Goal: Task Accomplishment & Management: Use online tool/utility

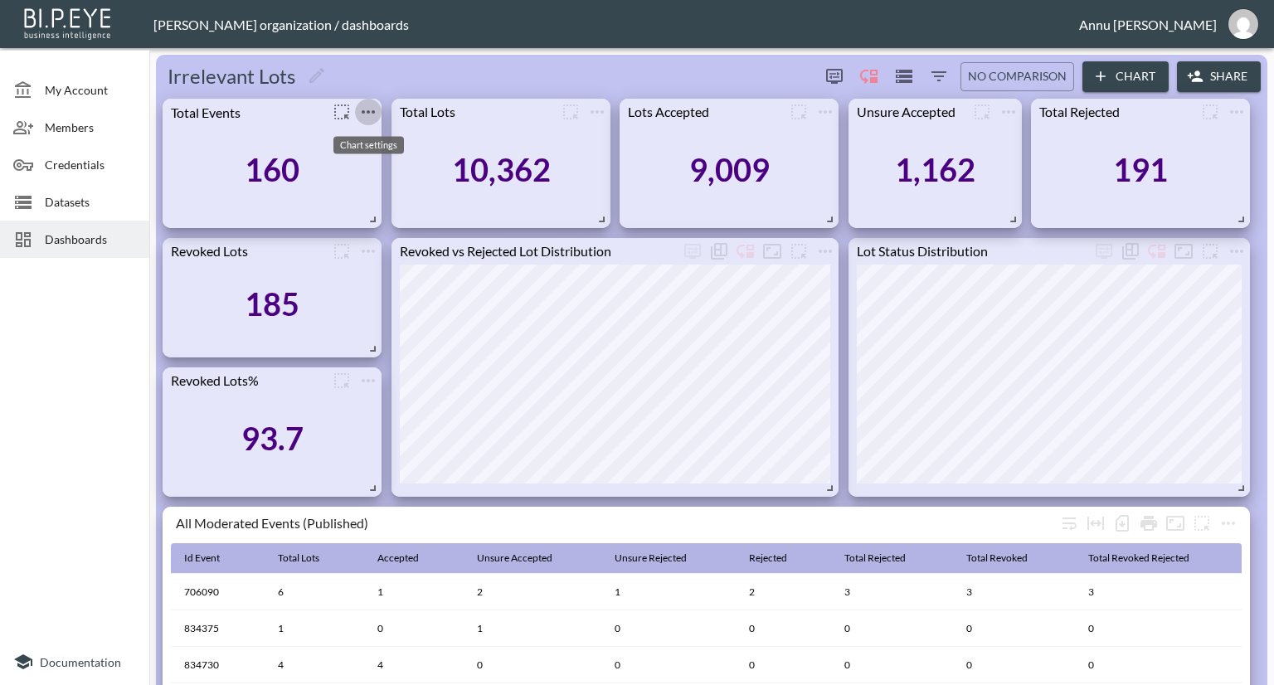
click at [372, 111] on icon "more" at bounding box center [368, 112] width 20 height 20
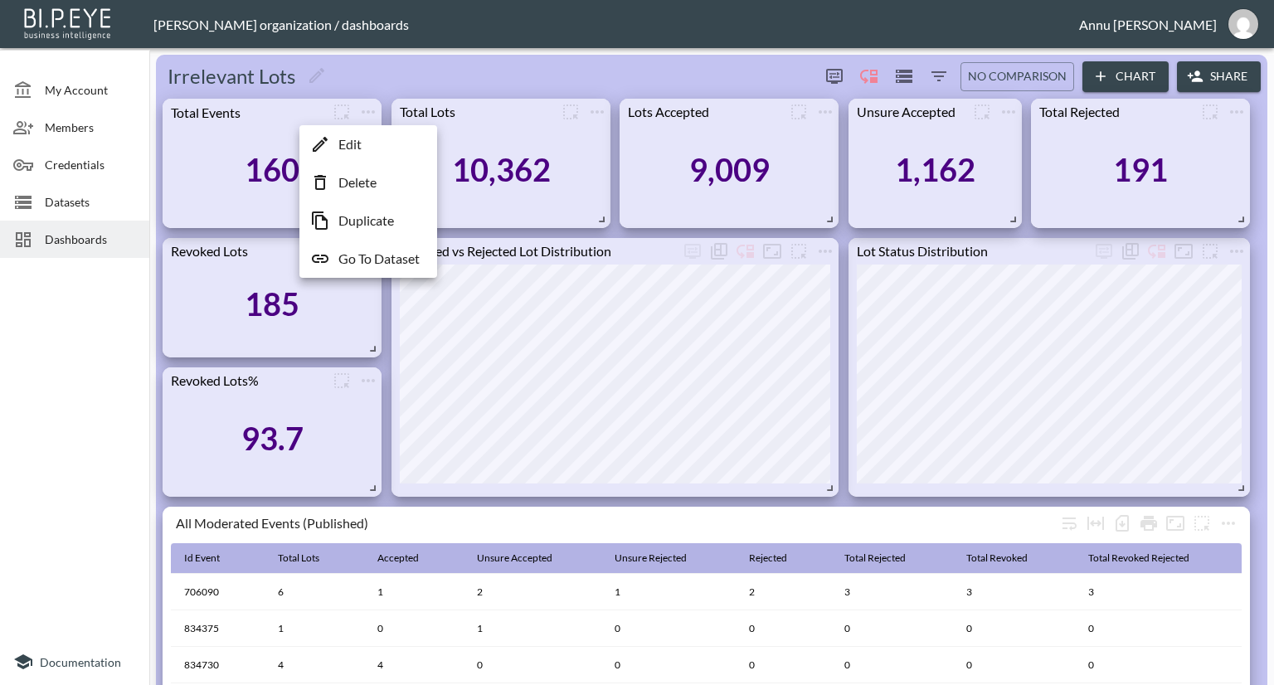
click at [373, 259] on p "Go To Dataset" at bounding box center [378, 259] width 81 height 20
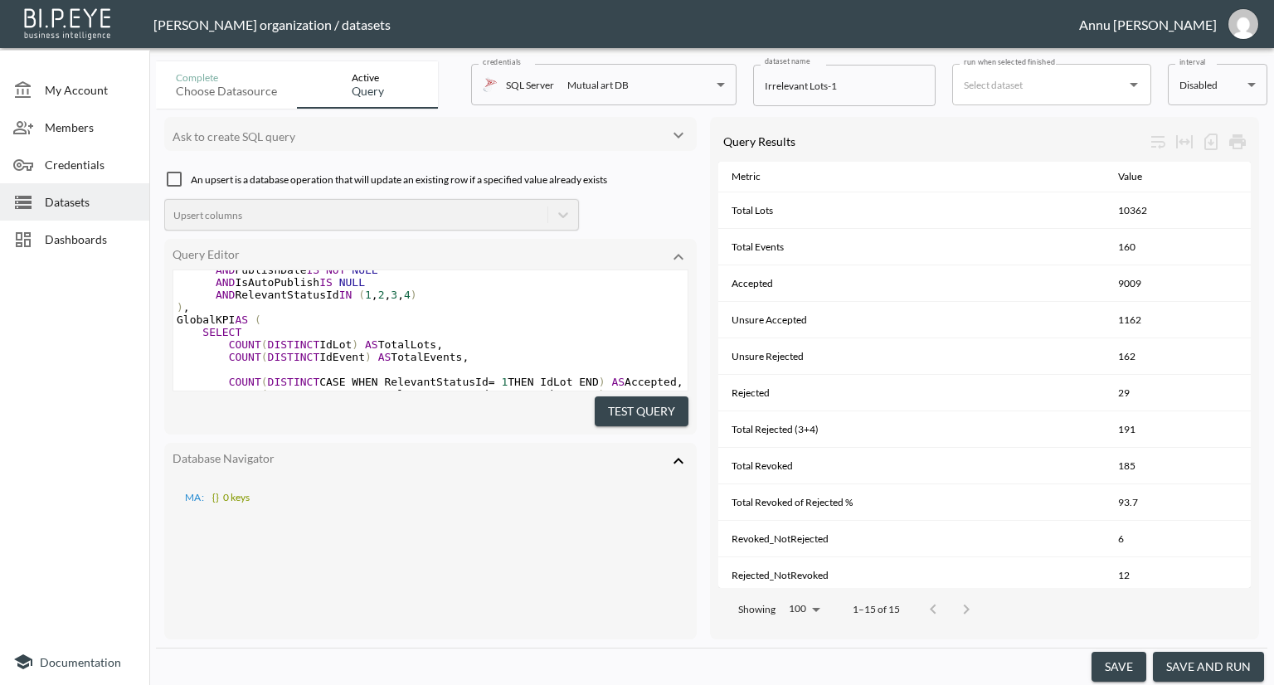
scroll to position [83, 0]
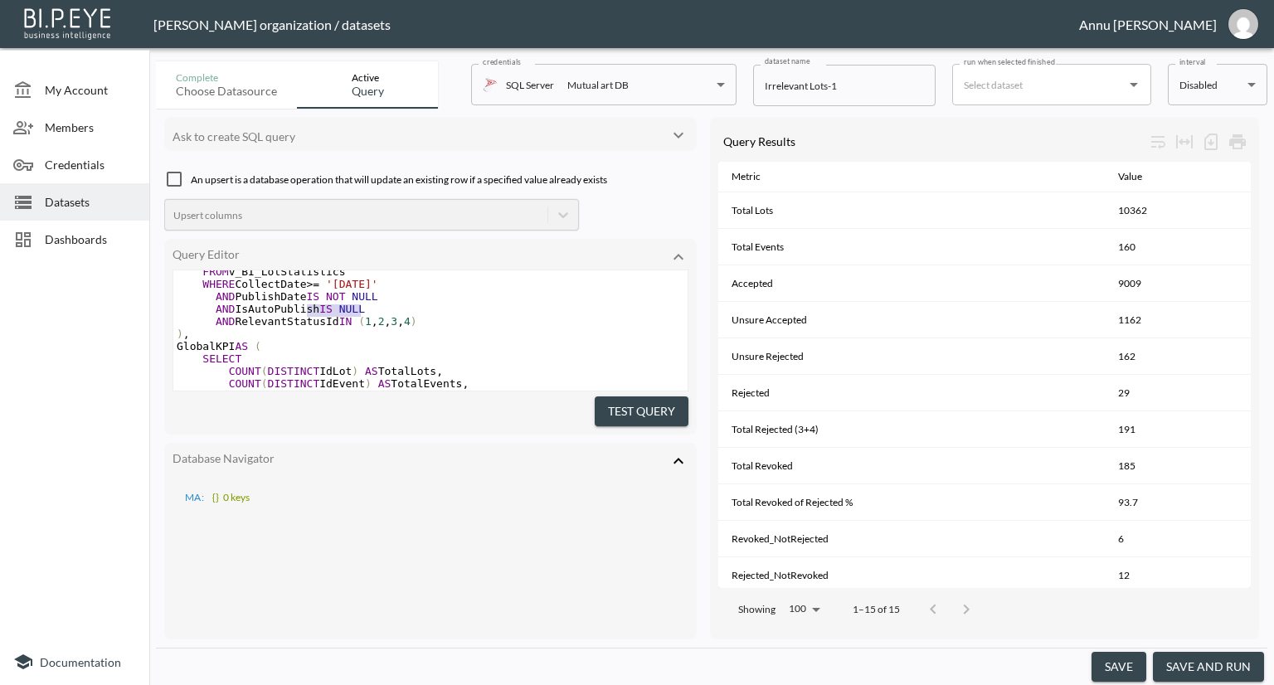
type textarea "AND IsAutoPublish IS NULL"
drag, startPoint x: 374, startPoint y: 312, endPoint x: 194, endPoint y: 309, distance: 180.1
click at [194, 309] on pre "AND IsAutoPublish IS NULL" at bounding box center [430, 309] width 514 height 12
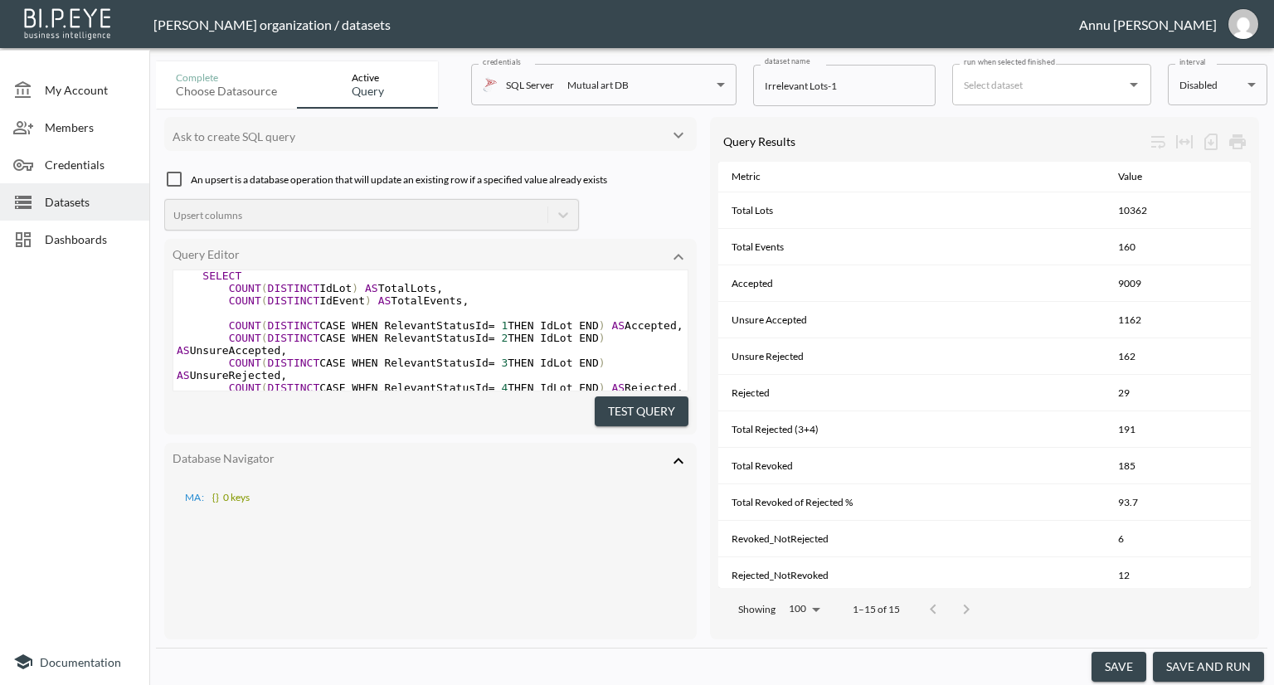
scroll to position [0, 0]
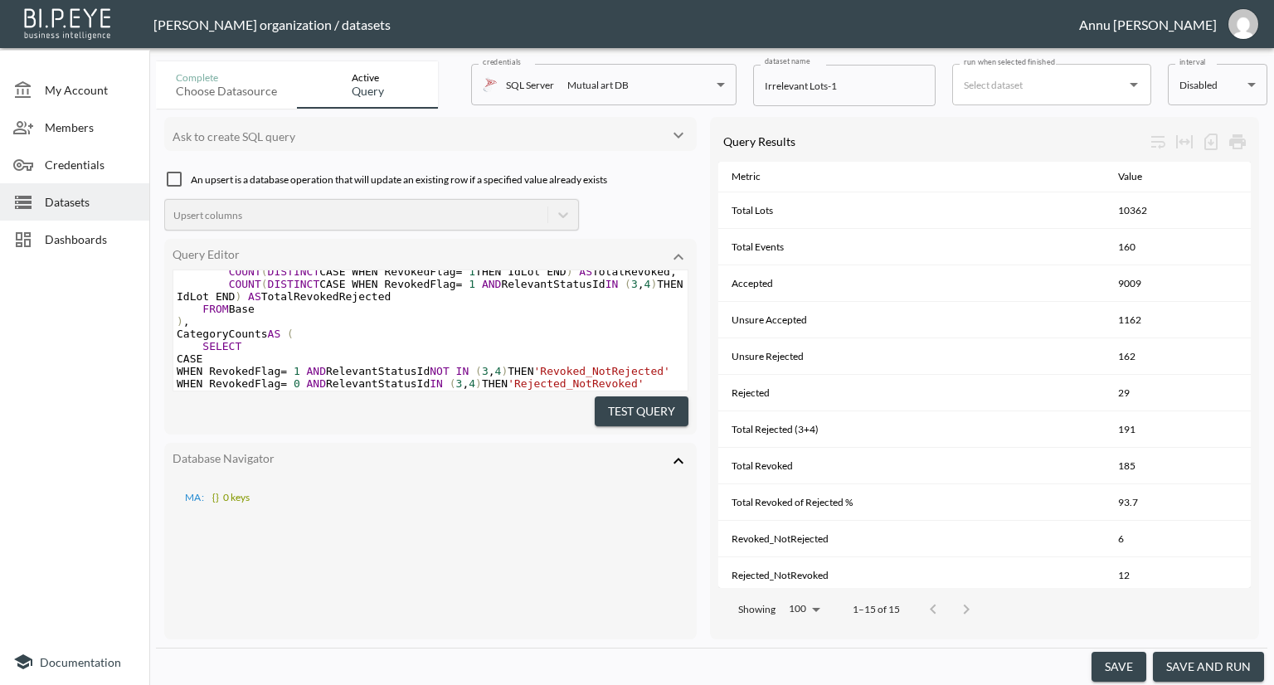
click at [621, 412] on button "Test Query" at bounding box center [642, 412] width 94 height 31
click at [1220, 667] on button "save and run" at bounding box center [1208, 667] width 111 height 31
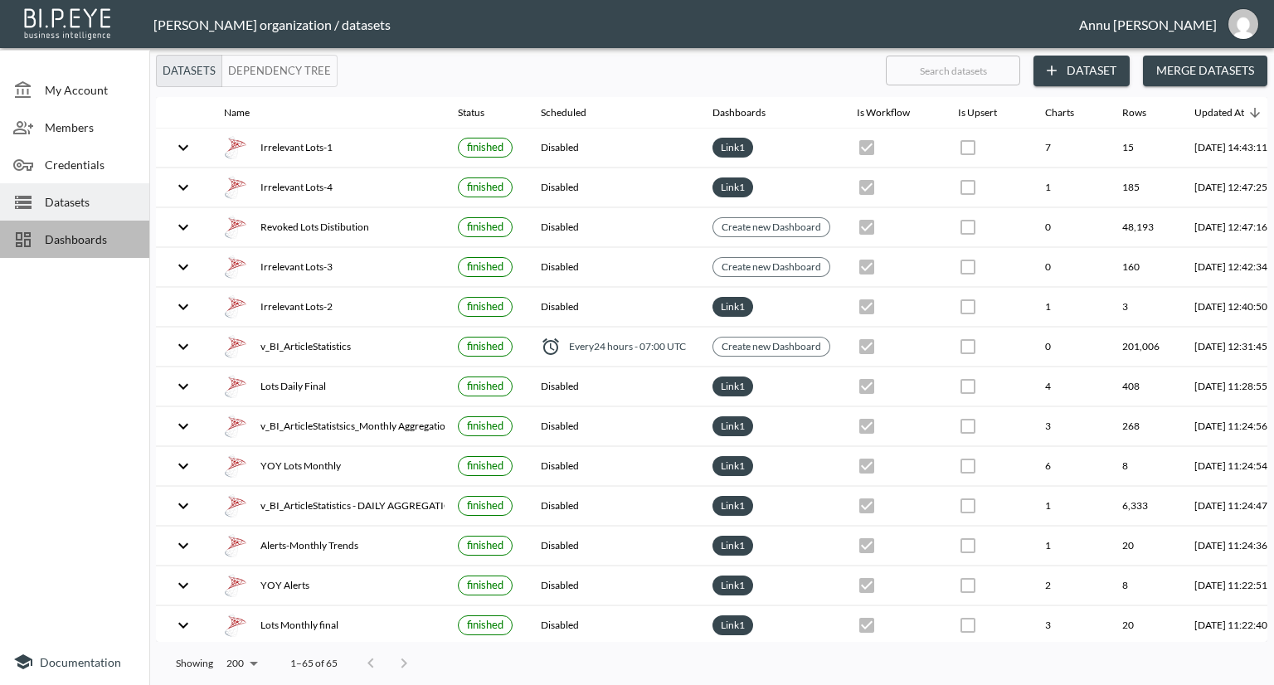
click at [50, 237] on span "Dashboards" at bounding box center [90, 239] width 91 height 17
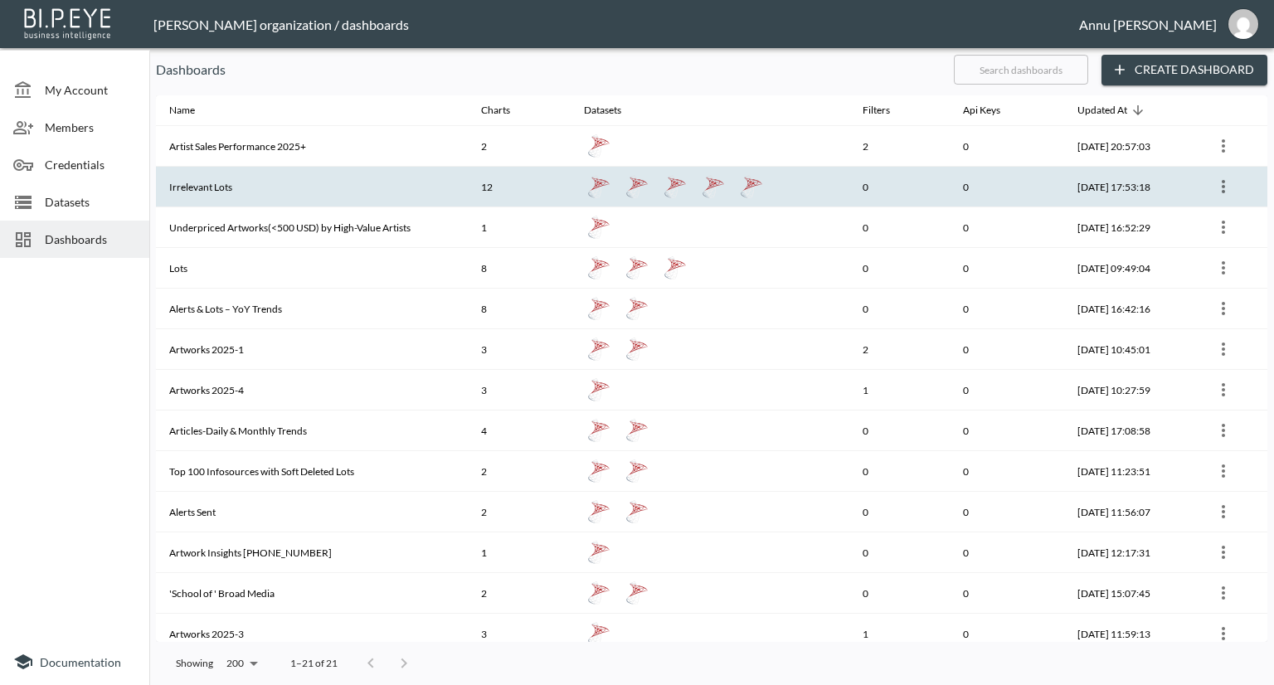
click at [273, 177] on th "Irrelevant Lots" at bounding box center [312, 187] width 312 height 41
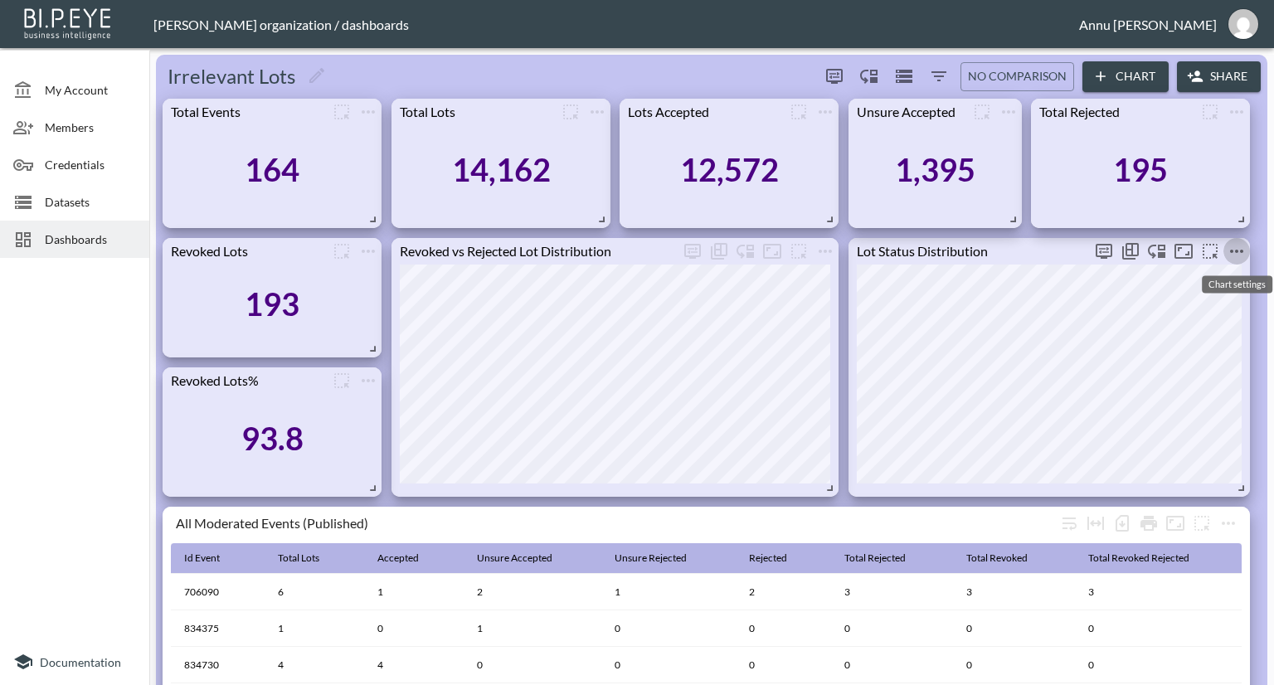
click at [1235, 244] on icon "more" at bounding box center [1237, 251] width 20 height 20
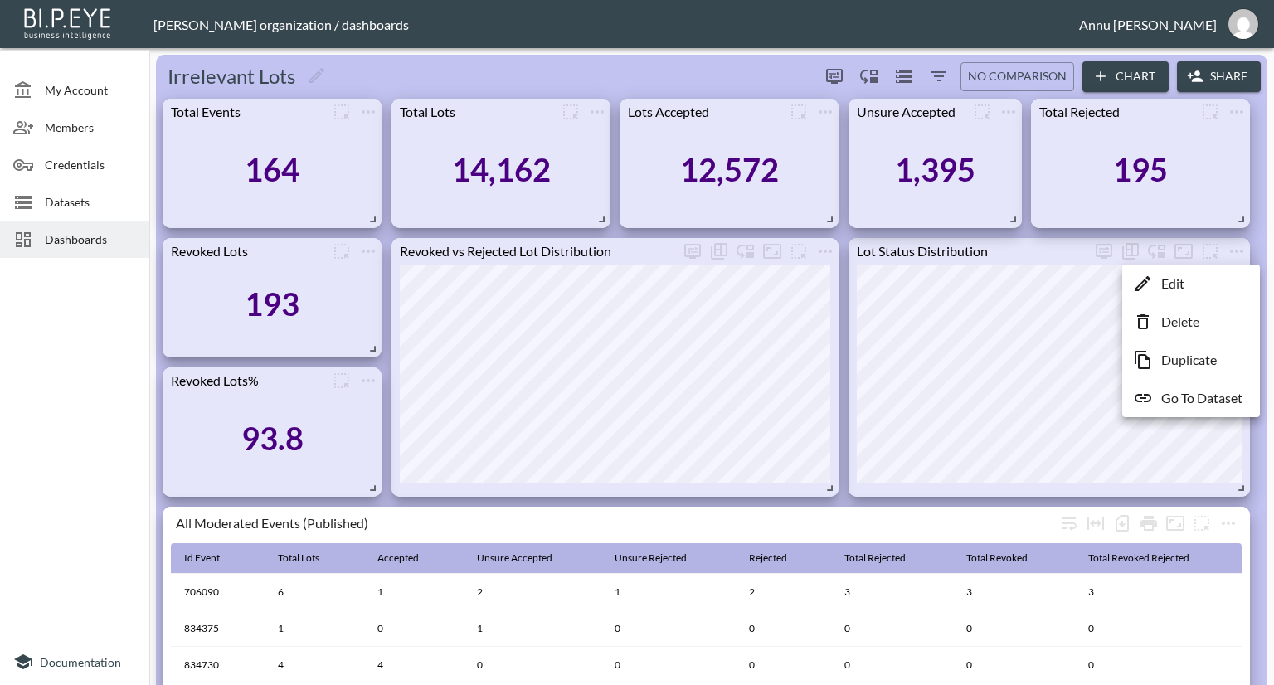
click at [1198, 395] on p "Go To Dataset" at bounding box center [1202, 398] width 81 height 20
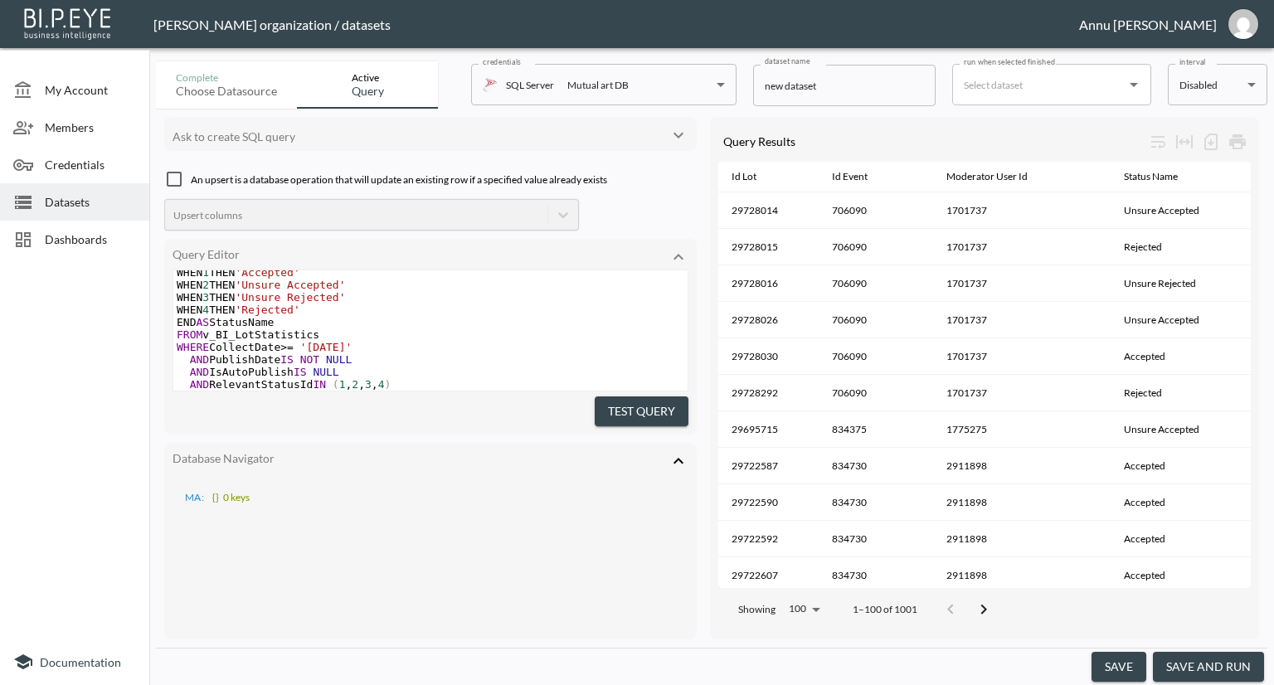
scroll to position [116, 0]
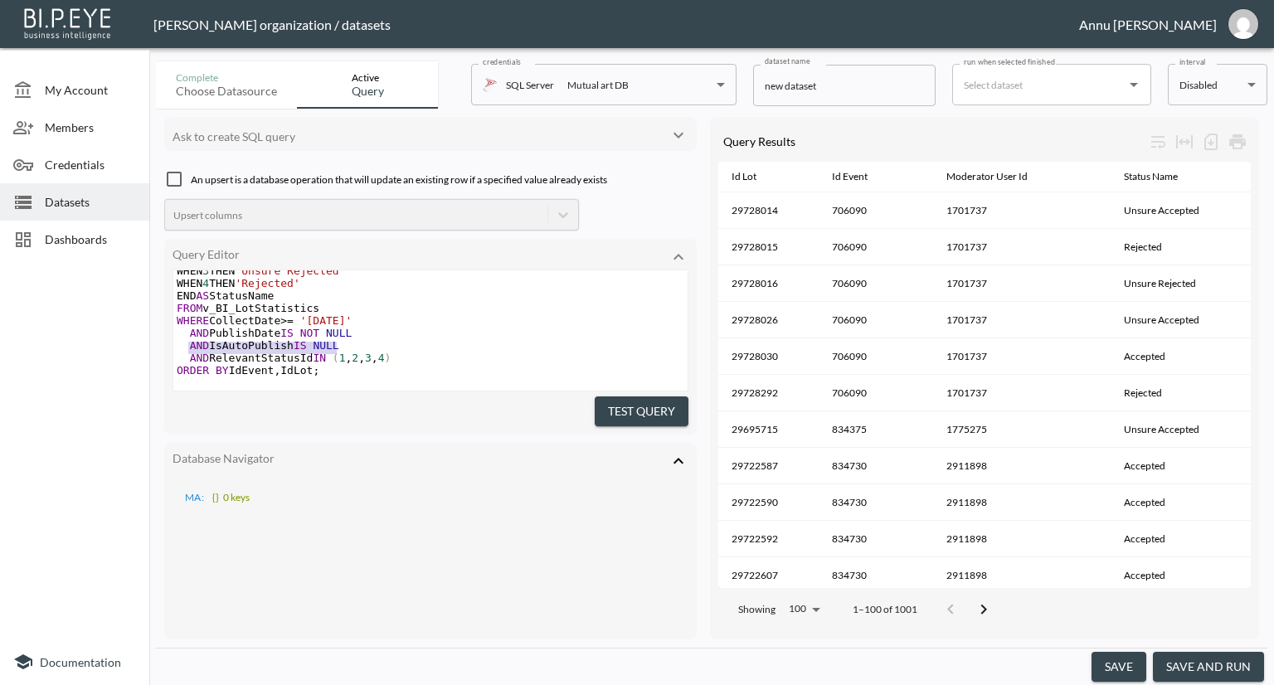
type textarea "AND IsAutoPublish IS NULL"
drag, startPoint x: 338, startPoint y: 329, endPoint x: 173, endPoint y: 325, distance: 165.2
click at [173, 325] on div "AND IsAutoPublish IS NULL x SELECT IdLot , IdEvent , ModeratorUserId , -- moder…" at bounding box center [431, 331] width 516 height 122
click at [644, 412] on button "Test Query" at bounding box center [642, 412] width 94 height 31
click at [1189, 665] on button "save and run" at bounding box center [1208, 667] width 111 height 31
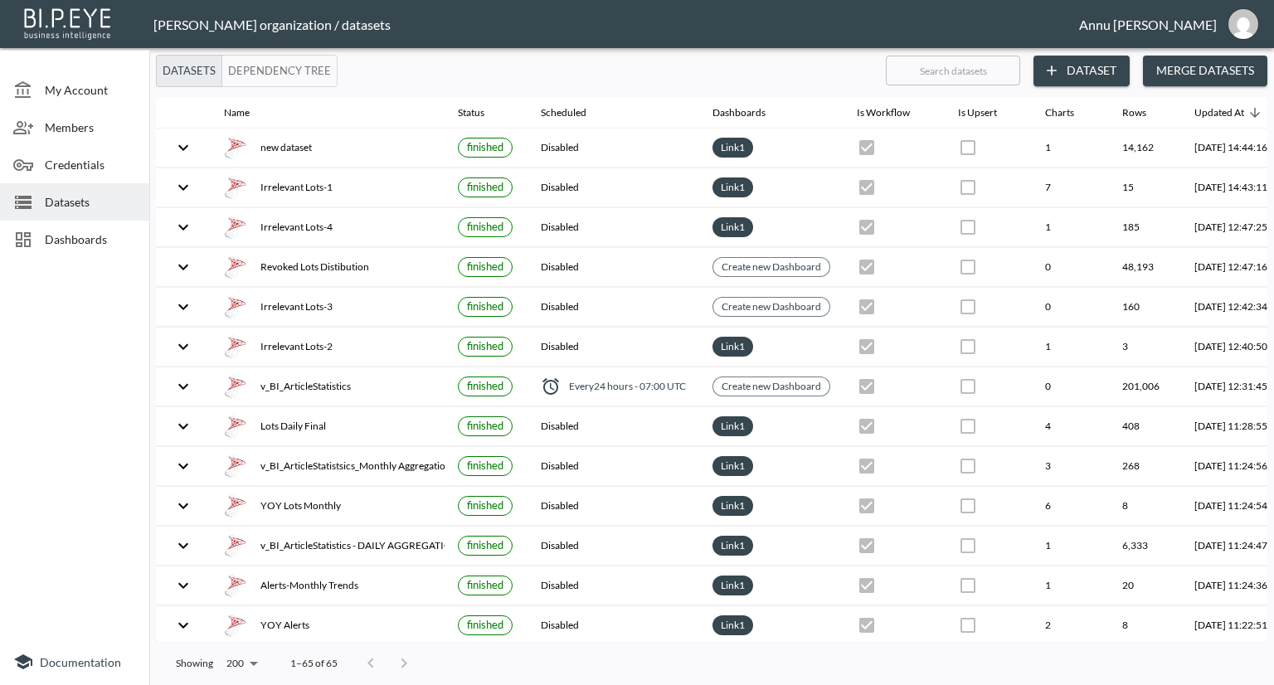
click at [114, 228] on div "Dashboards" at bounding box center [74, 239] width 149 height 37
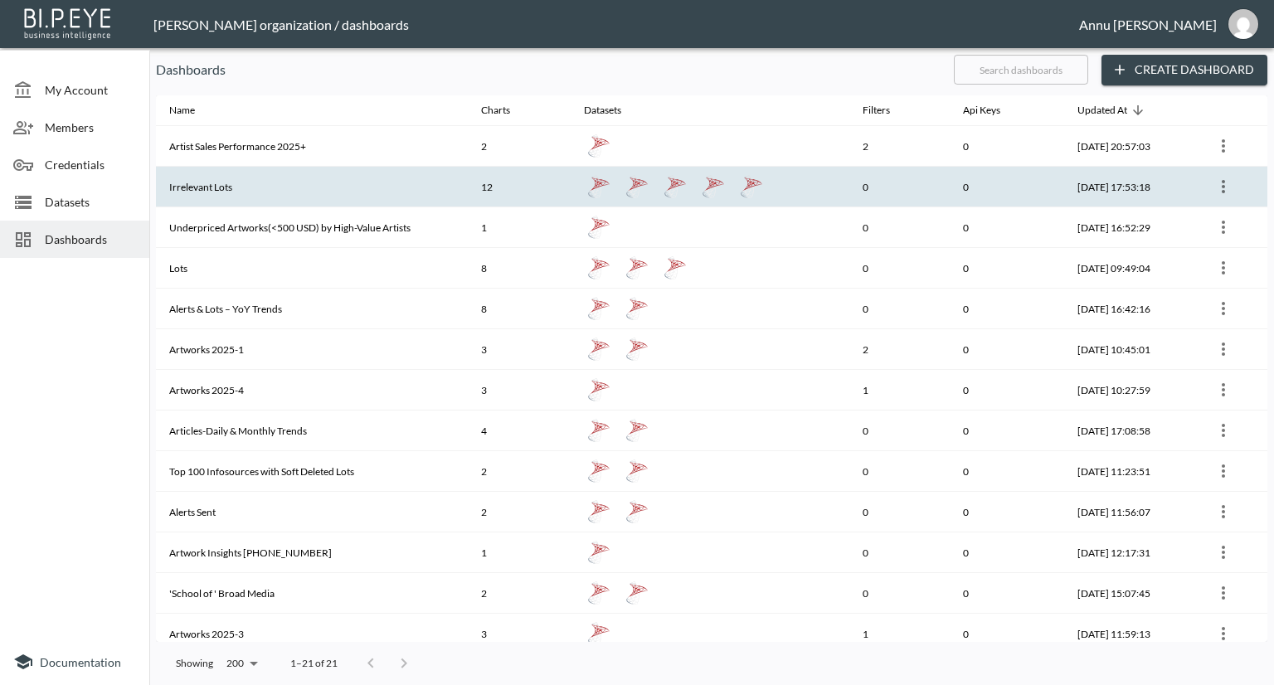
click at [258, 187] on th "Irrelevant Lots" at bounding box center [312, 187] width 312 height 41
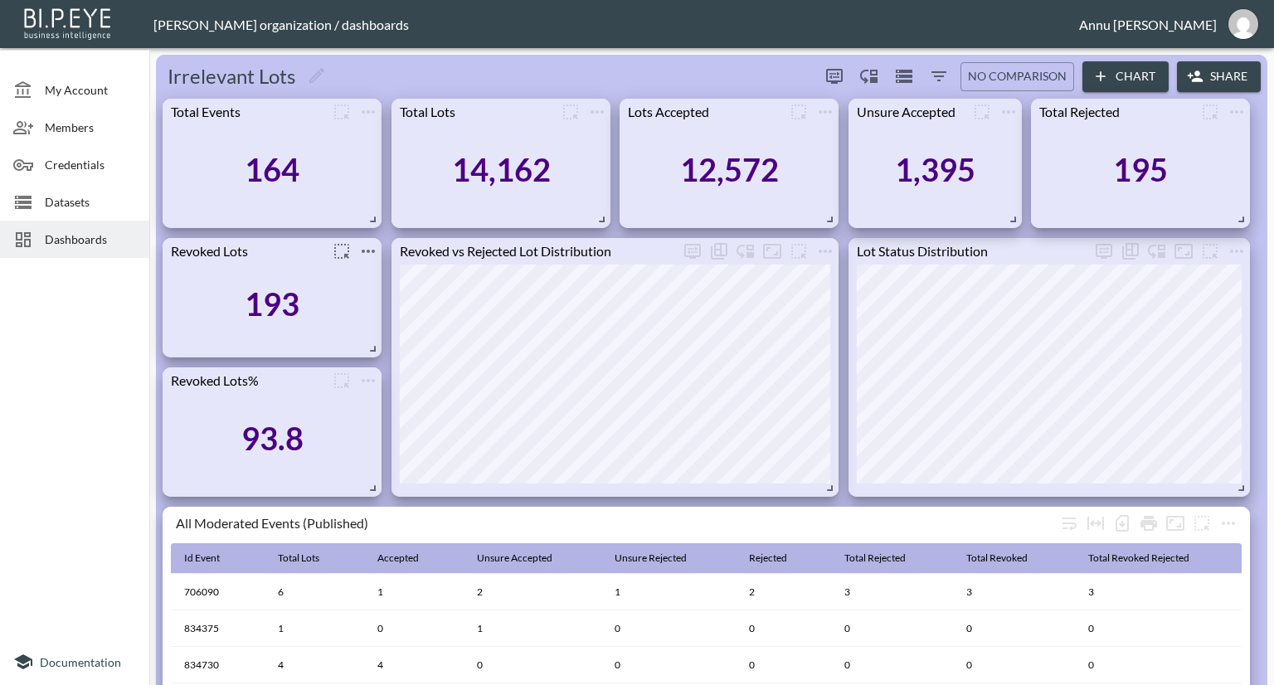
click at [371, 250] on icon "more" at bounding box center [368, 251] width 20 height 20
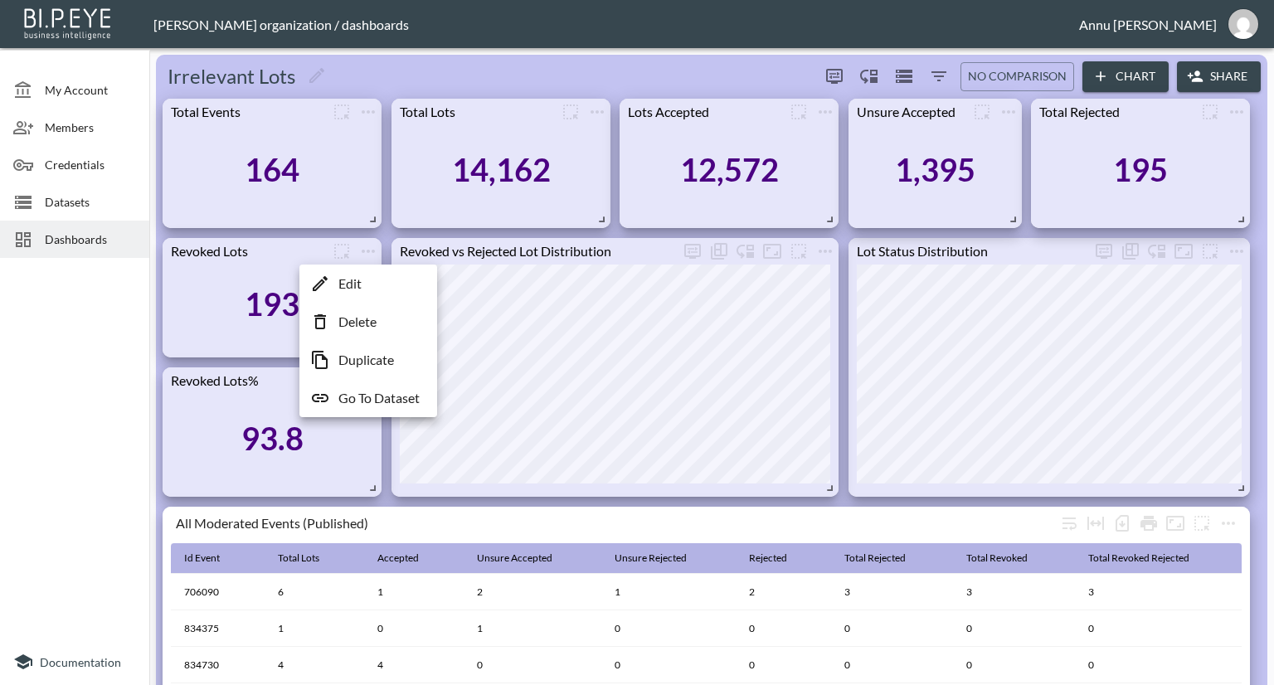
click at [383, 393] on p "Go To Dataset" at bounding box center [378, 398] width 81 height 20
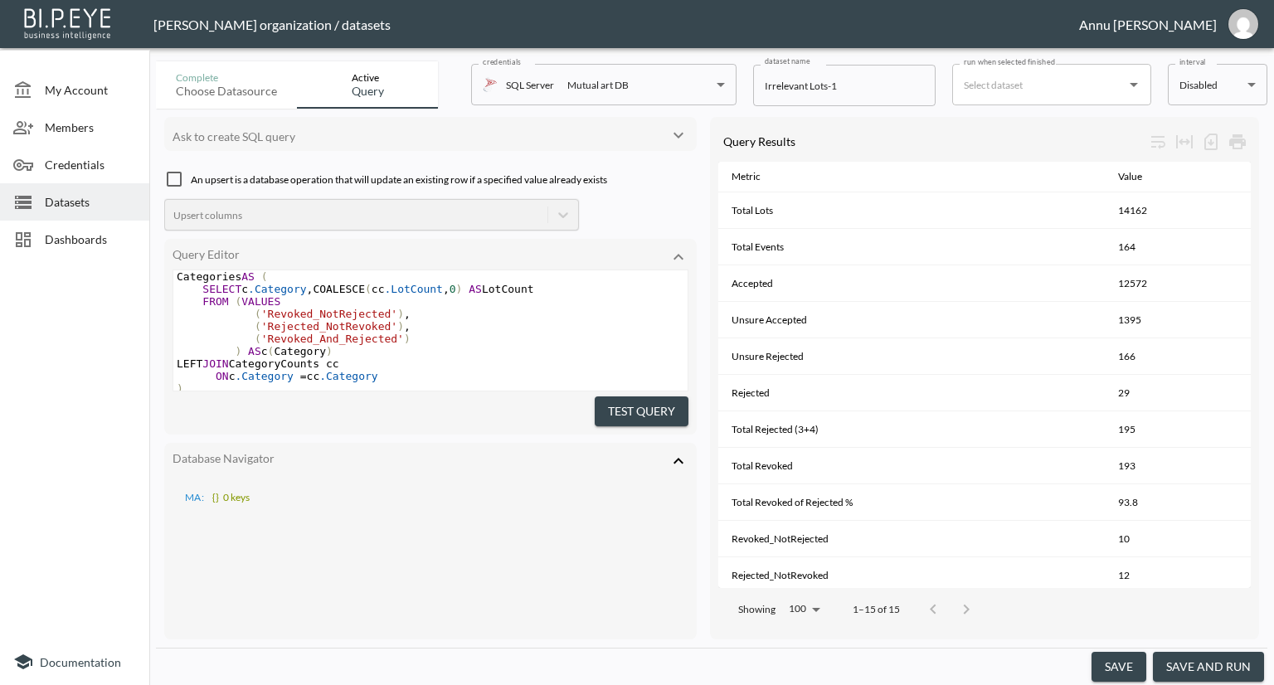
scroll to position [745, 0]
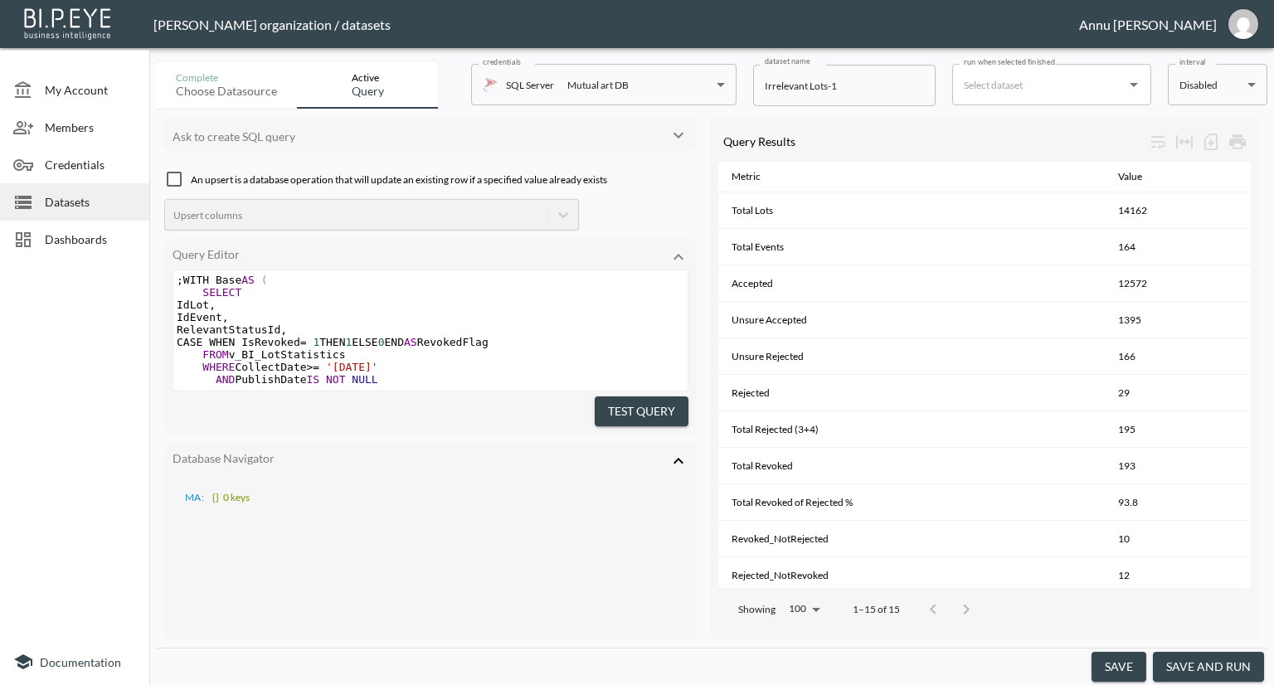
click at [677, 397] on button "Test Query" at bounding box center [642, 412] width 94 height 31
click at [1205, 657] on button "save and run" at bounding box center [1208, 667] width 111 height 31
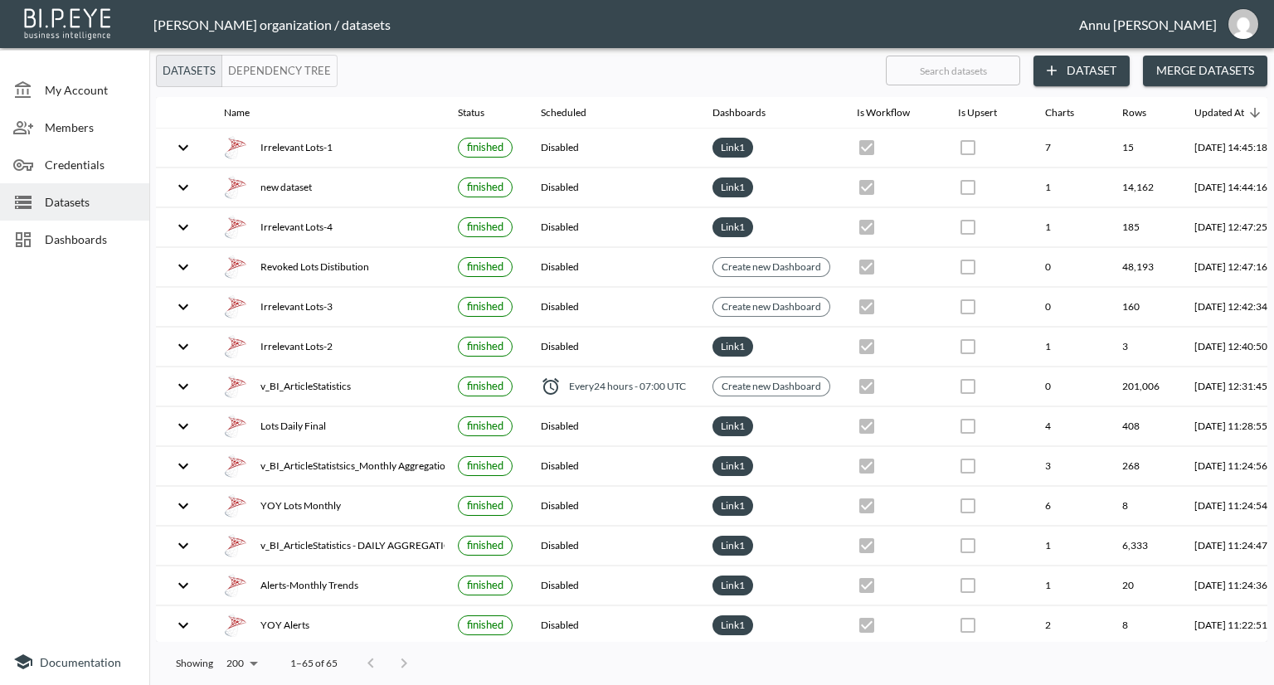
click at [106, 240] on span "Dashboards" at bounding box center [90, 239] width 91 height 17
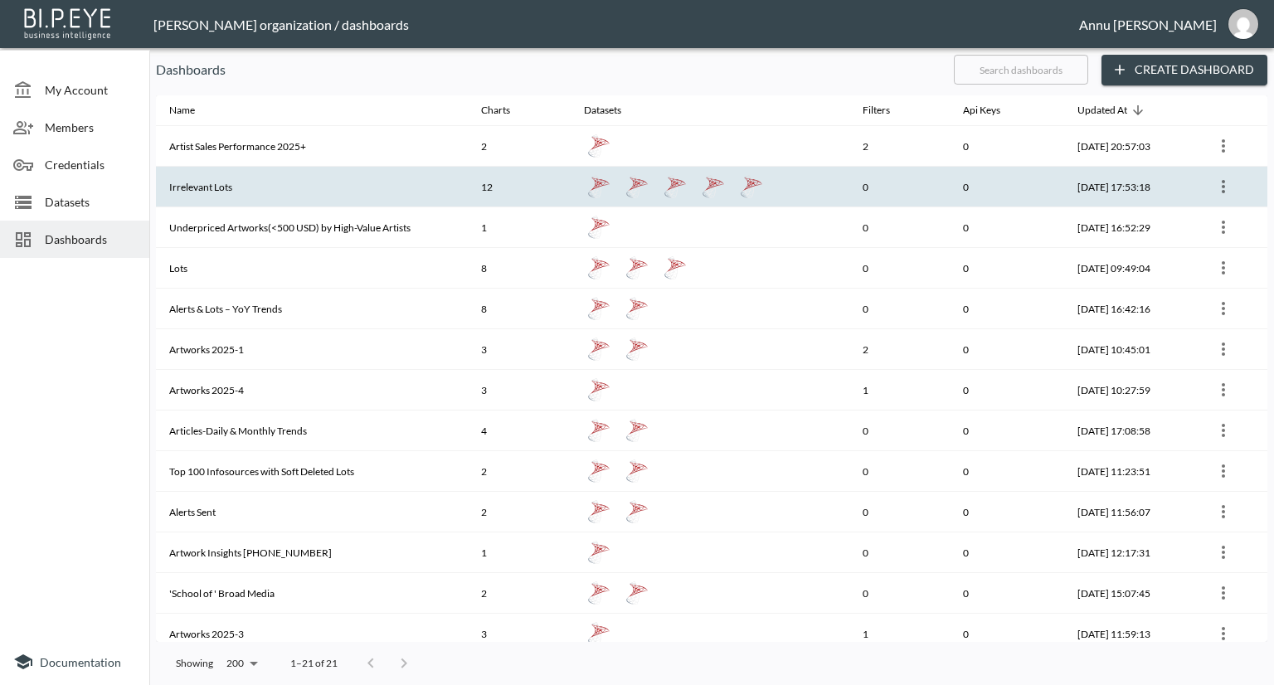
click at [255, 180] on th "Irrelevant Lots" at bounding box center [312, 187] width 312 height 41
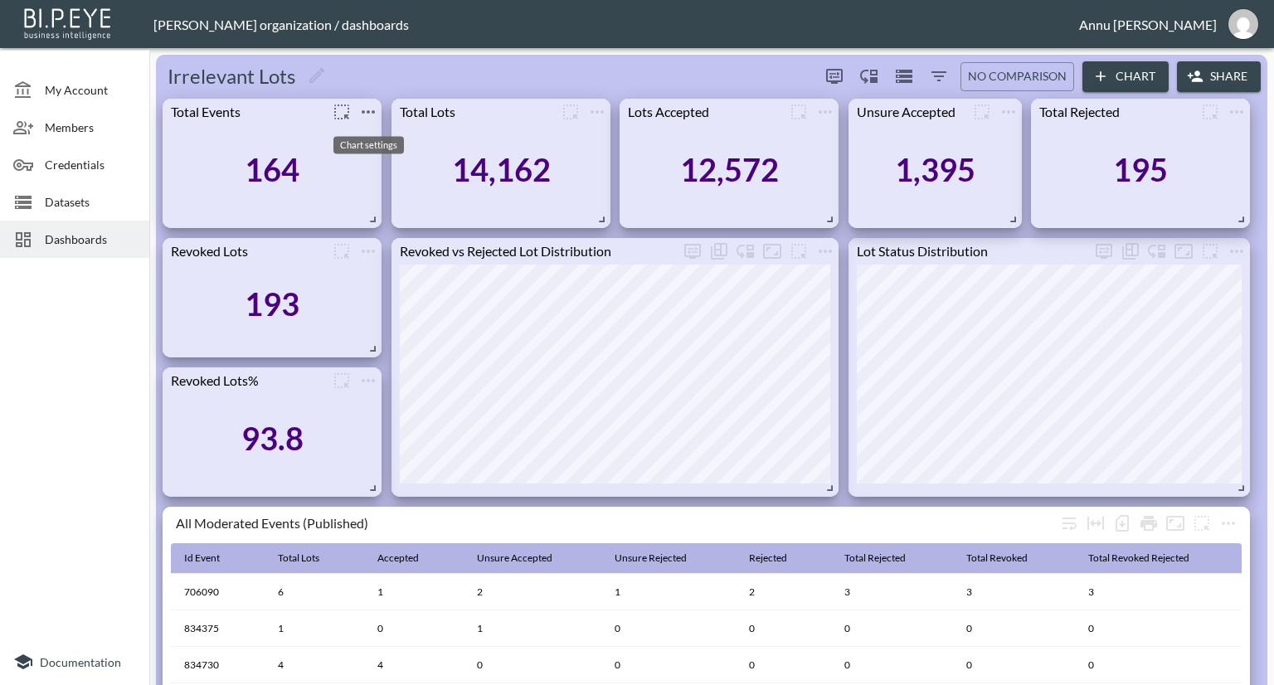
click at [370, 110] on icon "more" at bounding box center [368, 112] width 20 height 20
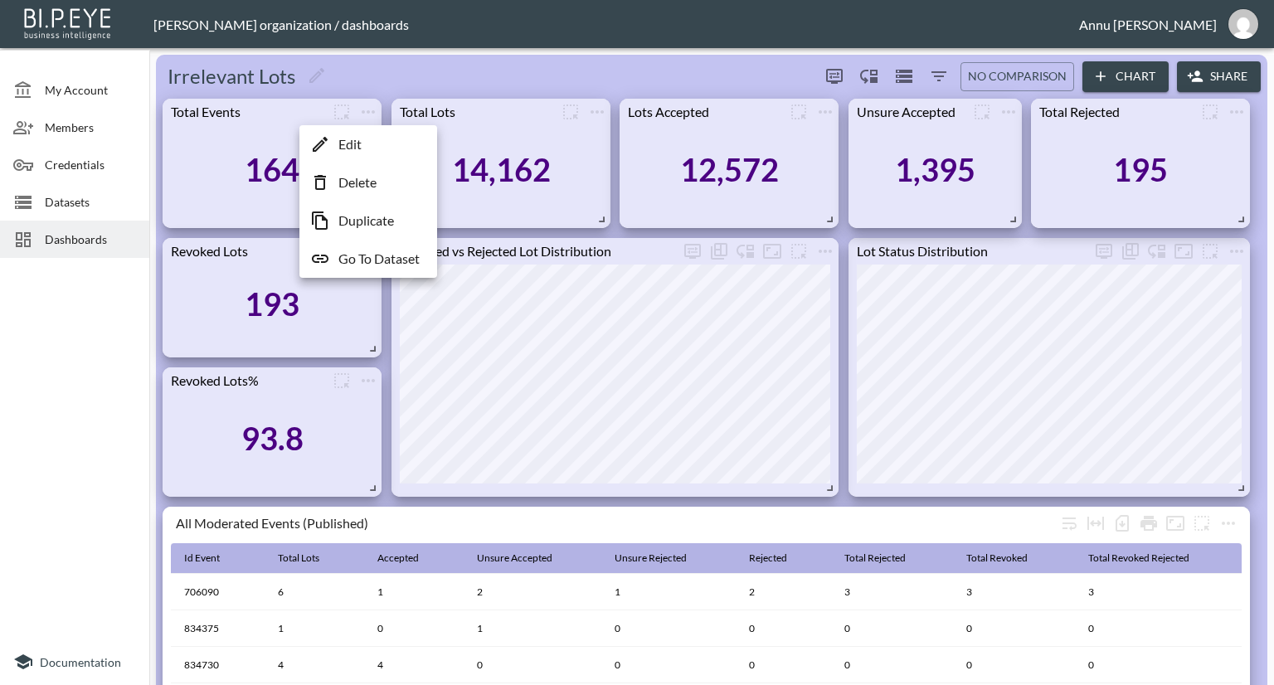
click at [362, 258] on p "Go To Dataset" at bounding box center [378, 259] width 81 height 20
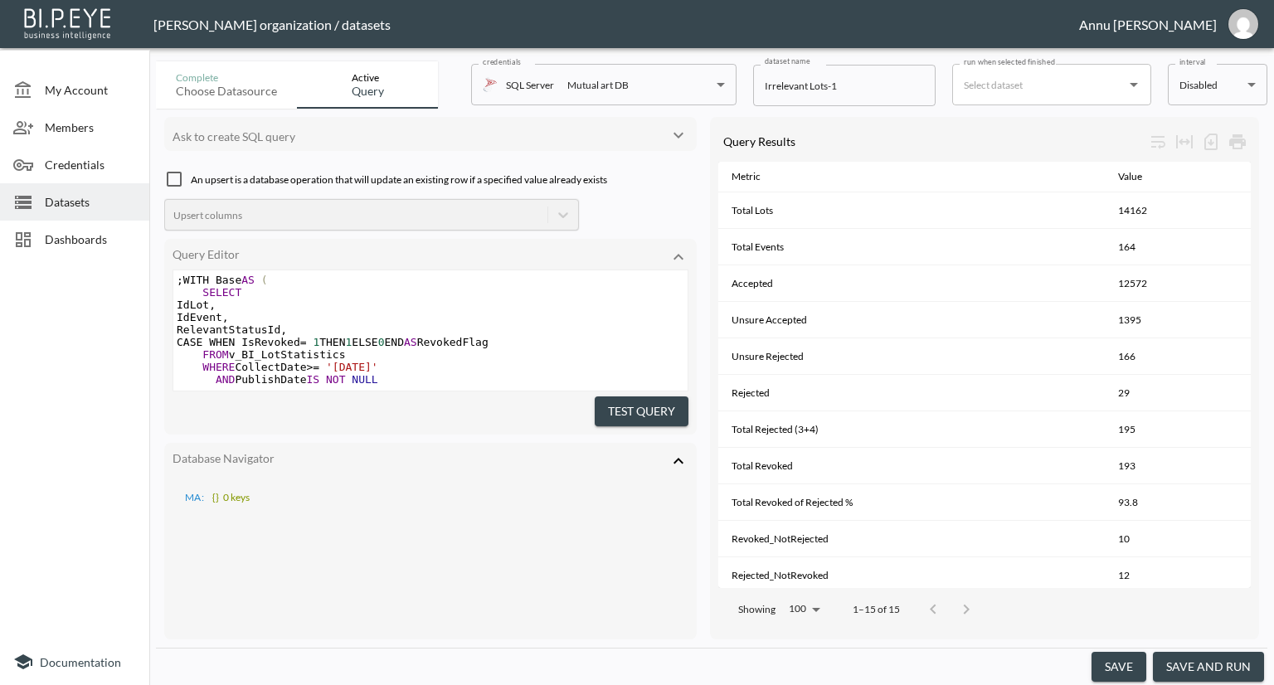
drag, startPoint x: 679, startPoint y: 280, endPoint x: 679, endPoint y: 297, distance: 16.6
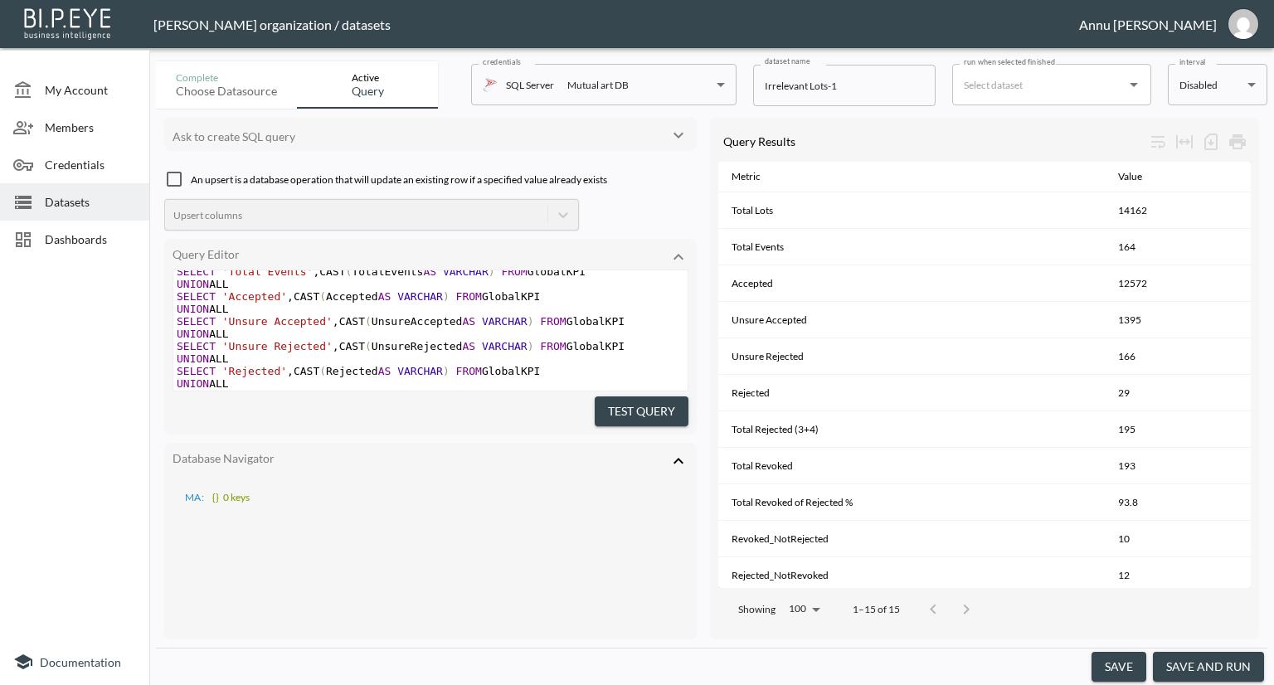
scroll to position [804, 0]
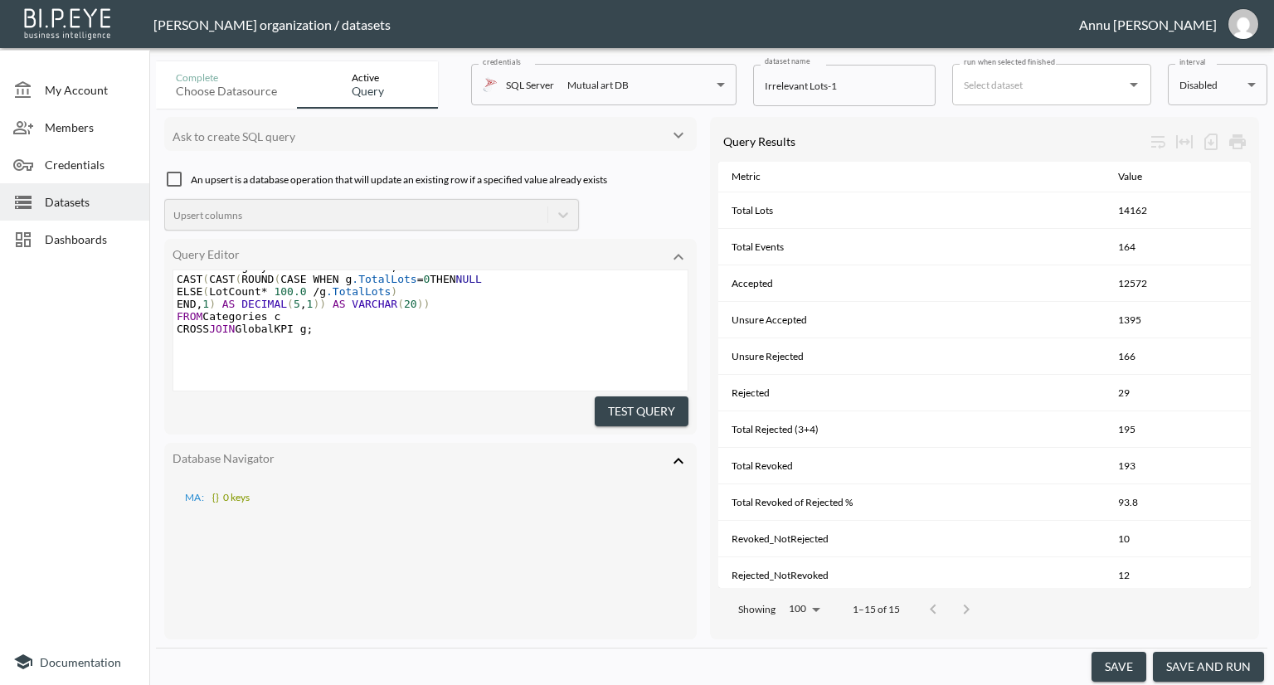
click at [649, 399] on button "Test Query" at bounding box center [642, 412] width 94 height 31
click at [1177, 656] on button "save and run" at bounding box center [1208, 667] width 111 height 31
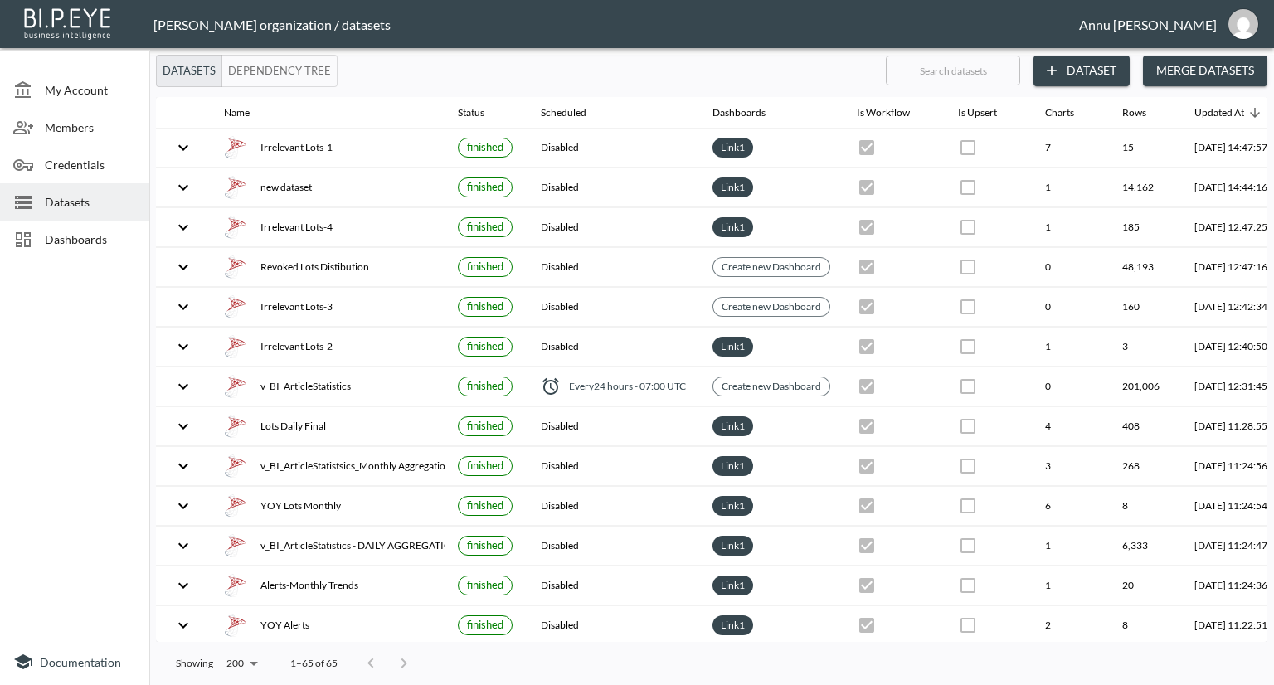
click at [88, 246] on span "Dashboards" at bounding box center [90, 239] width 91 height 17
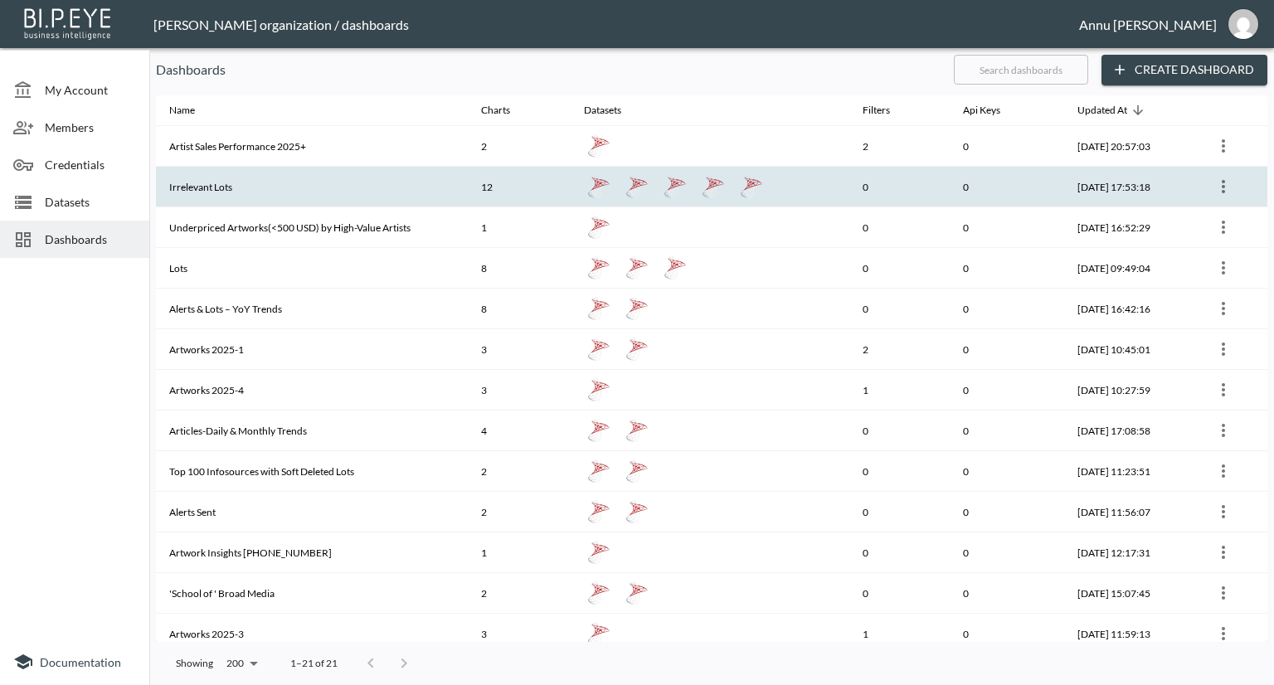
click at [239, 190] on th "Irrelevant Lots" at bounding box center [312, 187] width 312 height 41
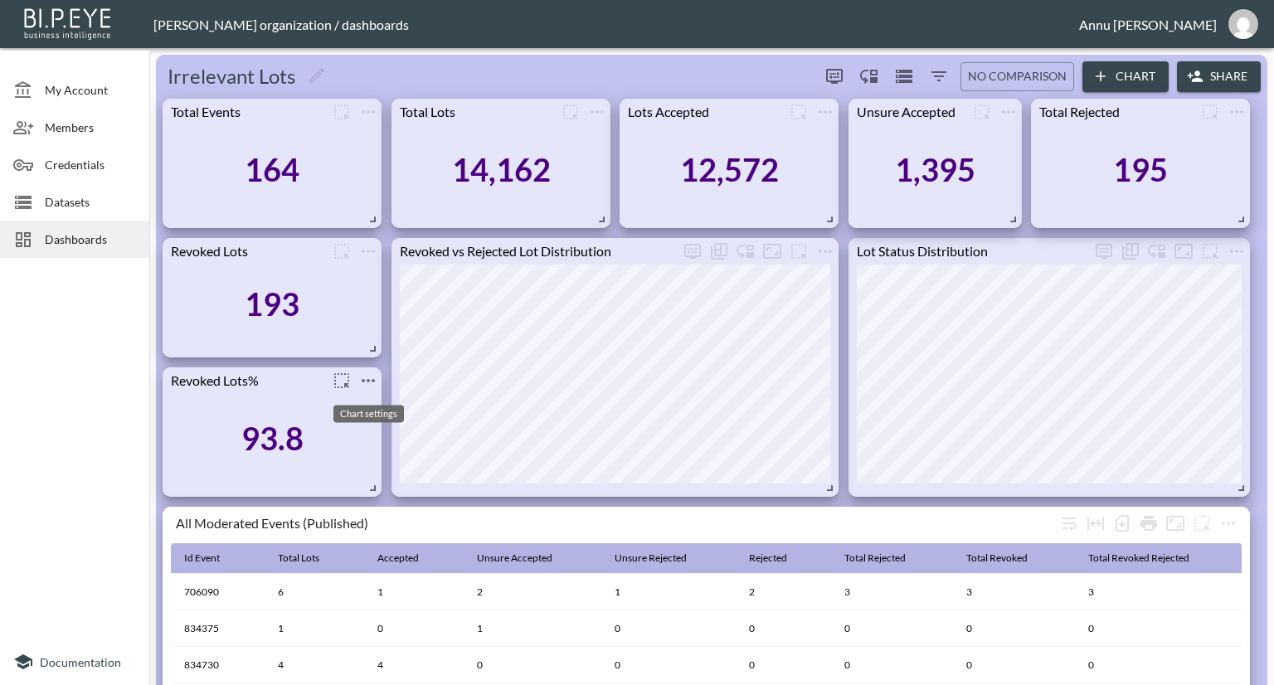
click at [371, 379] on icon "more" at bounding box center [368, 381] width 20 height 20
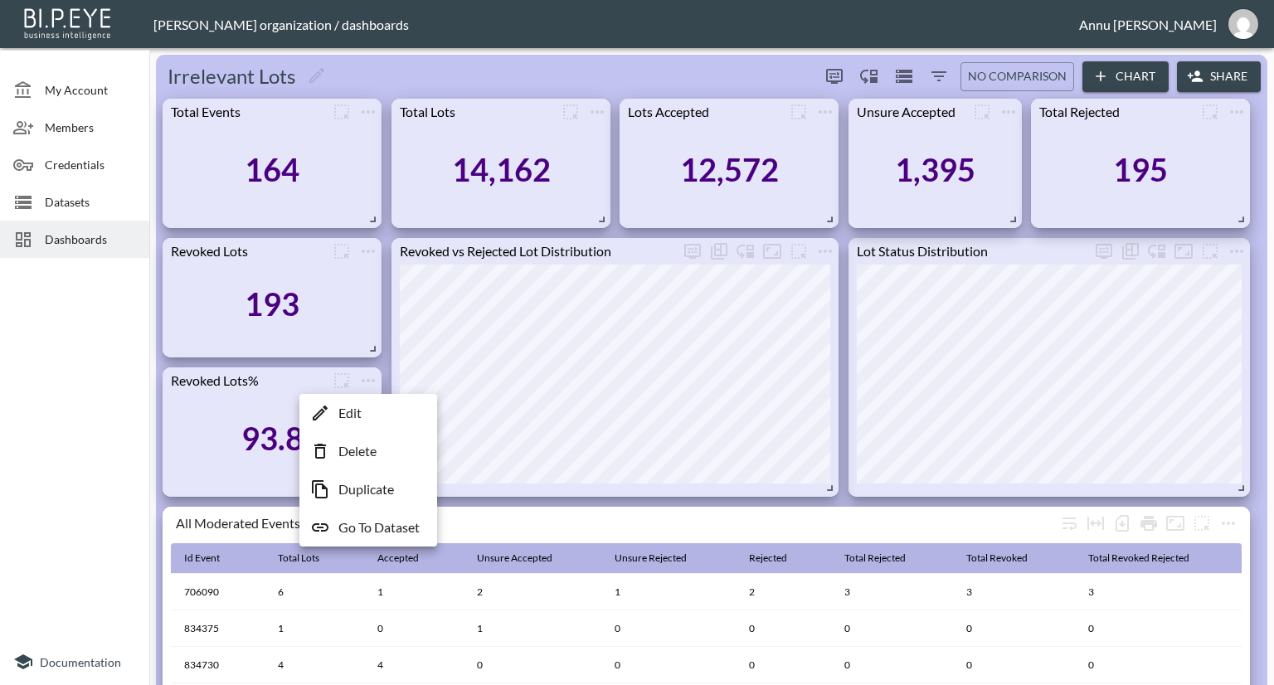
click at [368, 525] on p "Go To Dataset" at bounding box center [378, 528] width 81 height 20
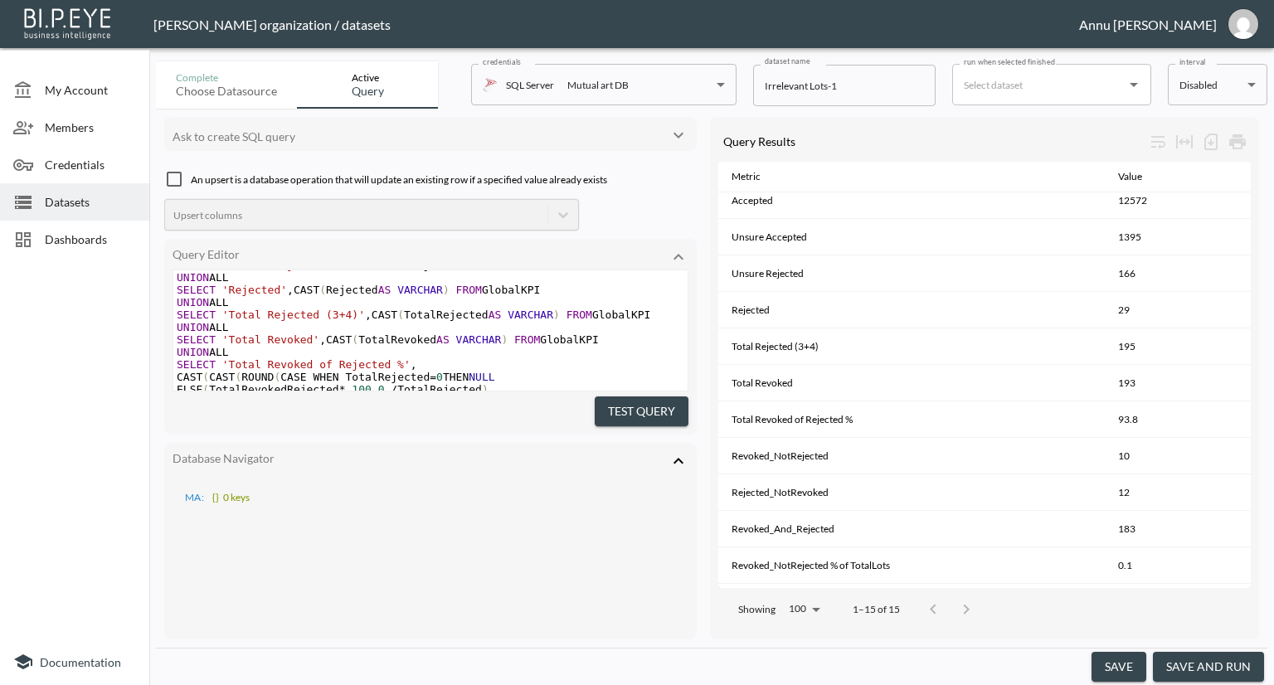
scroll to position [1095, 0]
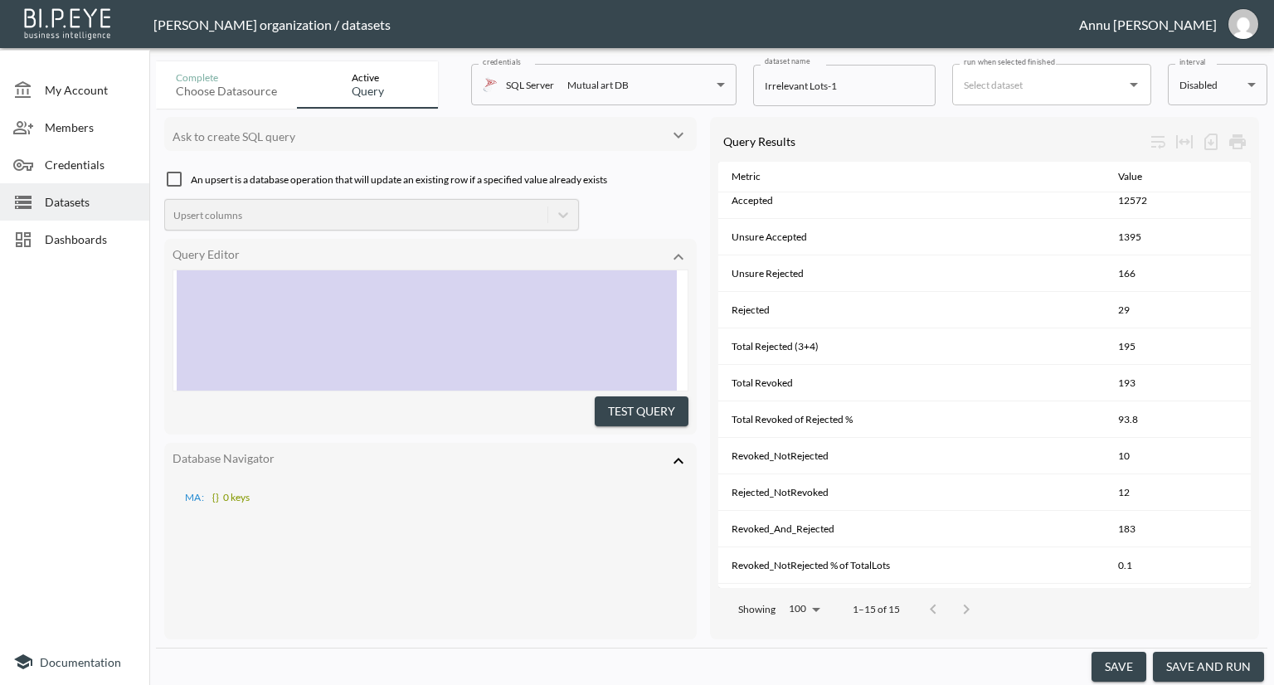
type textarea ";WITH Base AS ( SELECT IdLot, IdEvent, RelevantStatusId, CASE WHEN IsRevoked = …"
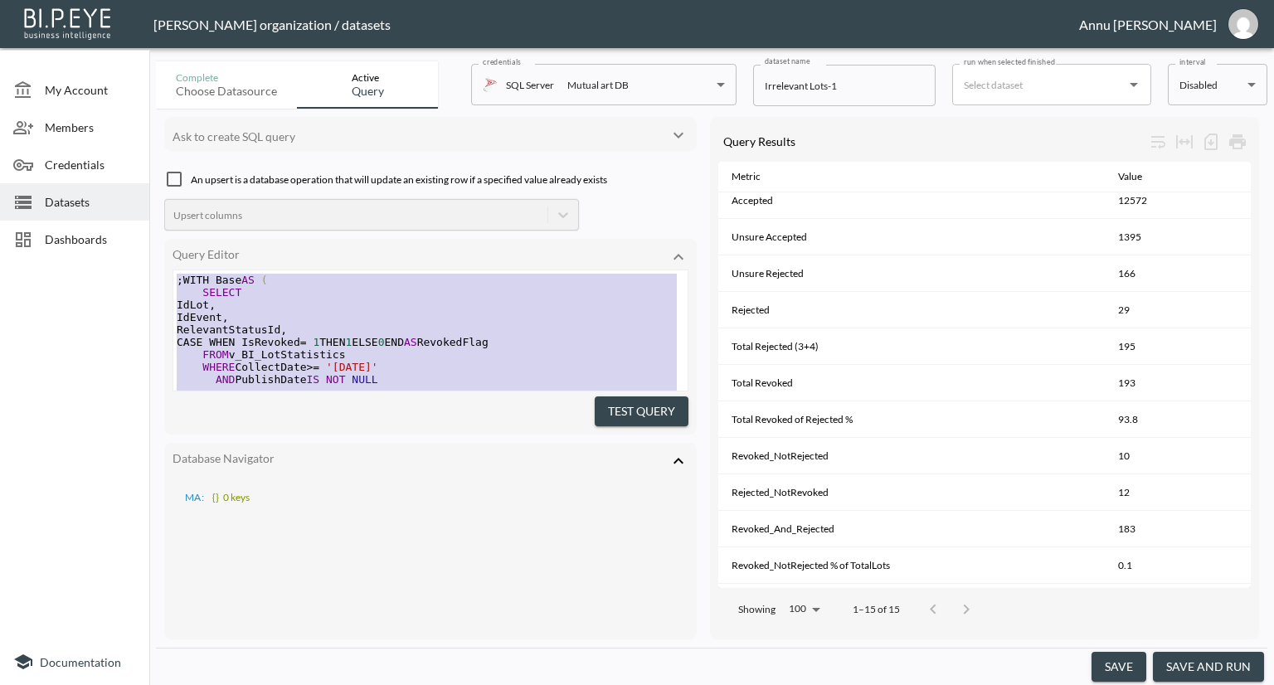
drag, startPoint x: 282, startPoint y: 290, endPoint x: 152, endPoint y: 148, distance: 192.6
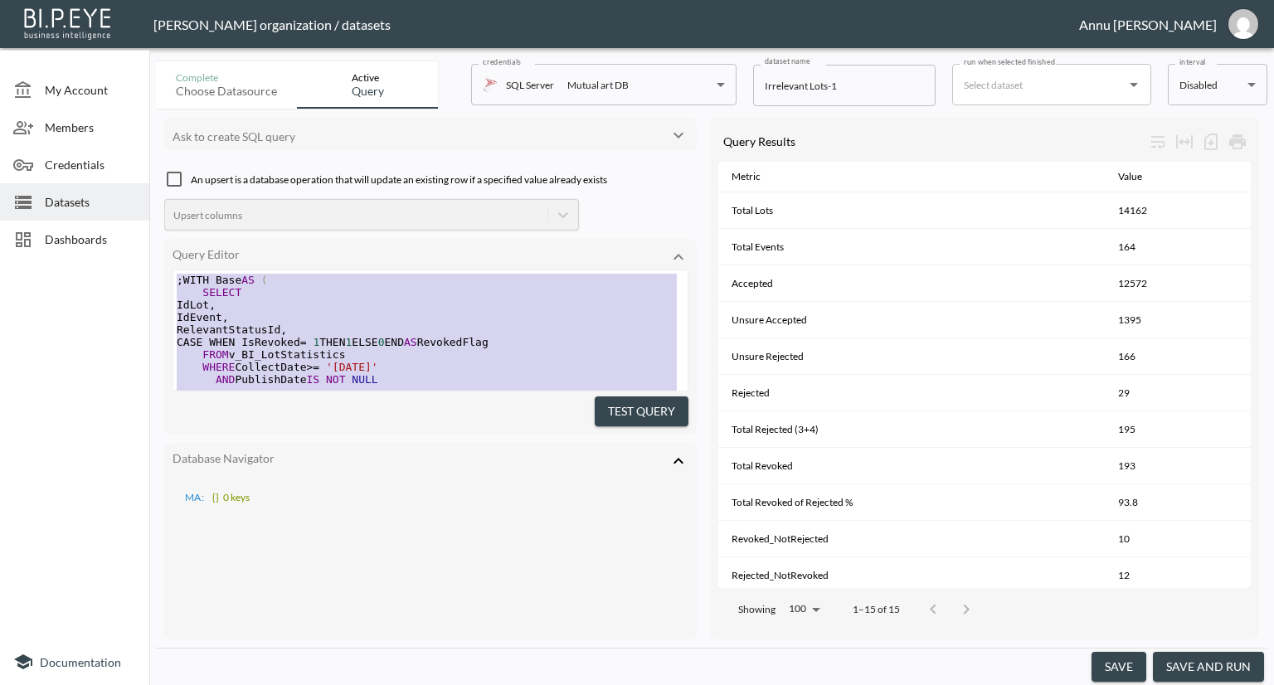
click at [406, 347] on span "CASE WHEN IsRevoked = 1 THEN 1 ELSE 0 END AS RevokedFlag" at bounding box center [333, 342] width 312 height 12
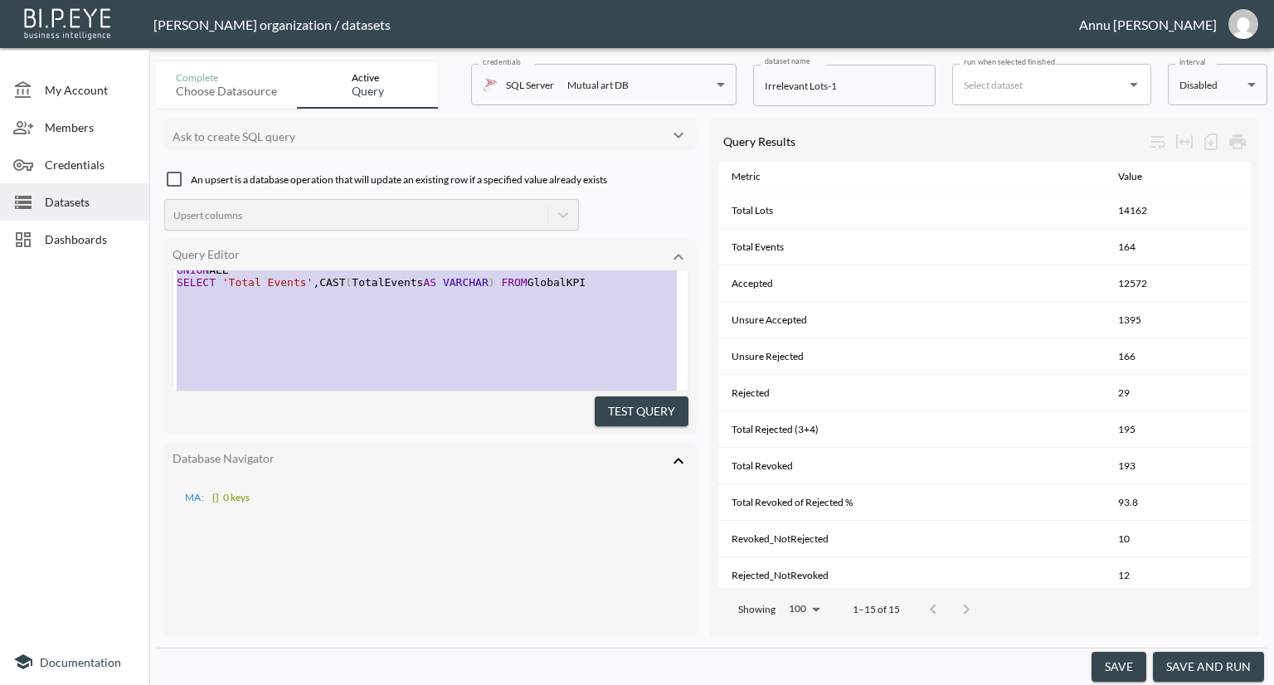
scroll to position [0, 0]
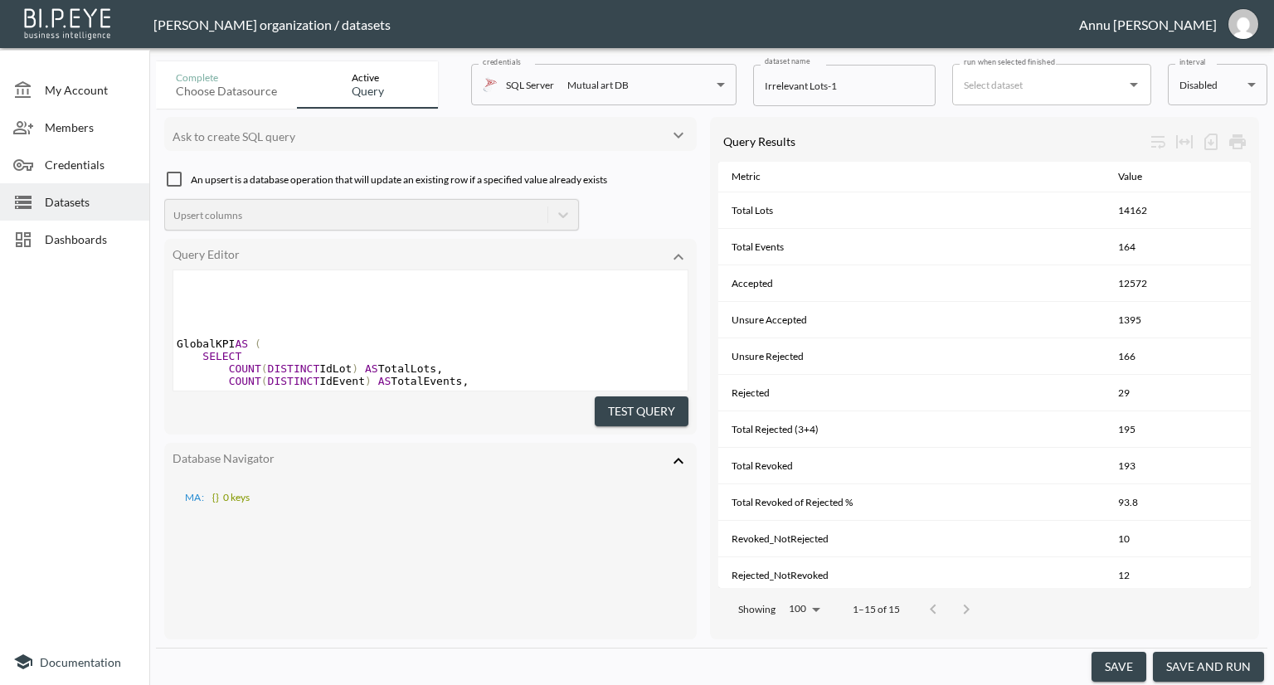
type textarea ";WITH Base AS ( SELECT IdLot, IdEvent, RelevantStatusId, CASE WHEN IsRevoked = …"
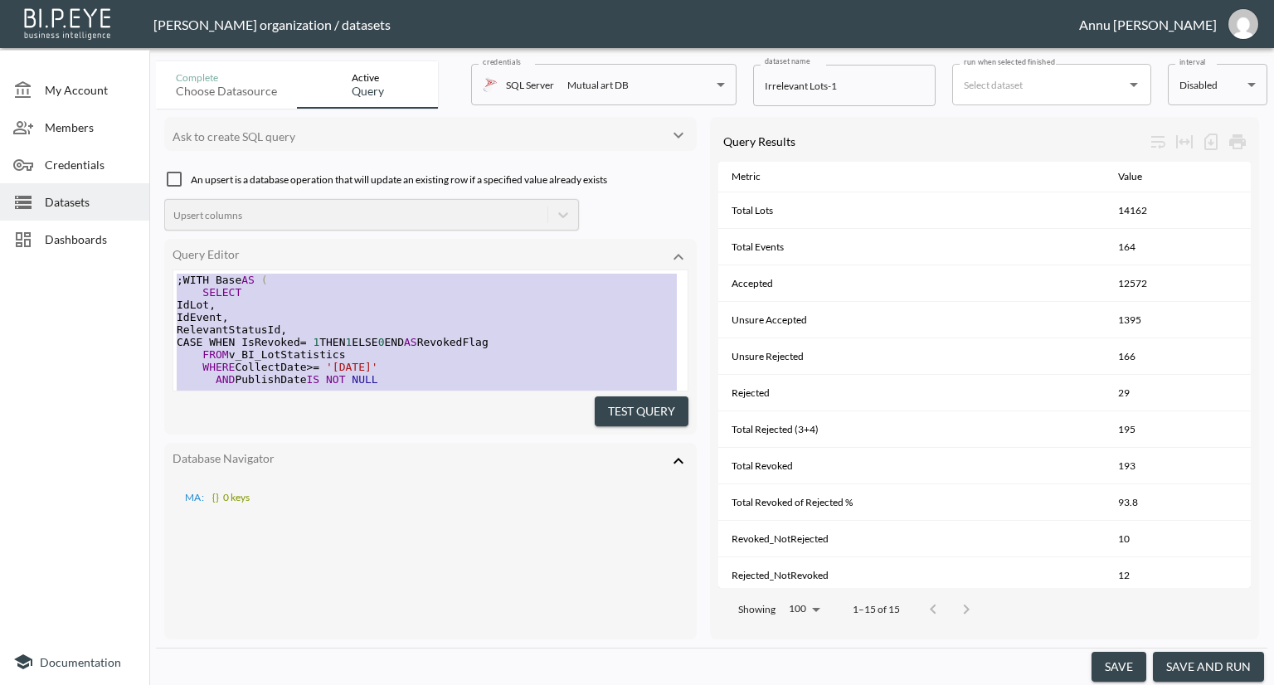
drag, startPoint x: 364, startPoint y: 343, endPoint x: 183, endPoint y: 32, distance: 359.9
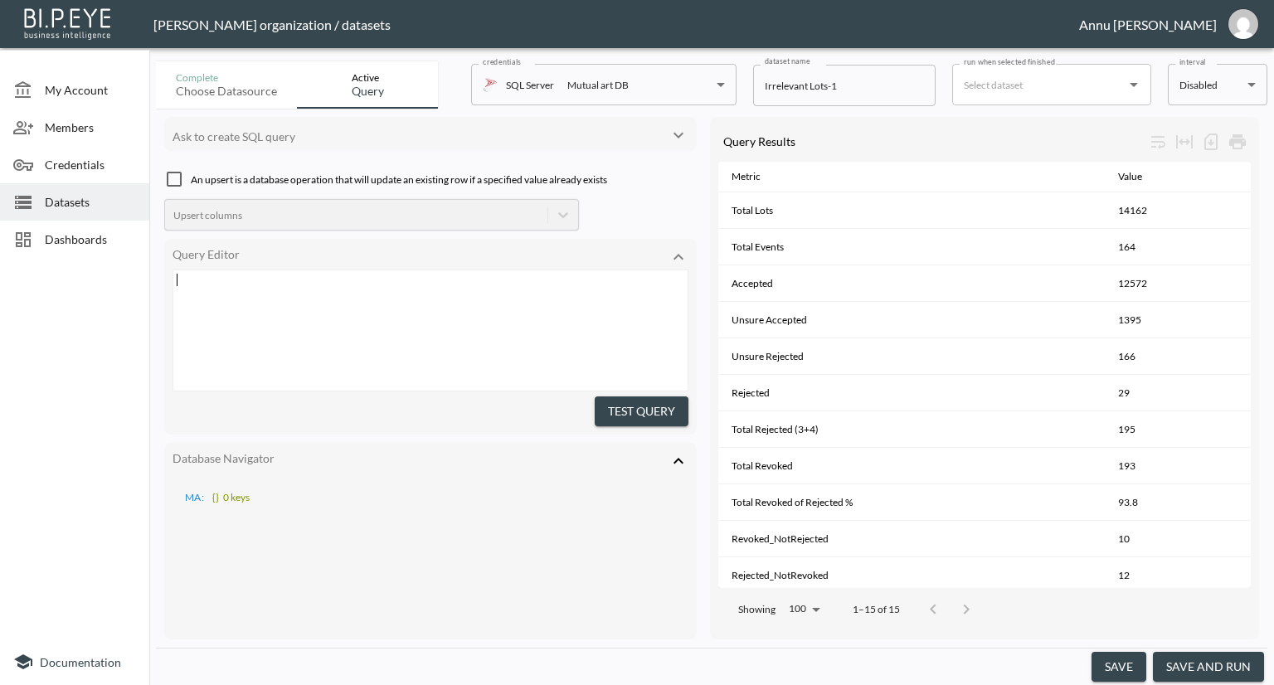
scroll to position [1009, 0]
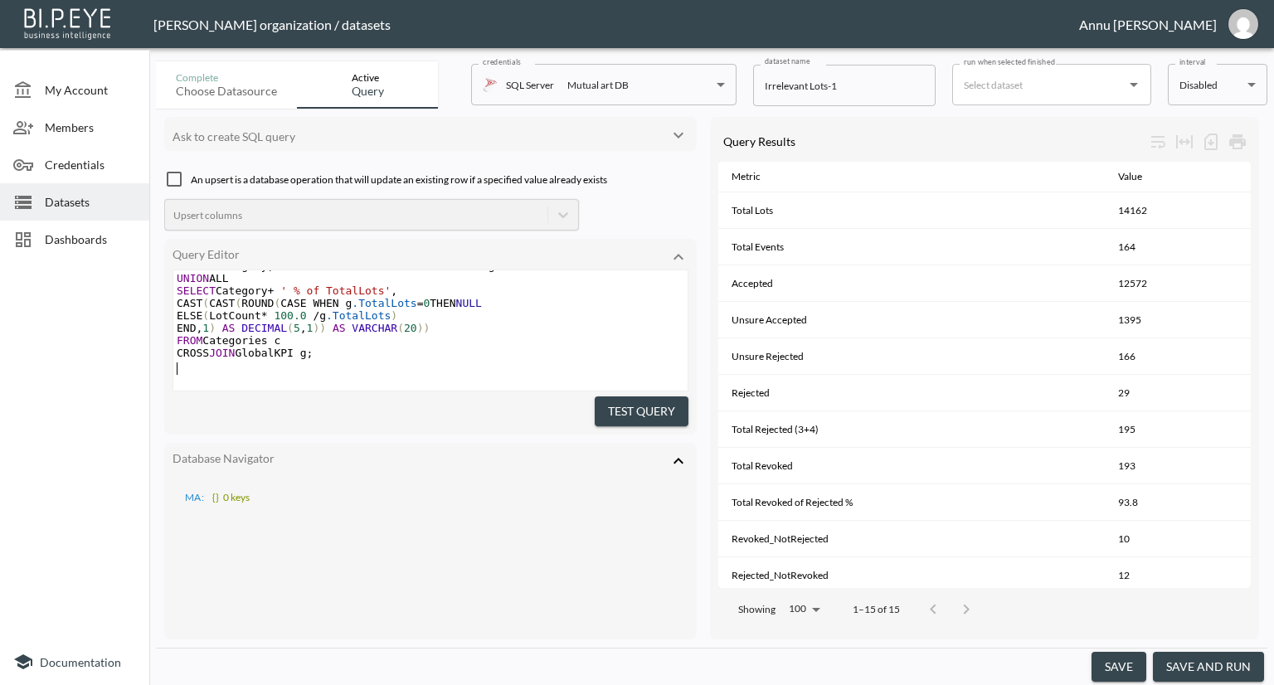
click at [607, 402] on button "Test Query" at bounding box center [642, 412] width 94 height 31
click at [1208, 675] on button "save and run" at bounding box center [1208, 667] width 111 height 31
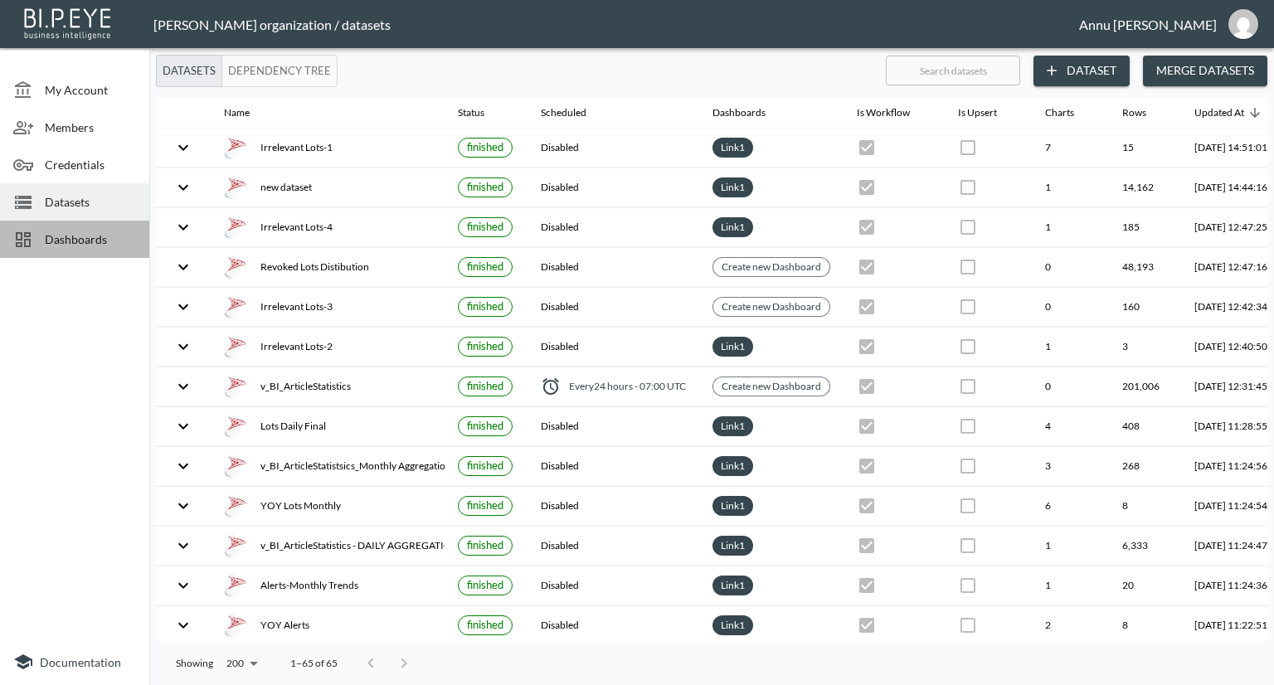
click at [91, 231] on span "Dashboards" at bounding box center [90, 239] width 91 height 17
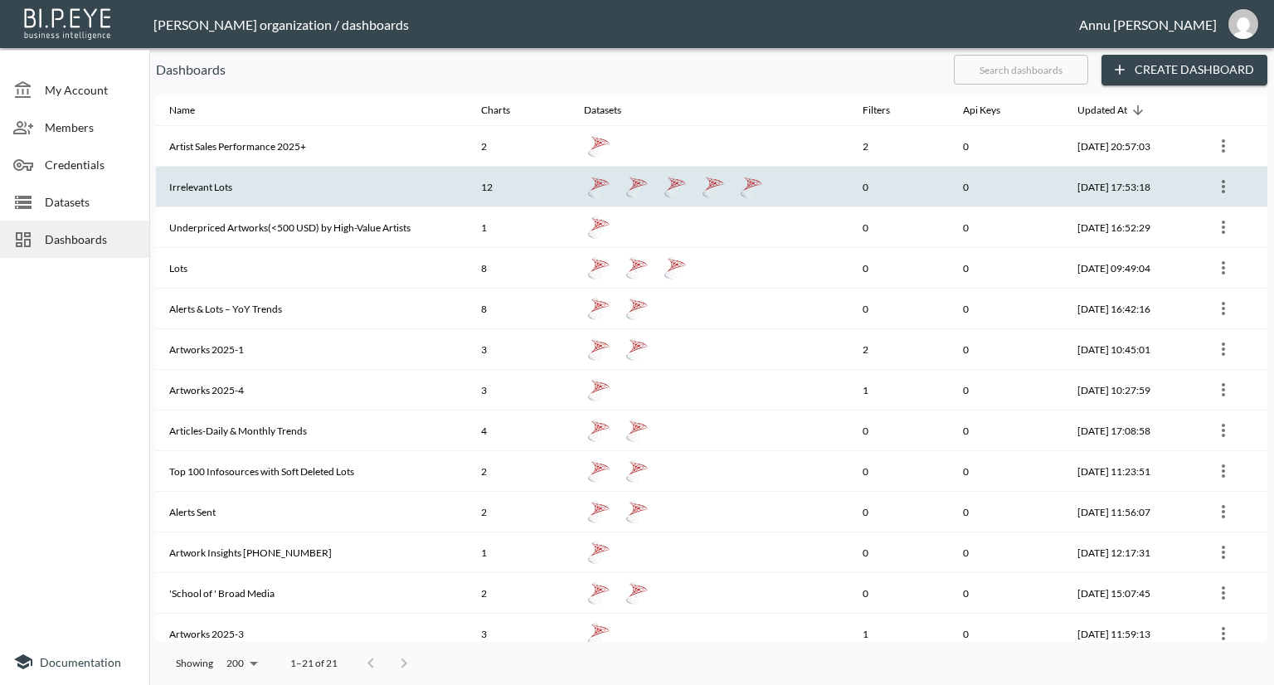
click at [251, 177] on th "Irrelevant Lots" at bounding box center [312, 187] width 312 height 41
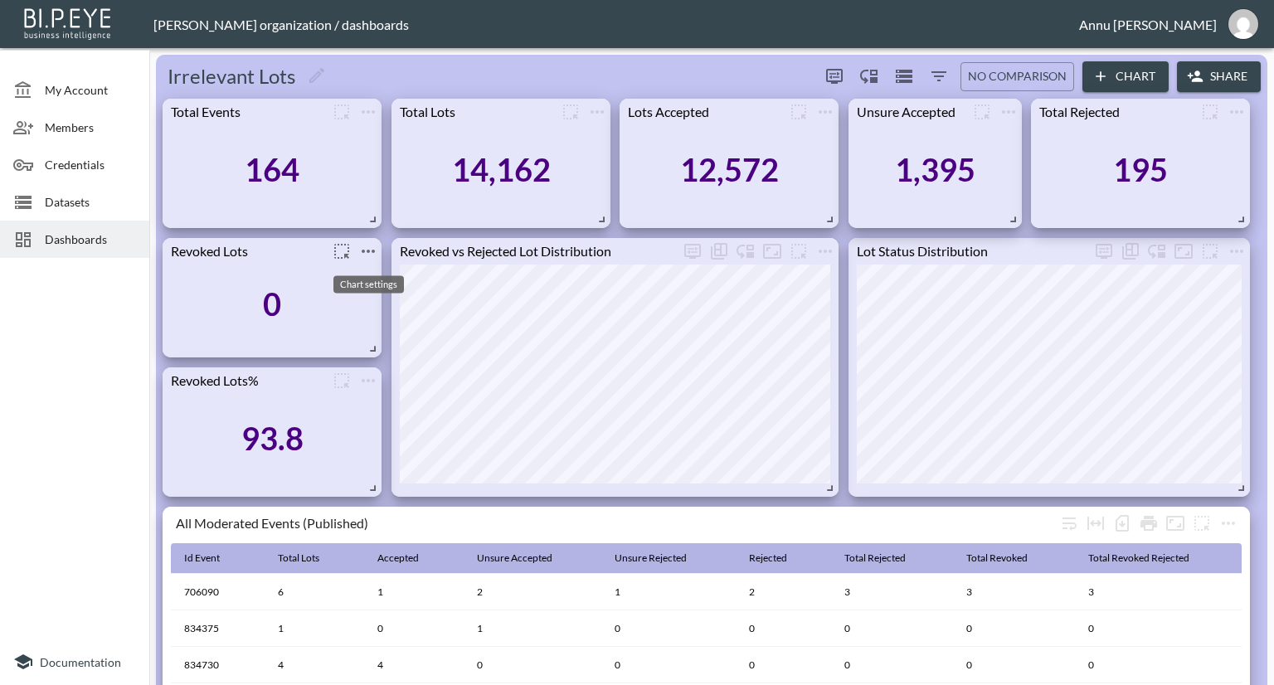
click at [367, 241] on icon "more" at bounding box center [368, 251] width 20 height 20
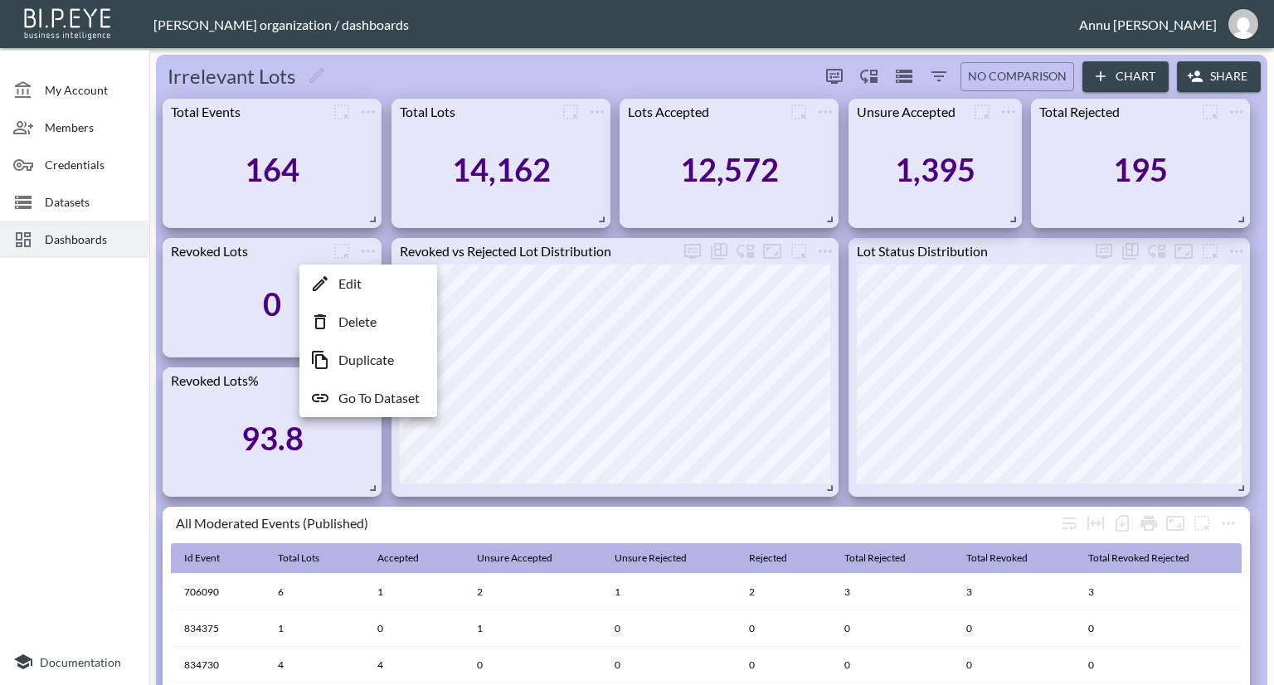
click at [356, 401] on p "Go To Dataset" at bounding box center [378, 398] width 81 height 20
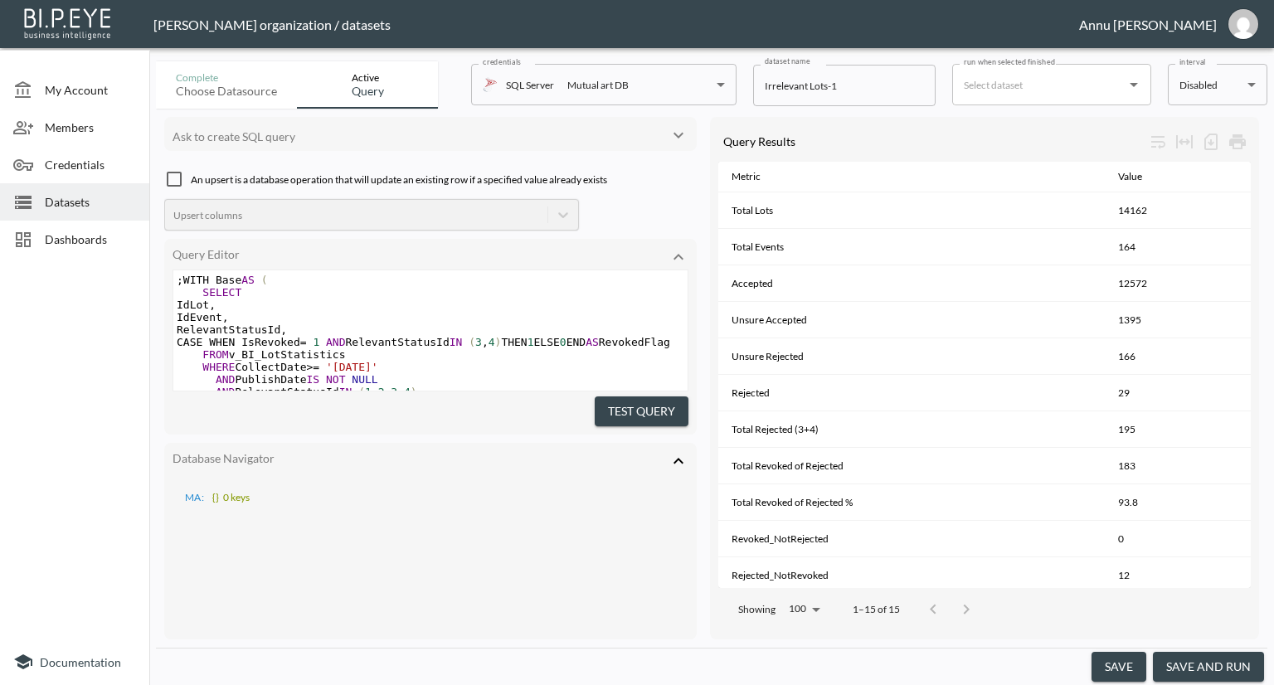
click at [90, 203] on span "Datasets" at bounding box center [90, 201] width 91 height 17
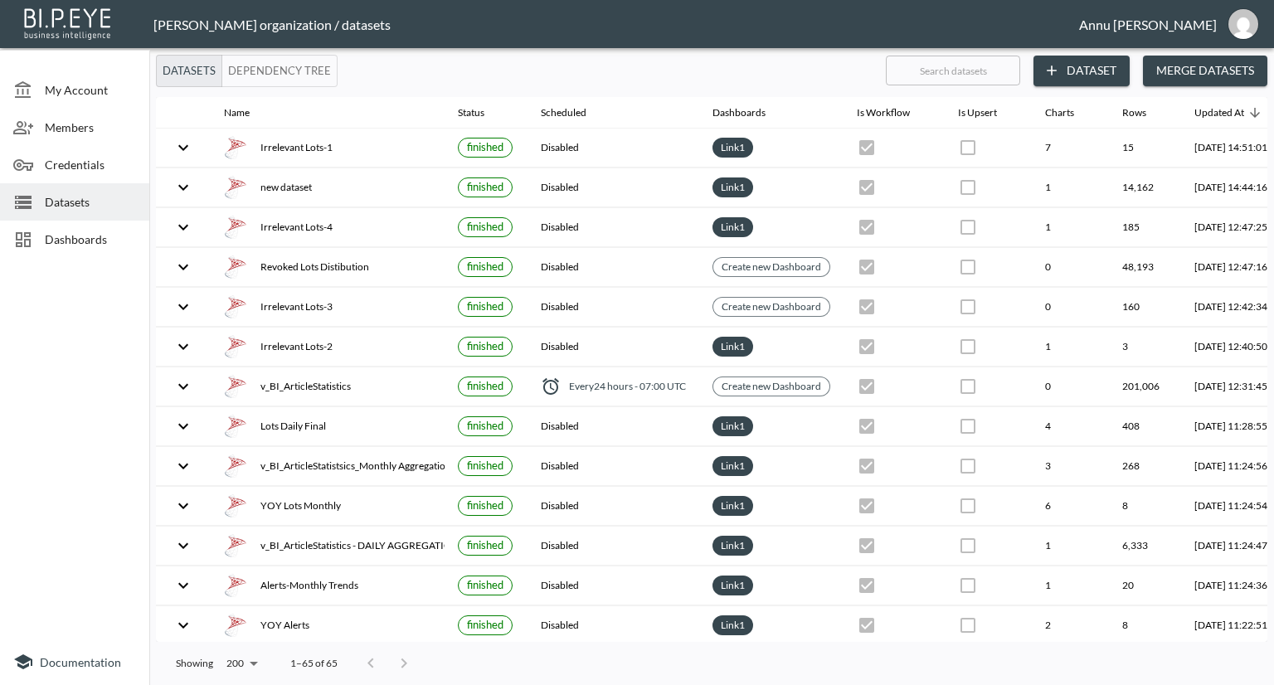
click at [89, 232] on span "Dashboards" at bounding box center [90, 239] width 91 height 17
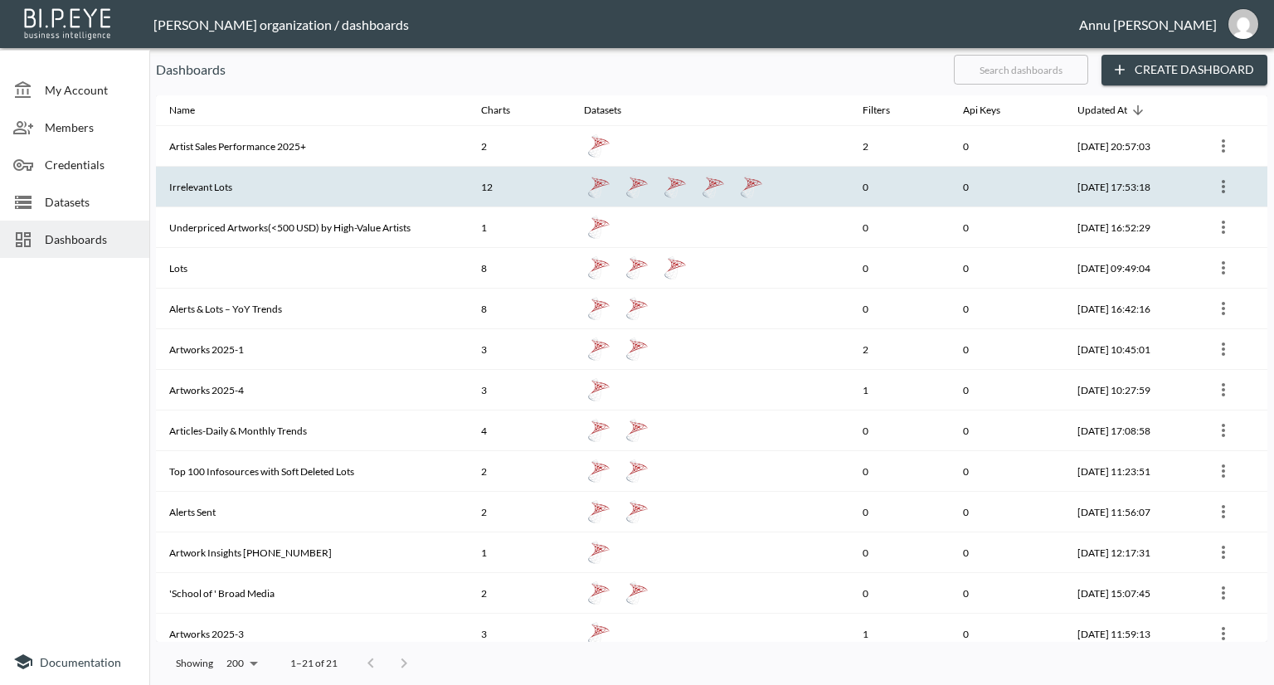
click at [208, 193] on th "Irrelevant Lots" at bounding box center [312, 187] width 312 height 41
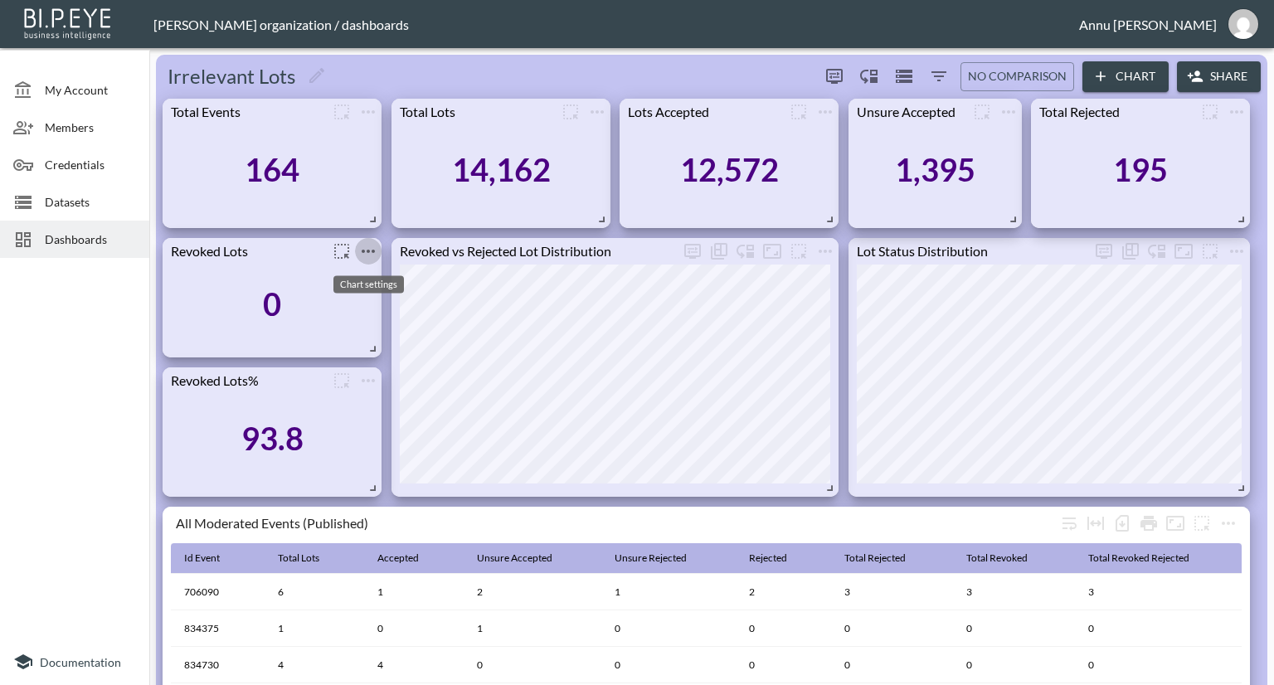
click at [373, 253] on icon "more" at bounding box center [368, 251] width 20 height 20
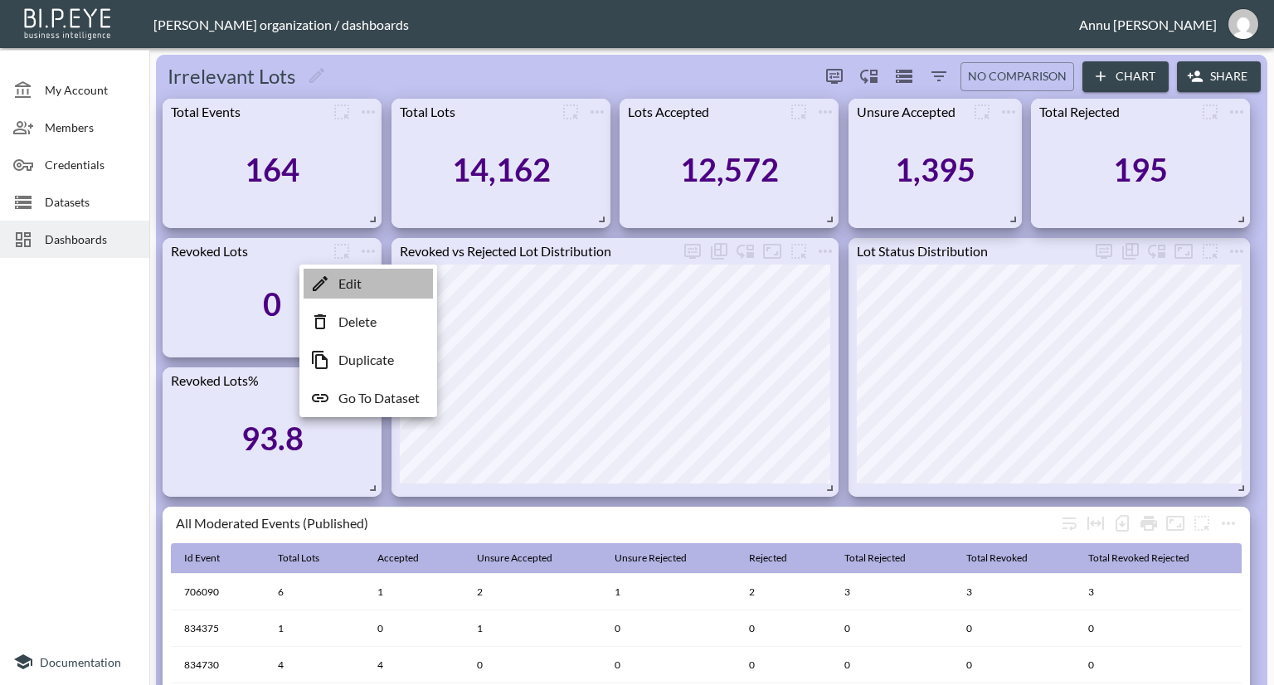
click at [365, 286] on li "Edit" at bounding box center [368, 284] width 129 height 30
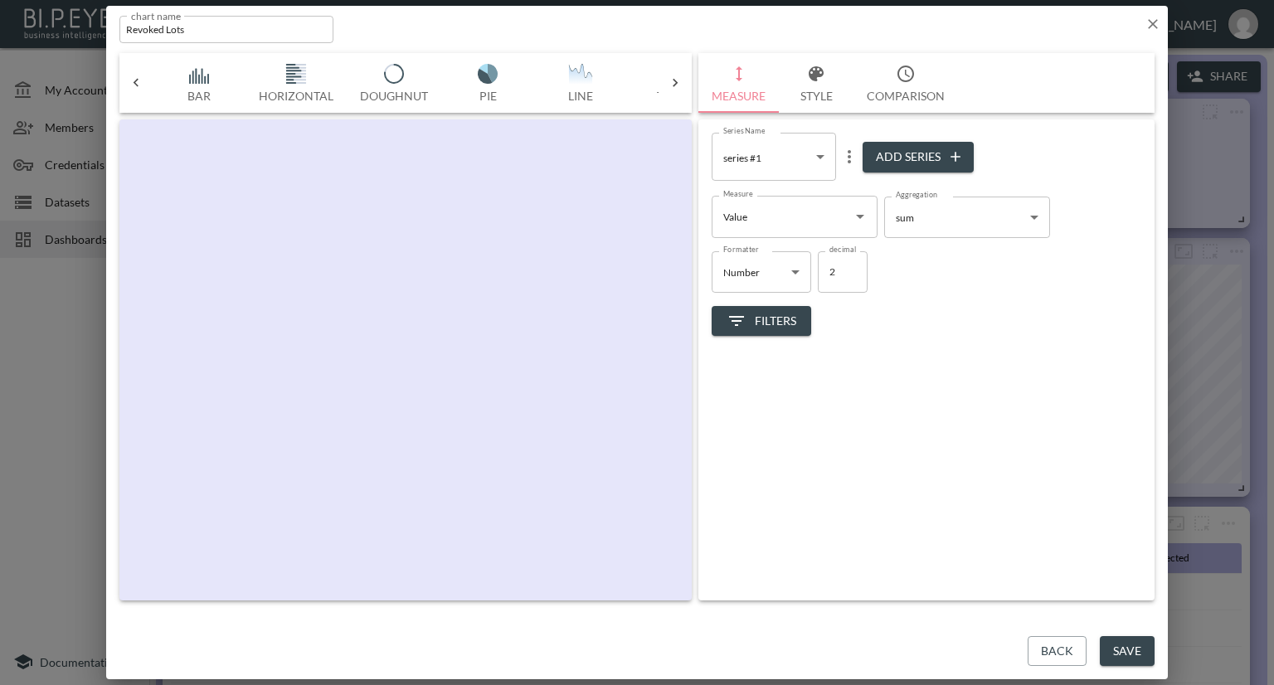
scroll to position [0, 86]
click at [860, 217] on icon "Open" at bounding box center [860, 217] width 8 height 4
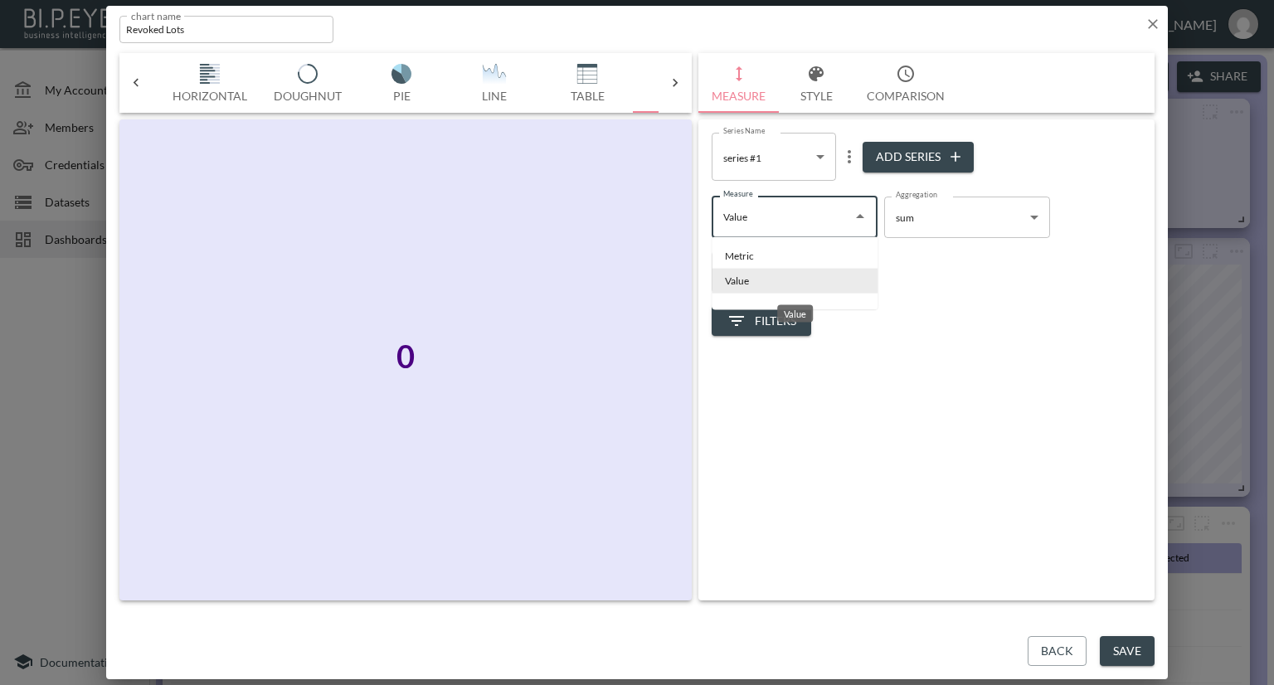
click at [791, 277] on li "Value" at bounding box center [795, 281] width 166 height 25
click at [915, 275] on div "Formatter Number Number Formatter decimal 2 decimal" at bounding box center [927, 265] width 430 height 55
click at [766, 314] on span "Filters" at bounding box center [762, 321] width 70 height 21
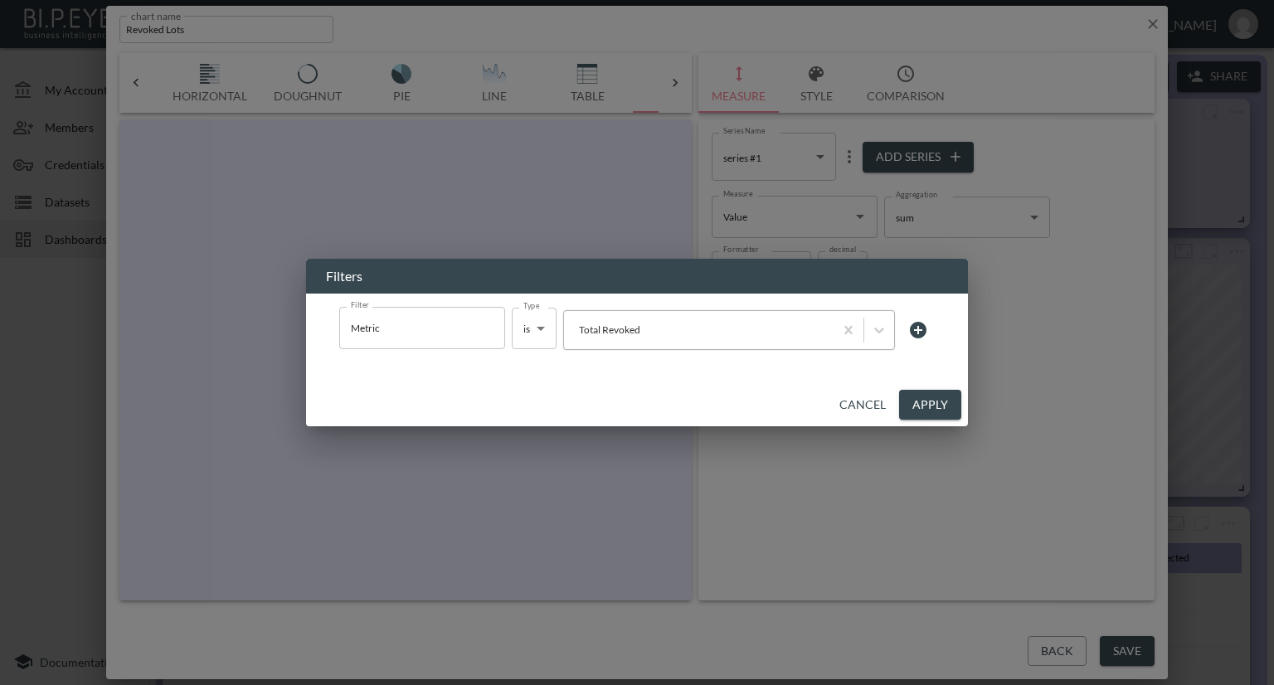
click at [655, 333] on div at bounding box center [698, 330] width 253 height 16
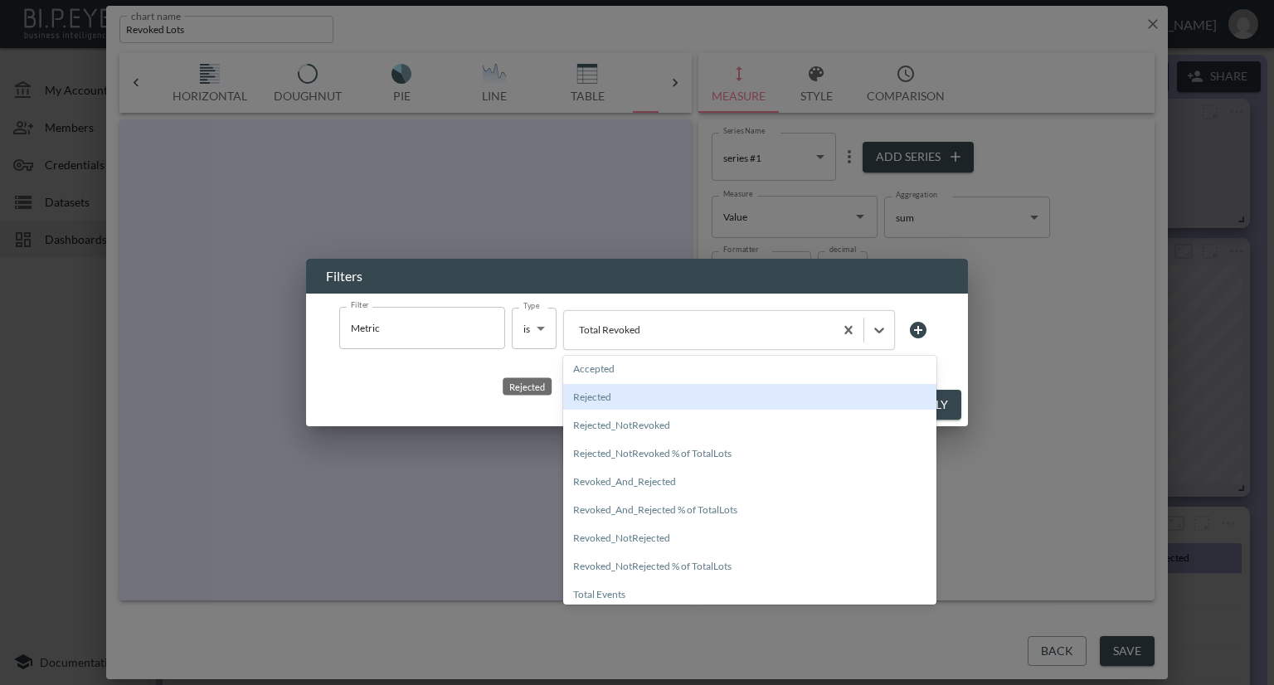
scroll to position [83, 0]
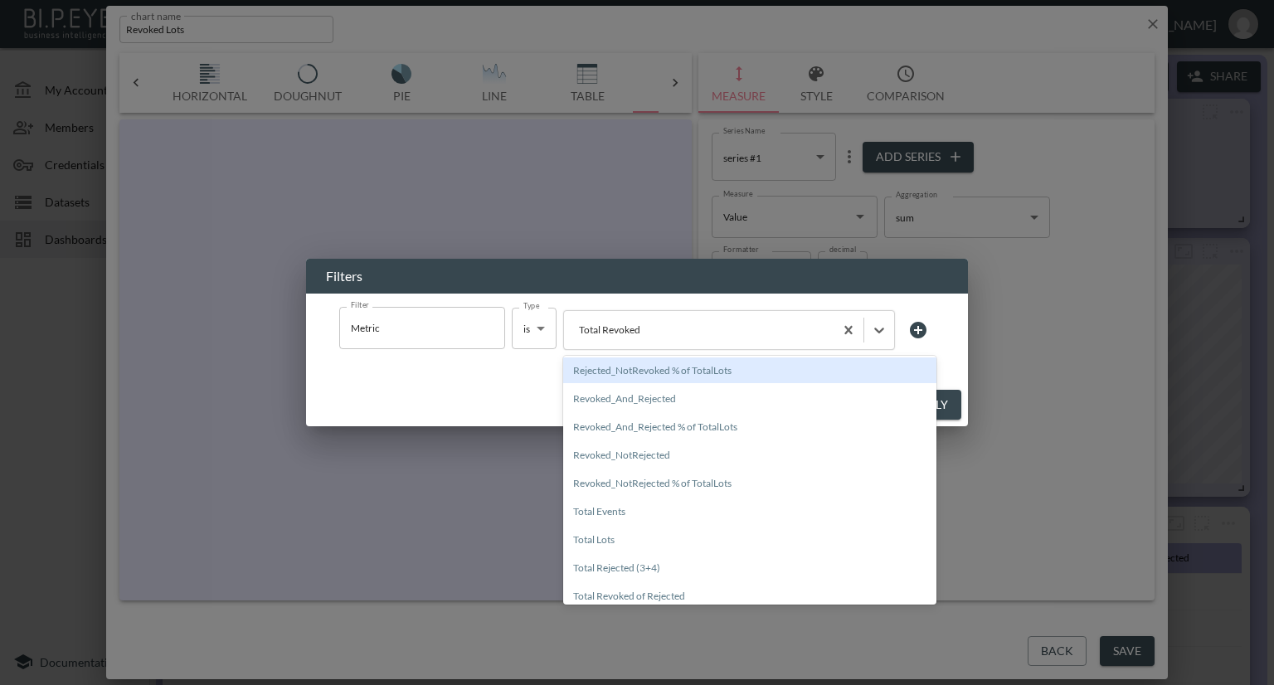
click at [1015, 309] on div "Filters Filter Metric Filter Type is is Type option Rejected_NotRevoked % of To…" at bounding box center [637, 342] width 1274 height 685
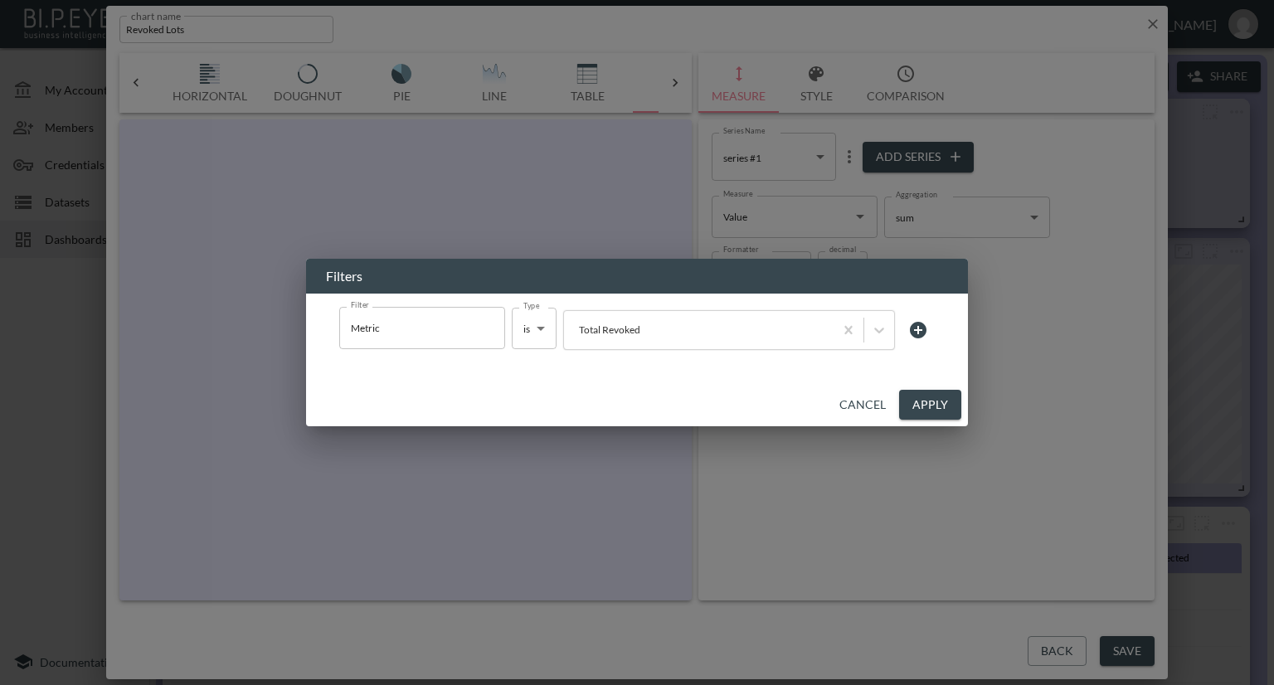
click at [1077, 647] on div "Filters Filter Metric Filter Type is is Type Total Revoked Cancel Apply" at bounding box center [637, 342] width 1274 height 685
click at [1125, 299] on div "Filters Filter Metric Filter Type is is Type Total Revoked Cancel Apply" at bounding box center [637, 342] width 1274 height 685
drag, startPoint x: 1157, startPoint y: 24, endPoint x: 1083, endPoint y: 107, distance: 111.6
click at [1157, 24] on div "Filters Filter Metric Filter Type is is Type Total Revoked Cancel Apply" at bounding box center [637, 342] width 1274 height 685
click at [869, 412] on button "Cancel" at bounding box center [863, 405] width 60 height 31
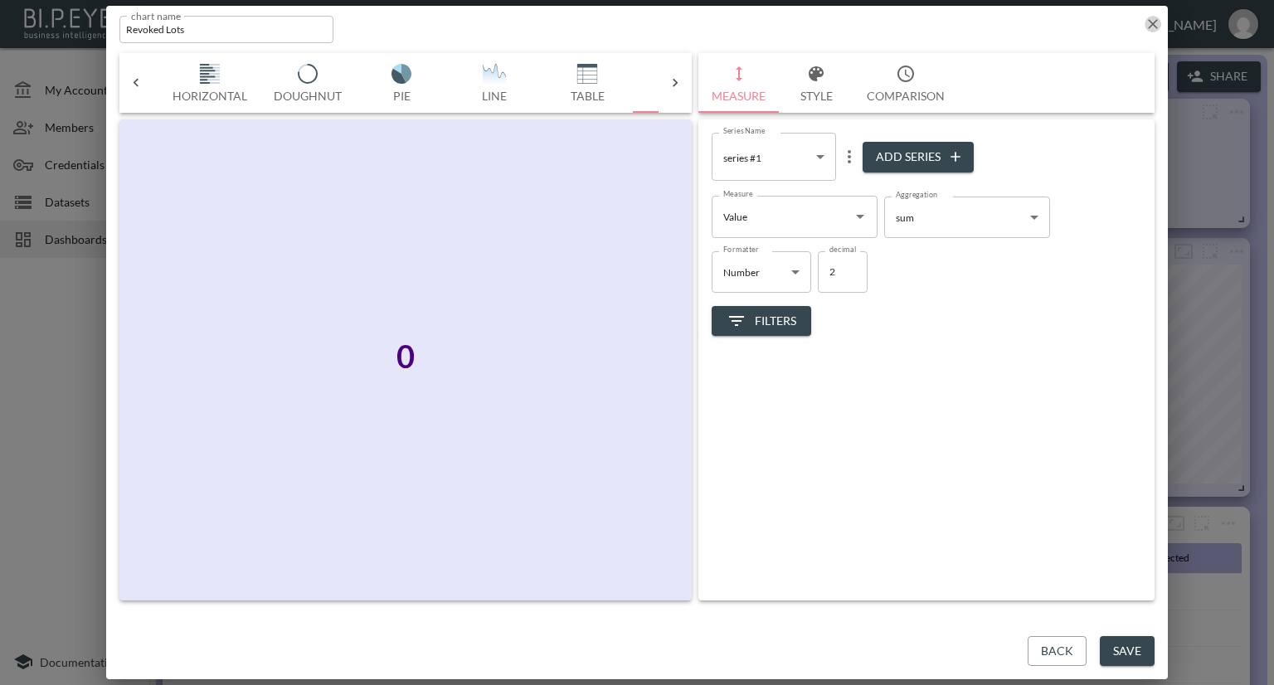
click at [1151, 21] on icon "button" at bounding box center [1153, 24] width 10 height 10
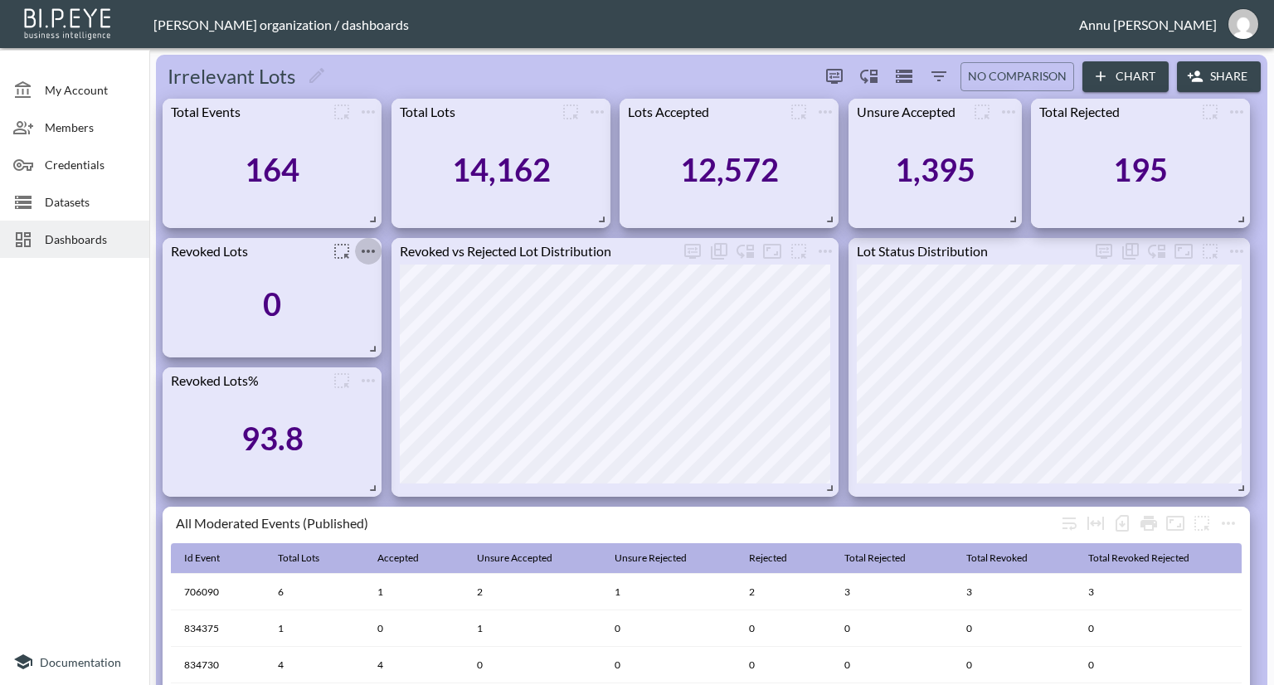
click at [368, 252] on icon "more" at bounding box center [368, 251] width 13 height 3
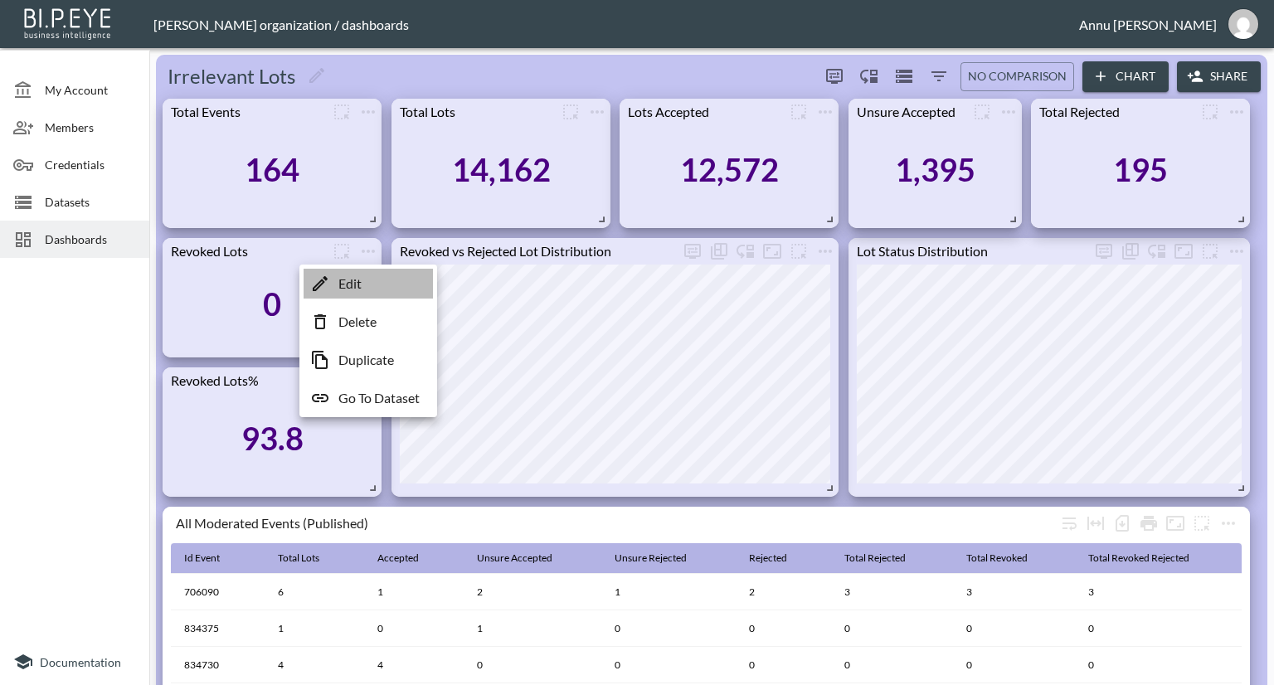
click at [368, 286] on li "Edit" at bounding box center [368, 284] width 129 height 30
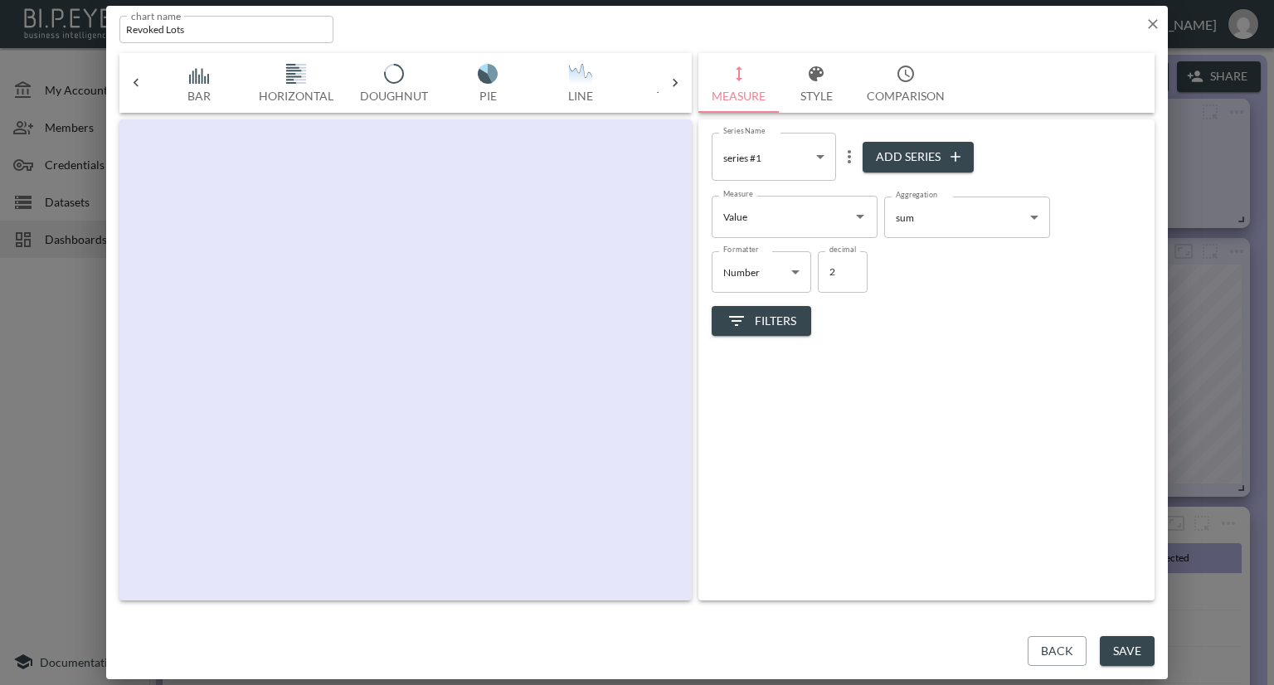
scroll to position [0, 86]
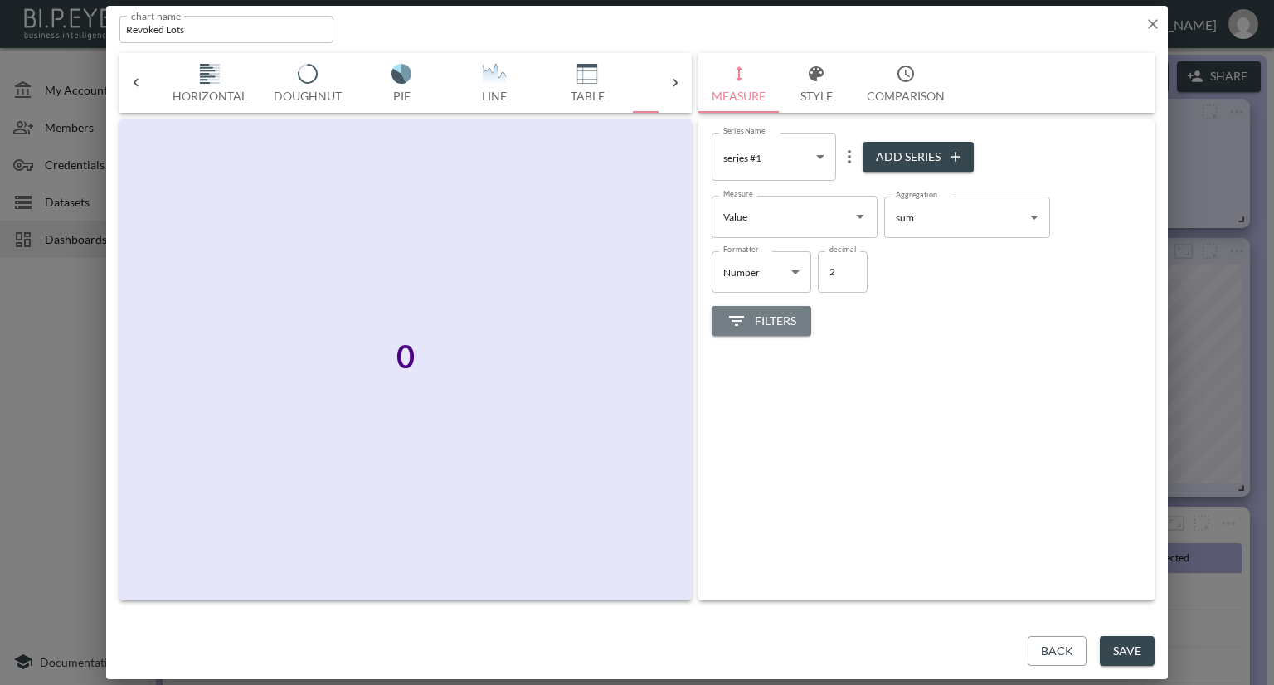
click at [774, 313] on span "Filters" at bounding box center [762, 321] width 70 height 21
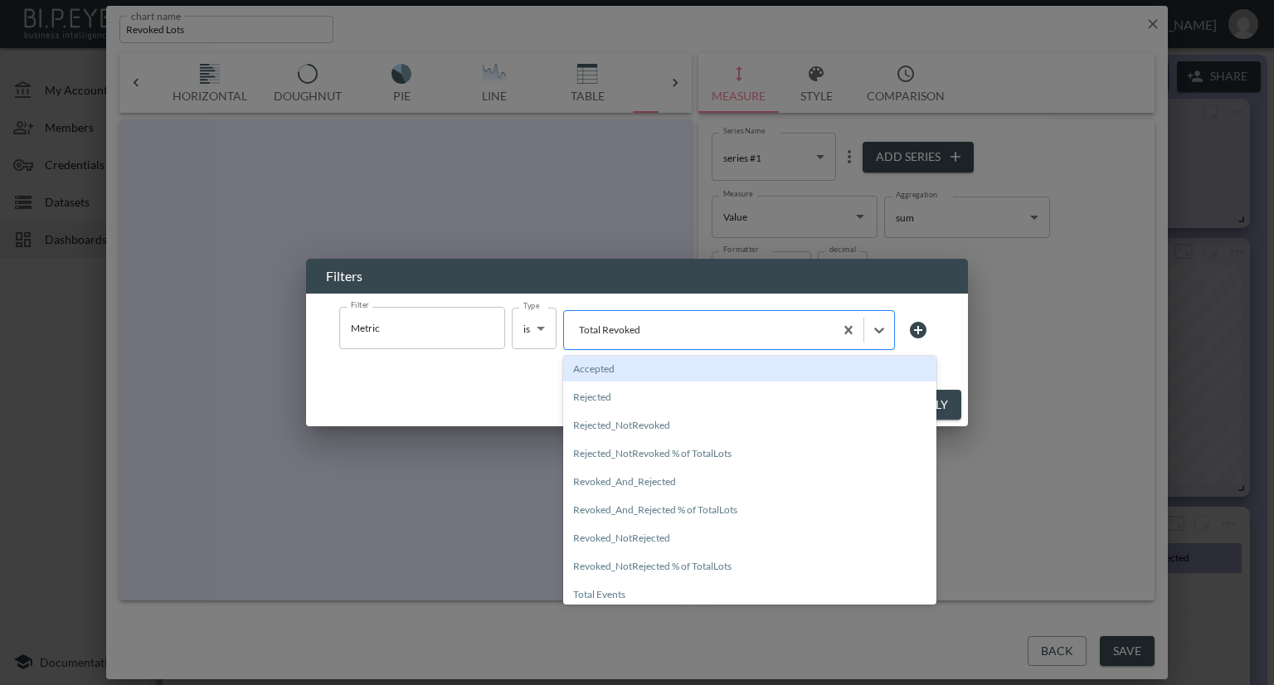
click at [645, 333] on div at bounding box center [698, 330] width 253 height 16
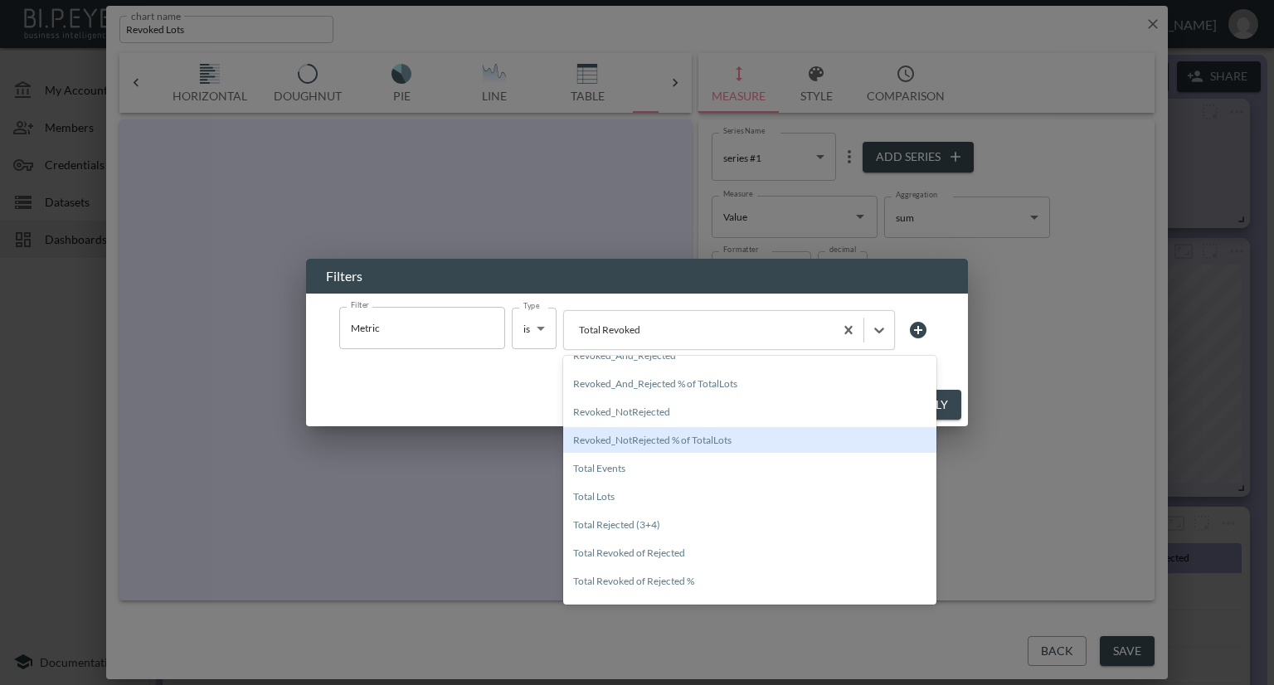
scroll to position [202, 0]
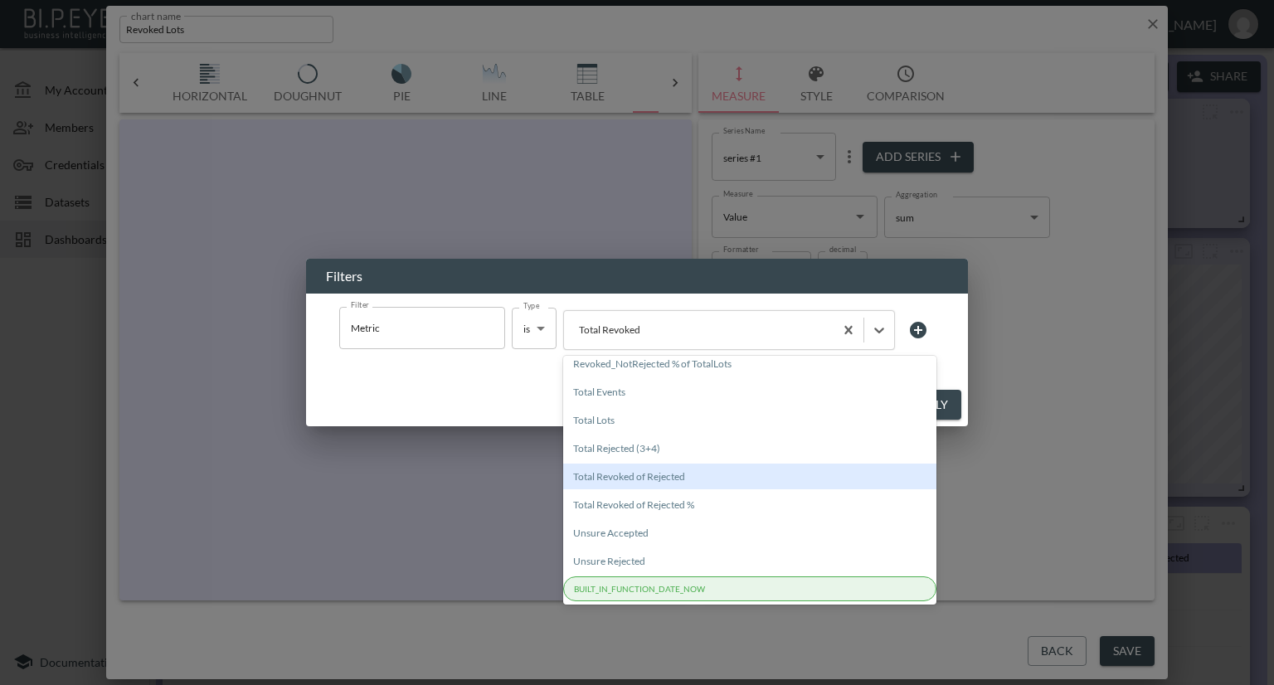
click at [648, 479] on div "Total Revoked of Rejected" at bounding box center [749, 477] width 373 height 26
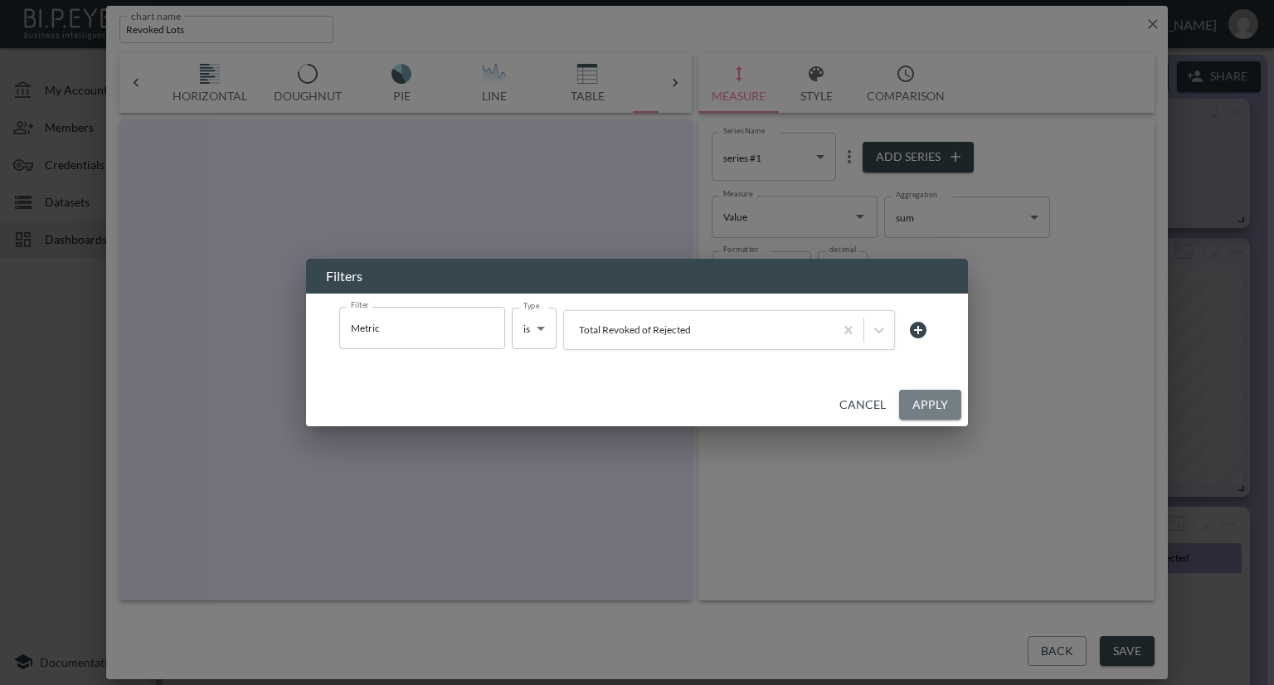
click at [915, 402] on button "Apply" at bounding box center [930, 405] width 62 height 31
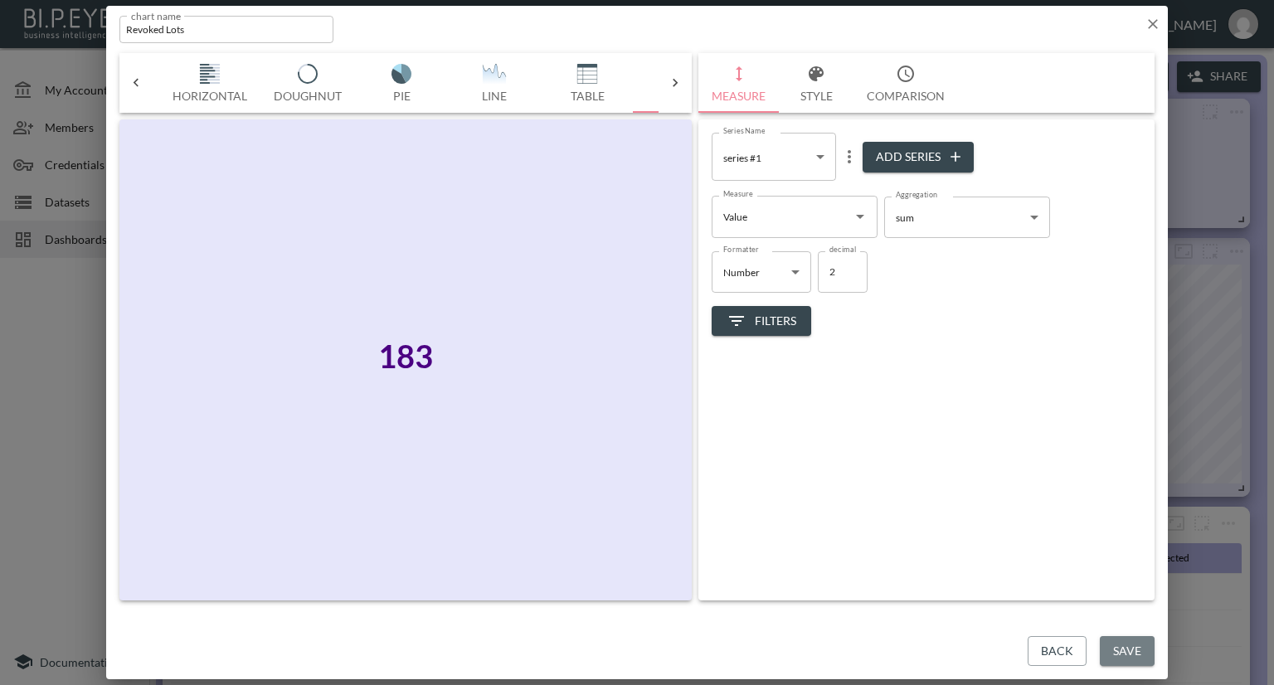
click at [1114, 650] on button "Save" at bounding box center [1127, 651] width 55 height 31
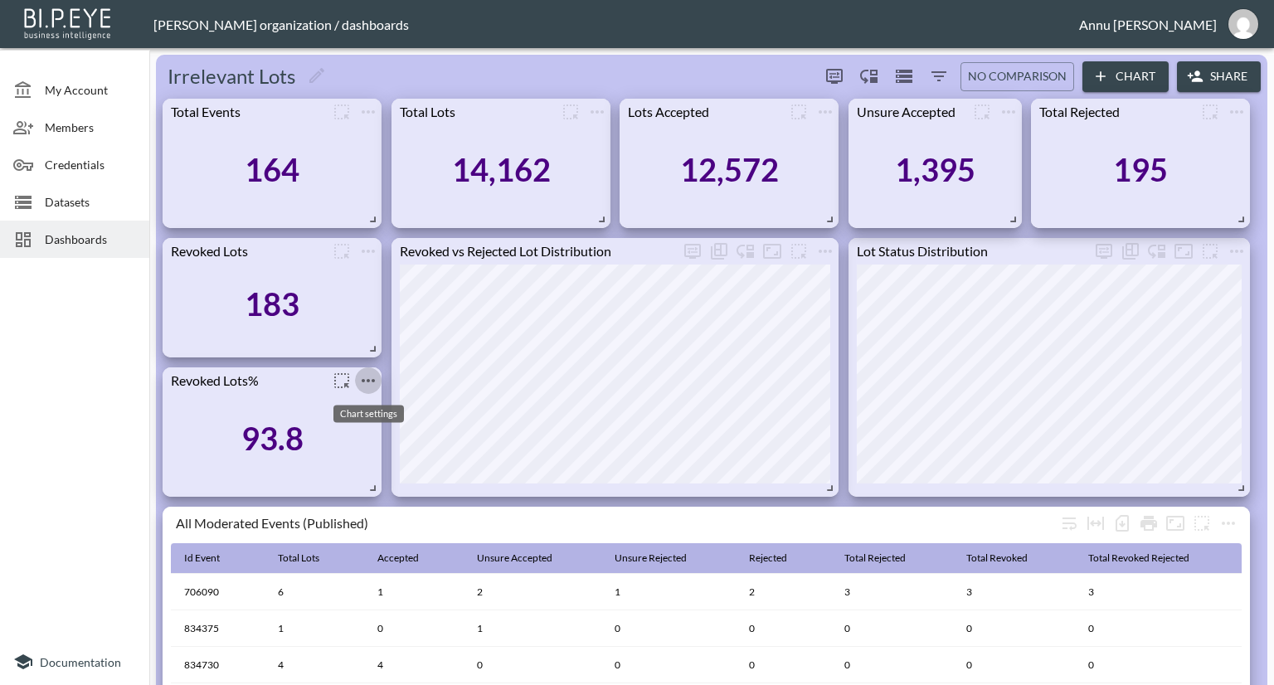
click at [374, 380] on icon "more" at bounding box center [368, 380] width 13 height 3
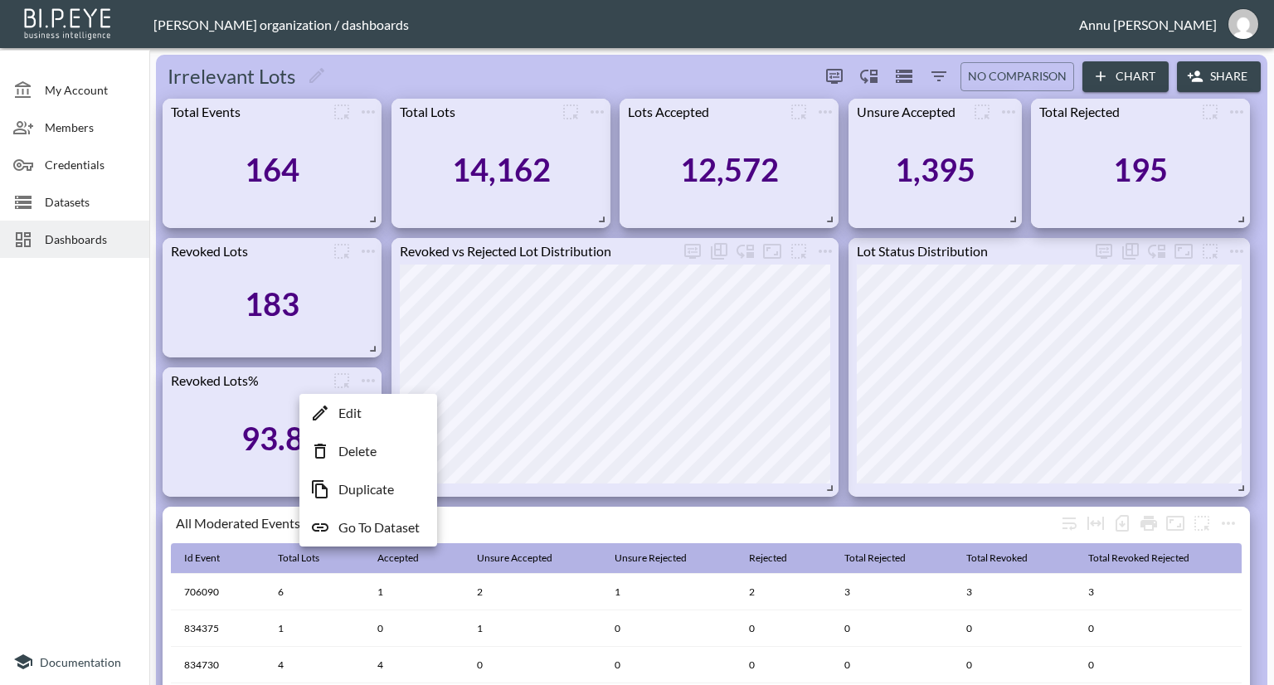
click at [362, 417] on li "Edit" at bounding box center [368, 413] width 129 height 30
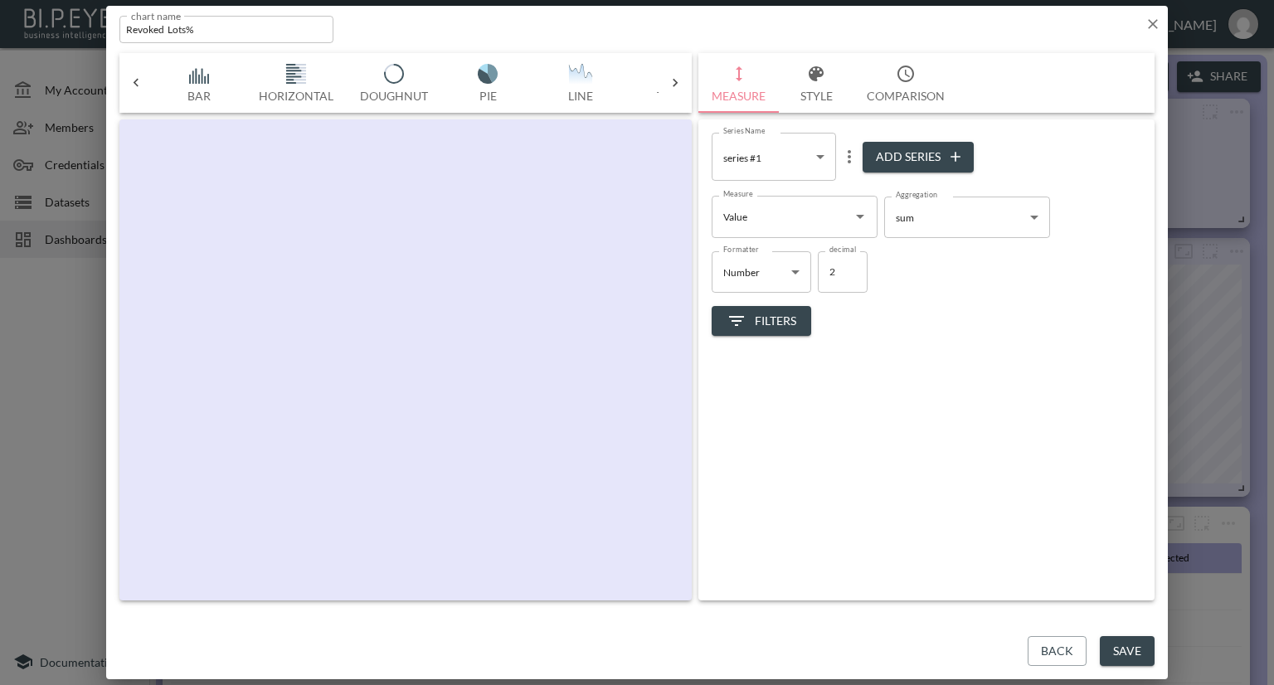
scroll to position [0, 86]
click at [752, 323] on span "Filters" at bounding box center [762, 321] width 70 height 21
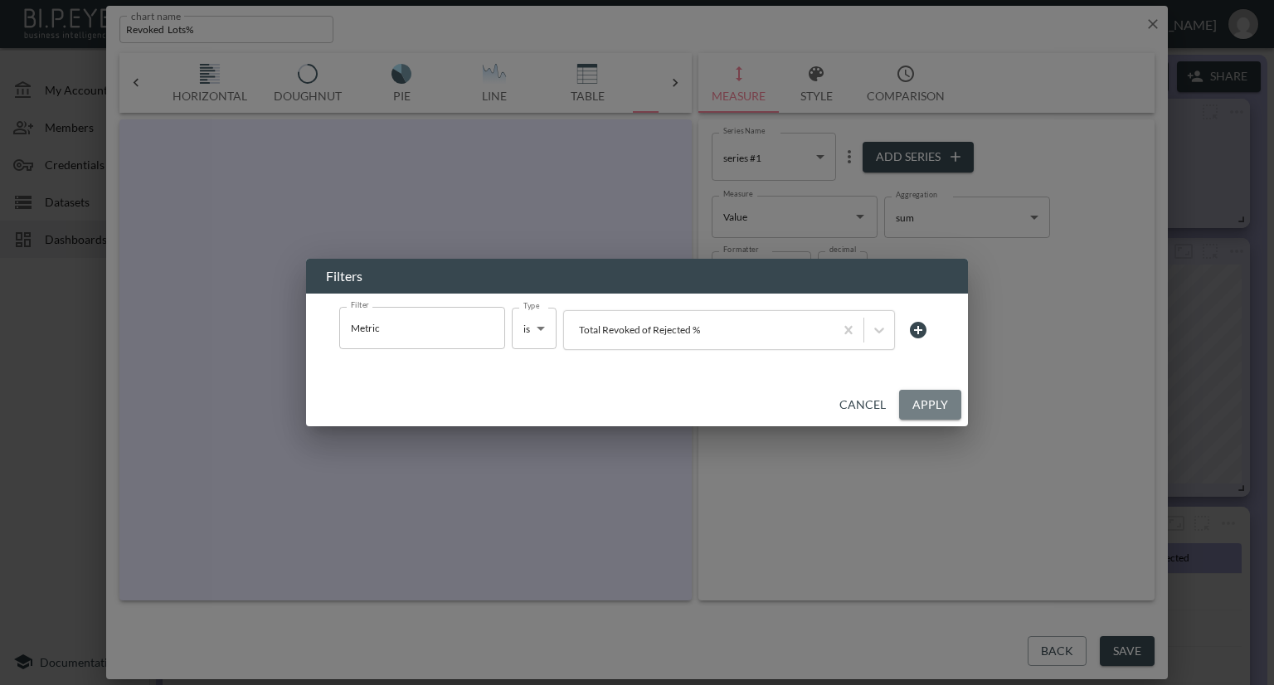
click at [909, 400] on button "Apply" at bounding box center [930, 405] width 62 height 31
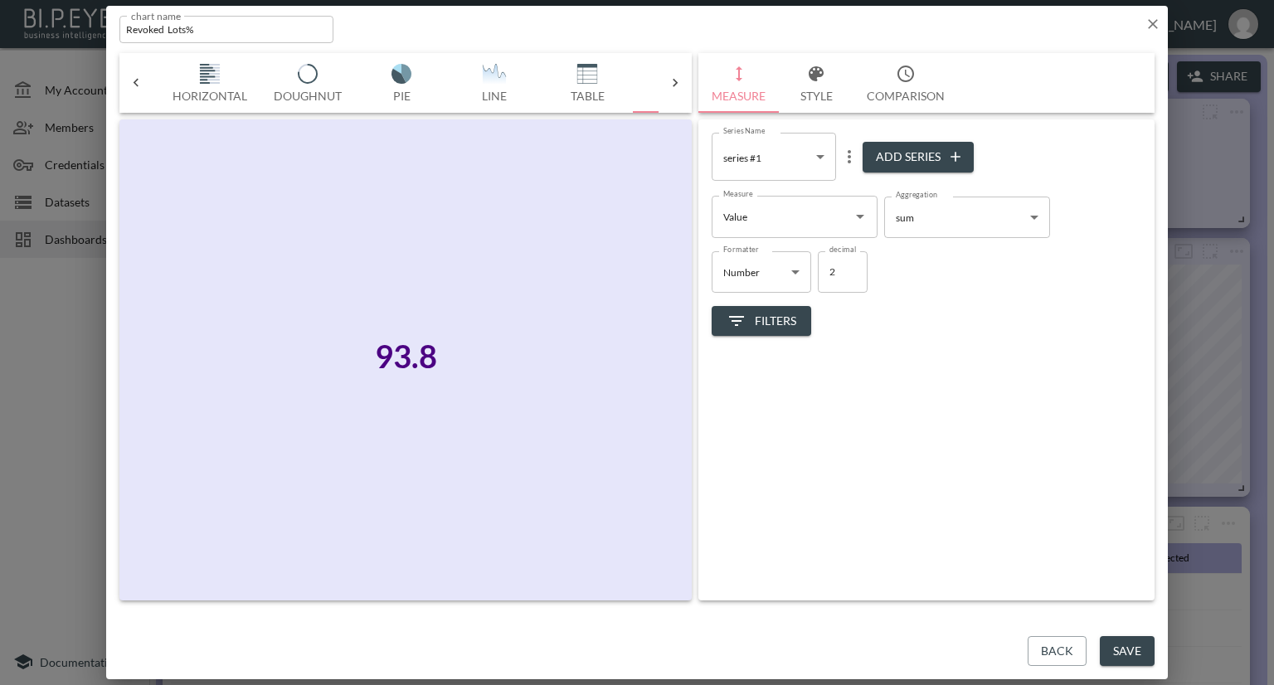
click at [1122, 655] on button "Save" at bounding box center [1127, 651] width 55 height 31
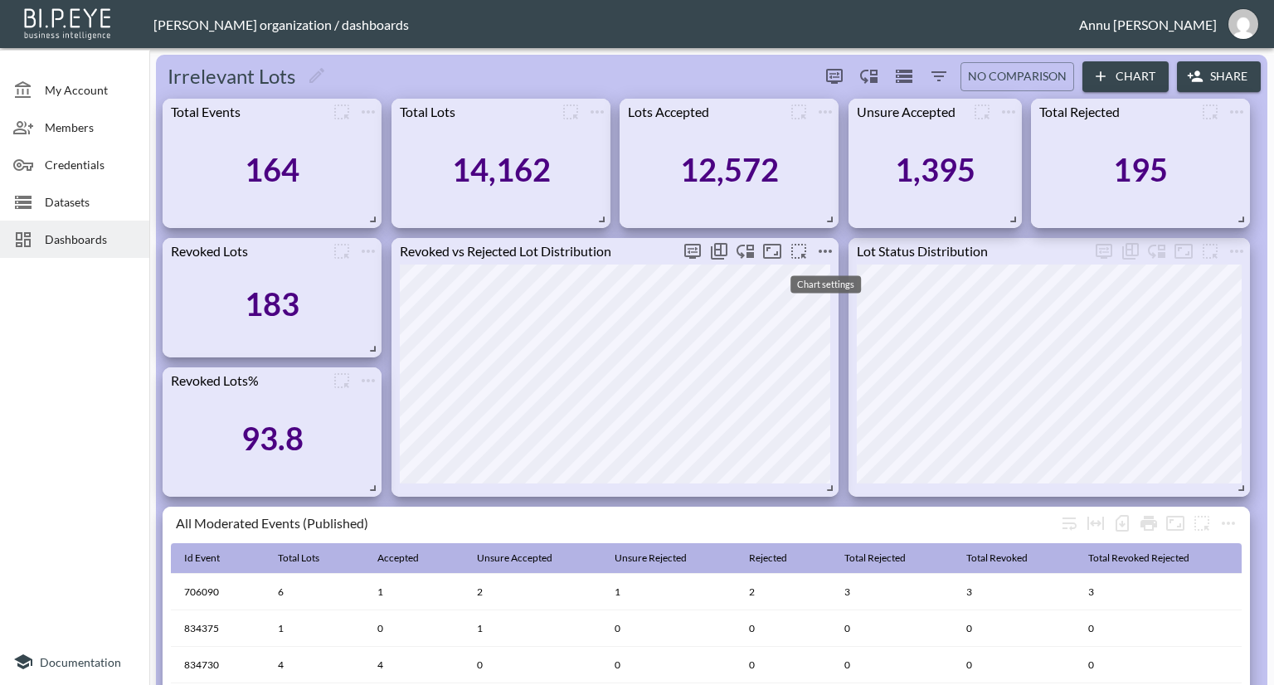
click at [821, 247] on icon "more" at bounding box center [826, 251] width 20 height 20
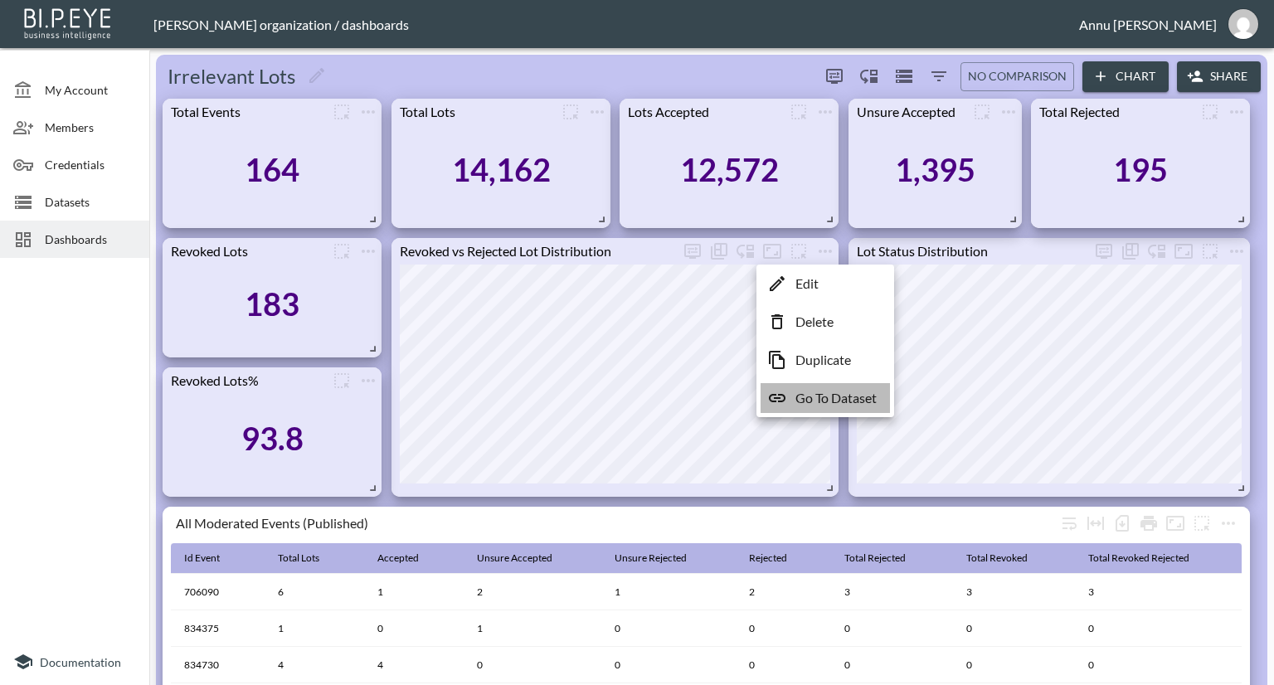
click at [811, 397] on p "Go To Dataset" at bounding box center [836, 398] width 81 height 20
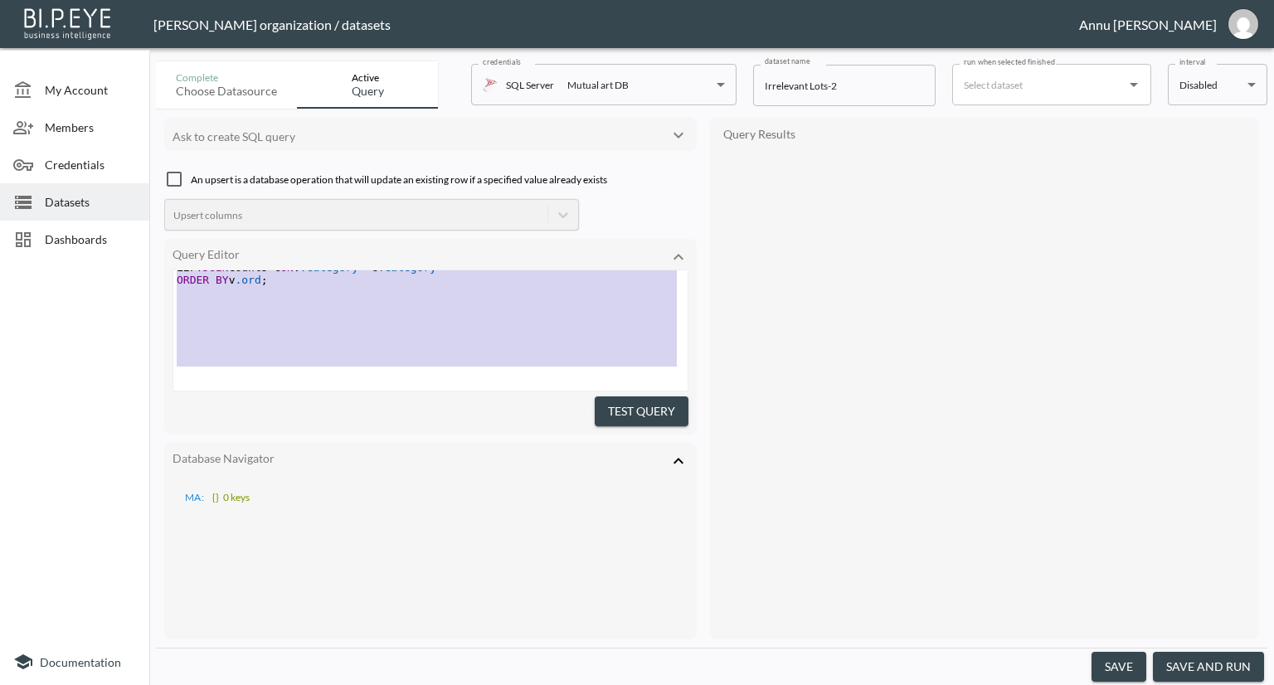
scroll to position [482, 0]
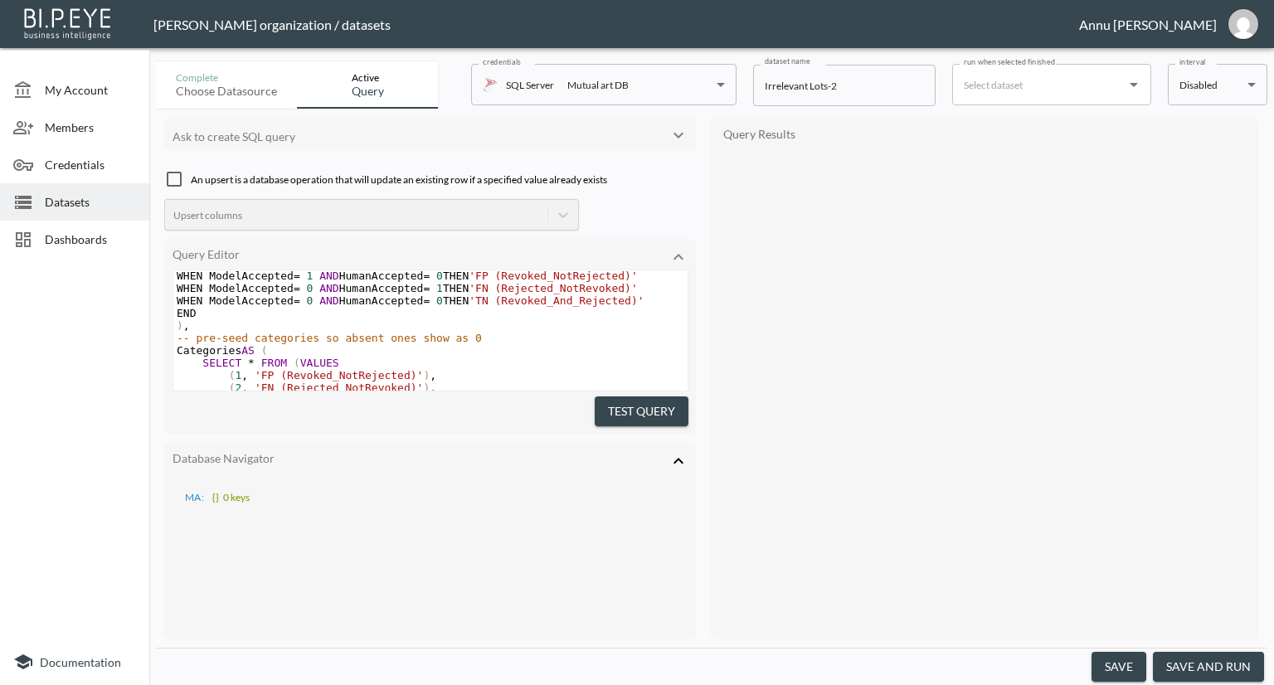
type textarea ";WITH Base AS ( SELECT DISTINCT IdLot, RelevantStatusId, CASE WHEN IsRevoked = …"
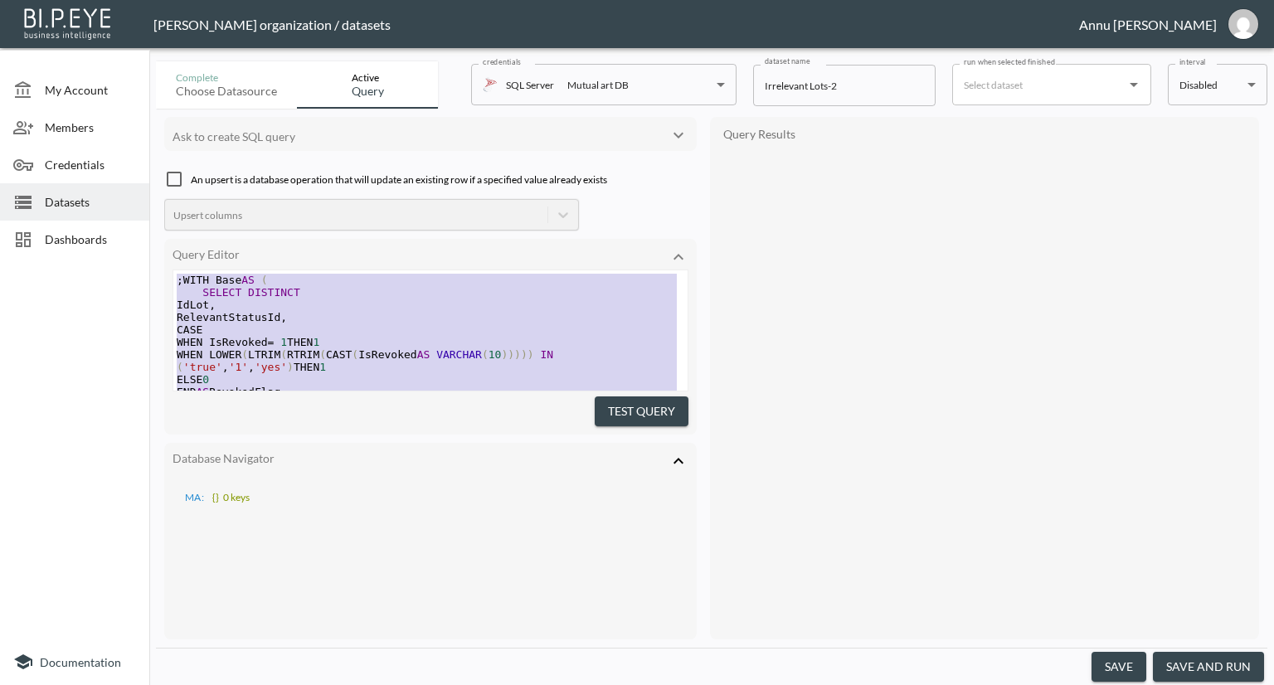
drag, startPoint x: 299, startPoint y: 353, endPoint x: 153, endPoint y: 159, distance: 242.3
click at [674, 455] on icon at bounding box center [679, 461] width 20 height 20
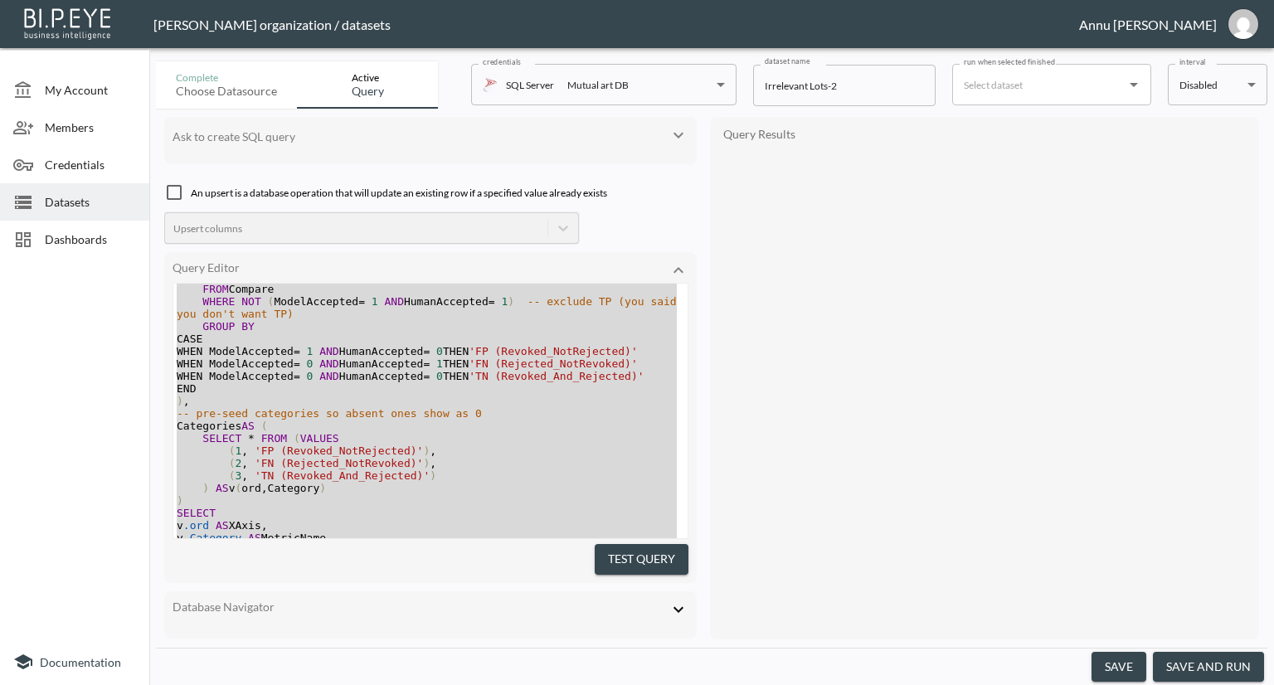
scroll to position [601, 0]
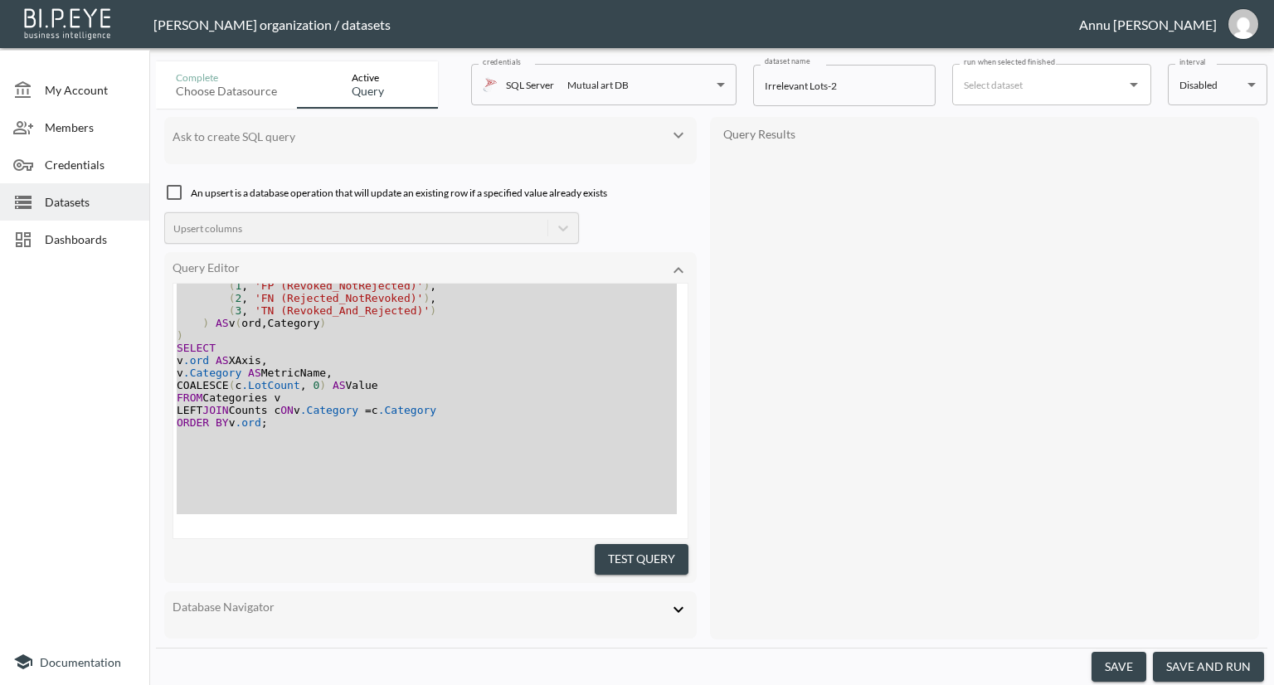
click at [384, 441] on pre "​" at bounding box center [430, 435] width 514 height 12
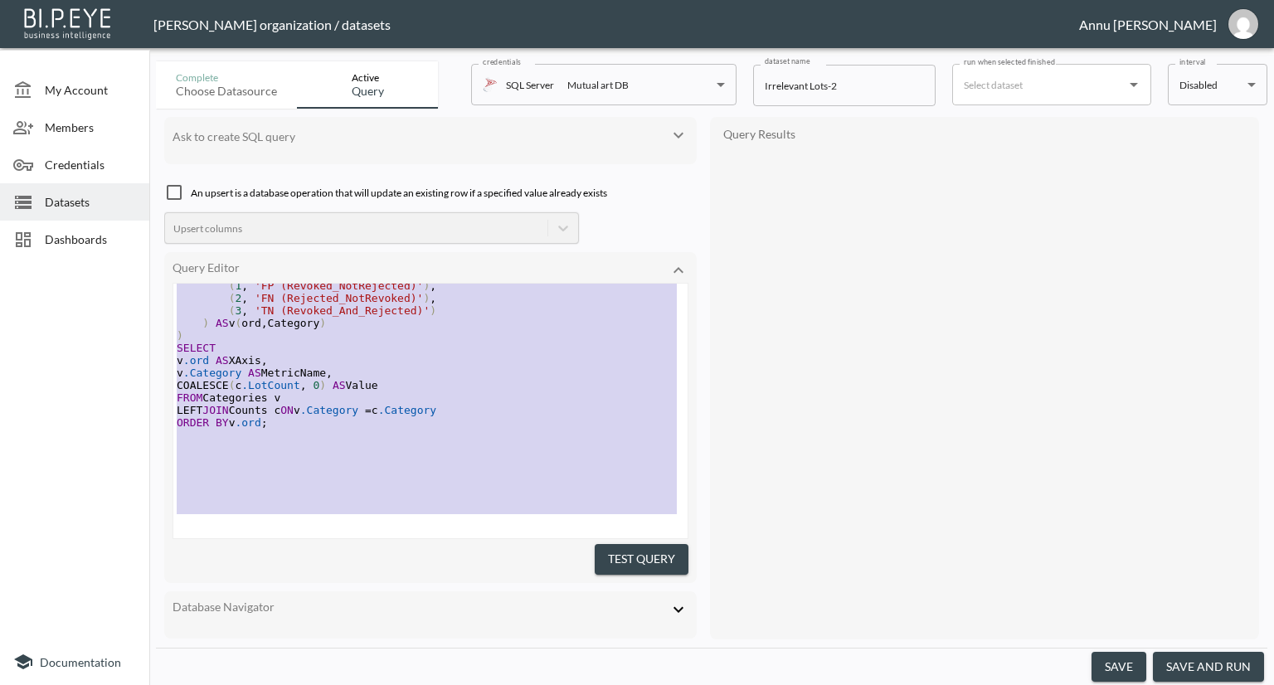
scroll to position [0, 0]
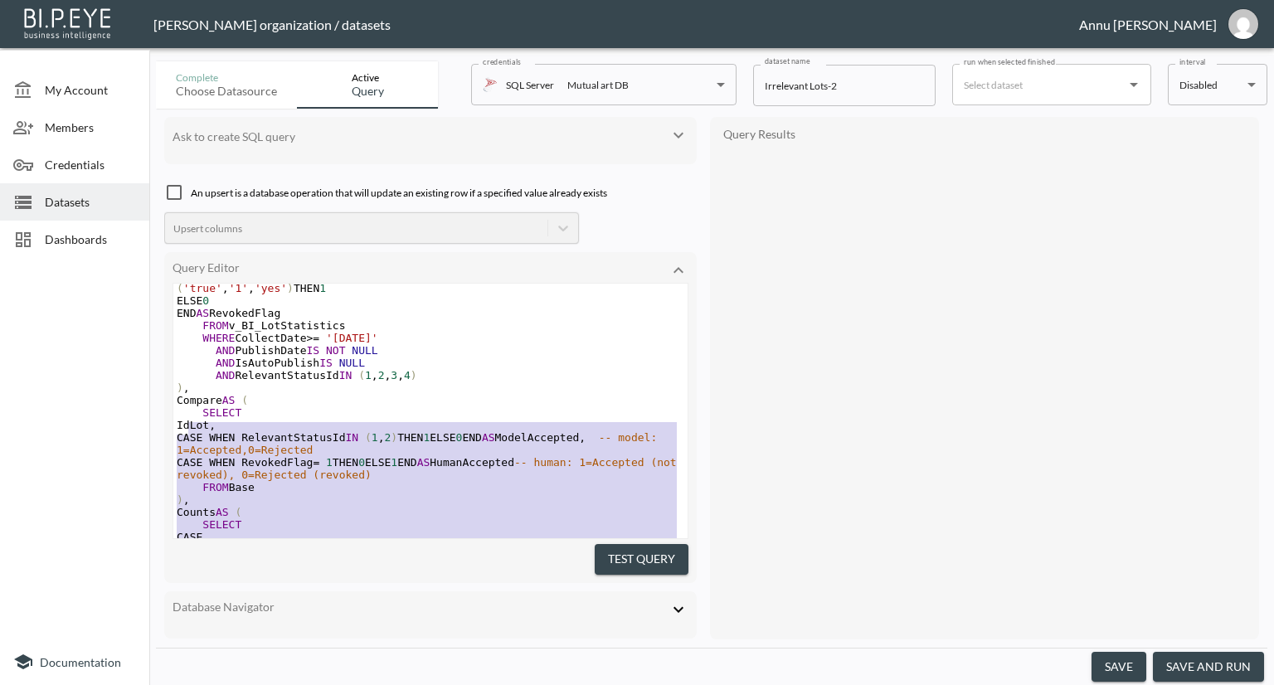
type textarea ";WITH Base AS ( SELECT DISTINCT IdLot, RelevantStatusId, CASE WHEN IsRevoked = …"
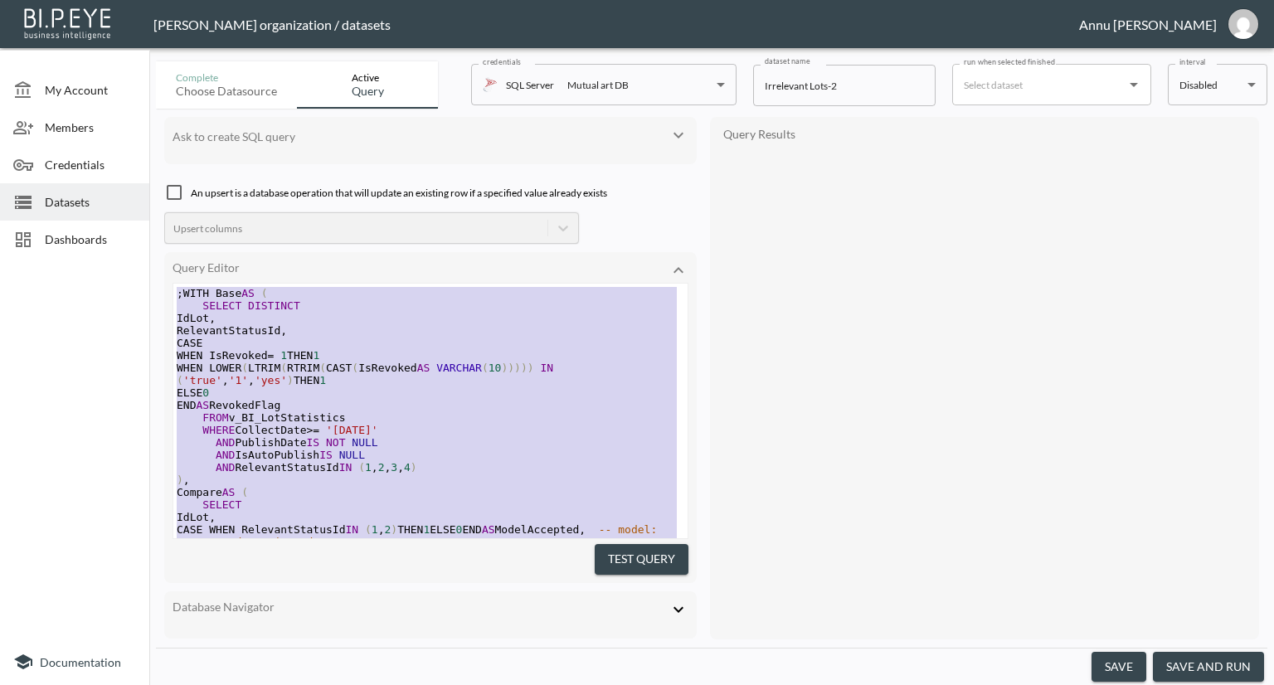
drag, startPoint x: 279, startPoint y: 493, endPoint x: 191, endPoint y: 80, distance: 421.6
click at [191, 80] on div "Complete Choose datasource Active Query credentials SQL Server Mutual art DB 82…" at bounding box center [712, 370] width 1112 height 631
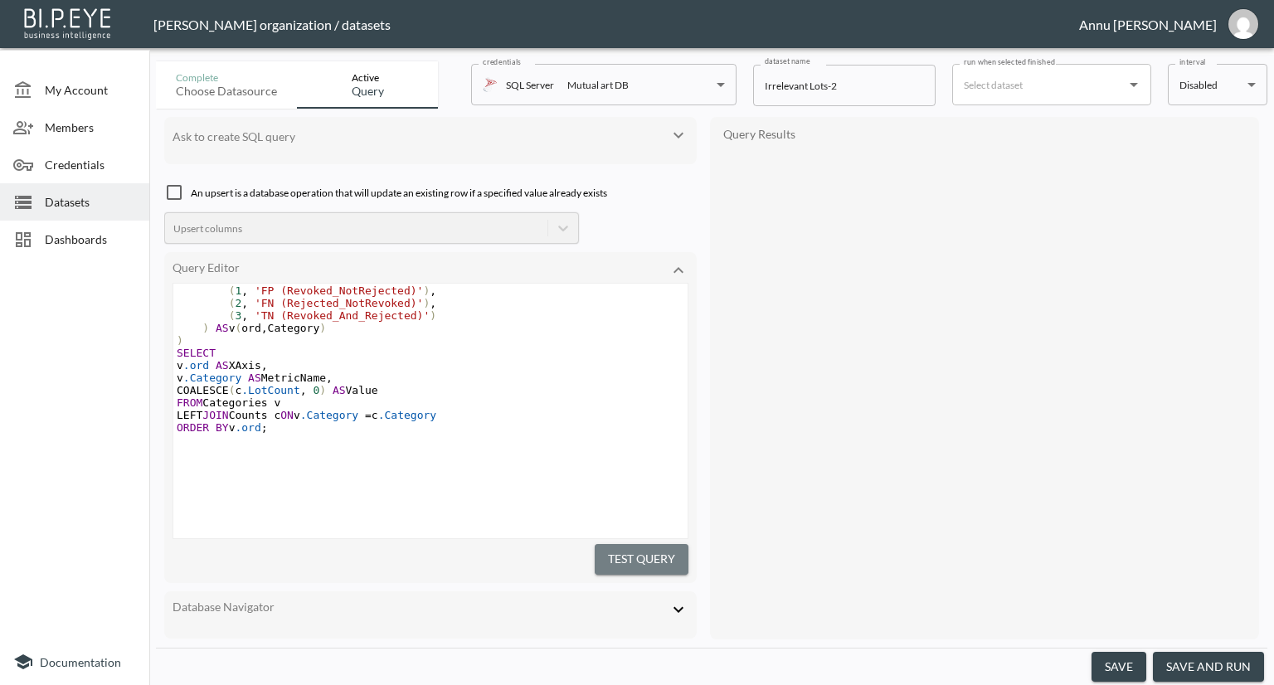
click at [627, 555] on button "Test Query" at bounding box center [642, 559] width 94 height 31
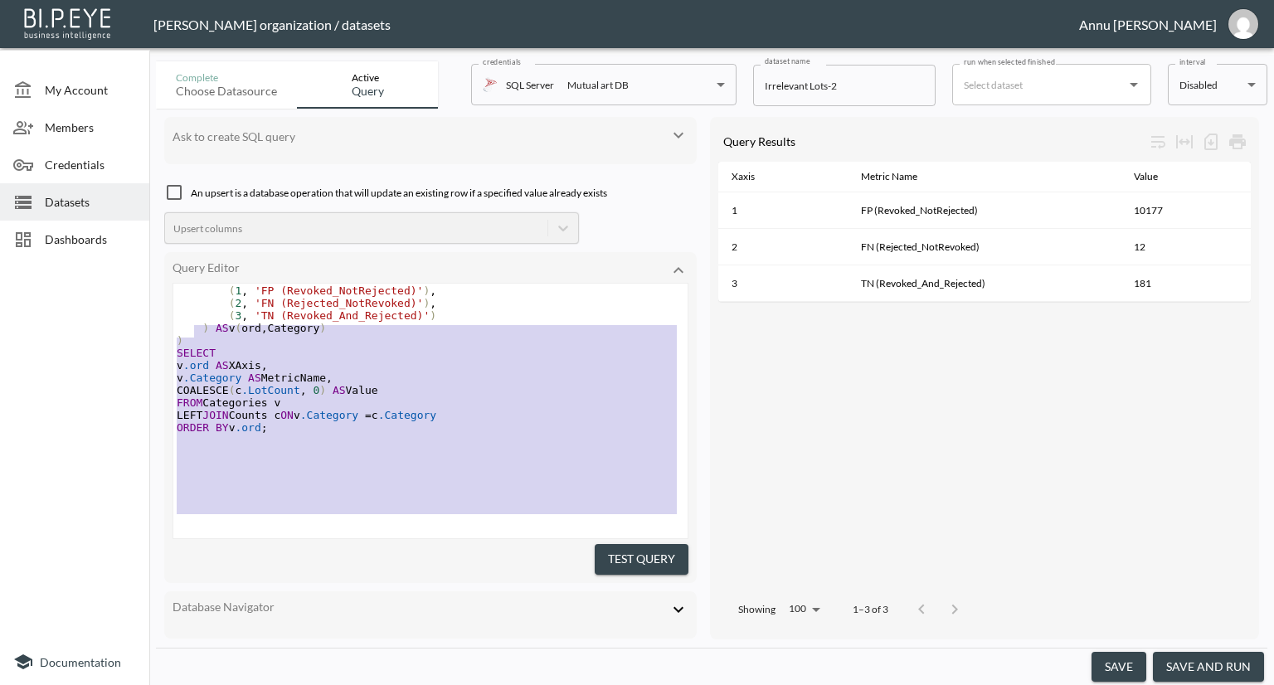
scroll to position [217, 0]
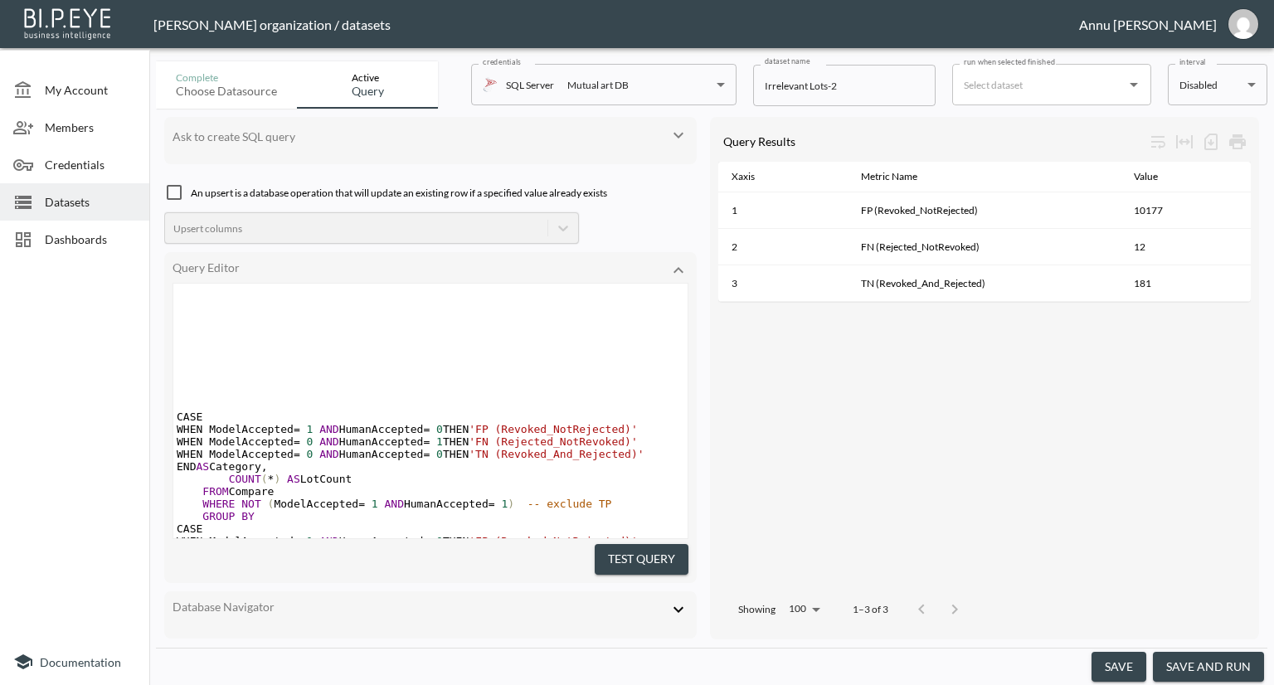
type textarea ";WITH Base AS ( SELECT DISTINCT IdLot, RelevantStatusId, CASE WHEN IsRevoked = …"
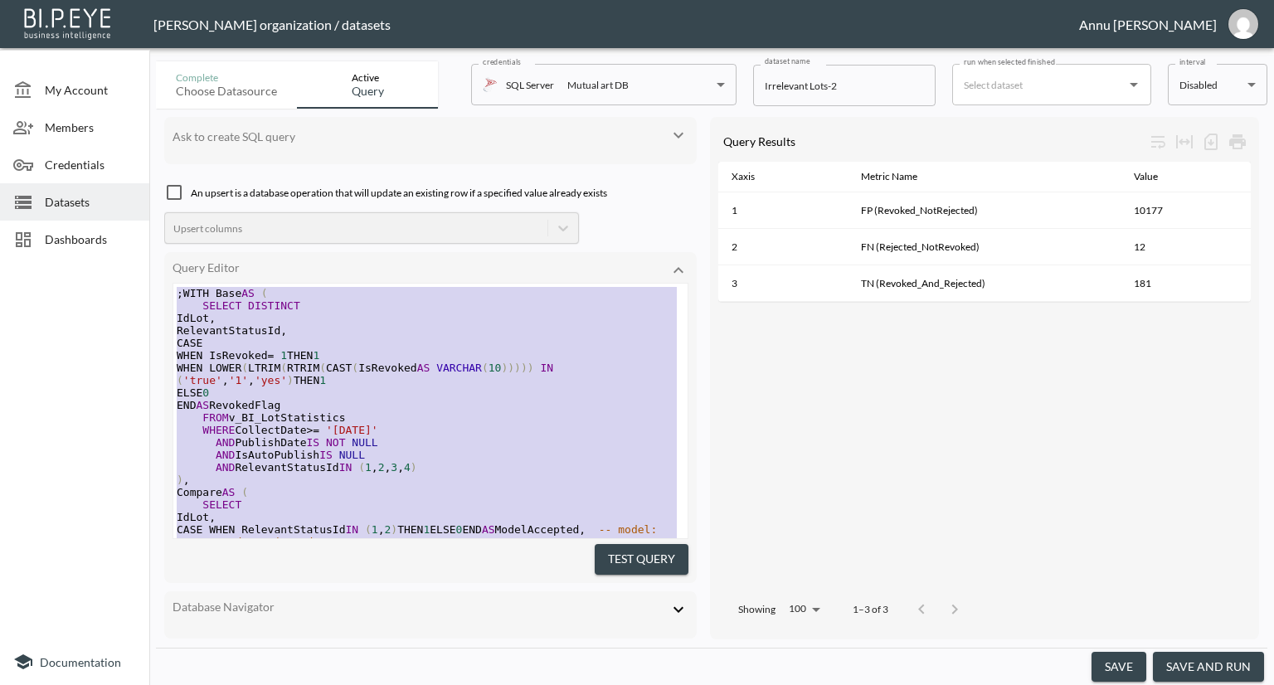
drag, startPoint x: 286, startPoint y: 494, endPoint x: 163, endPoint y: 139, distance: 374.9
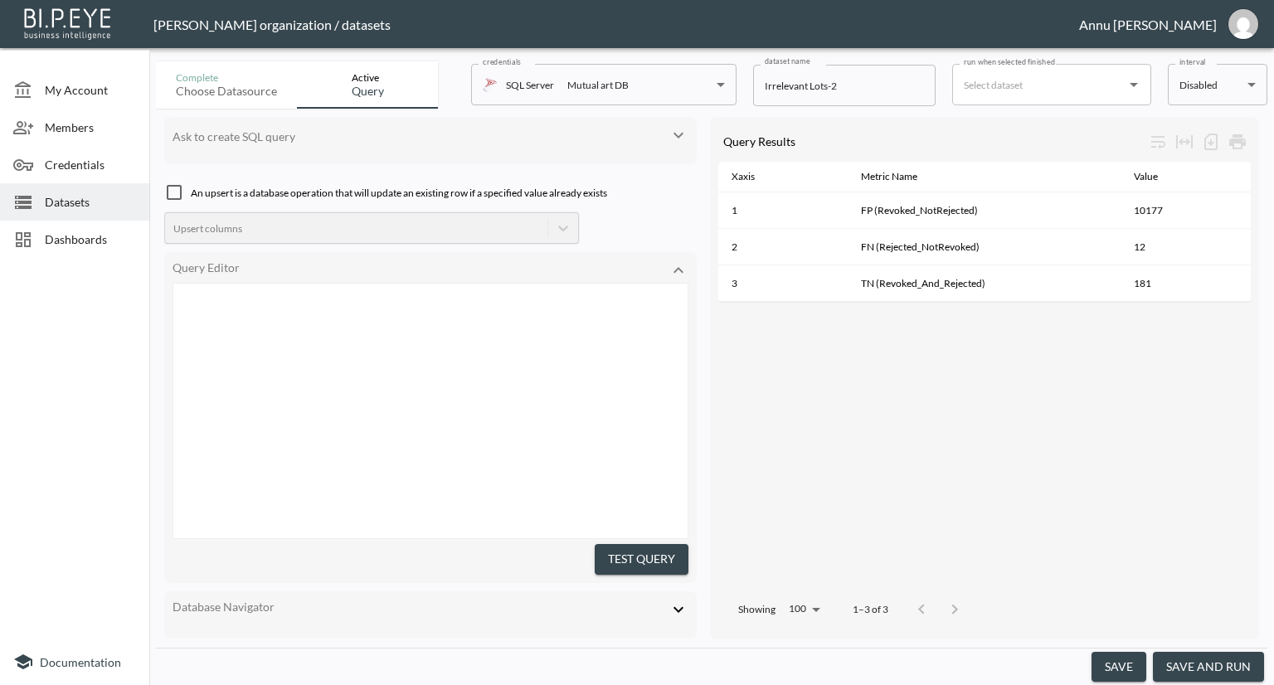
scroll to position [334, 0]
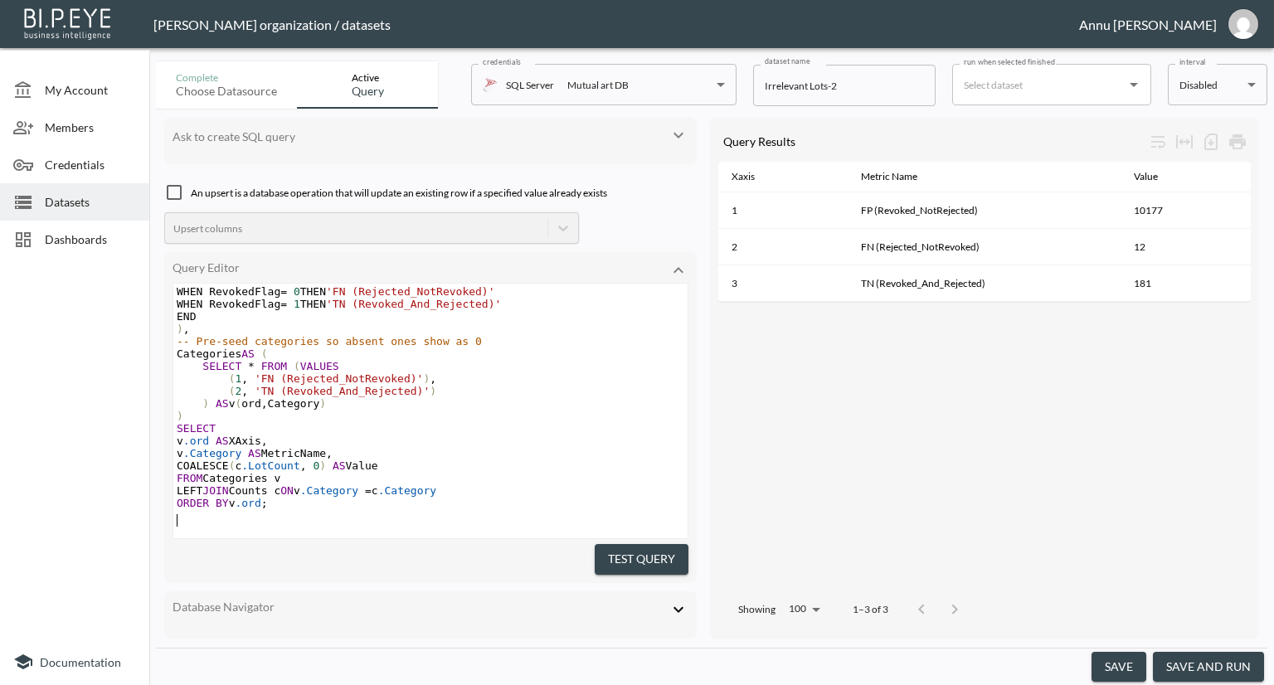
click at [632, 560] on button "Test Query" at bounding box center [642, 559] width 94 height 31
drag, startPoint x: 1194, startPoint y: 660, endPoint x: 1274, endPoint y: 528, distance: 154.8
click at [1195, 660] on button "save and run" at bounding box center [1208, 667] width 111 height 31
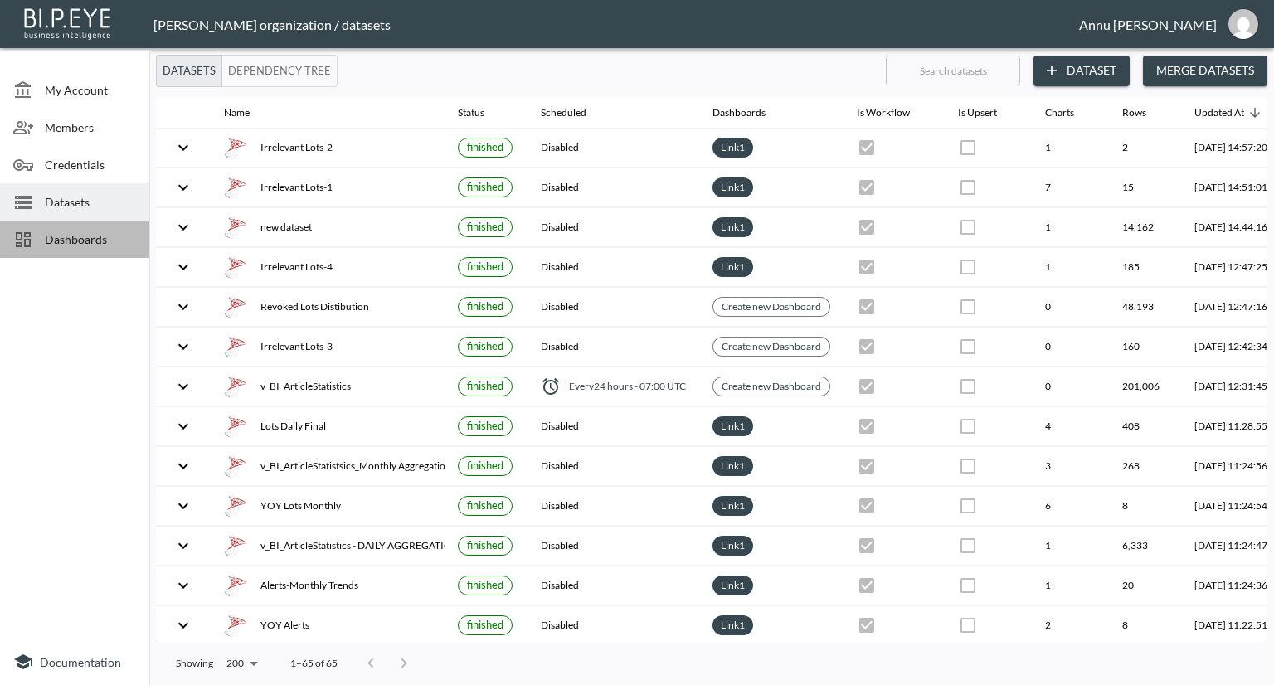
click at [52, 230] on div "Dashboards" at bounding box center [74, 239] width 149 height 37
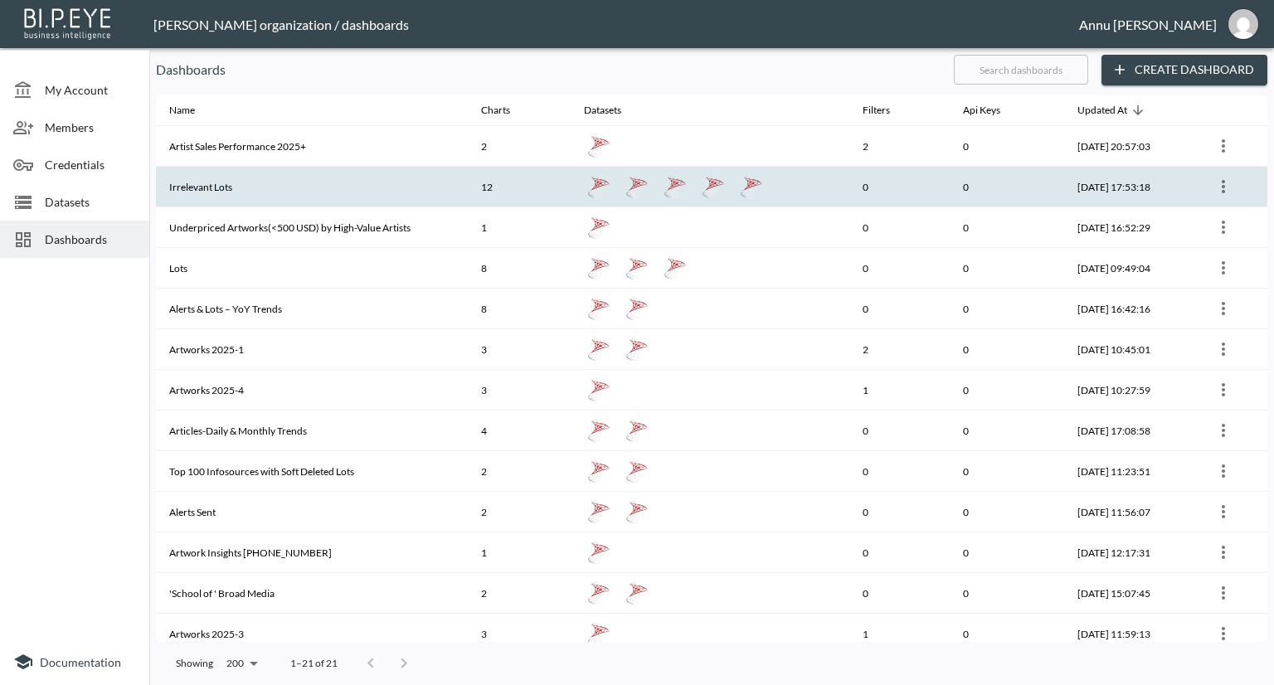
click at [212, 187] on th "Irrelevant Lots" at bounding box center [312, 187] width 312 height 41
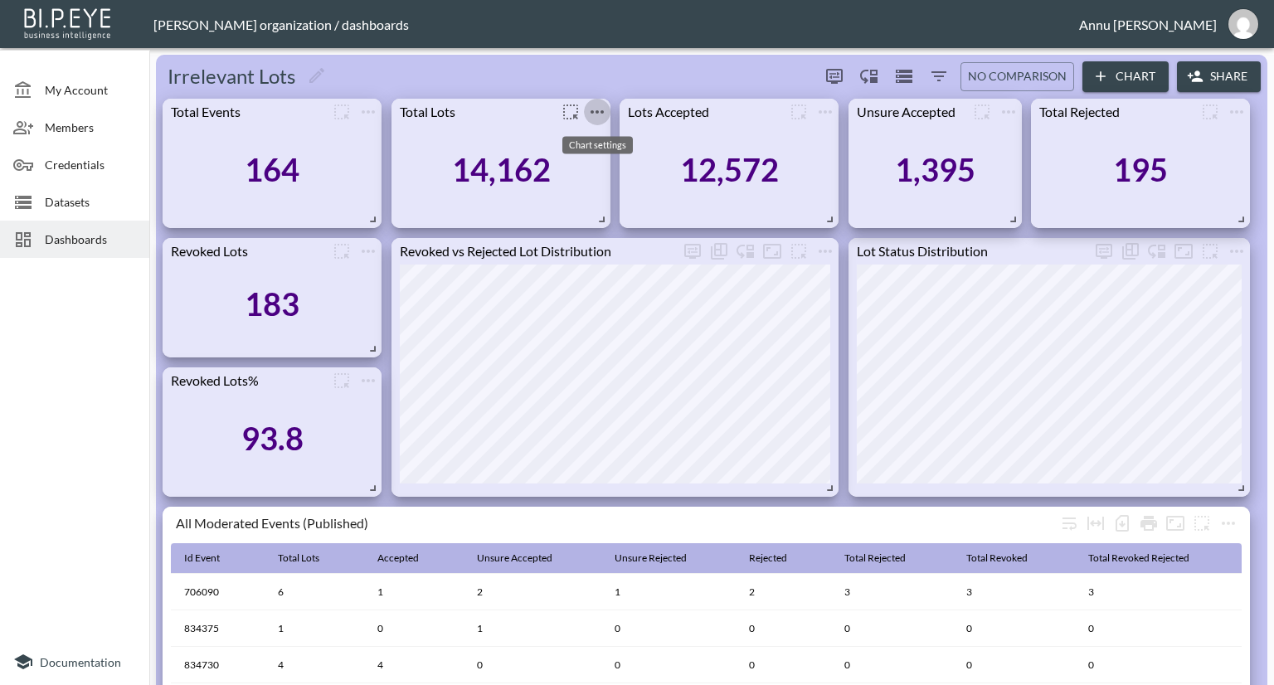
click at [593, 107] on icon "more" at bounding box center [597, 112] width 20 height 20
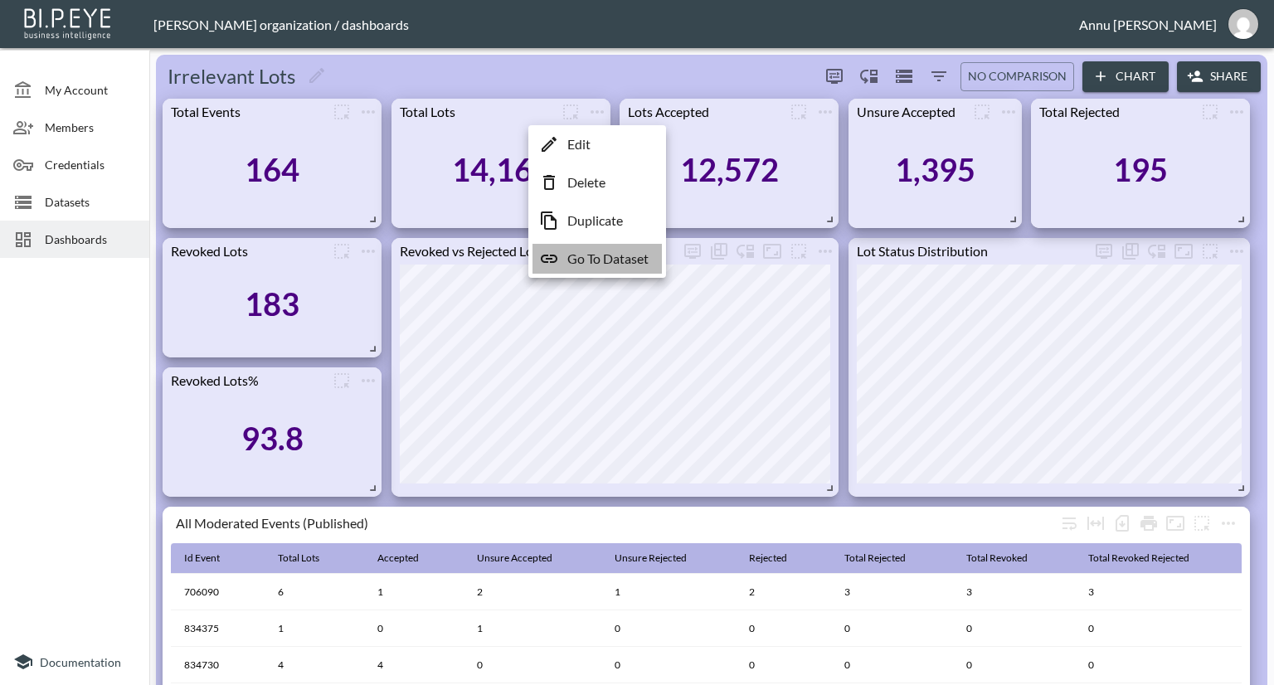
click at [600, 256] on p "Go To Dataset" at bounding box center [607, 259] width 81 height 20
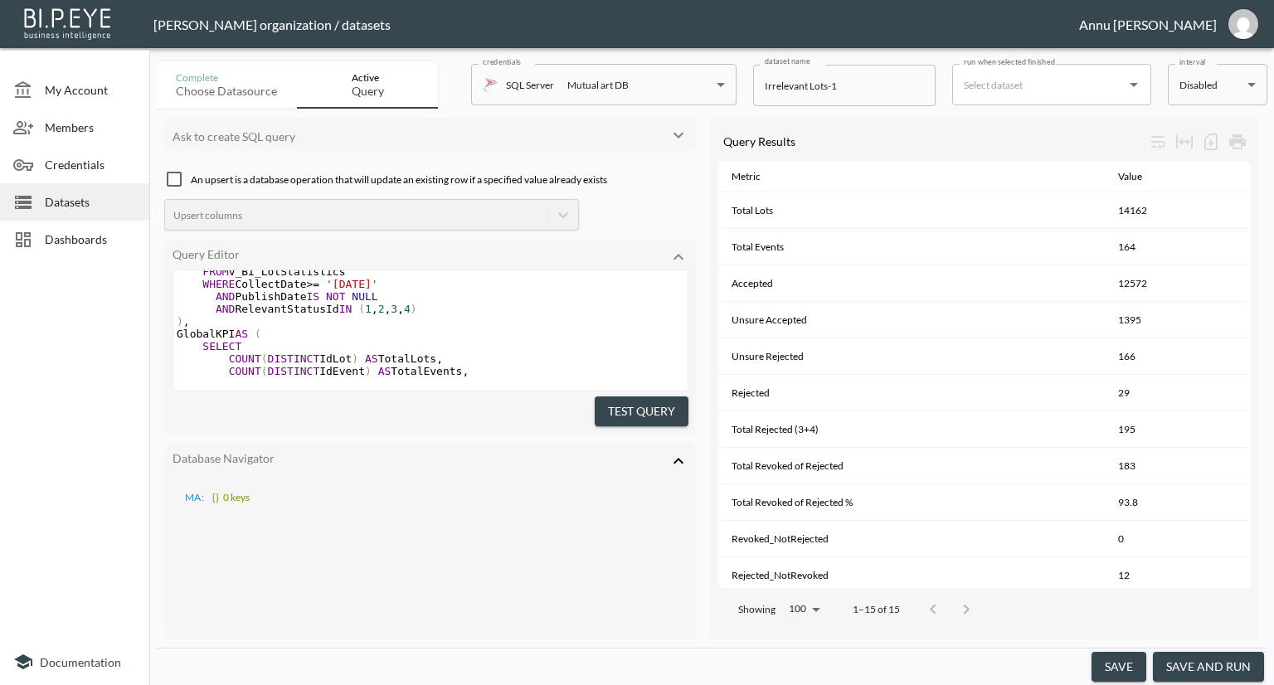
scroll to position [1, 0]
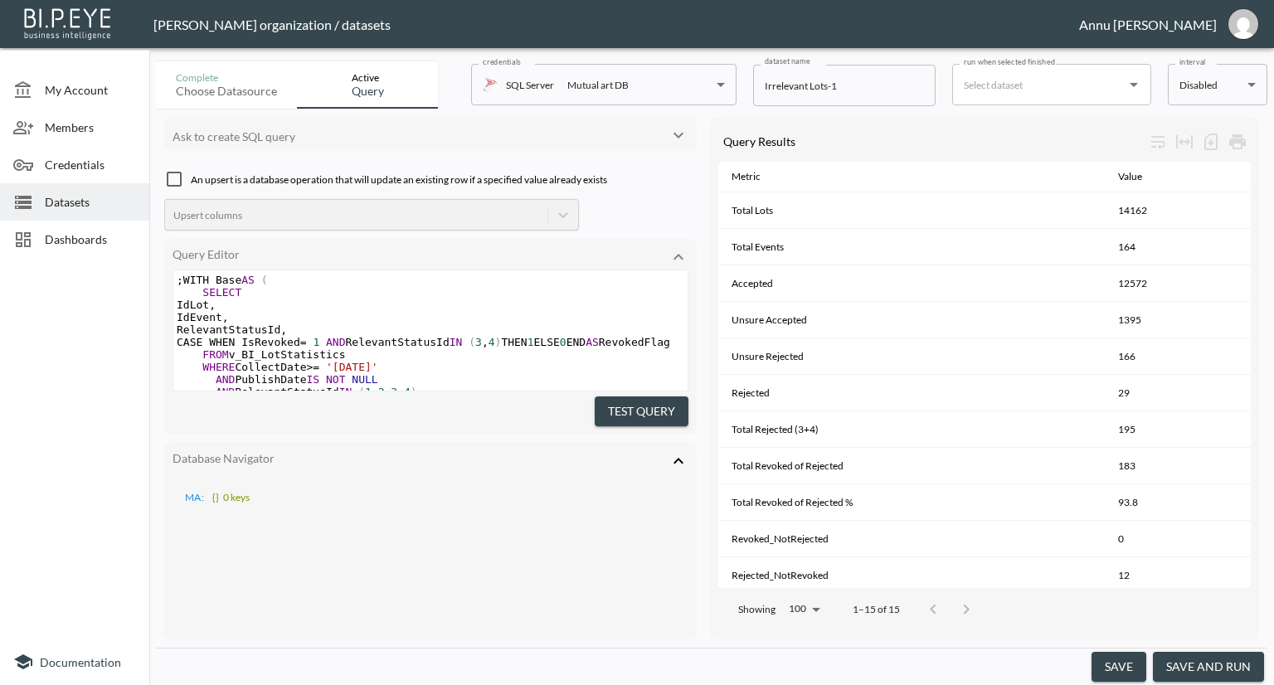
click at [679, 451] on icon at bounding box center [679, 461] width 20 height 20
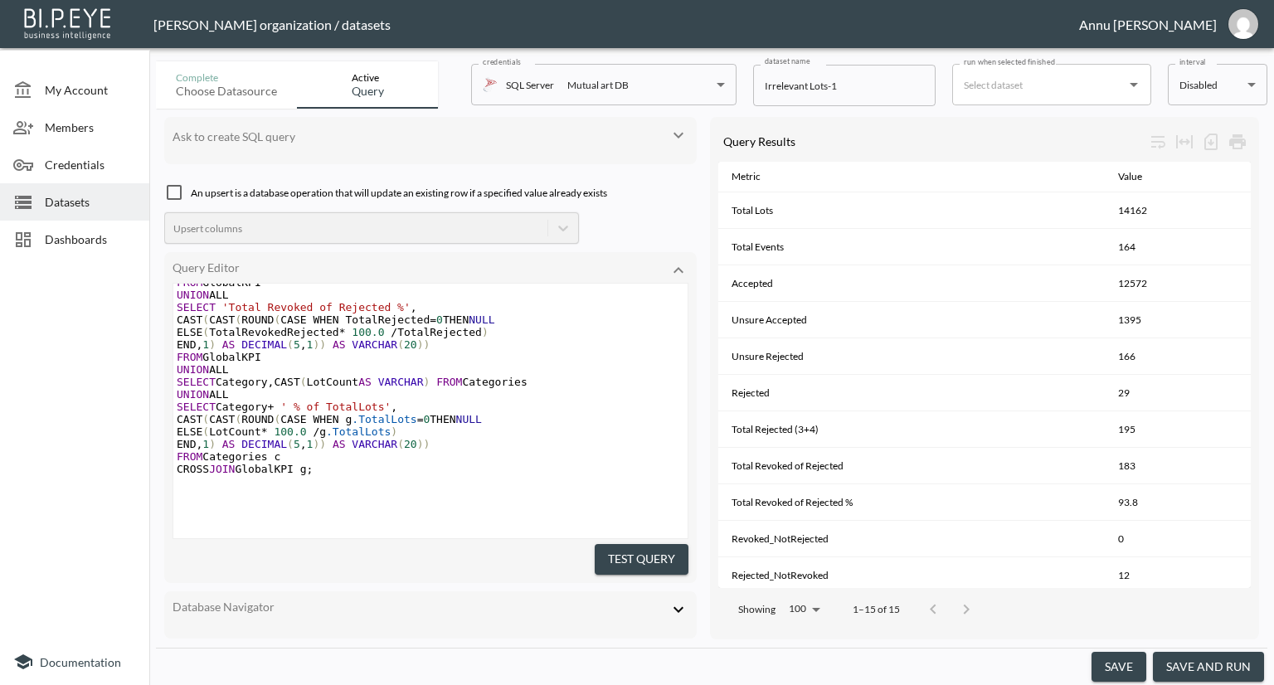
scroll to position [969, 0]
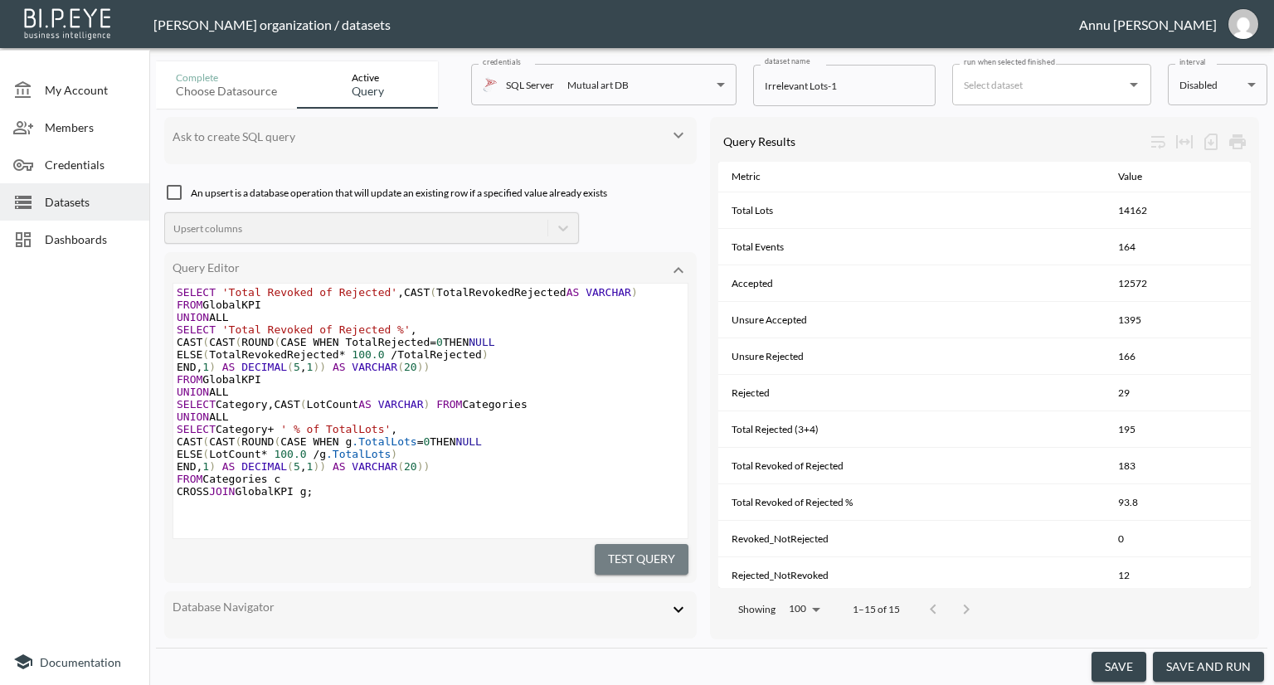
click at [631, 546] on button "Test Query" at bounding box center [642, 559] width 94 height 31
click at [1224, 666] on button "save and run" at bounding box center [1208, 667] width 111 height 31
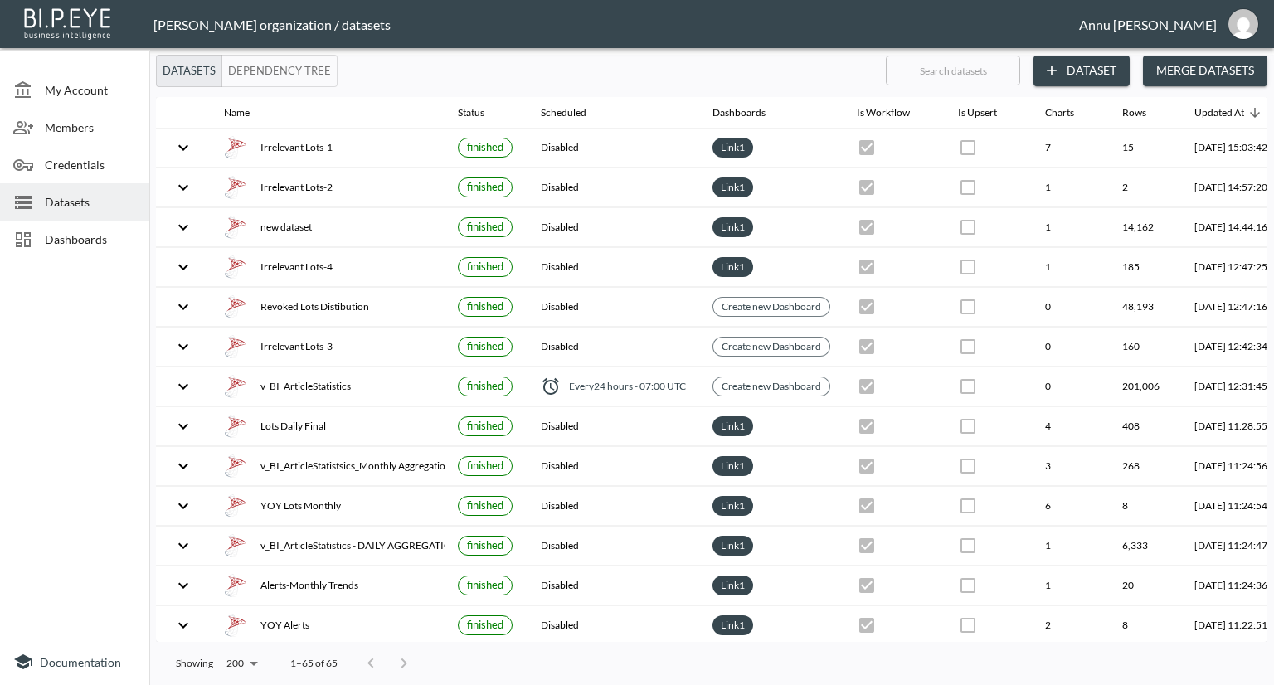
click at [83, 234] on span "Dashboards" at bounding box center [90, 239] width 91 height 17
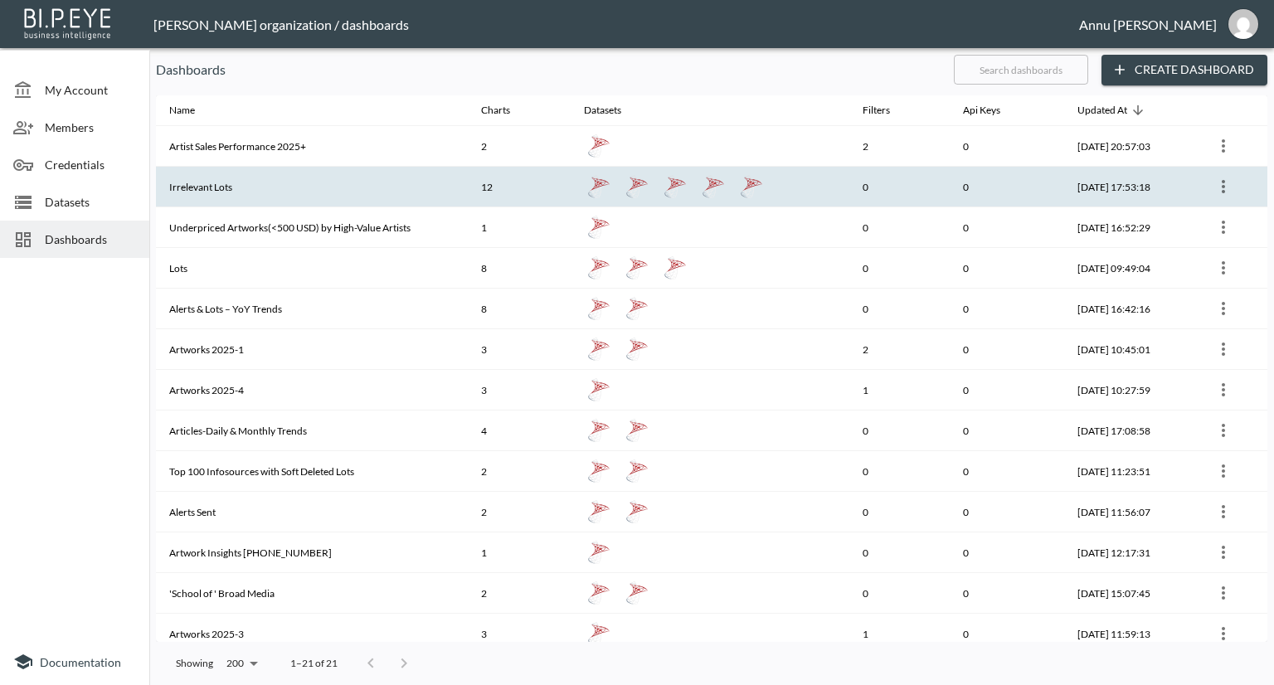
click at [247, 190] on th "Irrelevant Lots" at bounding box center [312, 187] width 312 height 41
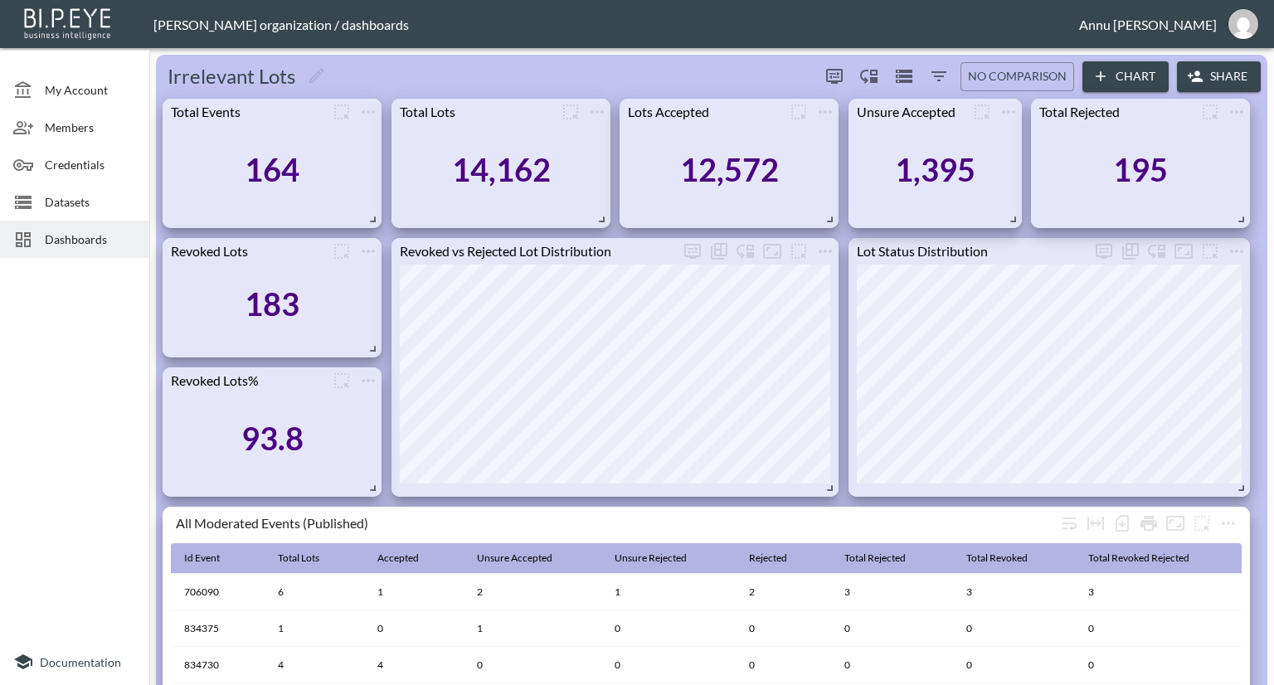
scroll to position [83, 0]
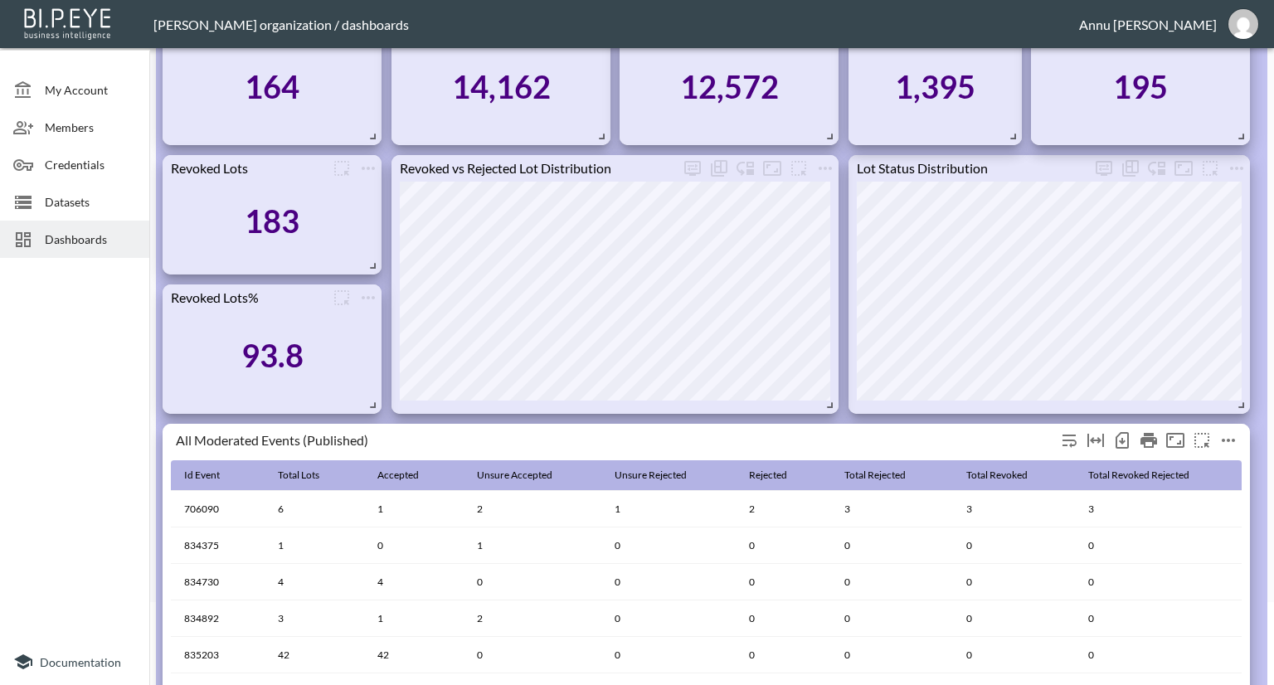
click at [1227, 441] on icon "more" at bounding box center [1229, 441] width 20 height 20
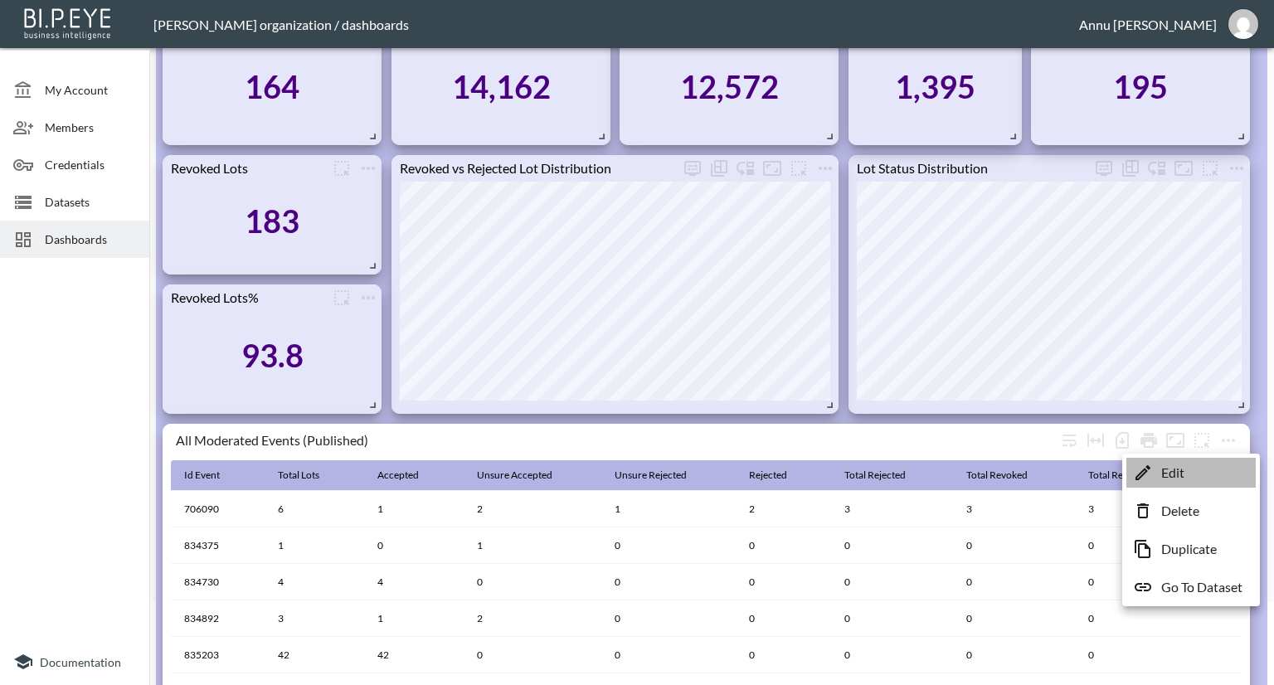
click at [1198, 472] on li "Edit" at bounding box center [1191, 473] width 129 height 30
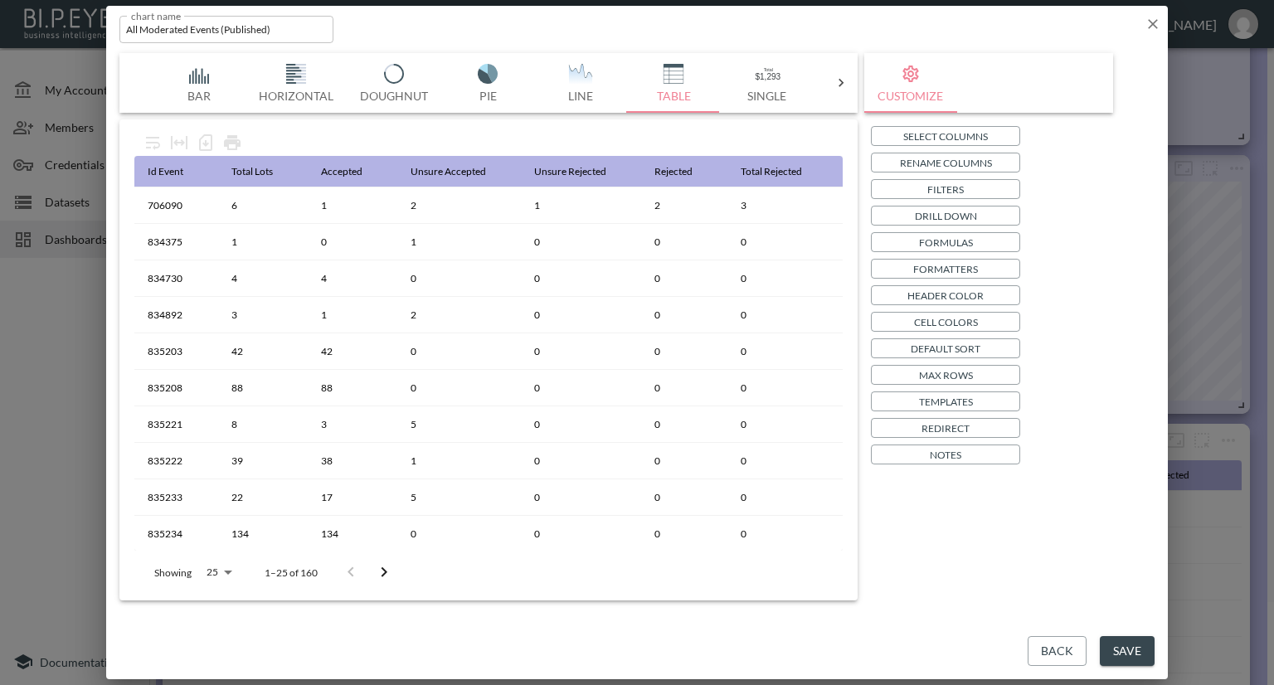
click at [1149, 17] on icon "button" at bounding box center [1153, 24] width 17 height 17
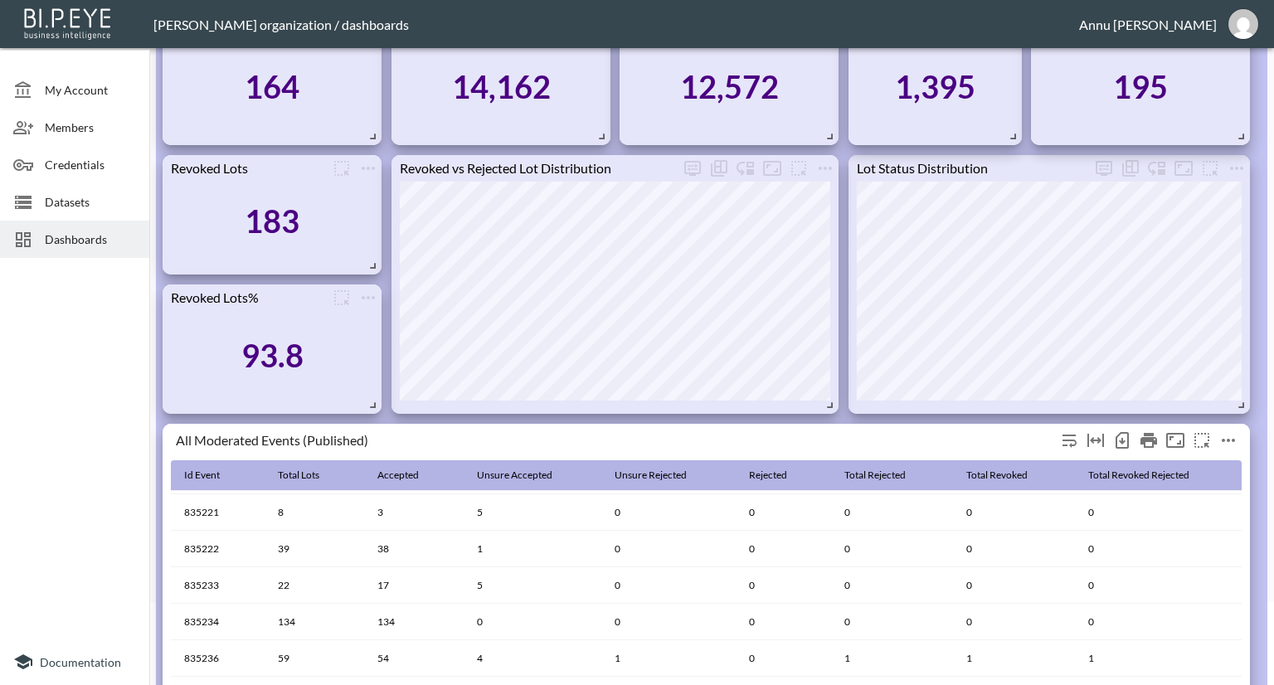
scroll to position [332, 0]
click at [1225, 436] on icon "more" at bounding box center [1229, 441] width 20 height 20
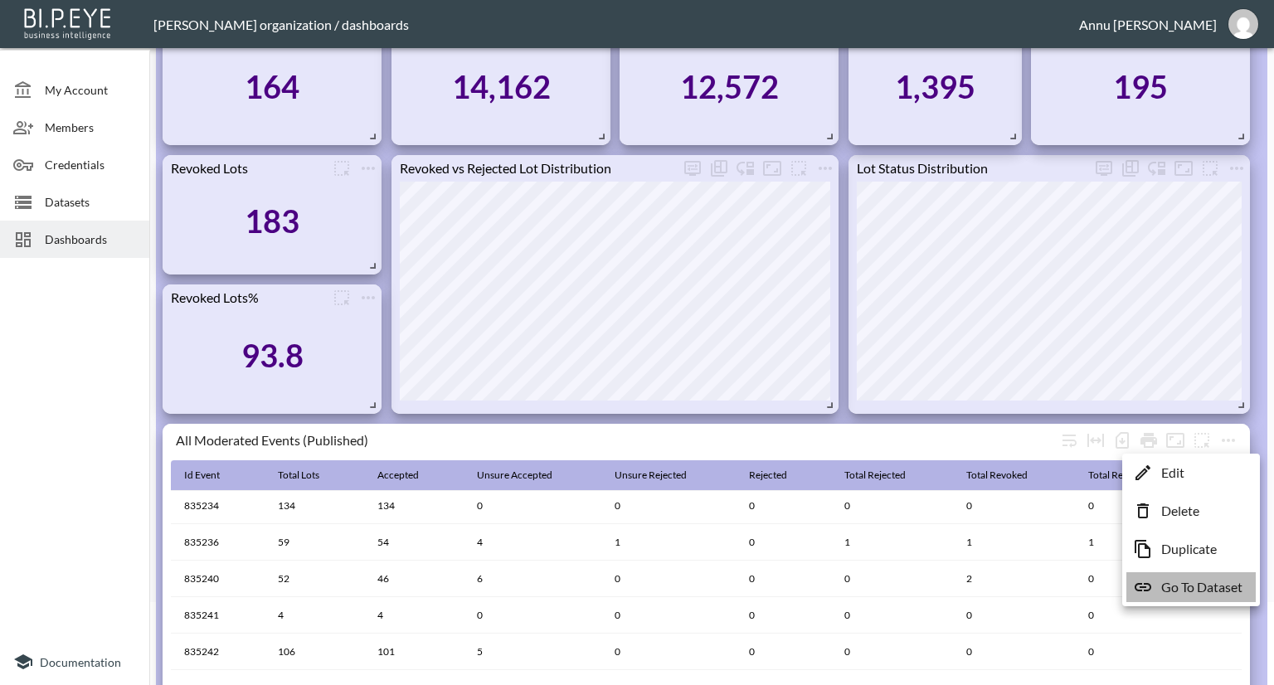
drag, startPoint x: 1196, startPoint y: 591, endPoint x: 1123, endPoint y: 505, distance: 111.9
click at [1193, 591] on p "Go To Dataset" at bounding box center [1202, 587] width 81 height 20
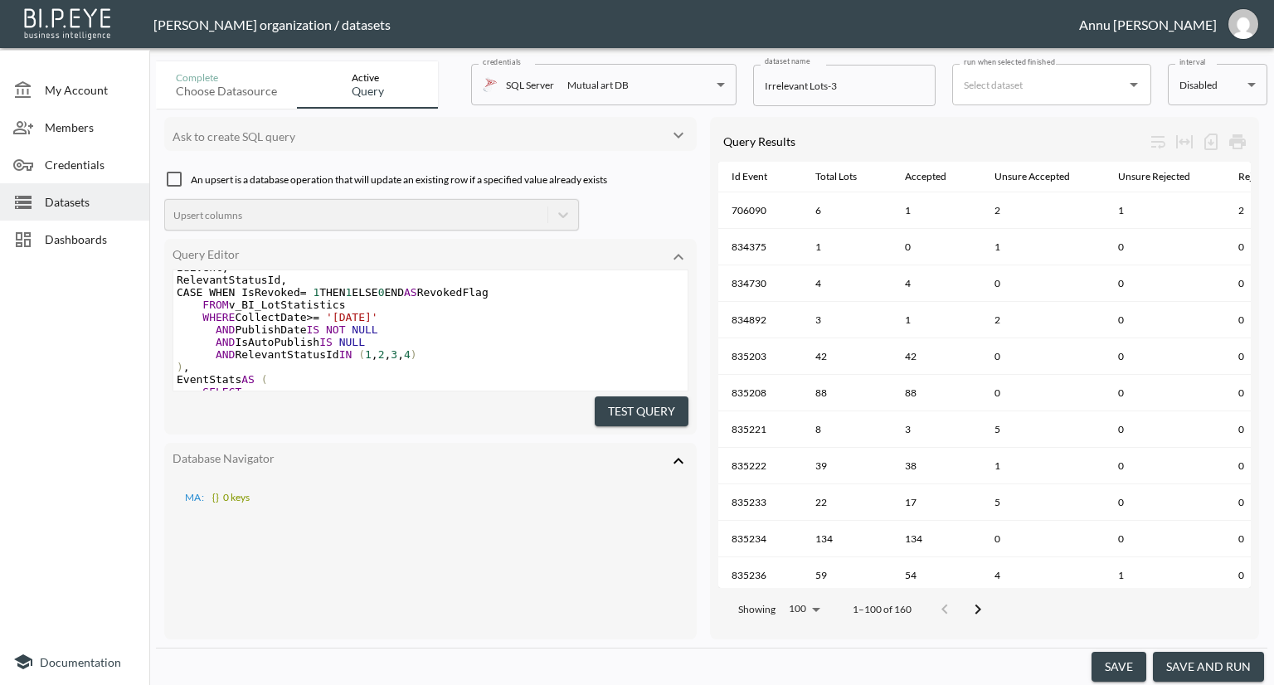
scroll to position [82, 0]
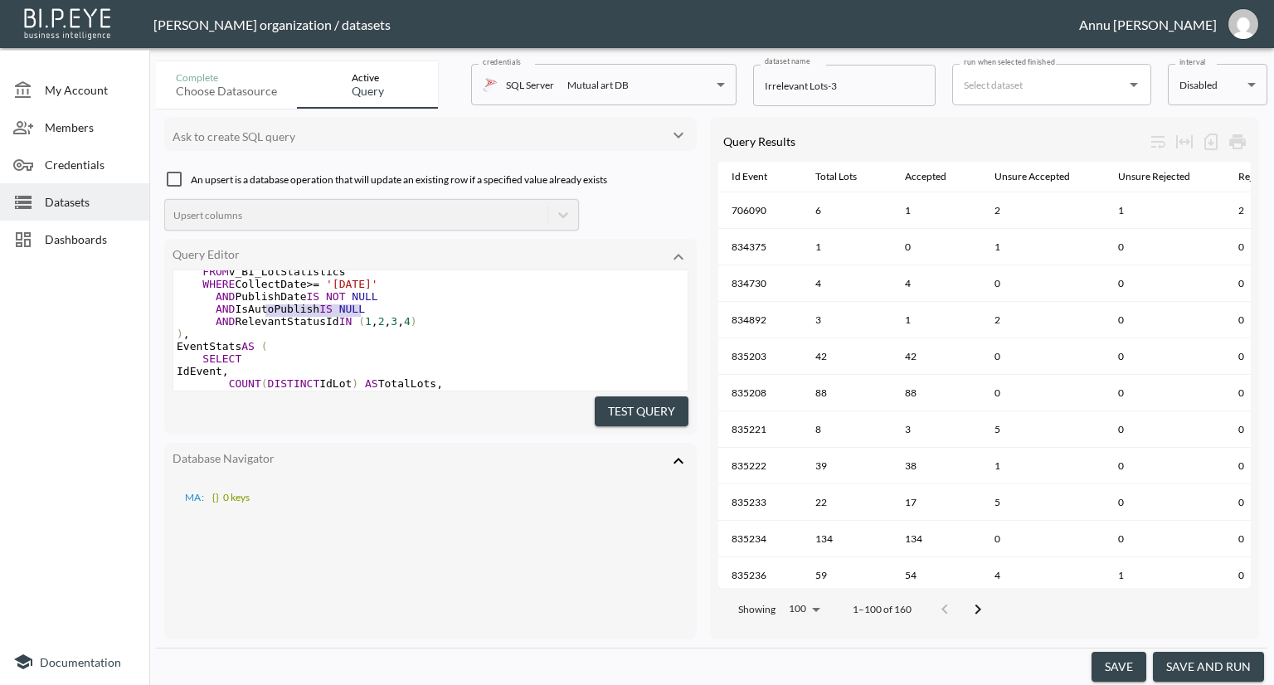
type textarea "AND IsAutoPublish IS NULL"
drag, startPoint x: 314, startPoint y: 311, endPoint x: 201, endPoint y: 311, distance: 113.7
click at [201, 311] on pre "AND IsAutoPublish IS NULL" at bounding box center [430, 309] width 514 height 12
click at [617, 416] on button "Test Query" at bounding box center [642, 412] width 94 height 31
click at [1238, 655] on button "save and run" at bounding box center [1208, 667] width 111 height 31
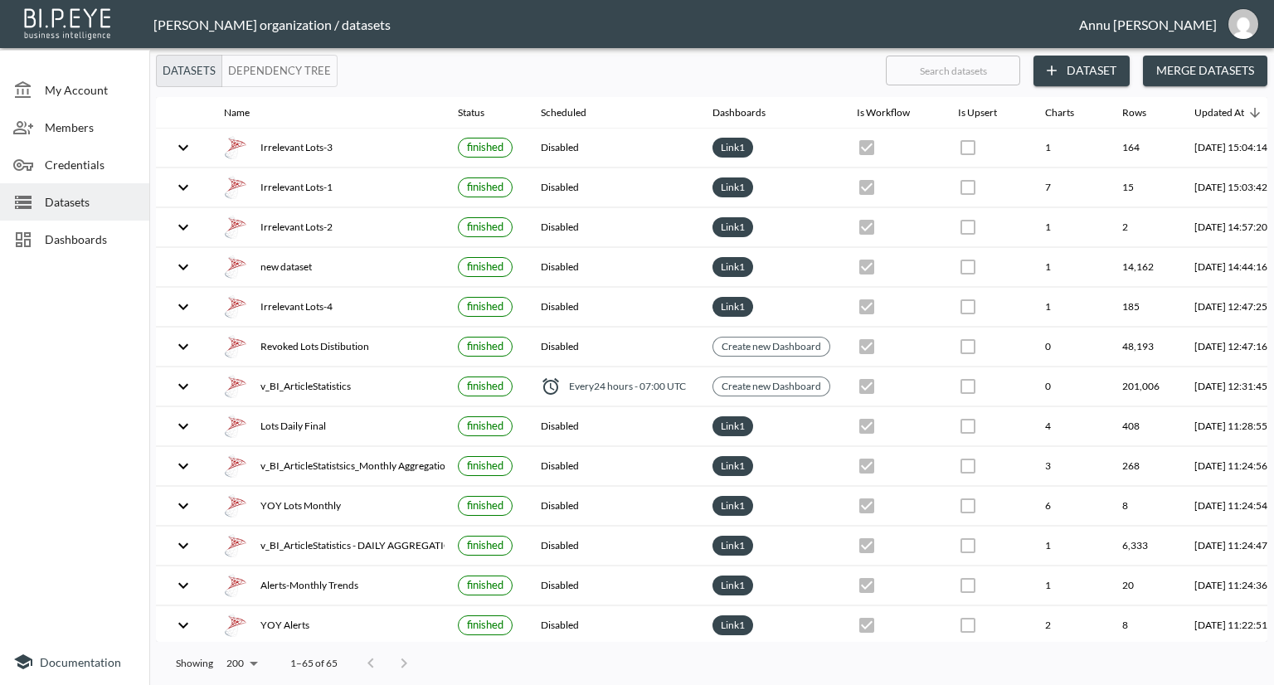
click at [86, 240] on span "Dashboards" at bounding box center [90, 239] width 91 height 17
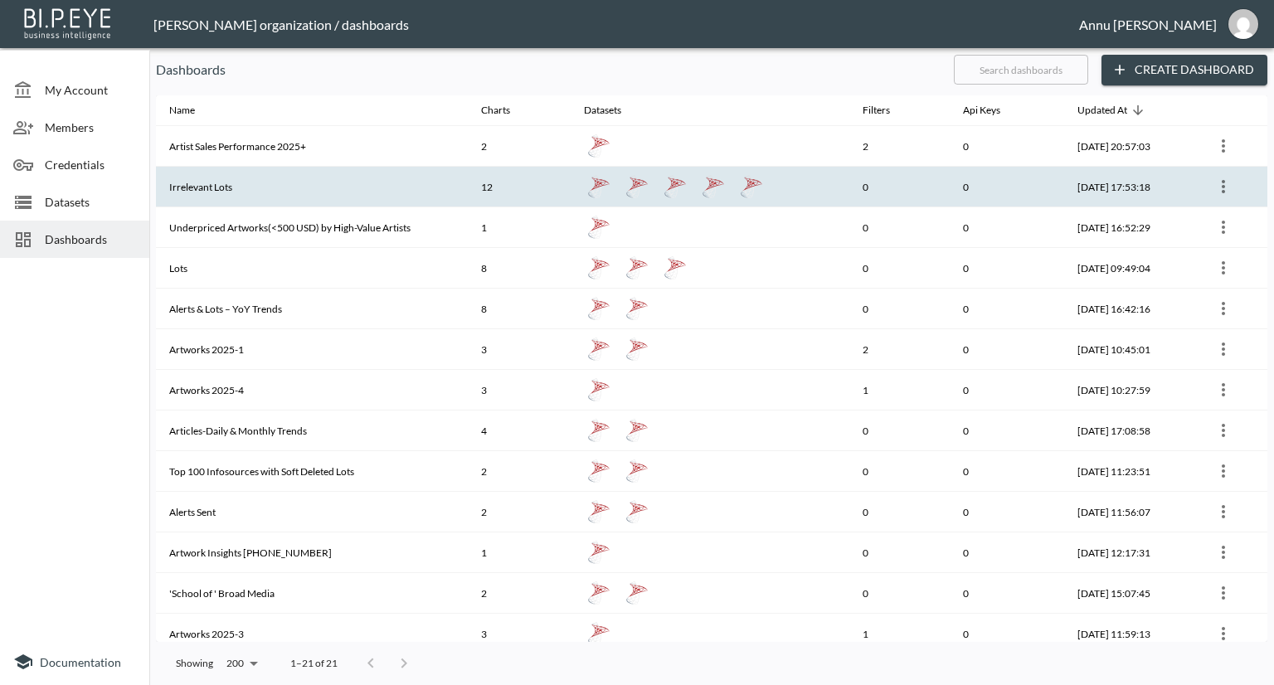
click at [257, 200] on th "Irrelevant Lots" at bounding box center [312, 187] width 312 height 41
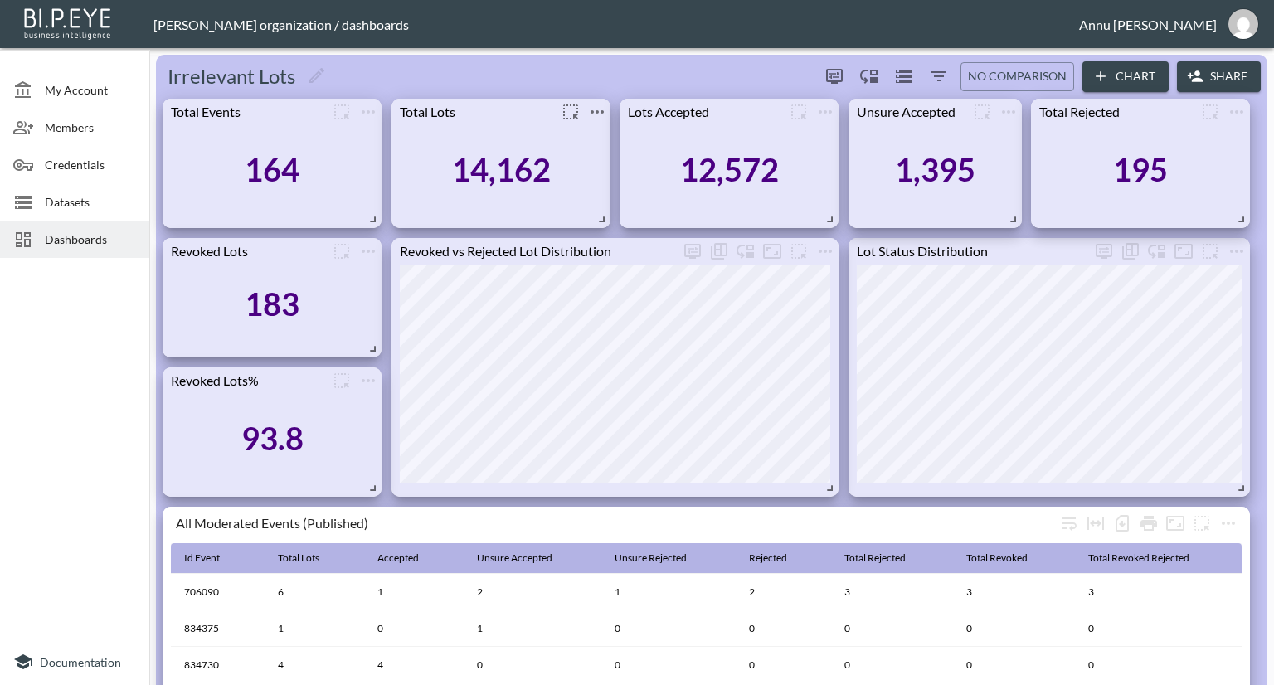
click at [597, 110] on icon "more" at bounding box center [597, 111] width 13 height 3
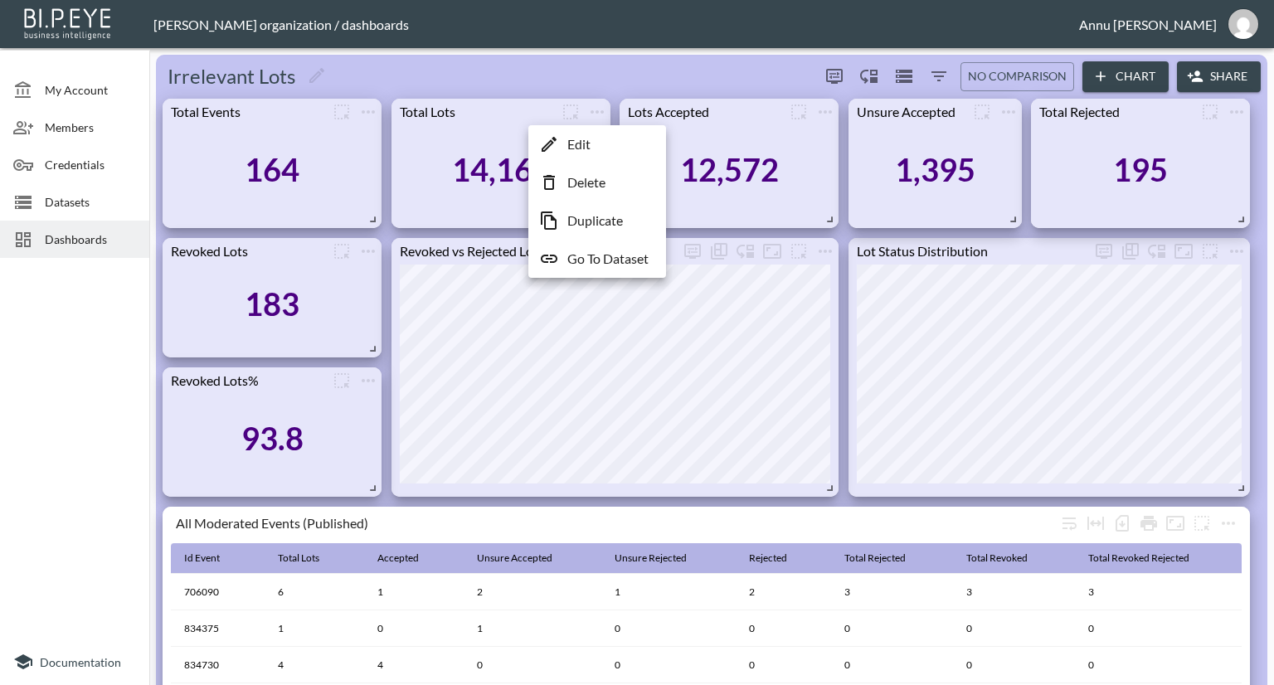
click at [601, 251] on p "Go To Dataset" at bounding box center [607, 259] width 81 height 20
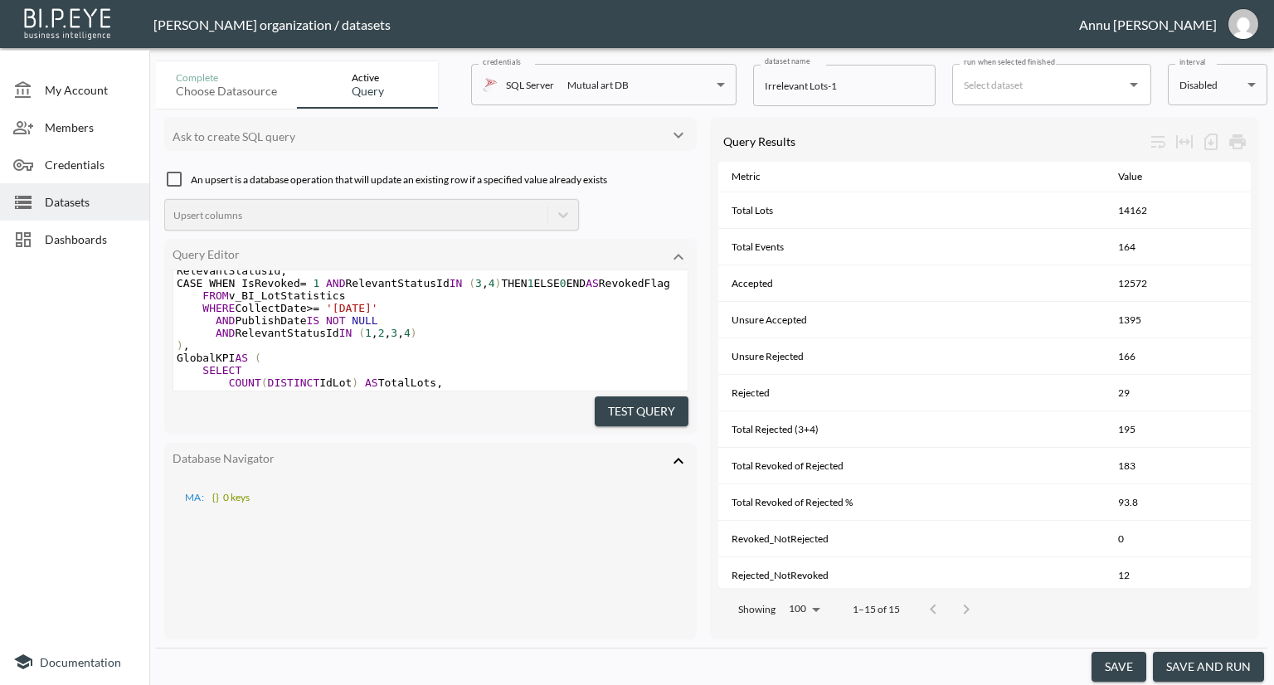
scroll to position [83, 0]
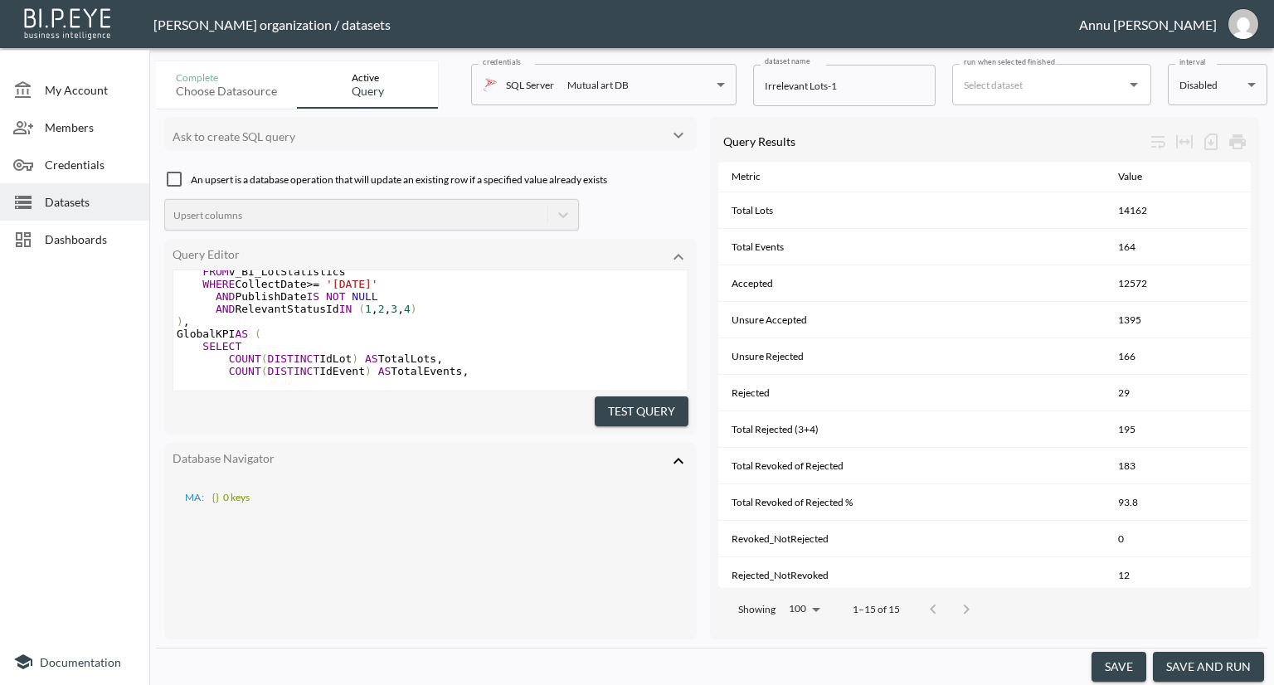
click at [674, 455] on icon at bounding box center [679, 461] width 20 height 20
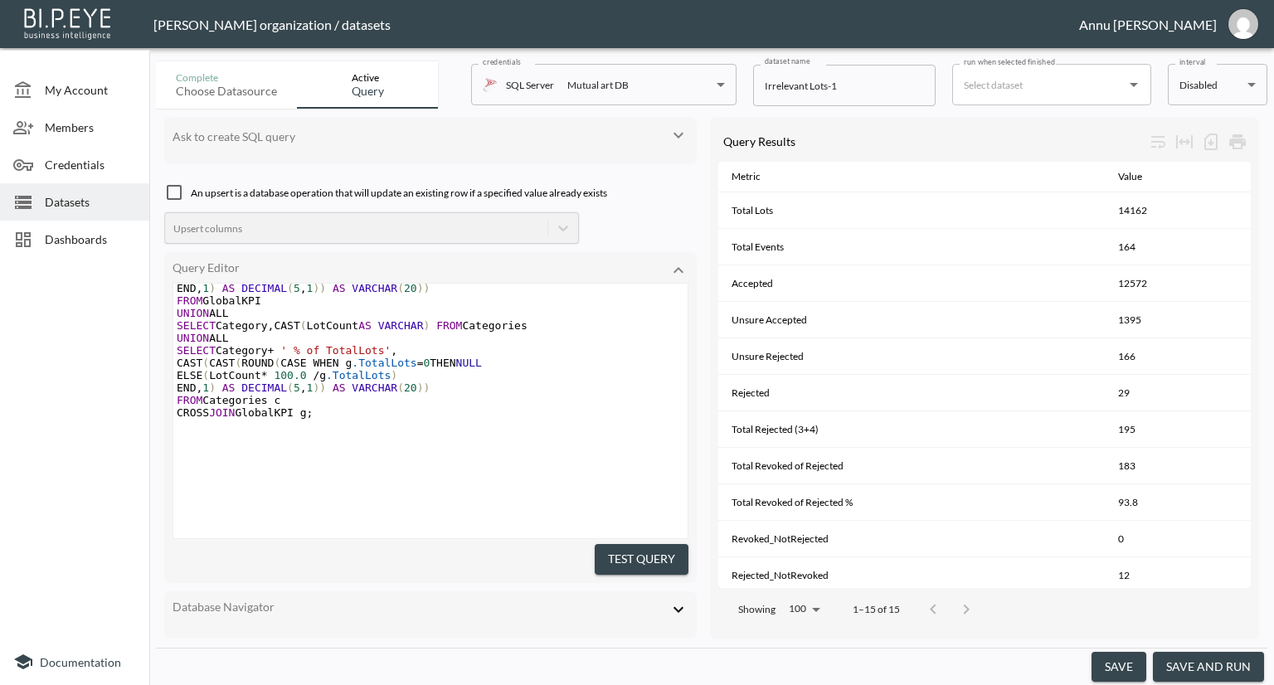
scroll to position [992, 0]
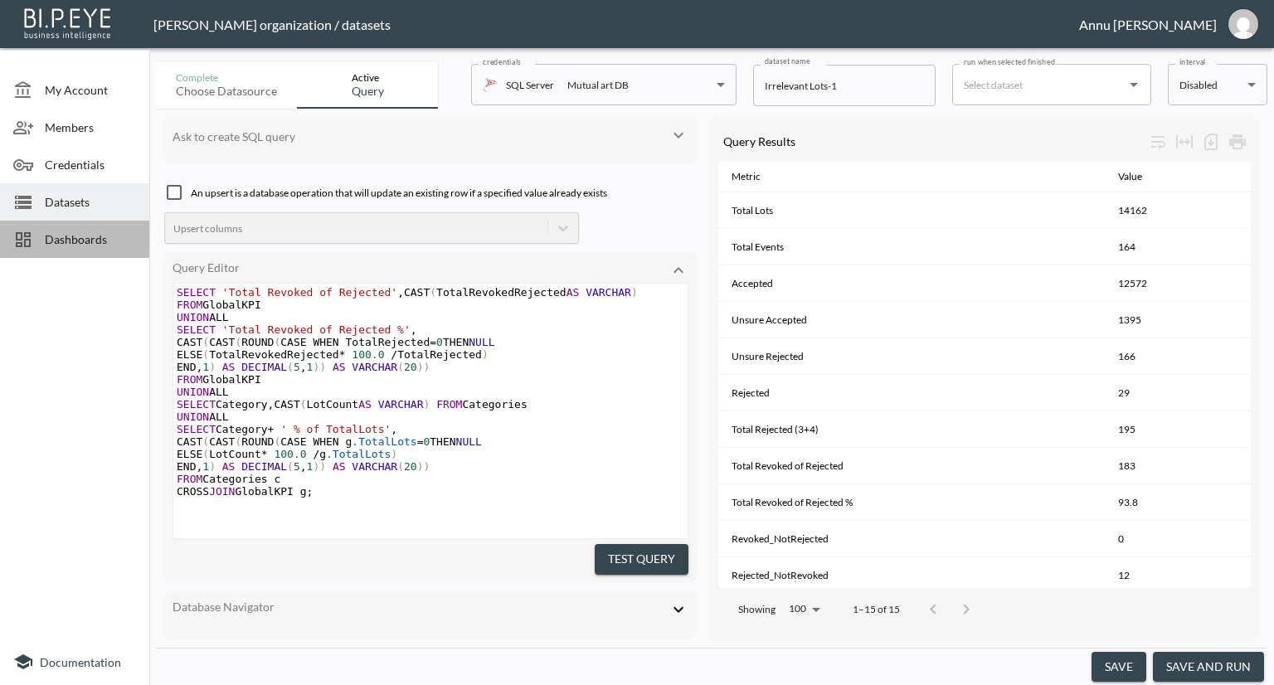
click at [96, 242] on span "Dashboards" at bounding box center [90, 239] width 91 height 17
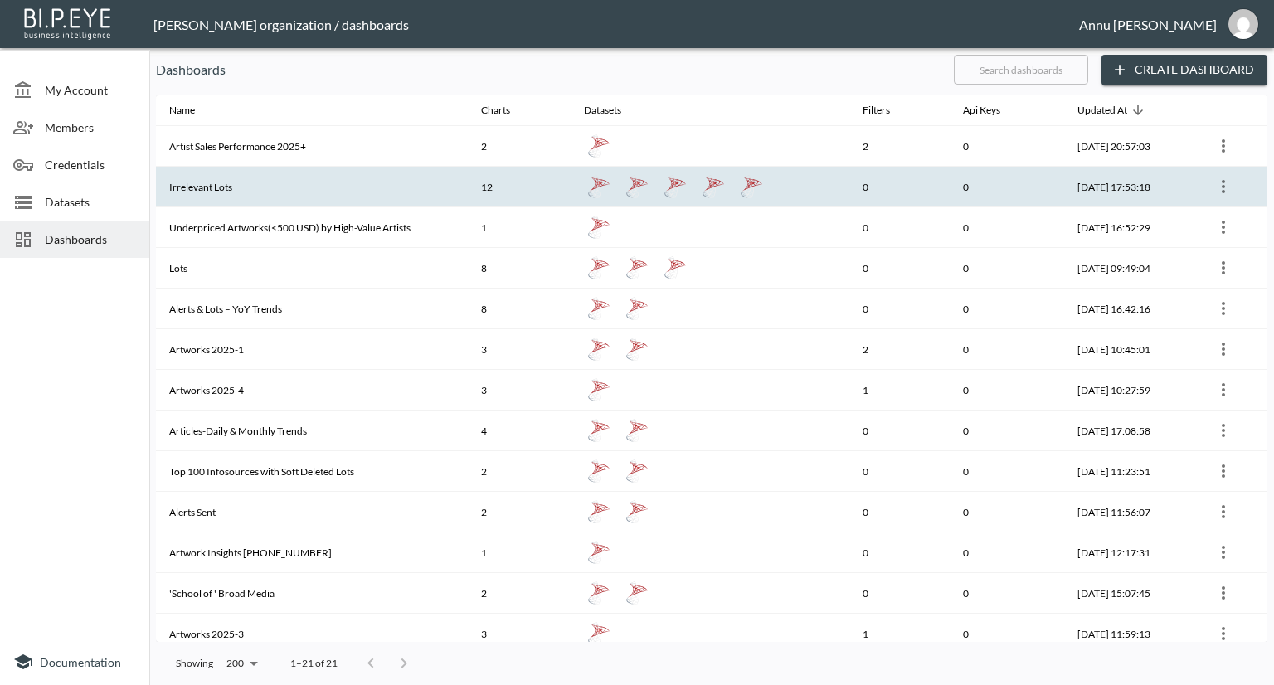
click at [212, 193] on th "Irrelevant Lots" at bounding box center [312, 187] width 312 height 41
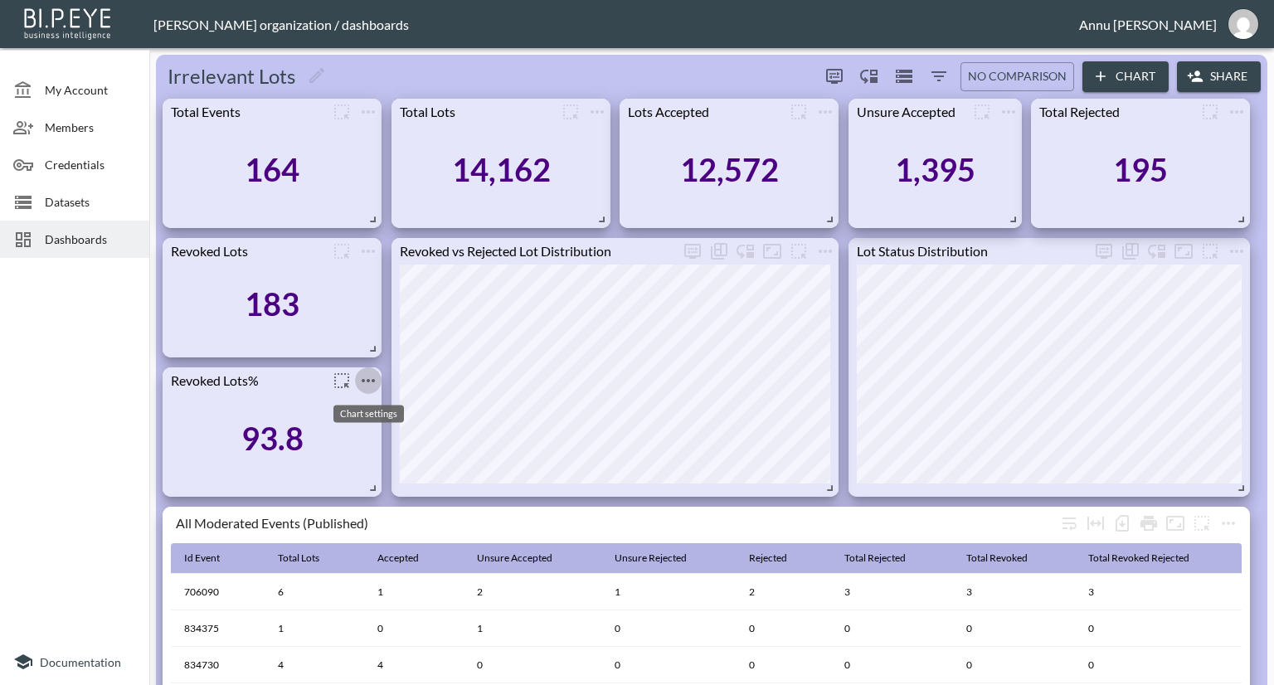
click at [368, 382] on icon "more" at bounding box center [368, 381] width 20 height 20
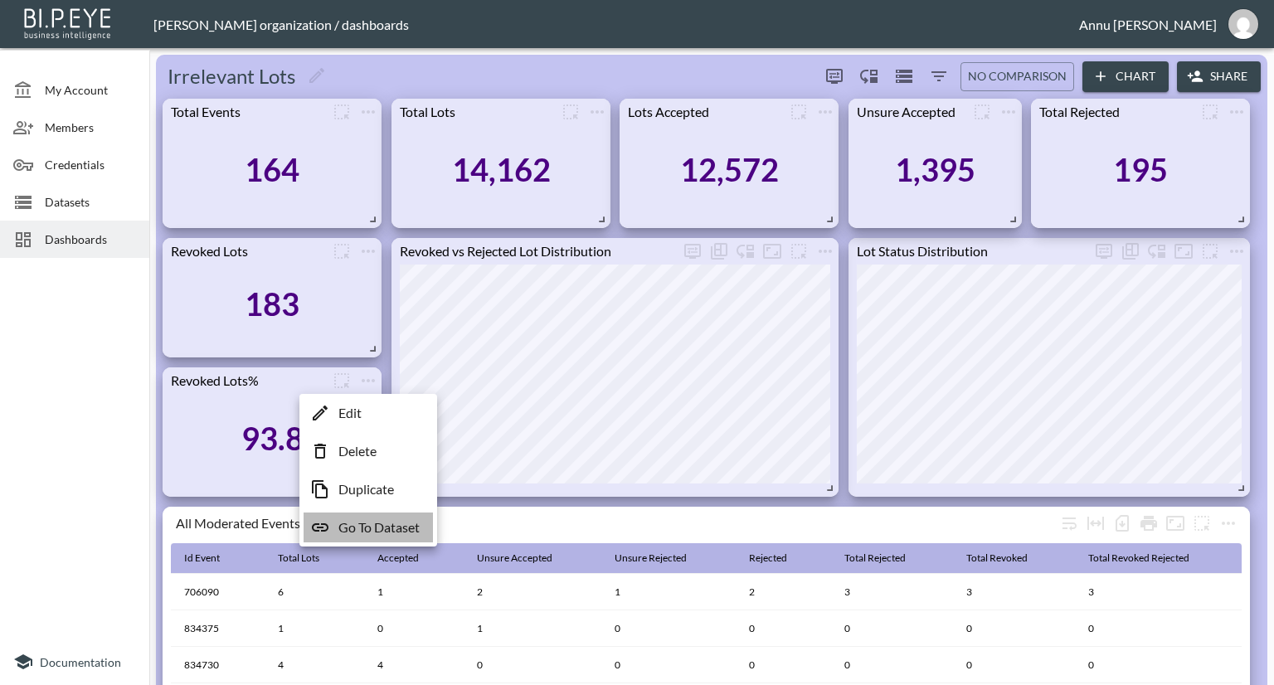
click at [360, 526] on p "Go To Dataset" at bounding box center [378, 528] width 81 height 20
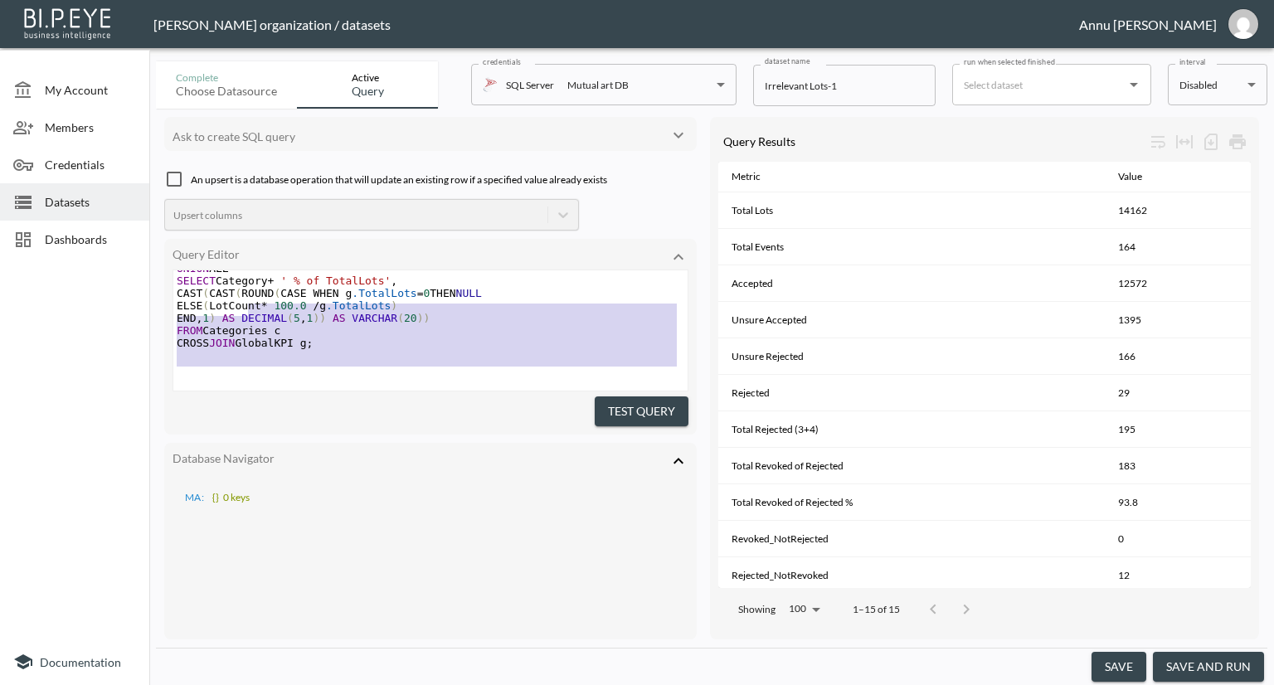
scroll to position [331, 0]
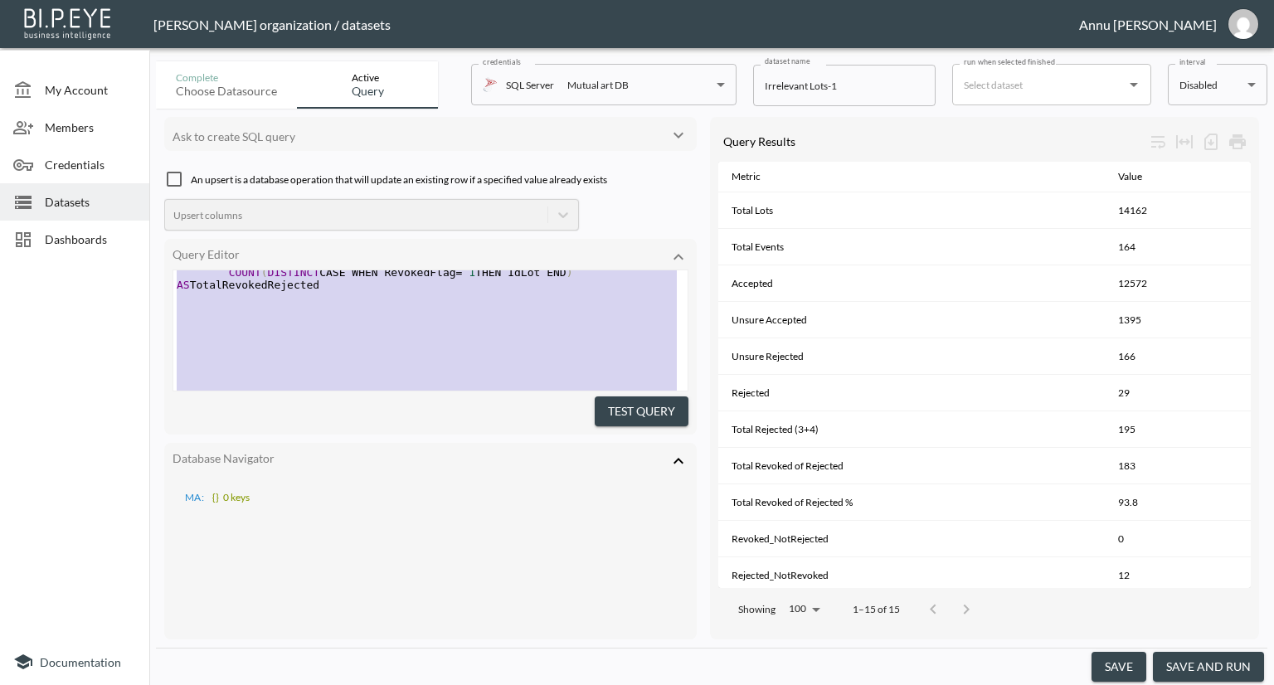
type textarea ";WITH Base AS ( SELECT IdLot, IdEvent, RelevantStatusId, CASE WHEN IsRevoked = …"
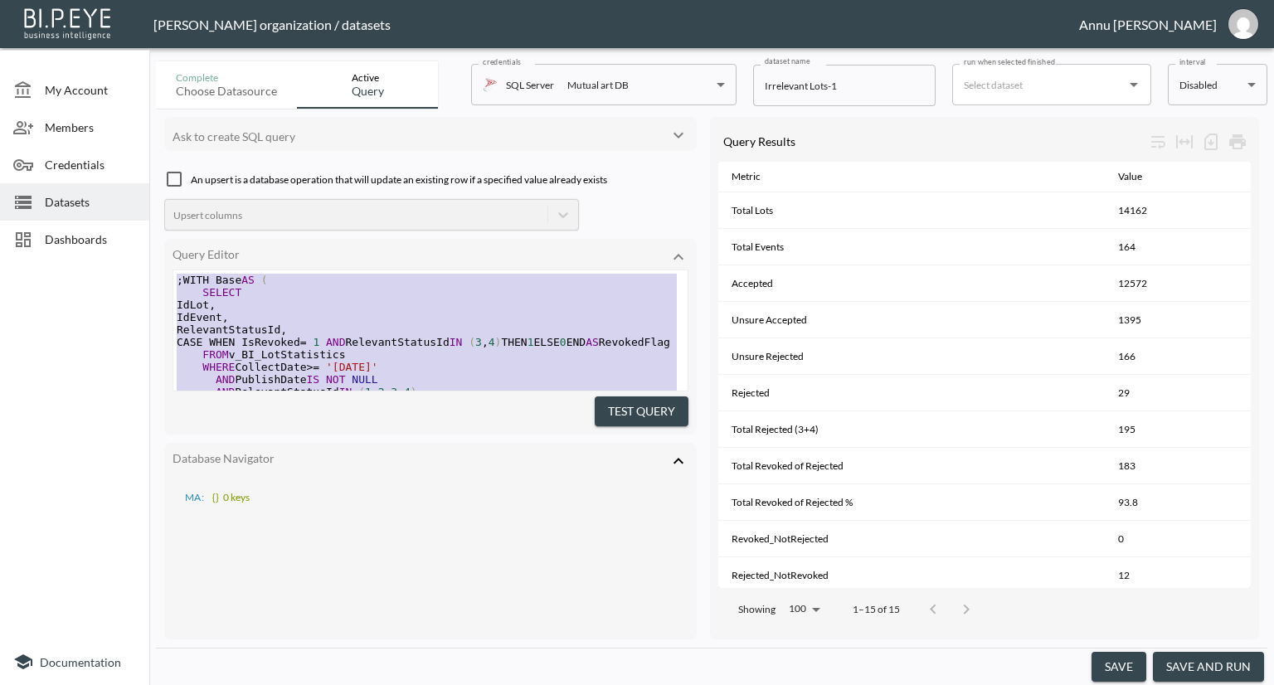
drag, startPoint x: 346, startPoint y: 347, endPoint x: 178, endPoint y: 136, distance: 269.2
click at [641, 402] on button "Test Query" at bounding box center [642, 412] width 94 height 31
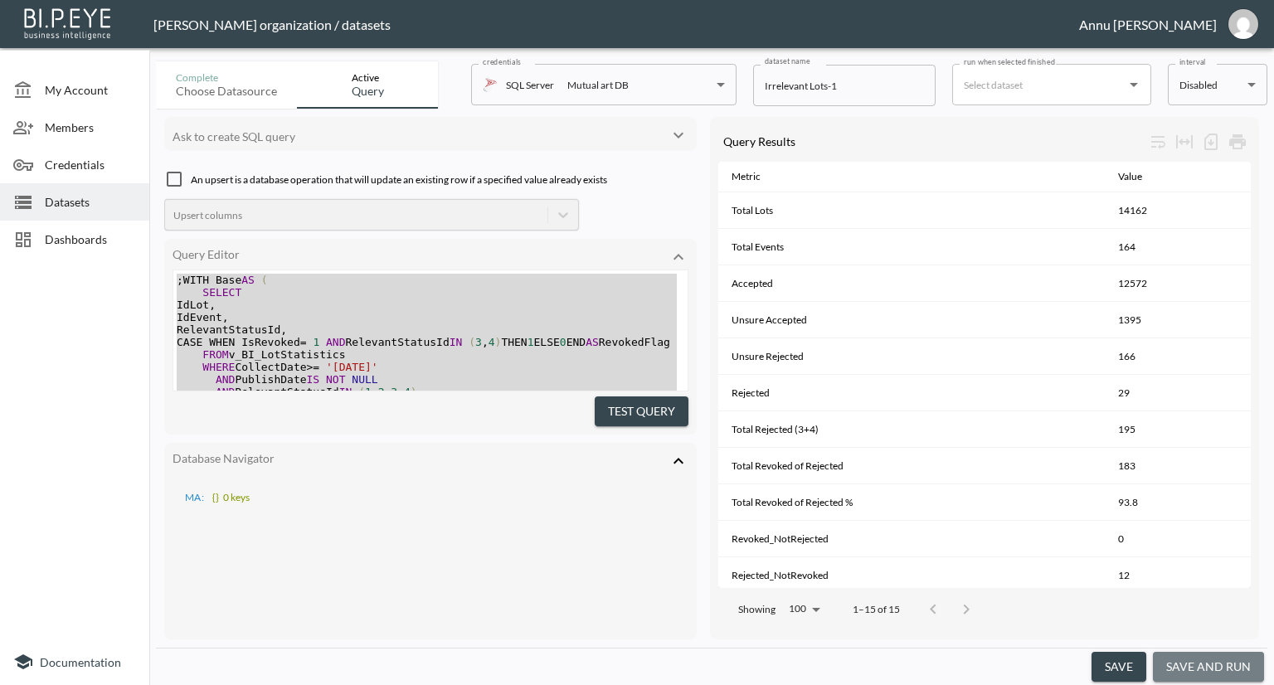
click at [1231, 669] on button "save and run" at bounding box center [1208, 667] width 111 height 31
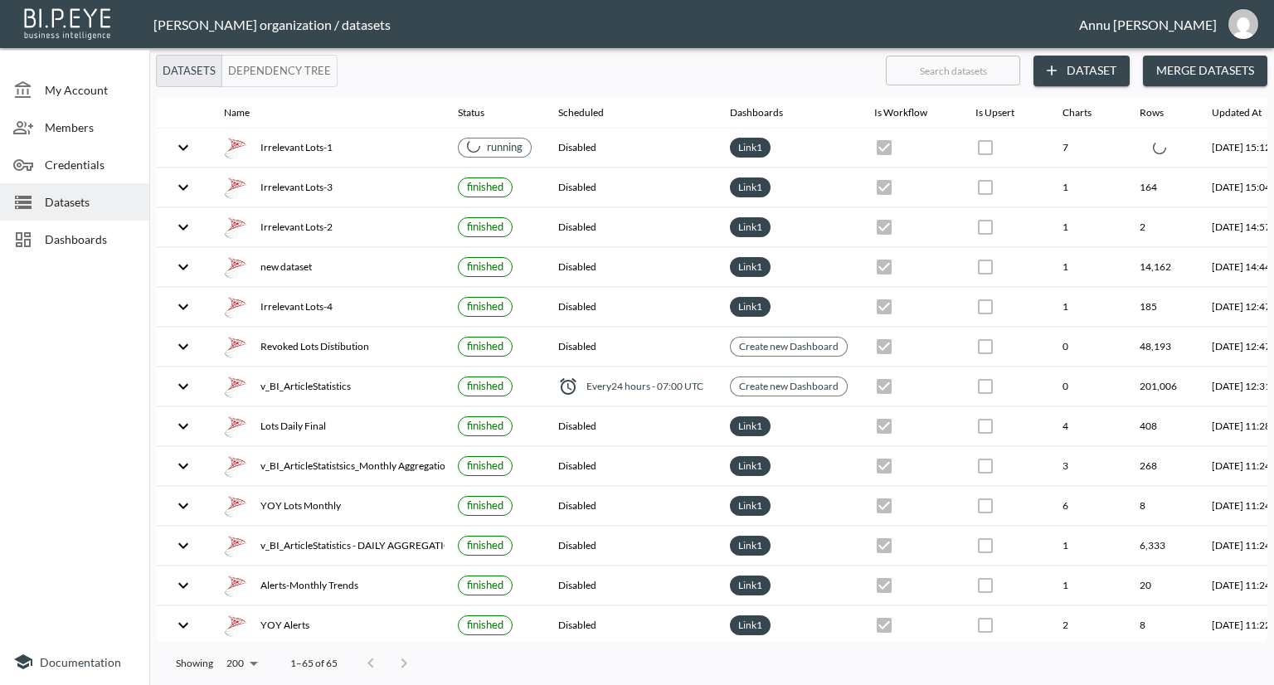
click at [102, 230] on div "Dashboards" at bounding box center [74, 239] width 149 height 37
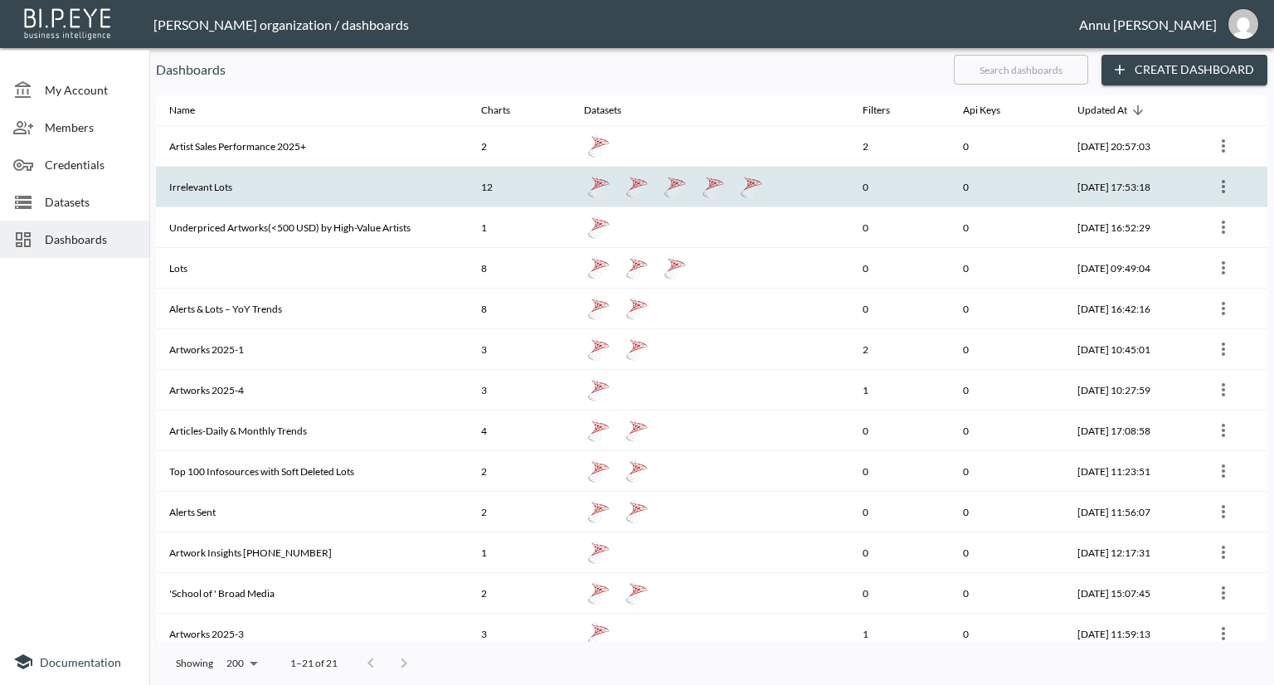
click at [259, 187] on th "Irrelevant Lots" at bounding box center [312, 187] width 312 height 41
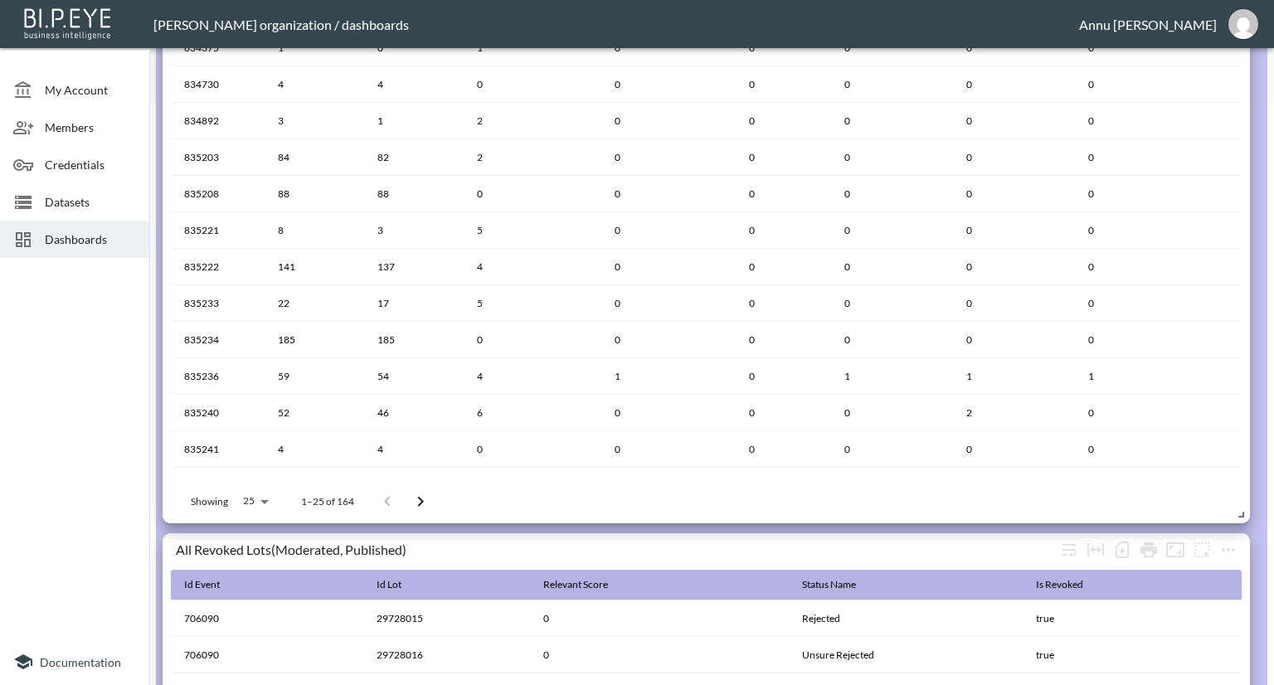
scroll to position [869, 0]
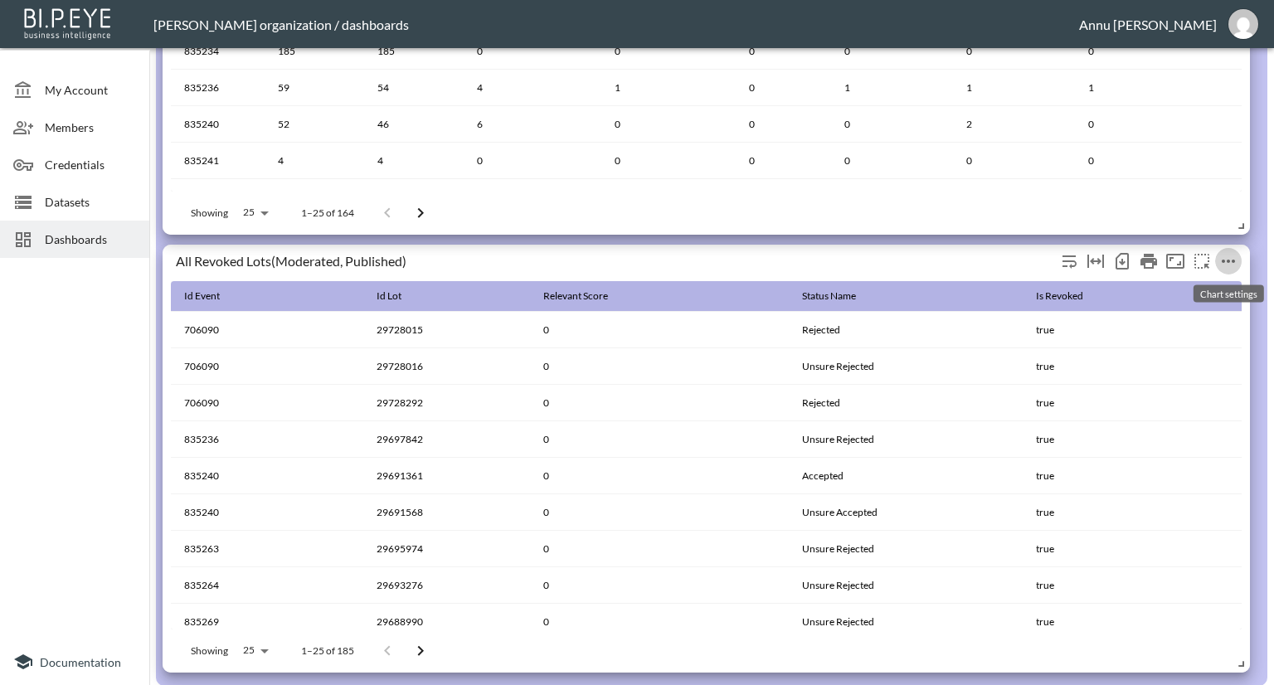
click at [1236, 258] on icon "more" at bounding box center [1229, 261] width 20 height 20
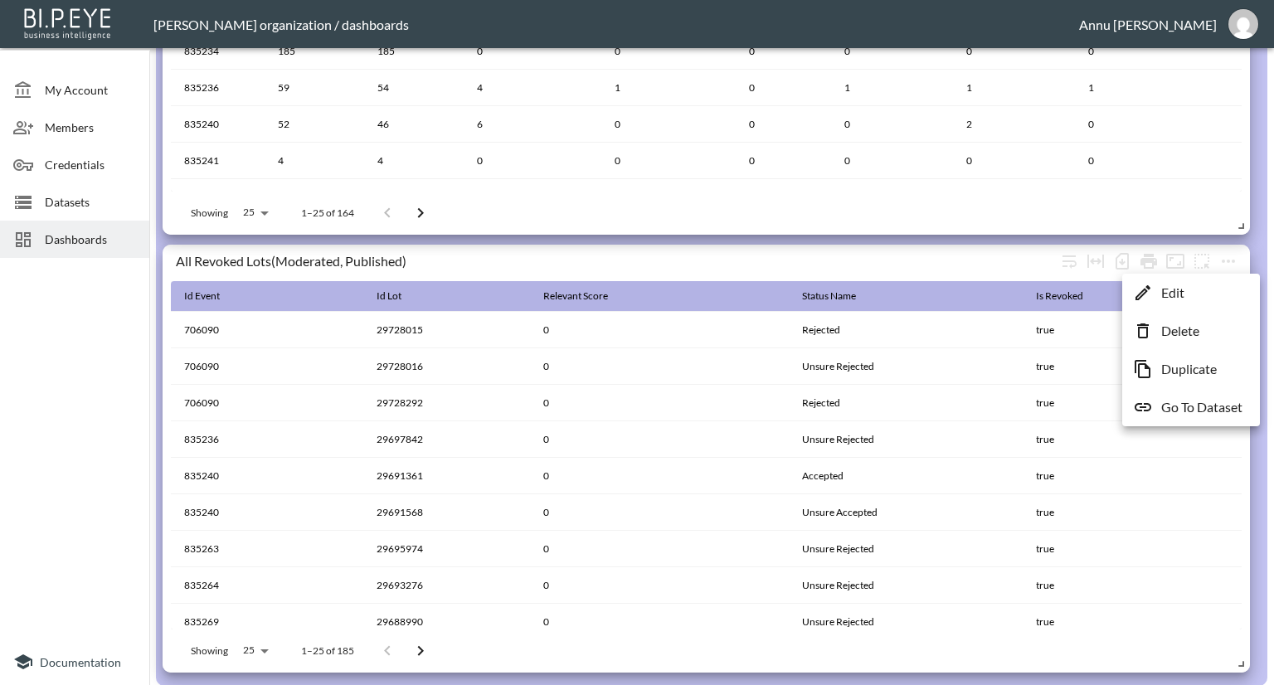
click at [1183, 401] on p "Go To Dataset" at bounding box center [1202, 407] width 81 height 20
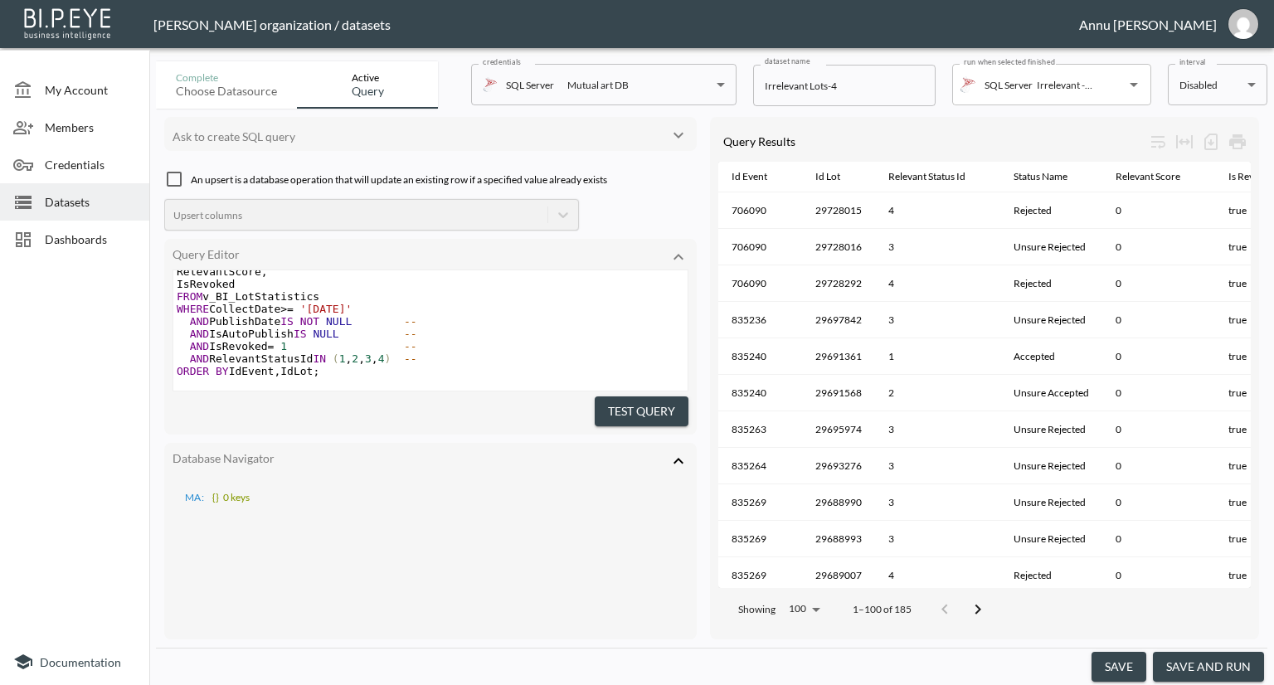
scroll to position [153, 0]
type textarea "AND IsAutoPublish IS NULL"
drag, startPoint x: 362, startPoint y: 314, endPoint x: 168, endPoint y: 319, distance: 194.2
click at [168, 319] on div "Query Editor AND IsAutoPublish IS NULL x SELECT IdEvent , IdLot , RelevantStatu…" at bounding box center [430, 337] width 533 height 196
type textarea "--"
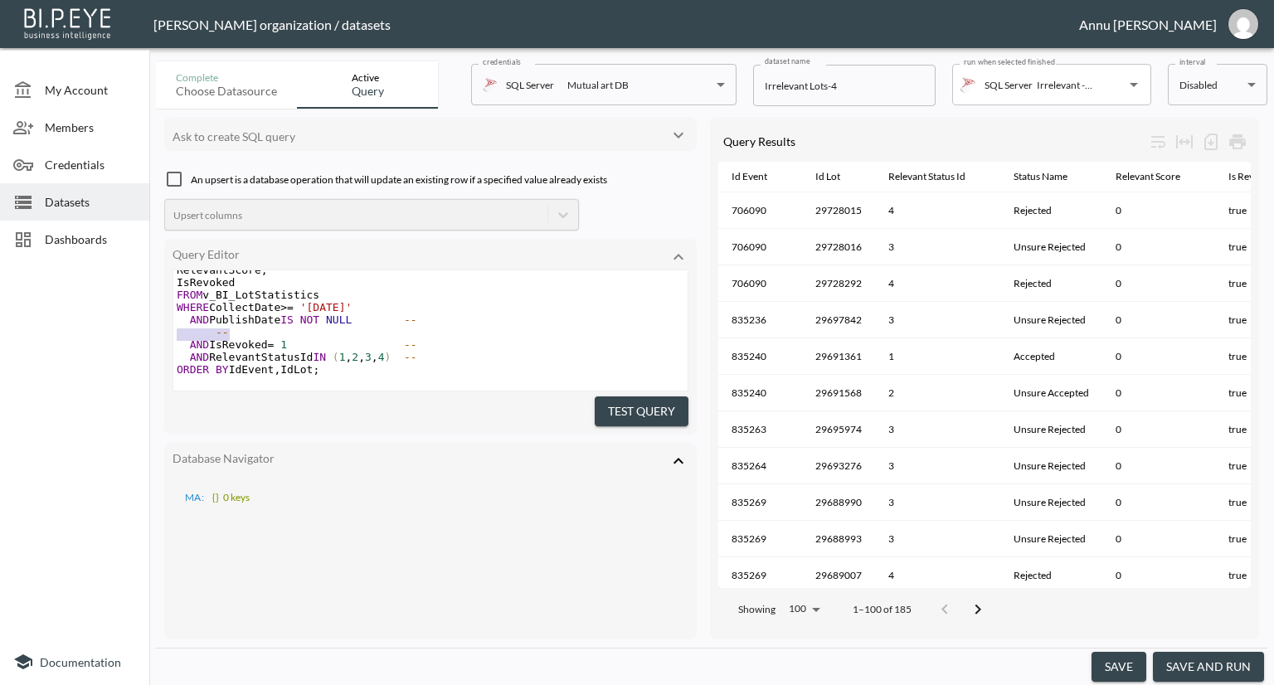
drag, startPoint x: 229, startPoint y: 313, endPoint x: 93, endPoint y: 312, distance: 136.1
click at [93, 312] on div "My Account Members Credentials Datasets Dashboards Documentation Complete Choos…" at bounding box center [637, 342] width 1274 height 685
click at [665, 405] on button "Test Query" at bounding box center [642, 412] width 94 height 31
click at [358, 351] on span "," at bounding box center [361, 357] width 7 height 12
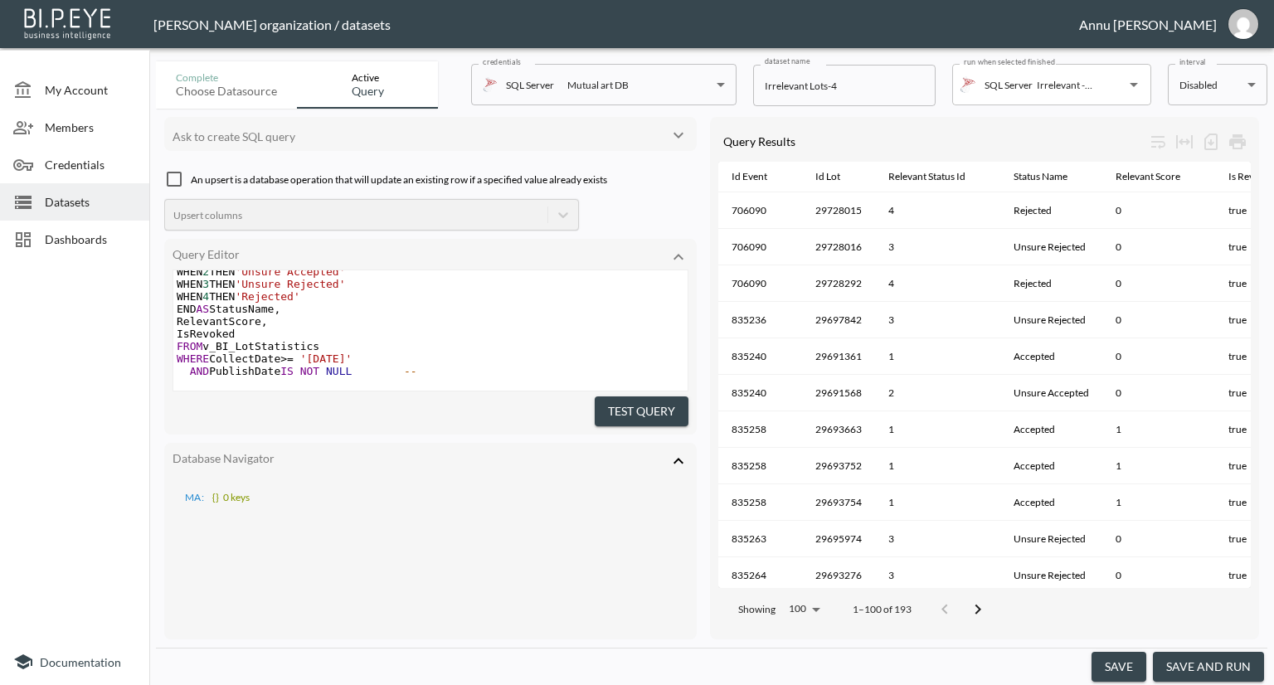
click at [677, 404] on button "Test Query" at bounding box center [642, 412] width 94 height 31
click at [1210, 660] on button "save and run" at bounding box center [1208, 667] width 111 height 31
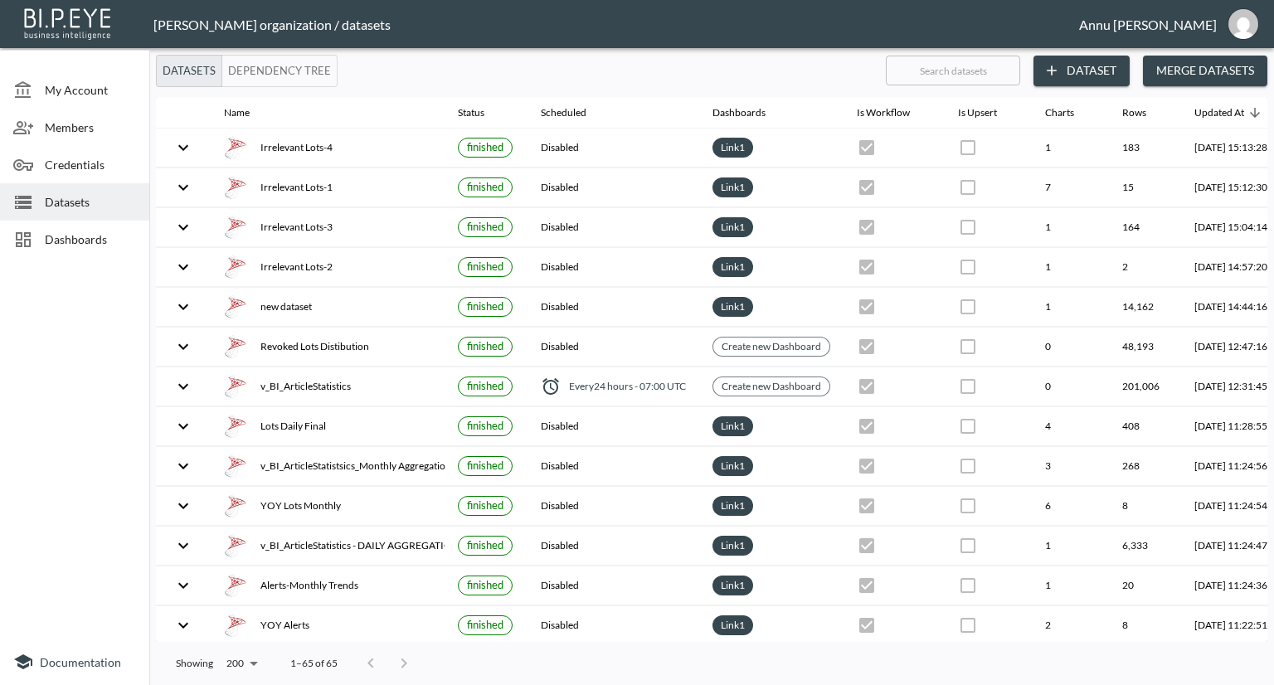
click at [126, 226] on div "Dashboards" at bounding box center [74, 239] width 149 height 37
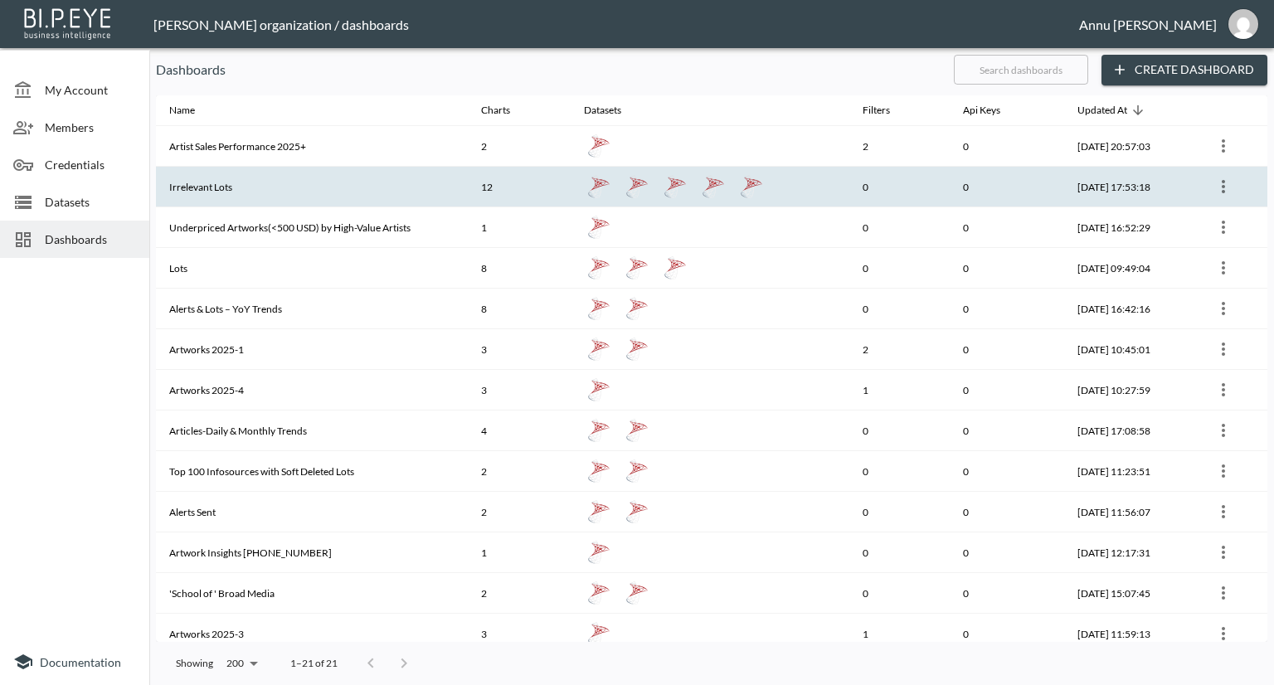
click at [256, 180] on th "Irrelevant Lots" at bounding box center [312, 187] width 312 height 41
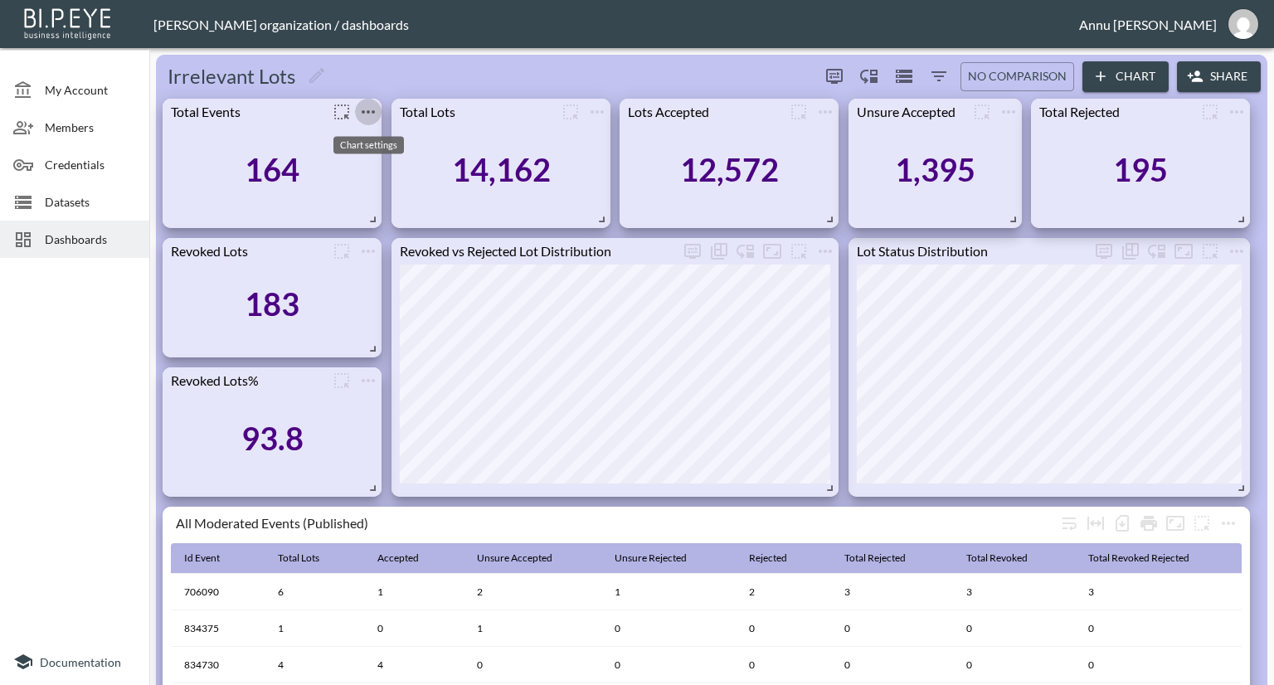
click at [362, 110] on icon "more" at bounding box center [368, 111] width 13 height 3
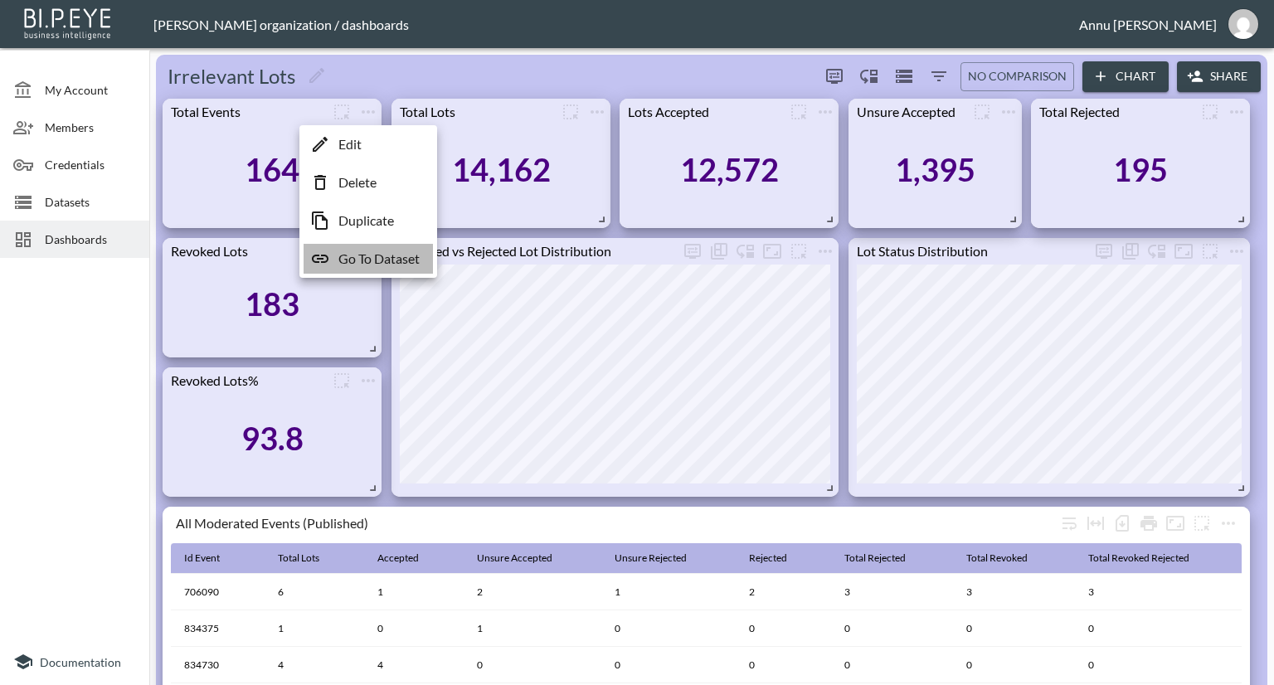
click at [377, 265] on p "Go To Dataset" at bounding box center [378, 259] width 81 height 20
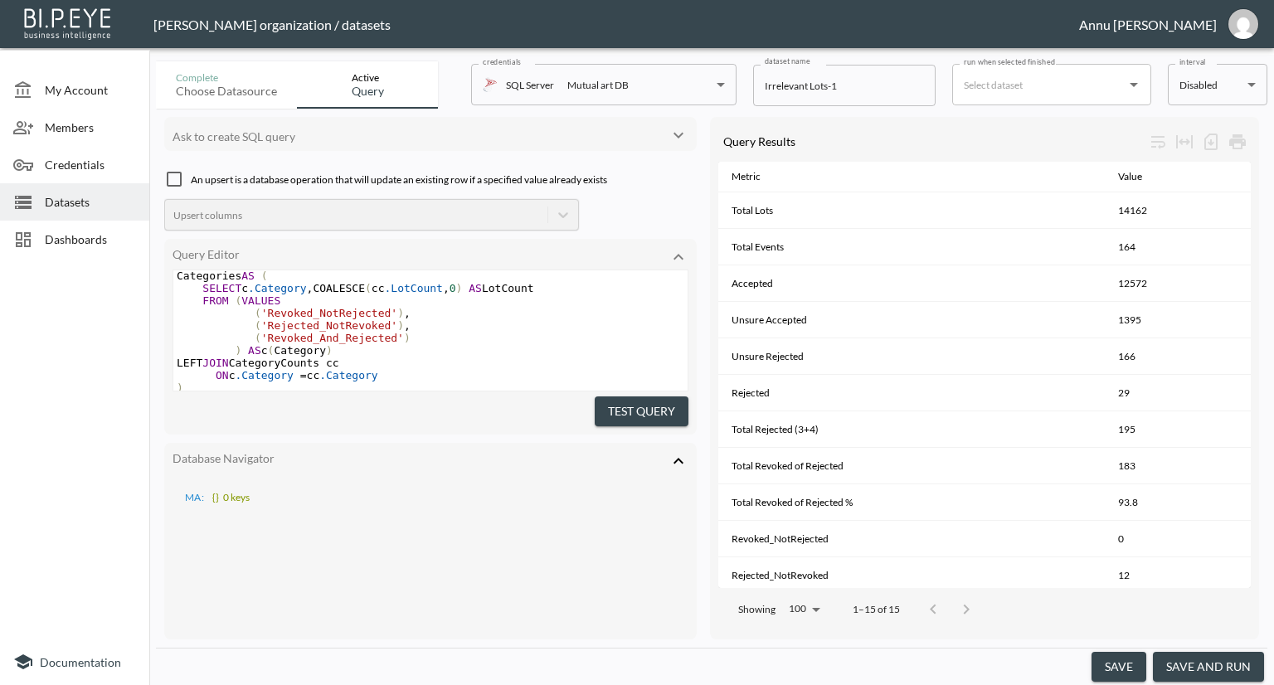
scroll to position [1056, 0]
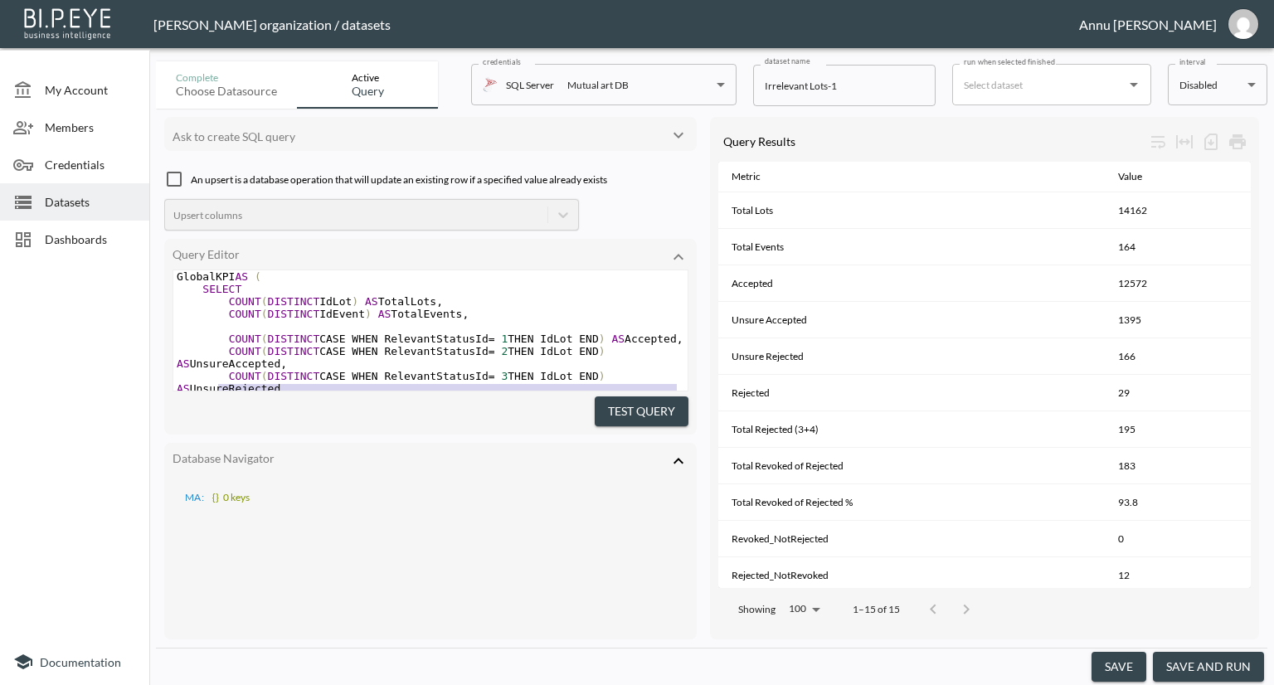
type textarea ";WITH Base AS ( SELECT IdLot, IdEvent, RelevantStatusId, CASE WHEN IsRevoked = …"
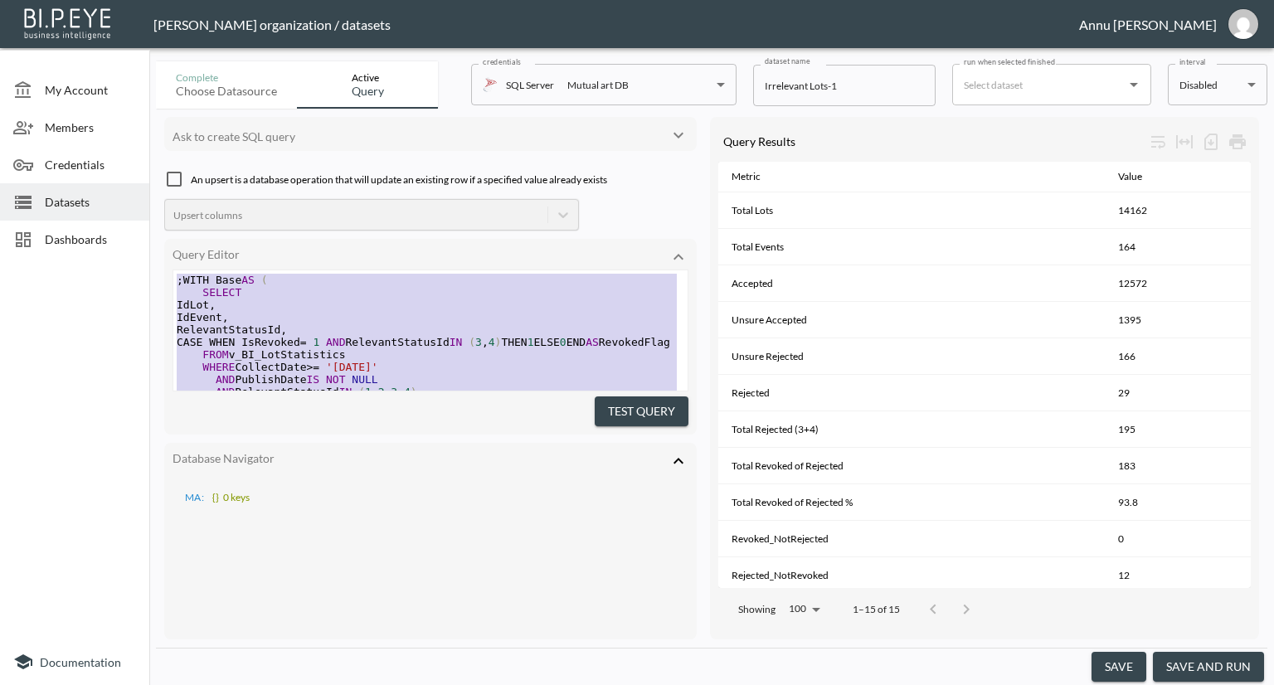
drag, startPoint x: 356, startPoint y: 332, endPoint x: 209, endPoint y: 146, distance: 236.9
click at [117, 246] on span "Dashboards" at bounding box center [90, 239] width 91 height 17
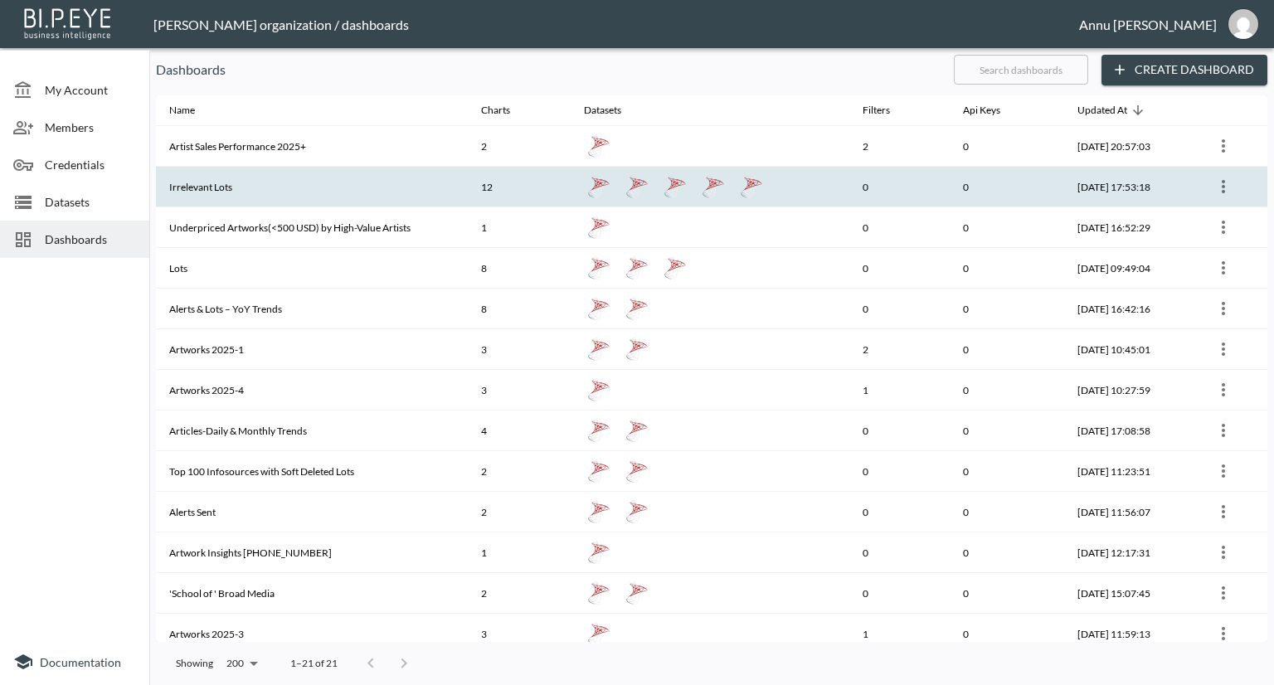
click at [223, 181] on th "Irrelevant Lots" at bounding box center [312, 187] width 312 height 41
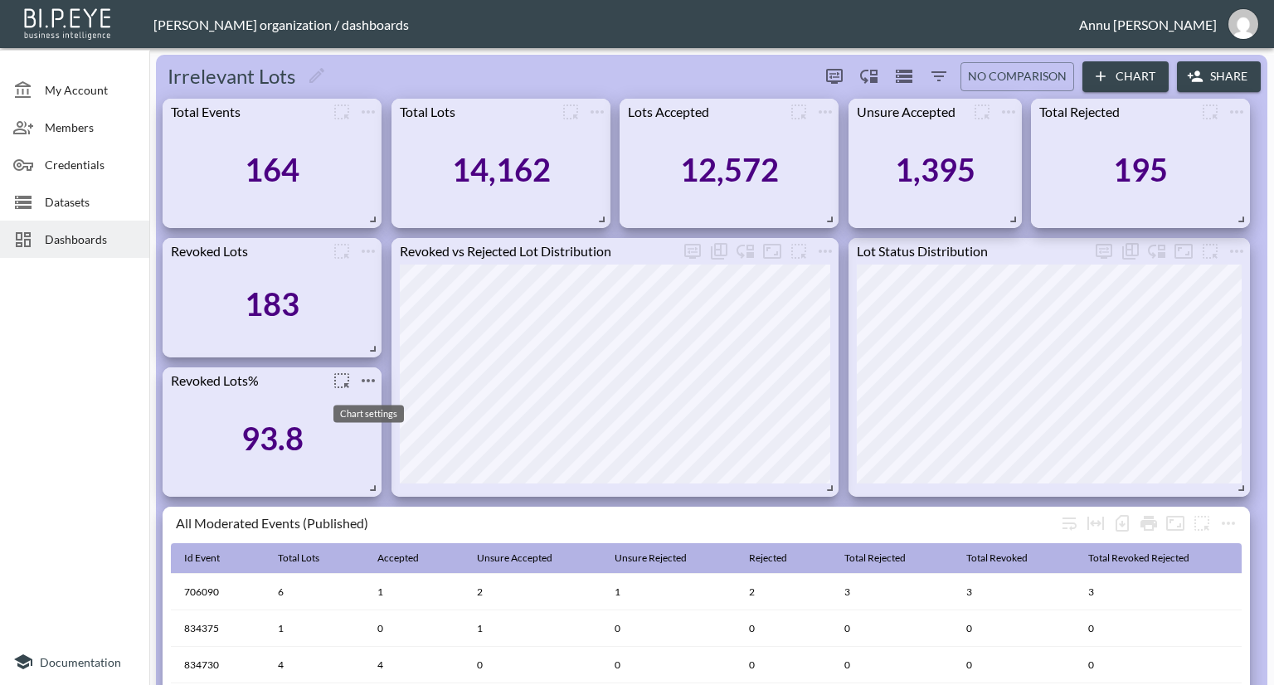
click at [373, 382] on icon "more" at bounding box center [368, 380] width 13 height 3
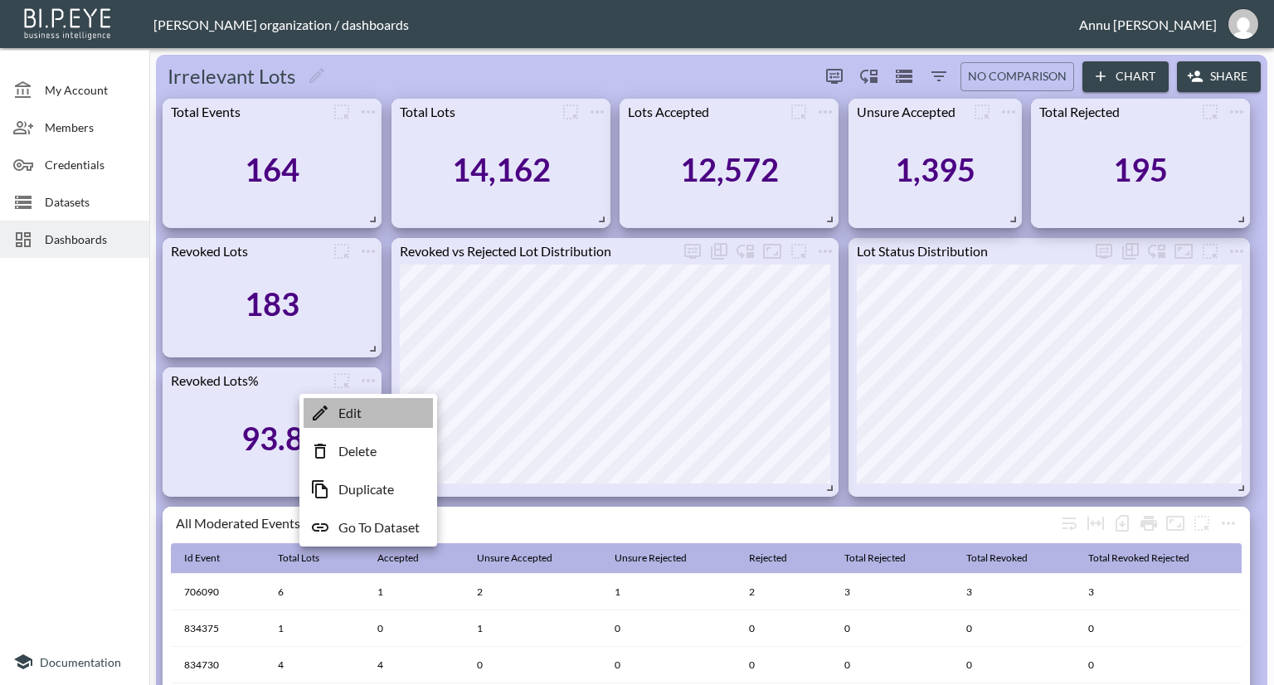
click at [358, 415] on p "Edit" at bounding box center [349, 413] width 23 height 20
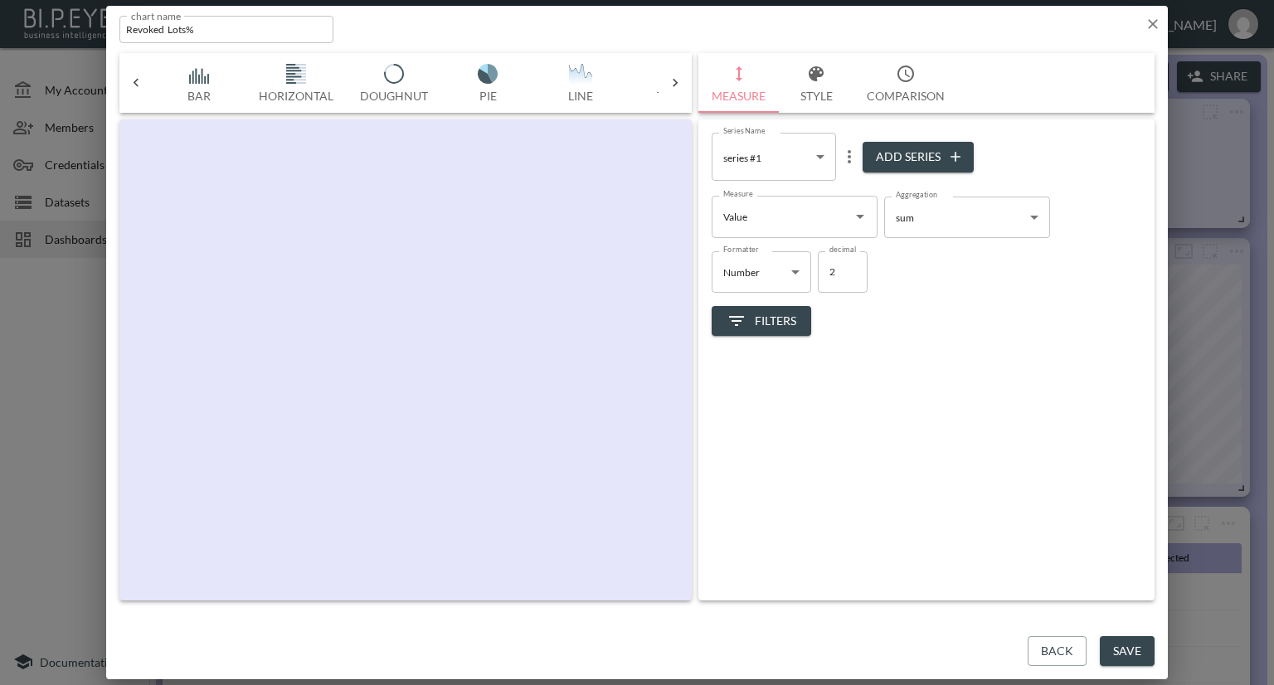
scroll to position [0, 86]
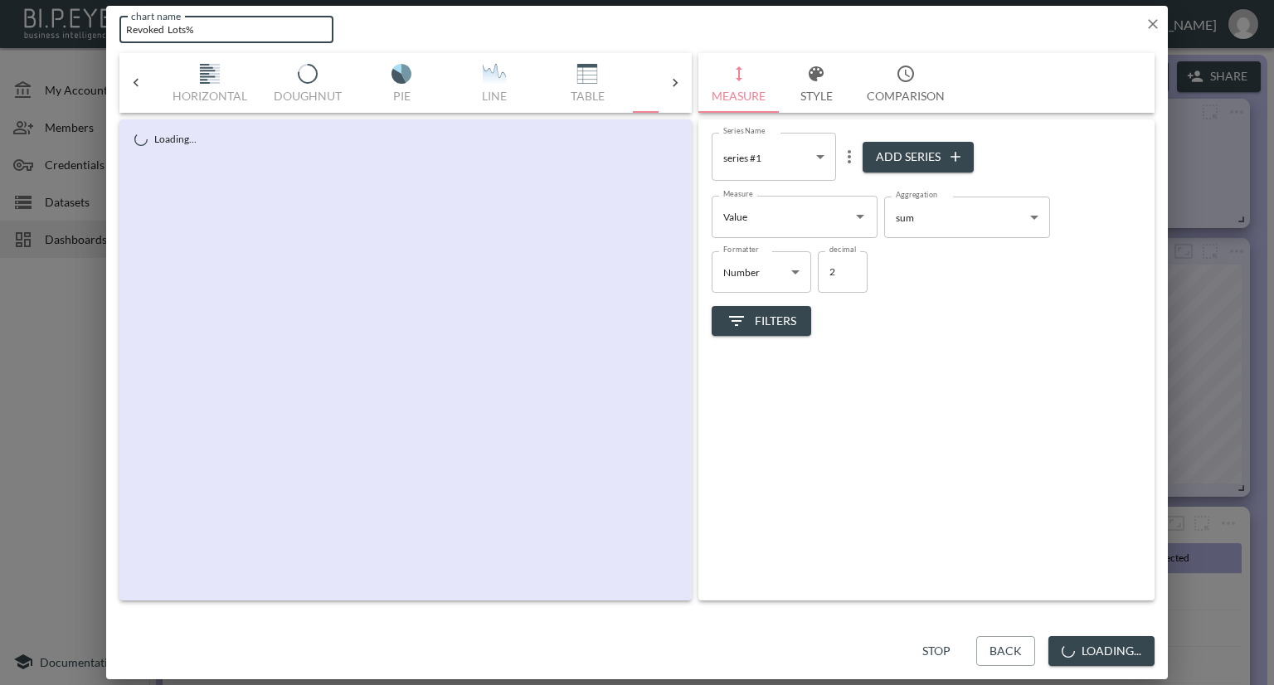
click at [222, 36] on input "Revoked Lots%" at bounding box center [226, 29] width 214 height 27
type input "Revoked Lots%(Precision)"
click at [1133, 641] on button "Save" at bounding box center [1127, 651] width 55 height 31
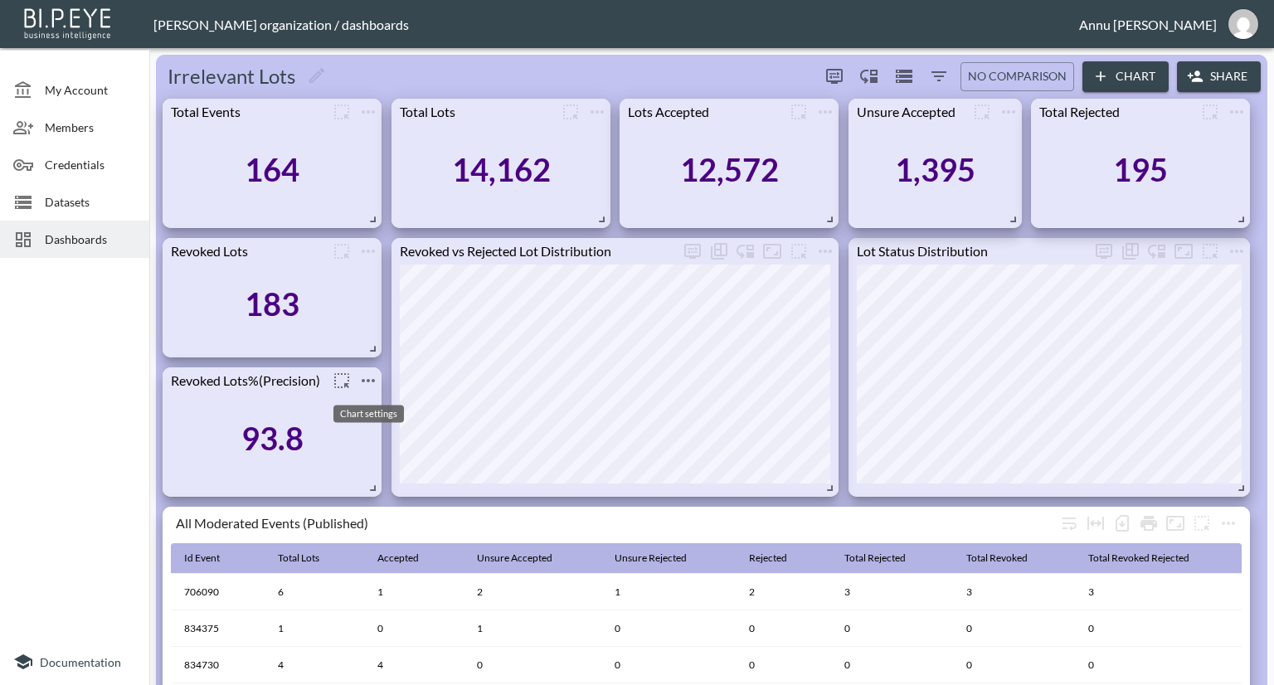
click at [369, 375] on icon "more" at bounding box center [368, 381] width 20 height 20
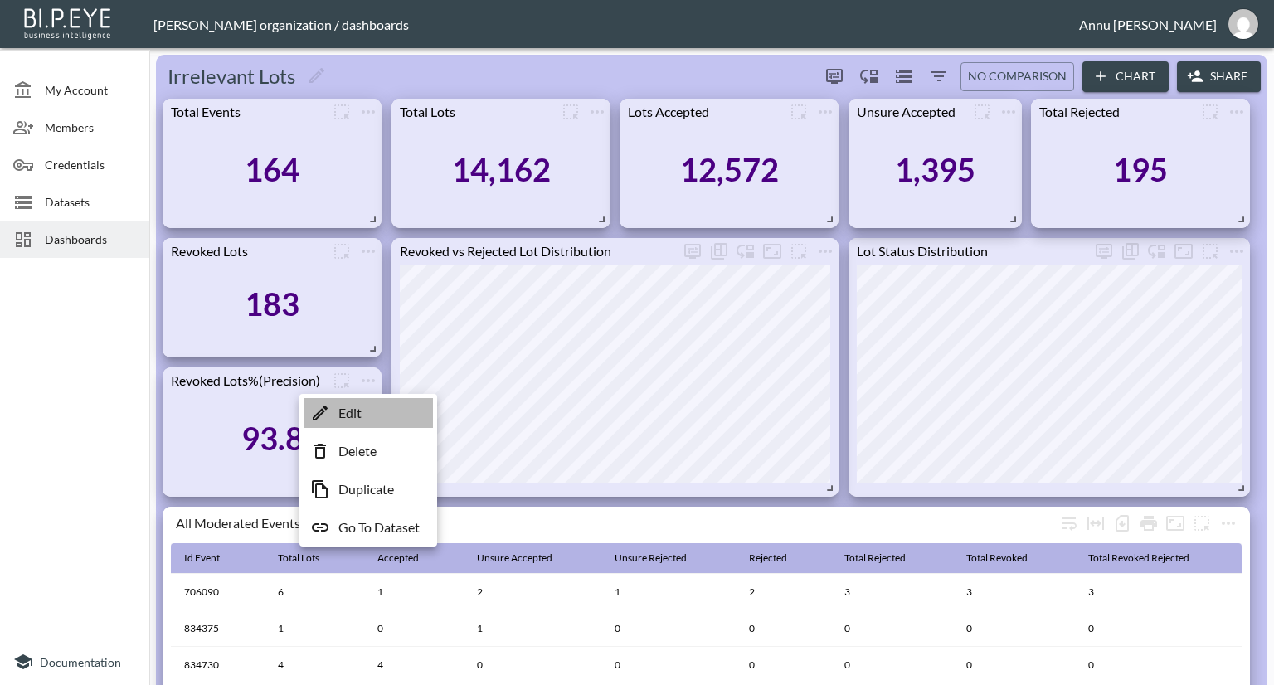
click at [363, 406] on li "Edit" at bounding box center [368, 413] width 129 height 30
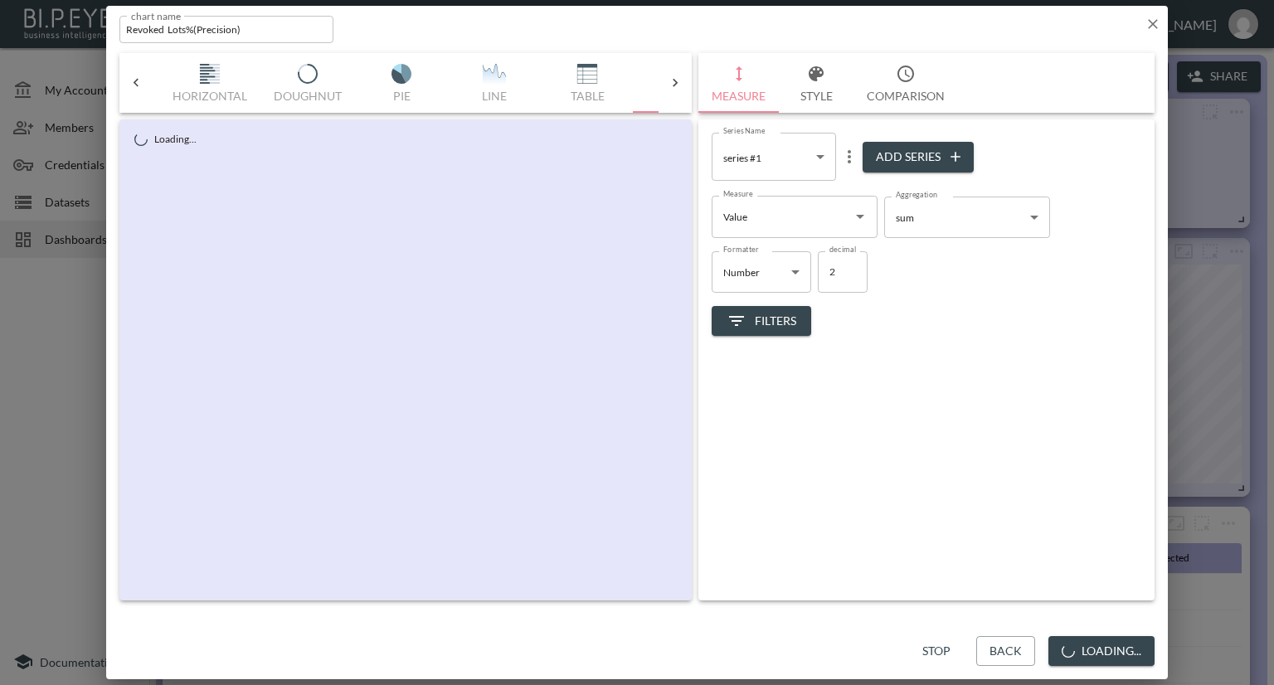
click at [261, 28] on input "Revoked Lots%(Precision)" at bounding box center [226, 29] width 214 height 27
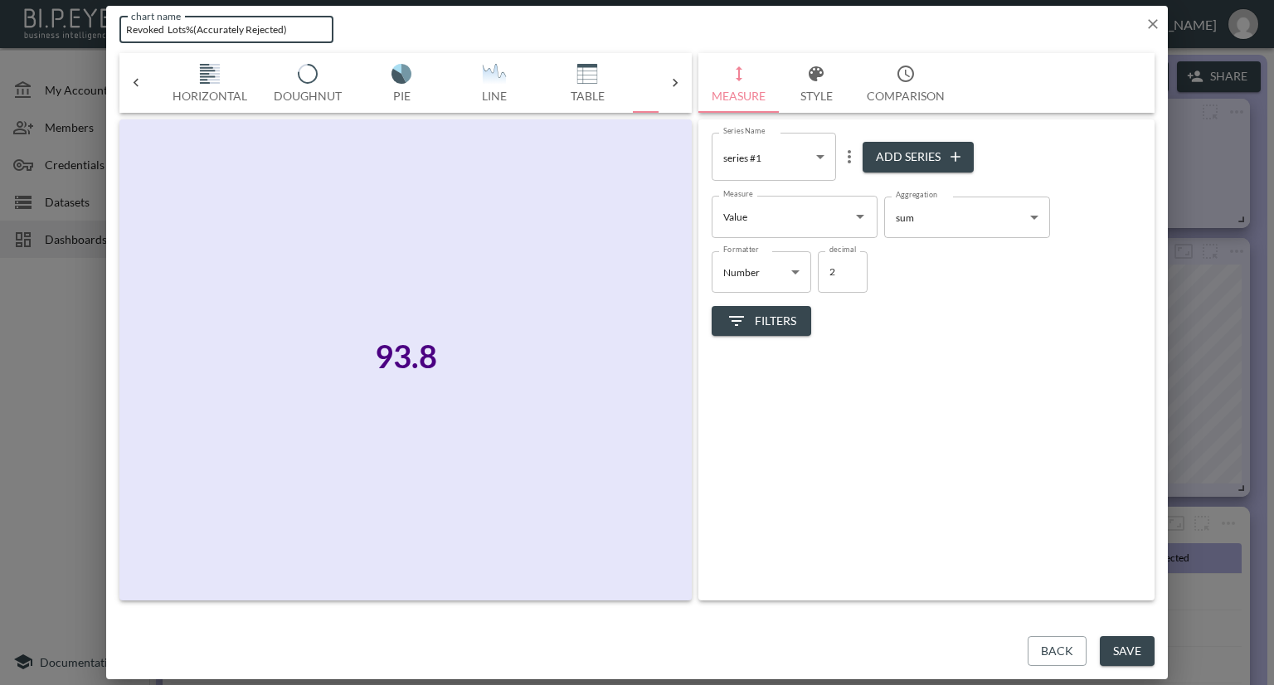
type input "Revoked Lots%(Accurately Rejected)"
click at [1145, 651] on button "Save" at bounding box center [1127, 651] width 55 height 31
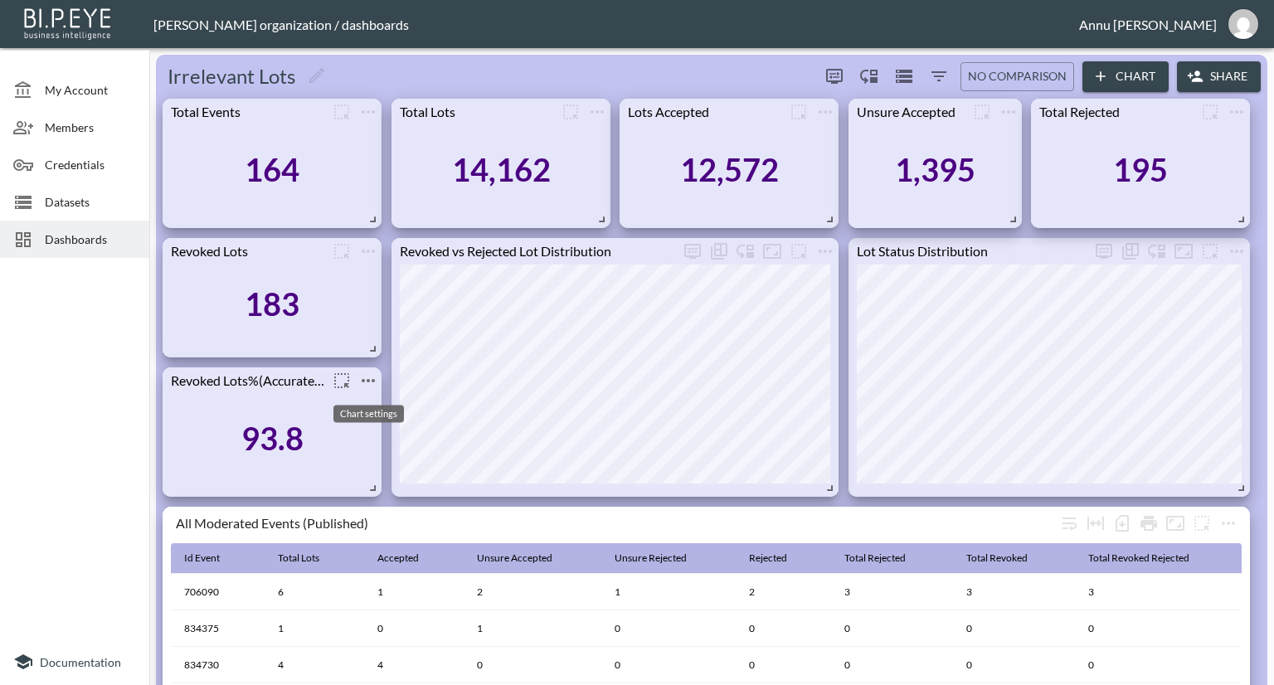
click at [367, 382] on icon "more" at bounding box center [368, 381] width 20 height 20
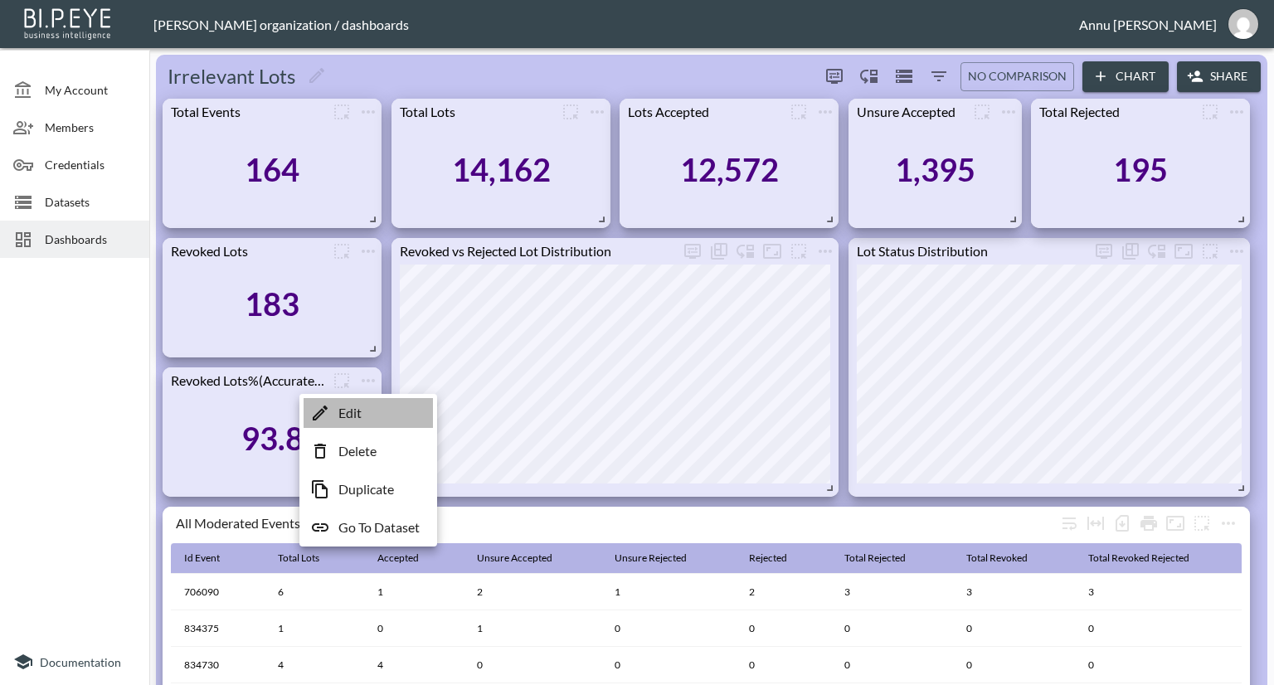
click at [358, 415] on p "Edit" at bounding box center [349, 413] width 23 height 20
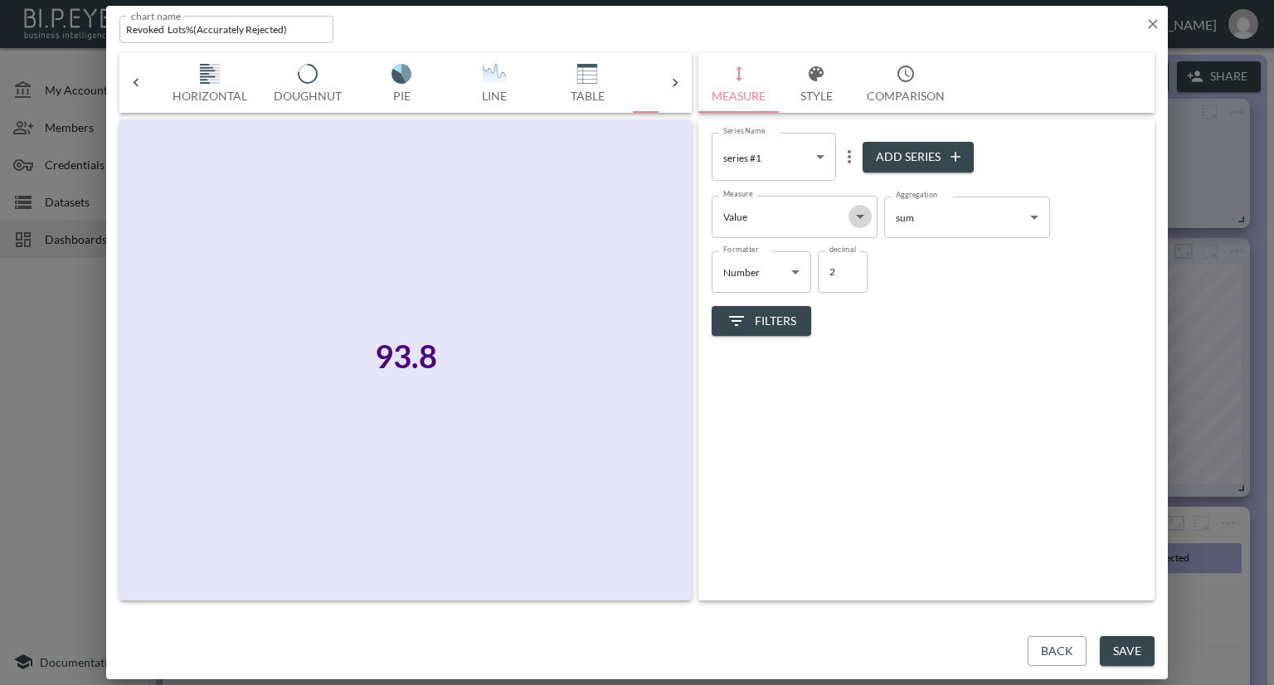
click at [857, 223] on icon "Open" at bounding box center [860, 217] width 20 height 20
click at [827, 254] on li "Metric" at bounding box center [795, 256] width 166 height 25
drag, startPoint x: 858, startPoint y: 217, endPoint x: 832, endPoint y: 233, distance: 30.6
click at [859, 217] on icon "Open" at bounding box center [860, 217] width 20 height 20
click at [734, 283] on li "Value" at bounding box center [795, 281] width 166 height 25
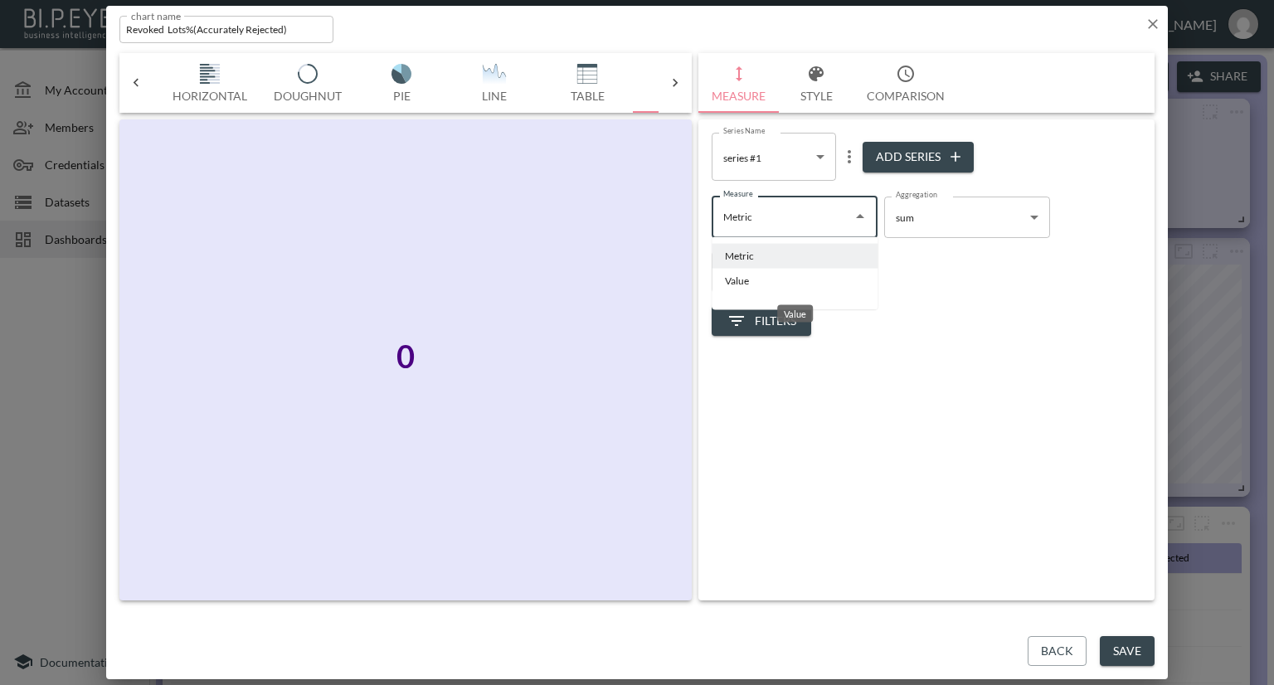
type input "Value"
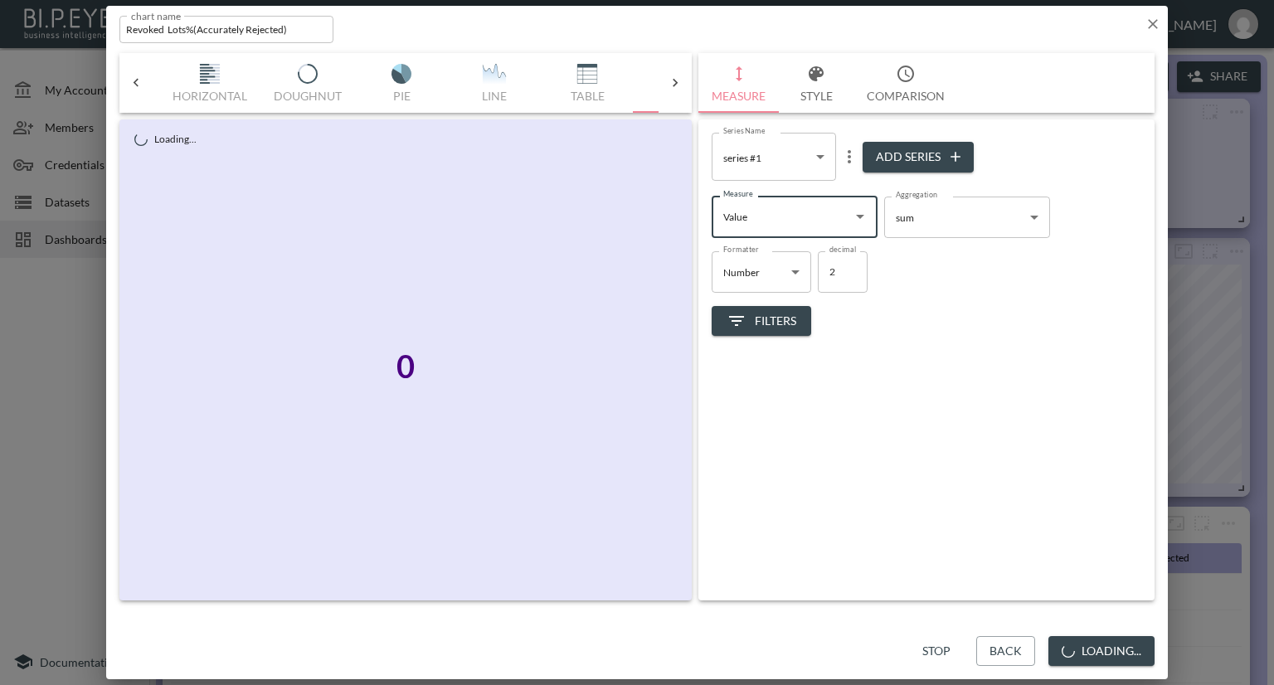
click at [770, 316] on span "Filters" at bounding box center [762, 321] width 70 height 21
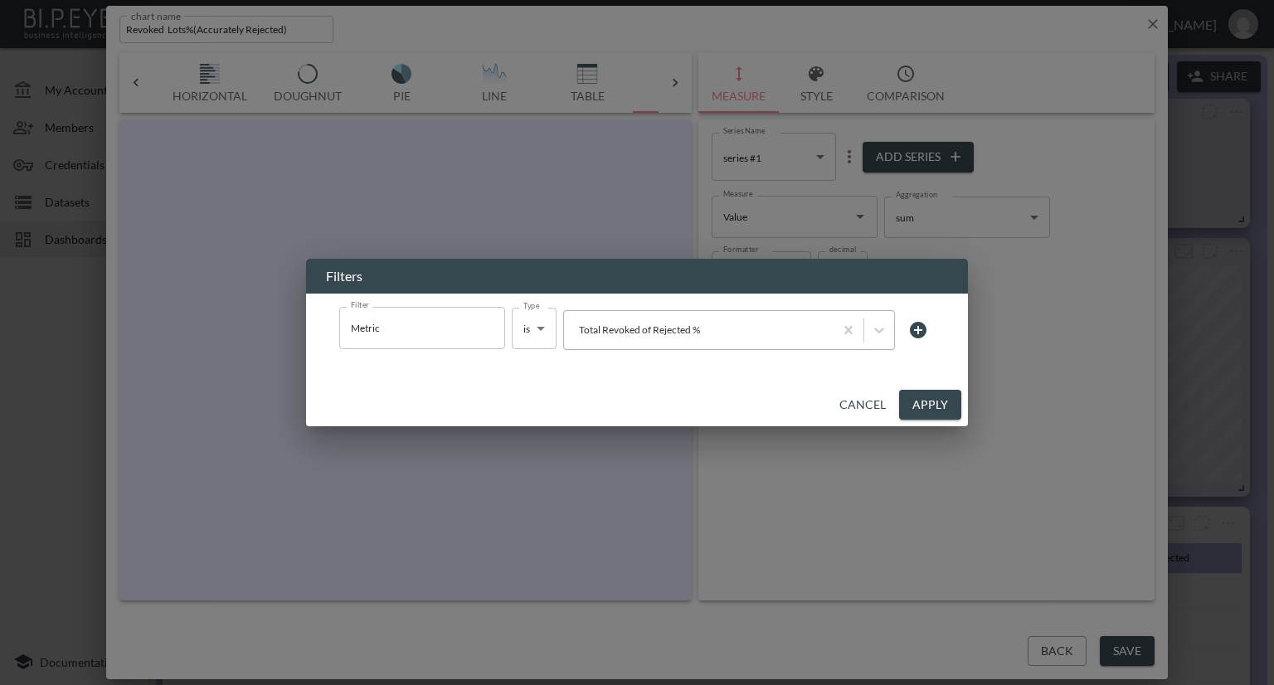
click at [747, 333] on div at bounding box center [698, 330] width 253 height 16
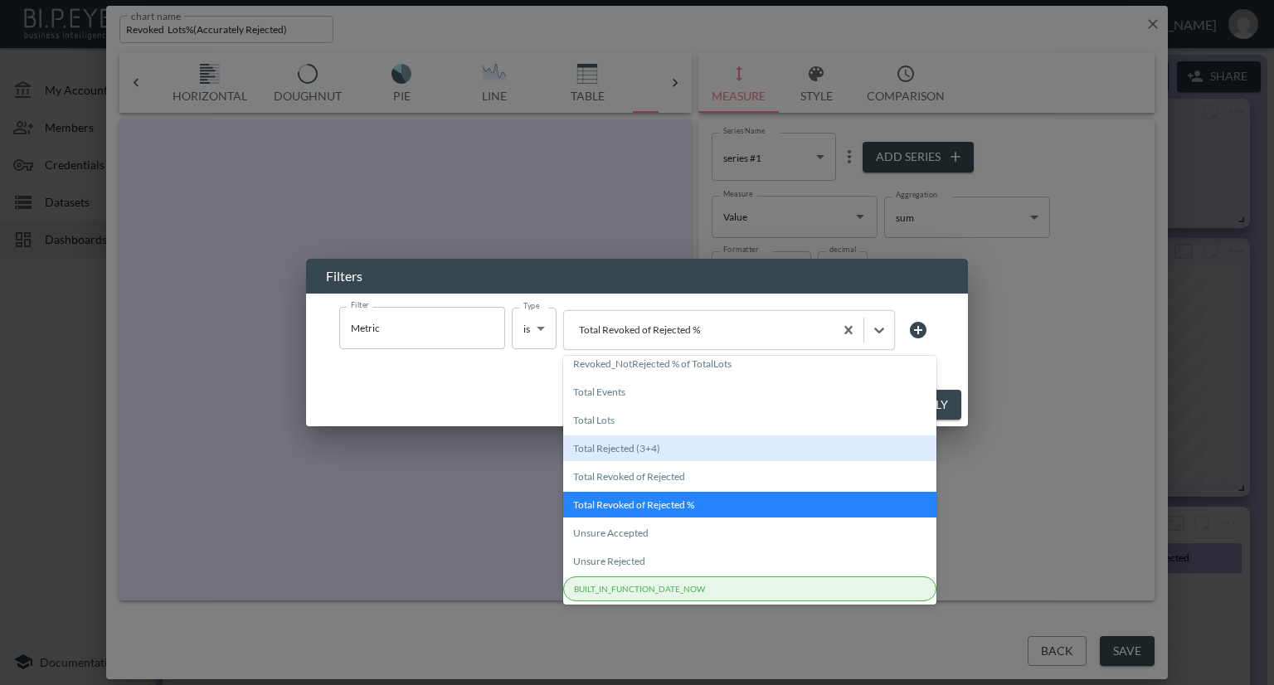
scroll to position [0, 0]
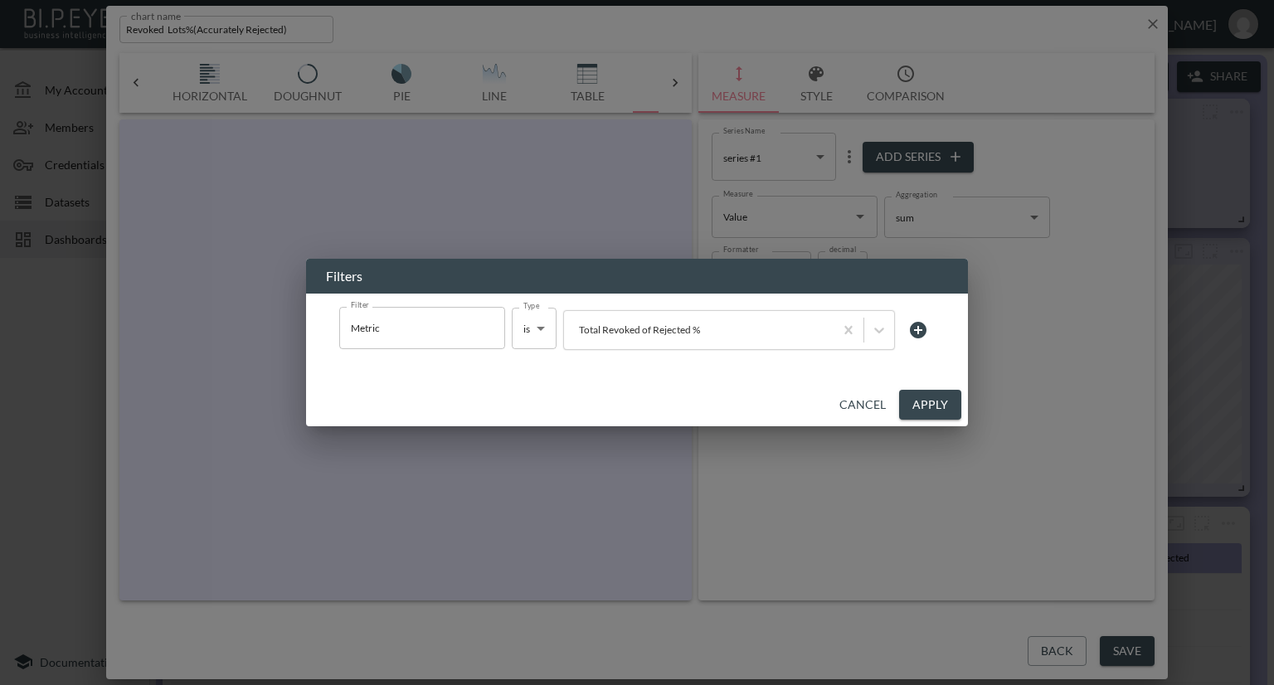
click at [1032, 399] on div "Filters Filter Metric Filter Type is is Type Total Revoked of Rejected % Cancel…" at bounding box center [637, 342] width 1274 height 685
drag, startPoint x: 886, startPoint y: 398, endPoint x: 910, endPoint y: 379, distance: 30.7
click at [885, 398] on button "Cancel" at bounding box center [863, 405] width 60 height 31
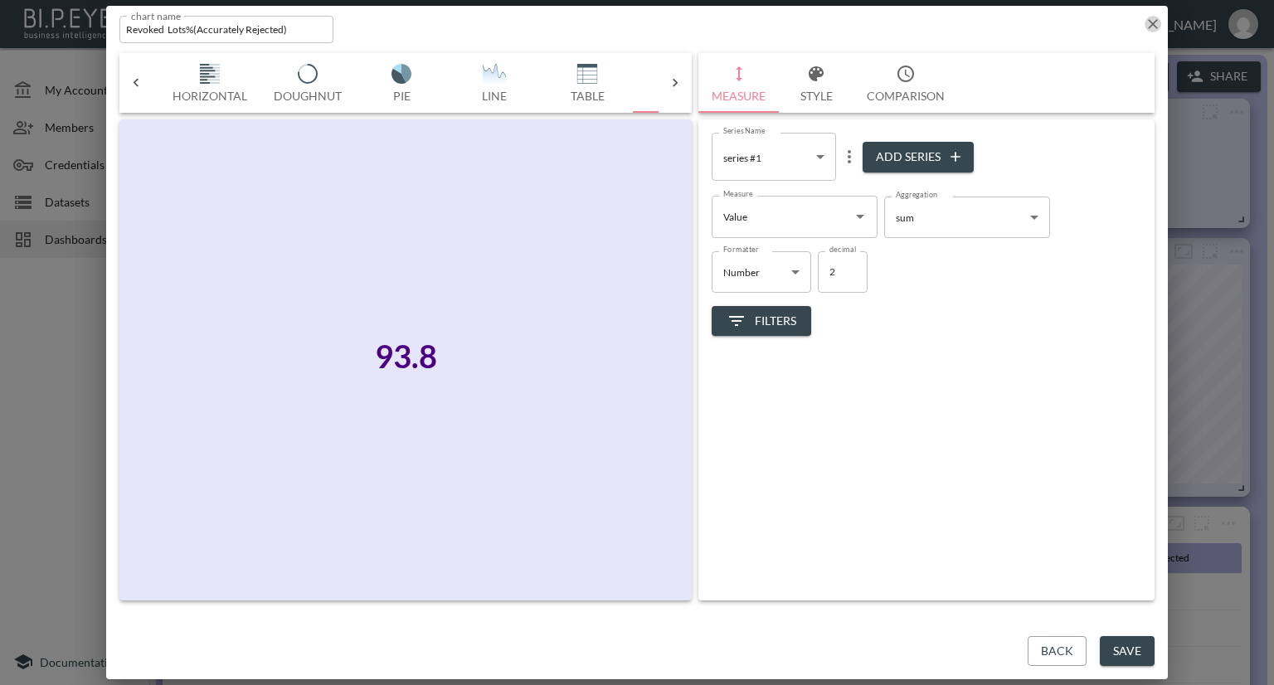
click at [1152, 26] on icon "button" at bounding box center [1153, 24] width 17 height 17
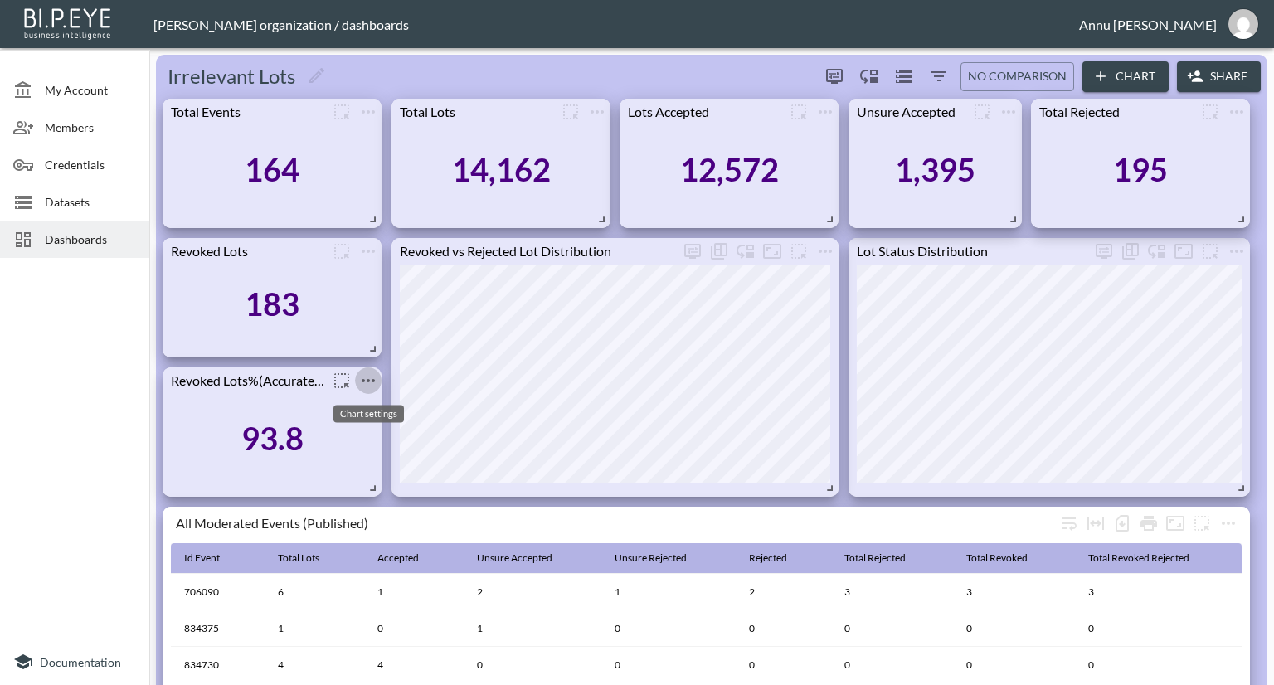
click at [363, 379] on icon "more" at bounding box center [368, 380] width 13 height 3
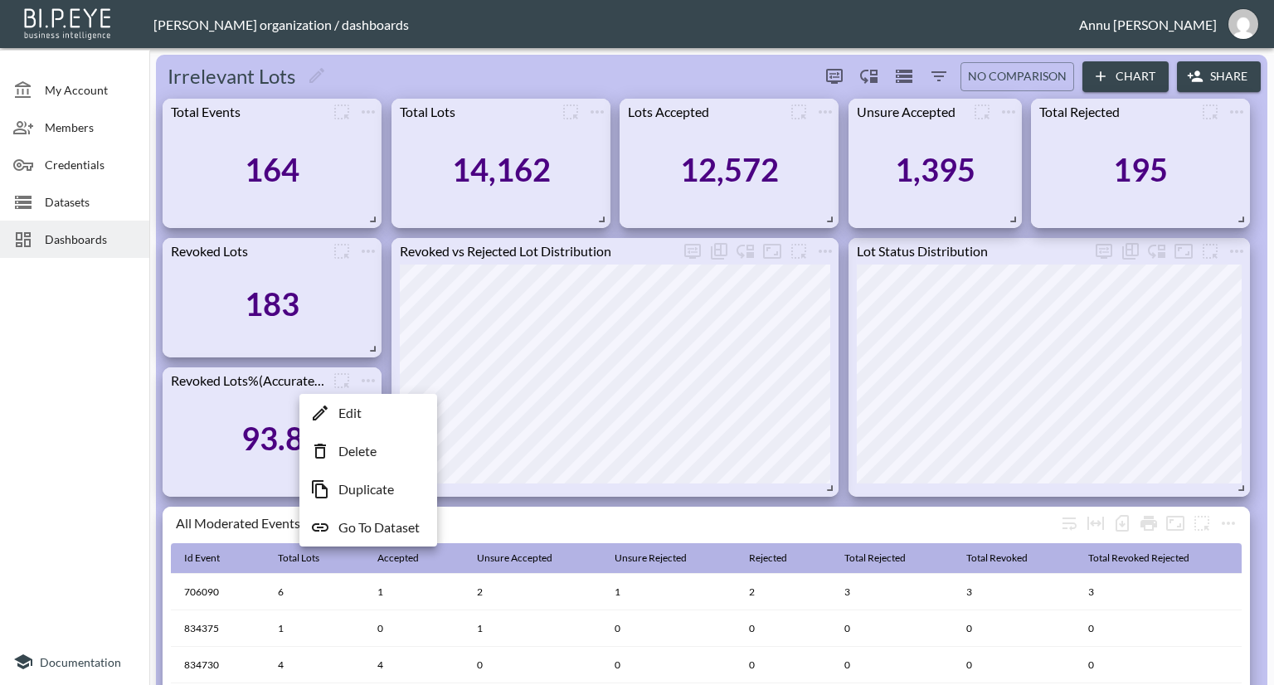
click at [368, 524] on p "Go To Dataset" at bounding box center [378, 528] width 81 height 20
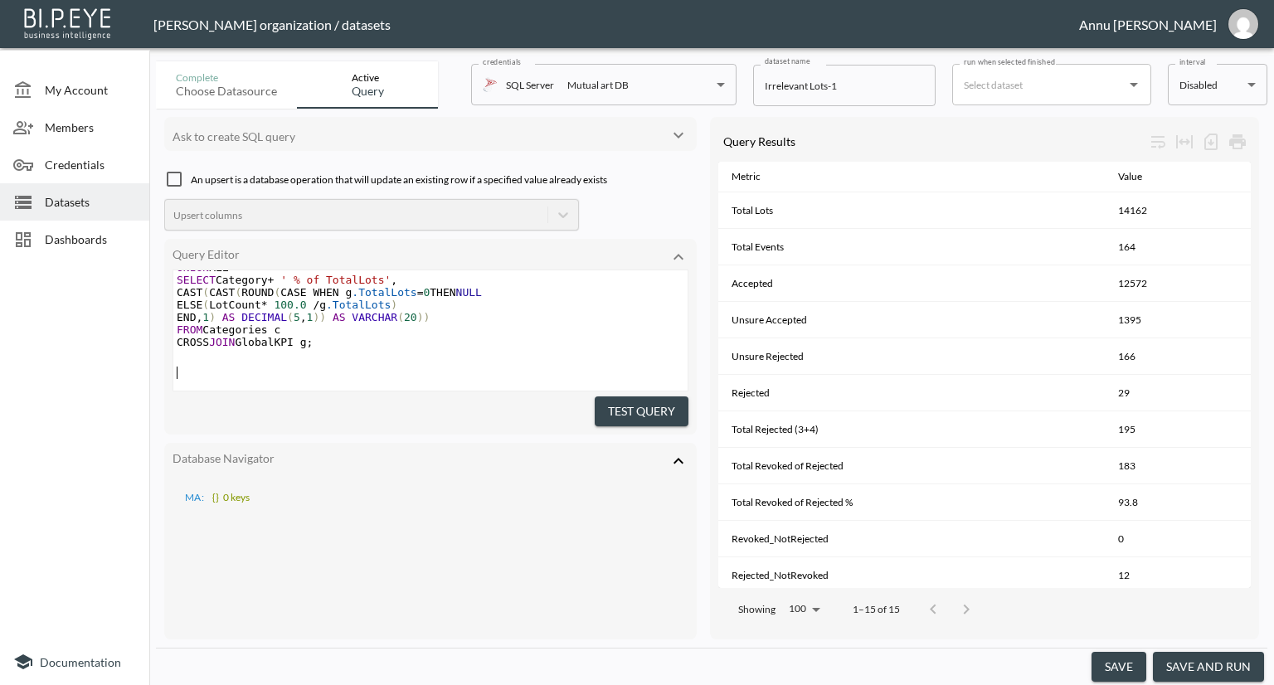
scroll to position [747, 0]
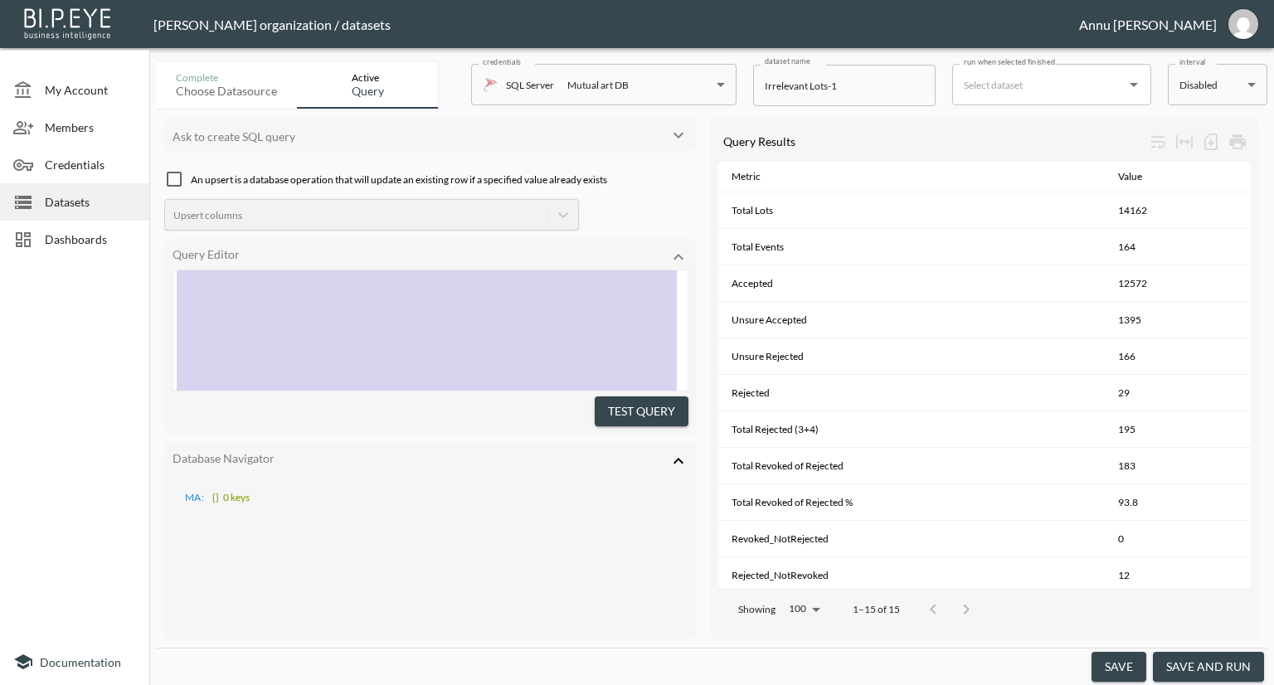
type textarea ";WITH Base AS ( SELECT IdLot, IdEvent, RelevantStatusId, CASE WHEN IsRevoked = …"
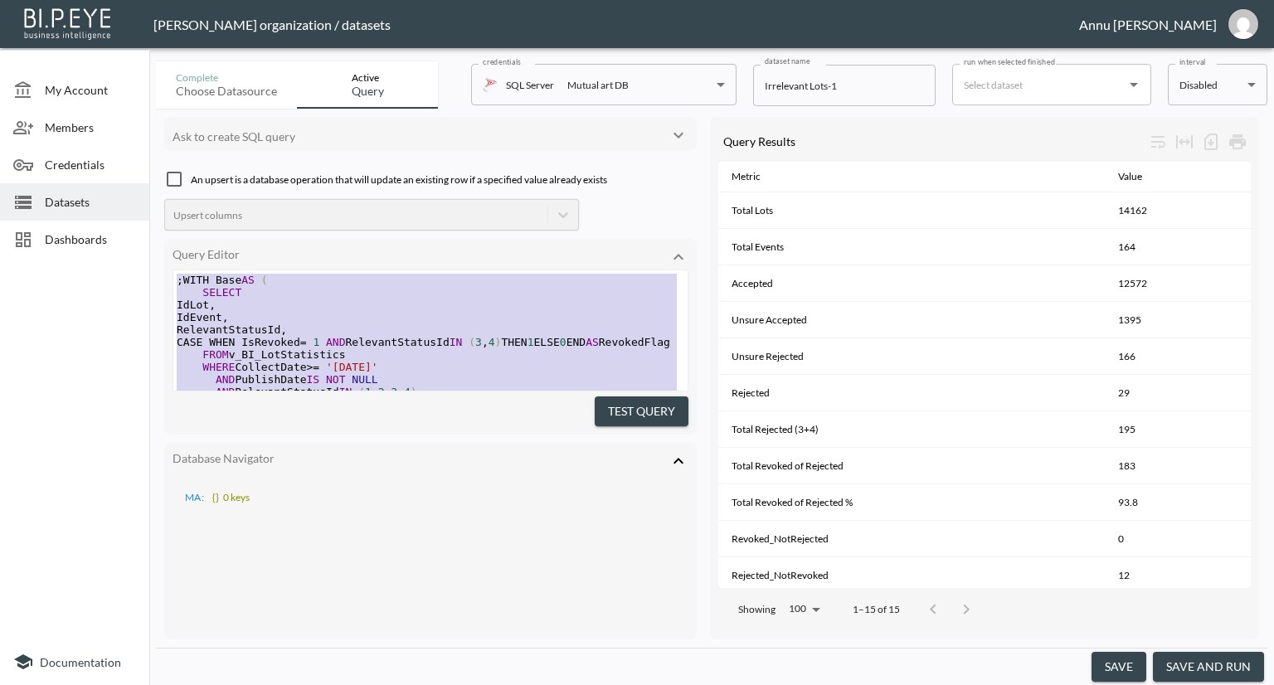
drag, startPoint x: 348, startPoint y: 348, endPoint x: 156, endPoint y: 100, distance: 314.0
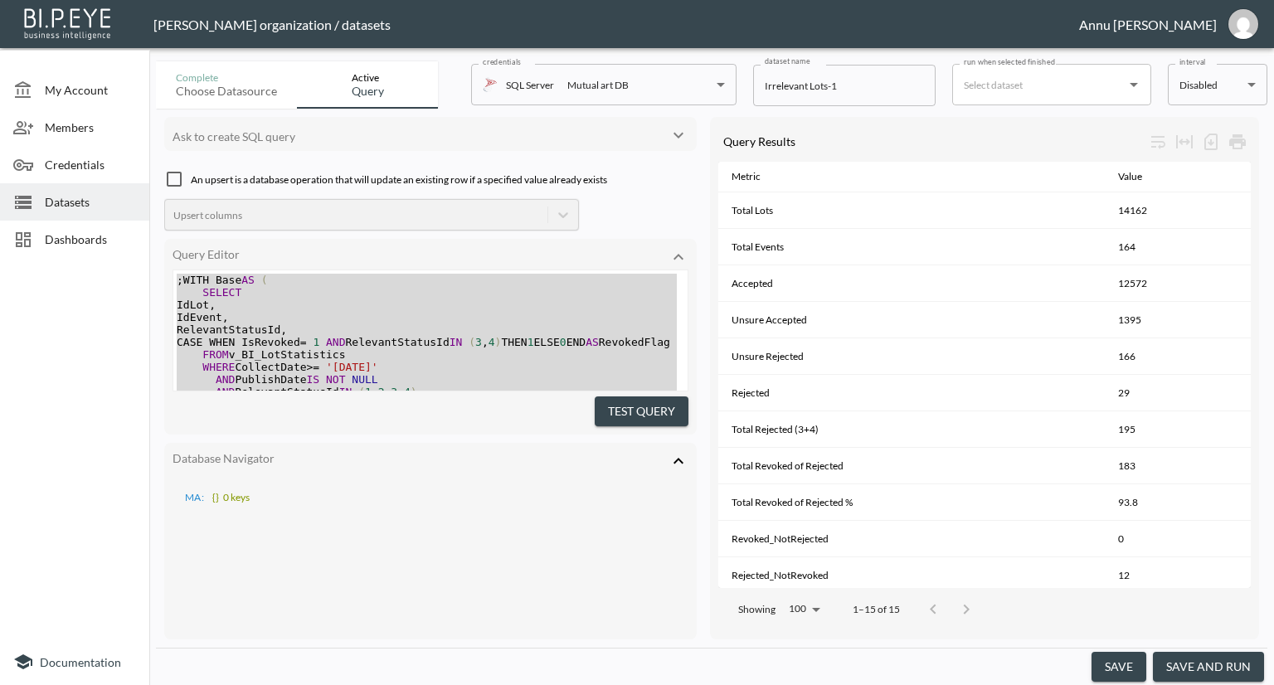
click at [686, 456] on icon at bounding box center [679, 461] width 20 height 20
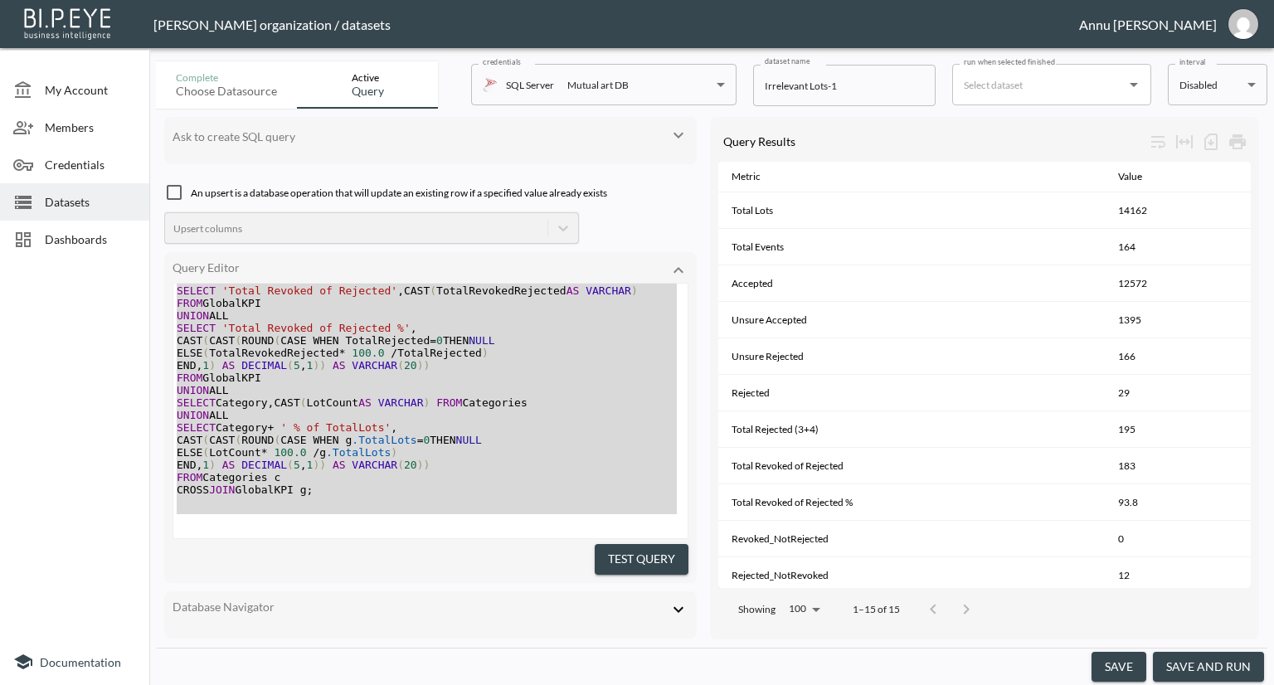
scroll to position [993, 0]
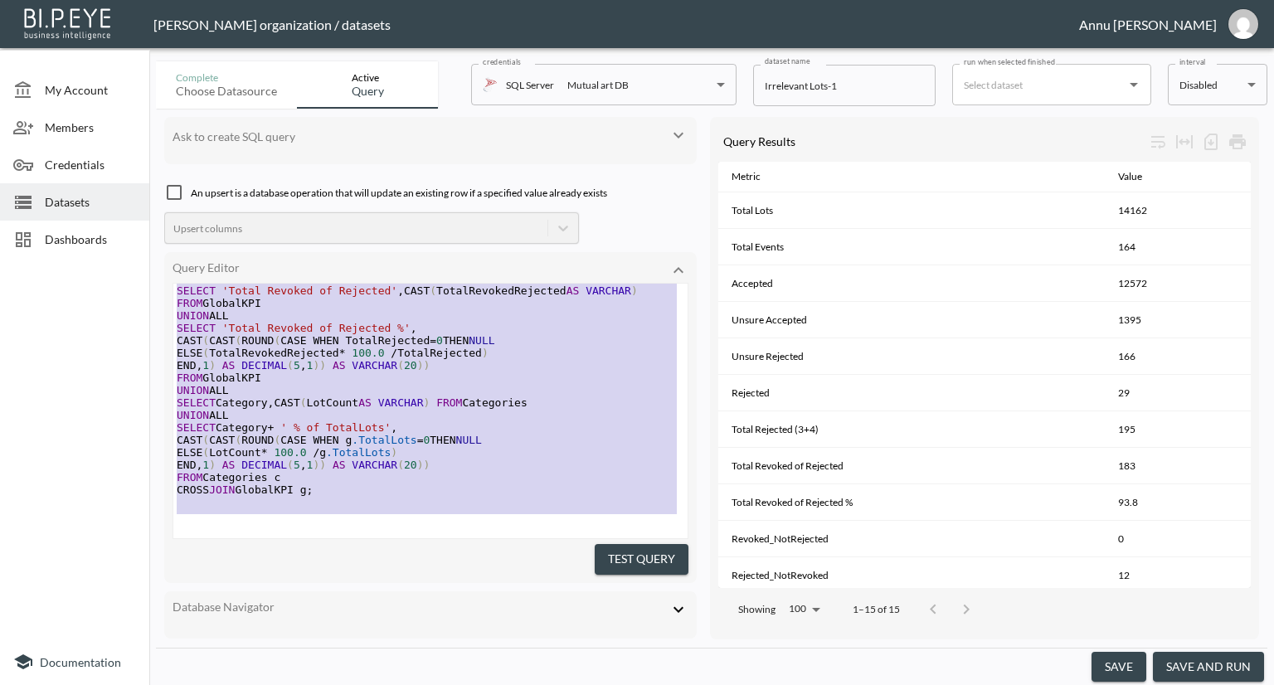
paste textarea
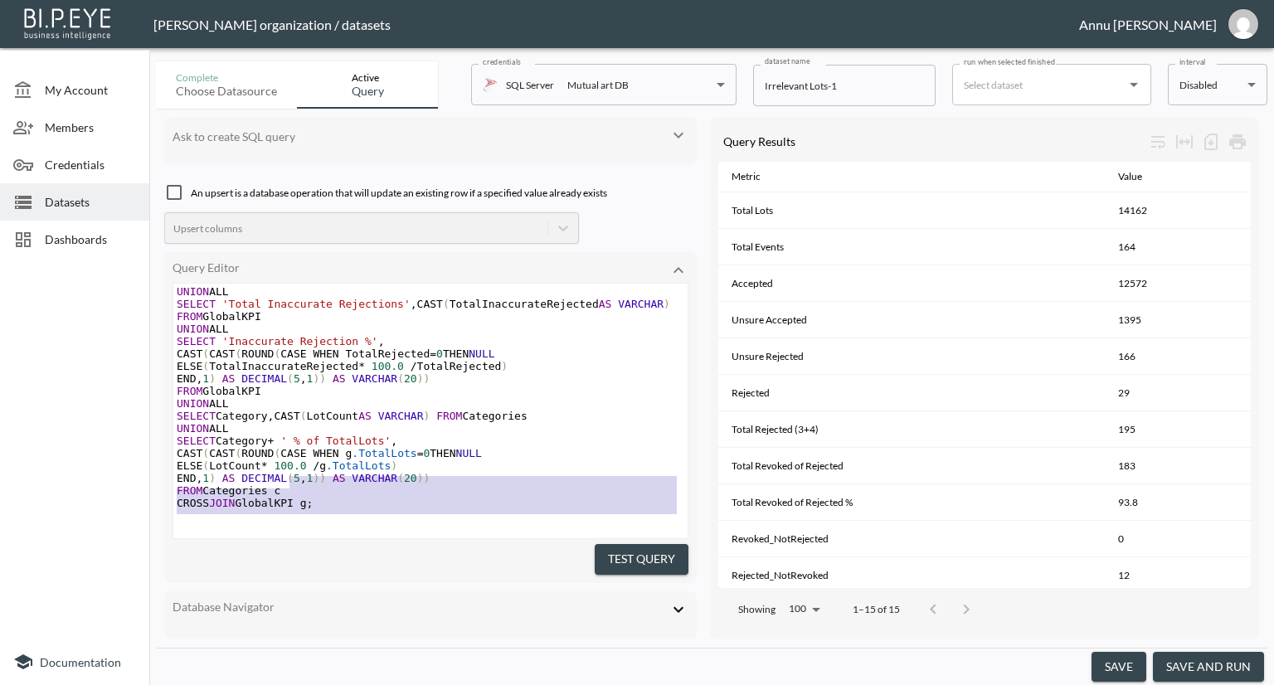
scroll to position [671, 0]
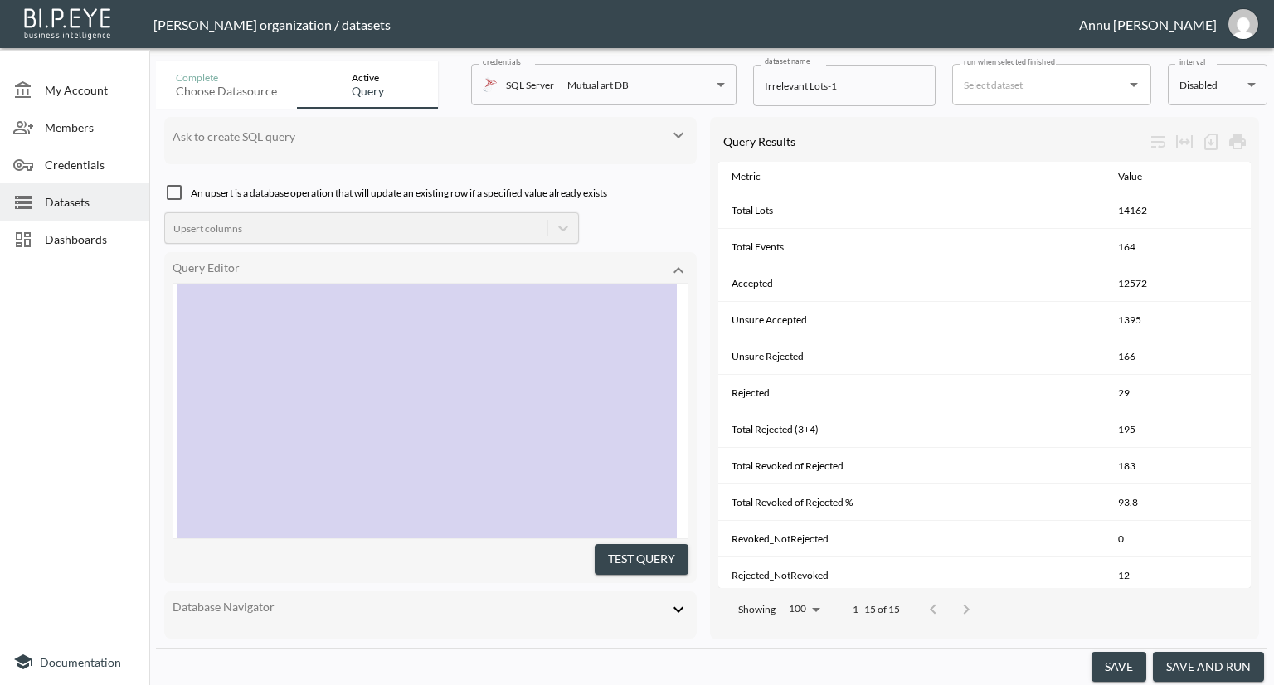
type textarea ";WITH Base AS ( SELECT IdLot, IdEvent, RelevantStatusId, CASE WHEN IsRevoked = …"
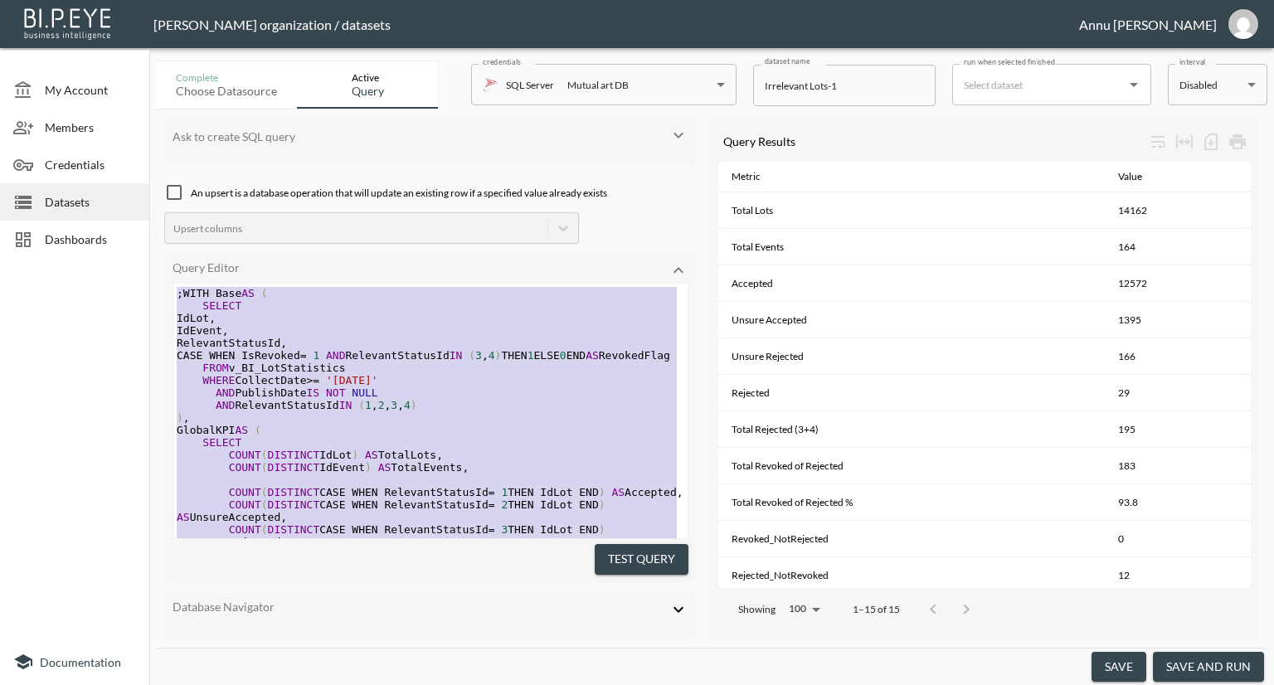
drag, startPoint x: 327, startPoint y: 496, endPoint x: 94, endPoint y: 55, distance: 499.2
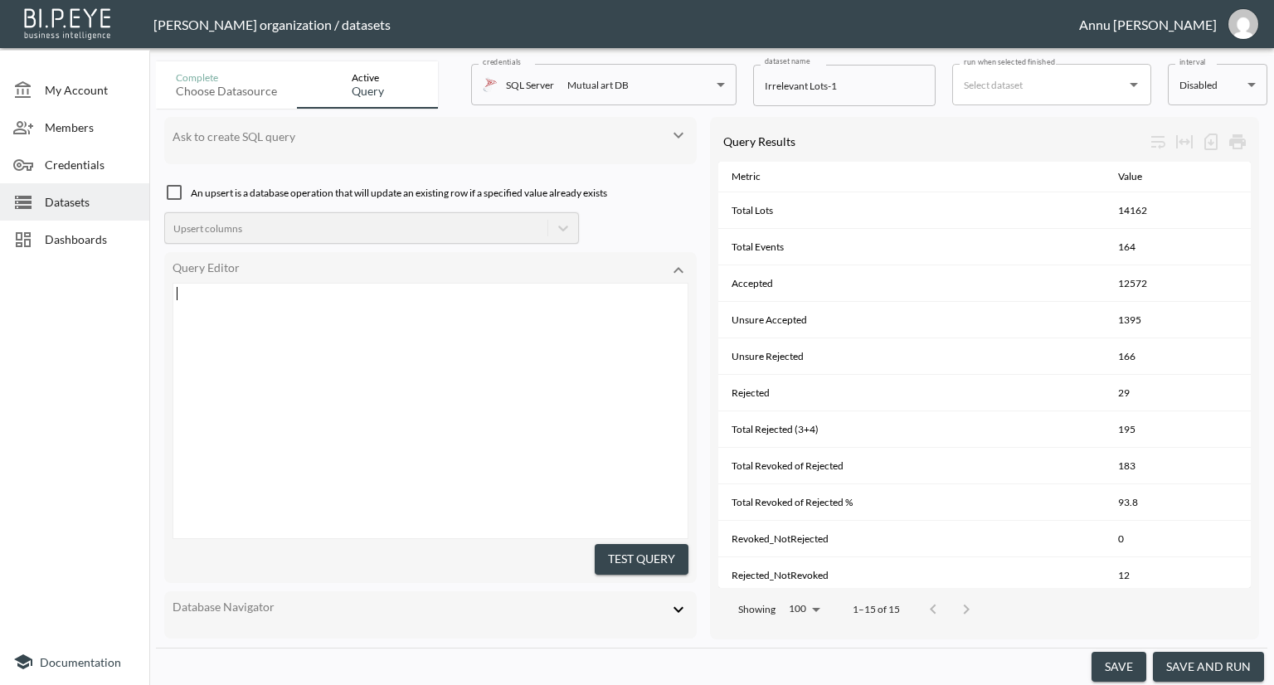
scroll to position [1002, 0]
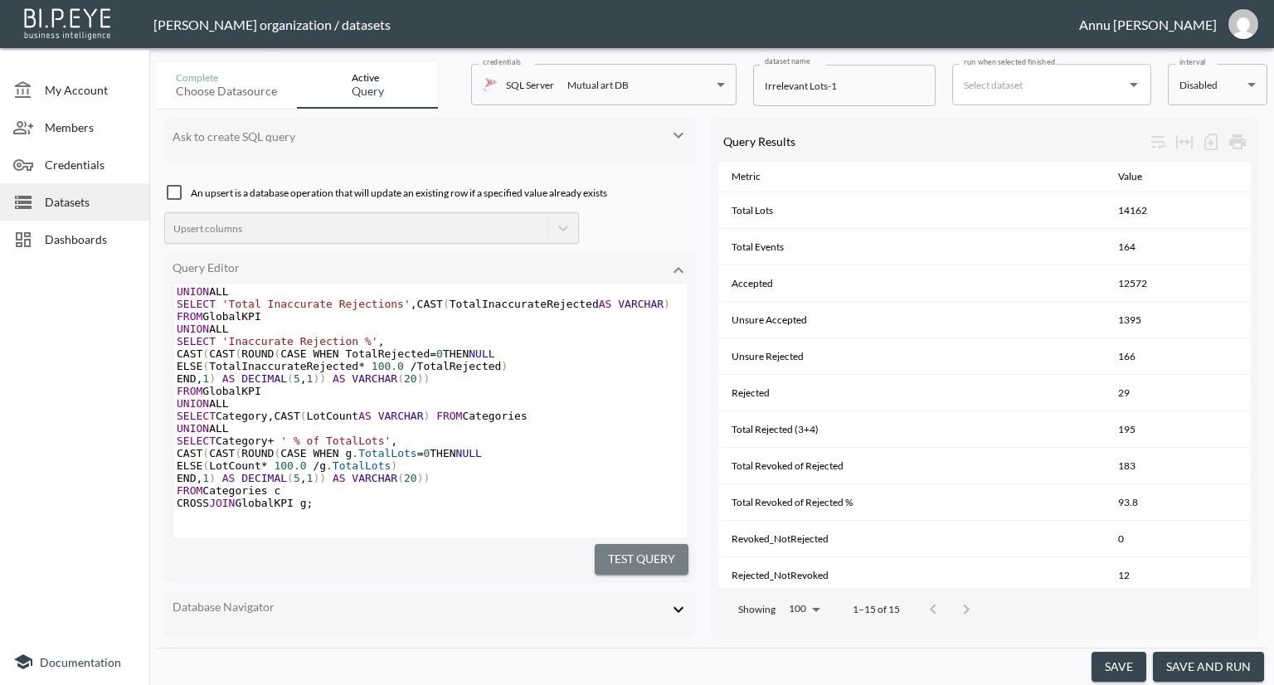
click at [634, 544] on button "Test Query" at bounding box center [642, 559] width 94 height 31
click at [1217, 665] on button "save and run" at bounding box center [1208, 667] width 111 height 31
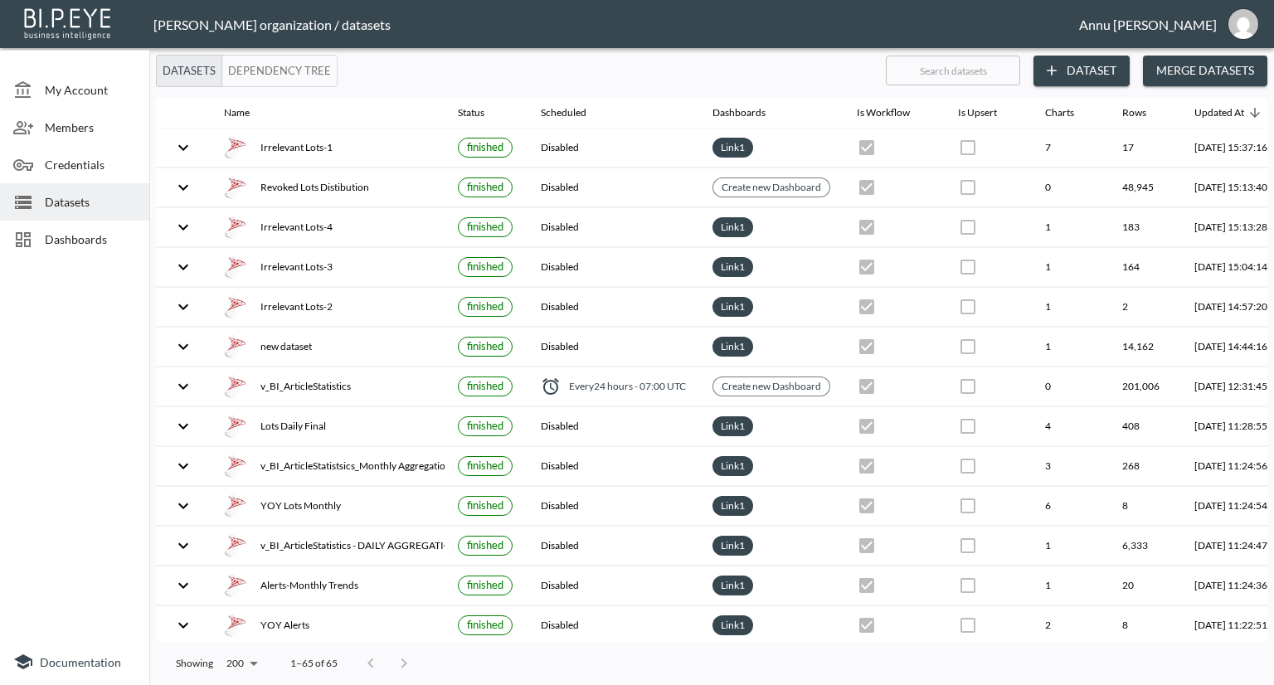
click at [120, 244] on span "Dashboards" at bounding box center [90, 239] width 91 height 17
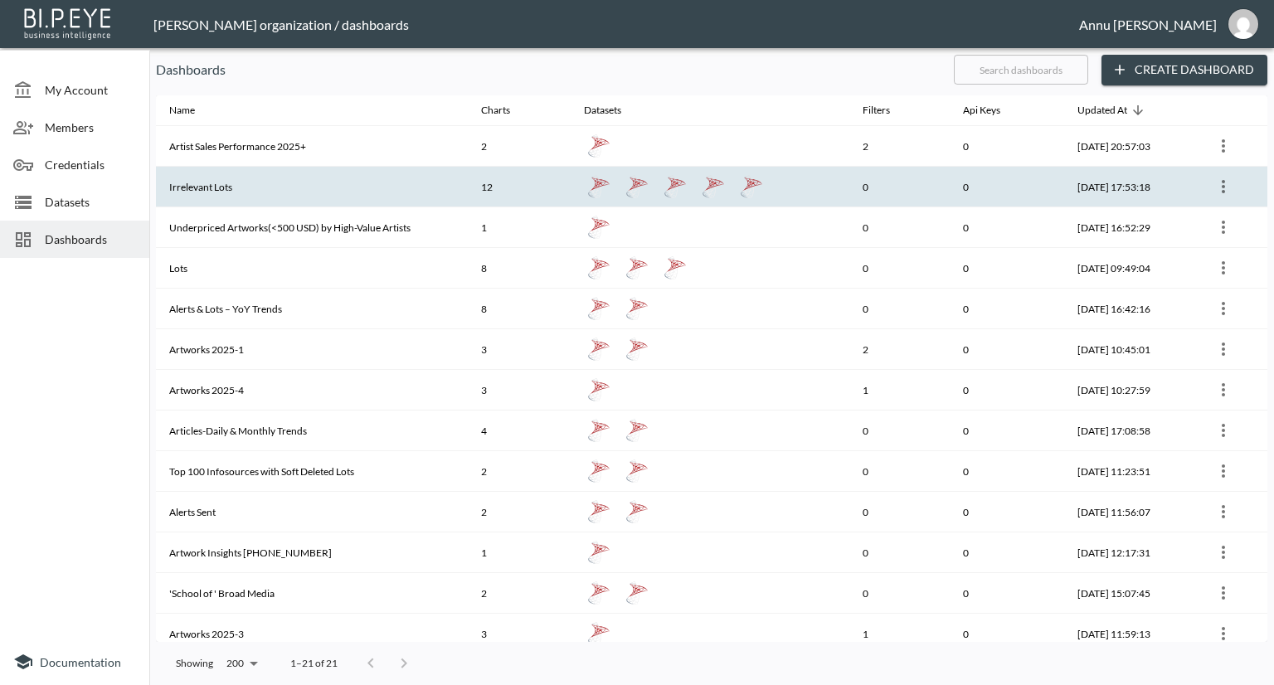
click at [235, 184] on th "Irrelevant Lots" at bounding box center [312, 187] width 312 height 41
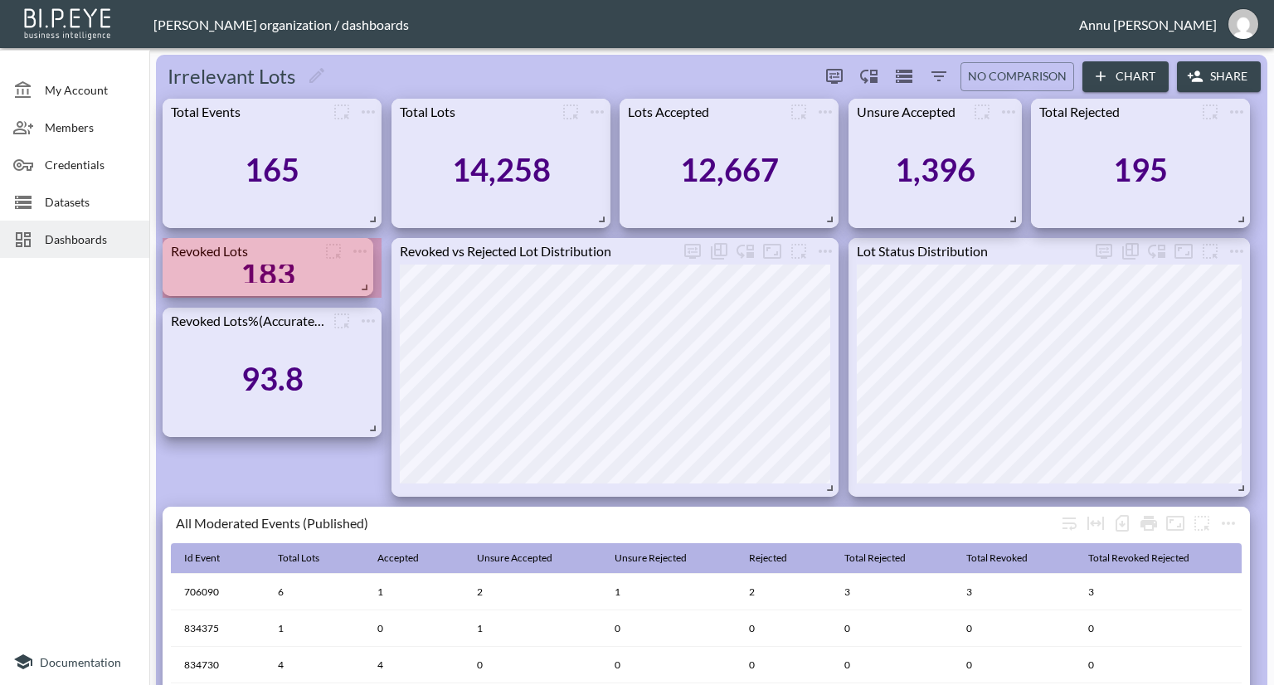
drag, startPoint x: 370, startPoint y: 351, endPoint x: 362, endPoint y: 290, distance: 62.0
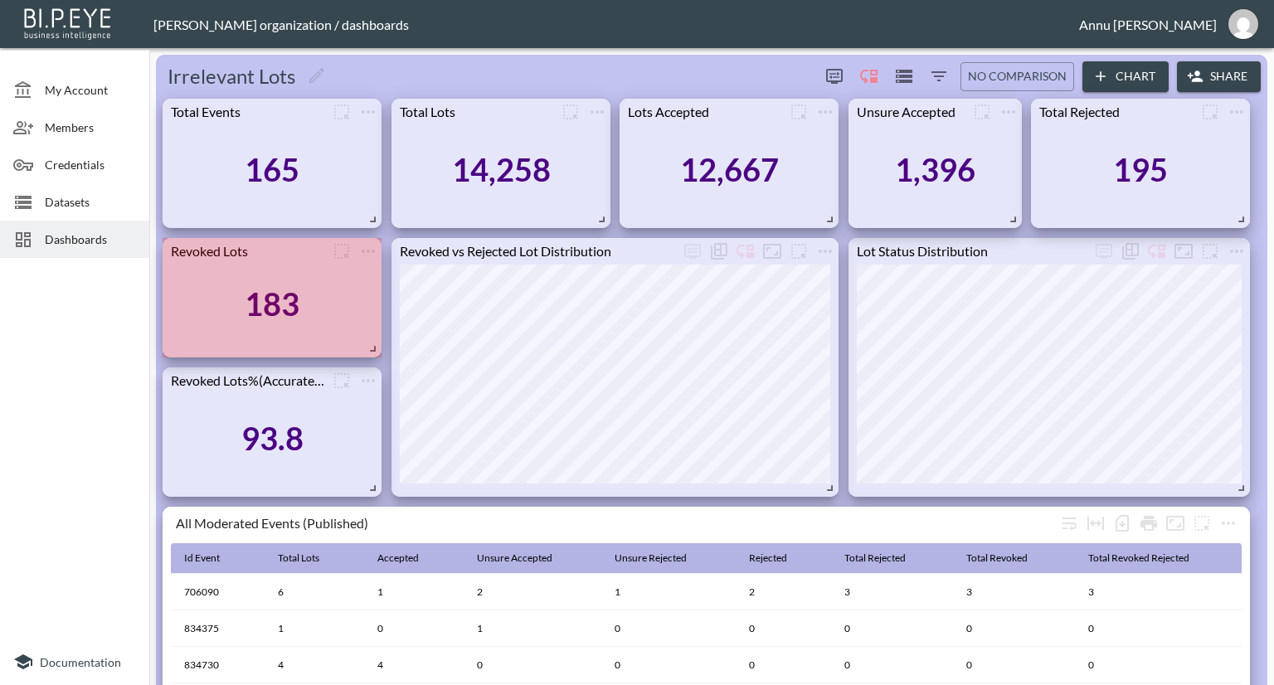
drag, startPoint x: 368, startPoint y: 286, endPoint x: 368, endPoint y: 346, distance: 59.7
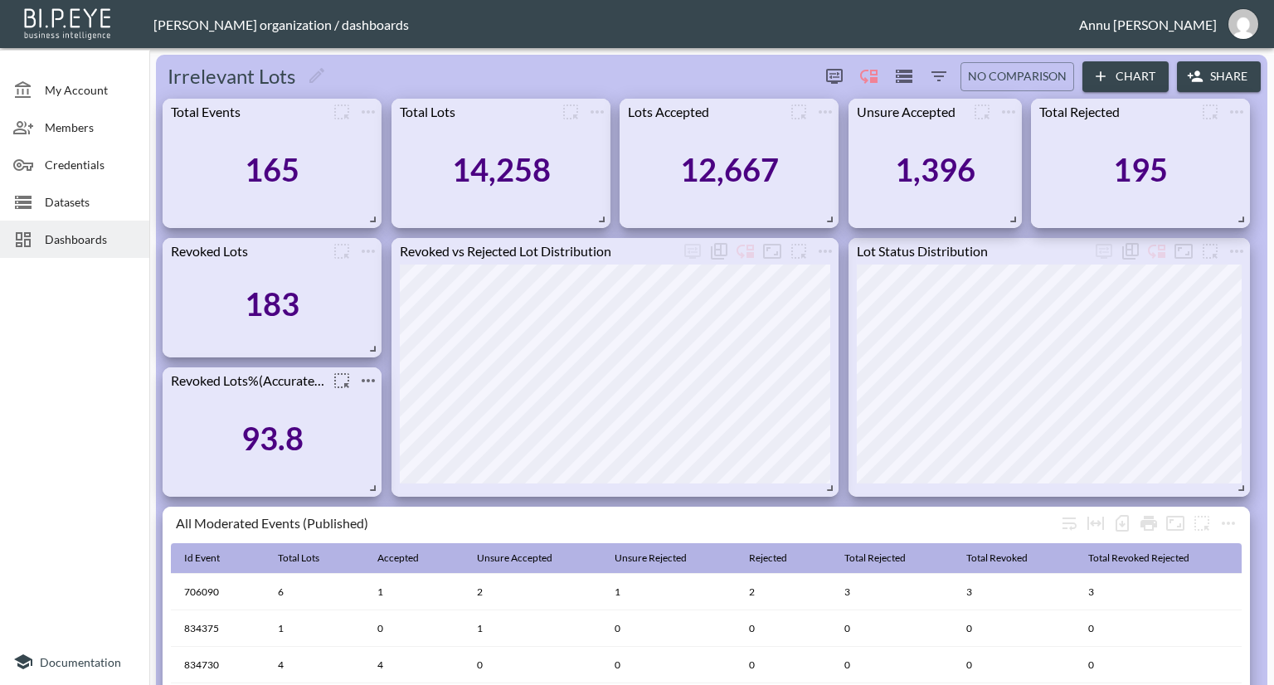
click at [371, 385] on icon "more" at bounding box center [368, 381] width 20 height 20
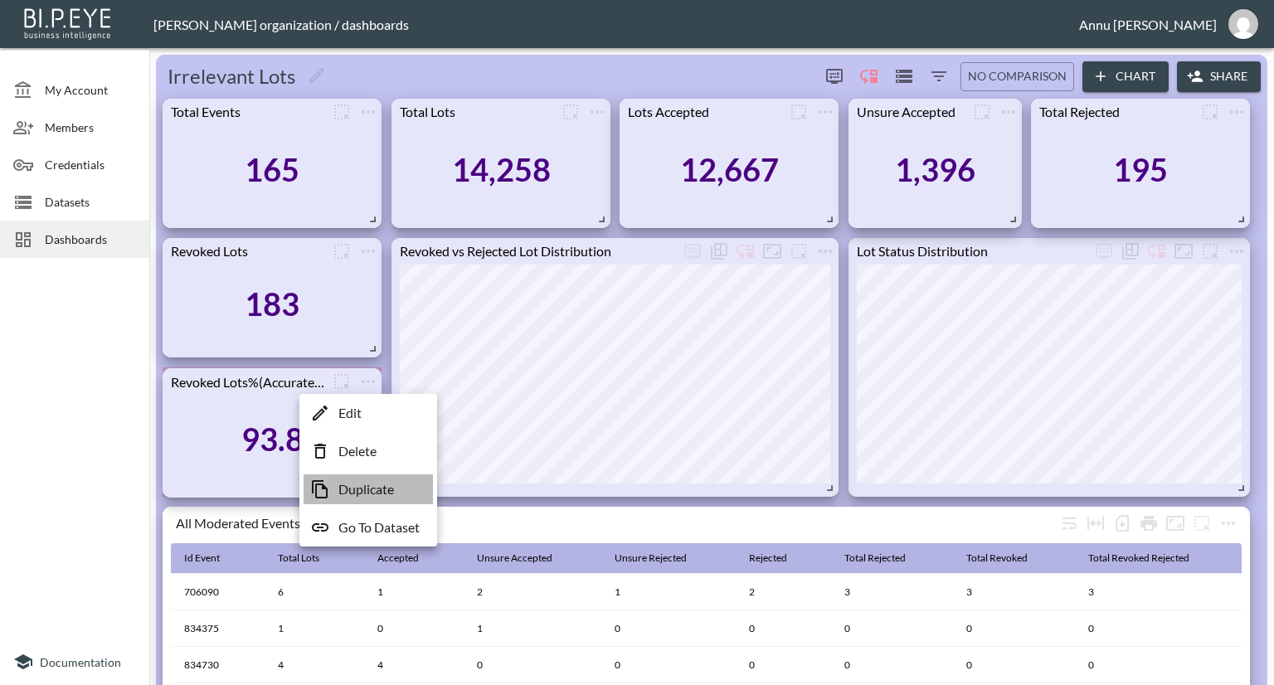
click at [379, 485] on p "Duplicate" at bounding box center [366, 490] width 56 height 20
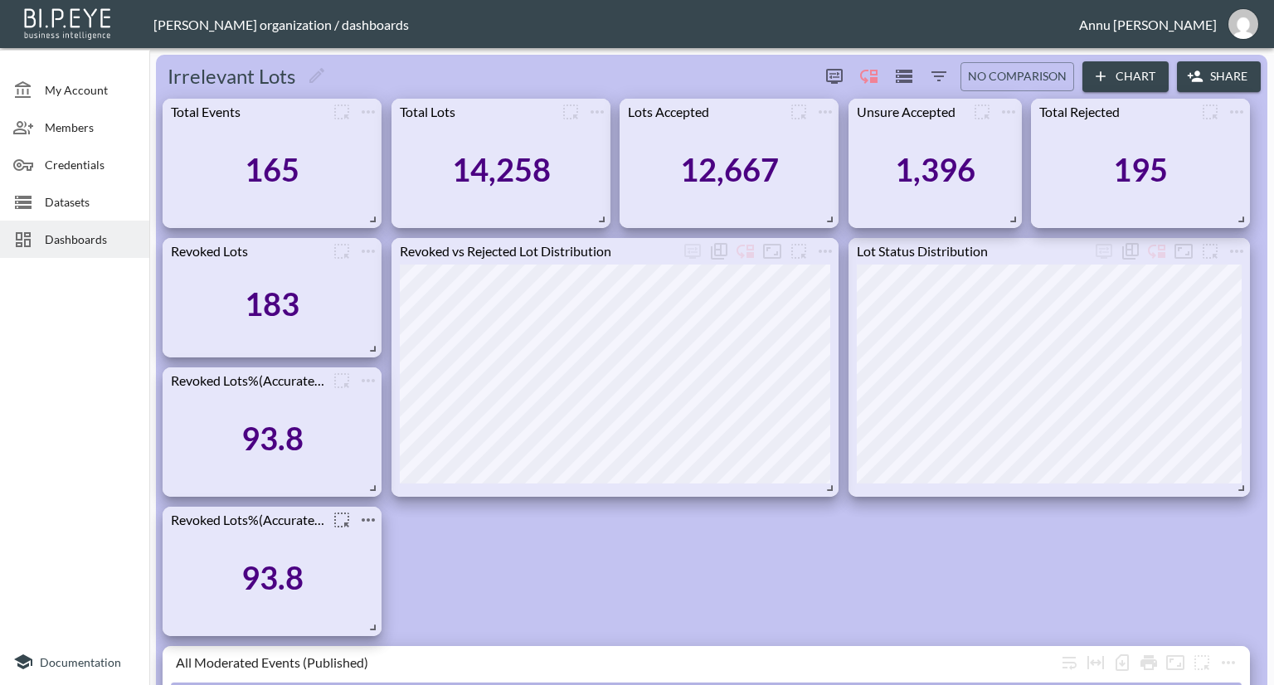
click at [375, 518] on icon "more" at bounding box center [368, 520] width 20 height 20
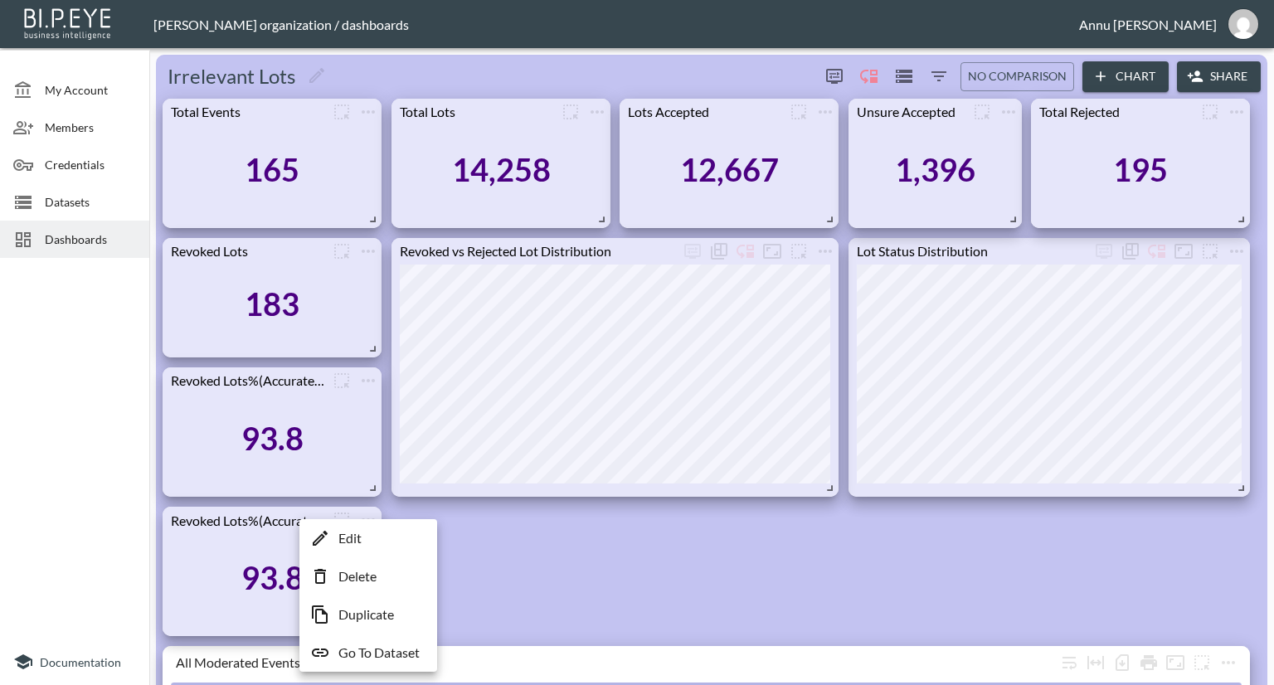
click at [375, 542] on li "Edit" at bounding box center [368, 539] width 129 height 30
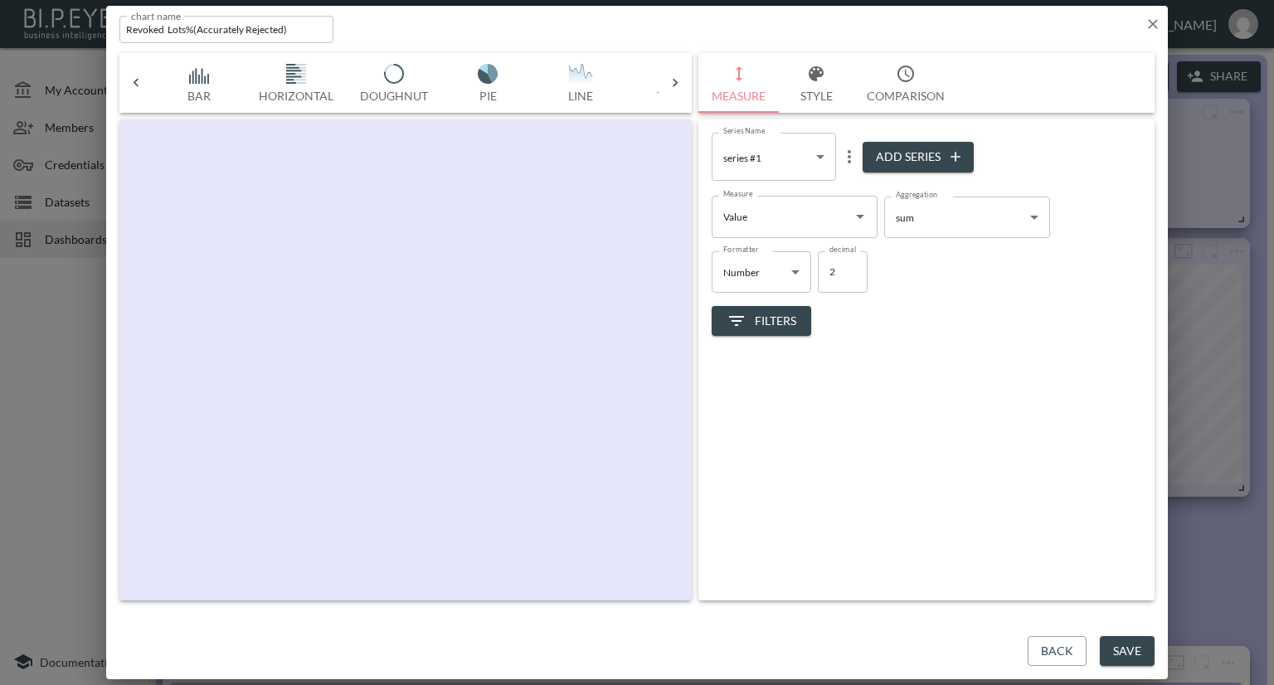
scroll to position [0, 86]
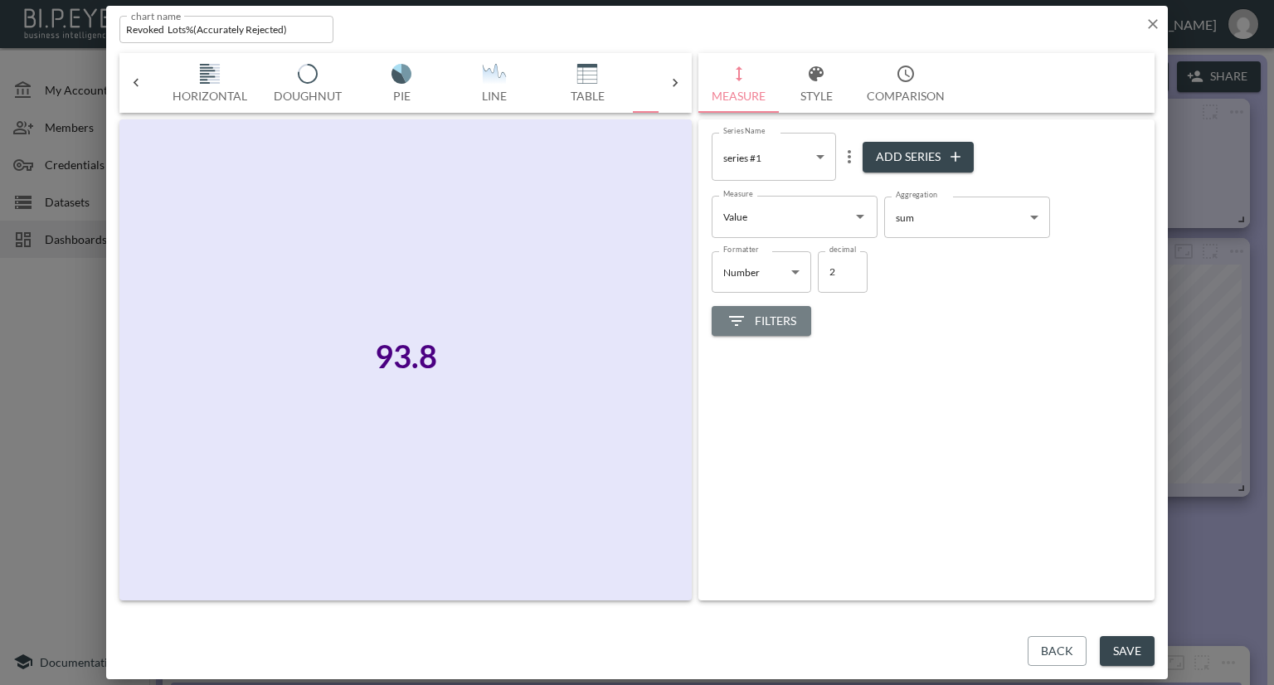
click at [768, 316] on span "Filters" at bounding box center [762, 321] width 70 height 21
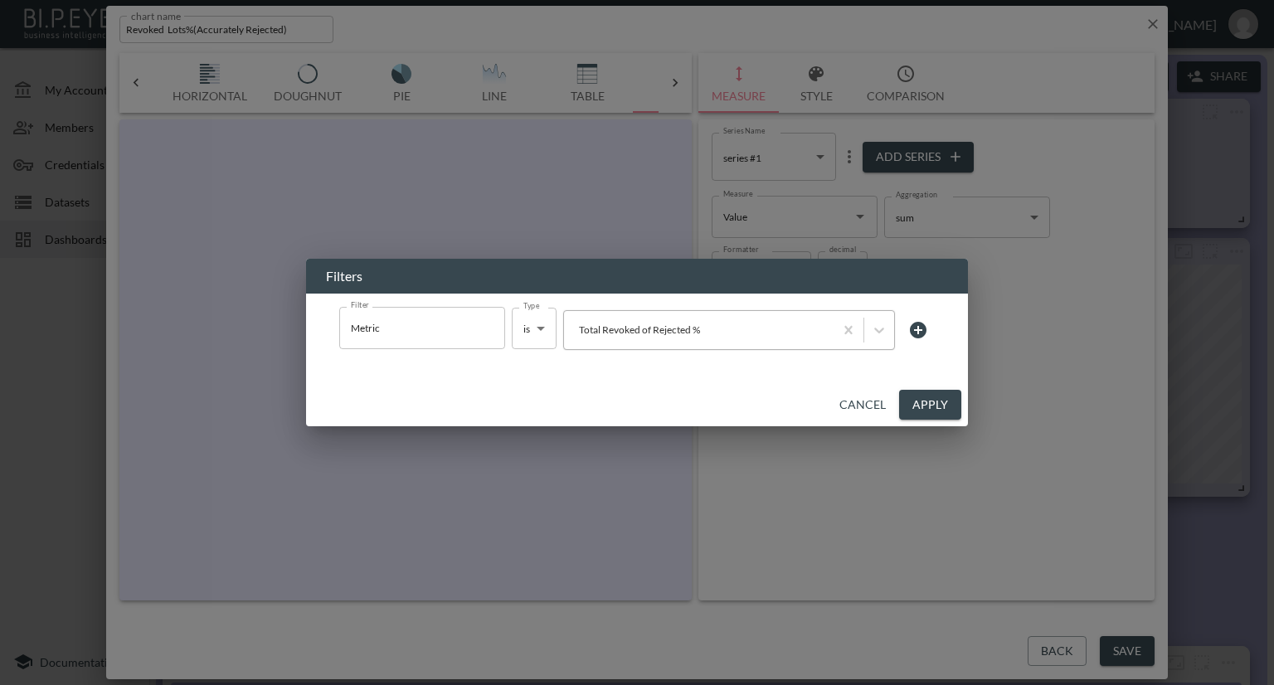
click at [657, 339] on div "Total Revoked of Rejected %" at bounding box center [699, 330] width 270 height 22
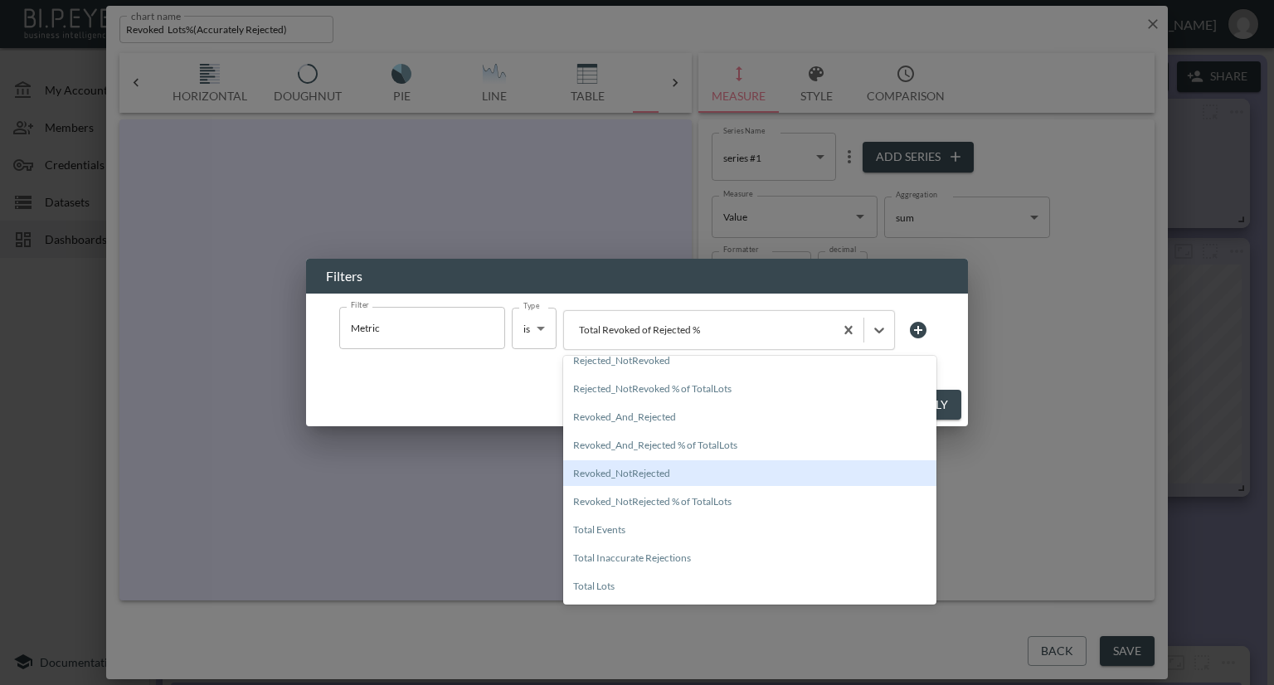
scroll to position [0, 0]
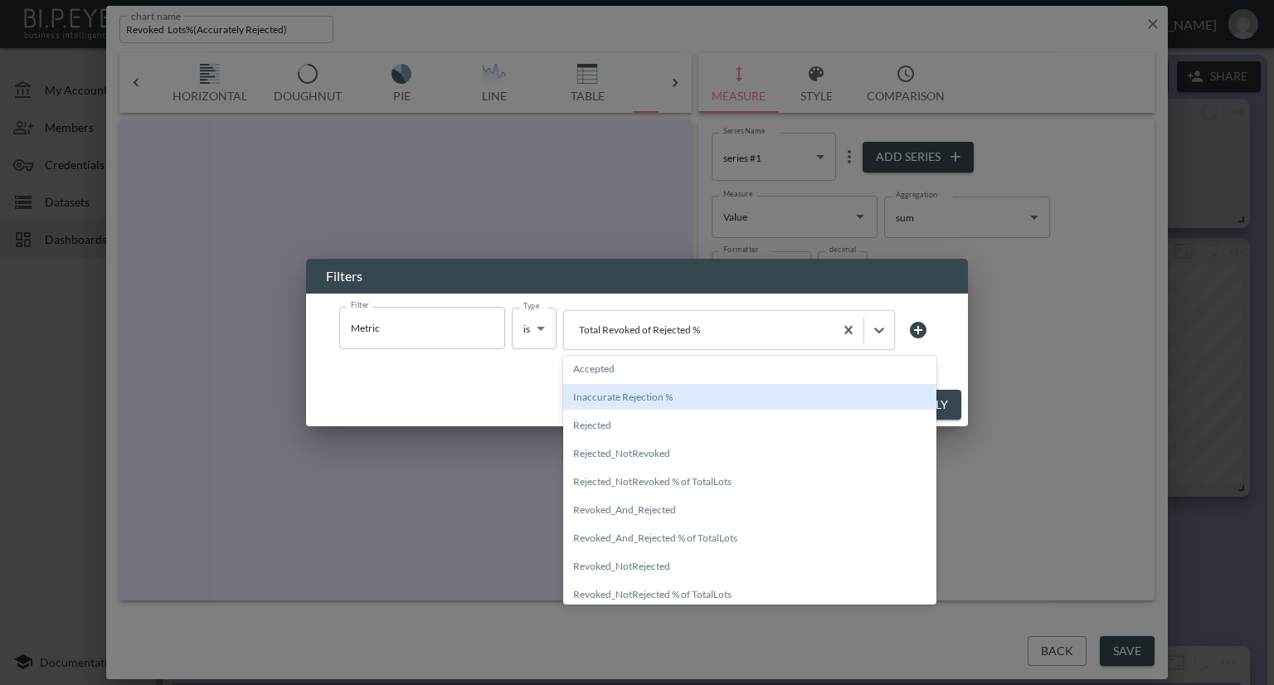
click at [672, 396] on div "Inaccurate Rejection %" at bounding box center [749, 397] width 373 height 26
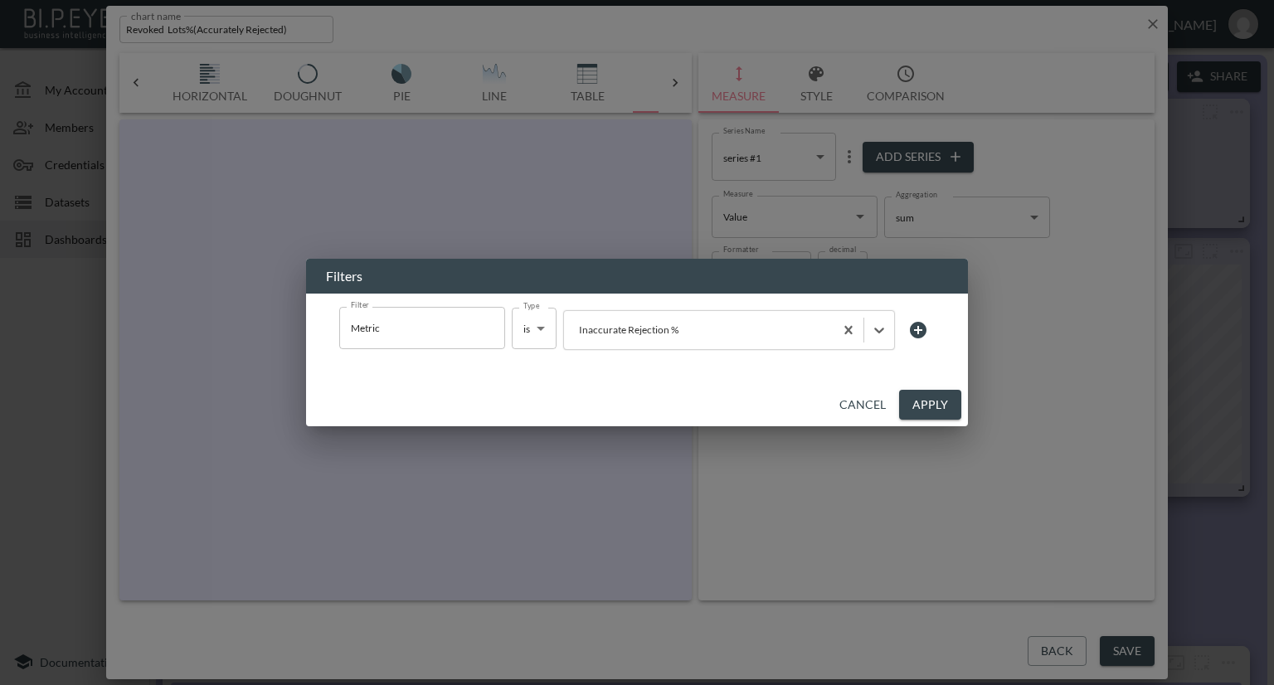
click at [924, 402] on button "Apply" at bounding box center [930, 405] width 62 height 31
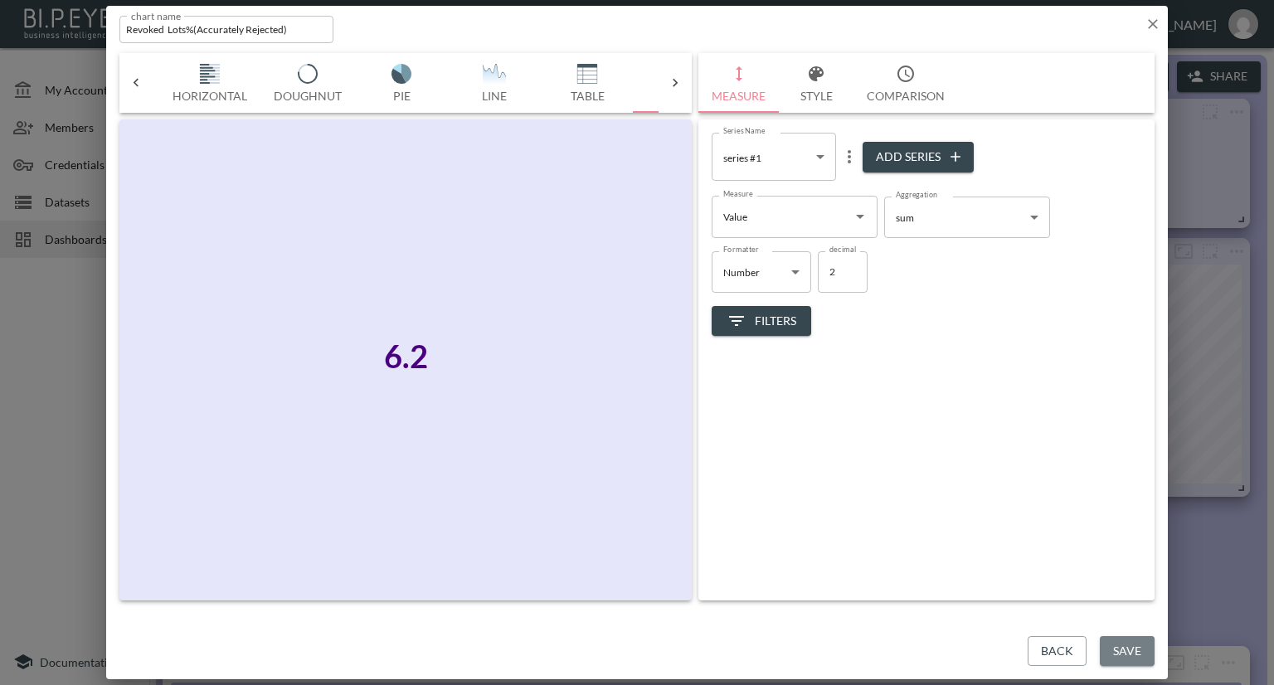
click at [1132, 648] on button "Save" at bounding box center [1127, 651] width 55 height 31
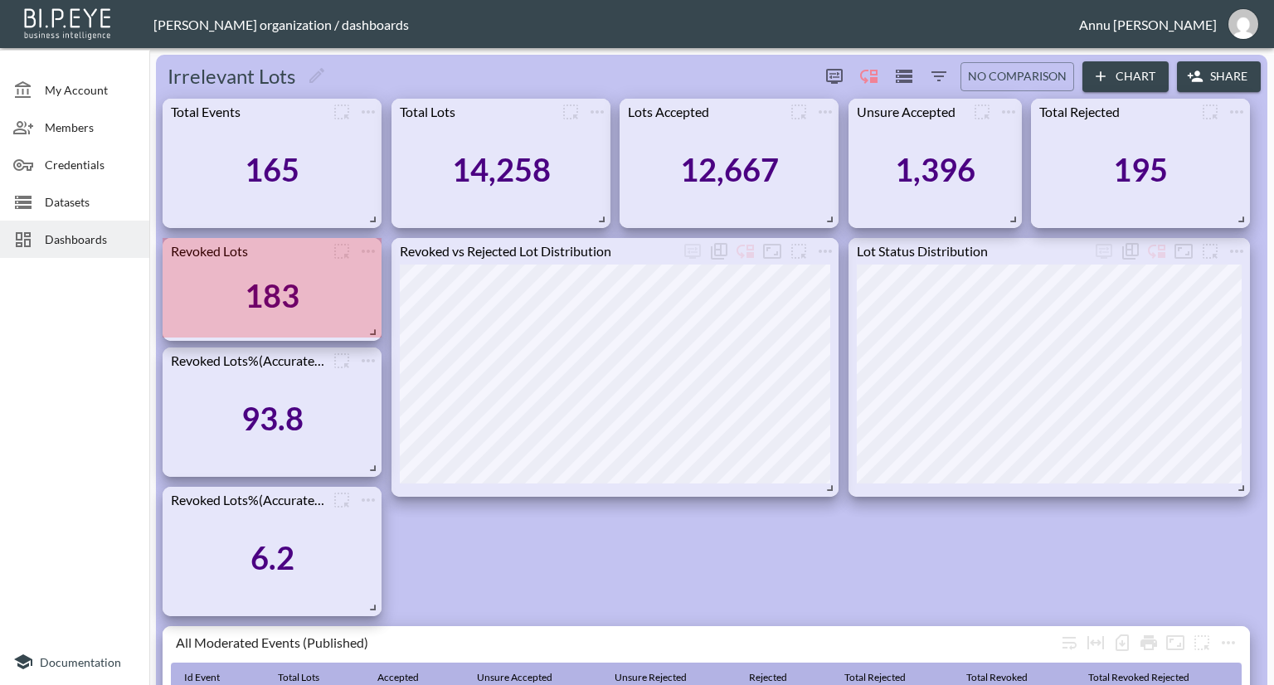
drag, startPoint x: 372, startPoint y: 348, endPoint x: 372, endPoint y: 330, distance: 18.3
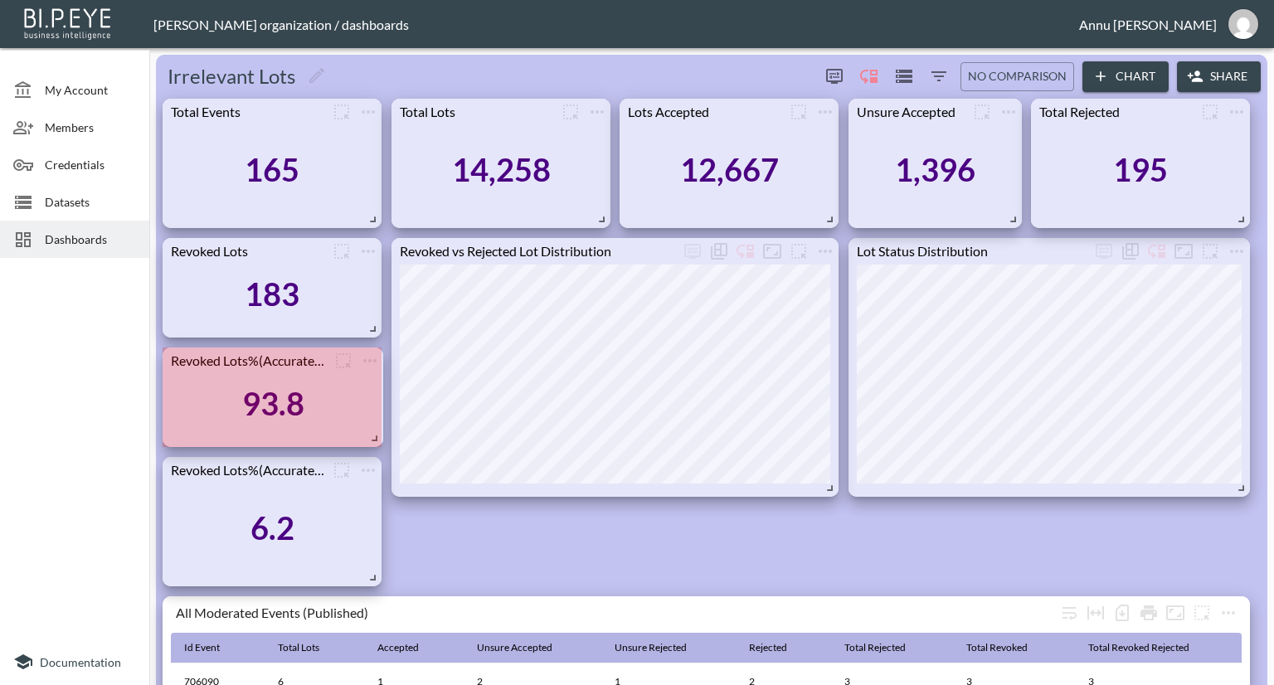
drag, startPoint x: 371, startPoint y: 472, endPoint x: 373, endPoint y: 442, distance: 29.9
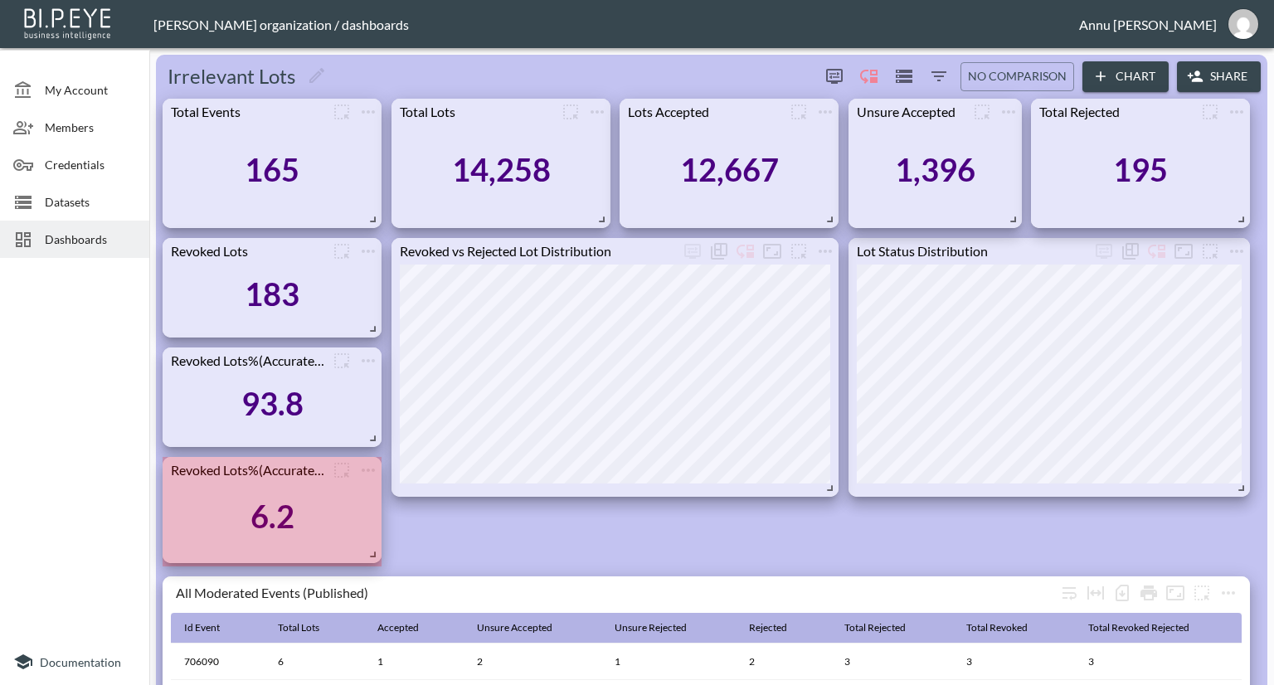
drag, startPoint x: 375, startPoint y: 578, endPoint x: 375, endPoint y: 555, distance: 23.2
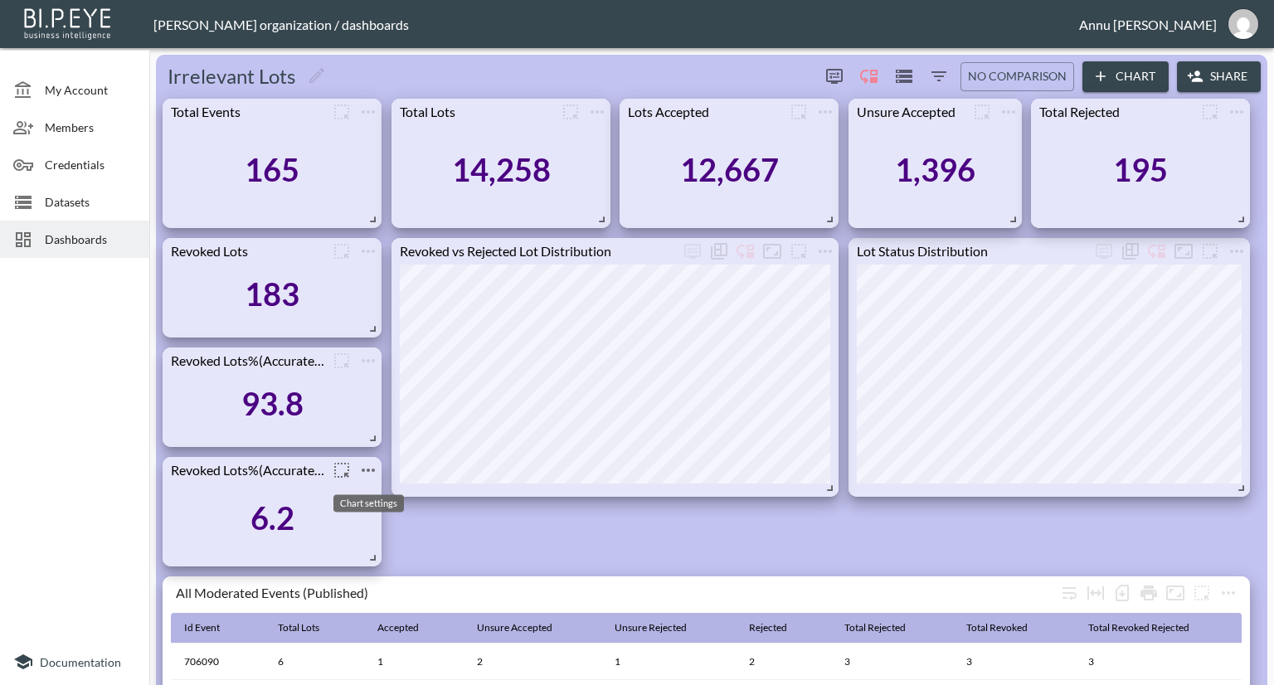
click at [365, 472] on icon "more" at bounding box center [368, 470] width 20 height 20
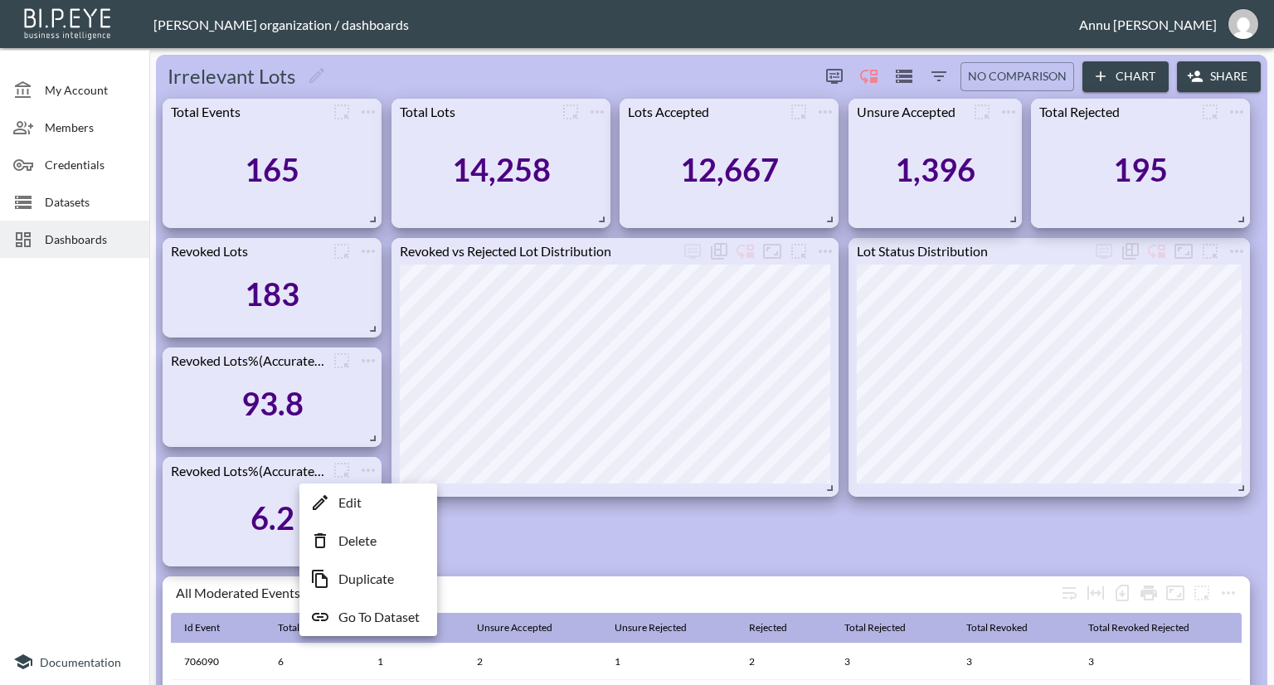
click at [367, 502] on li "Edit" at bounding box center [368, 503] width 129 height 30
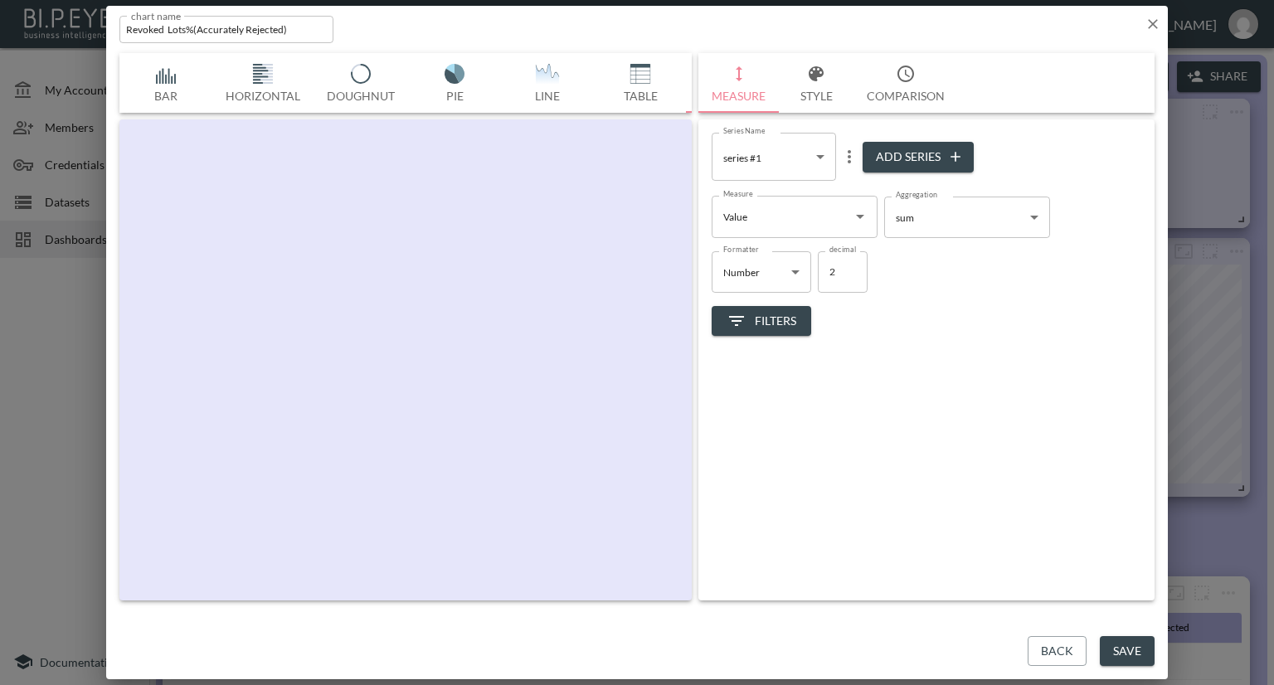
scroll to position [0, 86]
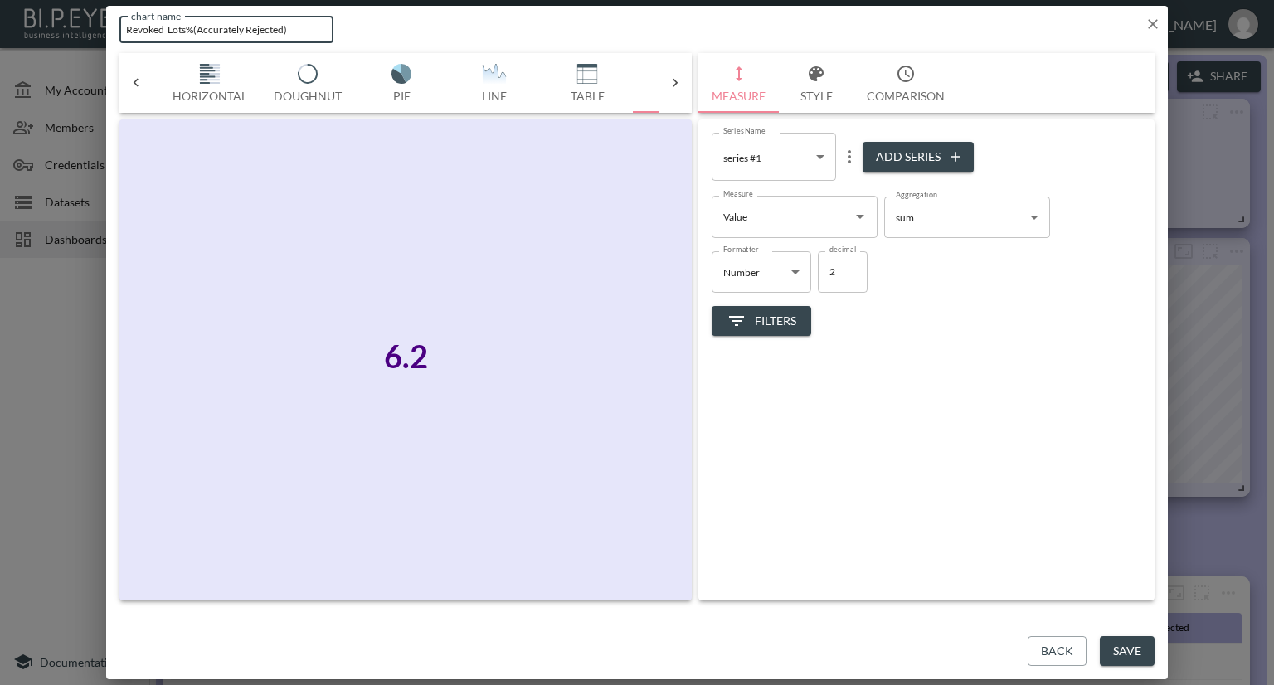
drag, startPoint x: 288, startPoint y: 32, endPoint x: 33, endPoint y: 24, distance: 254.8
click at [33, 24] on div "chart name Revoked Lots%(Accurately Rejected) chart name Bar Horizontal Doughnu…" at bounding box center [637, 342] width 1274 height 685
click at [174, 28] on input "Inaccurate rejection%" at bounding box center [226, 29] width 214 height 27
click at [176, 31] on input "Inaccurate rejection%" at bounding box center [226, 29] width 214 height 27
type input "Inaccurate Rejection%"
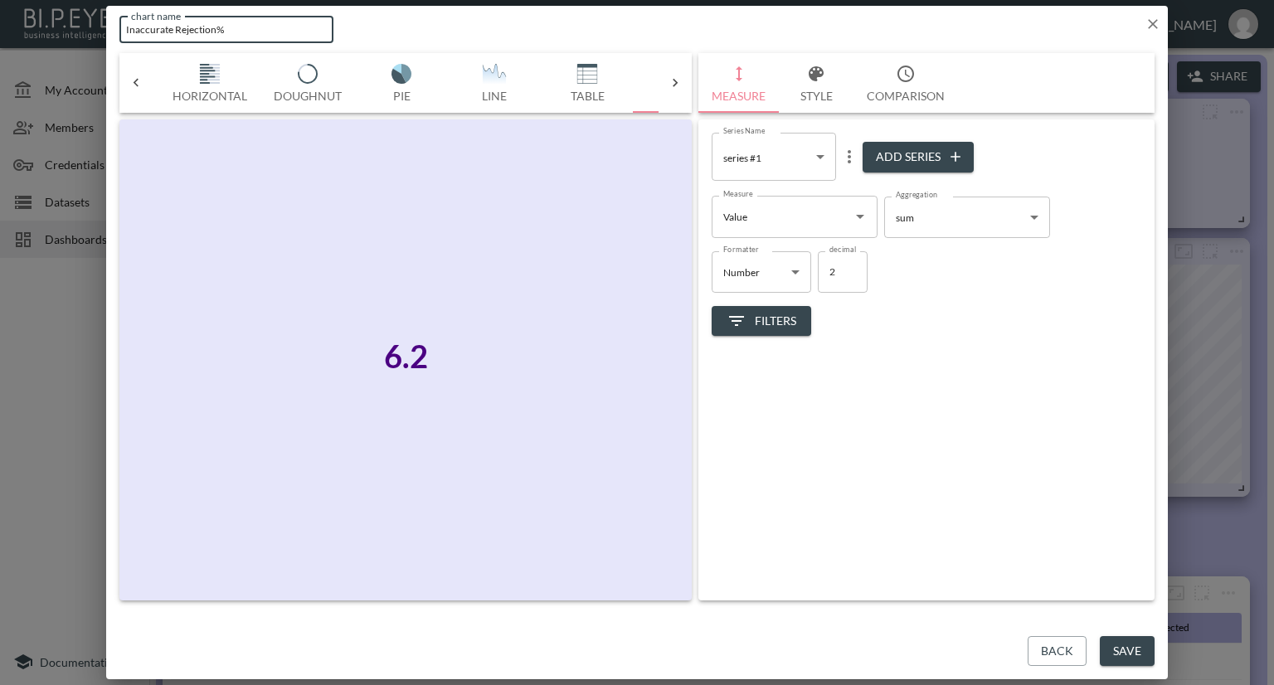
click at [1108, 645] on button "Save" at bounding box center [1127, 651] width 55 height 31
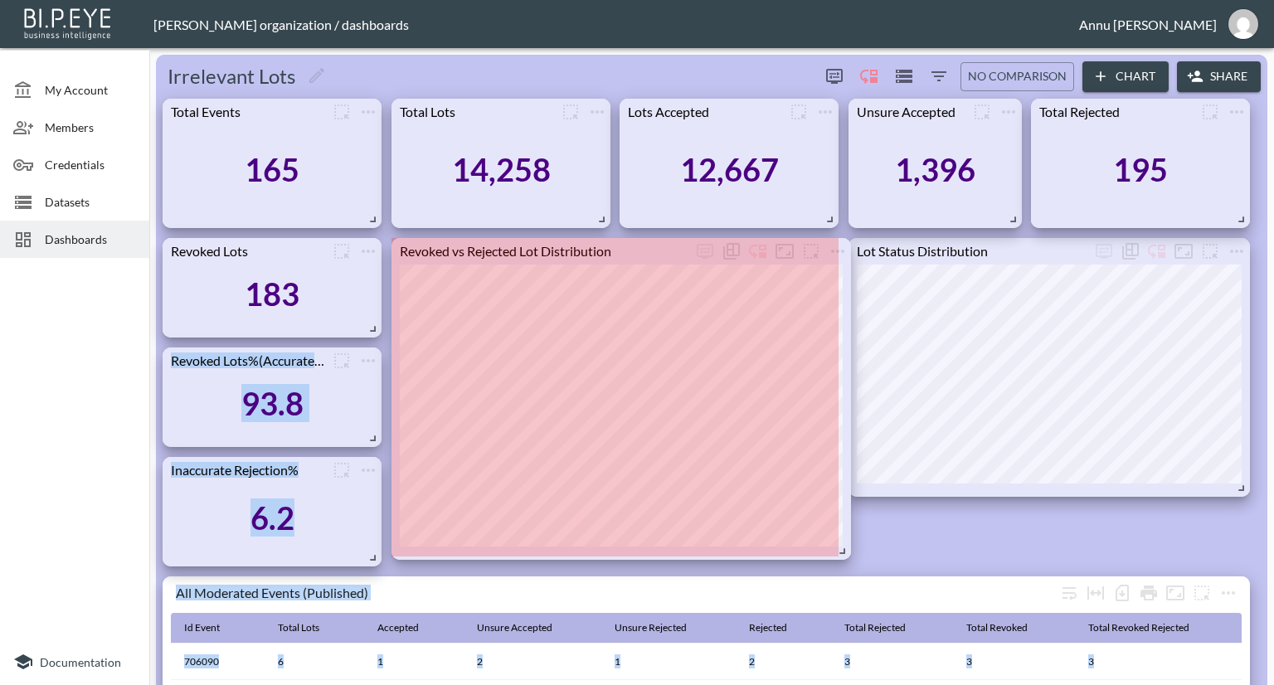
drag, startPoint x: 830, startPoint y: 491, endPoint x: 842, endPoint y: 554, distance: 64.3
click at [842, 554] on span at bounding box center [839, 548] width 17 height 17
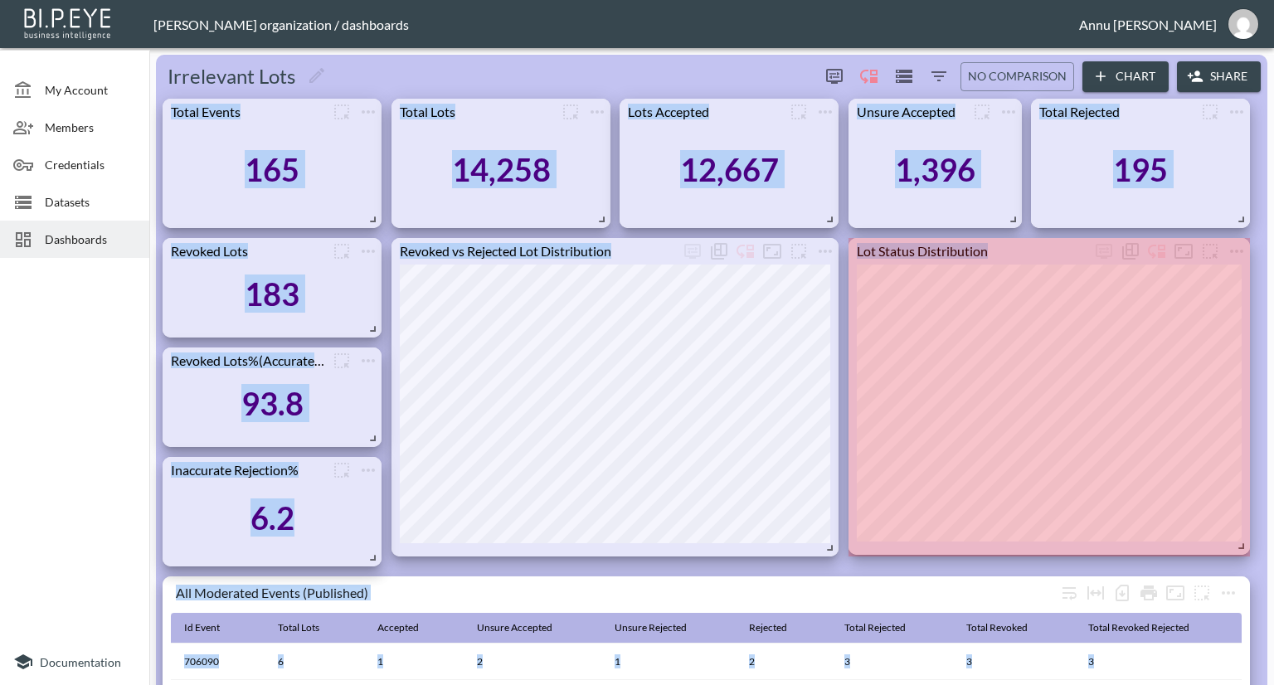
drag, startPoint x: 1244, startPoint y: 487, endPoint x: 1258, endPoint y: 545, distance: 59.6
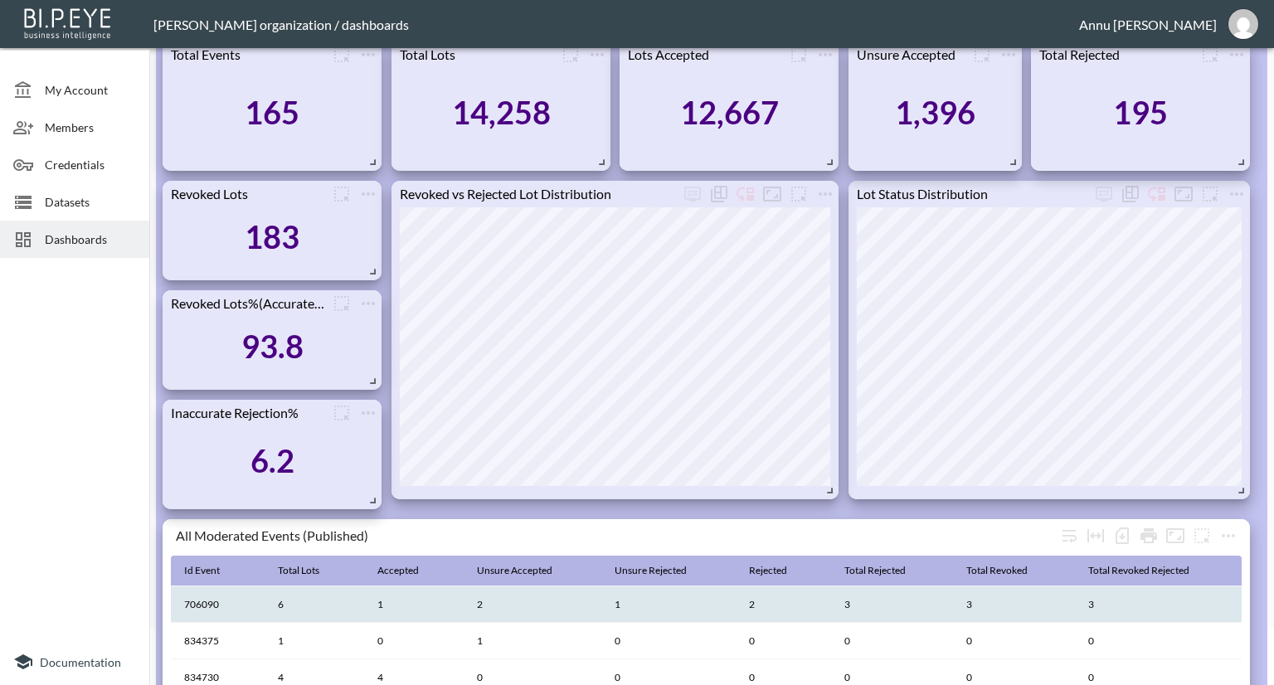
scroll to position [83, 0]
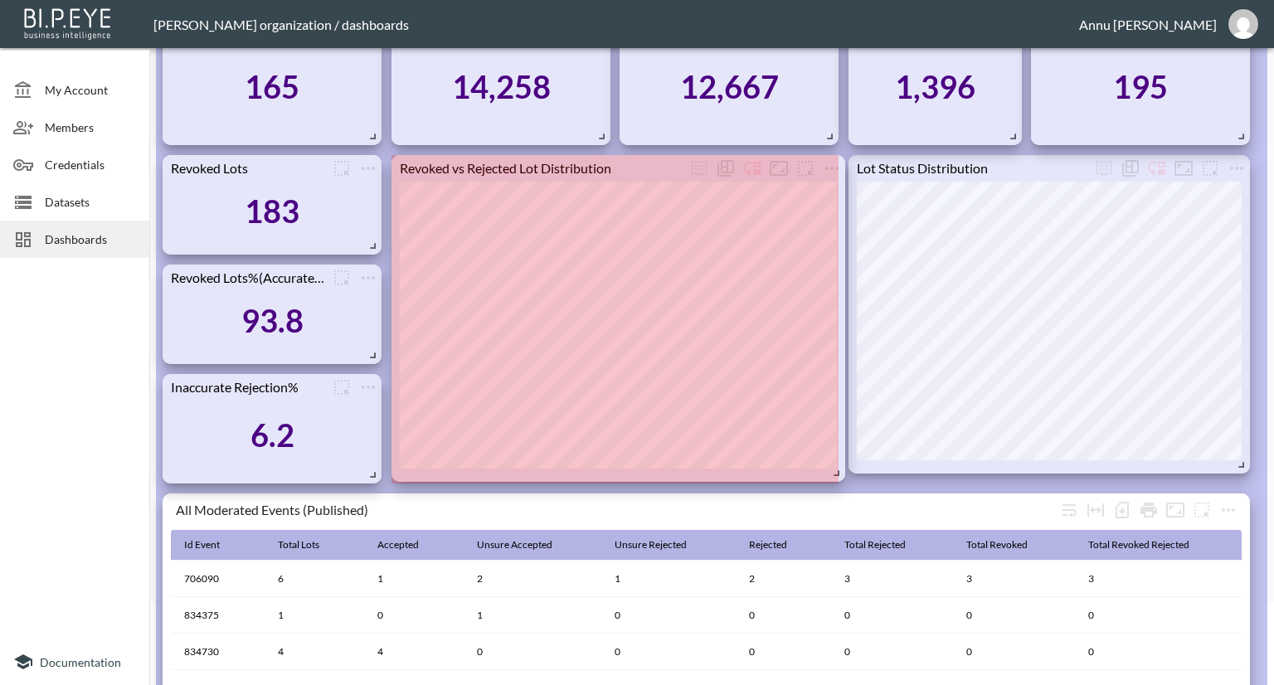
drag, startPoint x: 831, startPoint y: 465, endPoint x: 838, endPoint y: 474, distance: 10.6
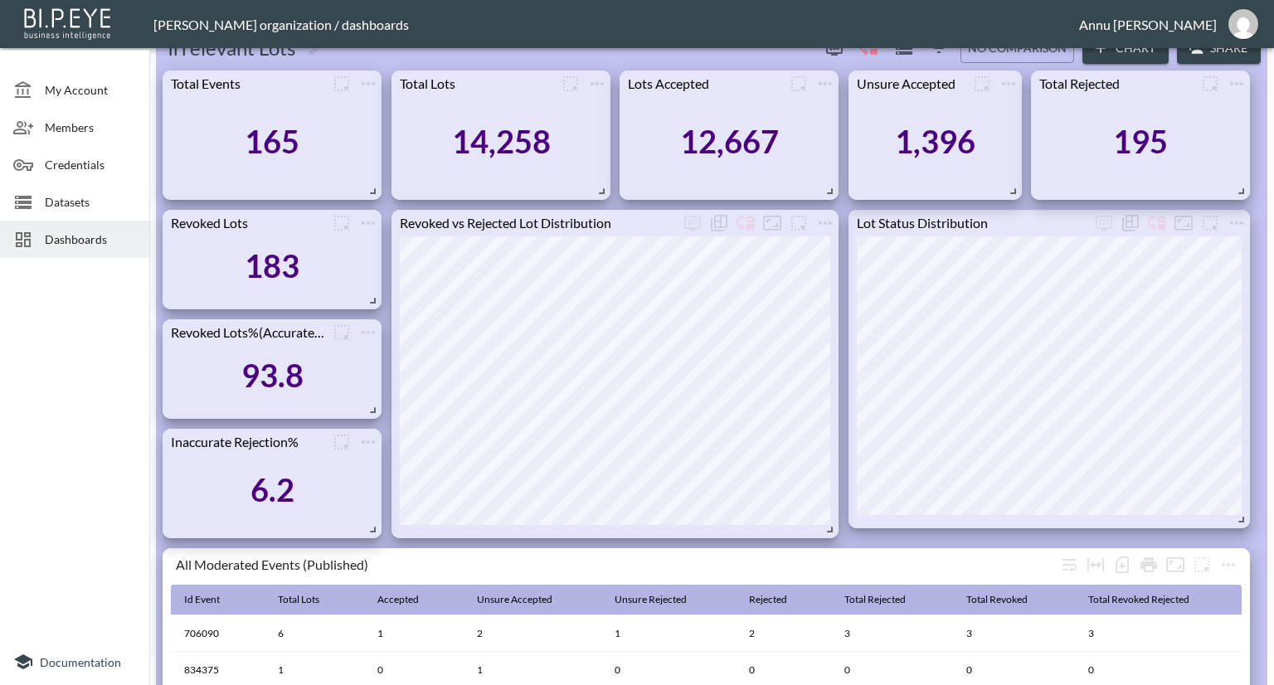
scroll to position [0, 0]
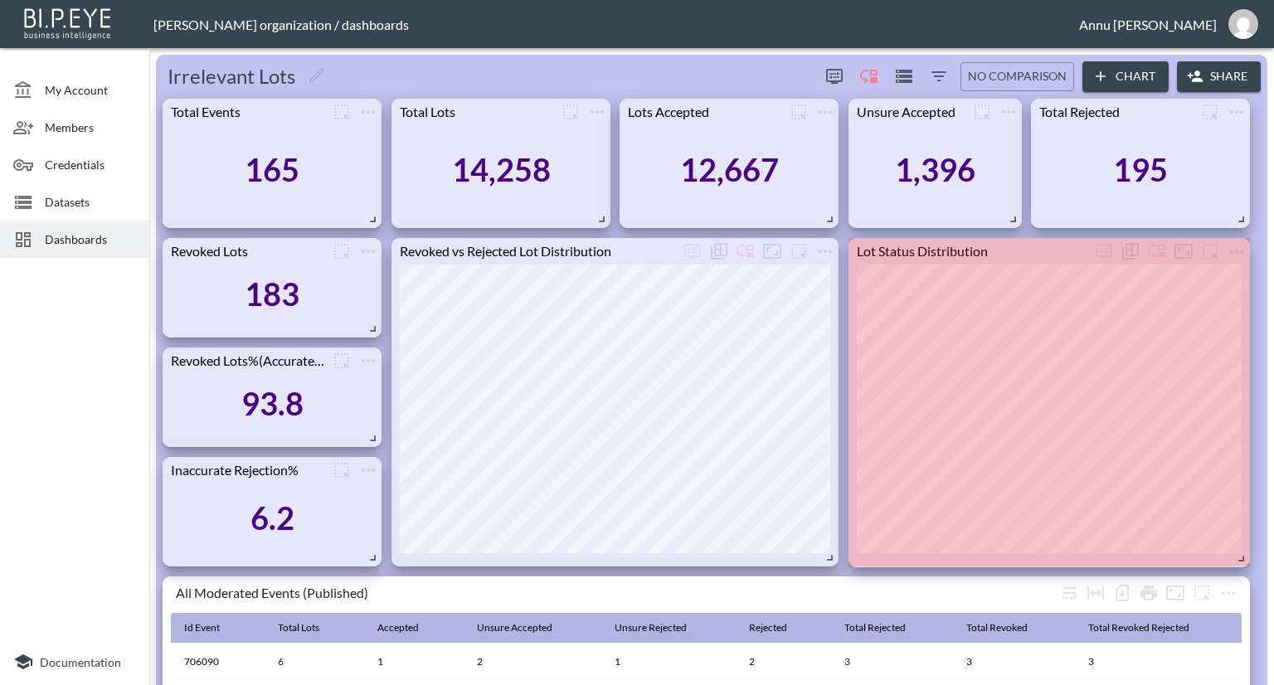
drag, startPoint x: 1240, startPoint y: 551, endPoint x: 1243, endPoint y: 562, distance: 11.1
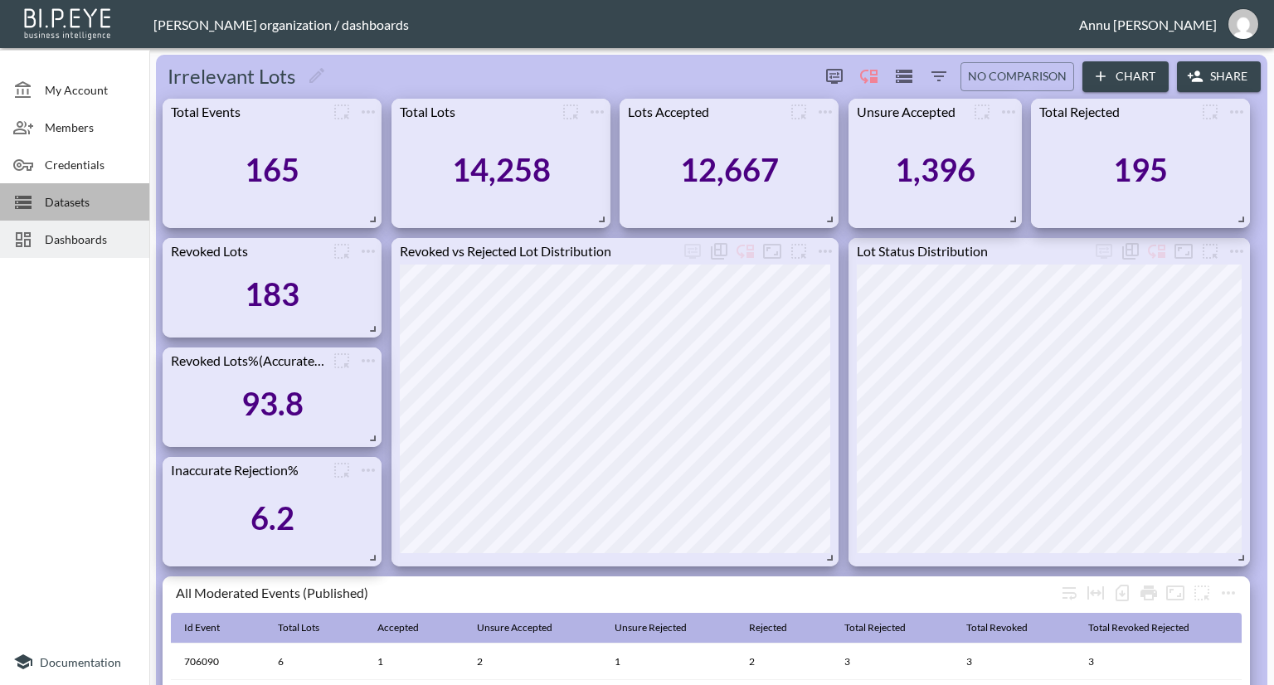
click at [98, 207] on span "Datasets" at bounding box center [90, 201] width 91 height 17
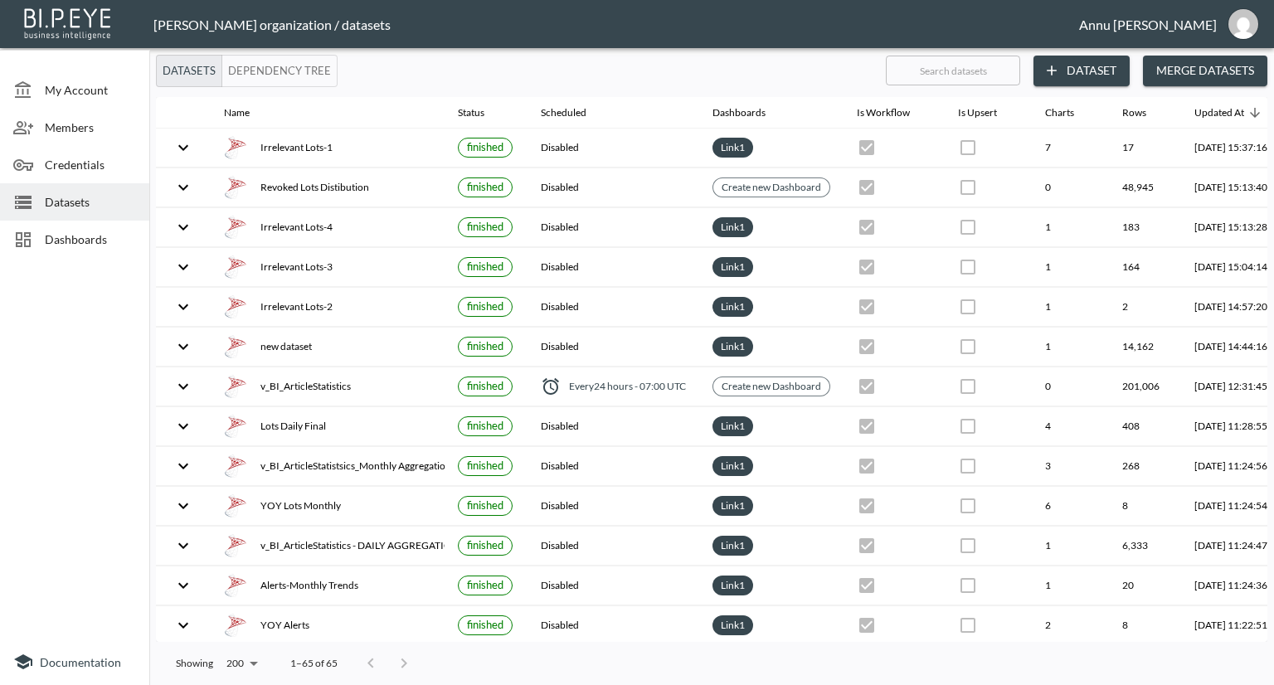
click at [1074, 70] on button "Dataset" at bounding box center [1082, 71] width 96 height 31
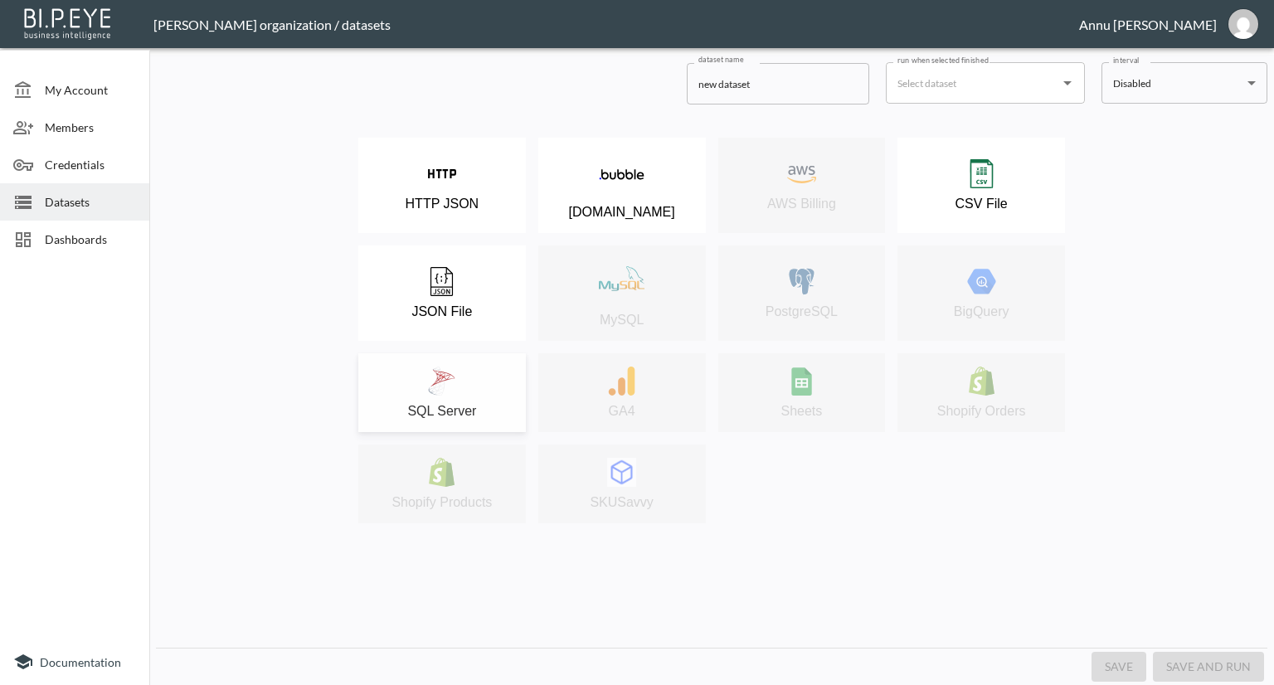
click at [500, 368] on div "SQL Server" at bounding box center [442, 393] width 151 height 52
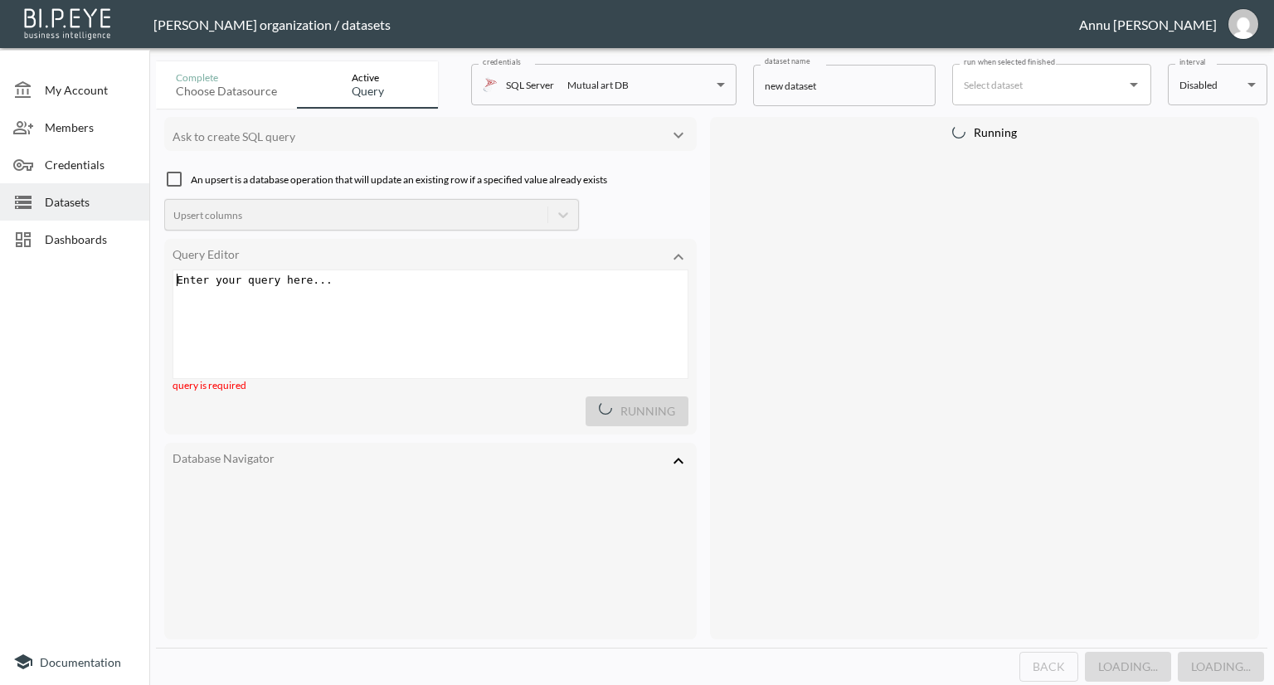
click at [373, 289] on div "Enter your query here... xxxxxxxxxx ​" at bounding box center [432, 279] width 519 height 19
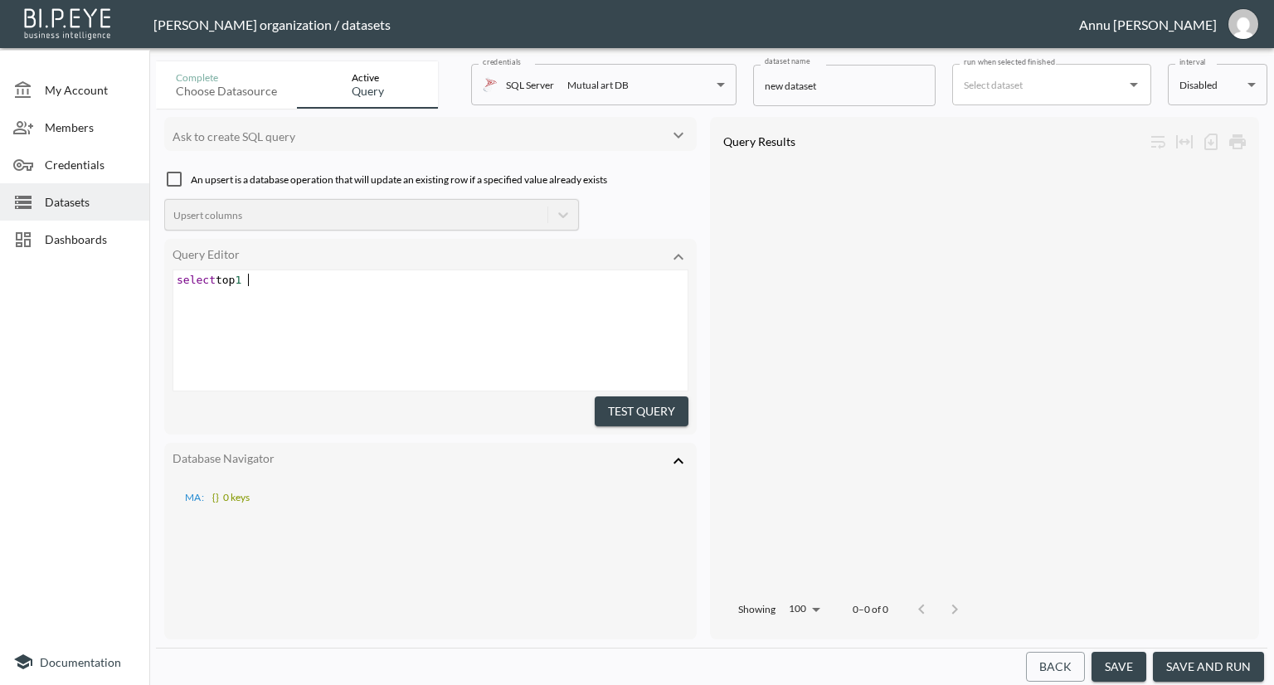
scroll to position [0, 77]
type textarea "select top 10* fe"
type textarea "rom c"
type textarea "v_BI_Eveb"
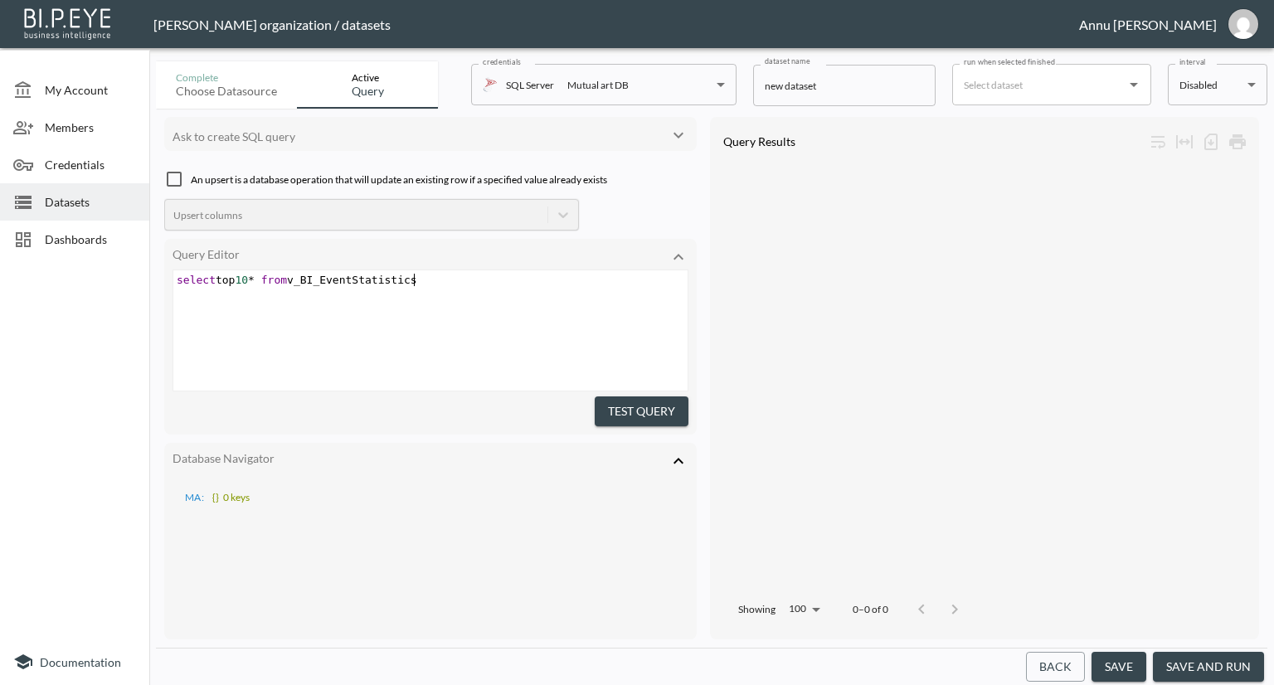
scroll to position [0, 71]
type textarea "ntStatistics"
click at [656, 399] on button "Test Query" at bounding box center [642, 412] width 94 height 31
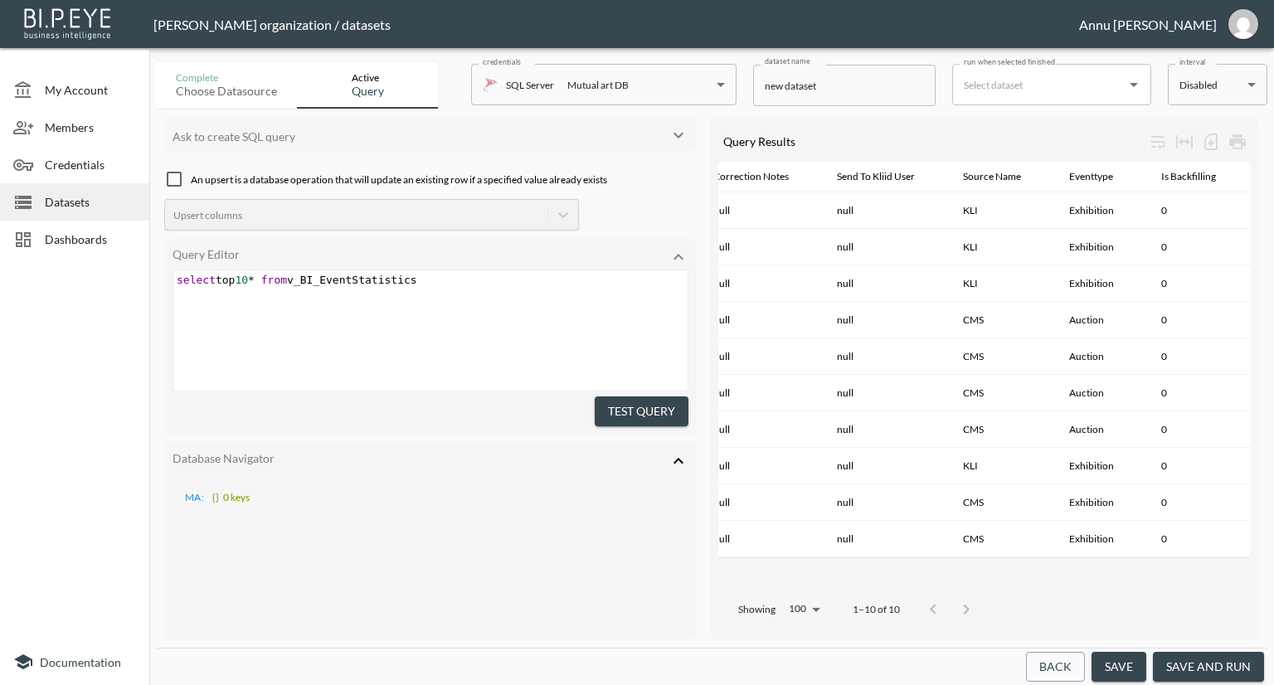
scroll to position [0, 0]
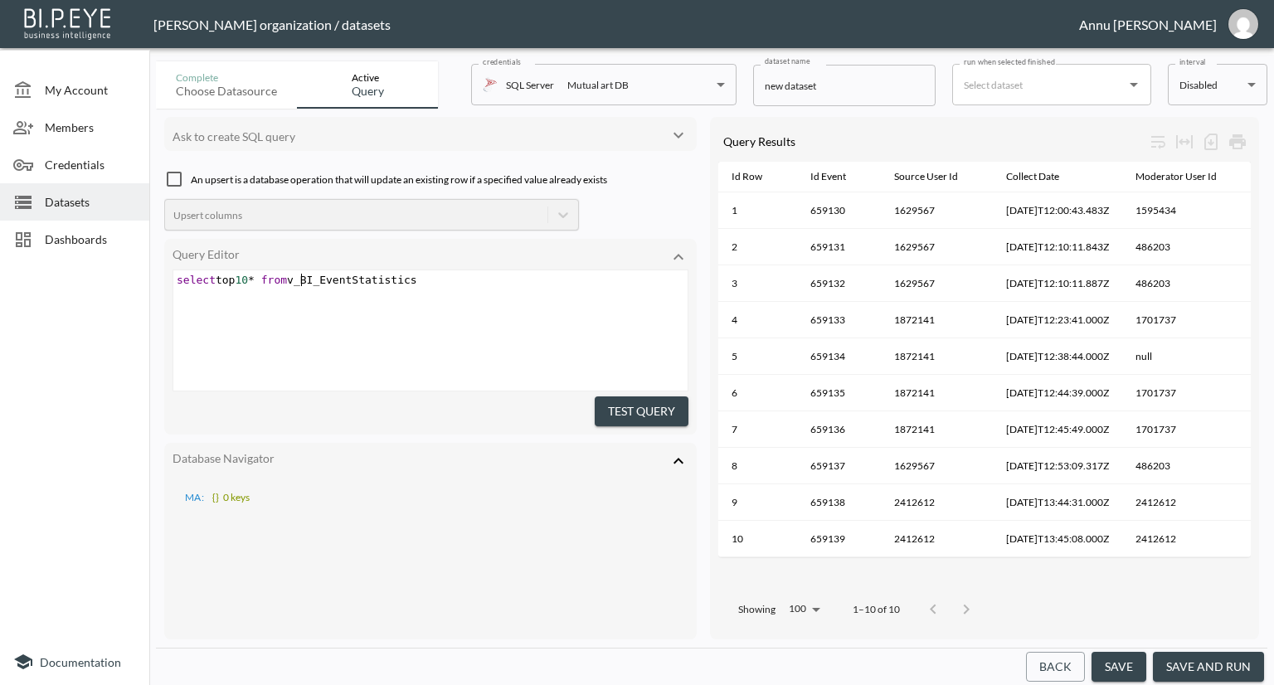
click at [299, 274] on span "select top 10 * from v_BI_EventStatistics" at bounding box center [297, 280] width 241 height 12
type textarea "v_BI_EventStatistics"
drag, startPoint x: 295, startPoint y: 275, endPoint x: 416, endPoint y: 279, distance: 121.2
click at [416, 279] on pre "select top 10 * from v_BI_EventStatistics" at bounding box center [432, 280] width 519 height 12
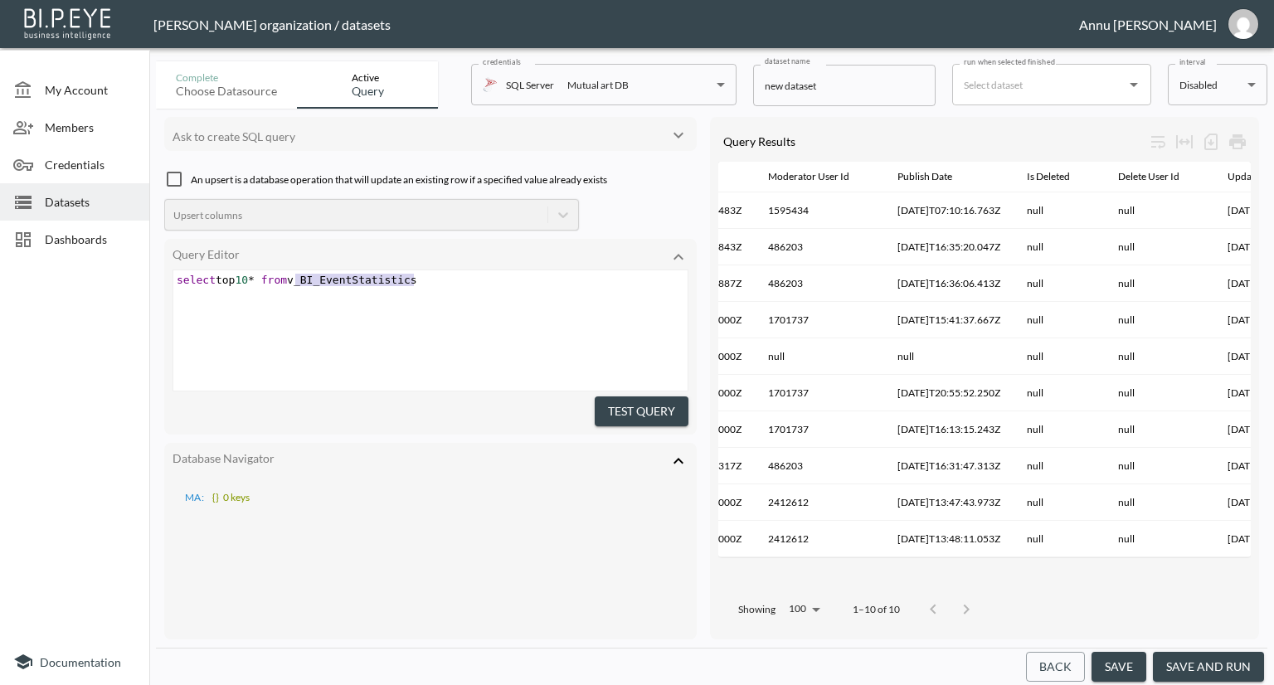
scroll to position [0, 414]
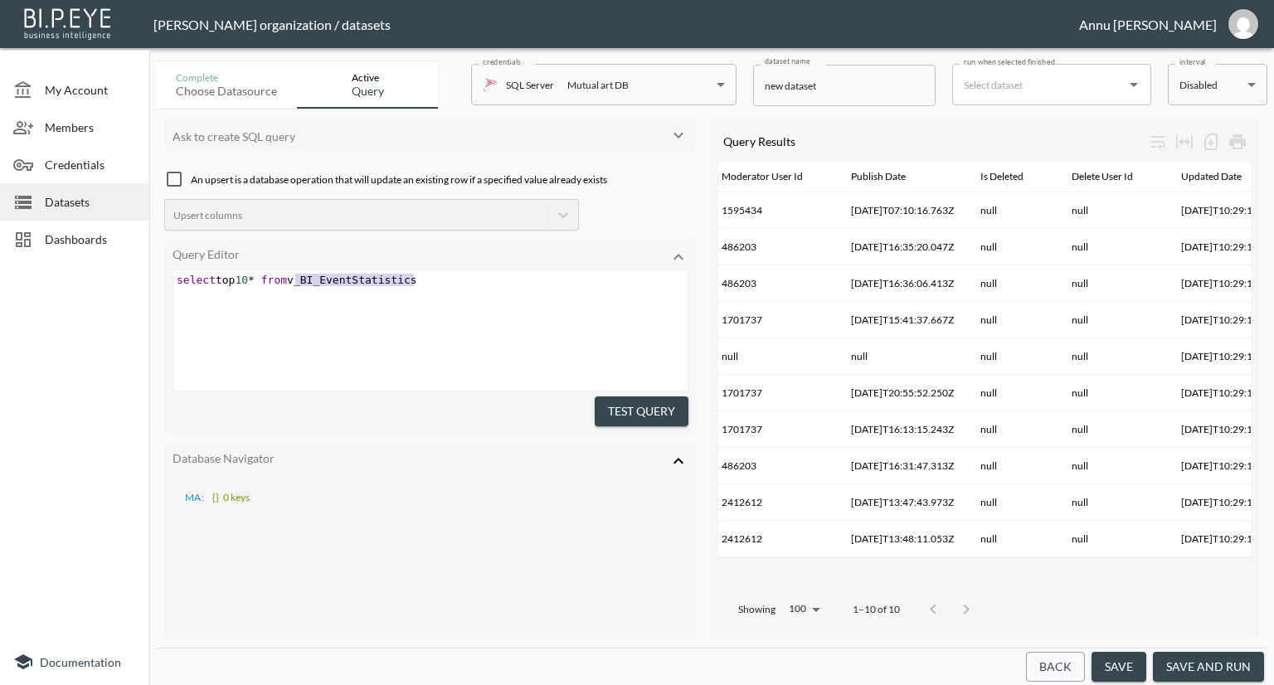
click at [520, 323] on div "x select top 10 * from v_BI_EventStatistics" at bounding box center [451, 351] width 556 height 162
click at [66, 241] on span "Dashboards" at bounding box center [90, 239] width 91 height 17
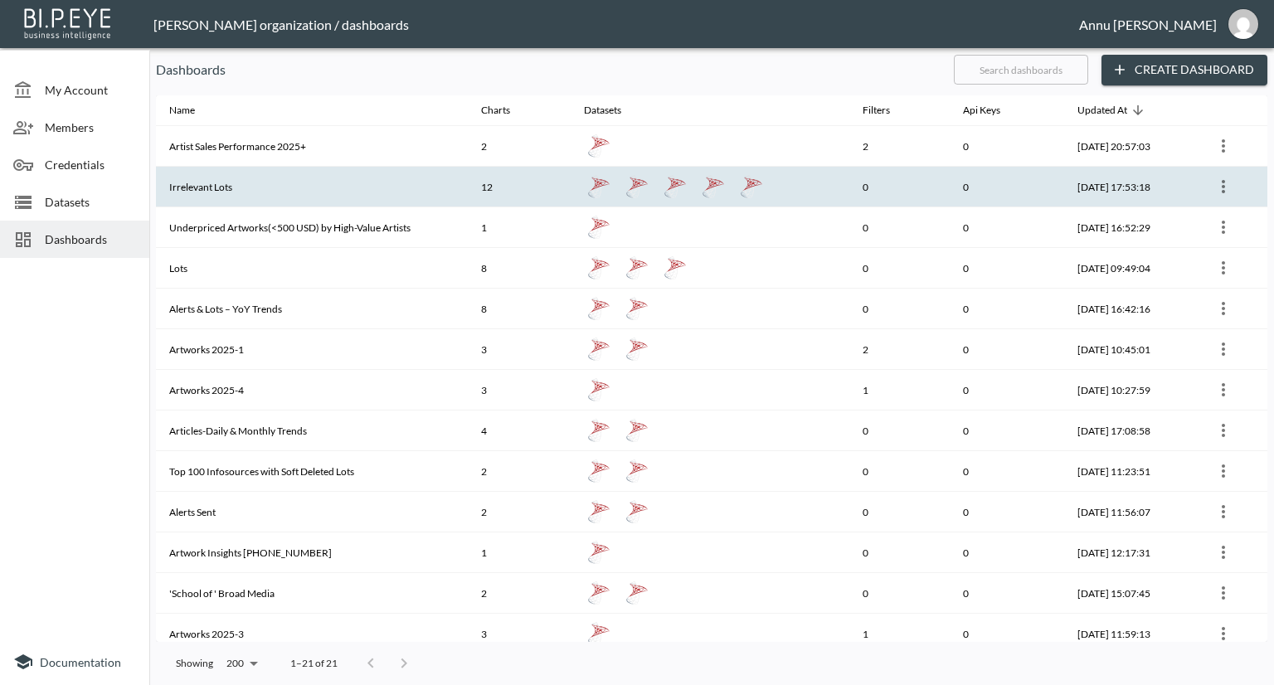
click at [236, 189] on th "Irrelevant Lots" at bounding box center [312, 187] width 312 height 41
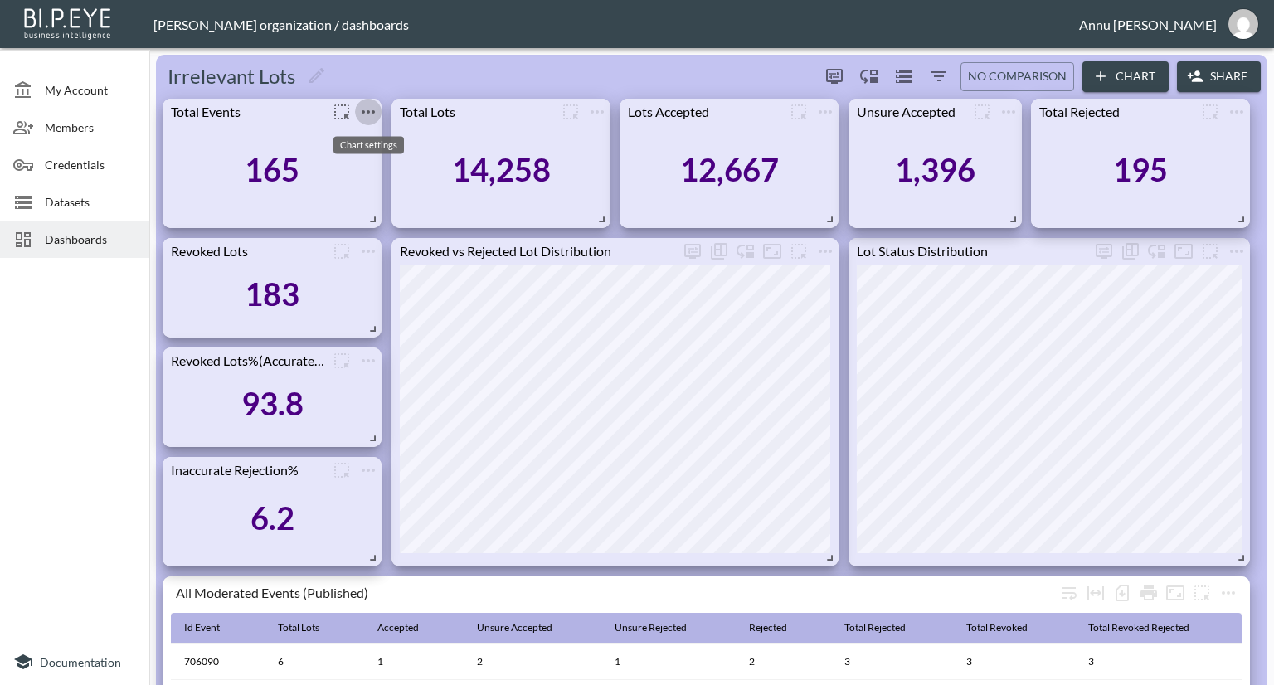
click at [370, 110] on icon "more" at bounding box center [368, 112] width 20 height 20
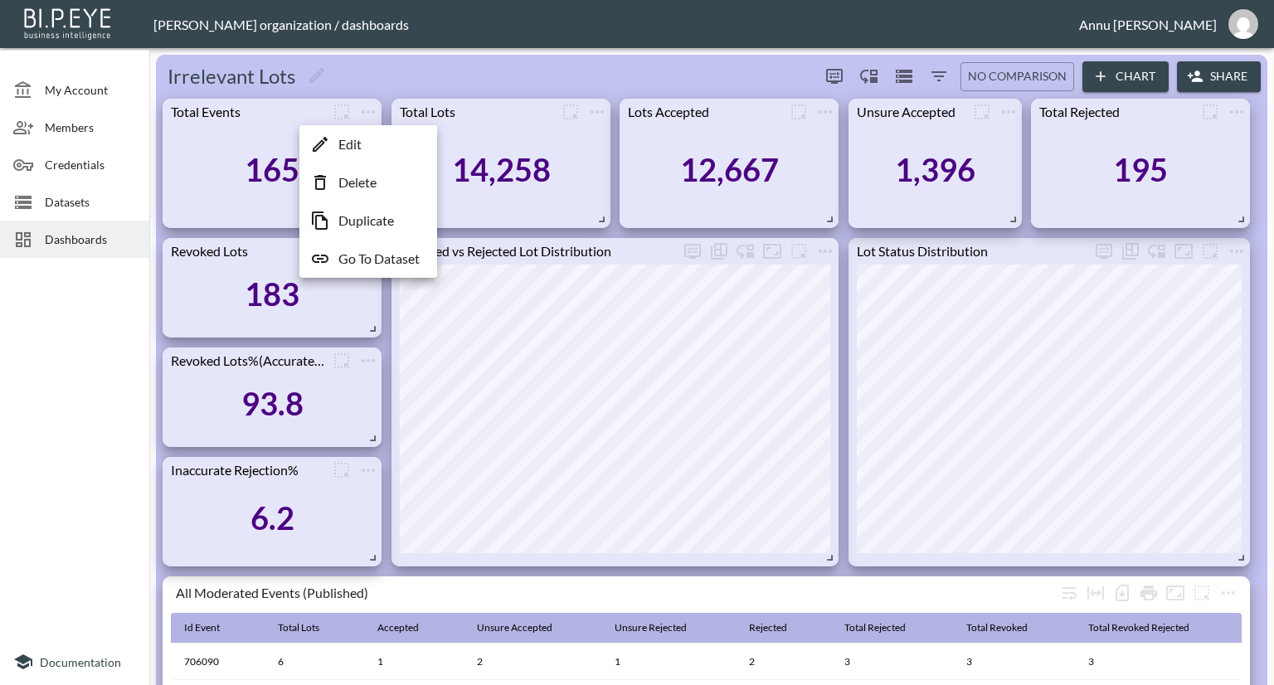
click at [355, 254] on p "Go To Dataset" at bounding box center [378, 259] width 81 height 20
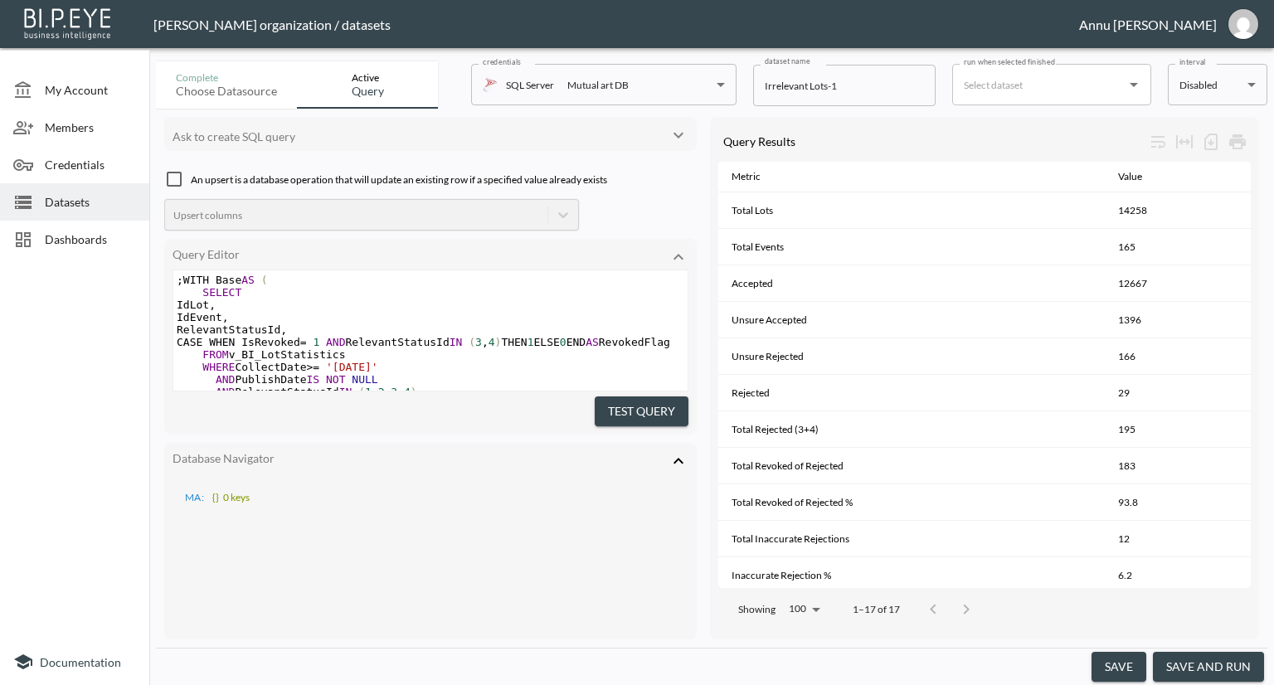
click at [676, 455] on icon at bounding box center [679, 461] width 20 height 20
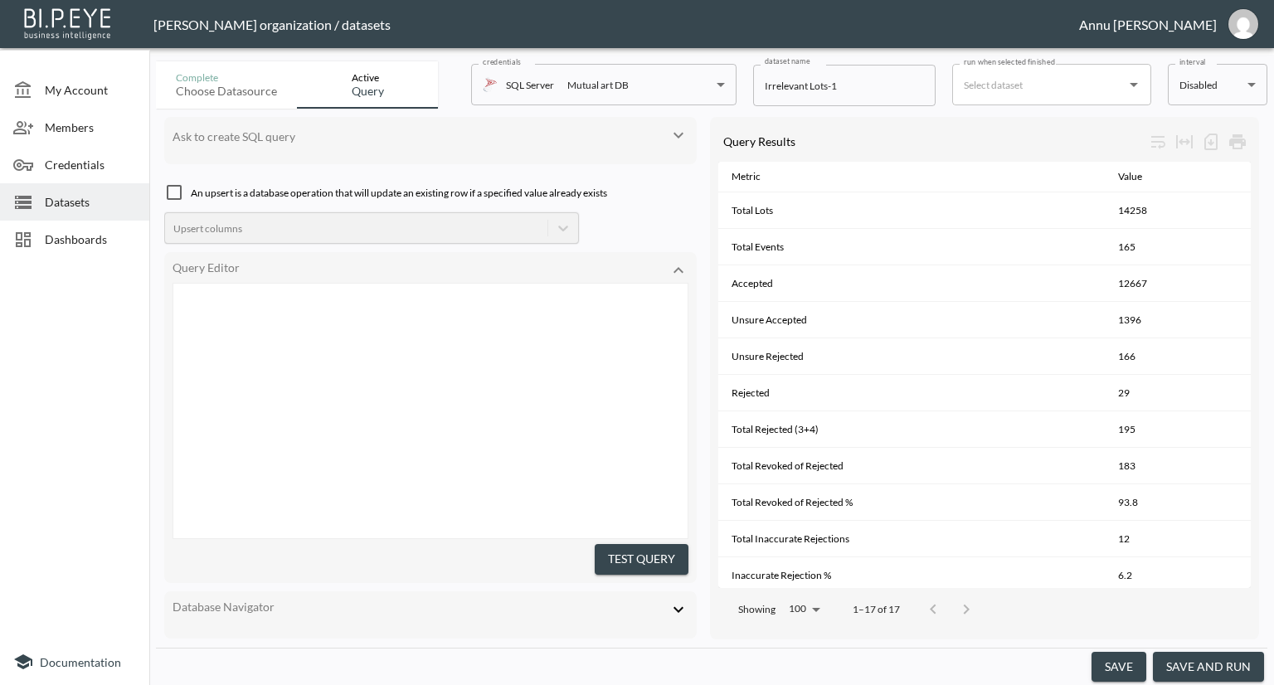
type textarea ";WITH Base AS ( SELECT IdLot, IdEvent, RelevantStatusId, CASE WHEN IsRevoked = …"
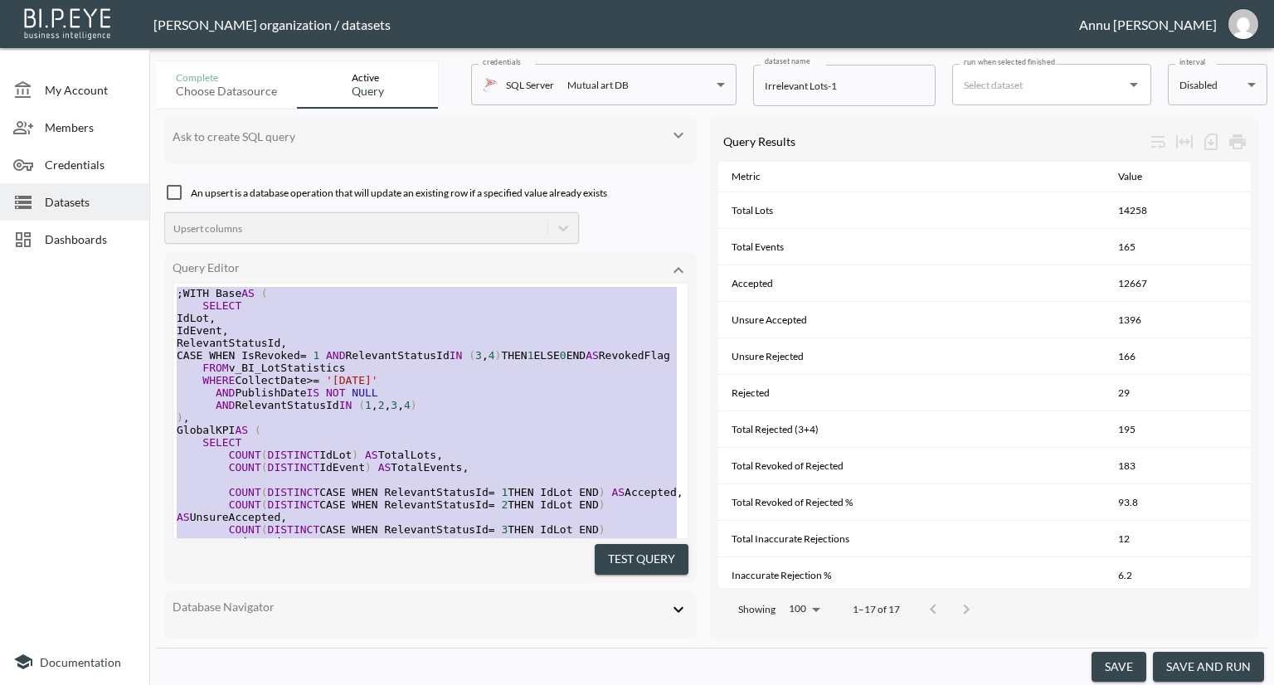
drag, startPoint x: 342, startPoint y: 509, endPoint x: 113, endPoint y: 133, distance: 440.1
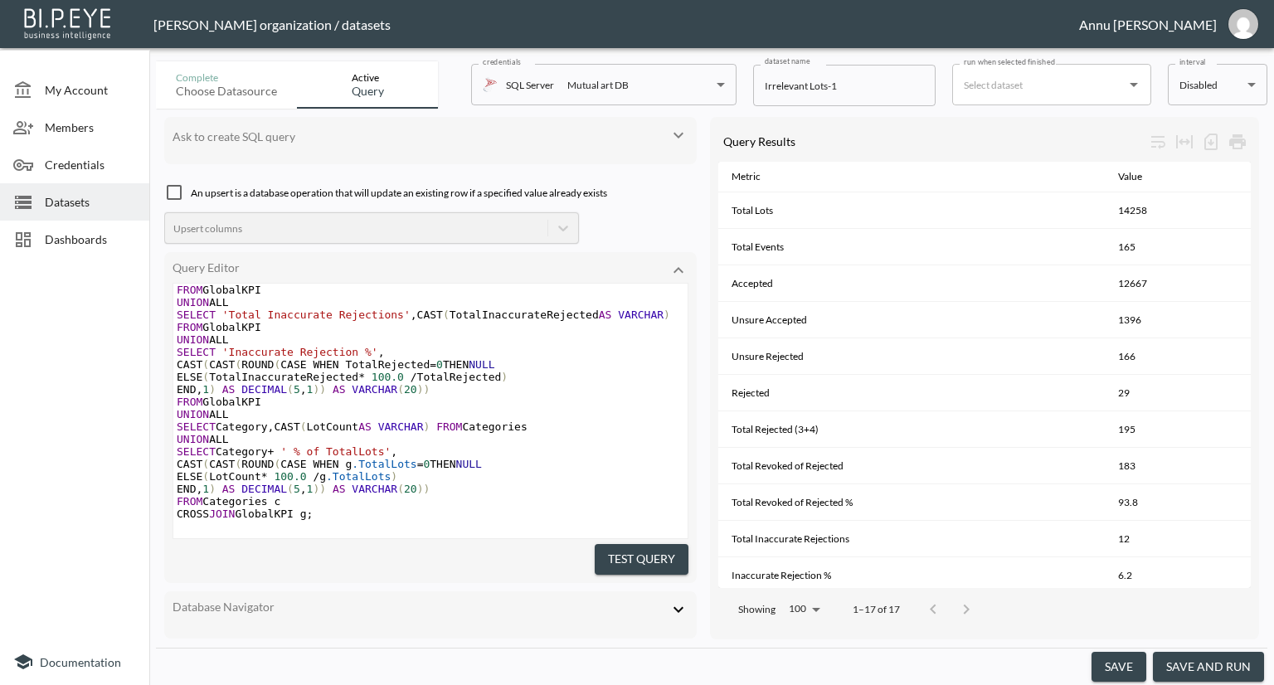
scroll to position [1081, 0]
click at [609, 552] on button "Test Query" at bounding box center [642, 559] width 94 height 31
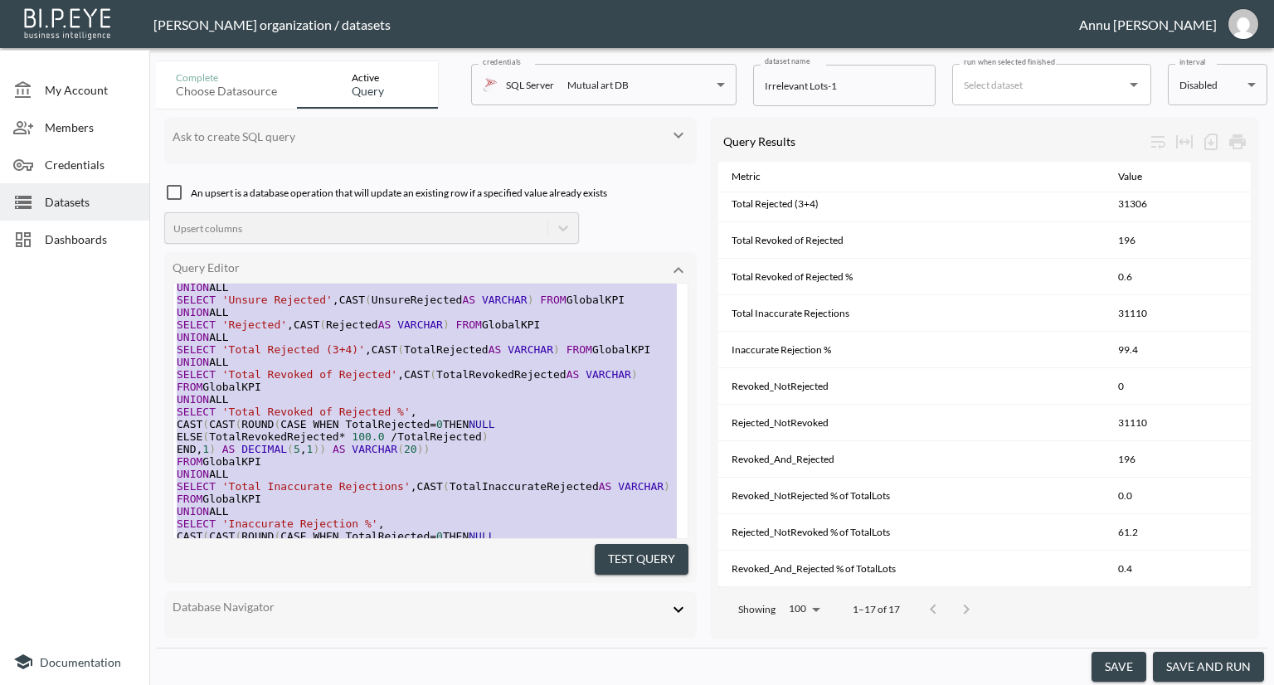
scroll to position [79, 0]
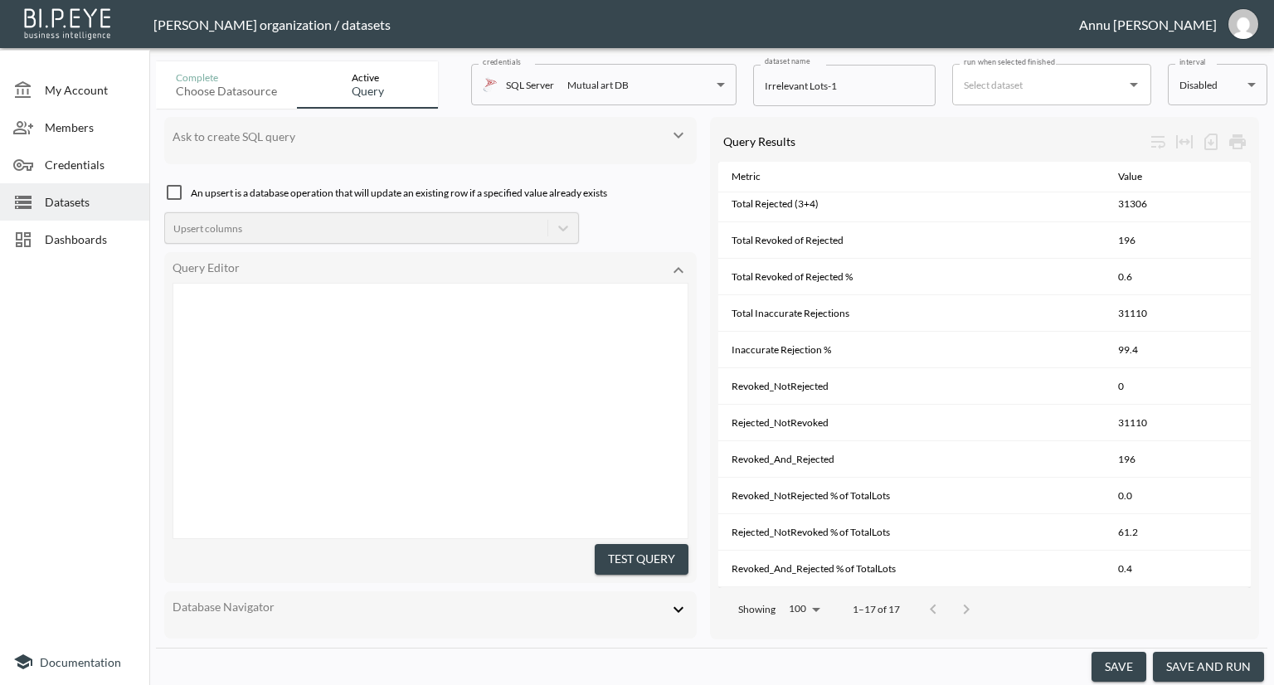
type textarea ";WITH Base AS ( SELECT l.IdLot, l.IdEvent, l.RelevantStatusId, CASE WHEN l.IsRe…"
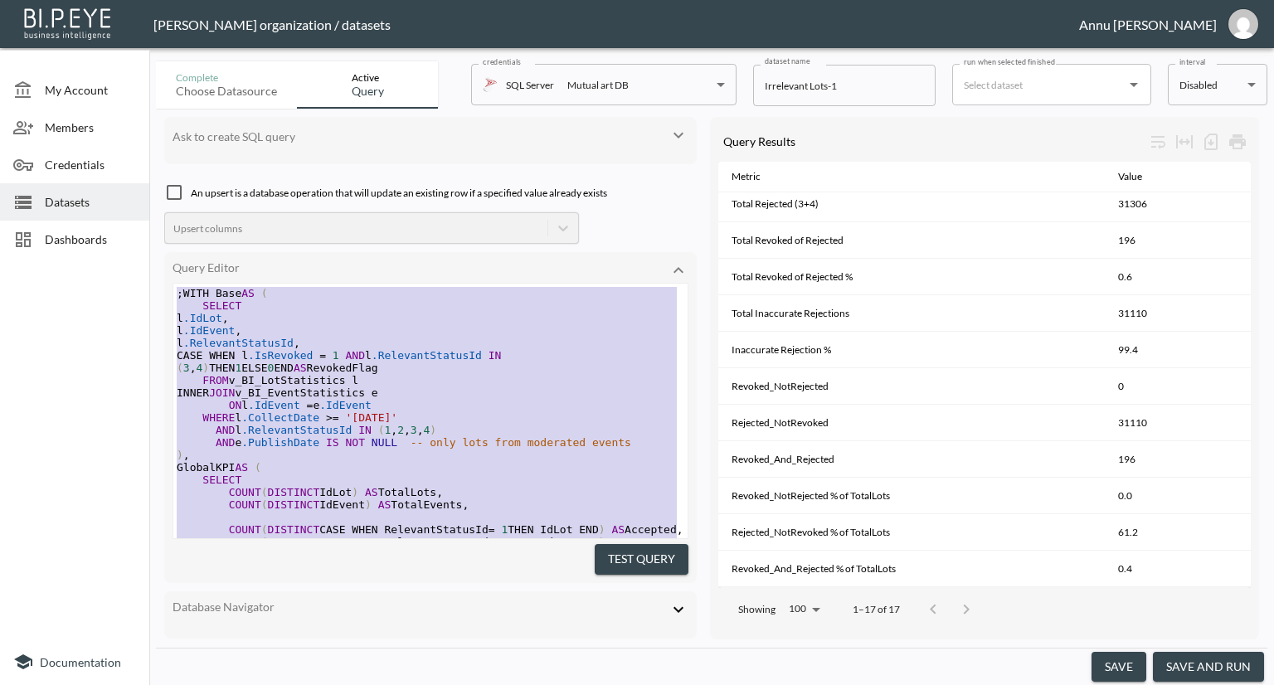
drag, startPoint x: 364, startPoint y: 505, endPoint x: 166, endPoint y: 125, distance: 428.6
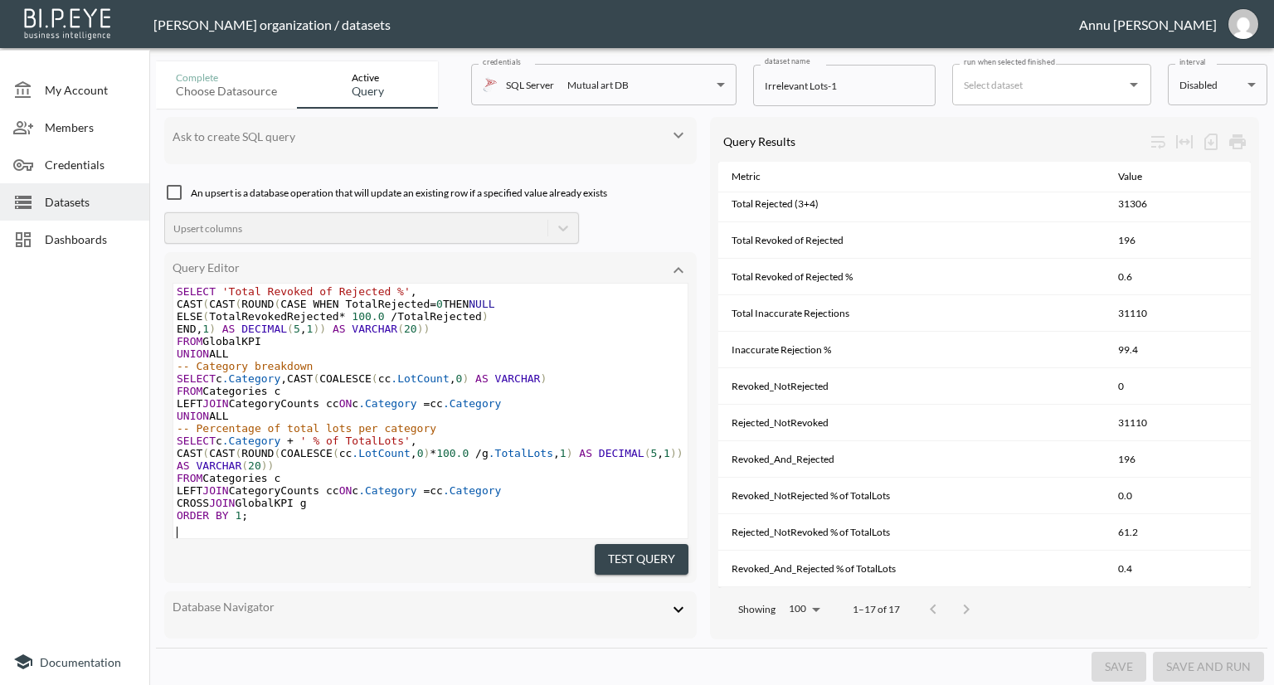
scroll to position [968, 0]
click at [604, 548] on button "Test Query" at bounding box center [642, 559] width 94 height 31
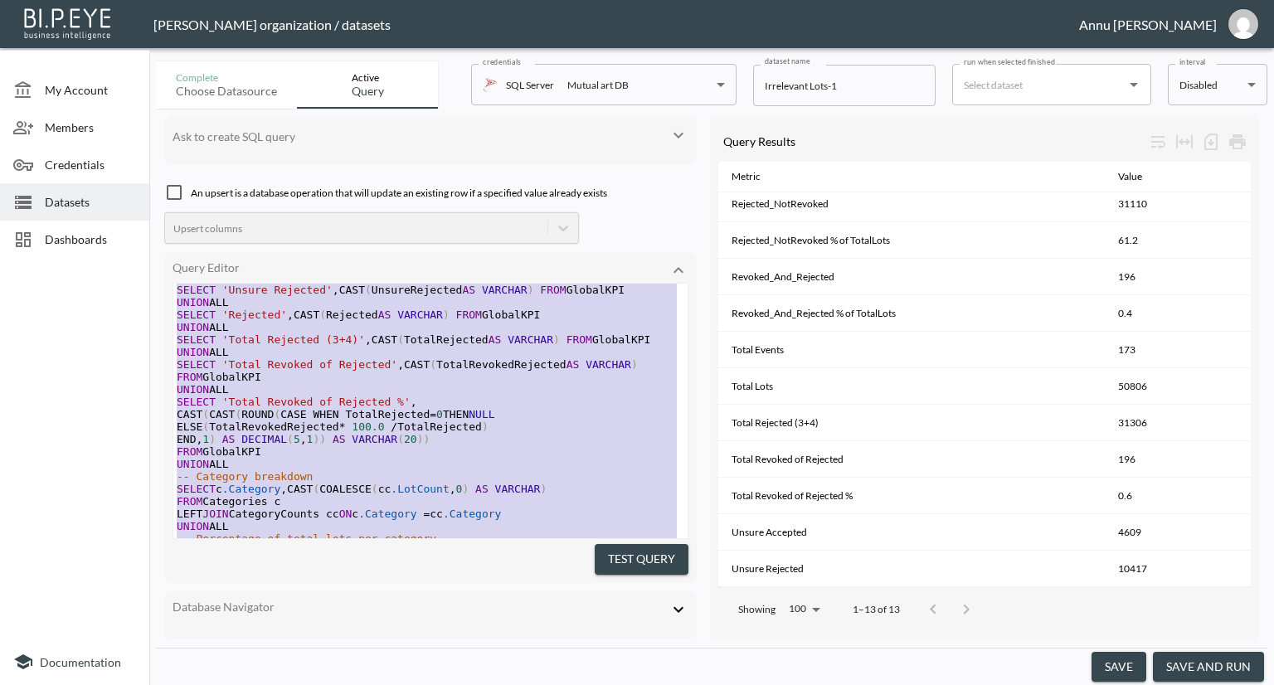
scroll to position [368, 0]
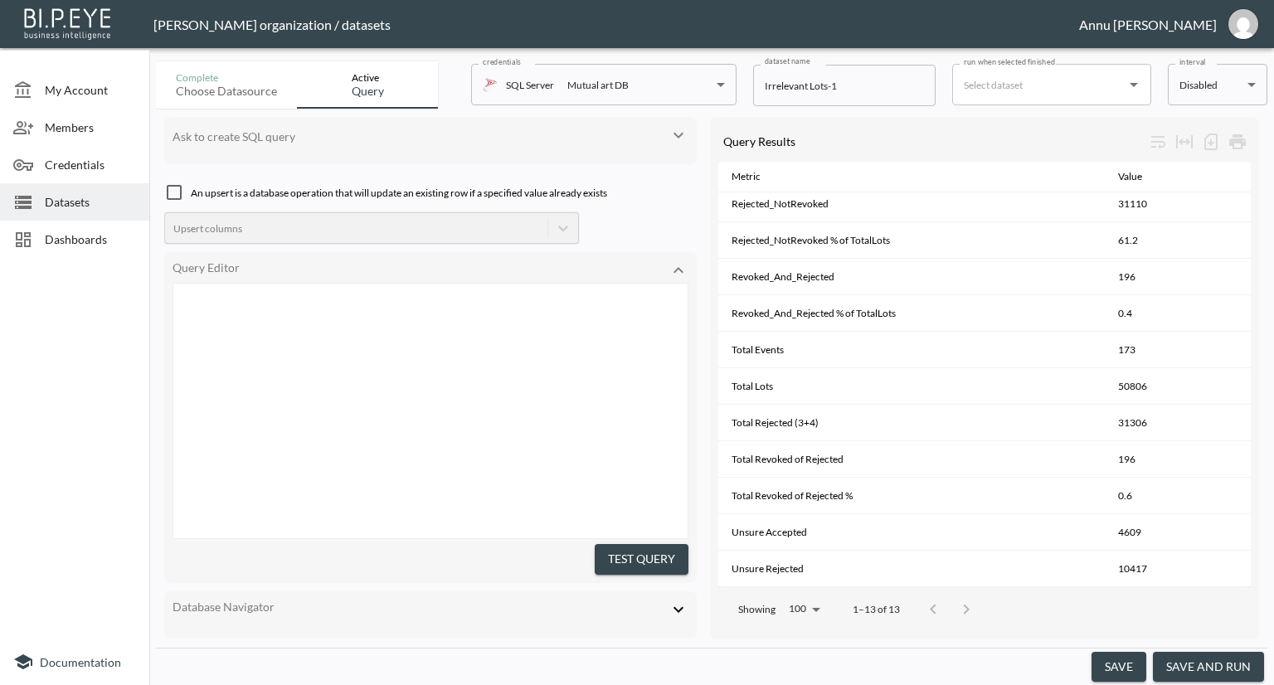
type textarea ";WITH Base AS ( -- Base lot data SELECT l.IdLot, l.IdEvent, l.RelevantStatusId,…"
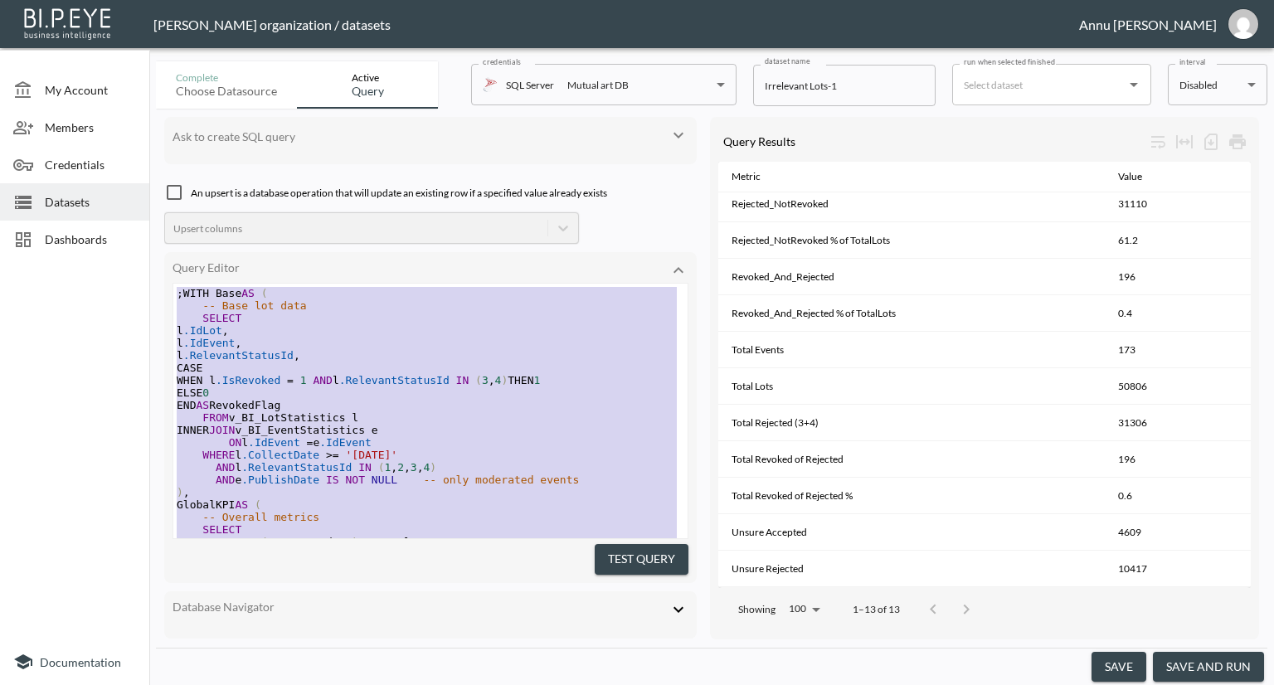
drag, startPoint x: 269, startPoint y: 472, endPoint x: 107, endPoint y: 75, distance: 429.1
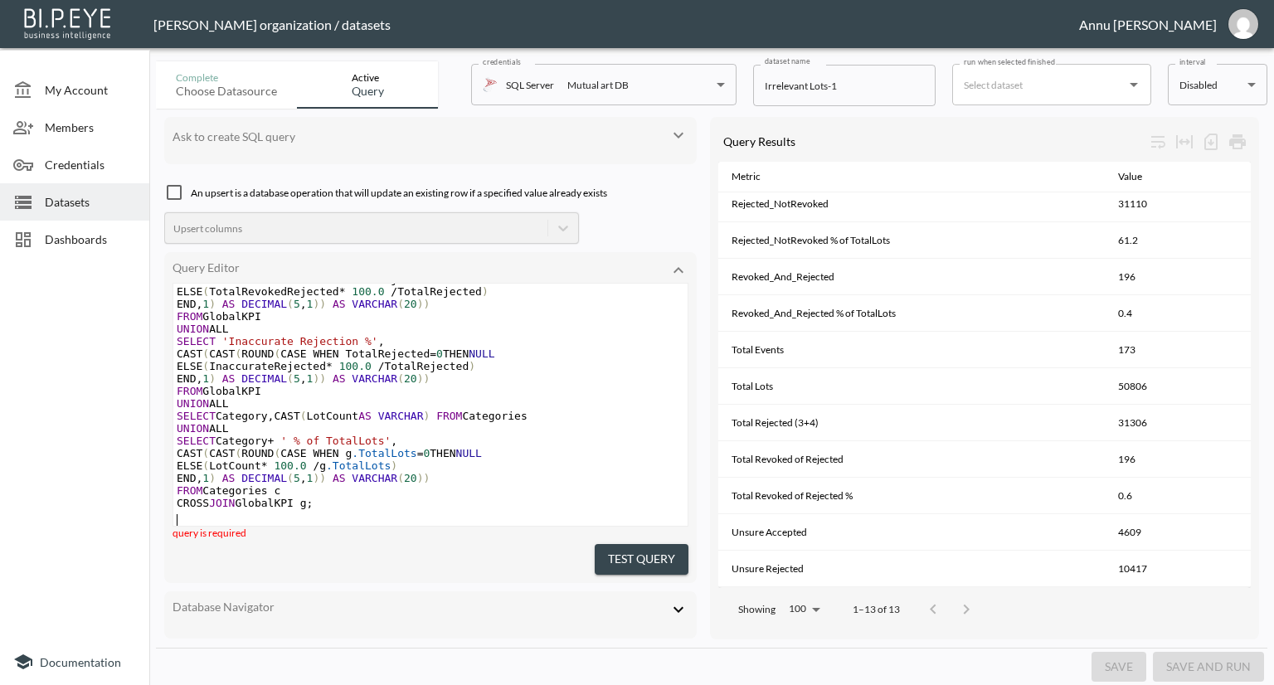
scroll to position [1006, 0]
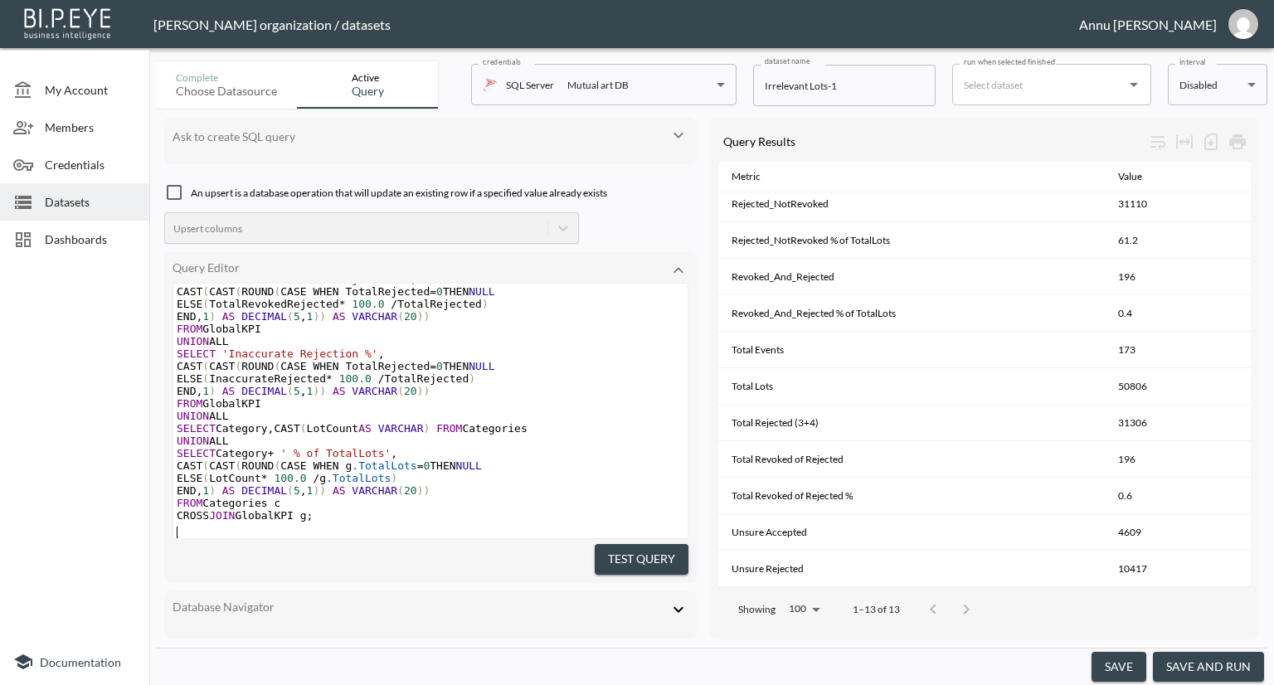
click at [638, 544] on button "Test Query" at bounding box center [642, 559] width 94 height 31
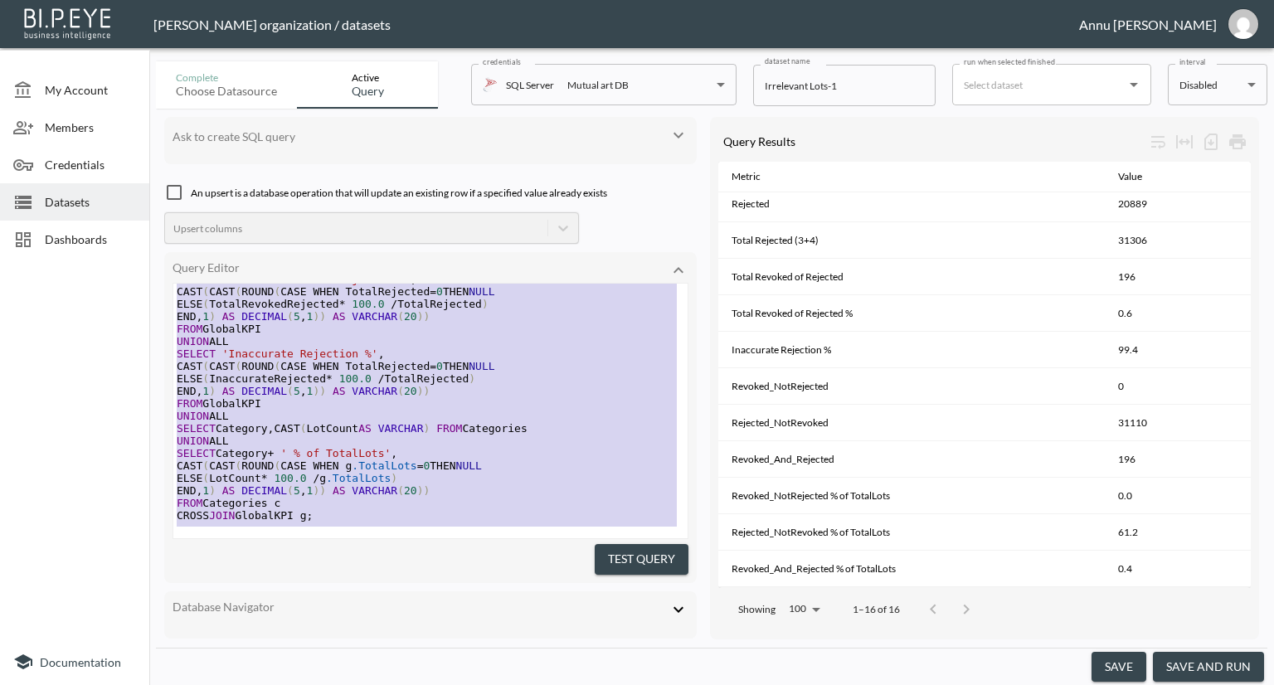
scroll to position [747, 0]
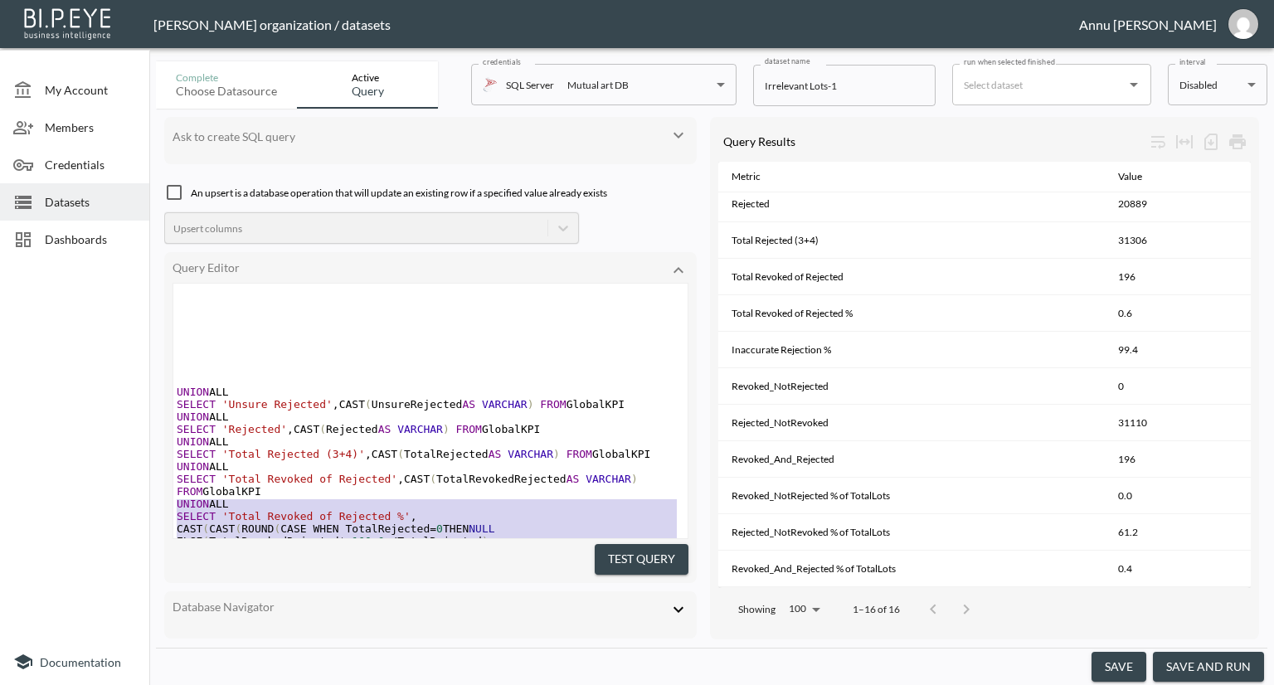
type textarea ";WITH Base AS ( SELECT b.IdLot, b.IdEvent, b.RelevantStatusId, CASE WHEN b.IsRe…"
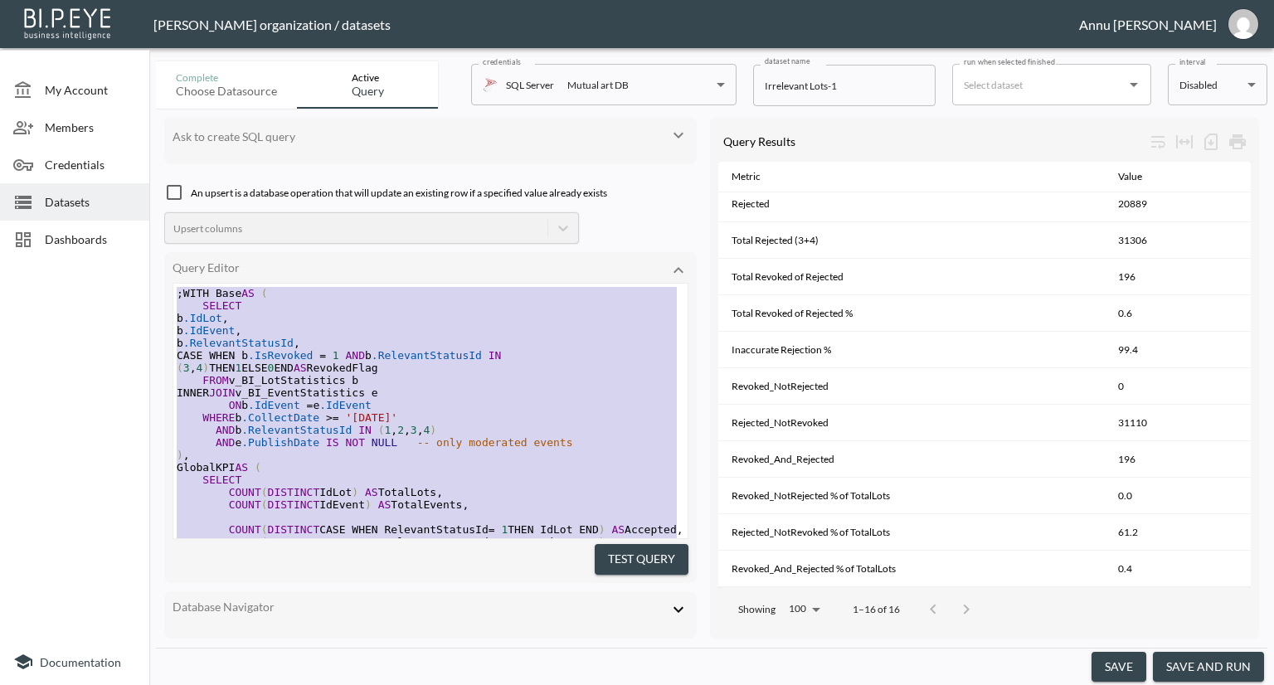
drag, startPoint x: 322, startPoint y: 504, endPoint x: 166, endPoint y: 64, distance: 466.6
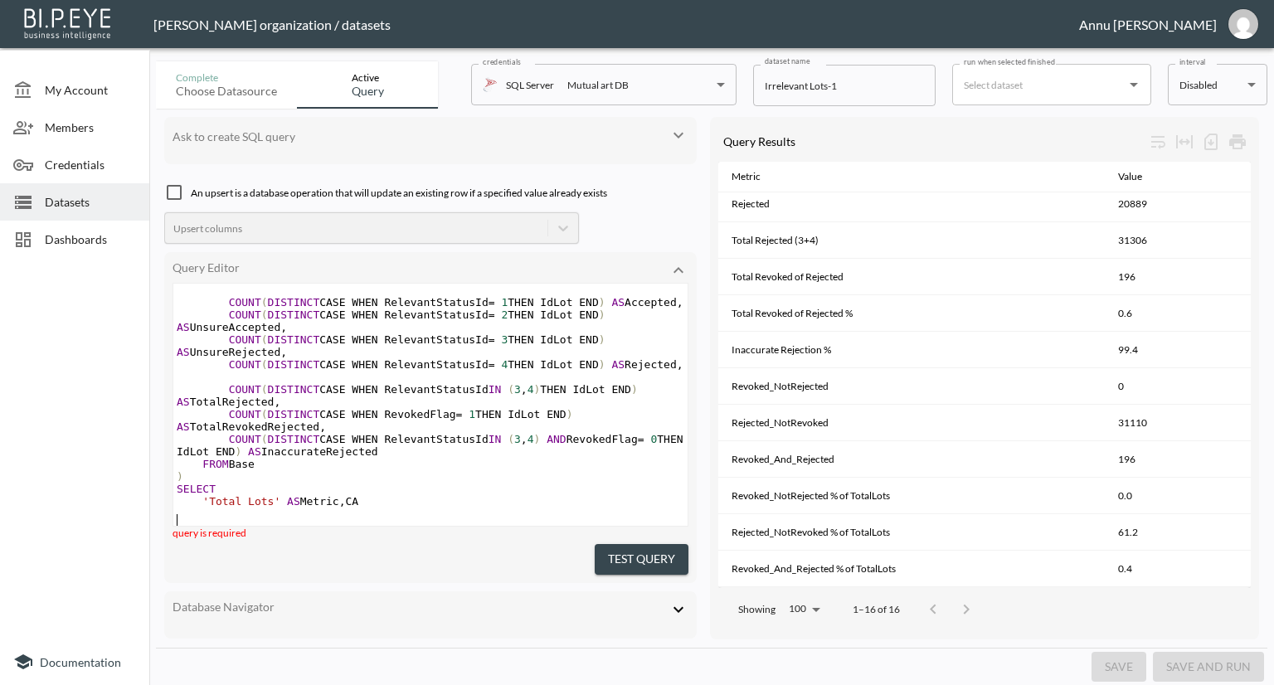
scroll to position [262, 0]
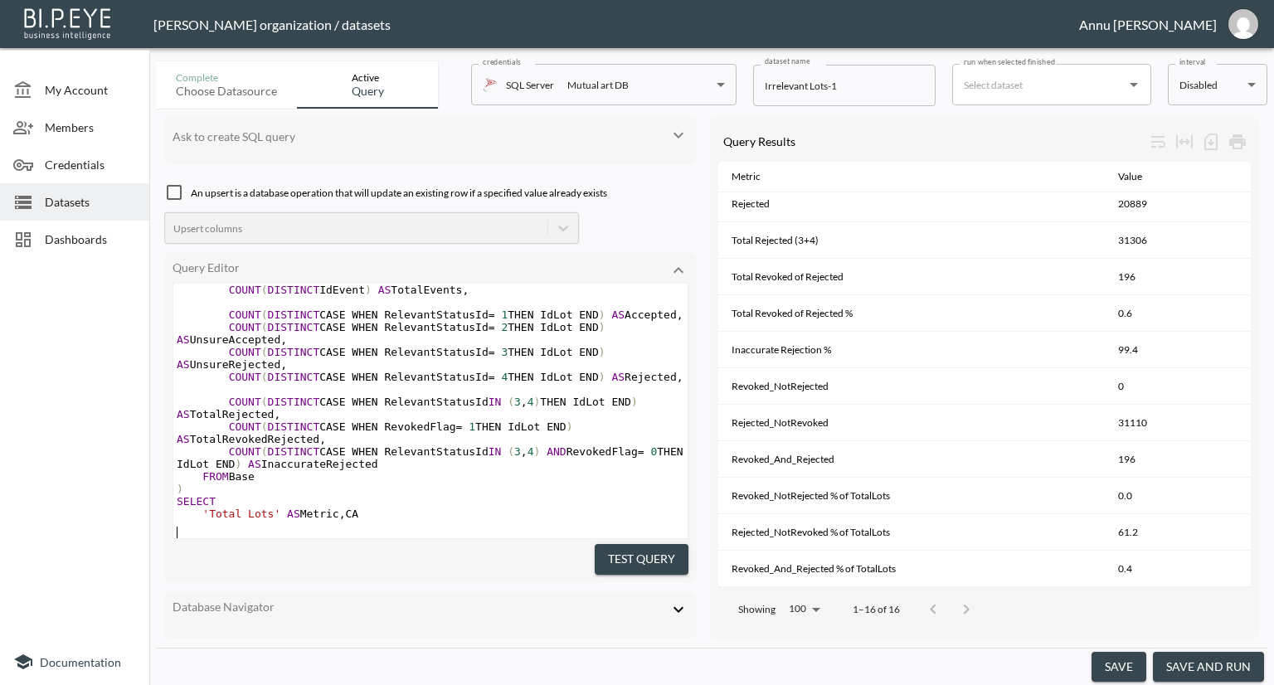
click at [634, 549] on button "Test Query" at bounding box center [642, 559] width 94 height 31
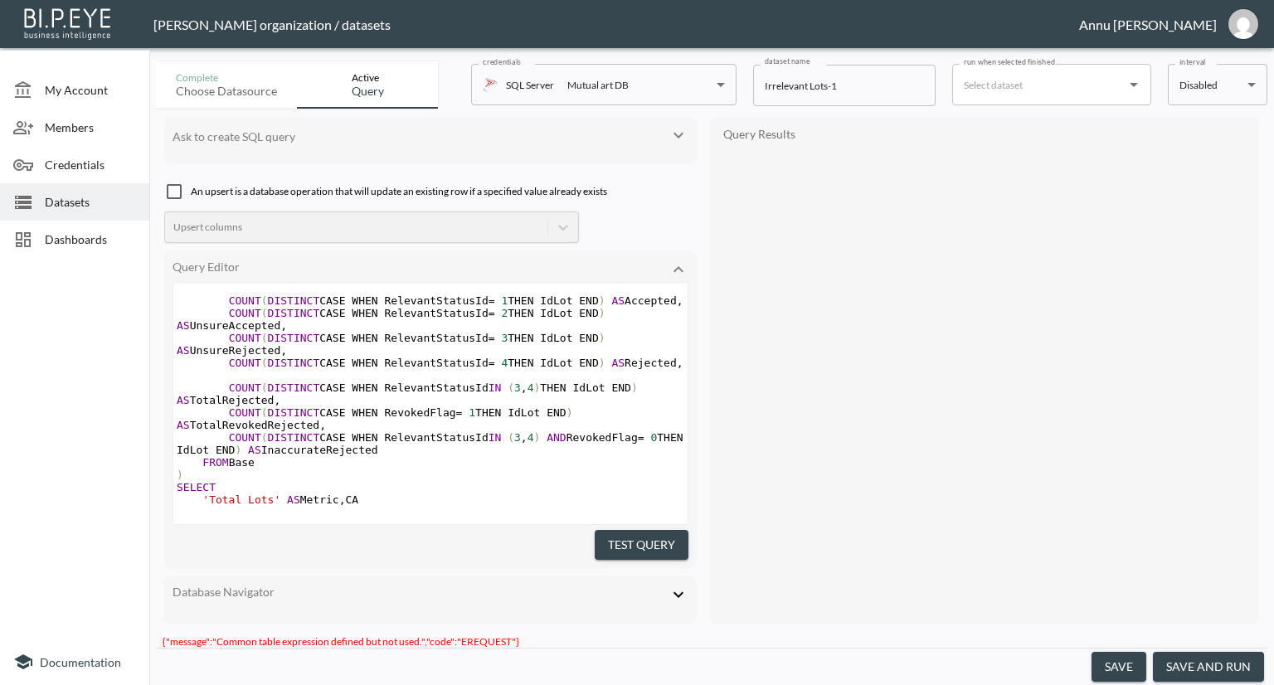
scroll to position [275, 0]
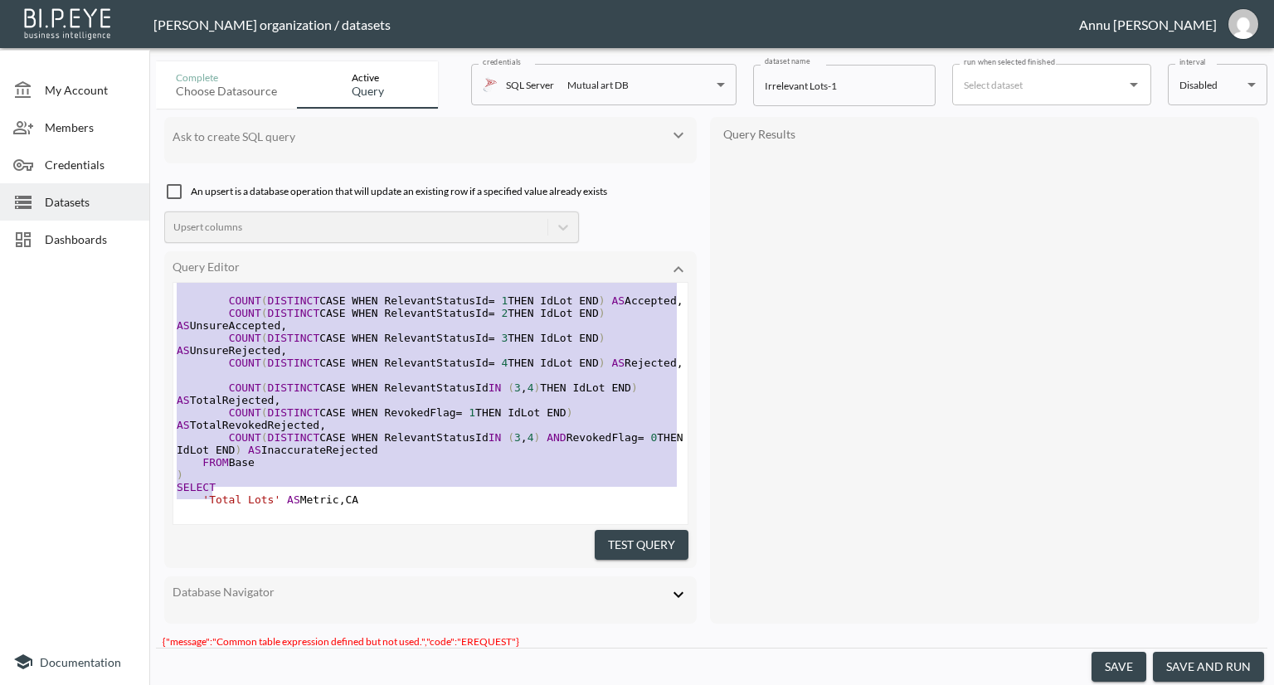
type textarea ";WITH Base AS ( SELECT DISTINCT l.IdLot, l.IdEvent, l.RelevantStatusId, CASE WH…"
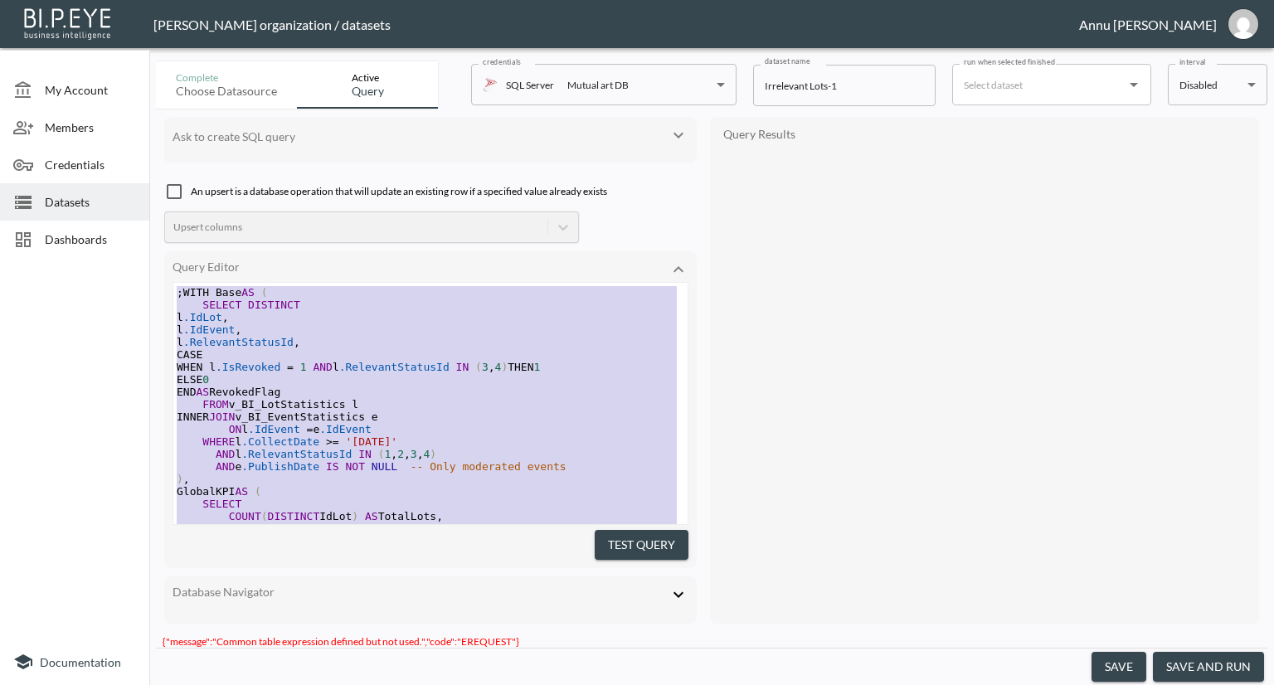
drag, startPoint x: 402, startPoint y: 476, endPoint x: 222, endPoint y: 87, distance: 428.7
click at [222, 87] on div "Complete Choose datasource Active Query credentials SQL Server Mutual art DB 82…" at bounding box center [712, 370] width 1112 height 631
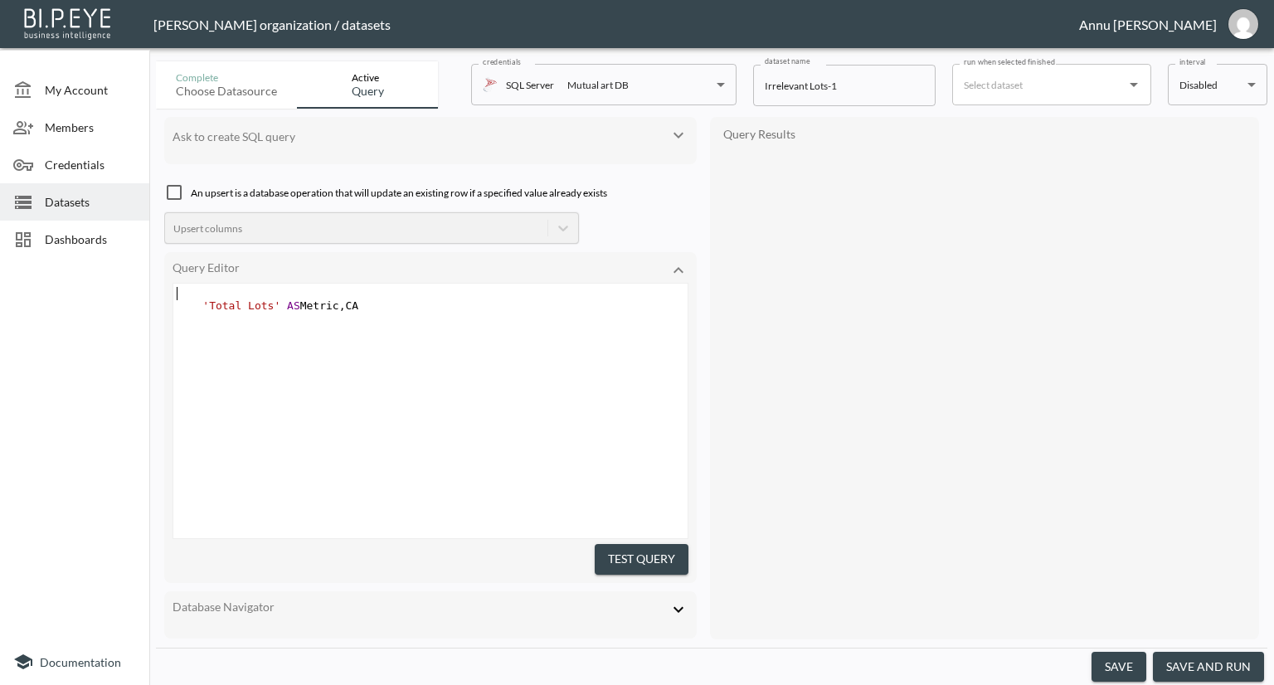
type textarea "'Total Lots' AS Metric,"
drag, startPoint x: 357, startPoint y: 300, endPoint x: 46, endPoint y: 243, distance: 315.4
click at [39, 264] on div "My Account Members Credentials Datasets Dashboards Documentation Complete Choos…" at bounding box center [637, 342] width 1274 height 685
type textarea "'Total Lots' AS Metric, CA"
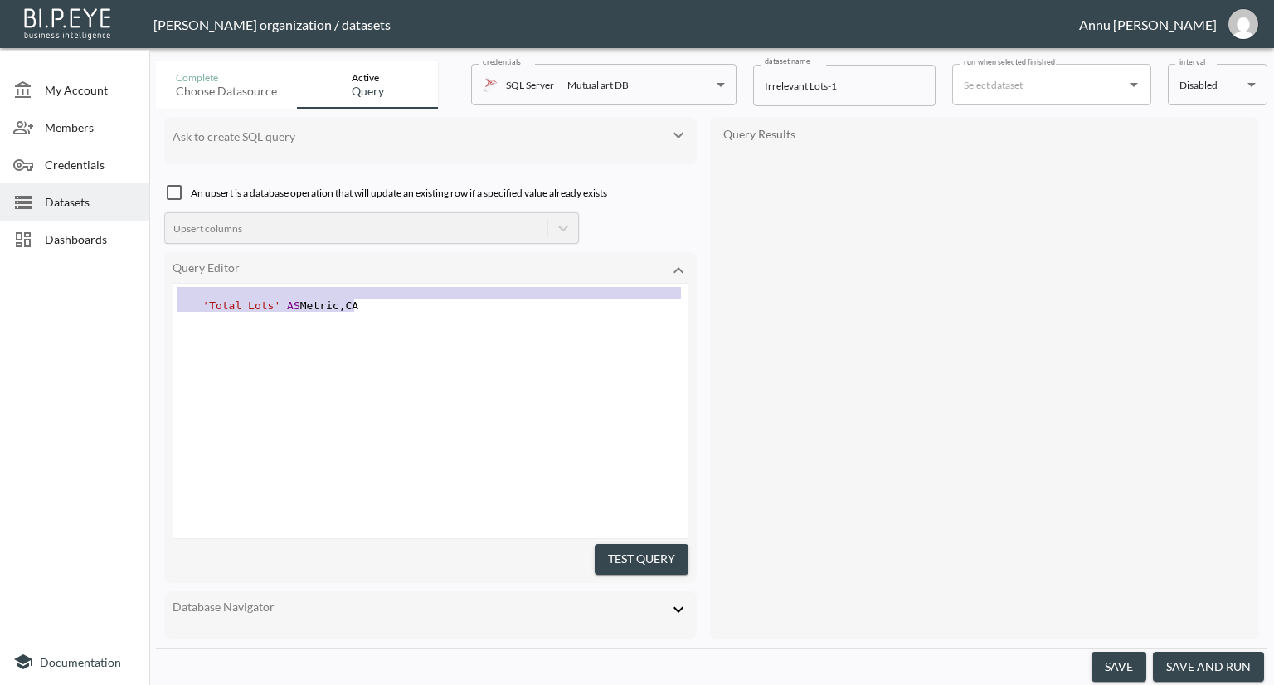
drag, startPoint x: 379, startPoint y: 307, endPoint x: 182, endPoint y: 298, distance: 197.7
click at [182, 298] on div "​ 'Total Lots' AS Metric , CA ​" at bounding box center [432, 305] width 519 height 37
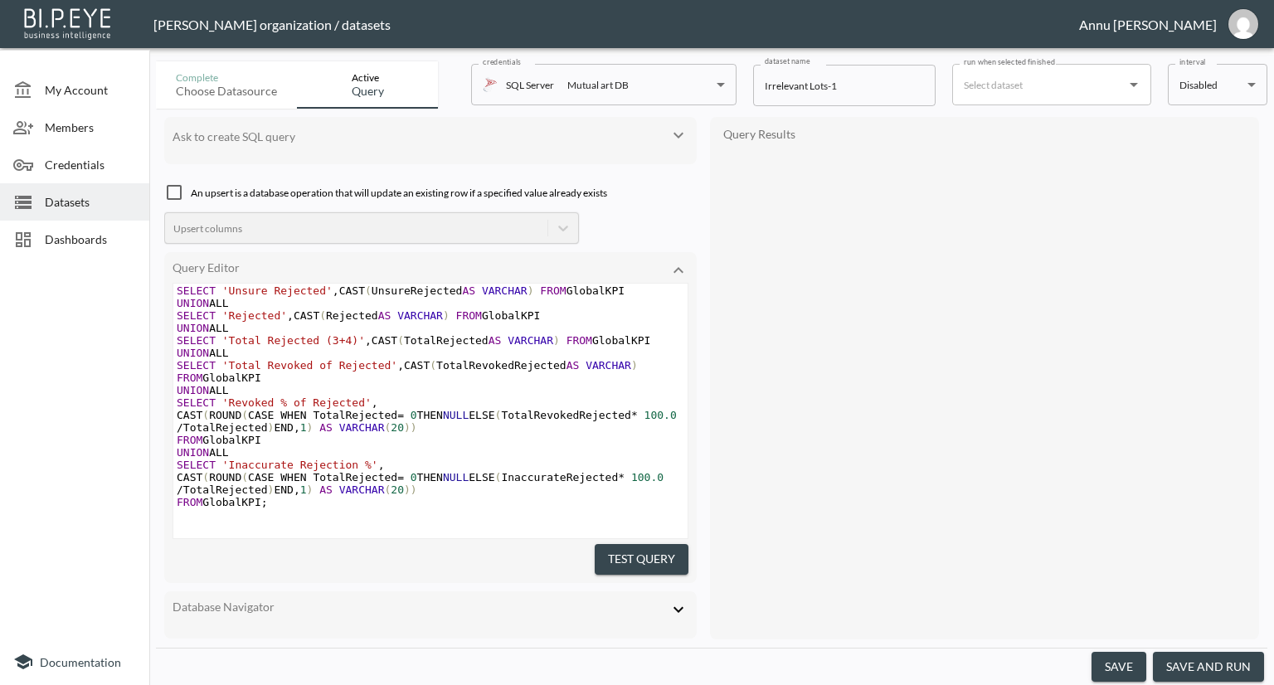
scroll to position [564, 0]
click at [609, 548] on button "Test Query" at bounding box center [642, 559] width 94 height 31
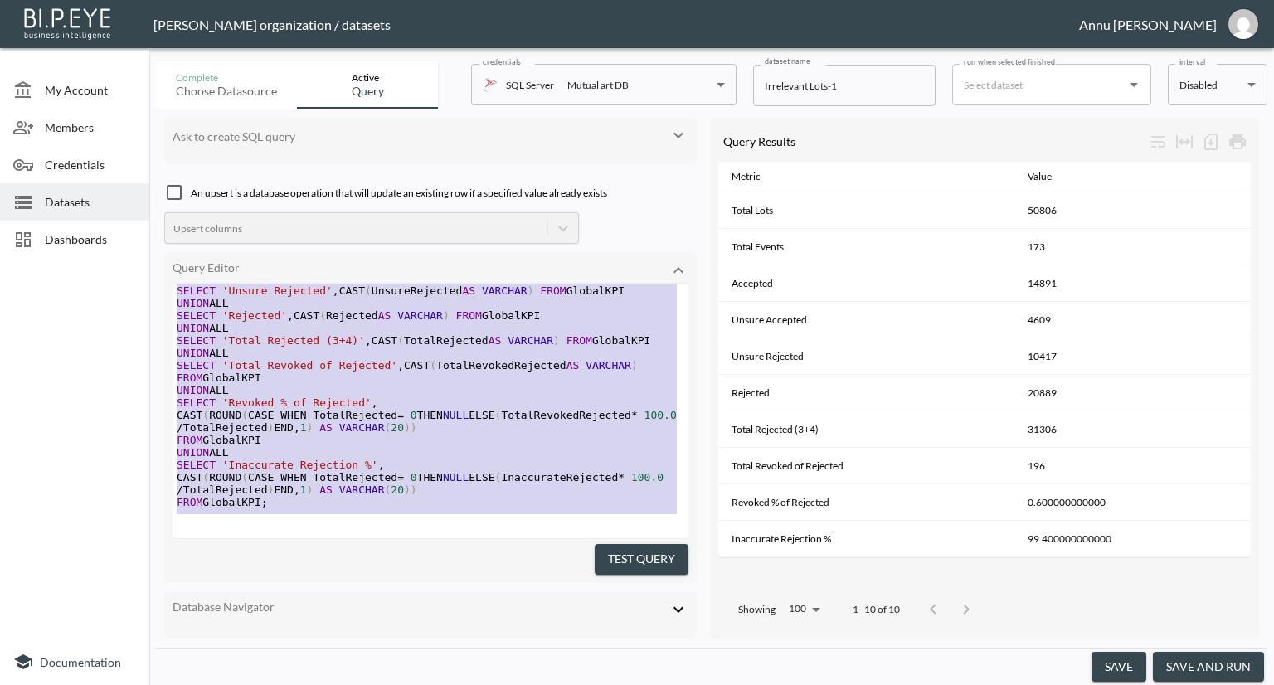
scroll to position [331, 0]
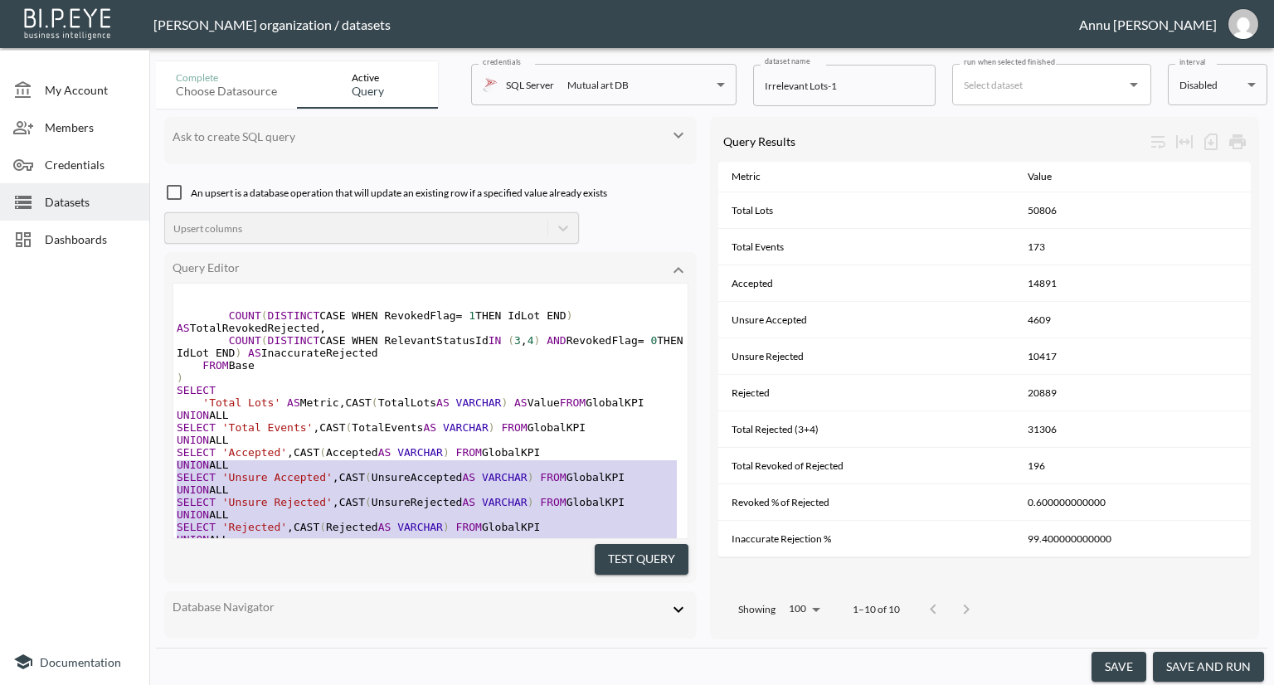
type textarea ";WITH Base AS ( SELECT DISTINCT l.IdLot, l.IdEvent, l.RelevantStatusId, CASE WH…"
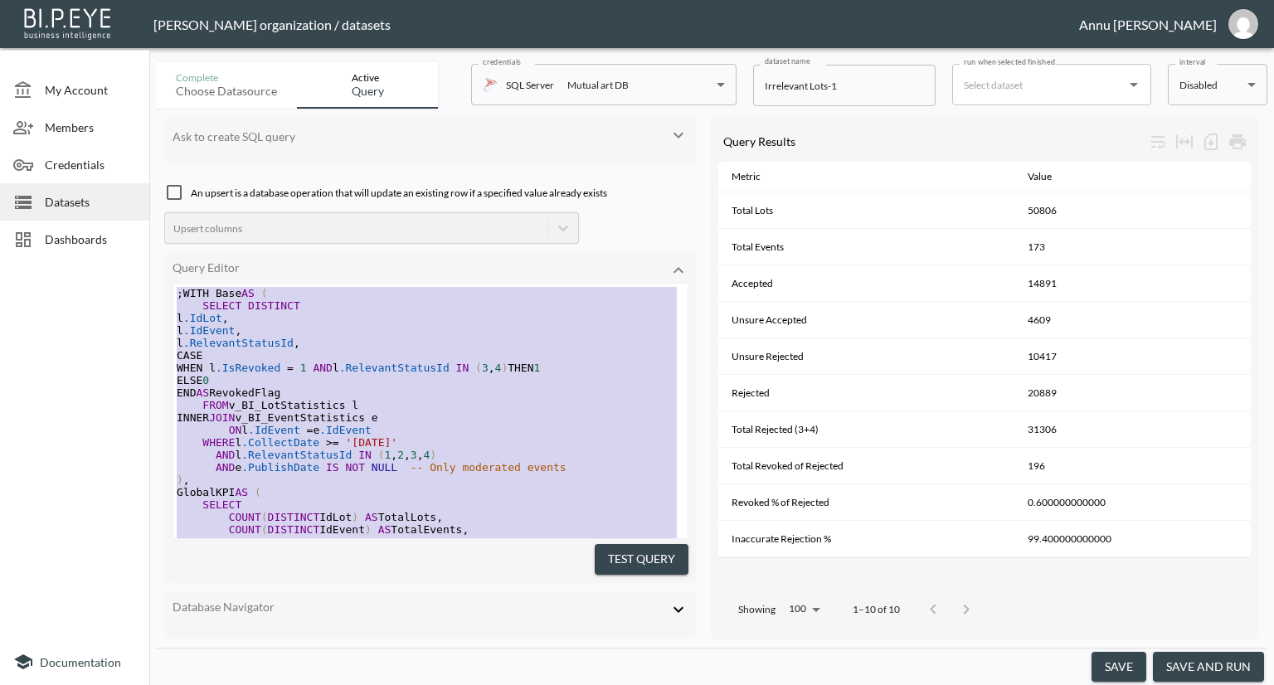
drag, startPoint x: 281, startPoint y: 494, endPoint x: 147, endPoint y: 101, distance: 415.6
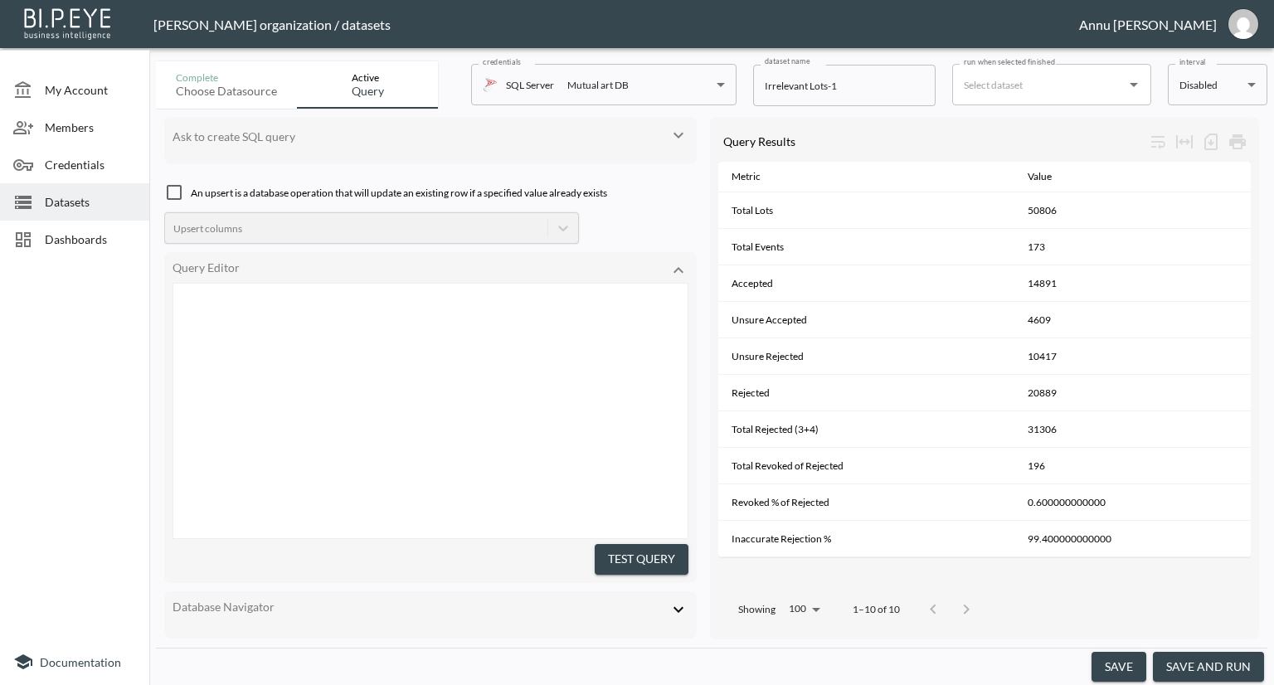
scroll to position [587, 0]
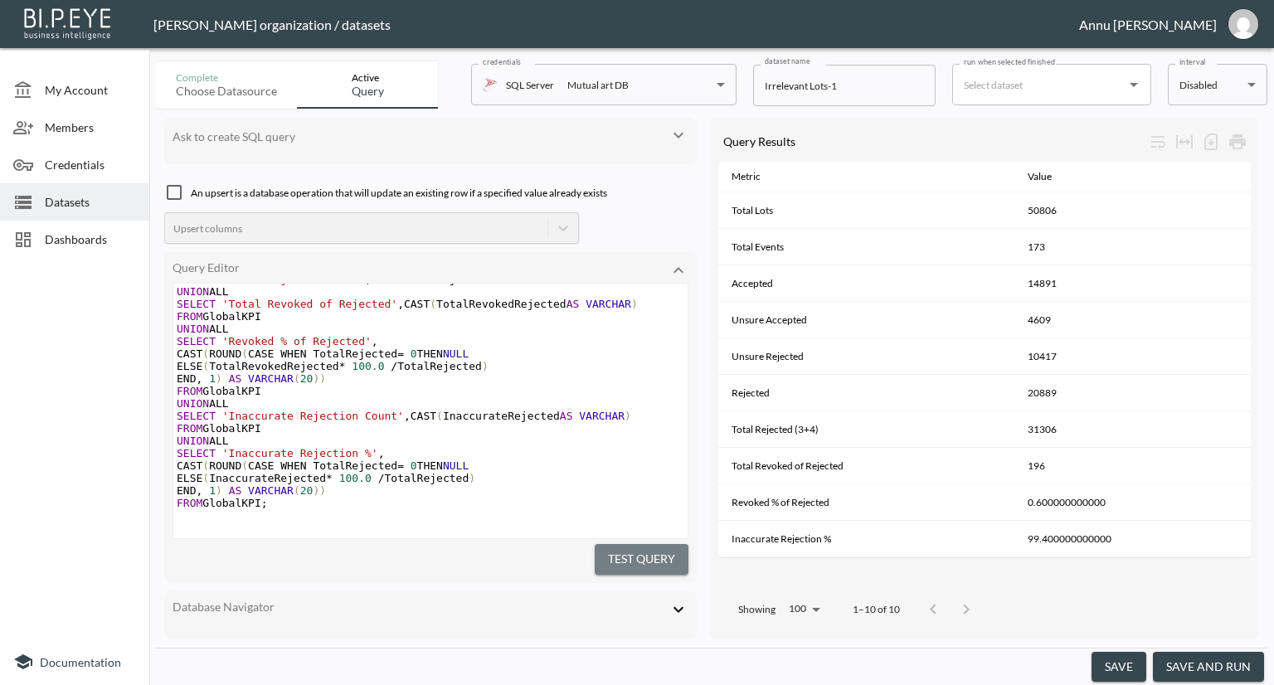
click at [642, 556] on button "Test Query" at bounding box center [642, 559] width 94 height 31
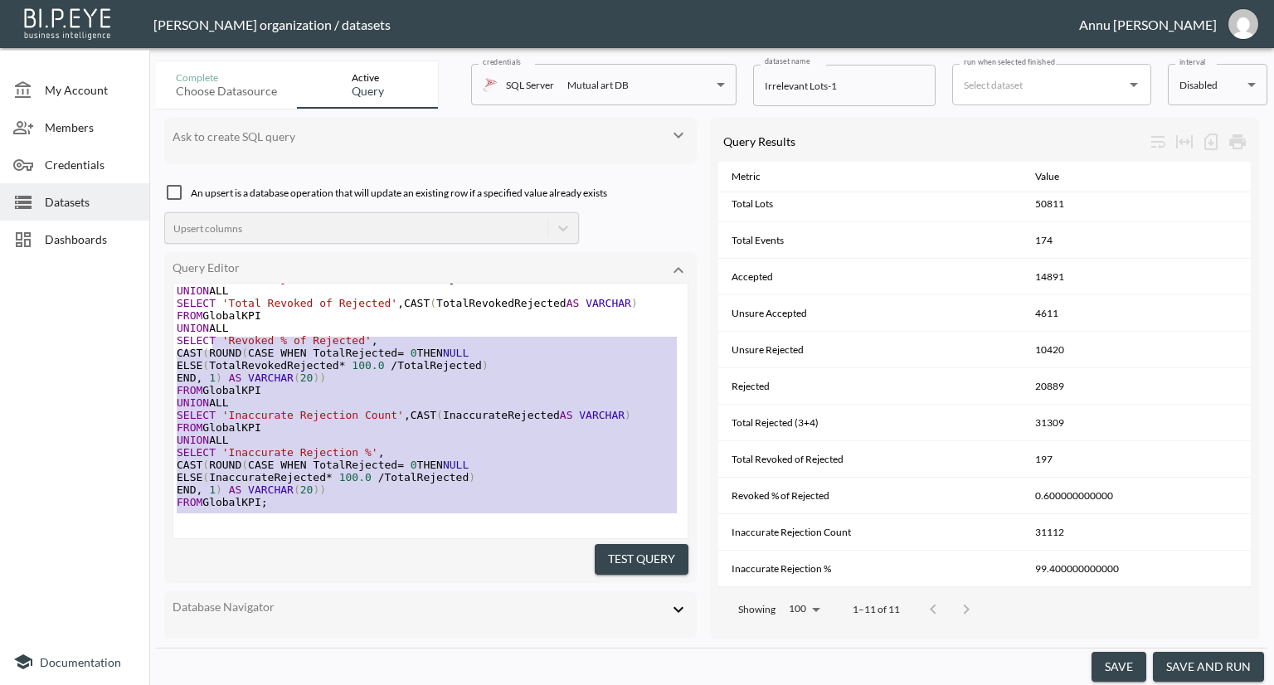
scroll to position [343, 0]
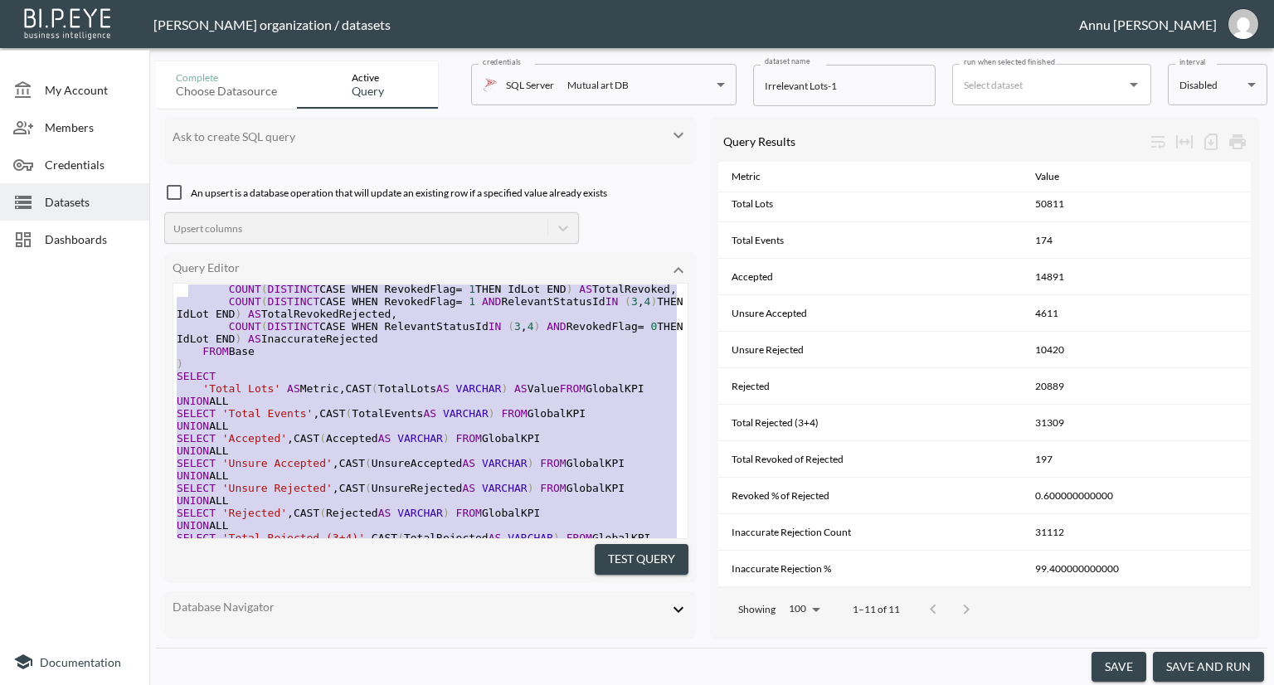
type textarea ";WITH Base AS ( -- Only lots from published events SELECT l.IdLot, l.IdEvent, l…"
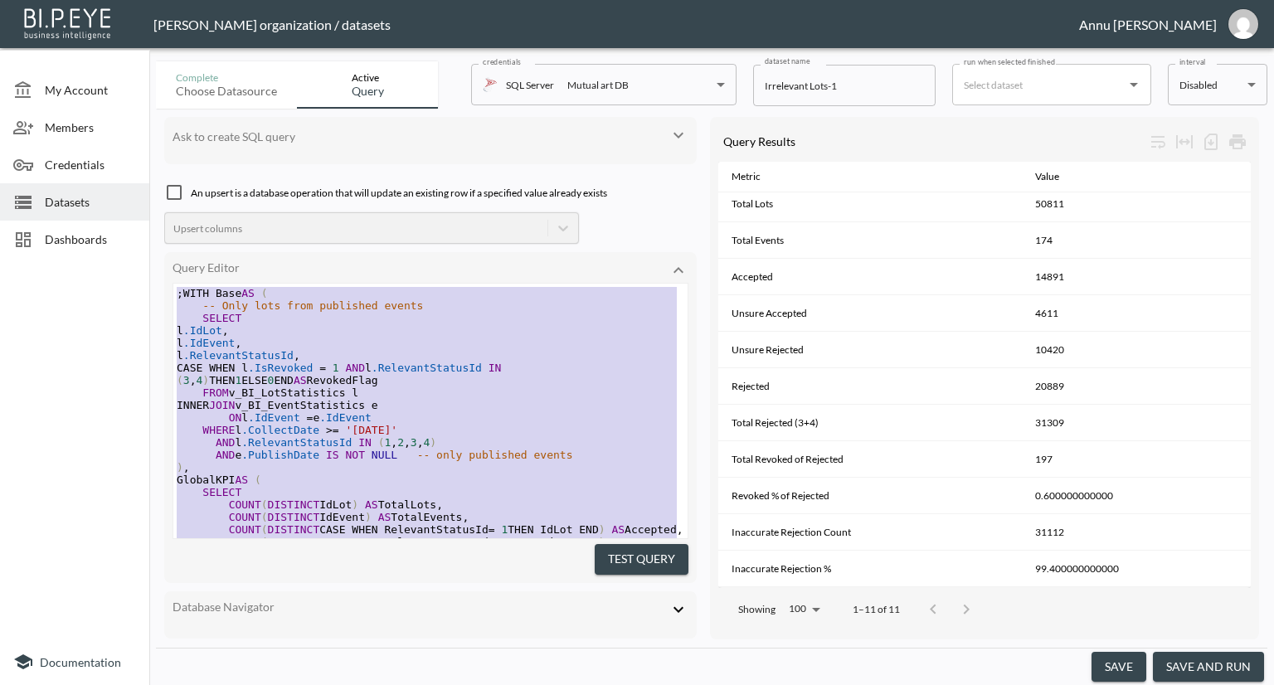
drag, startPoint x: 285, startPoint y: 502, endPoint x: 176, endPoint y: 136, distance: 381.9
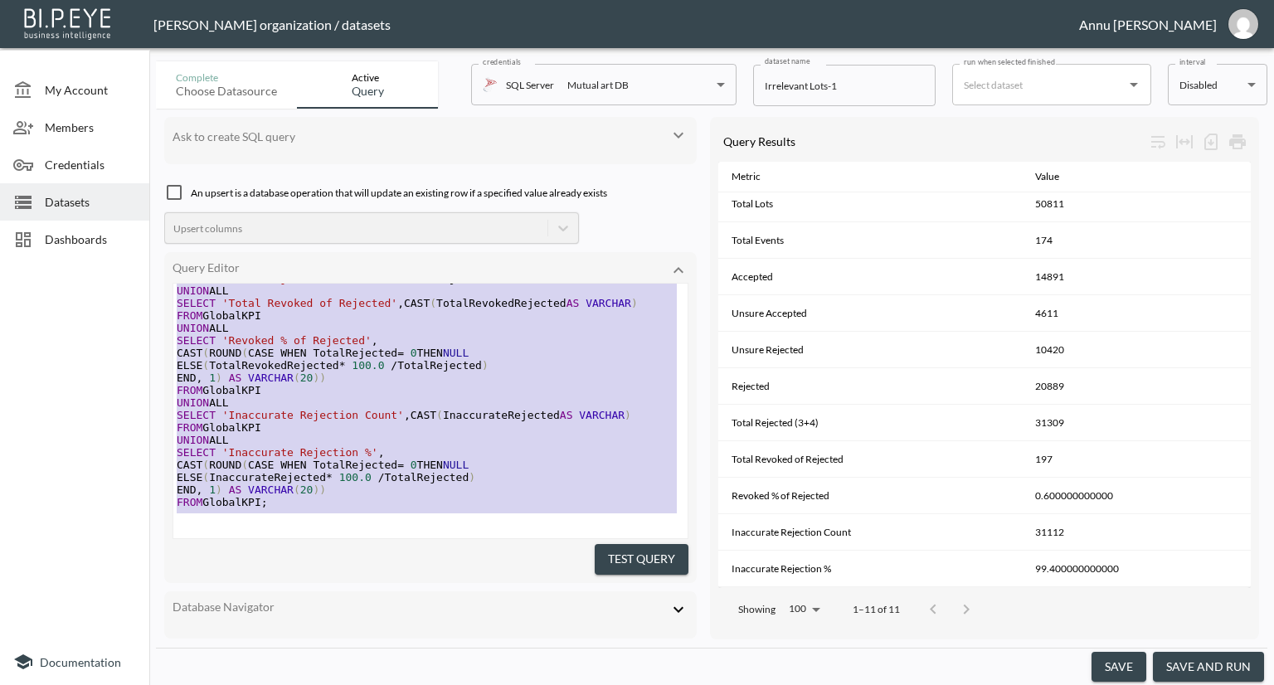
scroll to position [628, 0]
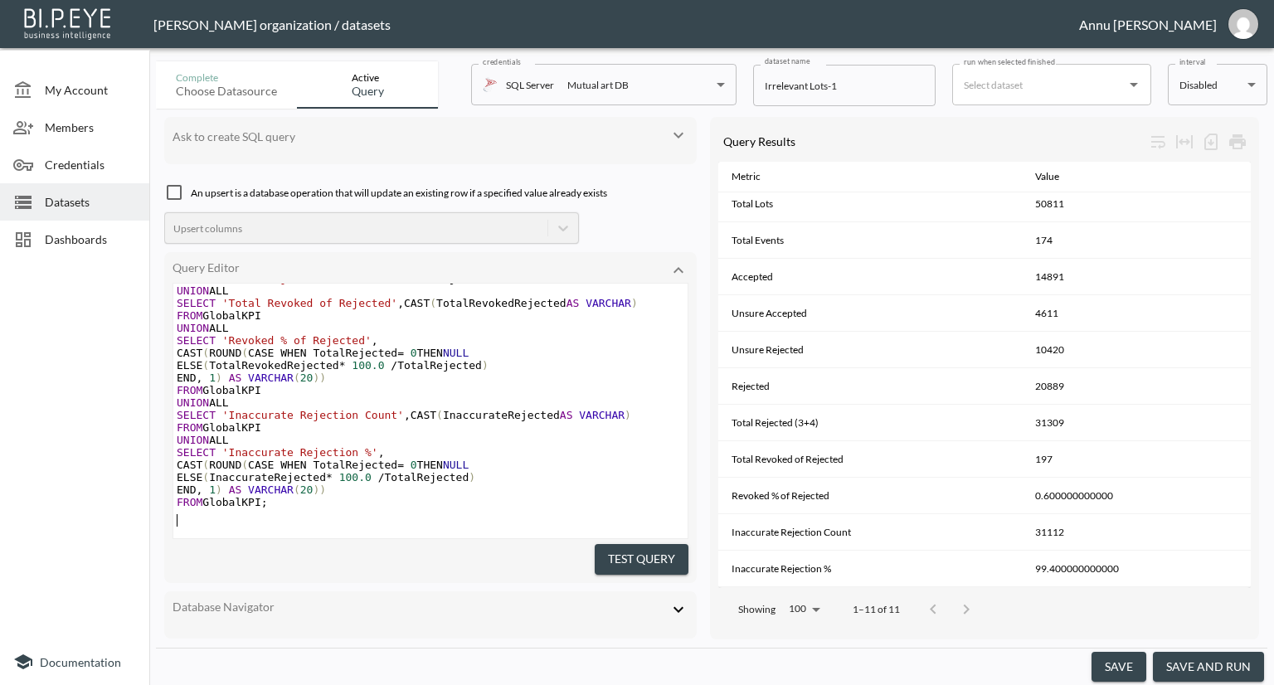
click at [345, 509] on pre "​" at bounding box center [430, 515] width 514 height 12
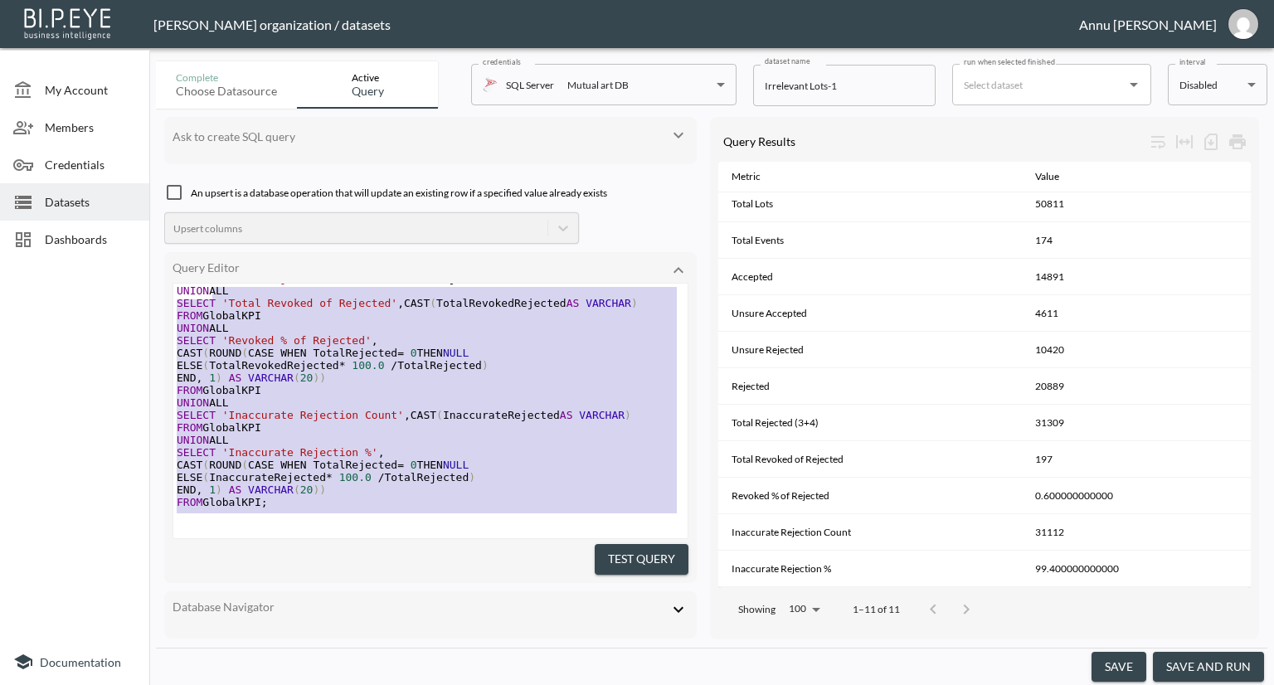
type textarea ";WITH Base AS ( -- Only lots from published events SELECT l.IdLot, l.IdEvent, l…"
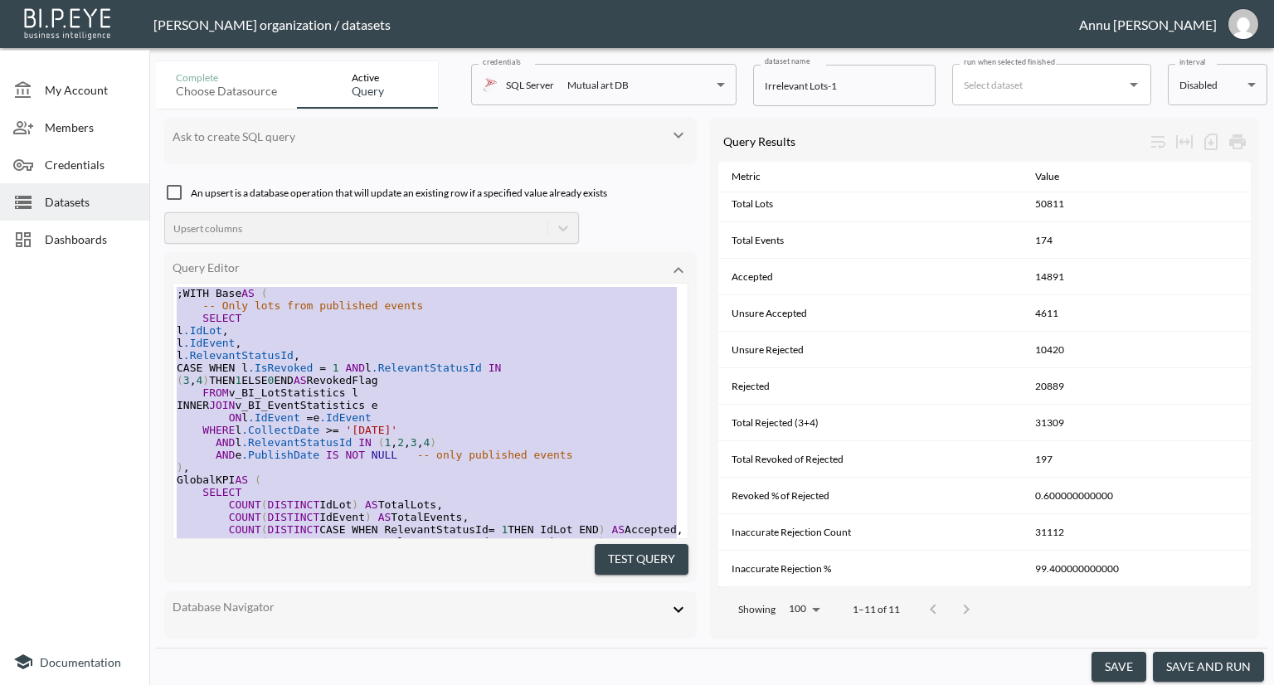
drag, startPoint x: 309, startPoint y: 498, endPoint x: 182, endPoint y: 66, distance: 449.7
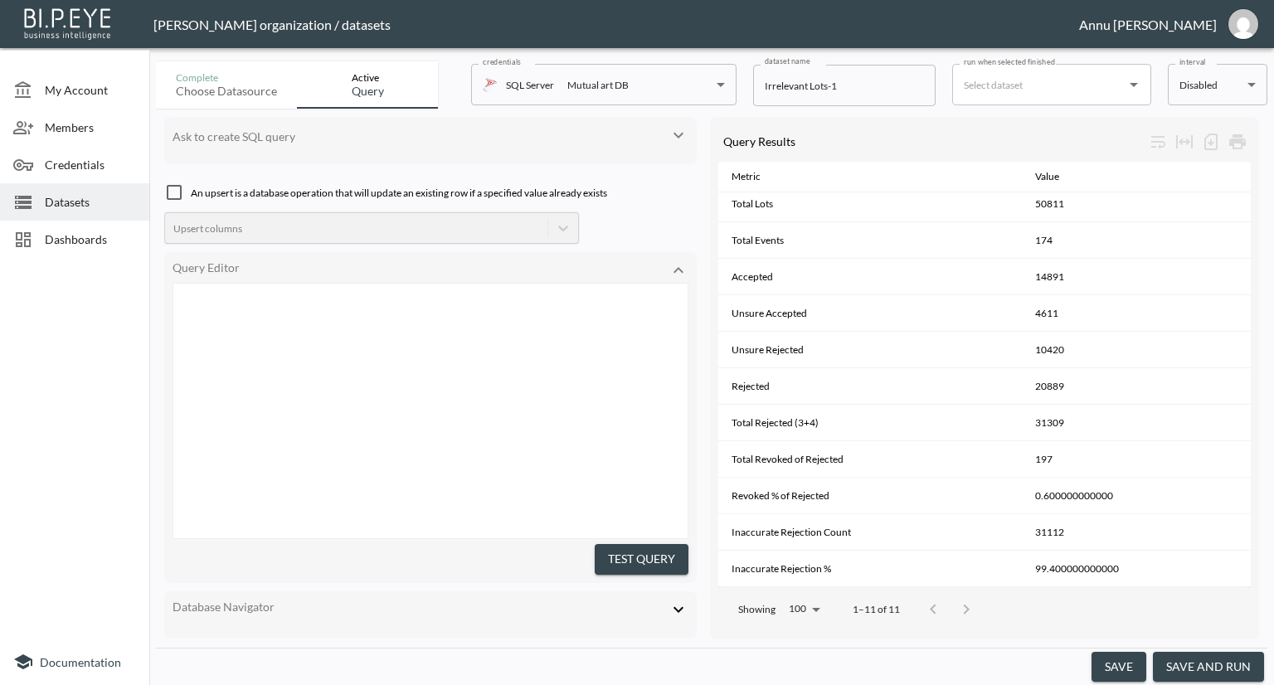
scroll to position [587, 0]
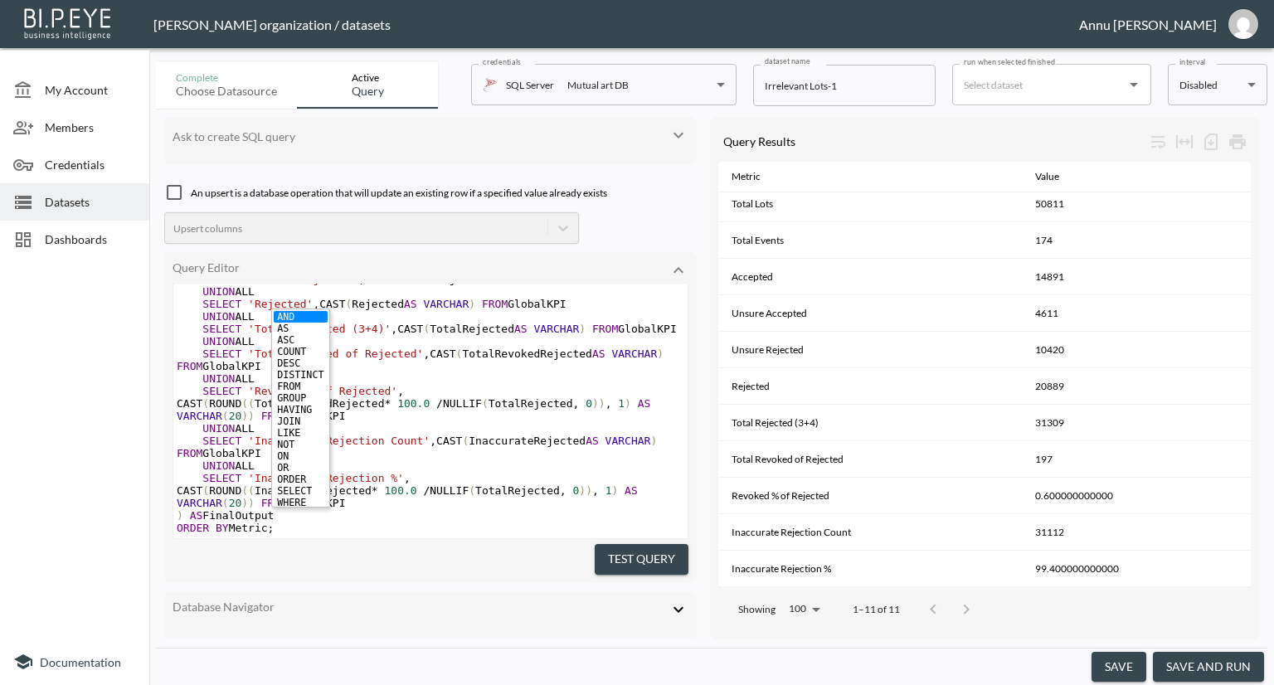
click at [618, 545] on button "Test Query" at bounding box center [642, 559] width 94 height 31
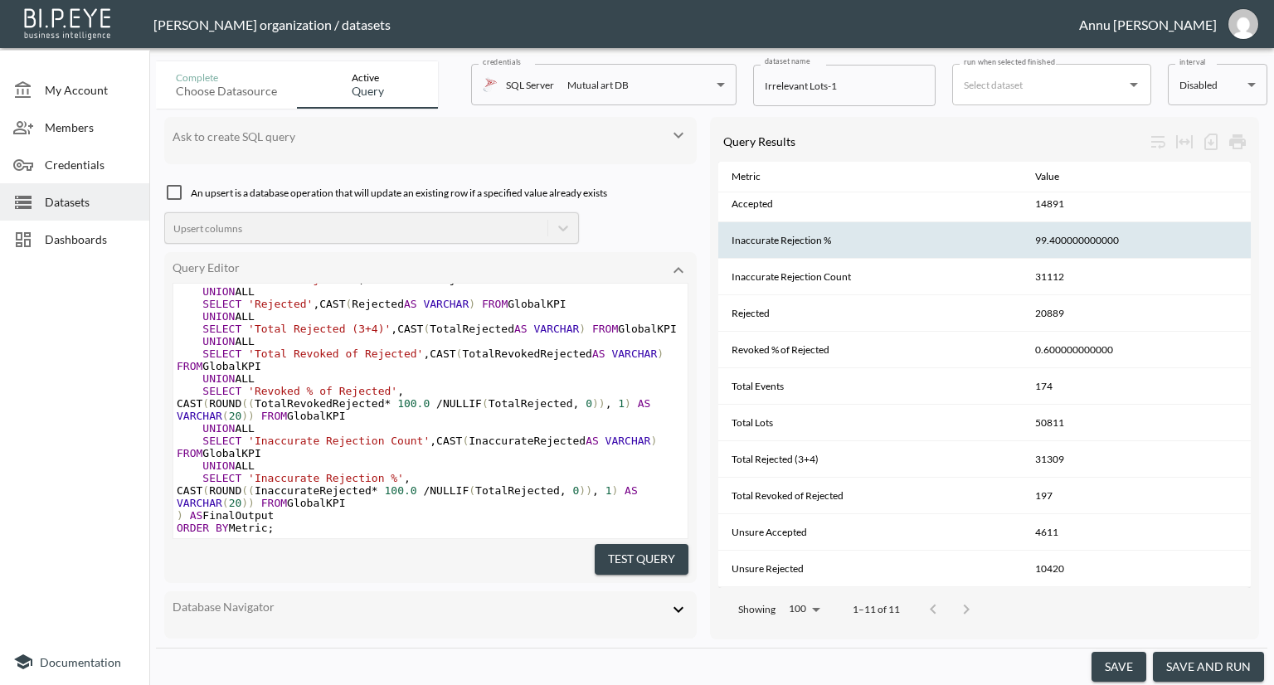
scroll to position [0, 0]
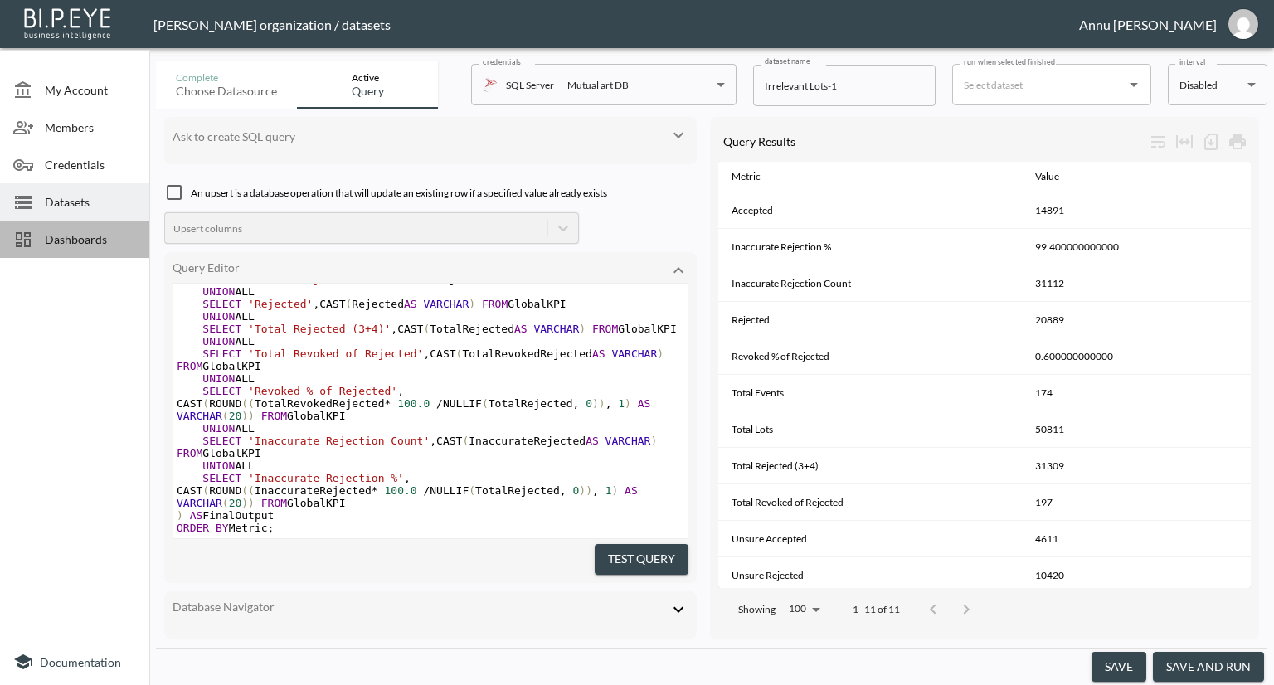
click at [83, 240] on span "Dashboards" at bounding box center [90, 239] width 91 height 17
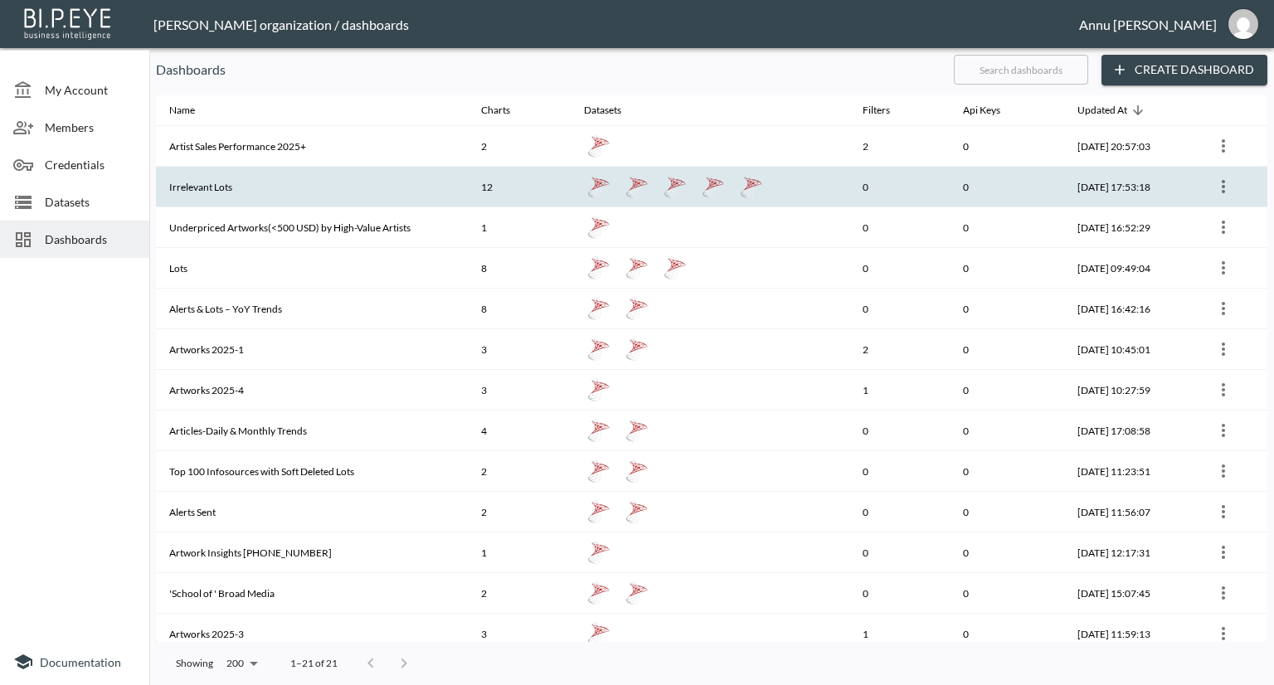
click at [212, 178] on th "Irrelevant Lots" at bounding box center [312, 187] width 312 height 41
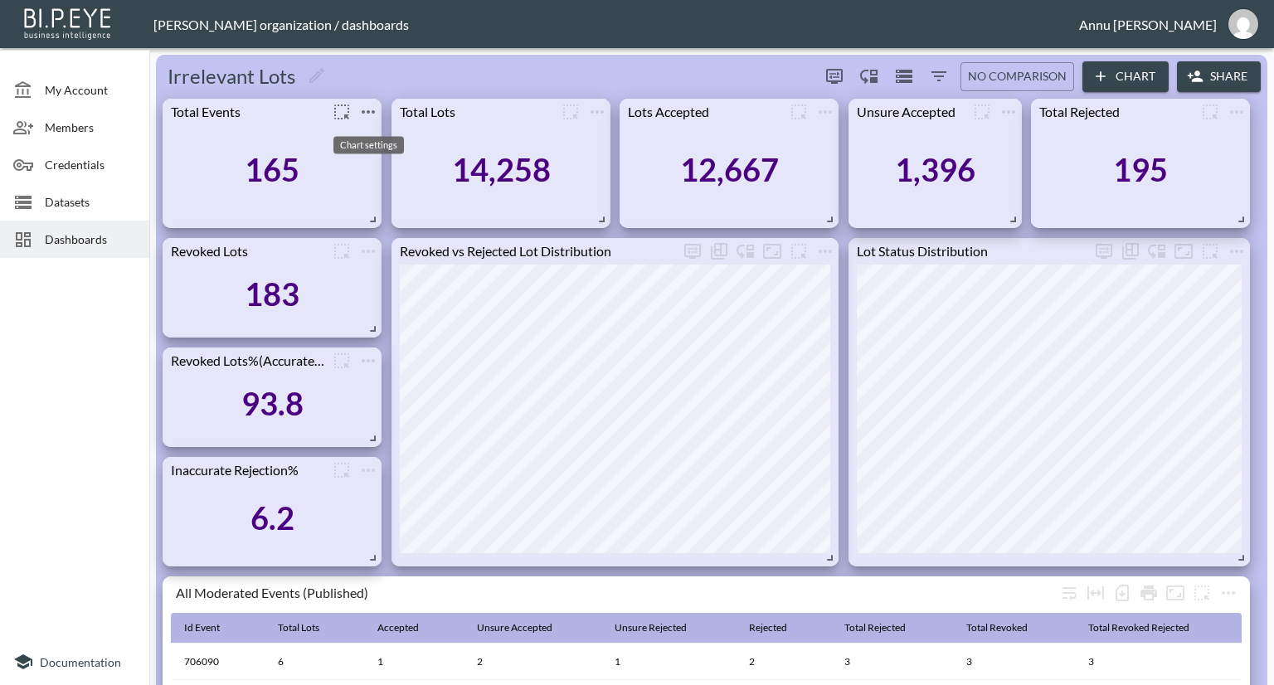
click at [368, 107] on icon "more" at bounding box center [368, 112] width 20 height 20
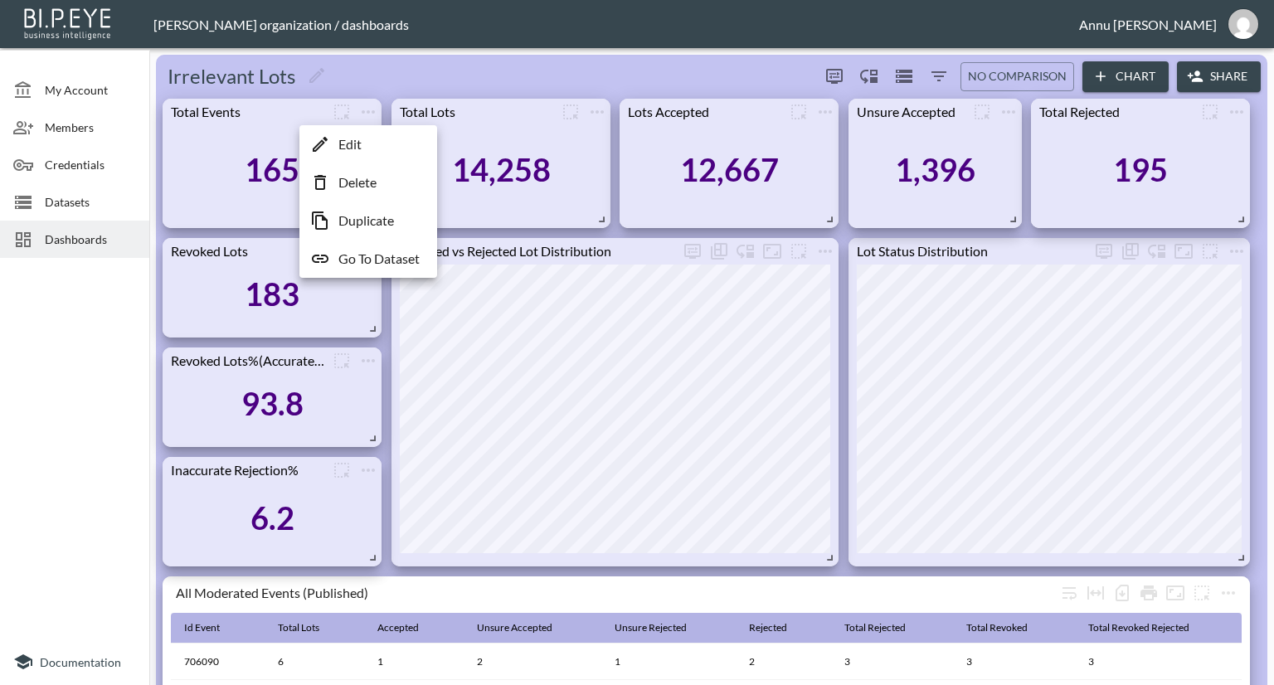
click at [381, 251] on p "Go To Dataset" at bounding box center [378, 259] width 81 height 20
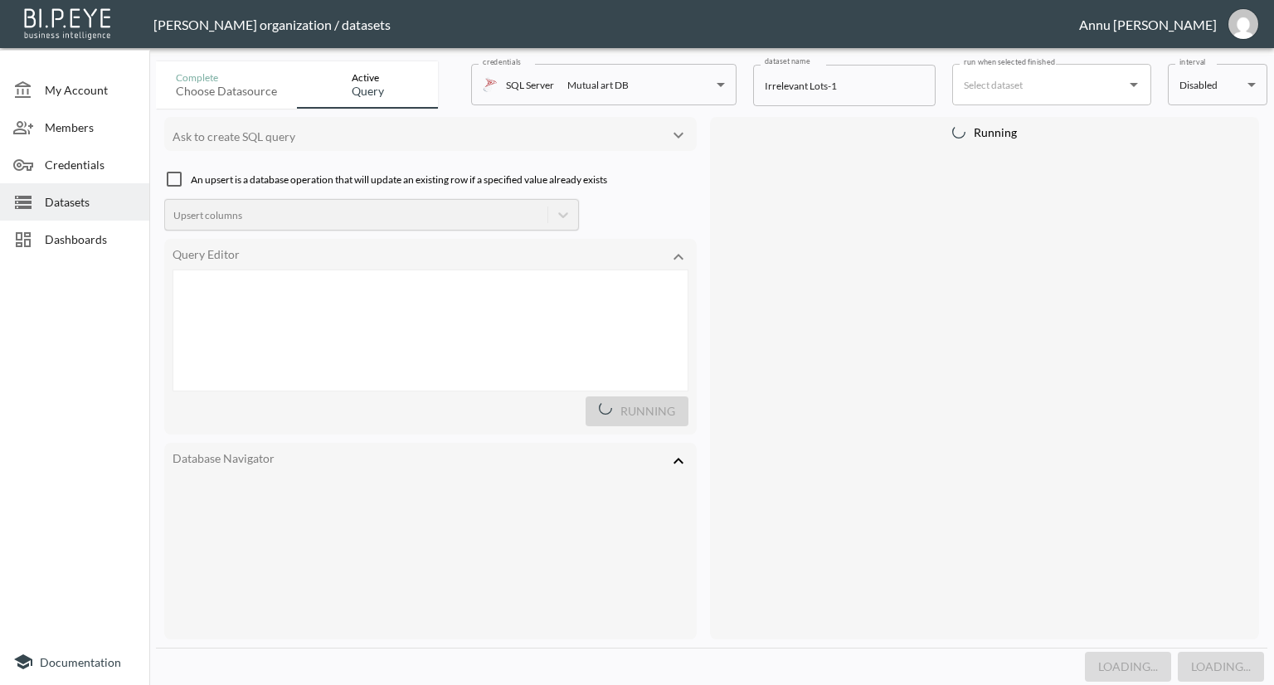
scroll to position [662, 0]
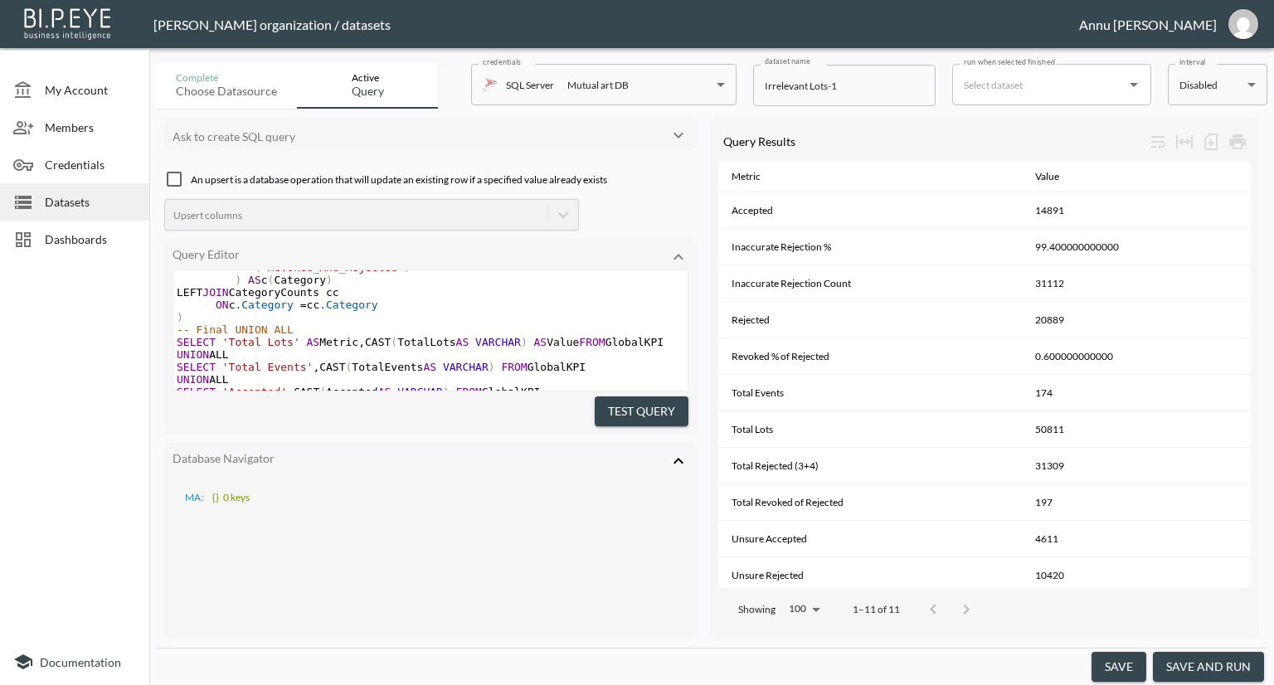
drag, startPoint x: 689, startPoint y: 452, endPoint x: 679, endPoint y: 453, distance: 9.2
click at [688, 452] on div "Database Navigator MA : {} 0 keys" at bounding box center [430, 541] width 533 height 196
click at [679, 454] on icon at bounding box center [679, 461] width 20 height 20
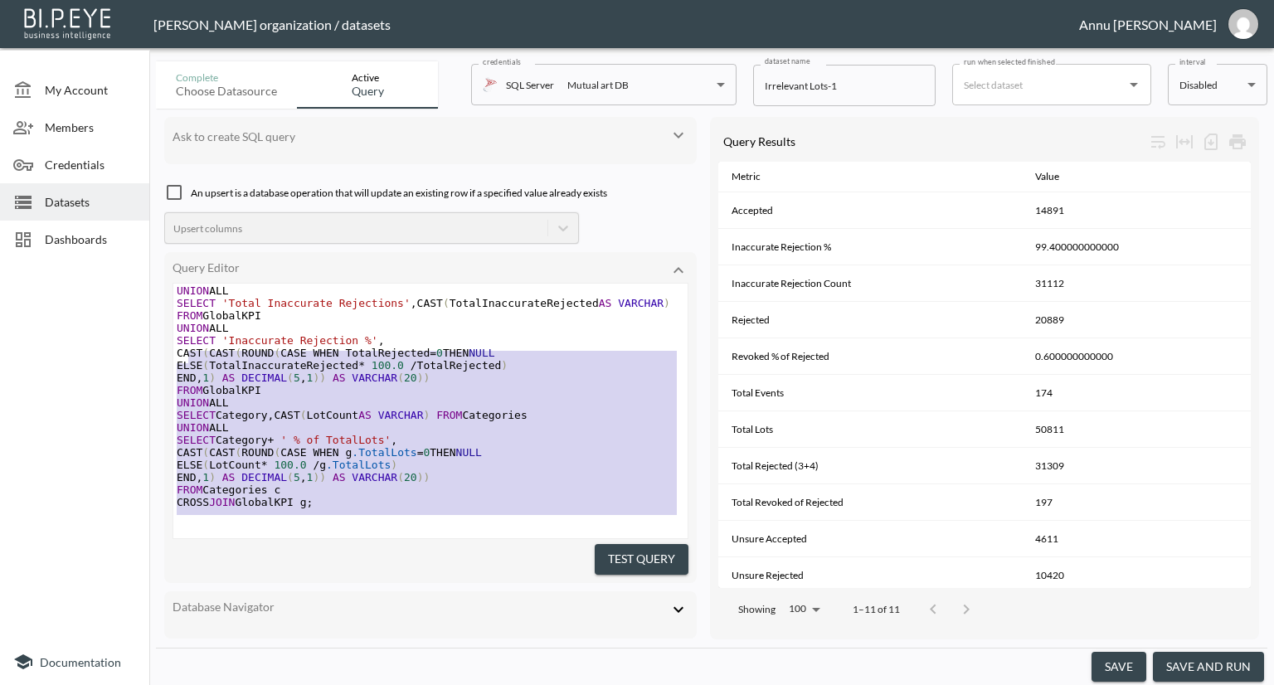
scroll to position [368, 0]
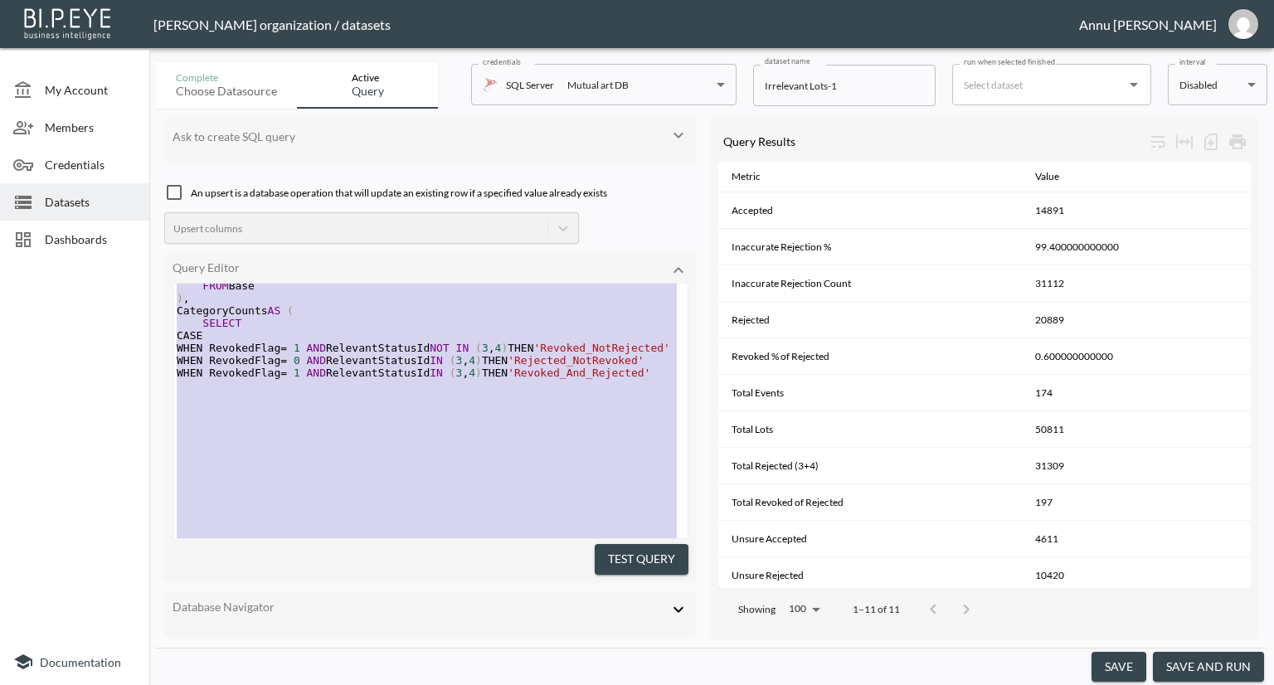
type textarea ";WITH Base AS ( SELECT IdLot, IdEvent, RelevantStatusId, CASE WHEN IsRevoked = …"
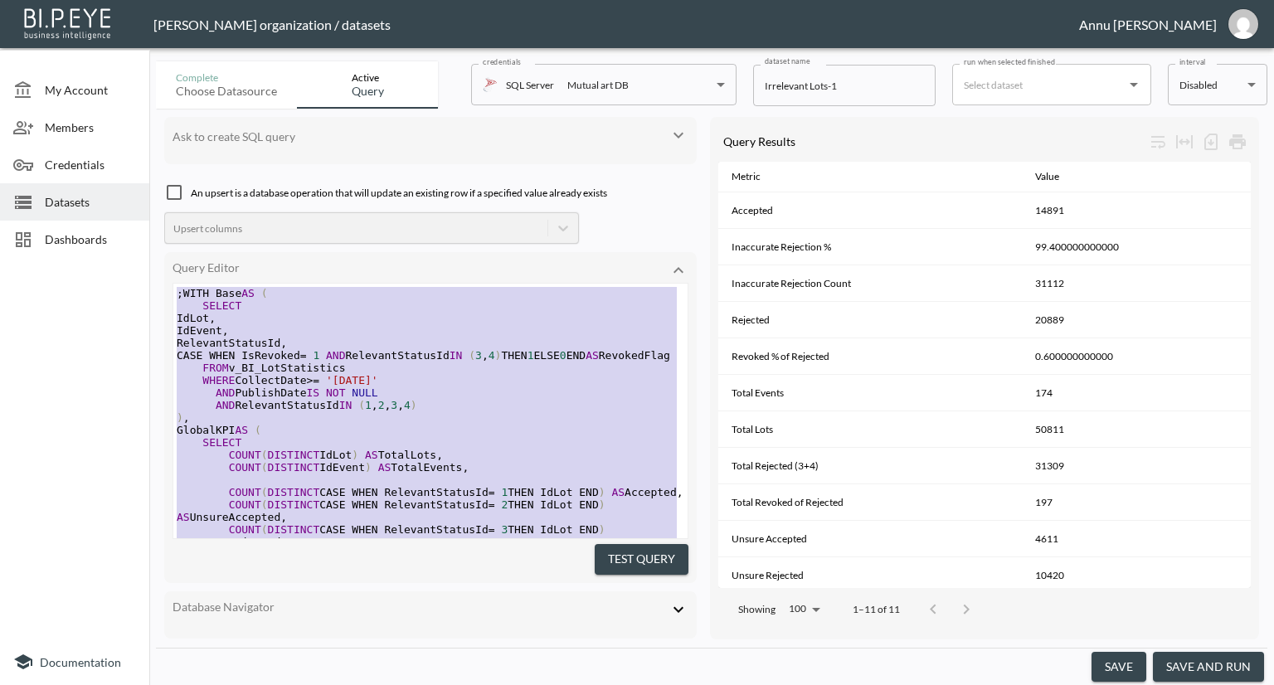
drag, startPoint x: 335, startPoint y: 493, endPoint x: 118, endPoint y: 146, distance: 409.3
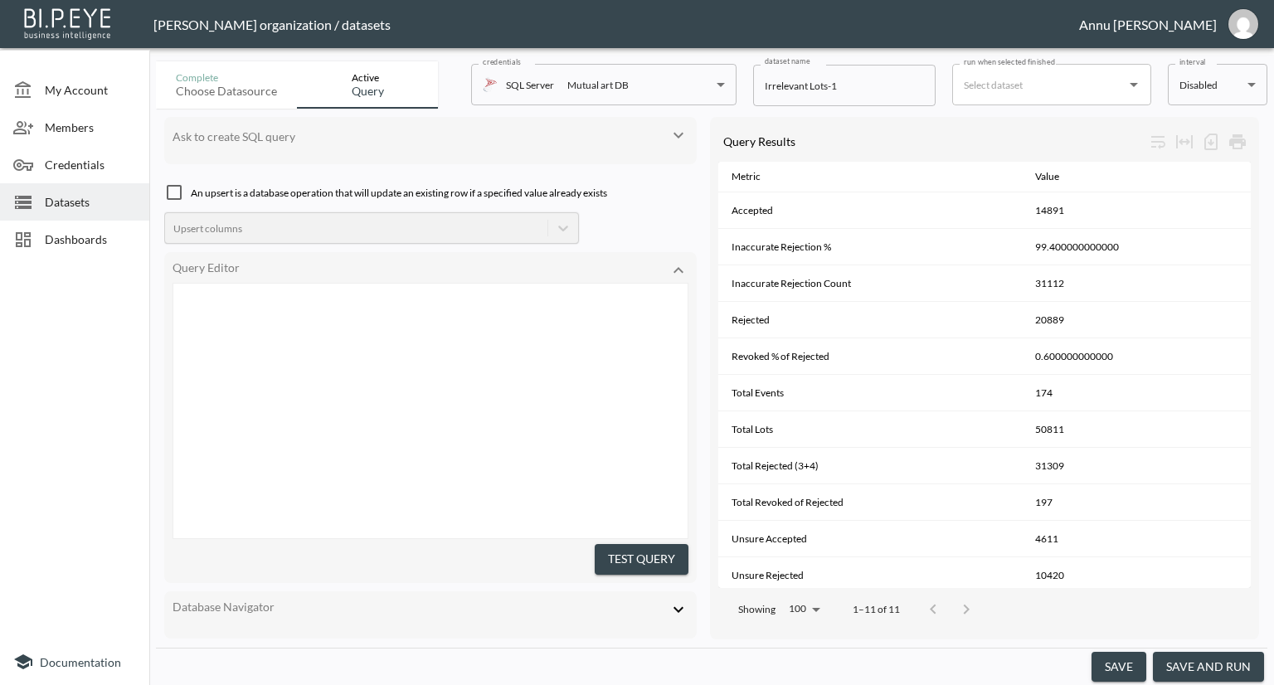
scroll to position [637, 0]
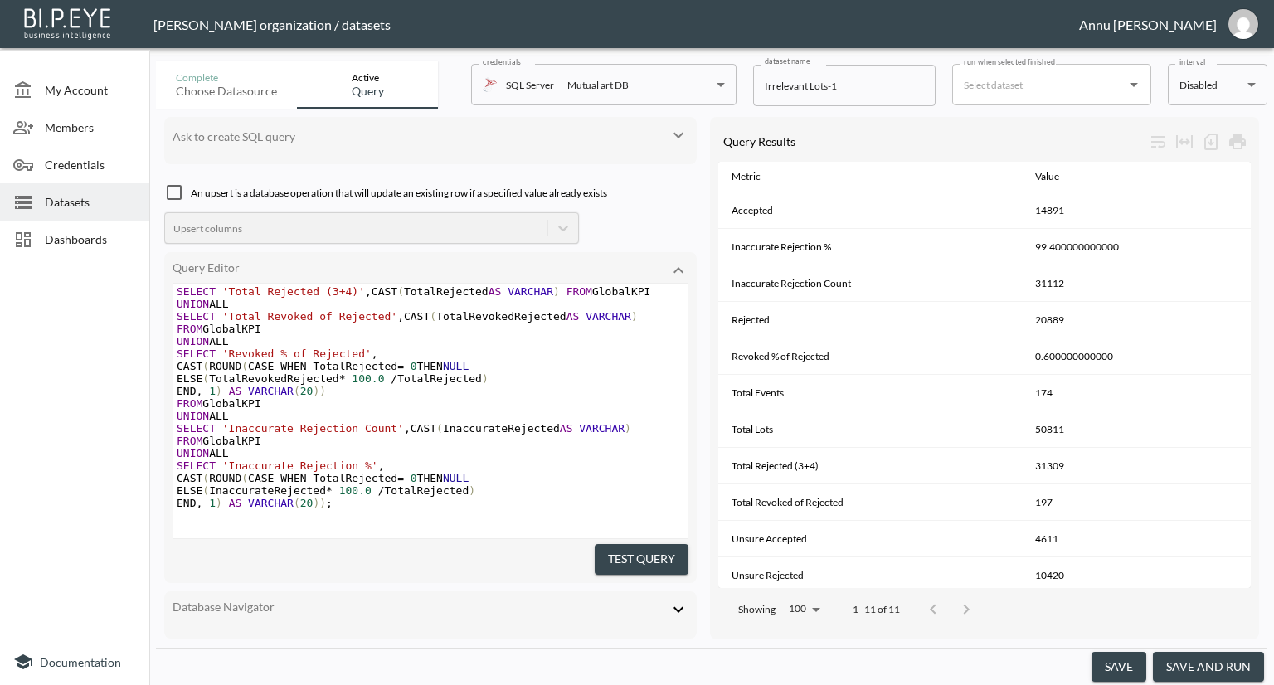
click at [642, 553] on button "Test Query" at bounding box center [642, 559] width 94 height 31
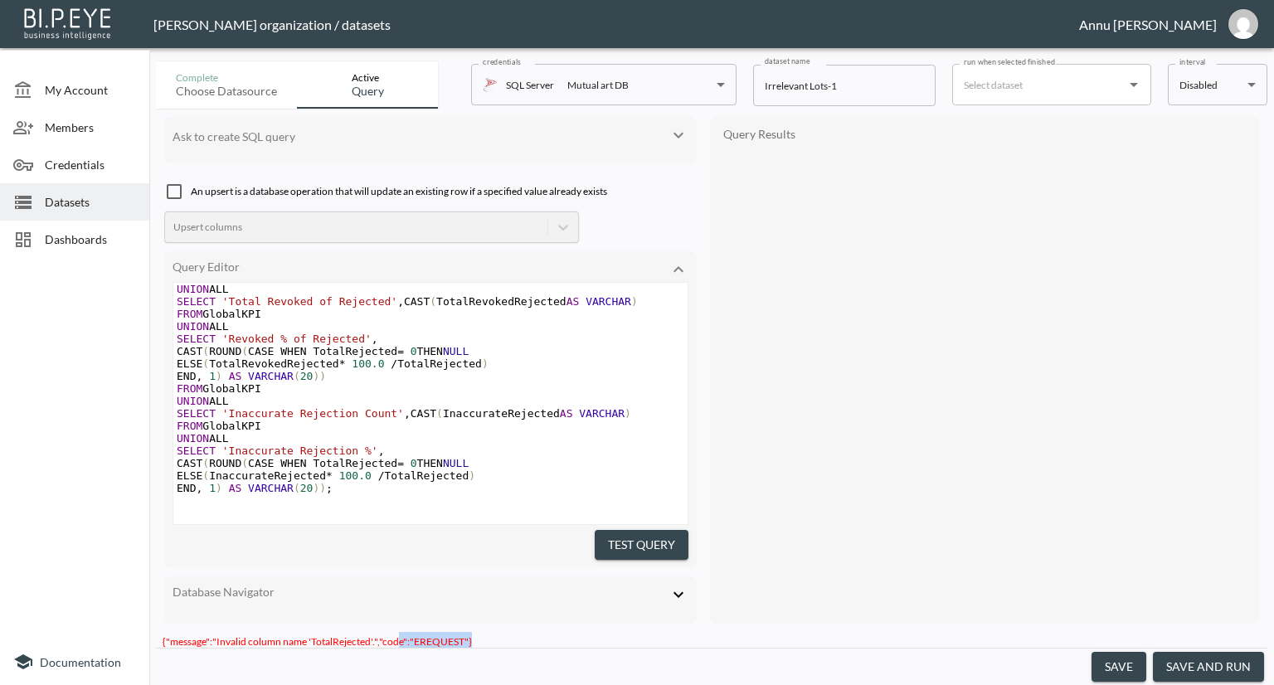
scroll to position [0, 0]
drag, startPoint x: 478, startPoint y: 636, endPoint x: 151, endPoint y: 626, distance: 327.1
click at [151, 626] on div "Complete Choose datasource Active Query credentials SQL Server Mutual art DB 82…" at bounding box center [711, 370] width 1125 height 631
copy span "{"message":"Invalid column name 'TotalRejected'.","code":"EREQUEST"}"
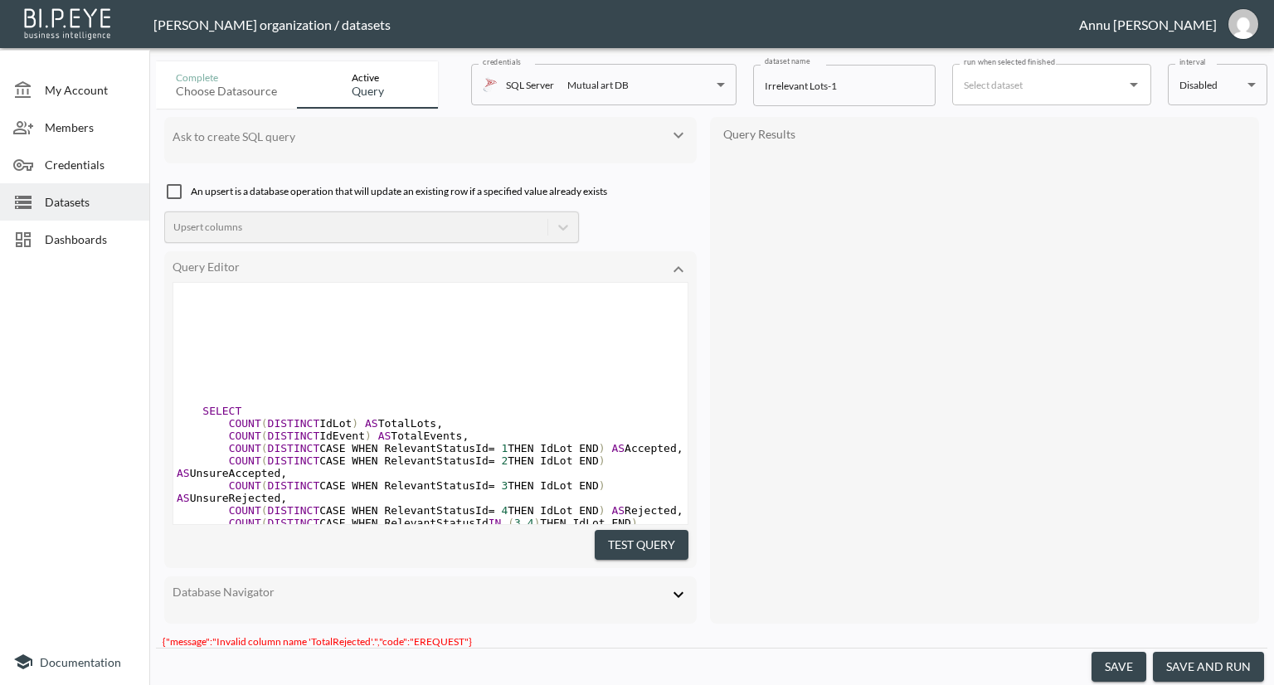
type textarea ";WITH PublishedEvents AS ( -- Only events which are published SELECT DISTINCT I…"
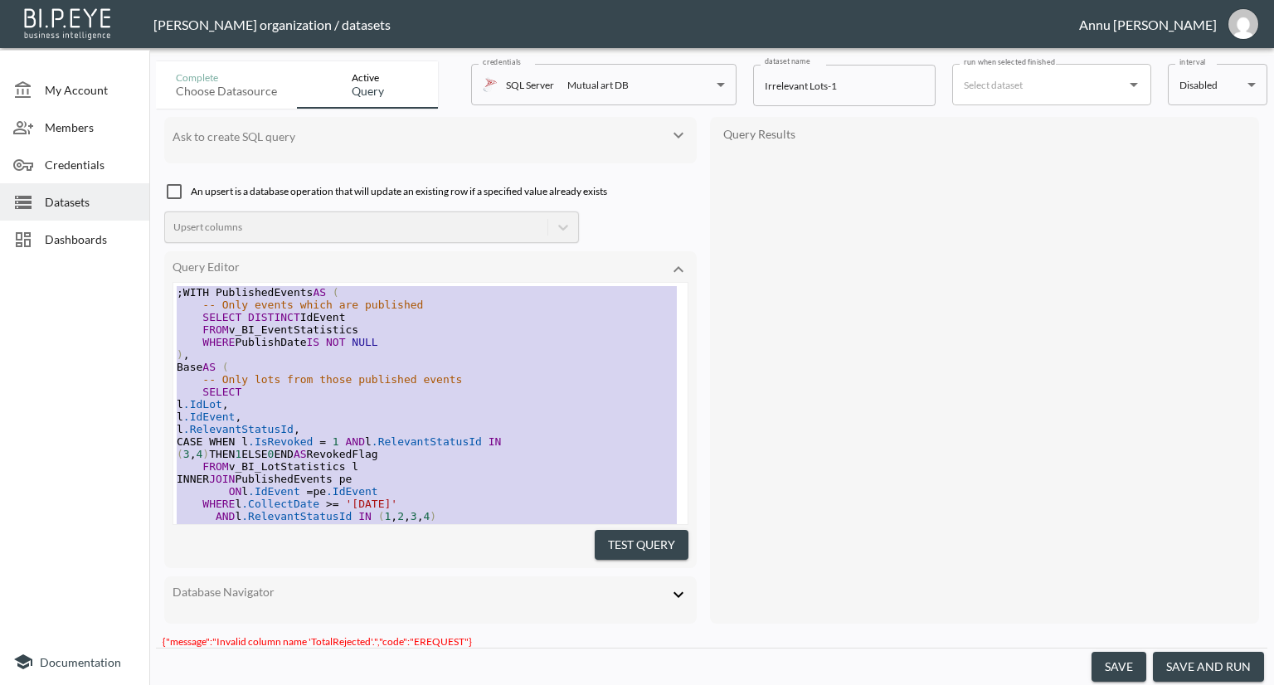
drag, startPoint x: 441, startPoint y: 478, endPoint x: 174, endPoint y: 3, distance: 544.2
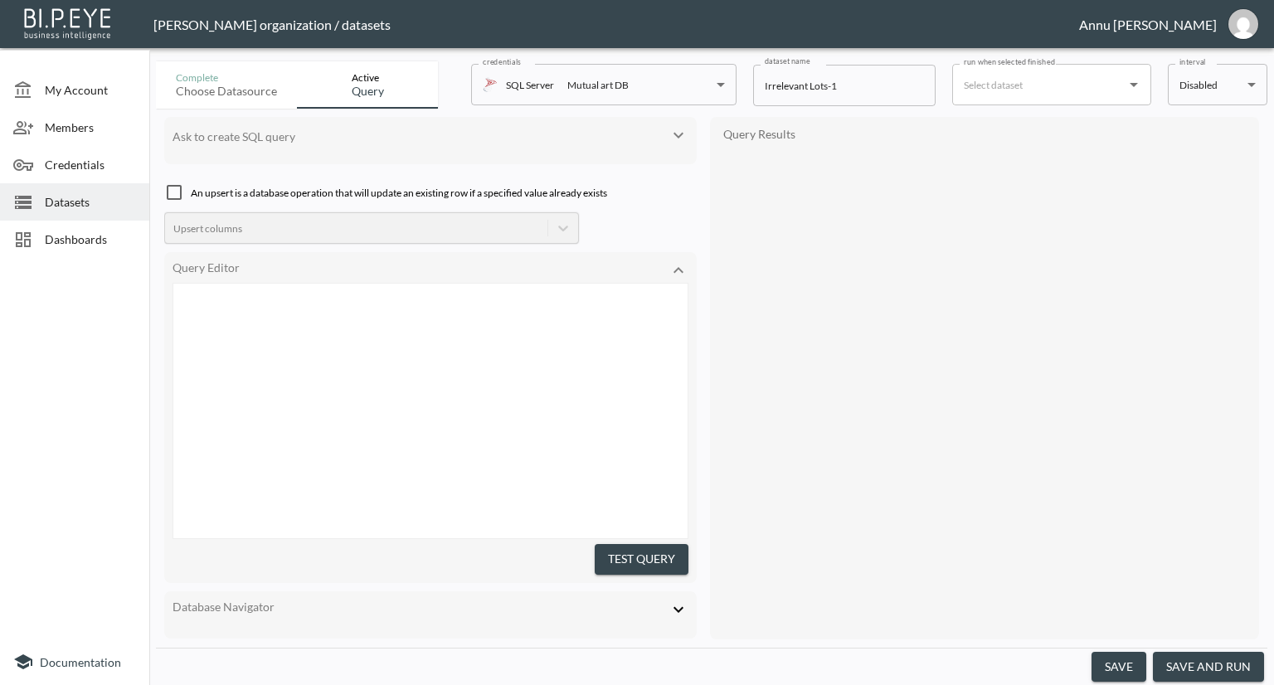
scroll to position [738, 0]
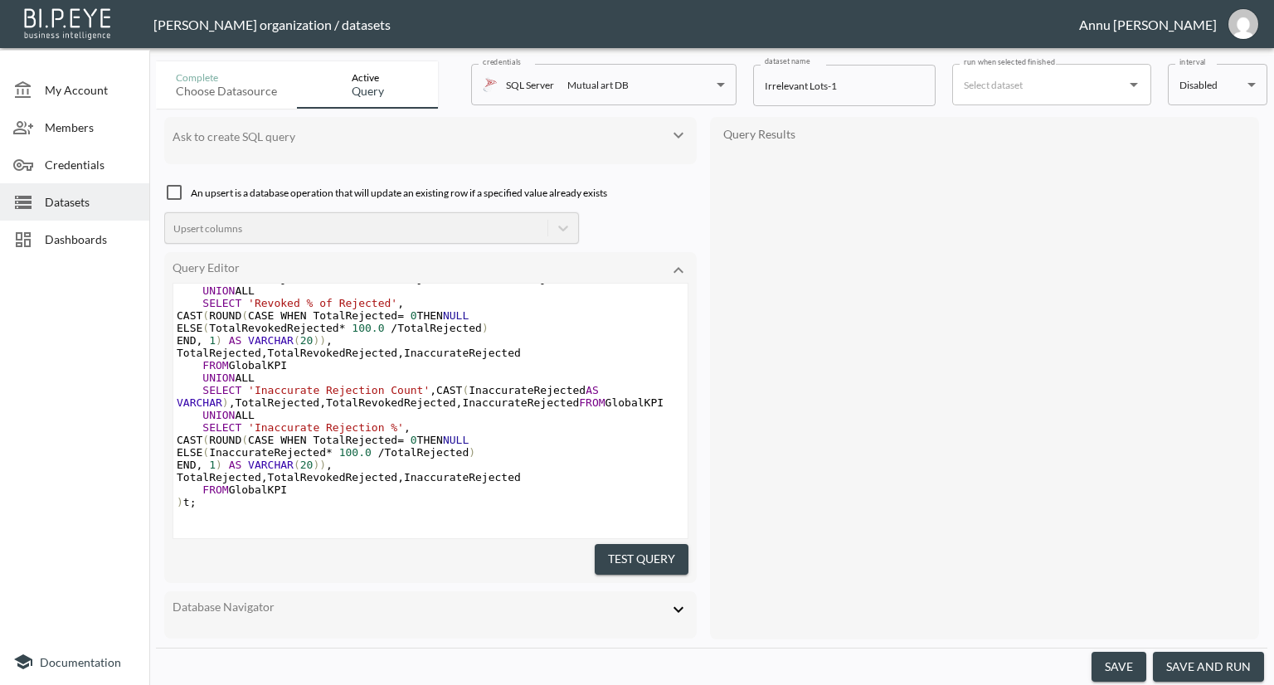
click at [616, 549] on button "Test Query" at bounding box center [642, 559] width 94 height 31
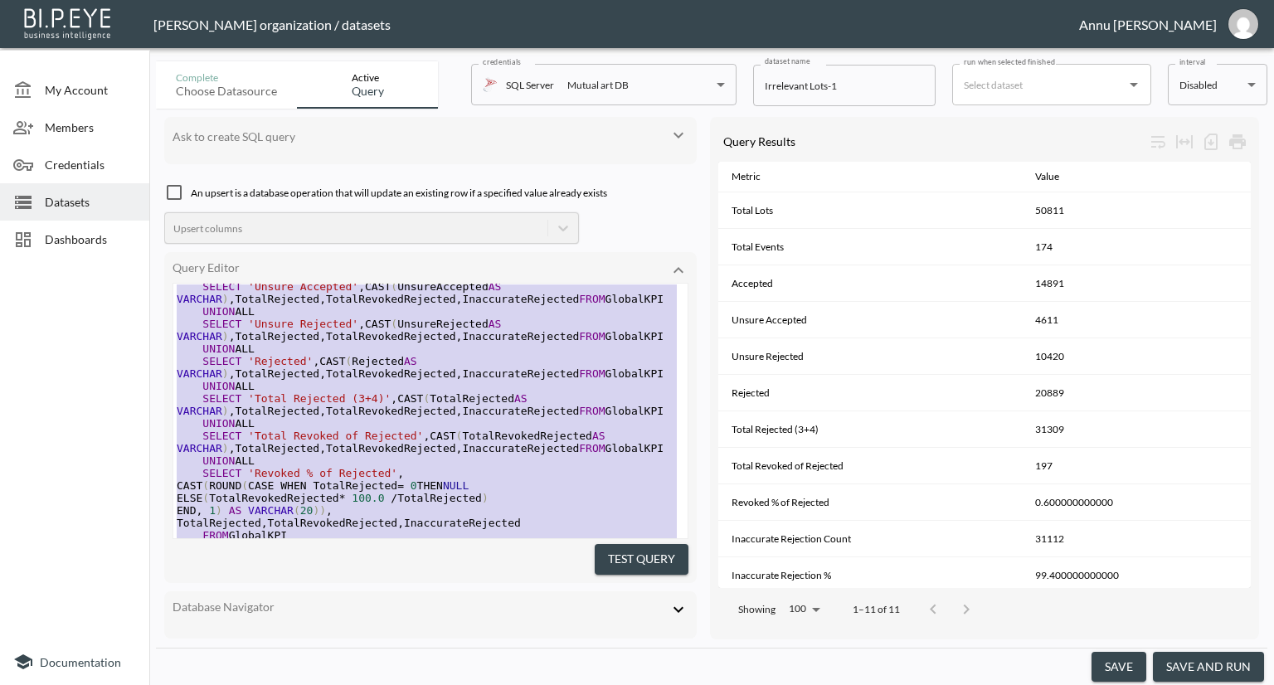
scroll to position [91, 0]
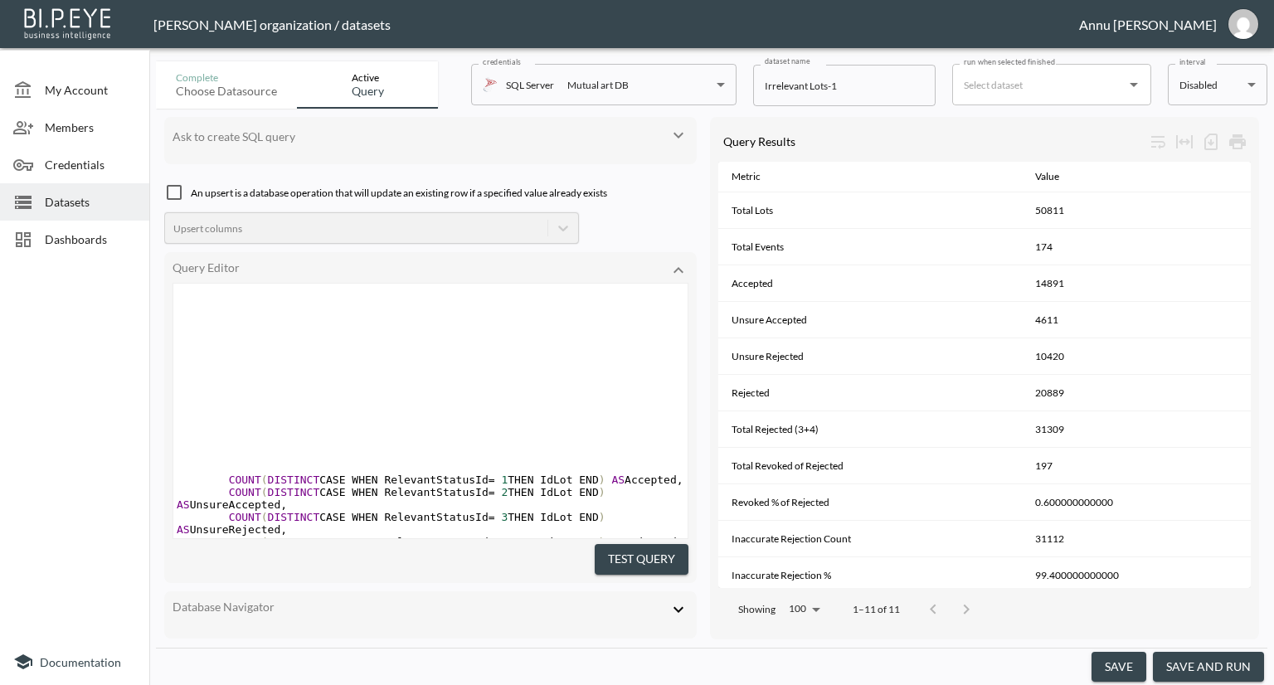
type textarea ";WITH PublishedEvents AS ( SELECT DISTINCT IdEvent FROM v_BI_EventStatistics WH…"
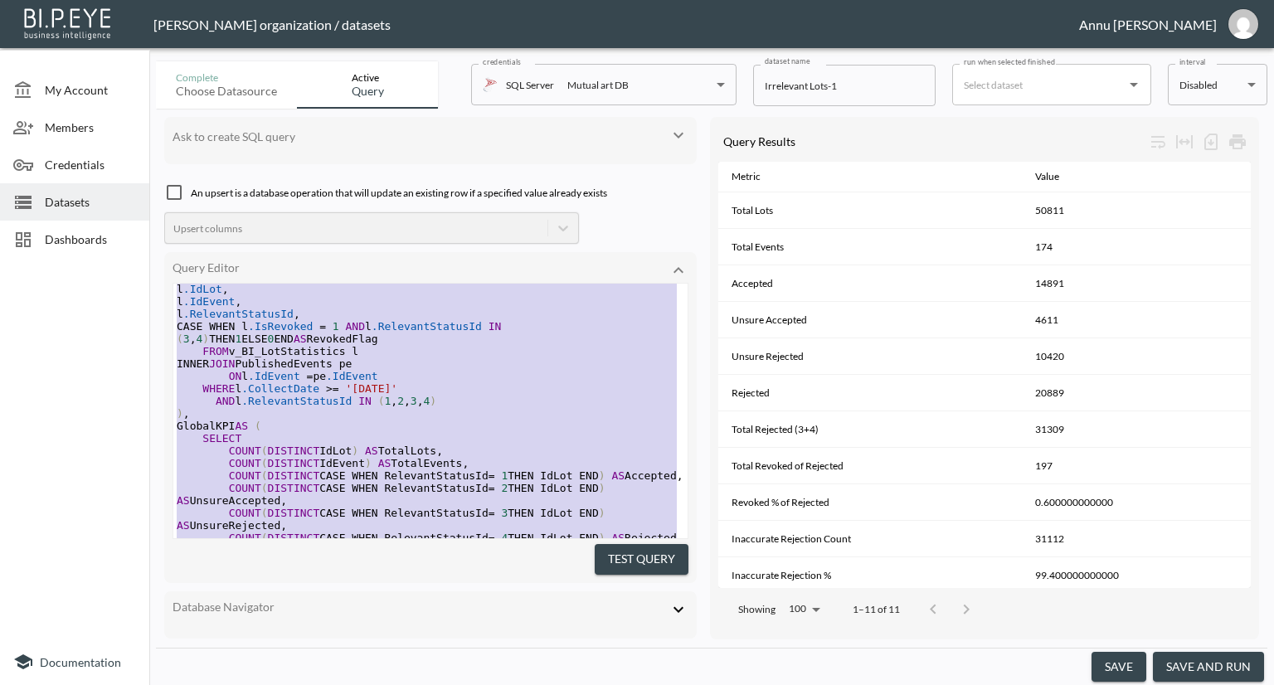
scroll to position [0, 0]
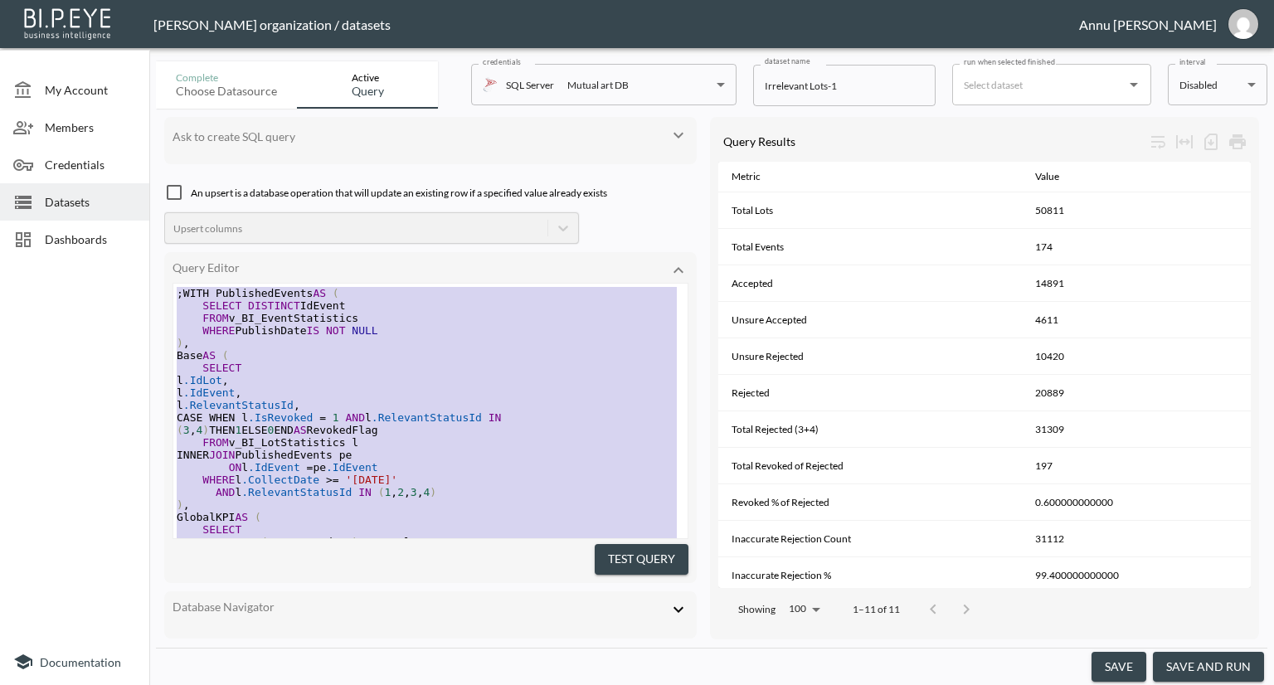
drag, startPoint x: 322, startPoint y: 499, endPoint x: 142, endPoint y: 200, distance: 349.4
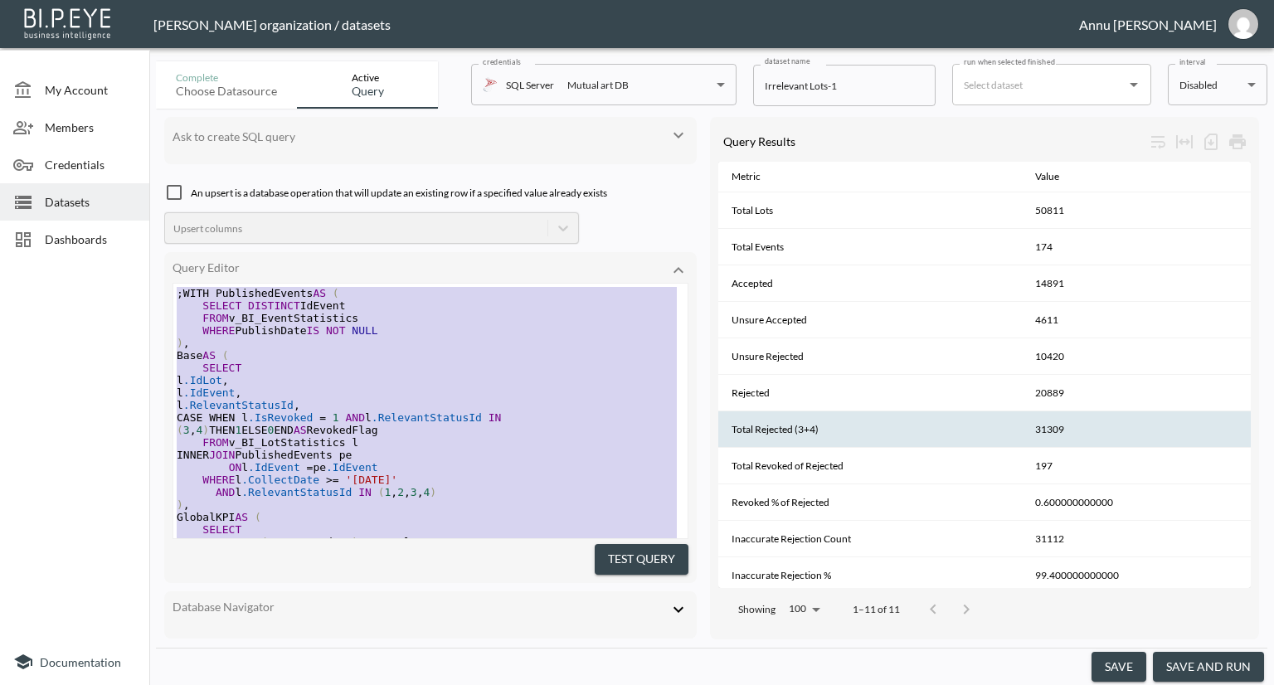
scroll to position [15, 0]
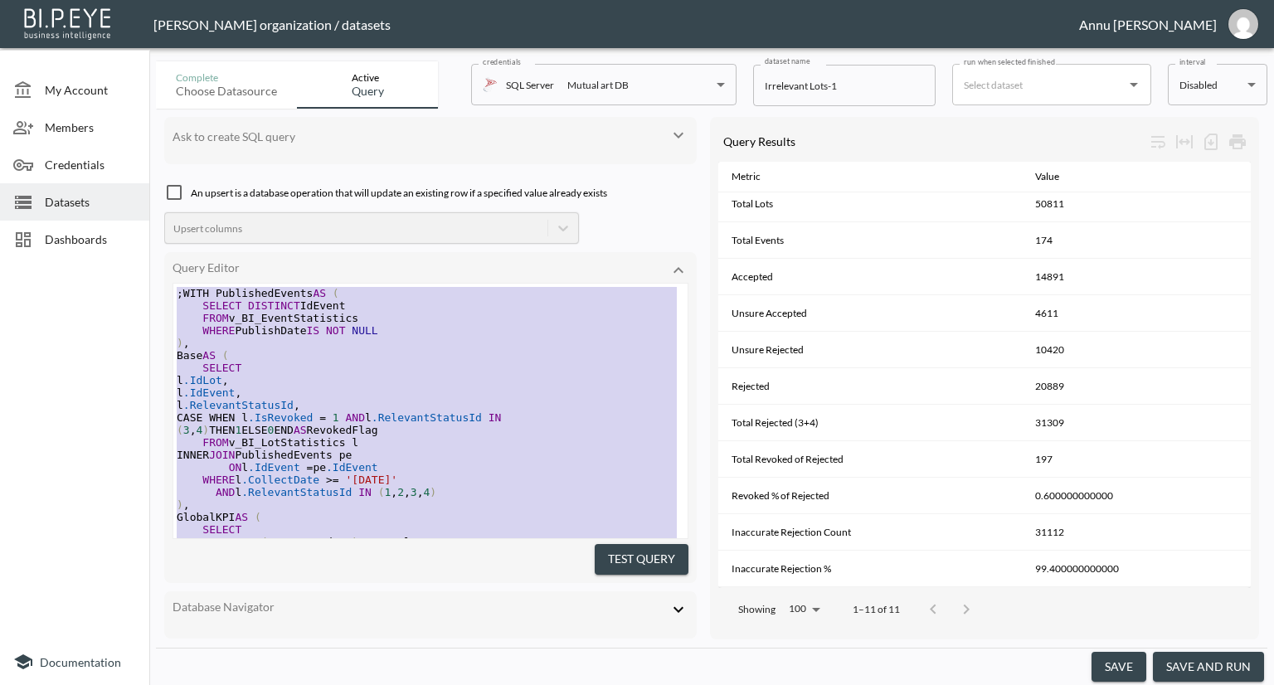
click at [402, 449] on pre "FROM v_BI_LotStatistics l" at bounding box center [430, 442] width 514 height 12
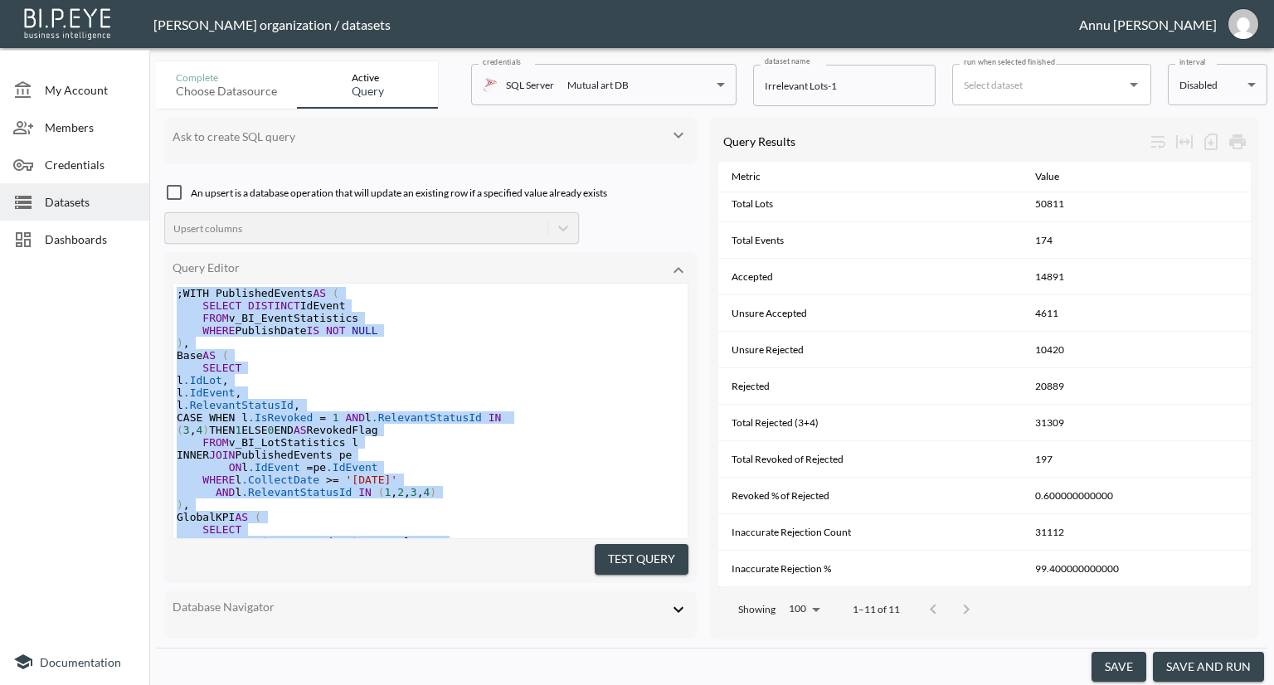
drag, startPoint x: 282, startPoint y: 543, endPoint x: 159, endPoint y: 295, distance: 277.5
click at [159, 295] on div "Ask to create SQL query An upsert is a database operation that will update an e…" at bounding box center [712, 378] width 1112 height 539
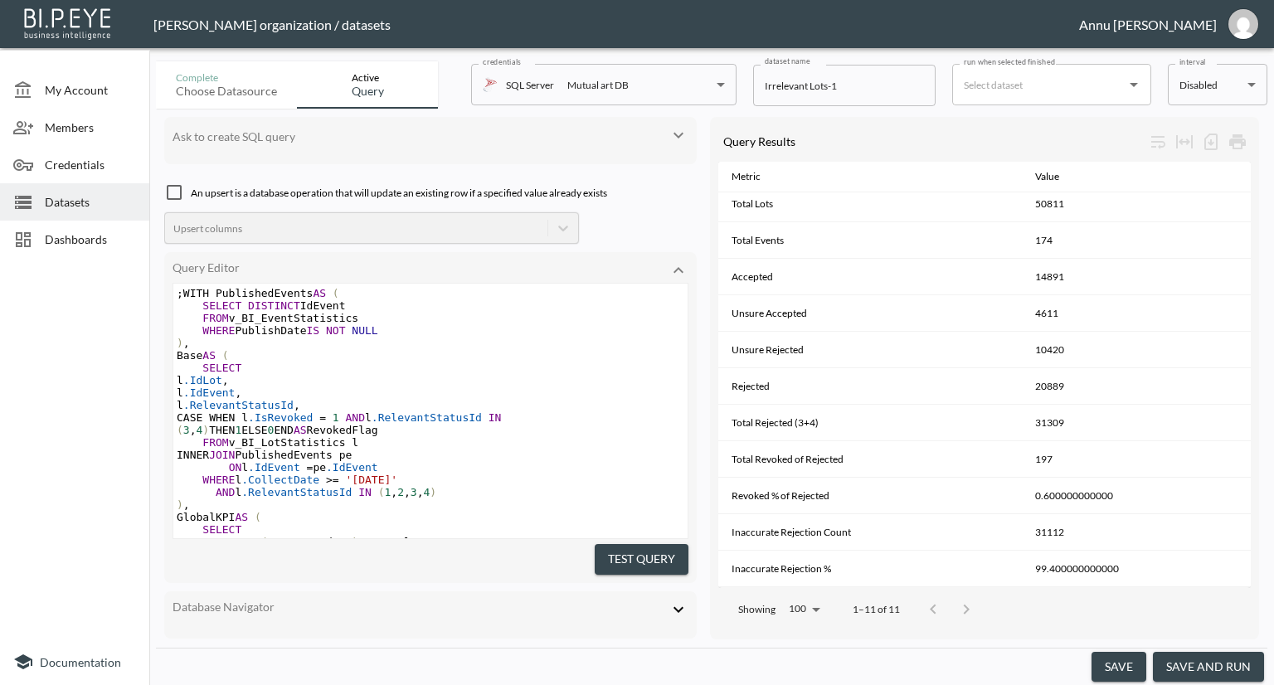
drag, startPoint x: 412, startPoint y: 352, endPoint x: 308, endPoint y: 478, distance: 163.3
click at [411, 353] on pre "Base AS (" at bounding box center [430, 355] width 514 height 12
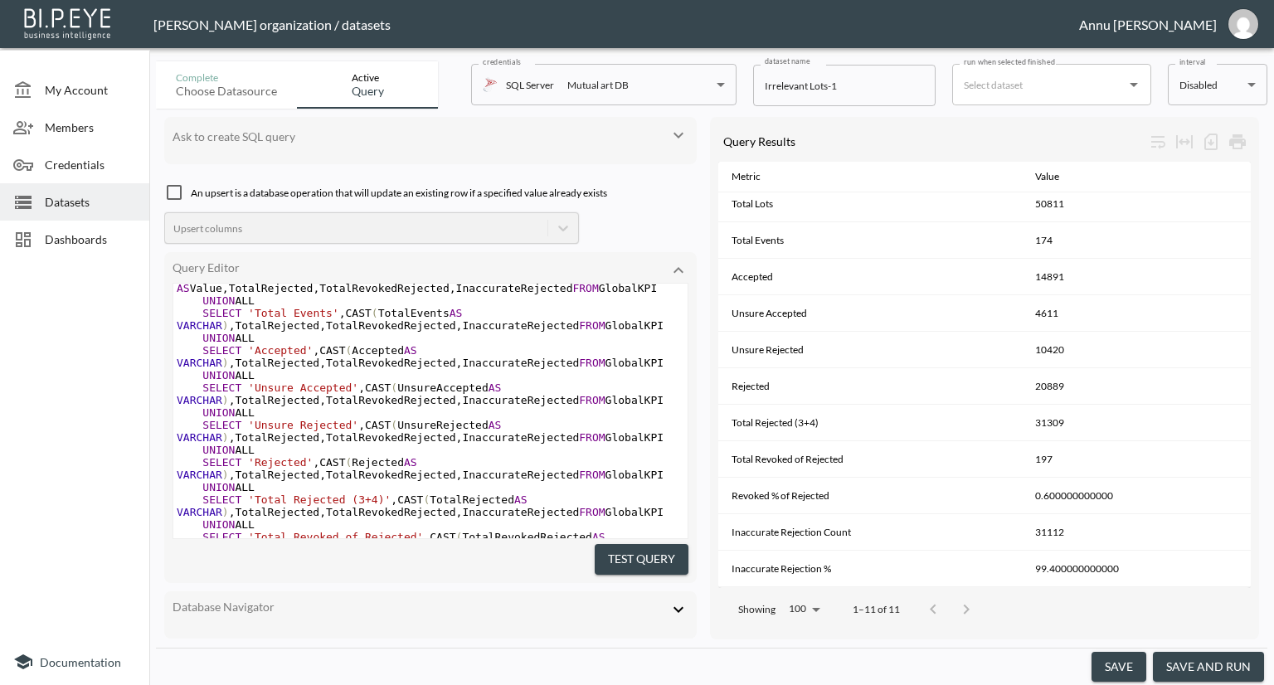
scroll to position [16, 0]
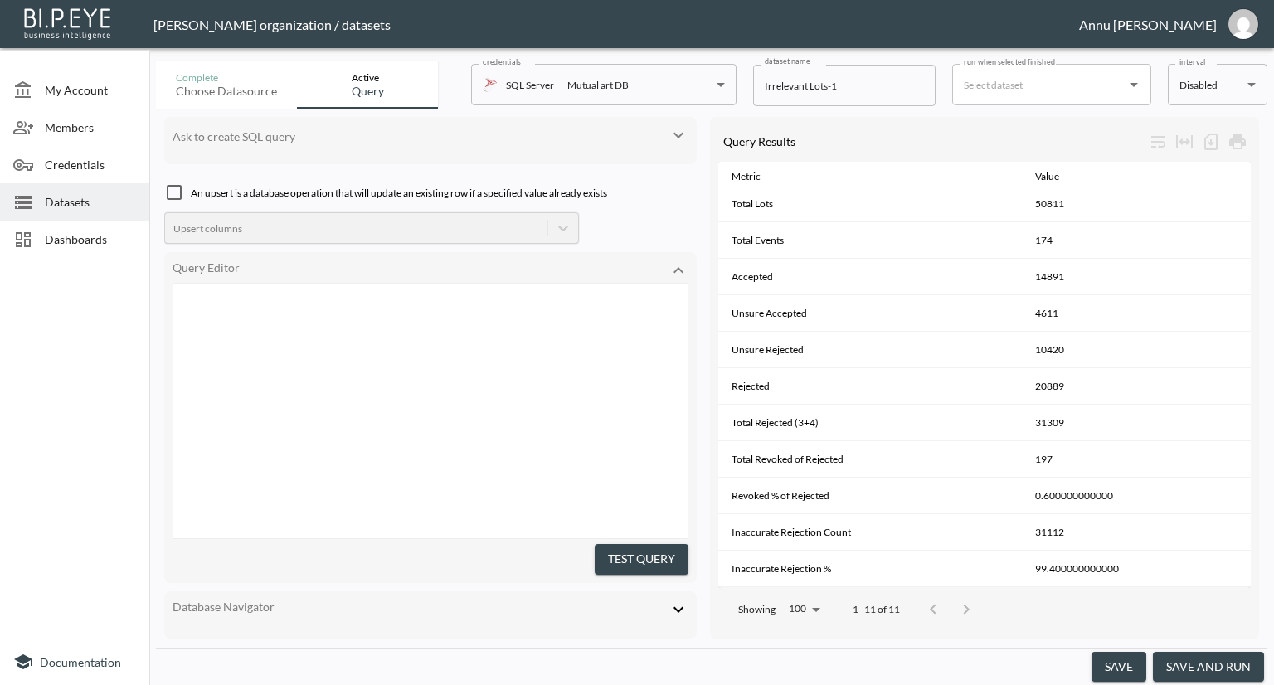
type textarea ";WITH PublishedEvents AS ( SELECT DISTINCT IdEvent FROM v_BI_EventStatistics WH…"
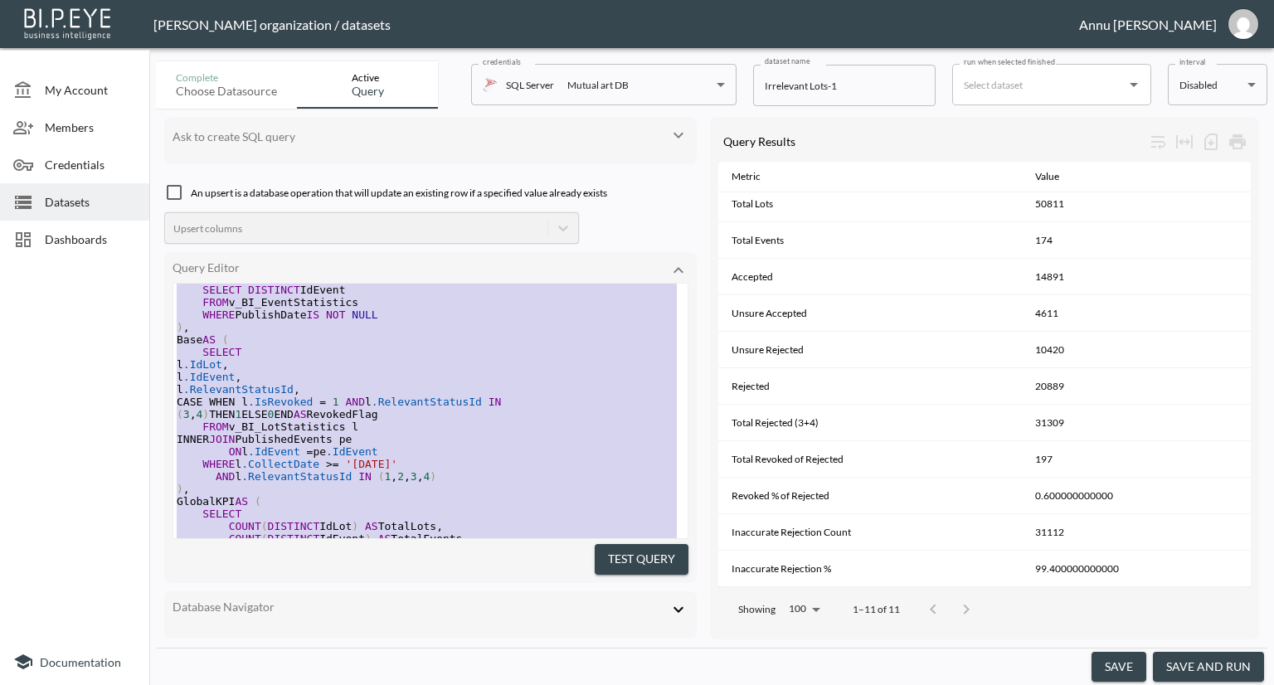
scroll to position [0, 0]
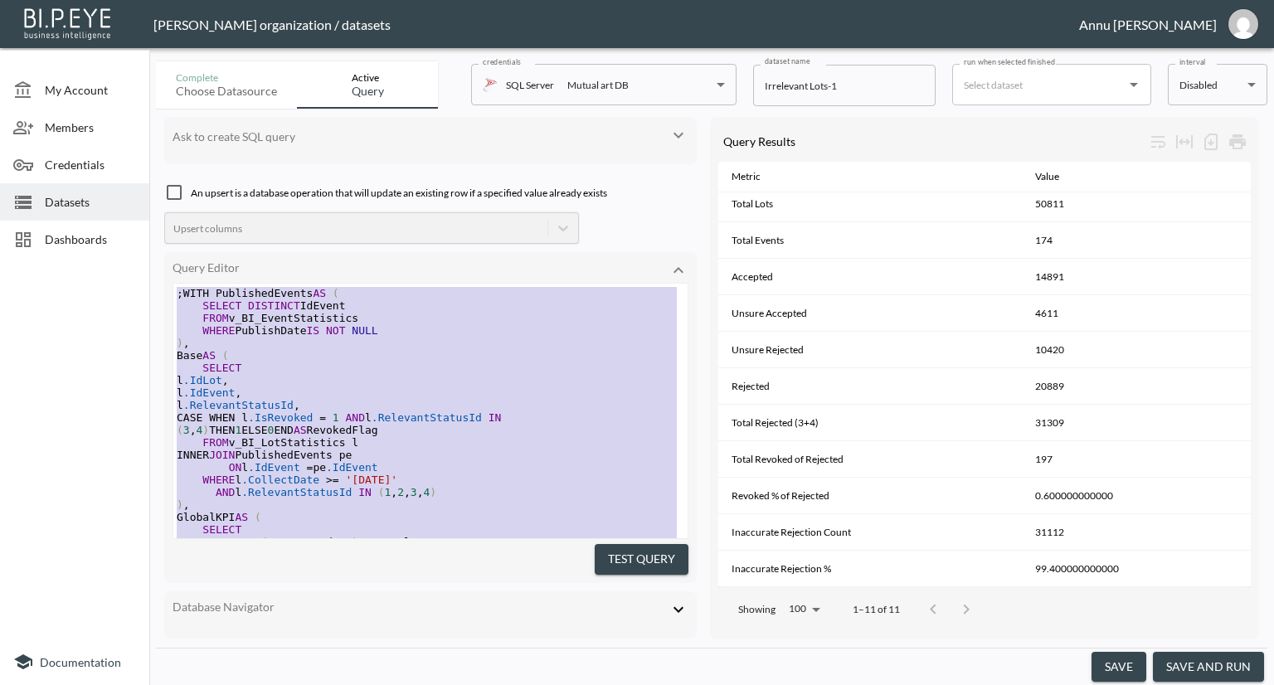
drag, startPoint x: 209, startPoint y: 487, endPoint x: 157, endPoint y: 71, distance: 418.9
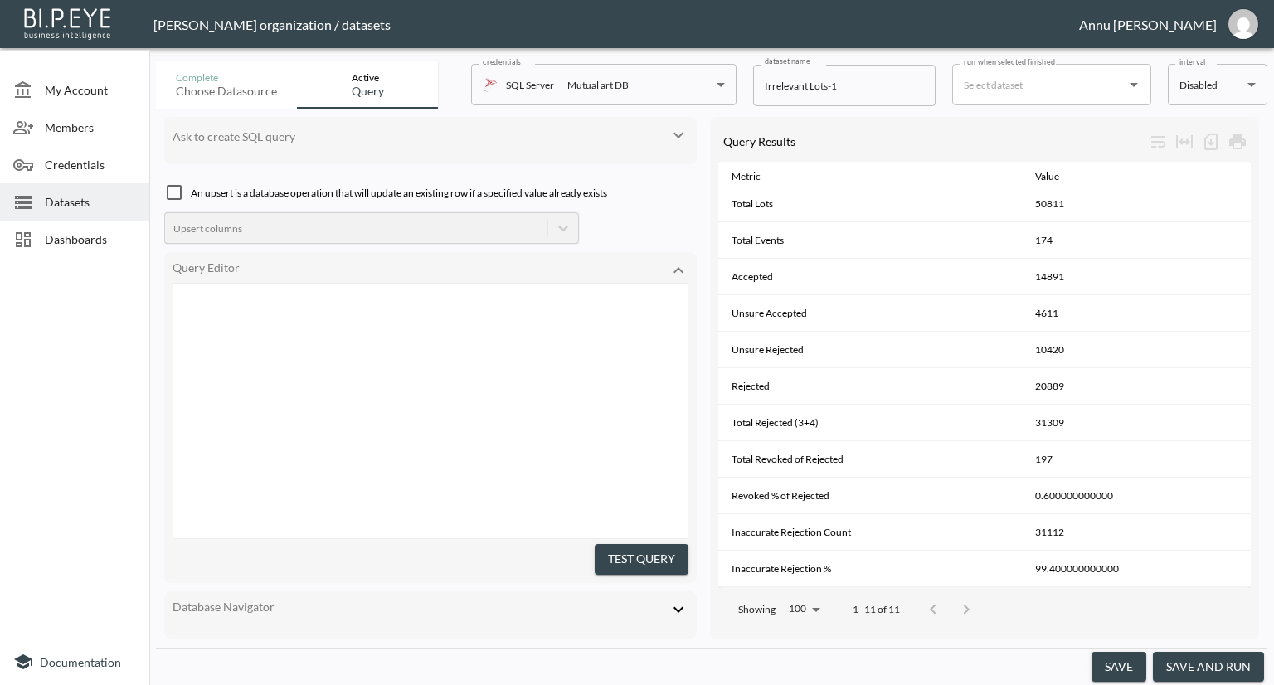
scroll to position [864, 0]
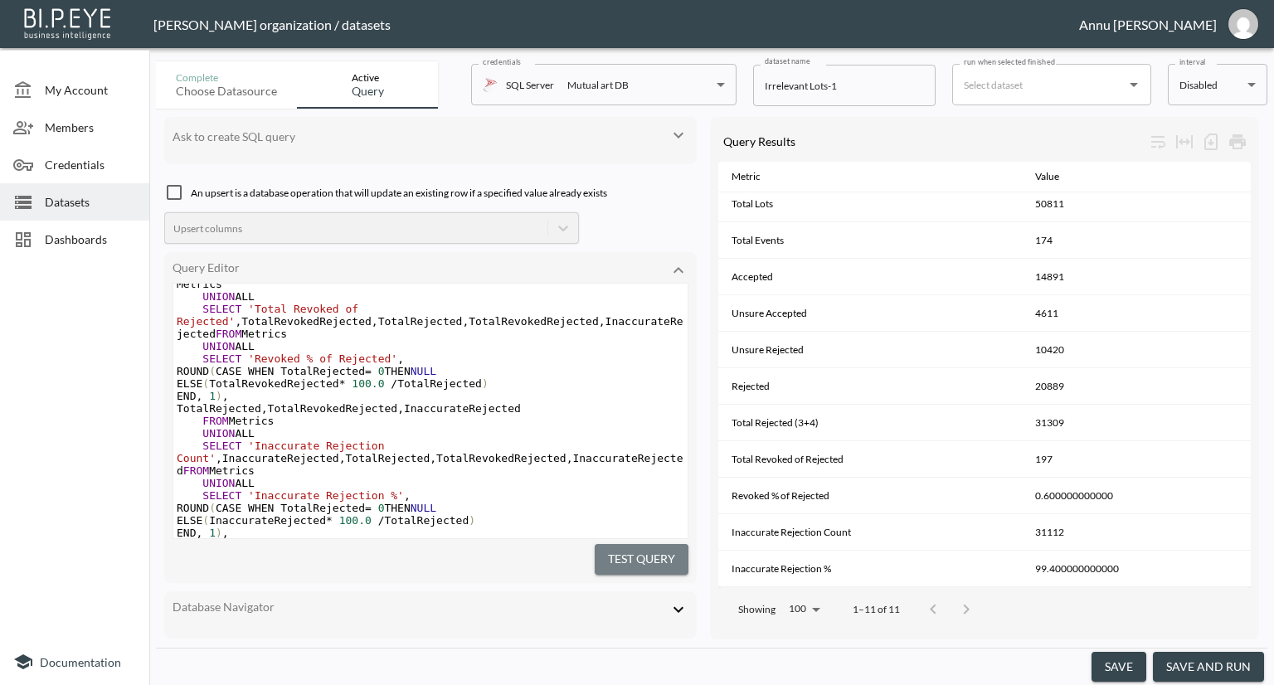
drag, startPoint x: 645, startPoint y: 555, endPoint x: 648, endPoint y: 542, distance: 13.7
click at [644, 552] on button "Test Query" at bounding box center [642, 559] width 94 height 31
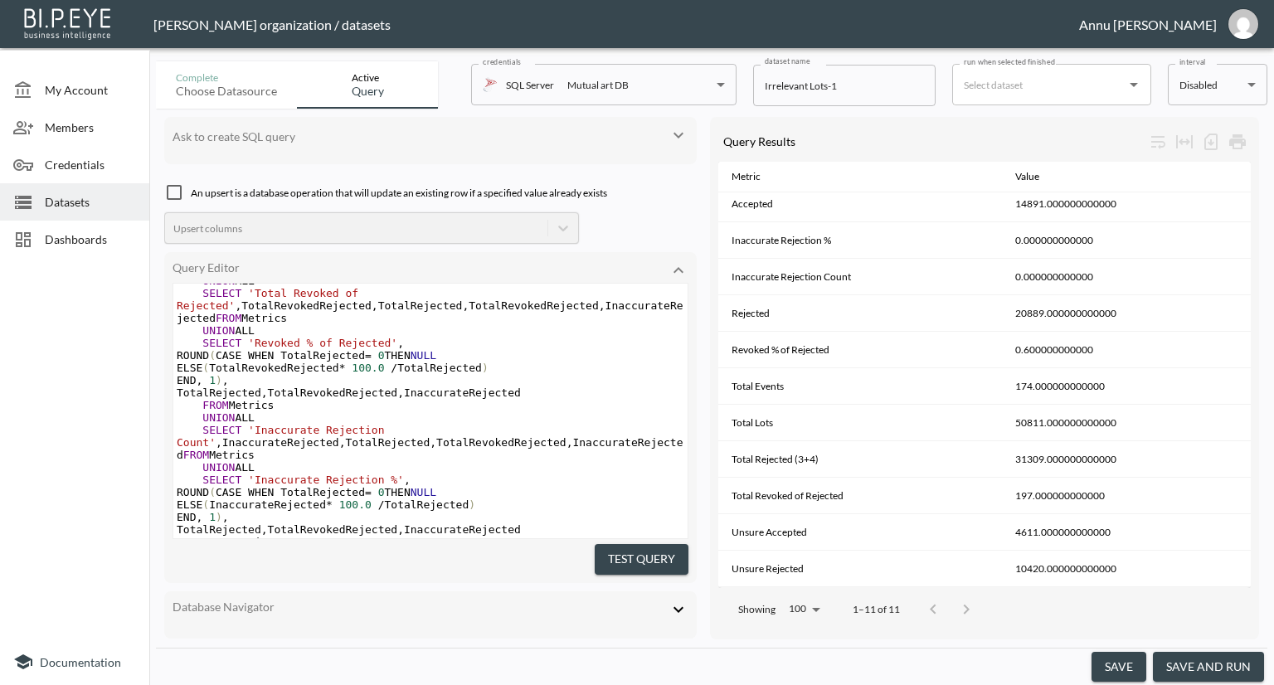
scroll to position [880, 0]
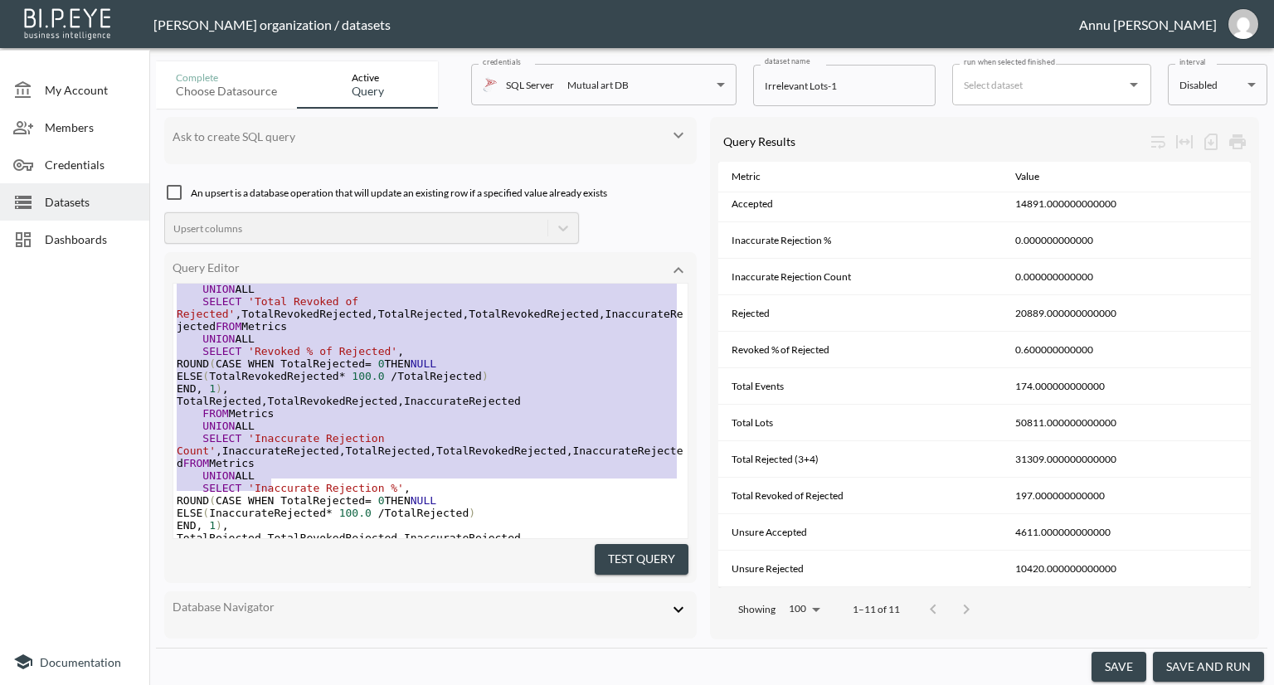
type textarea ";WITH PublishedEvents AS ( -- Only consider events that are published SELECT DI…"
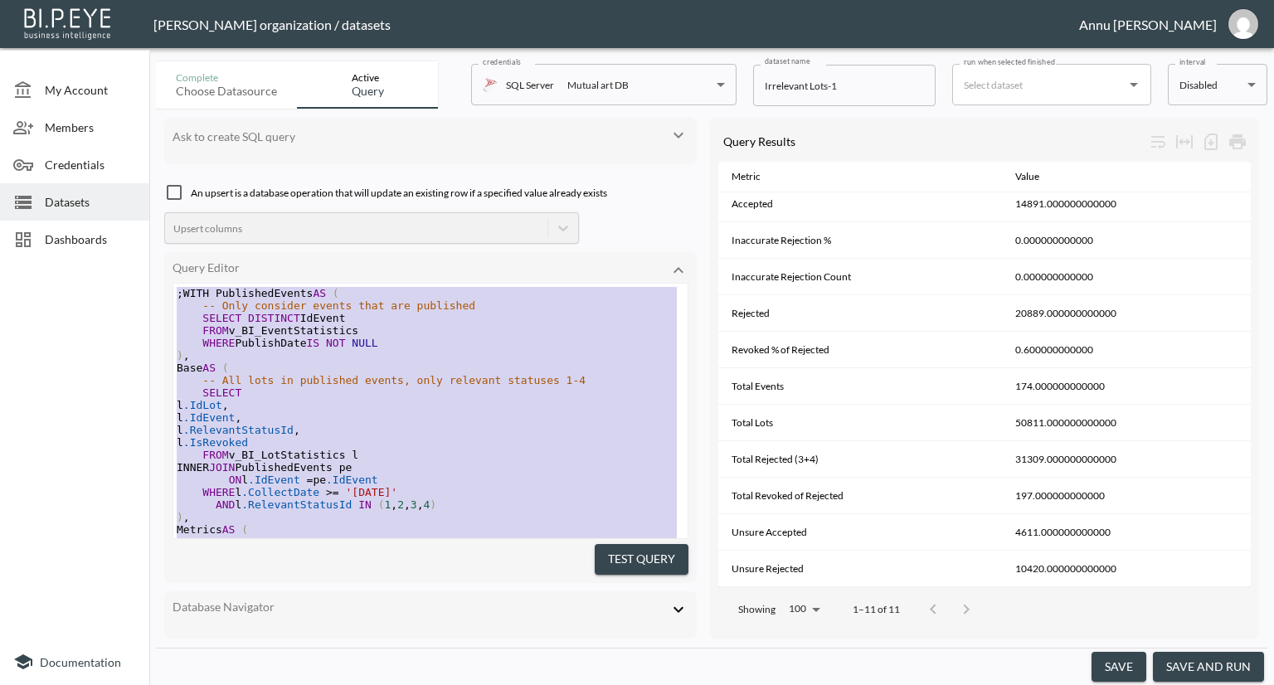
drag, startPoint x: 316, startPoint y: 485, endPoint x: 183, endPoint y: 41, distance: 463.3
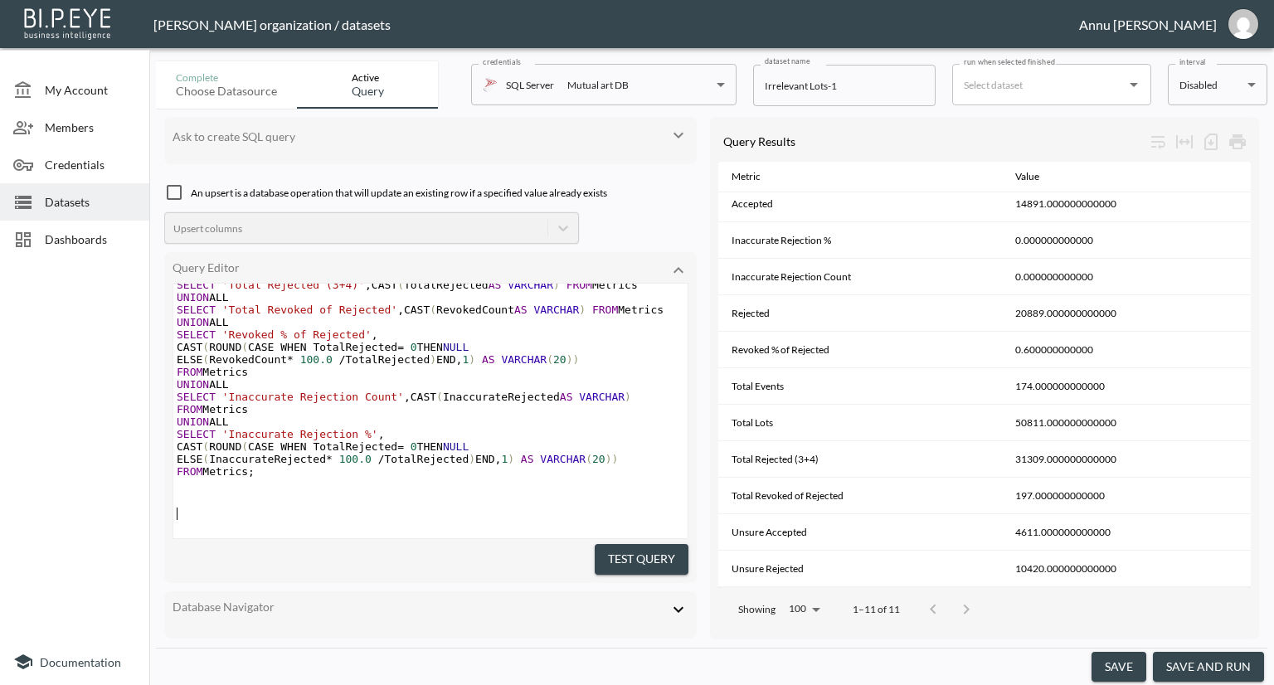
drag, startPoint x: 606, startPoint y: 556, endPoint x: 845, endPoint y: 475, distance: 251.3
click at [608, 552] on button "Test Query" at bounding box center [642, 559] width 94 height 31
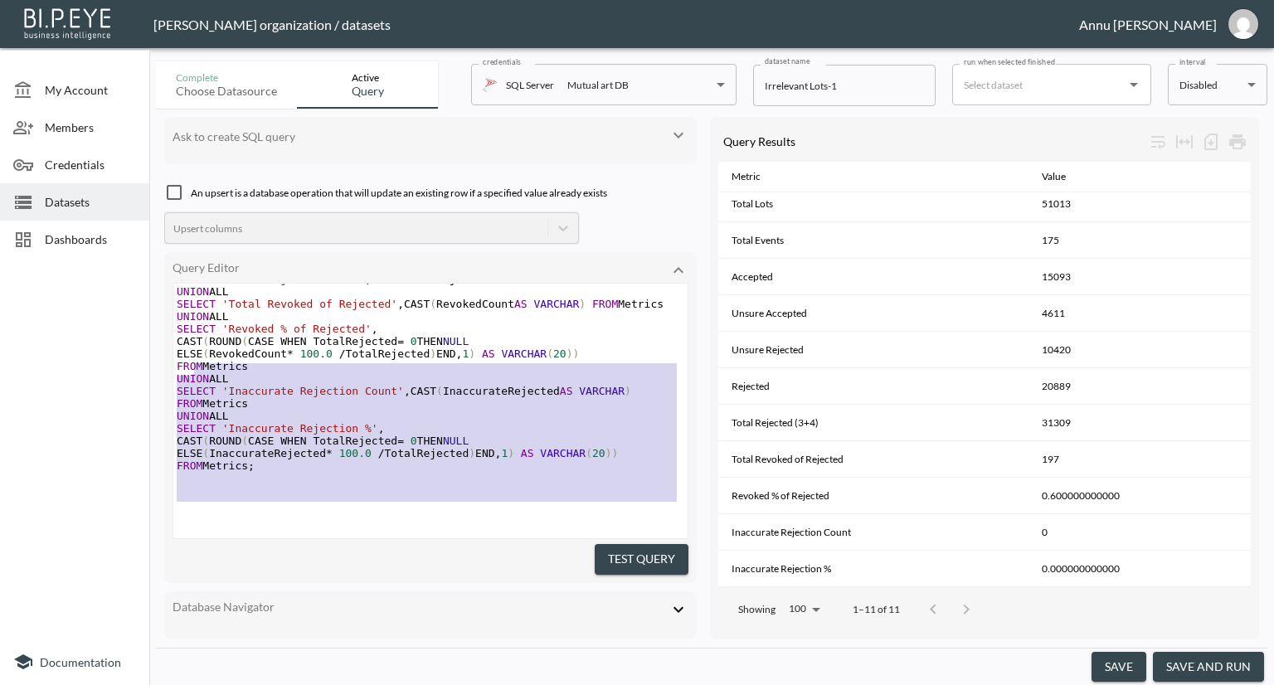
scroll to position [457, 0]
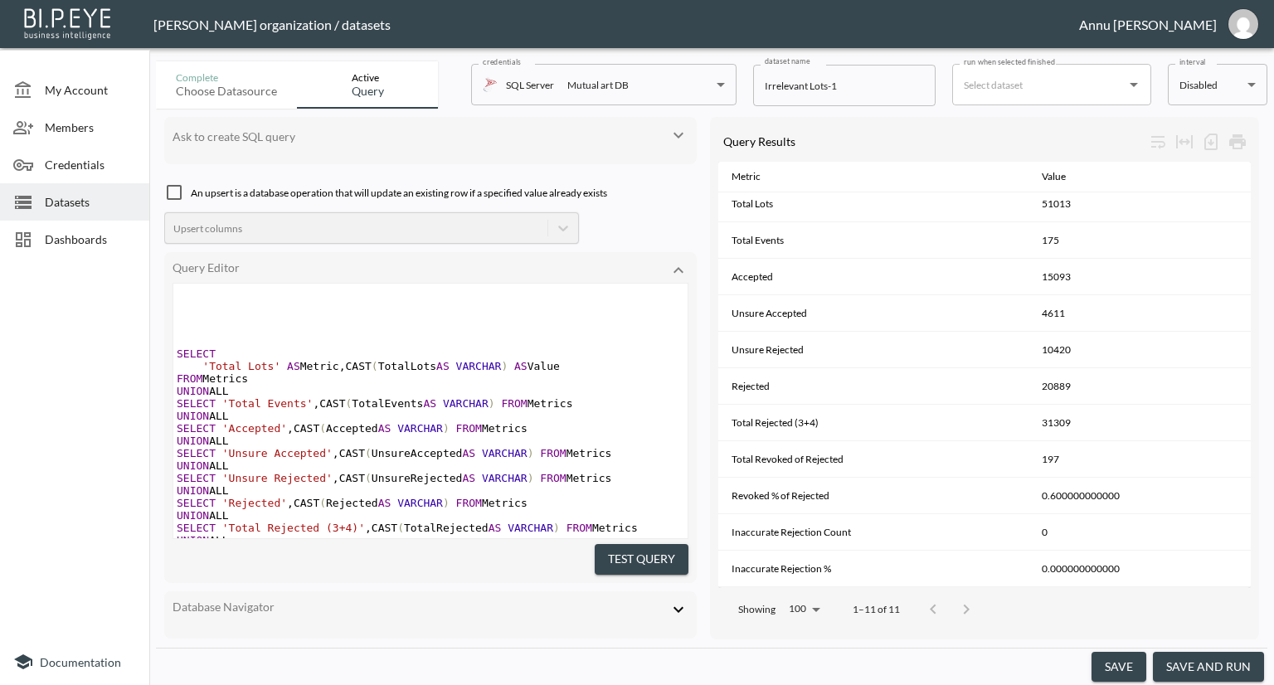
type textarea ";WITH PublishedEvents AS ( -- Only events that are published SELECT DISTINCT Id…"
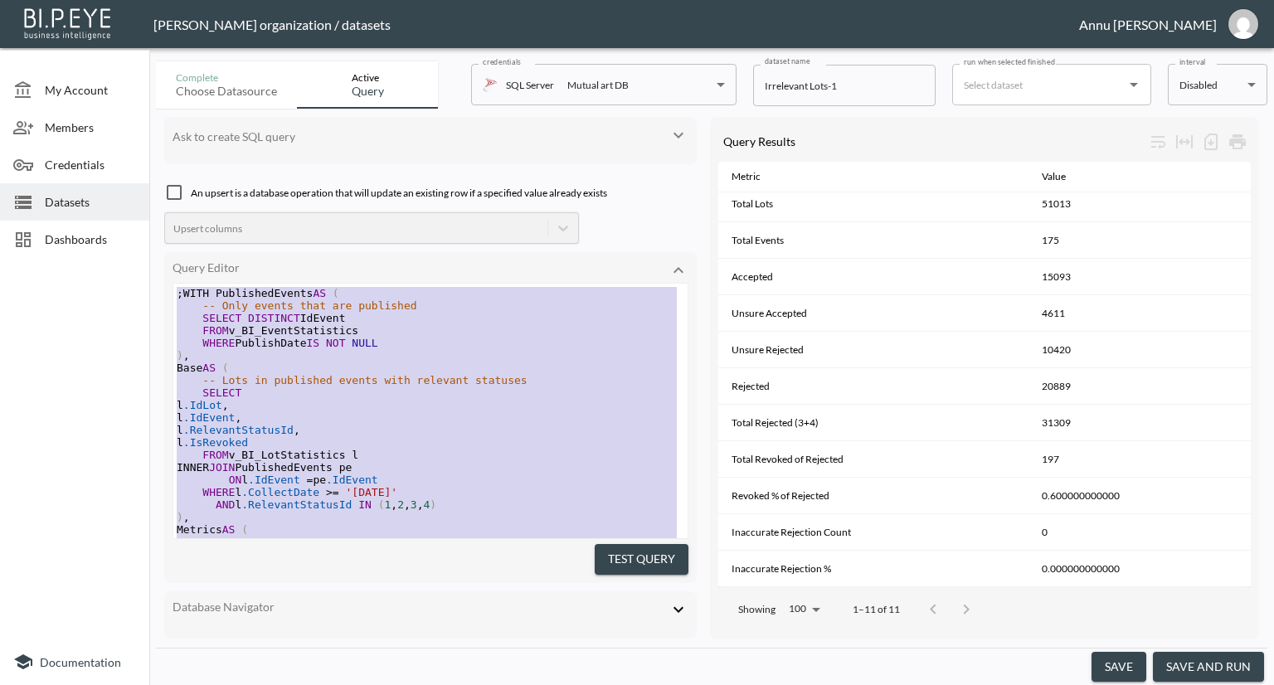
drag, startPoint x: 303, startPoint y: 484, endPoint x: 153, endPoint y: 110, distance: 403.2
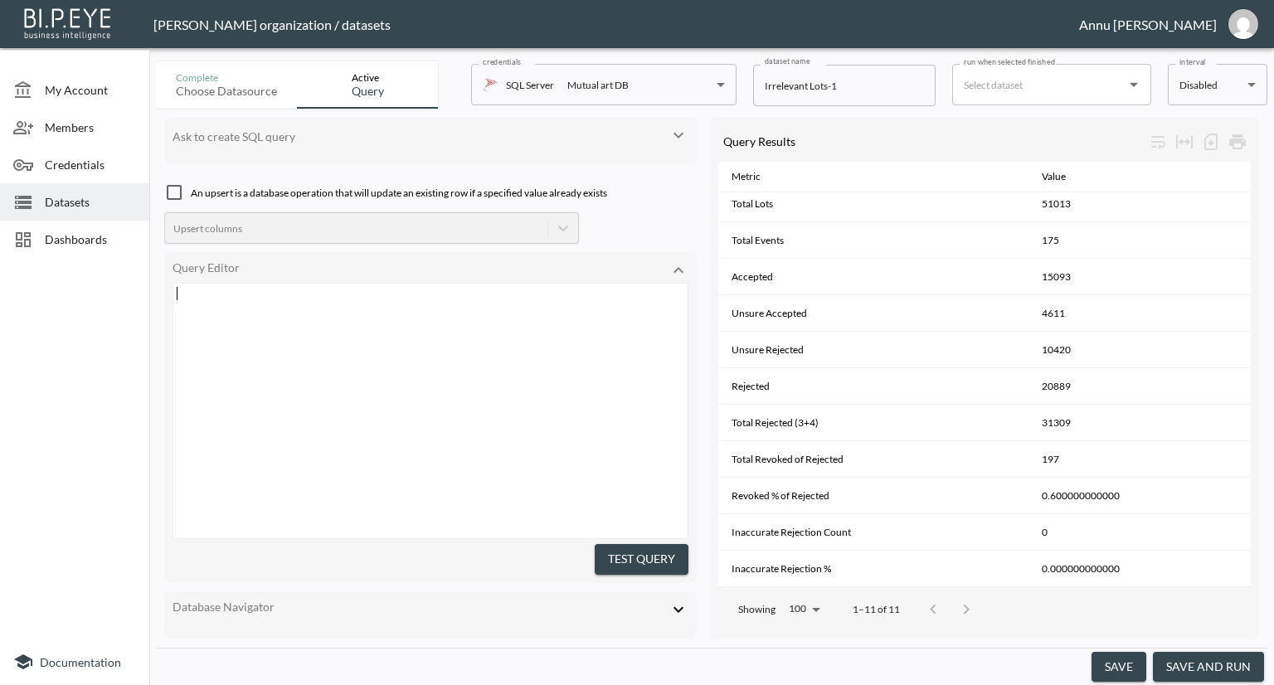
scroll to position [839, 0]
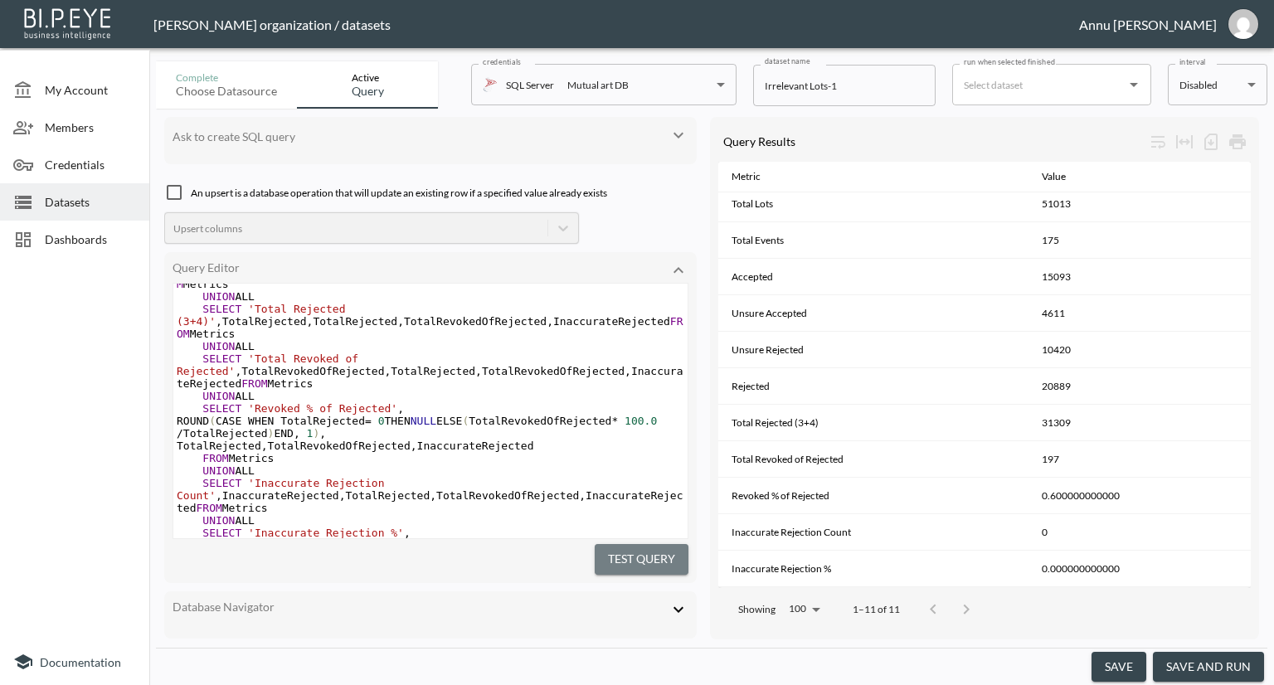
click at [607, 551] on button "Test Query" at bounding box center [642, 559] width 94 height 31
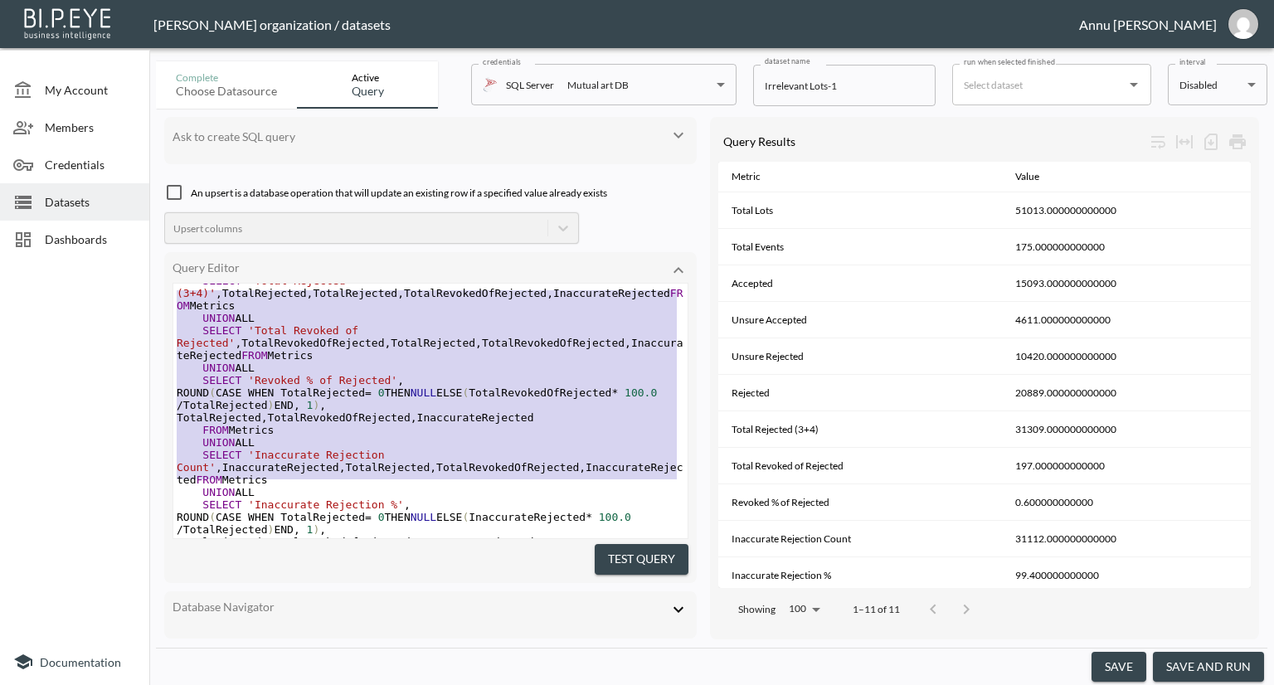
scroll to position [419, 0]
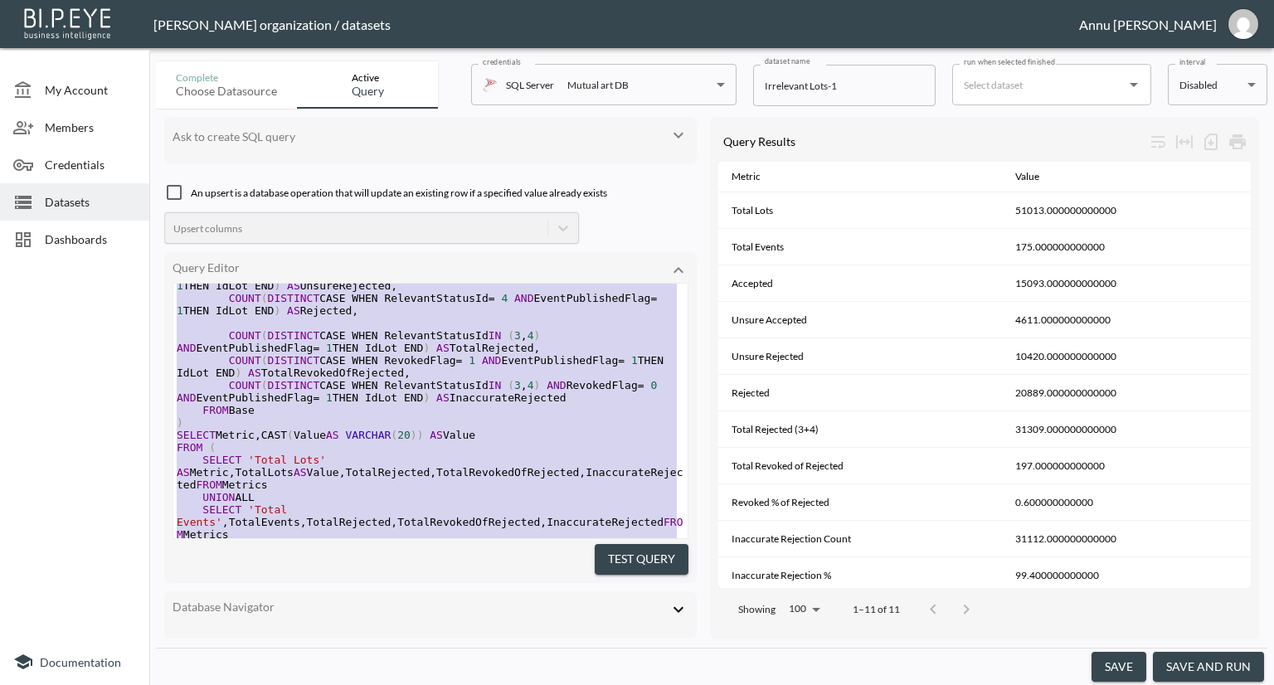
type textarea ";WITH PublishedEvents AS ( -- Identify published events SELECT DISTINCT IdEvent…"
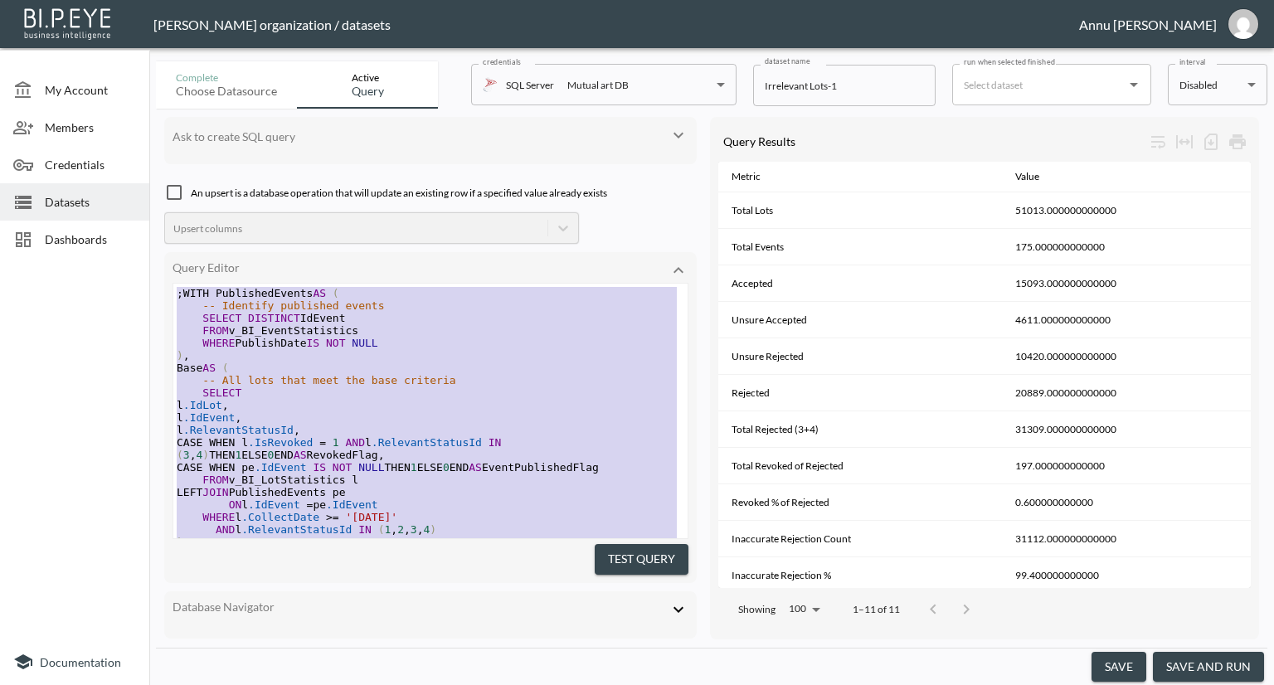
drag, startPoint x: 213, startPoint y: 432, endPoint x: 150, endPoint y: 118, distance: 320.7
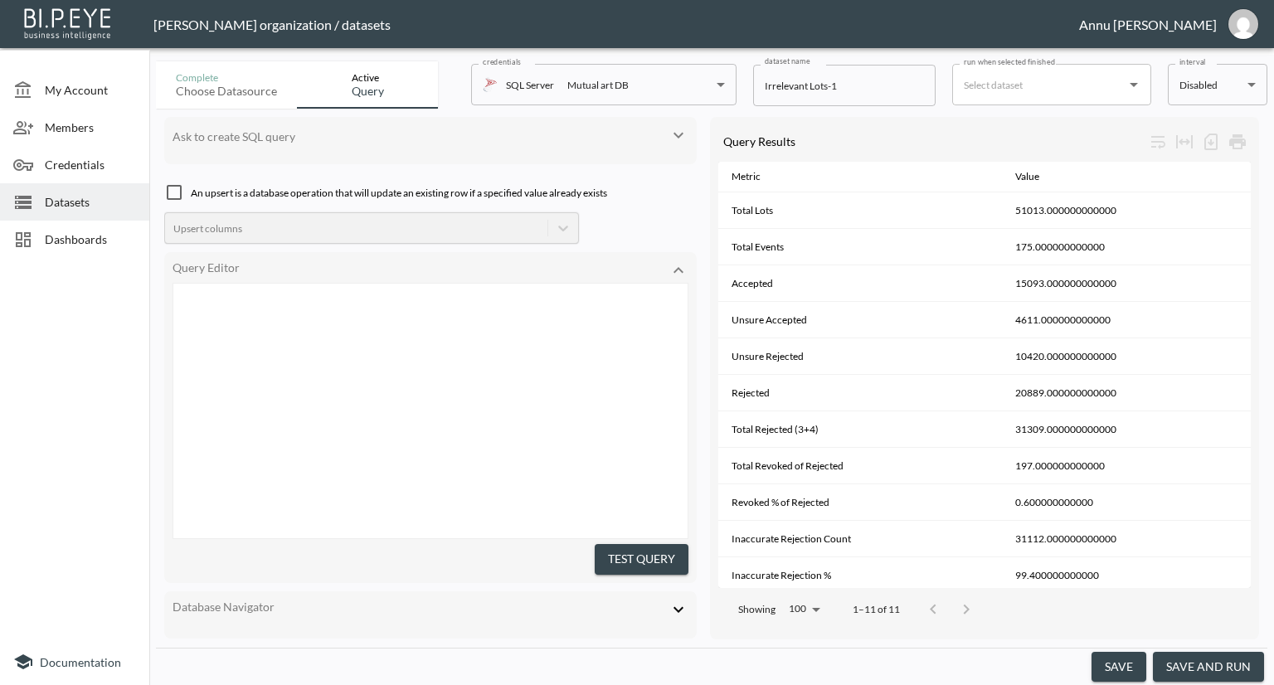
scroll to position [750, 0]
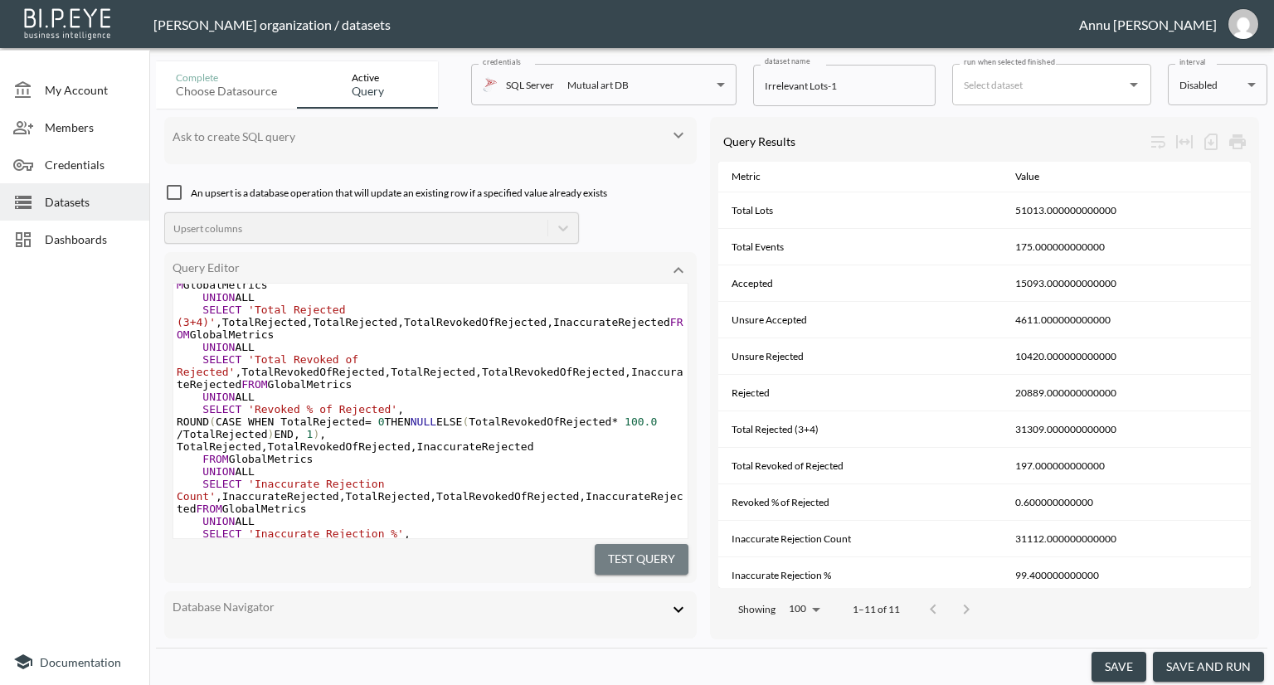
click at [663, 551] on button "Test Query" at bounding box center [642, 559] width 94 height 31
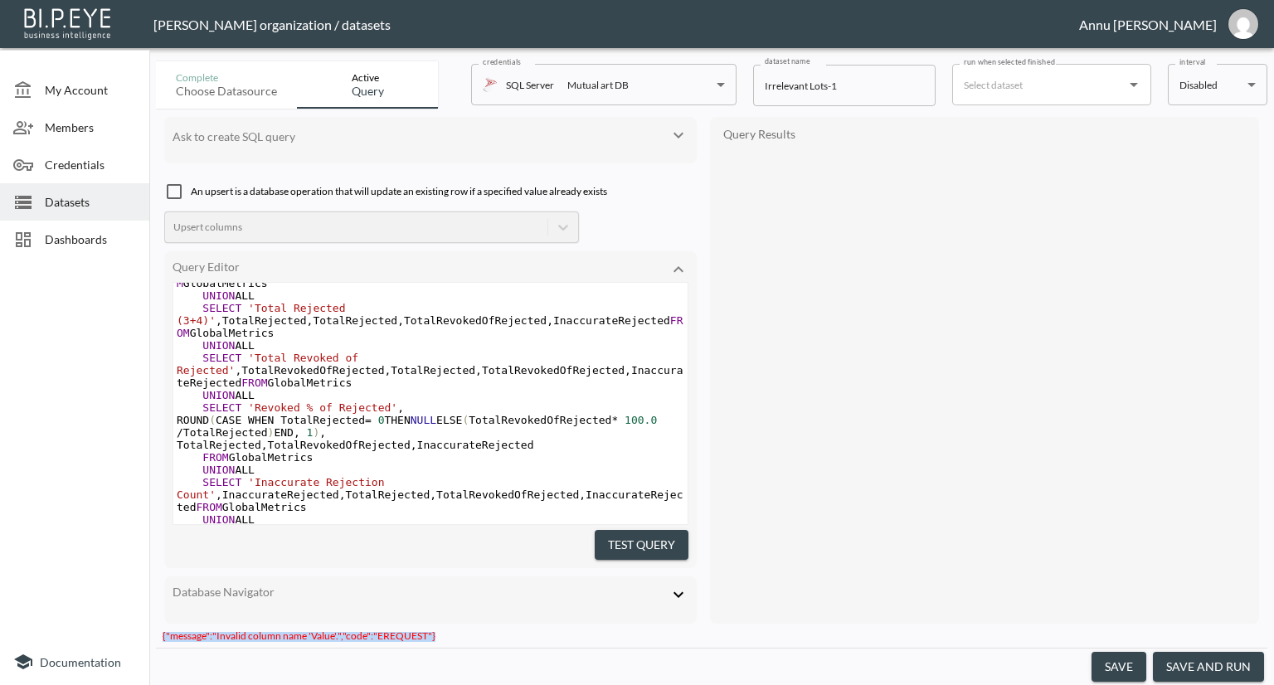
scroll to position [0, 0]
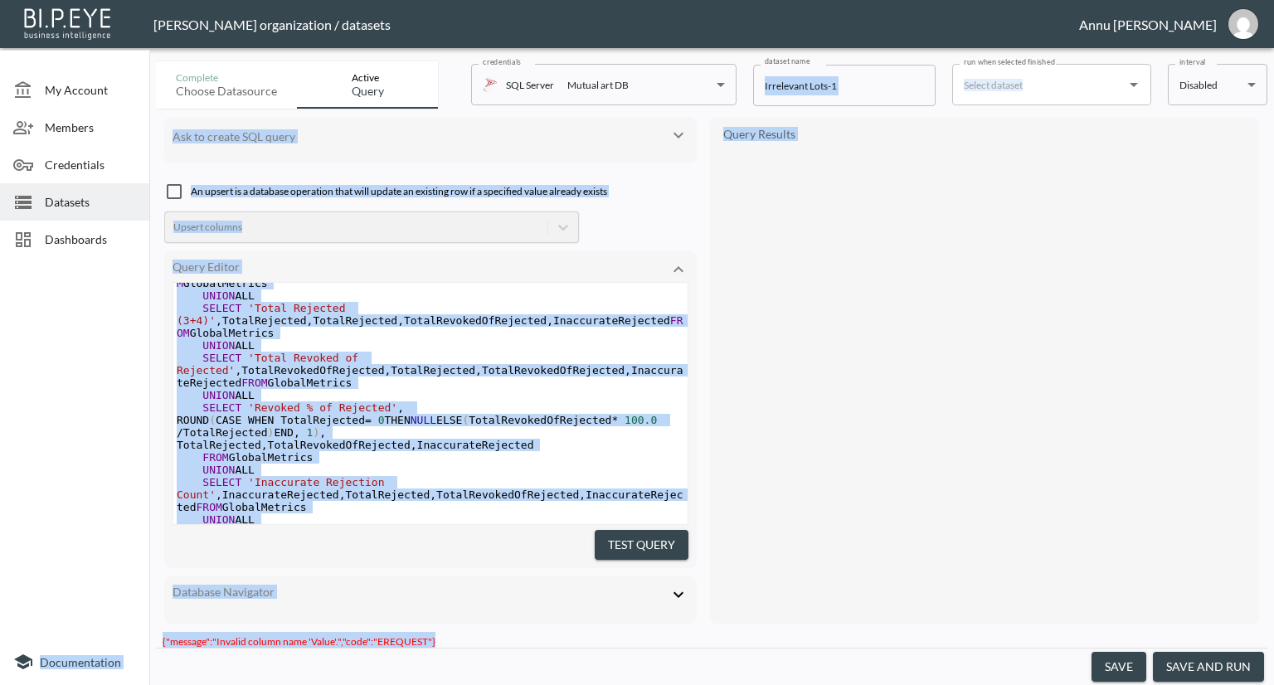
drag, startPoint x: 456, startPoint y: 632, endPoint x: 134, endPoint y: 635, distance: 321.9
click at [134, 635] on div "My Account Members Credentials Datasets Dashboards Documentation Complete Choos…" at bounding box center [637, 342] width 1274 height 685
click at [458, 632] on div "{"message":"Invalid column name 'Value'.","code":"EREQUEST"}" at bounding box center [712, 640] width 1112 height 16
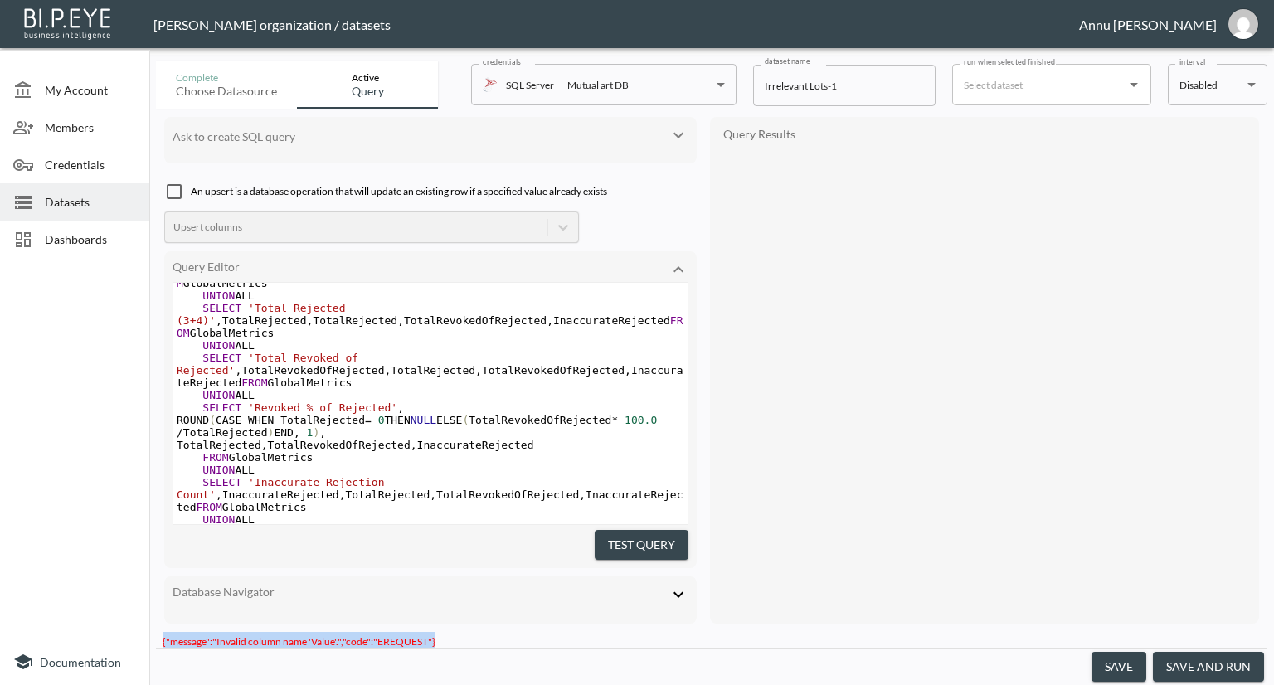
drag, startPoint x: 441, startPoint y: 631, endPoint x: 156, endPoint y: 634, distance: 285.4
click at [156, 634] on div "{"message":"Invalid column name 'Value'.","code":"EREQUEST"}" at bounding box center [712, 640] width 1112 height 16
copy span "{"message":"Invalid column name 'Value'.","code":"EREQUEST"}"
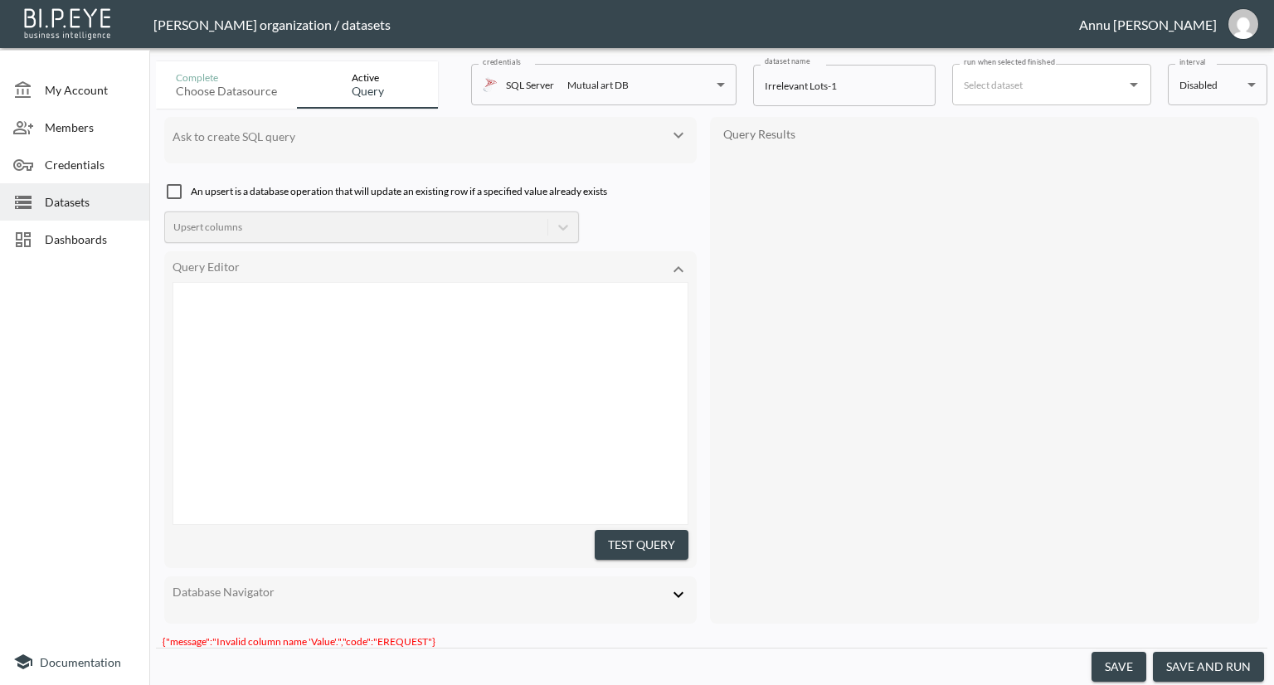
type textarea ";WITH PublishedEvents AS ( -- Only consider events that are published SELECT DI…"
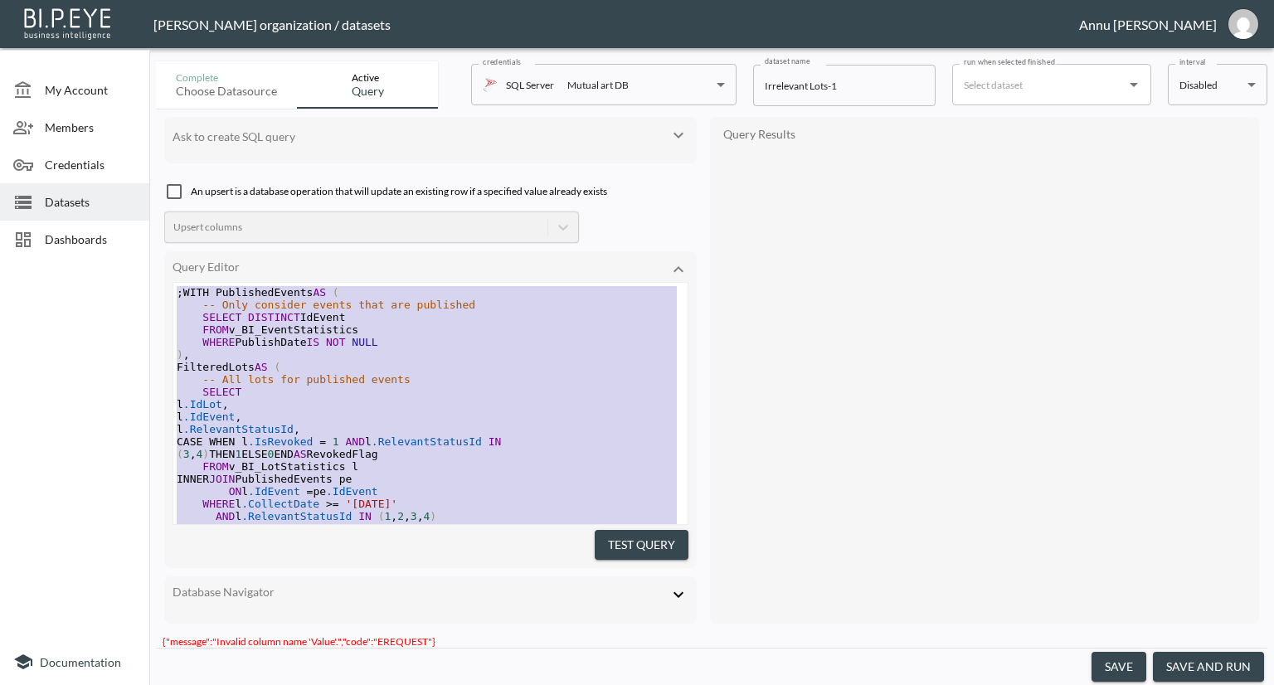
drag, startPoint x: 280, startPoint y: 478, endPoint x: 105, endPoint y: 109, distance: 408.2
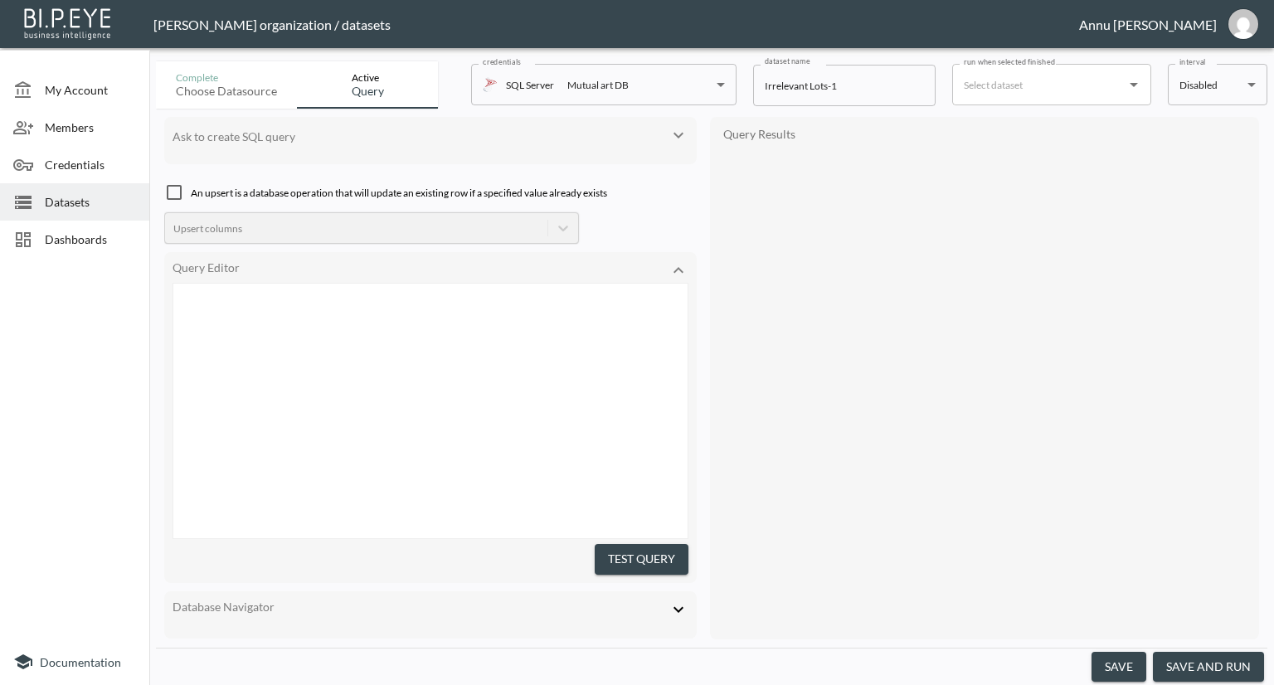
scroll to position [611, 0]
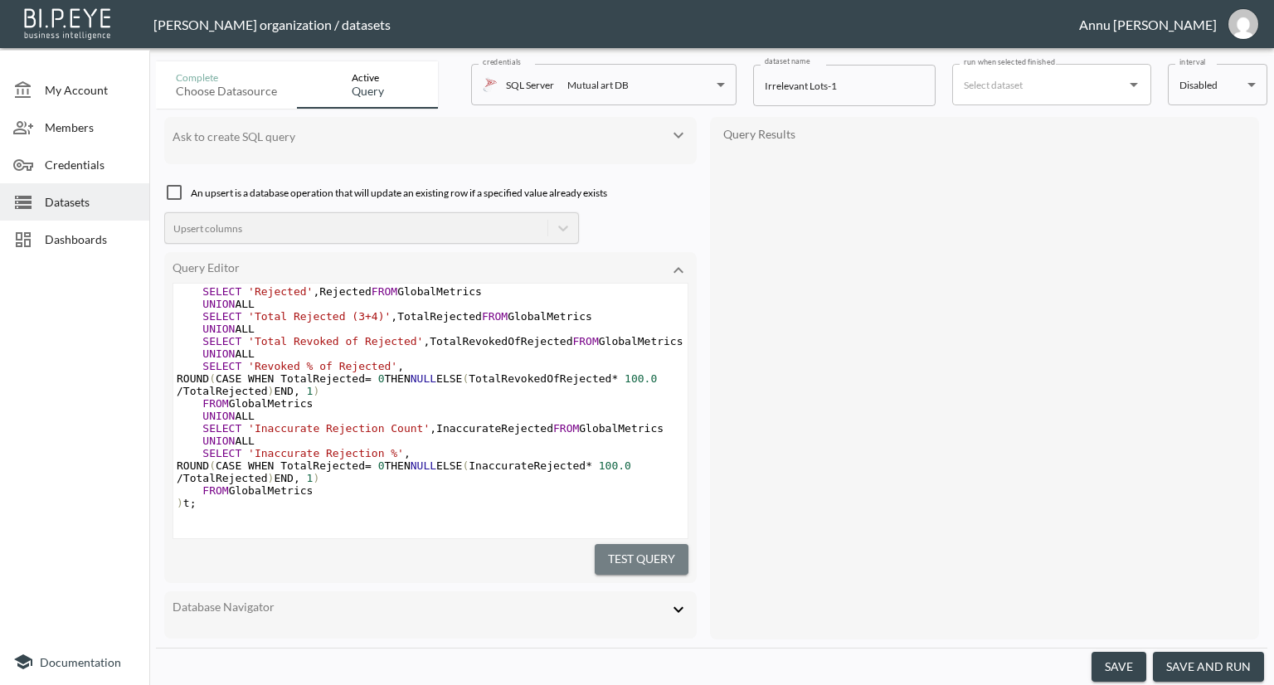
drag, startPoint x: 640, startPoint y: 538, endPoint x: 679, endPoint y: 537, distance: 39.0
click at [640, 544] on button "Test Query" at bounding box center [642, 559] width 94 height 31
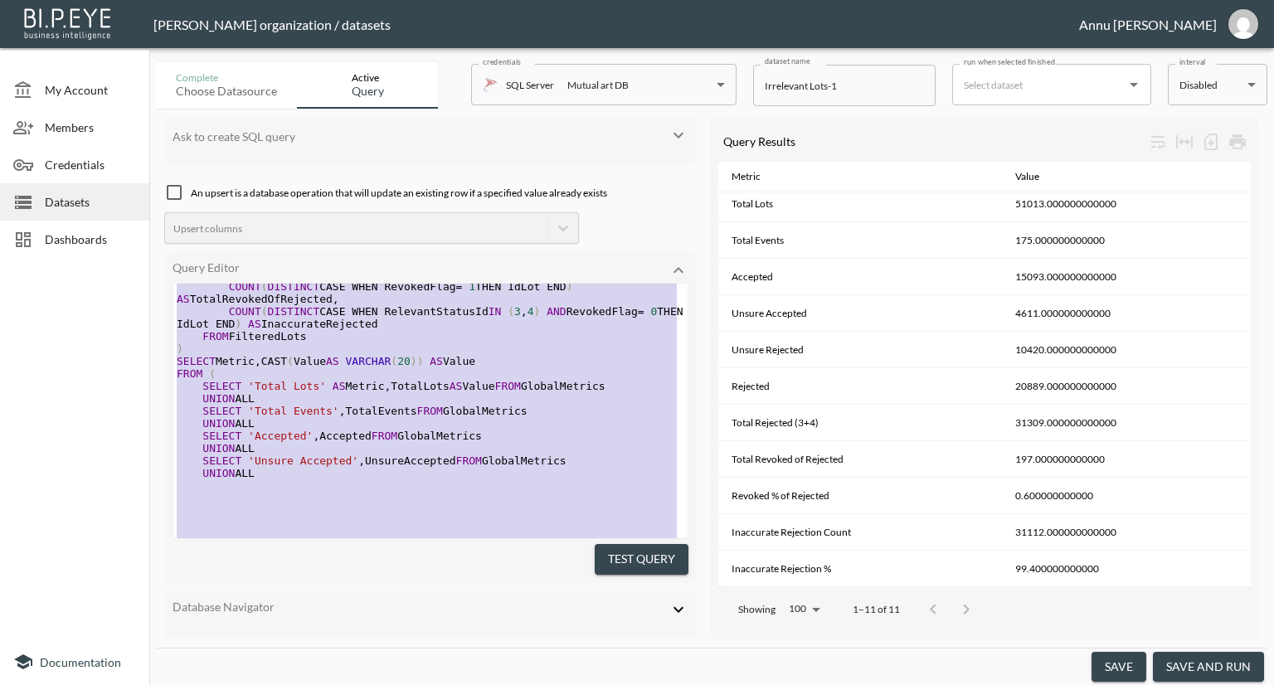
scroll to position [0, 0]
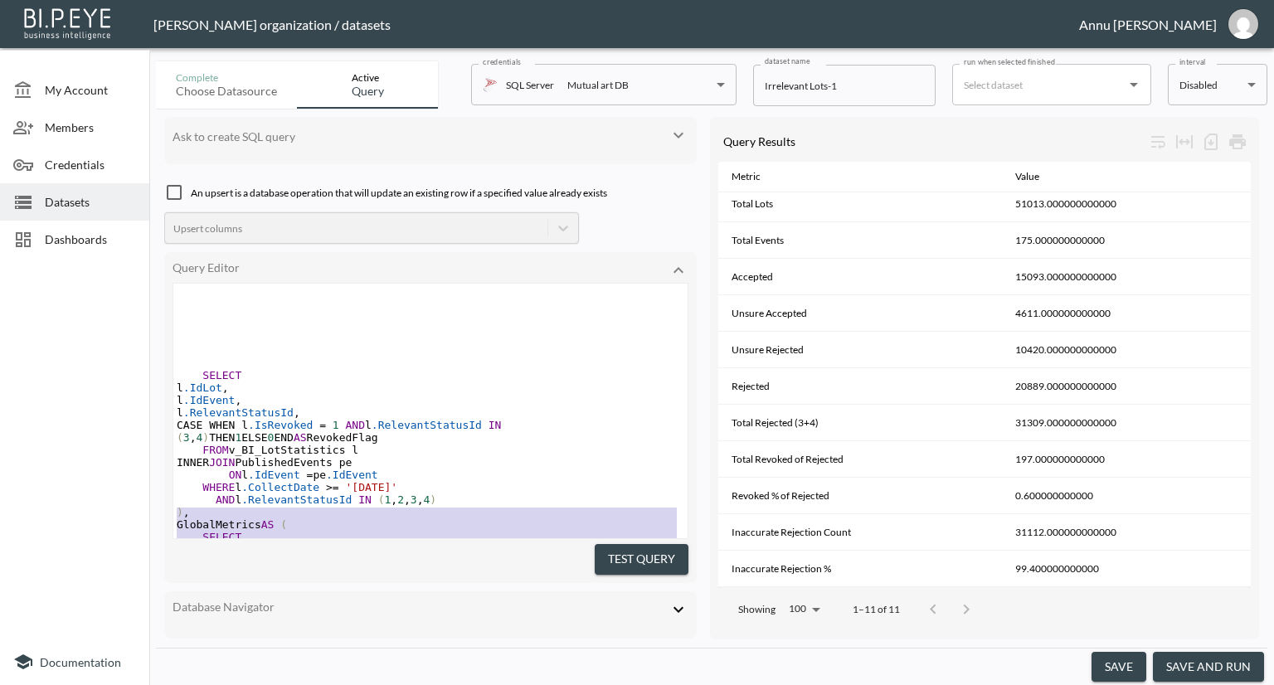
type textarea ";WITH PublishedEvents AS ( -- Only consider events that are published SELECT DI…"
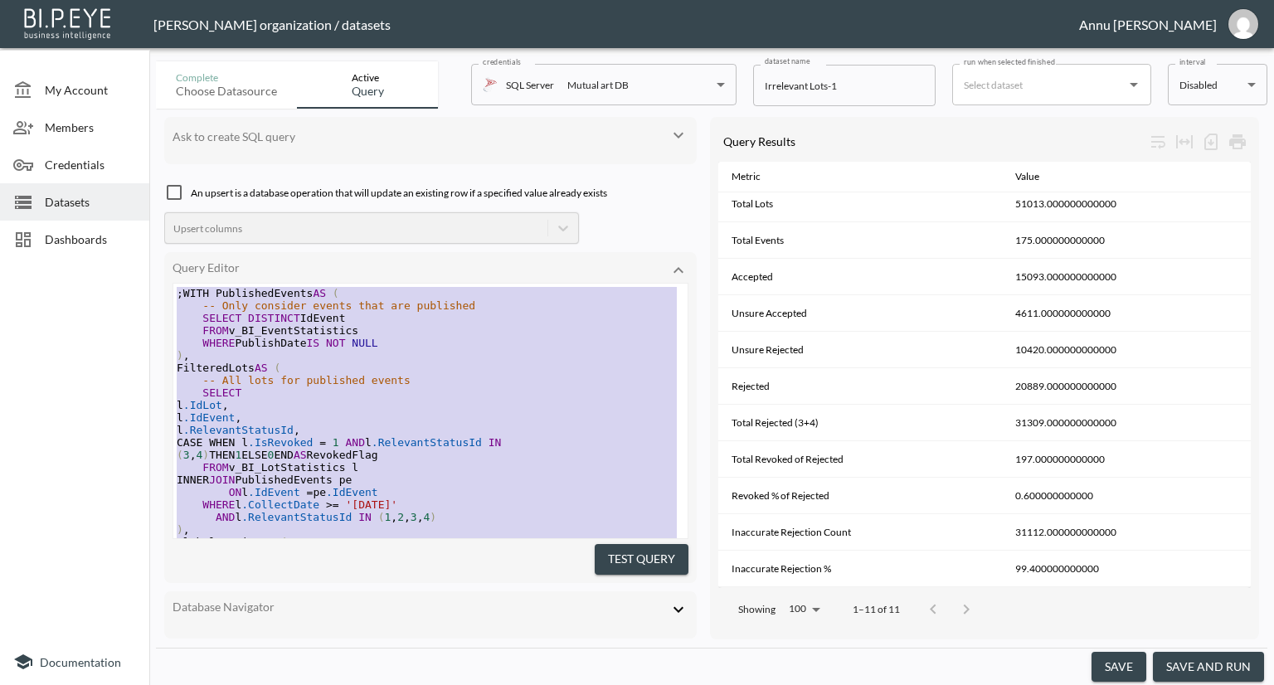
drag, startPoint x: 319, startPoint y: 489, endPoint x: 139, endPoint y: 153, distance: 381.5
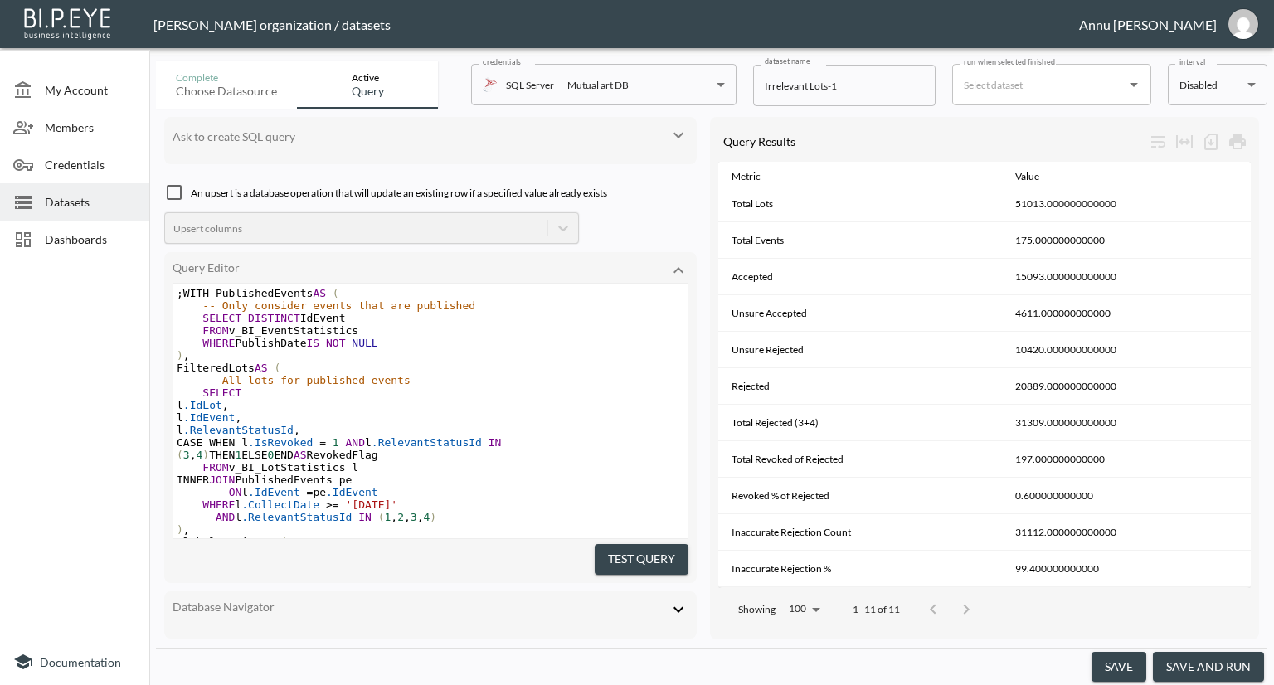
click at [606, 546] on button "Test Query" at bounding box center [642, 559] width 94 height 31
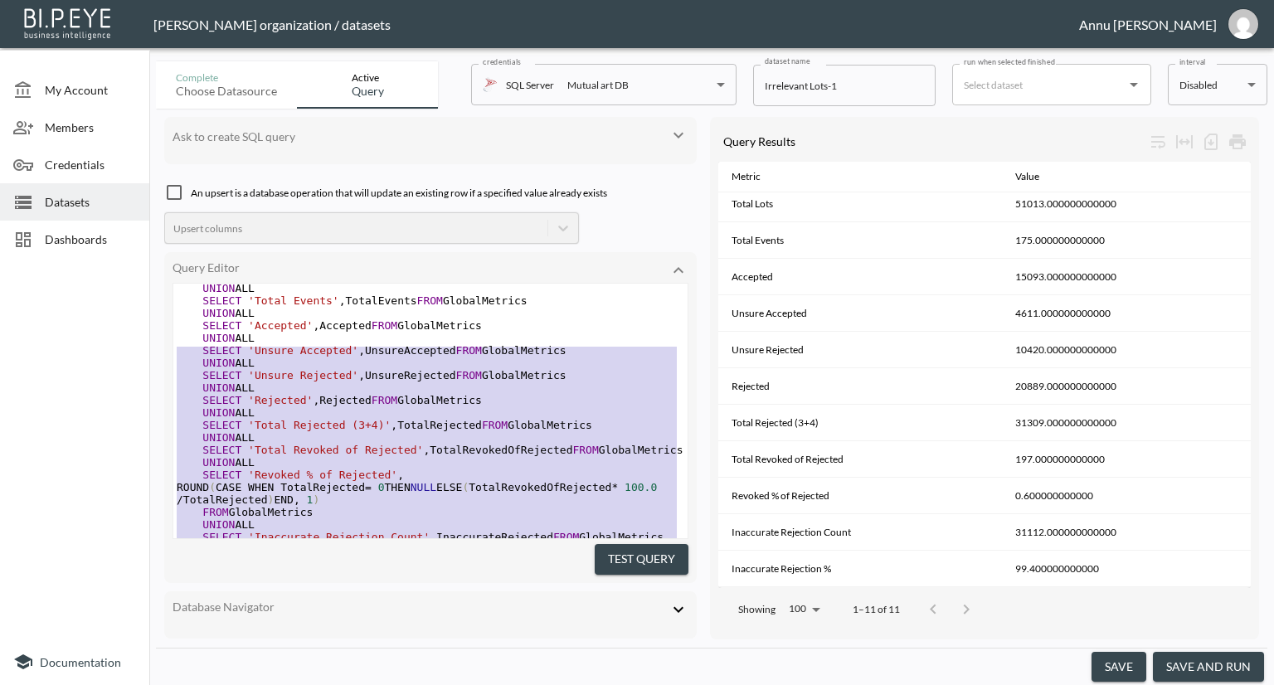
scroll to position [91, 0]
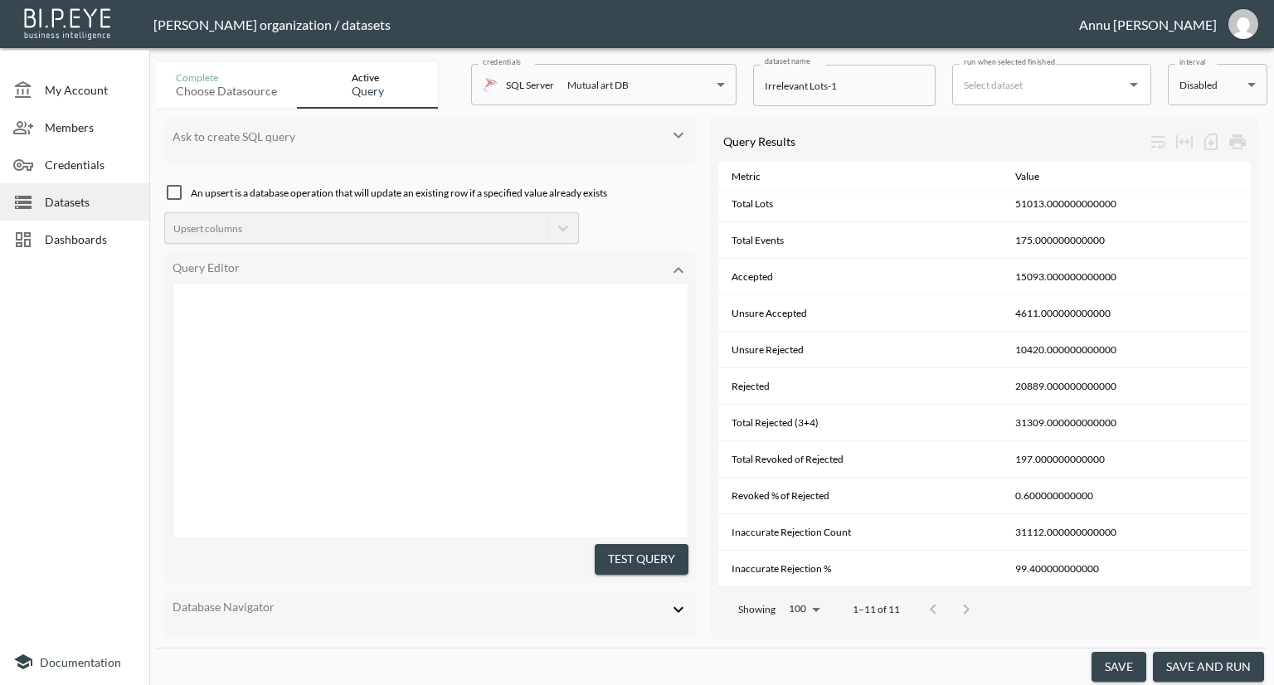
type textarea ";WITH PublishedEvents AS ( -- Only consider events that are published SELECT DI…"
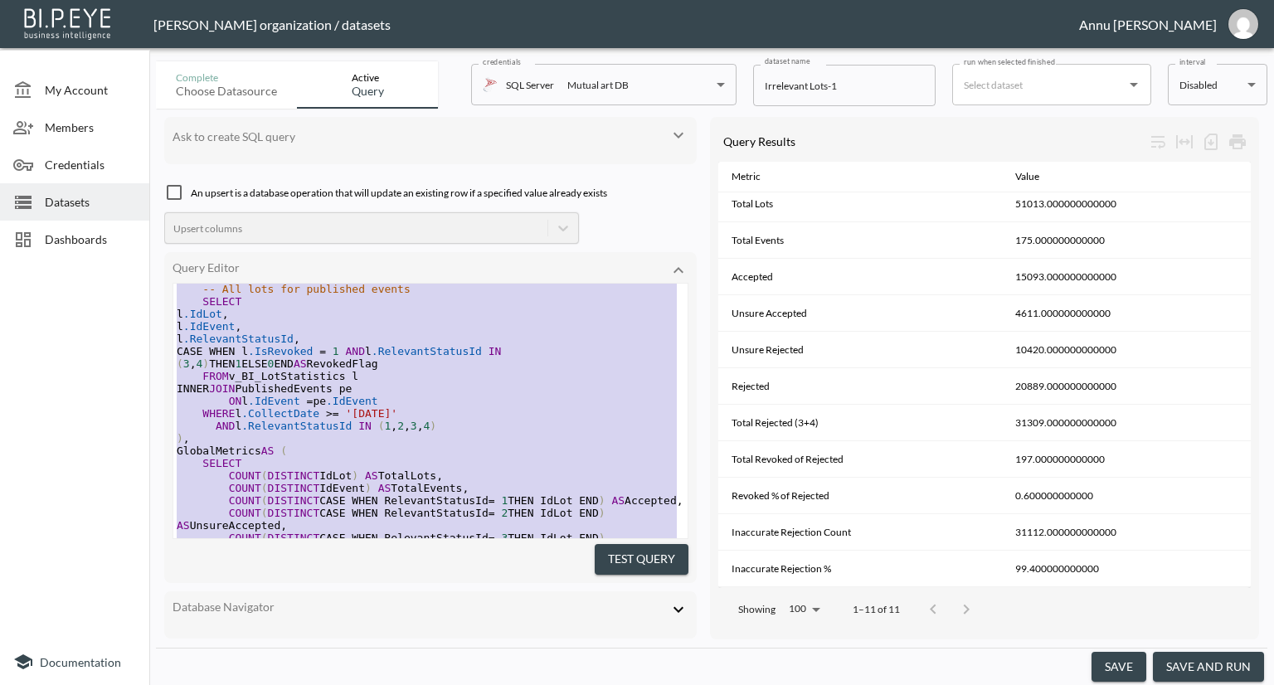
scroll to position [0, 0]
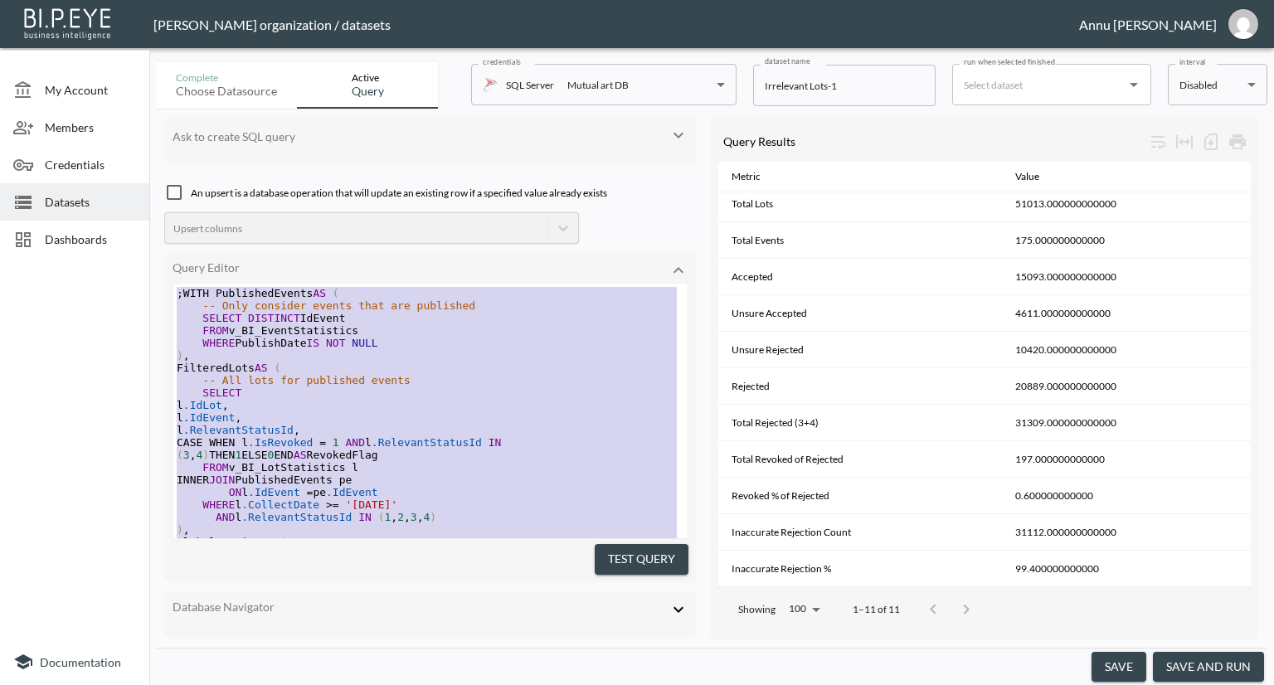
drag, startPoint x: 334, startPoint y: 486, endPoint x: 119, endPoint y: 143, distance: 405.1
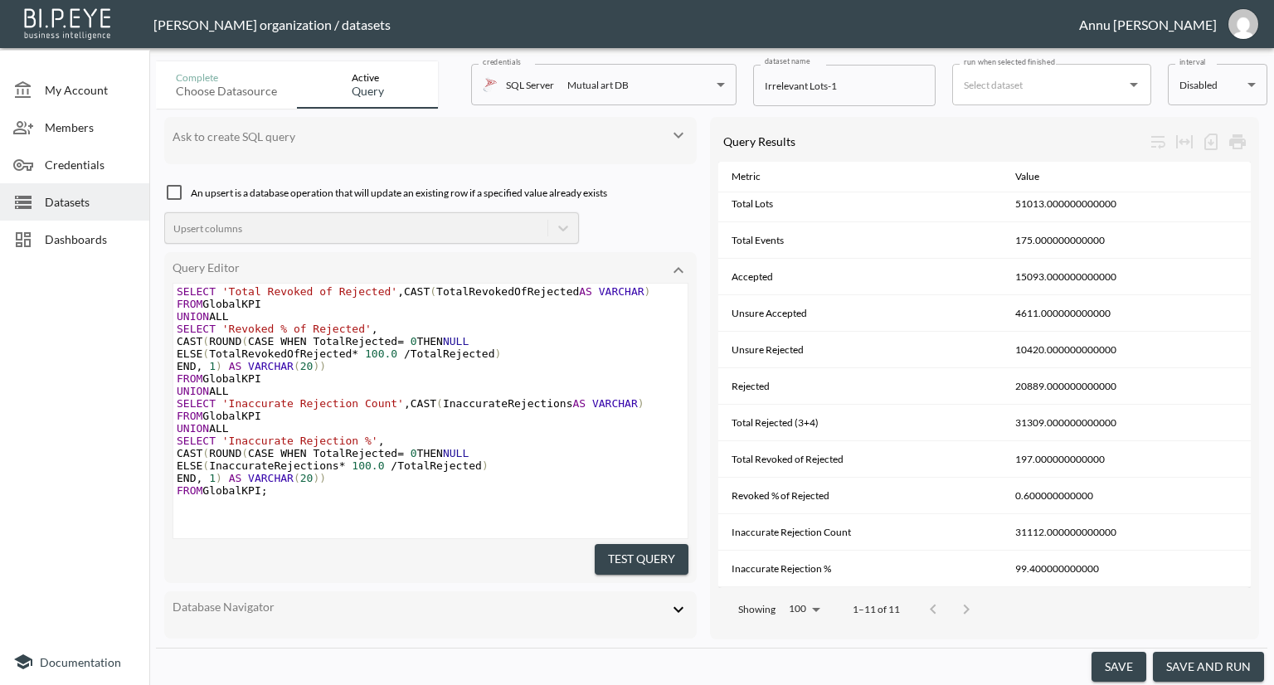
scroll to position [677, 0]
drag, startPoint x: 664, startPoint y: 555, endPoint x: 753, endPoint y: 381, distance: 195.9
click at [664, 548] on button "Test Query" at bounding box center [642, 559] width 94 height 31
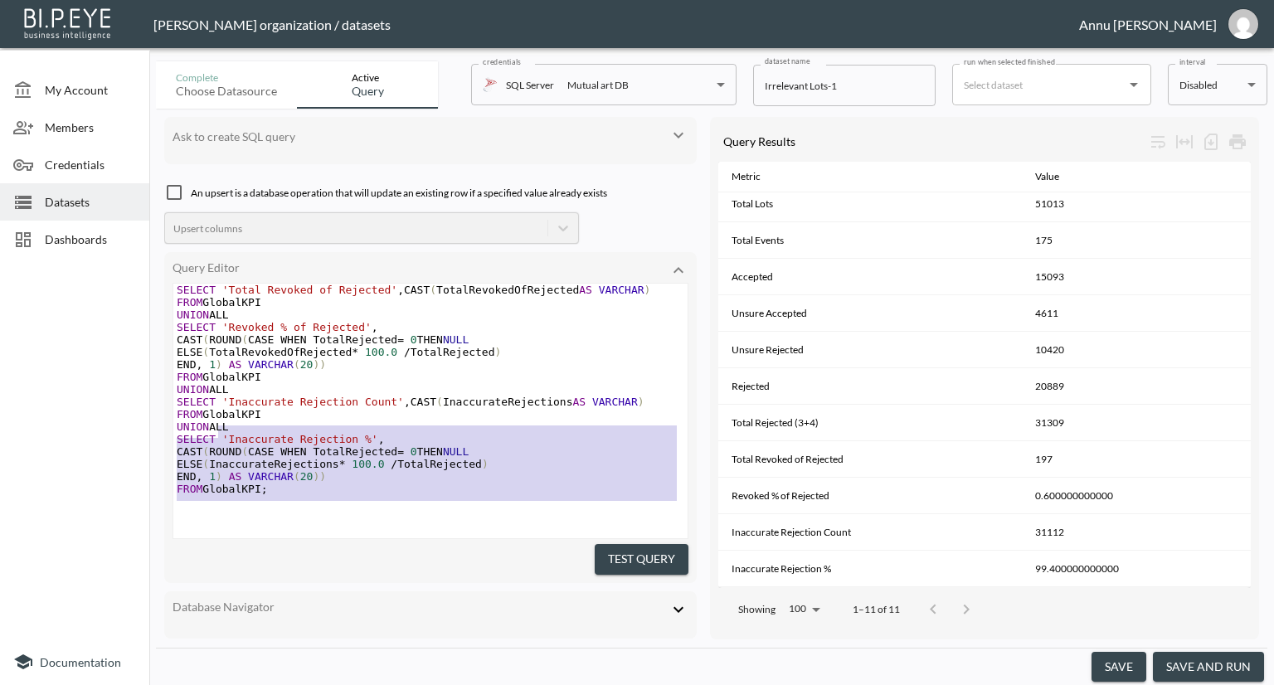
scroll to position [79, 0]
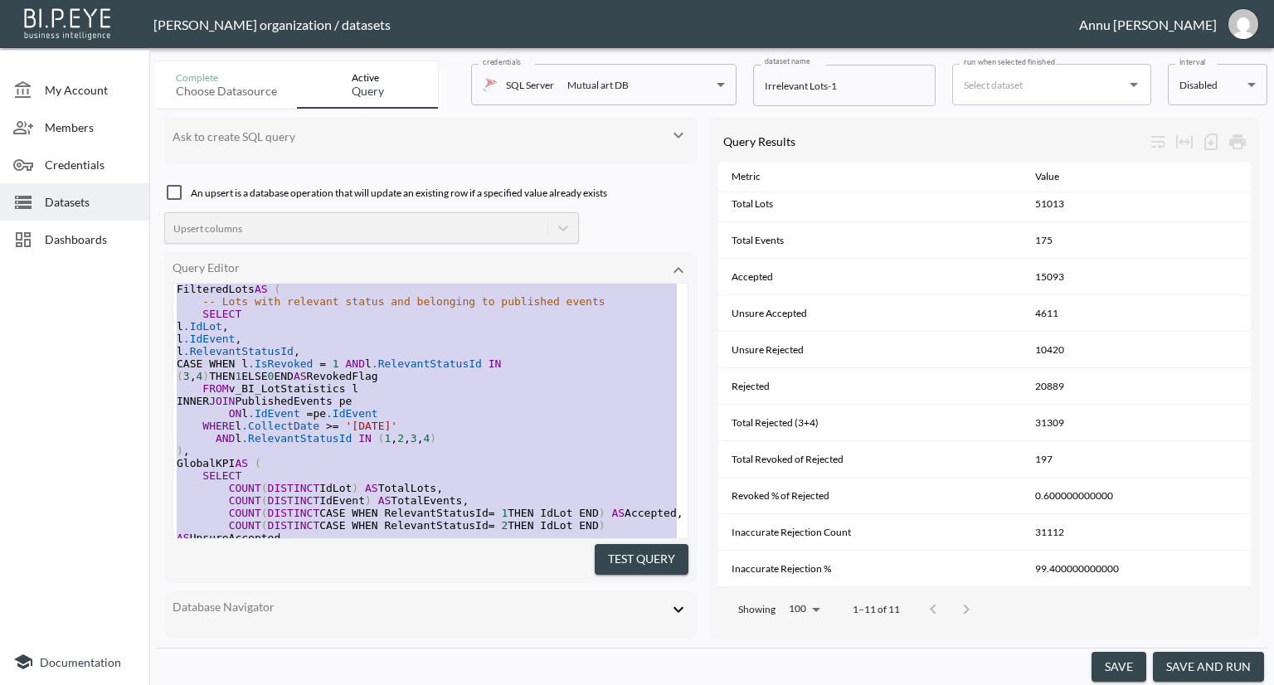
type textarea ";WITH PublishedEvents AS ( -- Only events which are published SELECT DISTINCT I…"
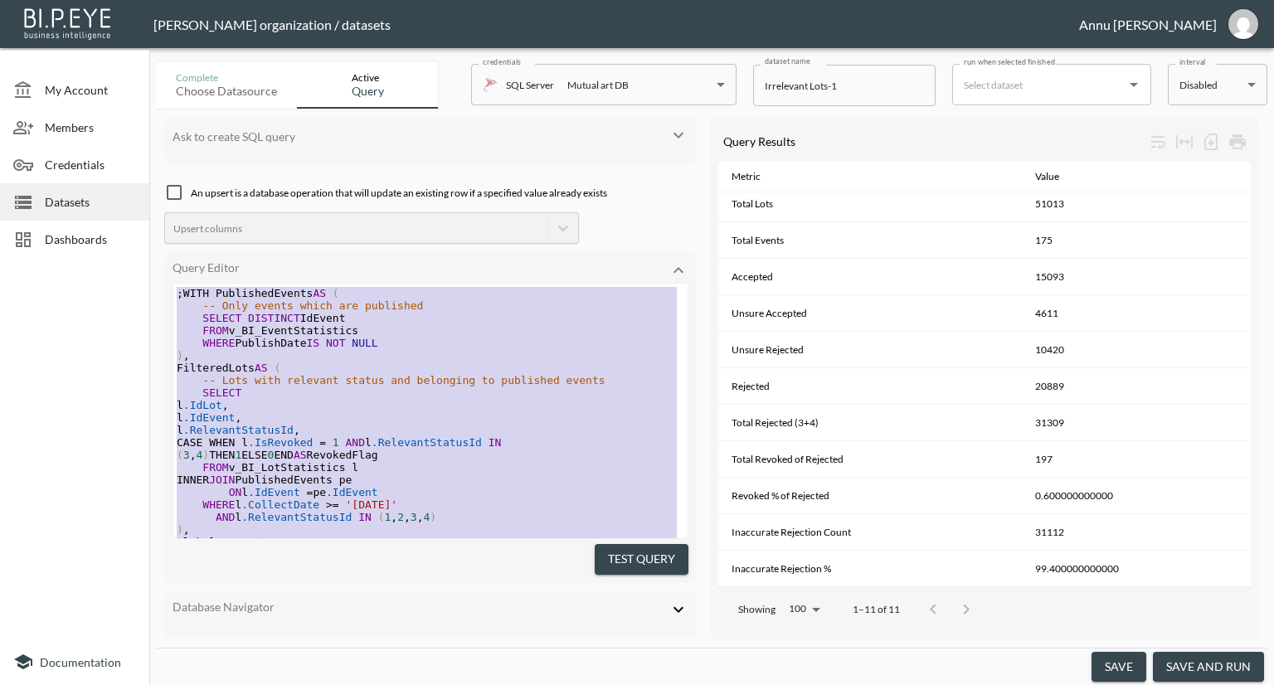
drag, startPoint x: 292, startPoint y: 482, endPoint x: 187, endPoint y: 49, distance: 445.7
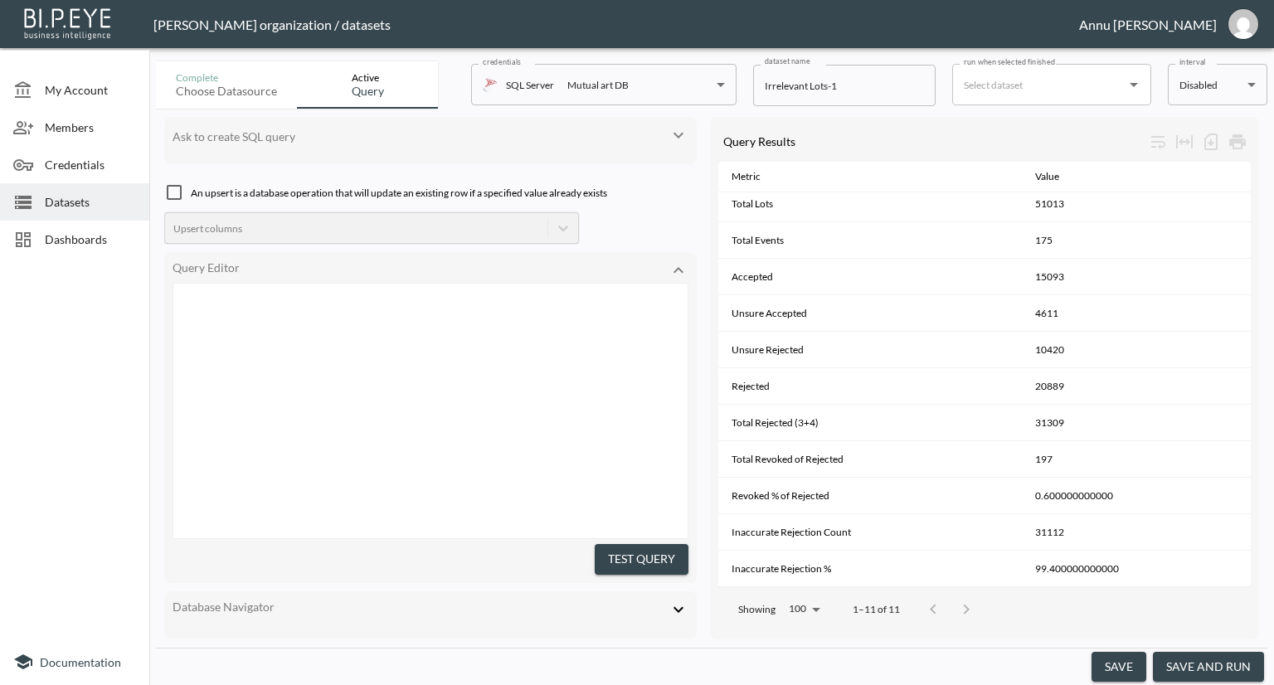
scroll to position [611, 0]
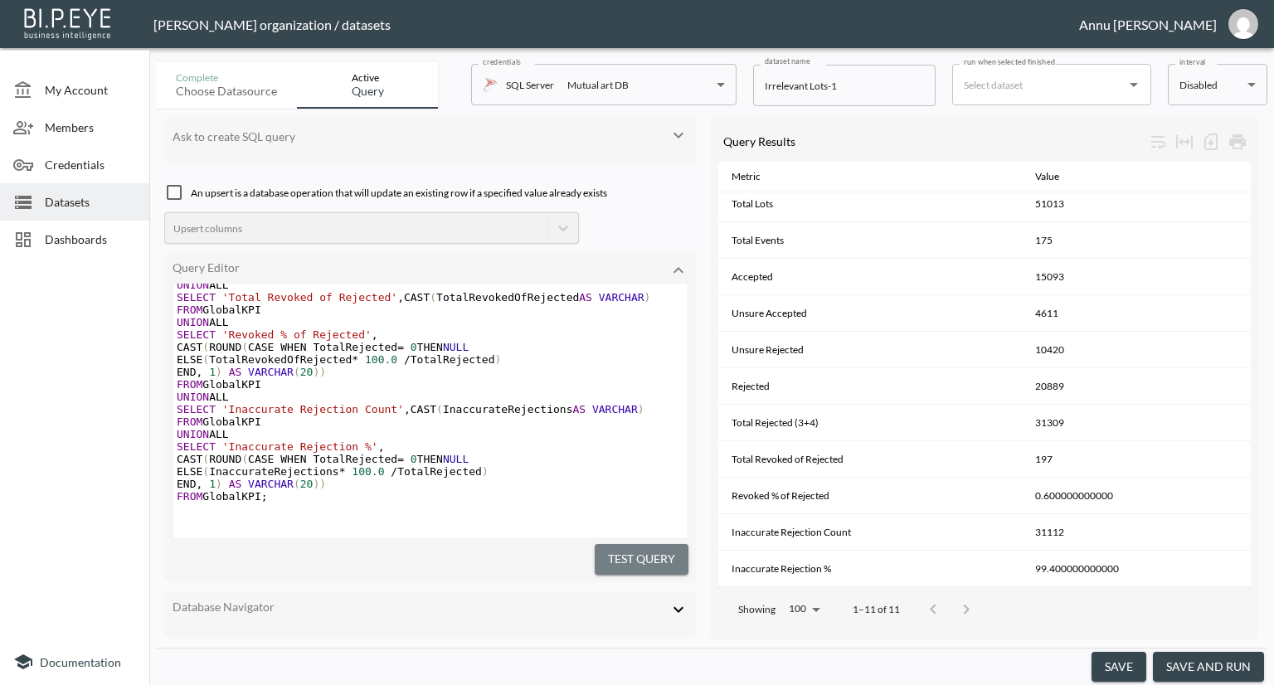
drag, startPoint x: 657, startPoint y: 555, endPoint x: 703, endPoint y: 515, distance: 60.6
click at [659, 554] on button "Test Query" at bounding box center [642, 559] width 94 height 31
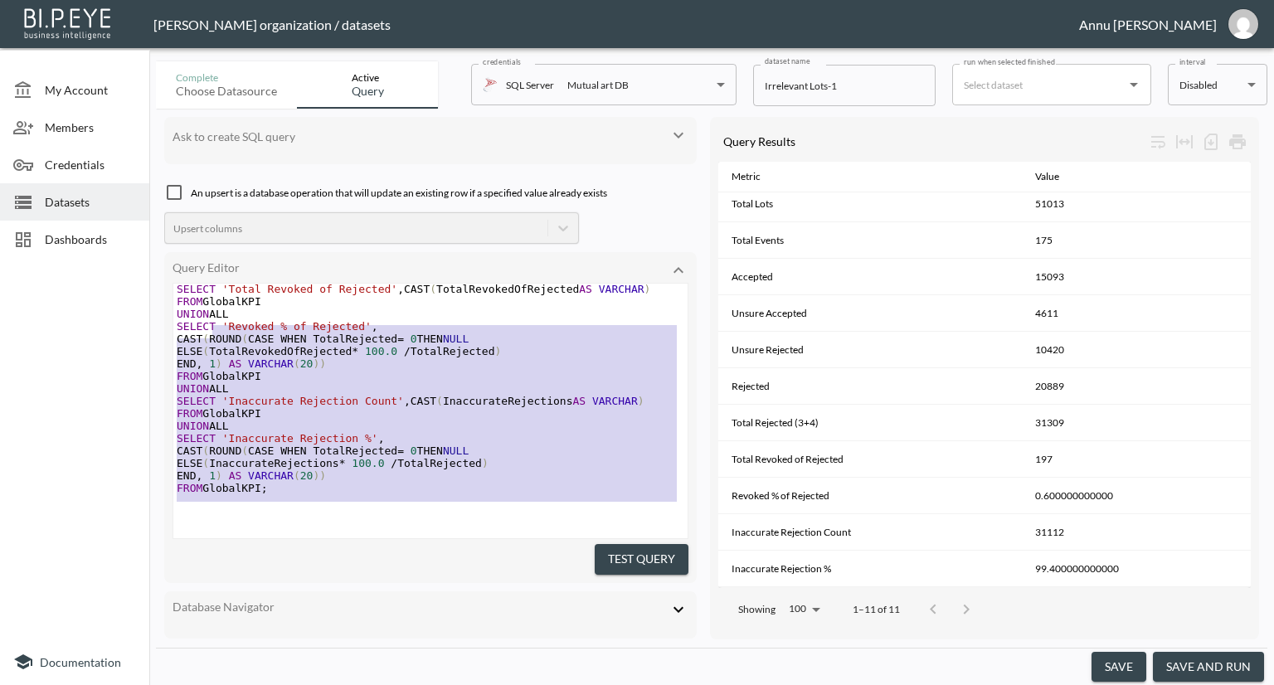
scroll to position [293, 0]
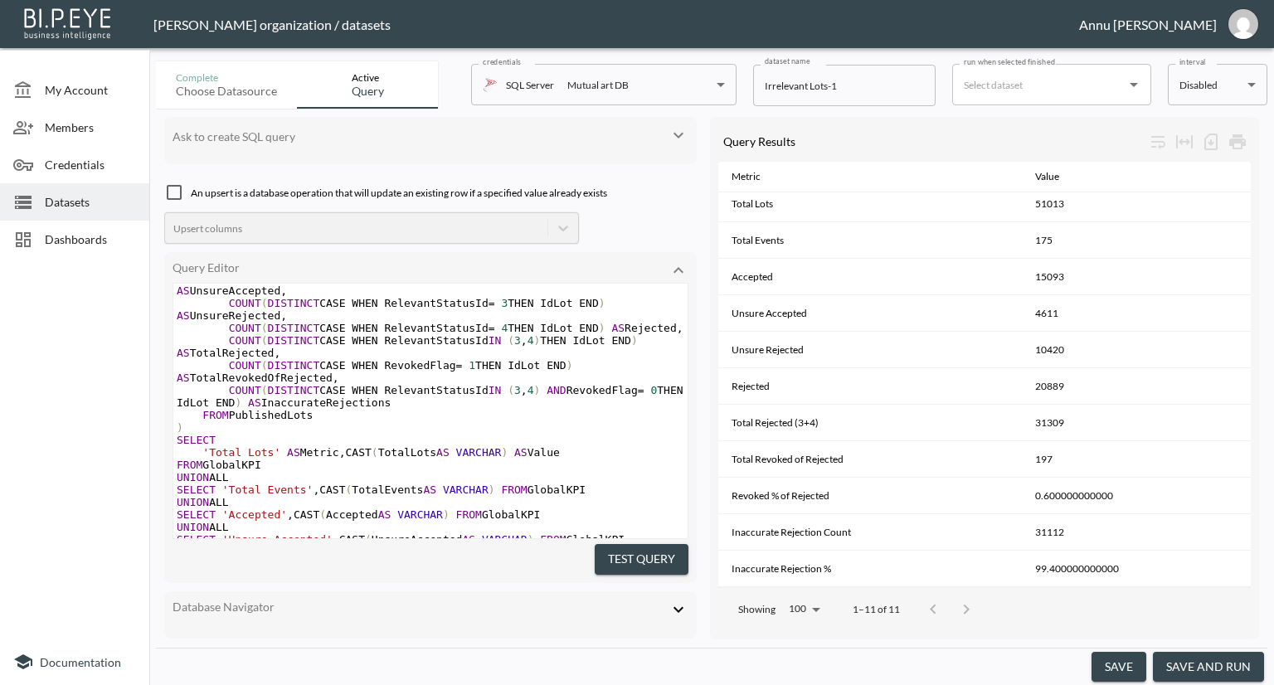
type textarea ";WITH FilteredLots AS ( -- Step 1 & 2: filter by RelevantStatusId and CollectDa…"
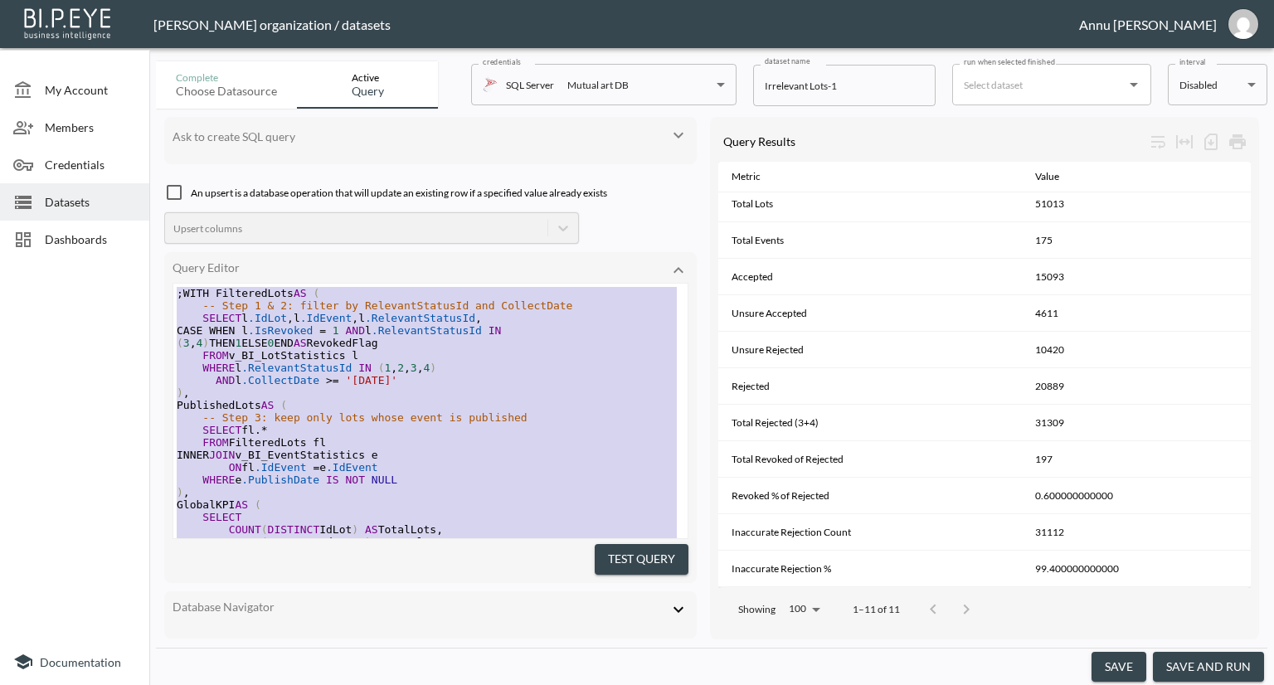
drag, startPoint x: 315, startPoint y: 490, endPoint x: 207, endPoint y: 26, distance: 477.1
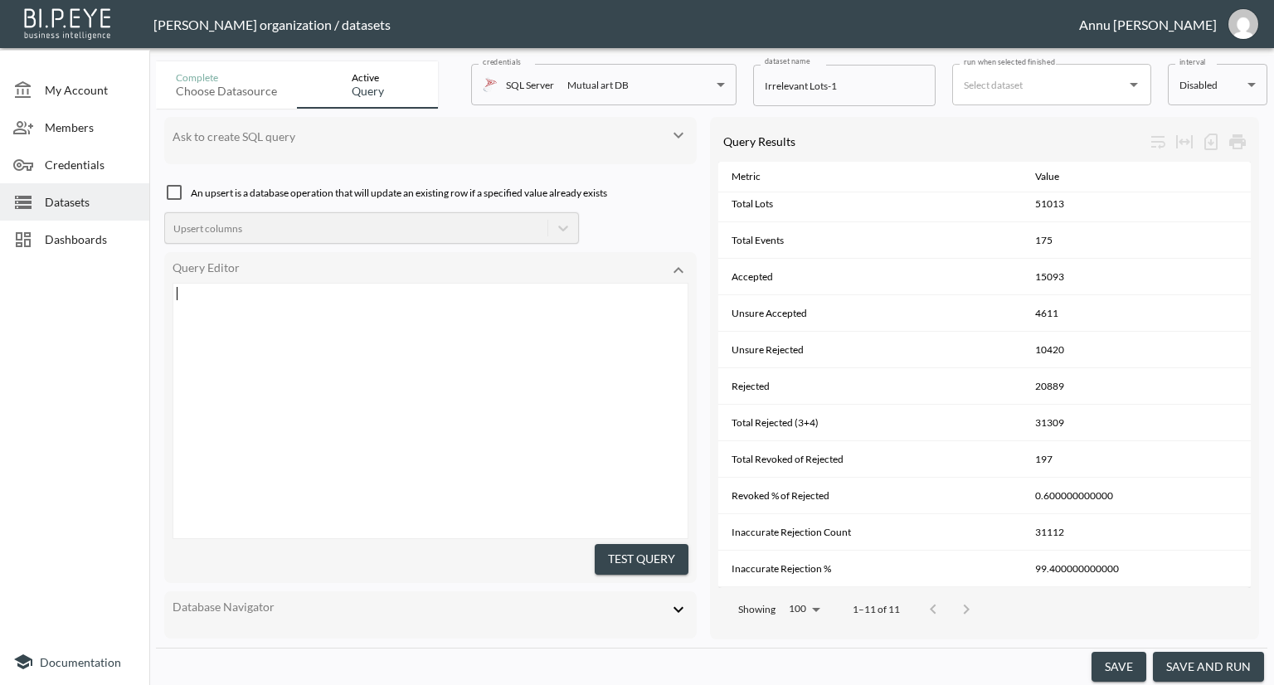
scroll to position [587, 0]
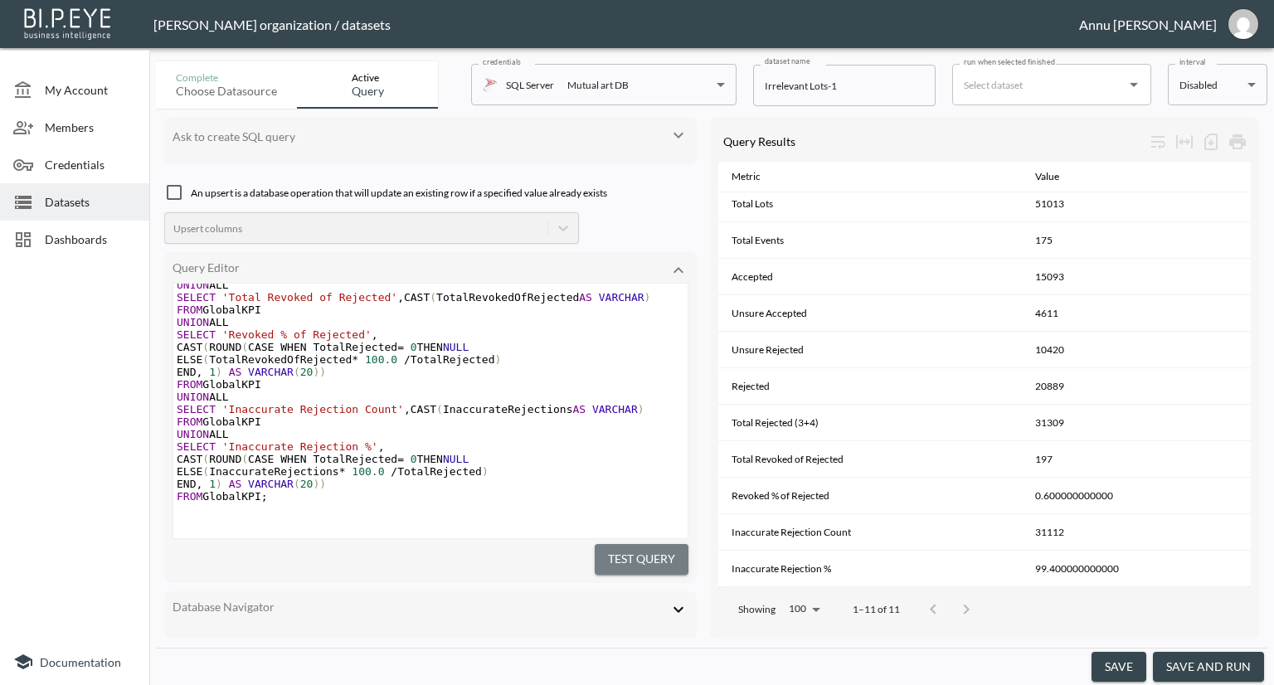
click at [627, 546] on button "Test Query" at bounding box center [642, 559] width 94 height 31
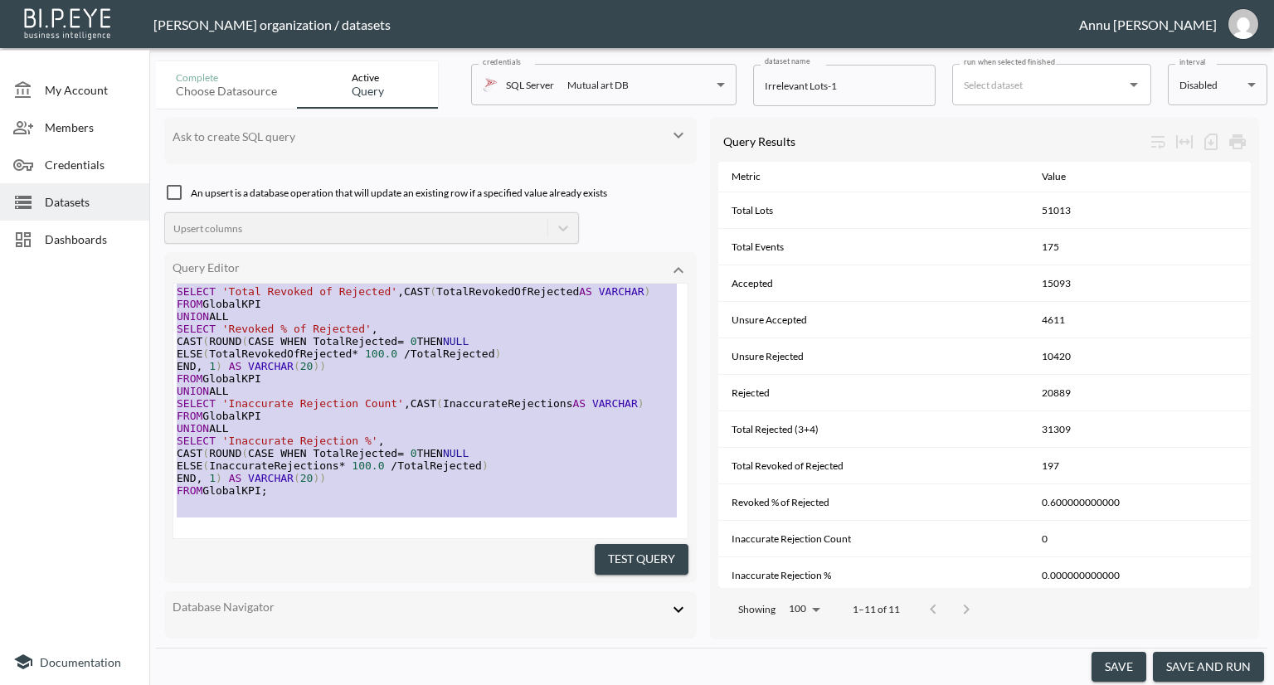
scroll to position [192, 0]
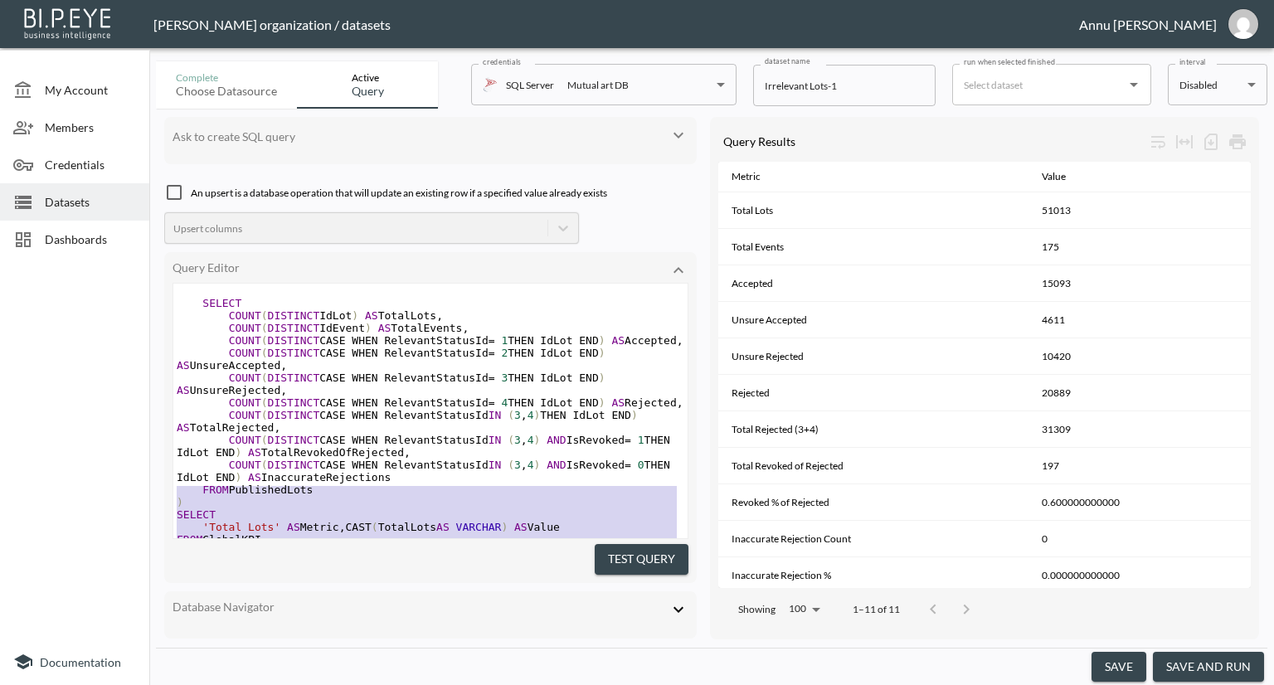
type textarea ";WITH FilteredLots AS ( -- Step 1 & 2: Filter by RelevantStatusId and CollectDa…"
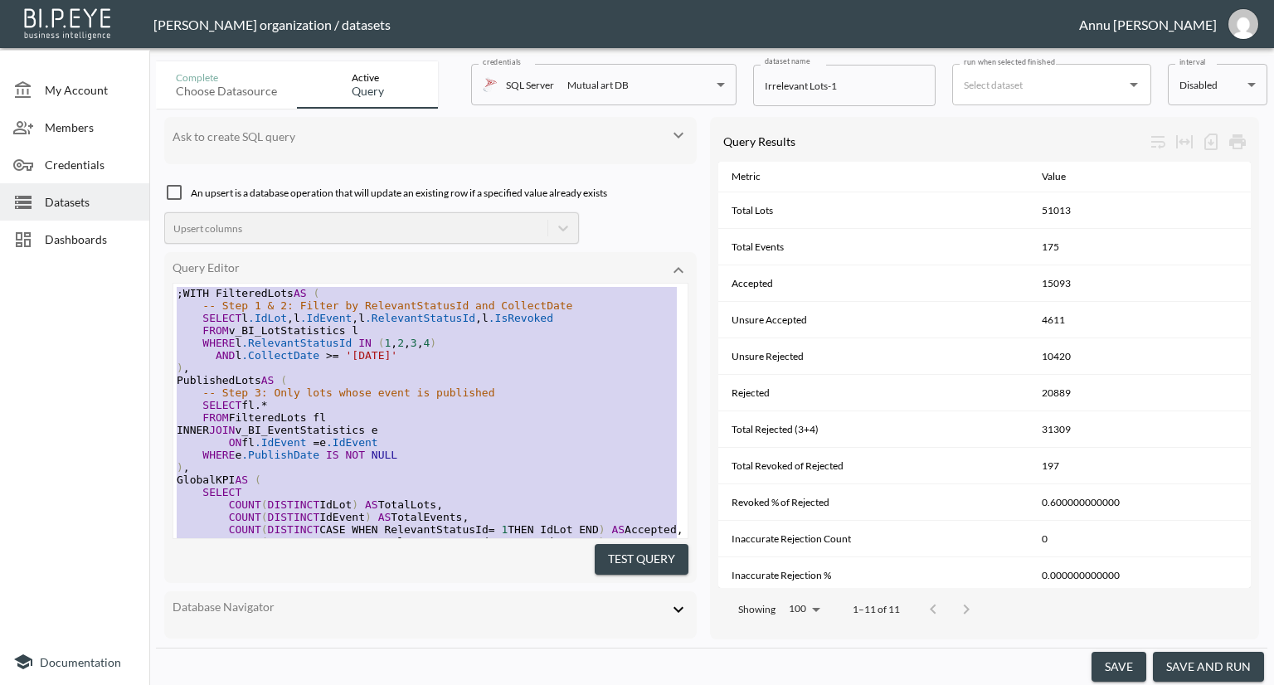
drag, startPoint x: 295, startPoint y: 495, endPoint x: 160, endPoint y: 152, distance: 369.1
click at [461, 440] on pre "ON fl .IdEvent = e .IdEvent" at bounding box center [430, 442] width 514 height 12
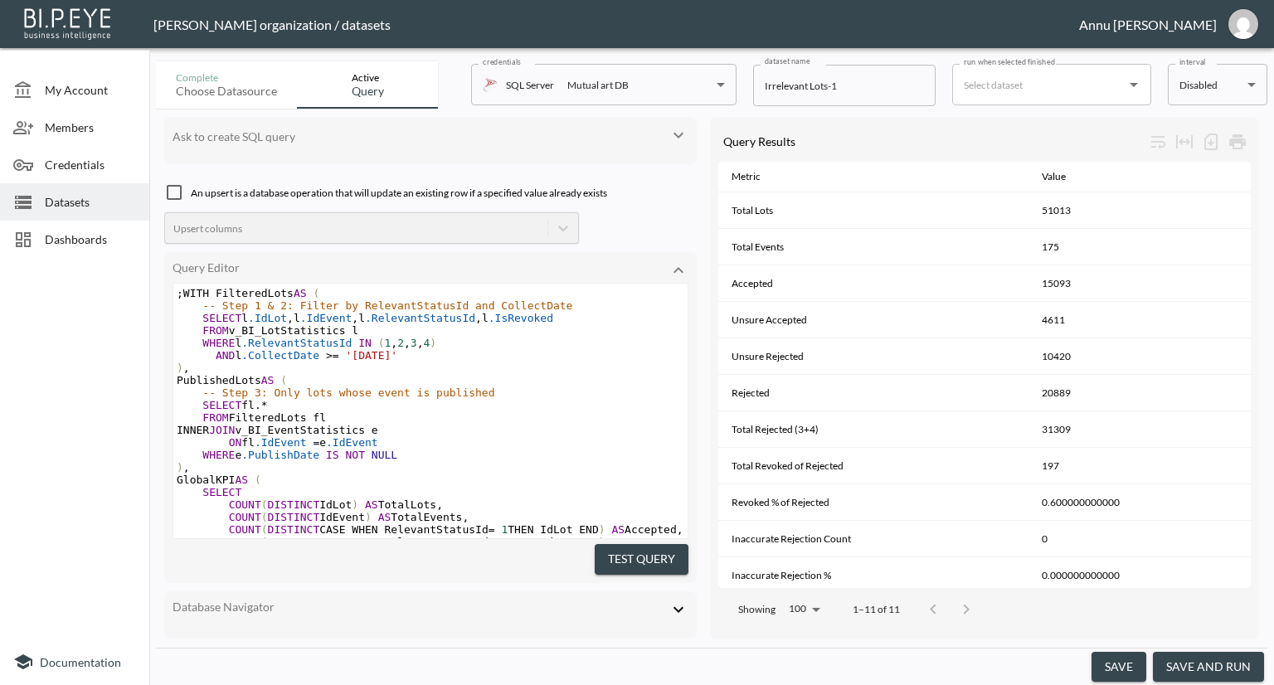
scroll to position [7, 0]
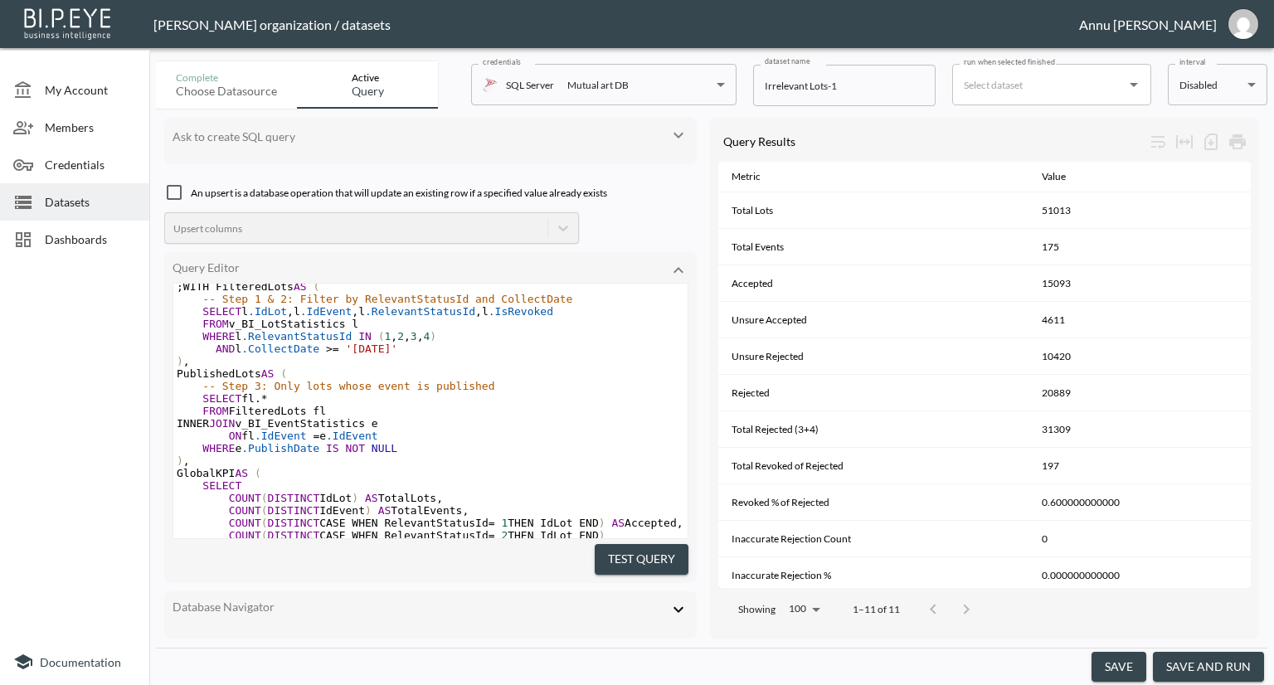
click at [466, 517] on pre "COUNT ( DISTINCT IdEvent ) AS TotalEvents ," at bounding box center [430, 510] width 514 height 12
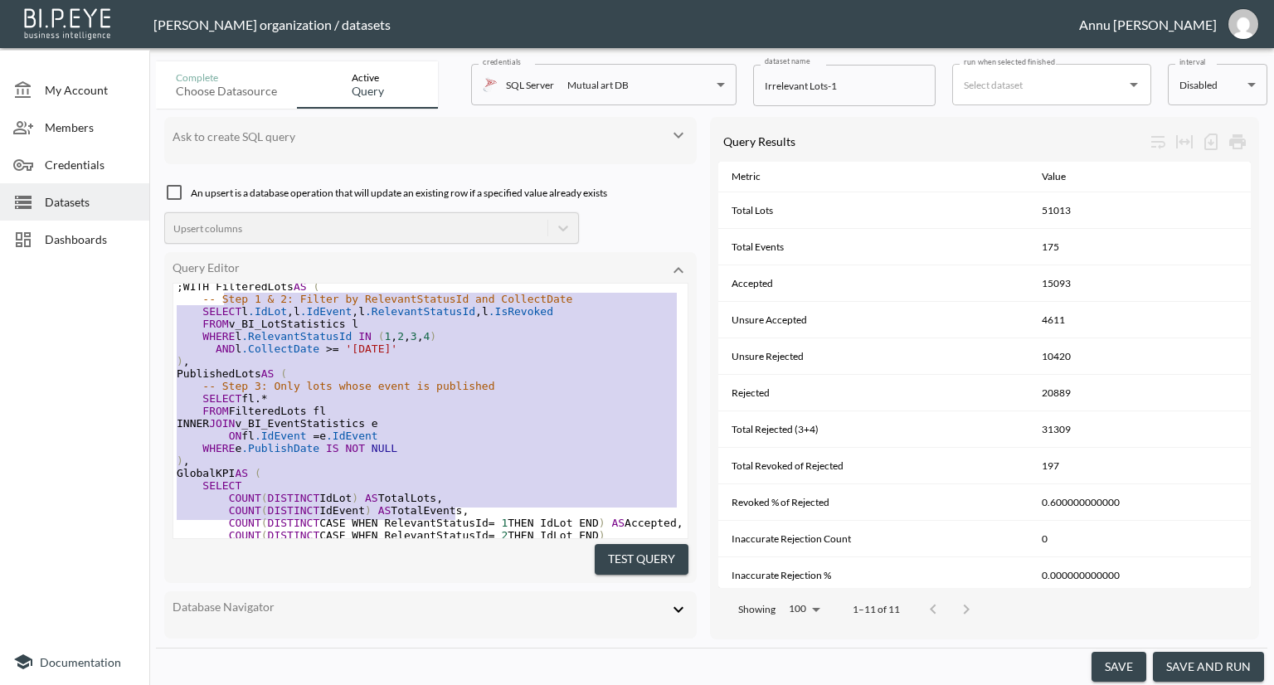
type textarea ";WITH FilteredLots AS ( -- Step 1 & 2: Filter by RelevantStatusId and CollectDa…"
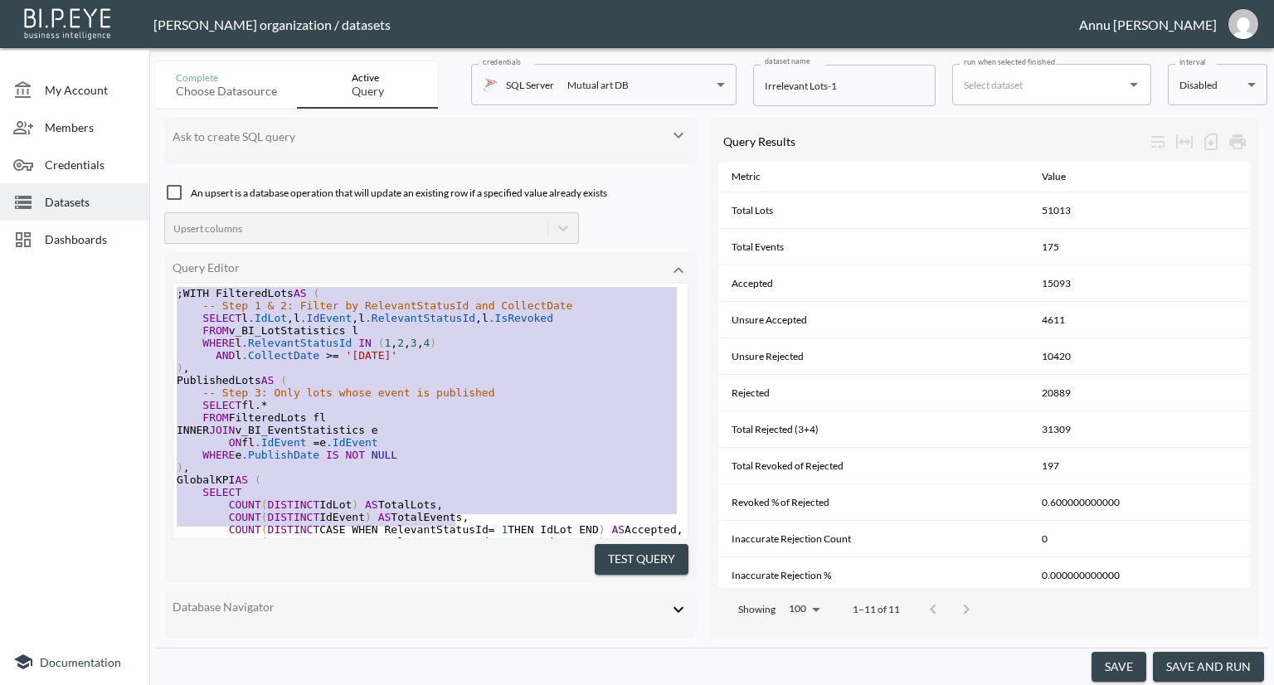
drag, startPoint x: 480, startPoint y: 519, endPoint x: 202, endPoint y: 104, distance: 499.3
click at [202, 104] on div "Complete Choose datasource Active Query credentials SQL Server Mutual art DB 82…" at bounding box center [712, 370] width 1112 height 631
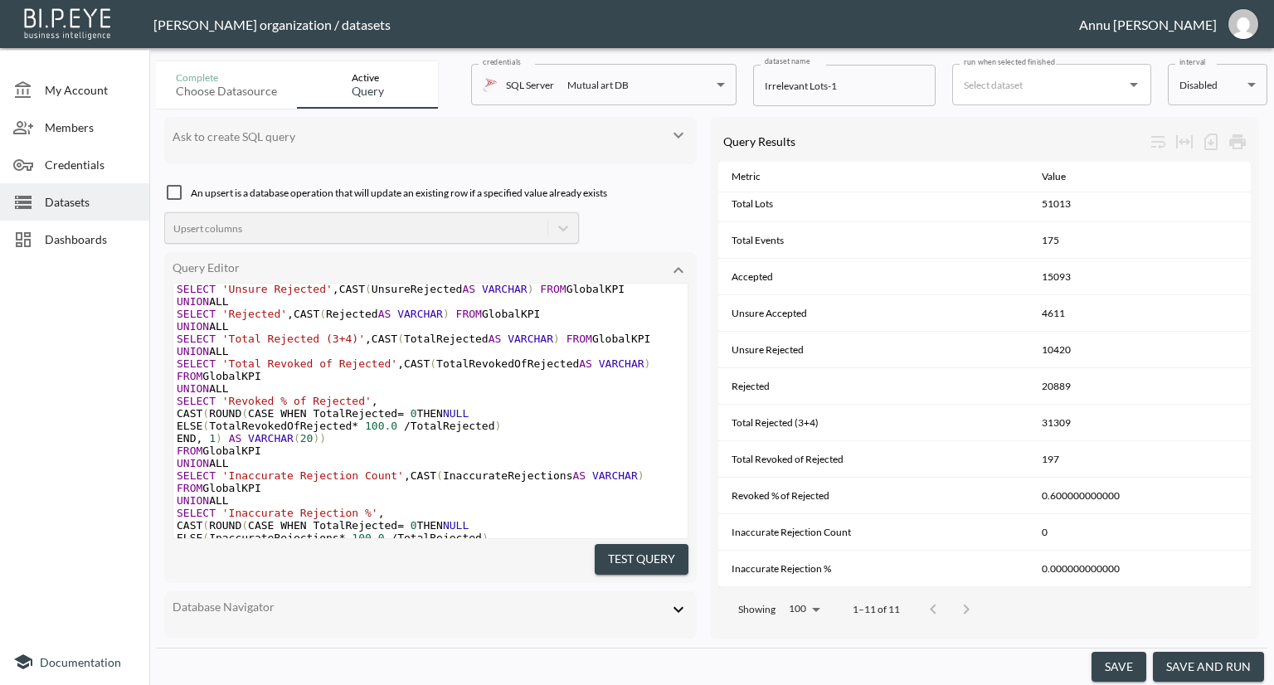
scroll to position [412, 0]
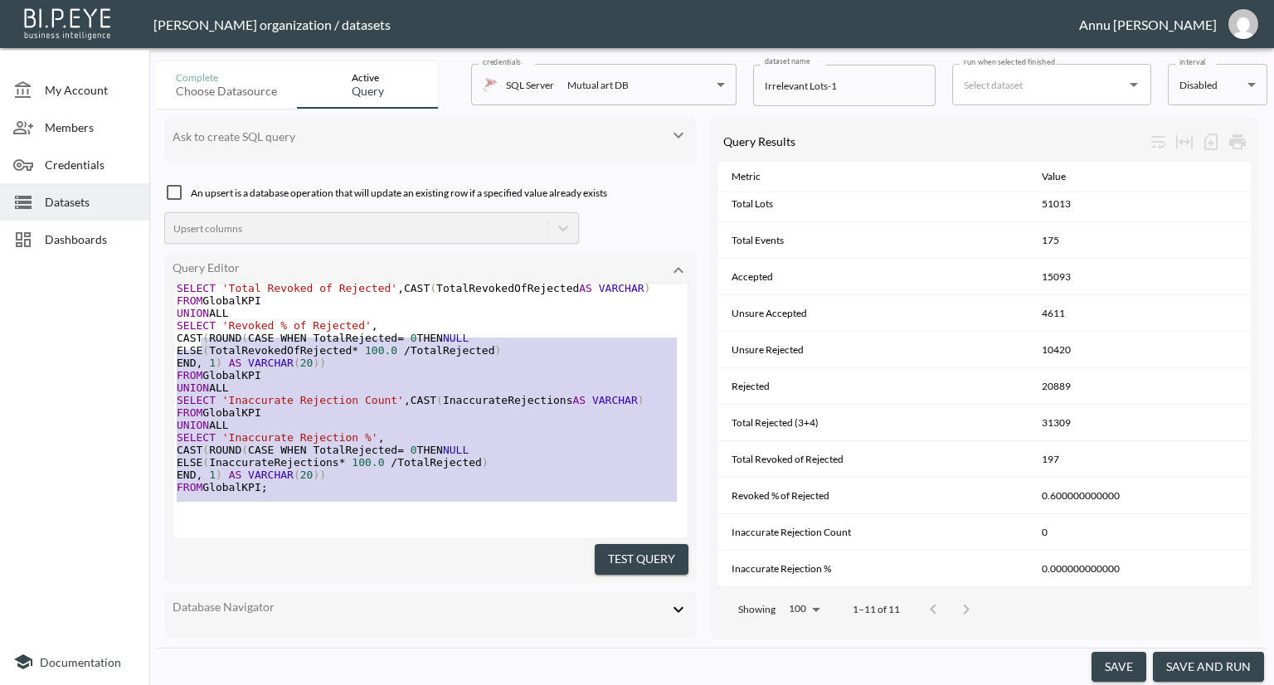
type textarea "COUNT(DISTINCT CASE WHEN RelevantStatusId = 1 THEN IdLot END) AS Accepted, COUN…"
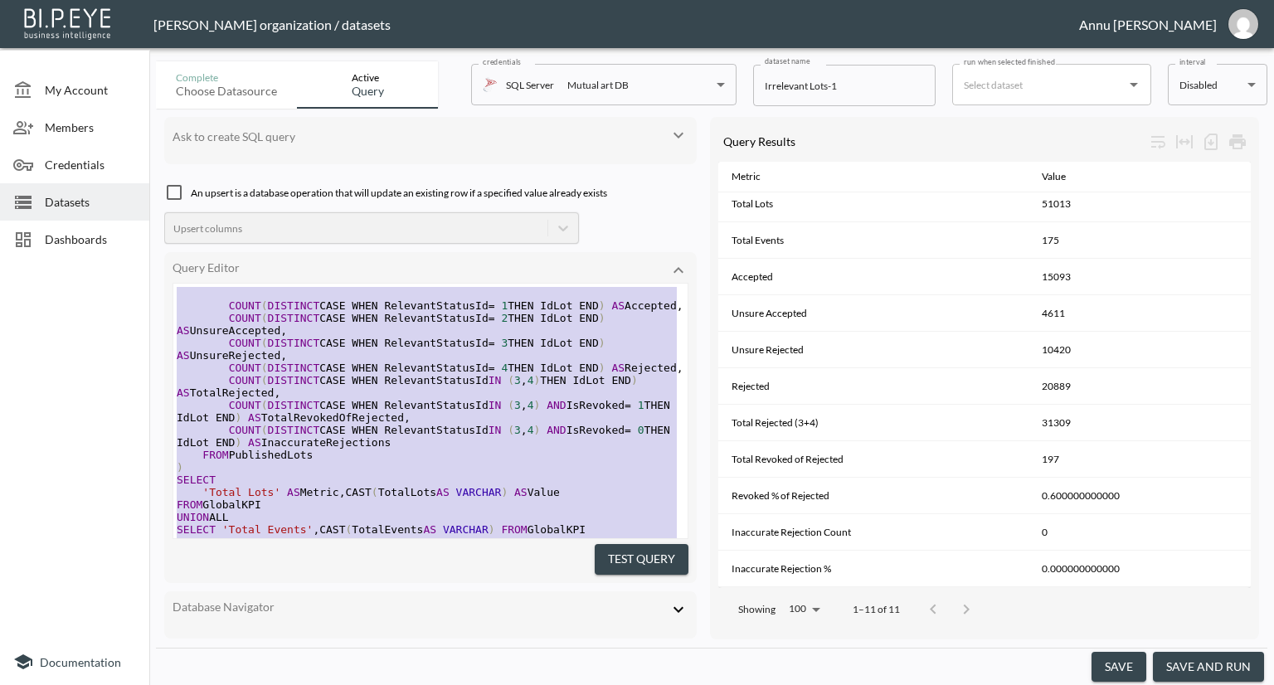
drag, startPoint x: 276, startPoint y: 483, endPoint x: 153, endPoint y: 41, distance: 458.9
click at [149, 48] on div "My Account Members Credentials Datasets Dashboards Documentation Complete Choos…" at bounding box center [637, 342] width 1274 height 685
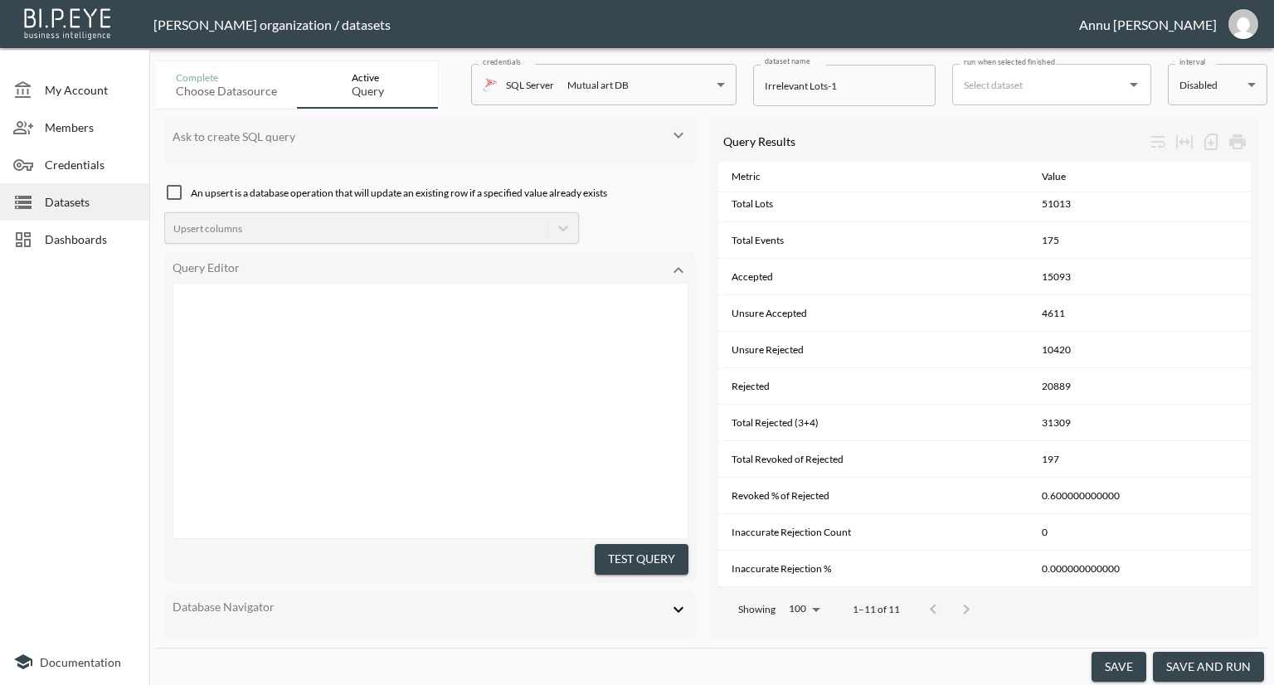
scroll to position [725, 0]
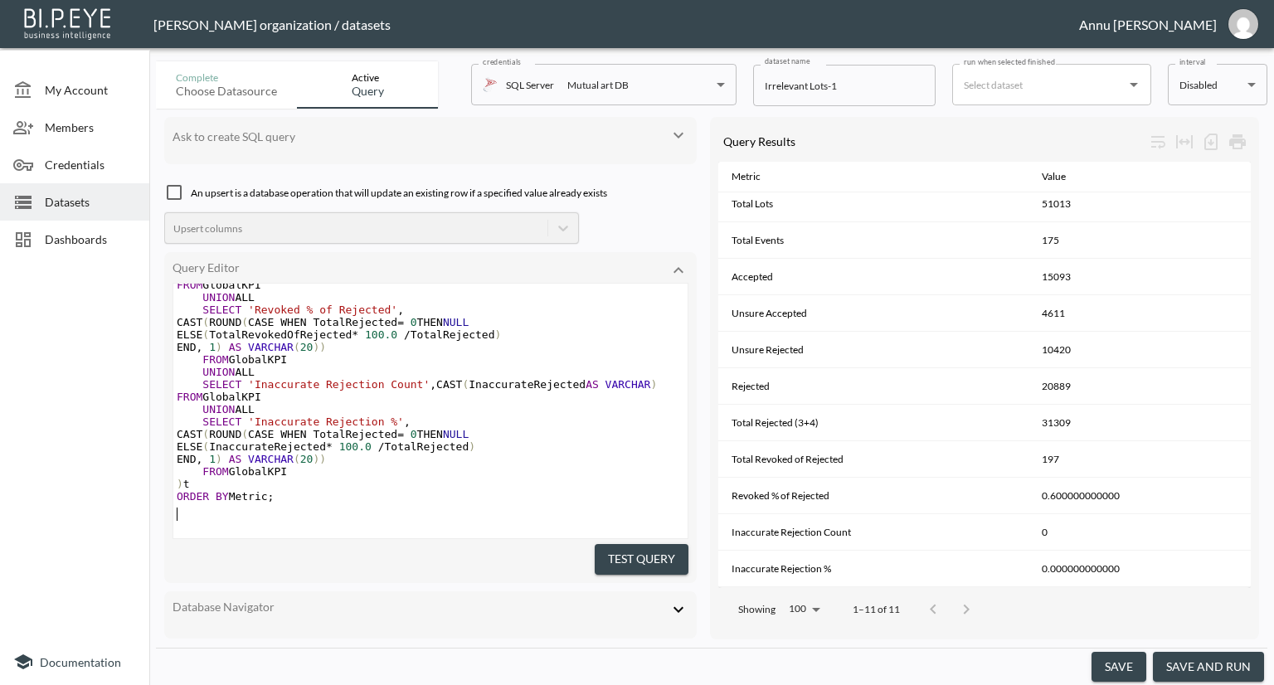
drag, startPoint x: 630, startPoint y: 545, endPoint x: 634, endPoint y: 538, distance: 8.5
click at [631, 544] on button "Test Query" at bounding box center [642, 559] width 94 height 31
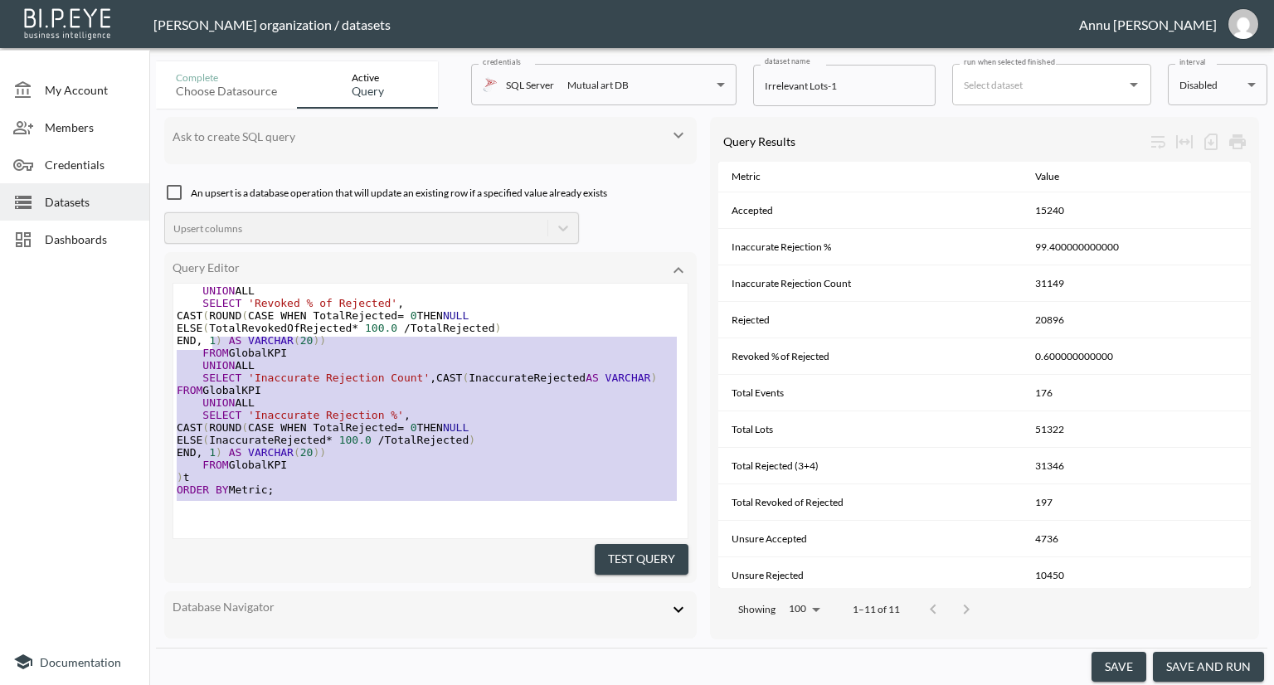
scroll to position [0, 0]
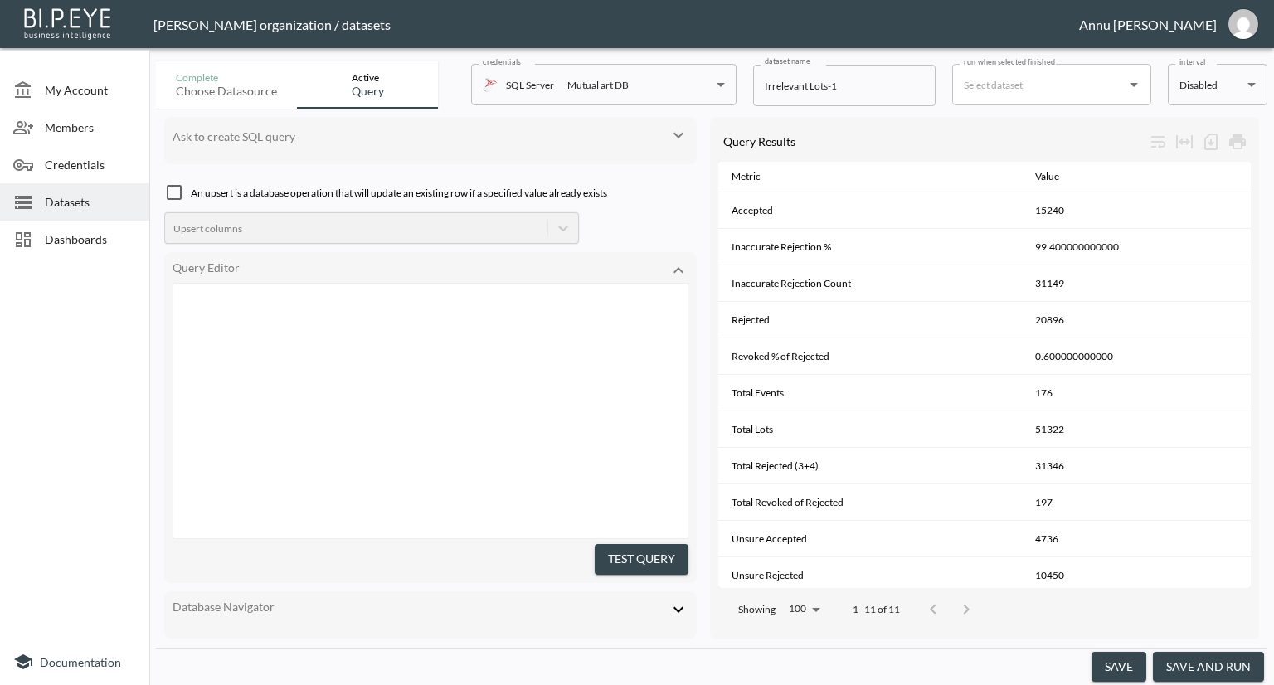
type textarea ";WITH FilteredLots AS ( -- Step 1: Relevant lots only with collect date filter …"
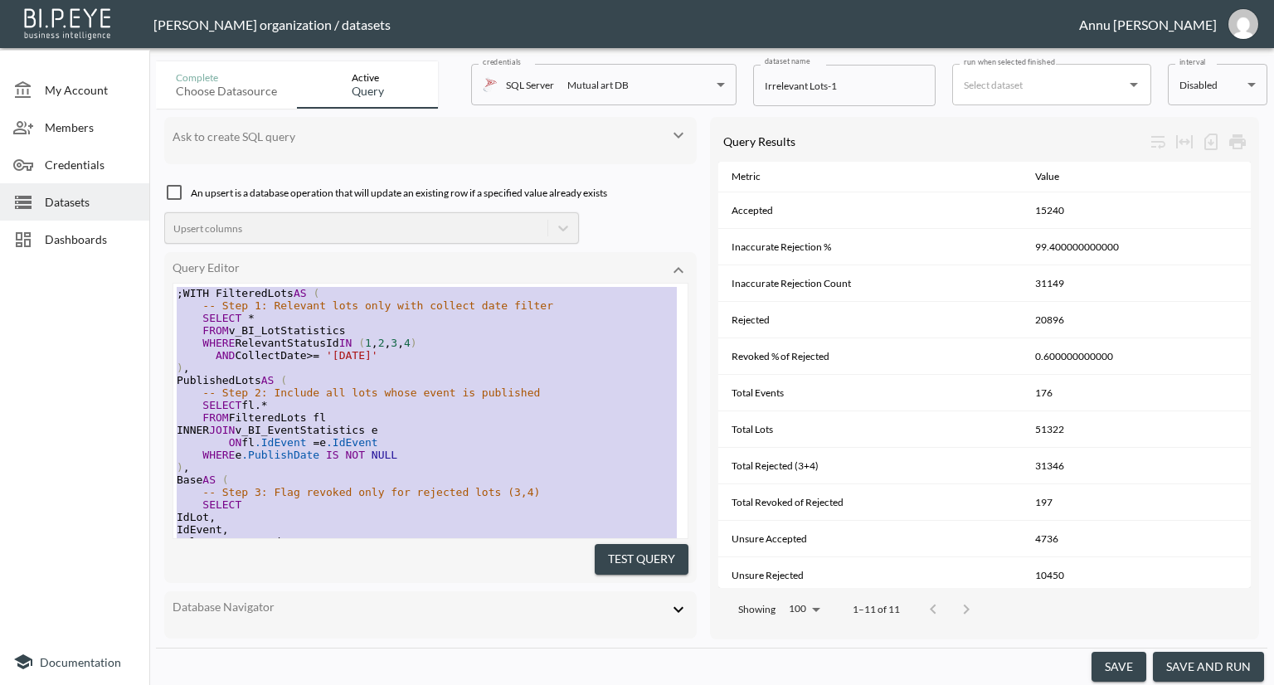
drag, startPoint x: 248, startPoint y: 416, endPoint x: 195, endPoint y: 136, distance: 284.6
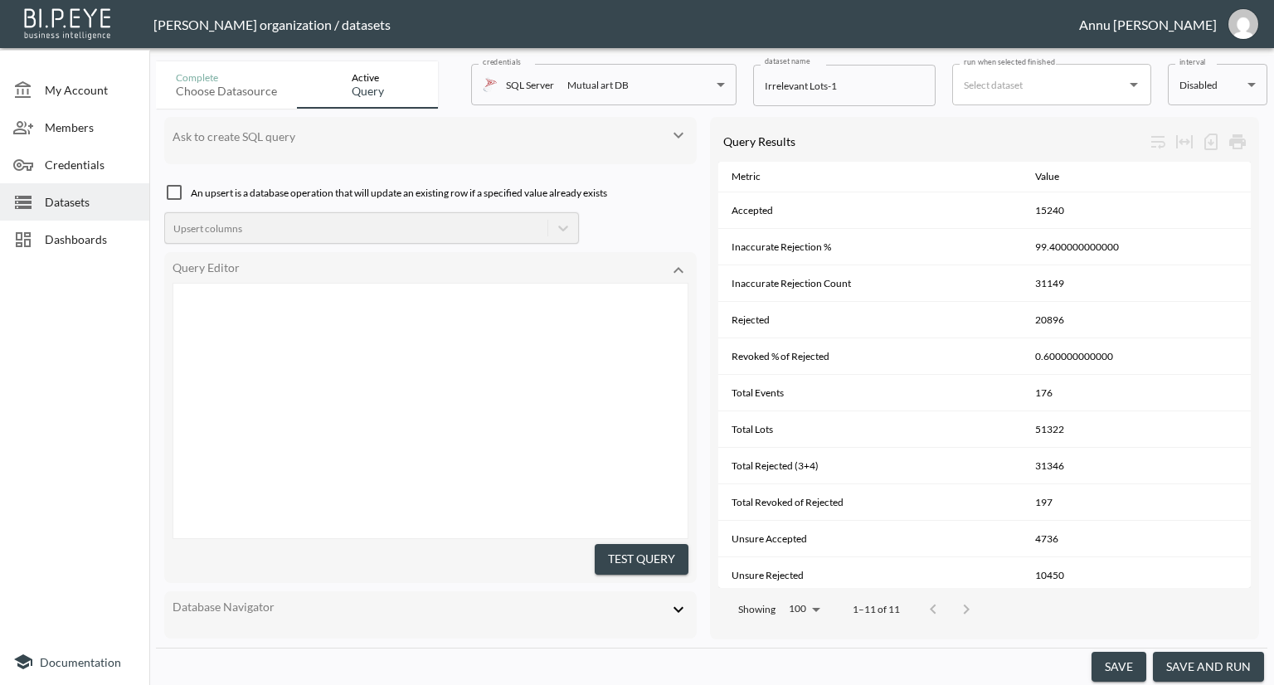
scroll to position [725, 0]
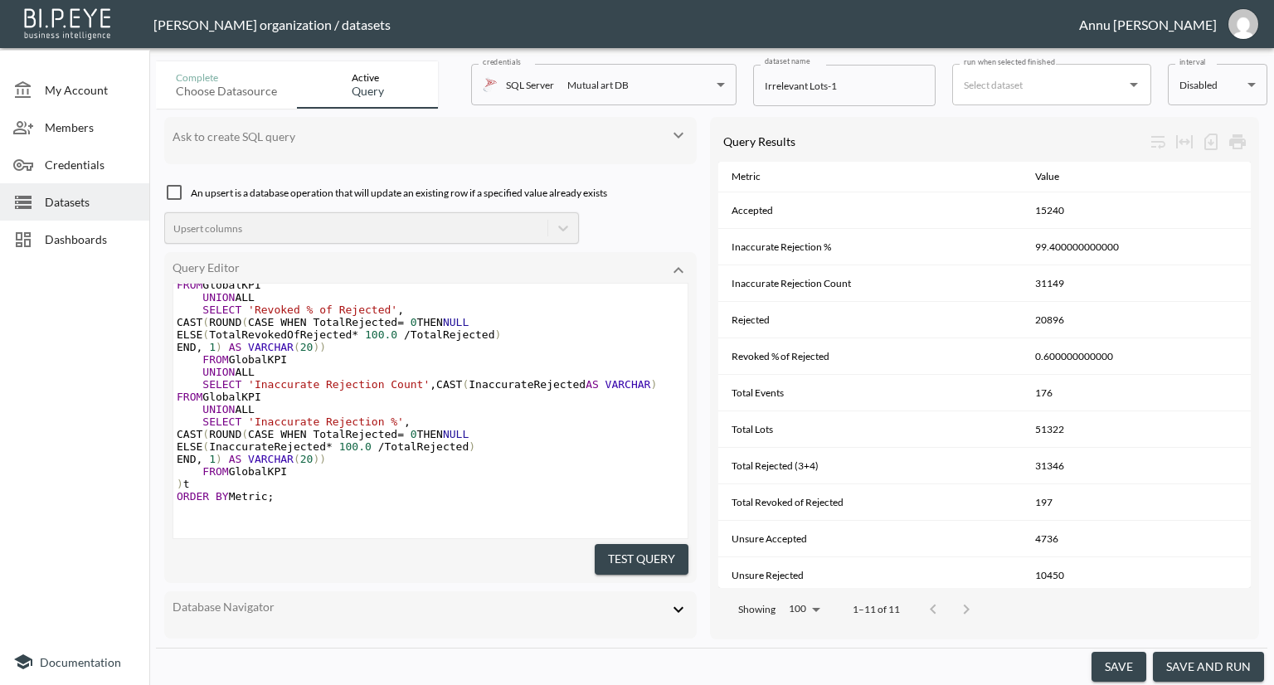
click at [621, 559] on button "Test Query" at bounding box center [642, 559] width 94 height 31
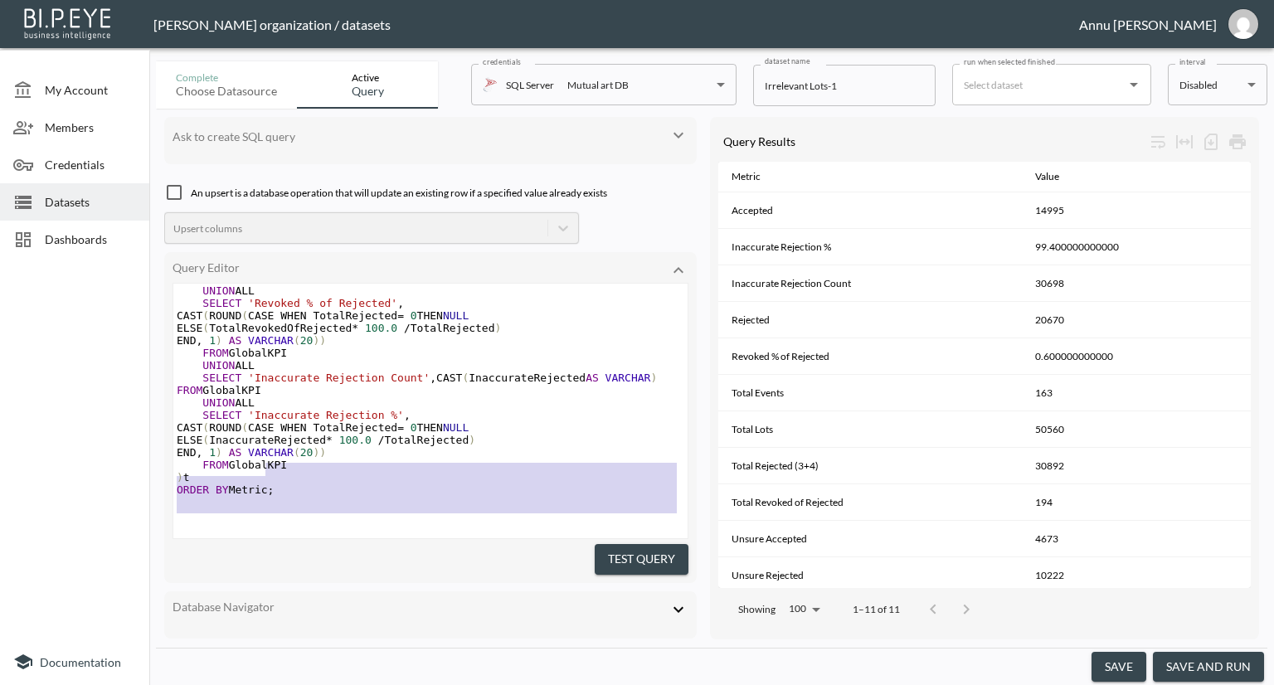
scroll to position [230, 0]
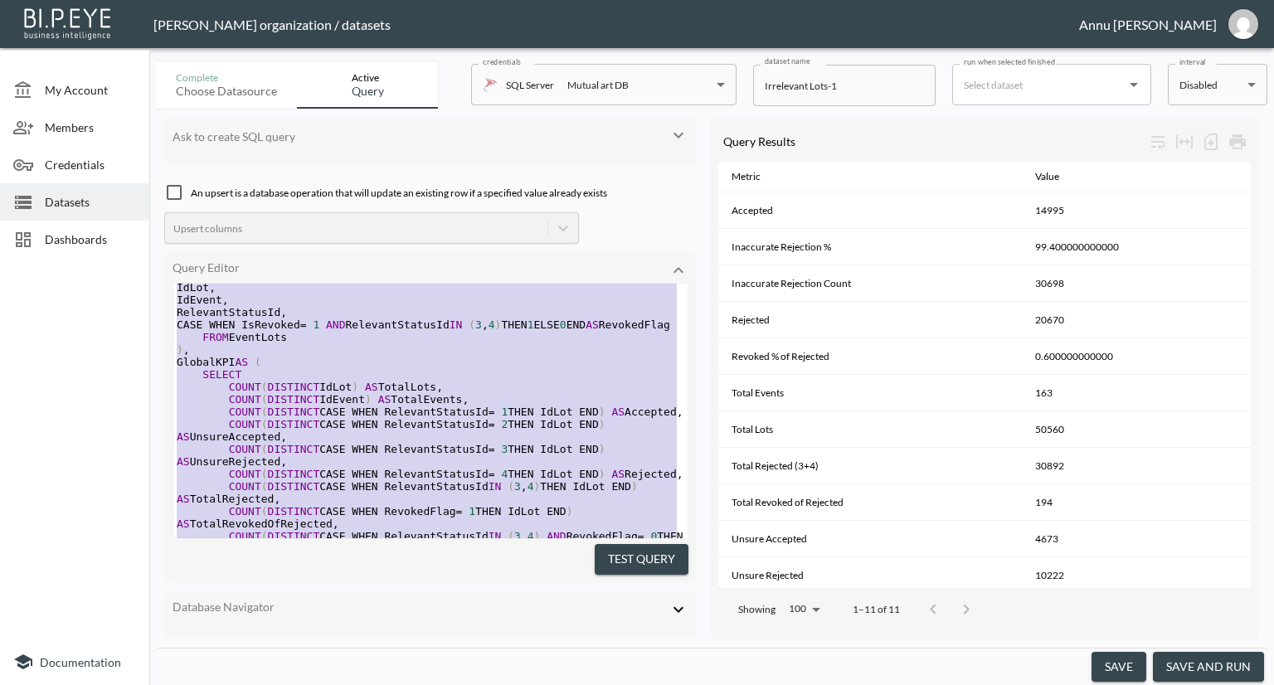
type textarea ";WITH PublishedEvents AS ( -- Step 1: Events collected after 20-08 and publishe…"
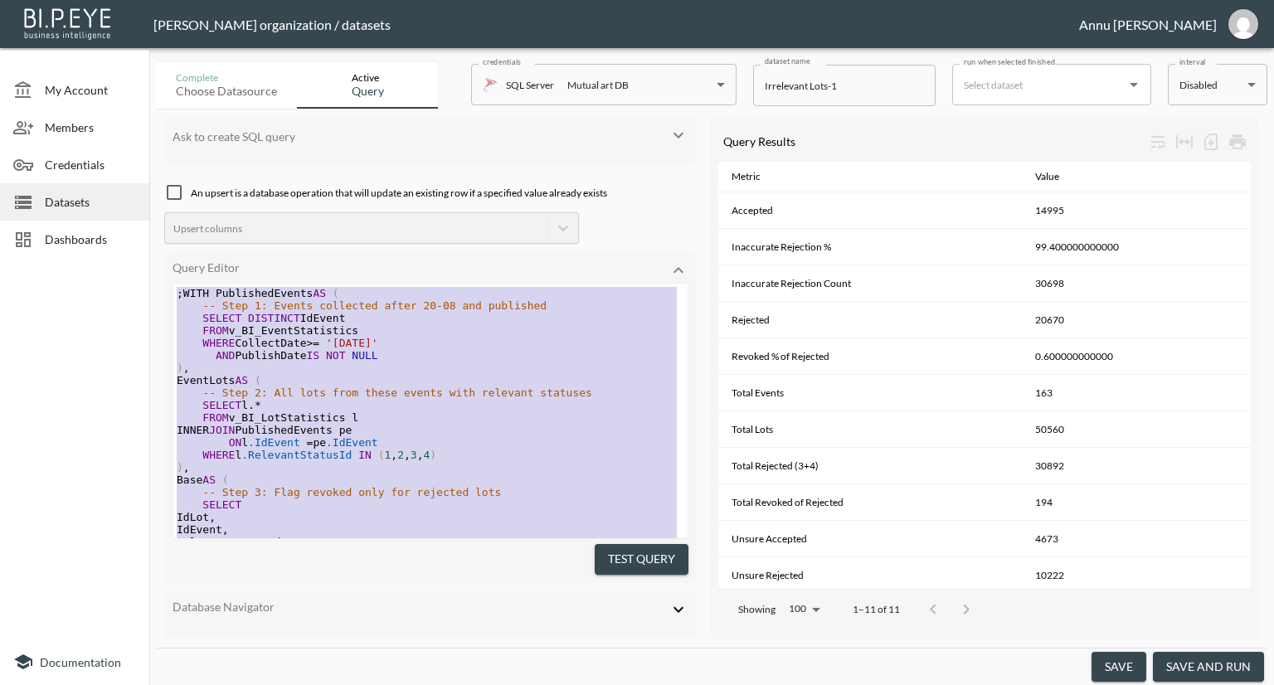
drag, startPoint x: 295, startPoint y: 503, endPoint x: 116, endPoint y: -21, distance: 553.3
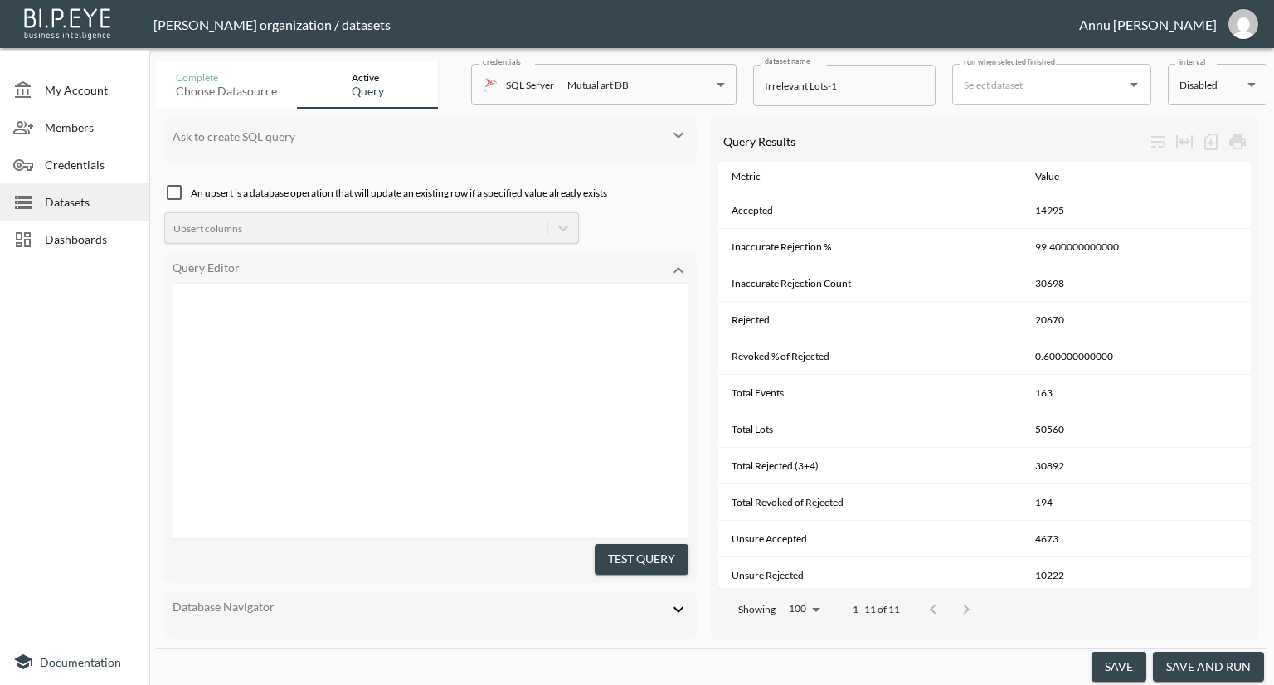
scroll to position [1116, 0]
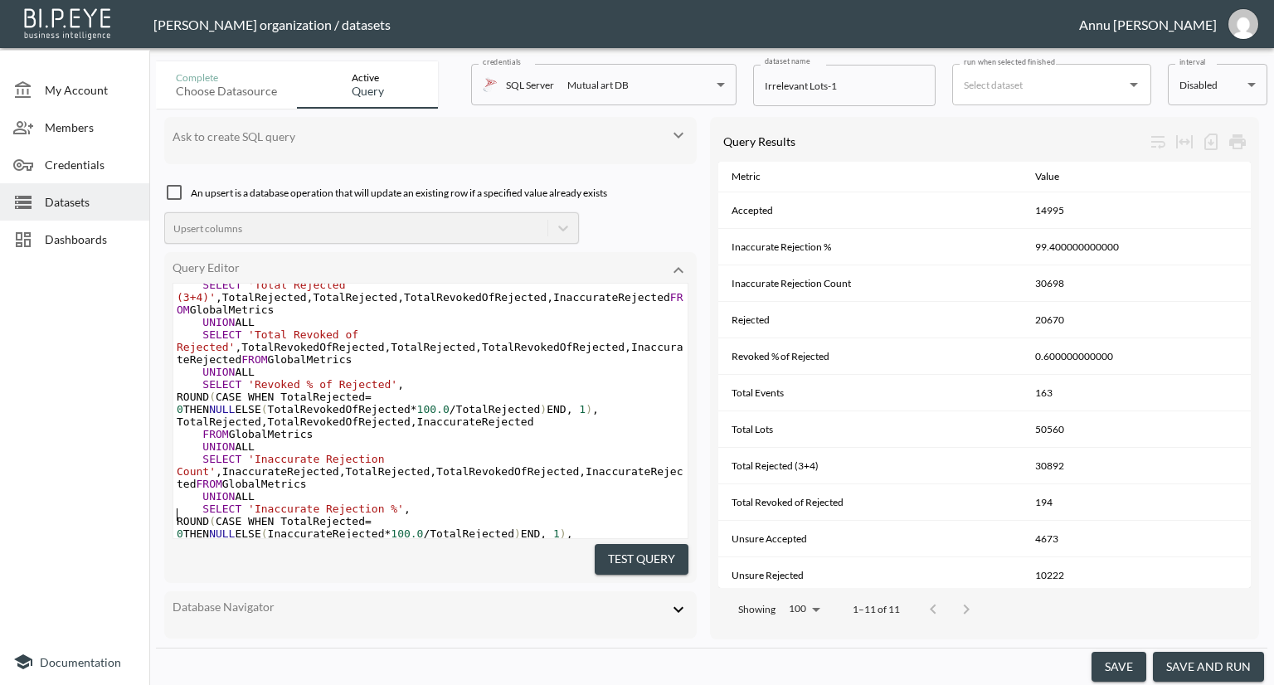
click at [627, 561] on button "Test Query" at bounding box center [642, 559] width 94 height 31
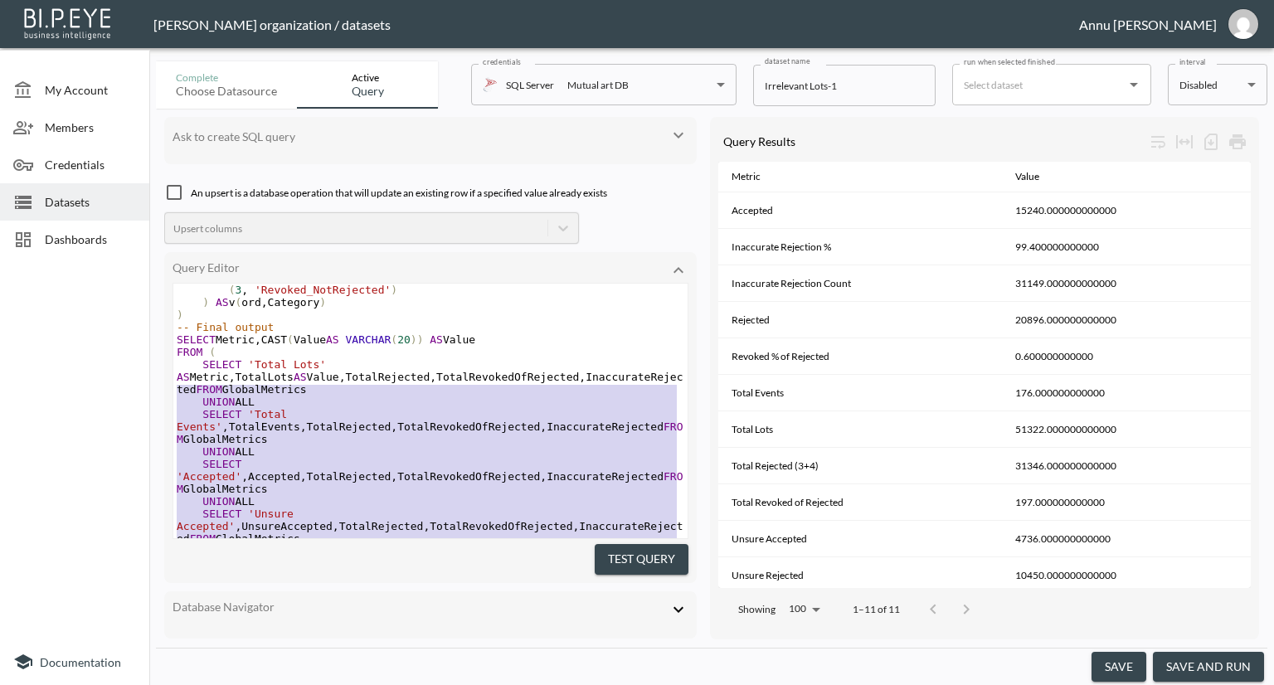
scroll to position [79, 0]
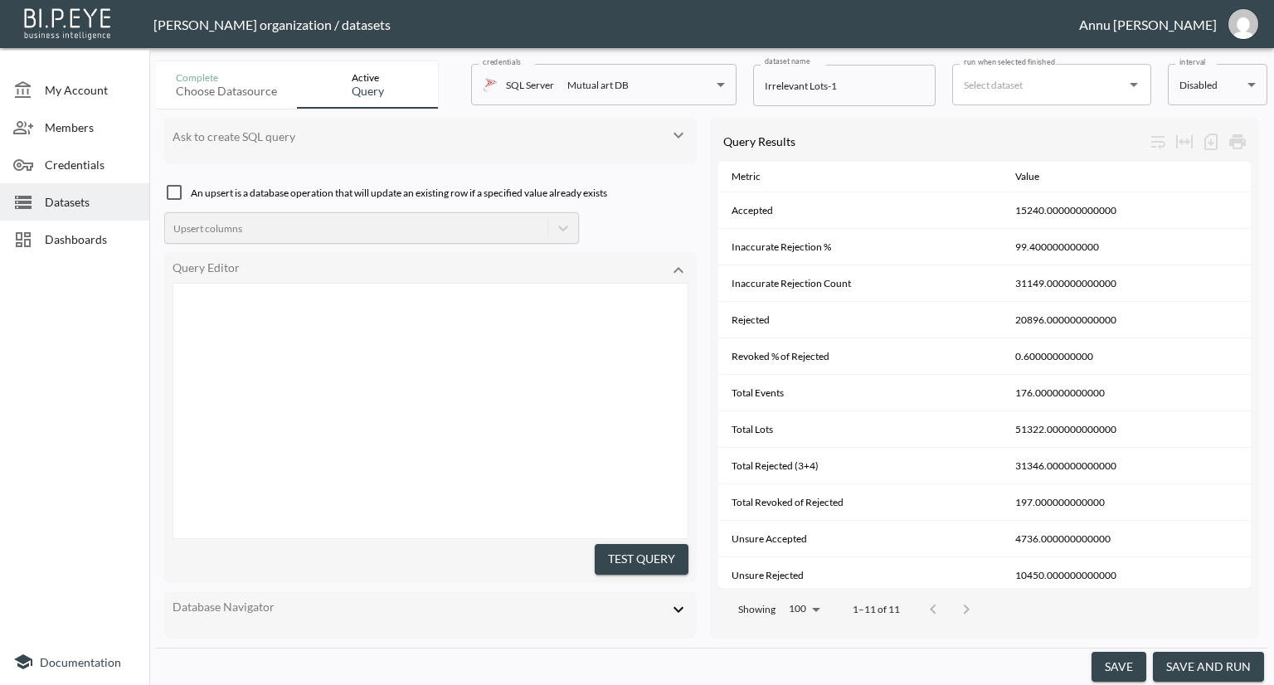
type textarea ";WITH PublishedEvents AS ( -- Step 1: Events which are published SELECT DISTINC…"
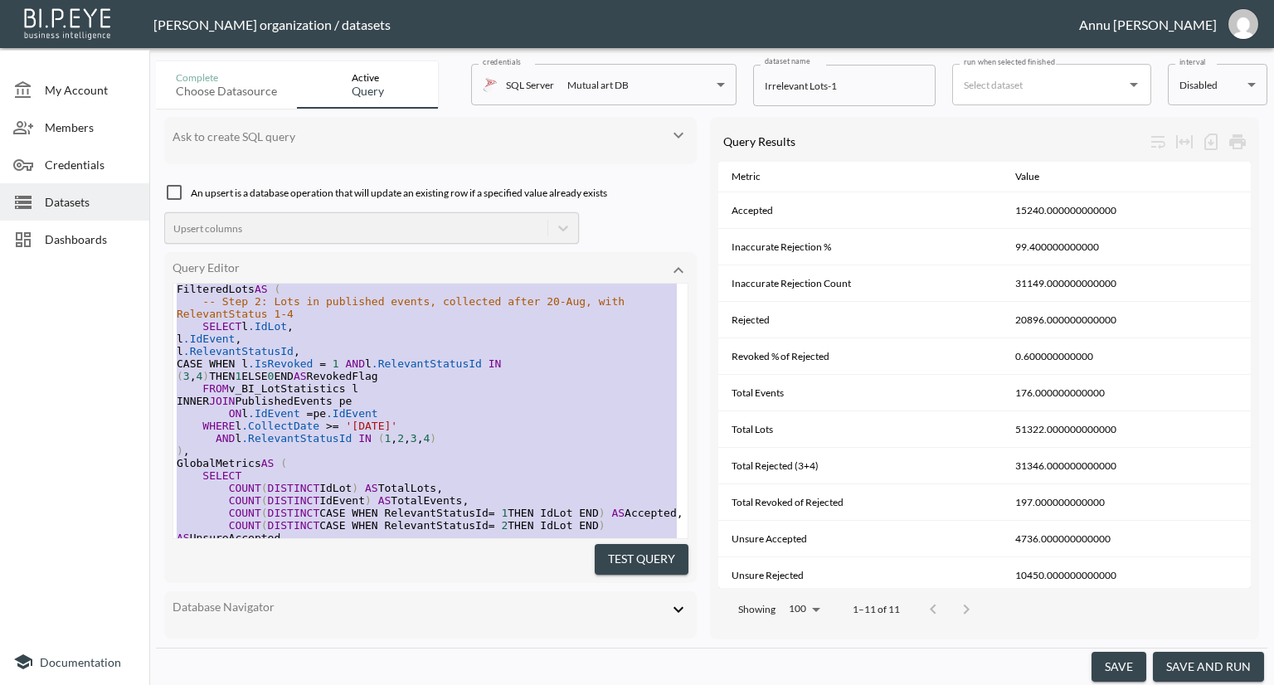
scroll to position [0, 0]
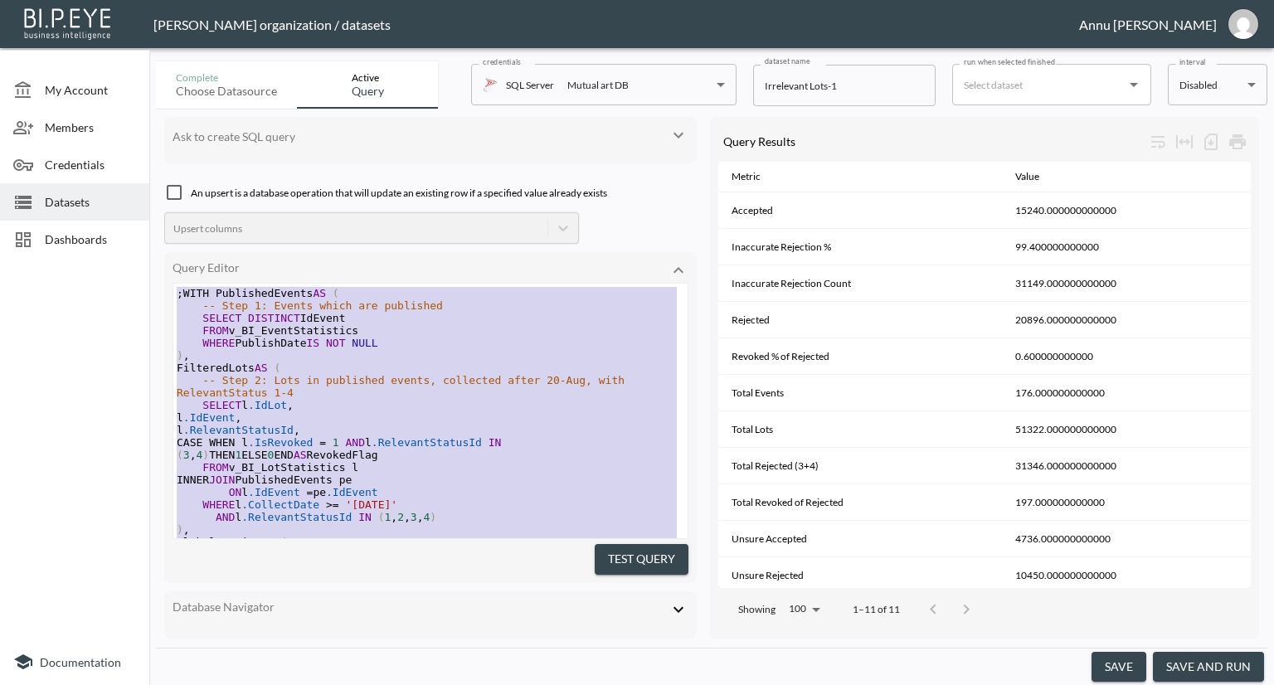
drag, startPoint x: 282, startPoint y: 490, endPoint x: 114, endPoint y: 117, distance: 409.6
drag, startPoint x: 50, startPoint y: 319, endPoint x: 64, endPoint y: 260, distance: 60.6
click at [50, 319] on div at bounding box center [74, 452] width 149 height 374
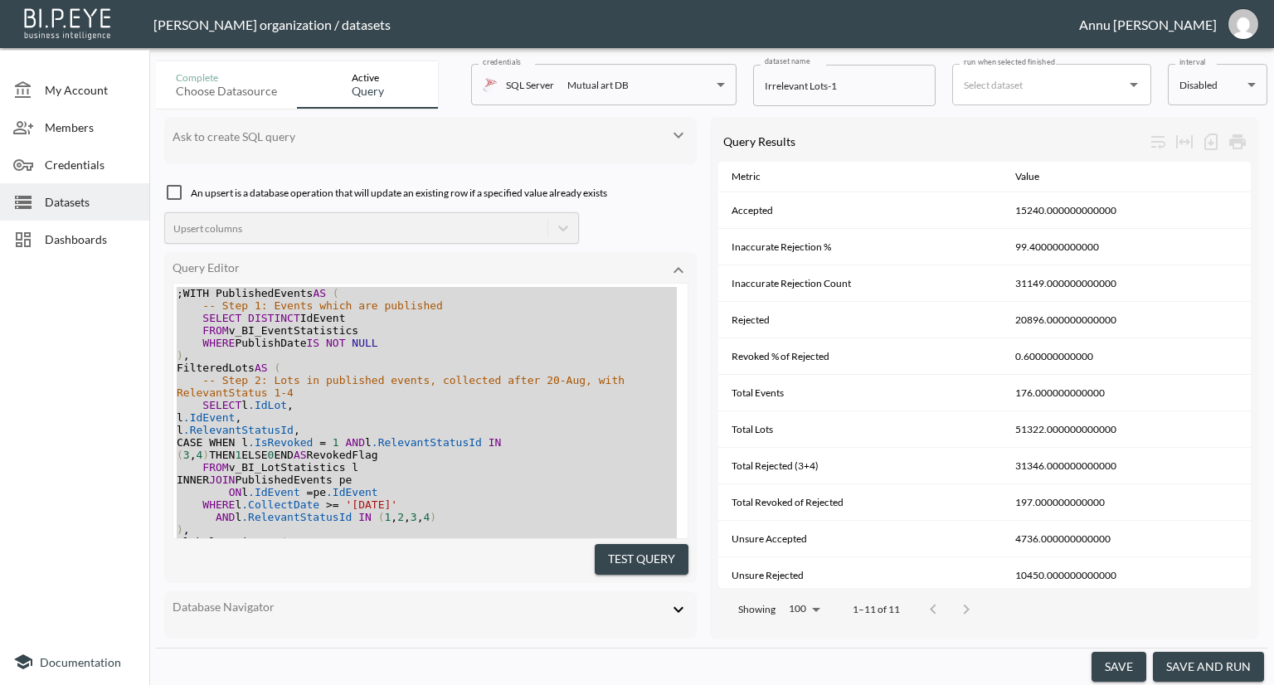
click at [72, 202] on span "Datasets" at bounding box center [90, 201] width 91 height 17
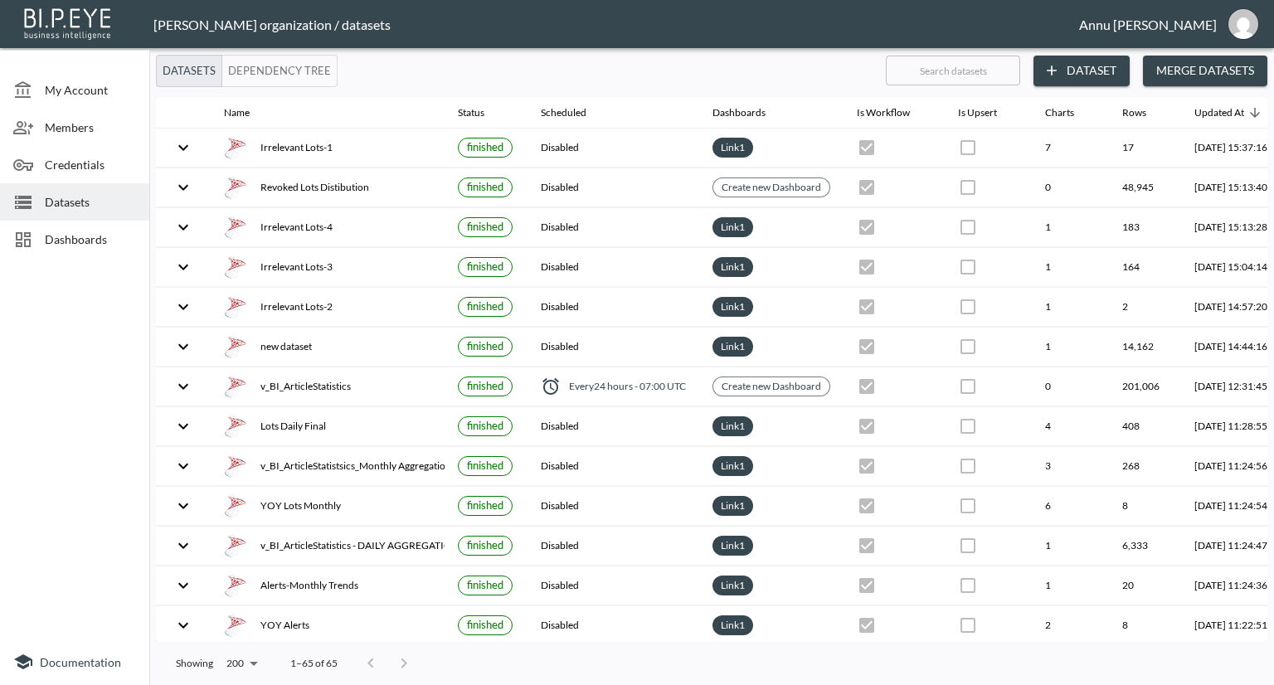
click at [1102, 68] on button "Dataset" at bounding box center [1082, 71] width 96 height 31
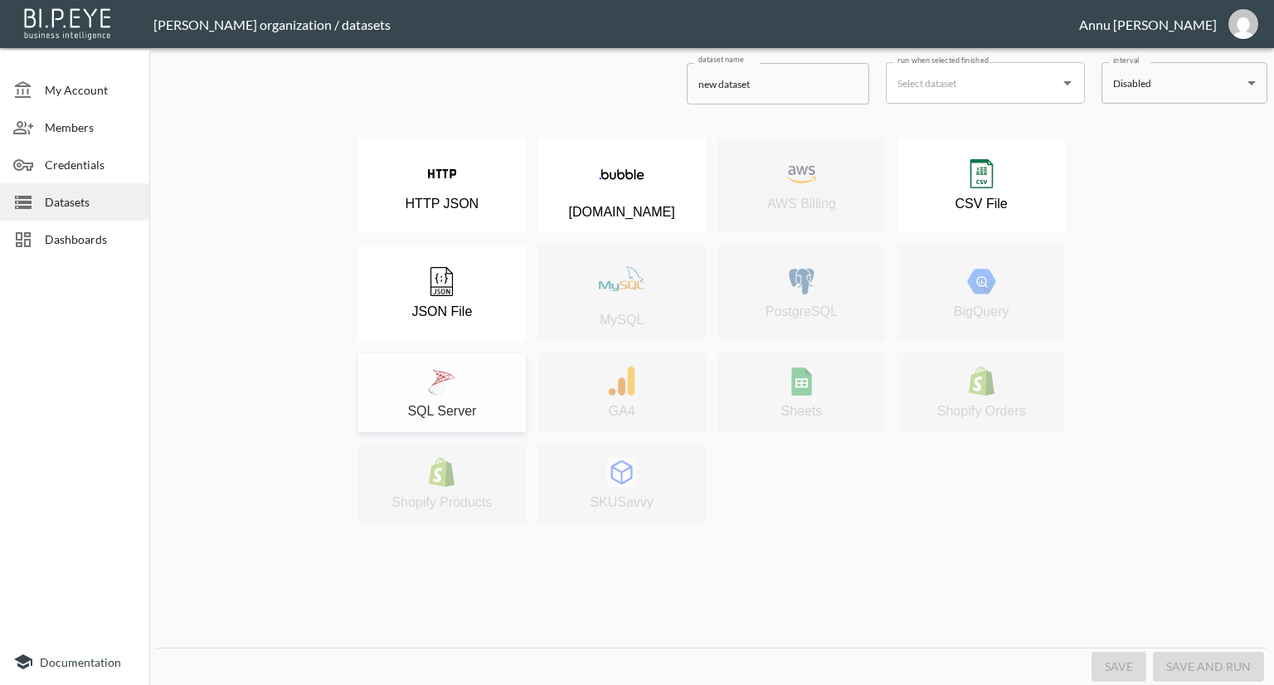
click at [430, 370] on img at bounding box center [441, 381] width 29 height 29
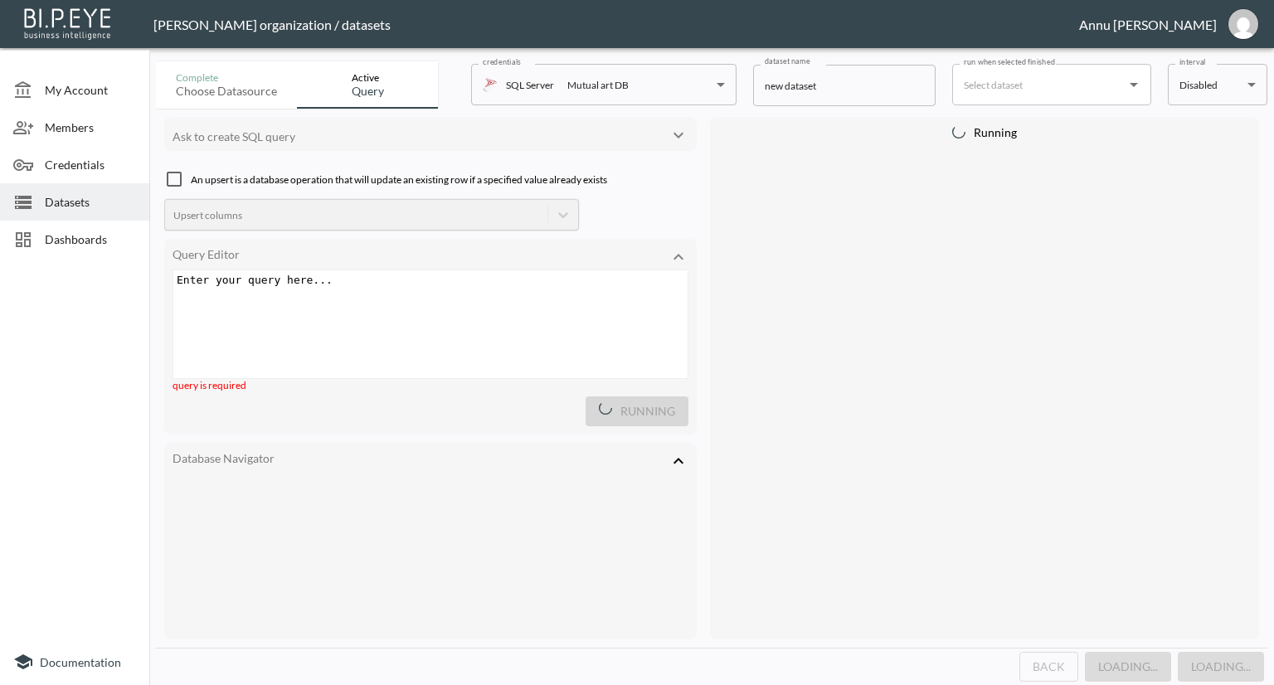
click at [428, 307] on div "Enter your query here... xxxxxxxxxx ​" at bounding box center [451, 344] width 556 height 149
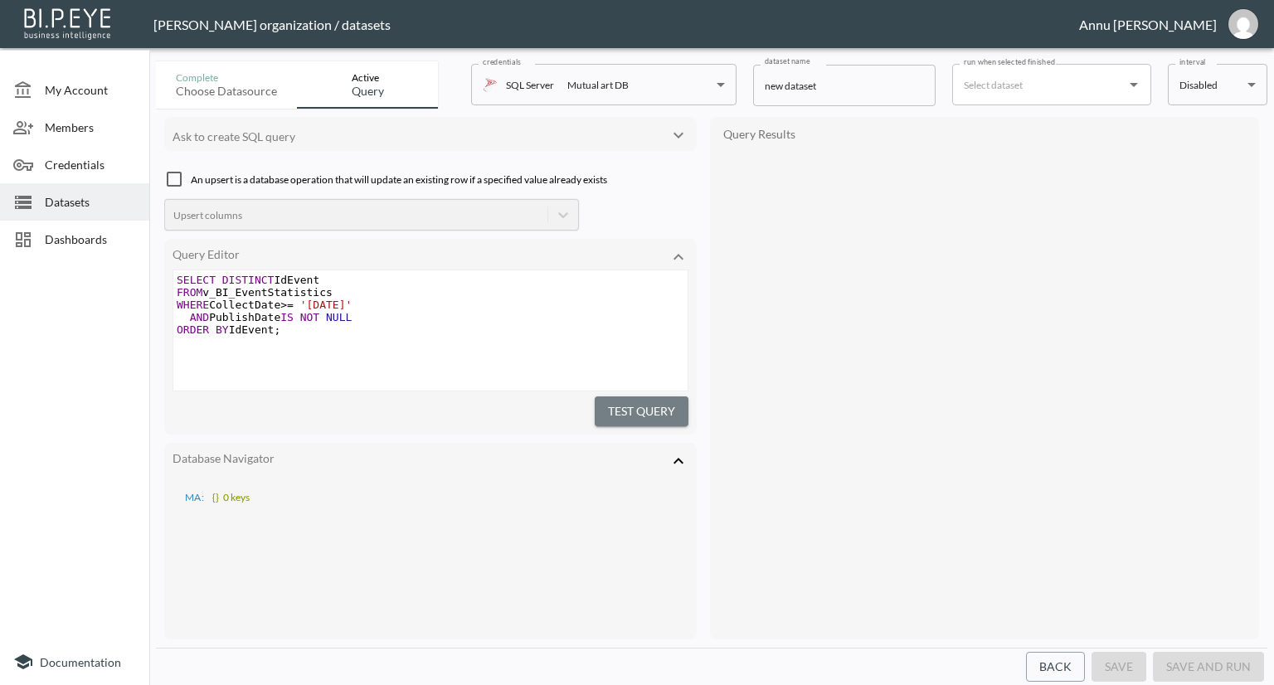
click at [656, 407] on button "Test Query" at bounding box center [642, 412] width 94 height 31
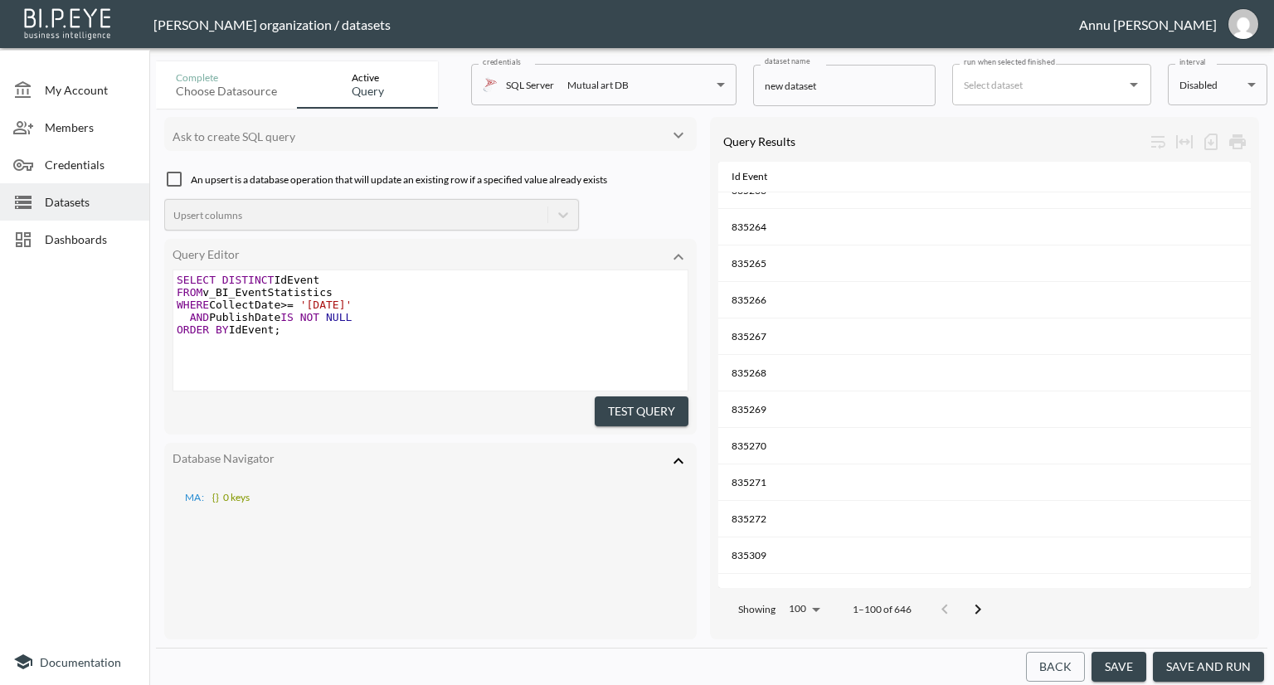
scroll to position [1659, 0]
type textarea "SELECT DISTINCT IdEvent FROM v_BI_EventStatistics WHERE CollectDate >= '2025-08…"
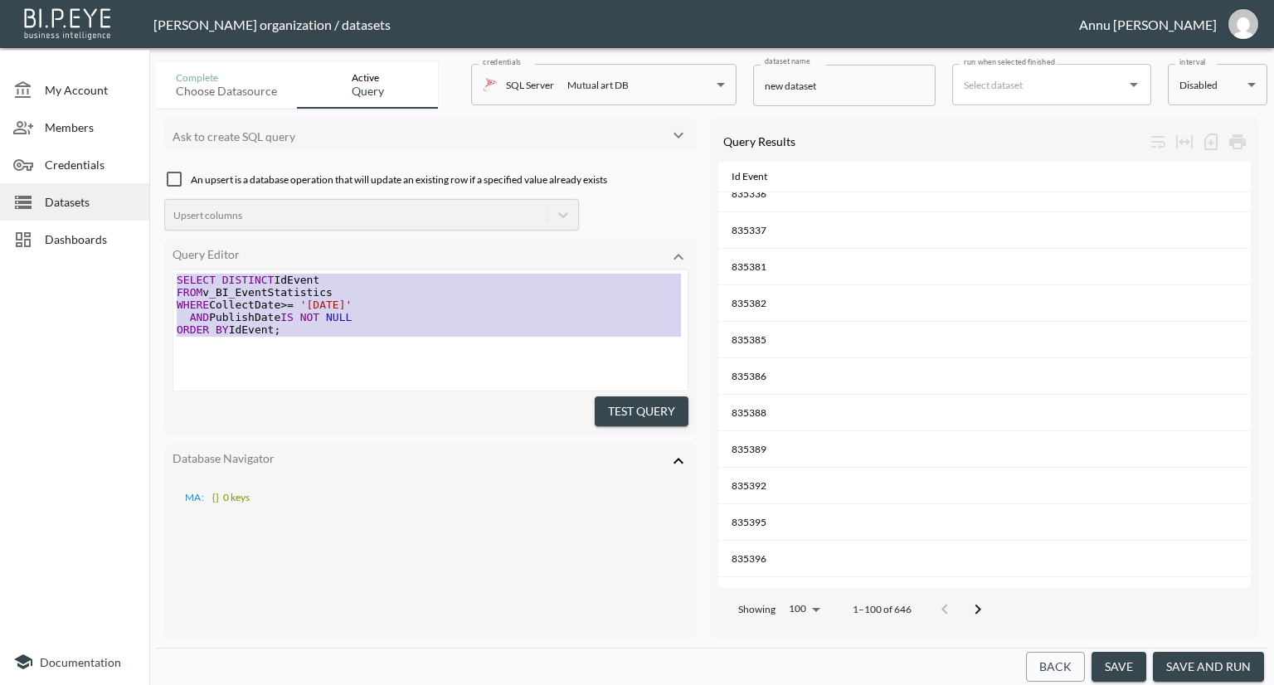
drag, startPoint x: 312, startPoint y: 342, endPoint x: 124, endPoint y: 113, distance: 296.5
click at [124, 113] on div "My Account Members Credentials Datasets Dashboards Documentation Complete Choos…" at bounding box center [637, 342] width 1274 height 685
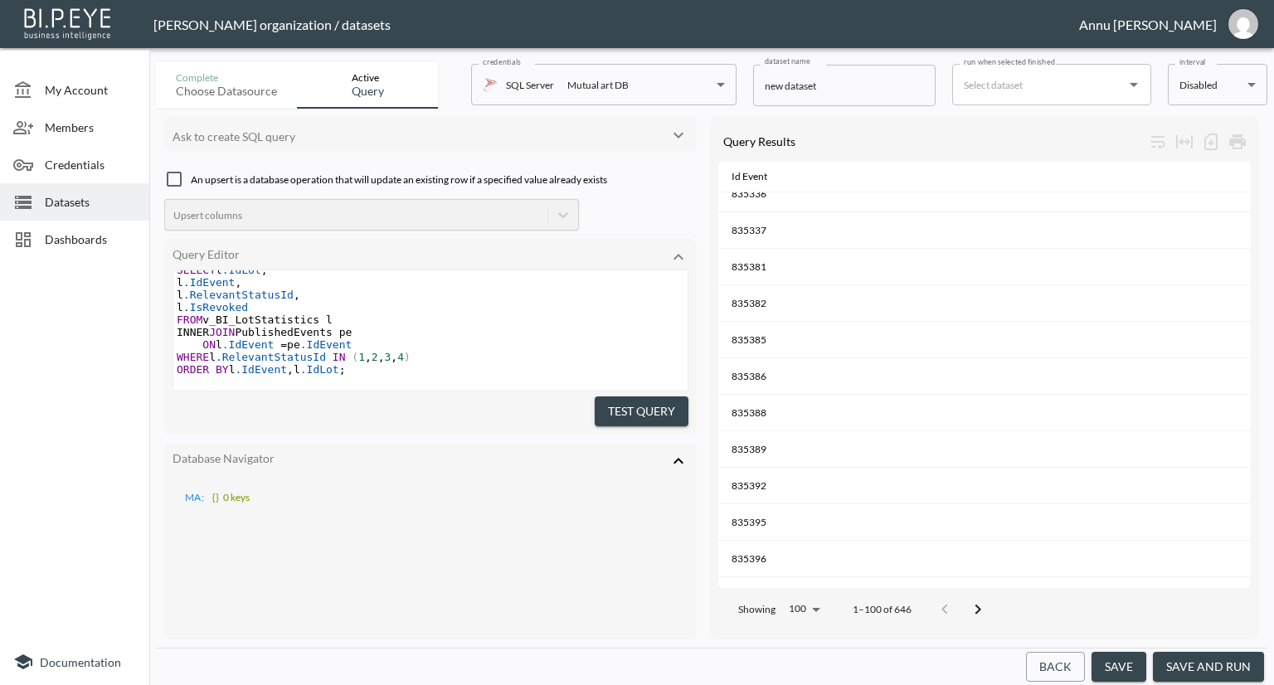
click at [676, 410] on button "Test Query" at bounding box center [642, 412] width 94 height 31
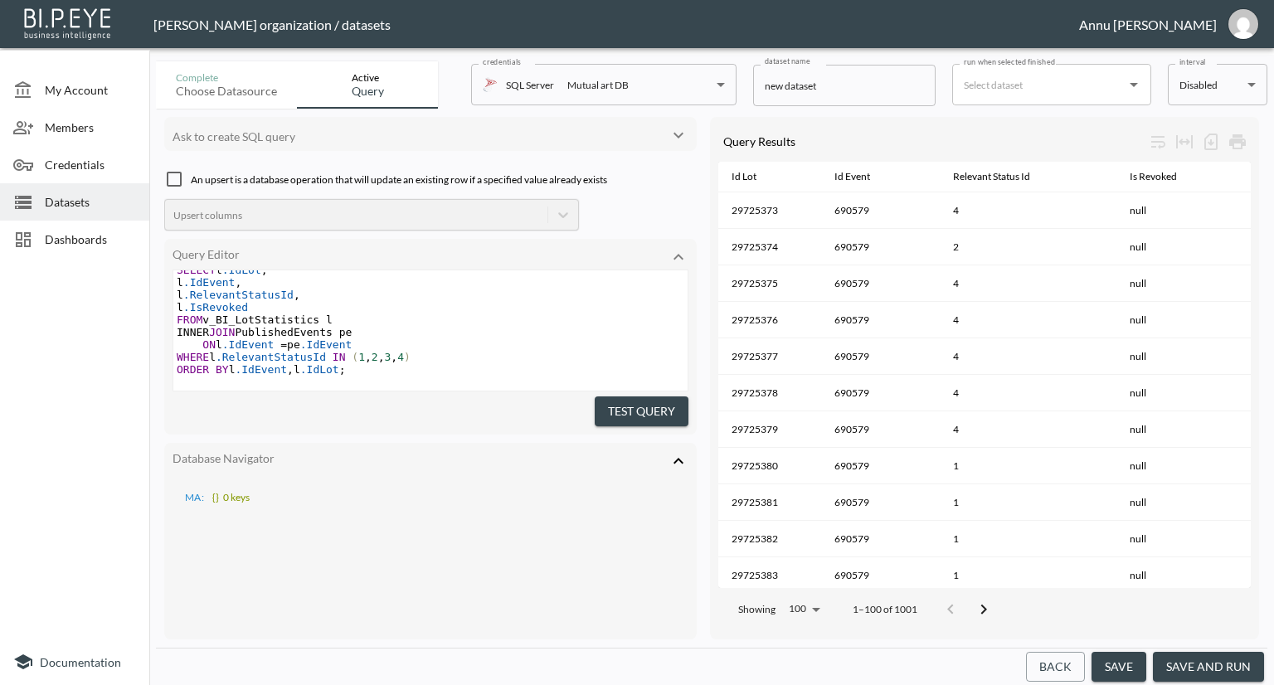
click at [989, 600] on icon "Go to next page" at bounding box center [984, 610] width 20 height 20
click at [989, 600] on icon "Go to next page" at bounding box center [996, 610] width 20 height 20
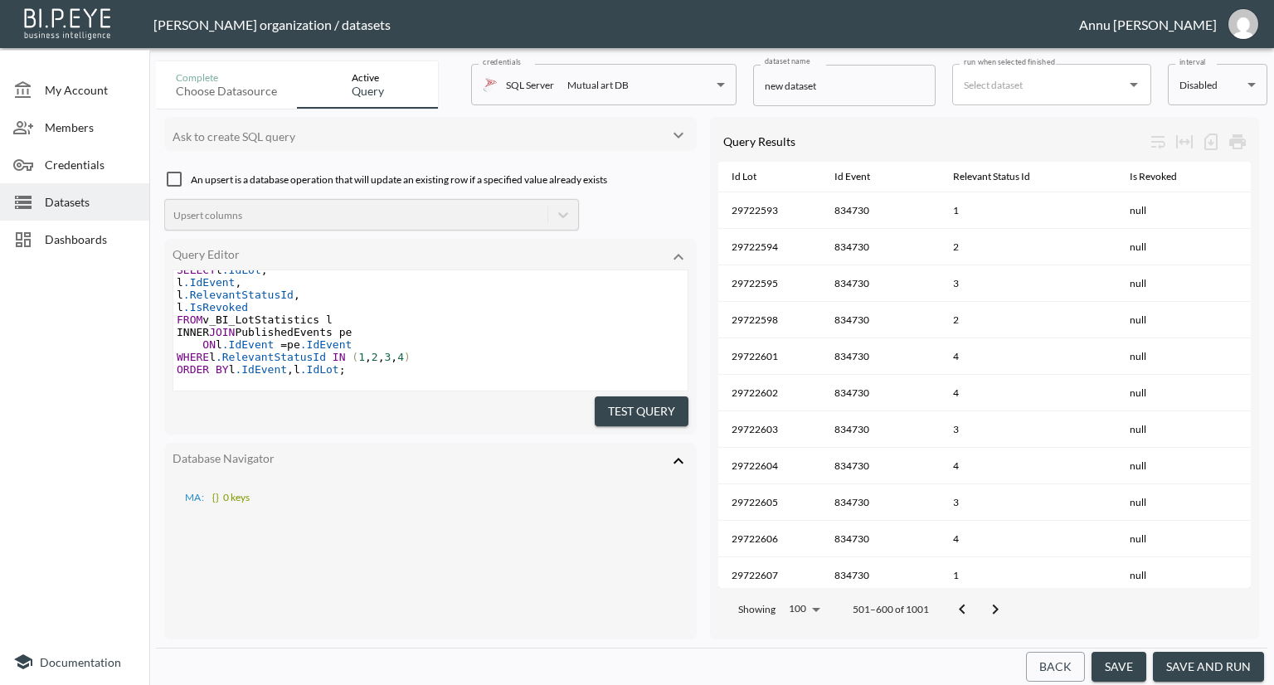
click at [989, 600] on icon "Go to next page" at bounding box center [996, 610] width 20 height 20
click at [989, 598] on button "Go to next page" at bounding box center [1001, 609] width 33 height 33
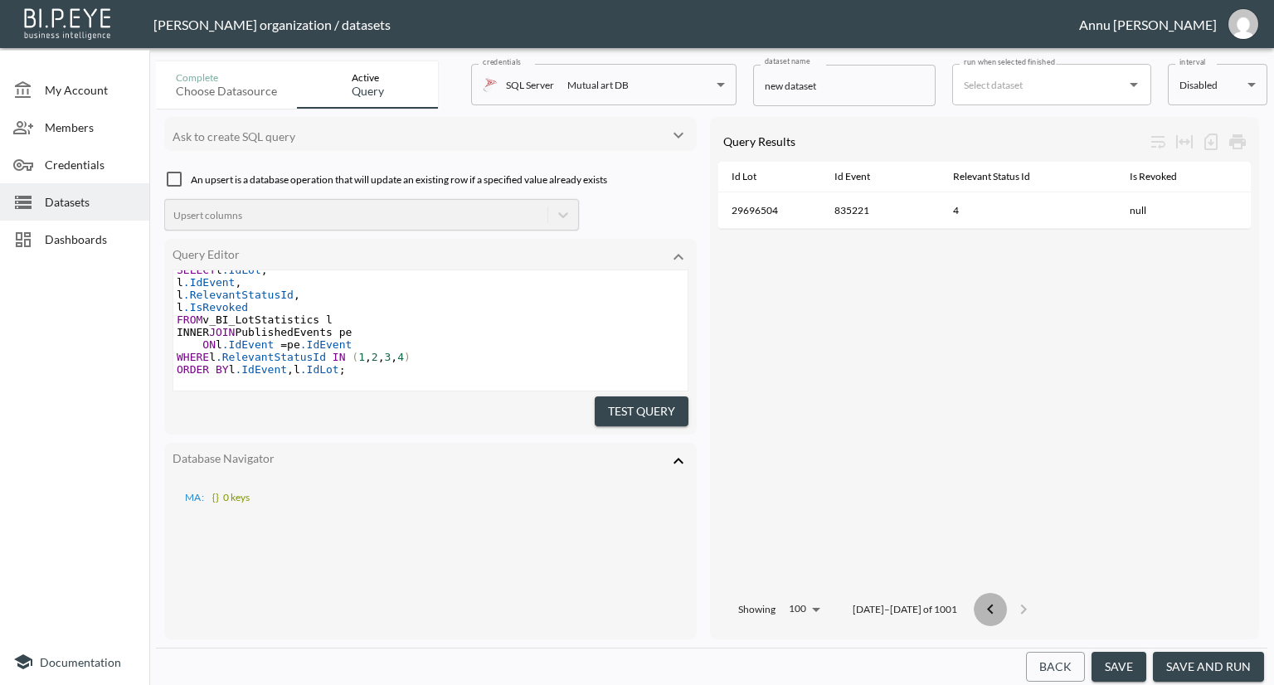
click at [989, 598] on button "Go to previous page" at bounding box center [990, 609] width 33 height 33
click at [1007, 598] on button "Go to next page" at bounding box center [1023, 609] width 33 height 33
click at [981, 600] on icon "Go to previous page" at bounding box center [991, 610] width 20 height 20
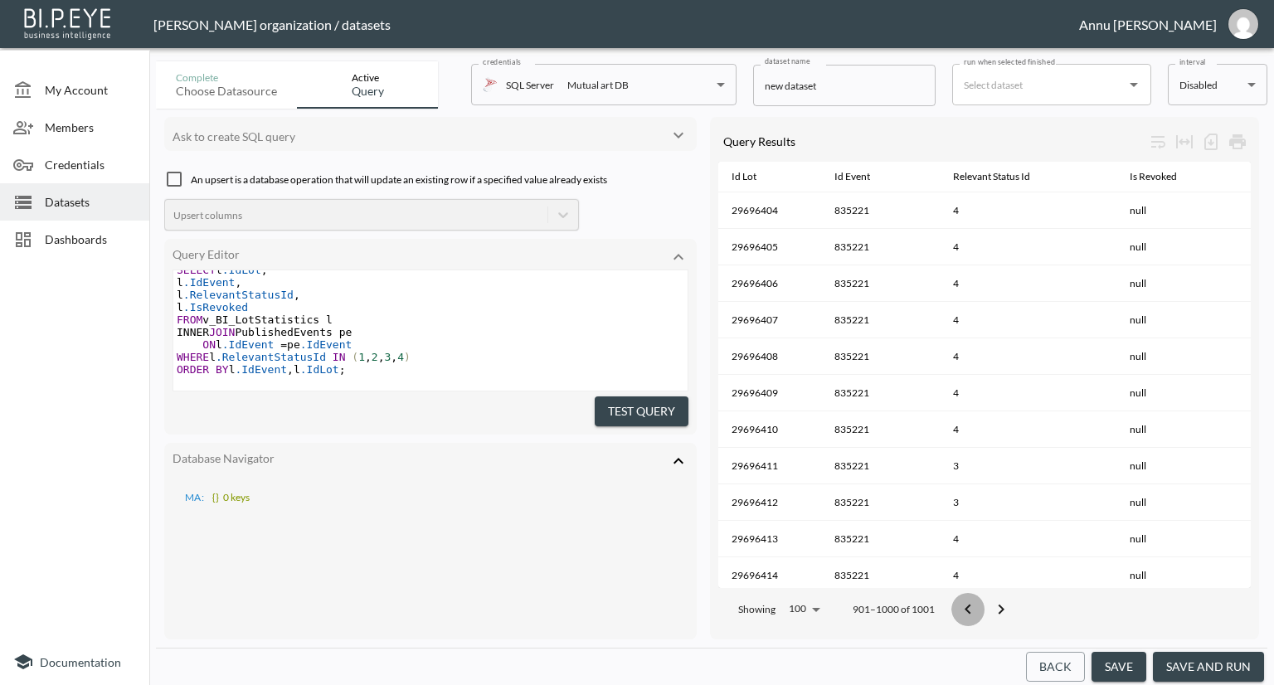
click at [976, 600] on icon "Go to previous page" at bounding box center [968, 610] width 20 height 20
click at [976, 598] on button "Go to previous page" at bounding box center [962, 609] width 33 height 33
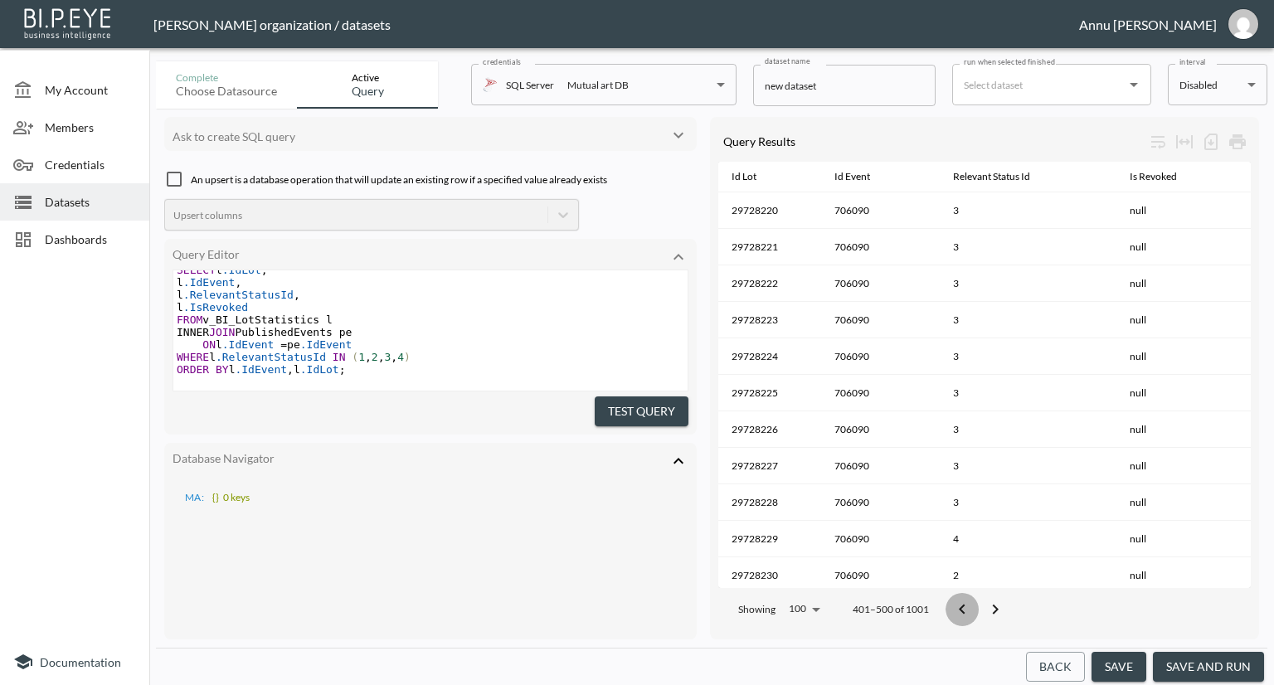
click at [976, 598] on button "Go to previous page" at bounding box center [962, 609] width 33 height 33
click at [976, 600] on icon "Go to next page" at bounding box center [984, 610] width 20 height 20
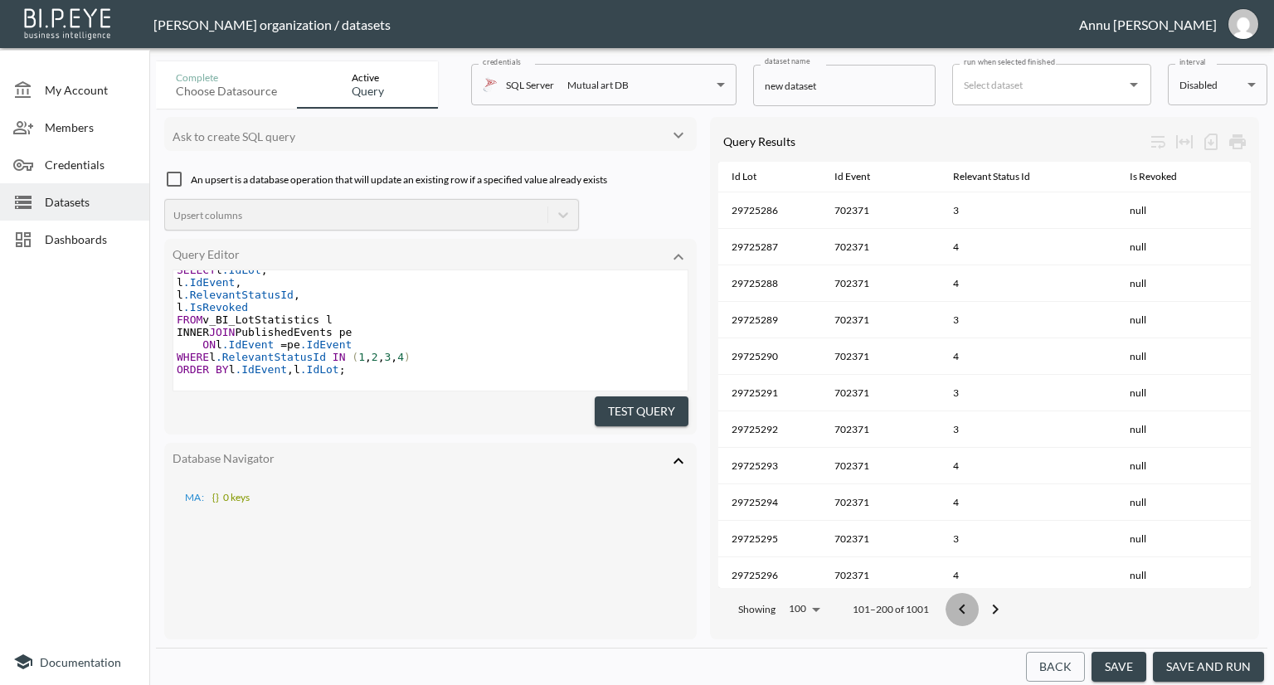
click at [976, 598] on button "Go to previous page" at bounding box center [962, 609] width 33 height 33
click at [976, 600] on icon "Go to next page" at bounding box center [984, 610] width 20 height 20
click at [976, 598] on button "Go to previous page" at bounding box center [962, 609] width 33 height 33
click at [986, 600] on icon "Go to next page" at bounding box center [996, 610] width 20 height 20
click at [976, 598] on button "Go to previous page" at bounding box center [962, 609] width 33 height 33
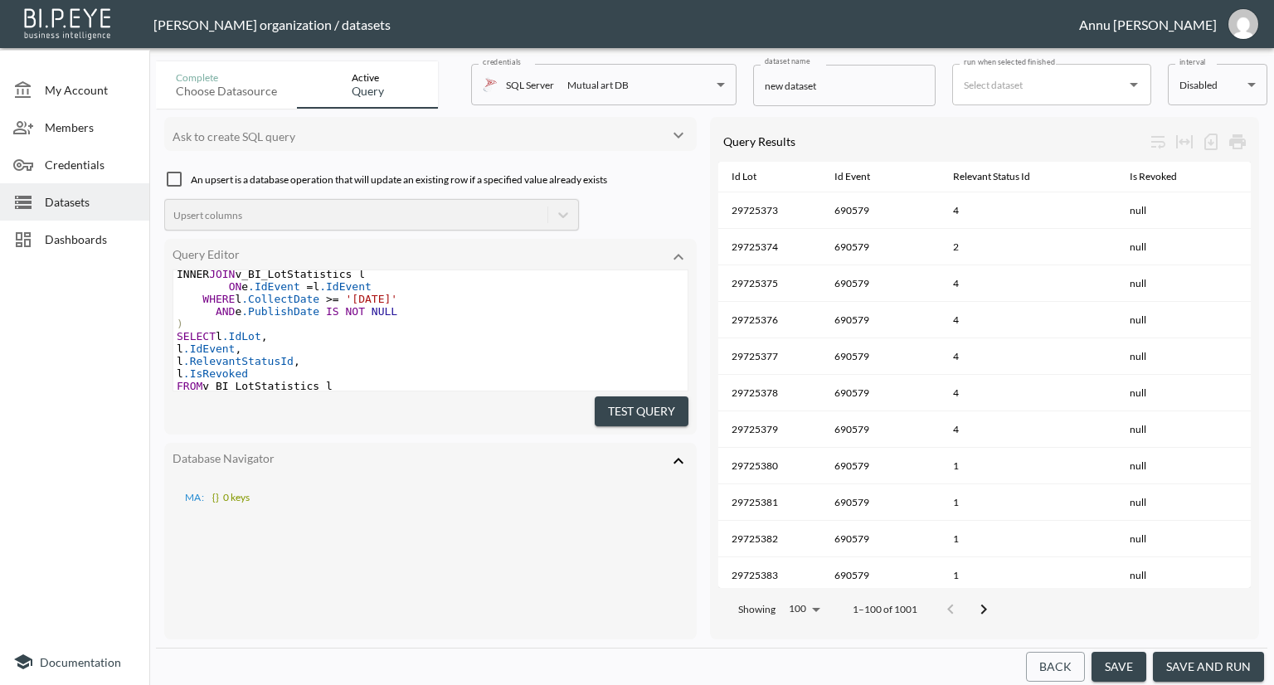
scroll to position [82, 0]
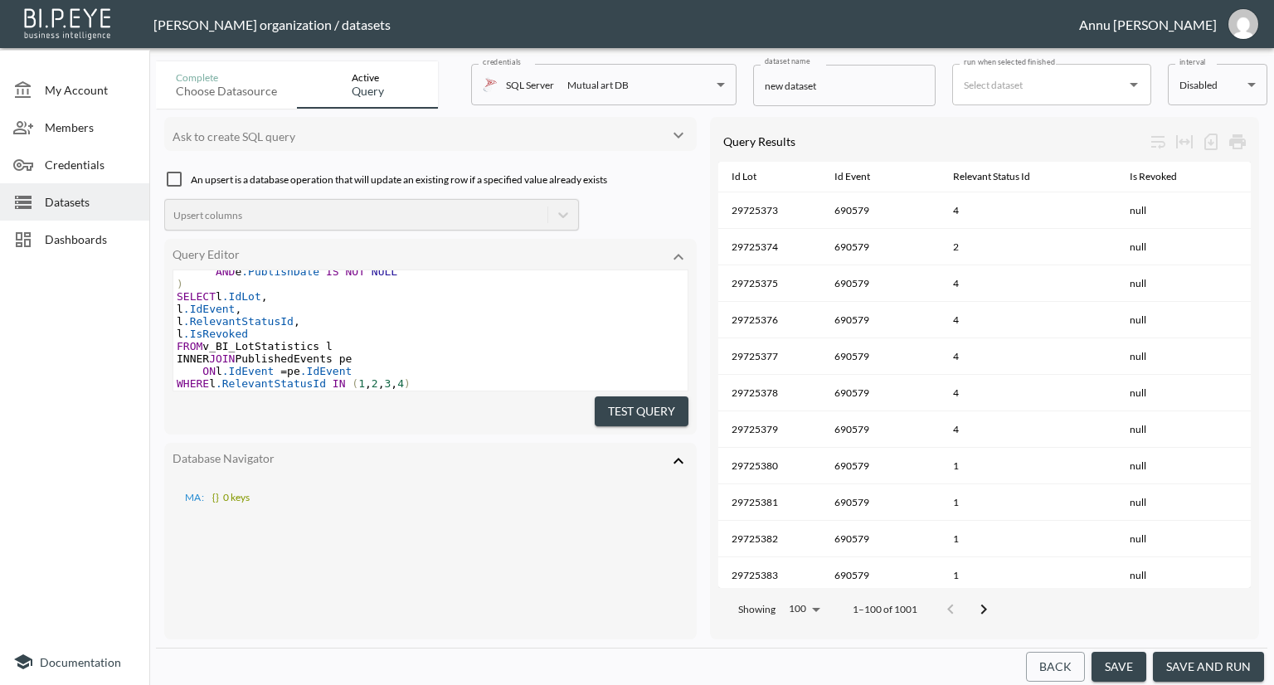
click at [681, 454] on icon at bounding box center [679, 461] width 20 height 20
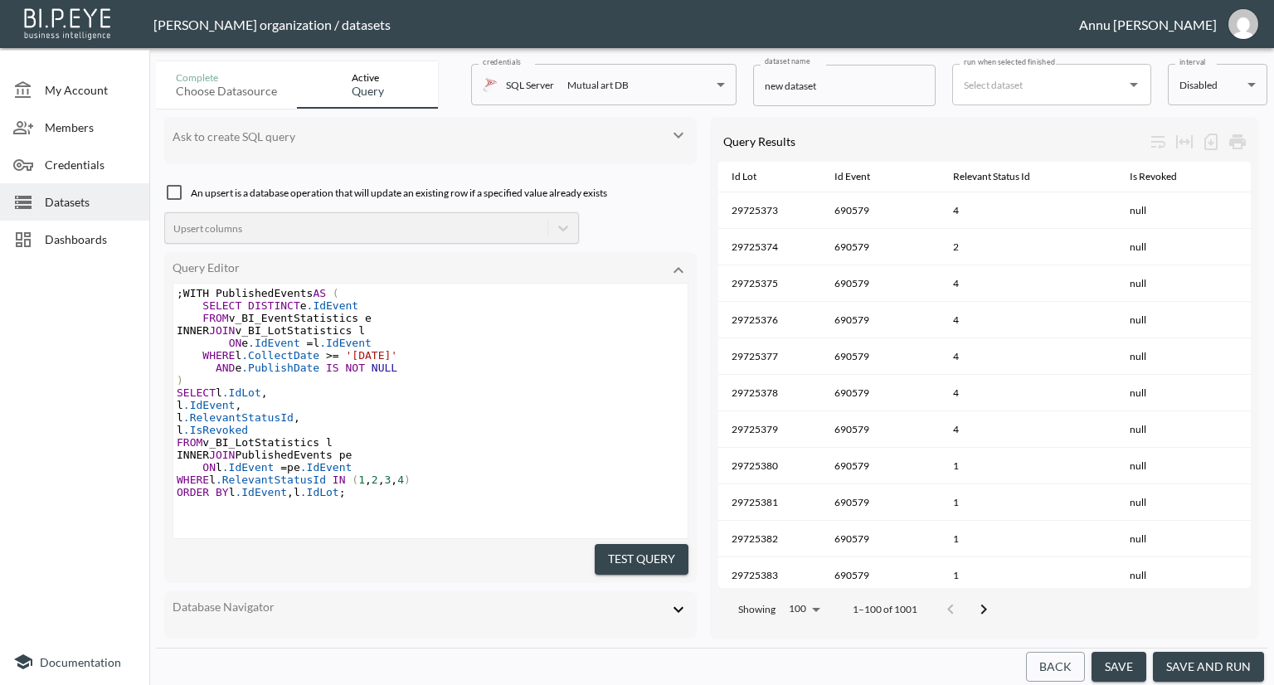
scroll to position [0, 0]
type textarea ";WITH PublishedEvents AS ( SELECT DISTINCT e.IdEvent FROM v_BI_EventStatistics …"
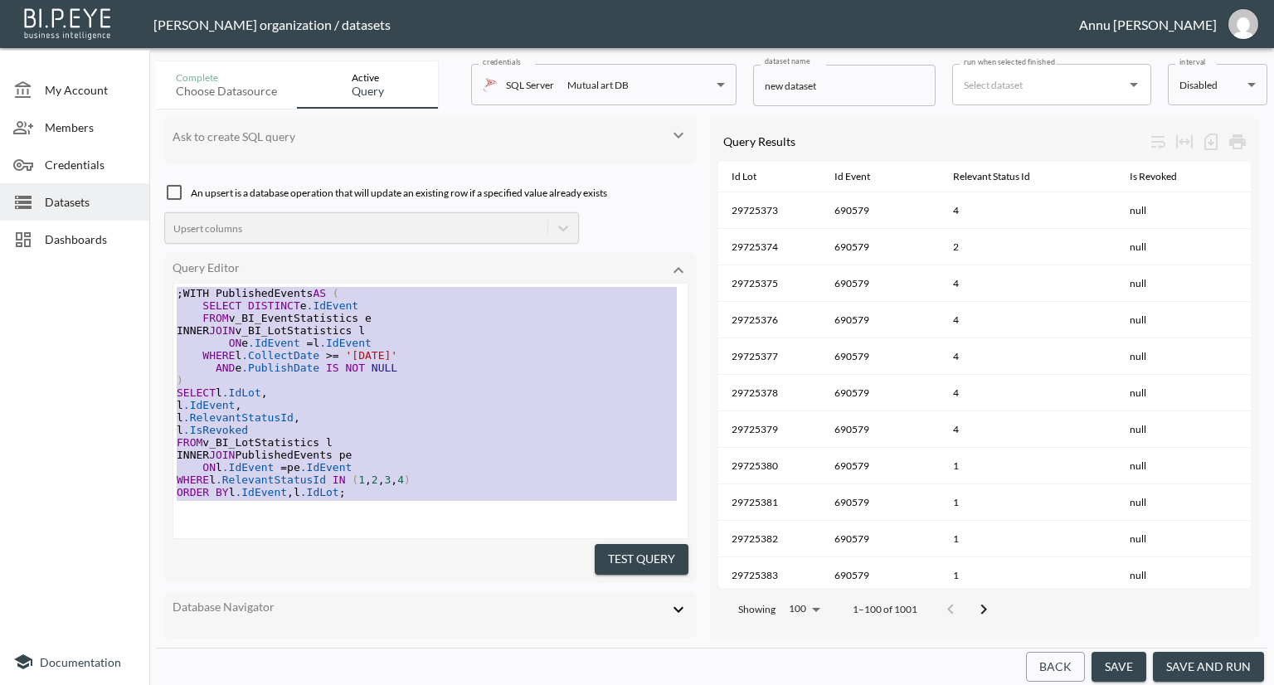
drag, startPoint x: 372, startPoint y: 502, endPoint x: 163, endPoint y: 100, distance: 452.7
click at [163, 109] on div "Ask to create SQL query An upsert is a database operation that will update an e…" at bounding box center [712, 378] width 1112 height 539
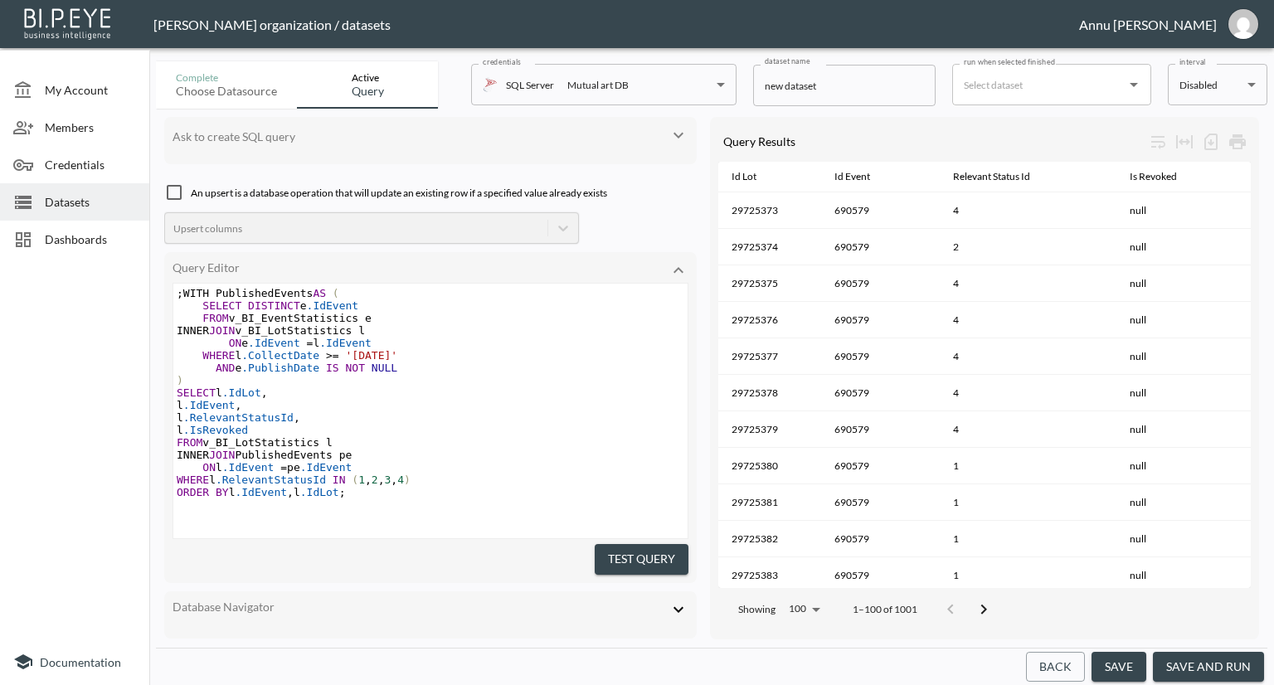
type textarea ";WITH PublishedEvents AS ( SELECT DISTINCT e.IdEvent FROM v_BI_EventStatistics …"
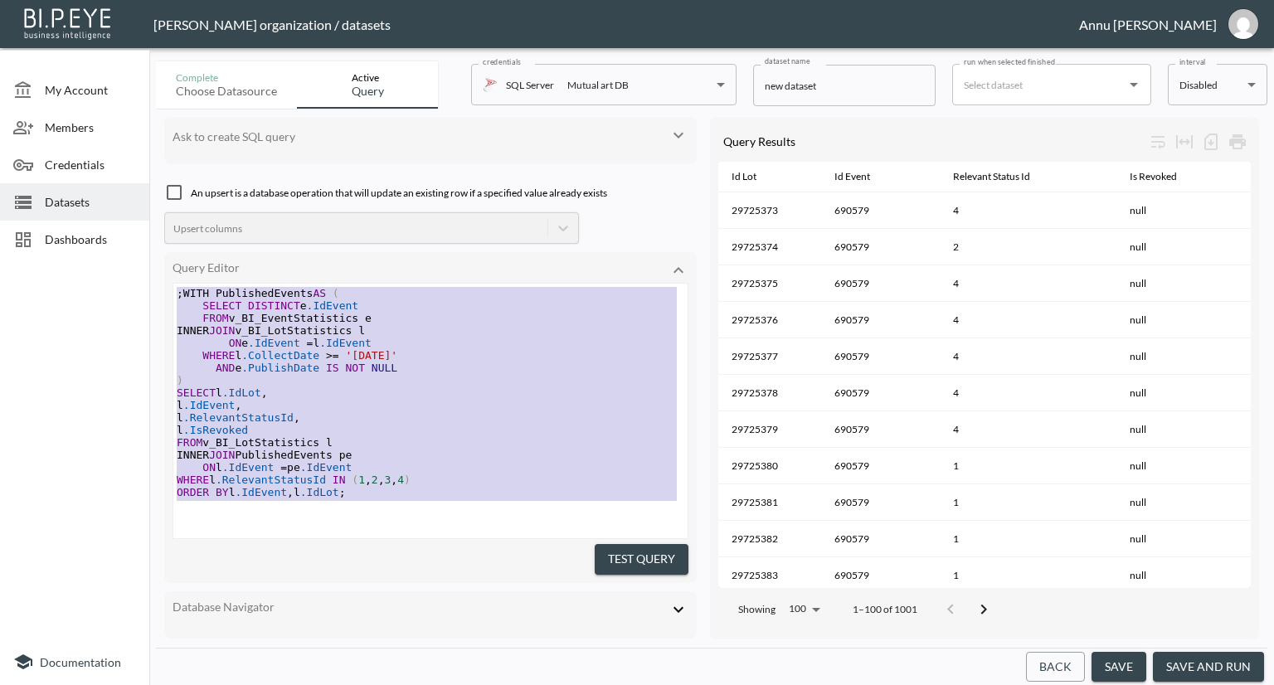
drag, startPoint x: 374, startPoint y: 505, endPoint x: 106, endPoint y: 153, distance: 442.2
click at [106, 153] on div "My Account Members Credentials Datasets Dashboards Documentation Complete Choos…" at bounding box center [637, 342] width 1274 height 685
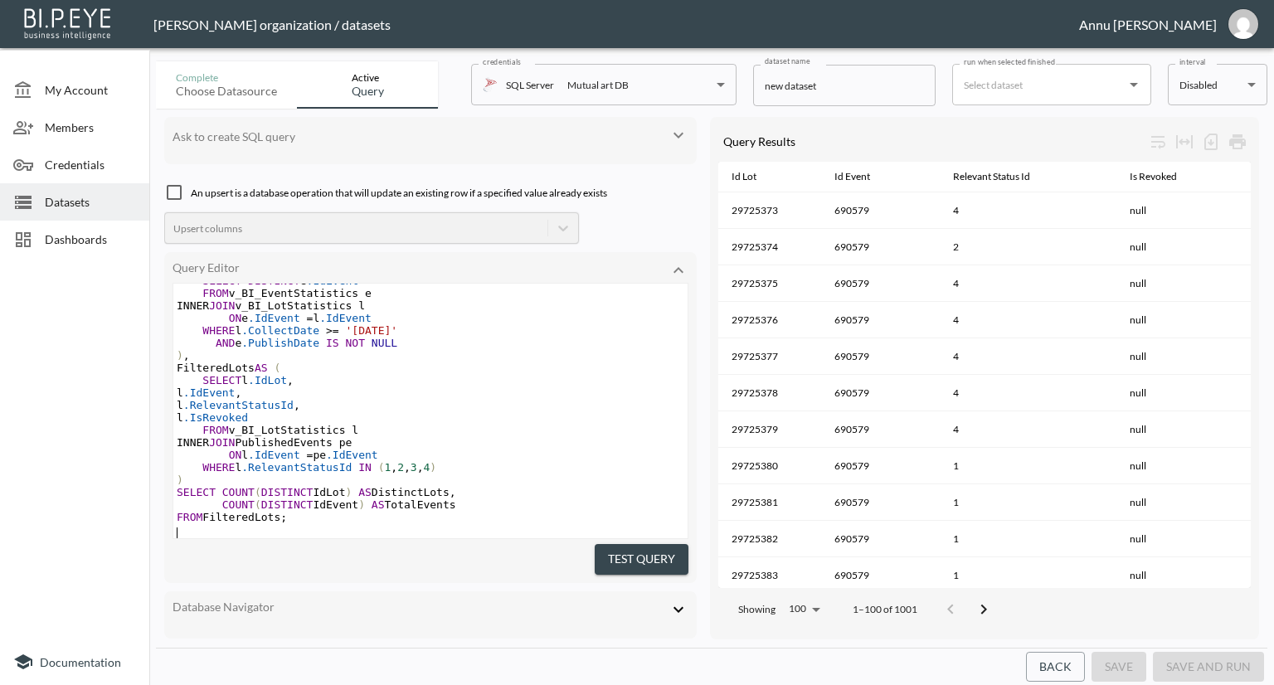
scroll to position [46, 0]
click at [618, 562] on button "Test Query" at bounding box center [642, 559] width 94 height 31
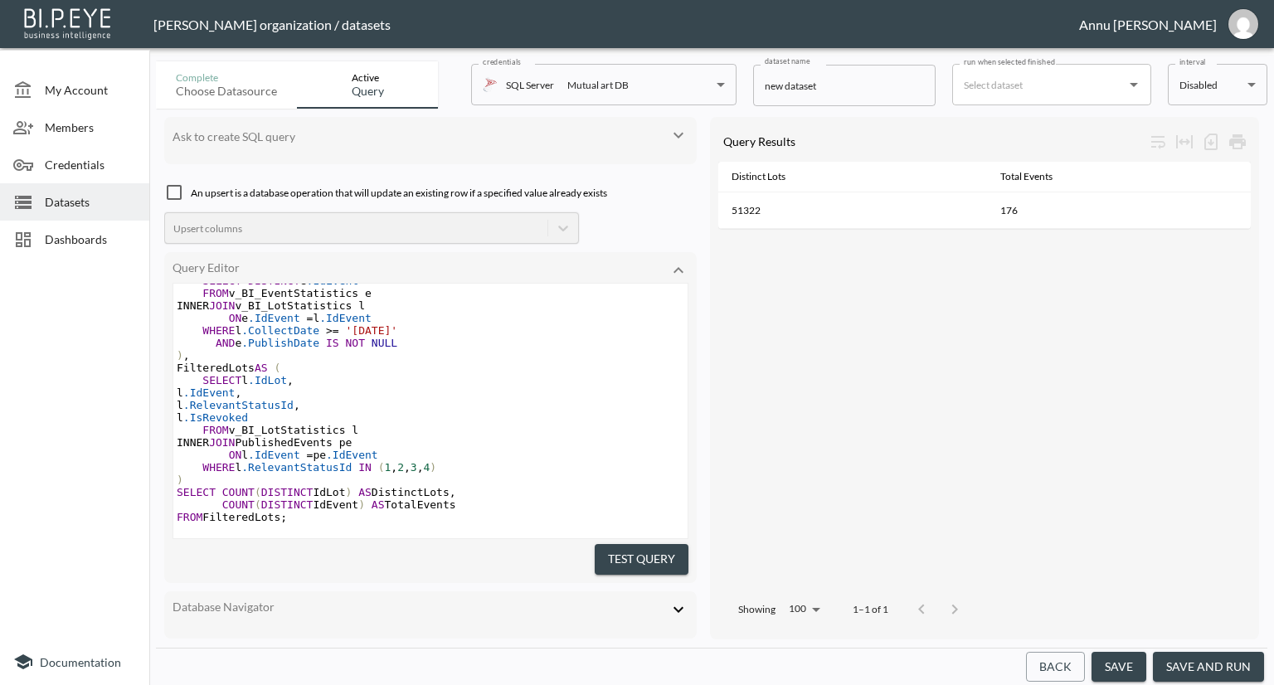
scroll to position [47, 0]
type textarea ";WITH PublishedEvents AS ( SELECT DISTINCT e.IdEvent FROM v_BI_EventStatistics …"
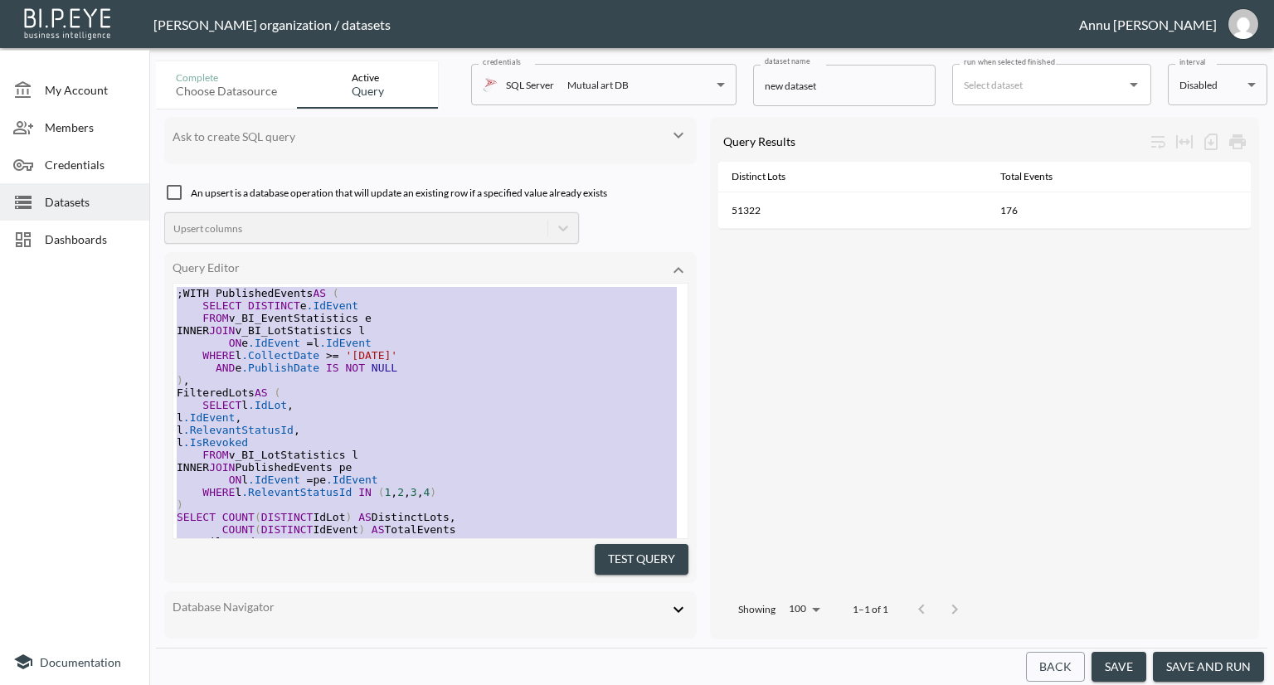
drag, startPoint x: 330, startPoint y: 505, endPoint x: 123, endPoint y: 112, distance: 444.6
click at [123, 112] on div "My Account Members Credentials Datasets Dashboards Documentation Complete Choos…" at bounding box center [637, 342] width 1274 height 685
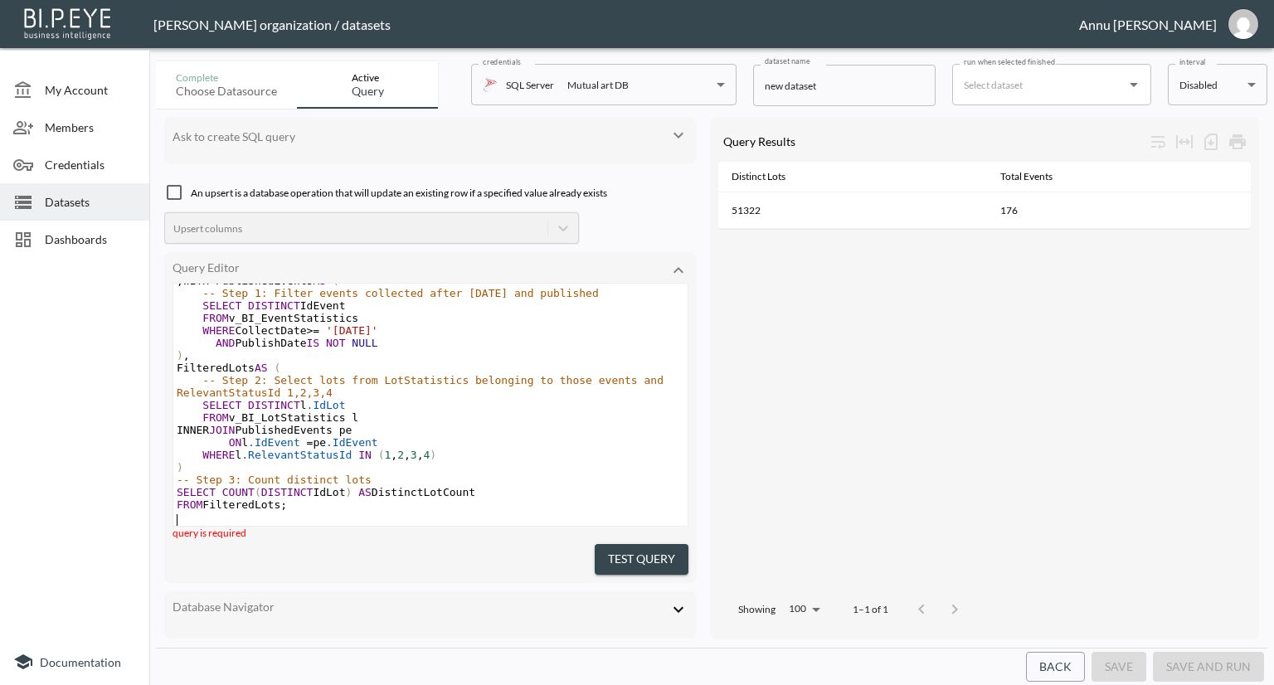
scroll to position [22, 0]
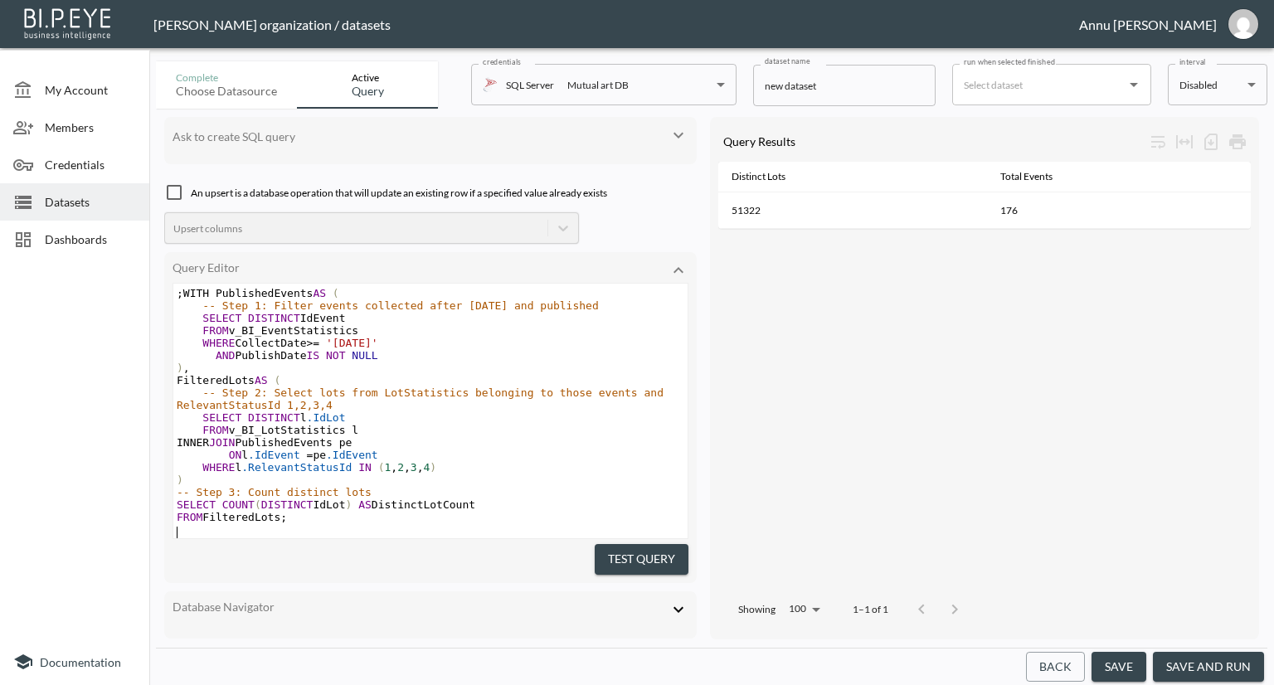
click at [611, 552] on button "Test Query" at bounding box center [642, 559] width 94 height 31
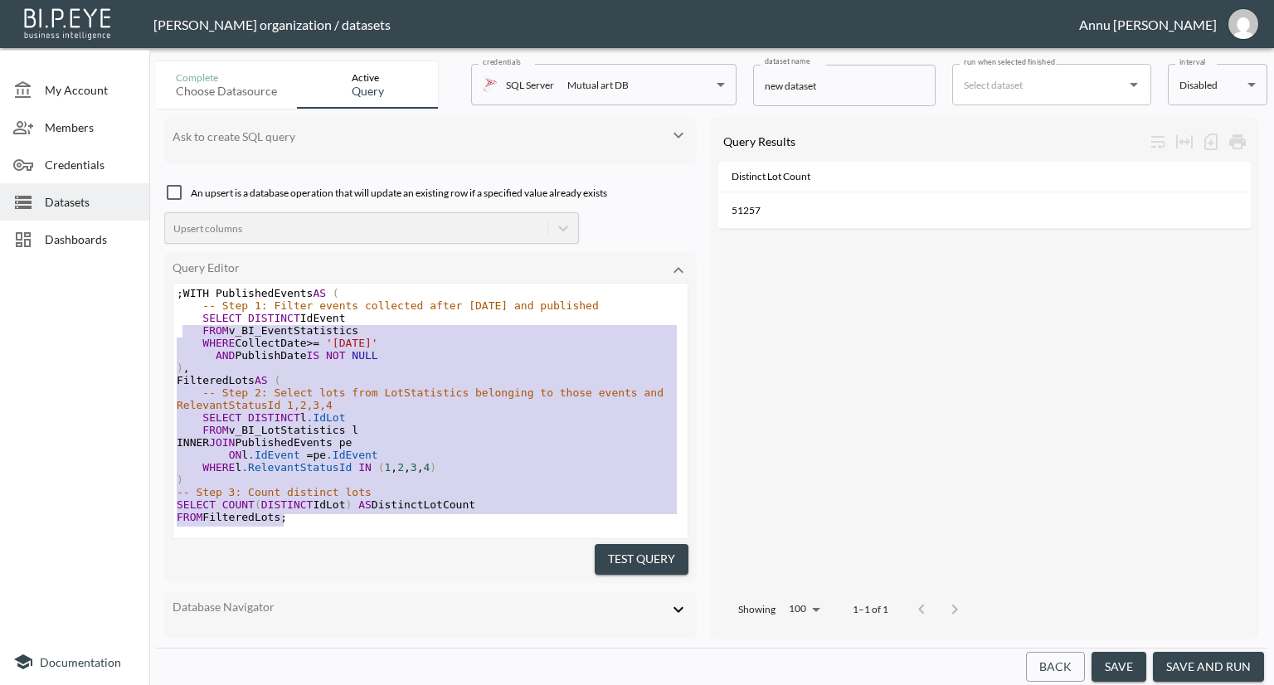
type textarea ";WITH PublishedEvents AS ( -- Step 1: Filter events collected after 2025-08-20 …"
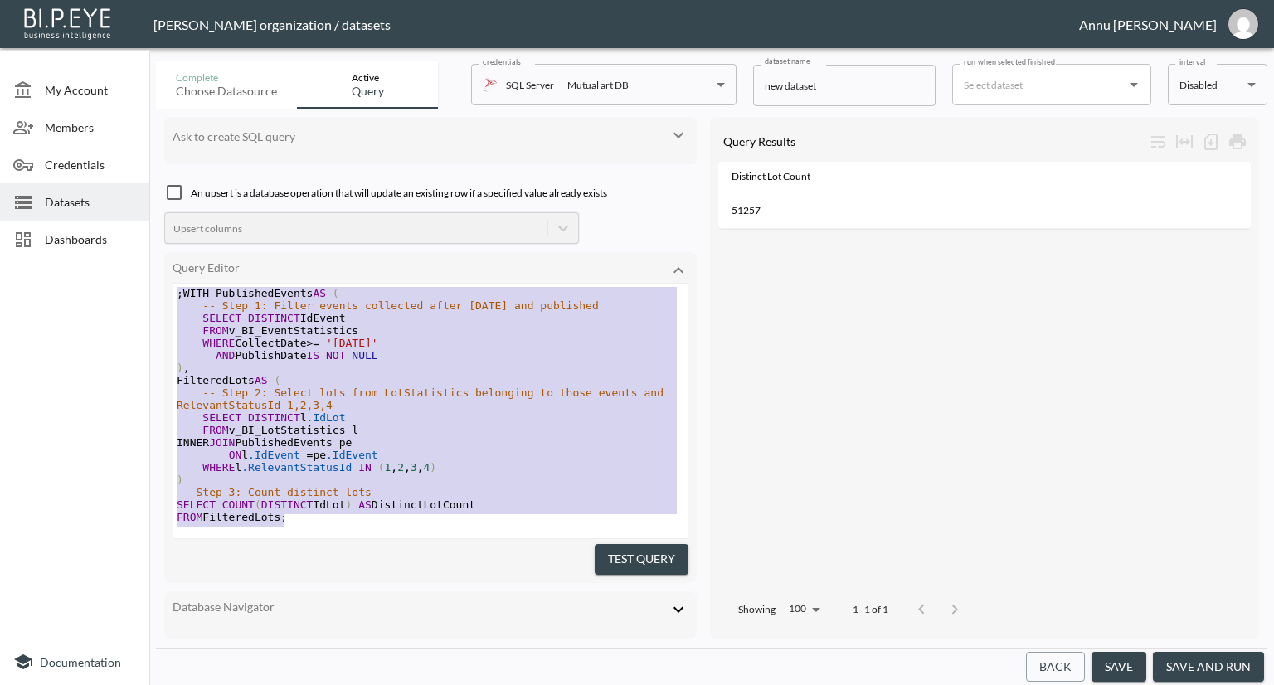
drag, startPoint x: 292, startPoint y: 502, endPoint x: 122, endPoint y: 97, distance: 439.1
click at [119, 107] on div "My Account Members Credentials Datasets Dashboards Documentation Complete Choos…" at bounding box center [637, 342] width 1274 height 685
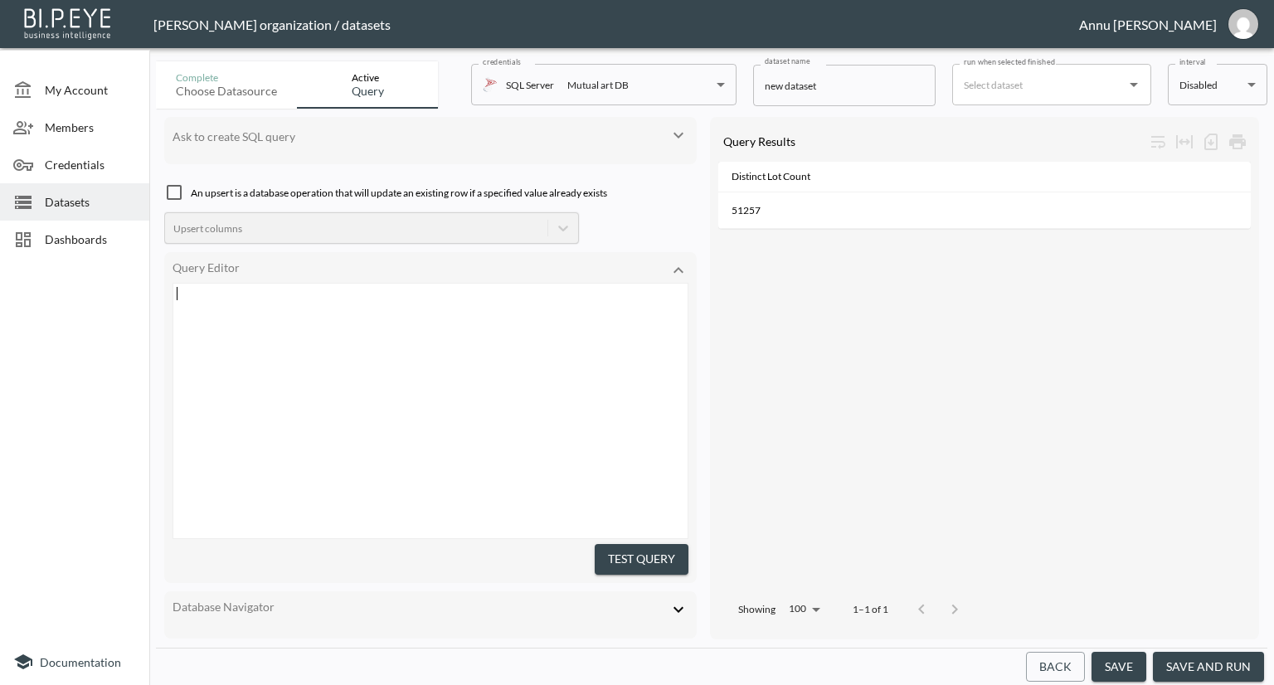
scroll to position [107, 0]
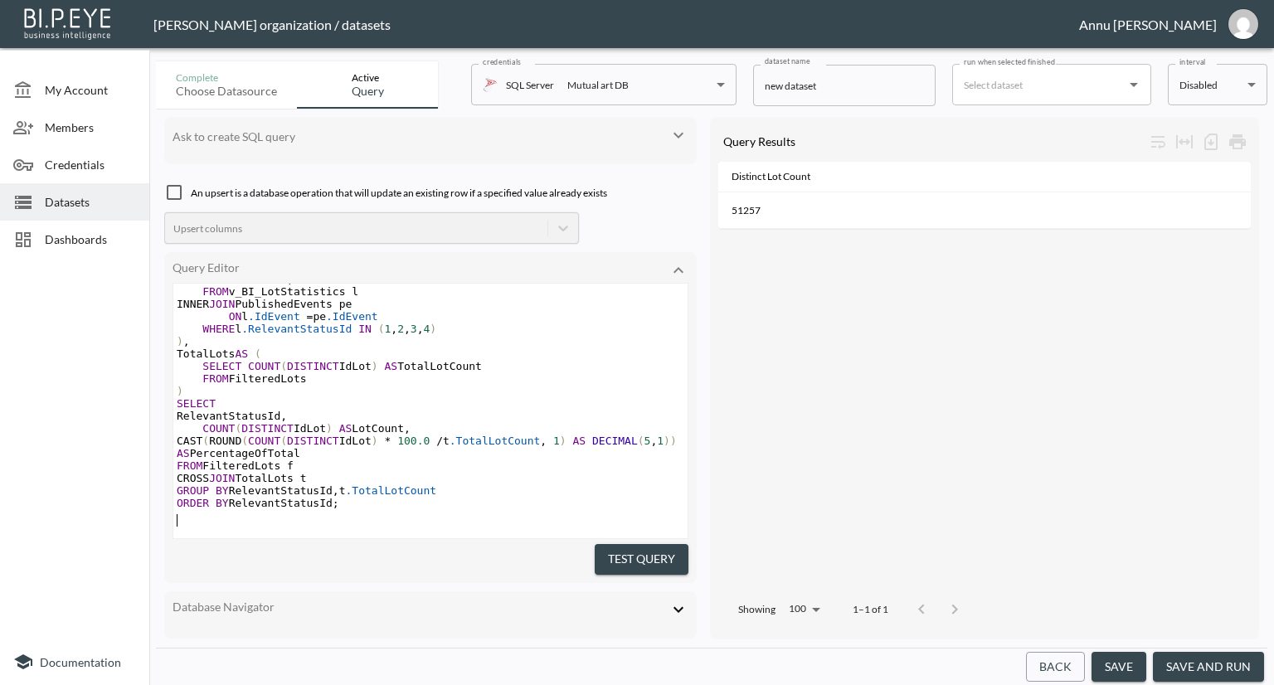
click at [628, 547] on button "Test Query" at bounding box center [642, 559] width 94 height 31
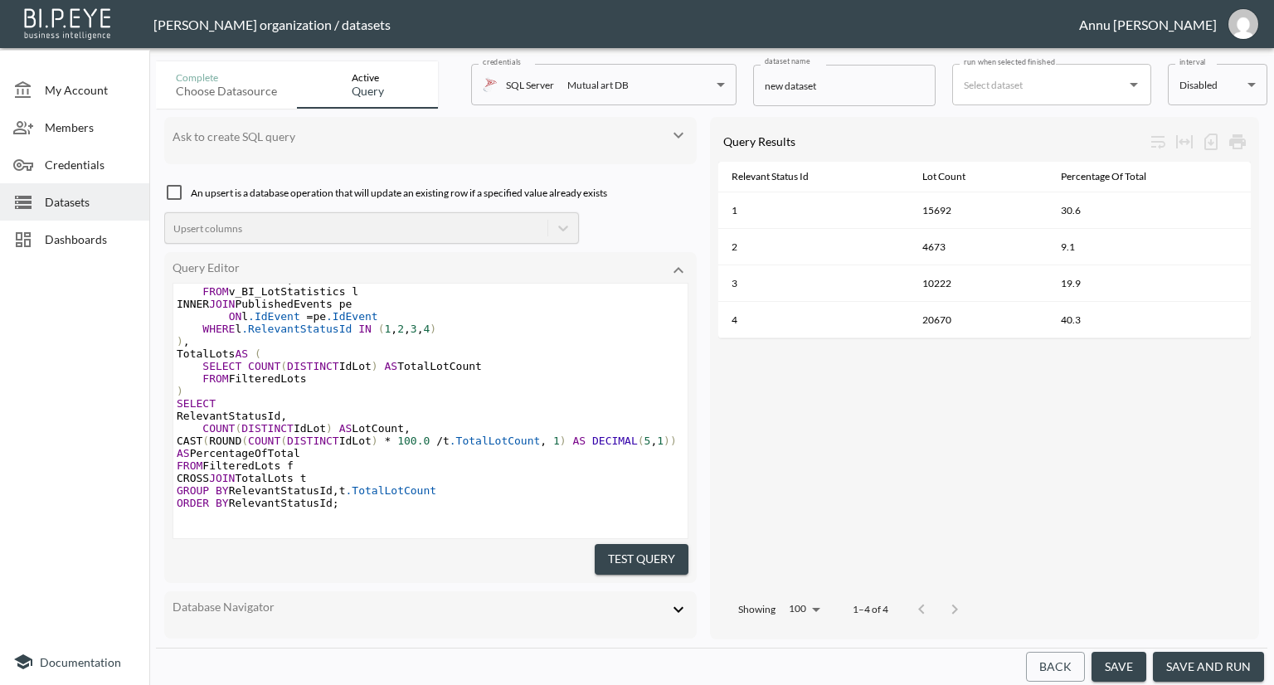
scroll to position [123, 0]
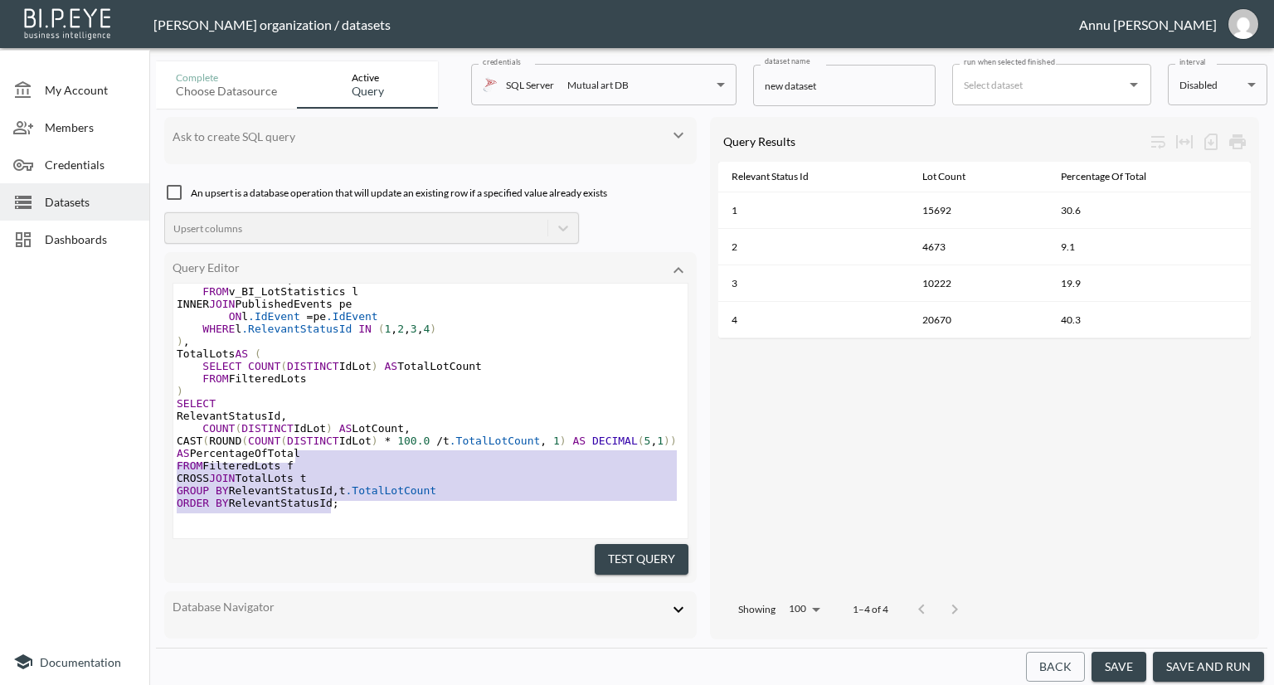
type textarea ";WITH PublishedEvents AS ( SELECT DISTINCT IdEvent FROM v_BI_EventStatistics WH…"
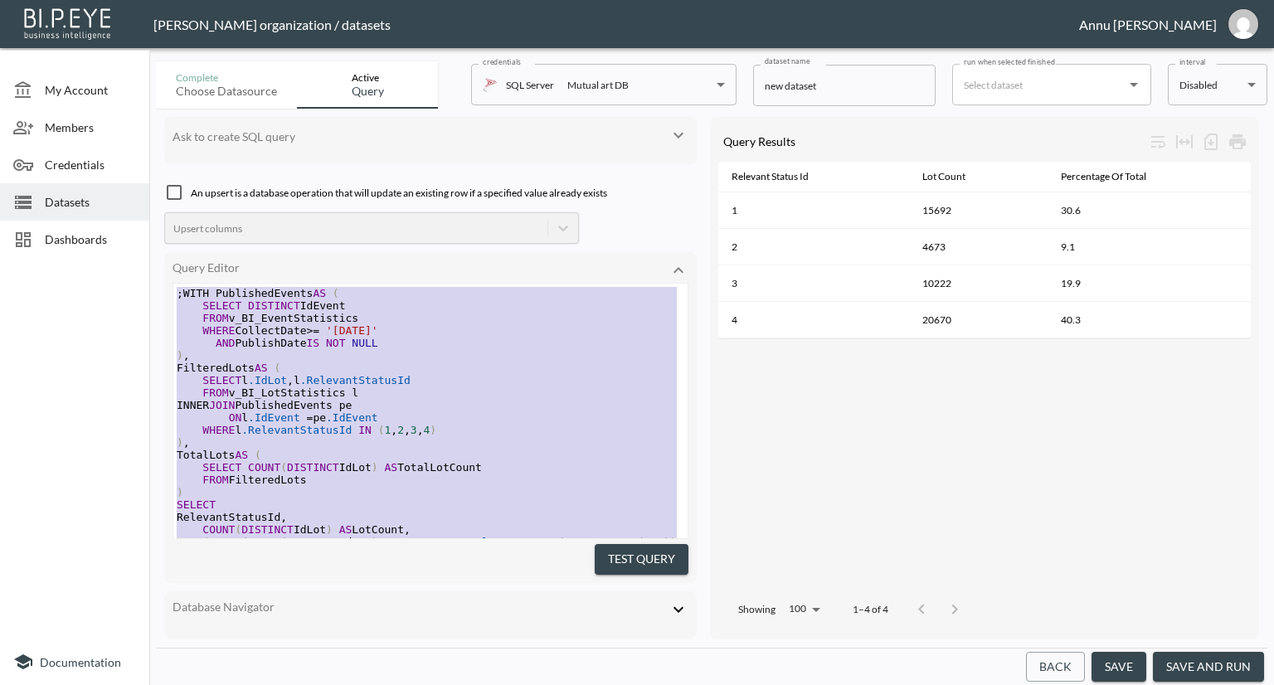
drag, startPoint x: 363, startPoint y: 481, endPoint x: 229, endPoint y: 213, distance: 299.4
click at [229, 213] on div "Ask to create SQL query An upsert is a database operation that will update an e…" at bounding box center [430, 378] width 533 height 523
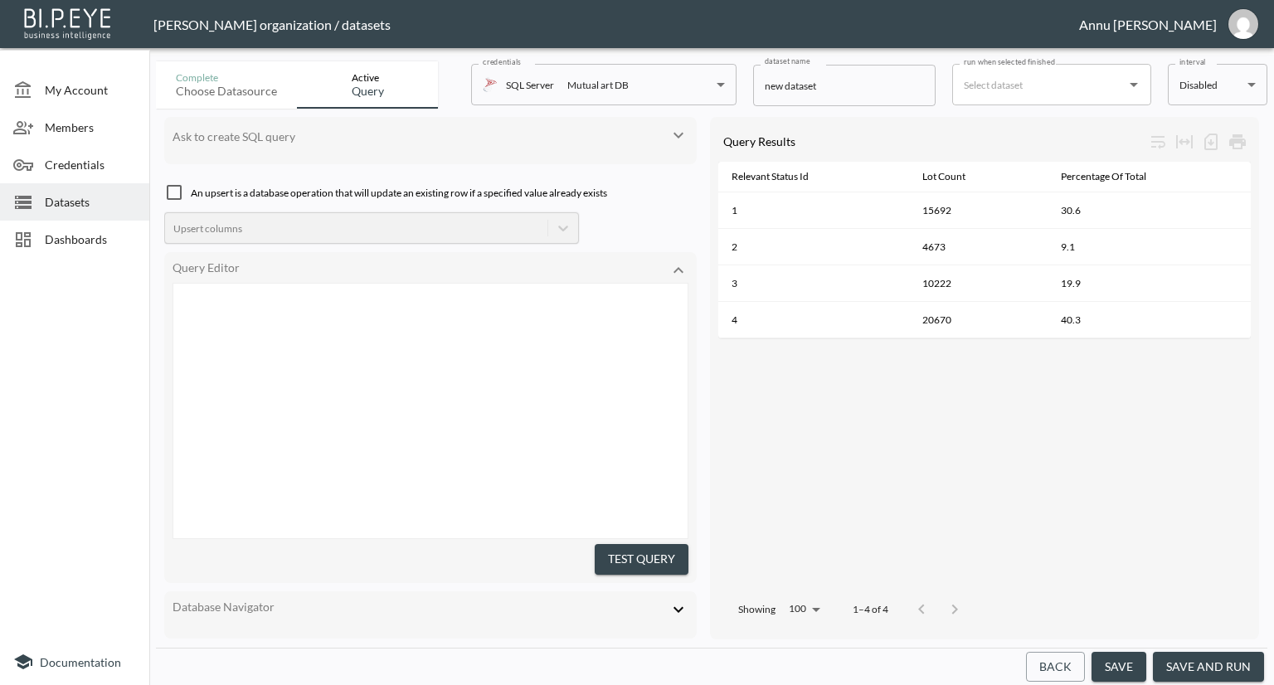
scroll to position [296, 0]
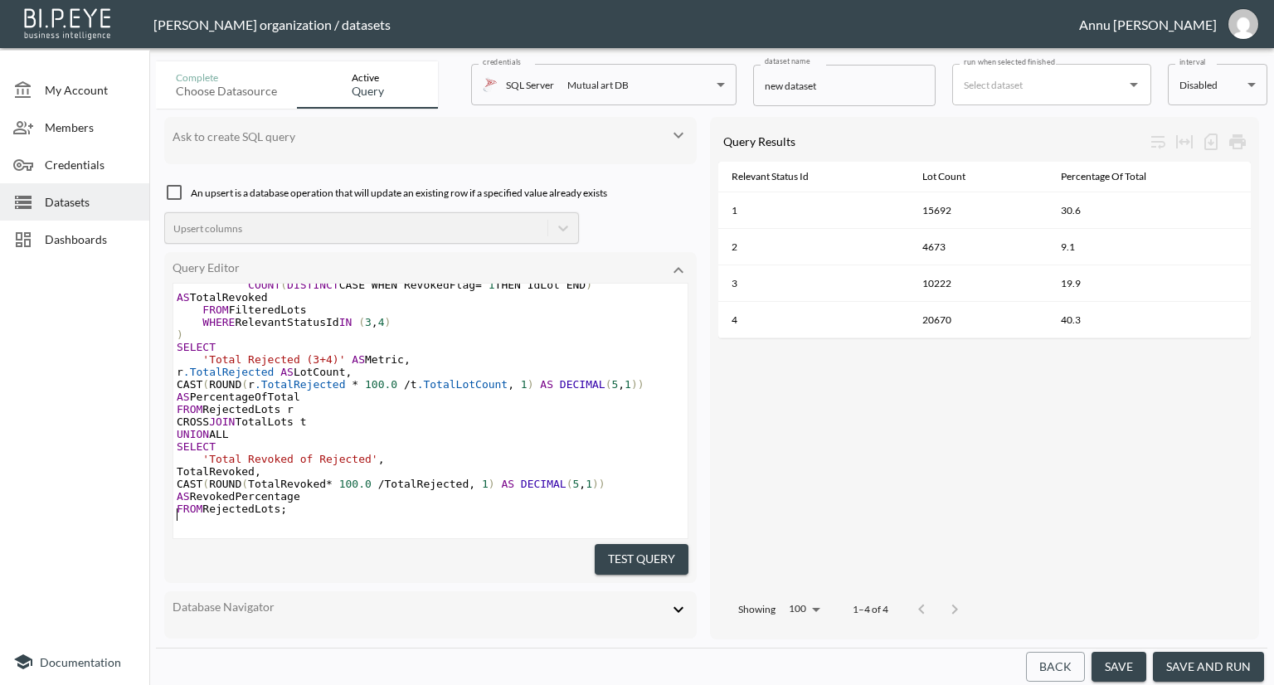
click at [629, 551] on button "Test Query" at bounding box center [642, 559] width 94 height 31
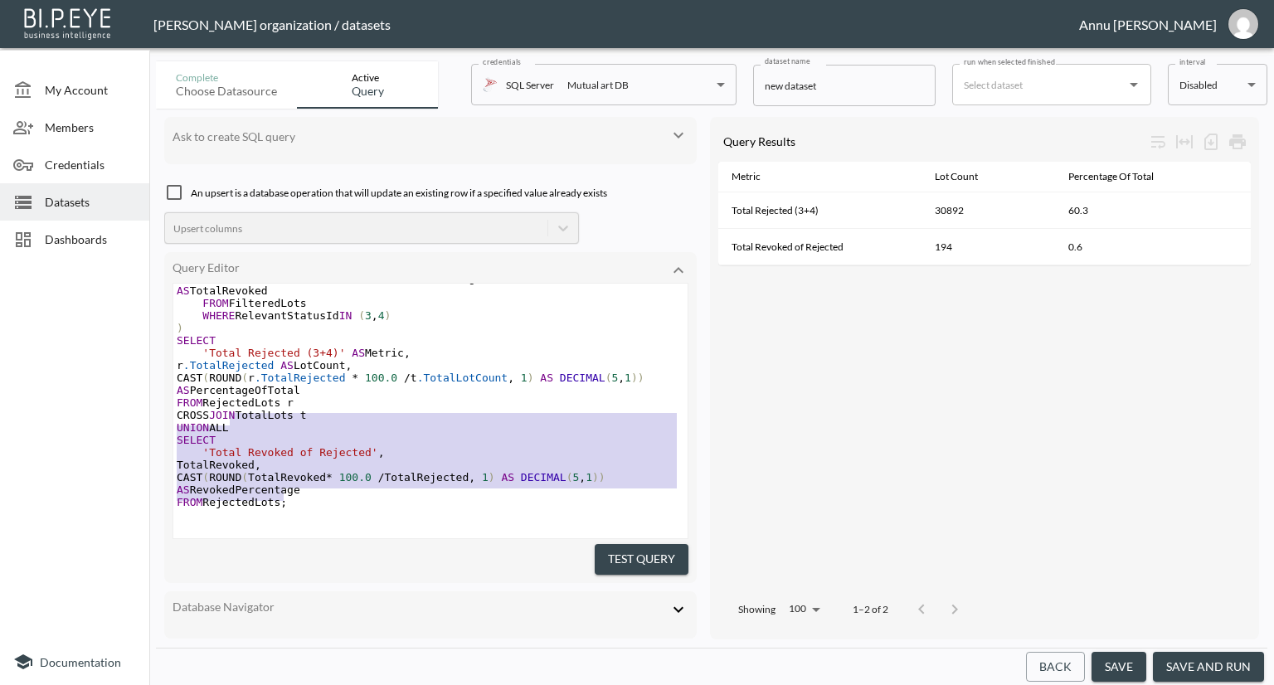
scroll to position [142, 0]
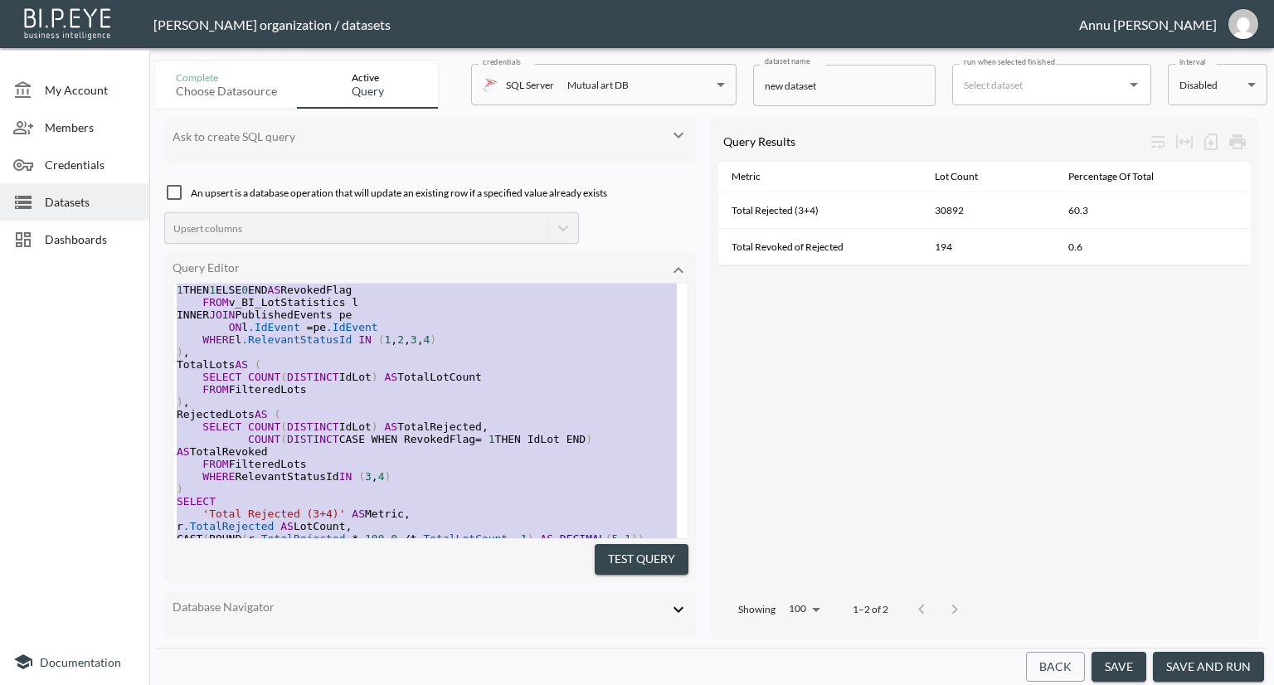
type textarea ";WITH PublishedEvents AS ( SELECT DISTINCT IdEvent FROM v_BI_EventStatistics WH…"
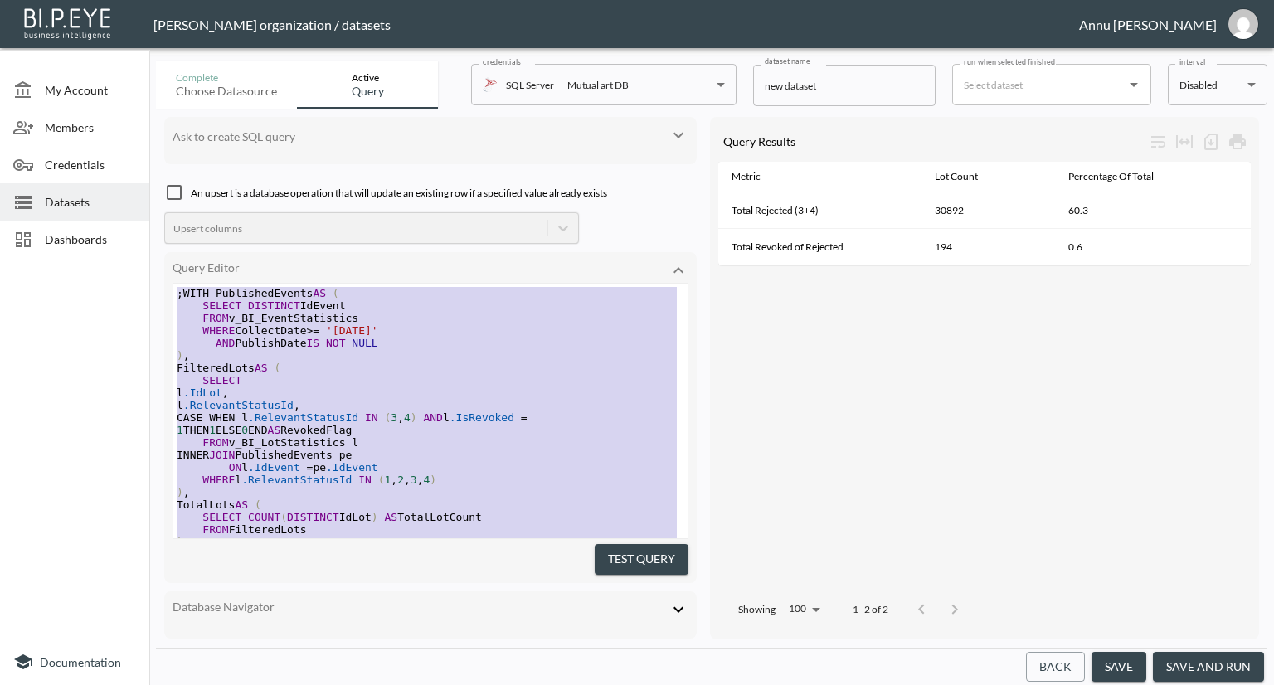
drag, startPoint x: 272, startPoint y: 439, endPoint x: 169, endPoint y: 151, distance: 305.7
click at [168, 153] on div "Ask to create SQL query An upsert is a database operation that will update an e…" at bounding box center [430, 378] width 533 height 523
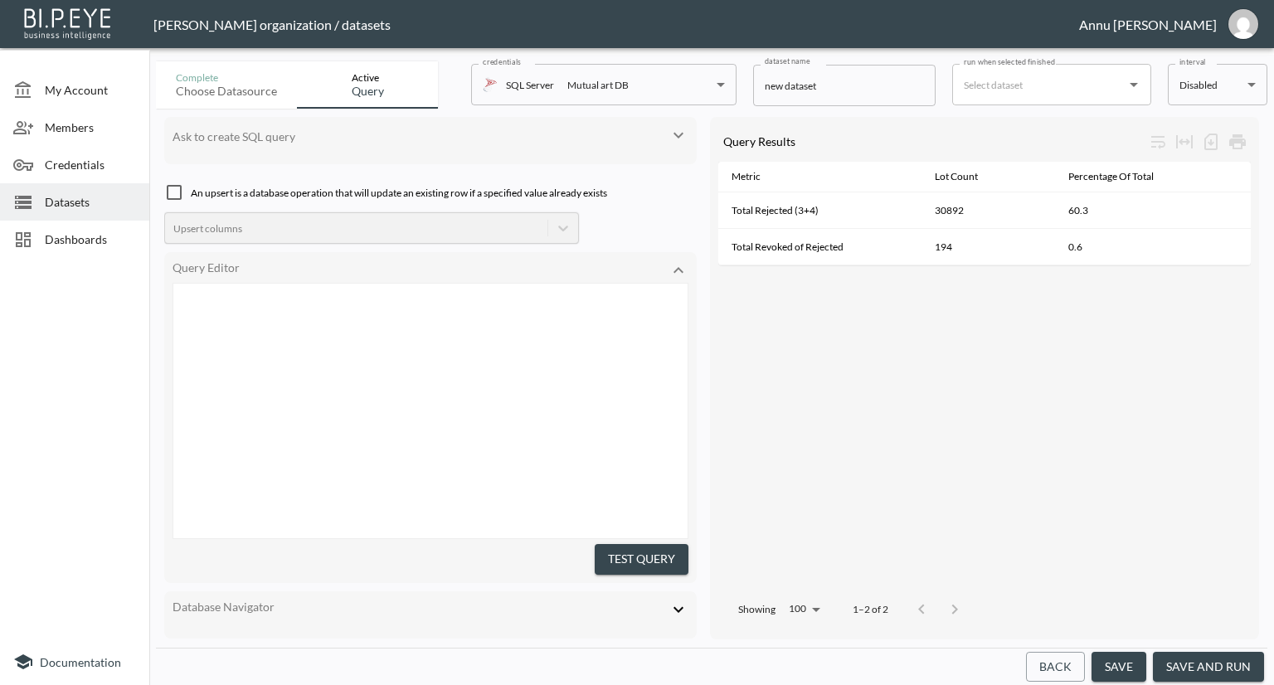
scroll to position [548, 0]
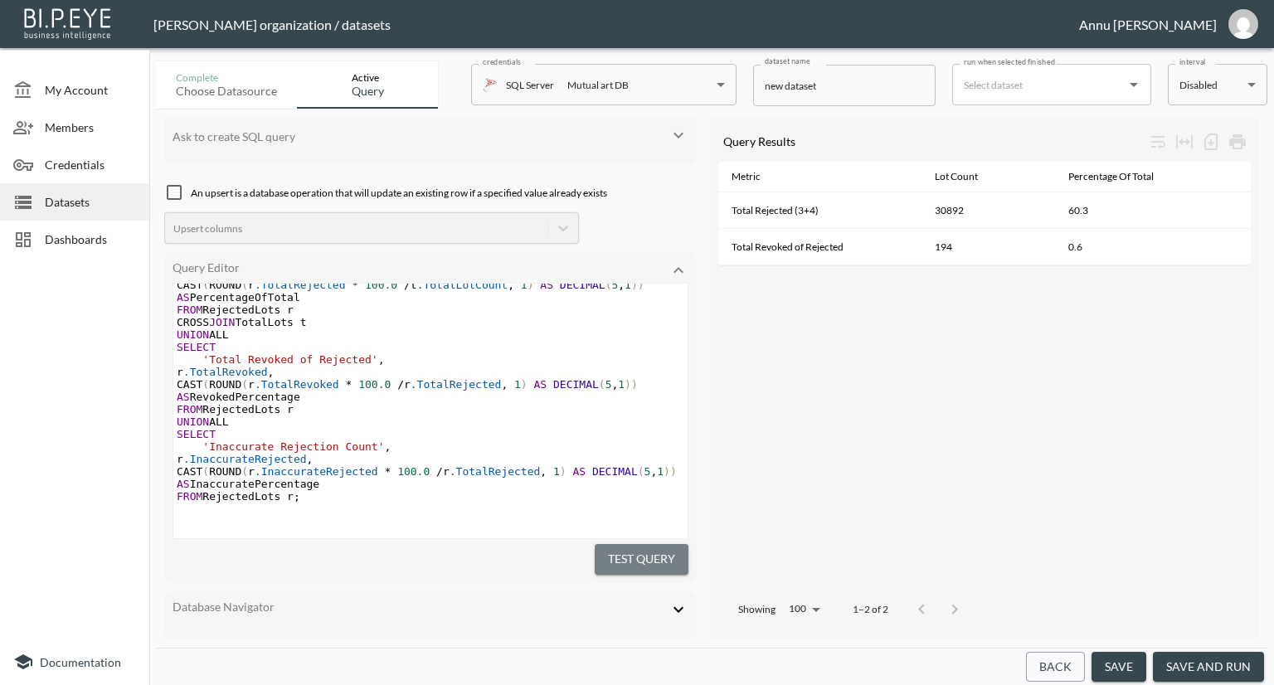
click at [601, 546] on button "Test Query" at bounding box center [642, 559] width 94 height 31
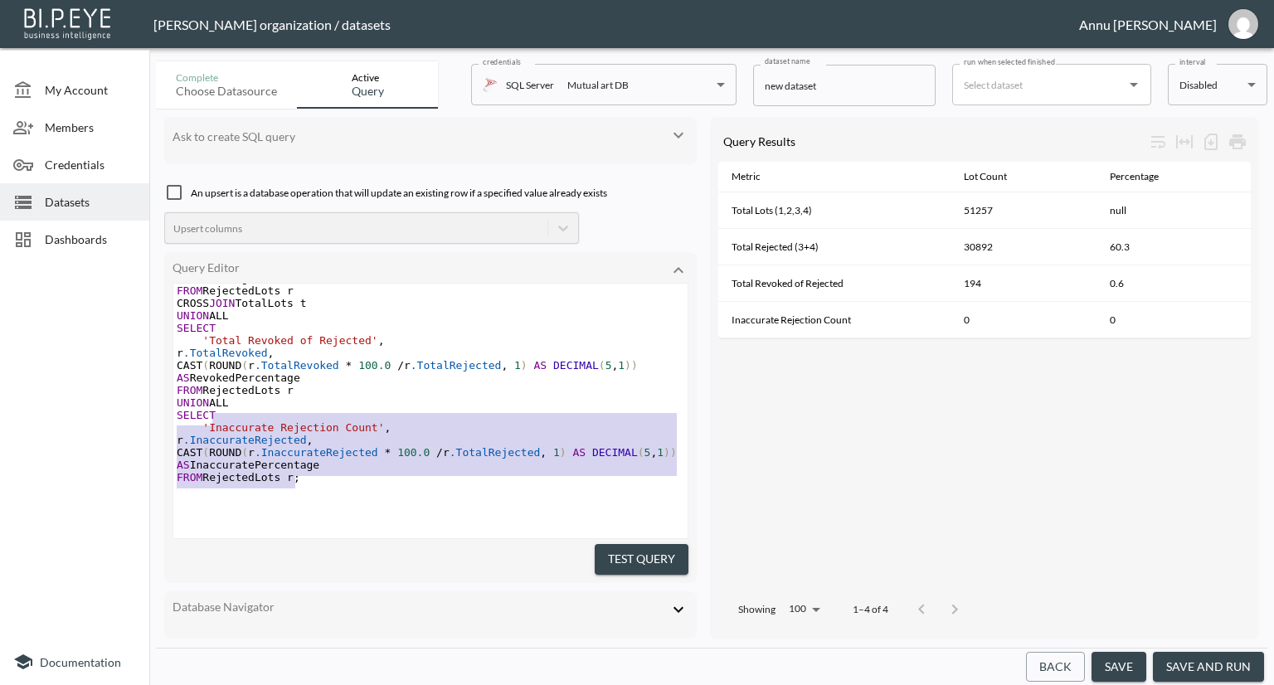
scroll to position [368, 0]
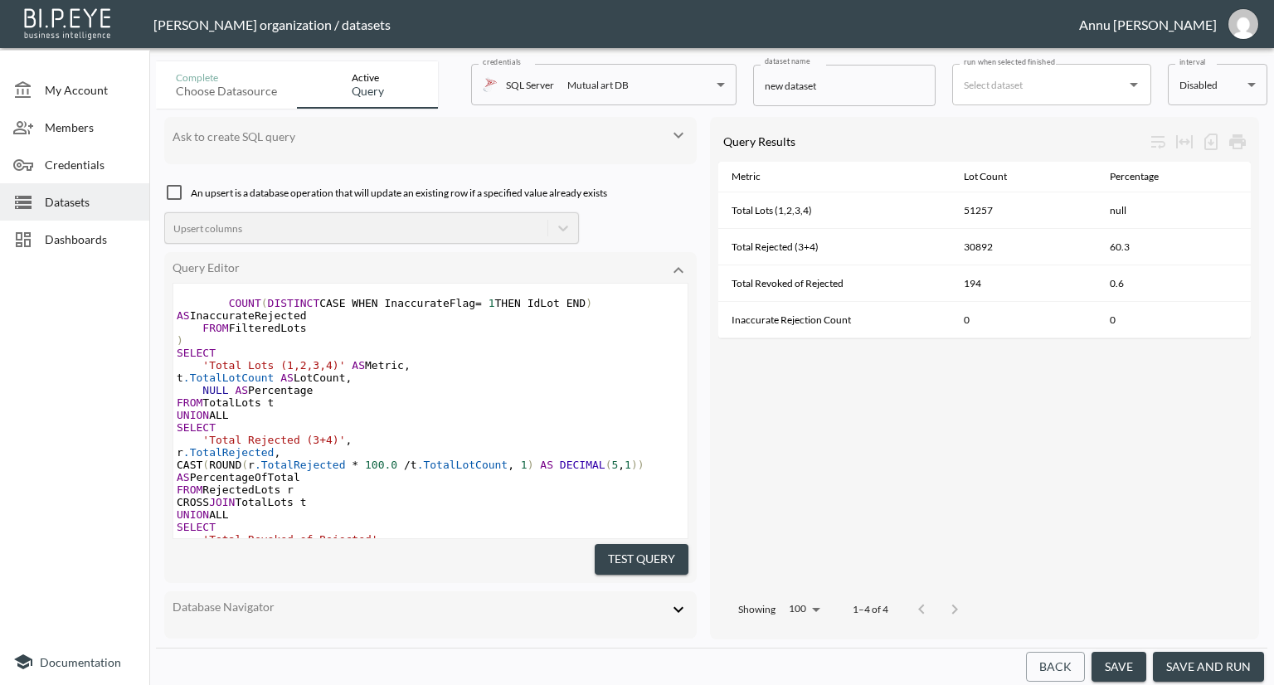
type textarea ";WITH PublishedEvents AS ( -- Step 1: Only events collected >= 20-08 and publis…"
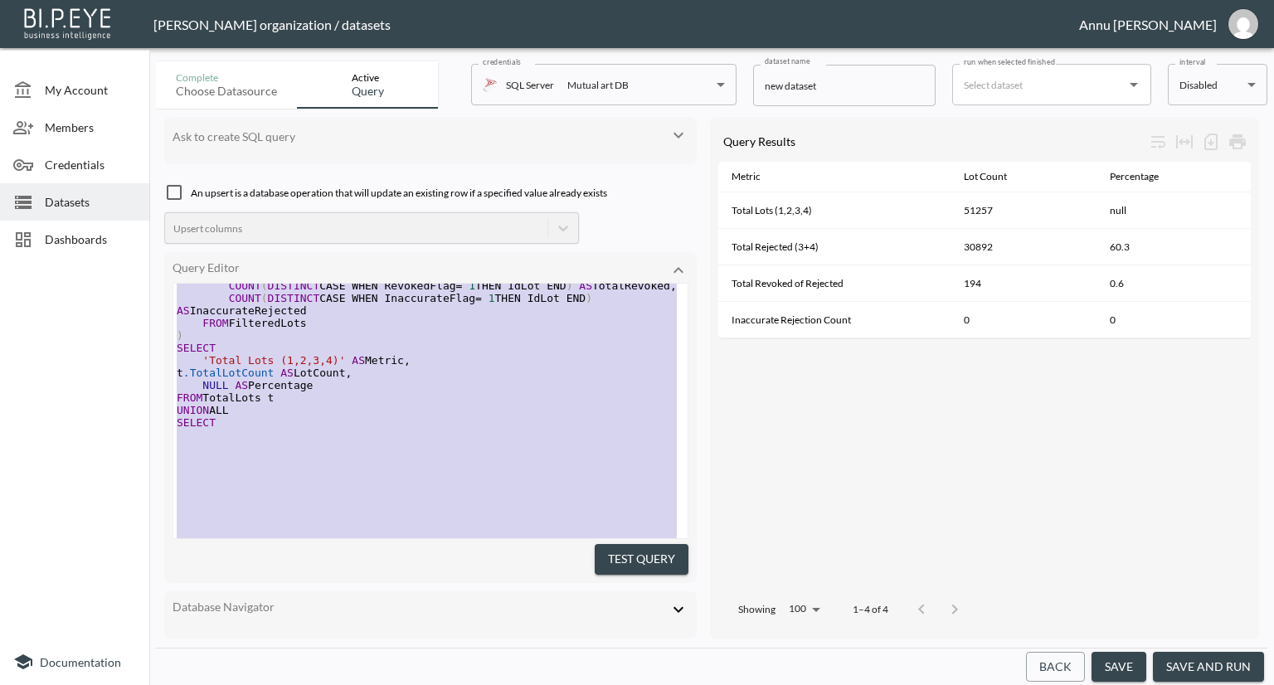
scroll to position [0, 0]
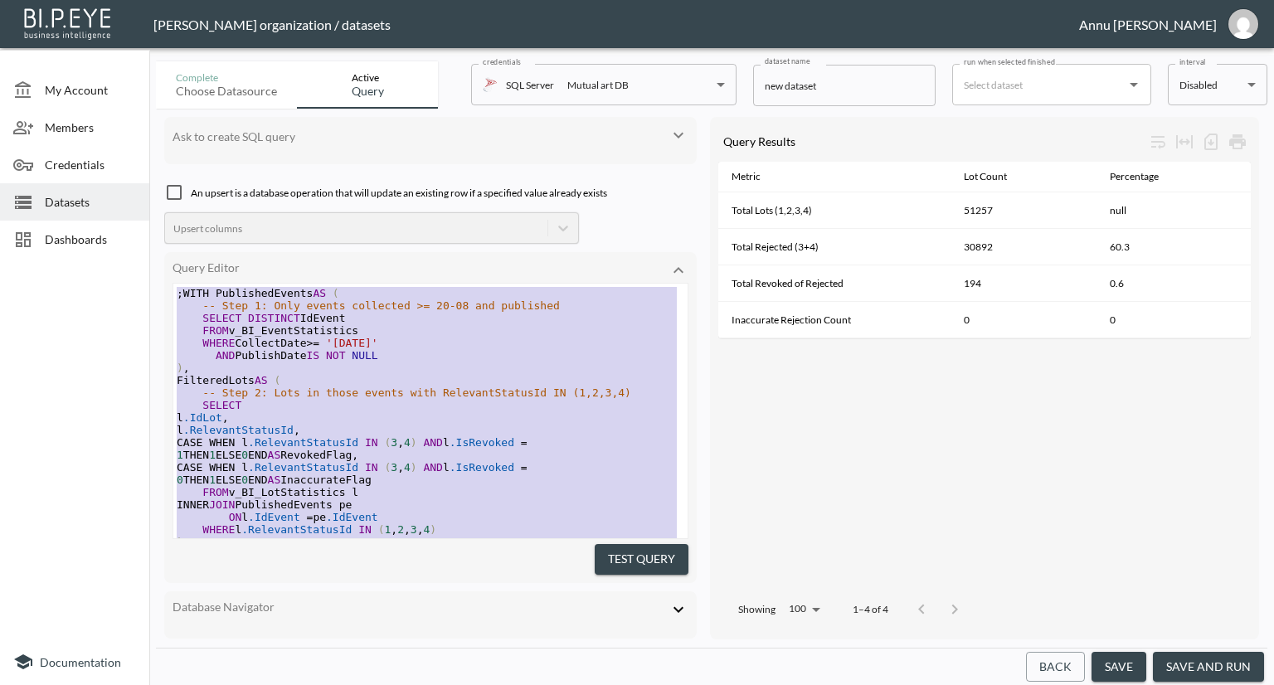
drag, startPoint x: 323, startPoint y: 446, endPoint x: 178, endPoint y: 74, distance: 398.7
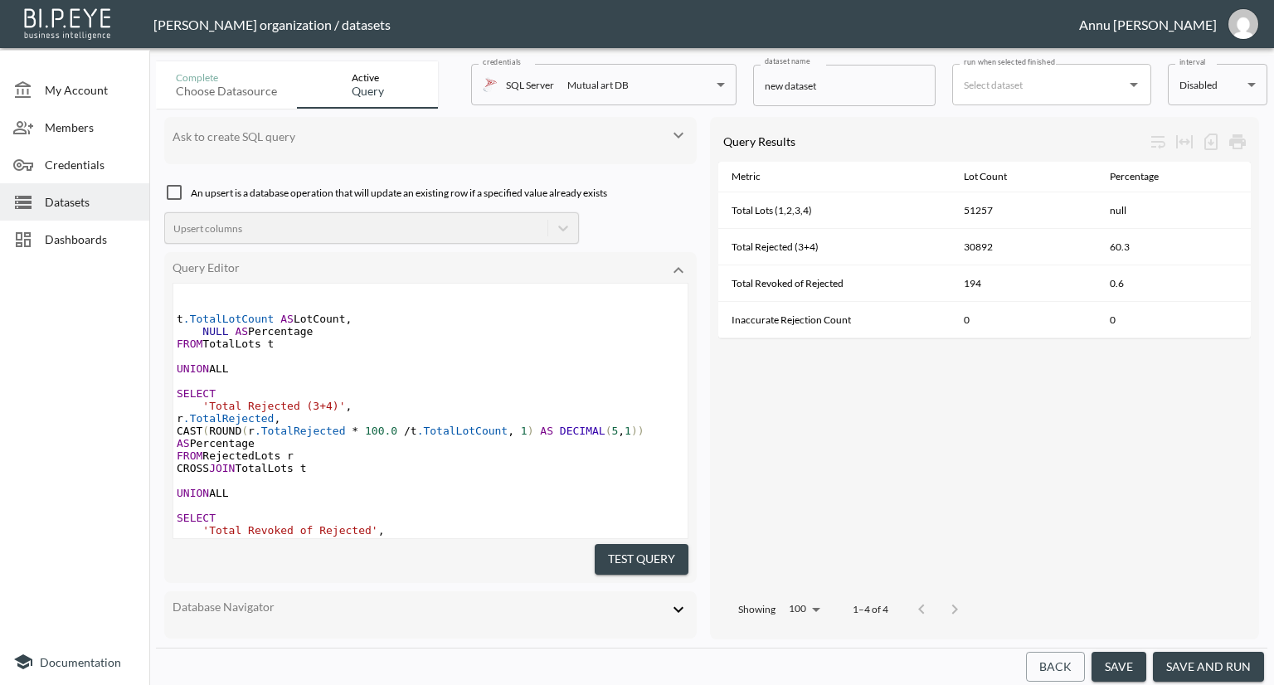
scroll to position [196, 0]
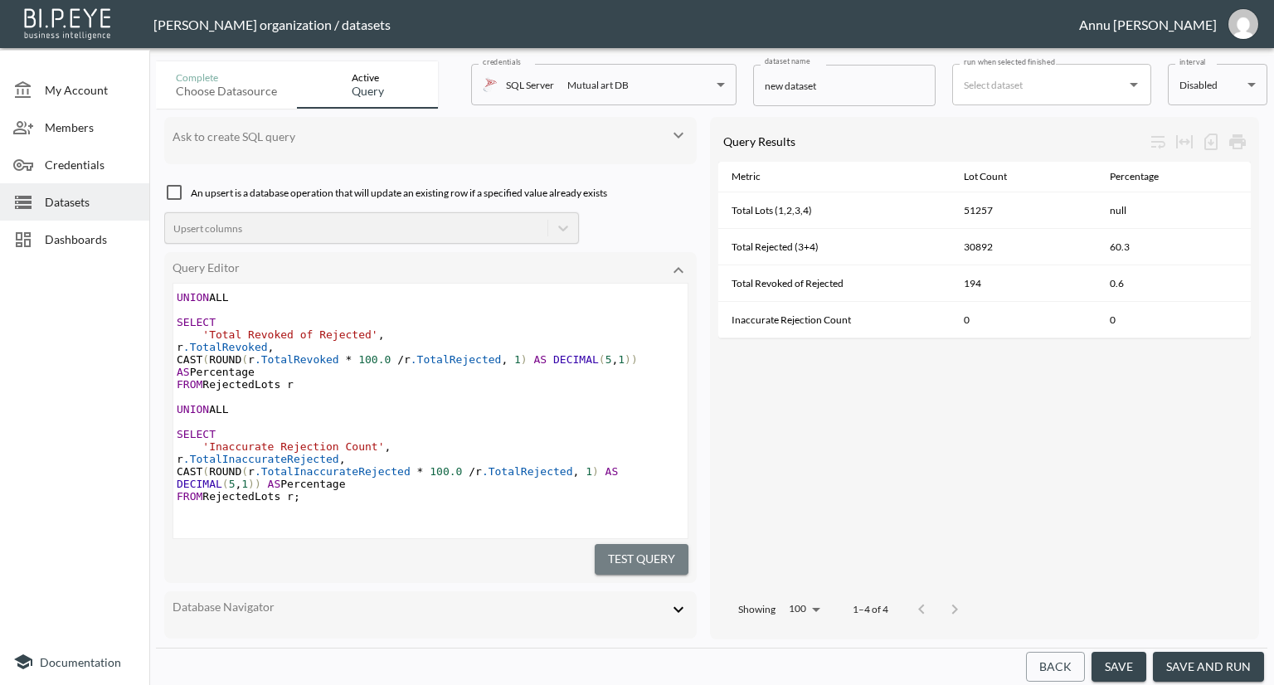
click at [601, 544] on button "Test Query" at bounding box center [642, 559] width 94 height 31
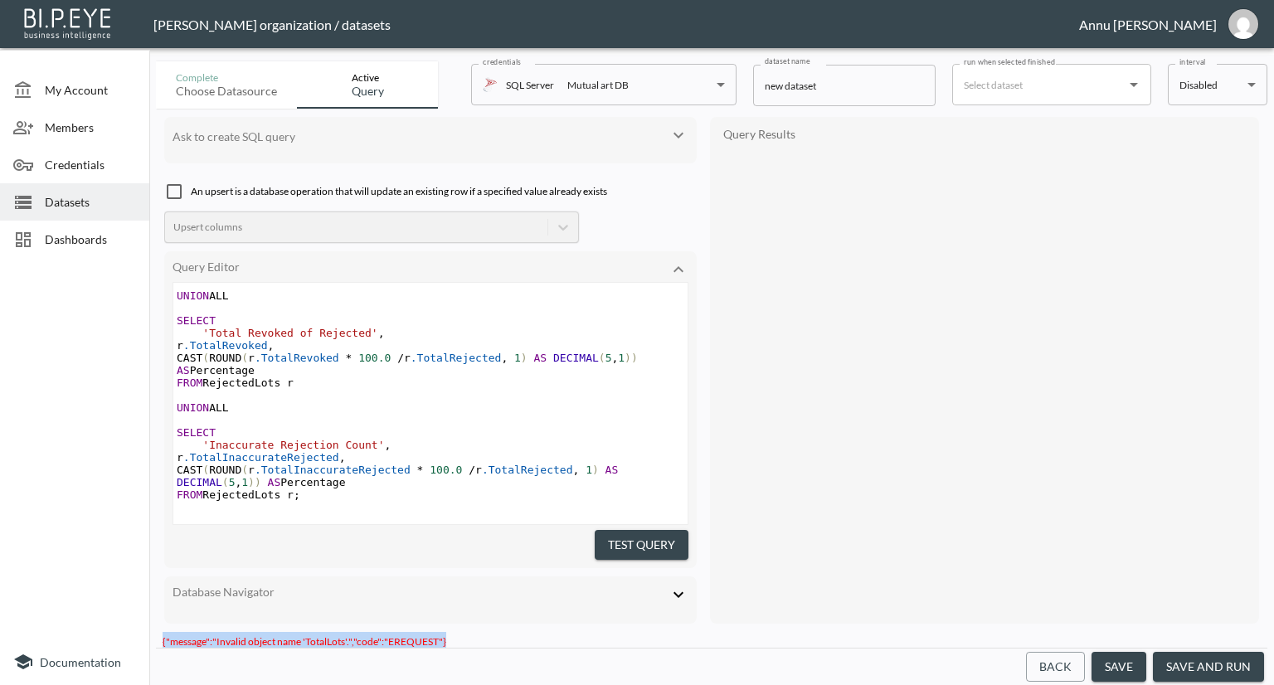
drag, startPoint x: 455, startPoint y: 631, endPoint x: 155, endPoint y: 626, distance: 299.5
click at [155, 626] on div "Complete Choose datasource Active Query credentials SQL Server Mutual art DB 82…" at bounding box center [711, 370] width 1125 height 631
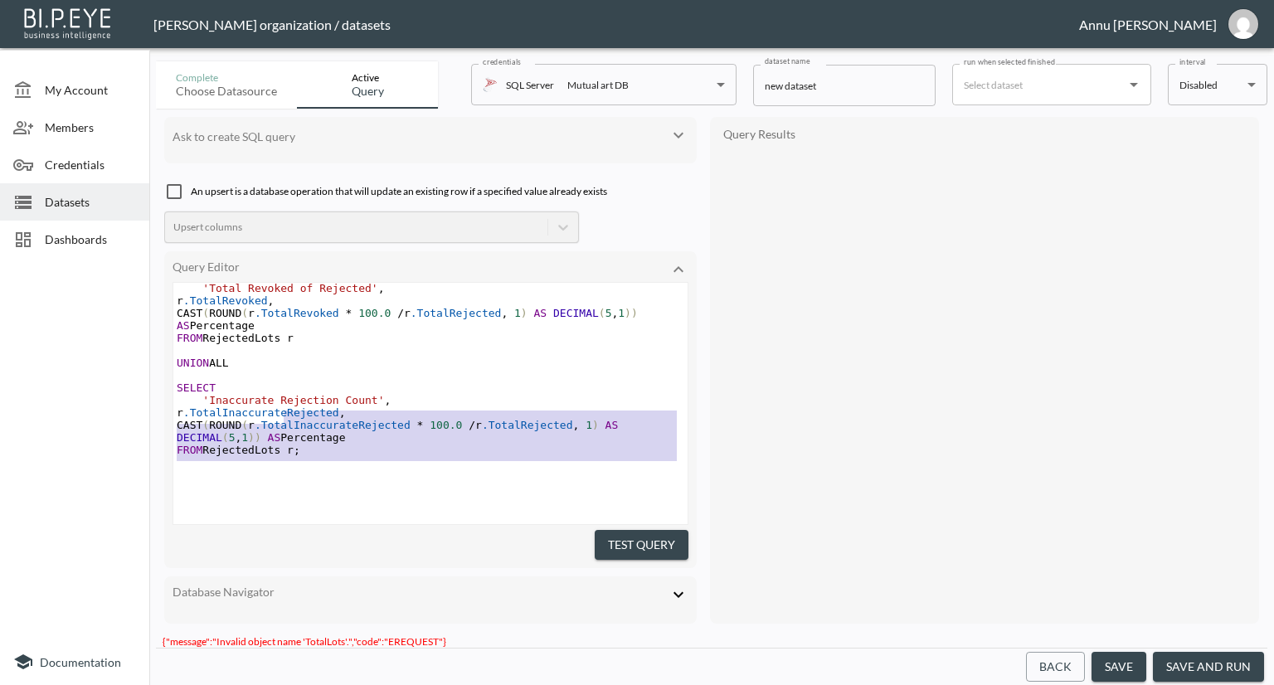
scroll to position [79, 0]
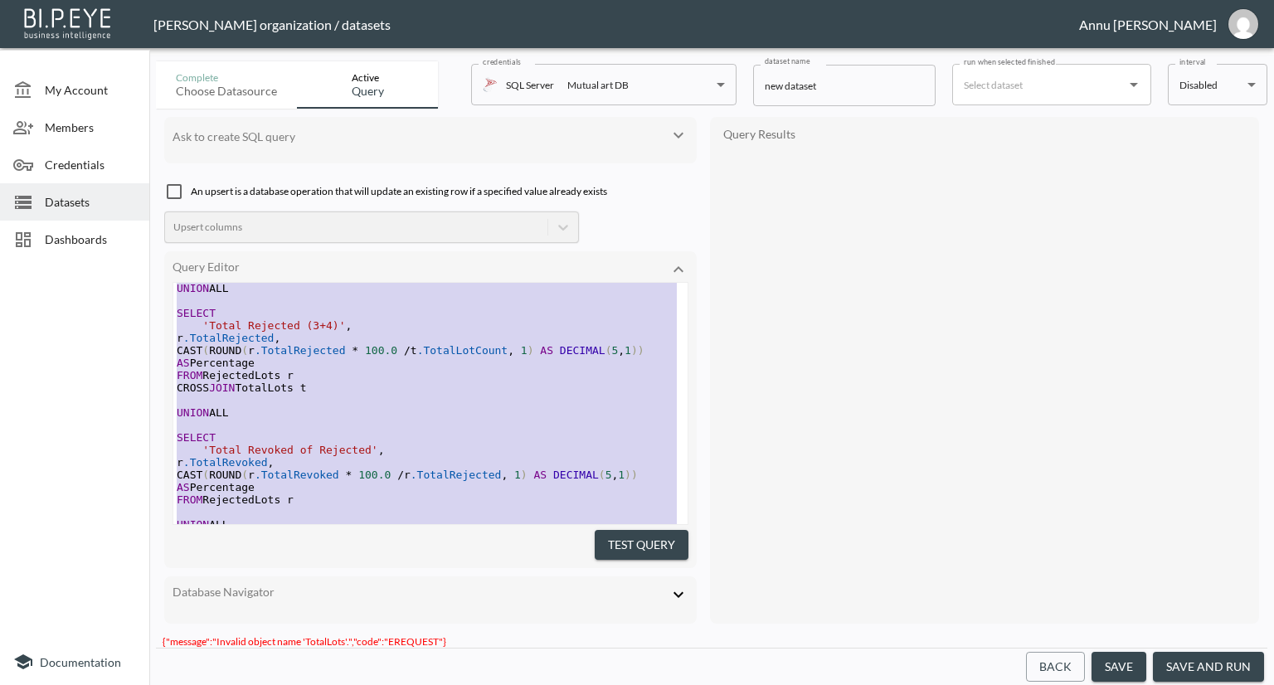
type textarea "SELECT 'Total Lots' AS Metric, t.TotalLotCount AS LotCount, NULL AS Percentage …"
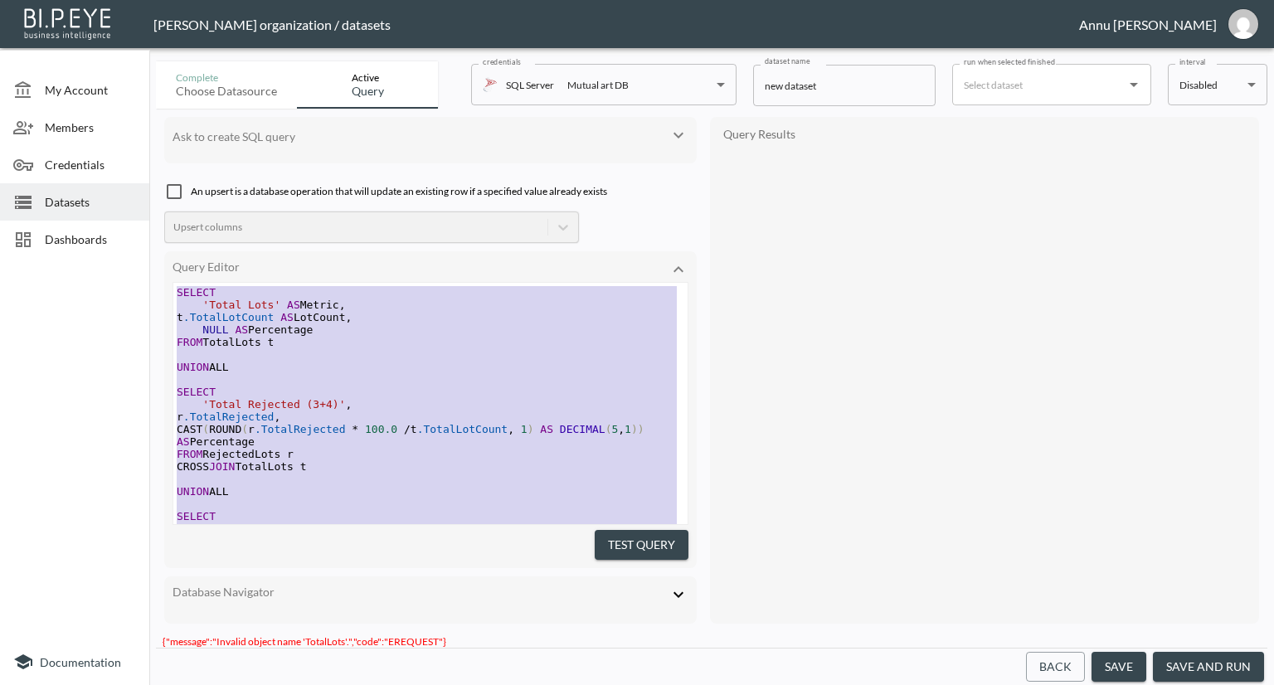
drag, startPoint x: 324, startPoint y: 432, endPoint x: 150, endPoint y: 203, distance: 287.2
click at [150, 203] on div "Complete Choose datasource Active Query credentials SQL Server Mutual art DB 82…" at bounding box center [711, 370] width 1125 height 631
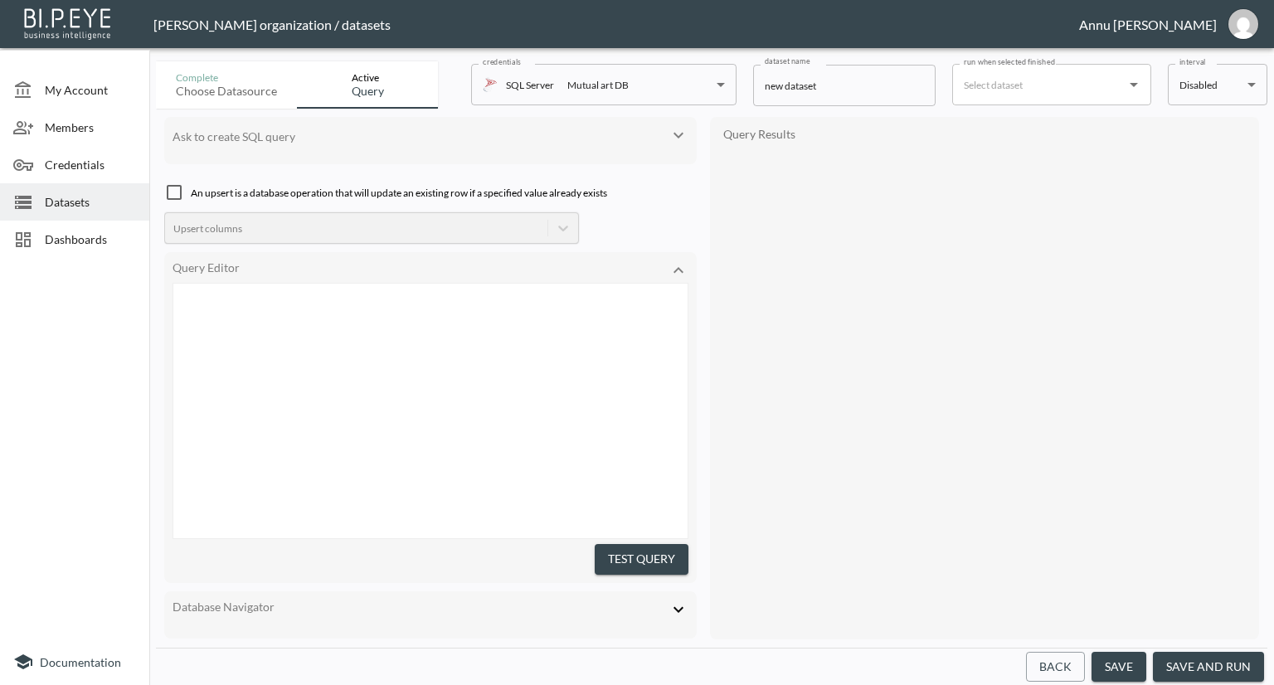
scroll to position [687, 0]
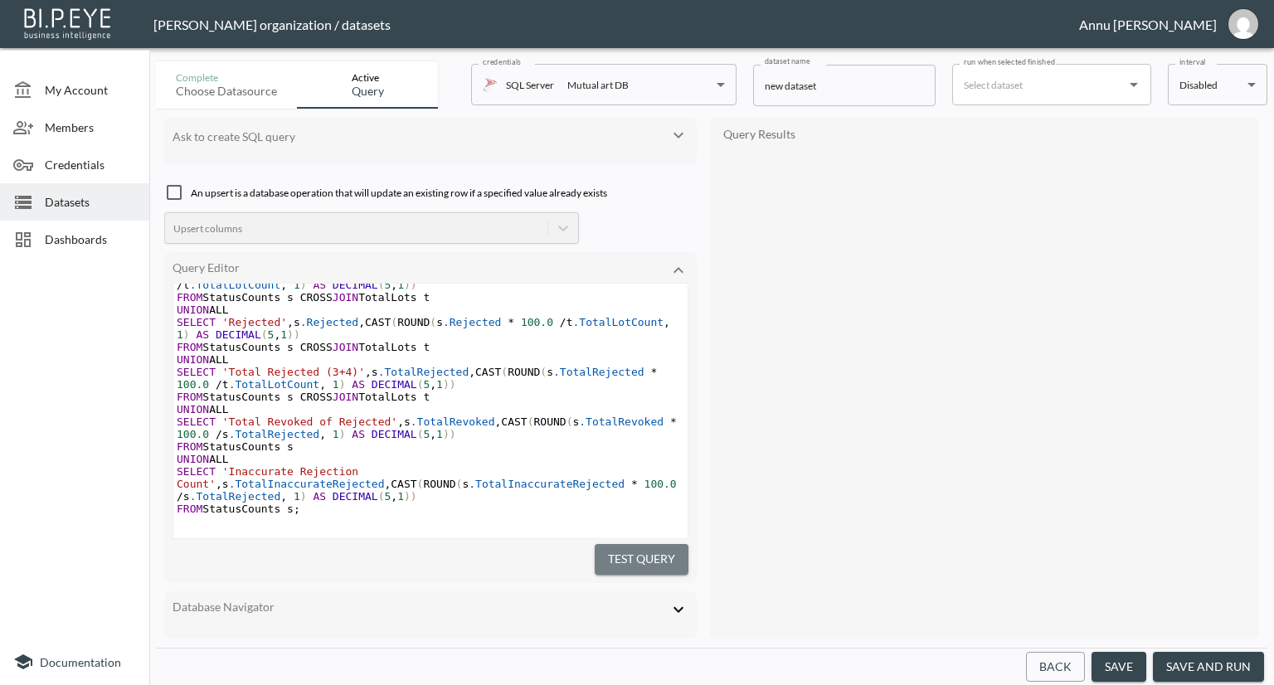
drag, startPoint x: 644, startPoint y: 548, endPoint x: 801, endPoint y: 504, distance: 163.9
click at [645, 548] on button "Test Query" at bounding box center [642, 559] width 94 height 31
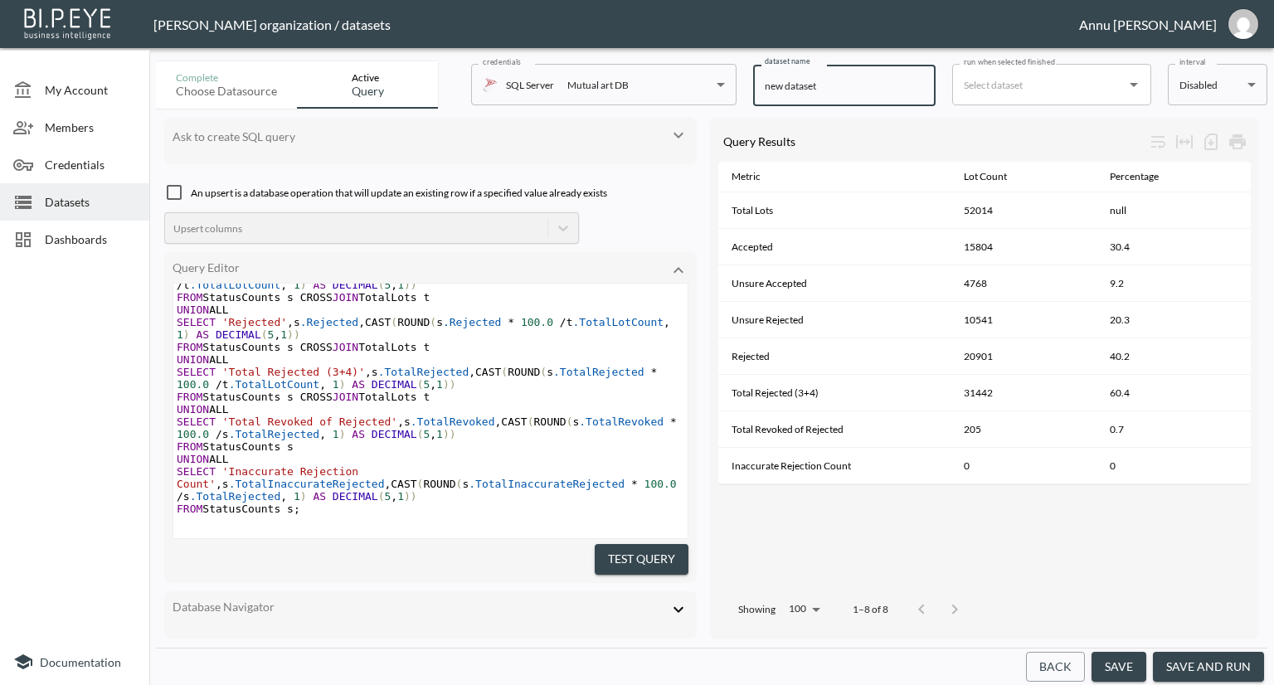
drag, startPoint x: 838, startPoint y: 90, endPoint x: 754, endPoint y: 86, distance: 83.9
click at [754, 86] on input "new dataset" at bounding box center [844, 85] width 183 height 41
type input "Final Irrelevant"
click at [1162, 661] on button "save and run" at bounding box center [1208, 667] width 111 height 31
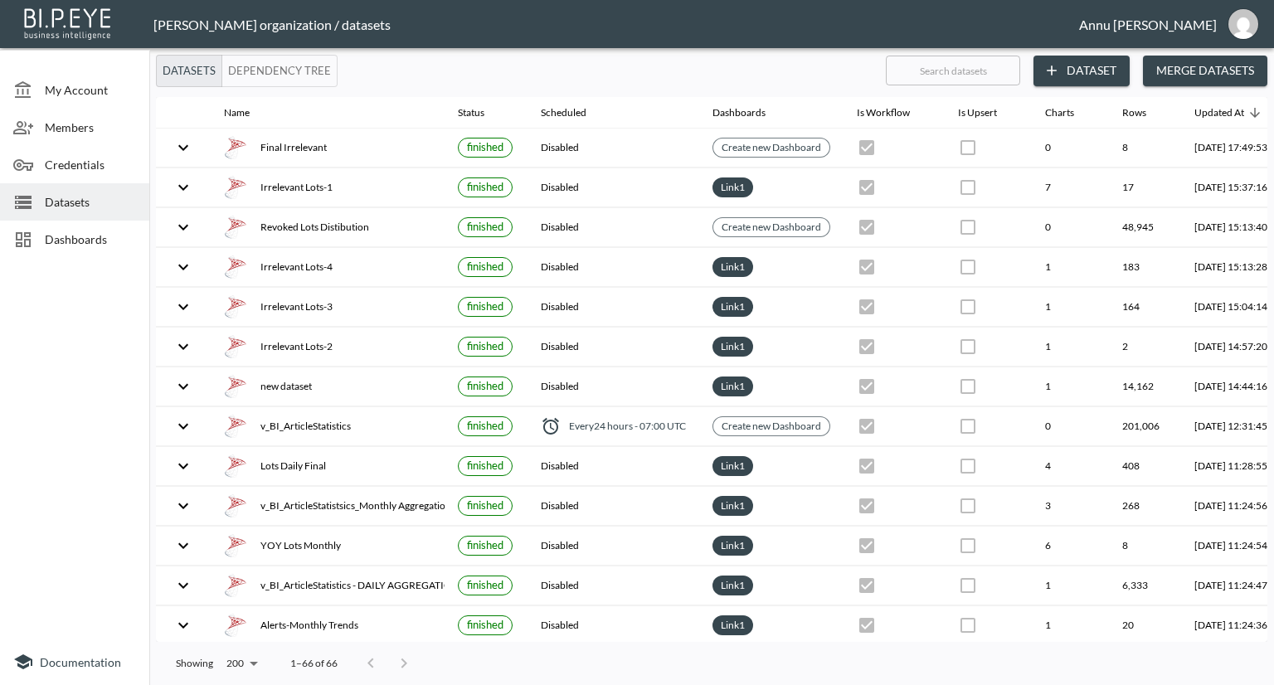
click at [100, 198] on span "Datasets" at bounding box center [90, 201] width 91 height 17
click at [1058, 72] on icon "button" at bounding box center [1052, 70] width 17 height 17
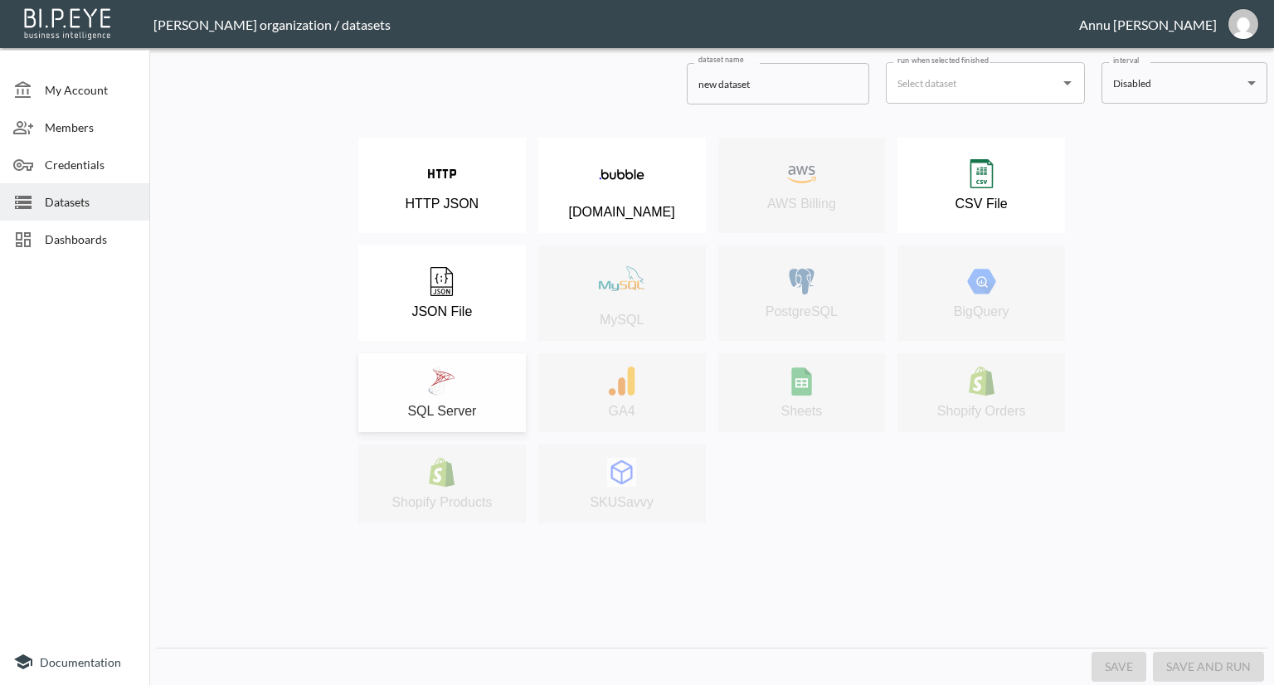
click at [470, 367] on div "SQL Server" at bounding box center [442, 393] width 151 height 52
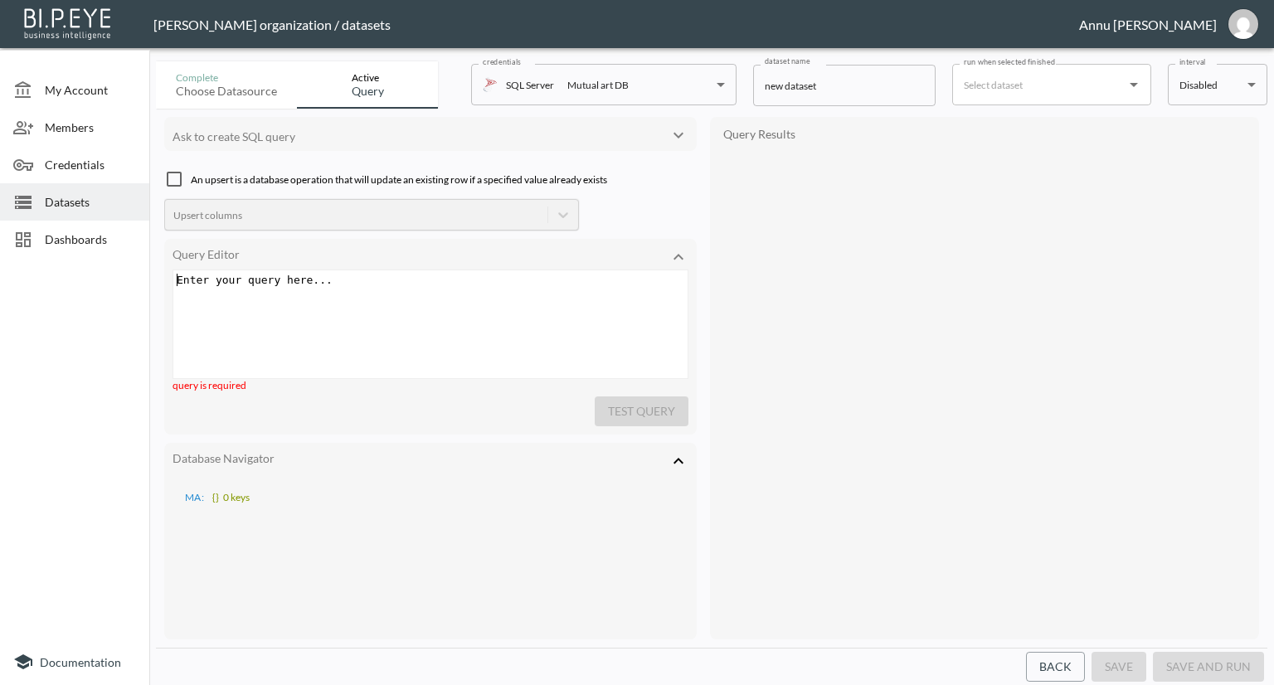
click at [392, 313] on div "Enter your query here... xxxxxxxxxx ​" at bounding box center [451, 344] width 556 height 149
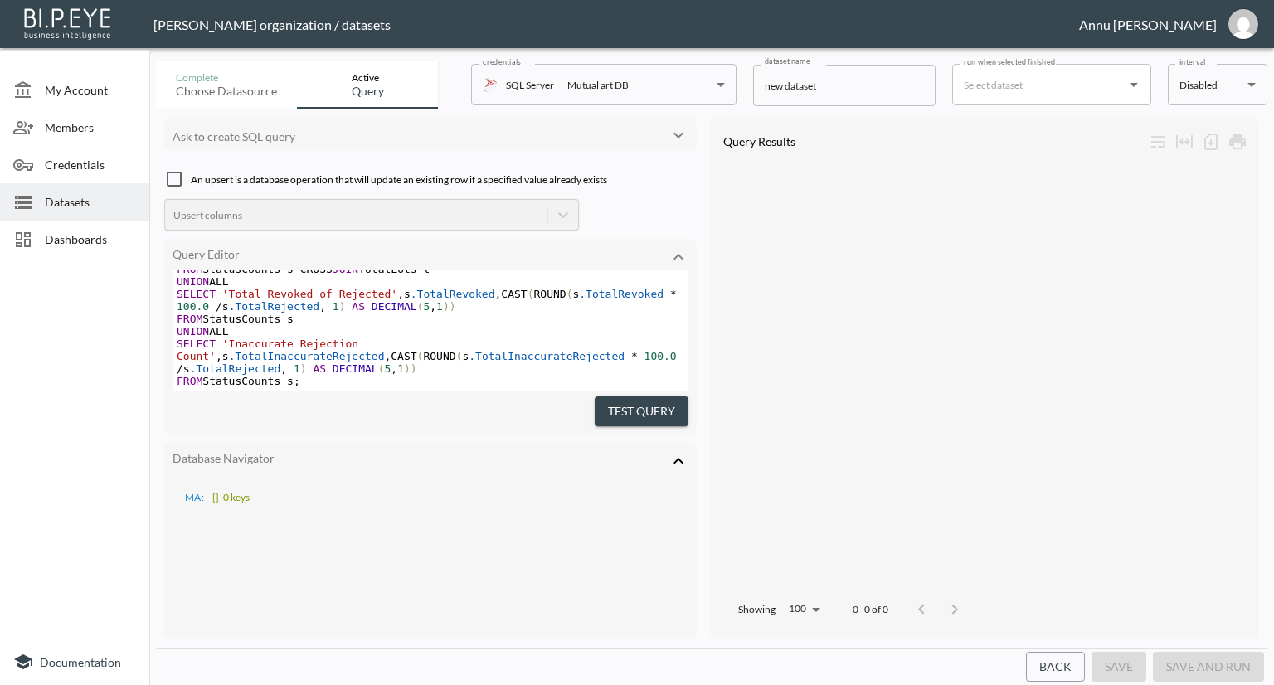
scroll to position [823, 0]
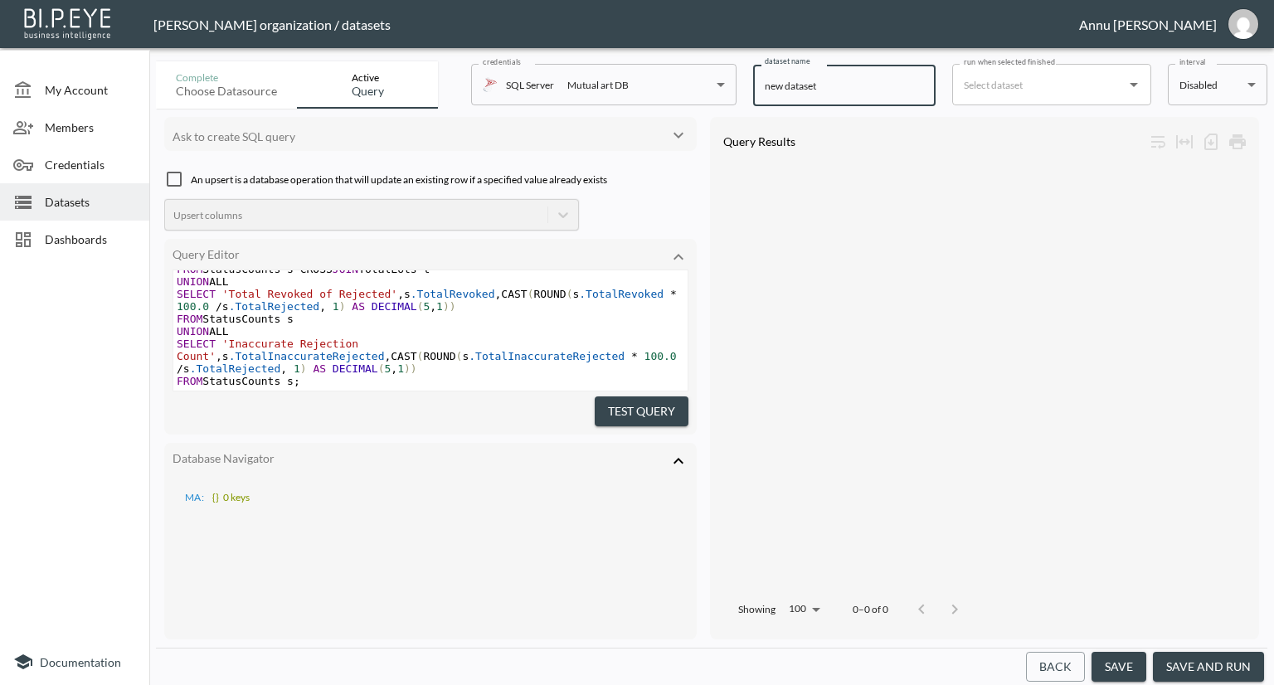
drag, startPoint x: 821, startPoint y: 82, endPoint x: 753, endPoint y: 84, distance: 68.1
click at [753, 84] on input "new dataset" at bounding box center [844, 85] width 183 height 41
type input "Sanity check"
click at [640, 397] on button "Test Query" at bounding box center [642, 412] width 94 height 31
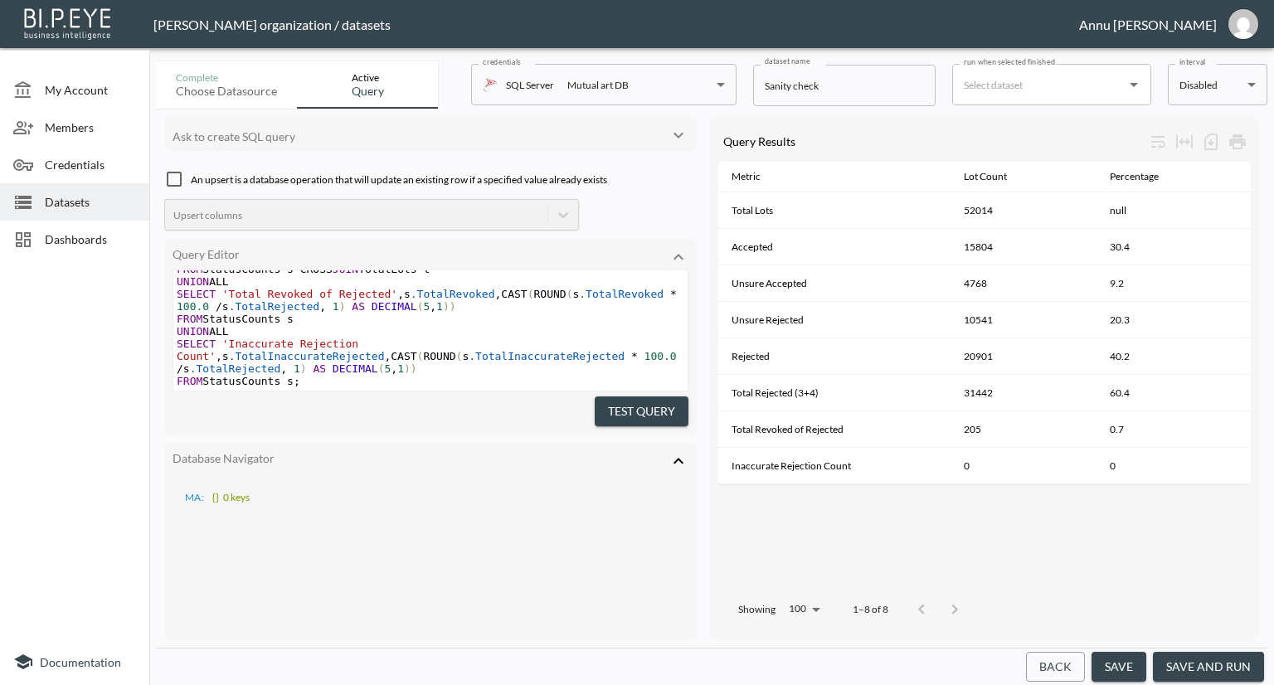
click at [1202, 656] on button "save and run" at bounding box center [1208, 667] width 111 height 31
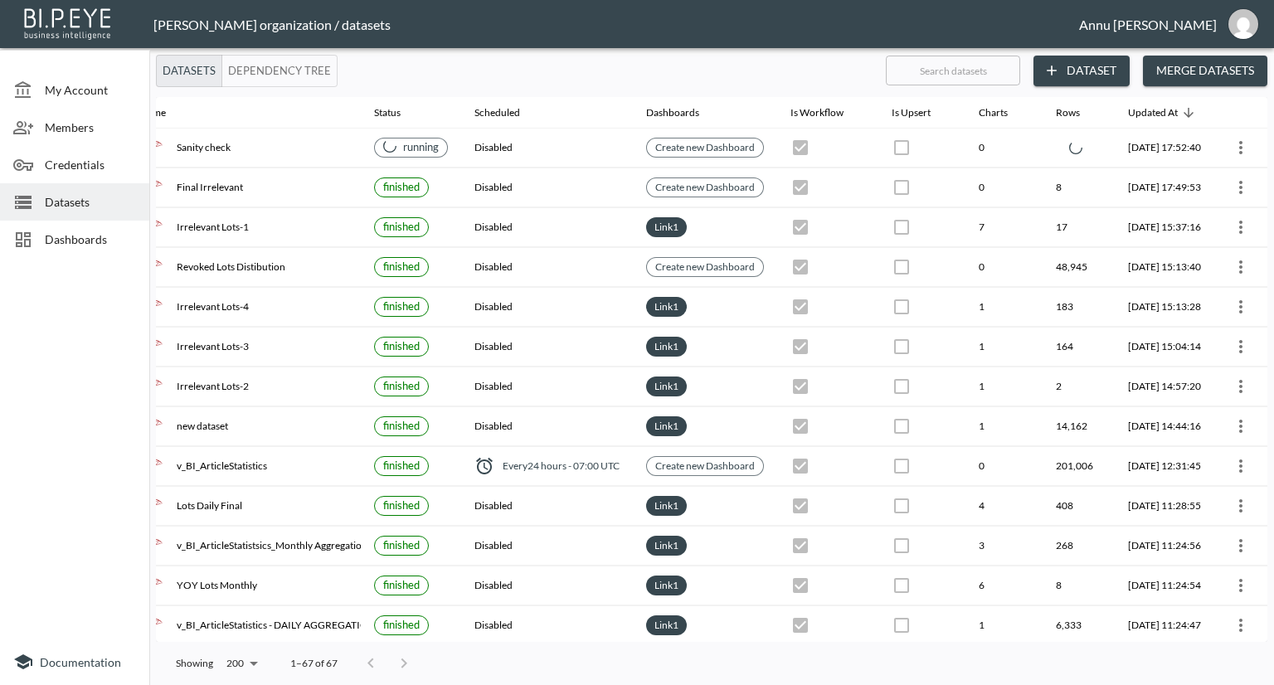
scroll to position [0, 116]
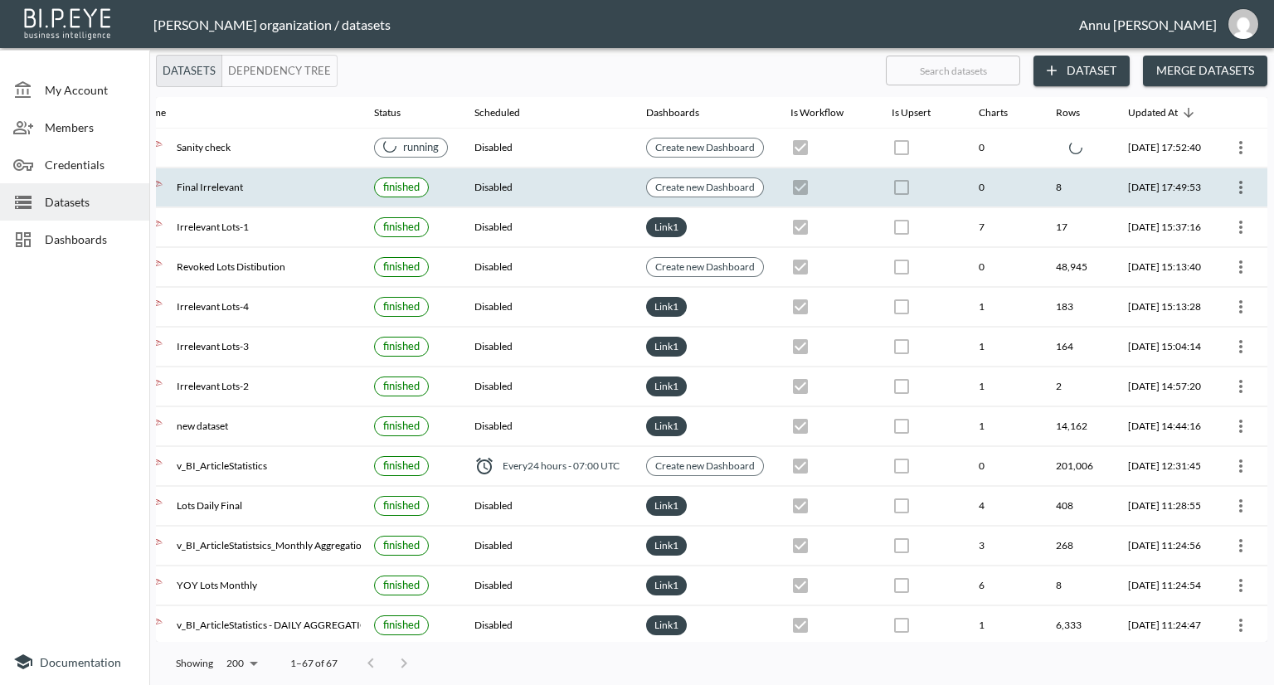
click at [1235, 183] on icon "more" at bounding box center [1241, 188] width 20 height 20
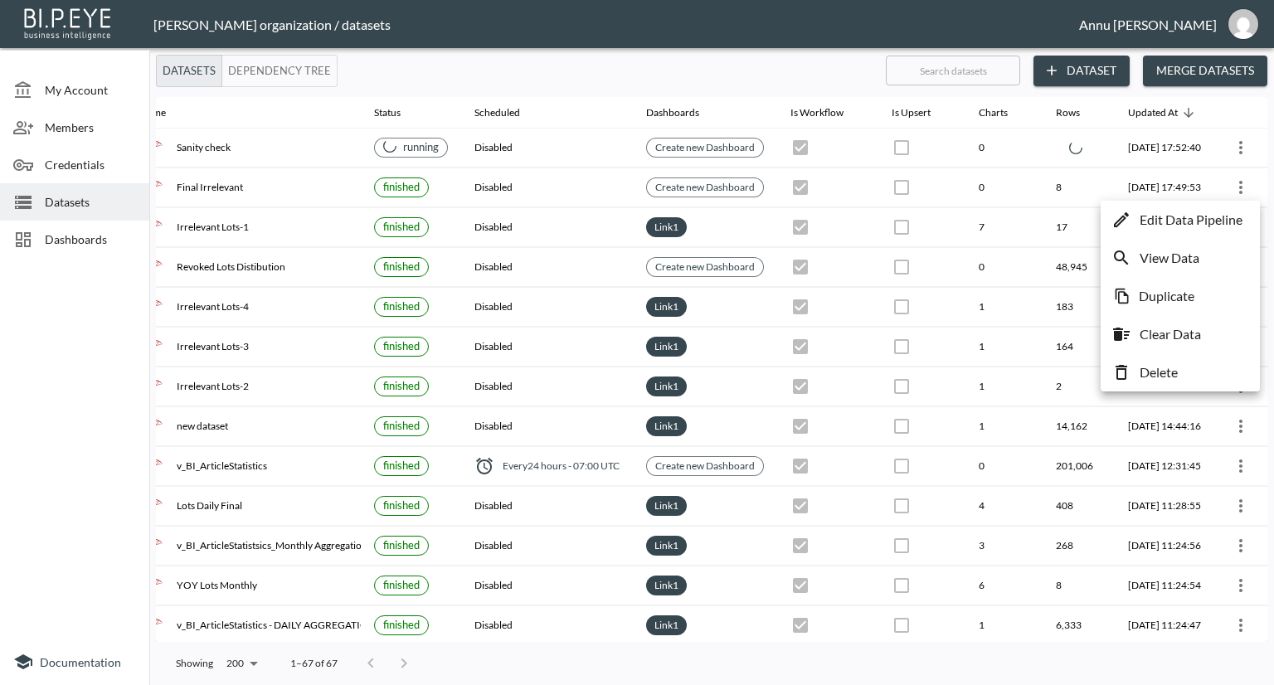
click at [1206, 219] on p "Edit Data Pipeline" at bounding box center [1191, 220] width 103 height 20
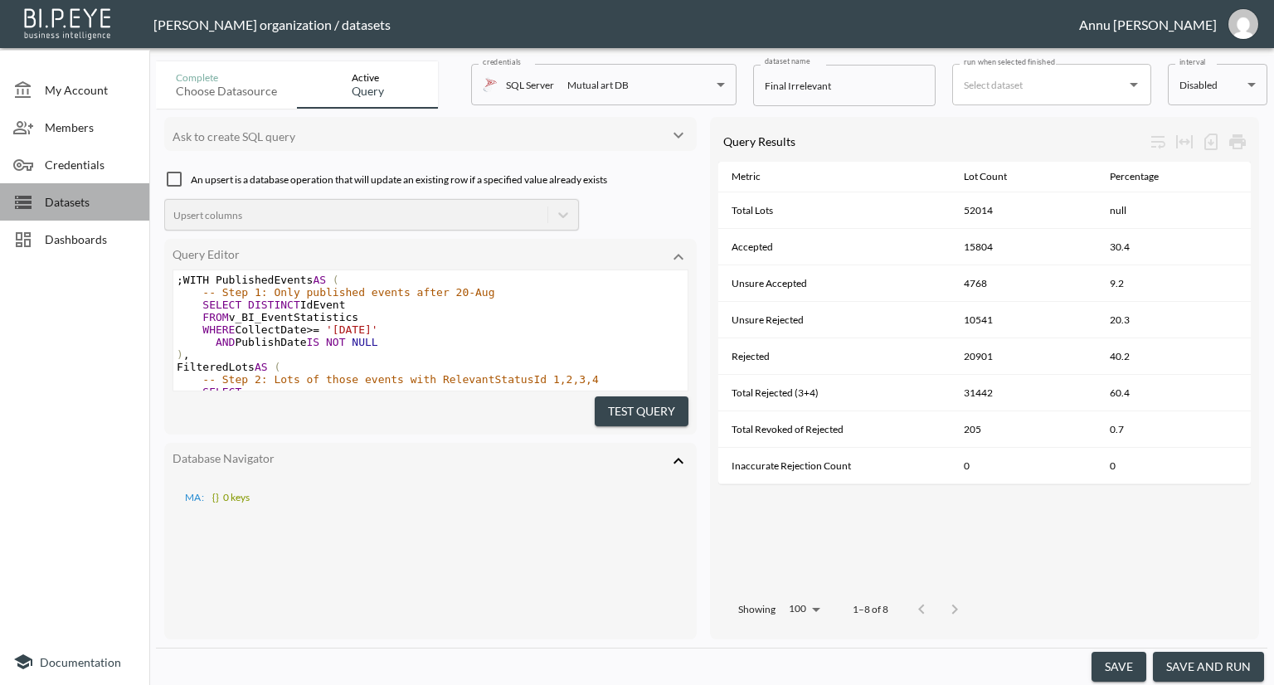
click at [98, 207] on span "Datasets" at bounding box center [90, 201] width 91 height 17
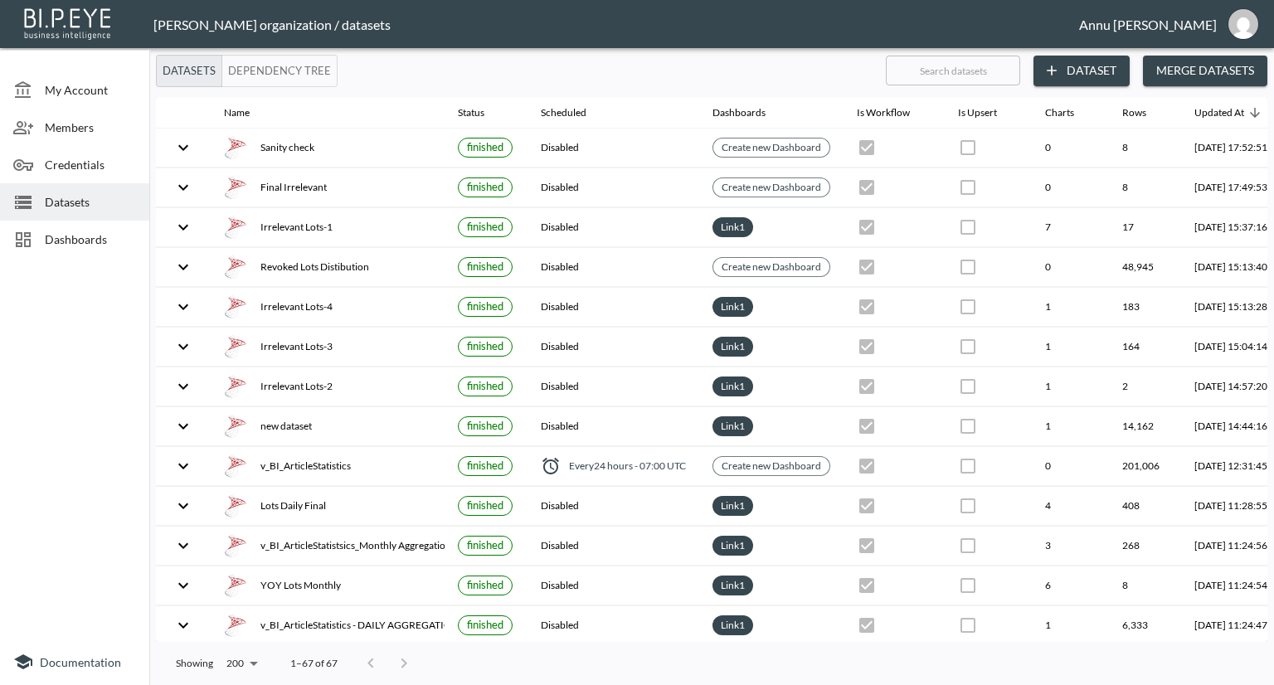
click at [94, 235] on span "Dashboards" at bounding box center [90, 239] width 91 height 17
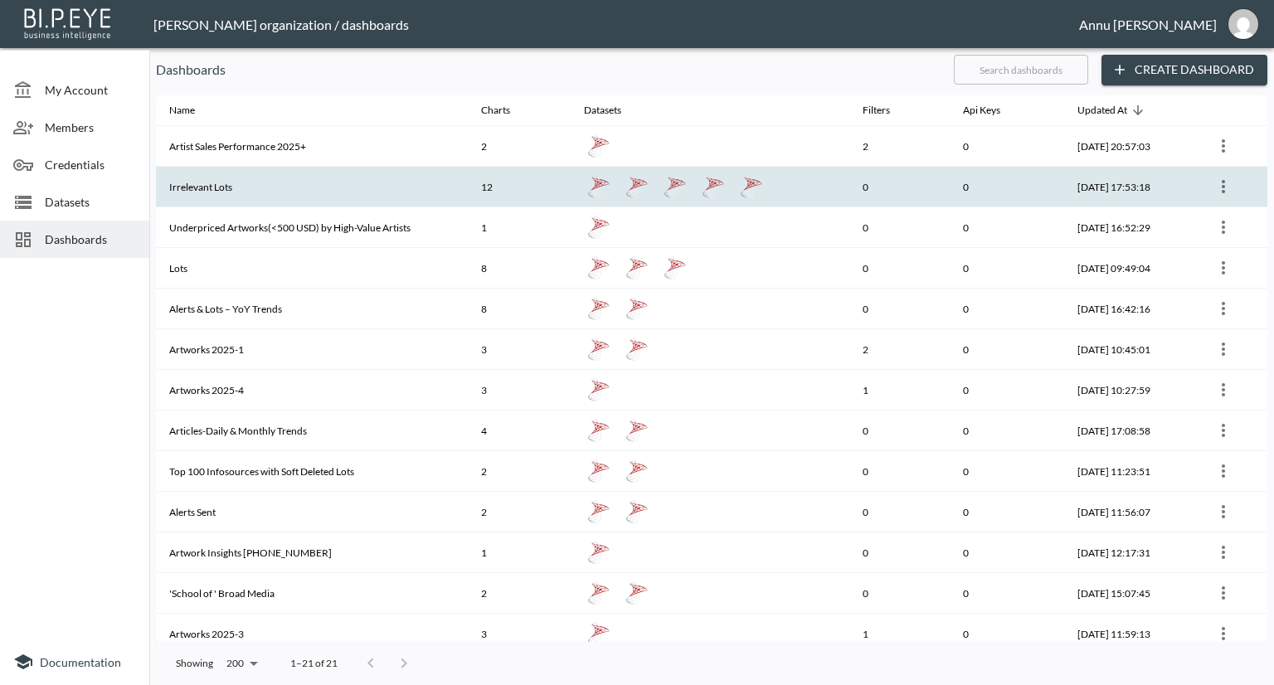
click at [1221, 185] on icon "more" at bounding box center [1224, 187] width 20 height 20
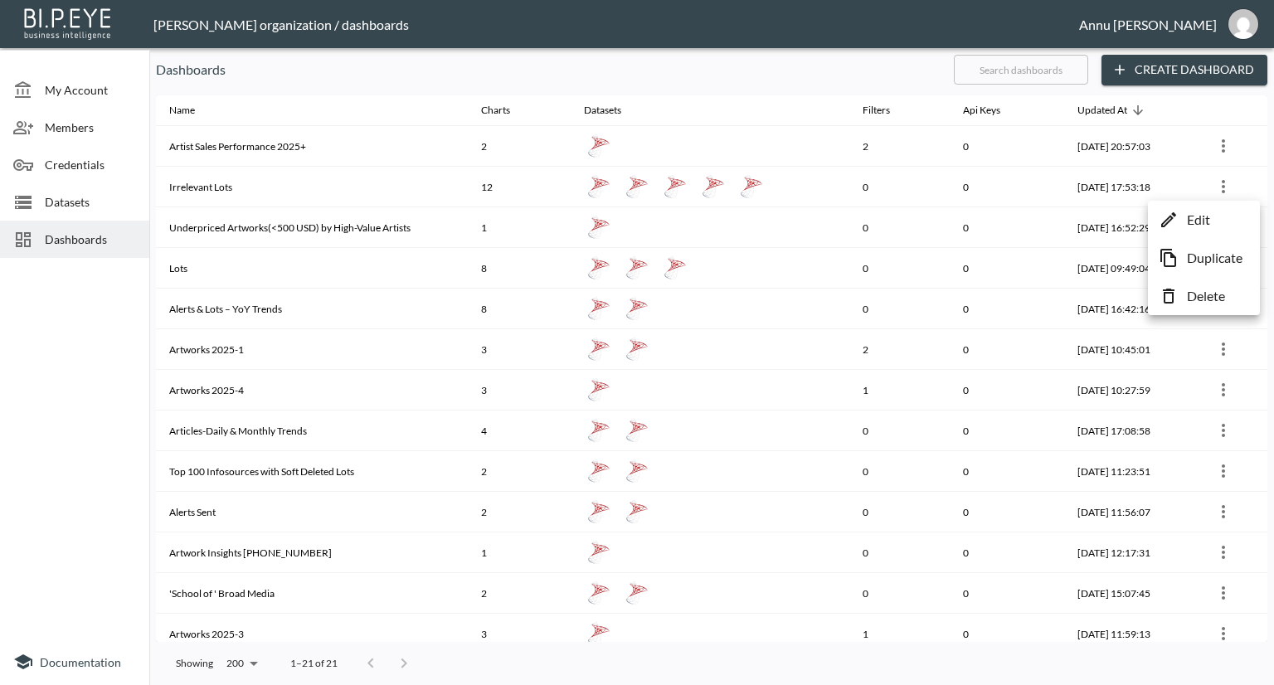
click at [1183, 219] on li "Edit" at bounding box center [1204, 220] width 104 height 30
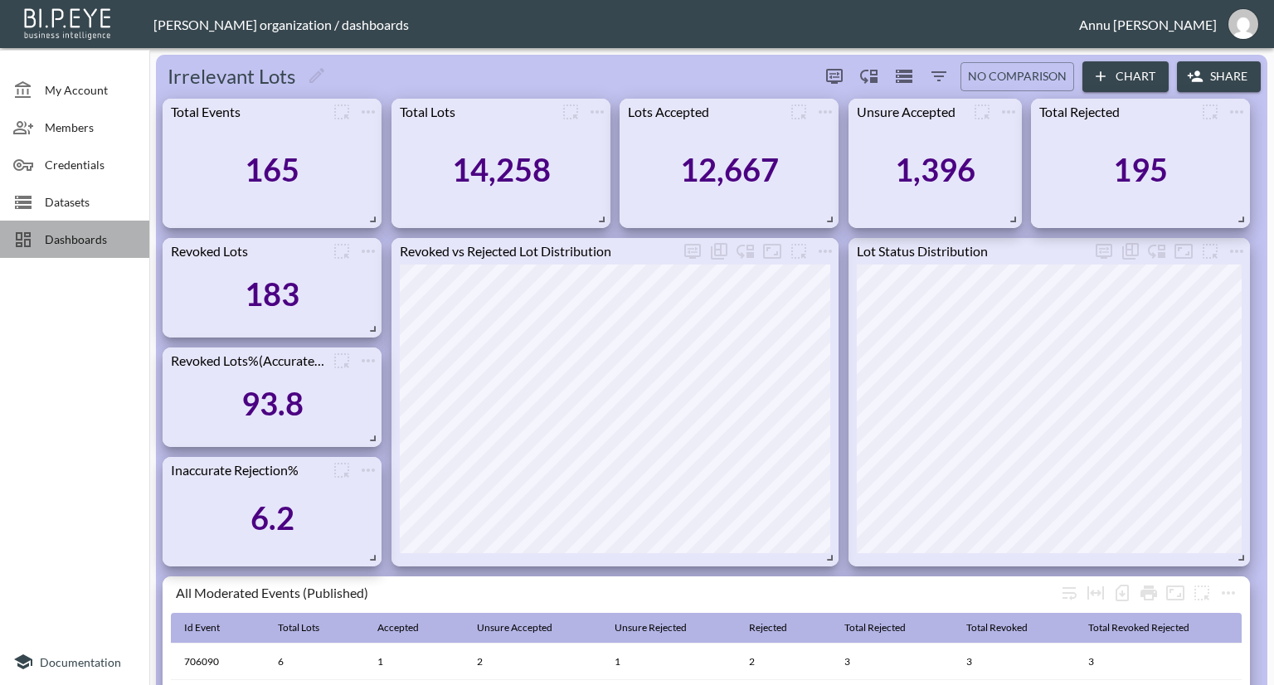
click at [116, 240] on span "Dashboards" at bounding box center [90, 239] width 91 height 17
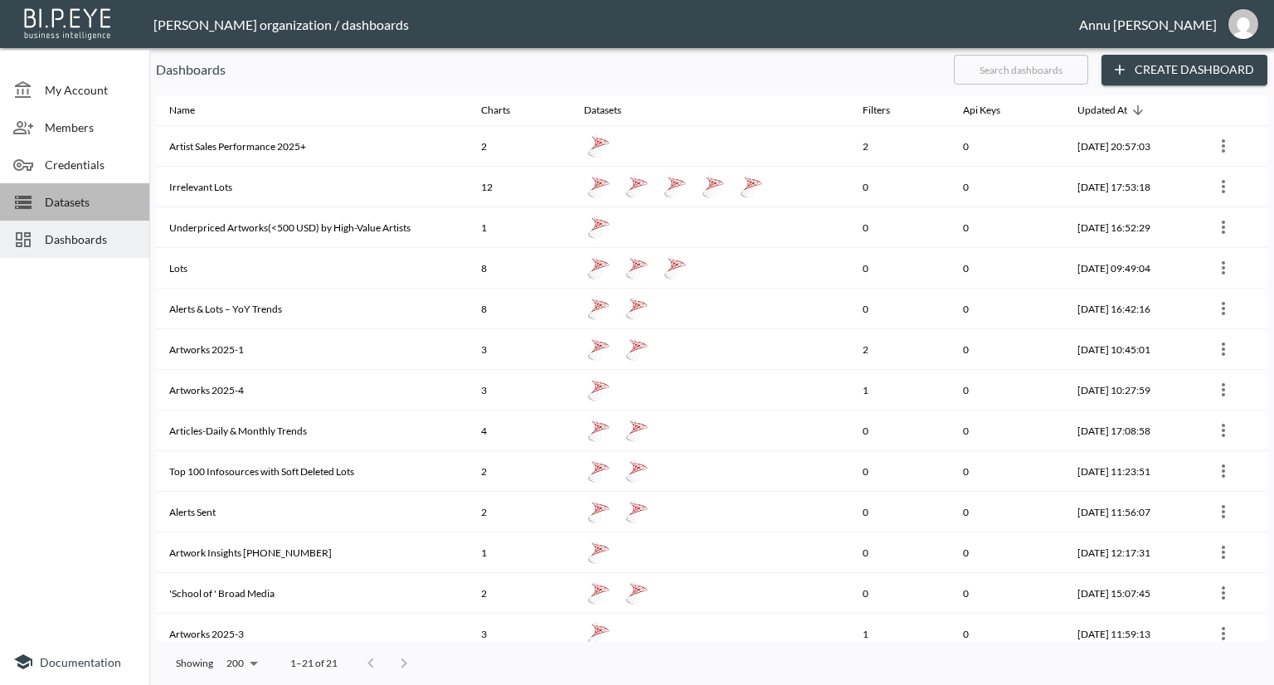
click at [94, 204] on span "Datasets" at bounding box center [90, 201] width 91 height 17
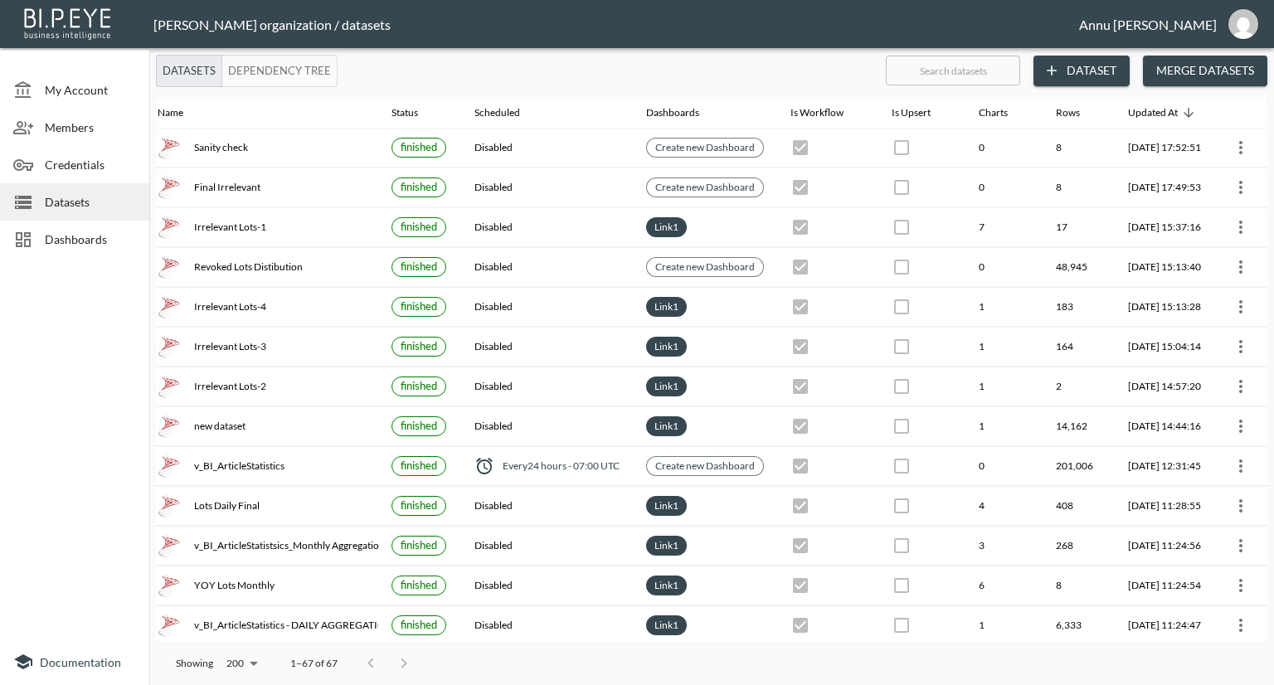
scroll to position [0, 97]
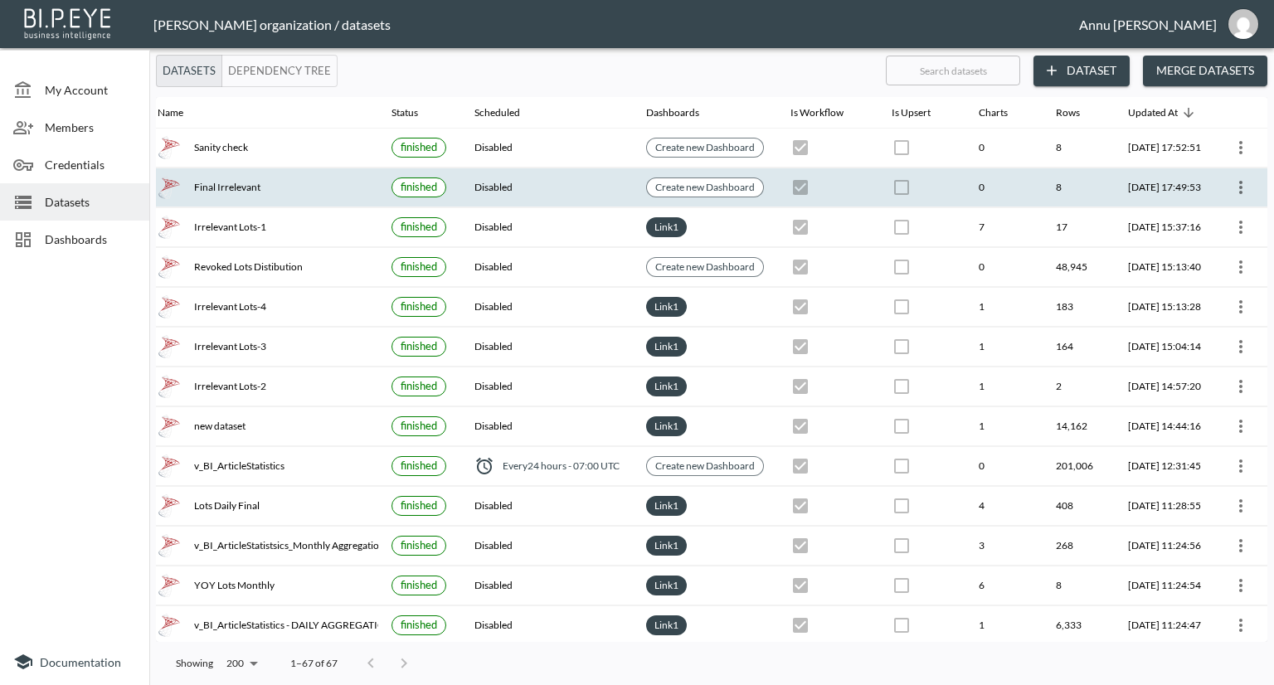
click at [1236, 180] on icon "more" at bounding box center [1241, 188] width 20 height 20
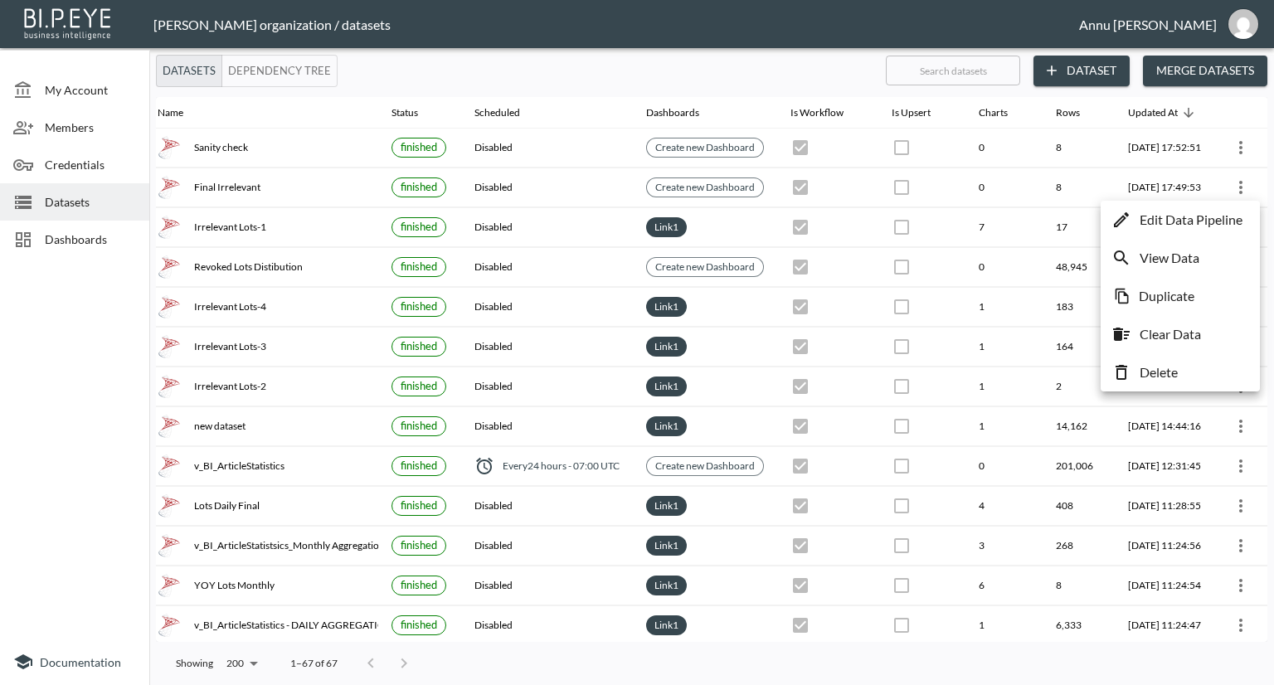
click at [1191, 216] on p "Edit Data Pipeline" at bounding box center [1191, 220] width 103 height 20
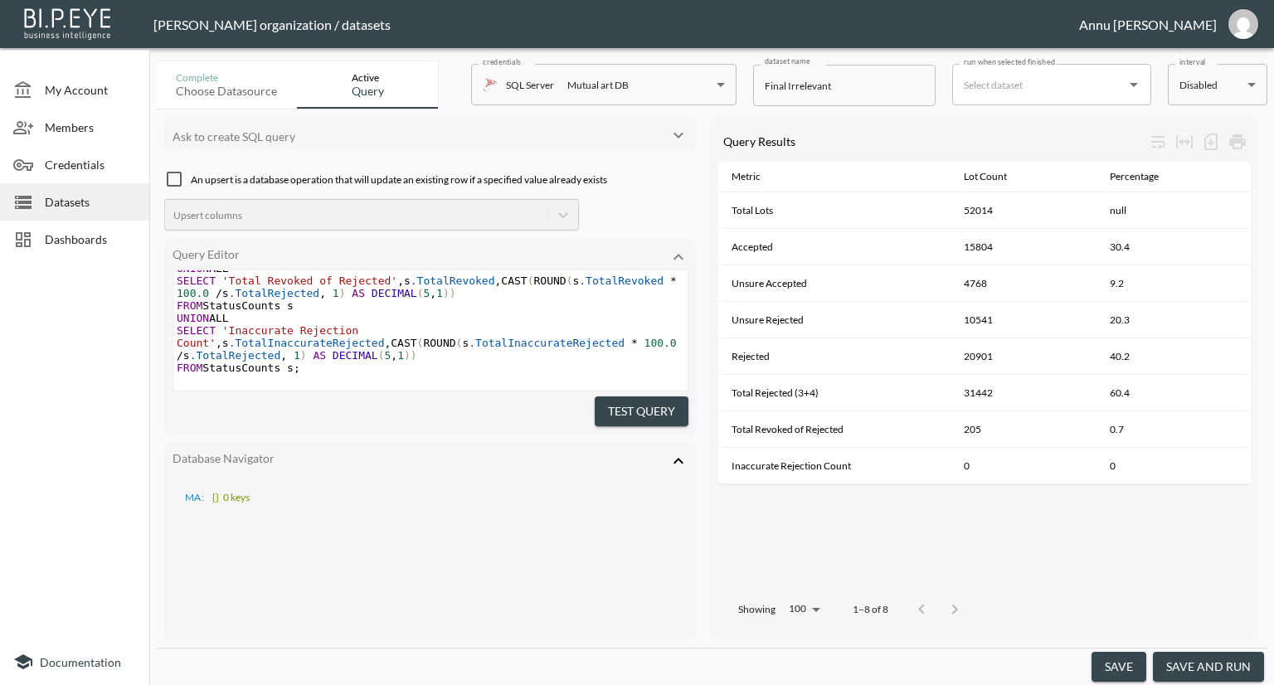
scroll to position [899, 0]
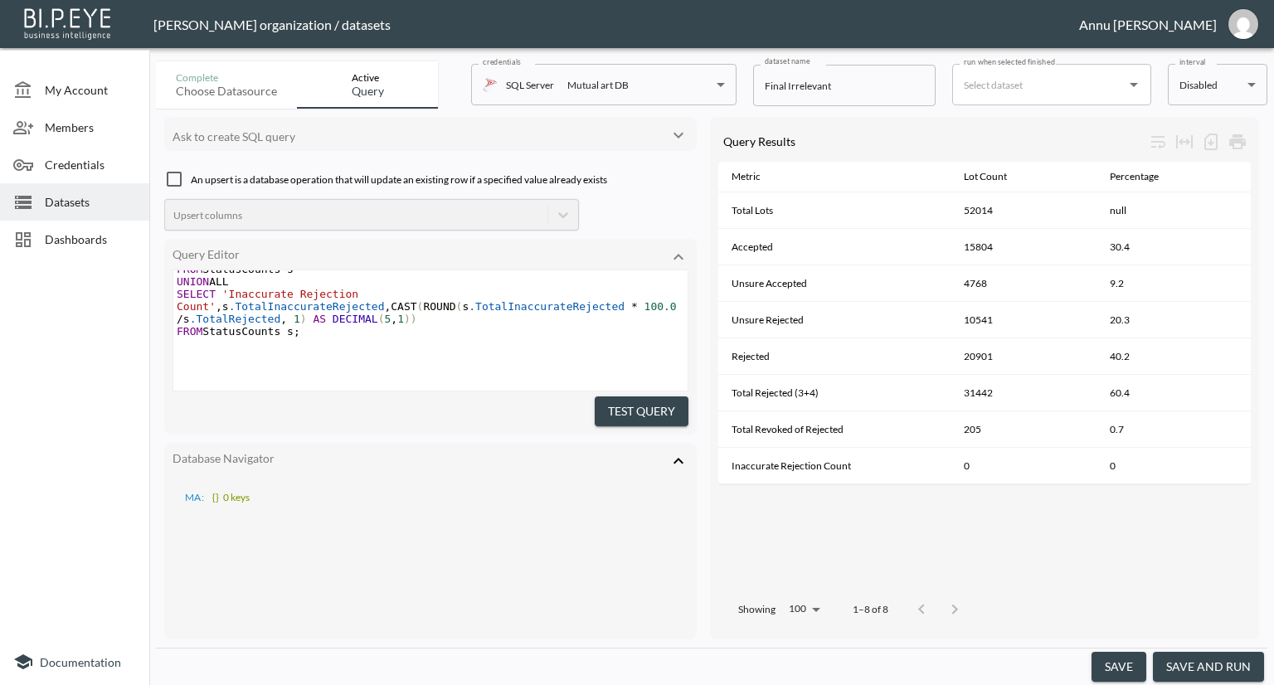
click at [673, 455] on icon at bounding box center [679, 461] width 20 height 20
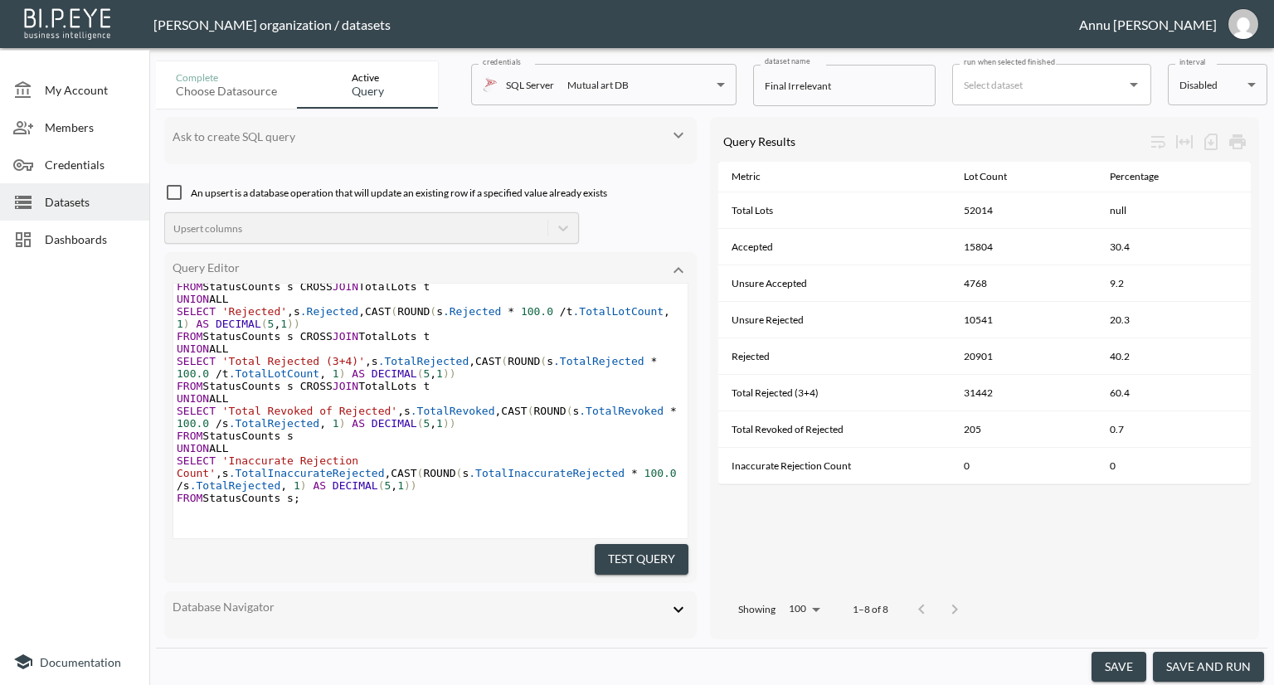
scroll to position [766, 0]
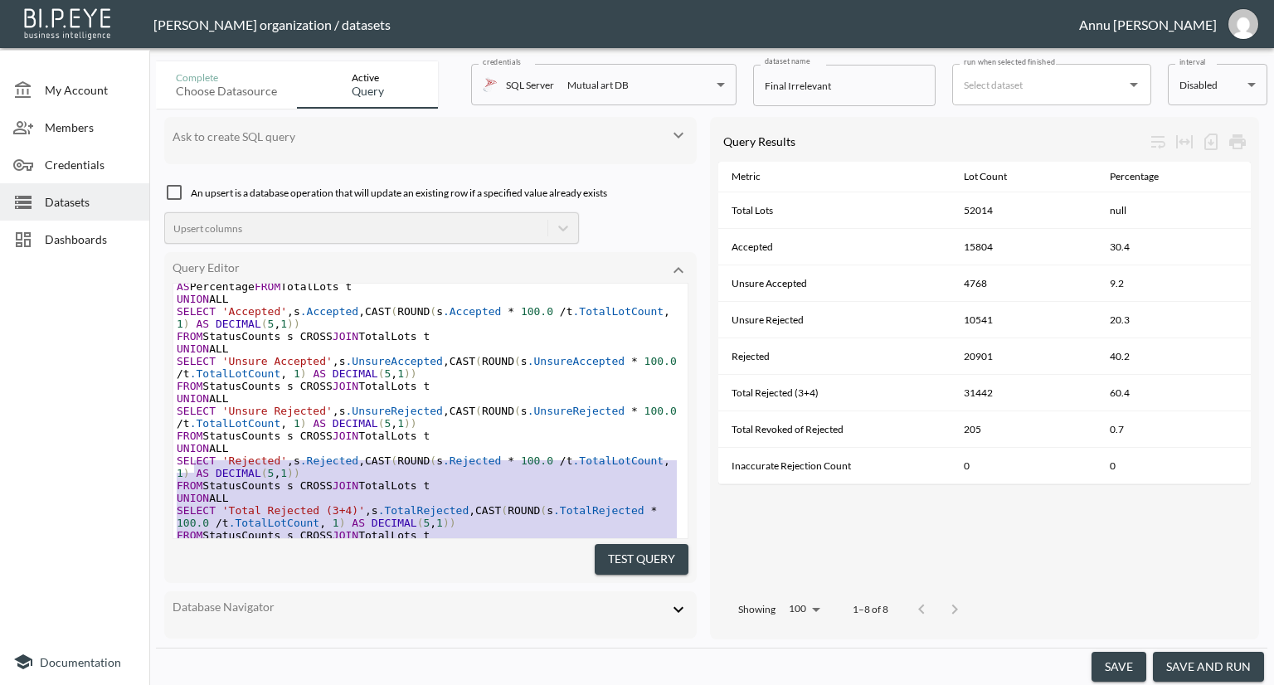
type textarea ";WITH PublishedEvents AS ( -- Step 1: Only published events after 20-Aug SELECT…"
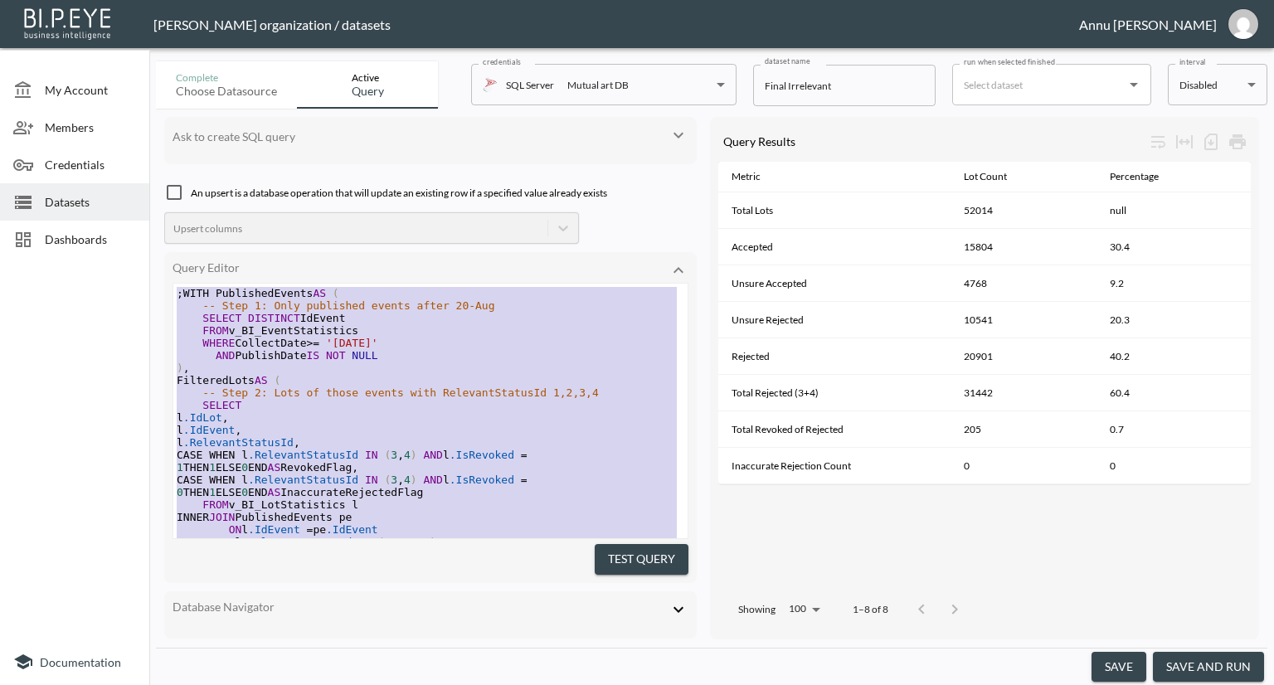
drag, startPoint x: 309, startPoint y: 465, endPoint x: 160, endPoint y: 178, distance: 322.8
click at [107, 241] on span "Dashboards" at bounding box center [90, 239] width 91 height 17
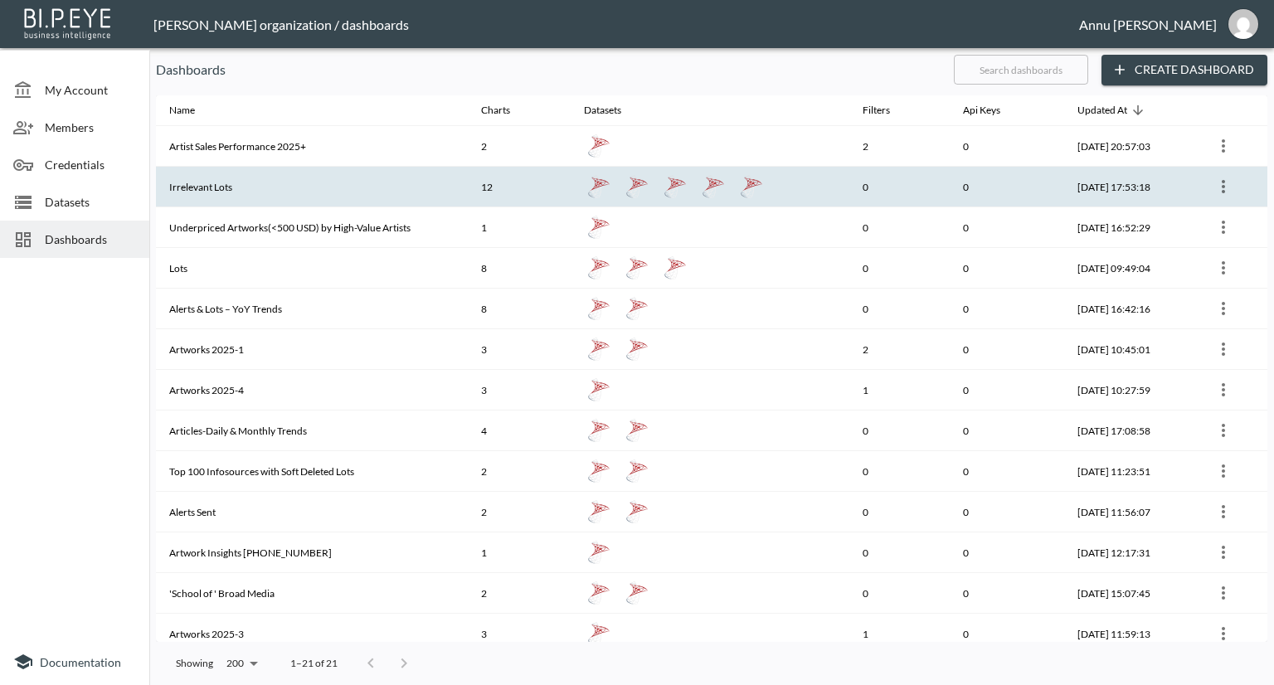
click at [259, 189] on th "Irrelevant Lots" at bounding box center [312, 187] width 312 height 41
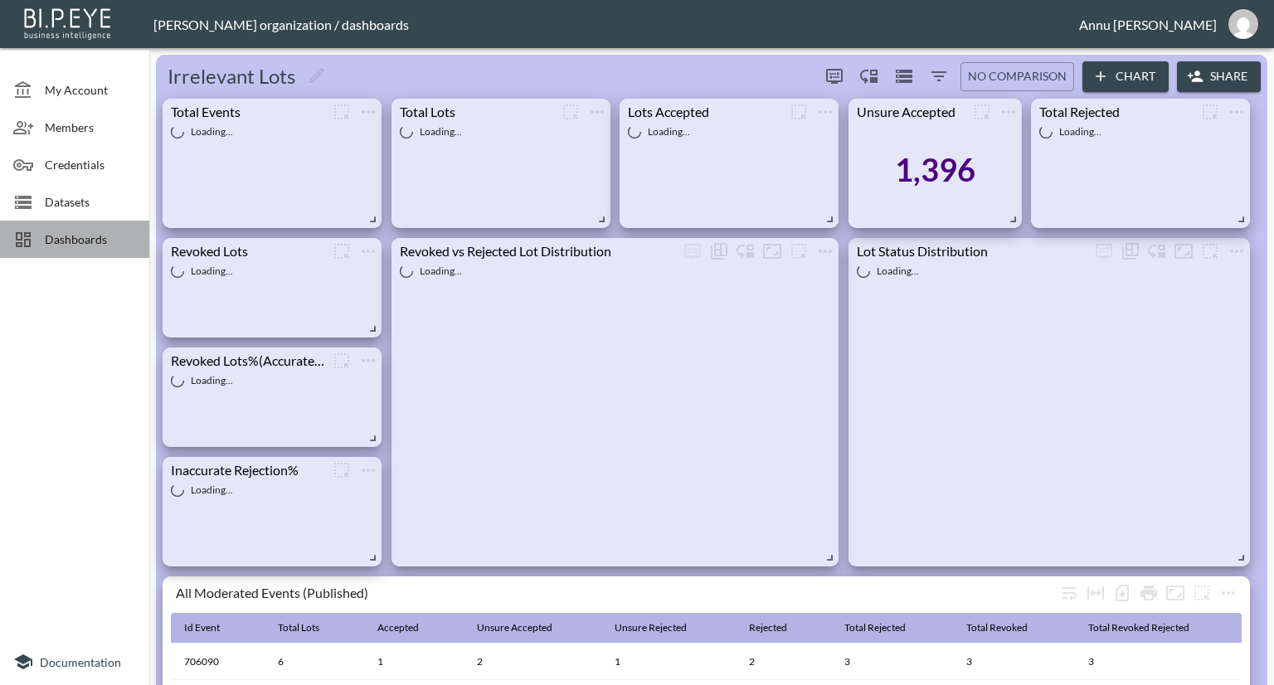
click at [119, 231] on span "Dashboards" at bounding box center [90, 239] width 91 height 17
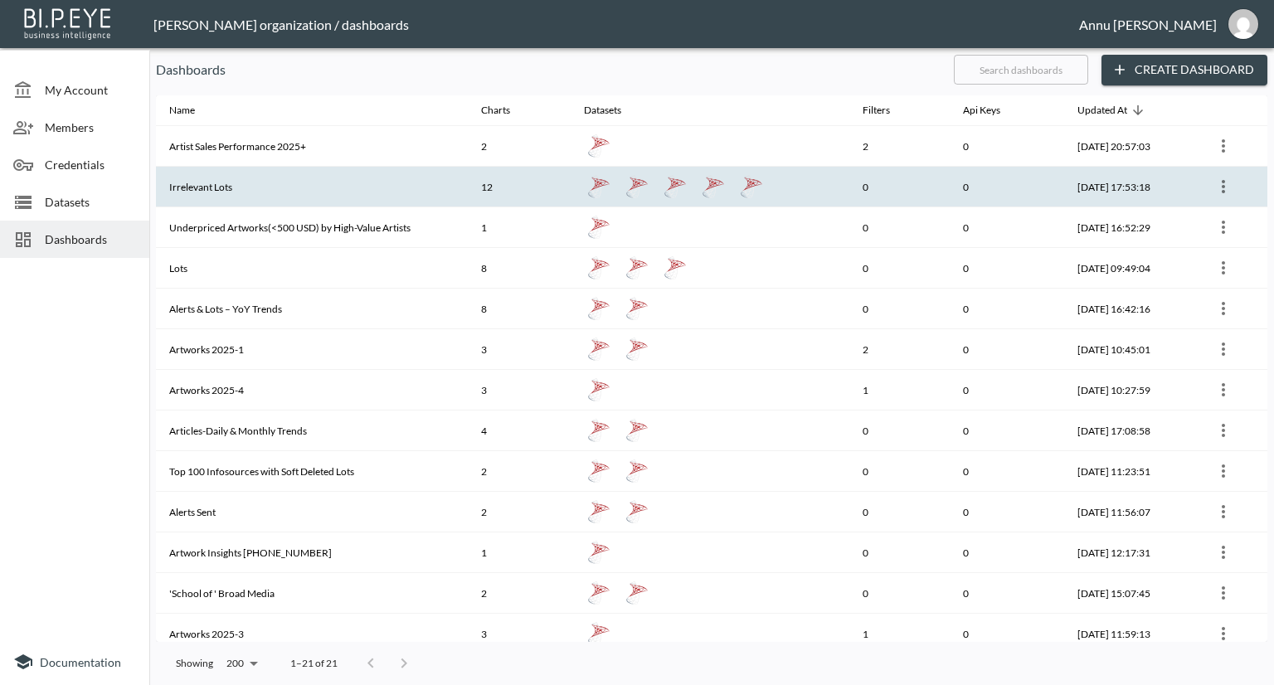
click at [1220, 190] on icon "more" at bounding box center [1224, 187] width 20 height 20
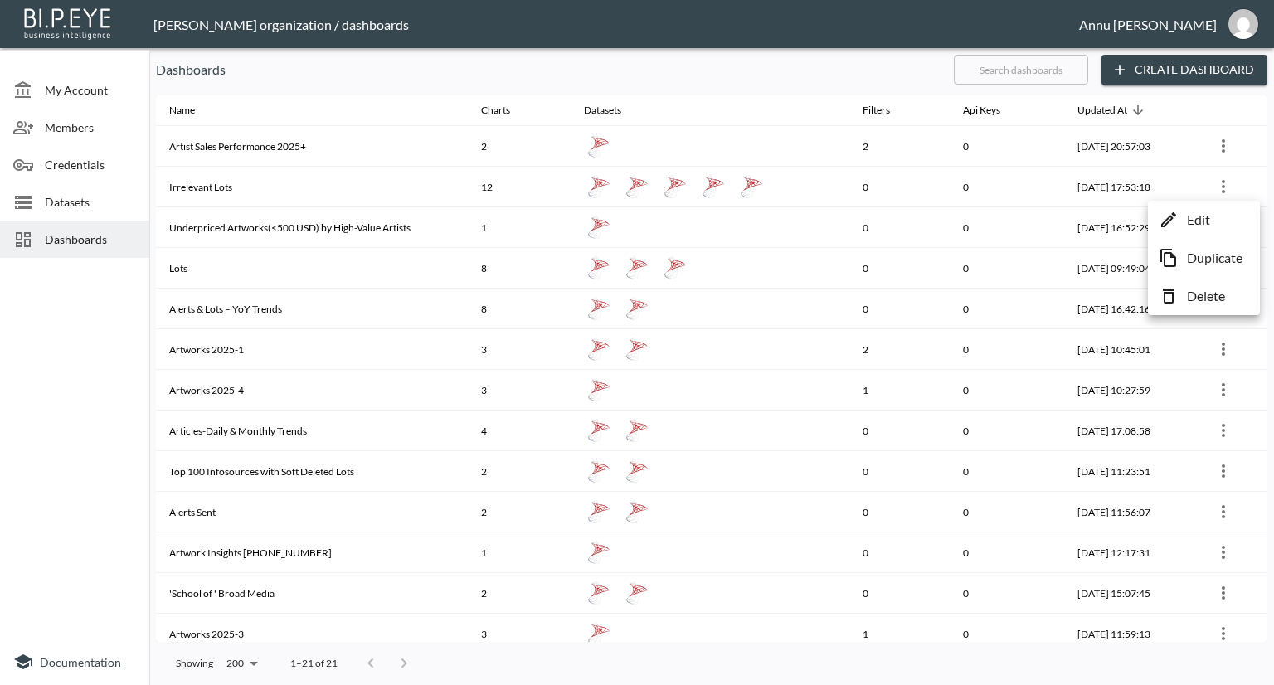
click at [1191, 216] on p "Edit" at bounding box center [1198, 220] width 23 height 20
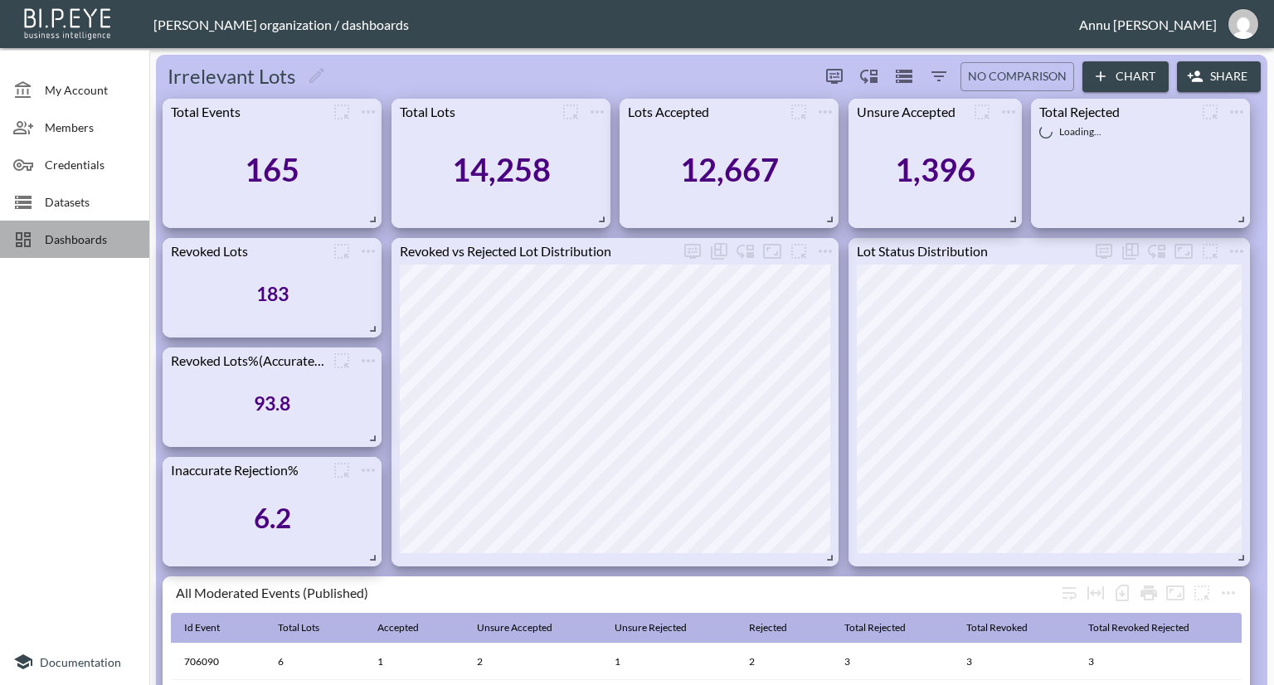
click at [104, 233] on span "Dashboards" at bounding box center [90, 239] width 91 height 17
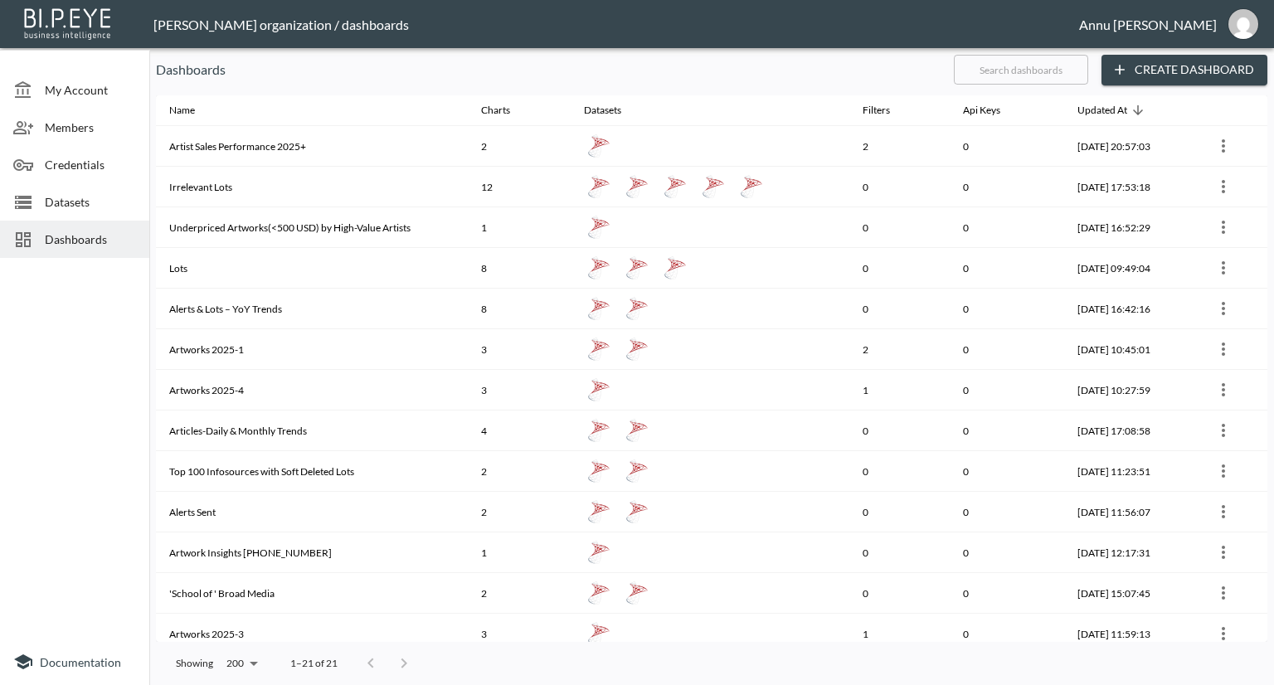
click at [114, 237] on span "Dashboards" at bounding box center [90, 239] width 91 height 17
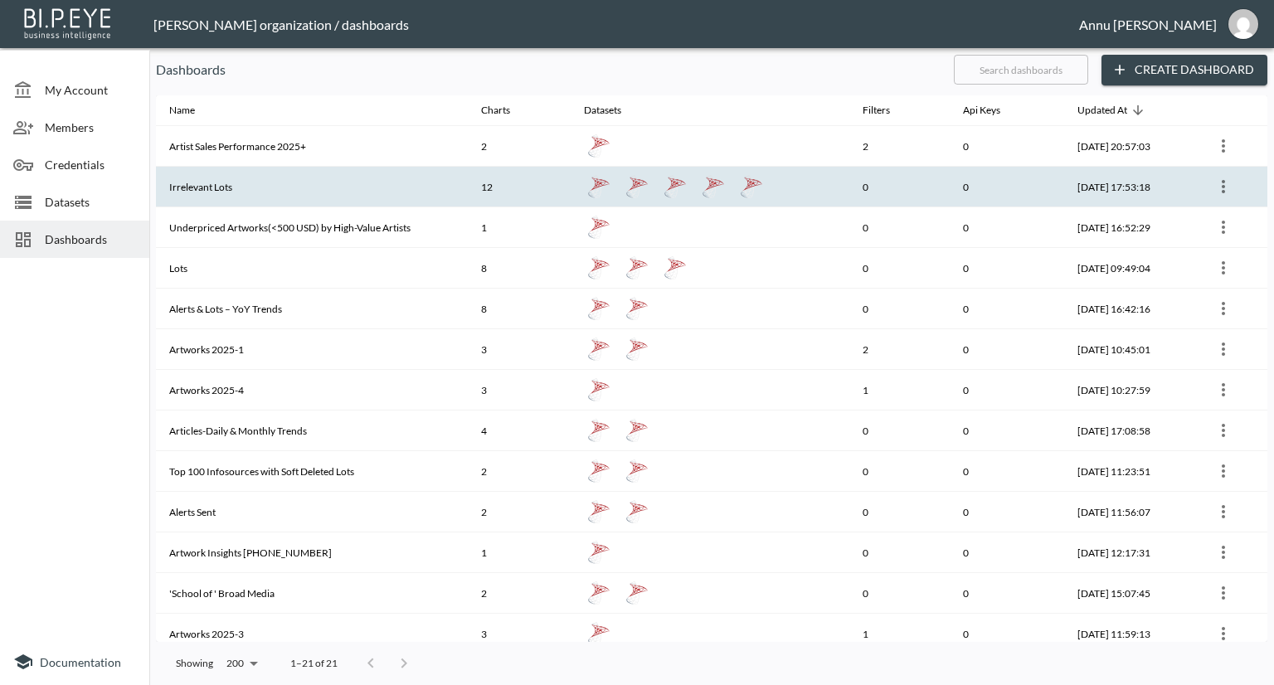
click at [226, 193] on th "Irrelevant Lots" at bounding box center [312, 187] width 312 height 41
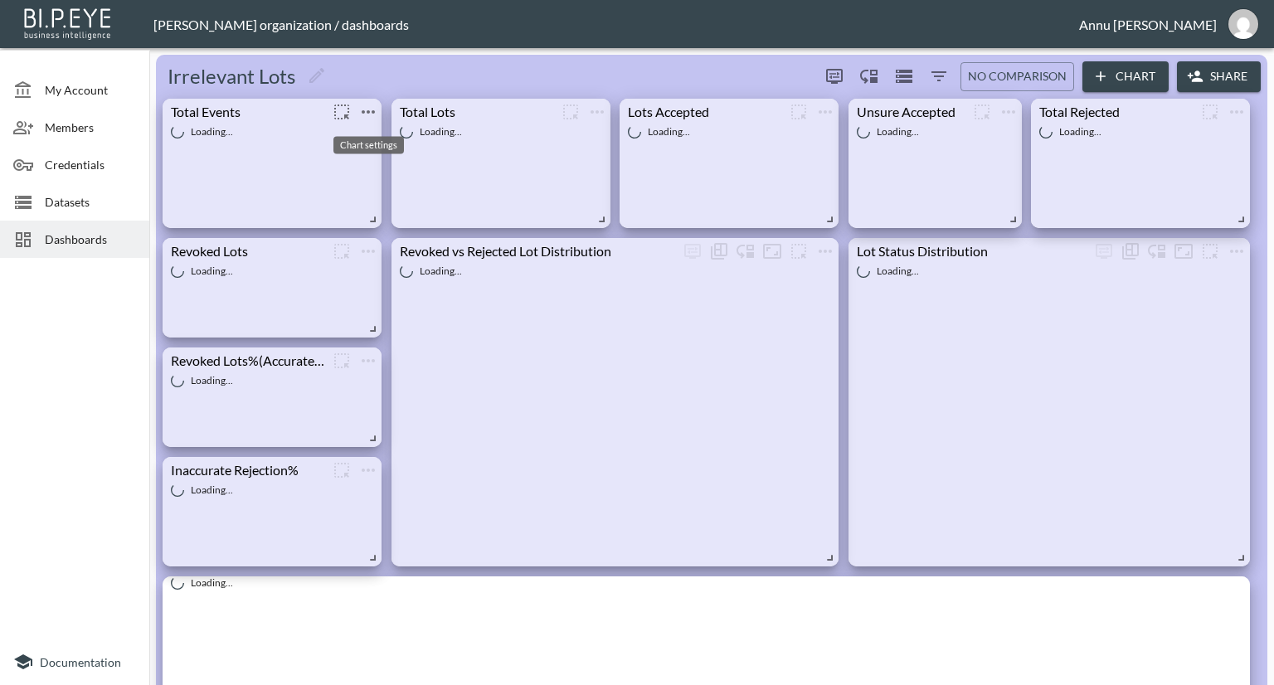
click at [369, 115] on icon "more" at bounding box center [368, 112] width 20 height 20
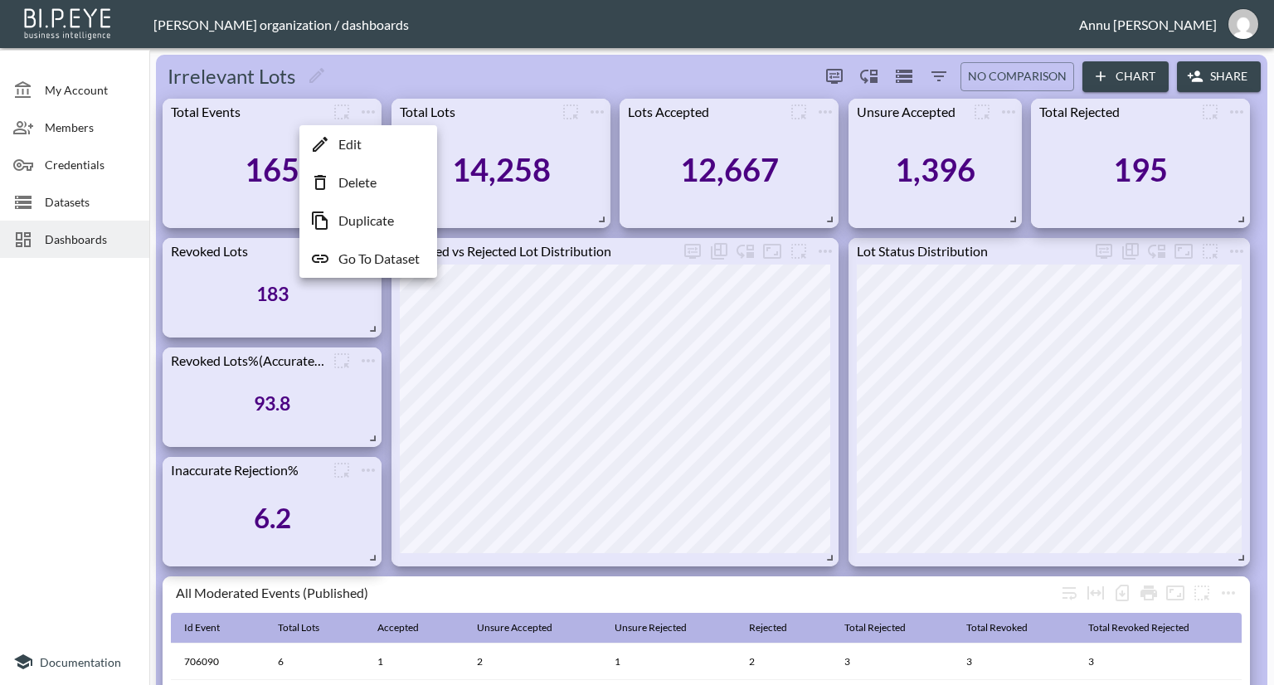
click at [362, 254] on p "Go To Dataset" at bounding box center [378, 259] width 81 height 20
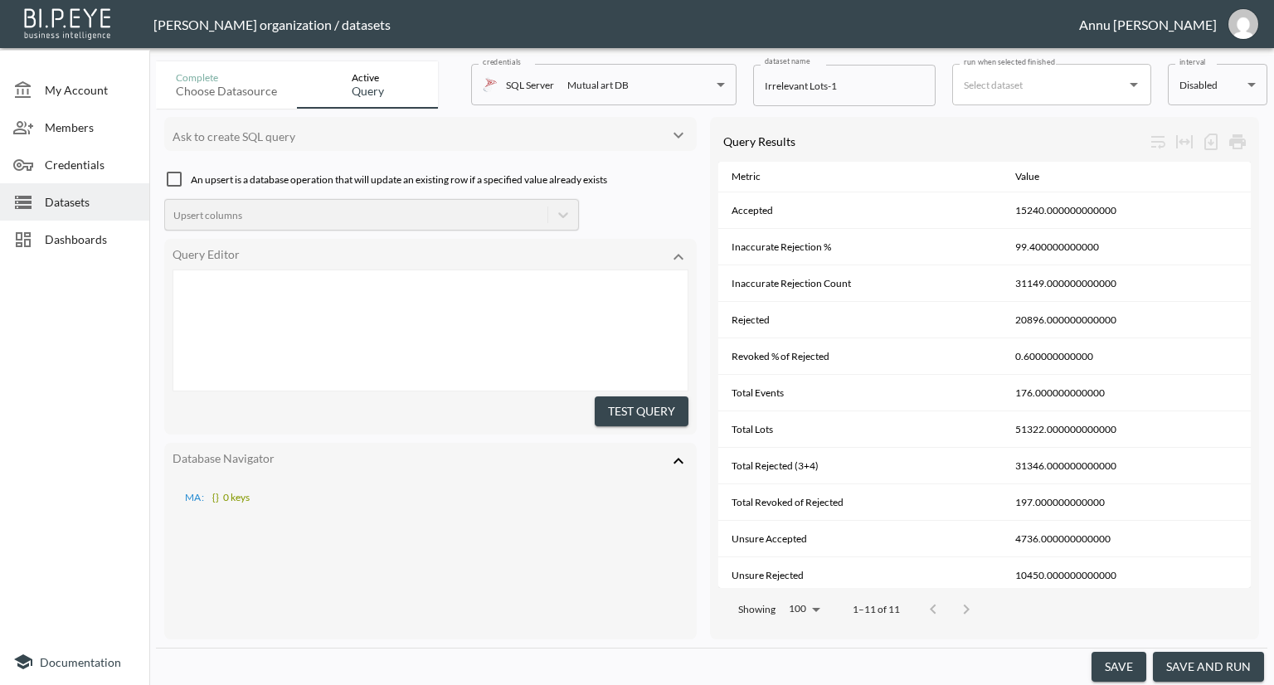
type textarea ";WITH Base AS ( SELECT IdLot, IdEvent, RelevantStatusId, CASE WHEN IsRevoked = …"
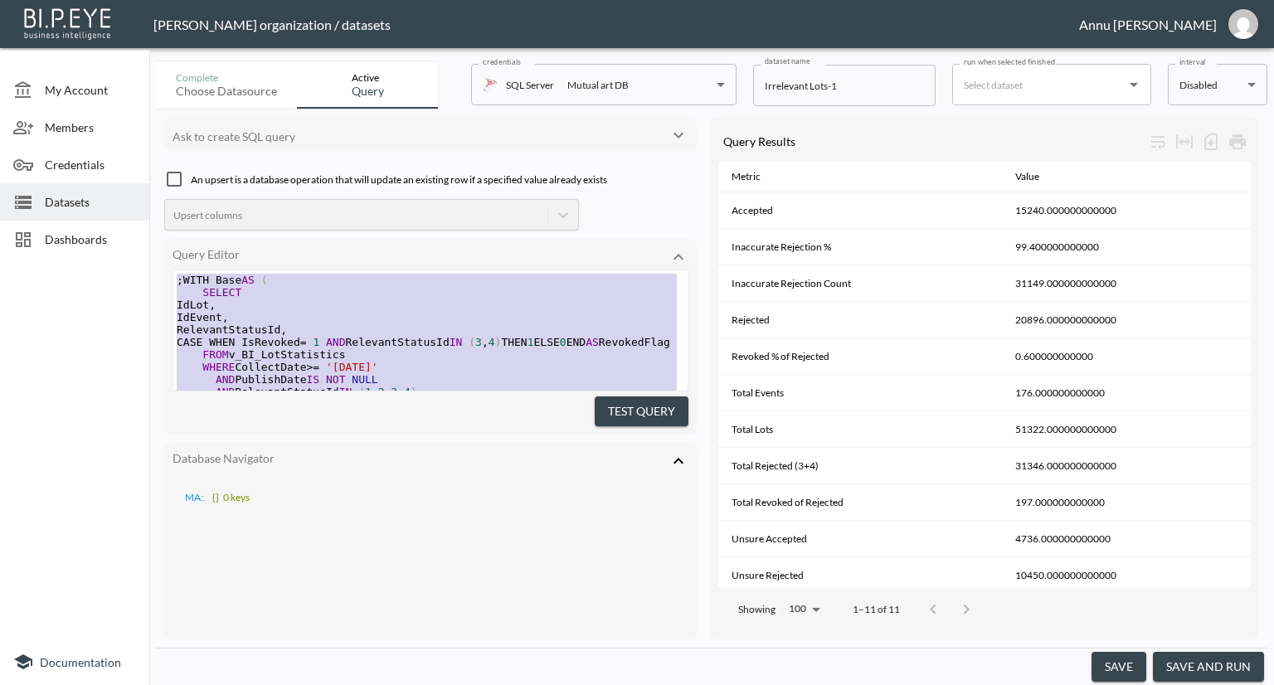
drag, startPoint x: 329, startPoint y: 348, endPoint x: 178, endPoint y: 87, distance: 301.8
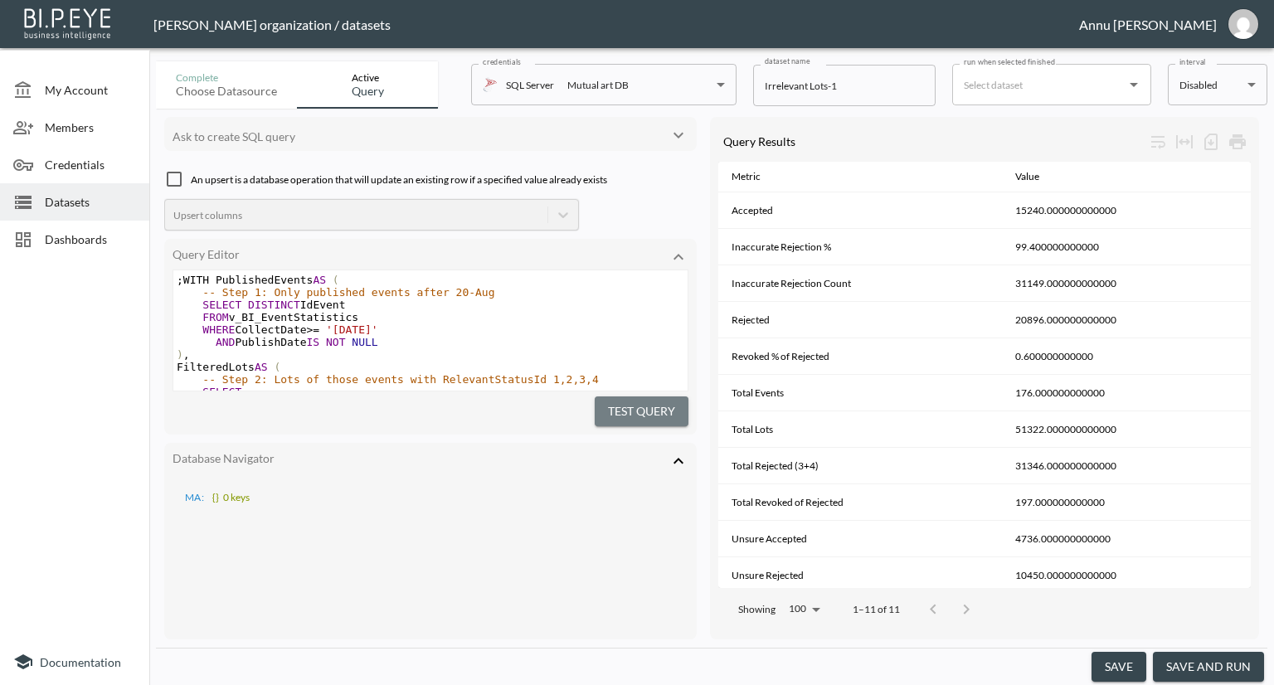
click at [603, 402] on button "Test Query" at bounding box center [642, 412] width 94 height 31
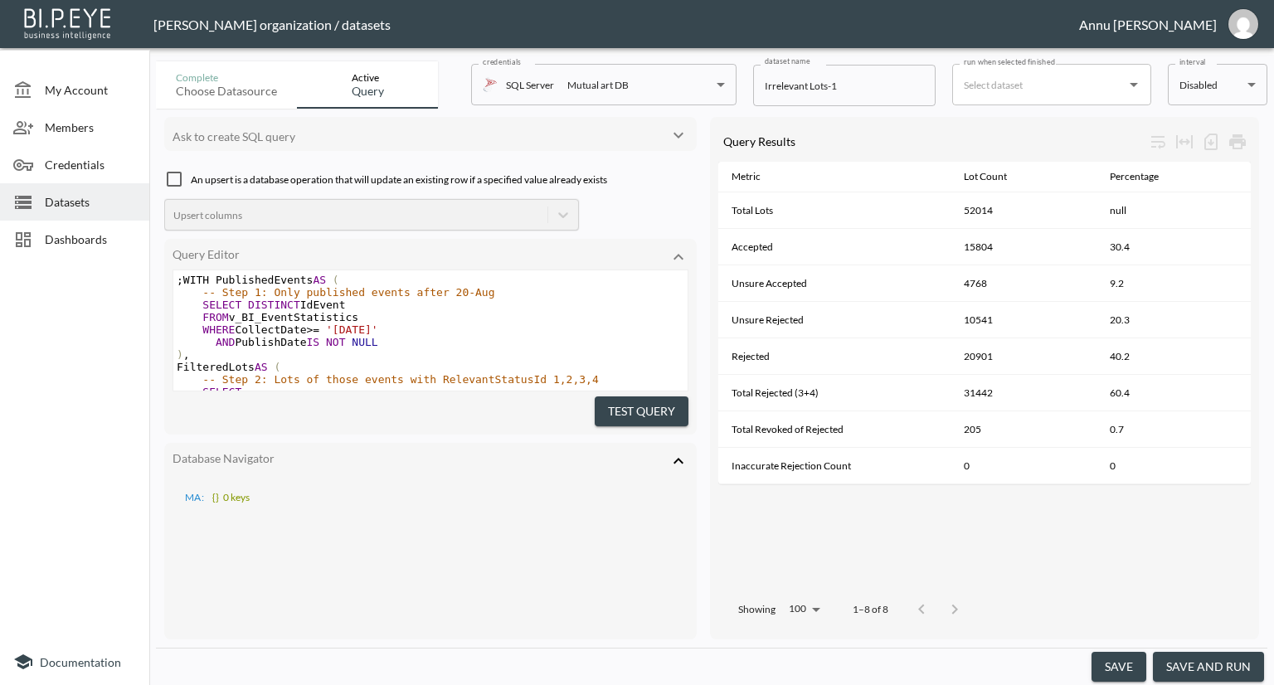
click at [1200, 665] on button "save and run" at bounding box center [1208, 667] width 111 height 31
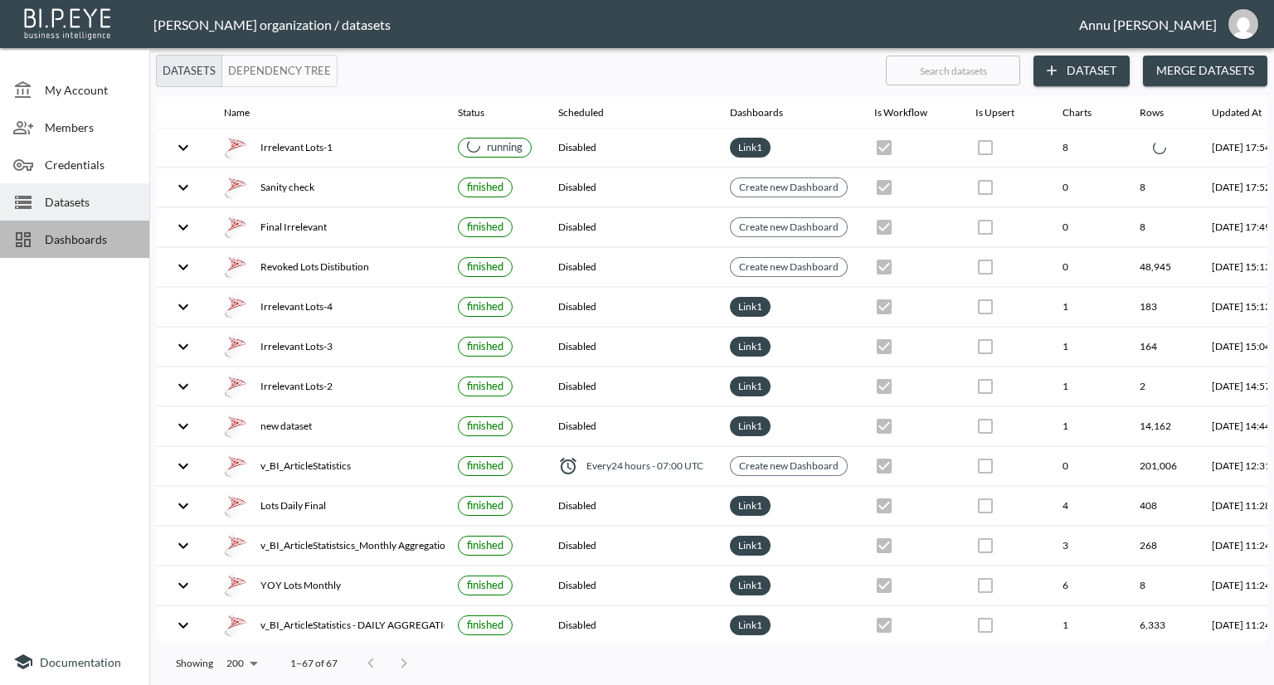
click at [96, 239] on span "Dashboards" at bounding box center [90, 239] width 91 height 17
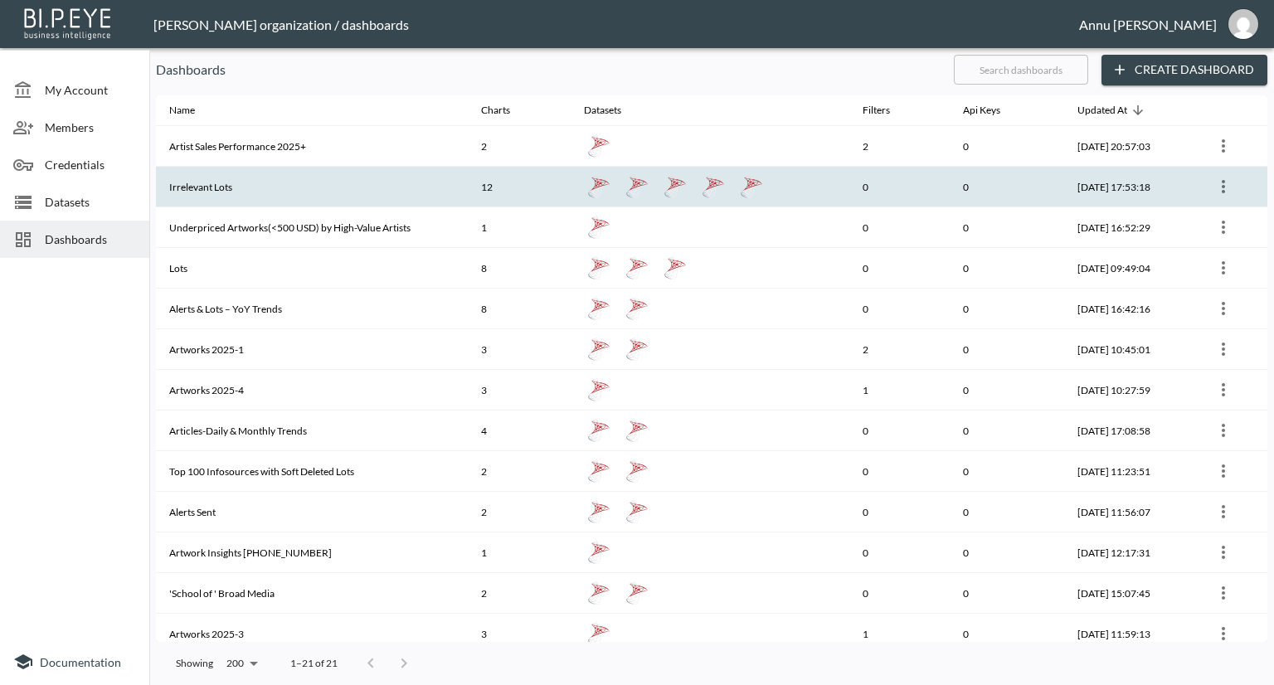
click at [192, 183] on th "Irrelevant Lots" at bounding box center [312, 187] width 312 height 41
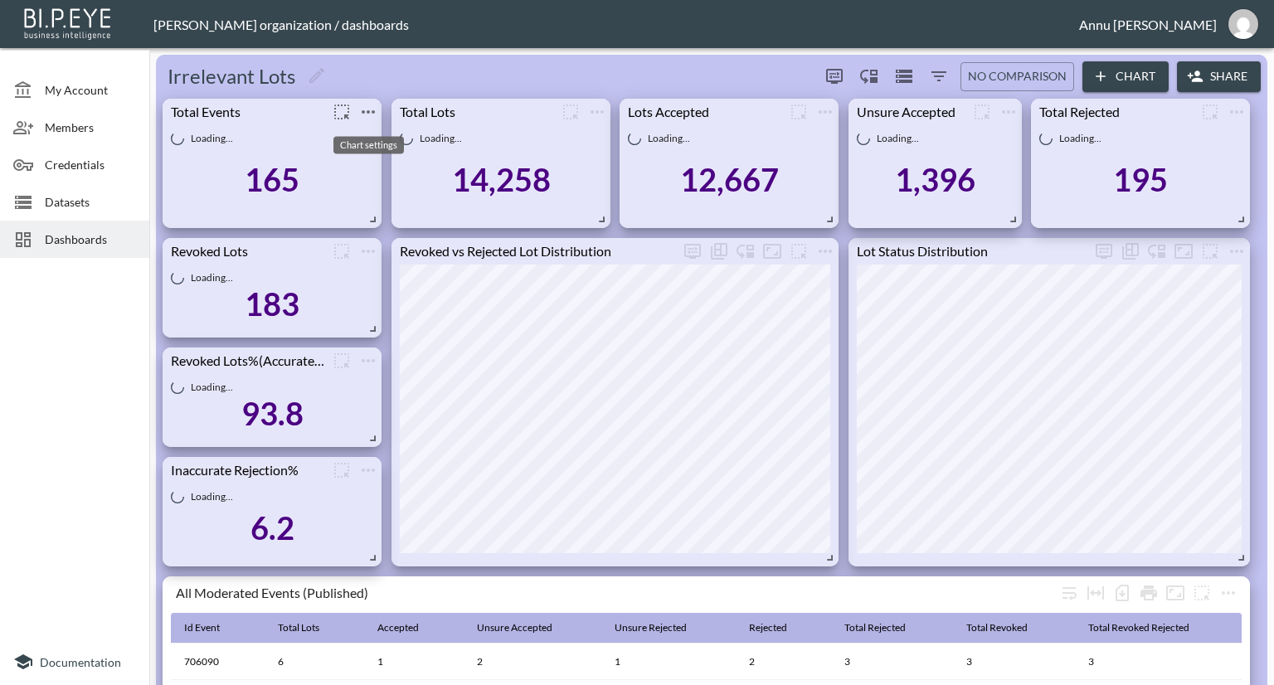
click at [361, 114] on icon "more" at bounding box center [368, 112] width 20 height 20
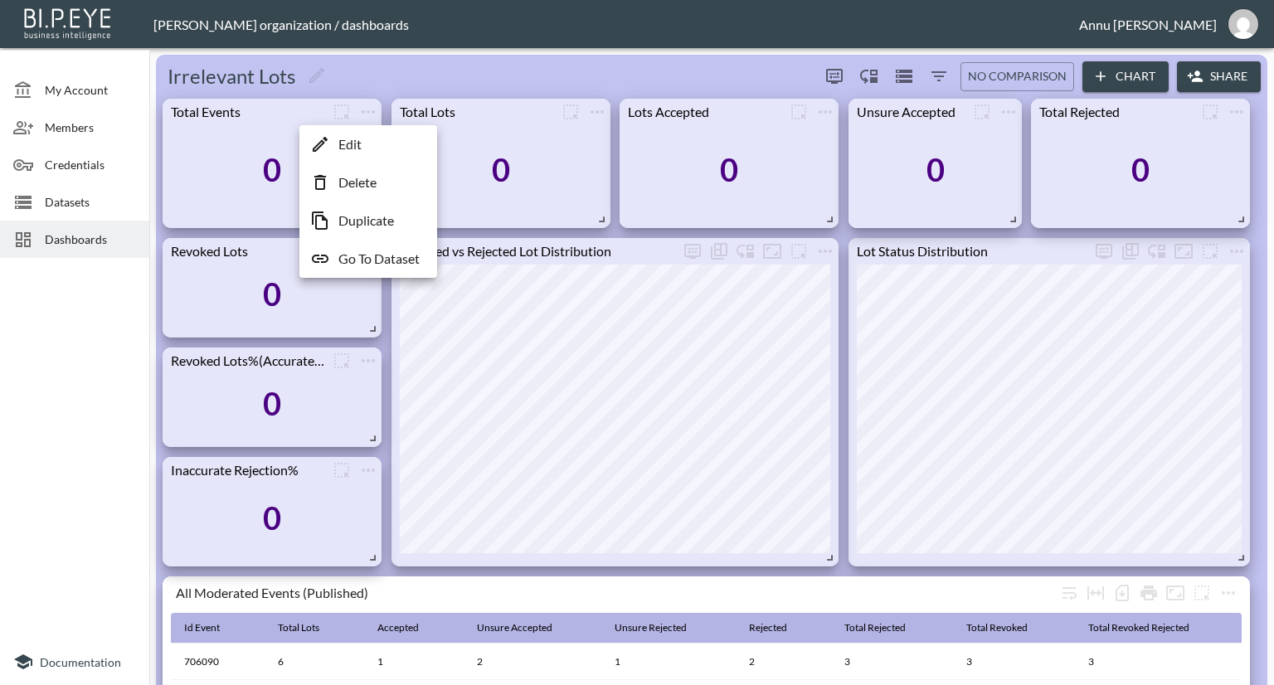
click at [368, 110] on div at bounding box center [637, 342] width 1274 height 685
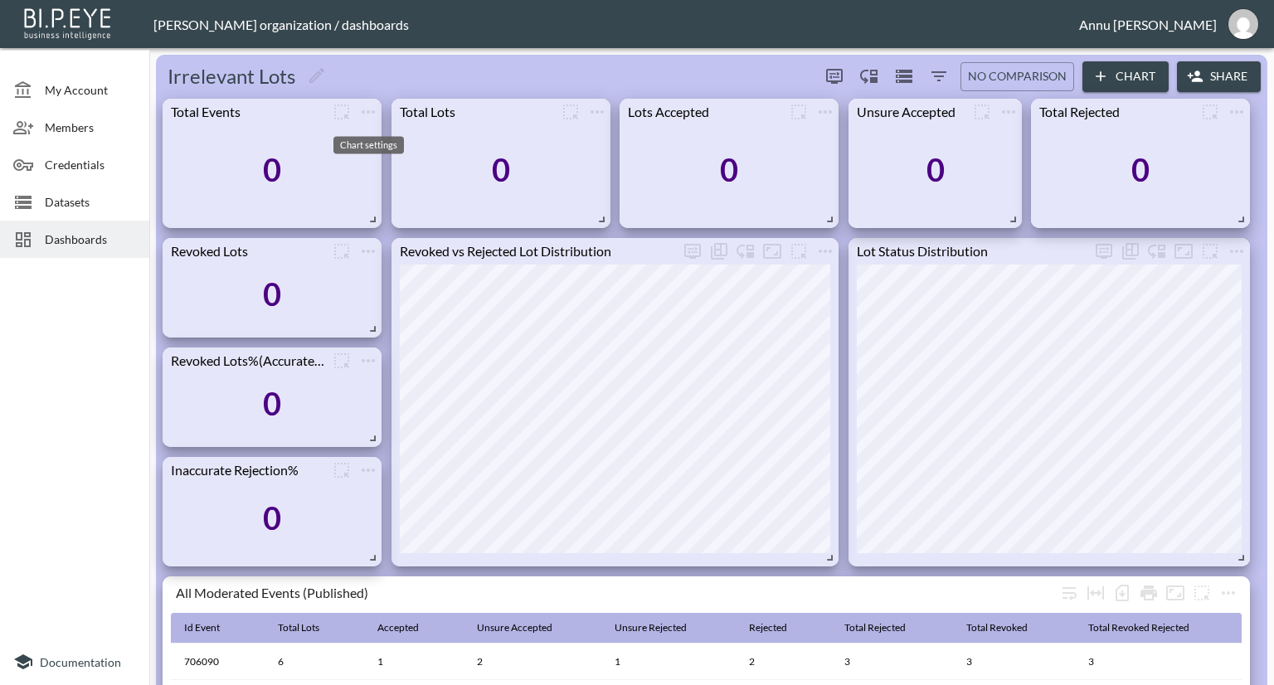
click at [368, 110] on icon "more" at bounding box center [368, 111] width 13 height 3
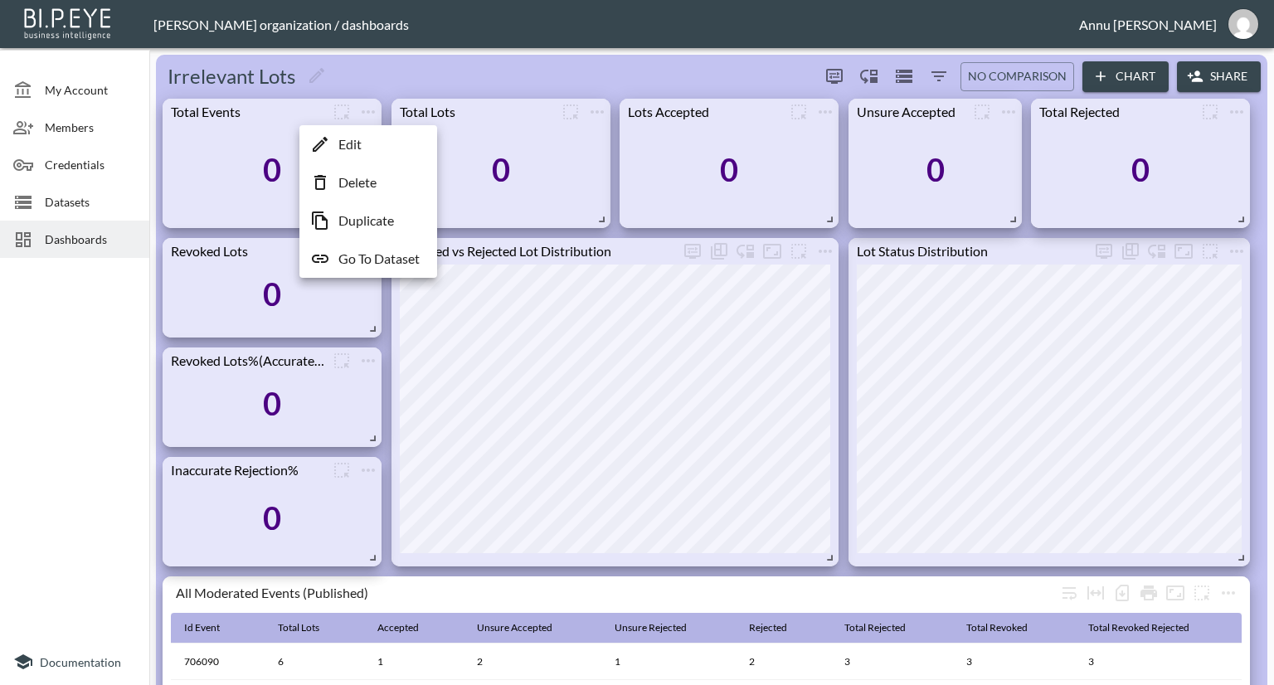
click at [357, 149] on p "Edit" at bounding box center [349, 144] width 23 height 20
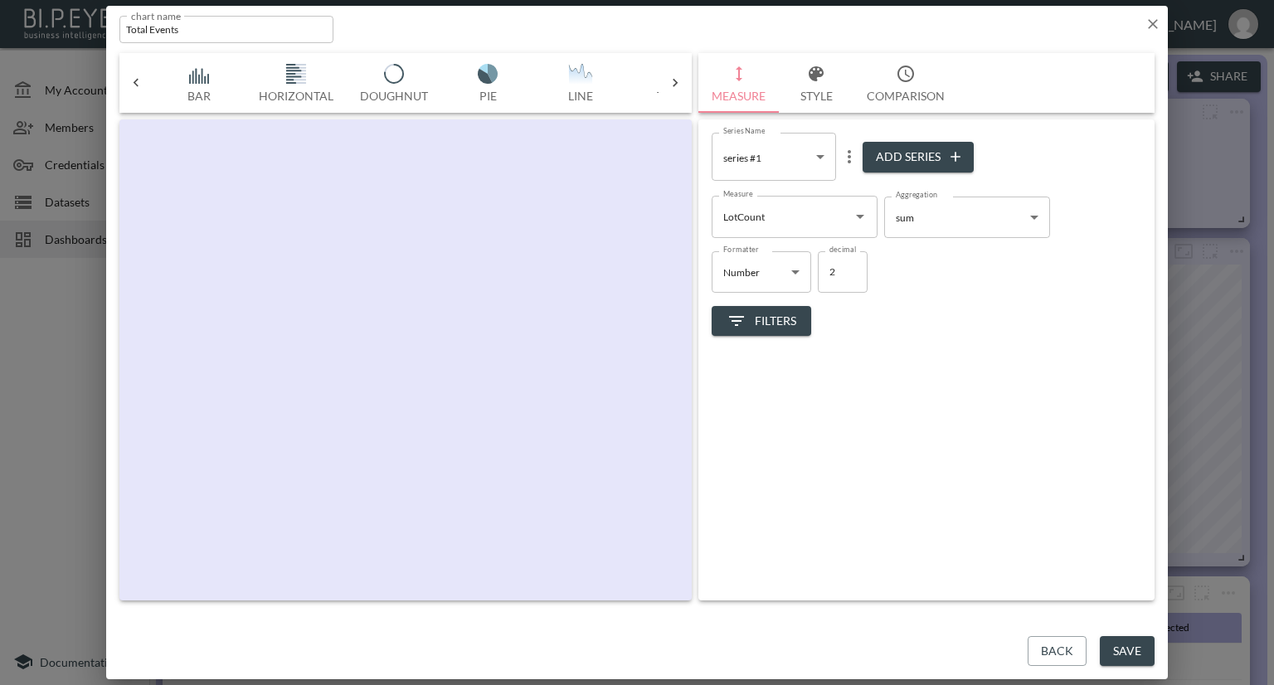
scroll to position [0, 86]
click at [865, 218] on icon "Open" at bounding box center [860, 217] width 20 height 20
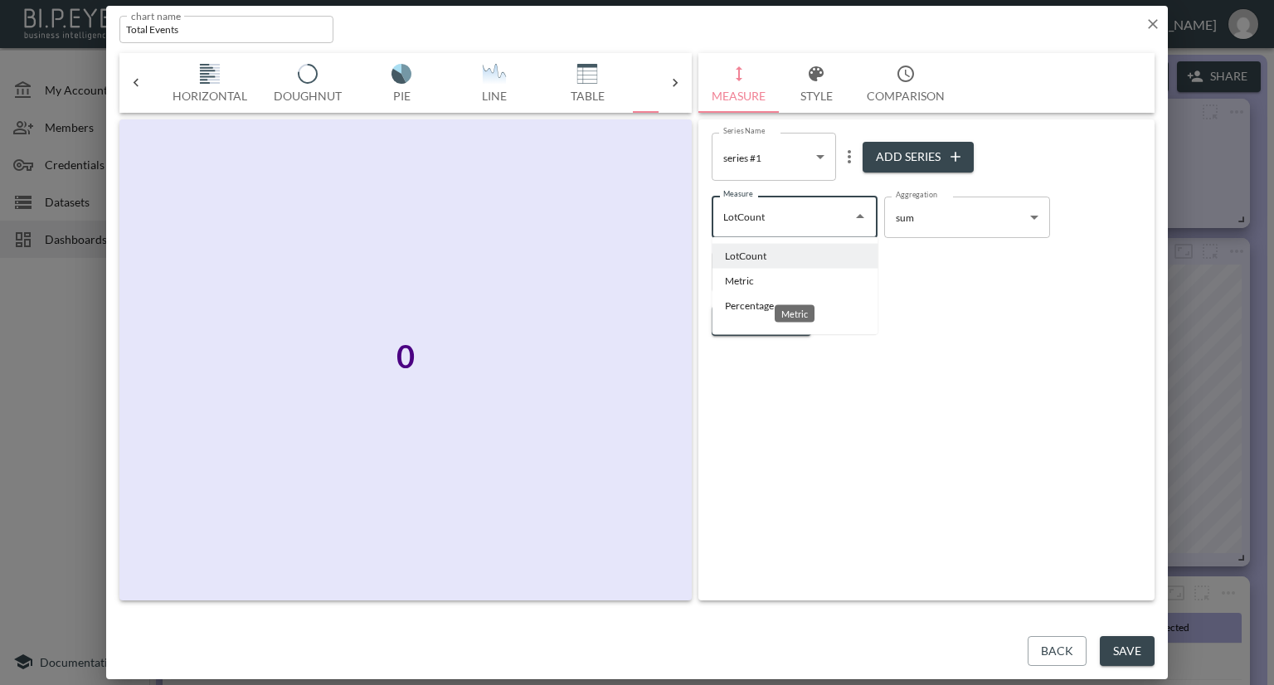
click at [761, 279] on li "Metric" at bounding box center [795, 281] width 166 height 25
type input "Metric"
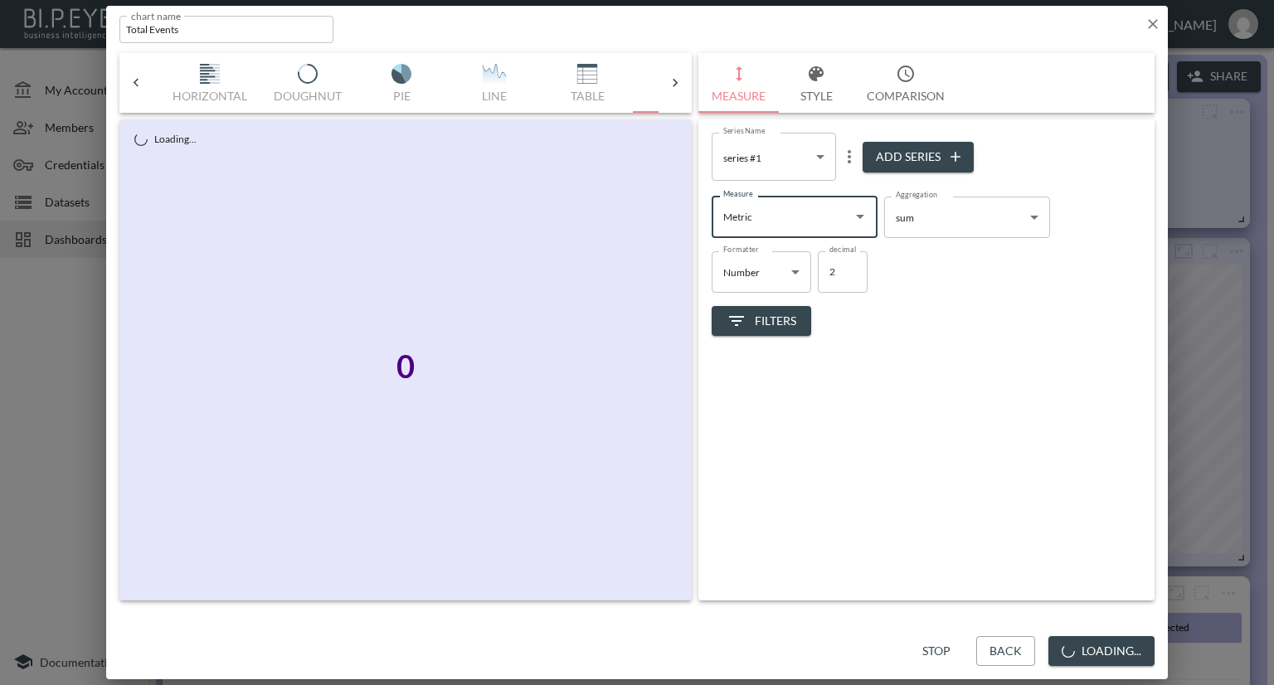
click at [913, 214] on body "BI.P.EYE, Interactive Analytics Dashboards - app Nadia Senft organization / das…" at bounding box center [637, 342] width 1274 height 685
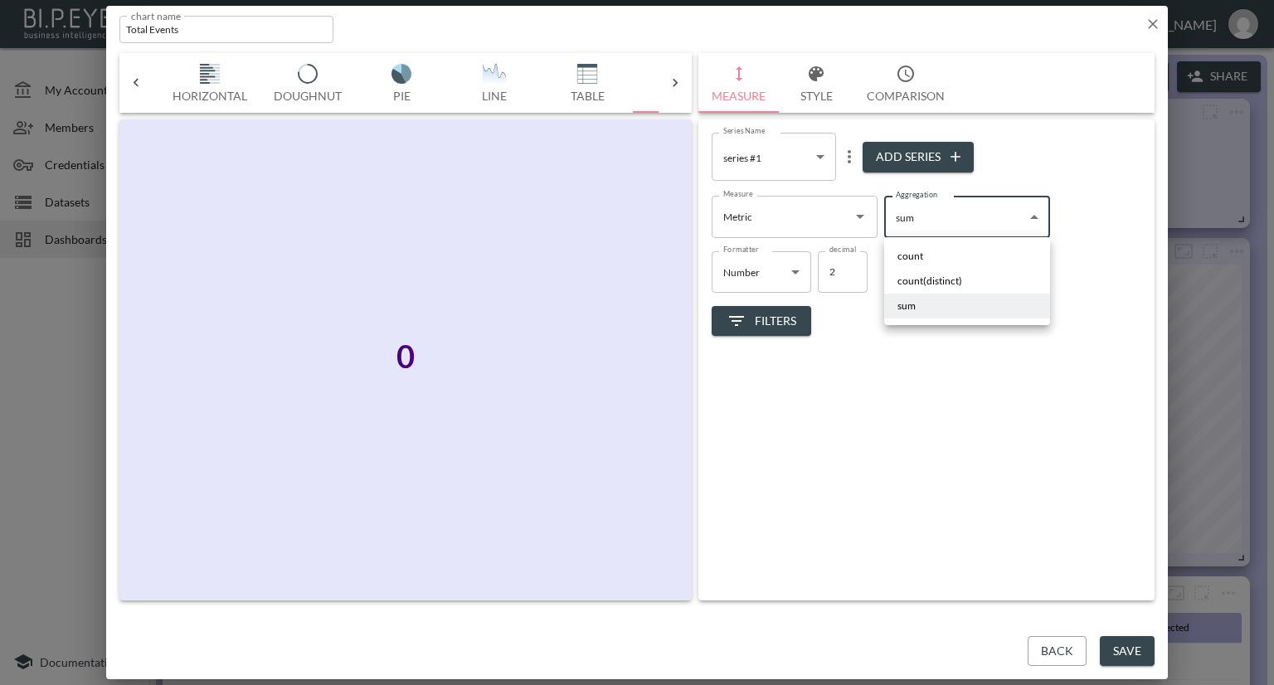
click at [857, 217] on div at bounding box center [637, 342] width 1274 height 685
click at [853, 217] on icon "Open" at bounding box center [860, 217] width 20 height 20
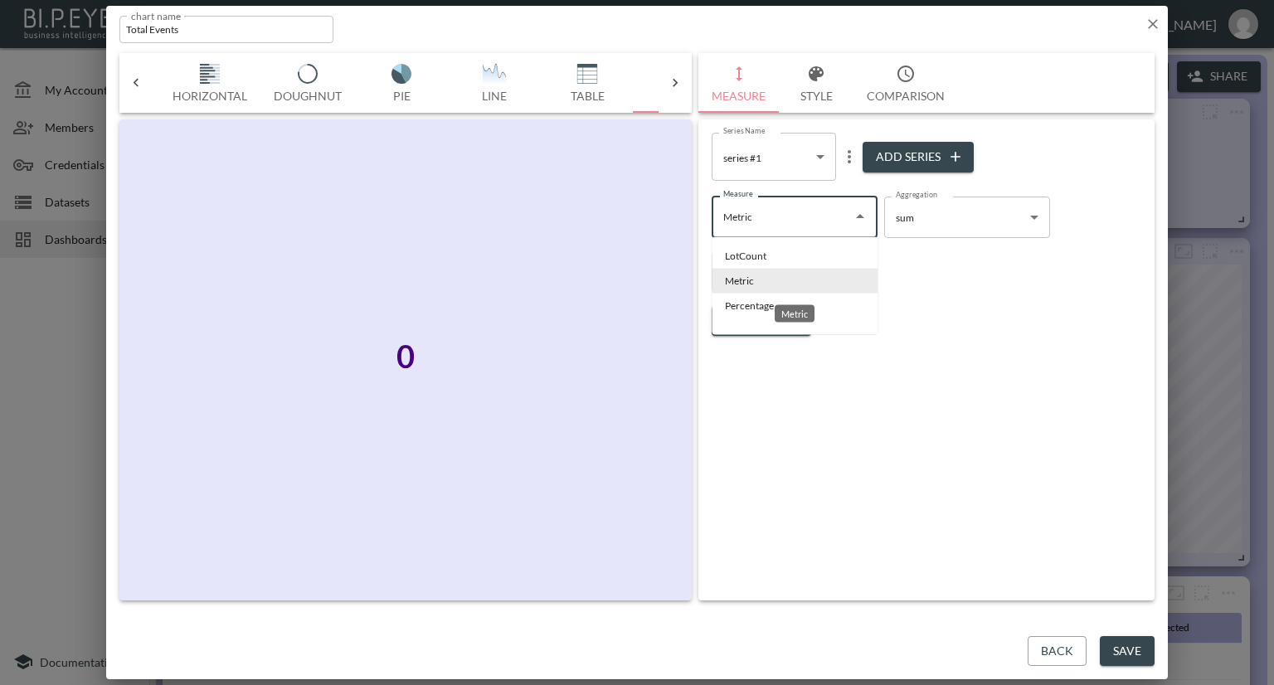
click at [754, 275] on li "Metric" at bounding box center [795, 281] width 166 height 25
click at [923, 228] on body "BI.P.EYE, Interactive Analytics Dashboards - app Nadia Senft organization / das…" at bounding box center [637, 342] width 1274 height 685
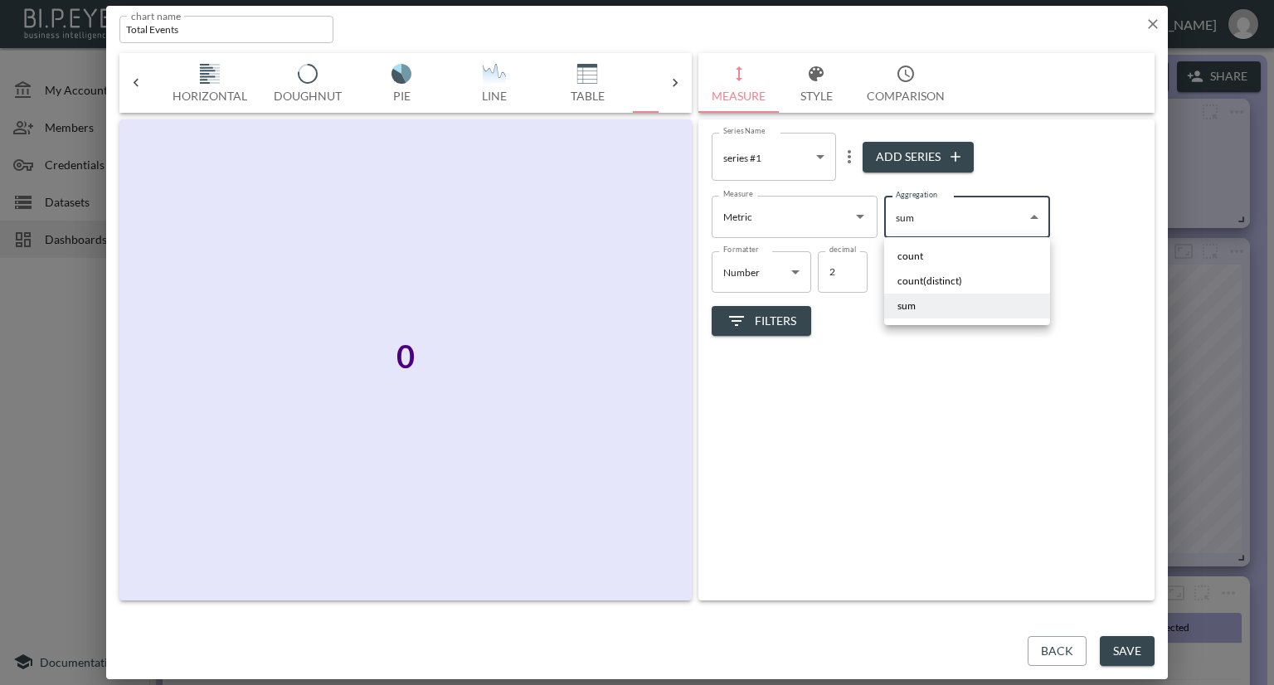
click at [909, 301] on span "sum" at bounding box center [907, 306] width 18 height 15
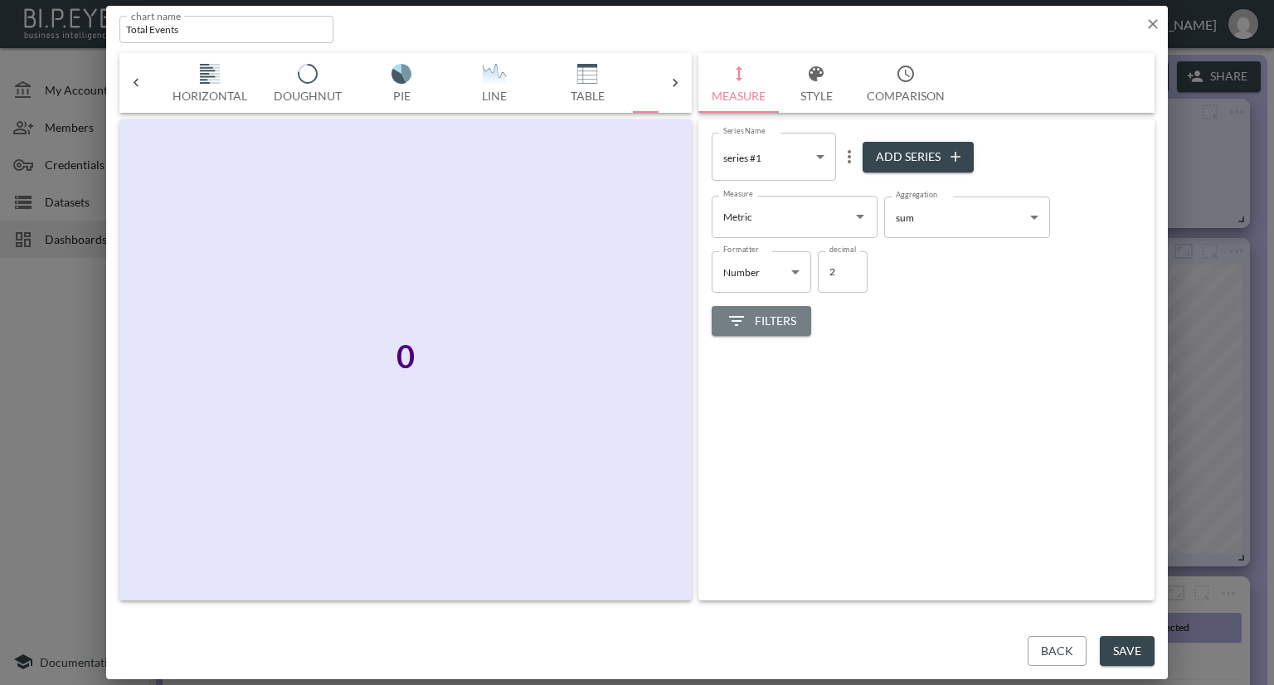
click at [781, 319] on span "Filters" at bounding box center [762, 321] width 70 height 21
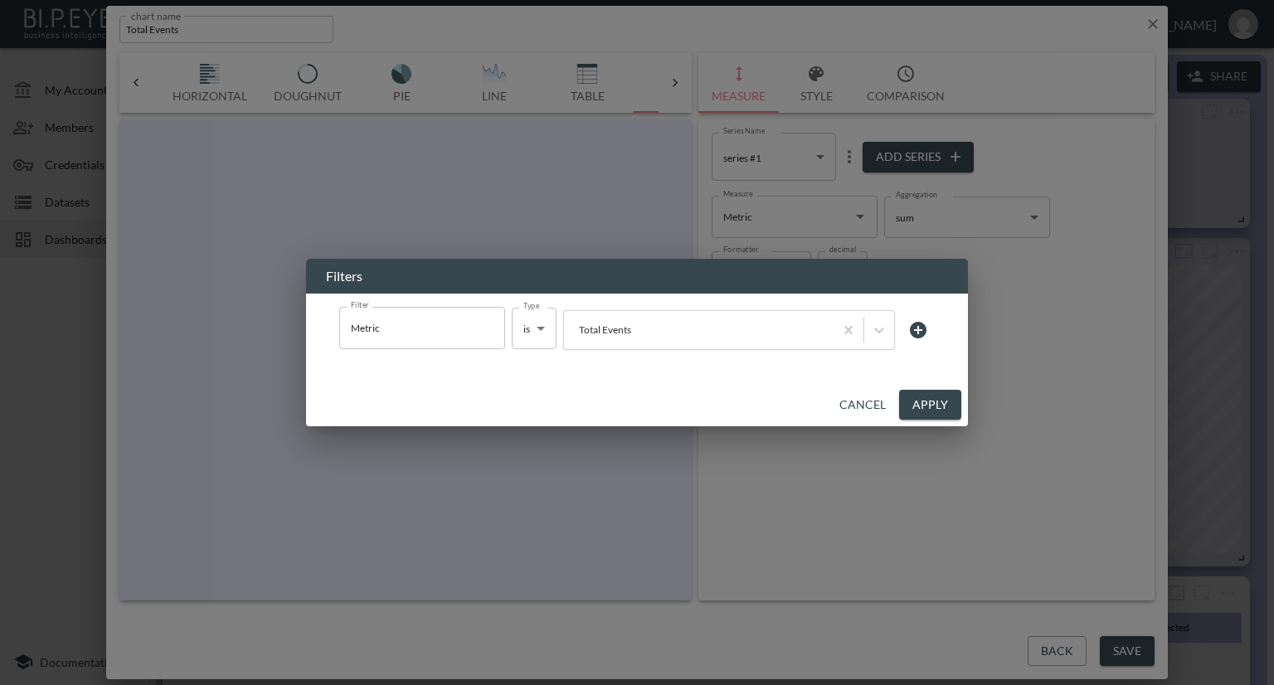
click at [927, 402] on button "Apply" at bounding box center [930, 405] width 62 height 31
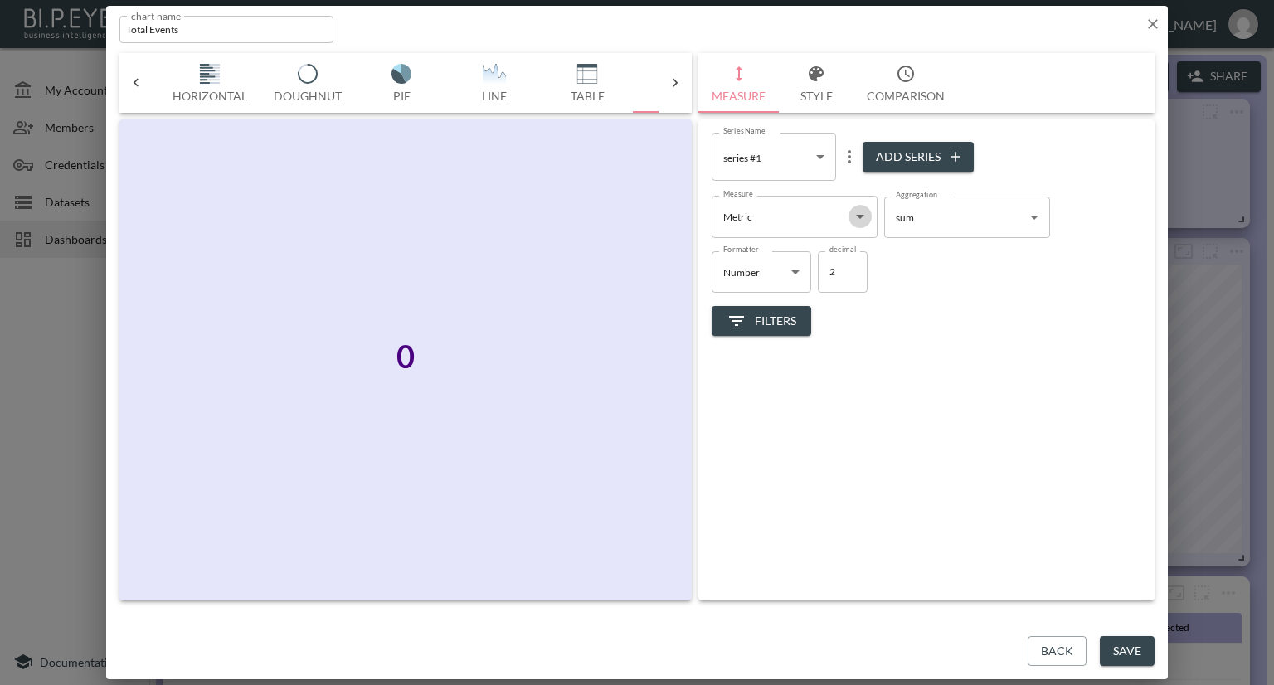
click at [862, 219] on icon "Open" at bounding box center [860, 217] width 20 height 20
click at [953, 270] on div "Formatter Number Number Formatter decimal 2 decimal" at bounding box center [927, 265] width 430 height 55
click at [956, 231] on body "BI.P.EYE, Interactive Analytics Dashboards - app Nadia Senft organization / das…" at bounding box center [637, 342] width 1274 height 685
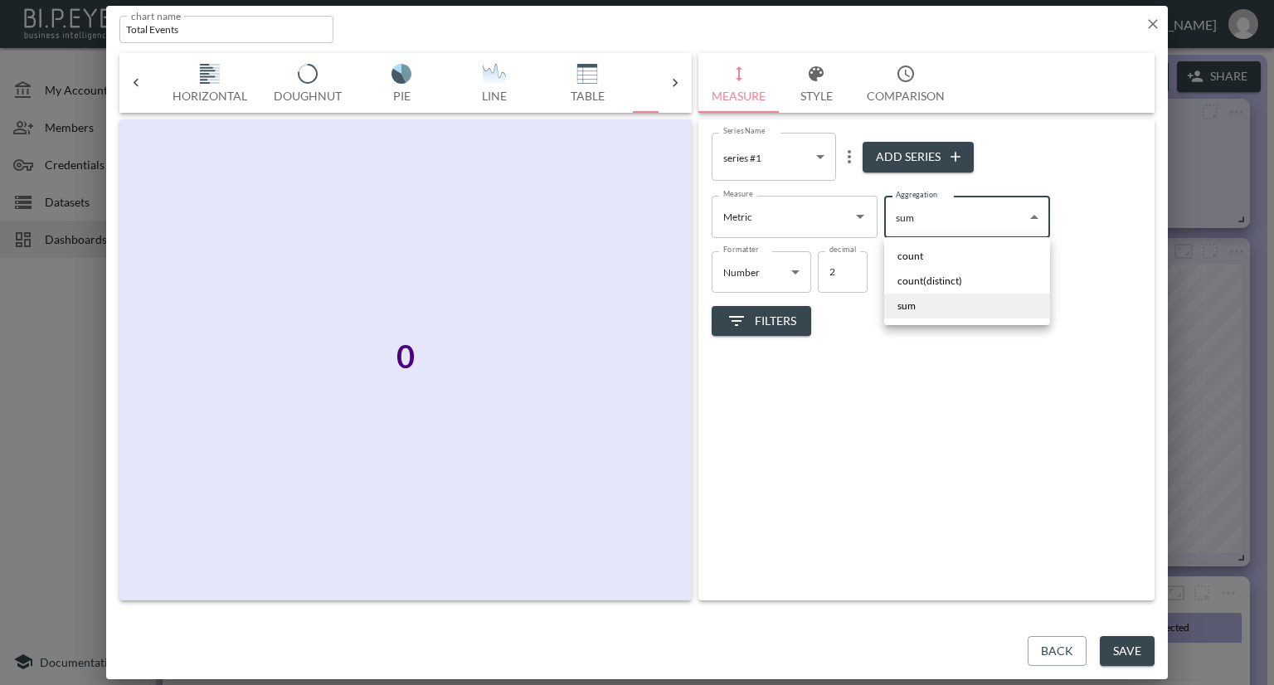
click at [939, 275] on span "count(distinct)" at bounding box center [930, 281] width 65 height 15
type input "count(distinct)"
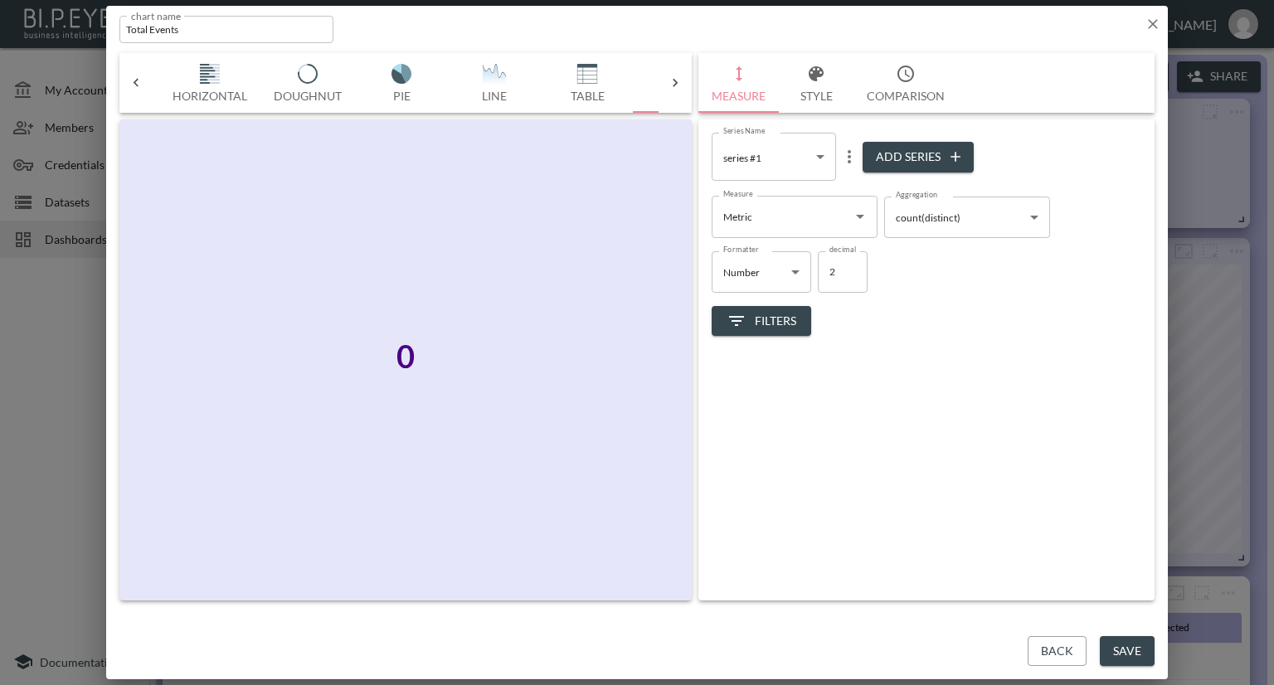
click at [874, 326] on div "Filters" at bounding box center [927, 315] width 430 height 44
click at [782, 322] on span "Filters" at bounding box center [762, 321] width 70 height 21
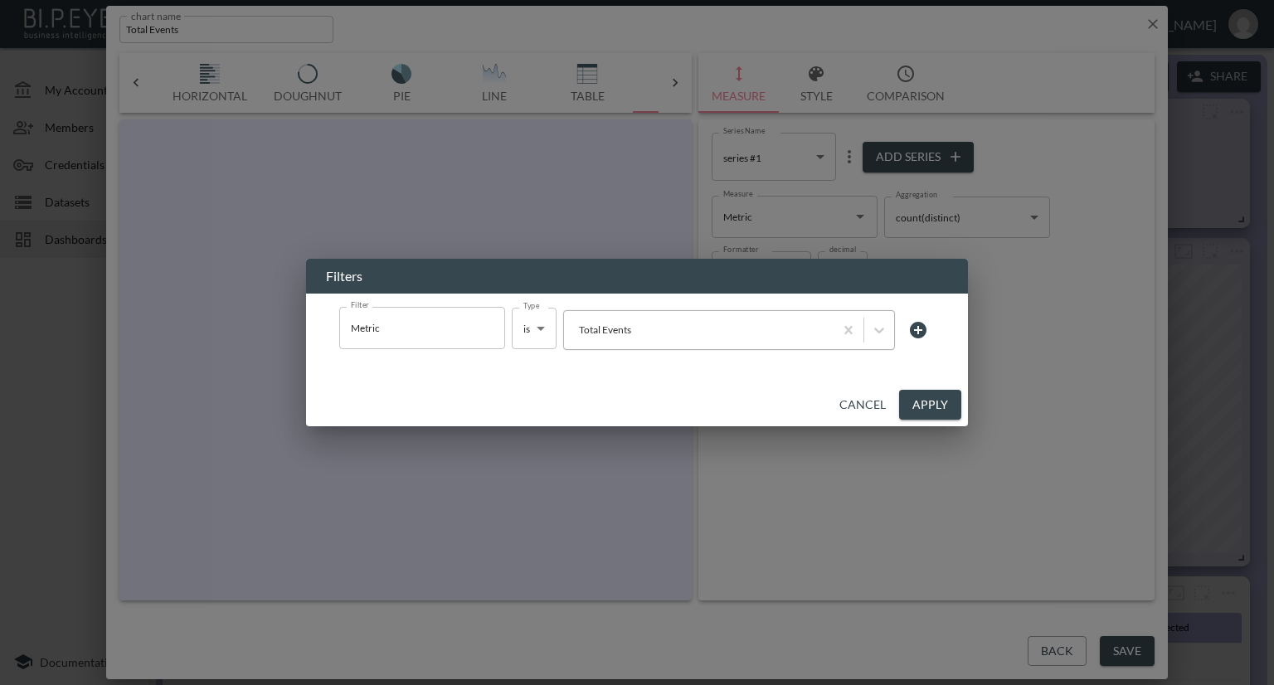
click at [647, 337] on div "Total Events" at bounding box center [698, 329] width 253 height 19
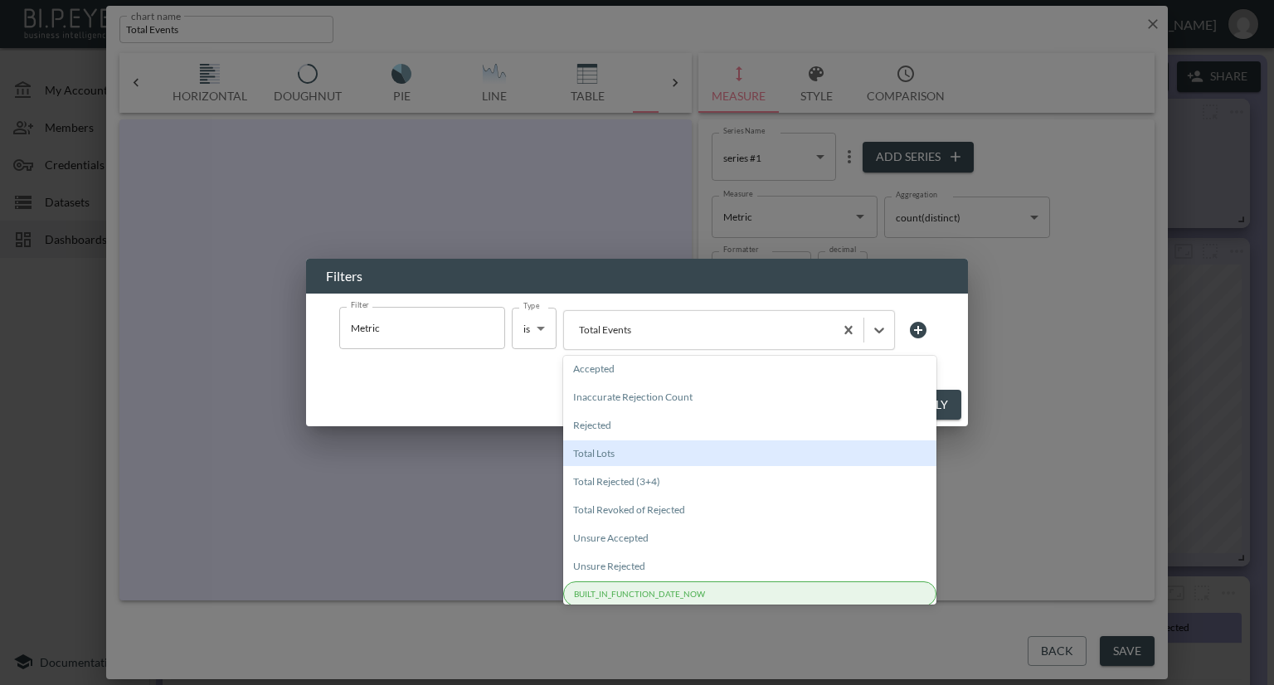
scroll to position [0, 0]
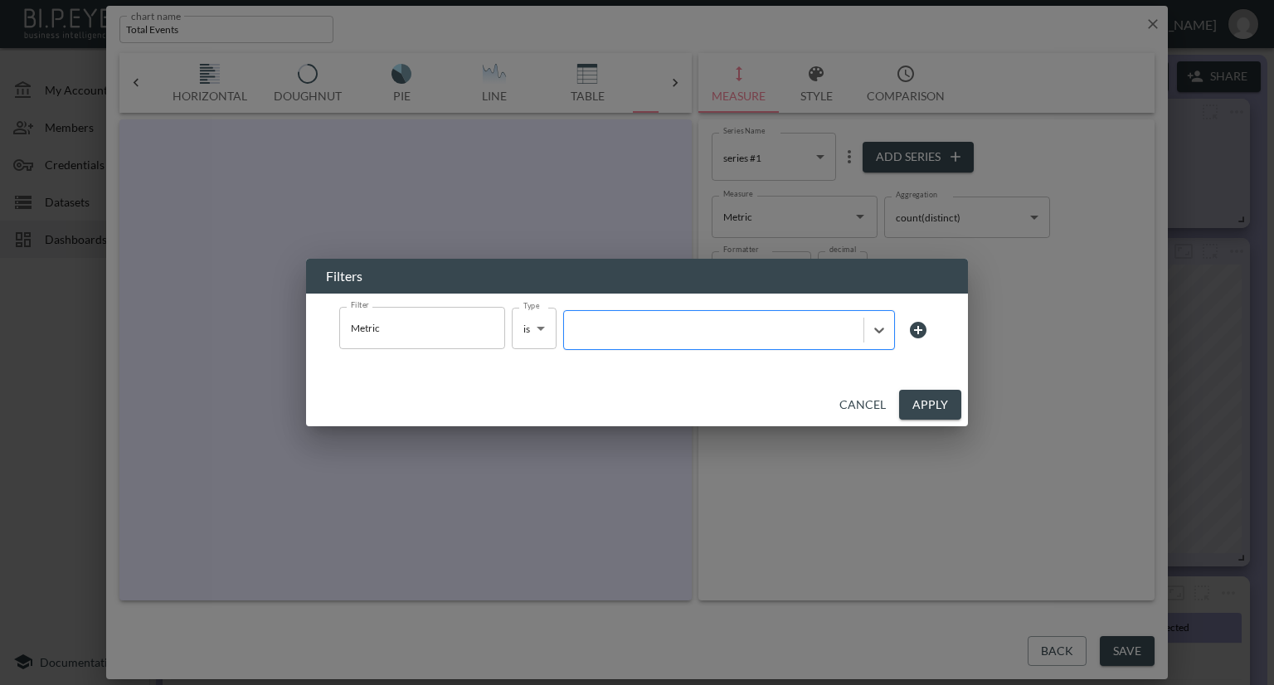
click at [707, 333] on div at bounding box center [713, 330] width 283 height 16
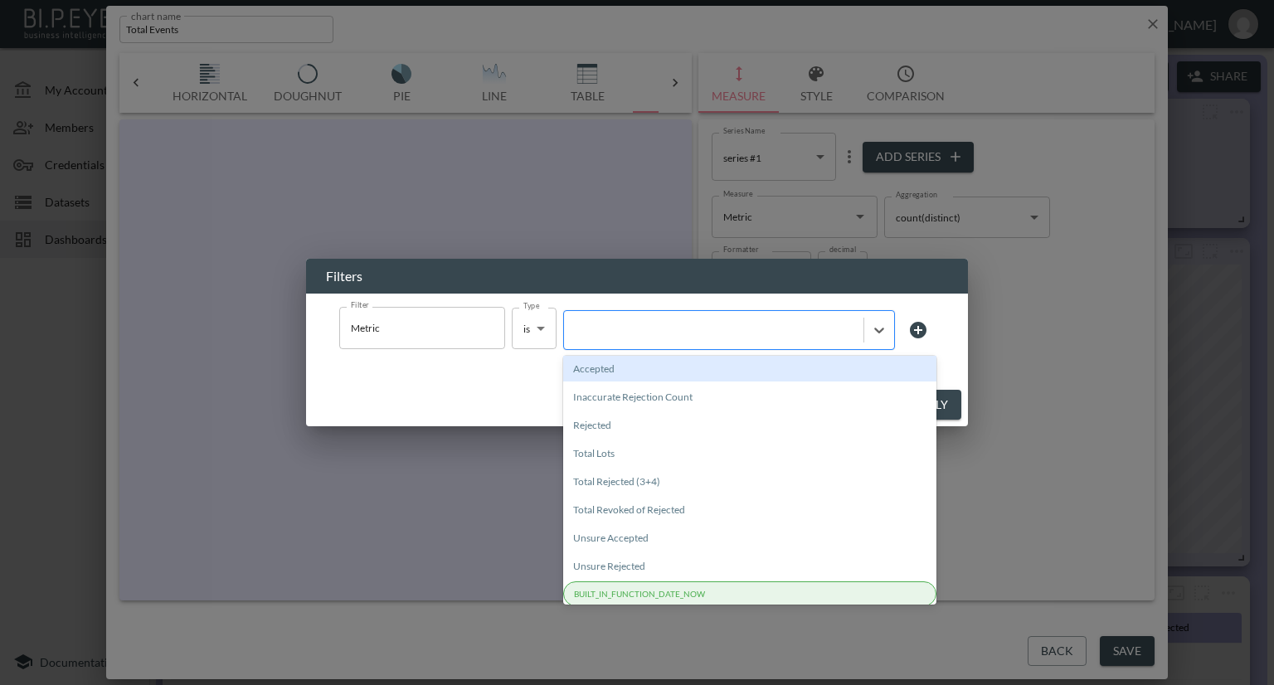
click at [705, 334] on div at bounding box center [713, 330] width 283 height 16
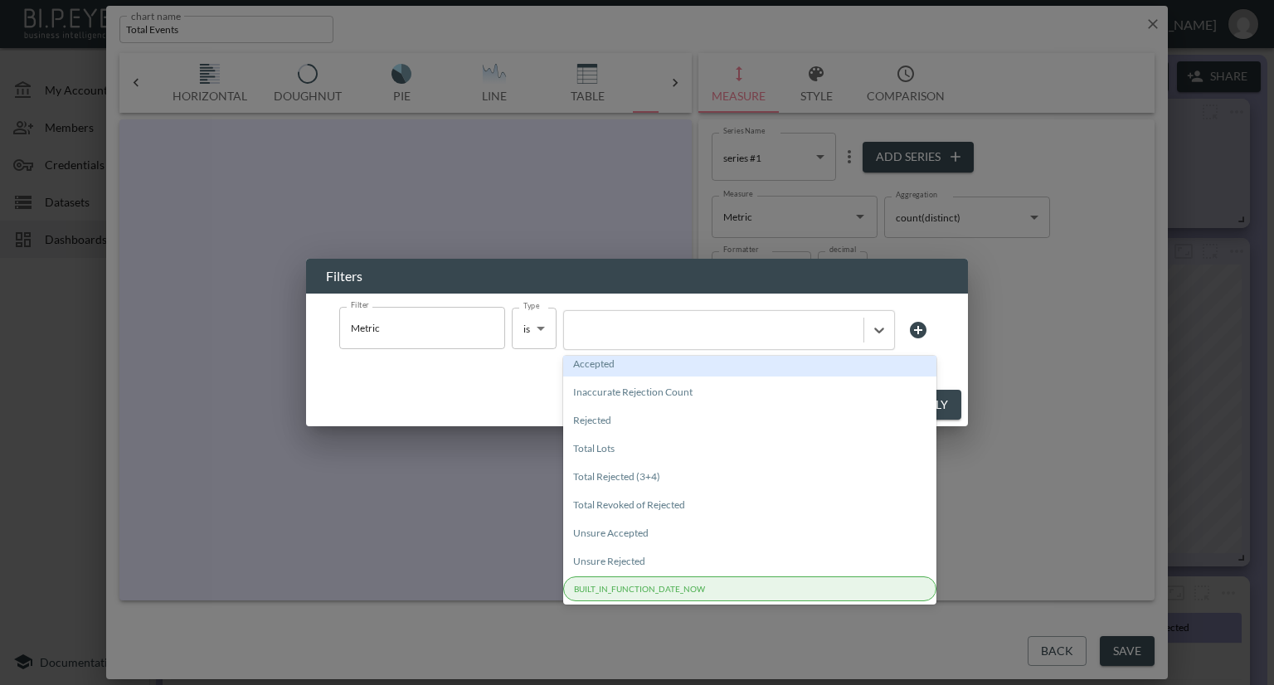
click at [1039, 325] on div "Filters Filter Metric Filter Type is is Type All selected options have been cle…" at bounding box center [637, 342] width 1274 height 685
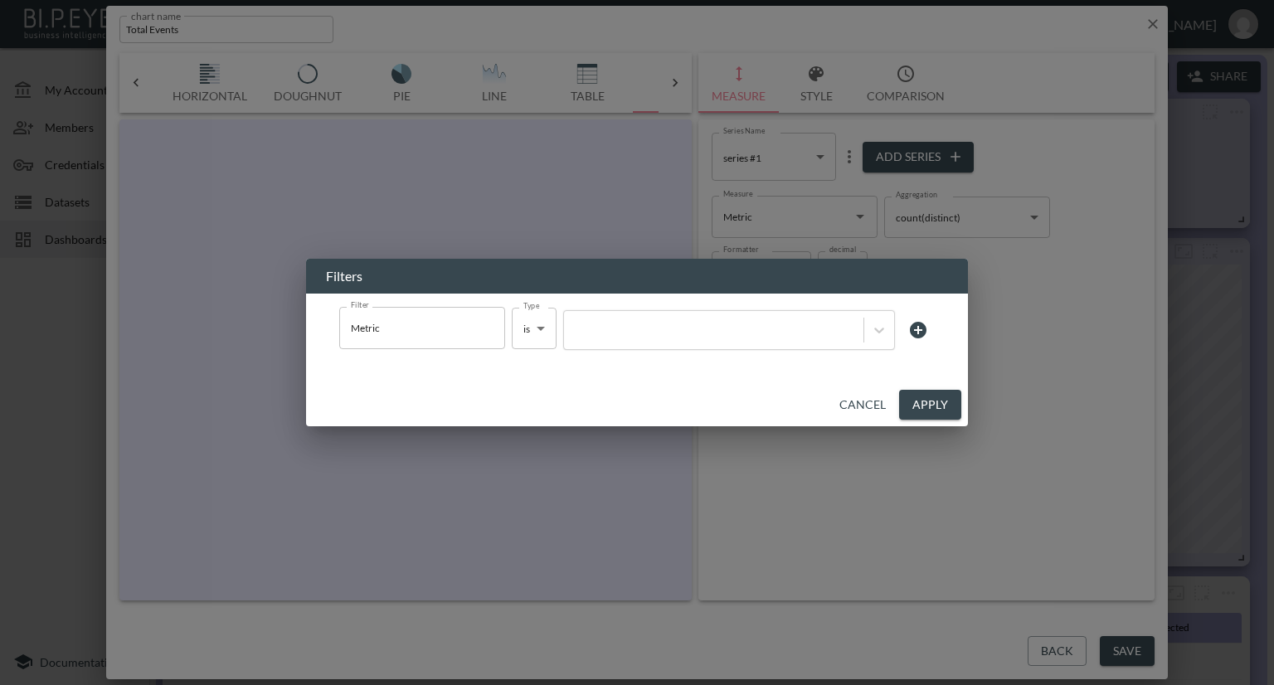
click at [878, 402] on button "Cancel" at bounding box center [863, 405] width 60 height 31
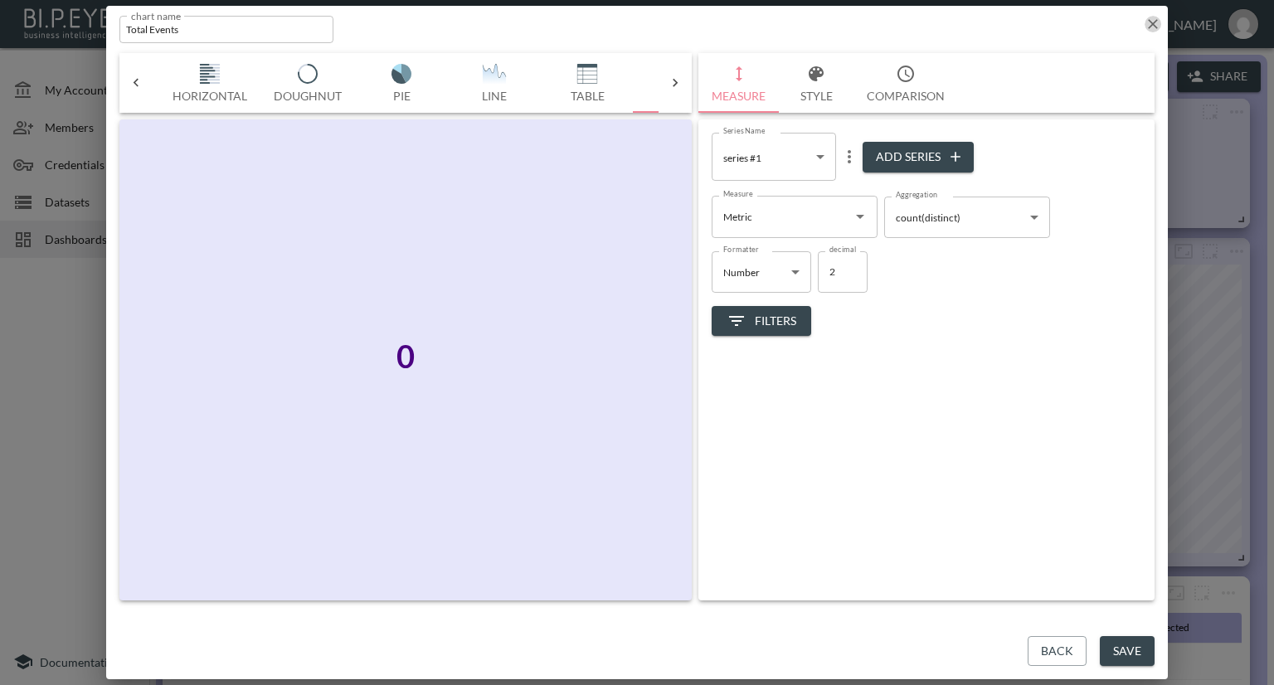
click at [1155, 22] on icon "button" at bounding box center [1153, 24] width 17 height 17
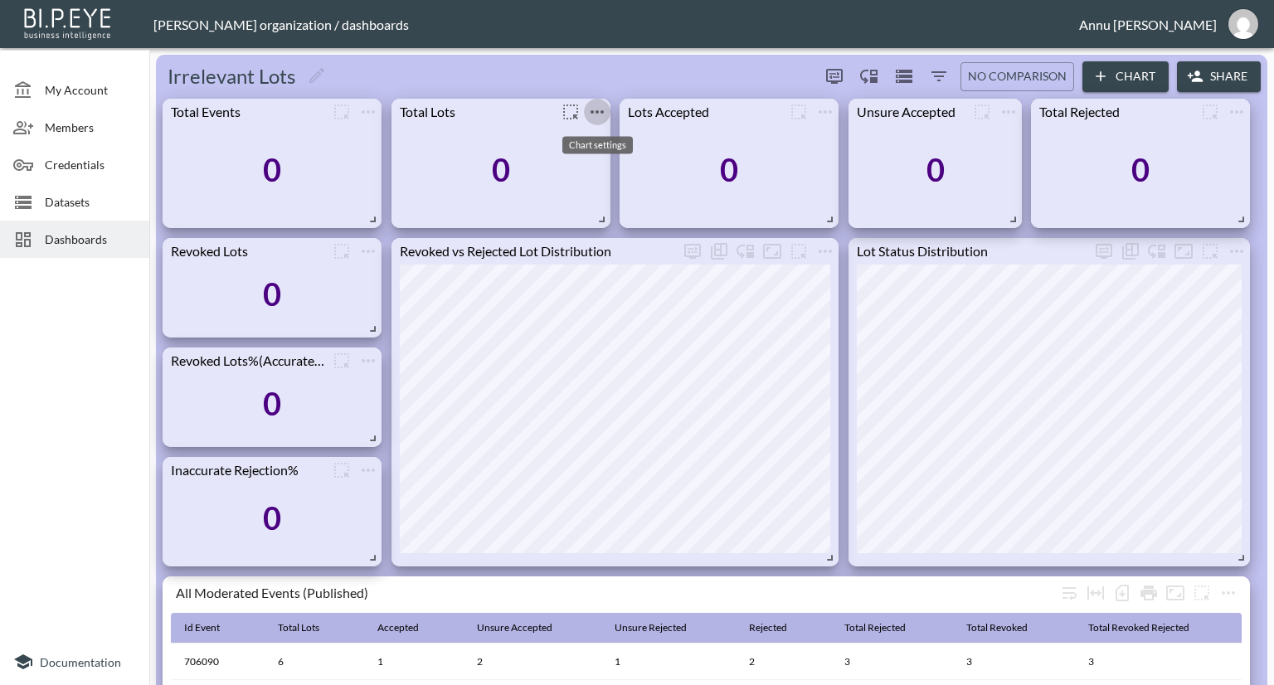
click at [601, 110] on icon "more" at bounding box center [597, 112] width 20 height 20
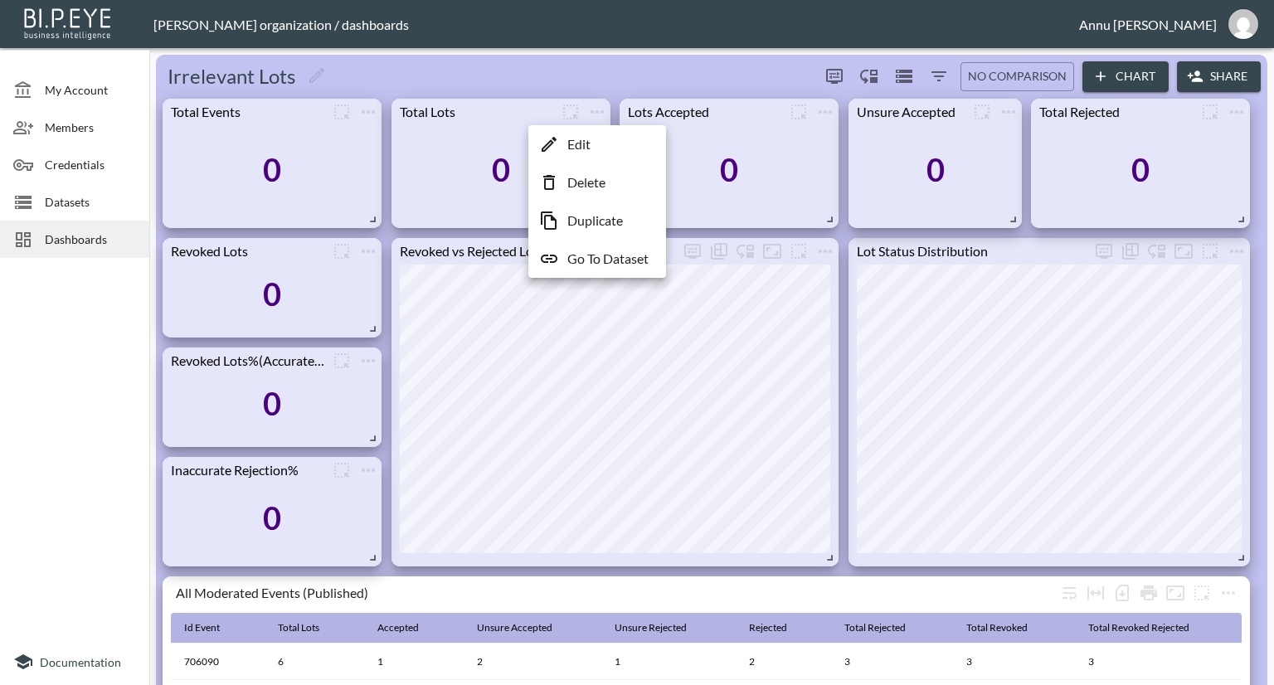
click at [585, 145] on p "Edit" at bounding box center [578, 144] width 23 height 20
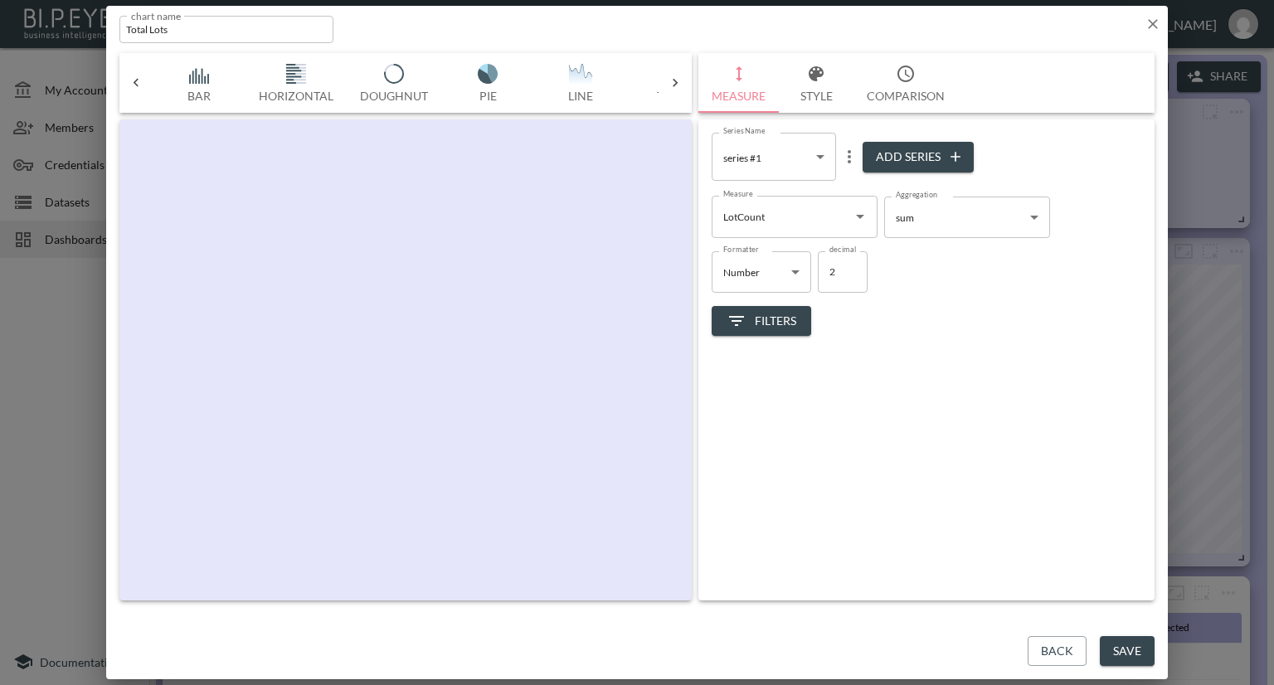
scroll to position [0, 86]
click at [856, 221] on icon "Open" at bounding box center [860, 217] width 20 height 20
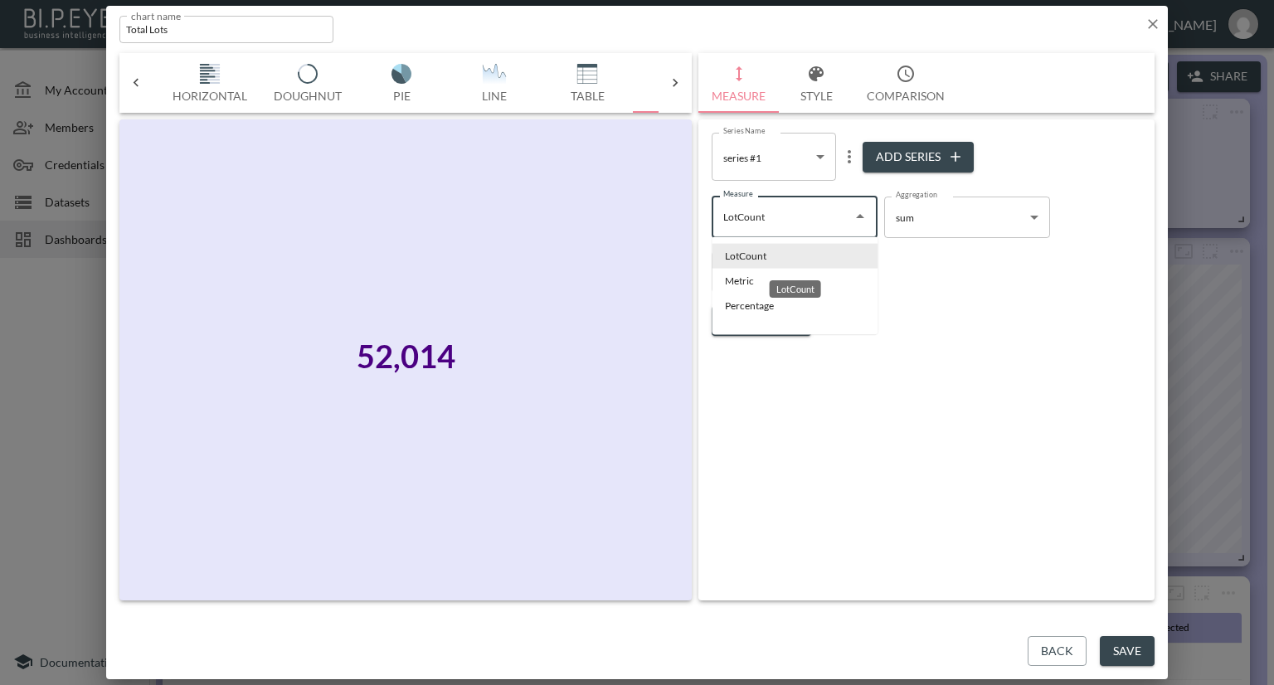
click at [816, 256] on li "LotCount" at bounding box center [795, 256] width 166 height 25
click at [792, 315] on span "Filters" at bounding box center [762, 321] width 70 height 21
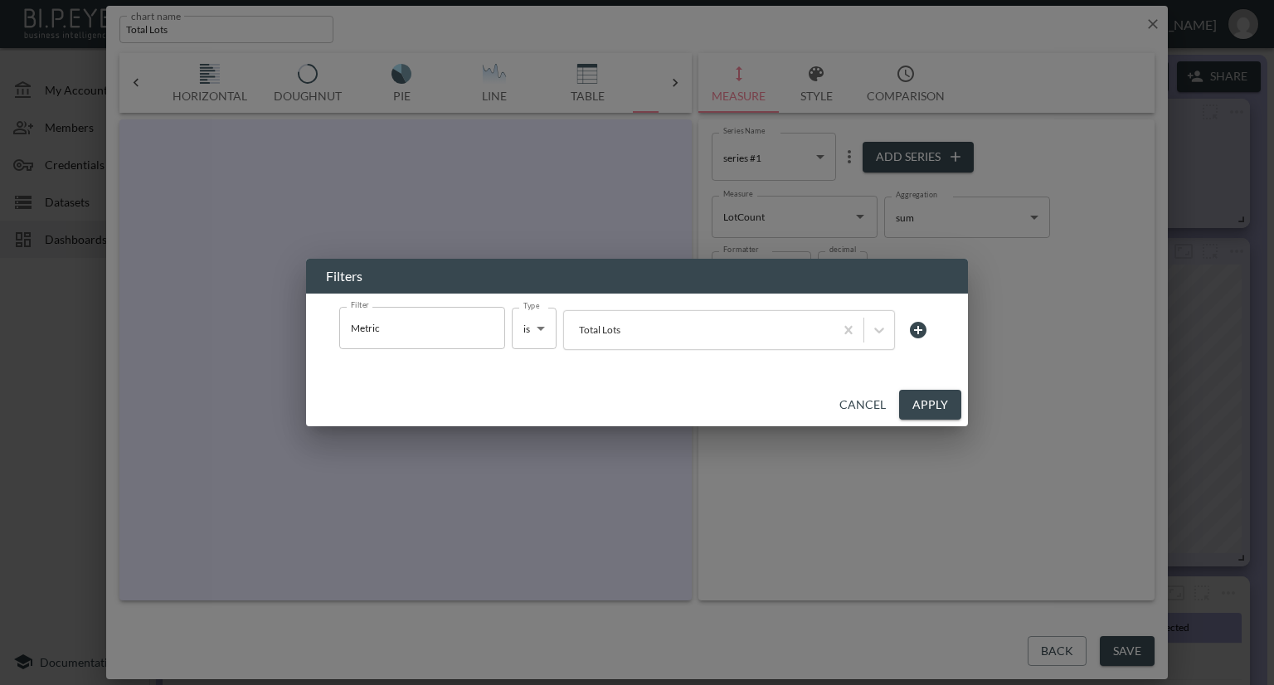
click at [908, 403] on button "Apply" at bounding box center [930, 405] width 62 height 31
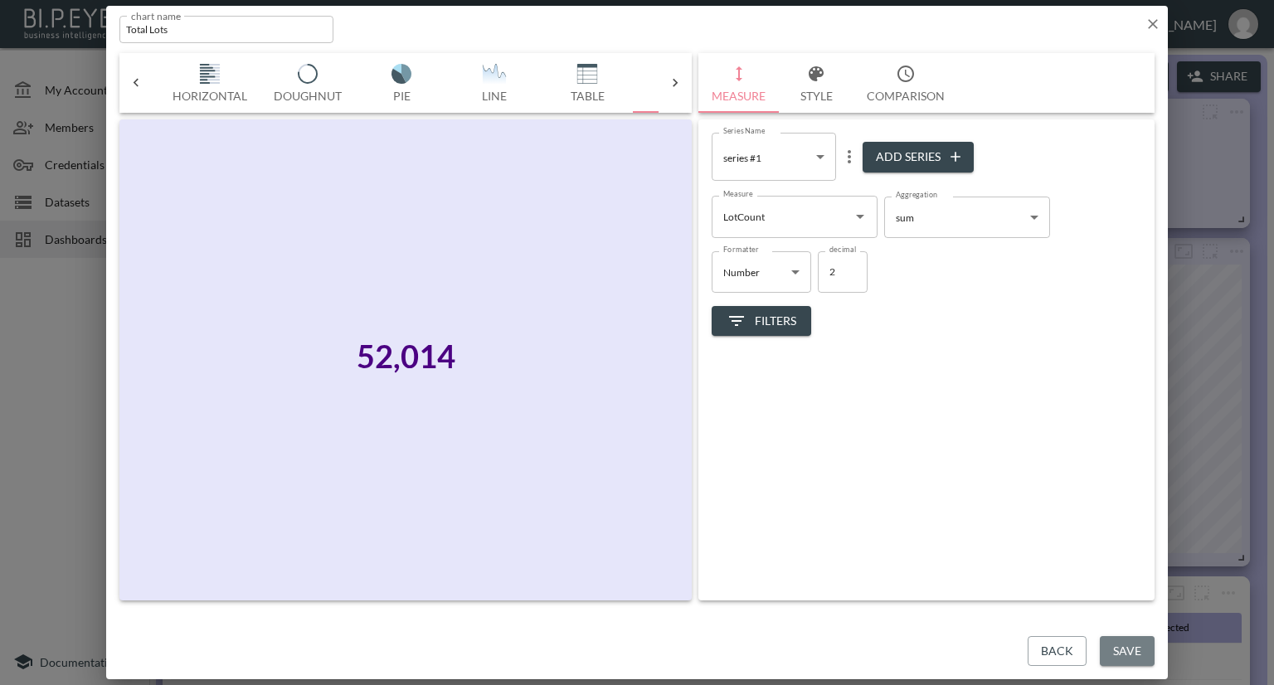
click at [1123, 641] on button "Save" at bounding box center [1127, 651] width 55 height 31
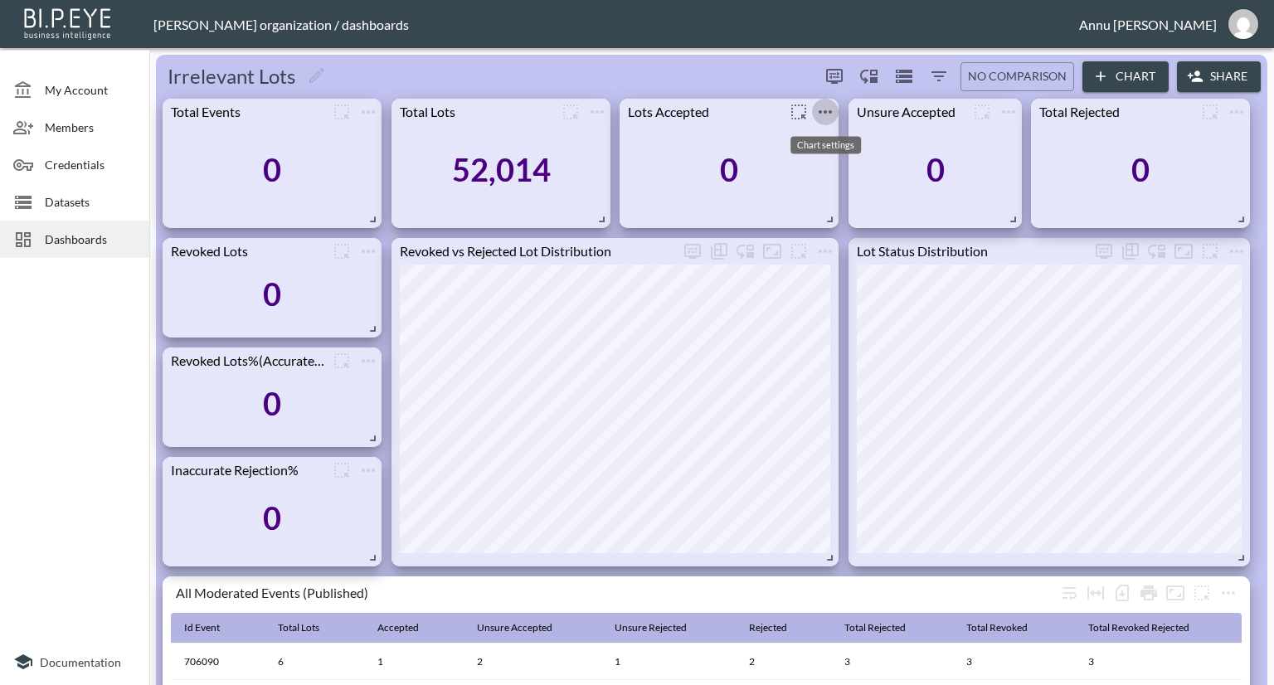
click at [825, 107] on icon "more" at bounding box center [826, 112] width 20 height 20
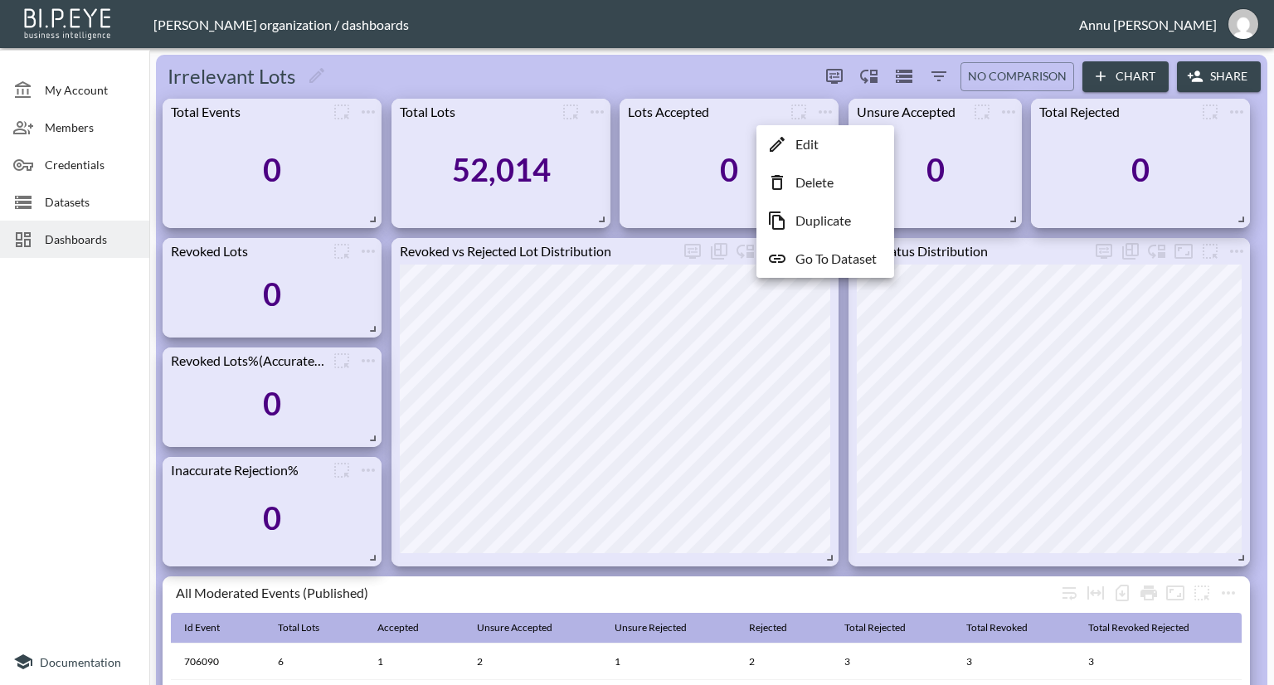
click at [831, 148] on li "Edit" at bounding box center [825, 144] width 129 height 30
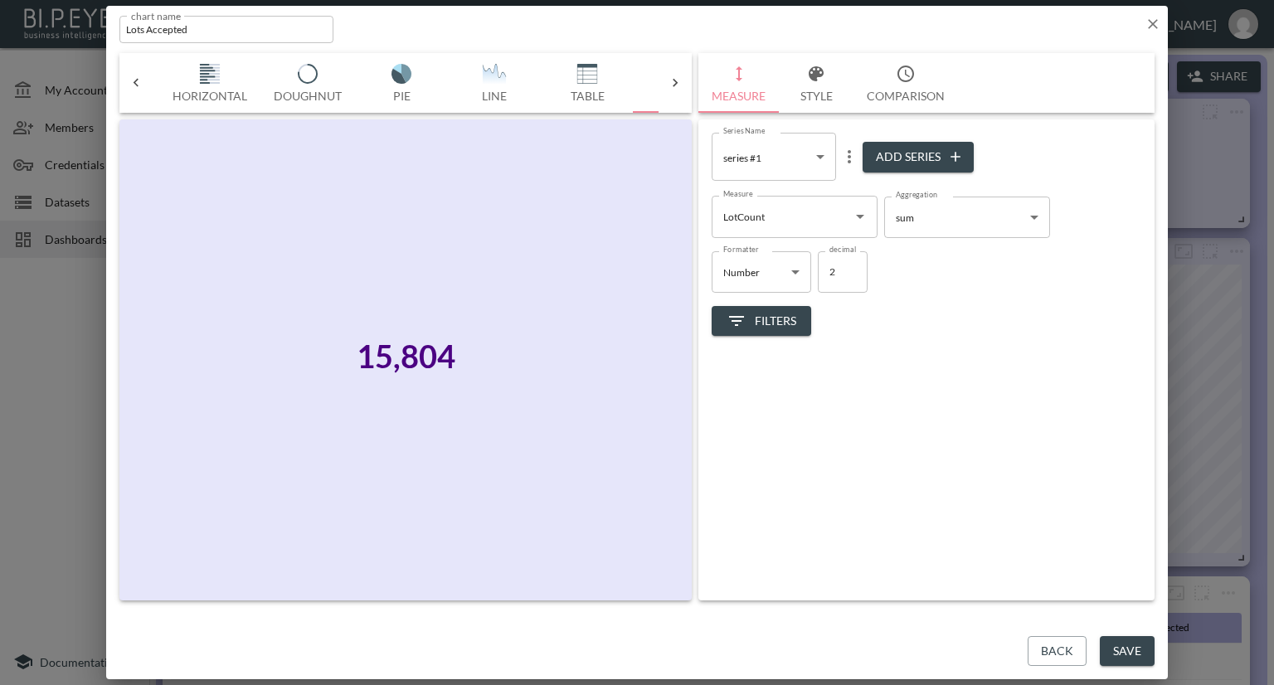
click at [783, 326] on span "Filters" at bounding box center [762, 321] width 70 height 21
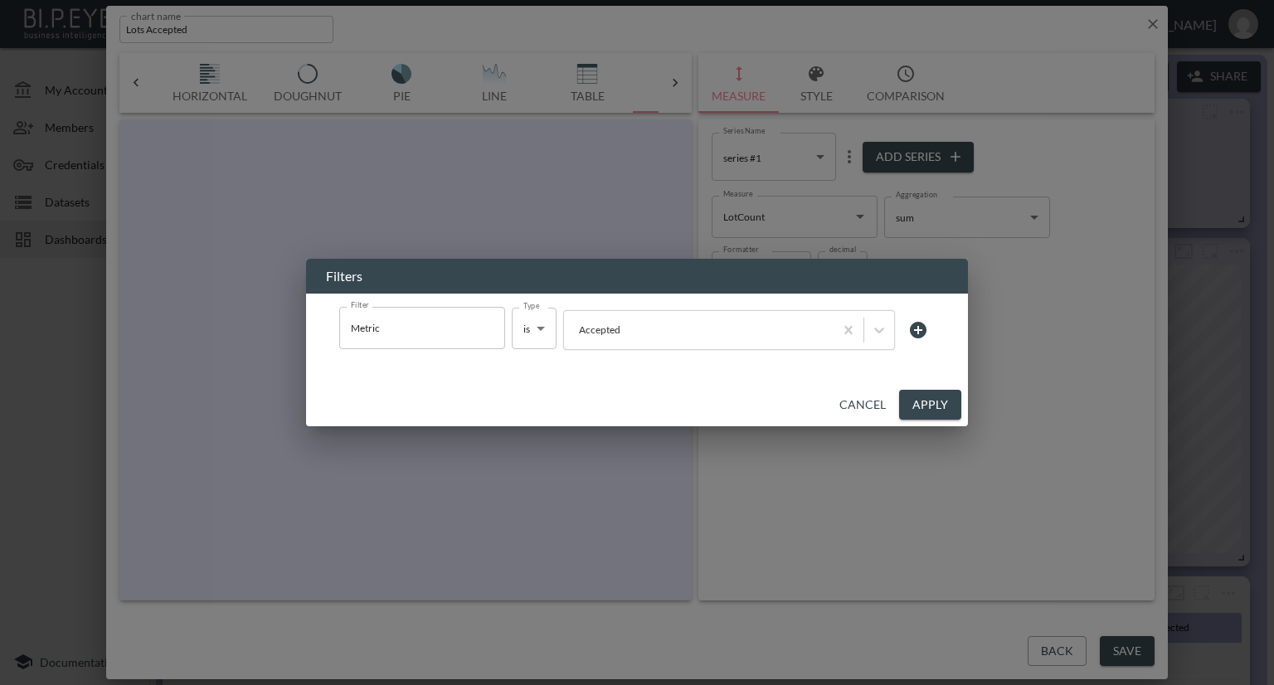
click at [929, 414] on button "Apply" at bounding box center [930, 405] width 62 height 31
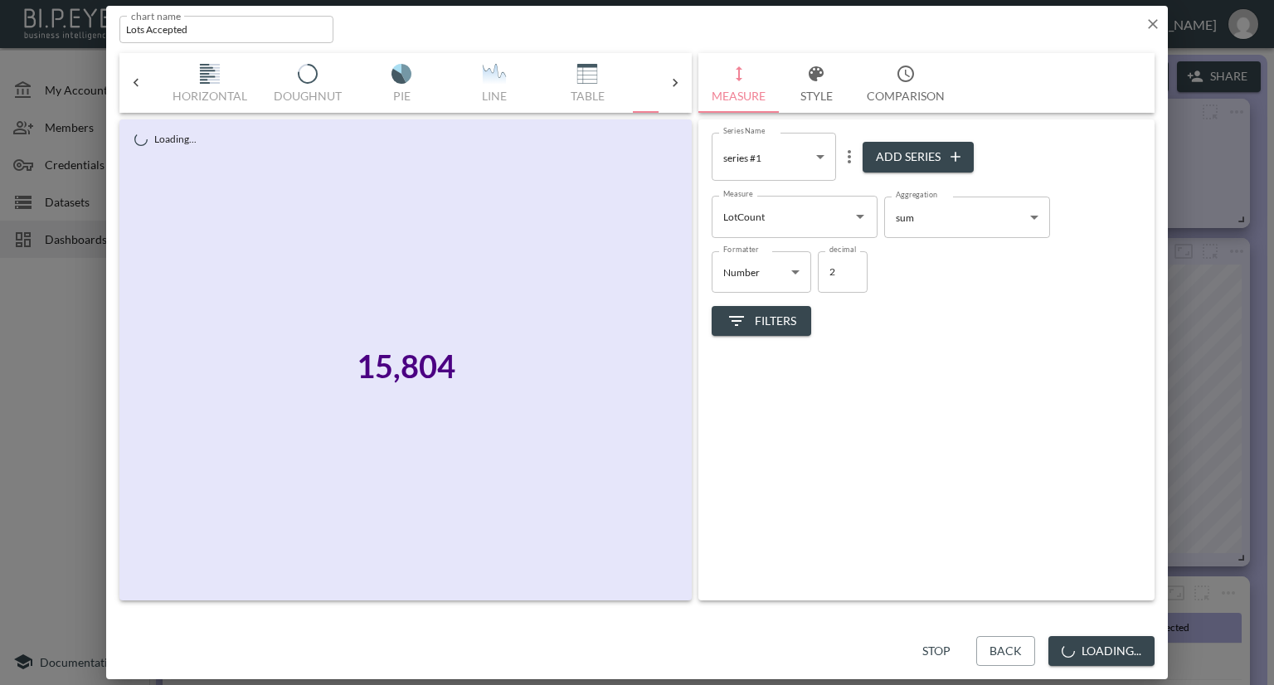
click at [1108, 638] on button "Loading..." at bounding box center [1102, 651] width 106 height 31
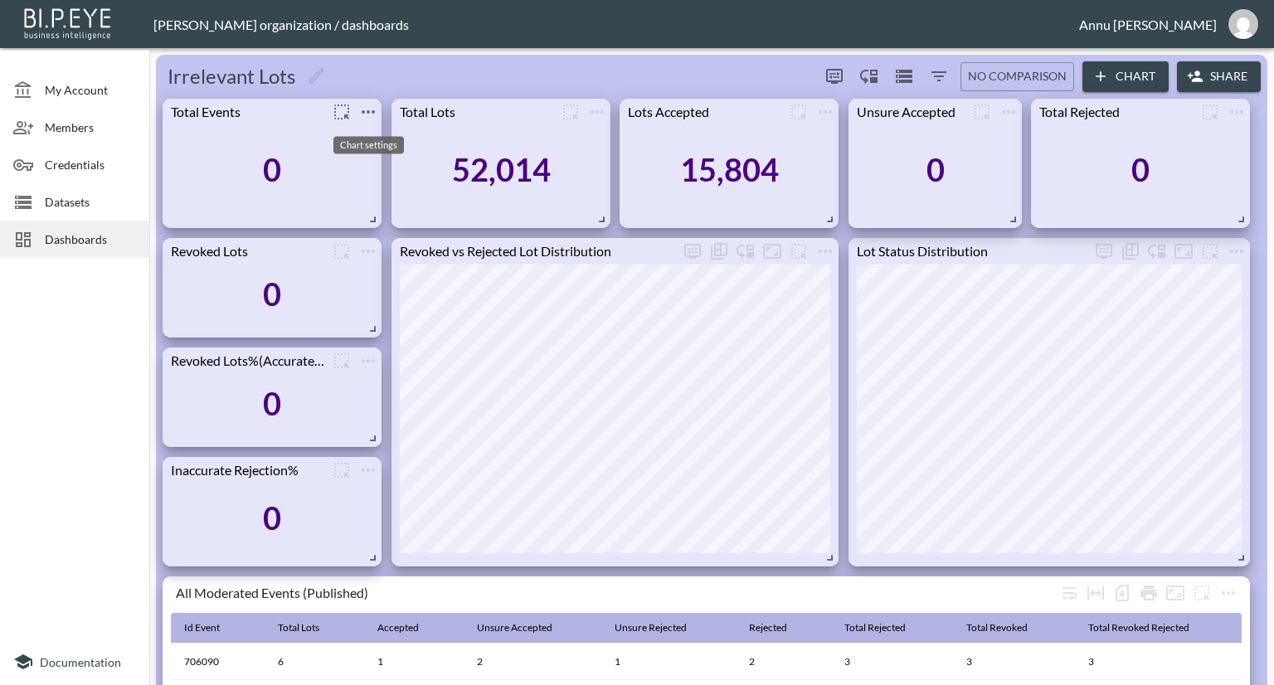
click at [364, 111] on icon "more" at bounding box center [368, 111] width 13 height 3
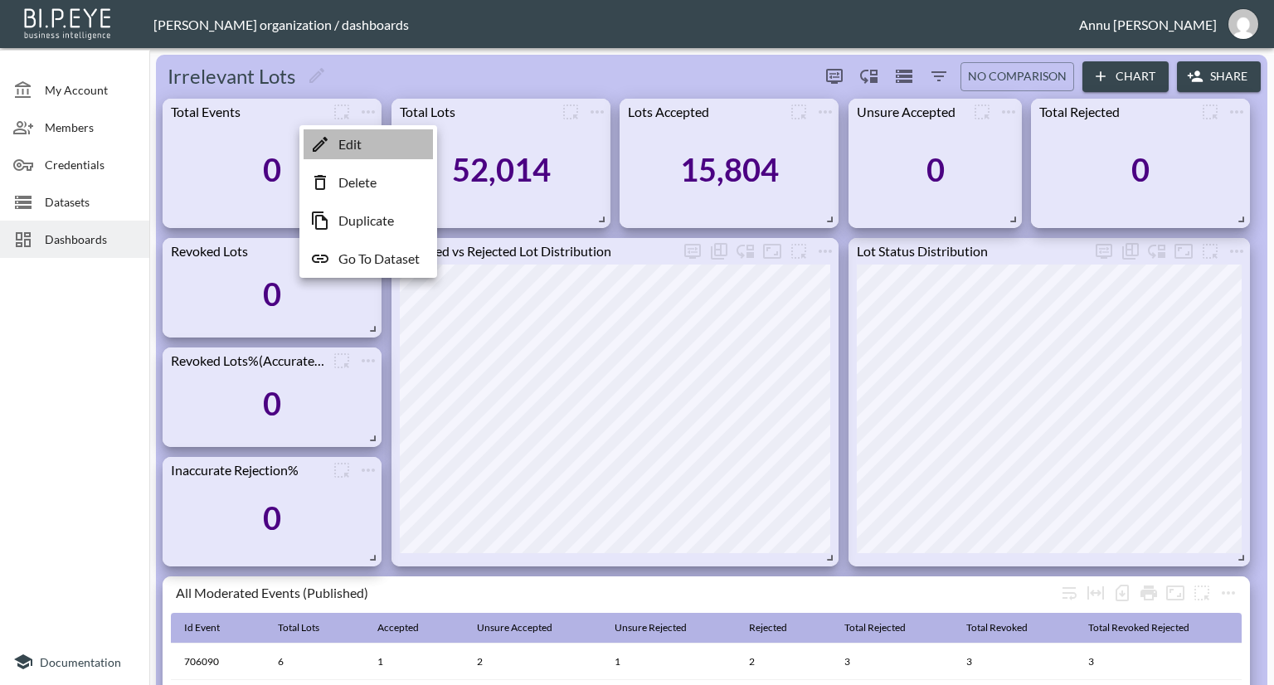
click at [362, 139] on li "Edit" at bounding box center [368, 144] width 129 height 30
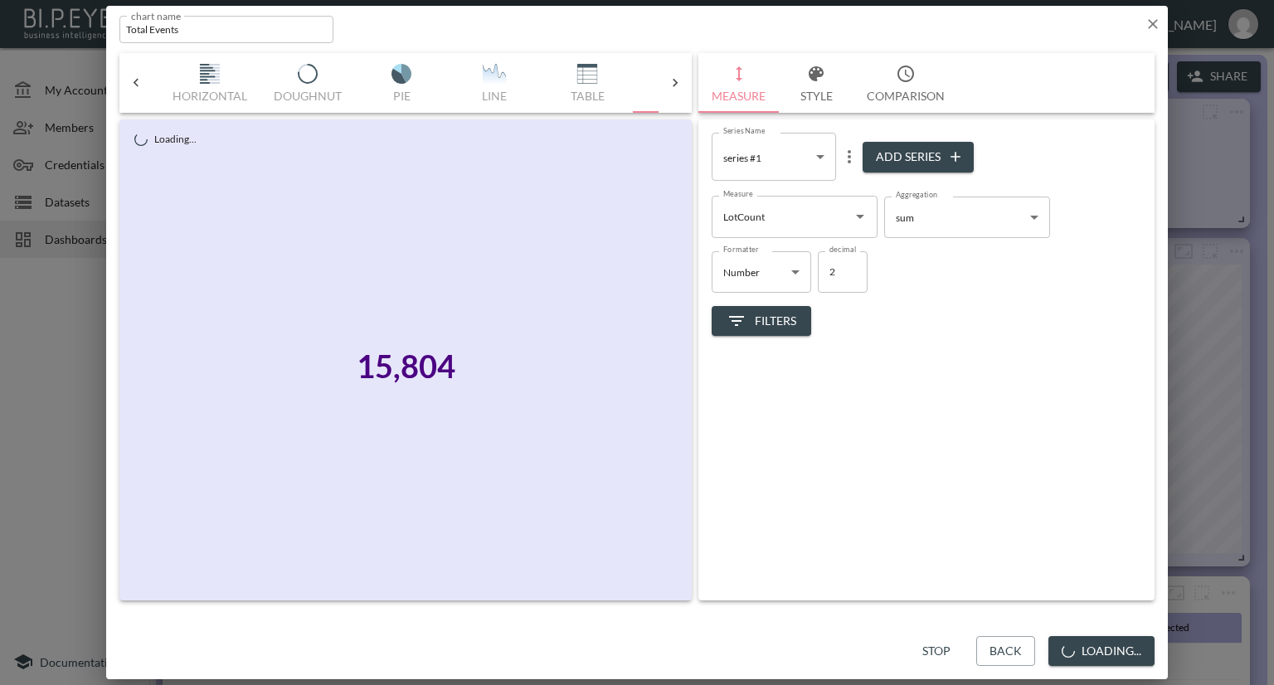
click at [857, 220] on icon "Open" at bounding box center [860, 217] width 20 height 20
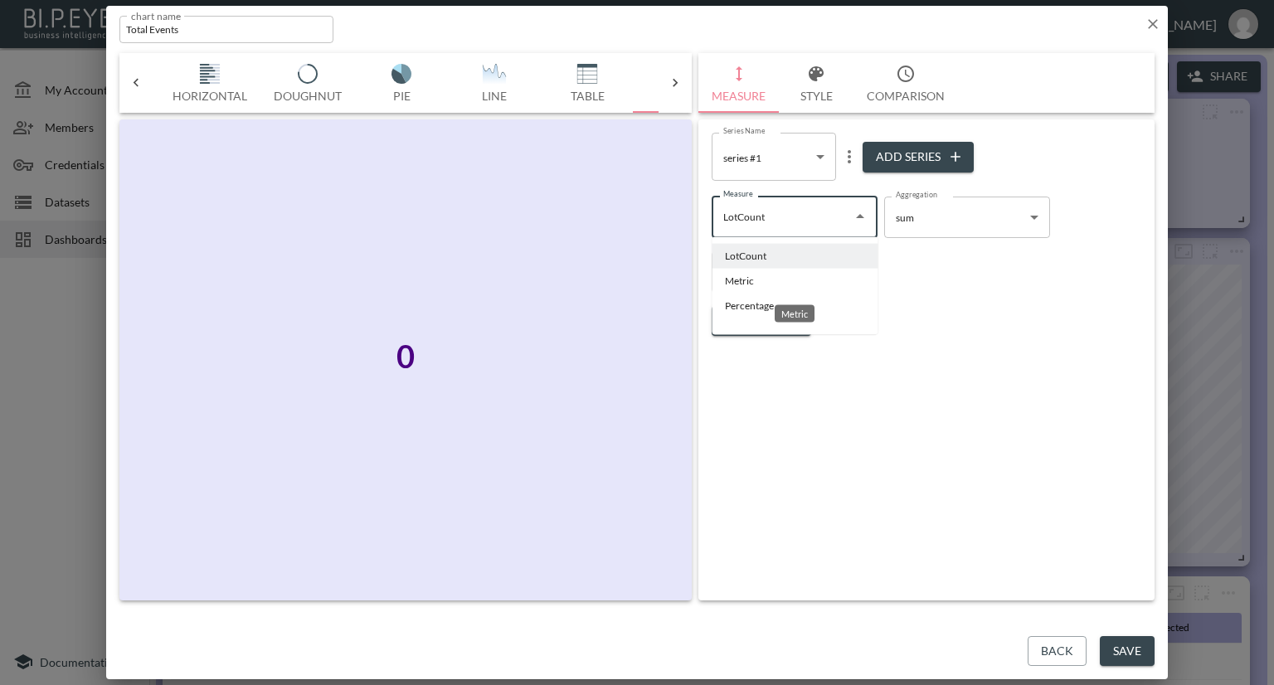
click at [757, 283] on li "Metric" at bounding box center [795, 281] width 166 height 25
type input "Metric"
click at [1148, 24] on icon "button" at bounding box center [1153, 24] width 17 height 17
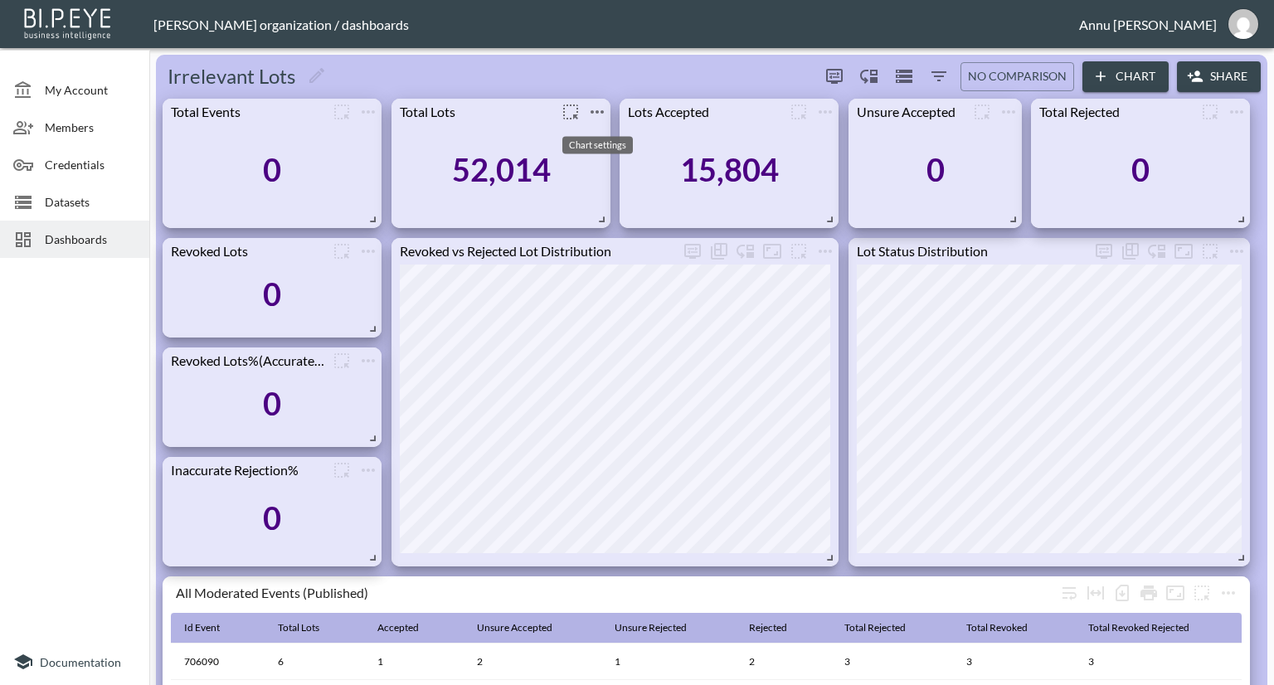
click at [601, 109] on icon "more" at bounding box center [597, 112] width 20 height 20
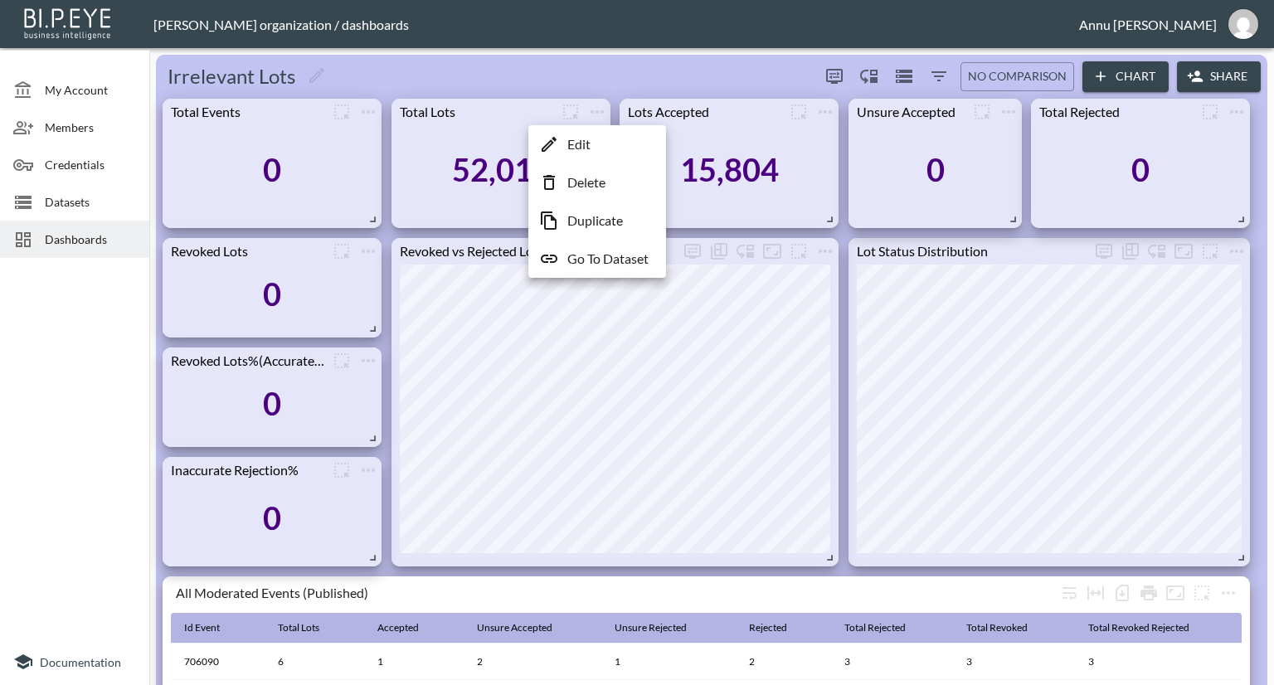
click at [581, 256] on p "Go To Dataset" at bounding box center [607, 259] width 81 height 20
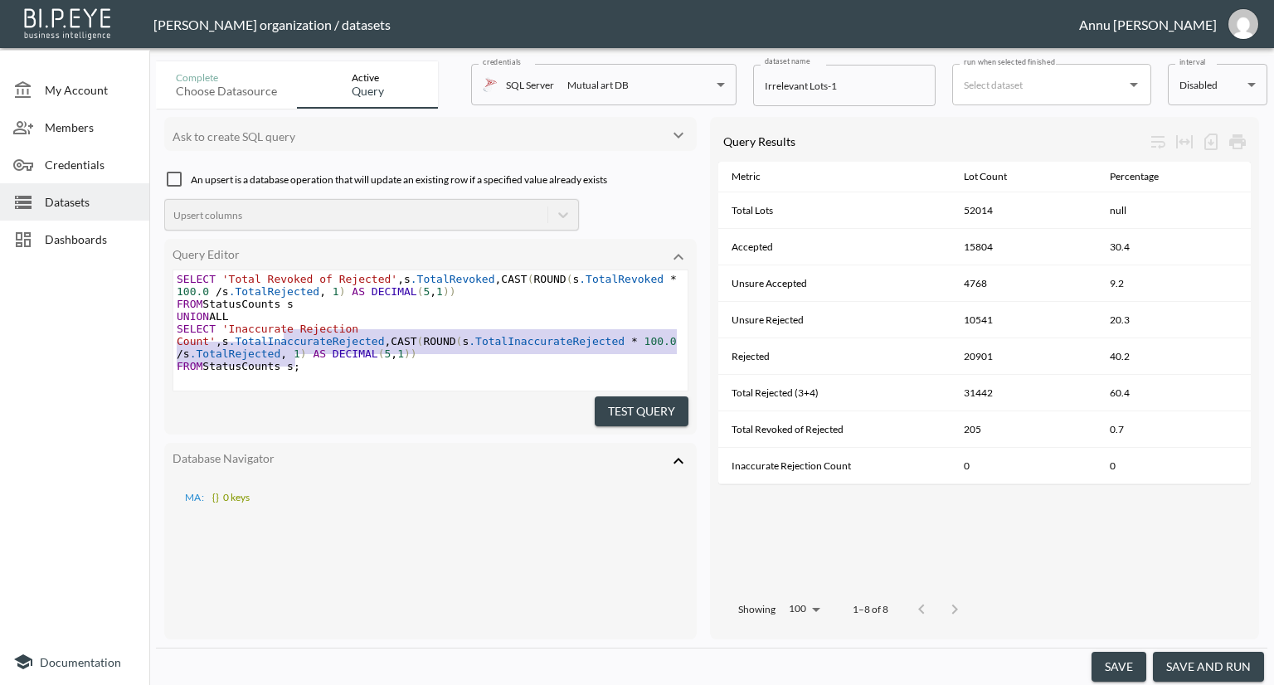
scroll to position [634, 0]
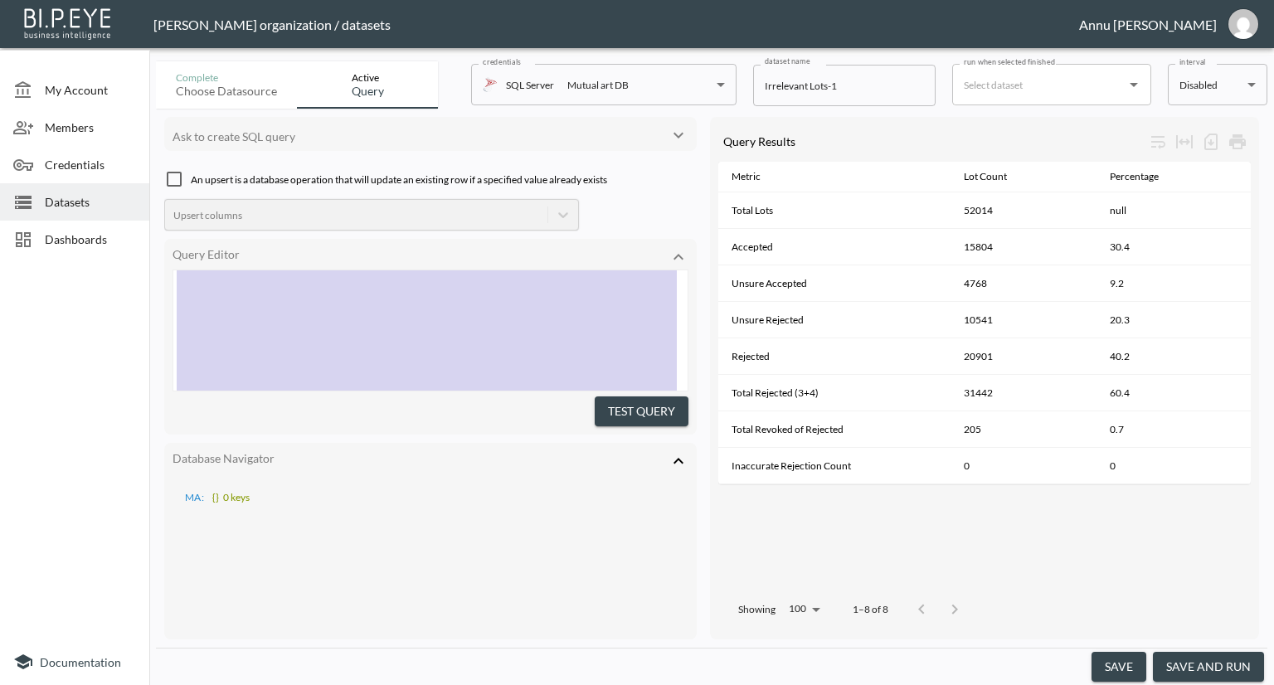
type textarea ";WITH PublishedEvents AS ( -- Step 1: Only published events after 20-Aug SELECT…"
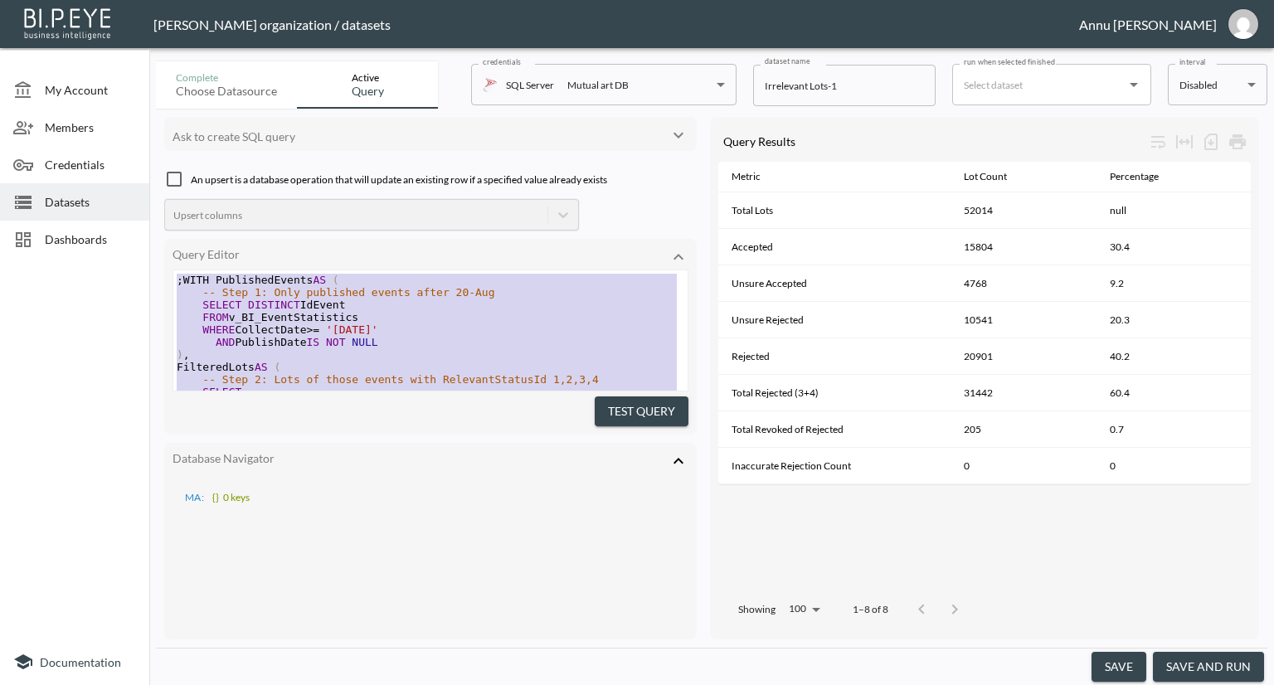
drag, startPoint x: 305, startPoint y: 336, endPoint x: 115, endPoint y: 87, distance: 313.1
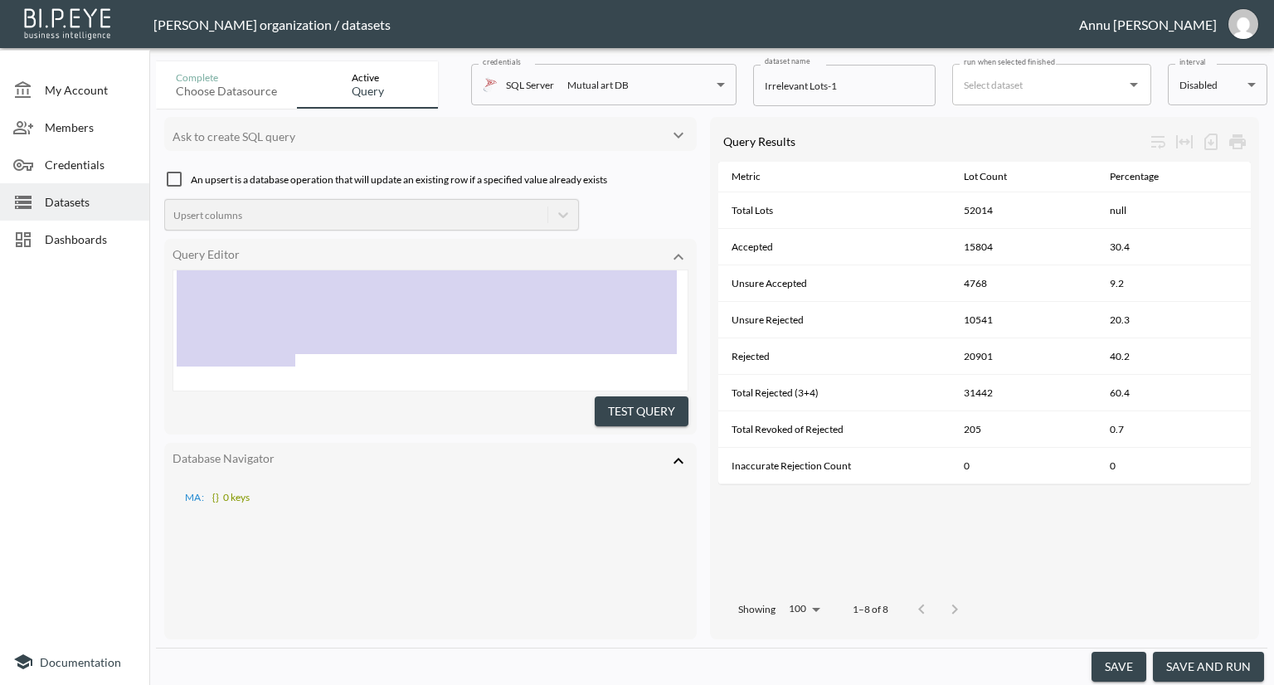
scroll to position [860, 0]
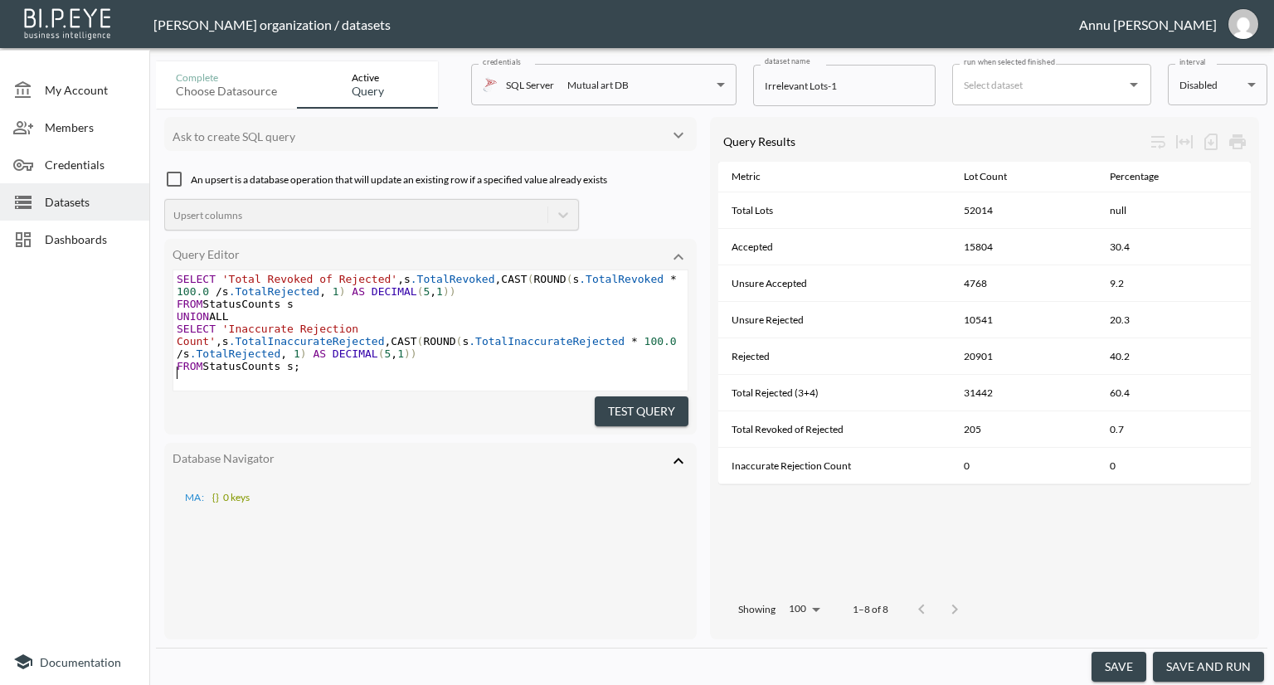
click at [417, 373] on pre "​" at bounding box center [430, 379] width 514 height 12
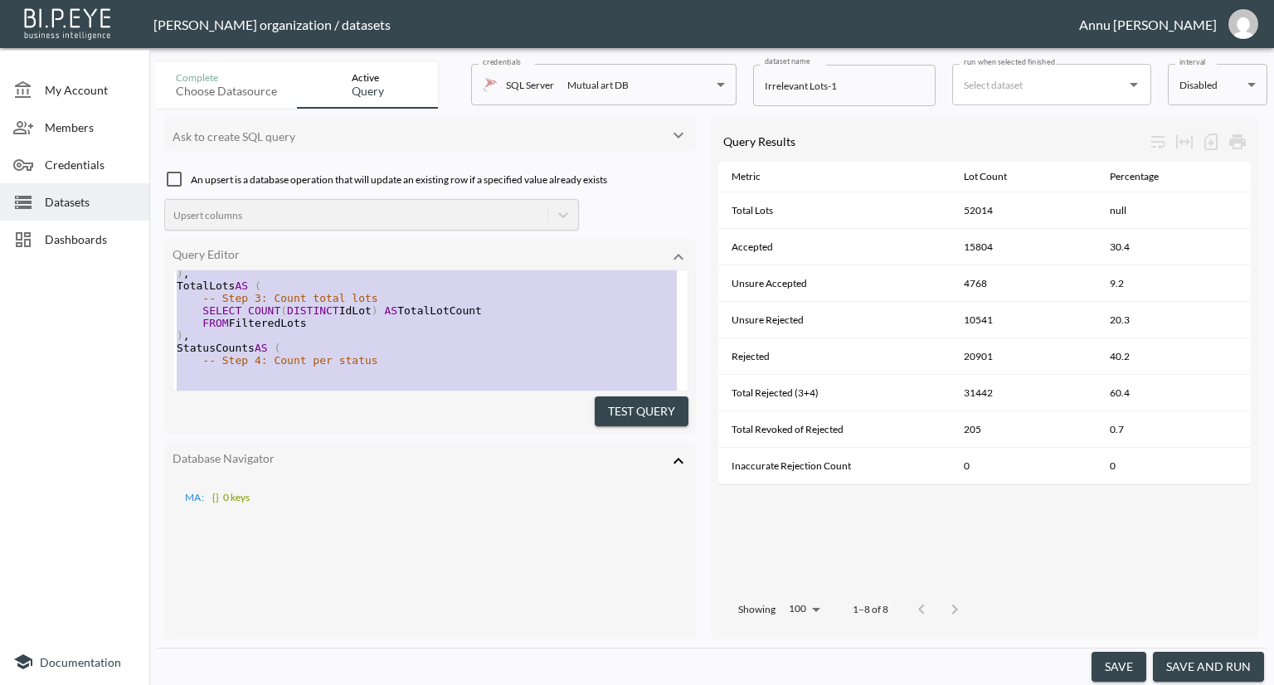
type textarea ";WITH PublishedEvents AS ( -- Step 1: Only published events after 20-Aug SELECT…"
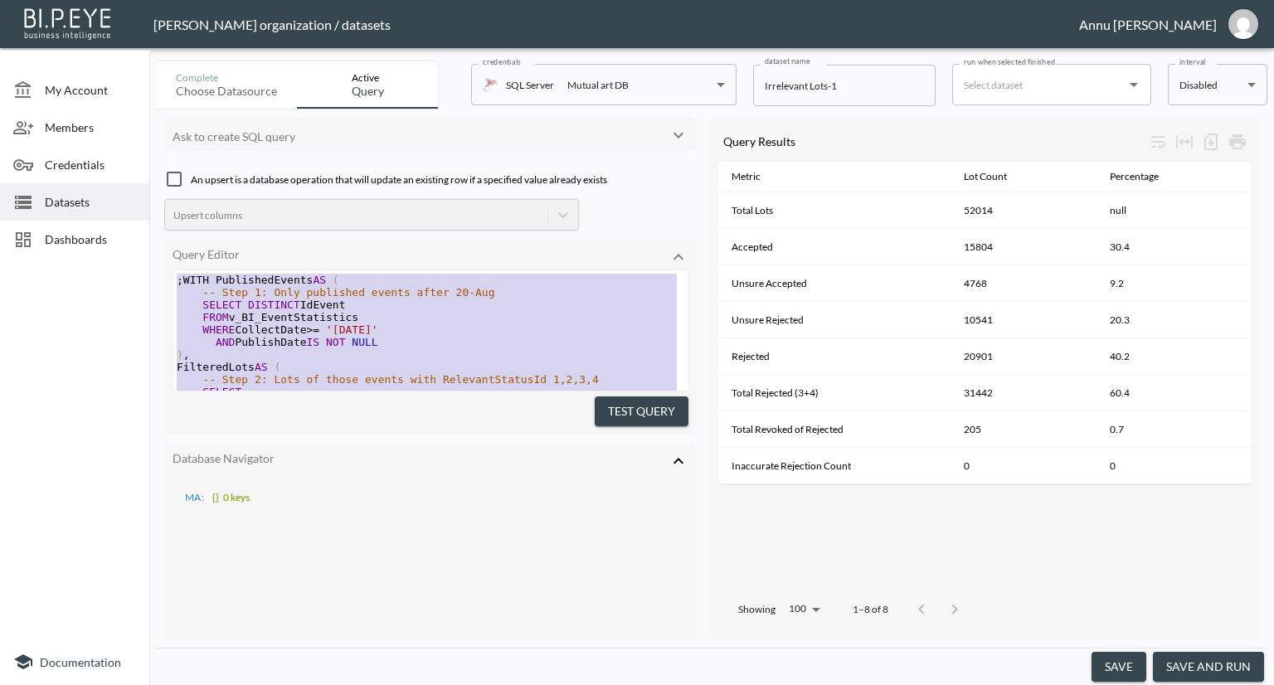
drag, startPoint x: 351, startPoint y: 353, endPoint x: 63, endPoint y: 51, distance: 417.8
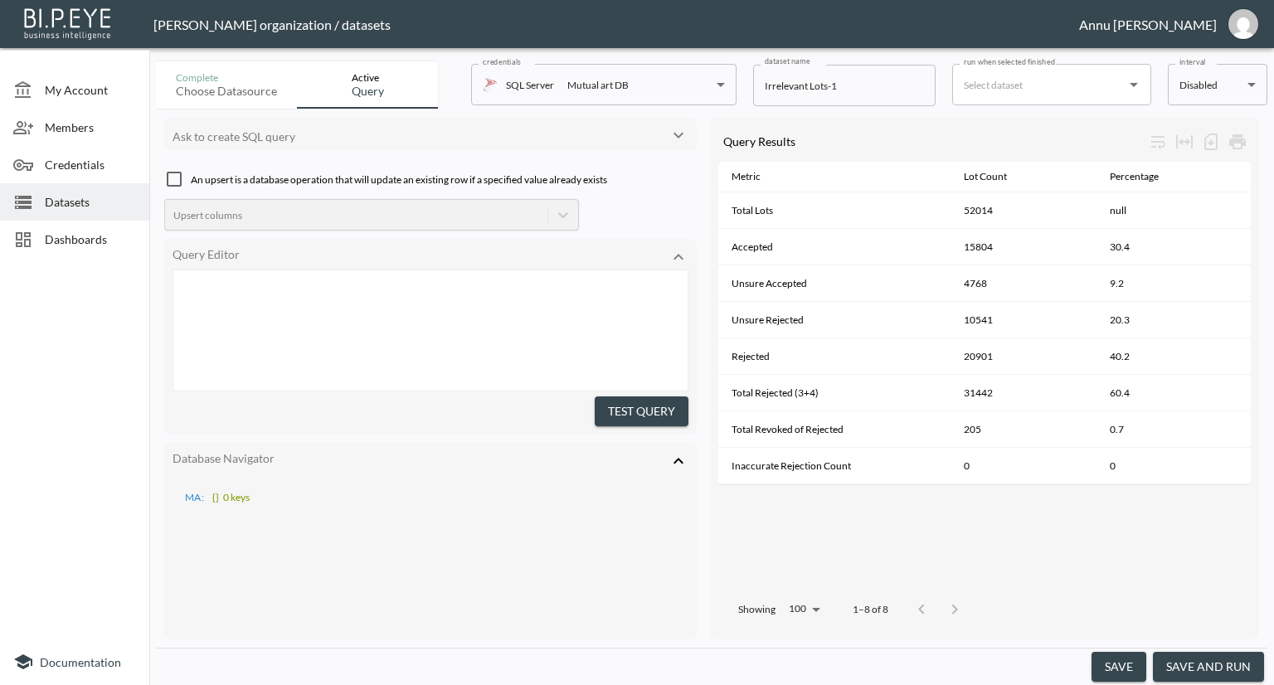
scroll to position [857, 0]
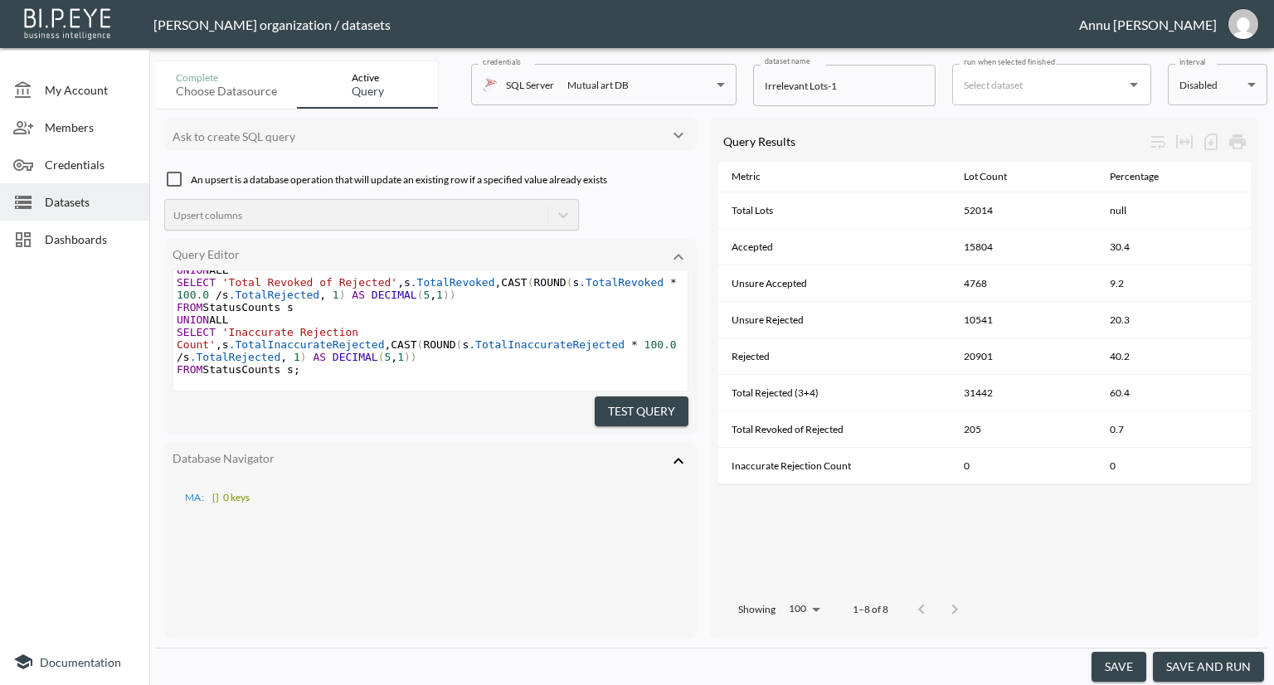
click at [604, 407] on button "Test Query" at bounding box center [642, 412] width 94 height 31
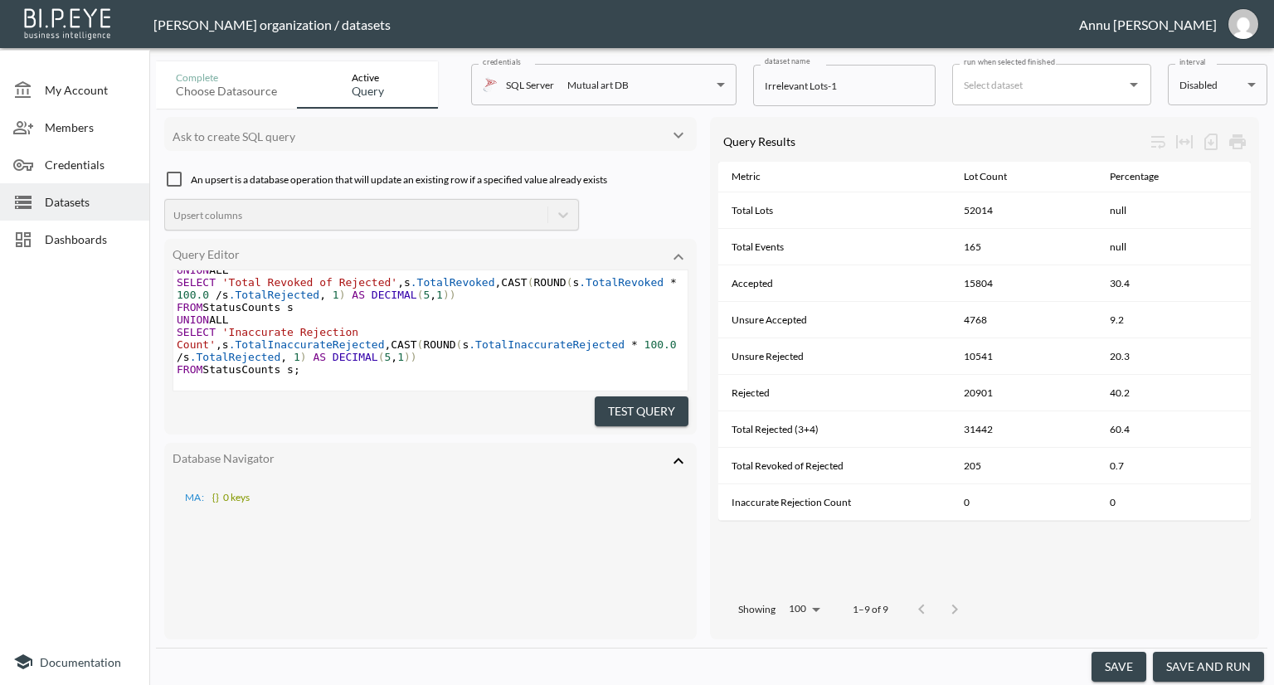
click at [1189, 661] on button "save and run" at bounding box center [1208, 667] width 111 height 31
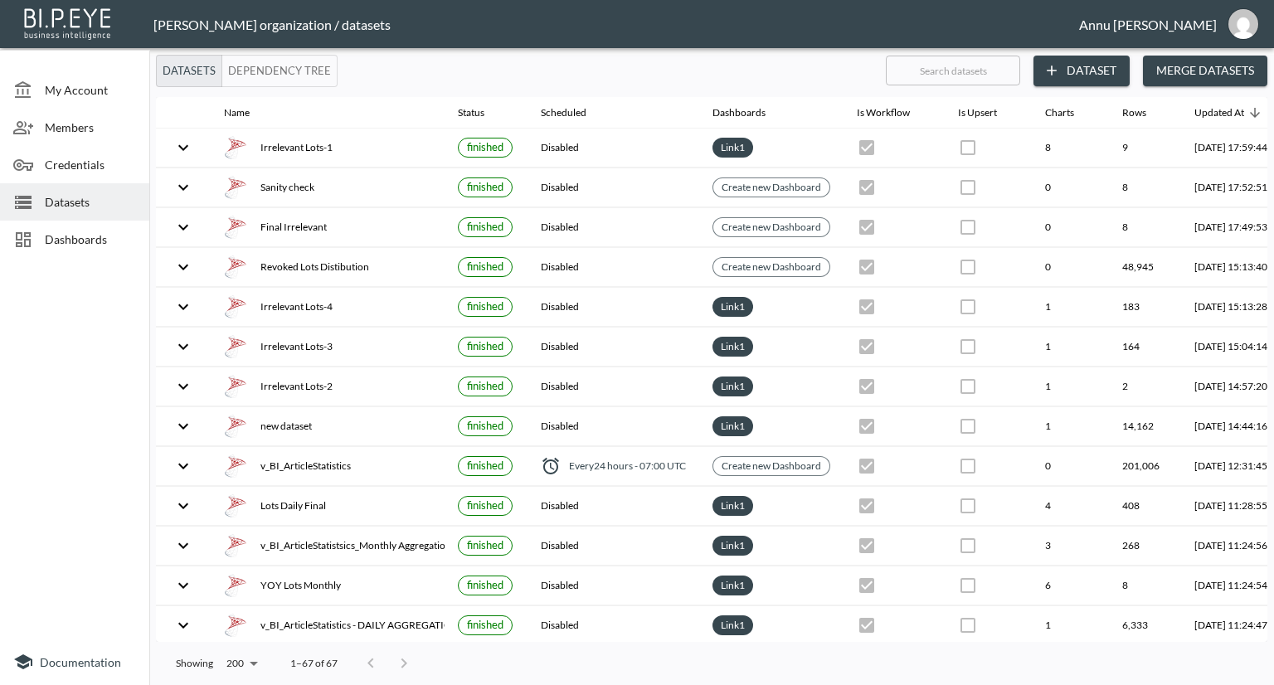
click at [95, 236] on span "Dashboards" at bounding box center [90, 239] width 91 height 17
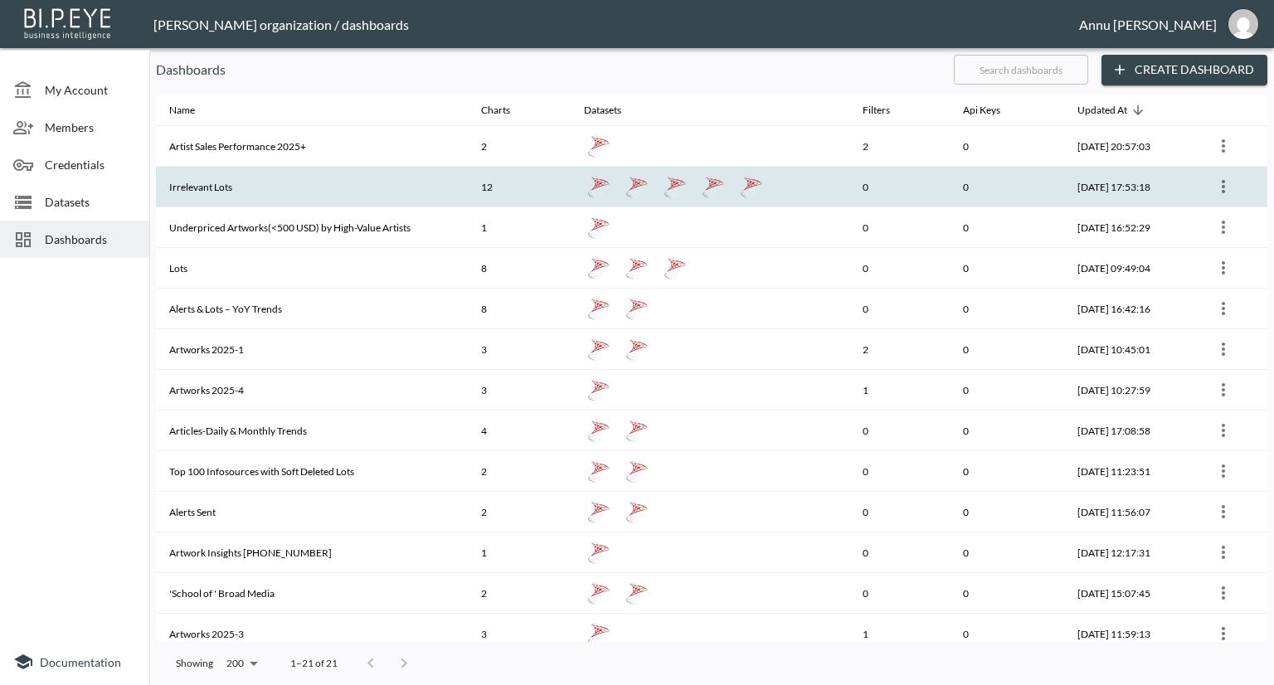
click at [263, 186] on th "Irrelevant Lots" at bounding box center [312, 187] width 312 height 41
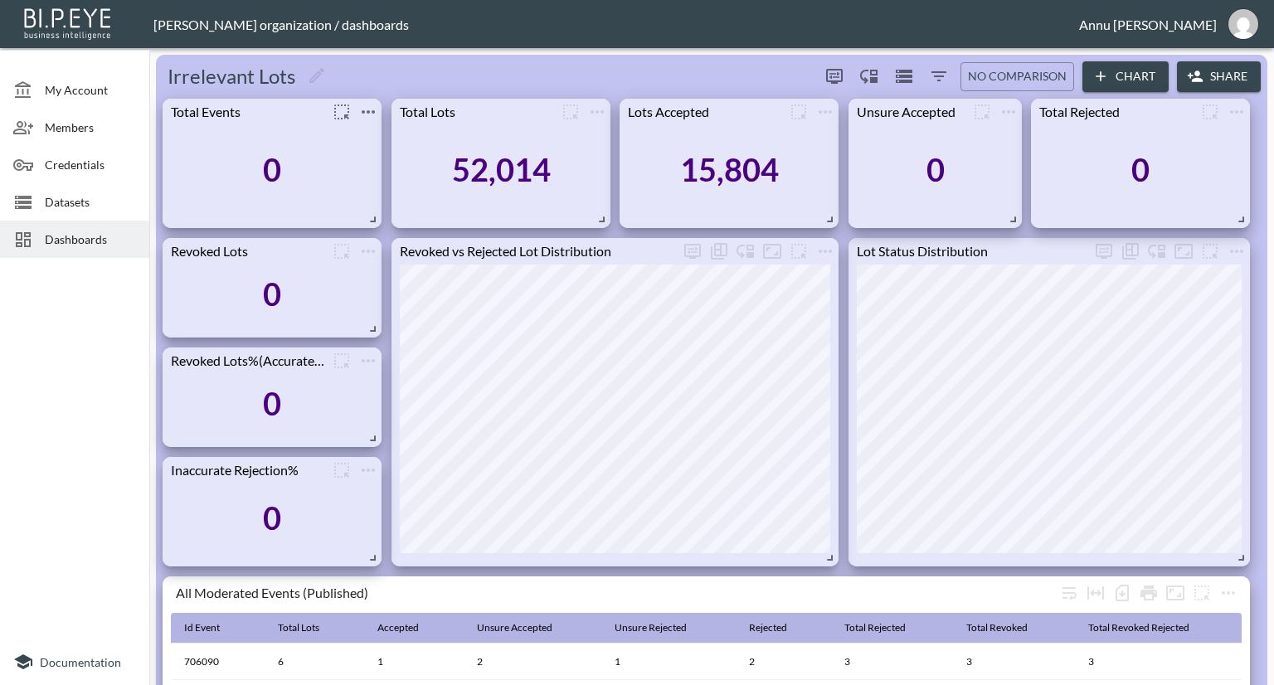
click at [368, 113] on icon "more" at bounding box center [368, 111] width 13 height 3
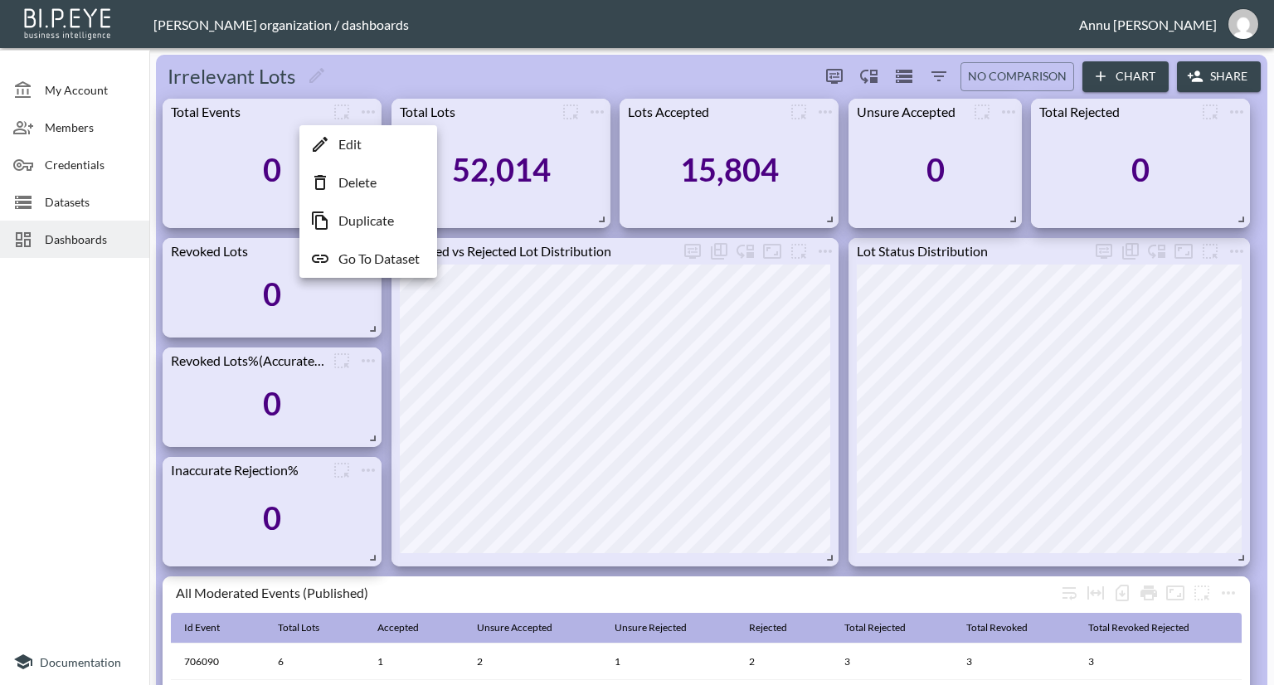
click at [368, 149] on li "Edit" at bounding box center [368, 144] width 129 height 30
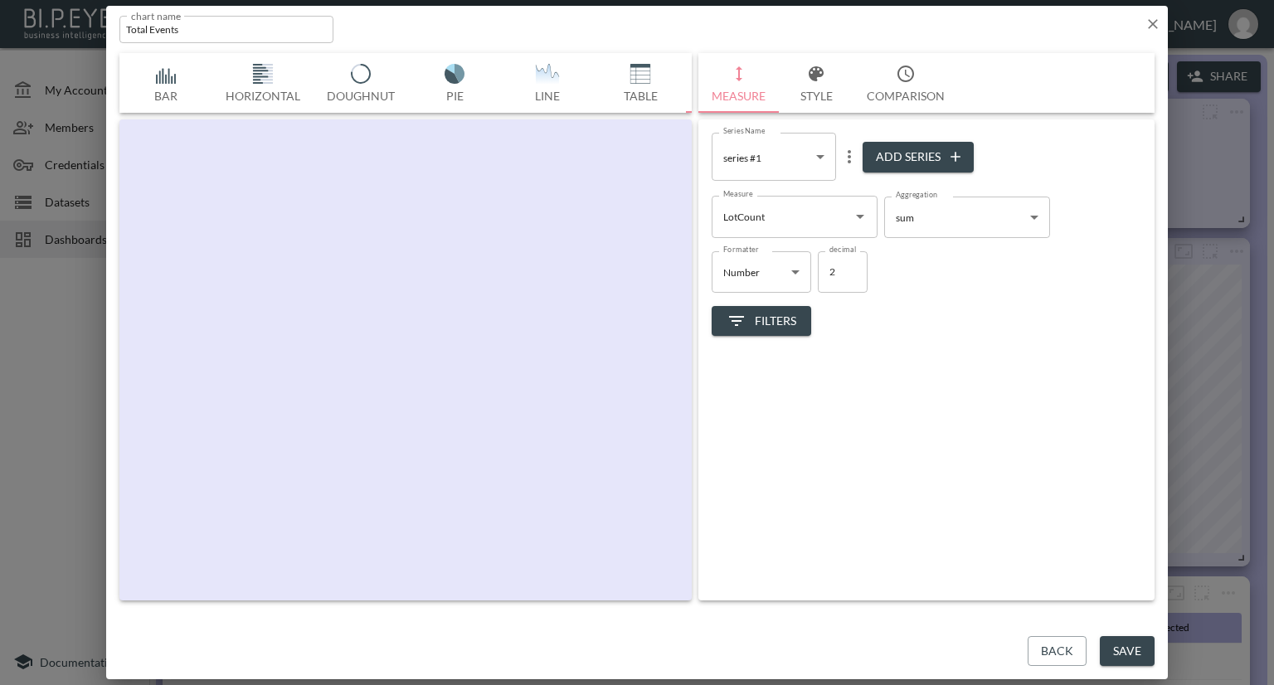
scroll to position [0, 86]
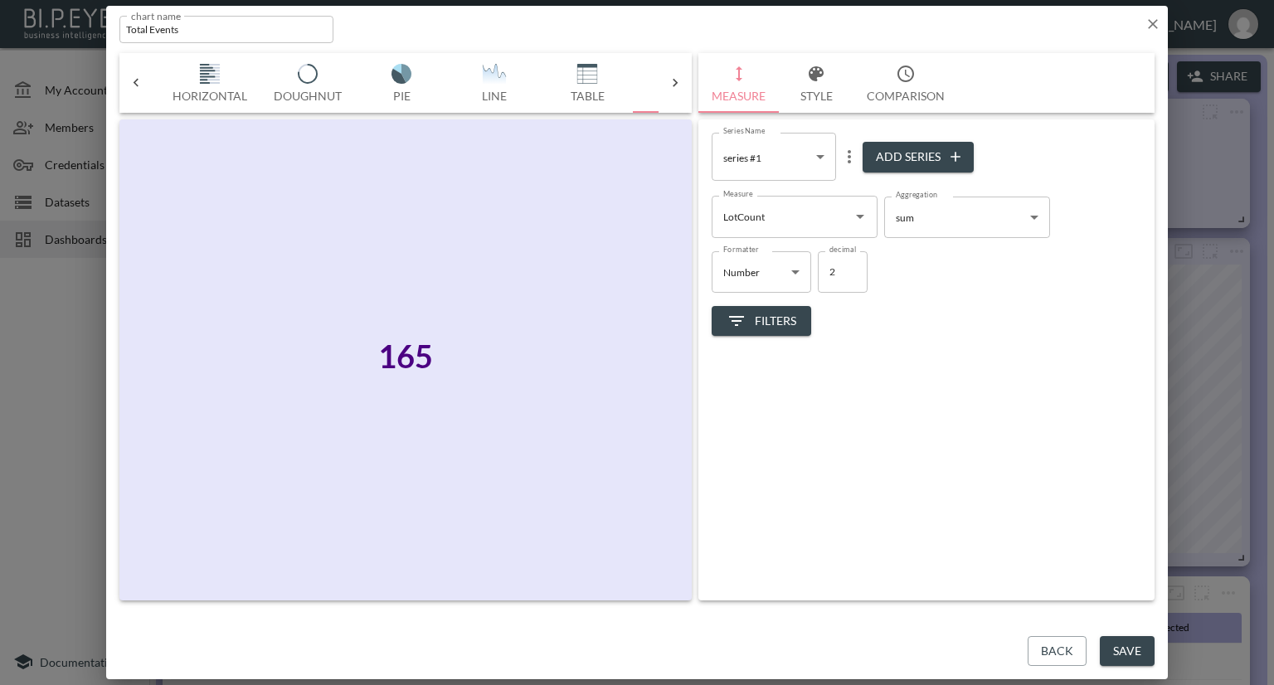
click at [855, 213] on icon "Open" at bounding box center [860, 217] width 20 height 20
click at [760, 276] on li "Metric" at bounding box center [795, 281] width 166 height 25
type input "Metric"
click at [855, 218] on icon "Open" at bounding box center [860, 217] width 20 height 20
click at [928, 266] on div "Formatter Number Number Formatter decimal 2 decimal" at bounding box center [927, 265] width 430 height 55
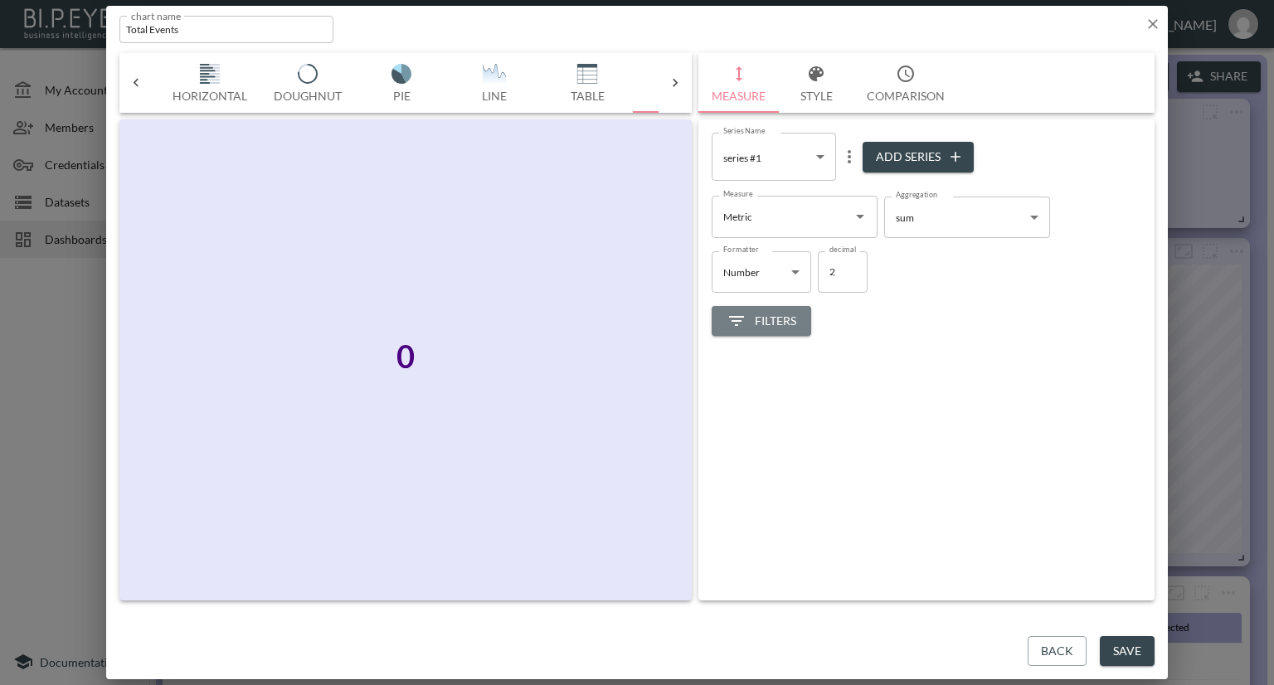
click at [782, 311] on span "Filters" at bounding box center [762, 321] width 70 height 21
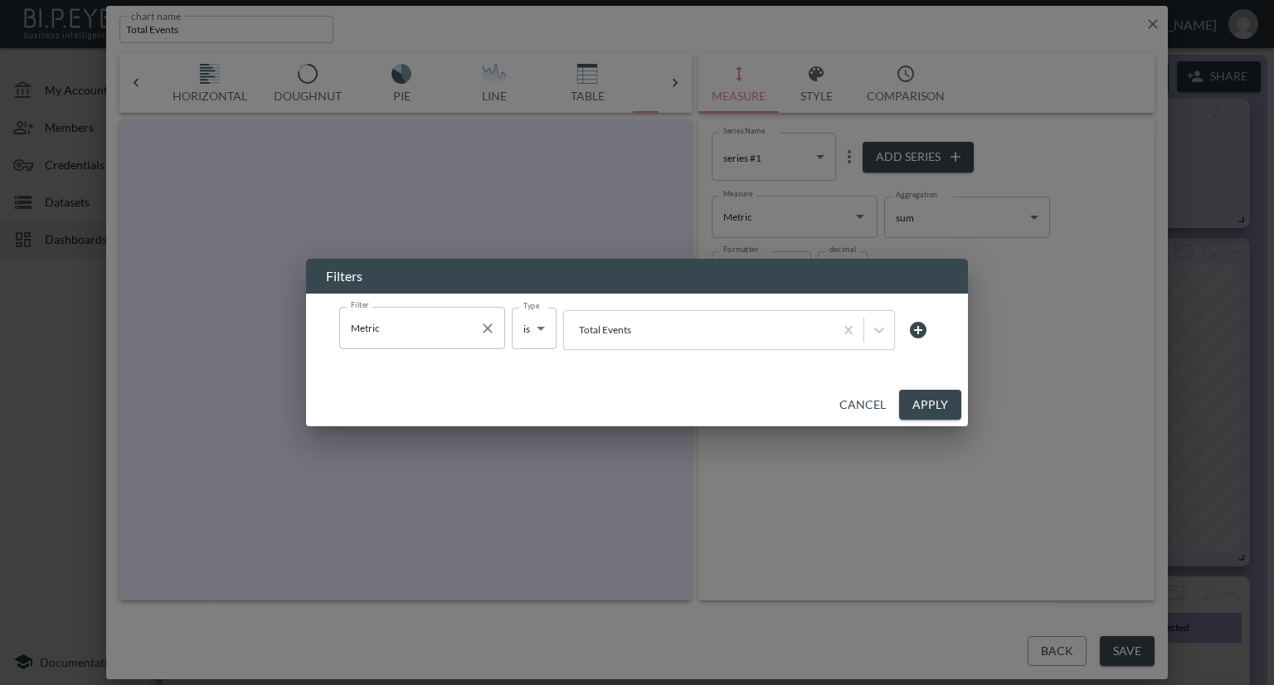
click at [481, 330] on icon "Clear" at bounding box center [488, 328] width 17 height 17
type input "no filter"
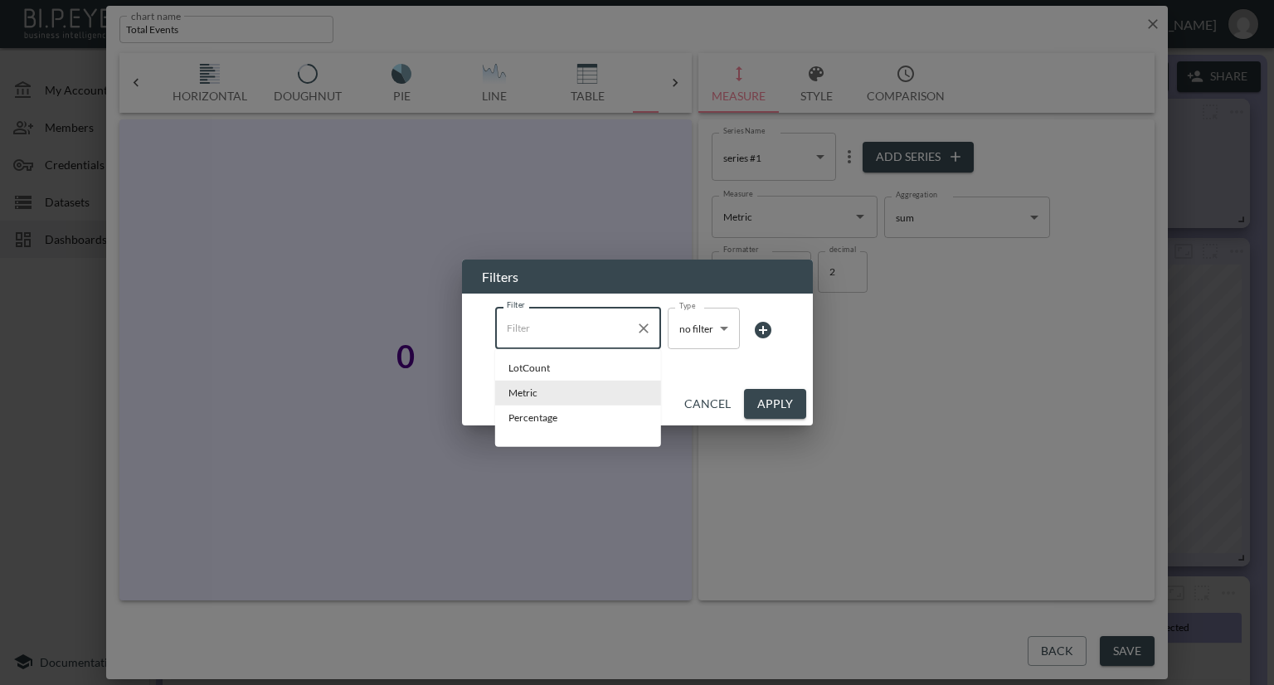
click at [555, 332] on input "Filter" at bounding box center [566, 327] width 126 height 27
click at [546, 391] on span "Metric" at bounding box center [578, 393] width 139 height 15
type input "Metric"
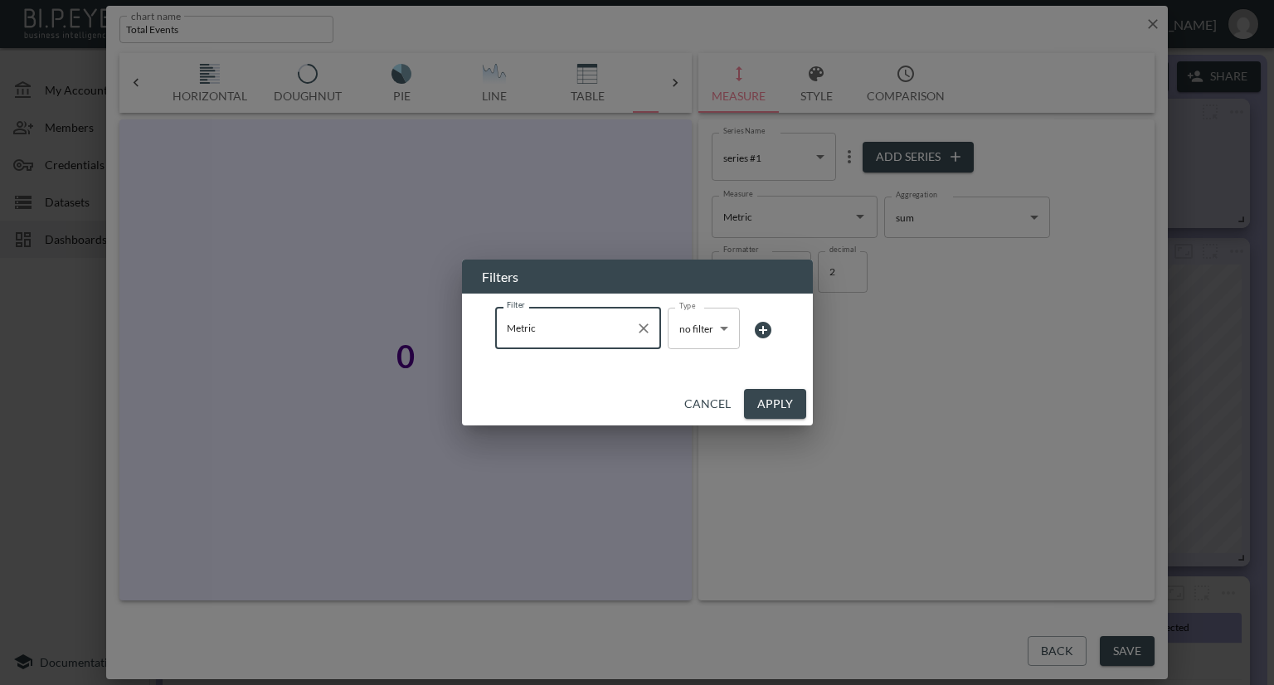
click at [690, 341] on body "BI.P.EYE, Interactive Analytics Dashboards - app Nadia Senft organization / das…" at bounding box center [637, 342] width 1274 height 685
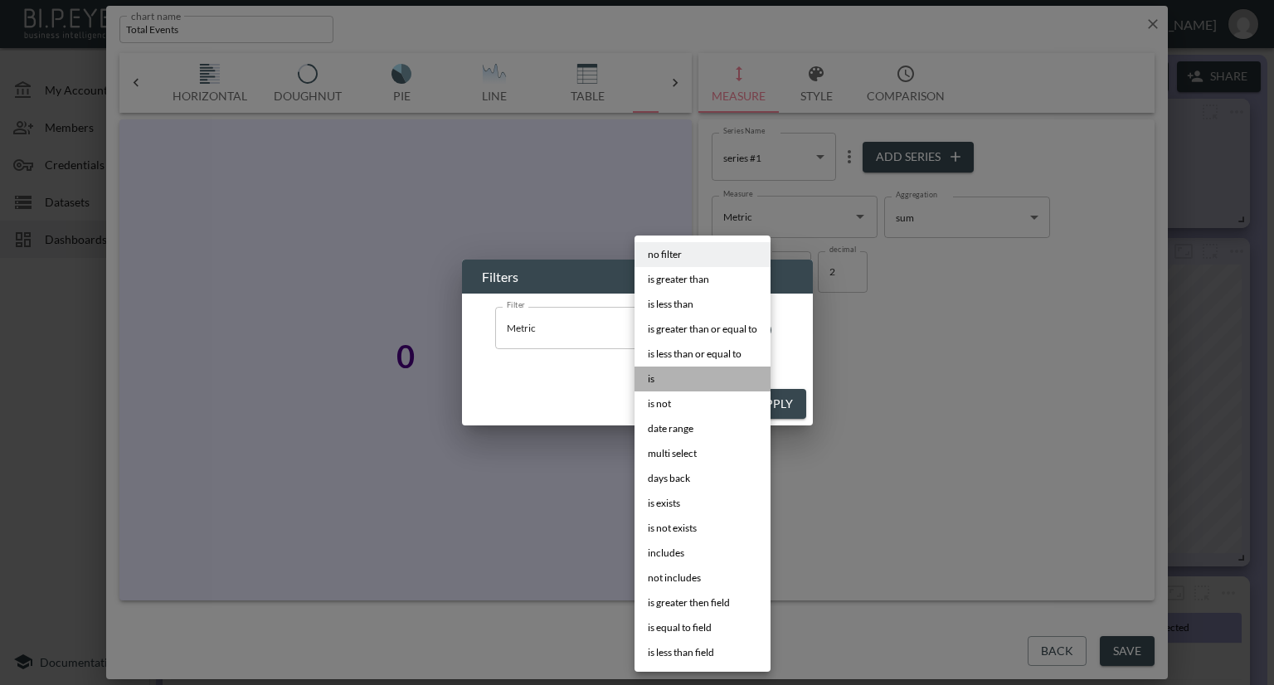
click at [679, 373] on li "is" at bounding box center [703, 379] width 136 height 25
type input "is"
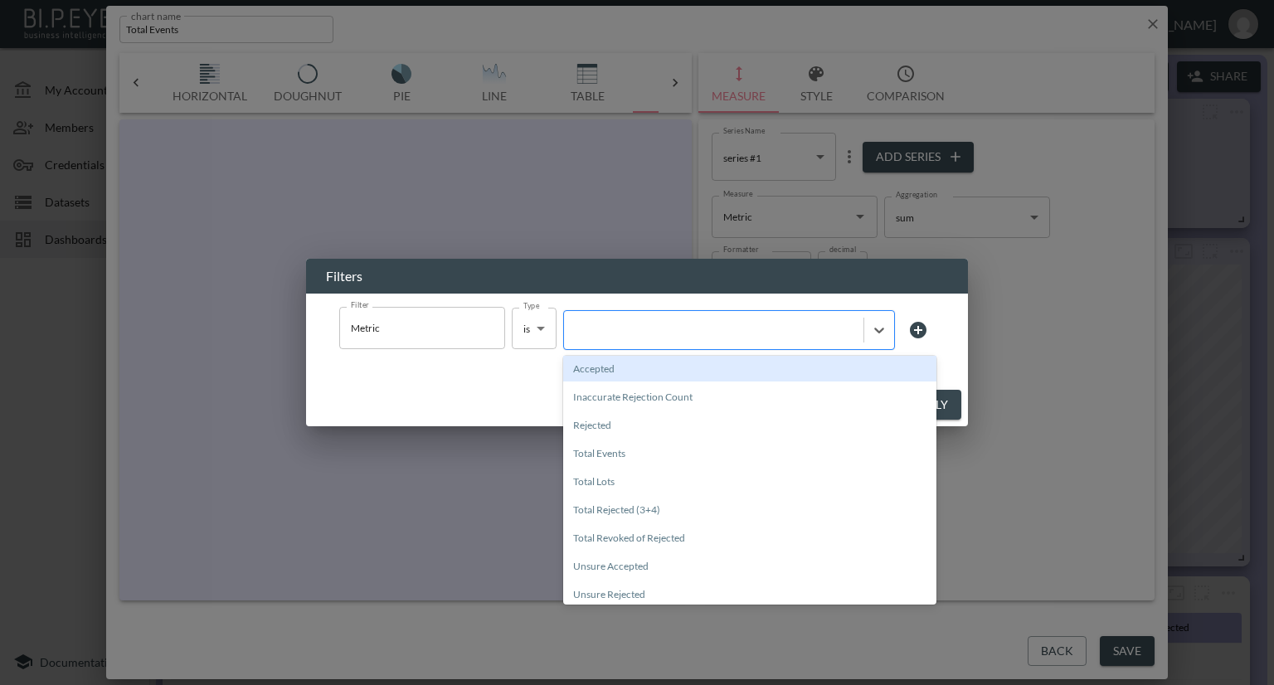
click at [735, 336] on div at bounding box center [713, 330] width 283 height 16
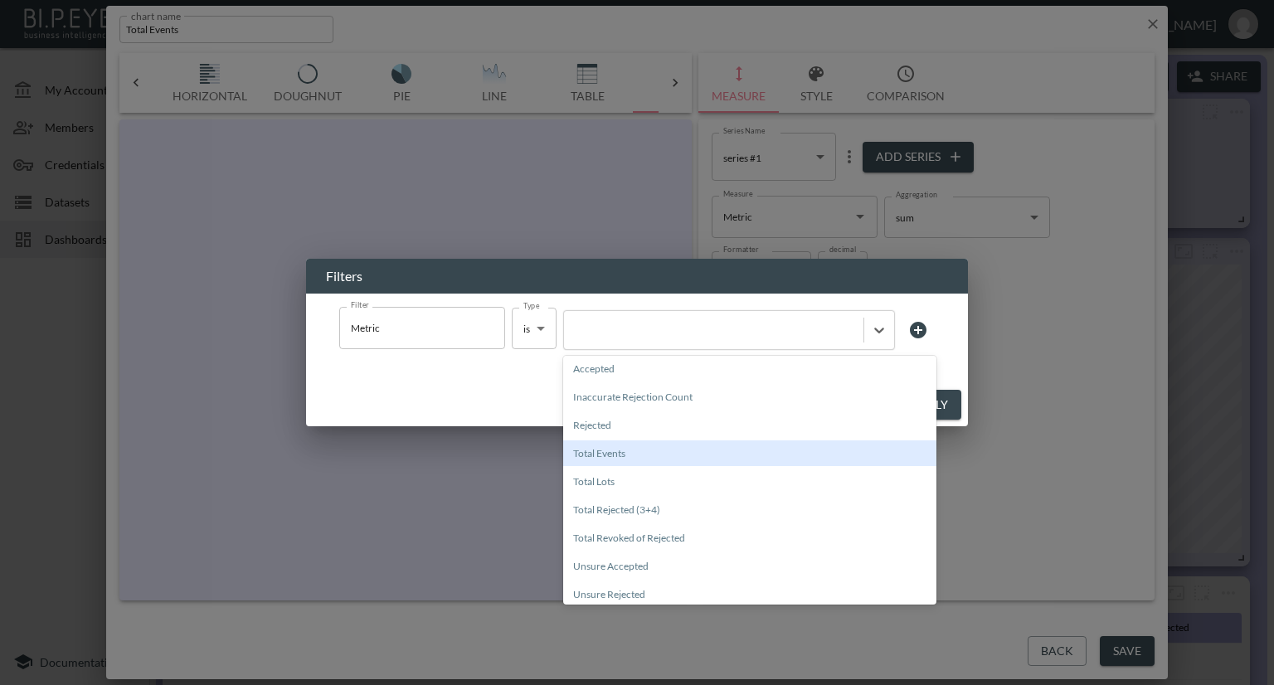
click at [654, 449] on div "Total Events" at bounding box center [749, 454] width 373 height 26
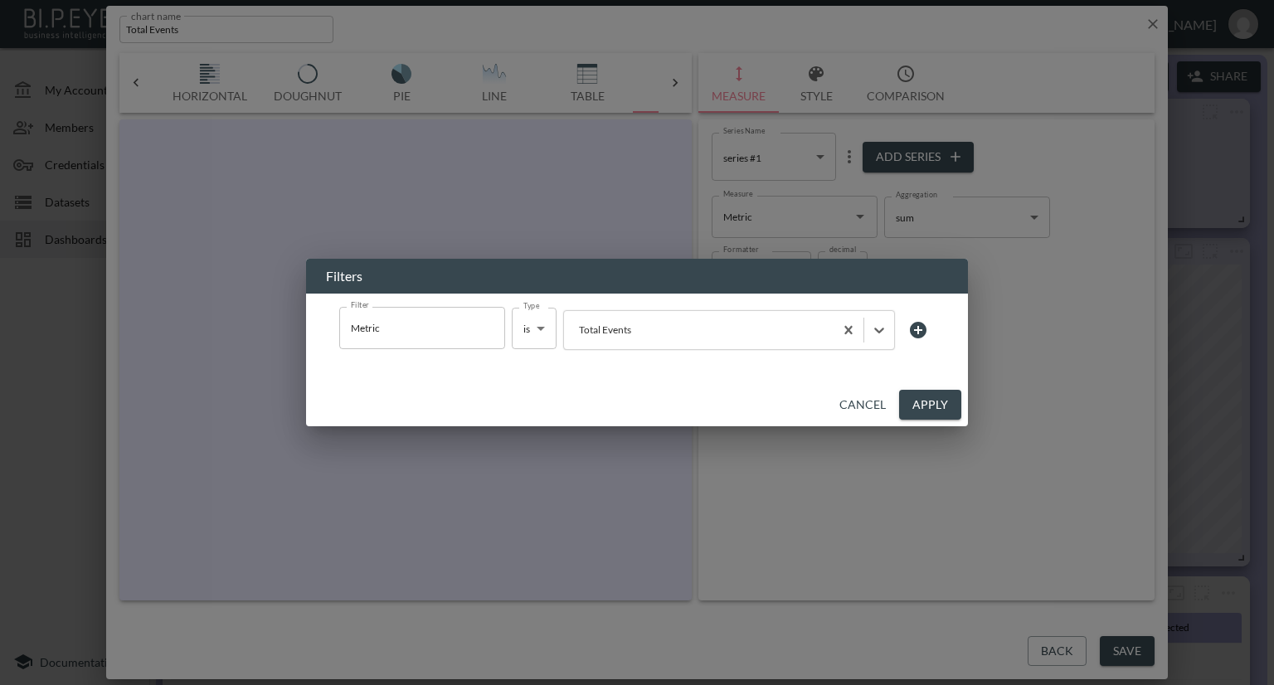
click at [913, 405] on button "Apply" at bounding box center [930, 405] width 62 height 31
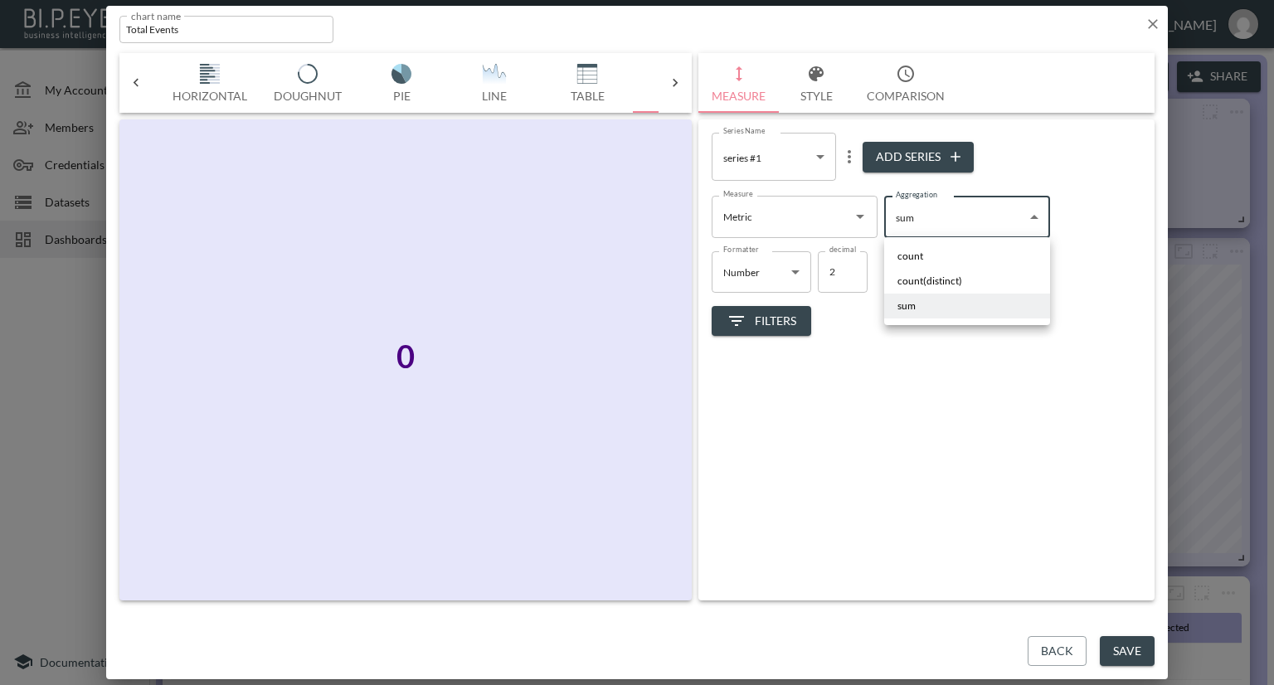
click at [915, 226] on body "BI.P.EYE, Interactive Analytics Dashboards - app Nadia Senft organization / das…" at bounding box center [637, 342] width 1274 height 685
click at [918, 250] on span "count" at bounding box center [911, 256] width 26 height 15
type input "count"
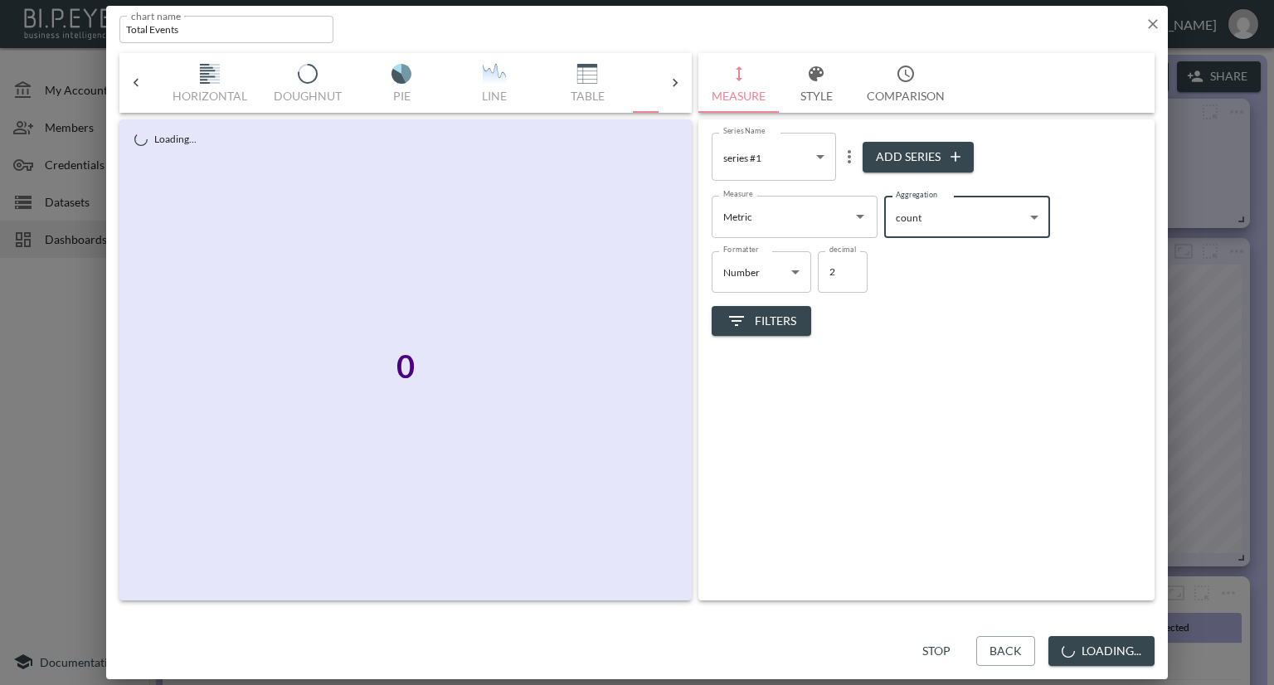
click at [860, 219] on icon "Open" at bounding box center [860, 217] width 20 height 20
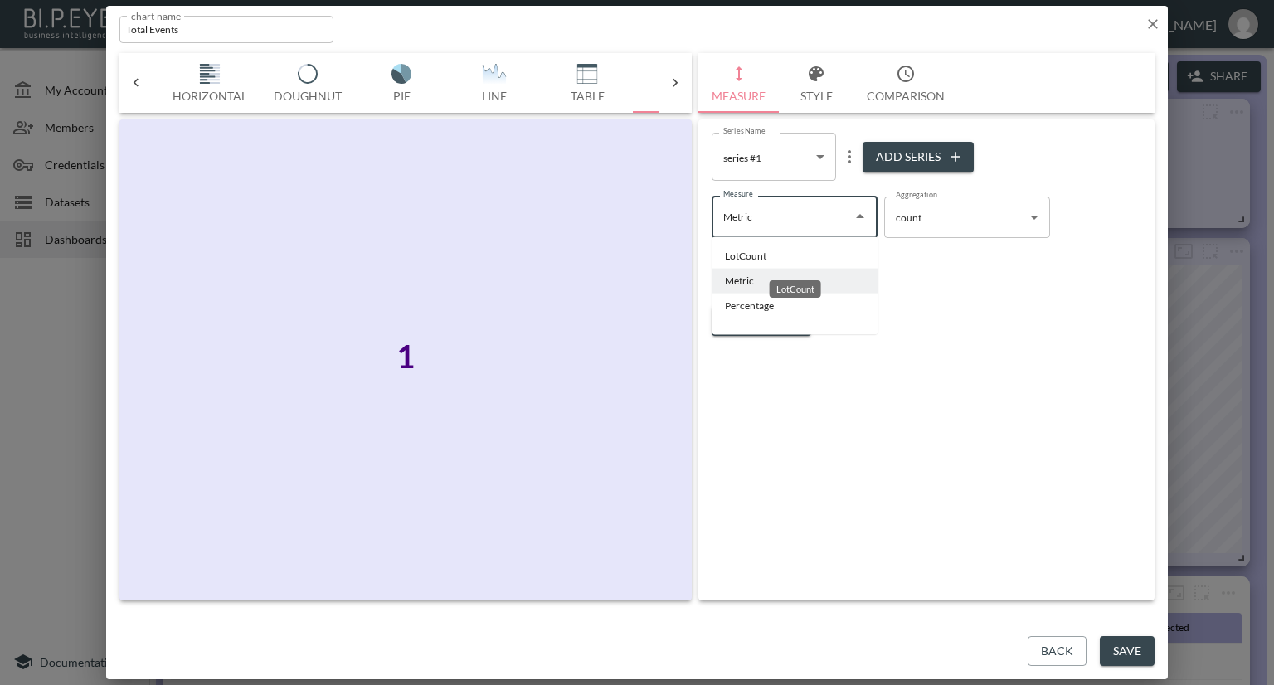
click at [807, 256] on li "LotCount" at bounding box center [795, 256] width 166 height 25
type input "LotCount"
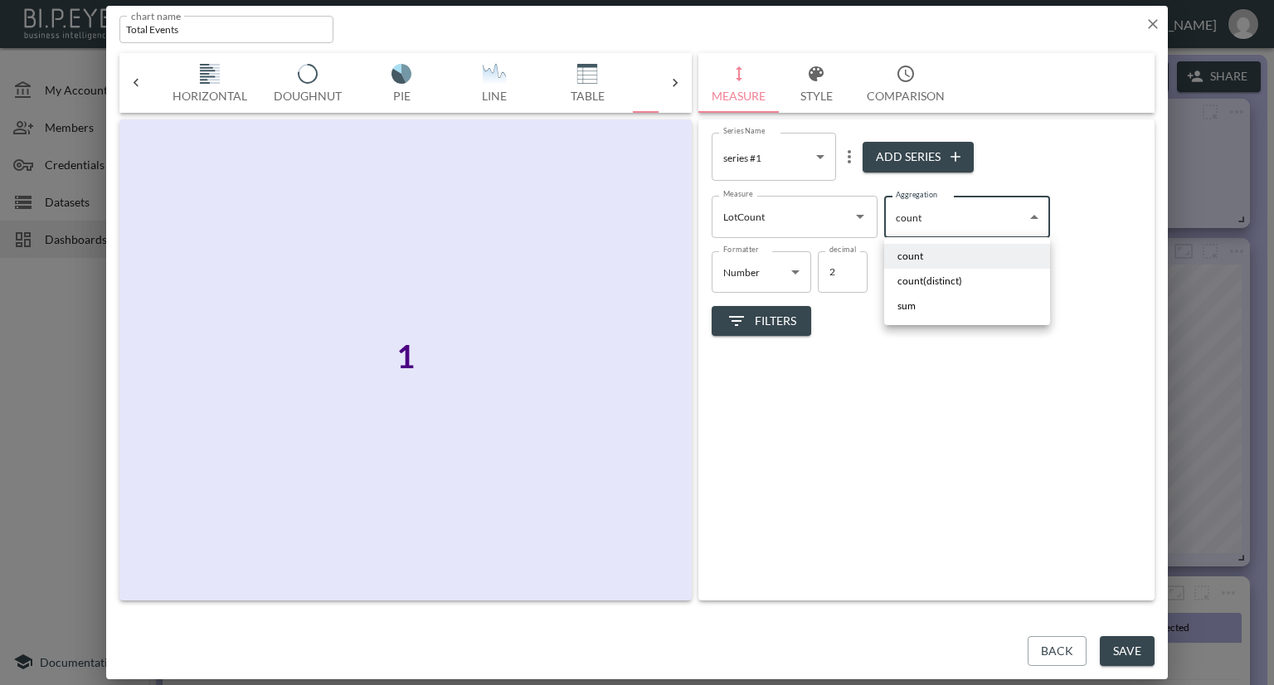
click at [928, 220] on body "BI.P.EYE, Interactive Analytics Dashboards - app Nadia Senft organization / das…" at bounding box center [637, 342] width 1274 height 685
click at [916, 302] on li "sum" at bounding box center [967, 306] width 166 height 25
click at [972, 210] on body "BI.P.EYE, Interactive Analytics Dashboards - app Nadia Senft organization / das…" at bounding box center [637, 342] width 1274 height 685
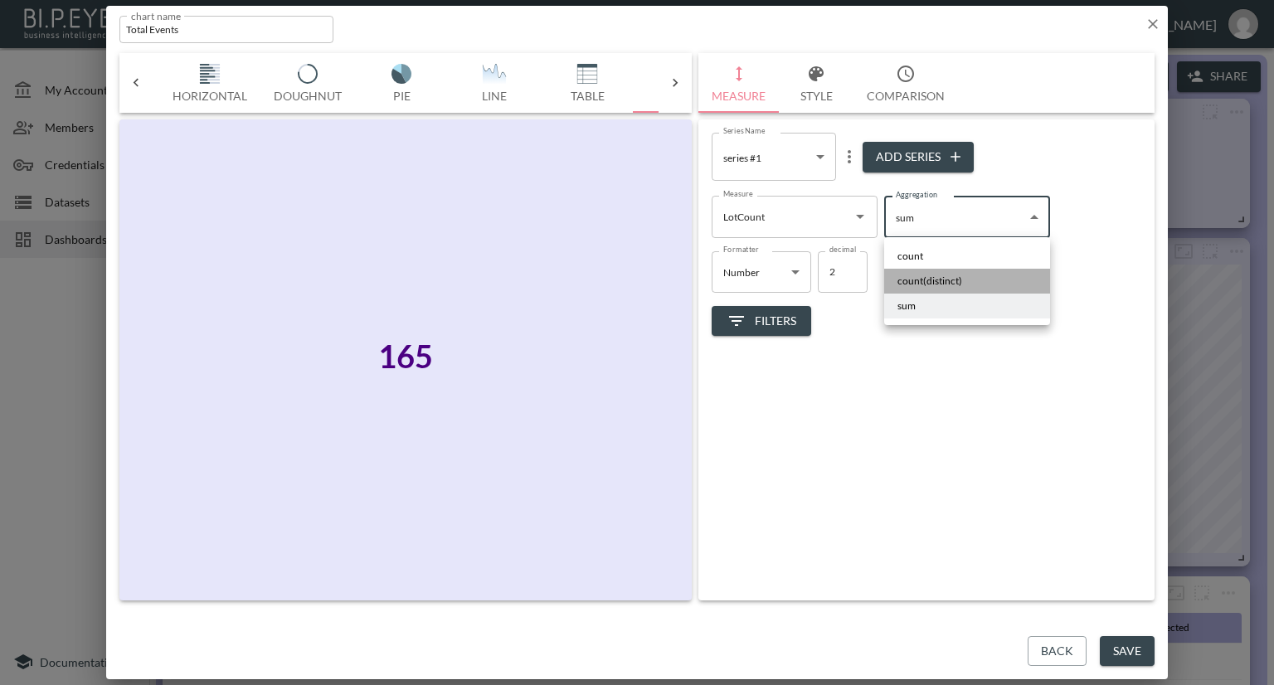
click at [936, 279] on span "count(distinct)" at bounding box center [930, 281] width 65 height 15
type input "count(distinct)"
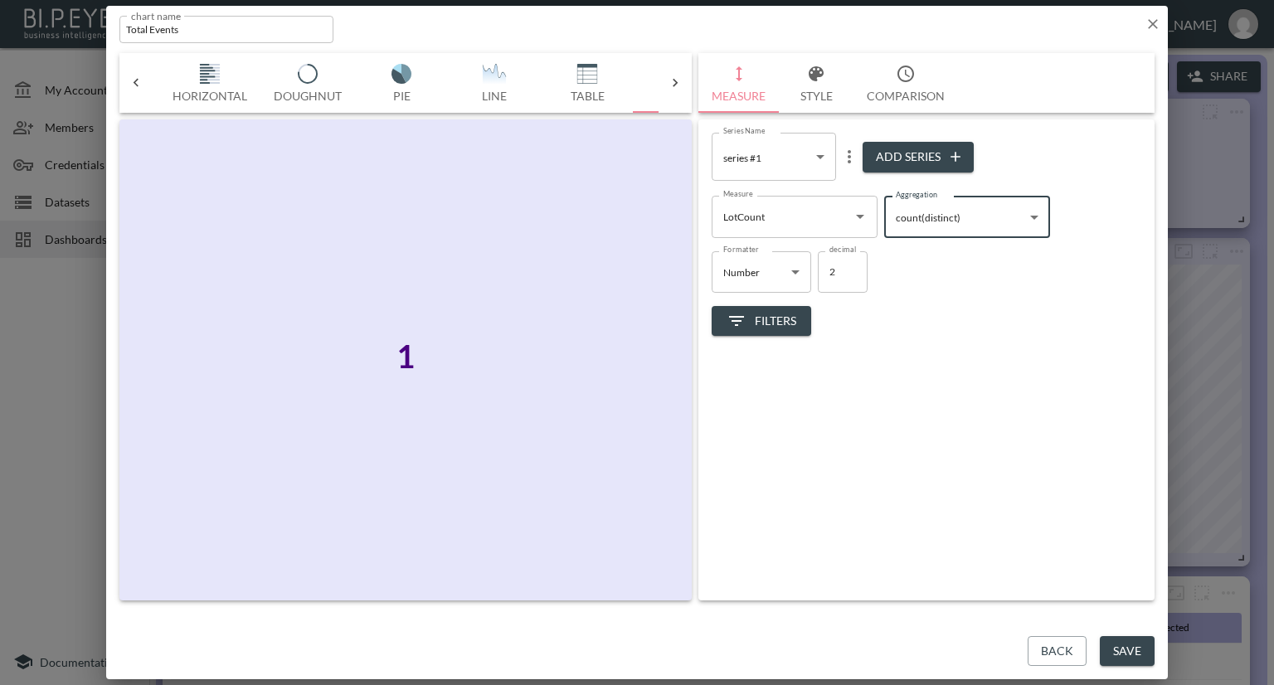
click at [1153, 26] on icon "button" at bounding box center [1153, 24] width 17 height 17
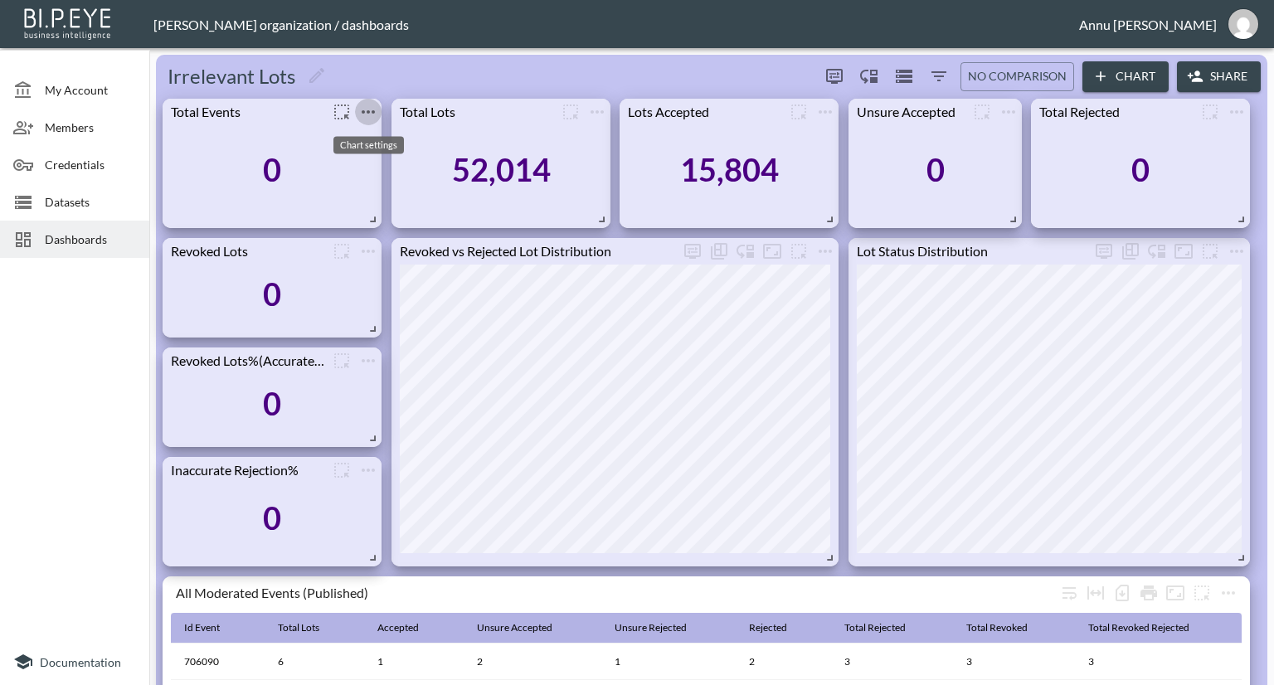
click at [375, 110] on icon "more" at bounding box center [368, 112] width 20 height 20
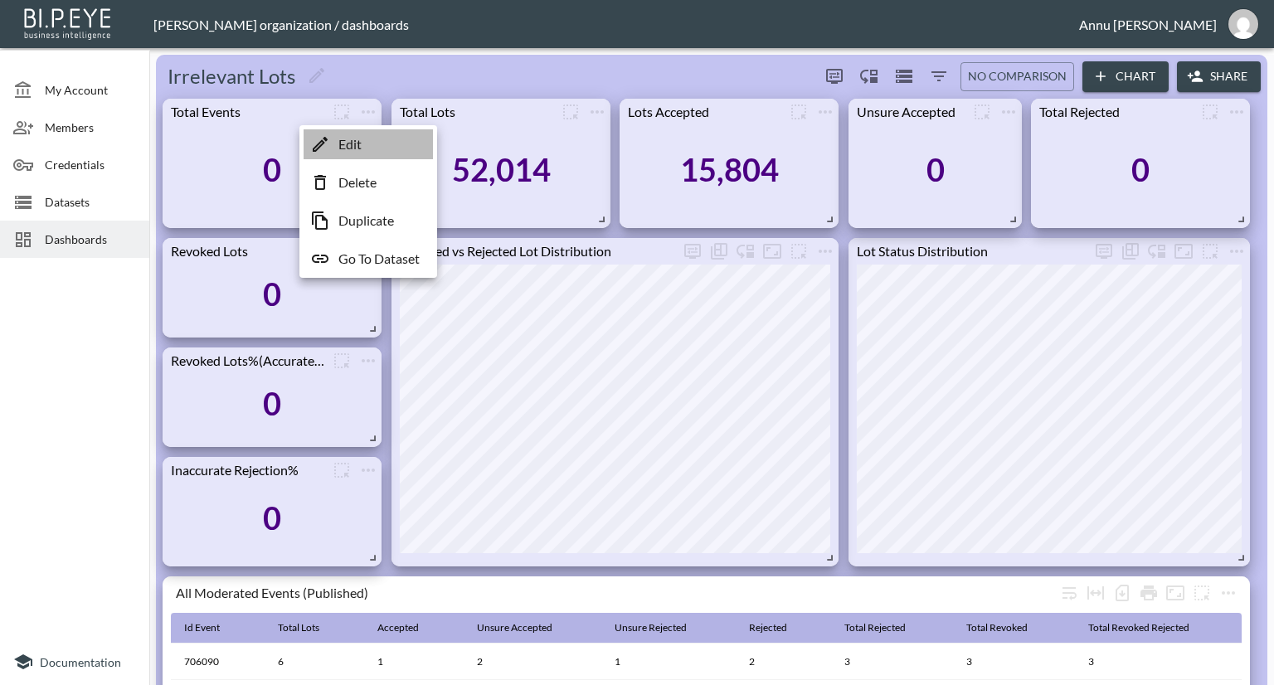
click at [371, 147] on li "Edit" at bounding box center [368, 144] width 129 height 30
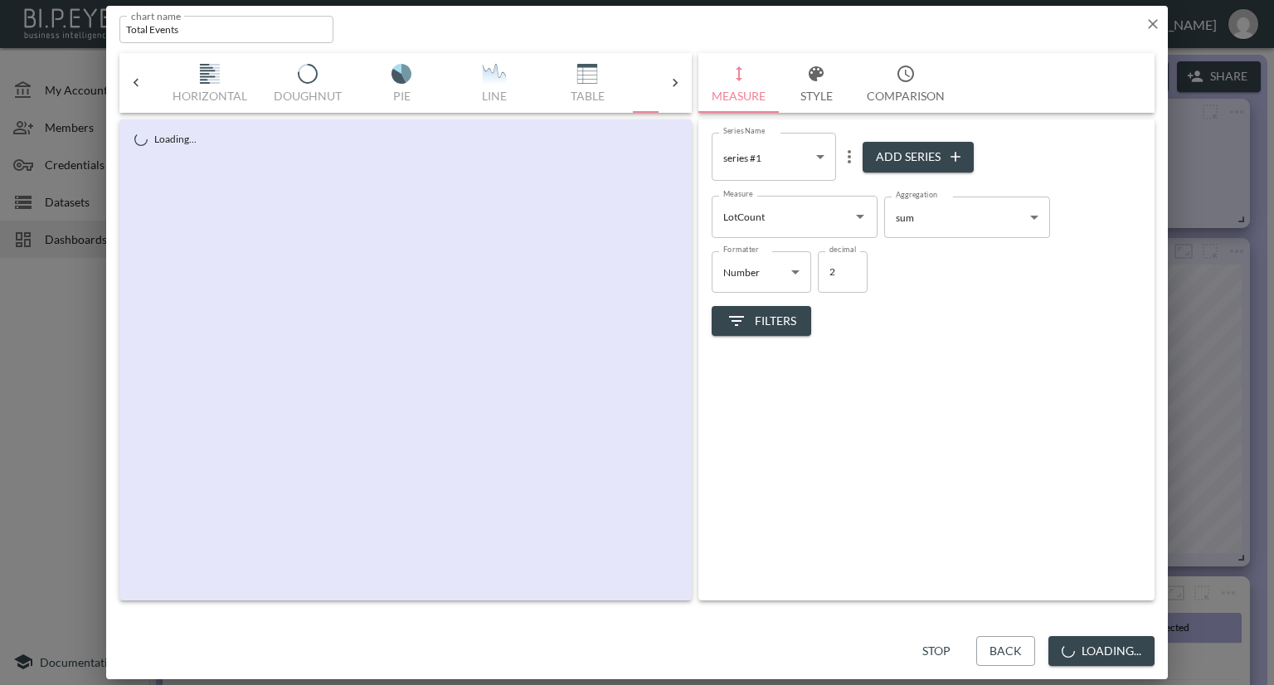
click at [853, 217] on icon "Open" at bounding box center [860, 217] width 20 height 20
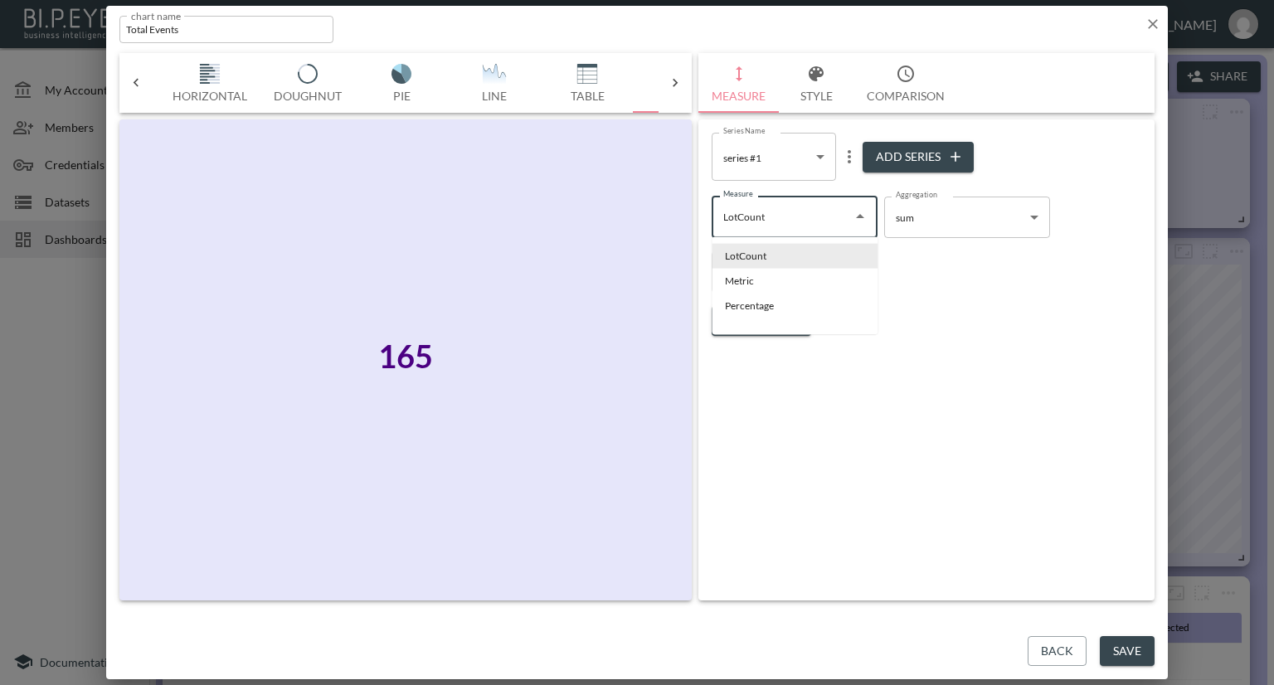
click at [816, 219] on input "LotCount" at bounding box center [782, 216] width 126 height 27
click at [749, 286] on li "Metric" at bounding box center [795, 281] width 166 height 25
type input "Metric"
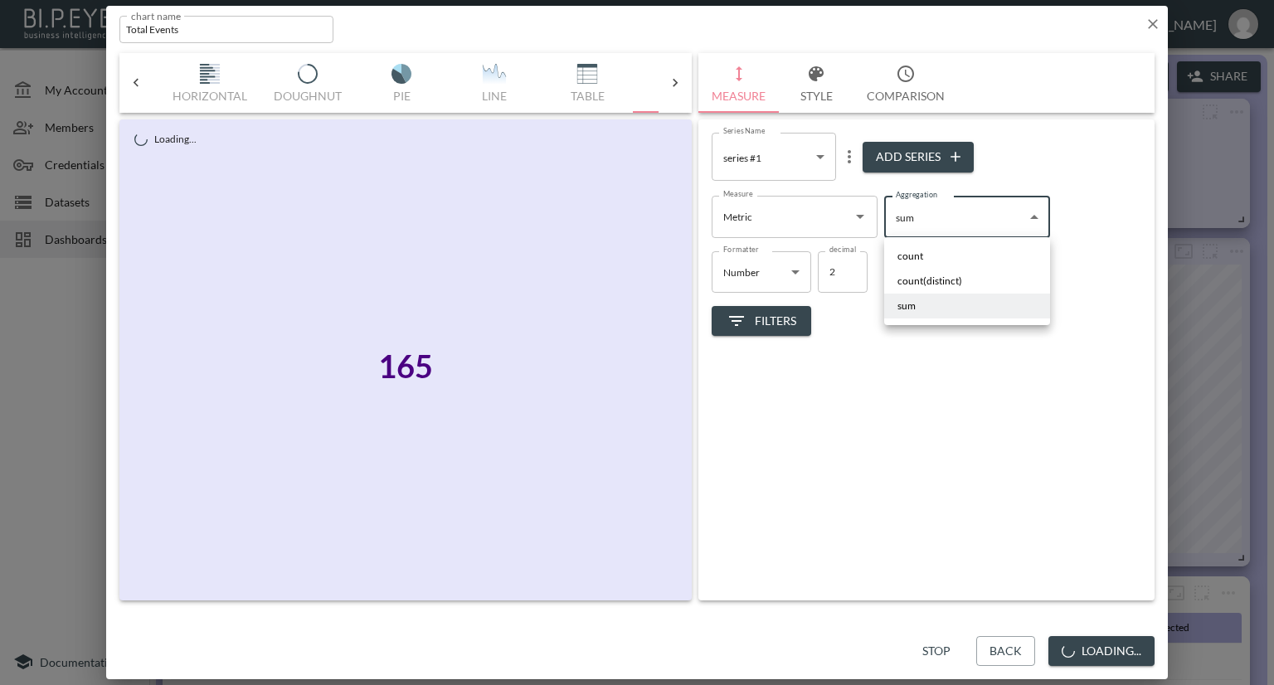
click at [919, 215] on body "BI.P.EYE, Interactive Analytics Dashboards - app Nadia Senft organization / das…" at bounding box center [637, 342] width 1274 height 685
click at [856, 349] on div at bounding box center [637, 342] width 1274 height 685
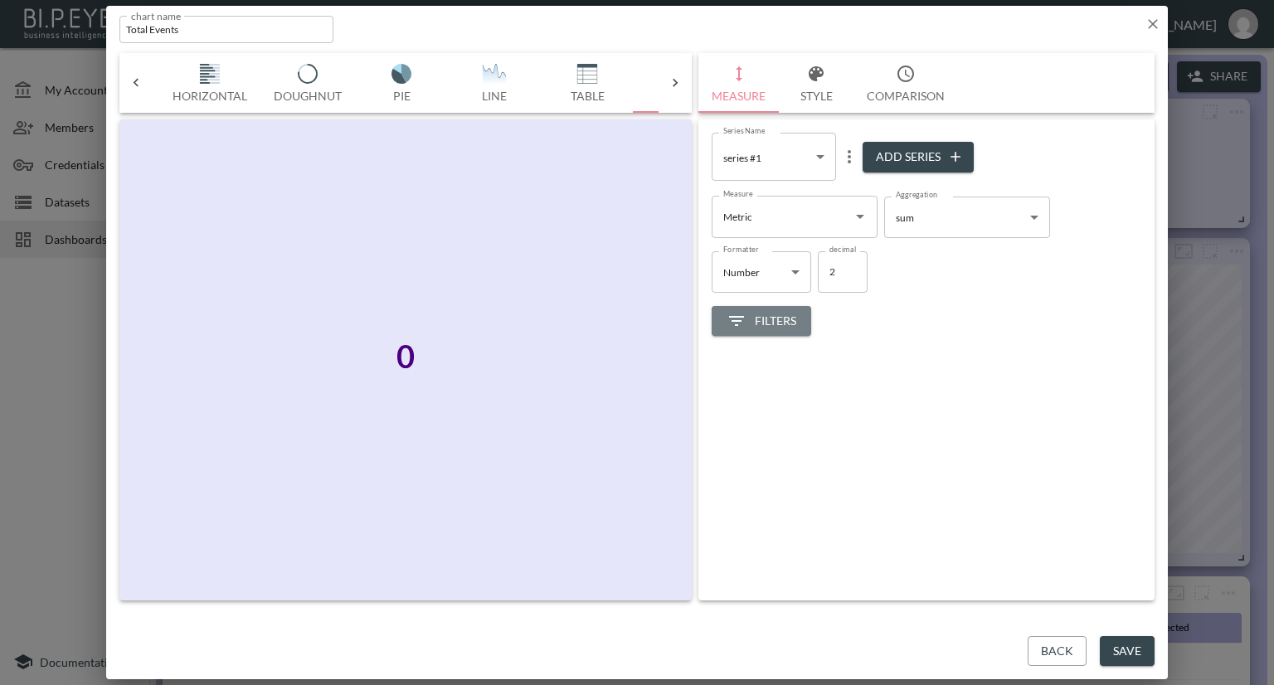
click at [772, 318] on span "Filters" at bounding box center [762, 321] width 70 height 21
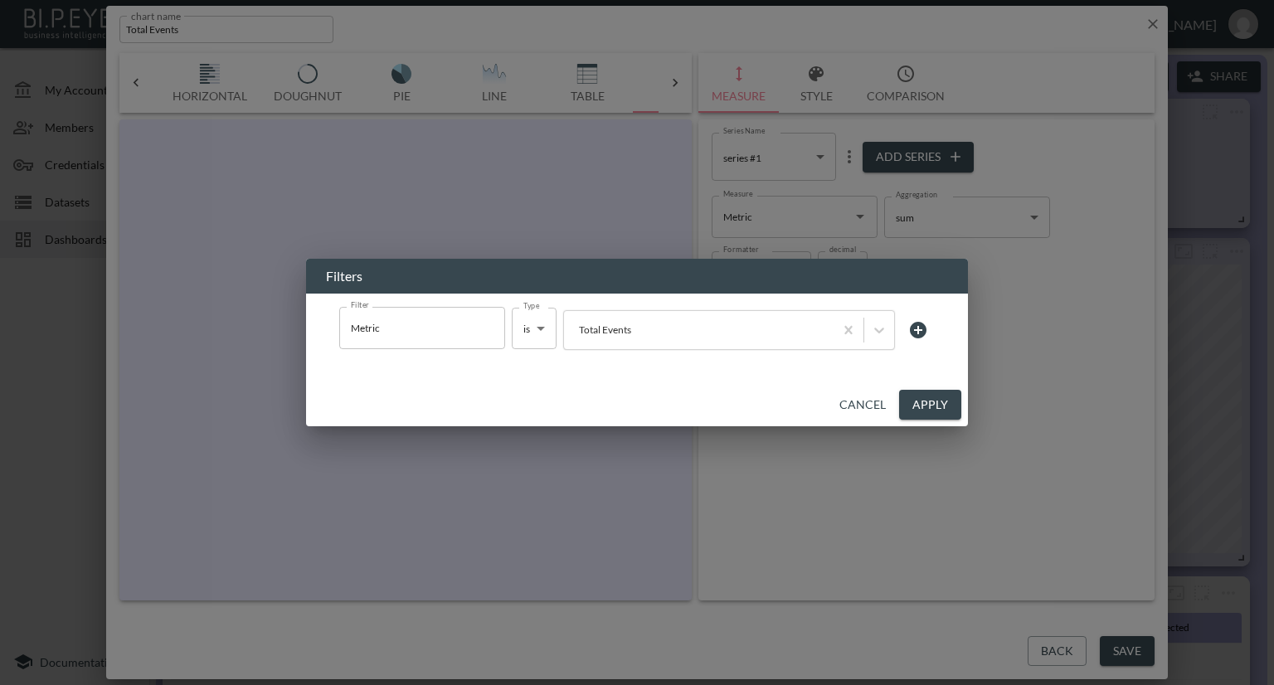
click at [870, 402] on button "Cancel" at bounding box center [863, 405] width 60 height 31
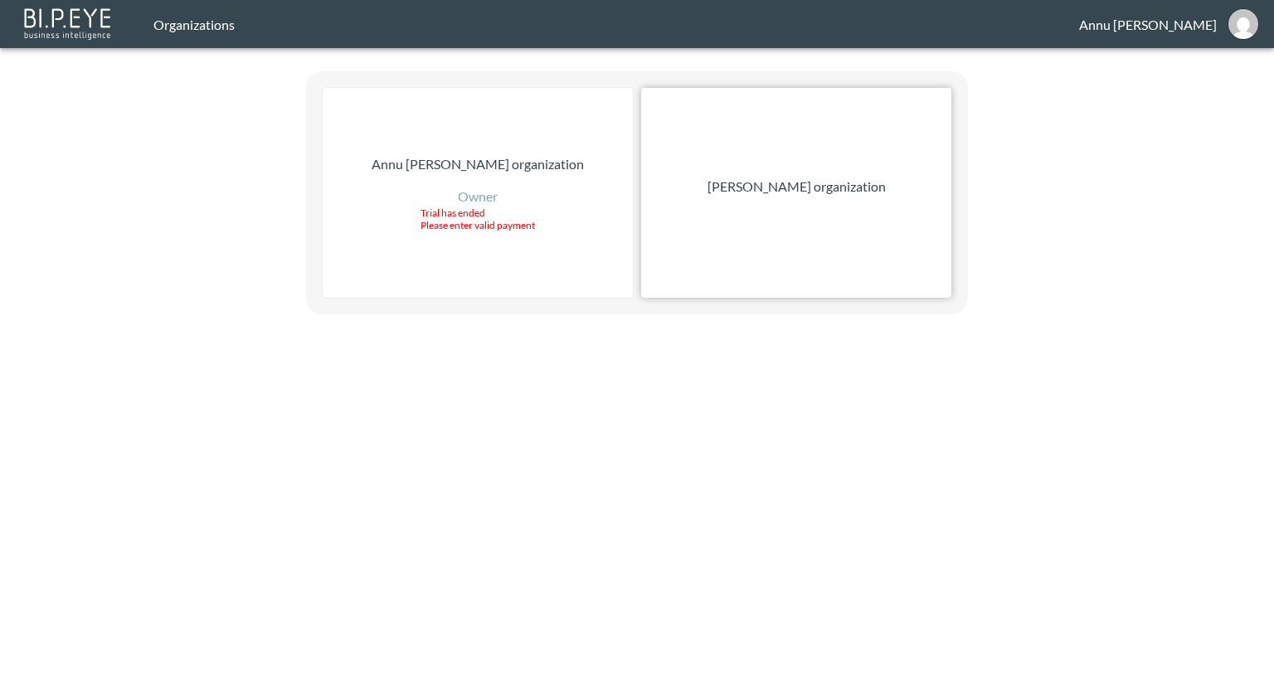
click at [855, 180] on p "Nadia Senft organization" at bounding box center [797, 187] width 178 height 20
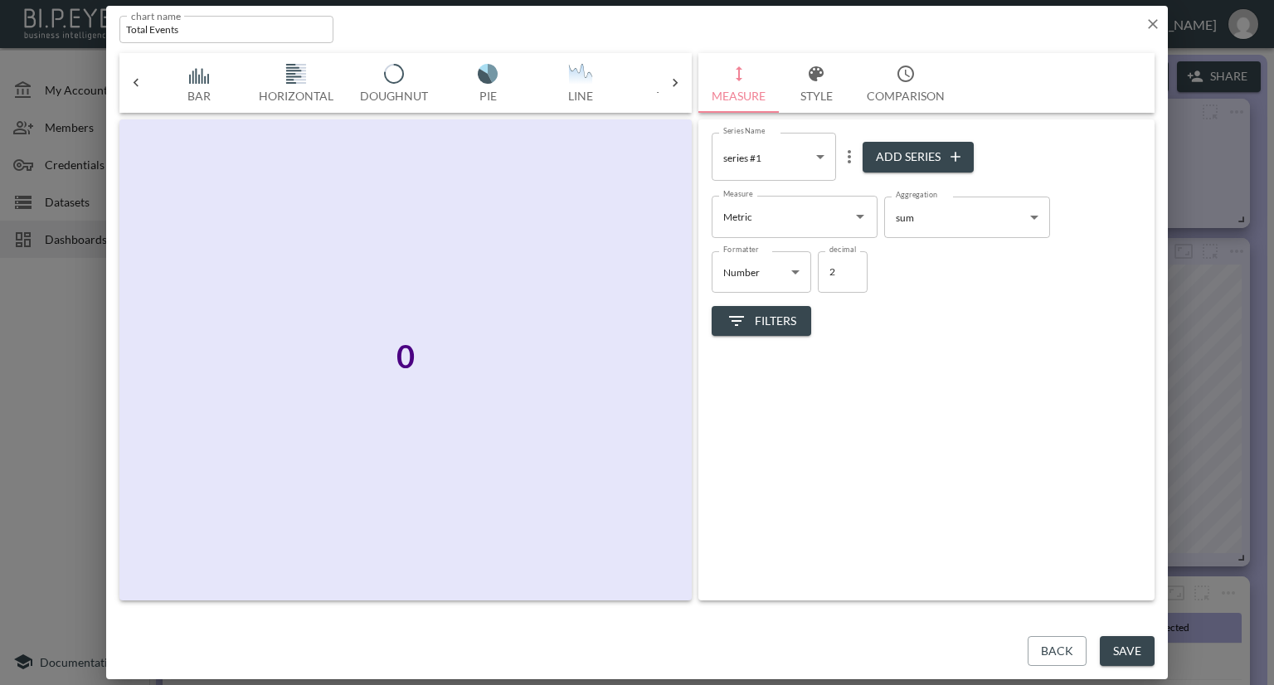
scroll to position [0, 86]
click at [1153, 25] on icon "button" at bounding box center [1153, 24] width 17 height 17
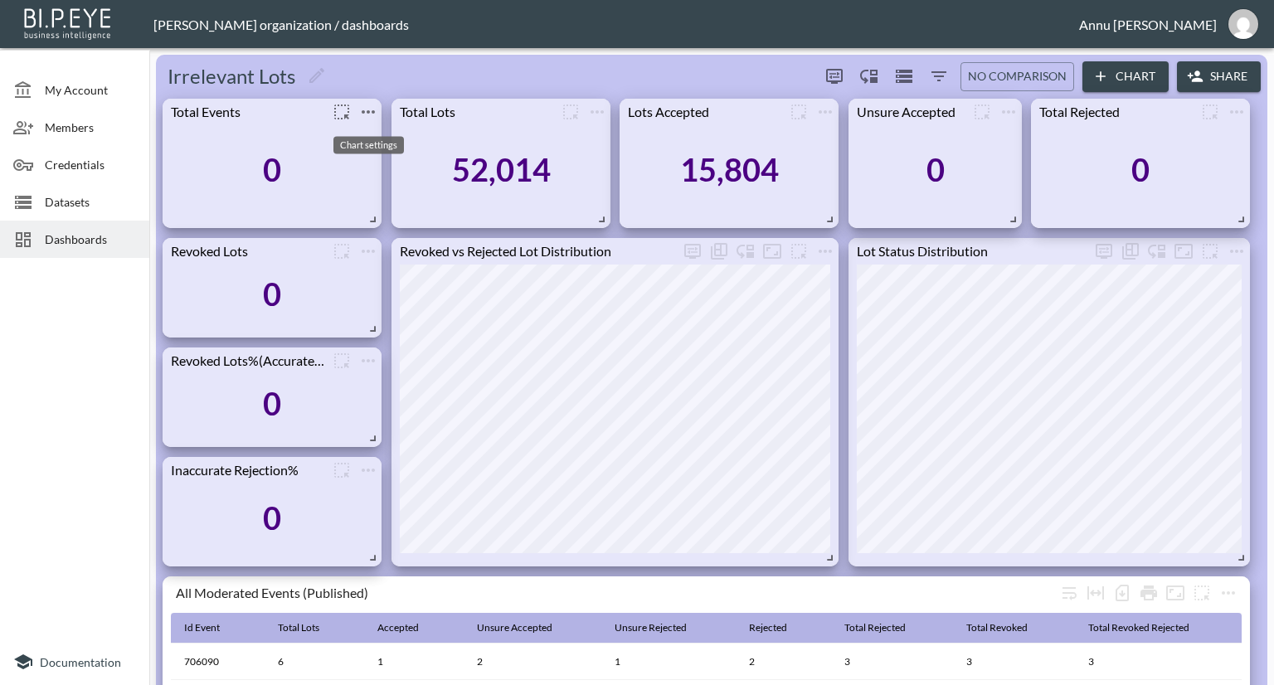
click at [372, 105] on icon "more" at bounding box center [368, 112] width 20 height 20
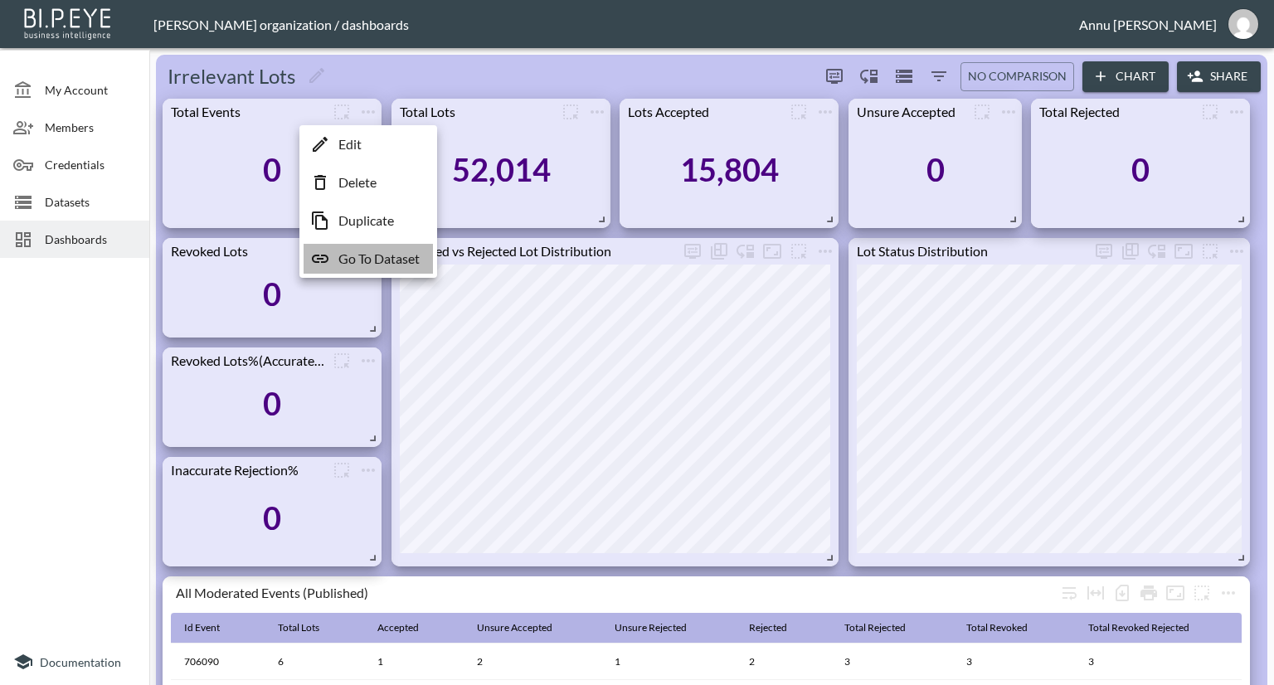
click at [368, 255] on p "Go To Dataset" at bounding box center [378, 259] width 81 height 20
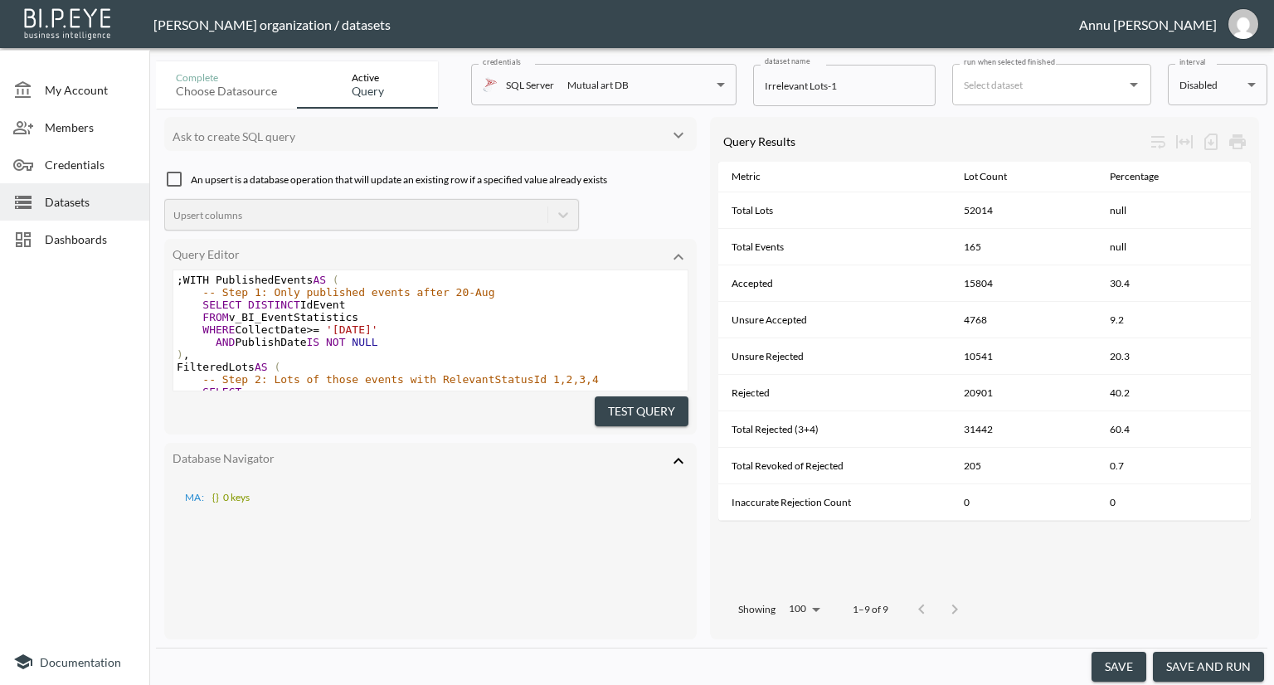
click at [674, 455] on icon at bounding box center [679, 461] width 20 height 20
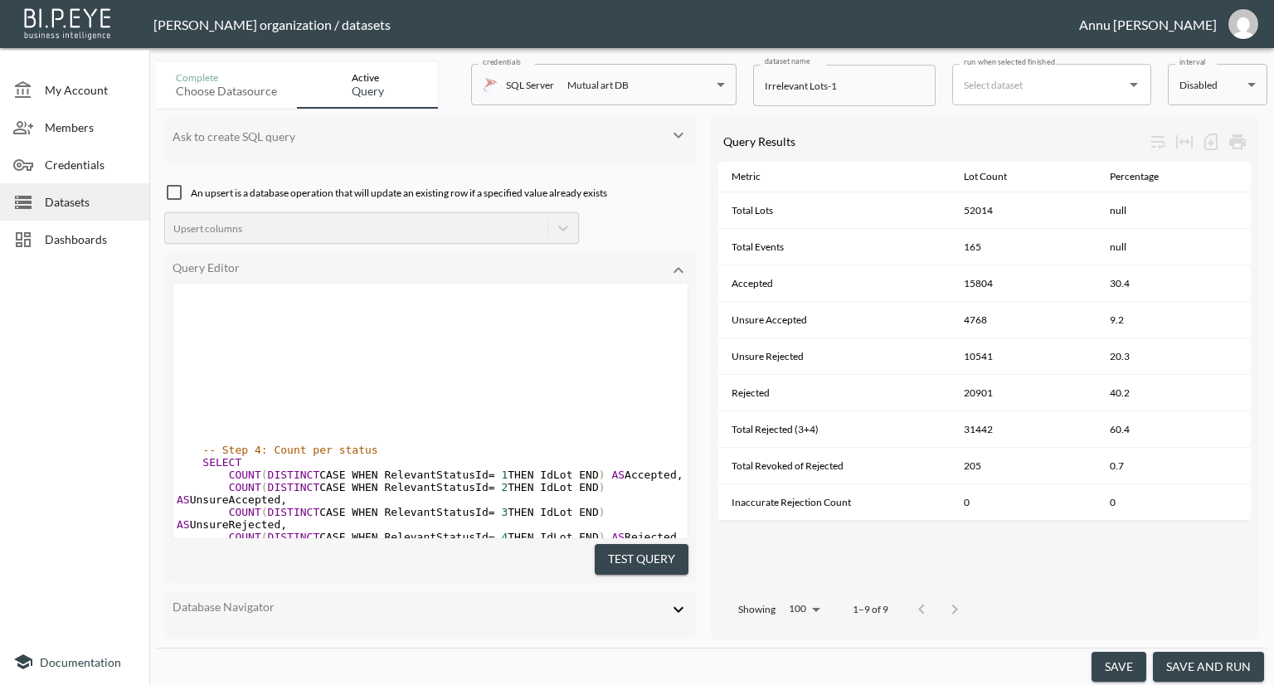
type textarea ";WITH PublishedEvents AS ( -- Step 1: Only published events after 20-Aug SELECT…"
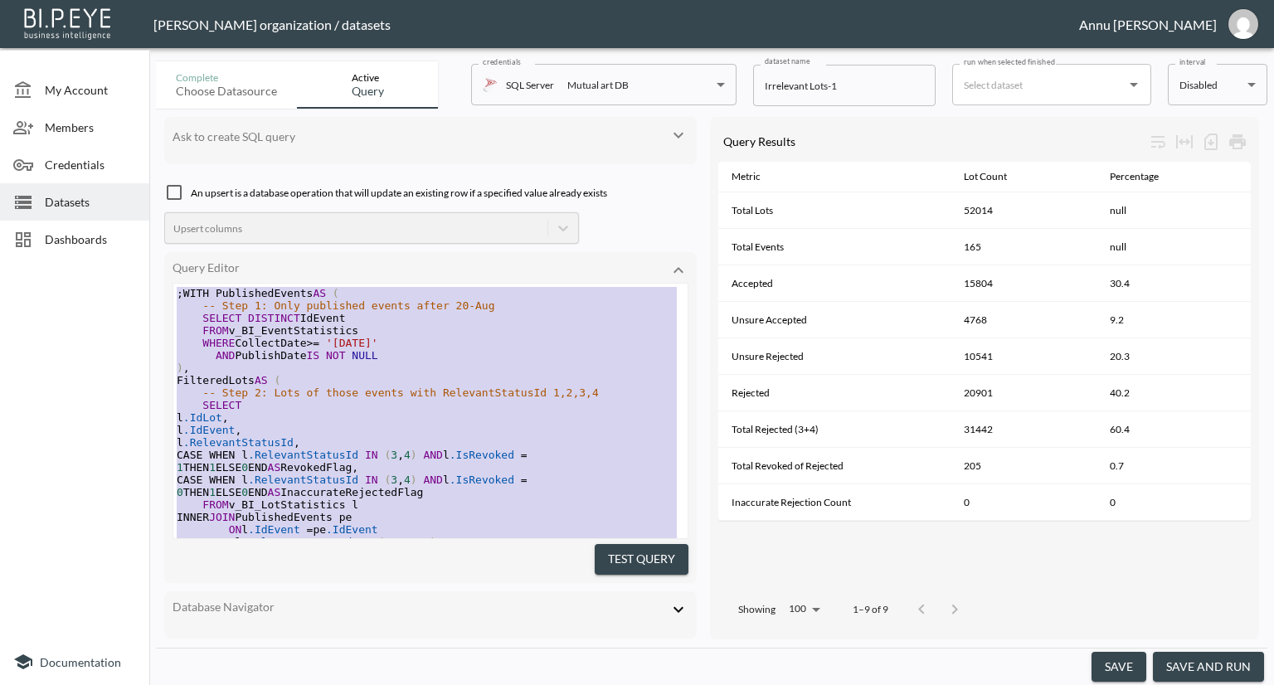
drag, startPoint x: 337, startPoint y: 500, endPoint x: 113, endPoint y: 124, distance: 437.5
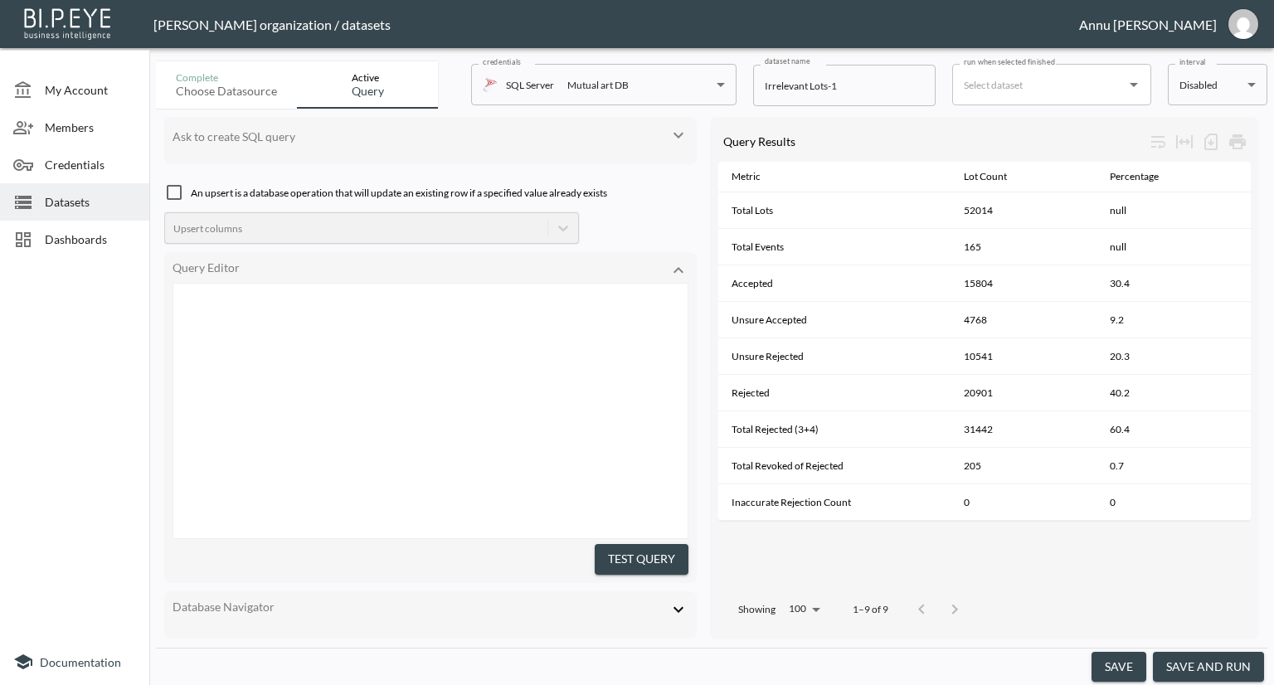
scroll to position [776, 0]
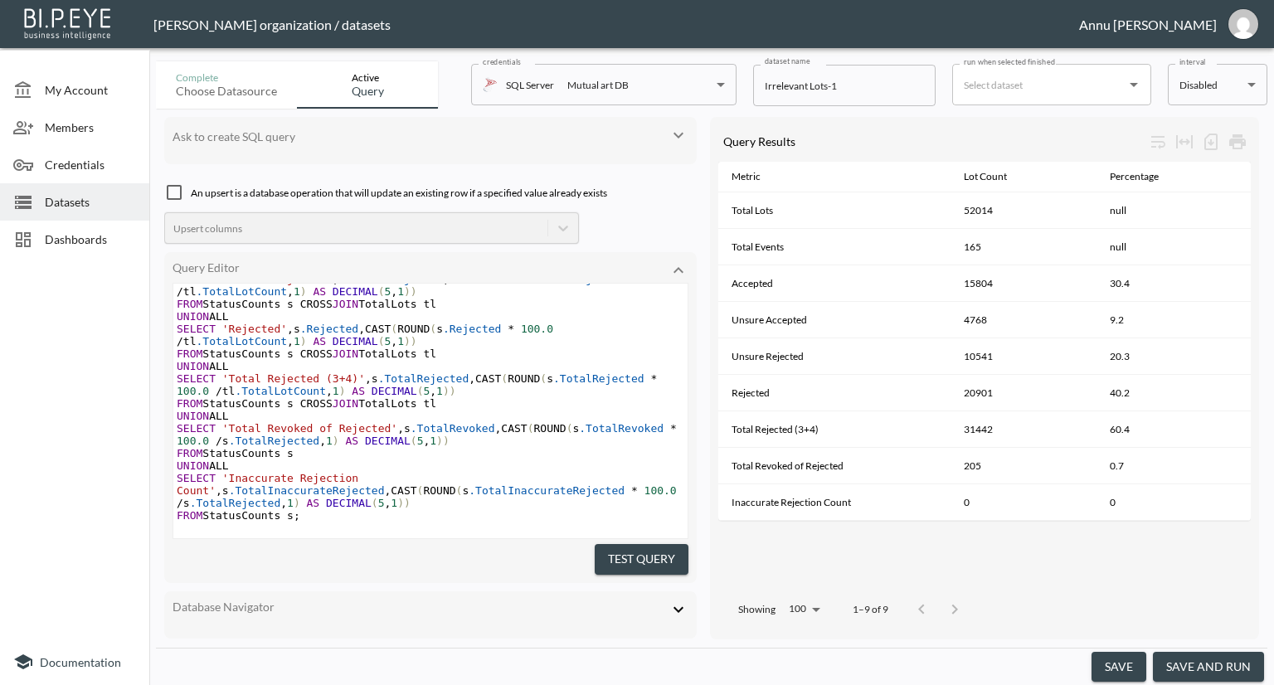
click at [611, 550] on button "Test Query" at bounding box center [642, 559] width 94 height 31
click at [1181, 670] on button "save and run" at bounding box center [1208, 667] width 111 height 31
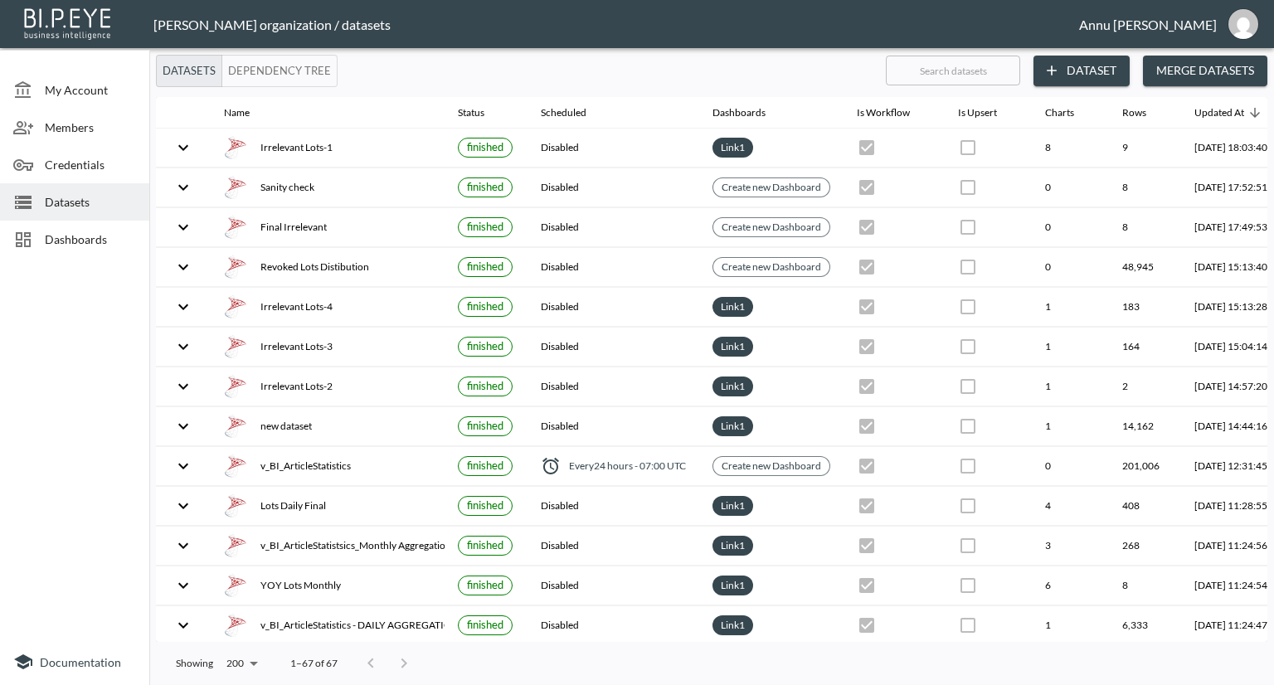
click at [88, 233] on span "Dashboards" at bounding box center [90, 239] width 91 height 17
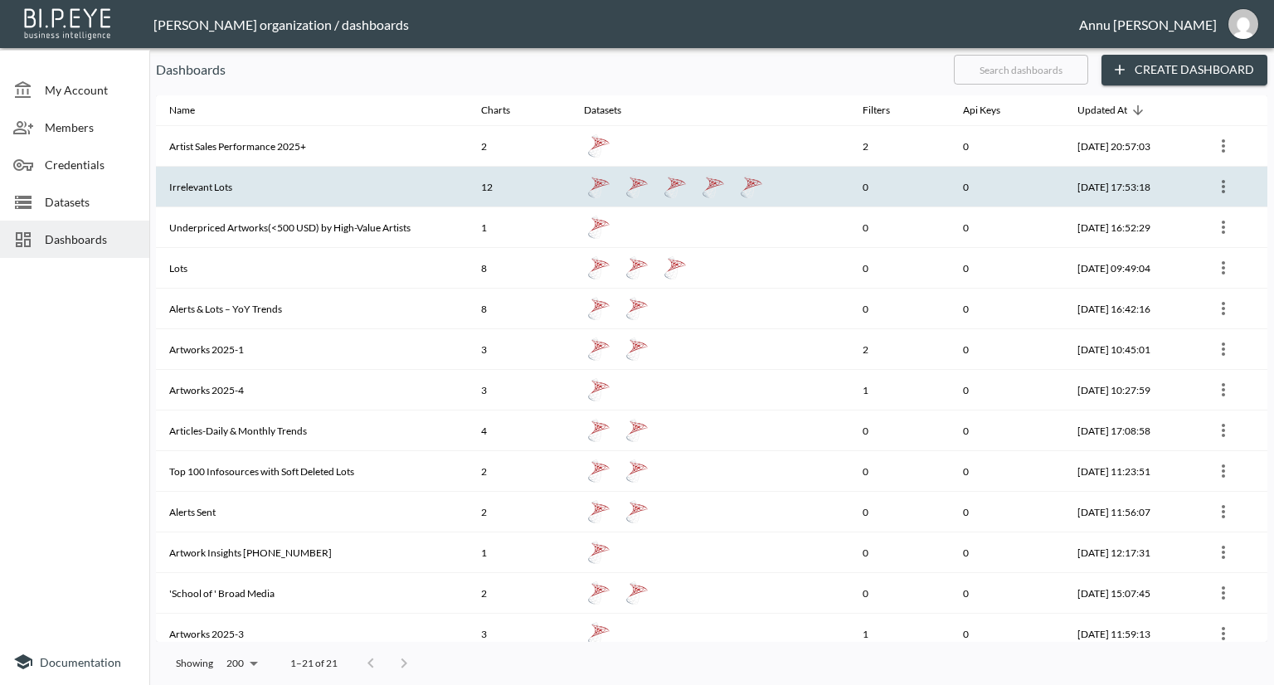
click at [231, 184] on th "Irrelevant Lots" at bounding box center [312, 187] width 312 height 41
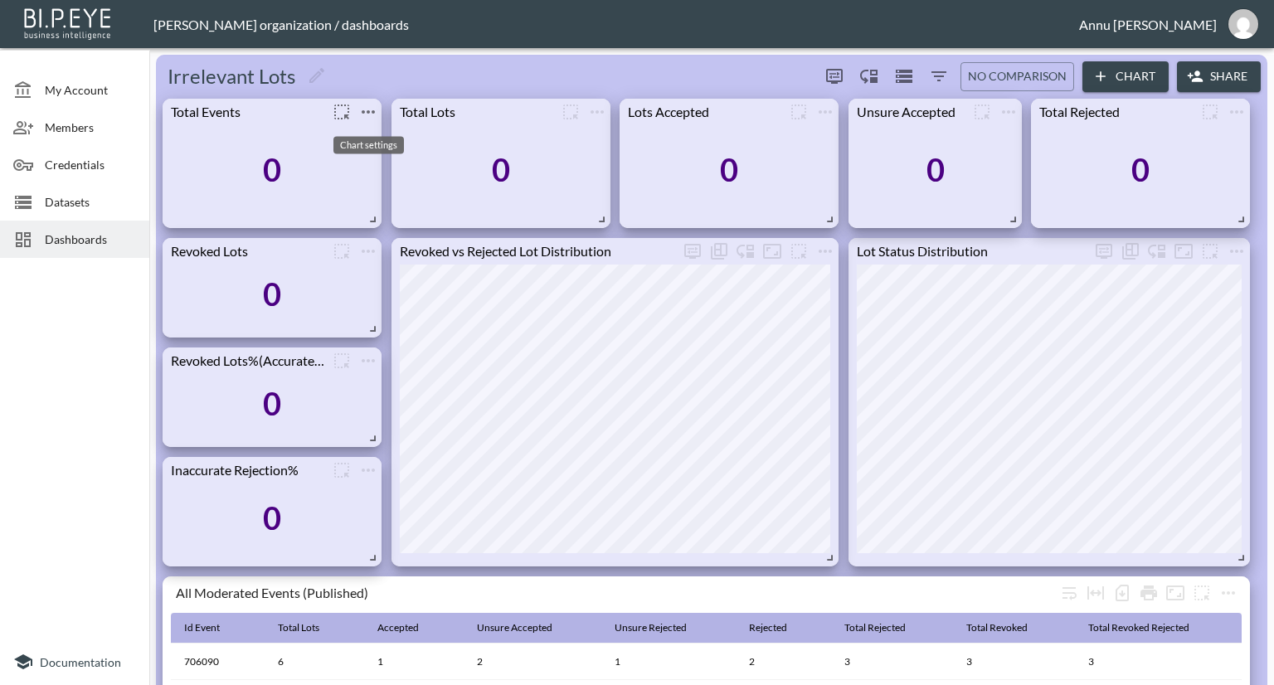
click at [368, 110] on icon "more" at bounding box center [368, 111] width 13 height 3
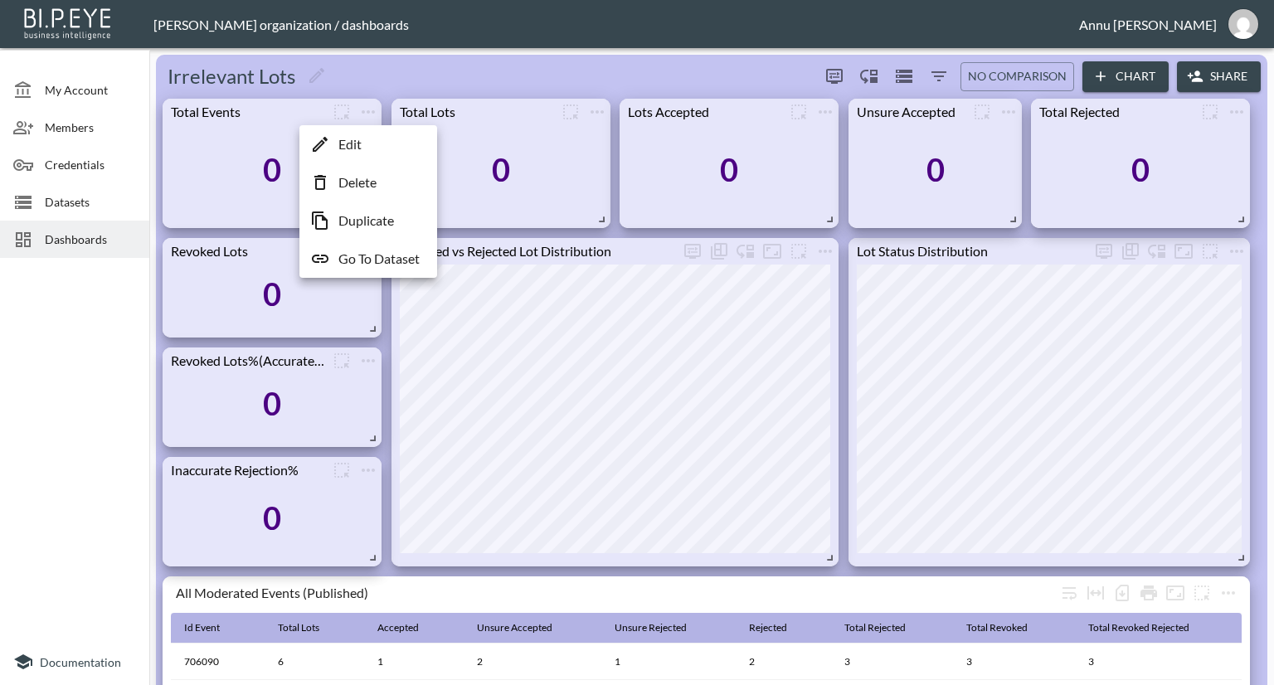
click at [364, 254] on p "Go To Dataset" at bounding box center [378, 259] width 81 height 20
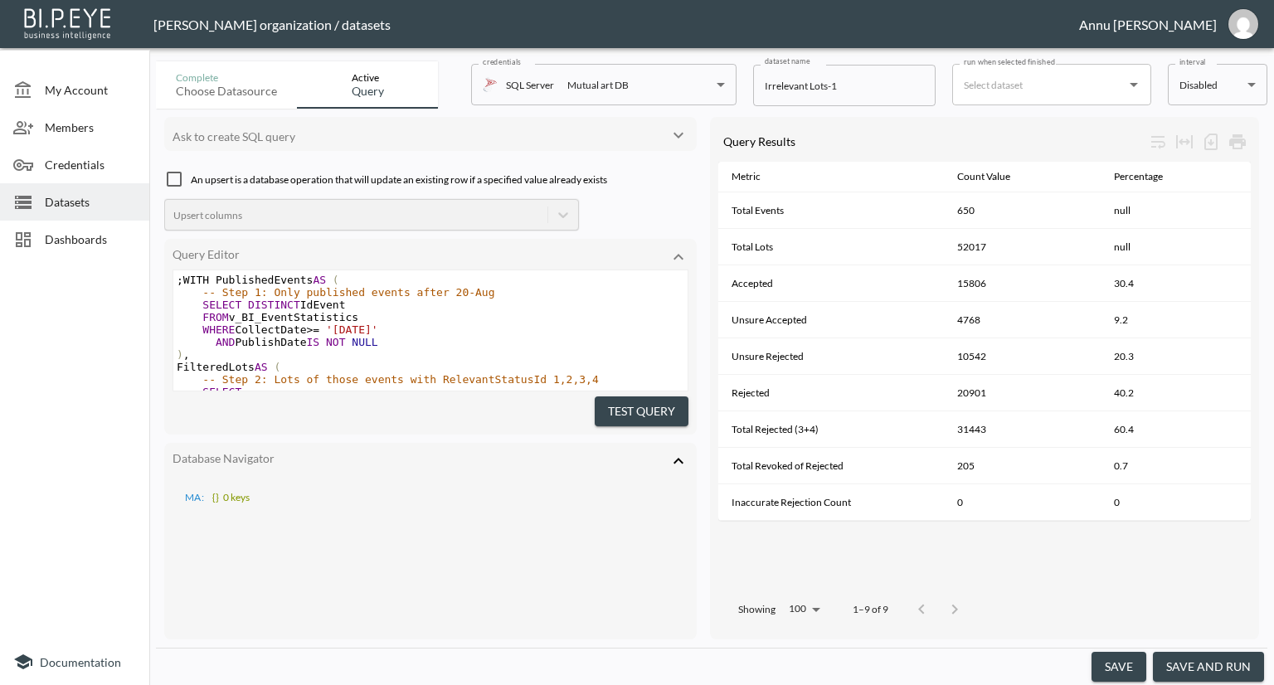
click at [74, 292] on div at bounding box center [74, 452] width 149 height 374
click at [84, 241] on span "Dashboards" at bounding box center [90, 239] width 91 height 17
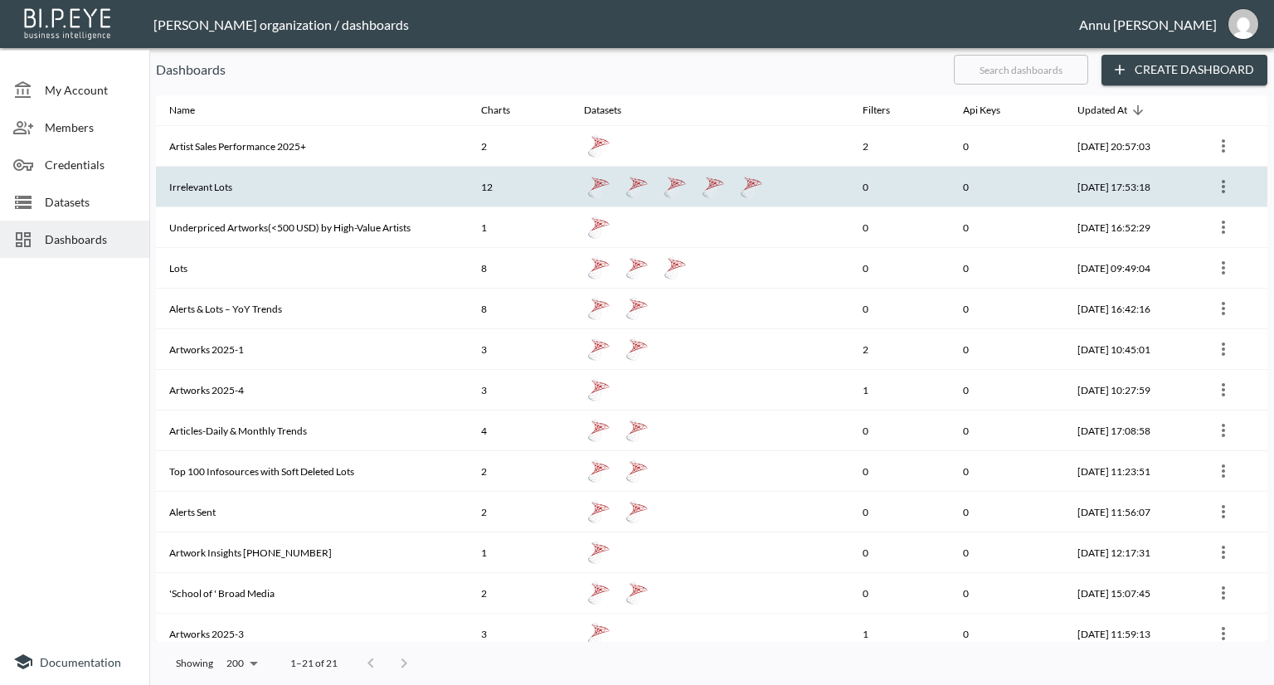
click at [232, 177] on th "Irrelevant Lots" at bounding box center [312, 187] width 312 height 41
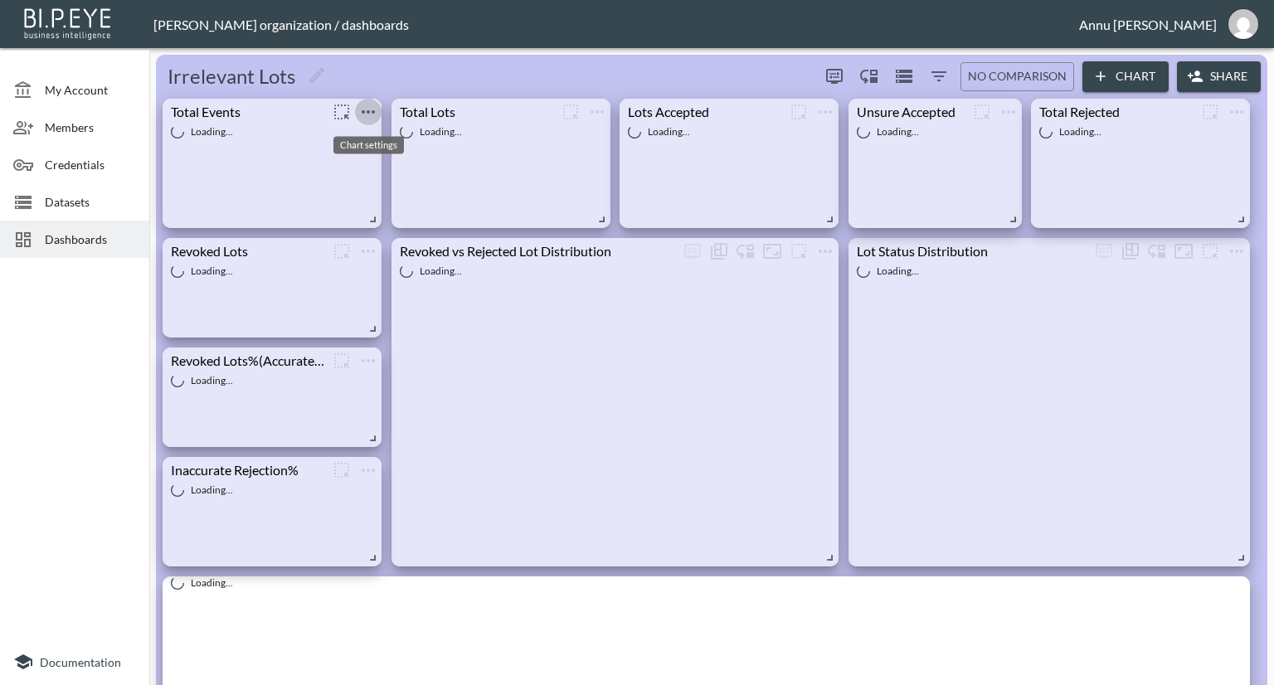
click at [368, 113] on icon "more" at bounding box center [368, 111] width 13 height 3
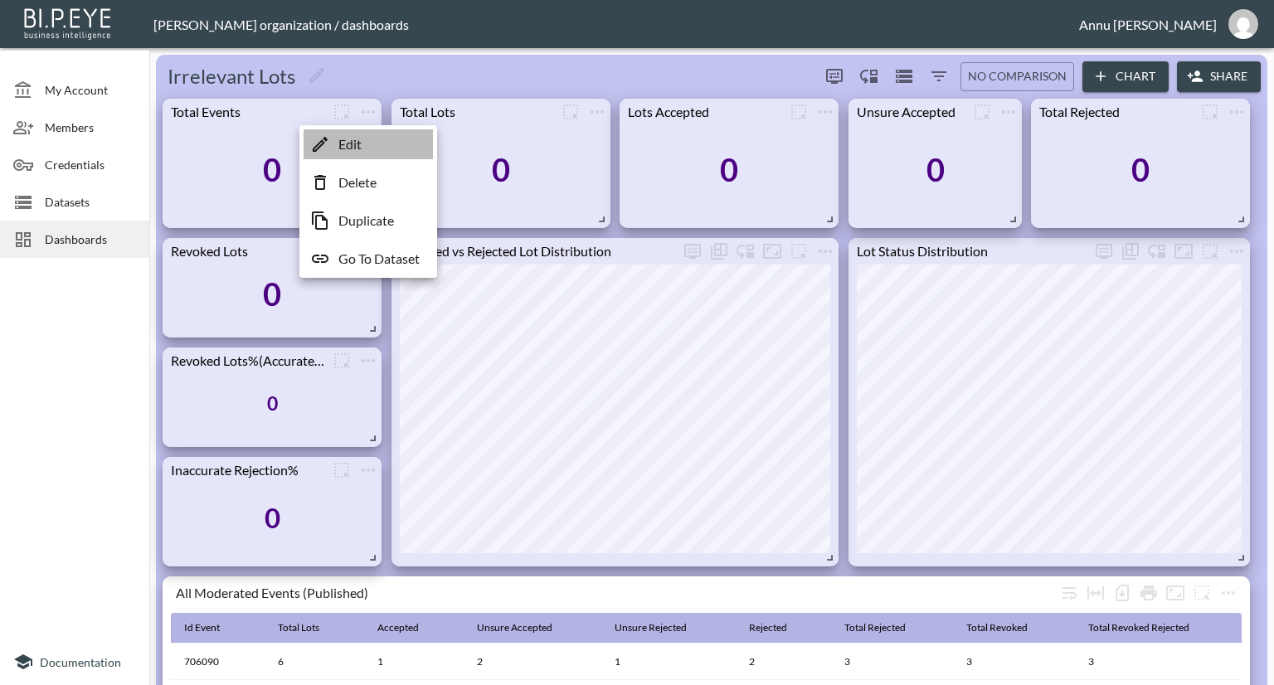
click at [363, 150] on li "Edit" at bounding box center [368, 144] width 129 height 30
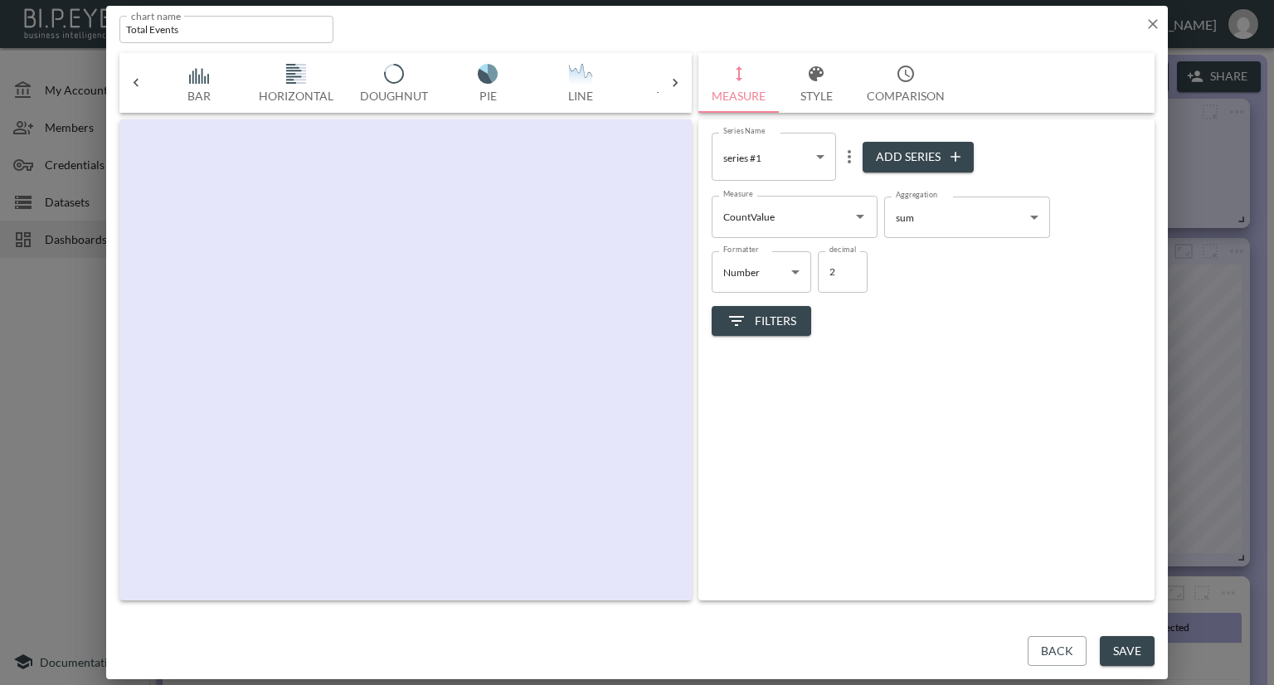
scroll to position [0, 86]
click at [856, 217] on icon "Open" at bounding box center [860, 217] width 20 height 20
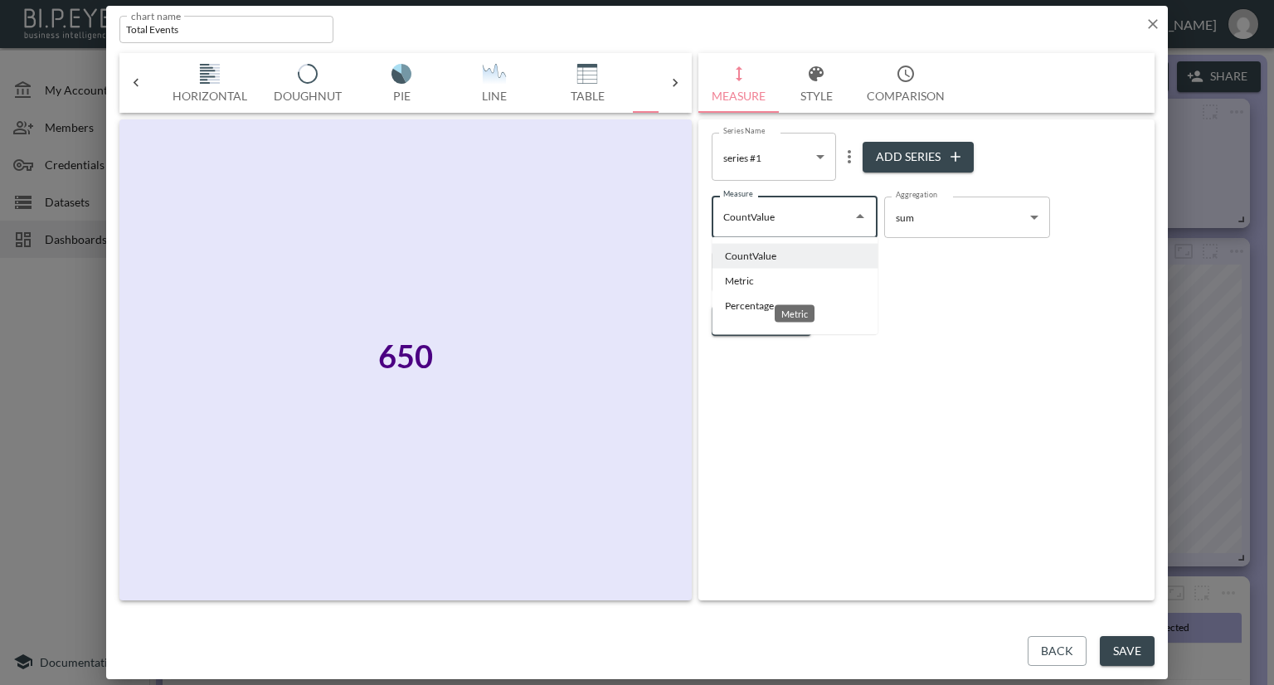
click at [757, 276] on li "Metric" at bounding box center [795, 281] width 166 height 25
click at [899, 225] on body "BI.P.EYE, Interactive Analytics Dashboards - app Nadia Senft organization / das…" at bounding box center [637, 342] width 1274 height 685
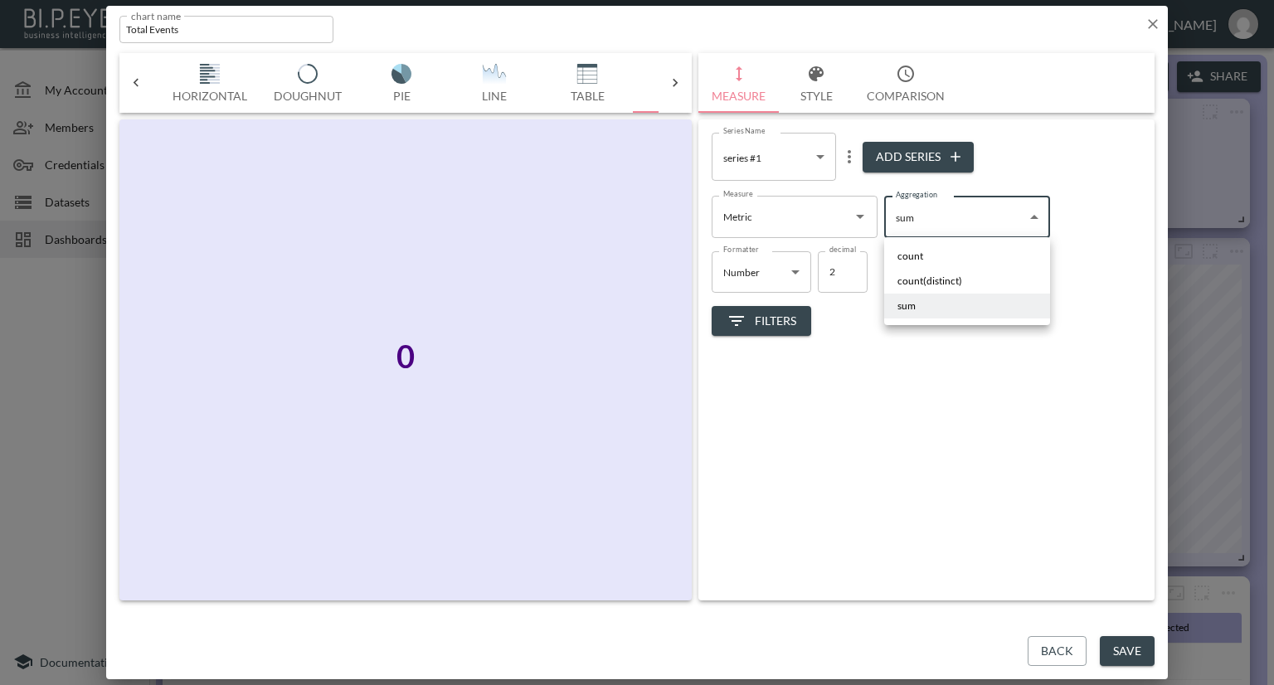
click at [909, 306] on span "sum" at bounding box center [907, 306] width 18 height 15
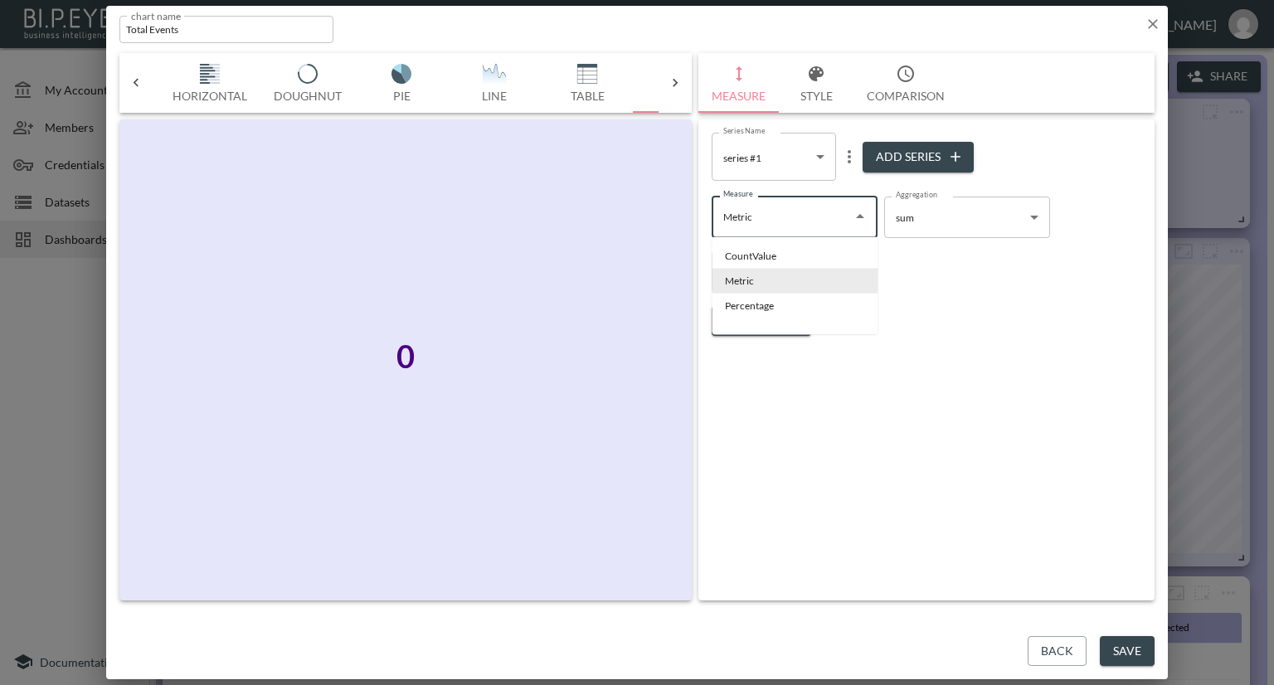
click at [812, 225] on input "Metric" at bounding box center [782, 216] width 126 height 27
drag, startPoint x: 779, startPoint y: 252, endPoint x: 815, endPoint y: 255, distance: 35.8
click at [779, 253] on li "CountValue" at bounding box center [795, 256] width 166 height 25
type input "CountValue"
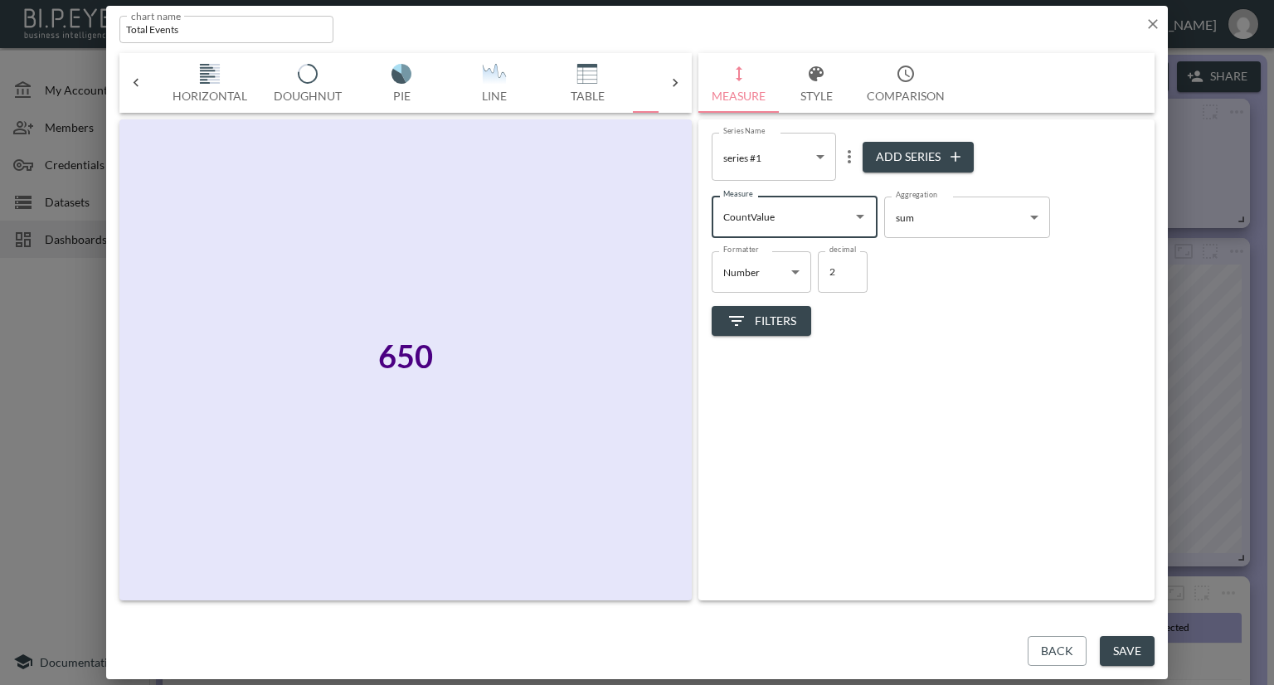
click at [785, 309] on button "Filters" at bounding box center [762, 321] width 100 height 31
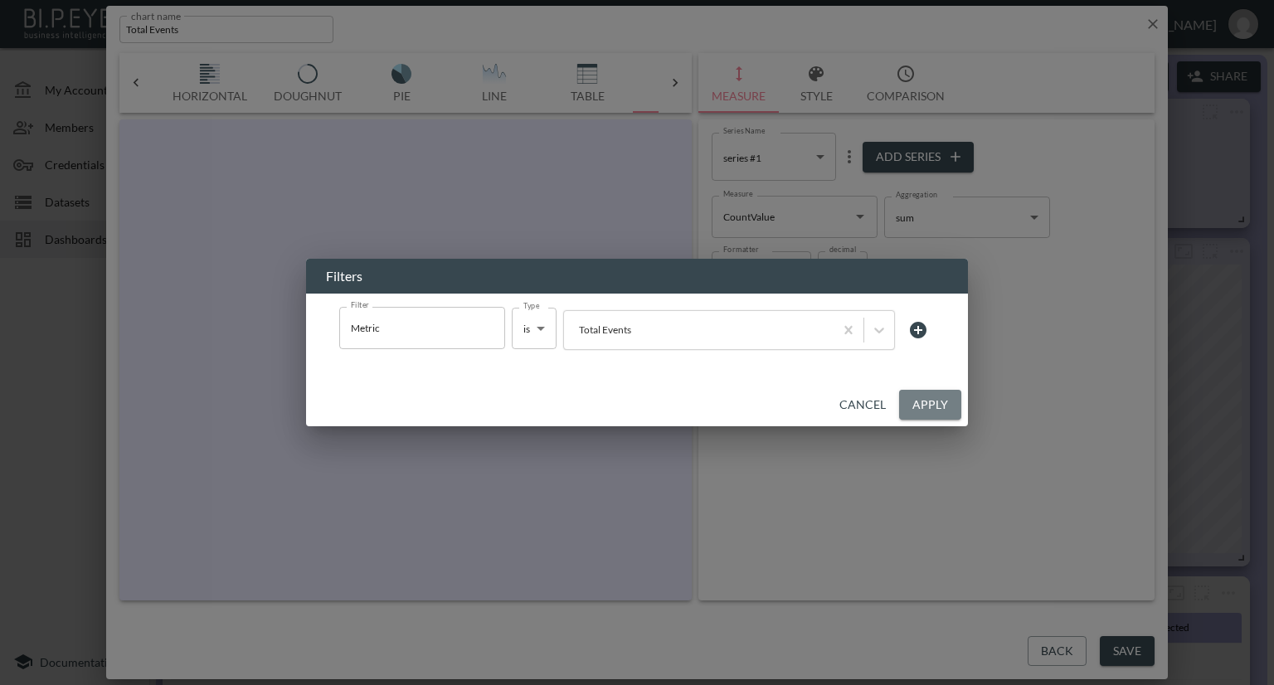
click at [914, 400] on button "Apply" at bounding box center [930, 405] width 62 height 31
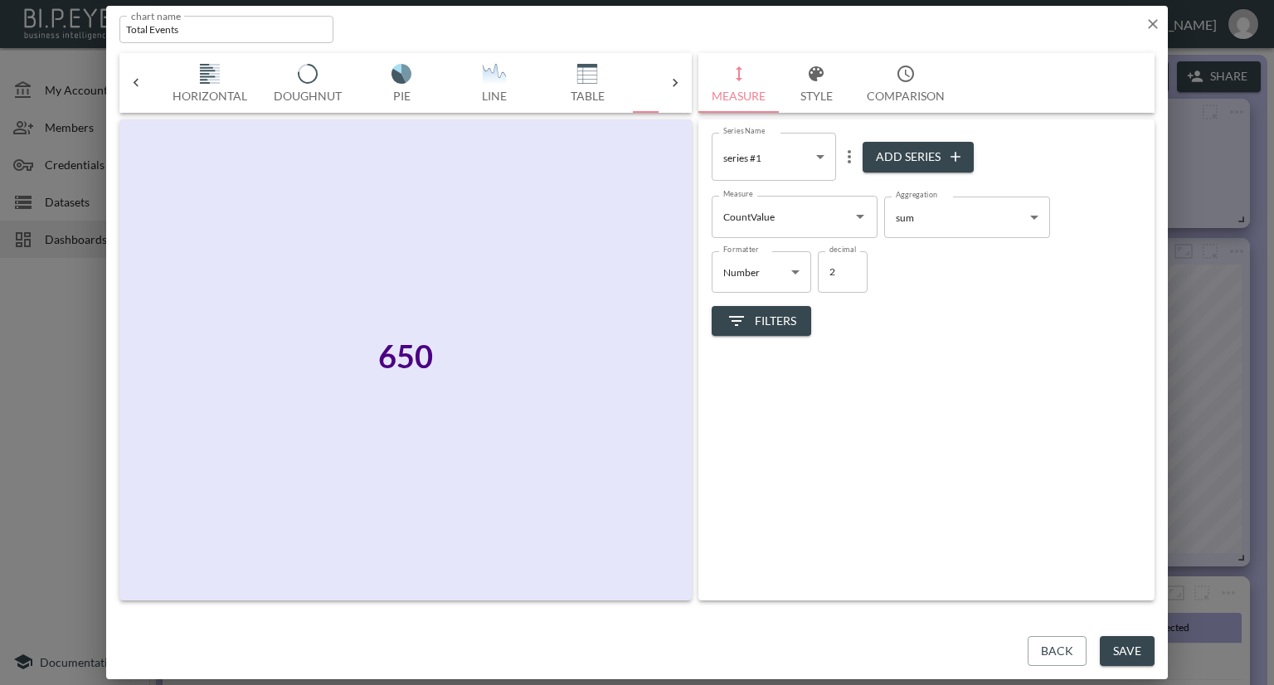
click at [1112, 650] on button "Save" at bounding box center [1127, 651] width 55 height 31
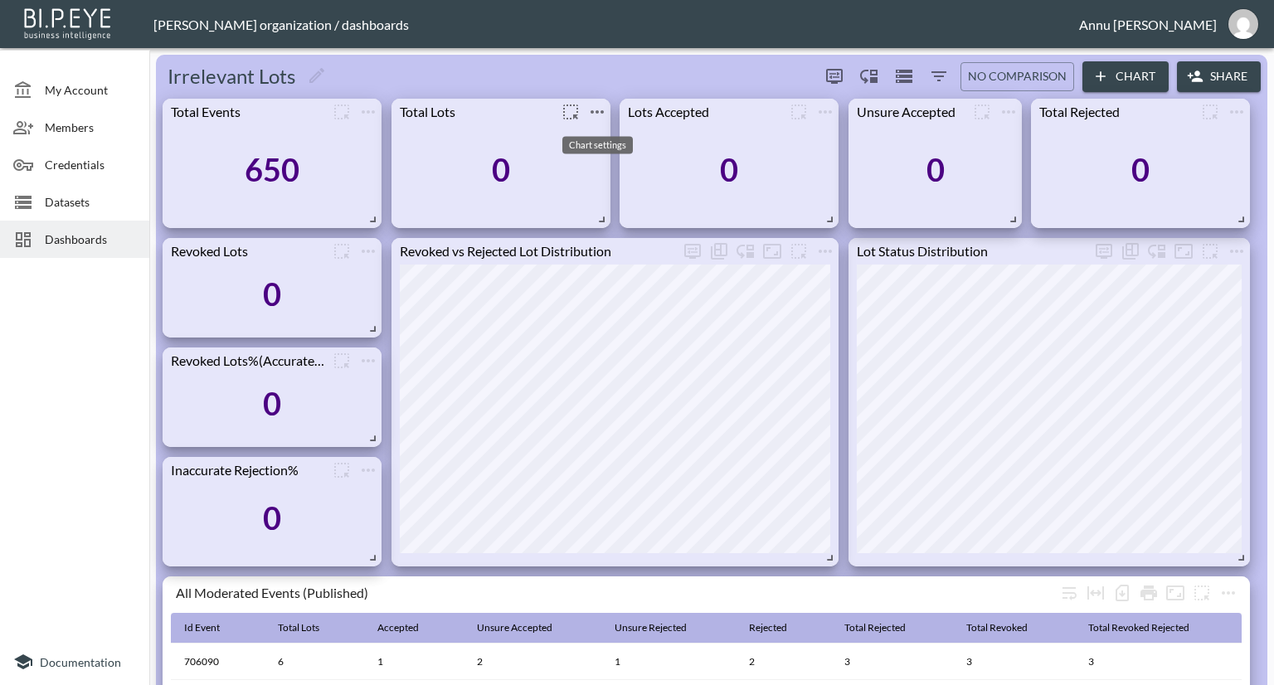
click at [590, 114] on icon "more" at bounding box center [597, 112] width 20 height 20
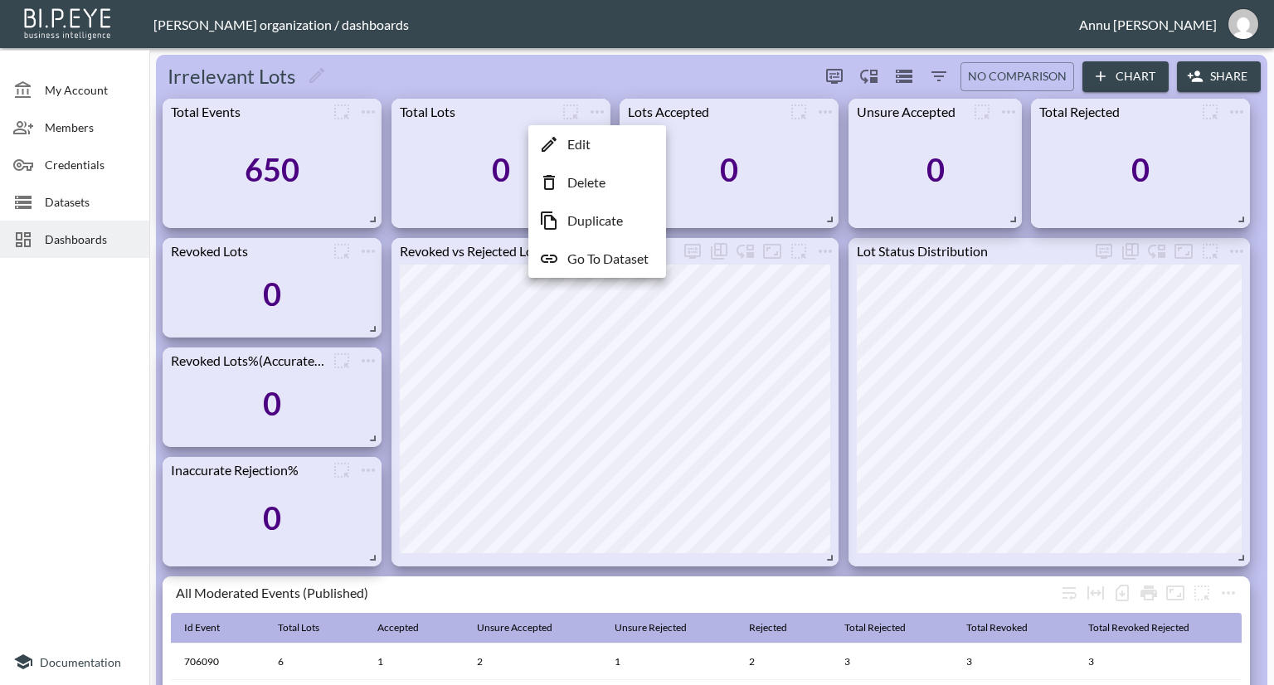
click at [592, 148] on li "Edit" at bounding box center [597, 144] width 129 height 30
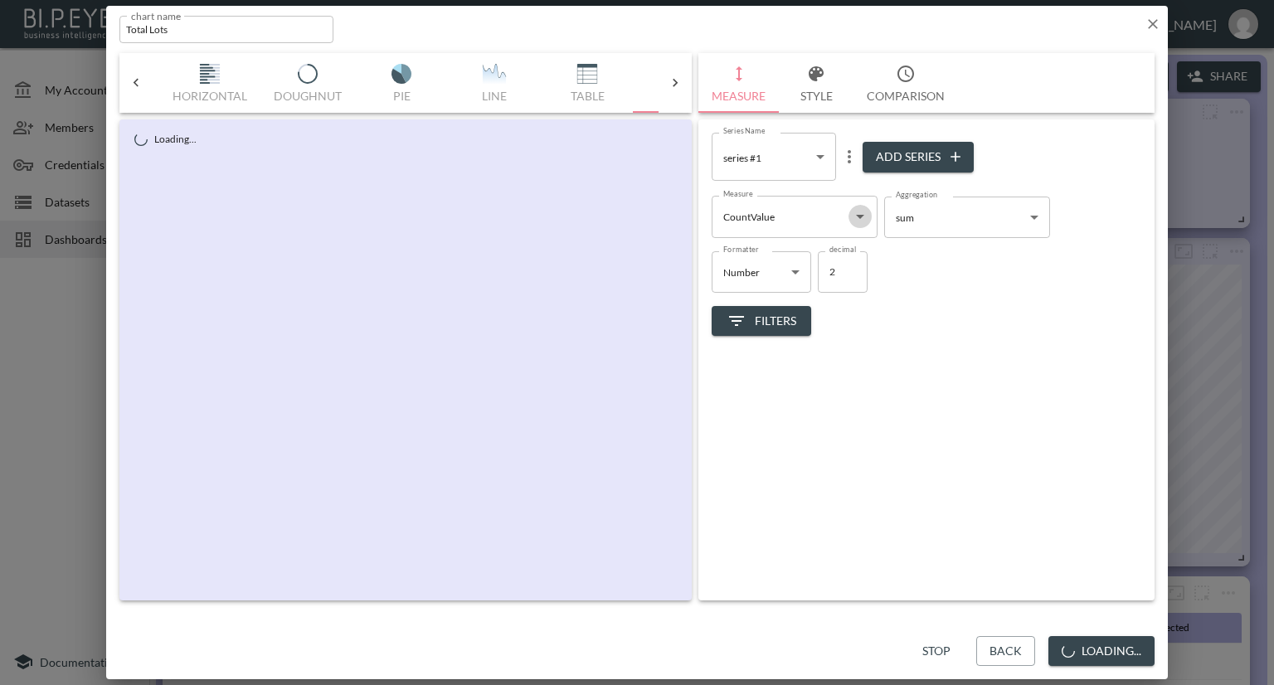
click at [860, 221] on icon "Open" at bounding box center [860, 217] width 20 height 20
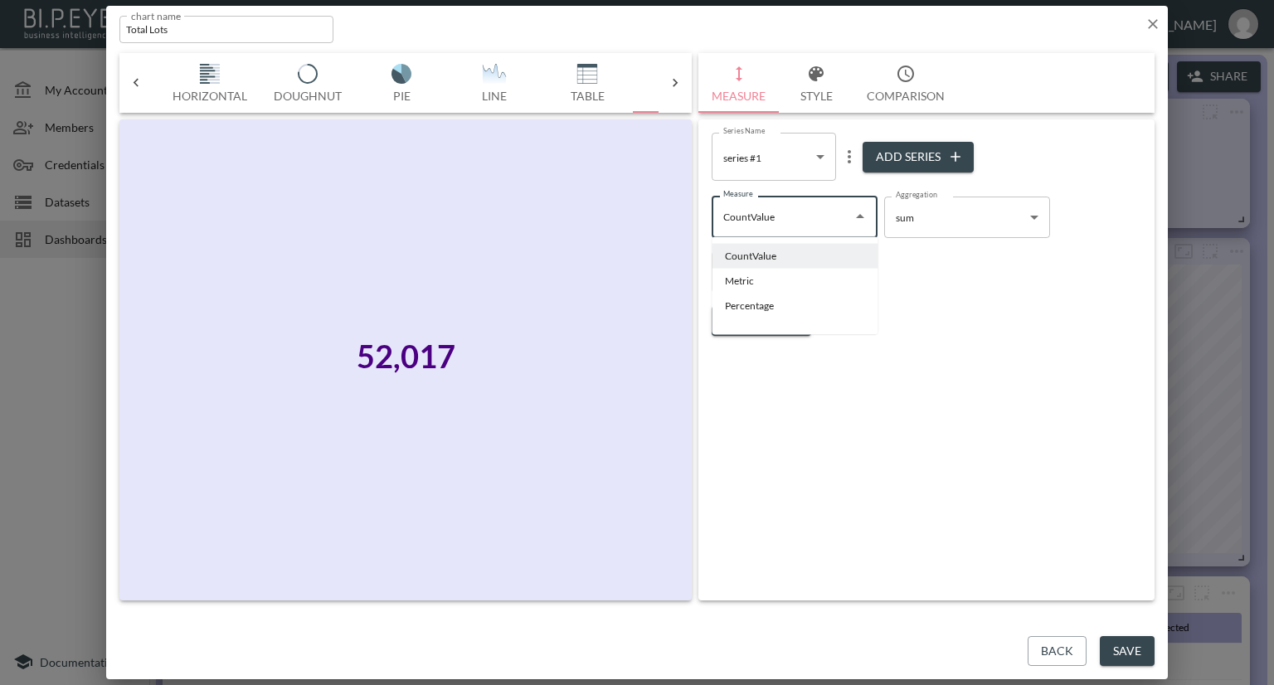
drag, startPoint x: 1017, startPoint y: 412, endPoint x: 1029, endPoint y: 418, distance: 13.0
click at [1017, 413] on div "Series Name series #1 22389afc-c632-4d42-94ad-4456322288b9 Series Name Add Seri…" at bounding box center [927, 359] width 456 height 481
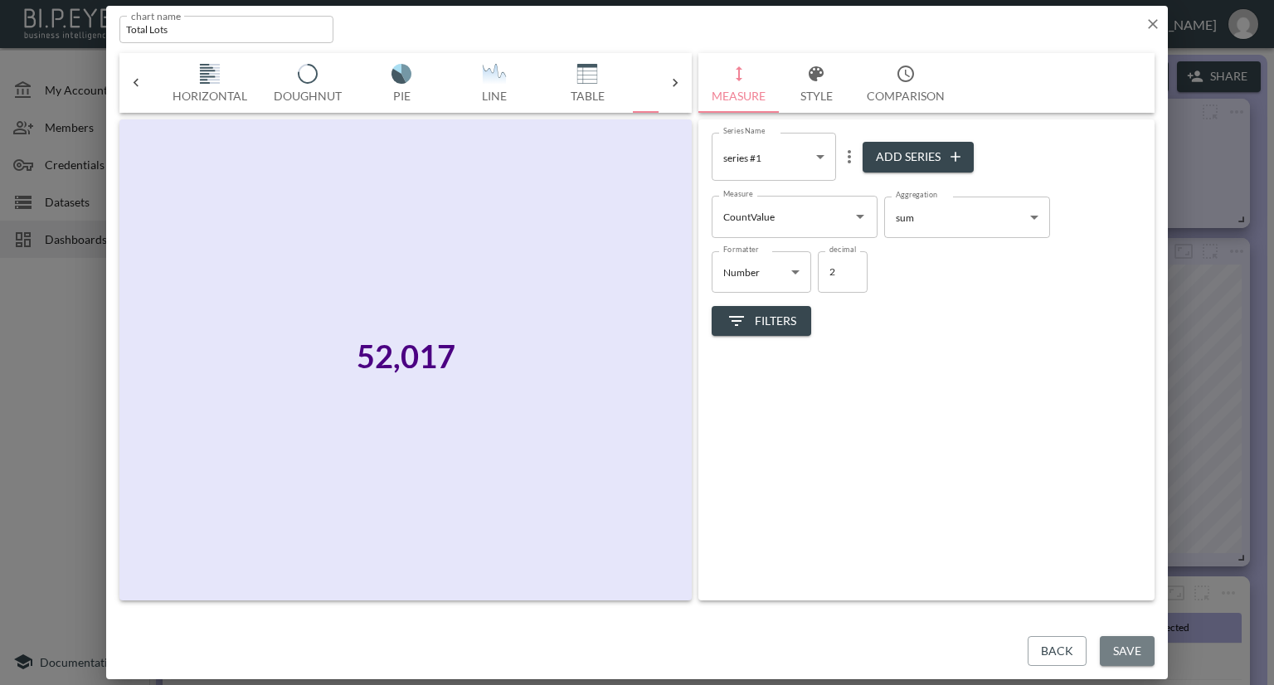
drag, startPoint x: 1123, startPoint y: 646, endPoint x: 1105, endPoint y: 576, distance: 72.6
click at [1123, 645] on button "Save" at bounding box center [1127, 651] width 55 height 31
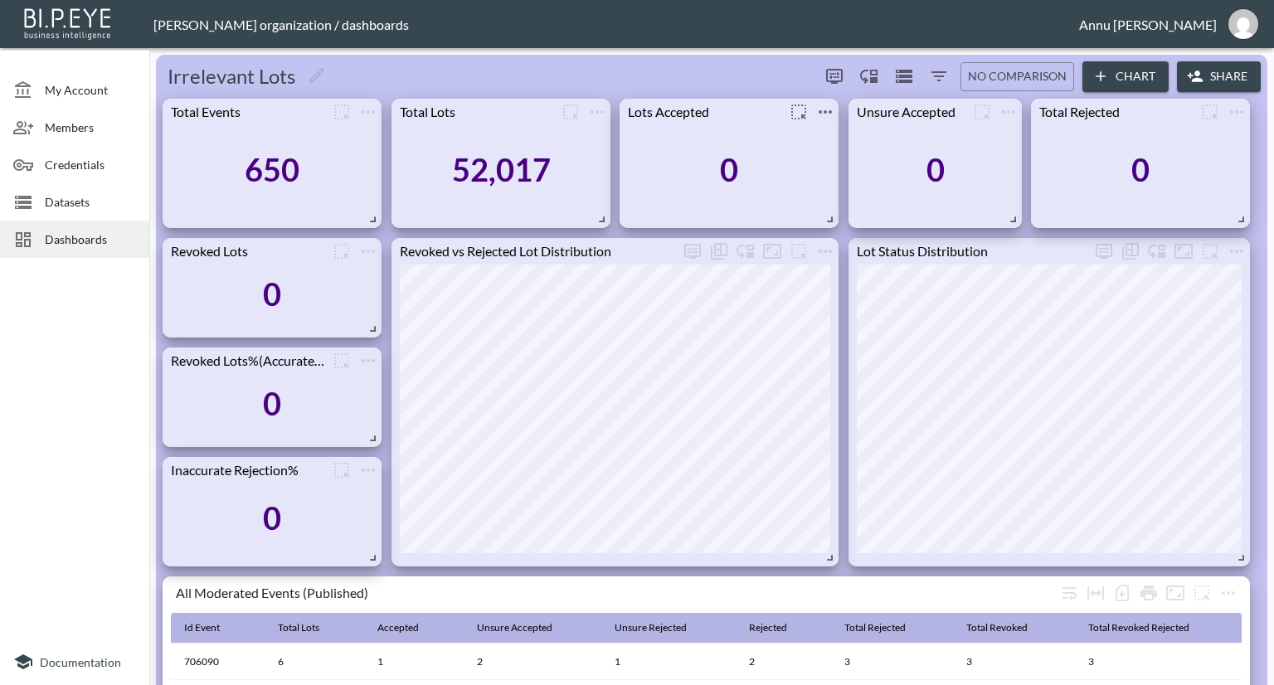
click at [821, 110] on icon "more" at bounding box center [825, 111] width 13 height 3
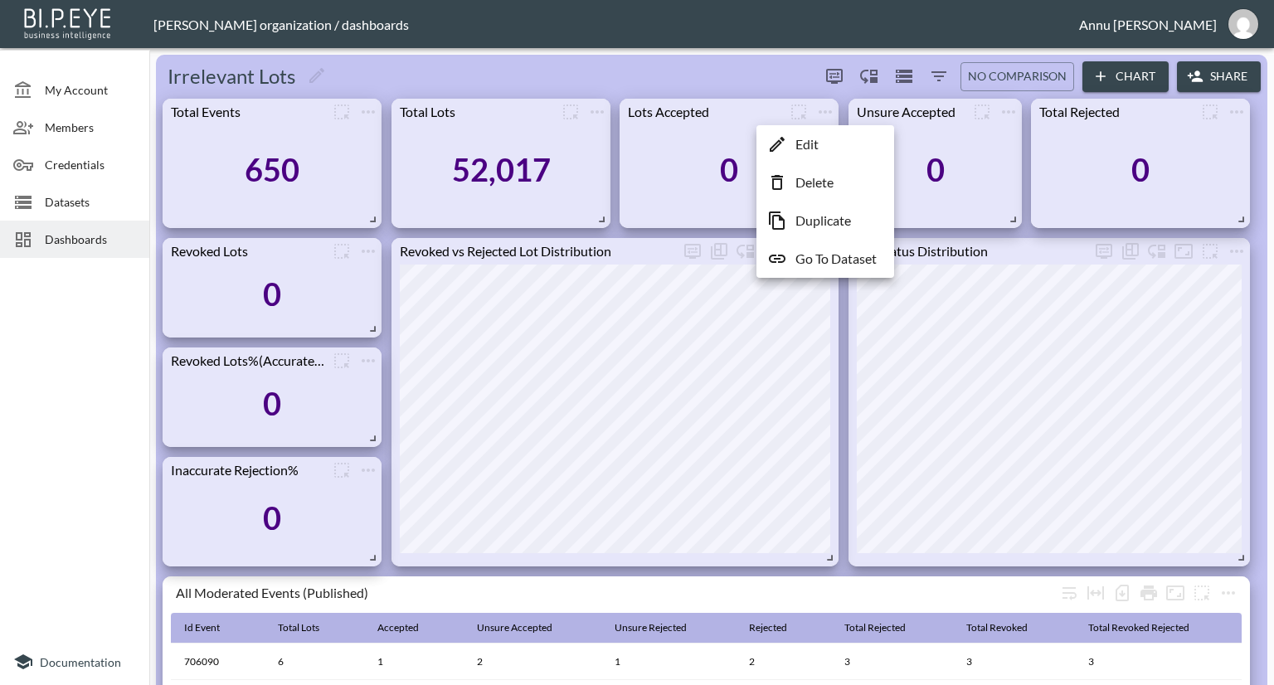
click at [830, 151] on li "Edit" at bounding box center [825, 144] width 129 height 30
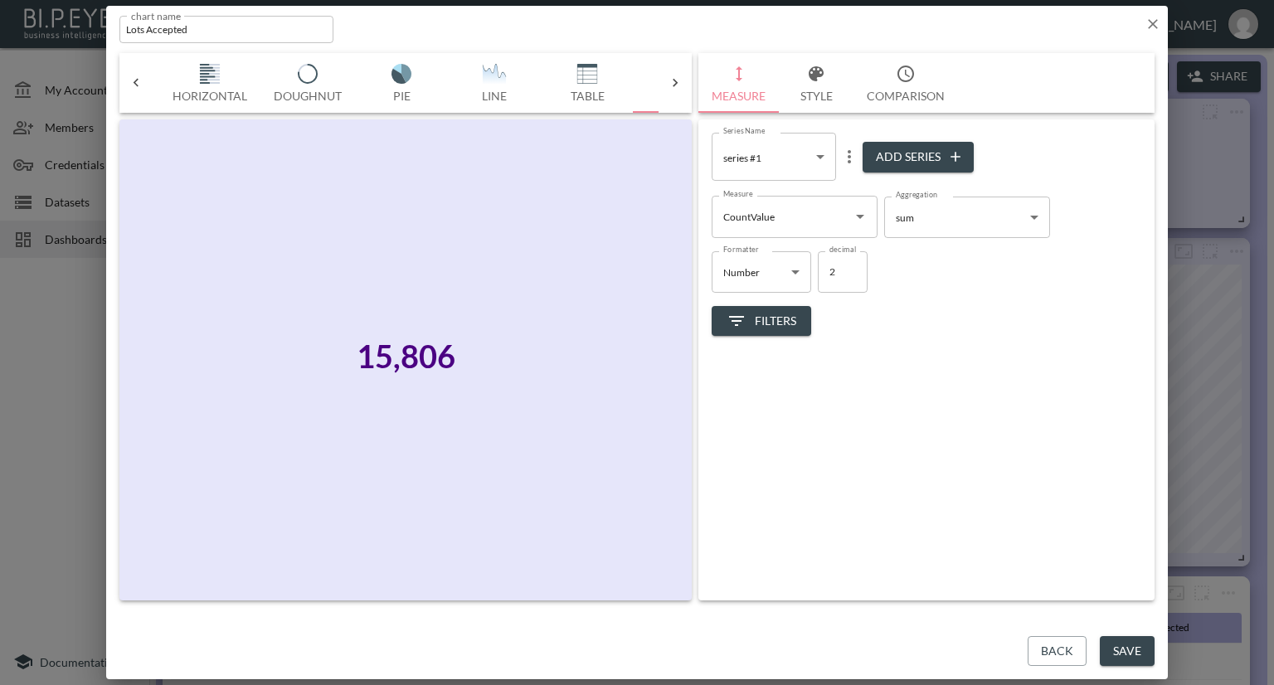
drag, startPoint x: 1138, startPoint y: 638, endPoint x: 1138, endPoint y: 625, distance: 13.3
click at [1138, 638] on button "Save" at bounding box center [1127, 651] width 55 height 31
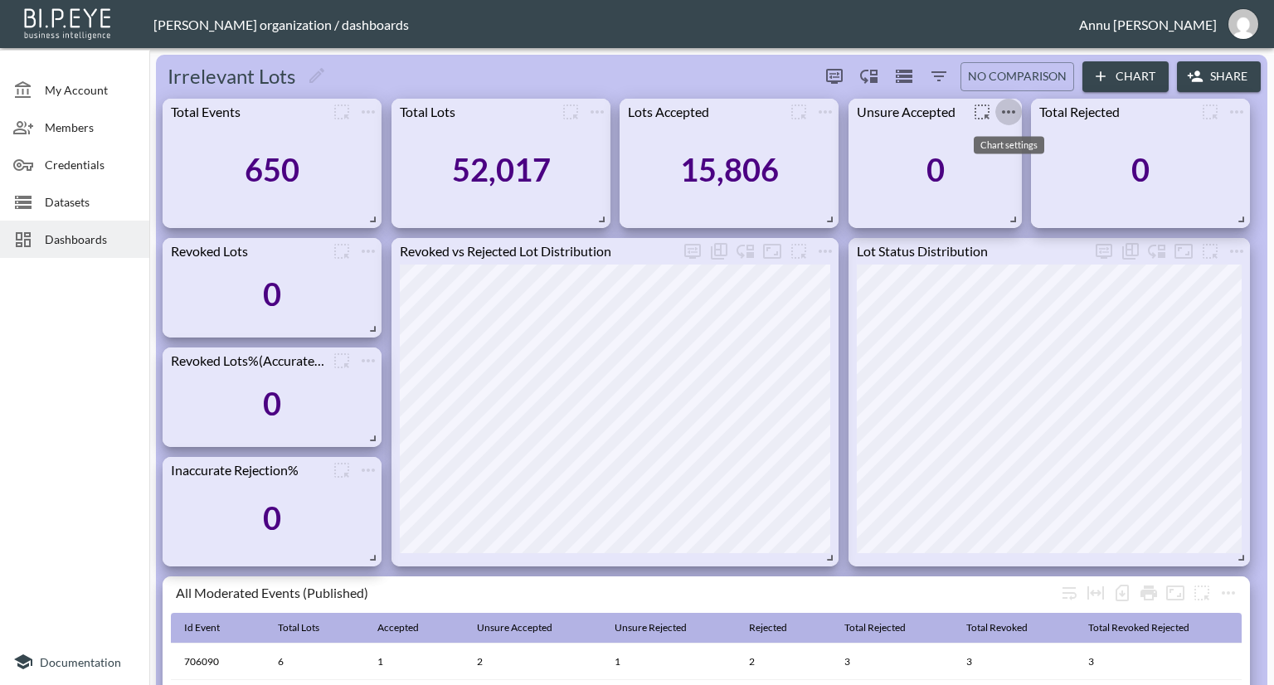
click at [1012, 112] on icon "more" at bounding box center [1008, 111] width 13 height 3
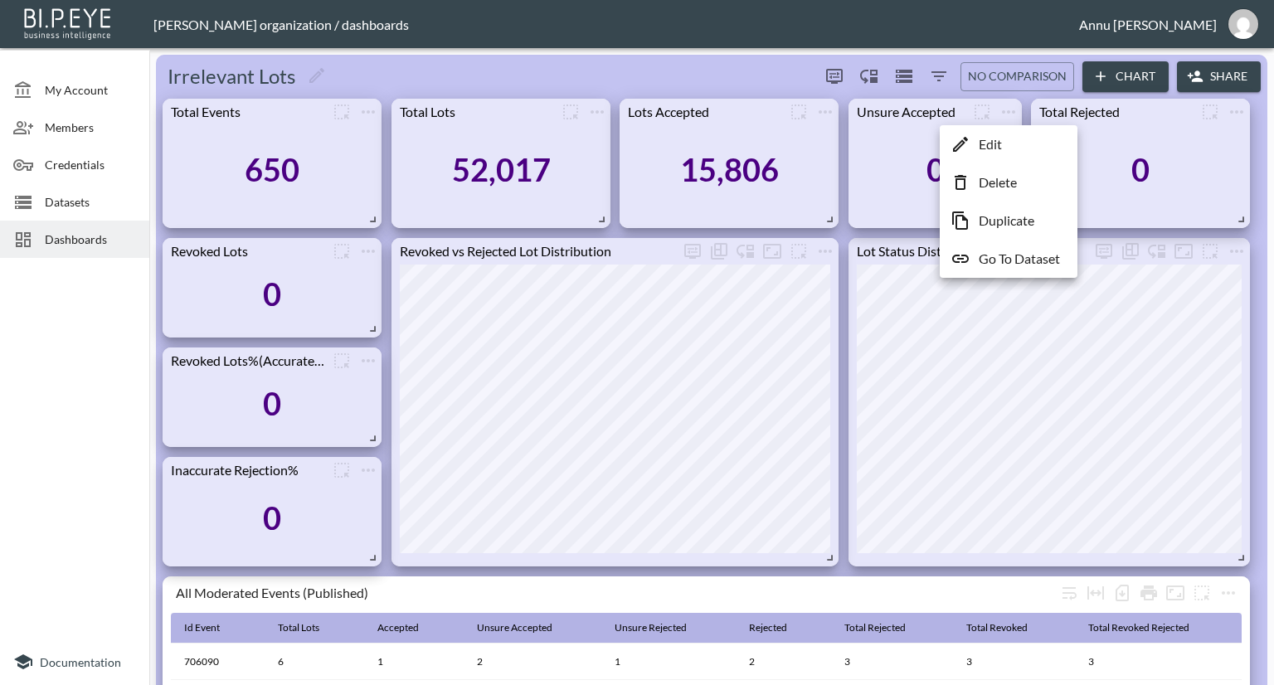
click at [1011, 149] on li "Edit" at bounding box center [1008, 144] width 129 height 30
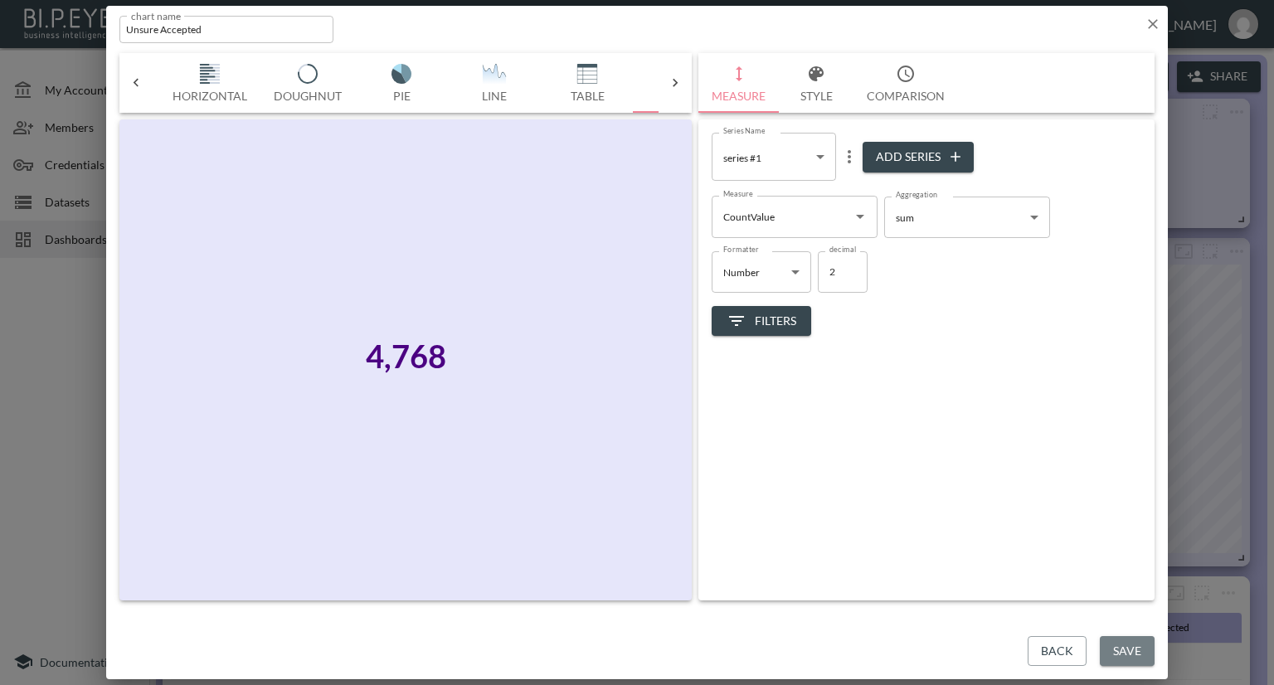
drag, startPoint x: 1118, startPoint y: 650, endPoint x: 1084, endPoint y: 548, distance: 107.6
click at [1118, 648] on button "Save" at bounding box center [1127, 651] width 55 height 31
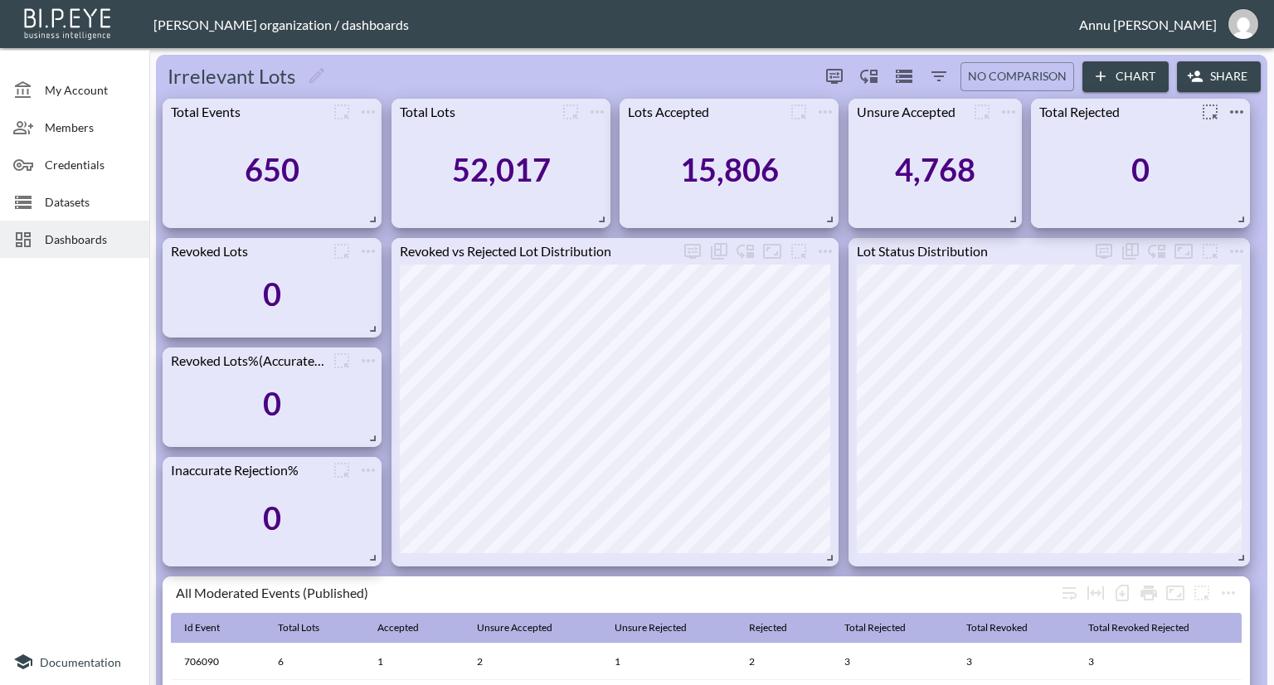
click at [1231, 110] on icon "more" at bounding box center [1236, 111] width 13 height 3
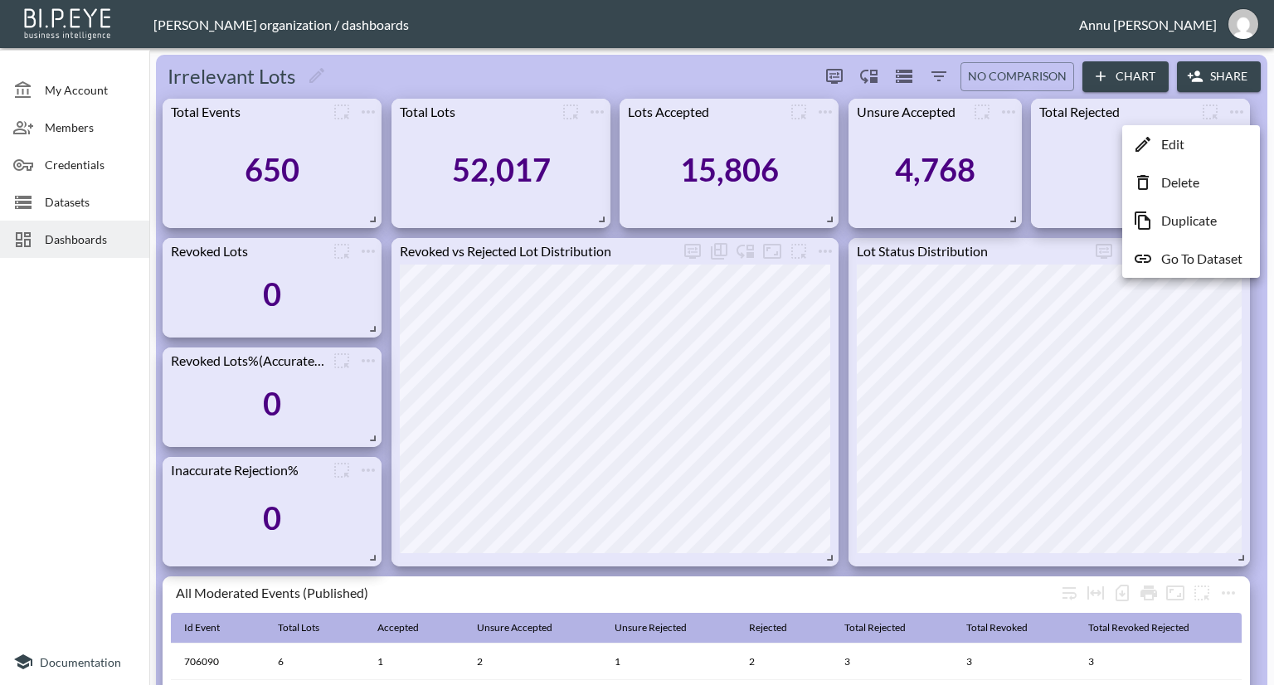
click at [1201, 138] on li "Edit" at bounding box center [1191, 144] width 129 height 30
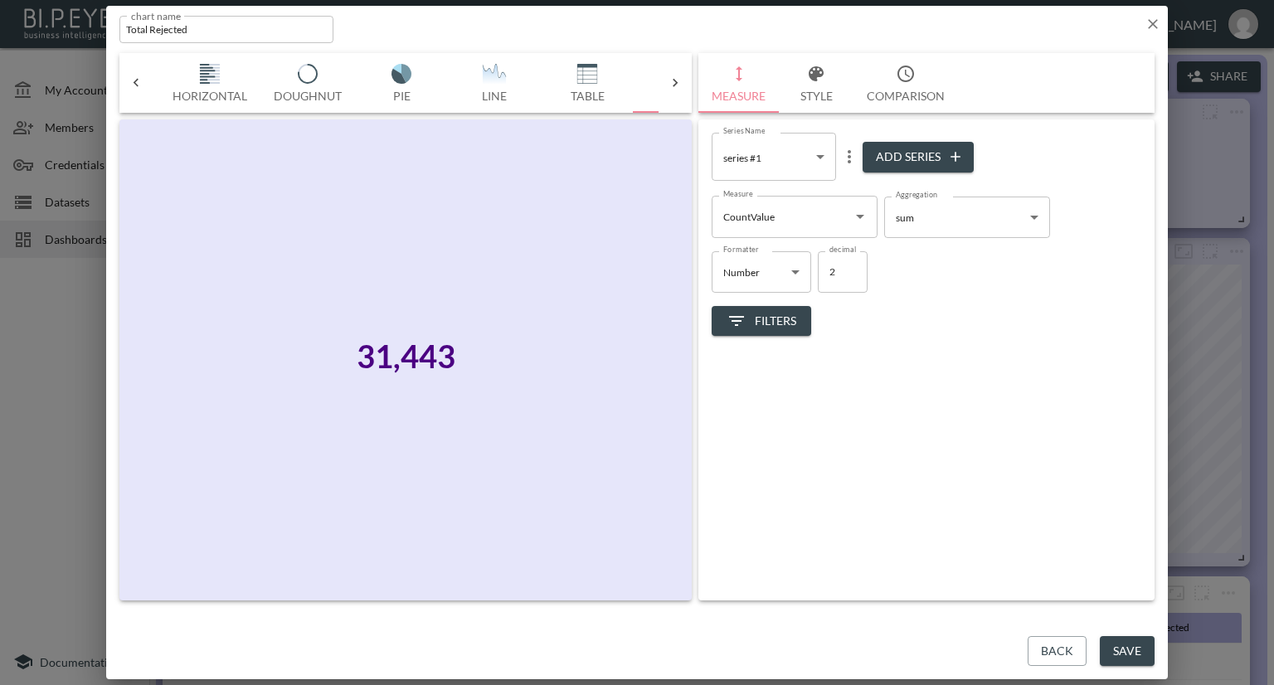
click at [1122, 645] on button "Save" at bounding box center [1127, 651] width 55 height 31
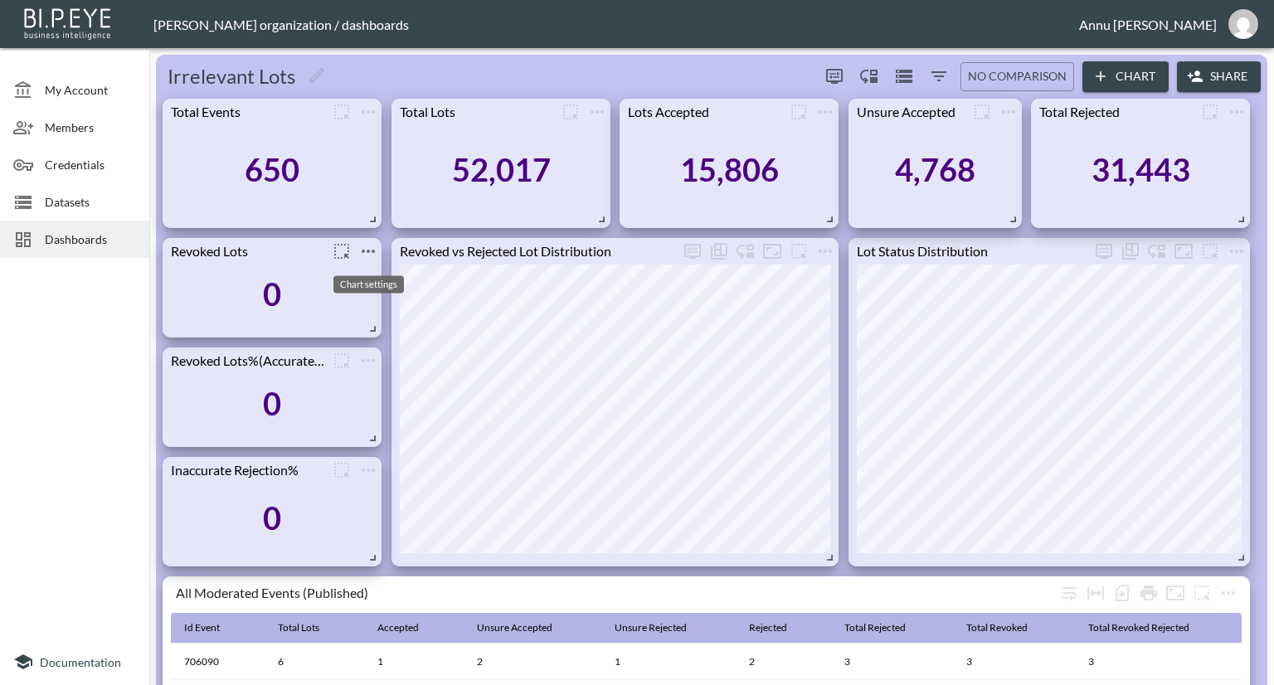
click at [363, 249] on icon "more" at bounding box center [368, 251] width 20 height 20
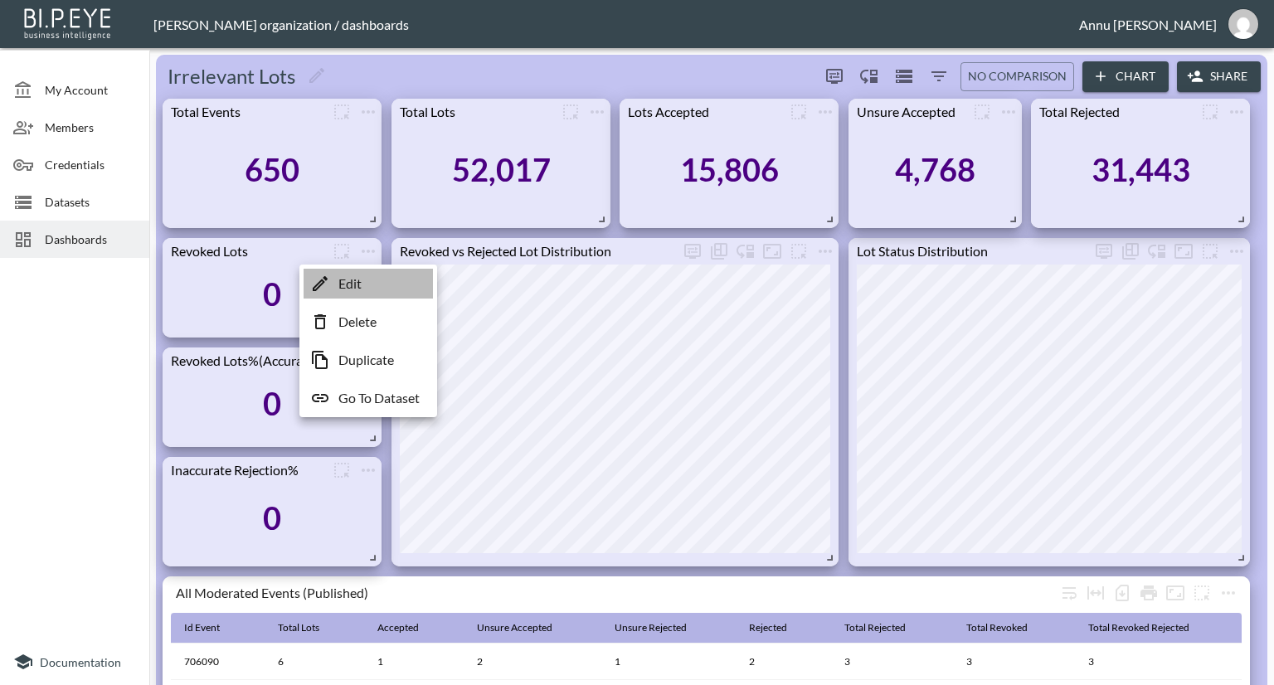
click at [368, 280] on li "Edit" at bounding box center [368, 284] width 129 height 30
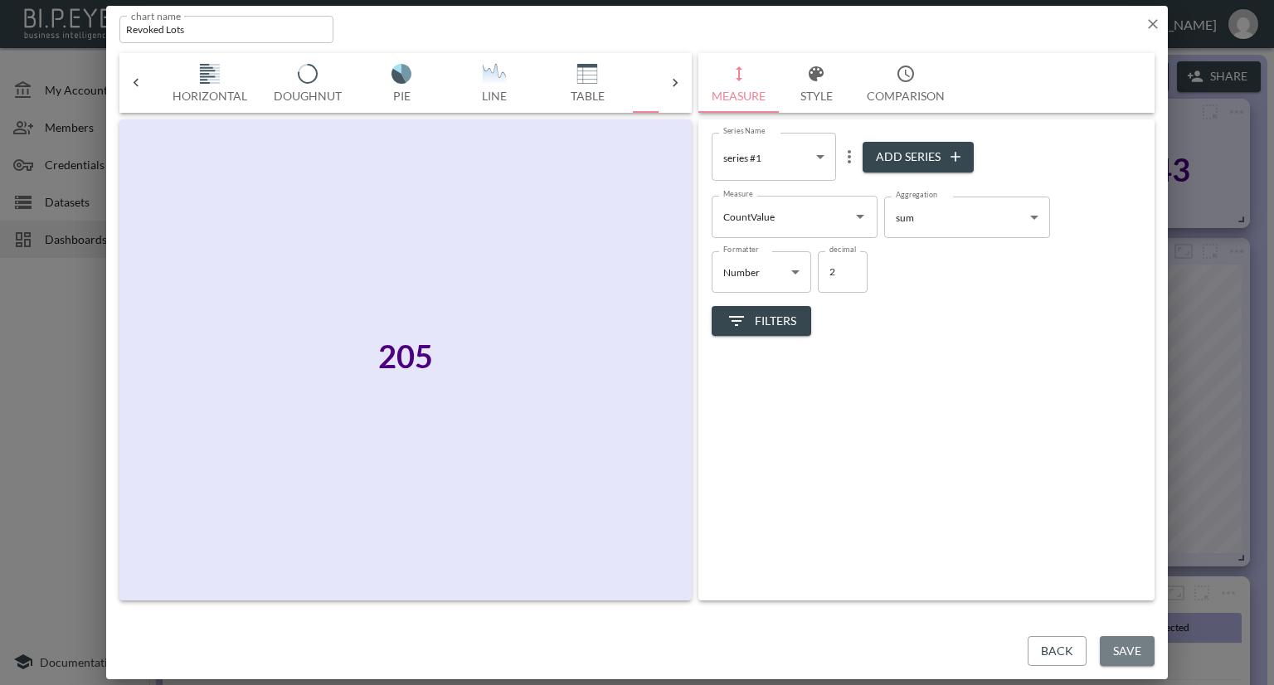
click at [1118, 645] on button "Save" at bounding box center [1127, 651] width 55 height 31
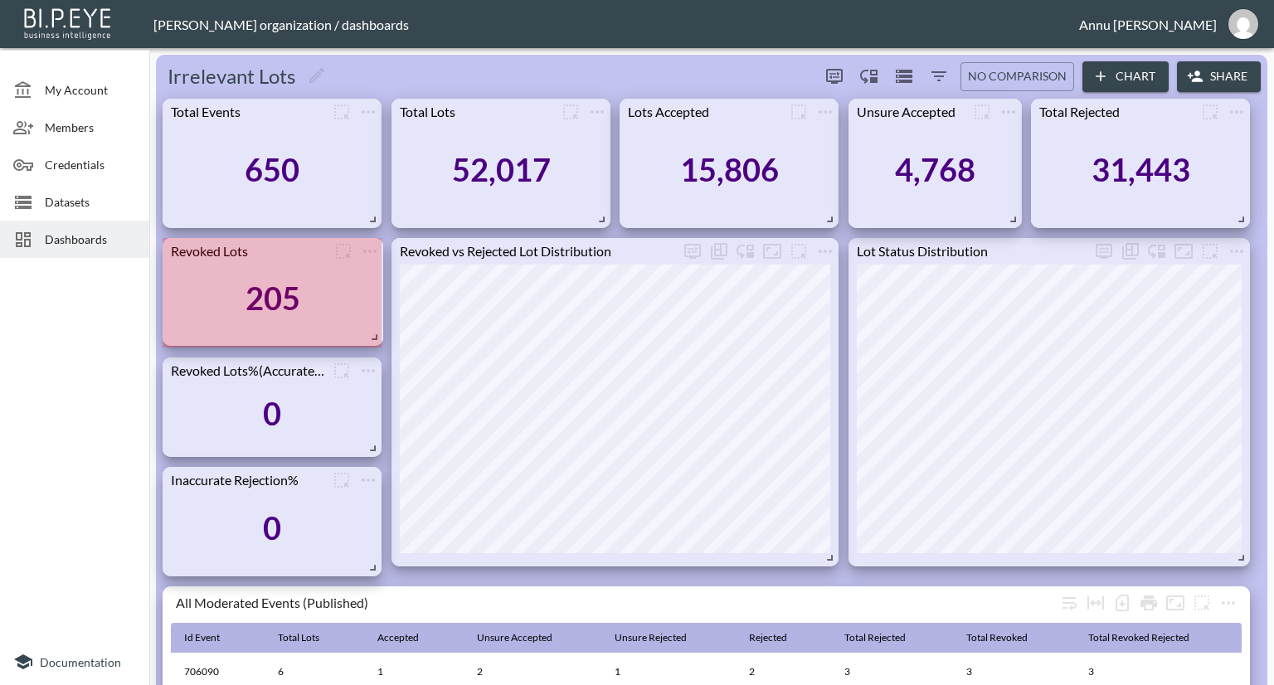
drag, startPoint x: 373, startPoint y: 327, endPoint x: 375, endPoint y: 335, distance: 8.5
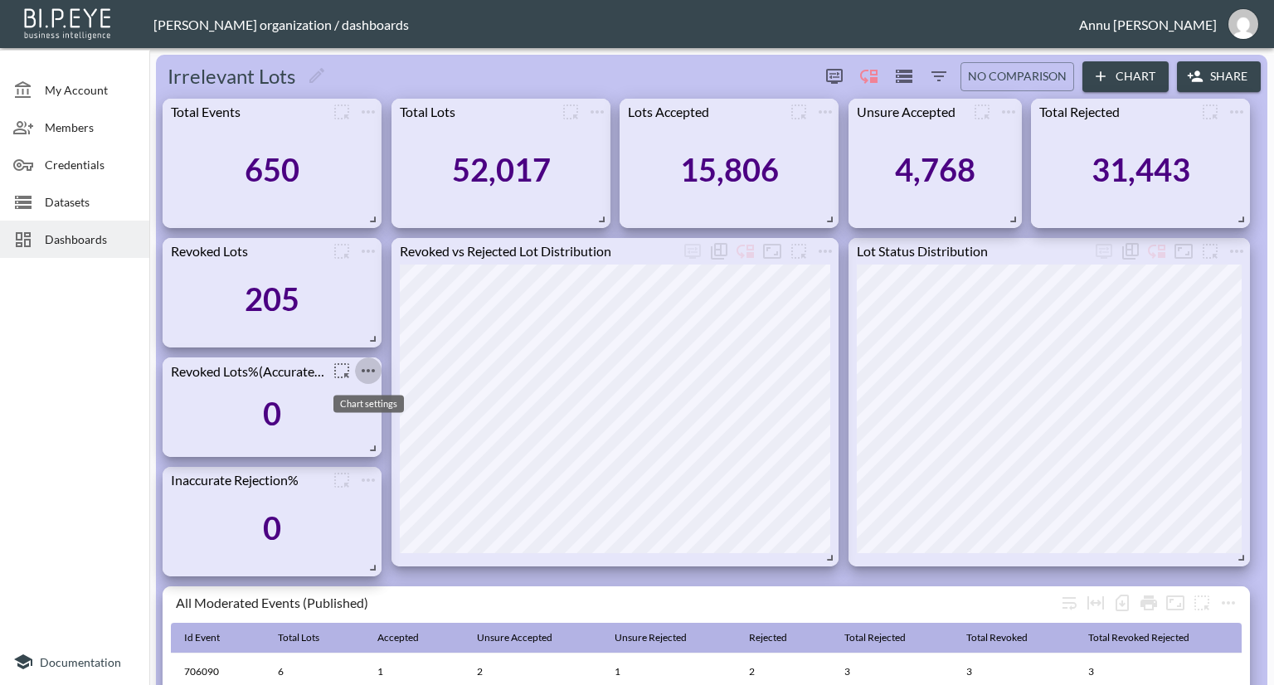
click at [364, 366] on icon "more" at bounding box center [368, 371] width 20 height 20
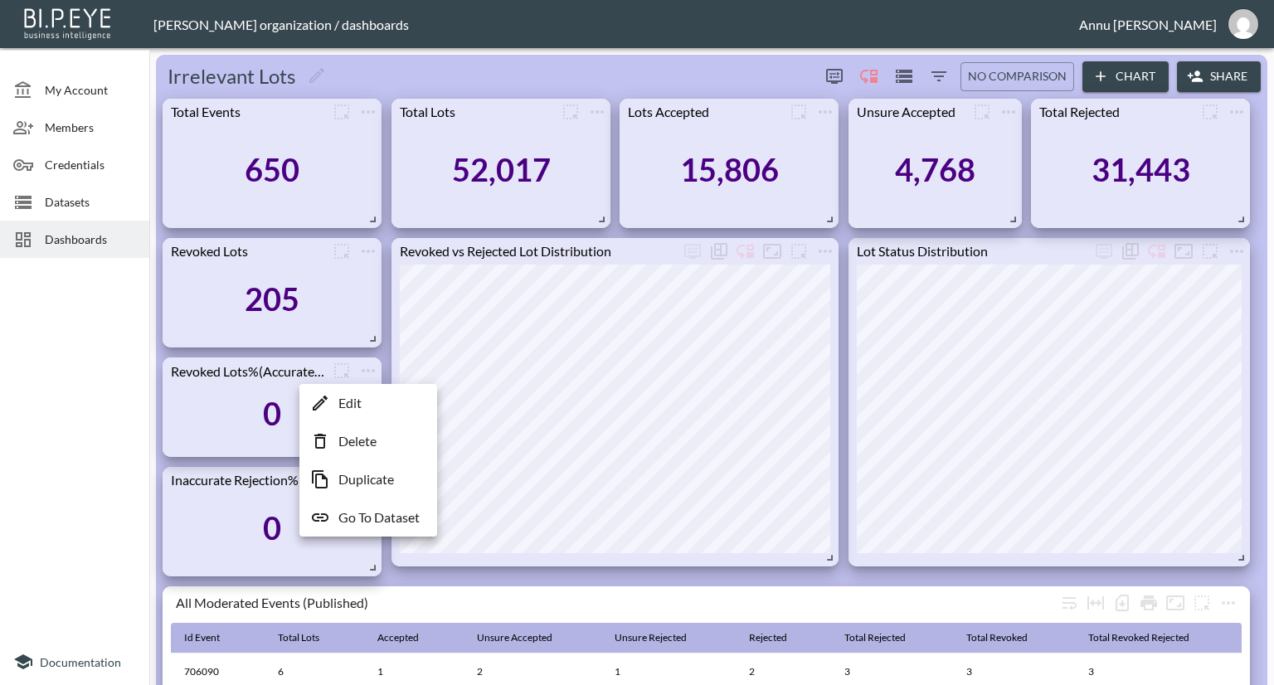
click at [373, 400] on li "Edit" at bounding box center [368, 403] width 129 height 30
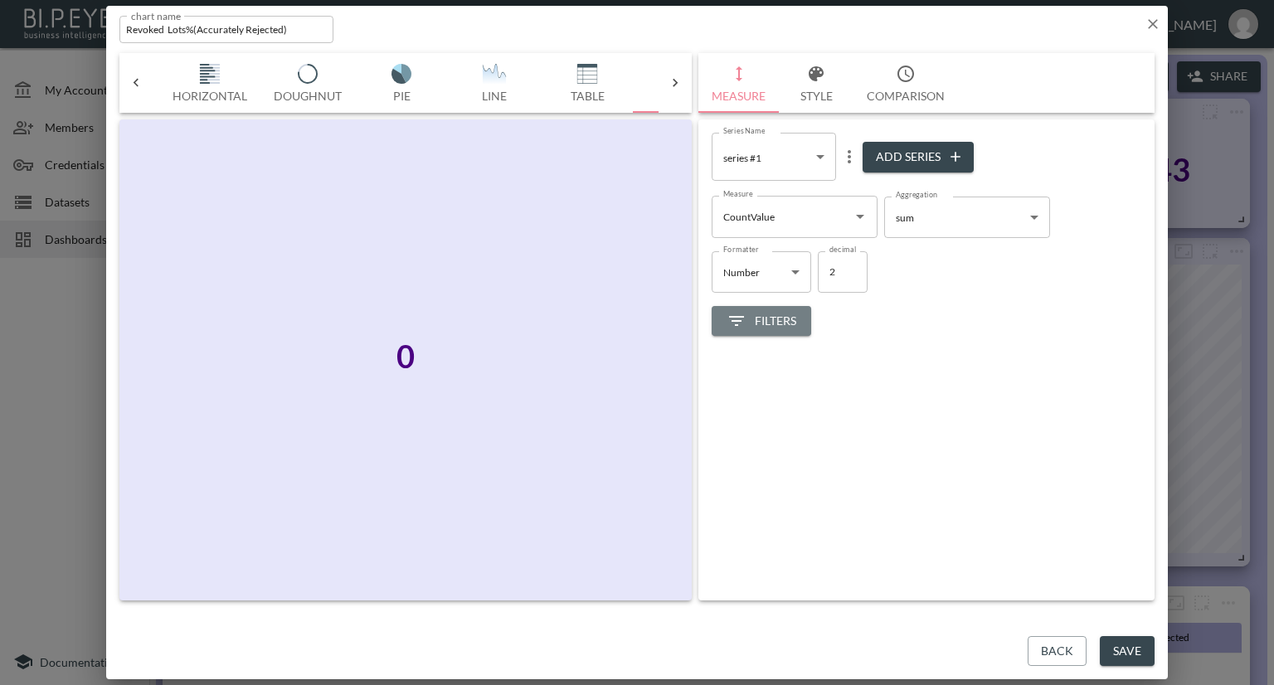
click at [786, 314] on span "Filters" at bounding box center [762, 321] width 70 height 21
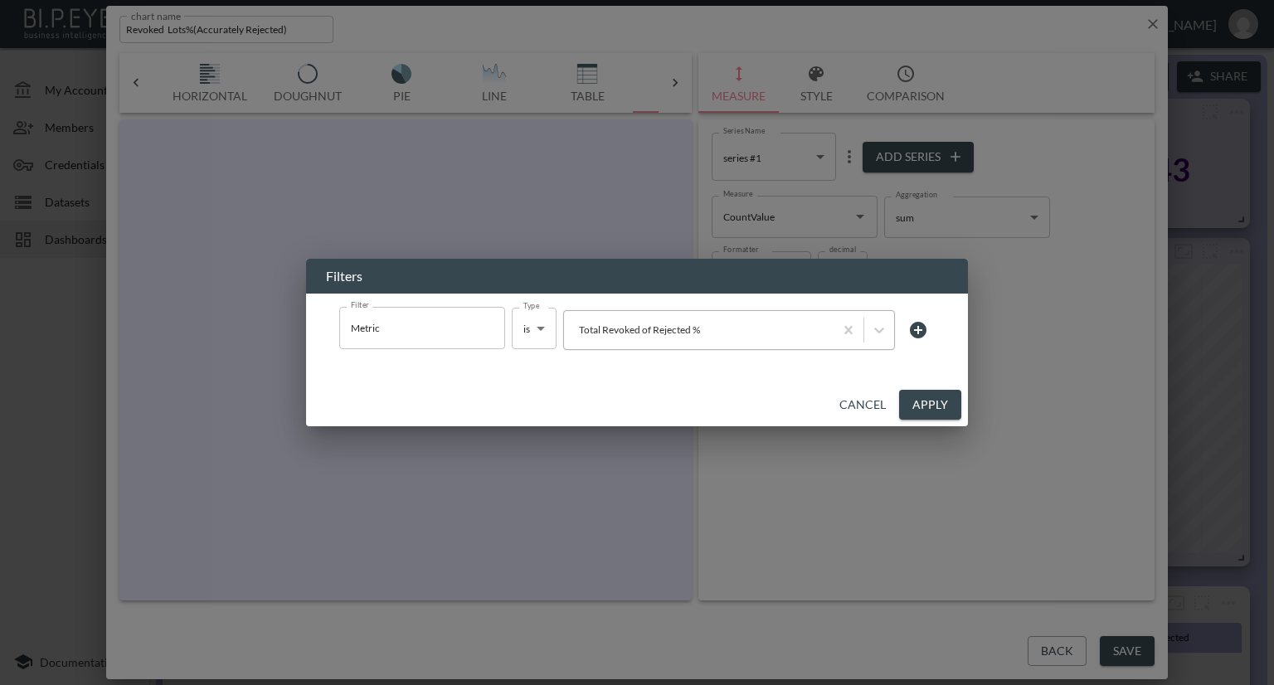
click at [795, 333] on div at bounding box center [698, 330] width 253 height 16
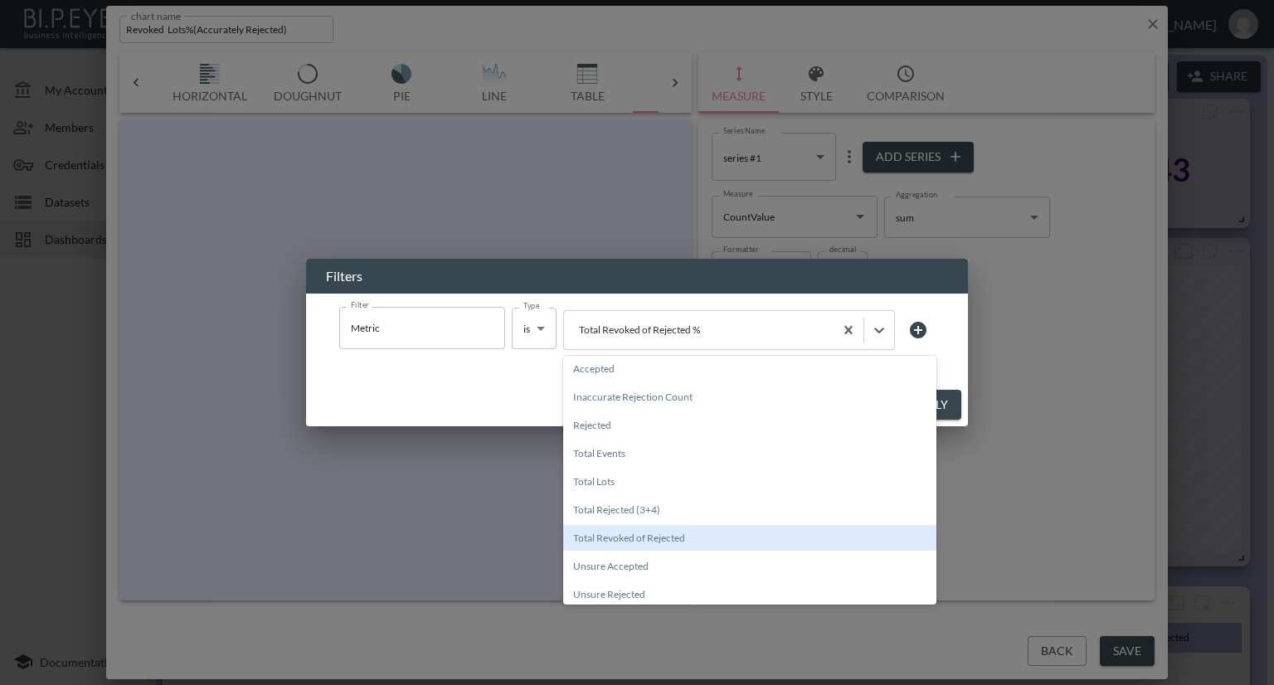
click at [663, 537] on div "Total Revoked of Rejected" at bounding box center [749, 538] width 373 height 26
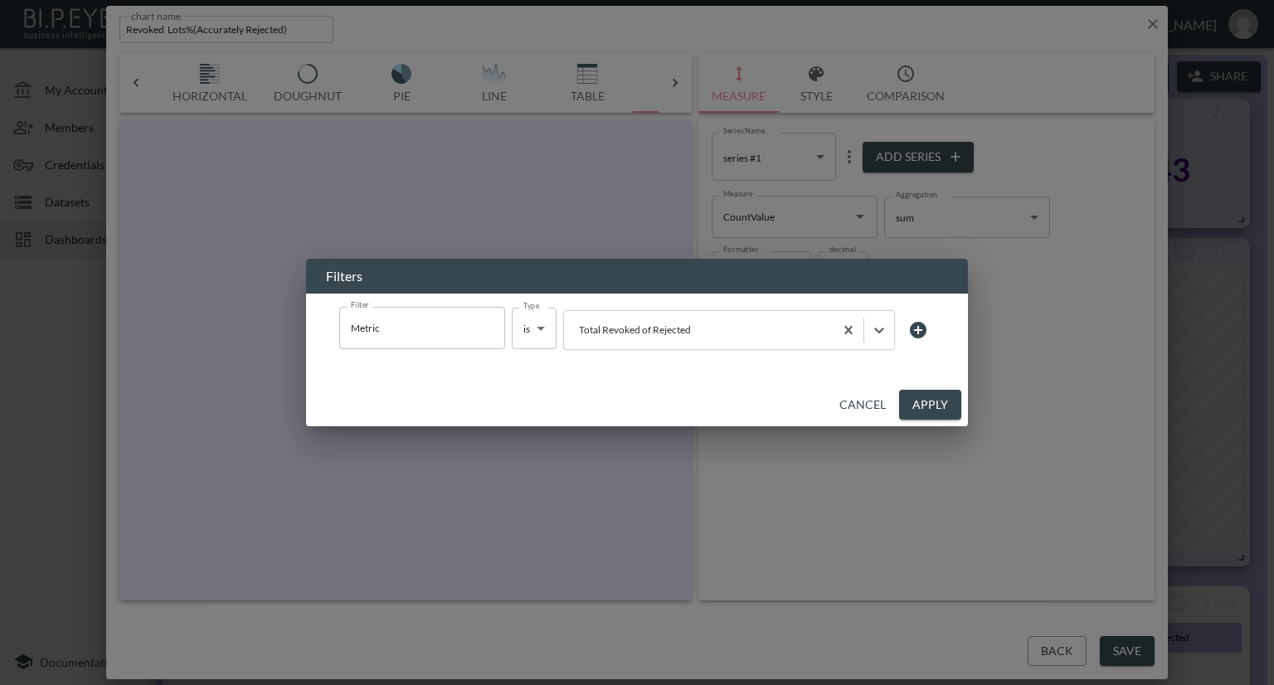
click at [911, 406] on button "Apply" at bounding box center [930, 405] width 62 height 31
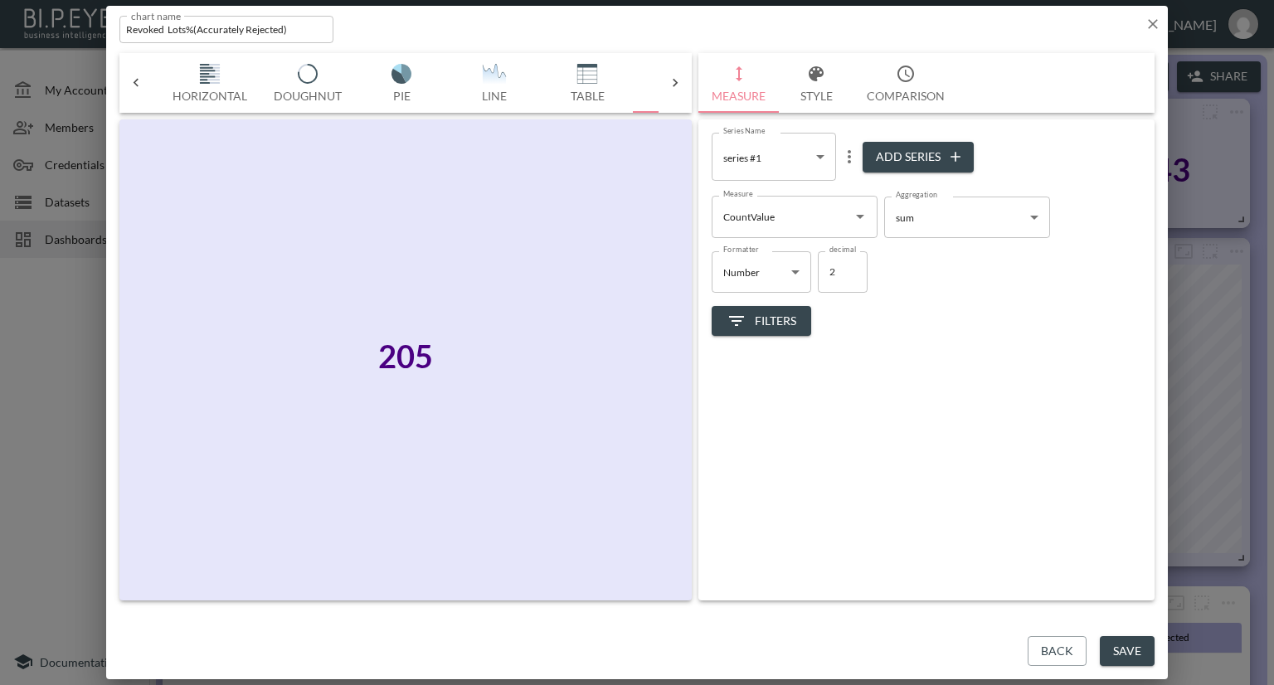
click at [933, 226] on body "BI.P.EYE, Interactive Analytics Dashboards - app Nadia Senft organization / das…" at bounding box center [637, 342] width 1274 height 685
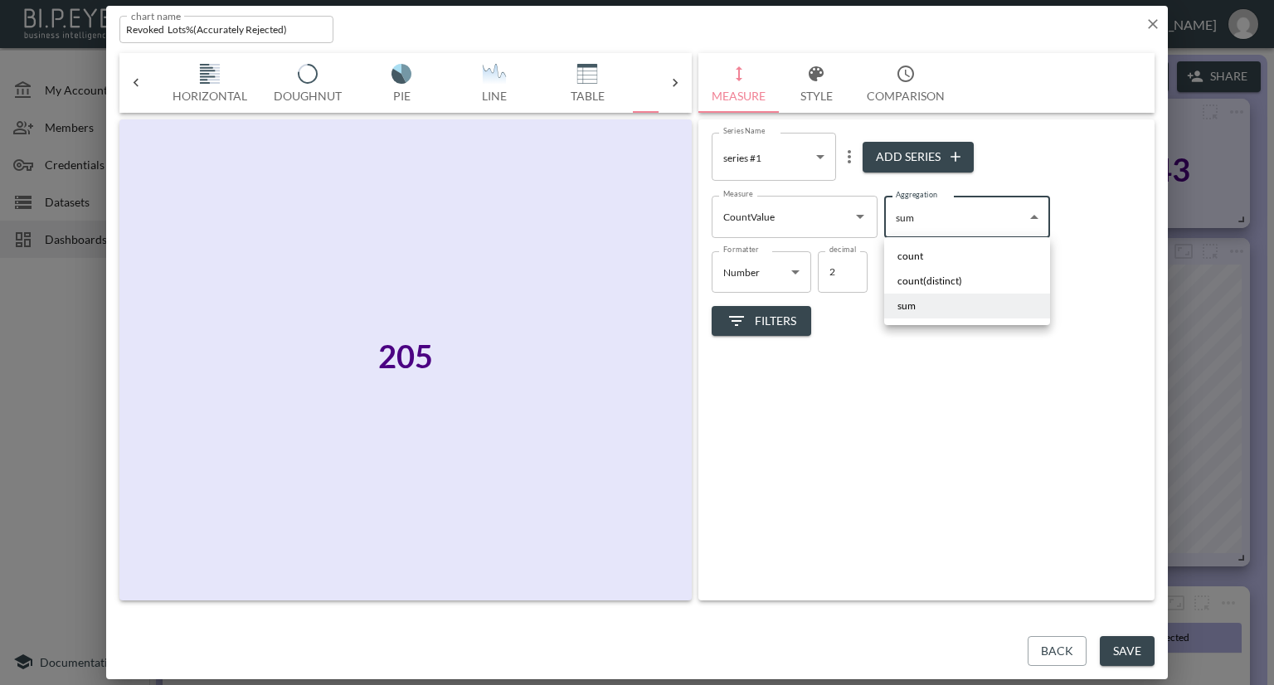
click at [856, 224] on div at bounding box center [637, 342] width 1274 height 685
click at [856, 220] on icon "Open" at bounding box center [860, 217] width 20 height 20
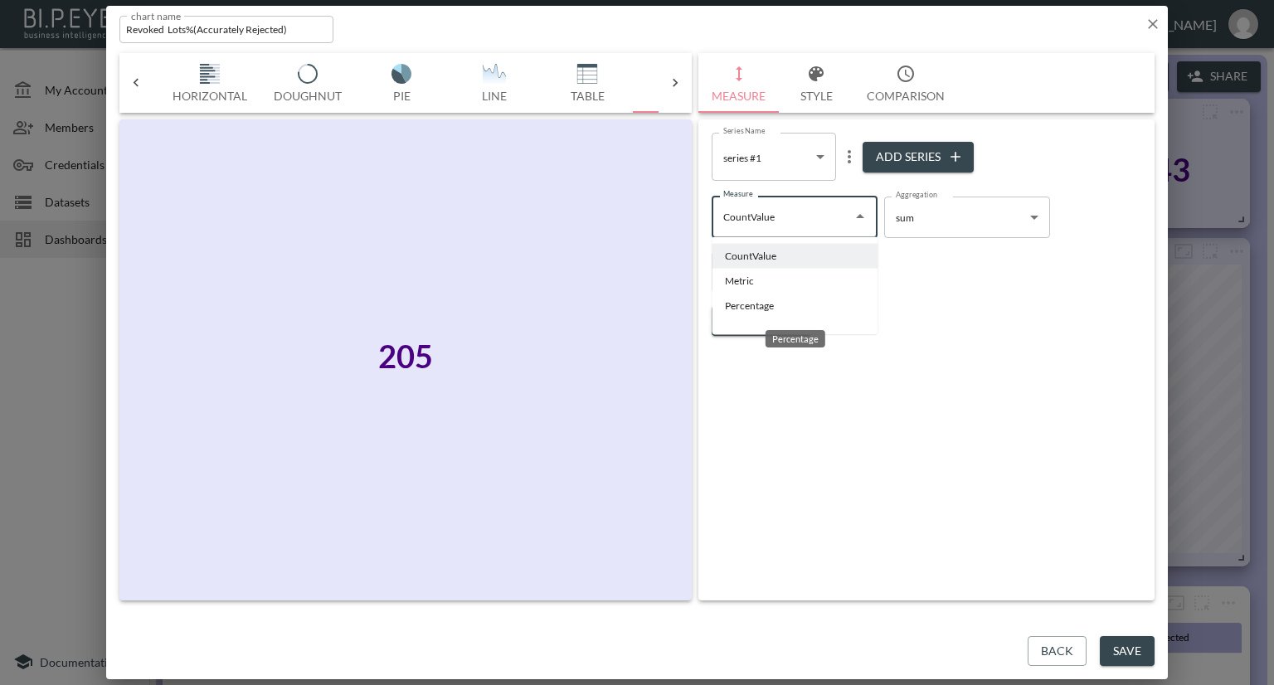
click at [756, 304] on li "Percentage" at bounding box center [795, 306] width 166 height 25
type input "Percentage"
click at [1119, 641] on button "Save" at bounding box center [1127, 651] width 55 height 31
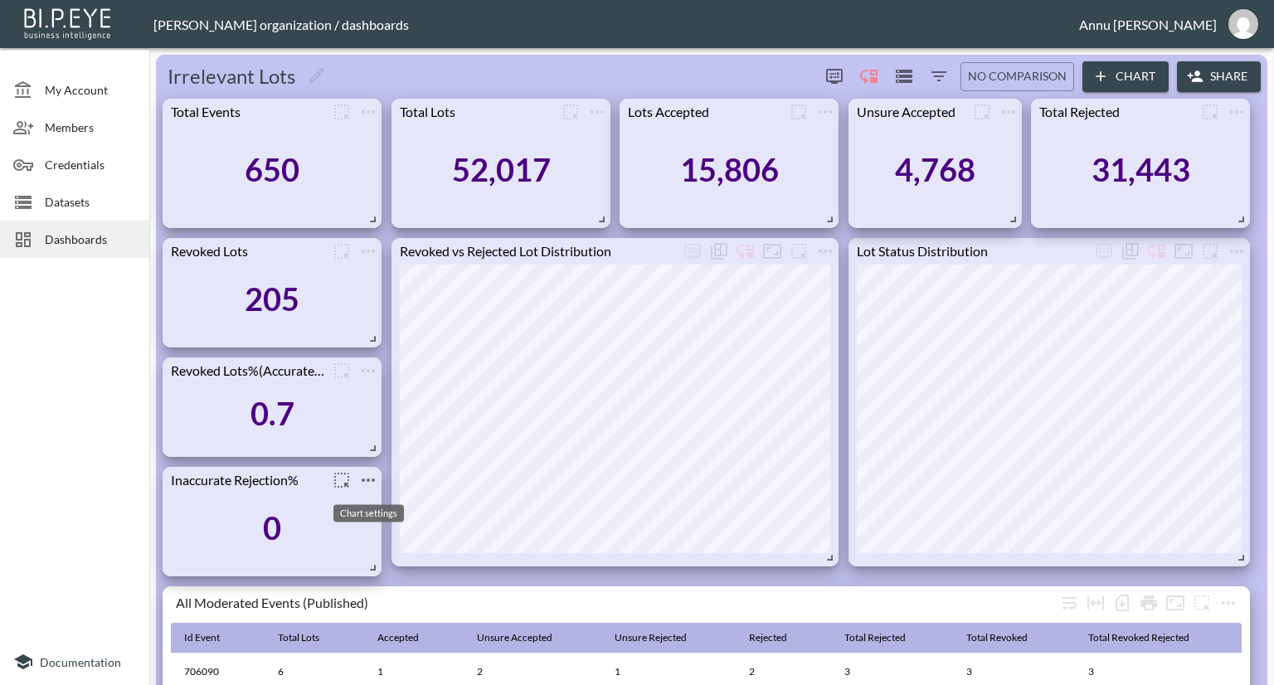
click at [373, 479] on icon "more" at bounding box center [368, 480] width 13 height 3
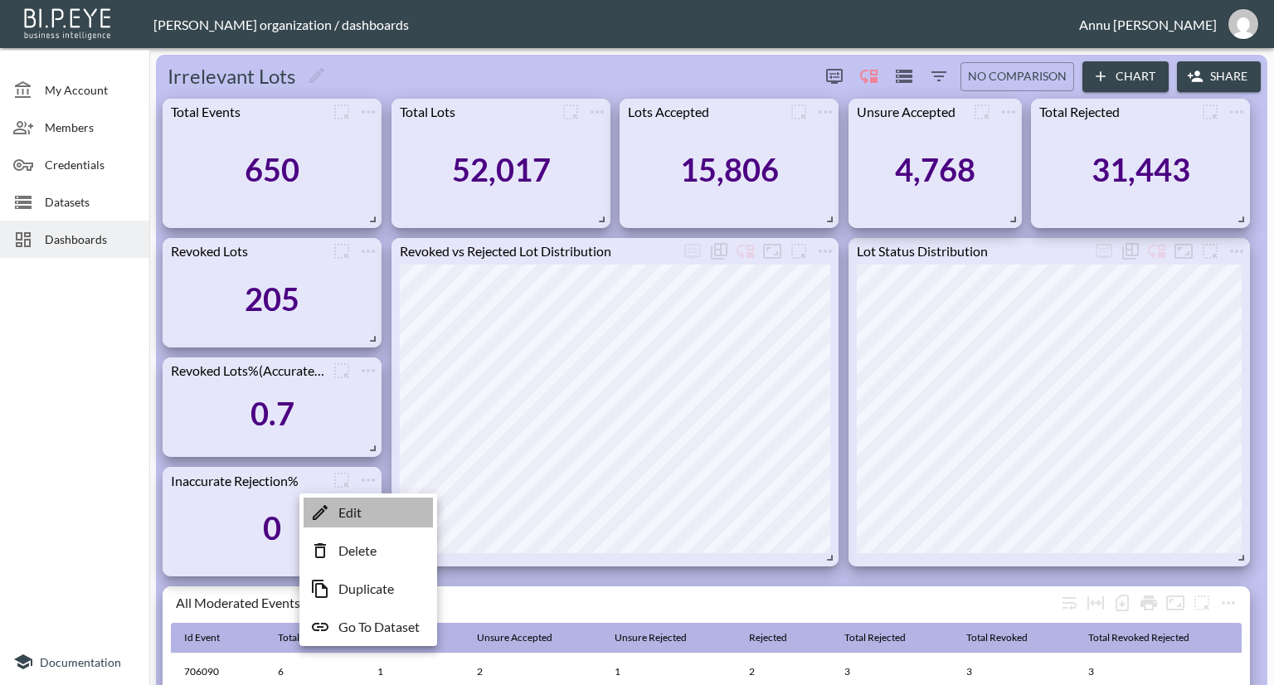
click at [382, 511] on li "Edit" at bounding box center [368, 513] width 129 height 30
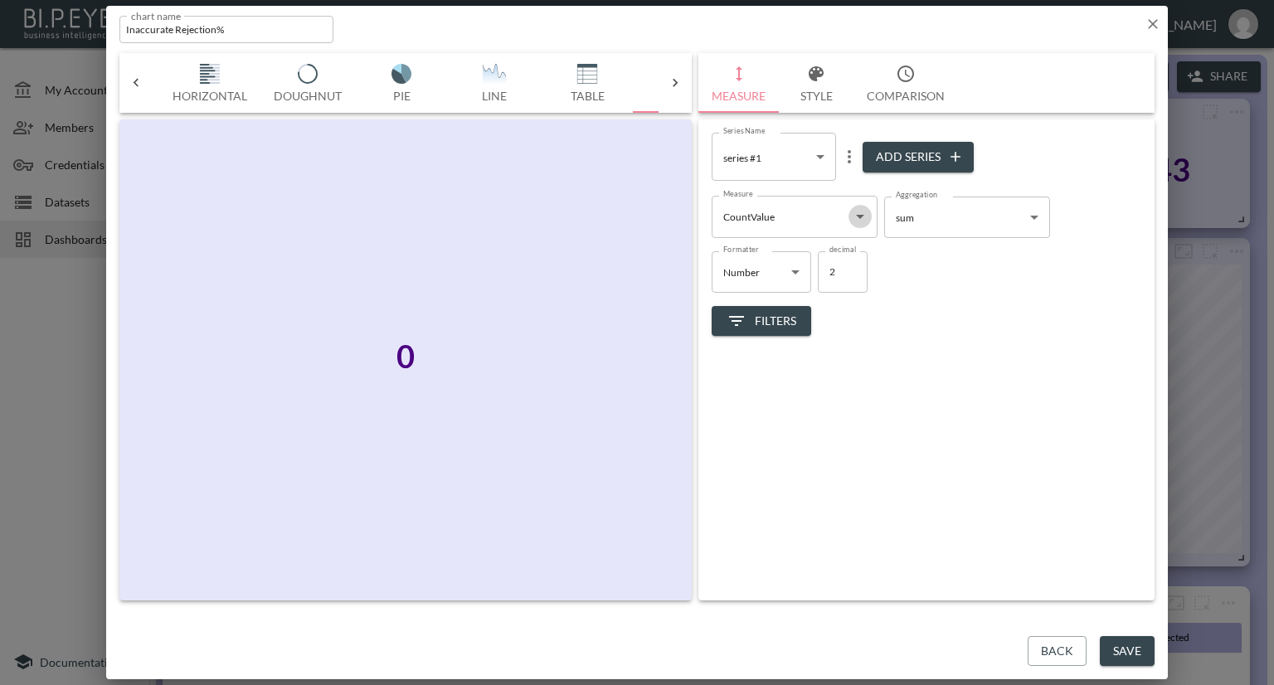
click at [856, 216] on icon "Open" at bounding box center [860, 217] width 20 height 20
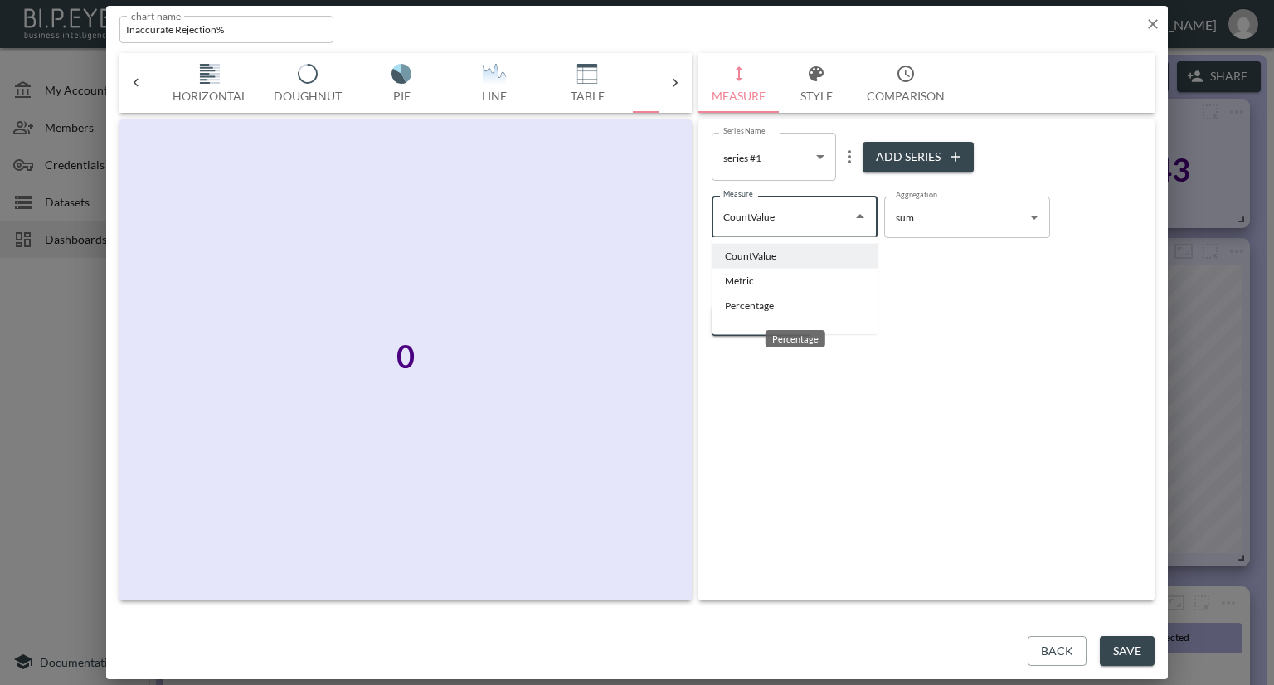
click at [740, 306] on li "Percentage" at bounding box center [795, 306] width 166 height 25
type input "Percentage"
click at [782, 319] on span "Filters" at bounding box center [762, 321] width 70 height 21
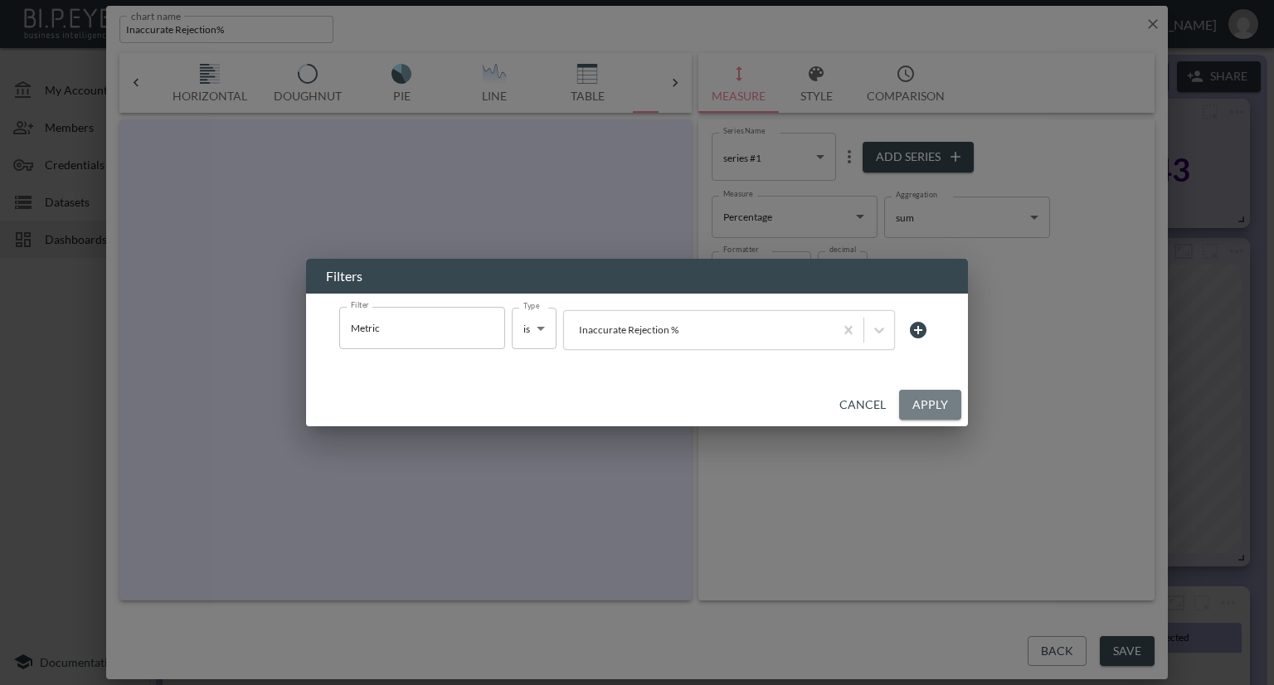
click at [911, 408] on button "Apply" at bounding box center [930, 405] width 62 height 31
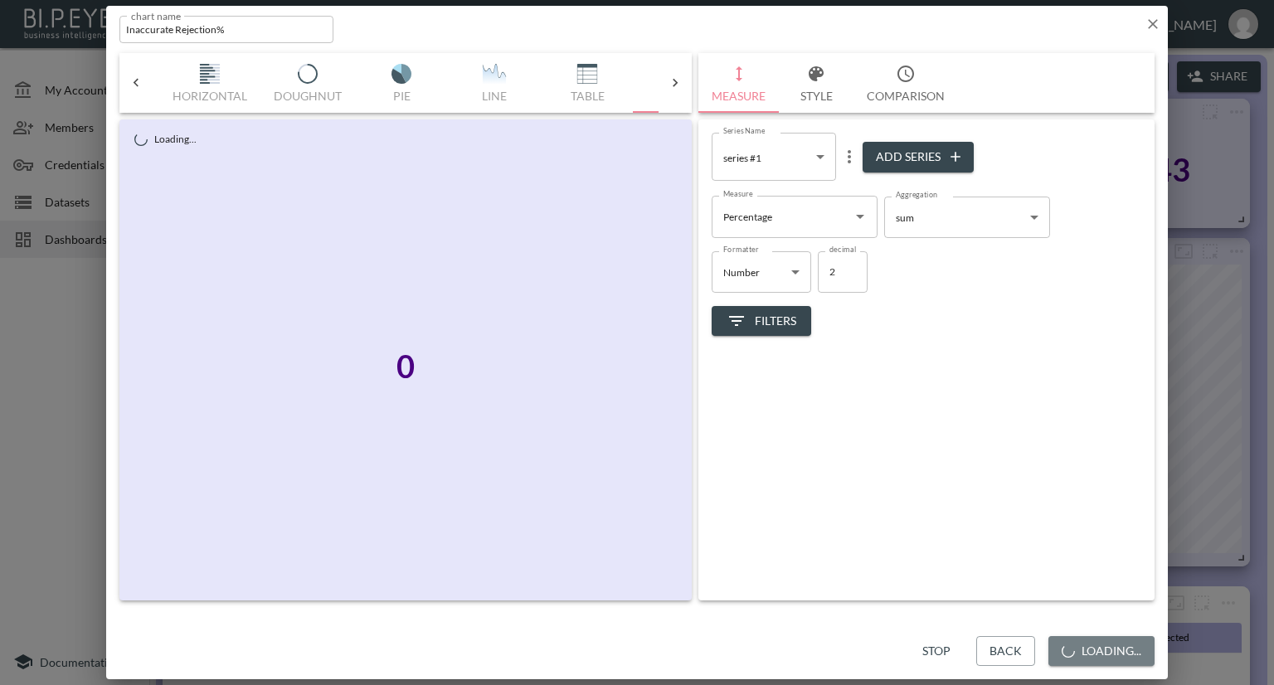
click at [1141, 650] on button "Loading..." at bounding box center [1102, 651] width 106 height 31
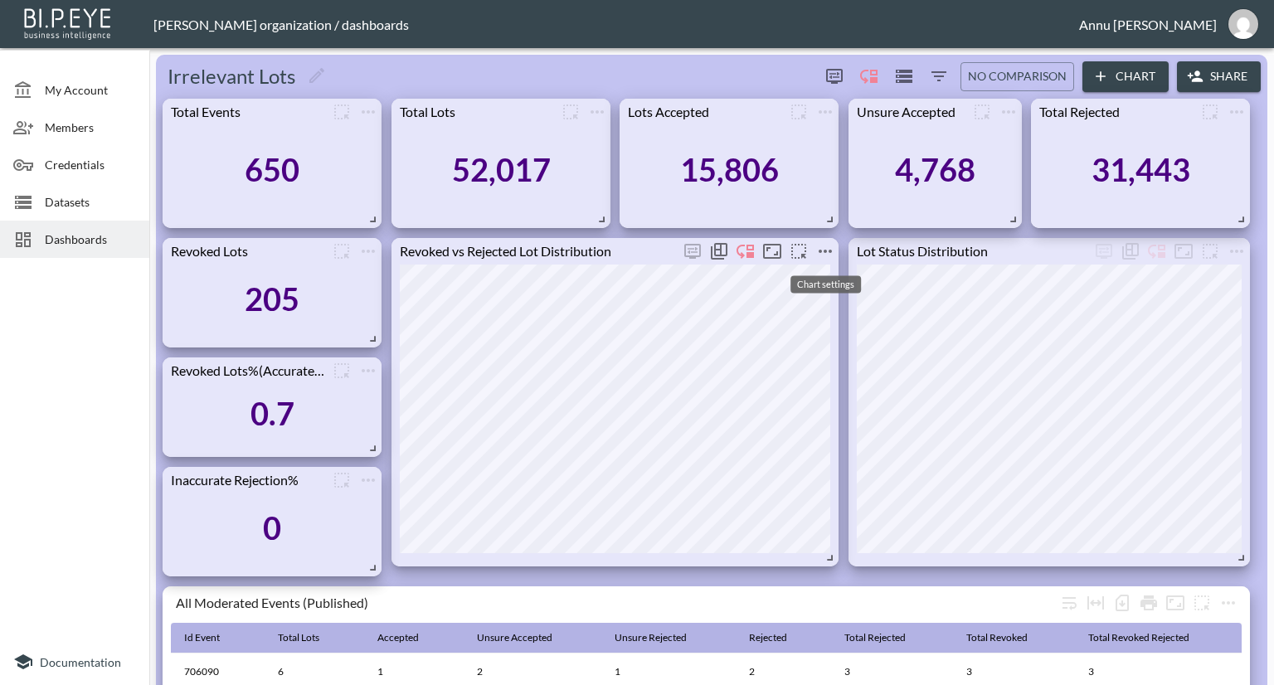
click at [823, 250] on icon "more" at bounding box center [826, 251] width 20 height 20
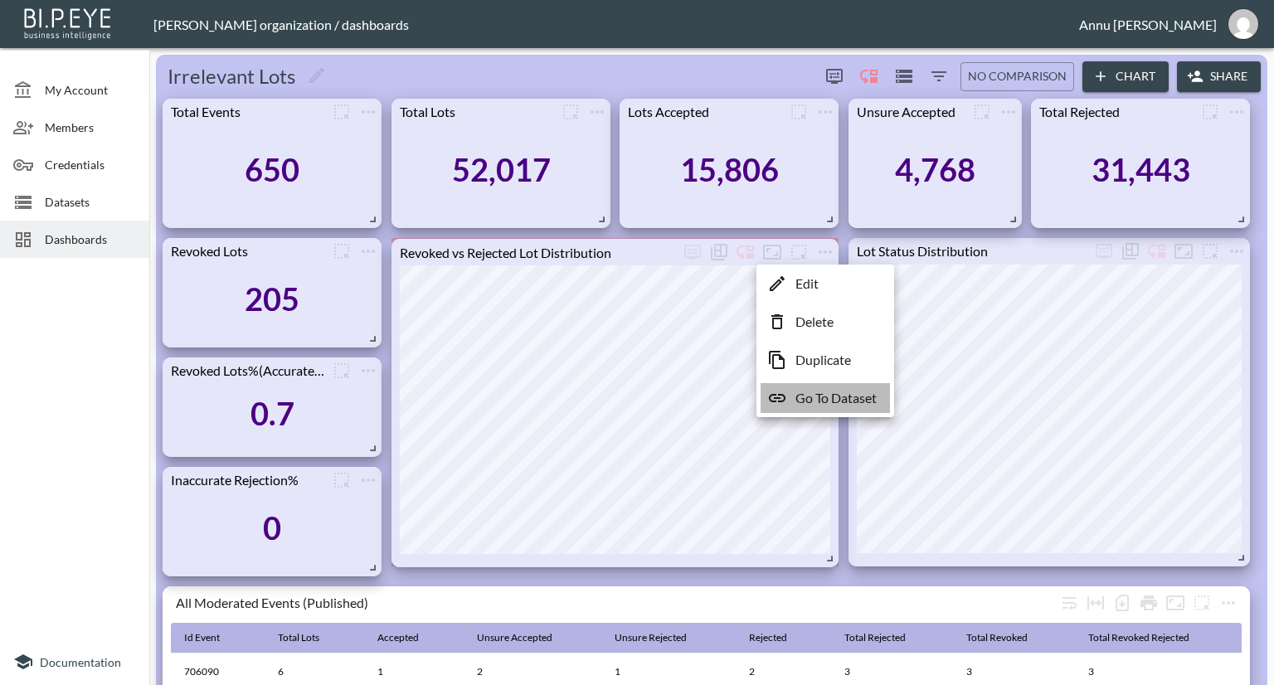
click at [830, 394] on p "Go To Dataset" at bounding box center [836, 398] width 81 height 20
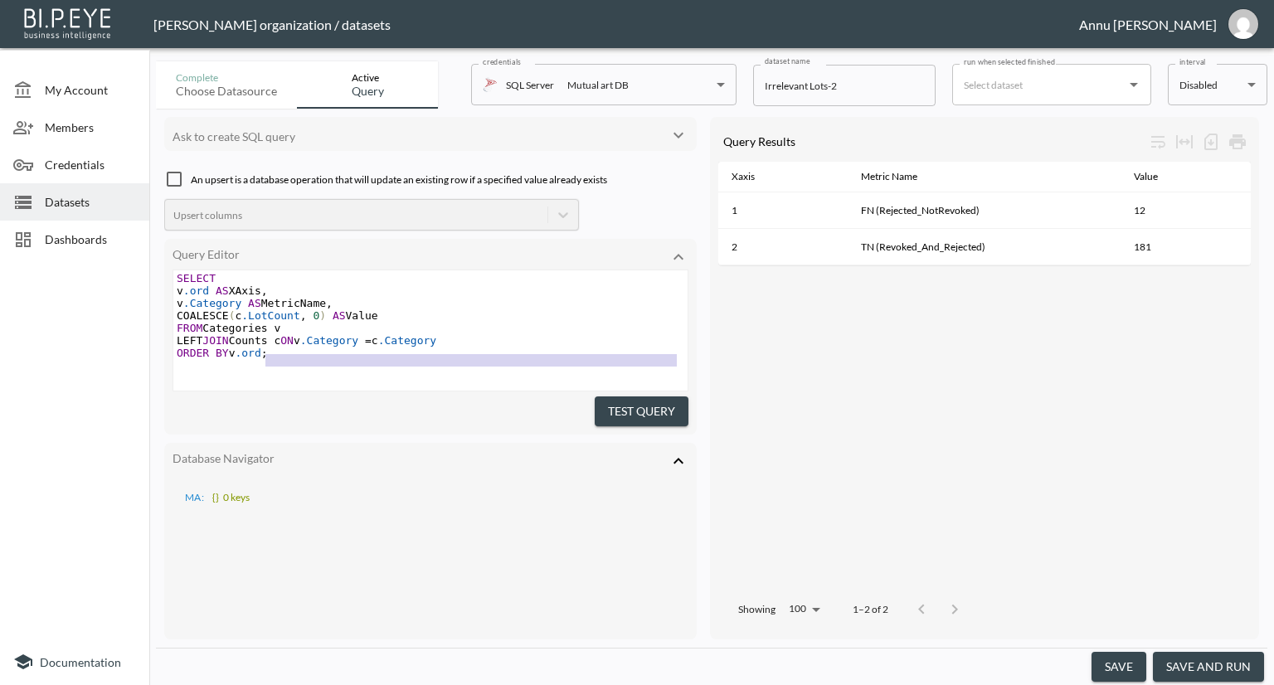
scroll to position [343, 0]
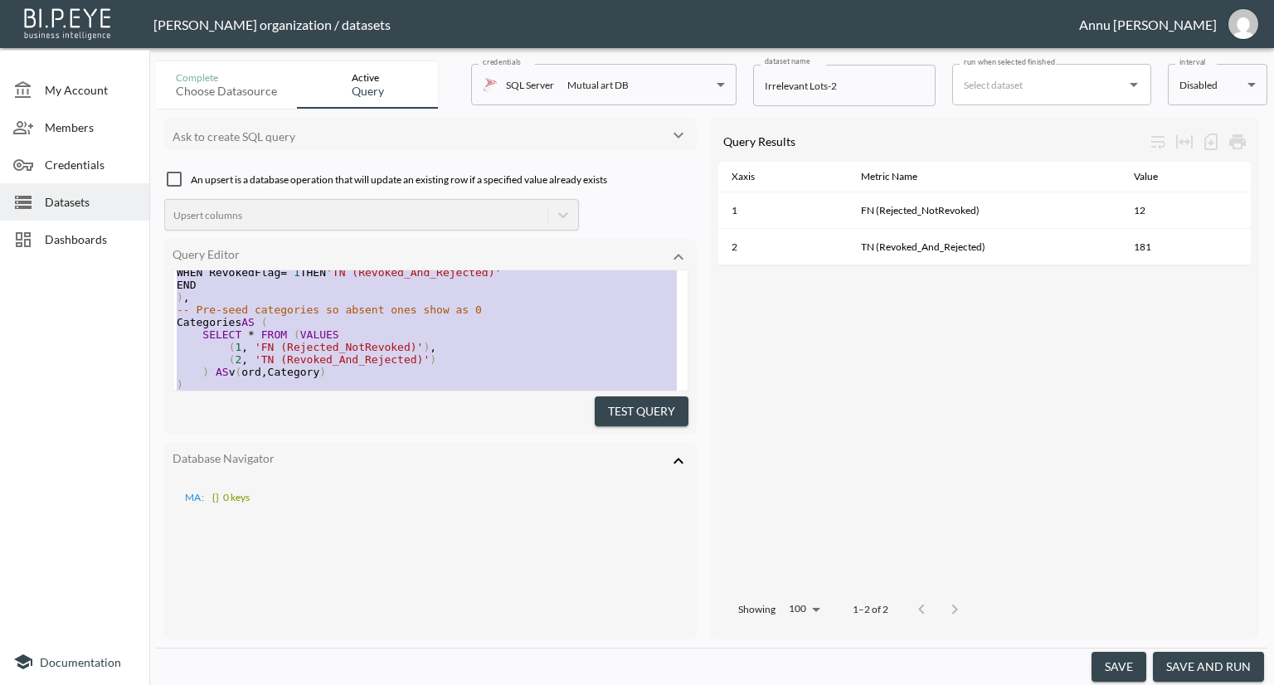
type textarea ";WITH Base AS ( SELECT DISTINCT IdLot, RelevantStatusId, CASE WHEN IsRevoked = …"
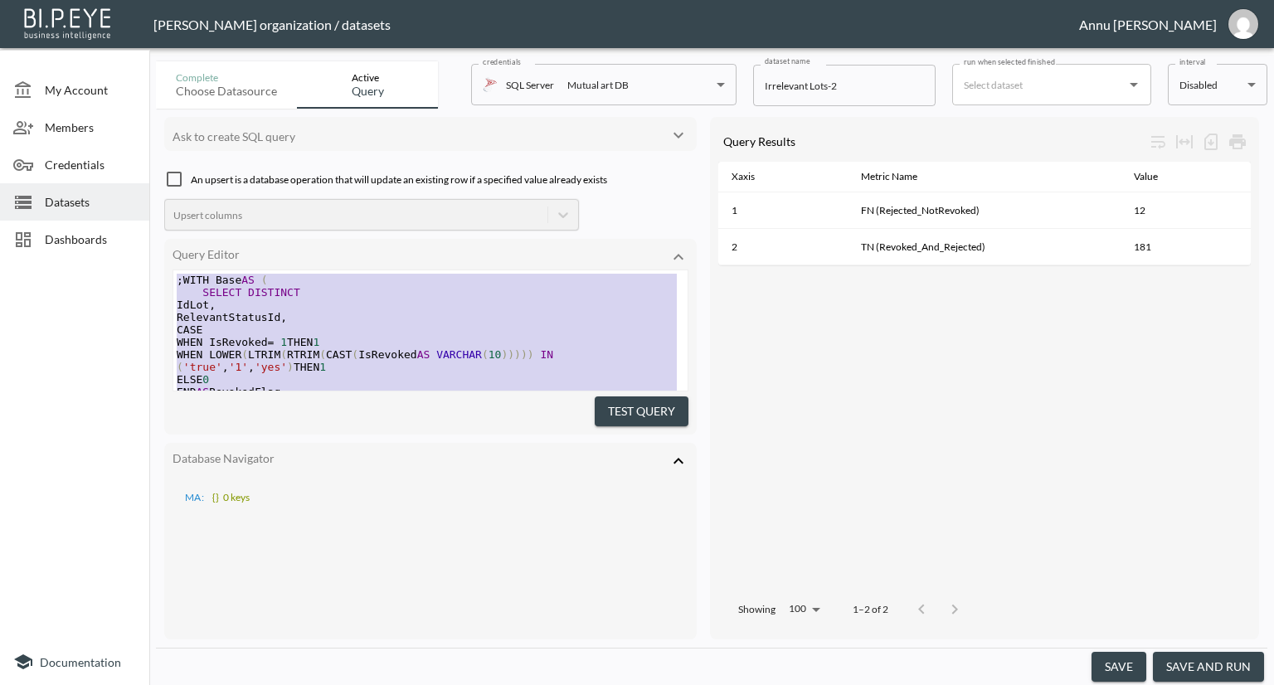
drag, startPoint x: 302, startPoint y: 354, endPoint x: 142, endPoint y: 170, distance: 244.1
click at [142, 171] on div "My Account Members Credentials Datasets Dashboards Documentation Complete Choos…" at bounding box center [637, 342] width 1274 height 685
click at [418, 367] on pre "WHEN LOWER ( LTRIM ( RTRIM ( CAST ( IsRevoked AS VARCHAR ( 10 ))))) IN ( 'true'…" at bounding box center [430, 360] width 514 height 25
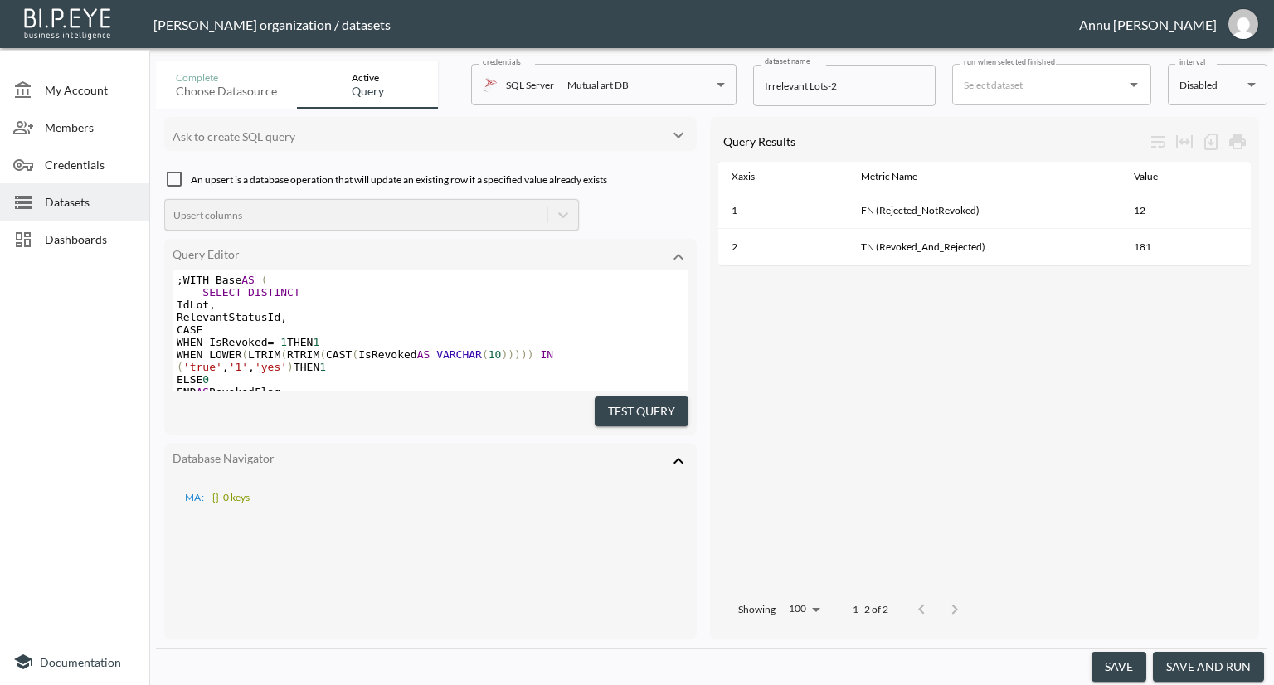
click at [679, 452] on icon at bounding box center [679, 461] width 20 height 20
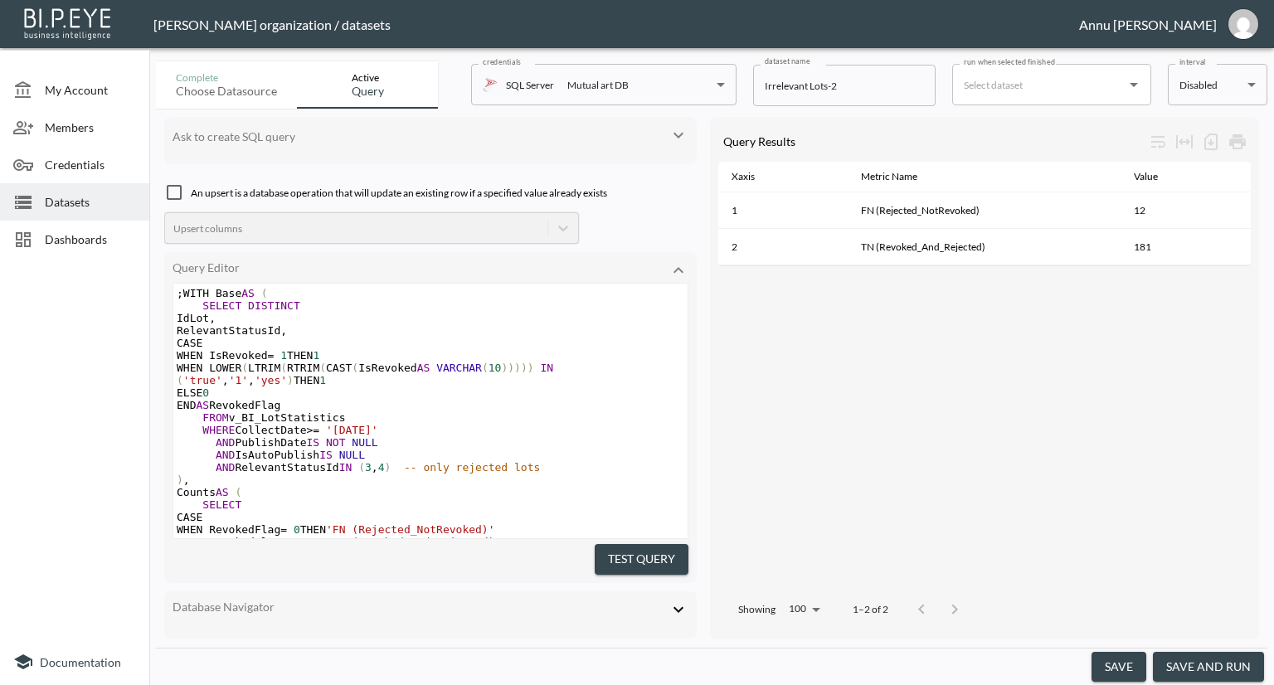
scroll to position [349, 0]
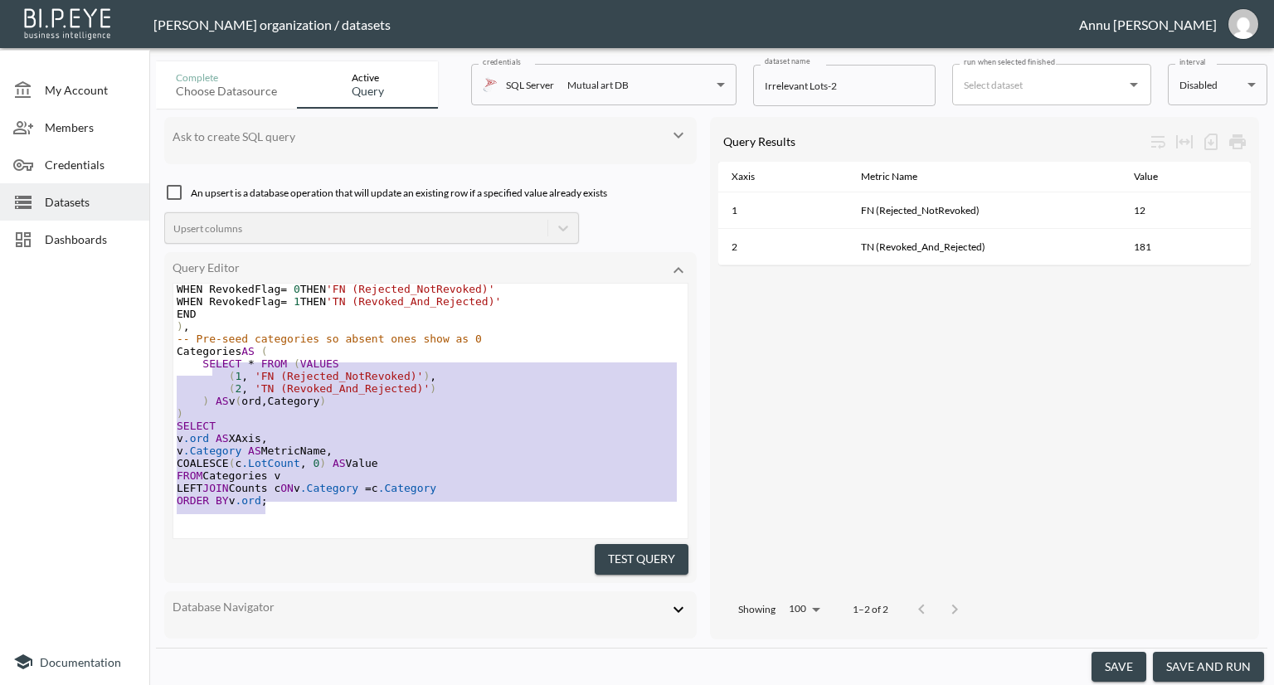
type textarea ";WITH Base AS ( SELECT DISTINCT IdLot, RelevantStatusId, CASE WHEN IsRevoked = …"
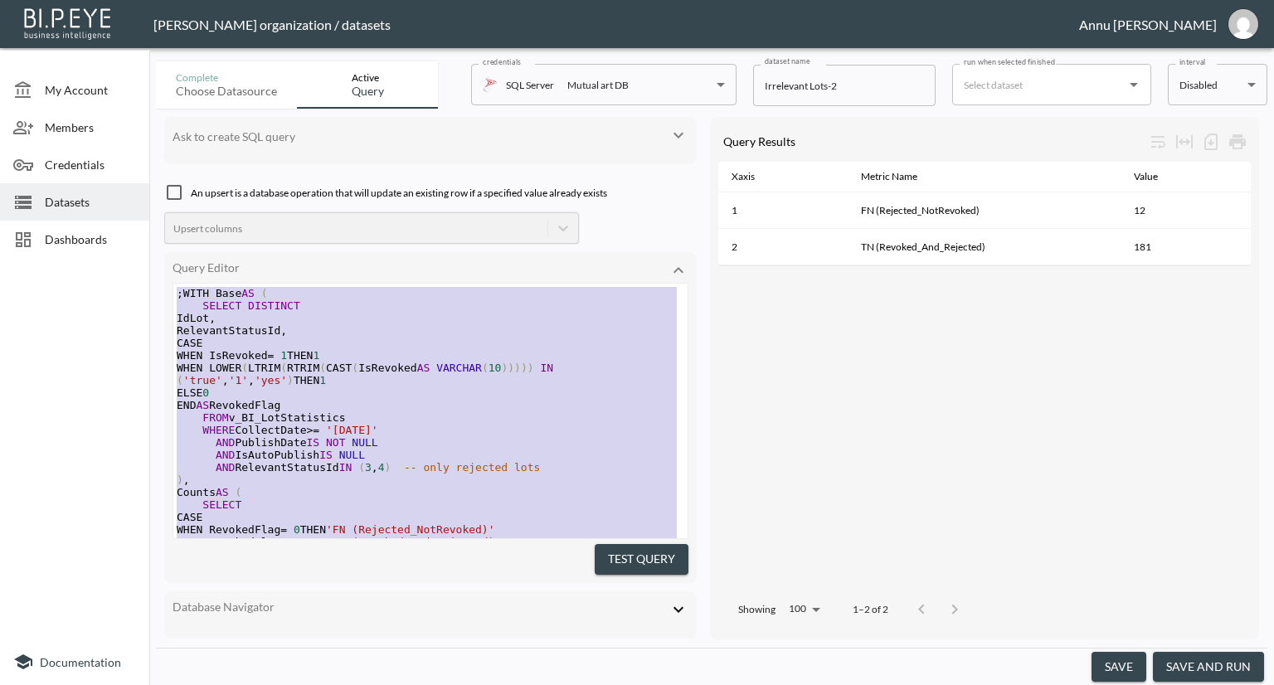
drag, startPoint x: 299, startPoint y: 490, endPoint x: 135, endPoint y: 128, distance: 397.7
click at [126, 149] on div "My Account Members Credentials Datasets Dashboards Documentation Complete Choos…" at bounding box center [637, 342] width 1274 height 685
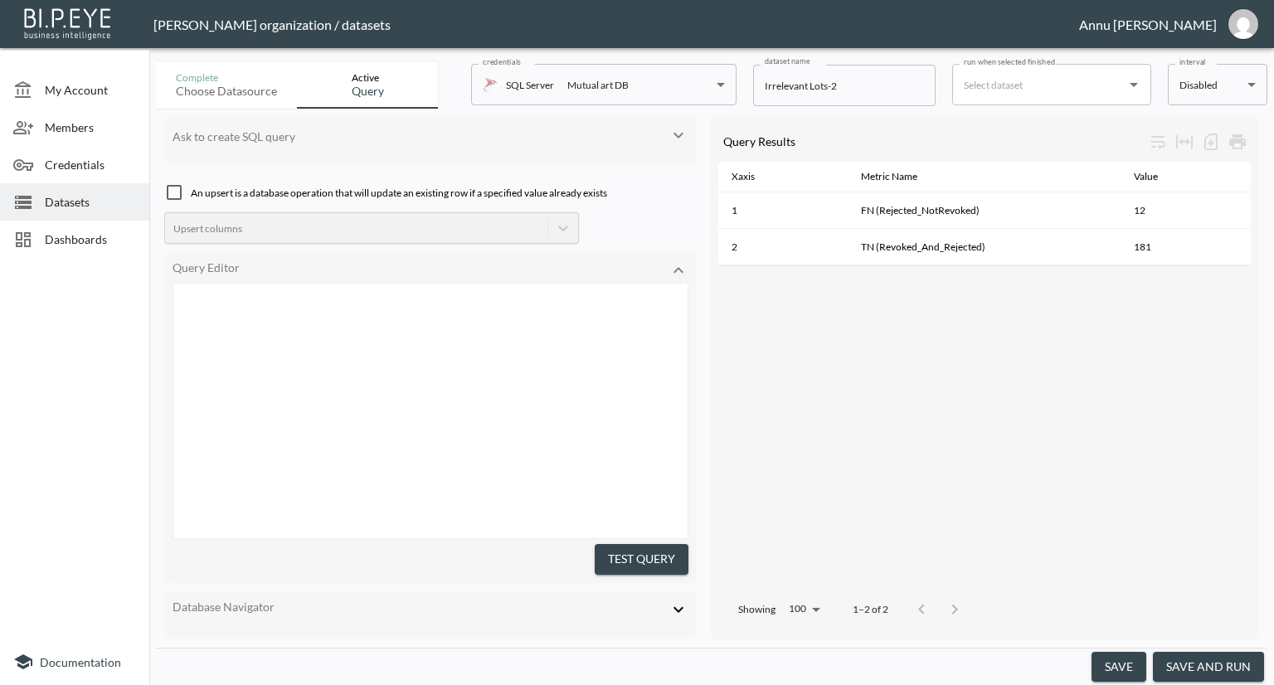
scroll to position [334, 0]
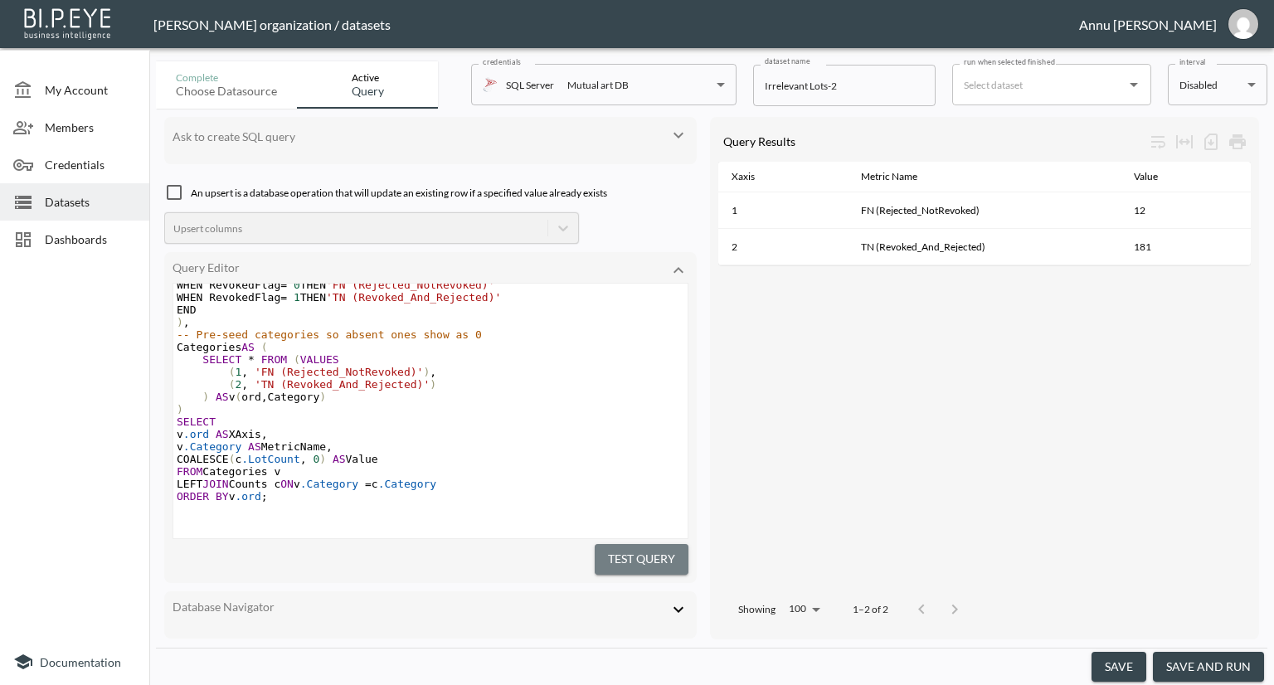
click at [597, 548] on button "Test Query" at bounding box center [642, 559] width 94 height 31
click at [100, 233] on span "Dashboards" at bounding box center [90, 239] width 91 height 17
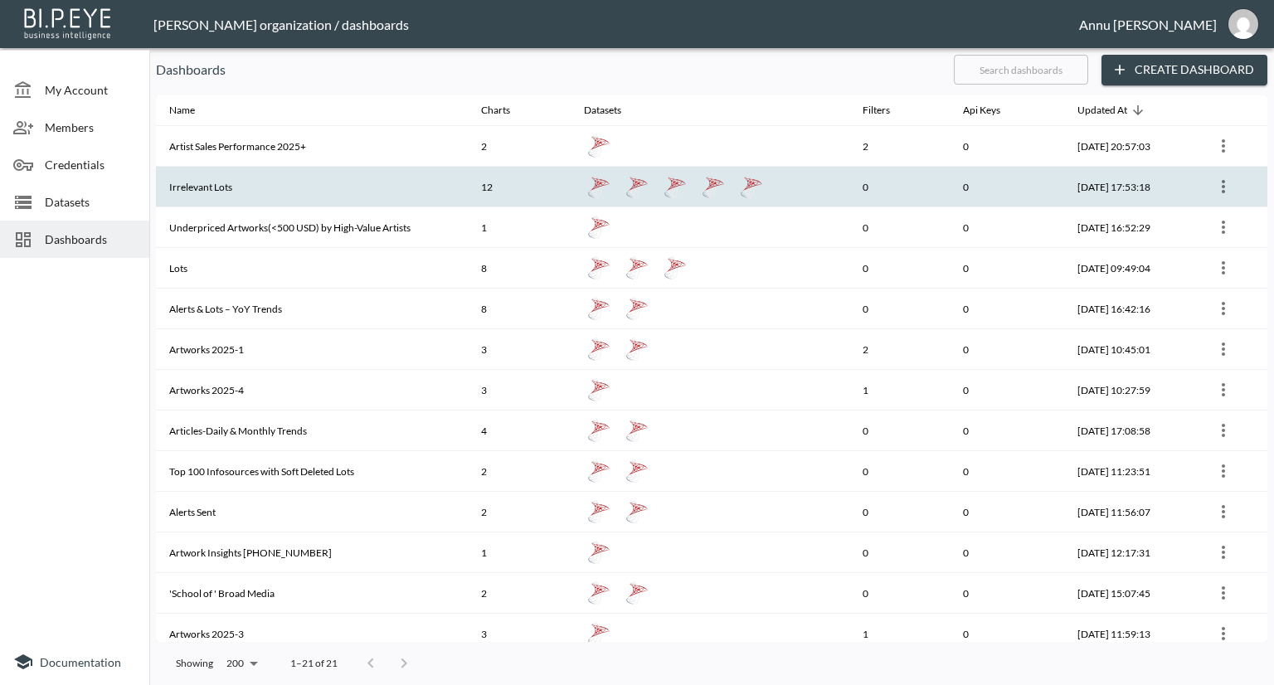
click at [232, 178] on th "Irrelevant Lots" at bounding box center [312, 187] width 312 height 41
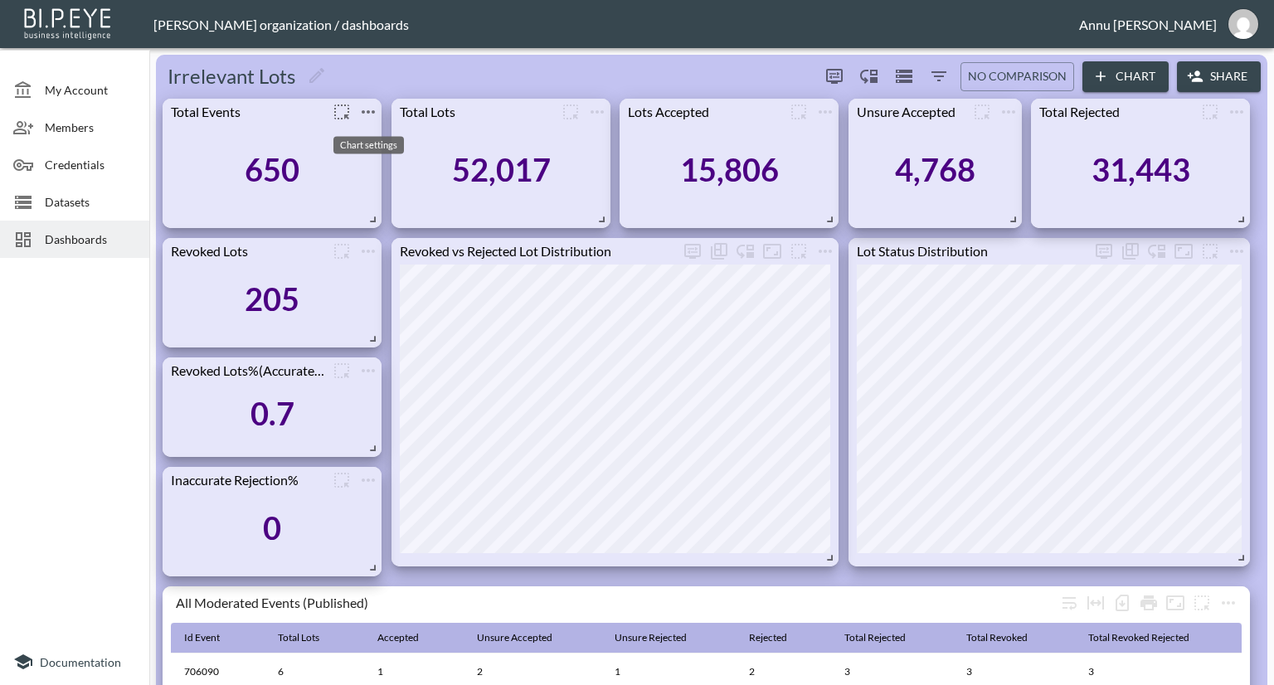
click at [365, 114] on icon "more" at bounding box center [368, 112] width 20 height 20
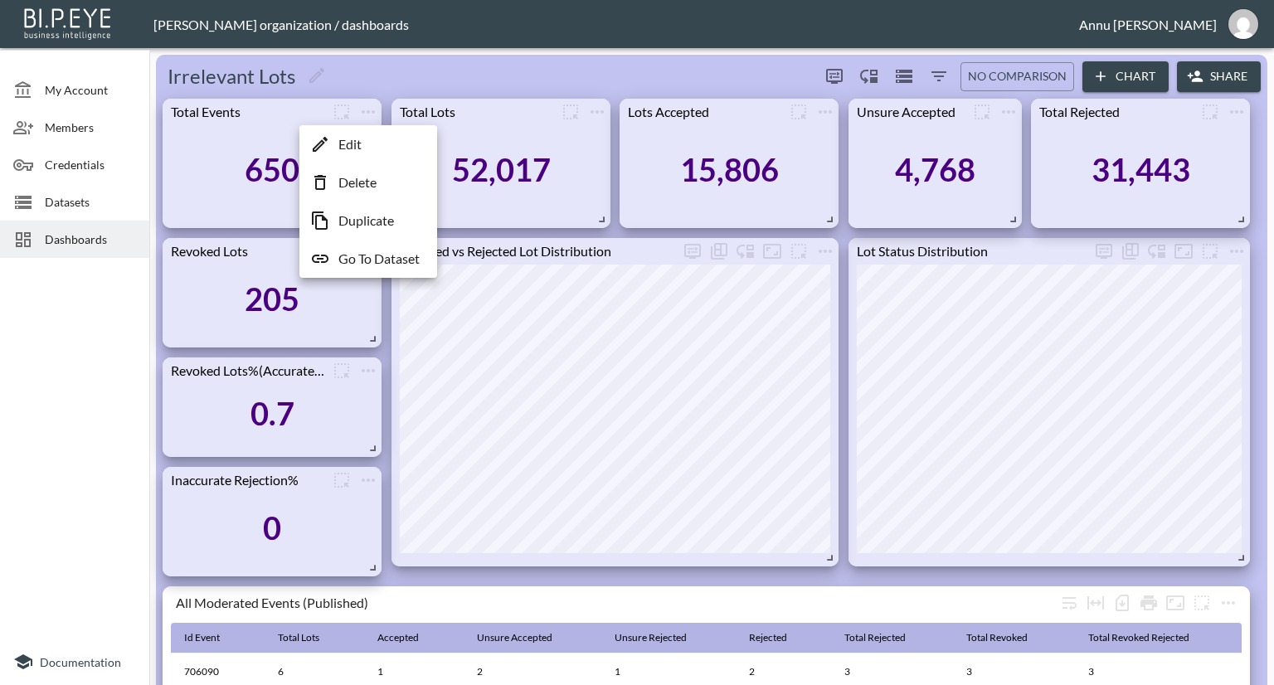
click at [363, 256] on p "Go To Dataset" at bounding box center [378, 259] width 81 height 20
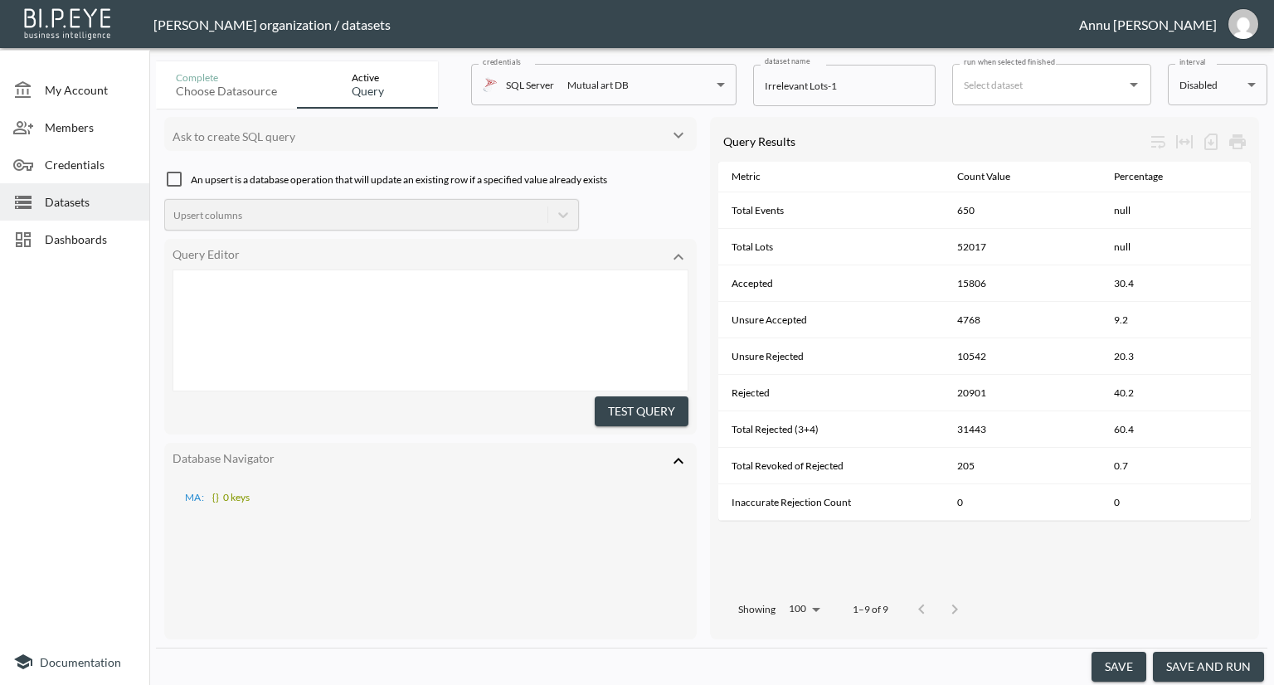
scroll to position [663, 0]
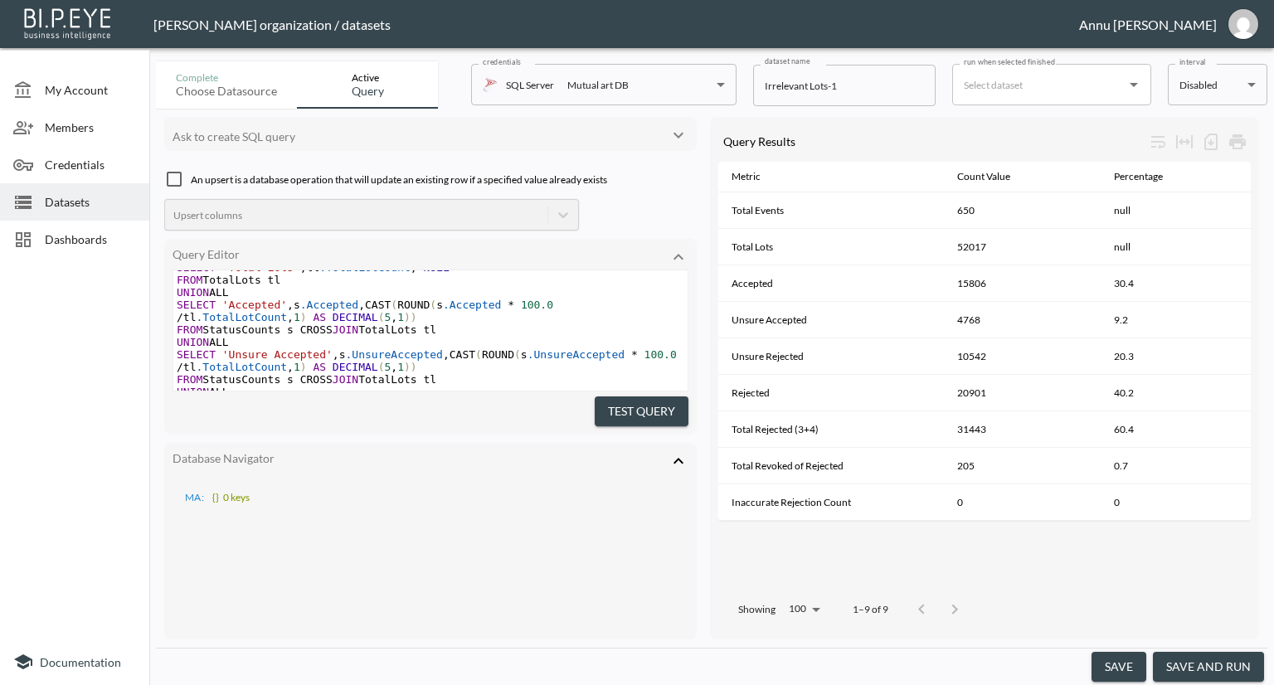
click at [678, 458] on icon at bounding box center [679, 461] width 10 height 6
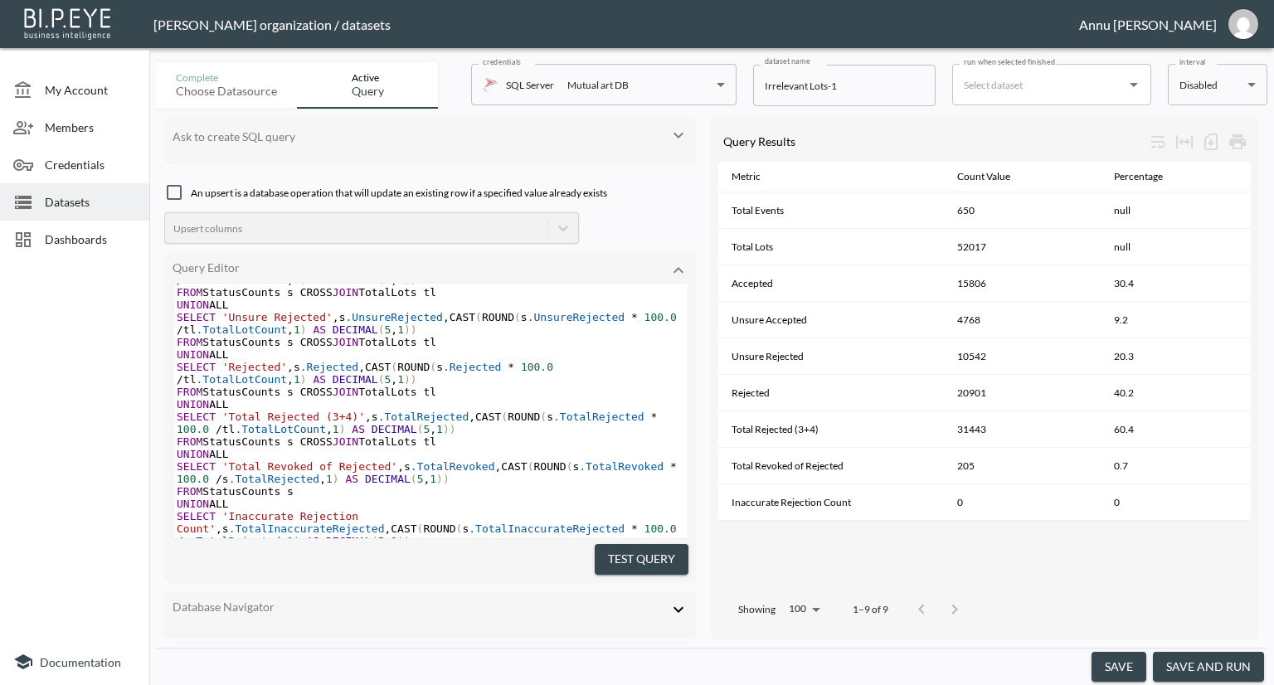
scroll to position [816, 0]
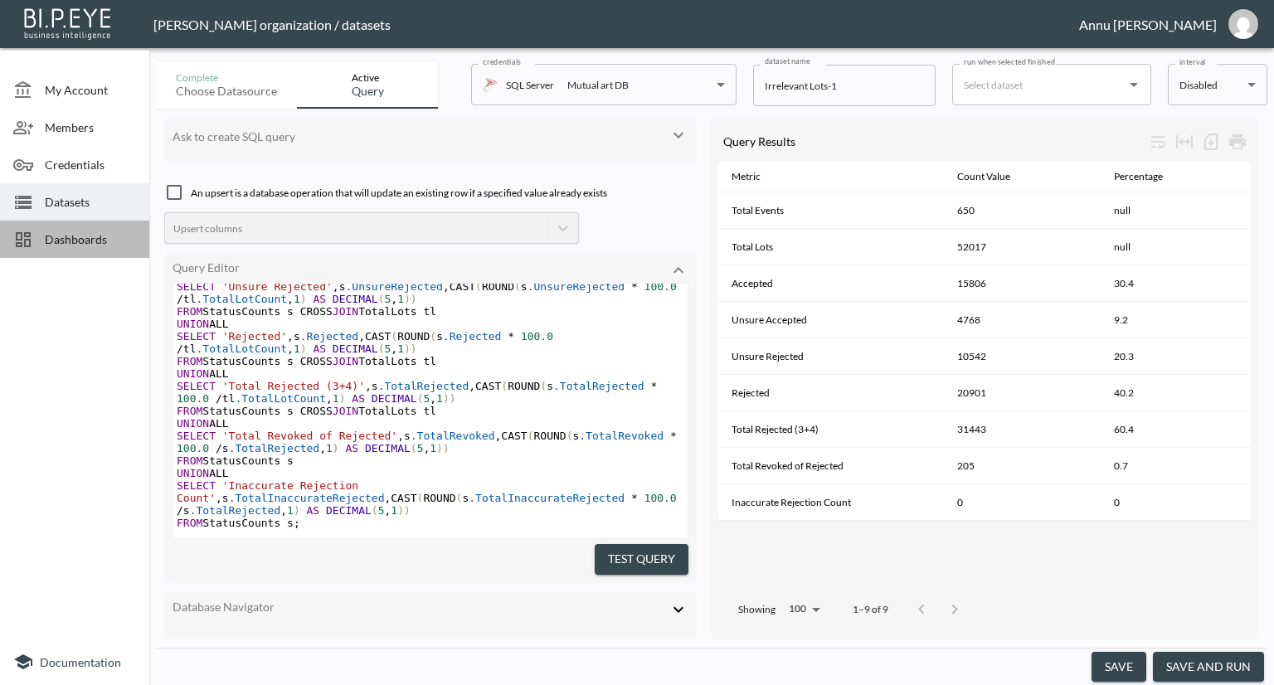
click at [112, 236] on span "Dashboards" at bounding box center [90, 239] width 91 height 17
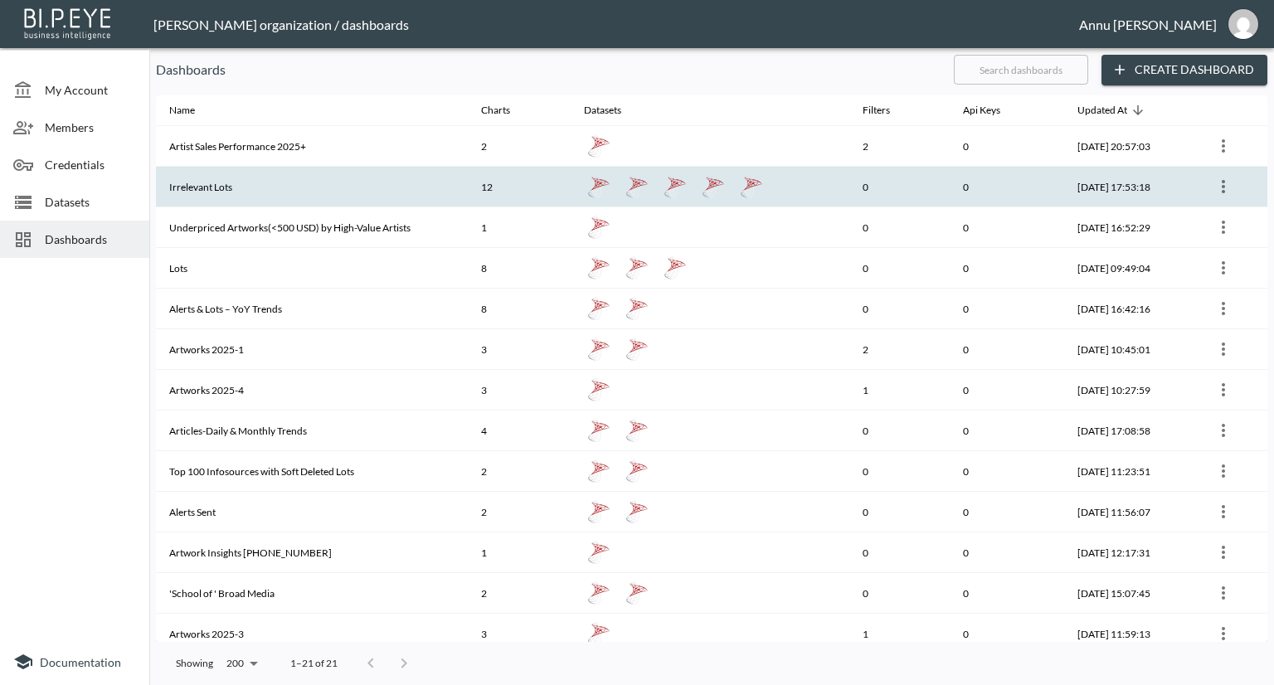
click at [196, 180] on th "Irrelevant Lots" at bounding box center [312, 187] width 312 height 41
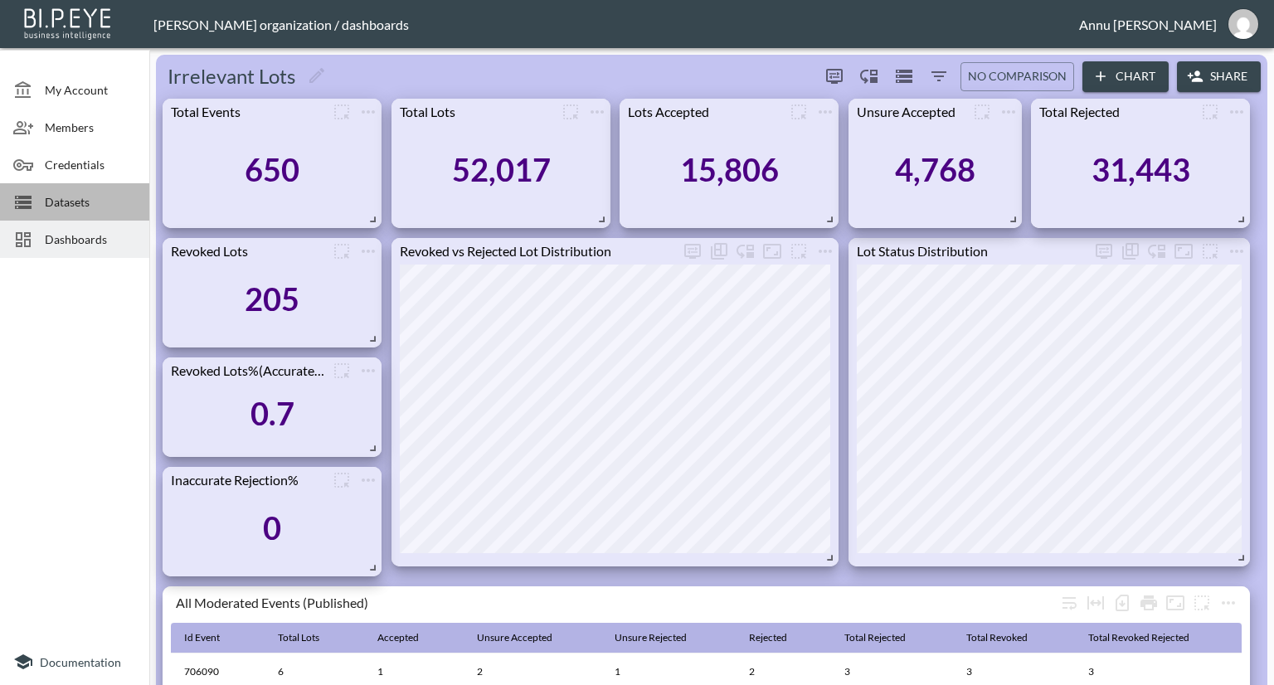
click at [83, 203] on span "Datasets" at bounding box center [90, 201] width 91 height 17
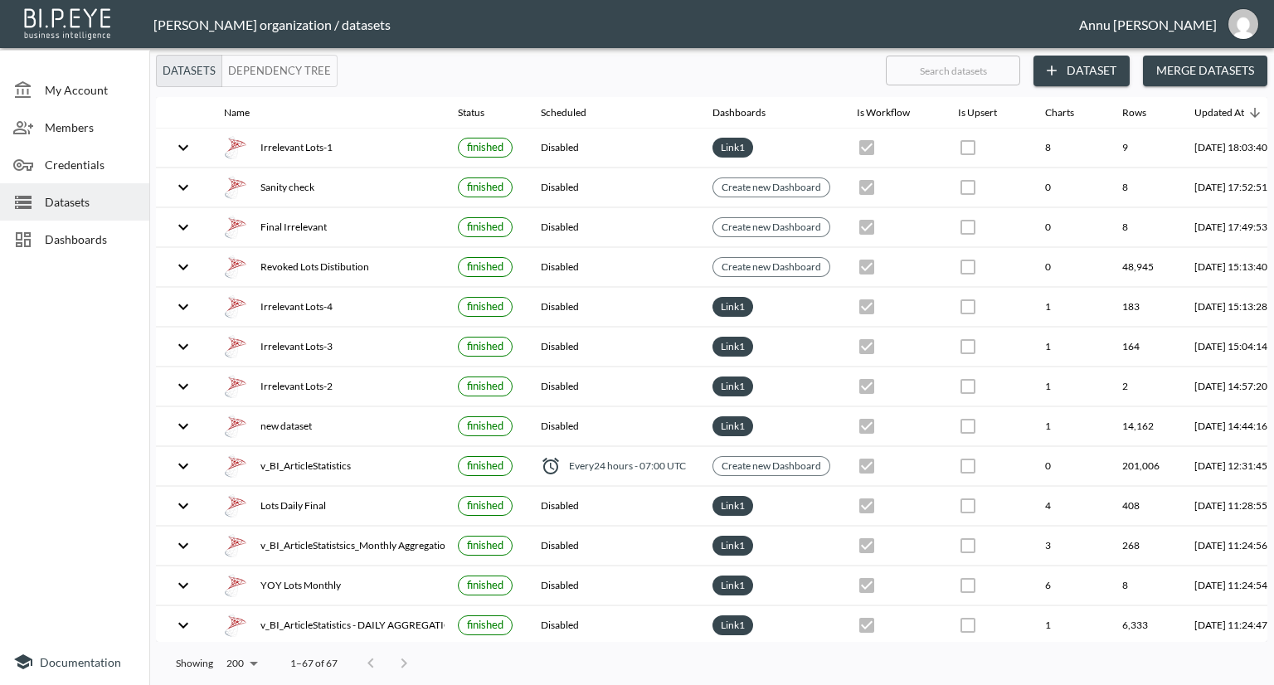
click at [1052, 73] on icon "button" at bounding box center [1052, 71] width 10 height 10
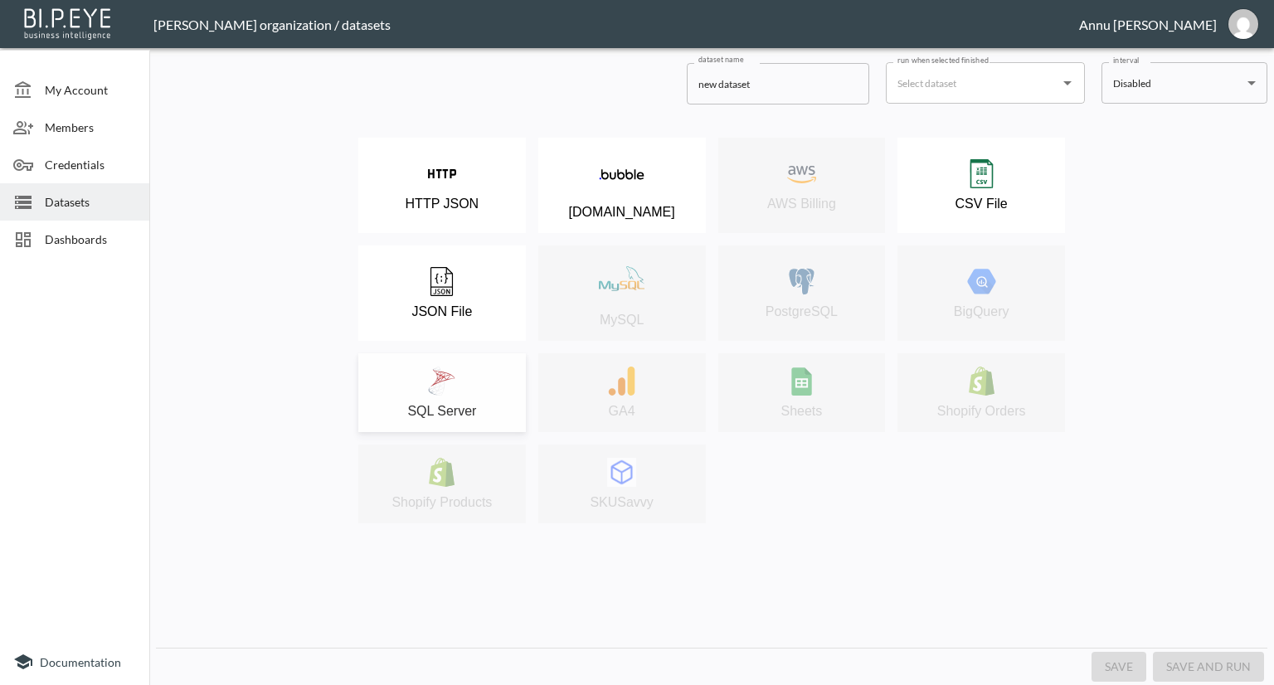
click at [461, 367] on button "SQL Server" at bounding box center [442, 392] width 168 height 79
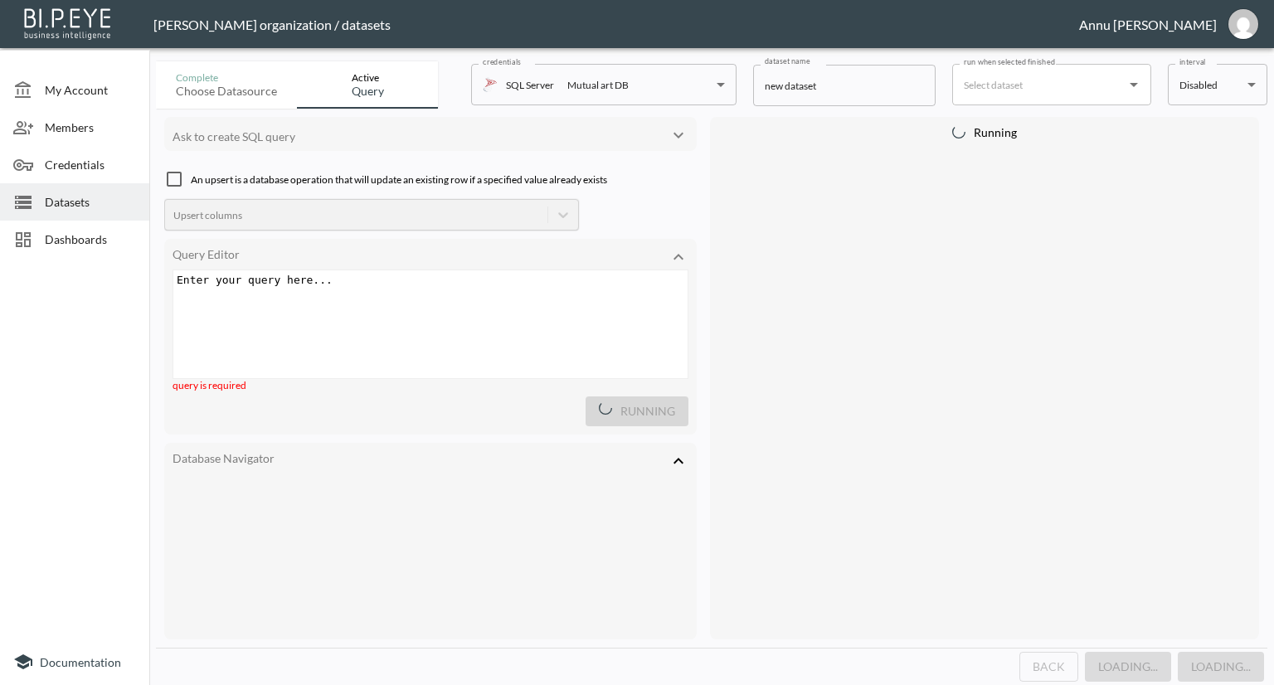
click at [365, 300] on div "Enter your query here... xxxxxxxxxx ​" at bounding box center [451, 344] width 556 height 149
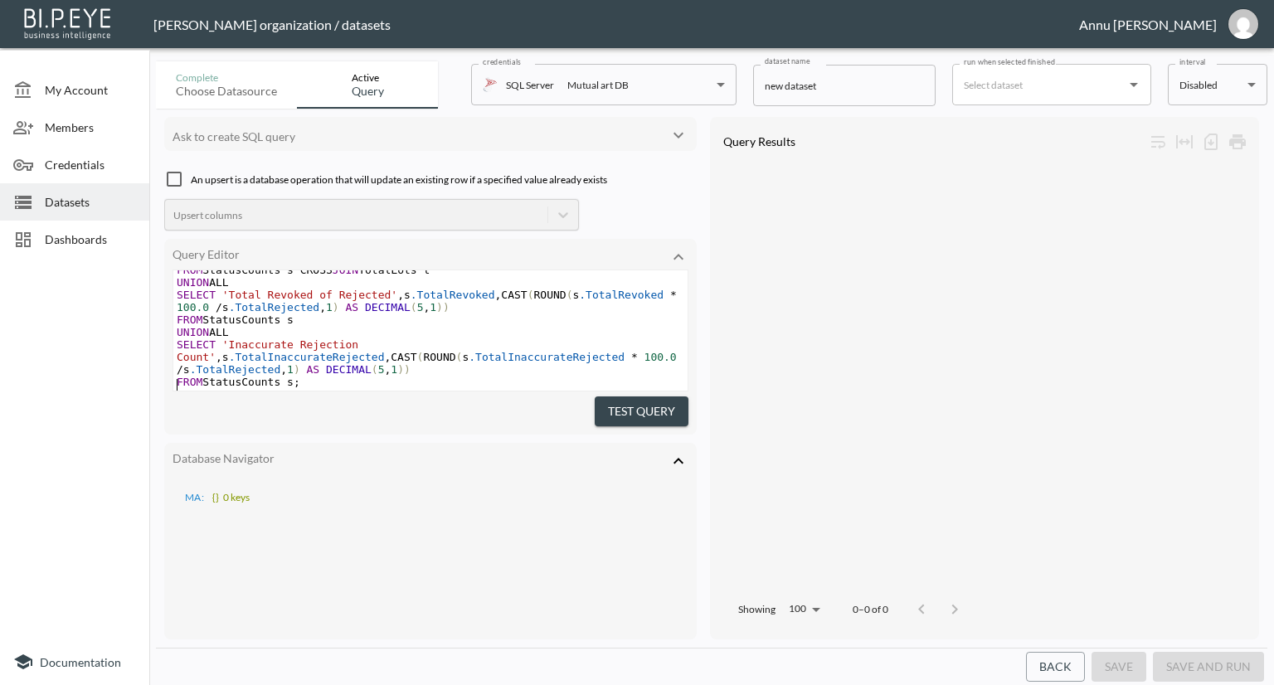
scroll to position [873, 0]
drag, startPoint x: 601, startPoint y: 409, endPoint x: 616, endPoint y: 386, distance: 27.6
click at [601, 405] on button "Test Query" at bounding box center [642, 412] width 94 height 31
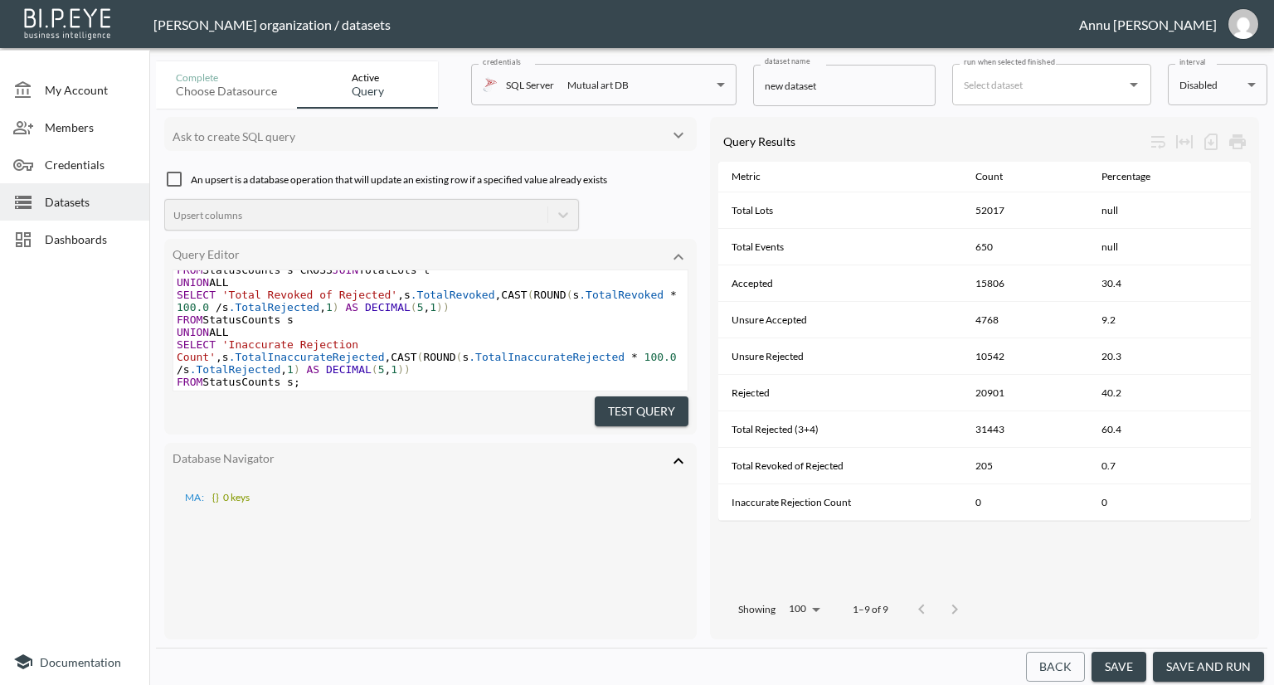
click at [678, 458] on icon at bounding box center [679, 461] width 10 height 6
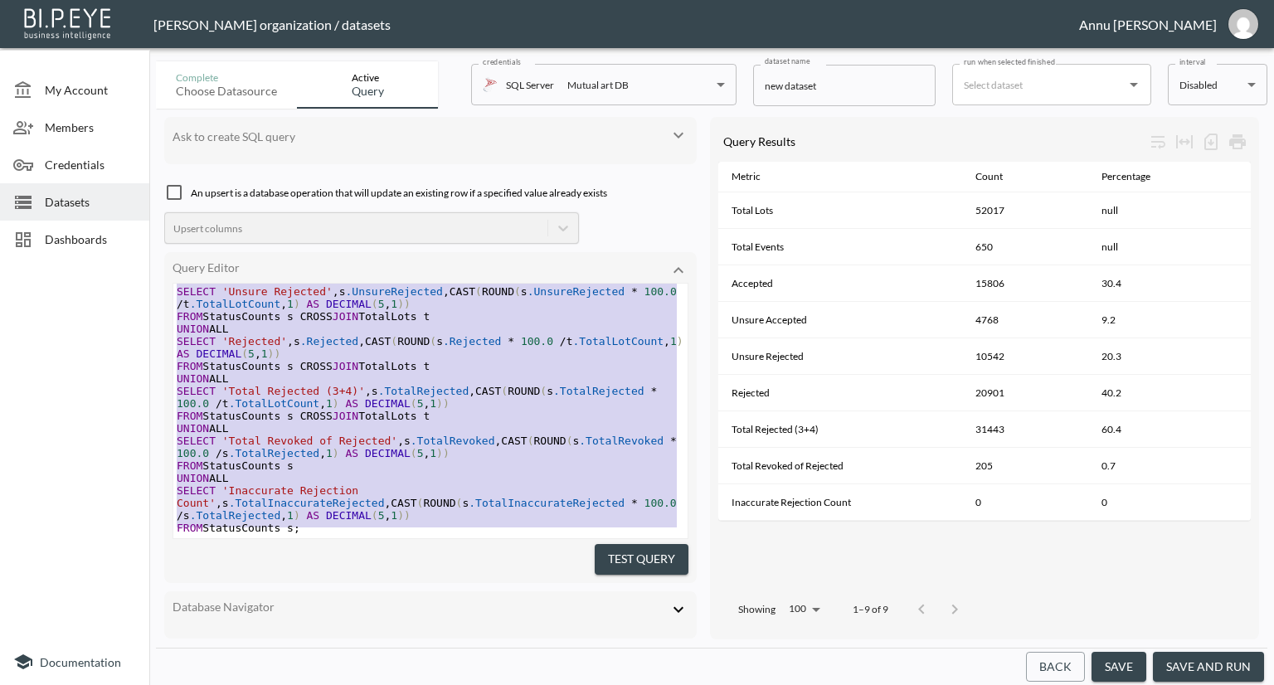
scroll to position [0, 0]
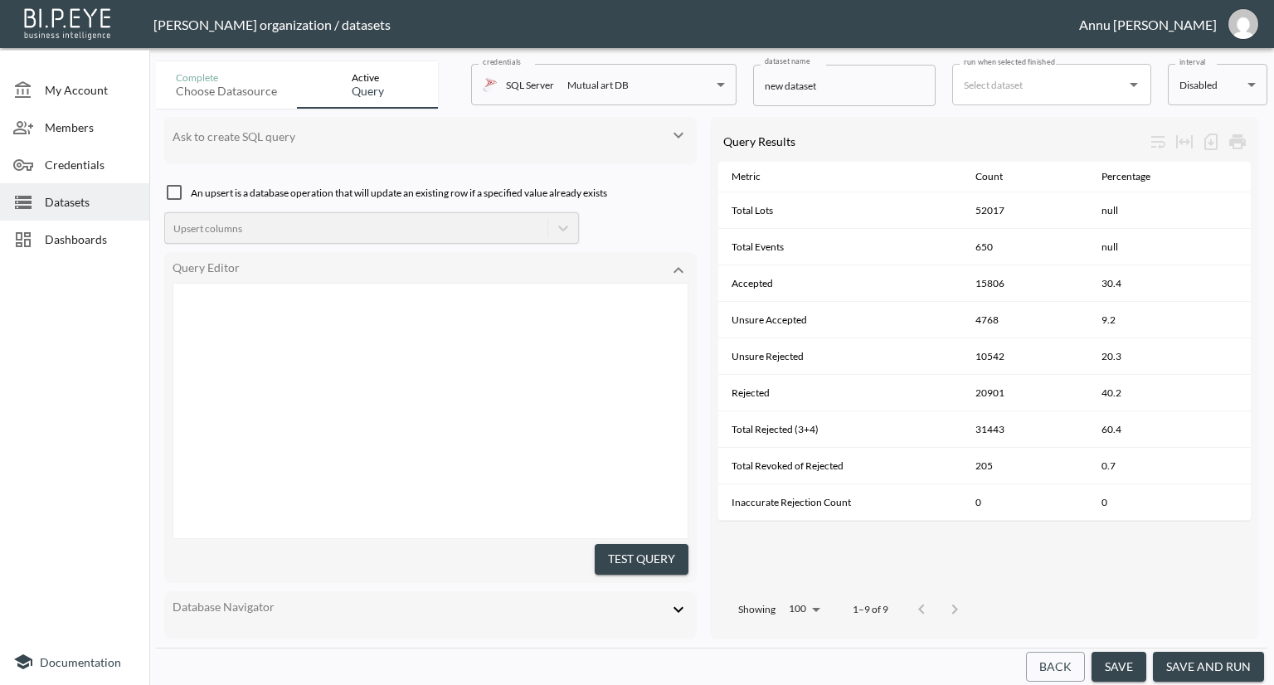
type textarea ";WITH PublishedEvents AS ( -- Step 1: Only events collected after 20-Aug and pu…"
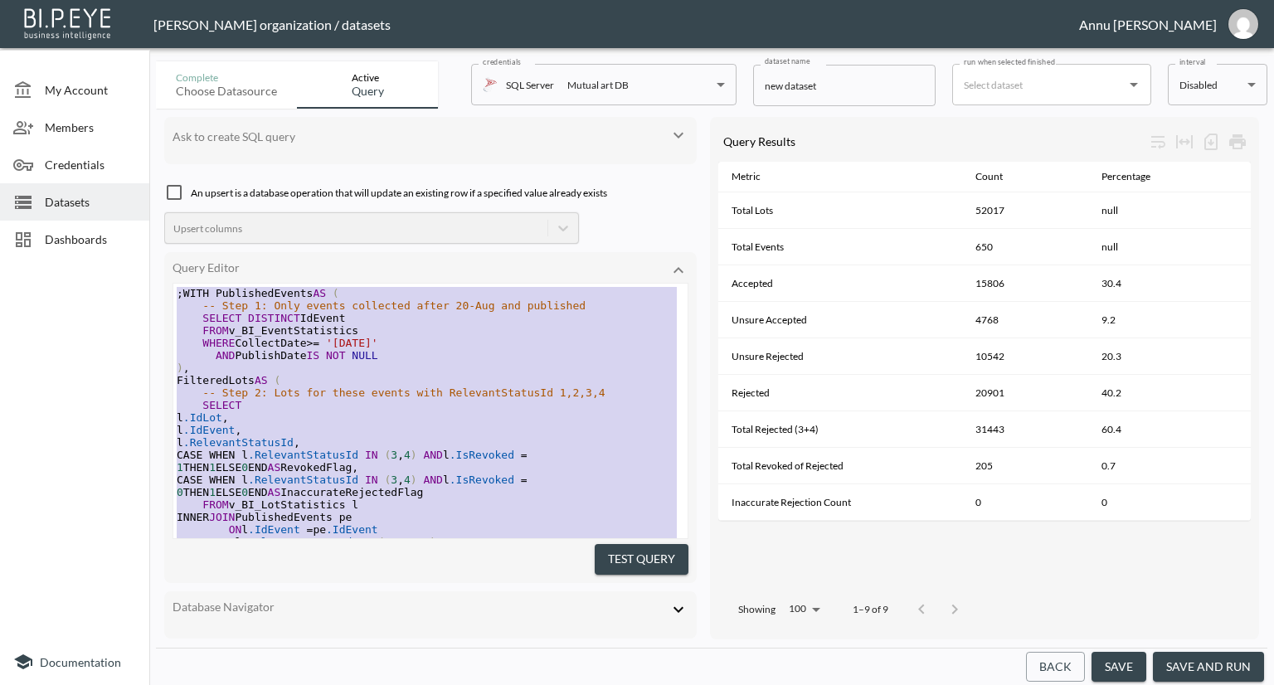
drag, startPoint x: 331, startPoint y: 504, endPoint x: 110, endPoint y: 110, distance: 452.1
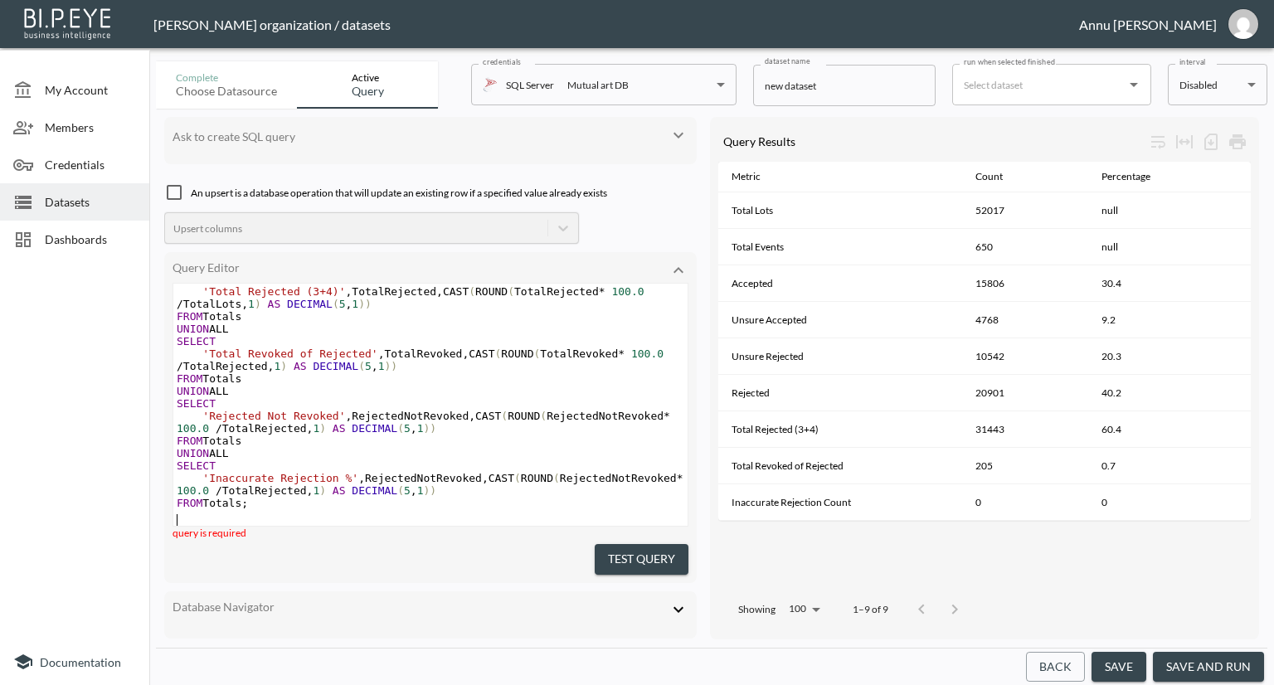
scroll to position [476, 0]
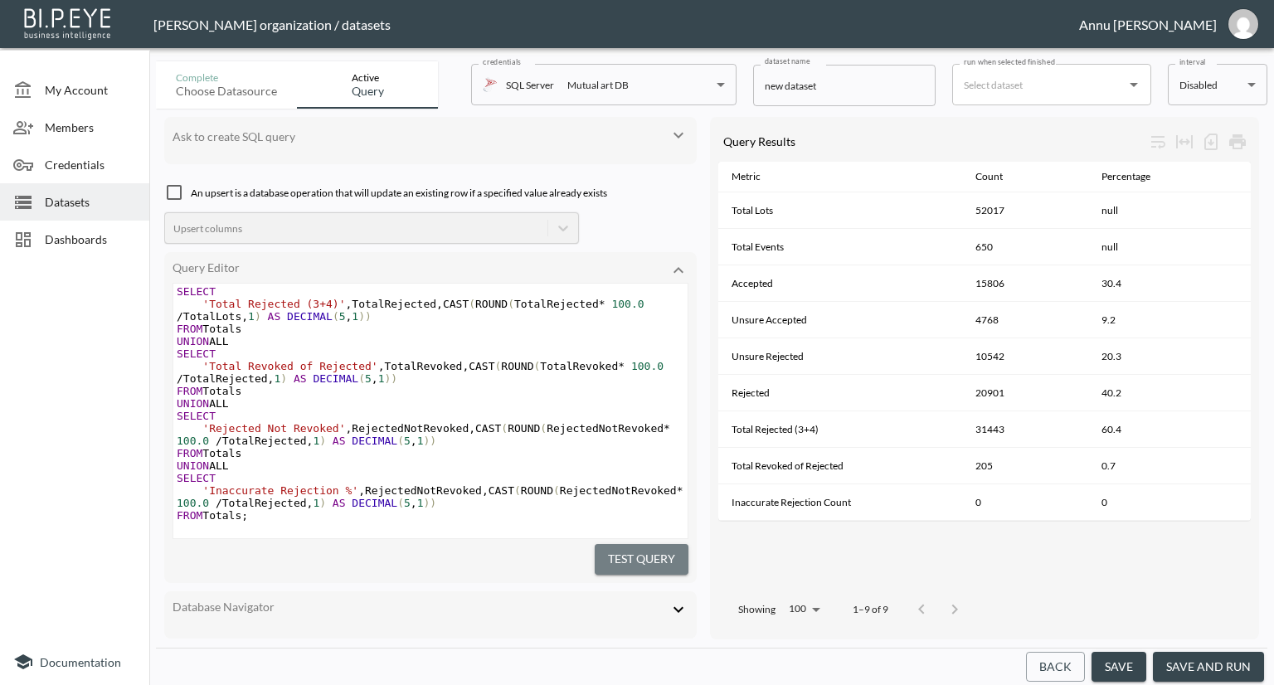
drag, startPoint x: 601, startPoint y: 548, endPoint x: 607, endPoint y: 519, distance: 29.8
click at [601, 548] on button "Test Query" at bounding box center [642, 559] width 94 height 31
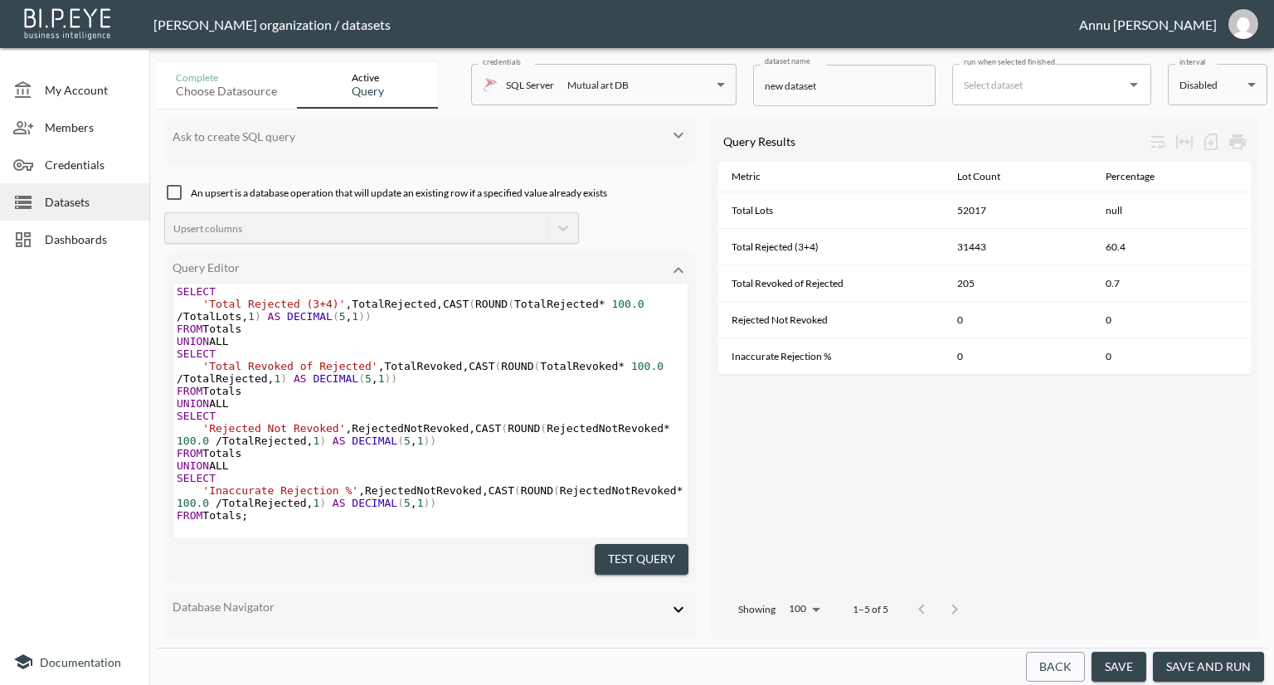
click at [1200, 661] on button "save and run" at bounding box center [1208, 667] width 111 height 31
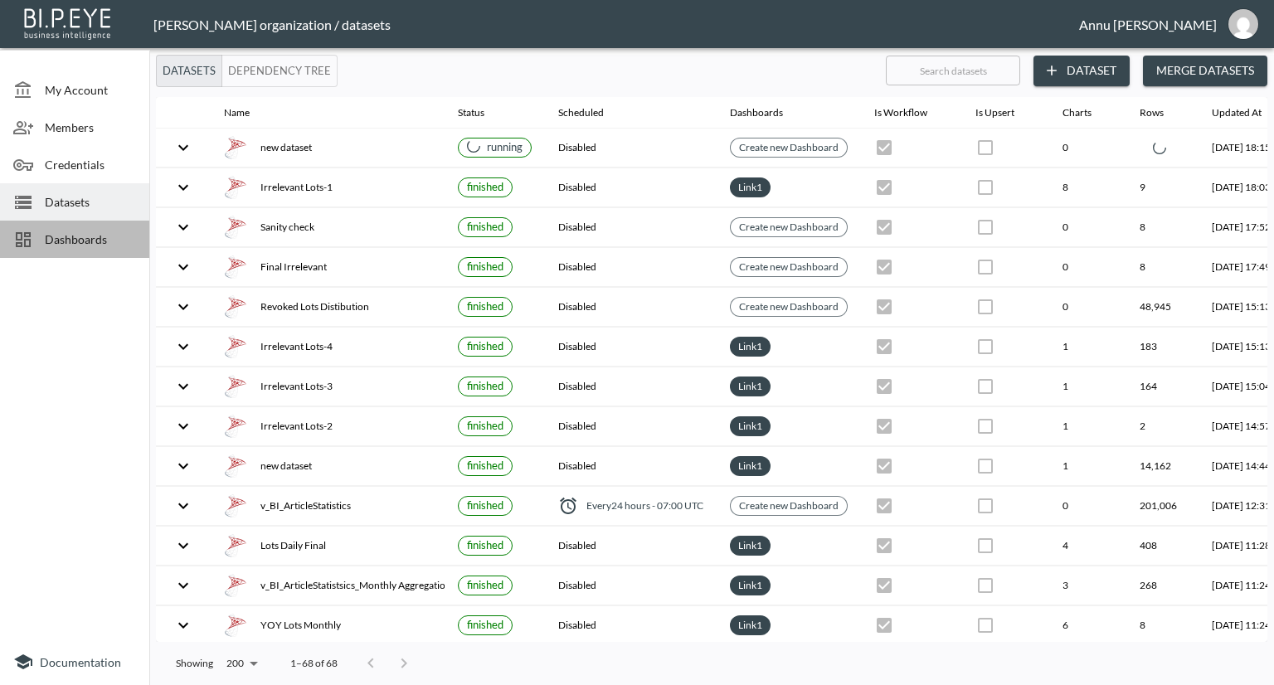
click at [95, 239] on span "Dashboards" at bounding box center [90, 239] width 91 height 17
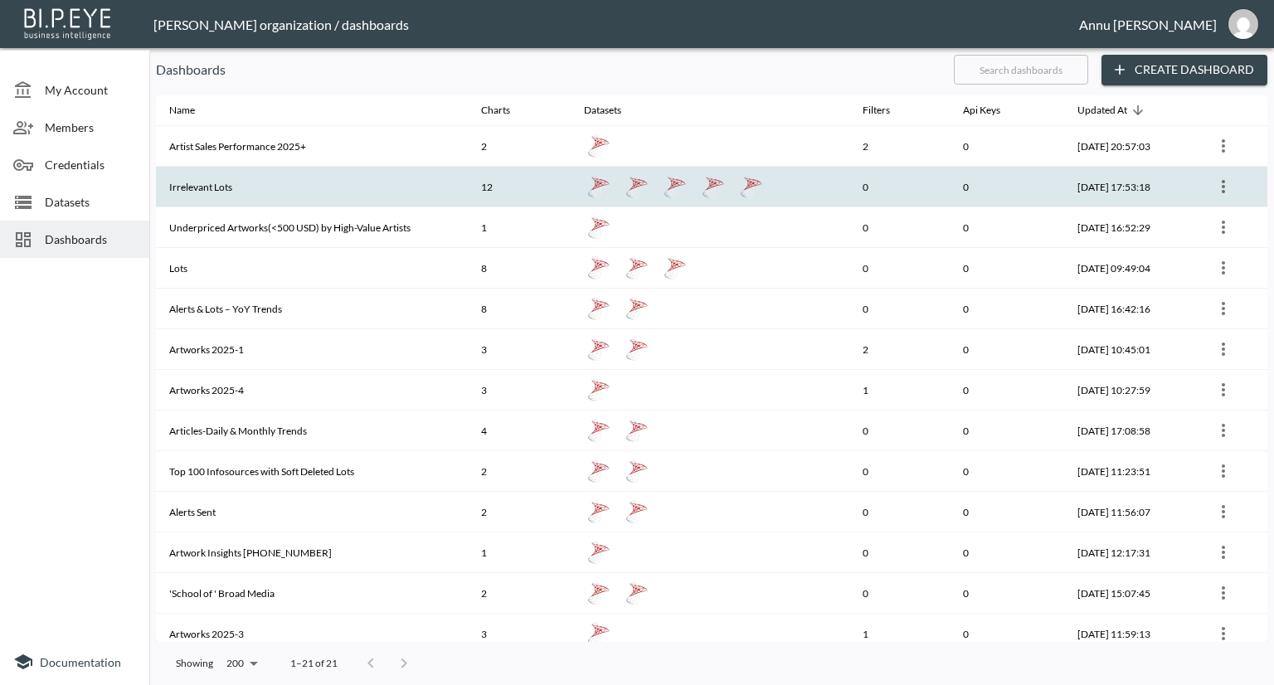
click at [236, 198] on th "Irrelevant Lots" at bounding box center [312, 187] width 312 height 41
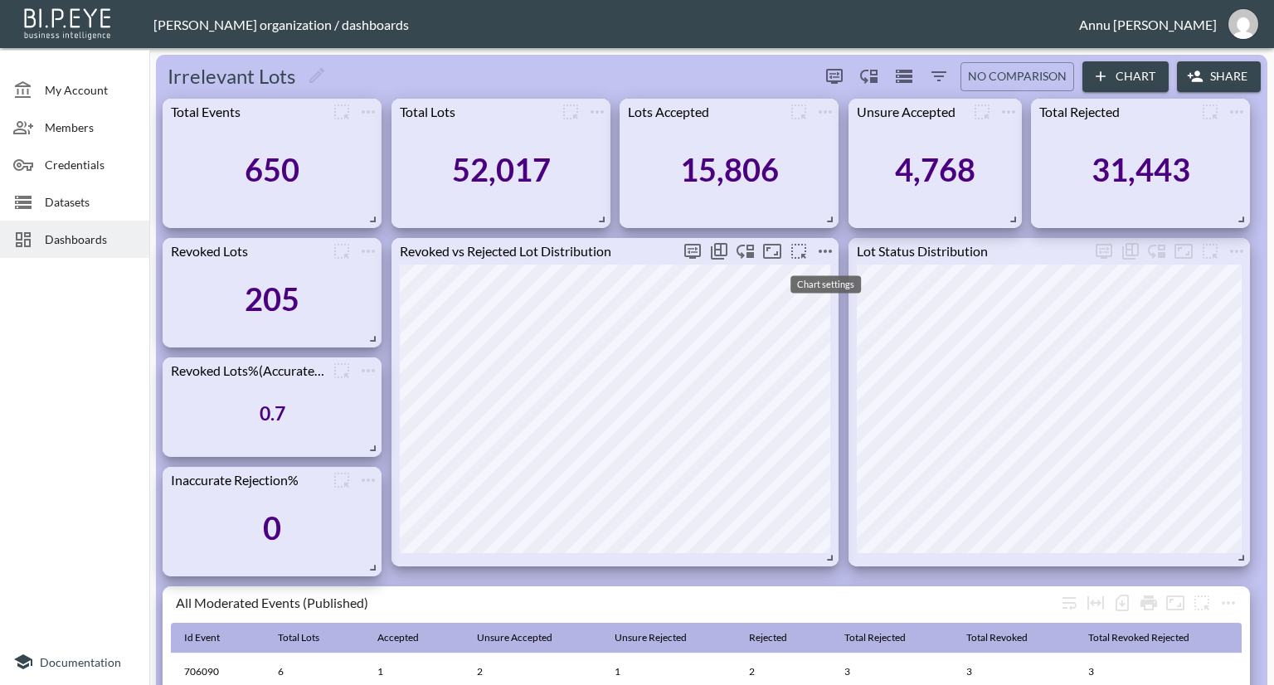
click at [818, 251] on icon "more" at bounding box center [826, 251] width 20 height 20
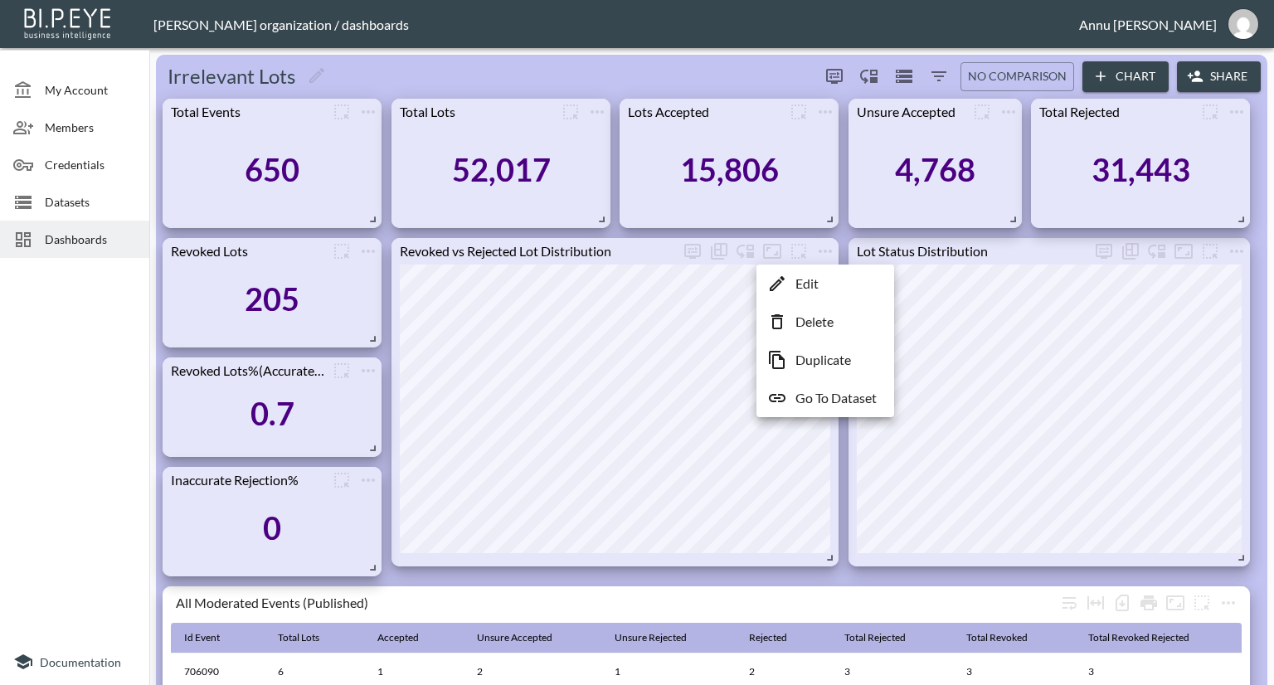
click at [817, 399] on p "Go To Dataset" at bounding box center [836, 398] width 81 height 20
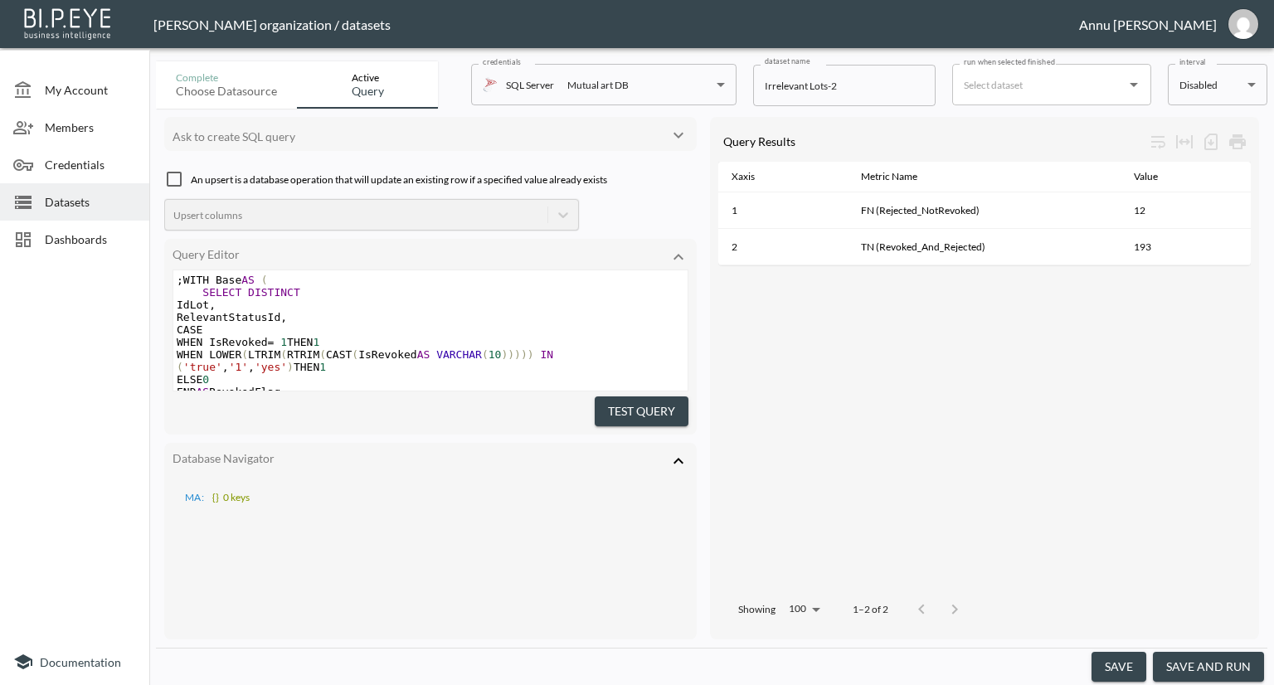
click at [100, 229] on div "Dashboards" at bounding box center [74, 239] width 149 height 37
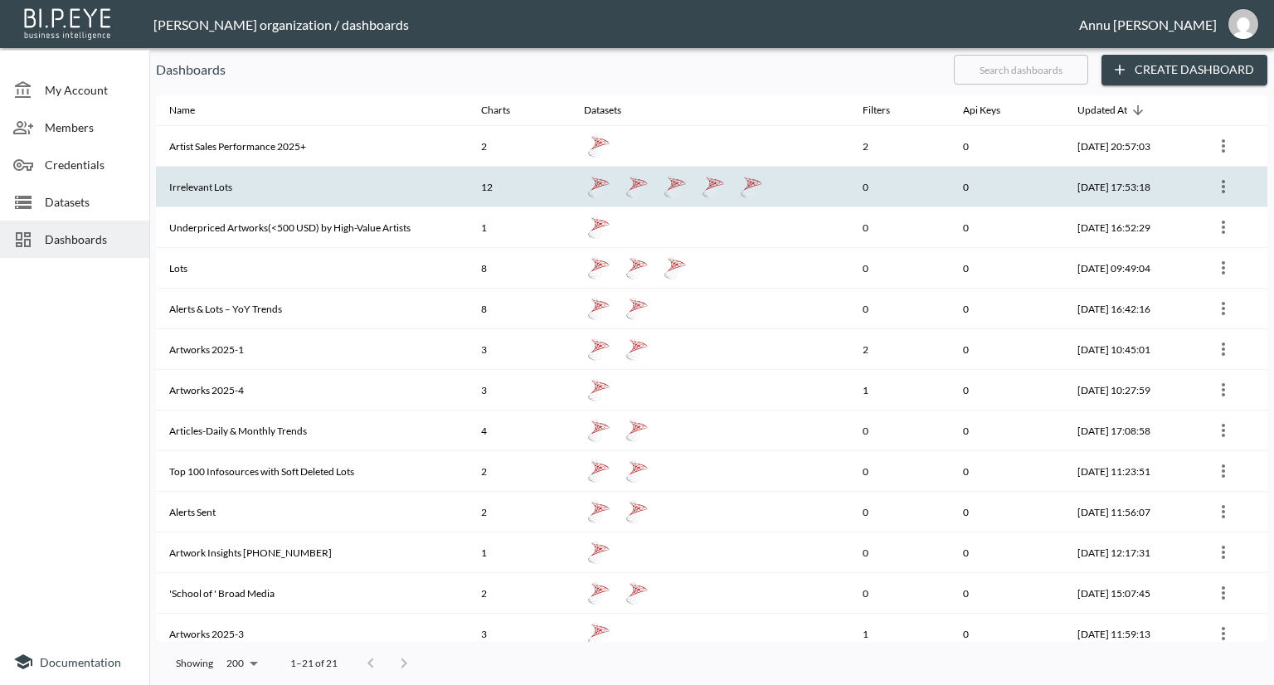
click at [216, 189] on th "Irrelevant Lots" at bounding box center [312, 187] width 312 height 41
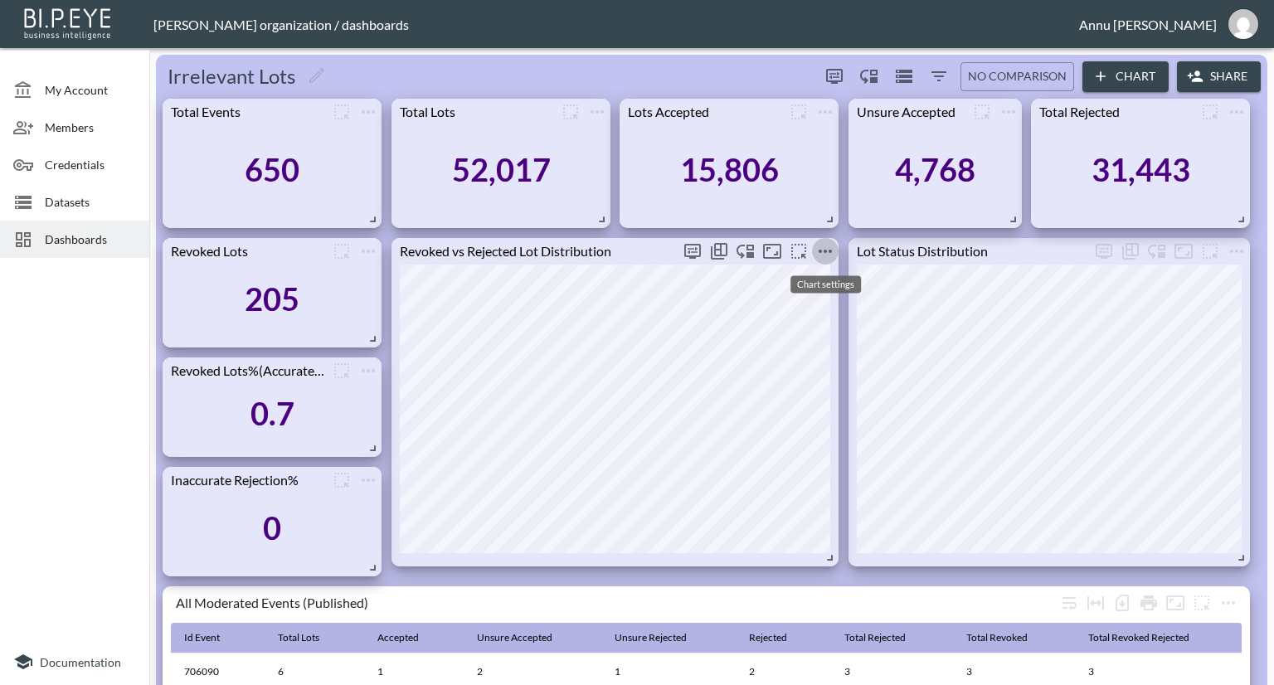
click at [825, 256] on icon "more" at bounding box center [826, 251] width 20 height 20
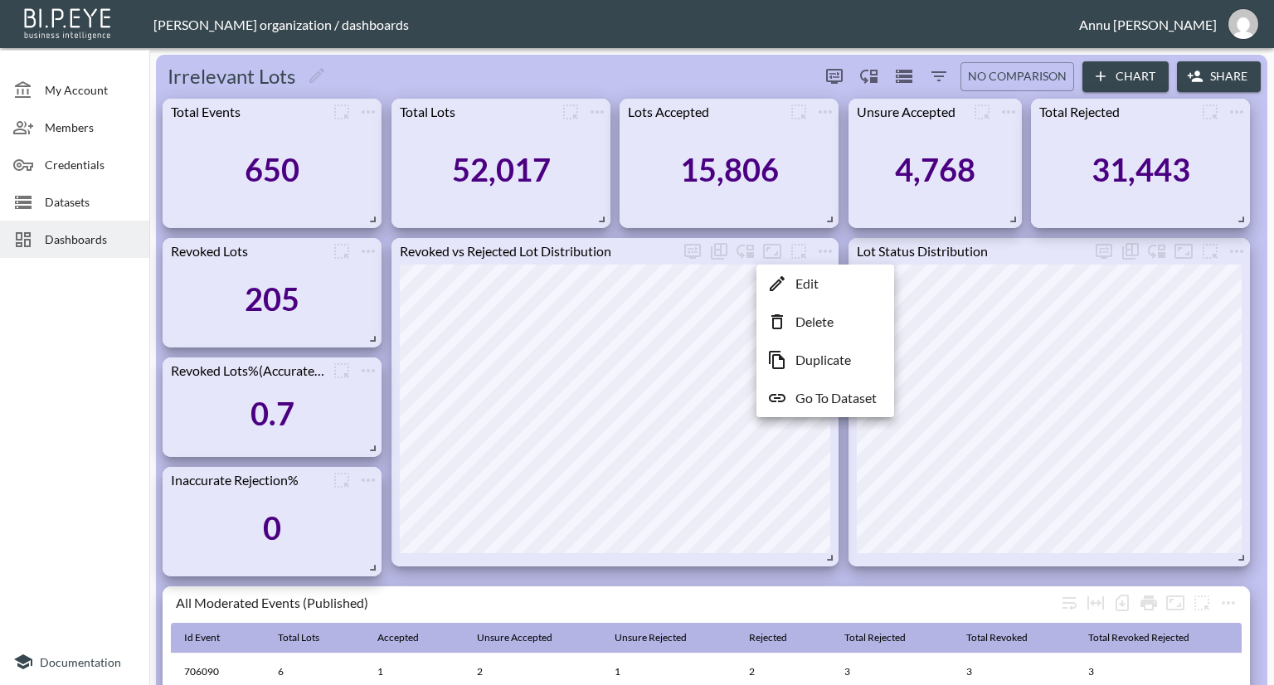
click at [816, 397] on p "Go To Dataset" at bounding box center [836, 398] width 81 height 20
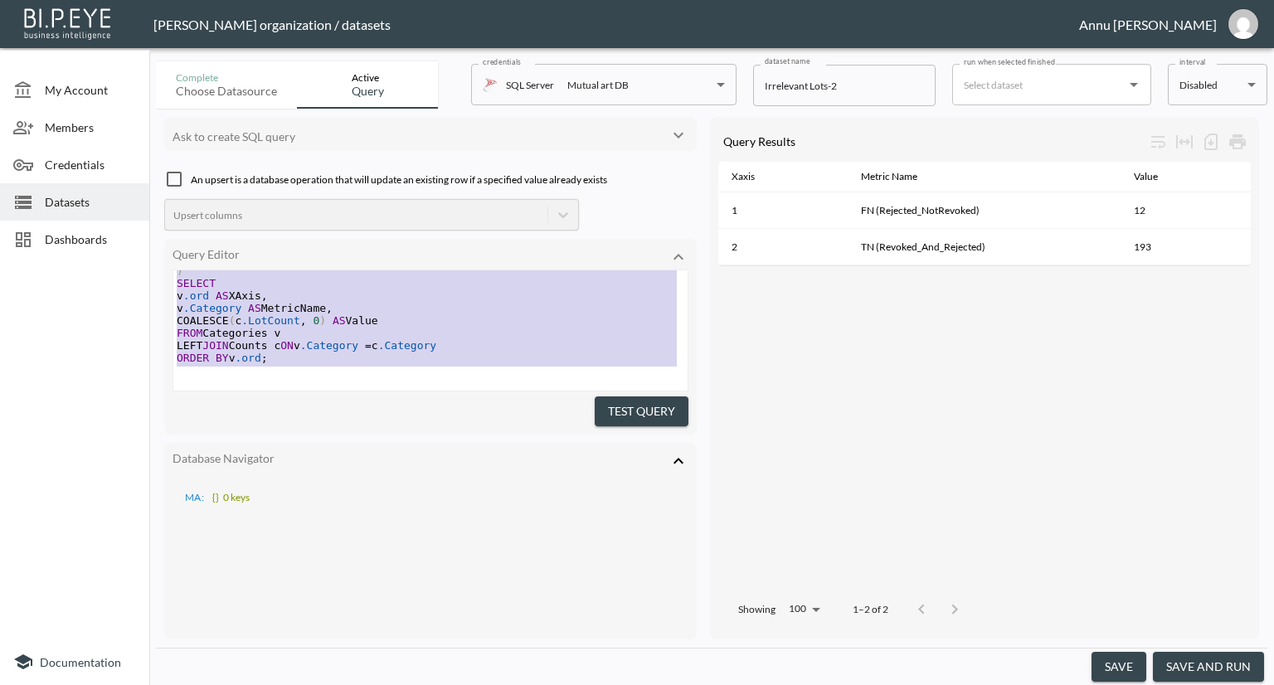
scroll to position [331, 0]
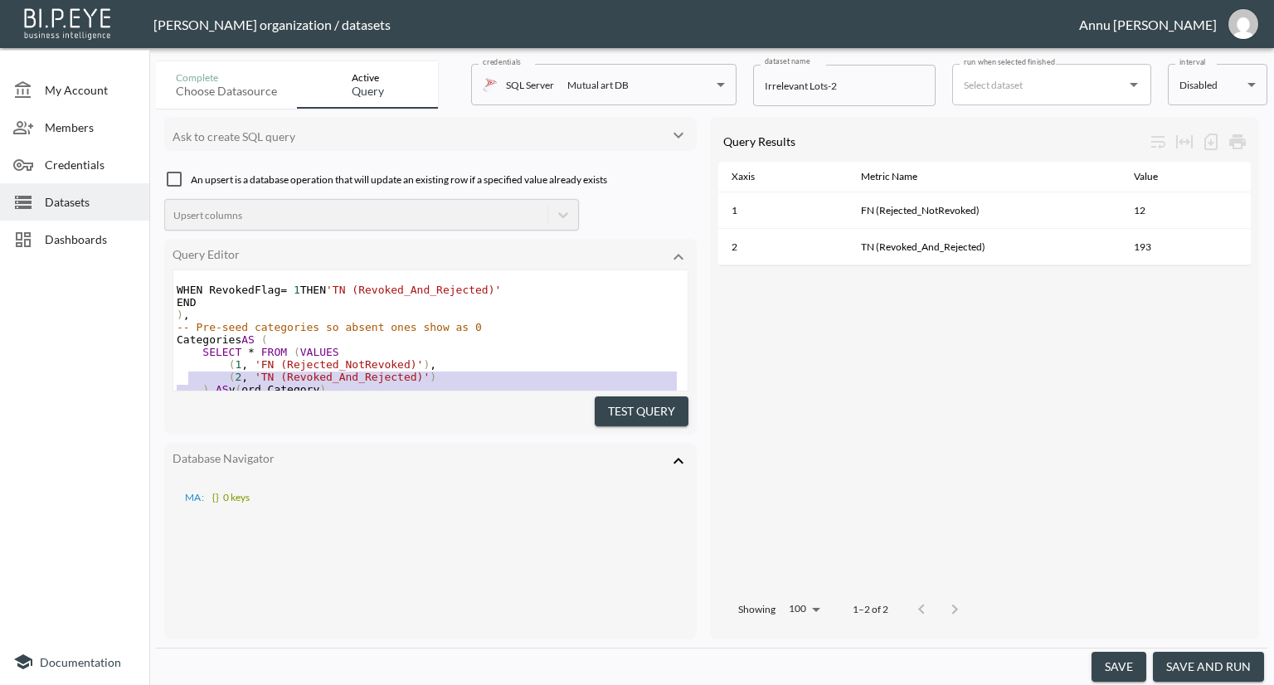
type textarea ";WITH Base AS ( SELECT DISTINCT IdLot, RelevantStatusId, CASE WHEN IsRevoked = …"
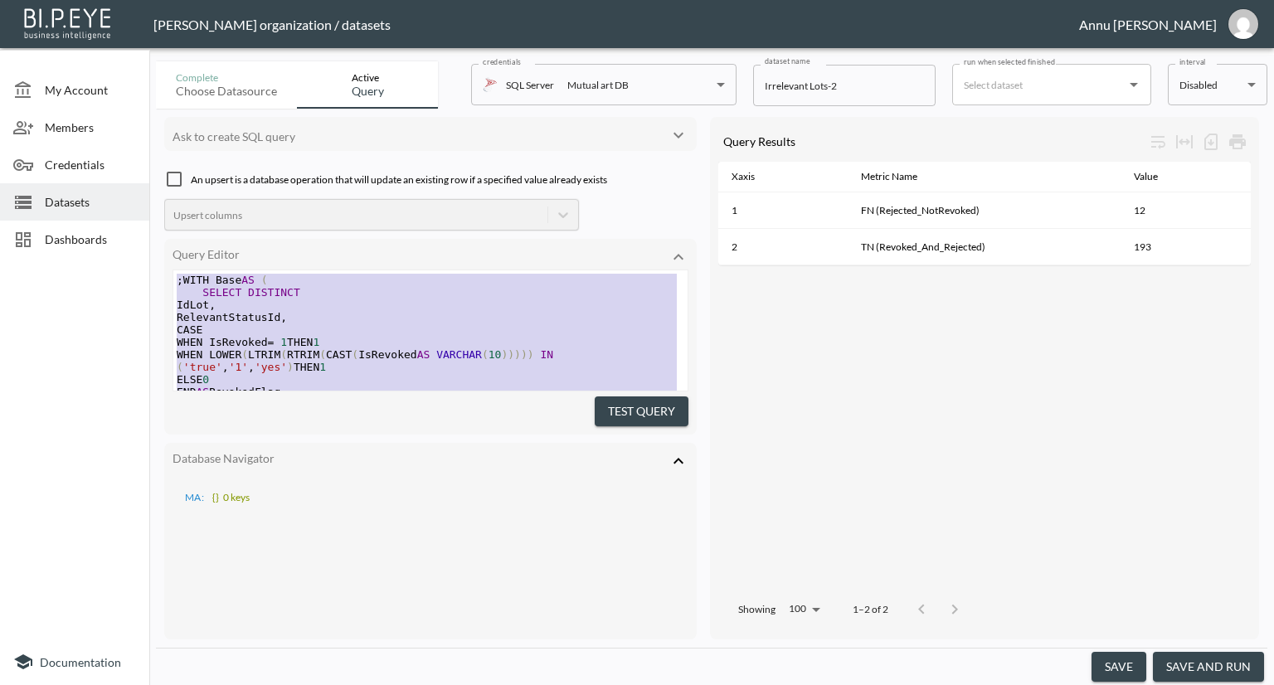
drag, startPoint x: 286, startPoint y: 348, endPoint x: 173, endPoint y: 190, distance: 194.3
drag, startPoint x: 680, startPoint y: 454, endPoint x: 664, endPoint y: 450, distance: 16.9
click at [681, 454] on icon at bounding box center [679, 461] width 20 height 20
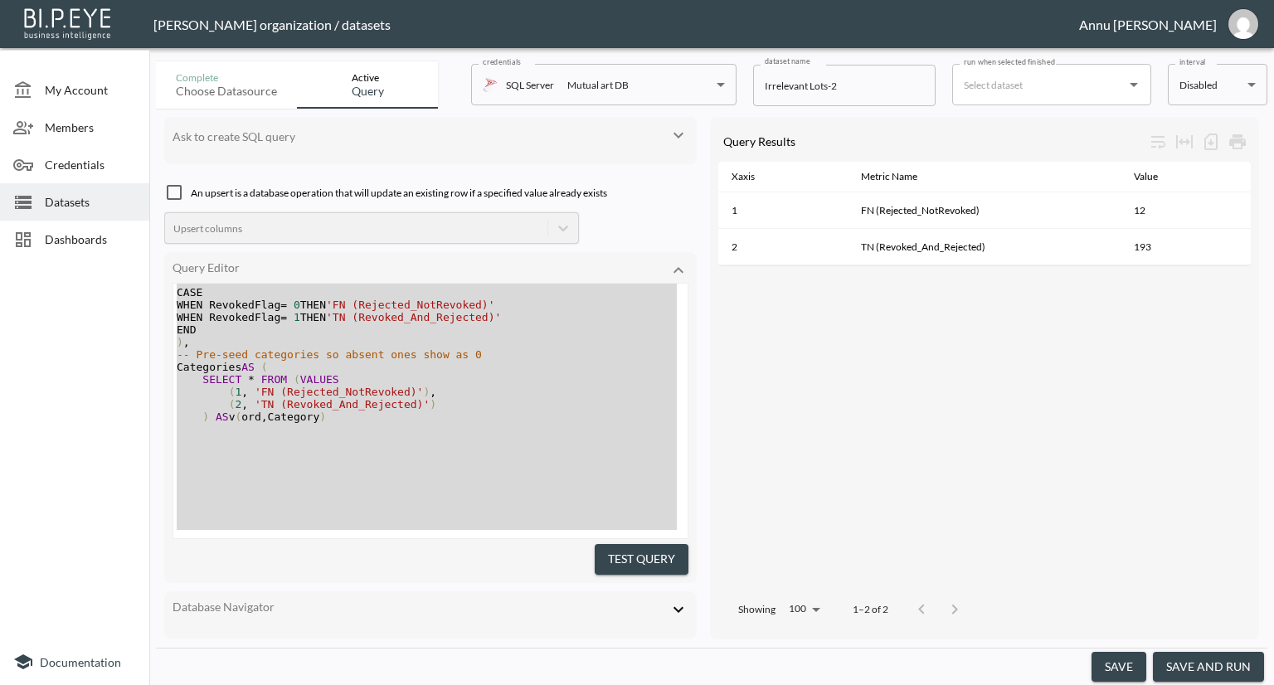
scroll to position [349, 0]
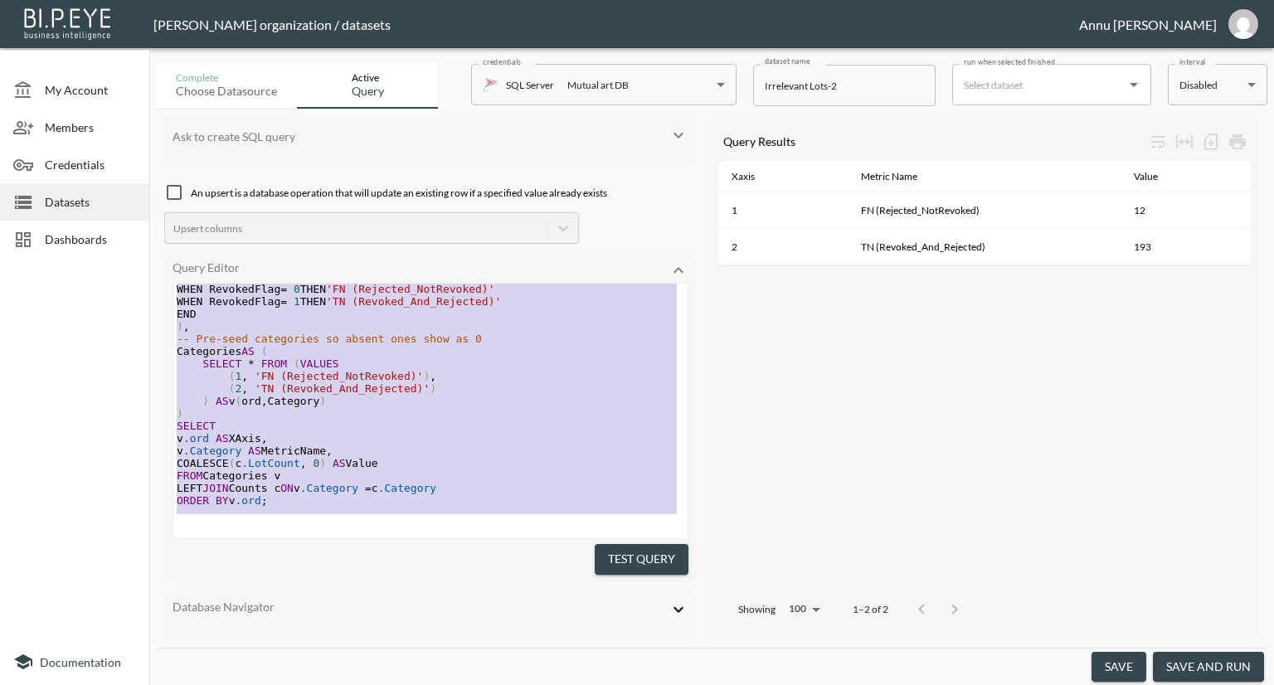
click at [313, 494] on pre "ORDER BY v .ord ;" at bounding box center [430, 500] width 514 height 12
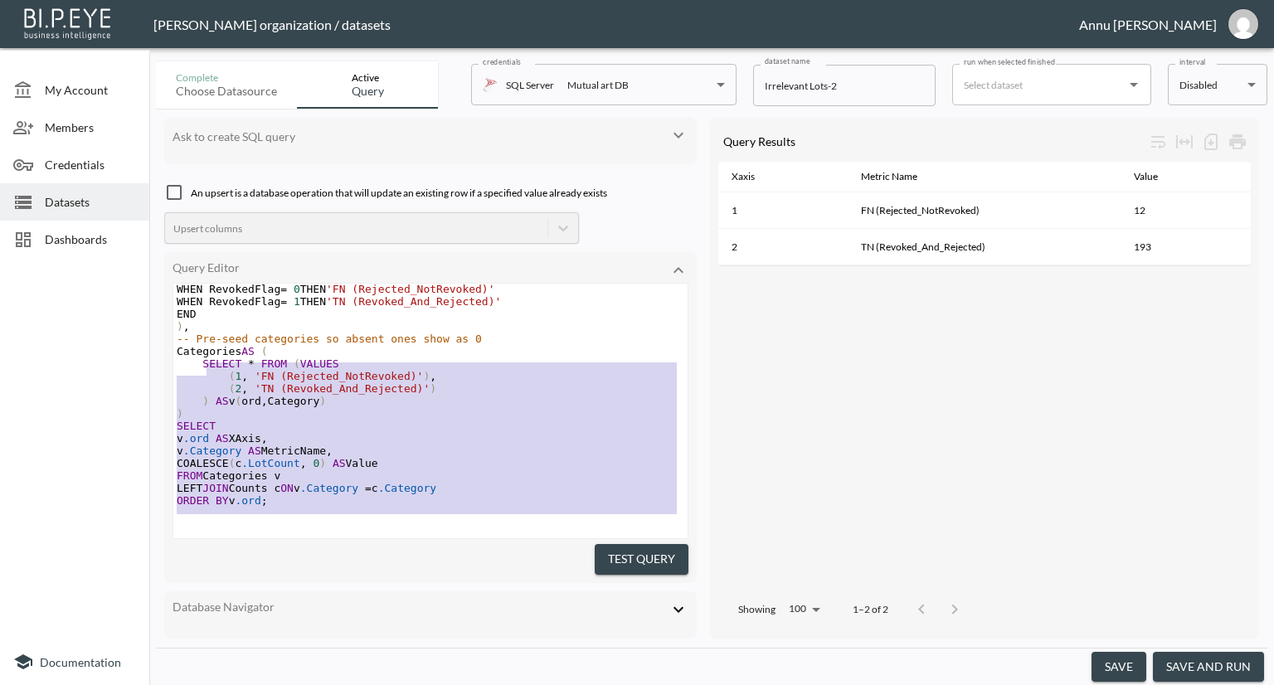
scroll to position [79, 0]
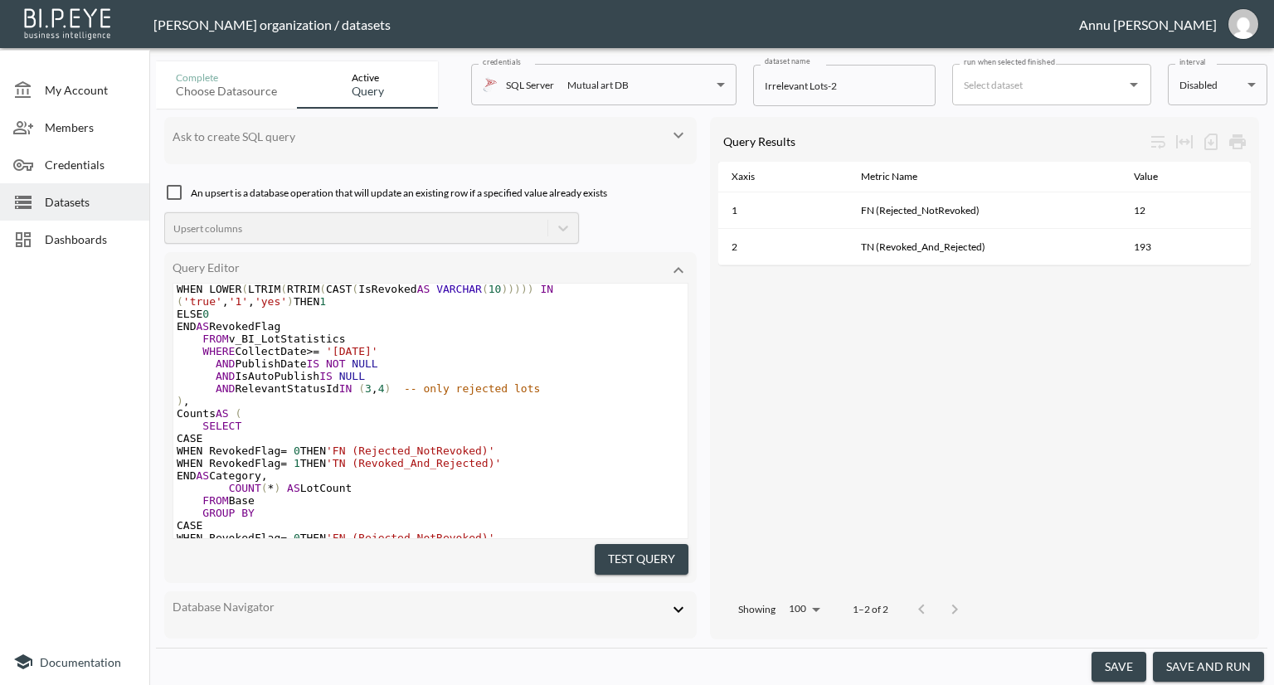
type textarea ";WITH Base AS ( SELECT DISTINCT IdLot, RelevantStatusId, CASE WHEN IsRevoked = …"
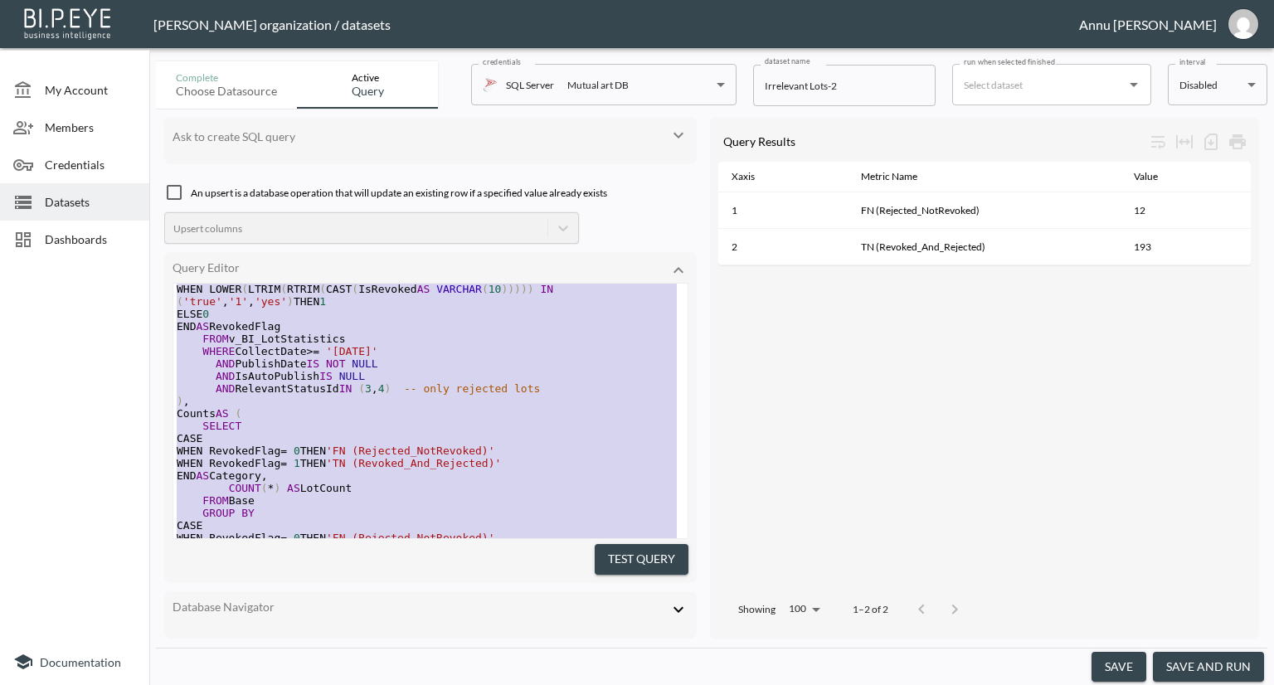
scroll to position [0, 0]
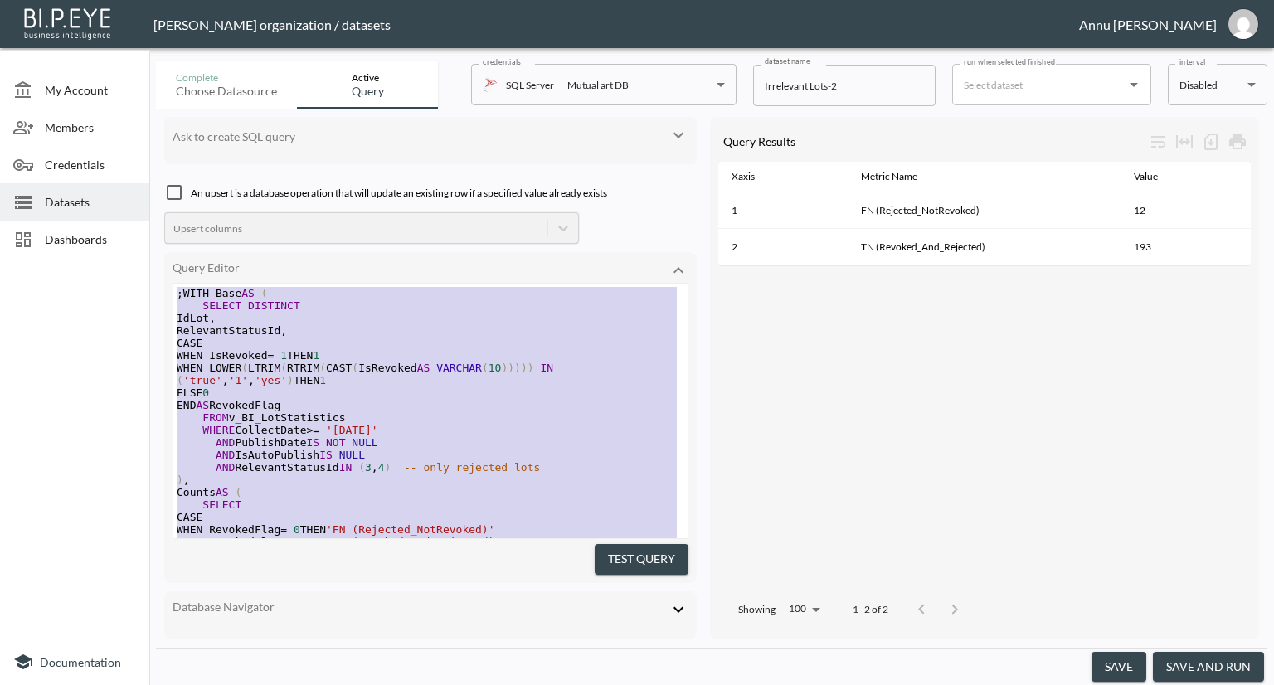
drag, startPoint x: 294, startPoint y: 492, endPoint x: 168, endPoint y: 179, distance: 336.9
click at [166, 189] on div "Ask to create SQL query An upsert is a database operation that will update an e…" at bounding box center [430, 378] width 533 height 523
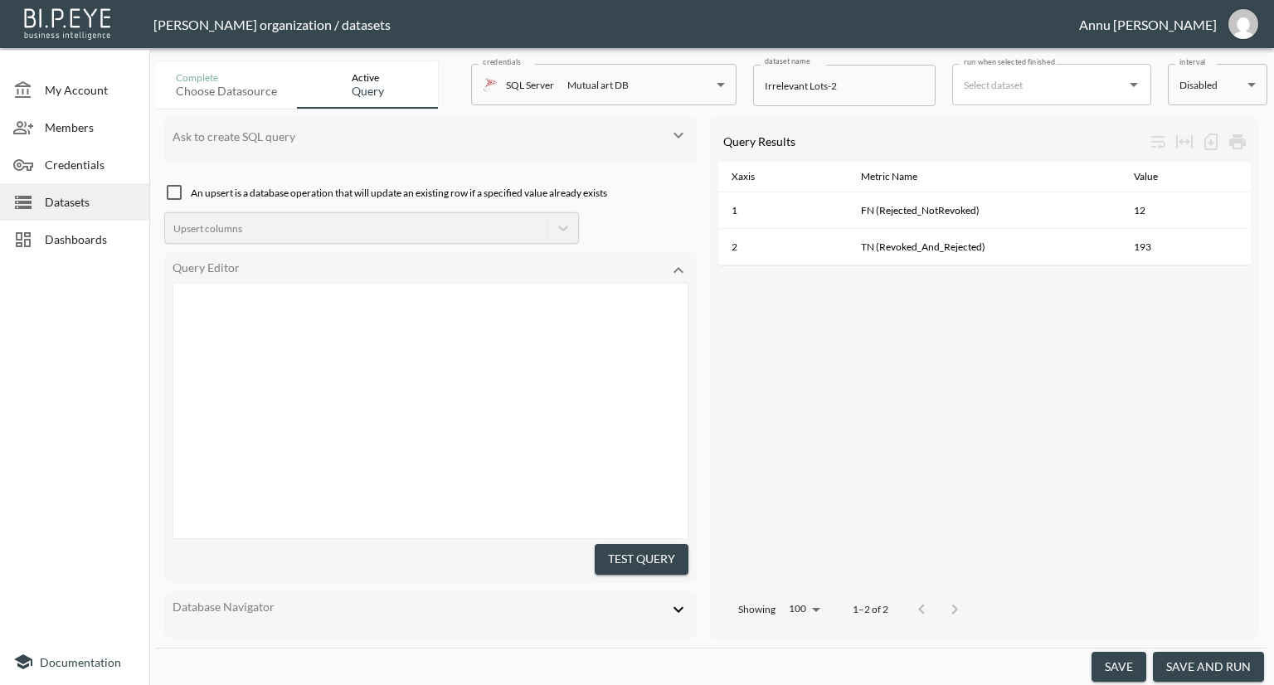
scroll to position [422, 0]
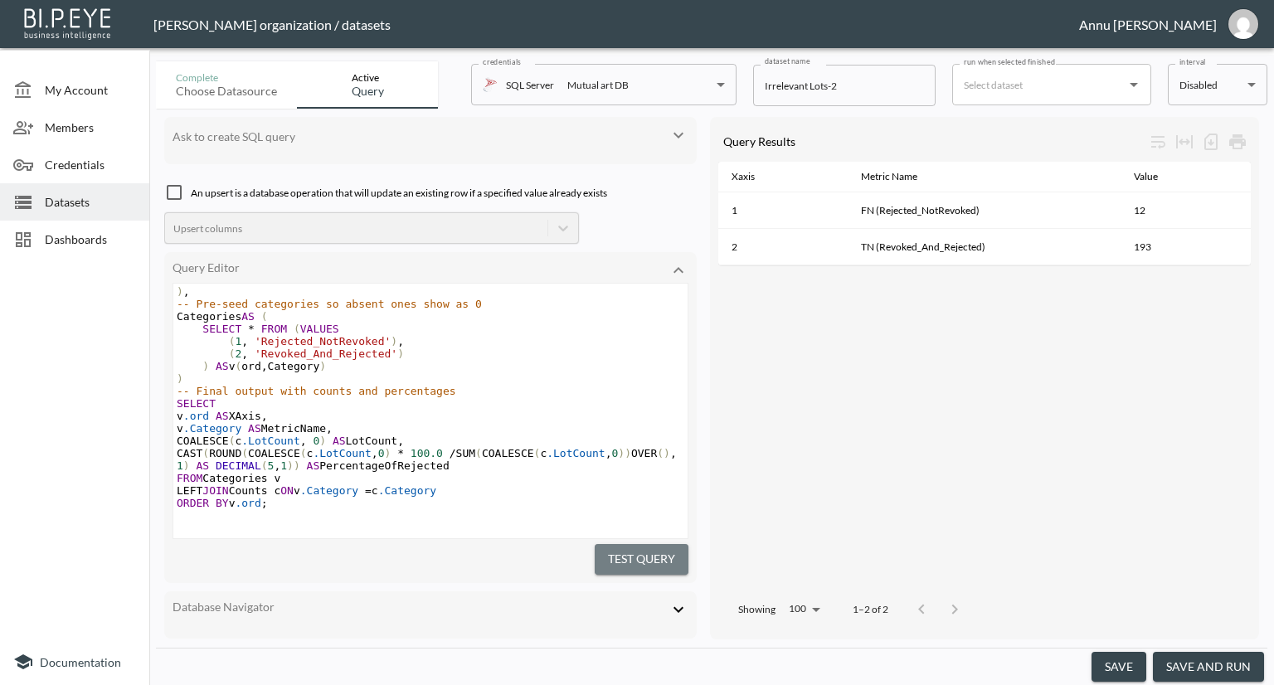
drag, startPoint x: 642, startPoint y: 542, endPoint x: 737, endPoint y: 468, distance: 120.0
click at [642, 544] on button "Test Query" at bounding box center [642, 559] width 94 height 31
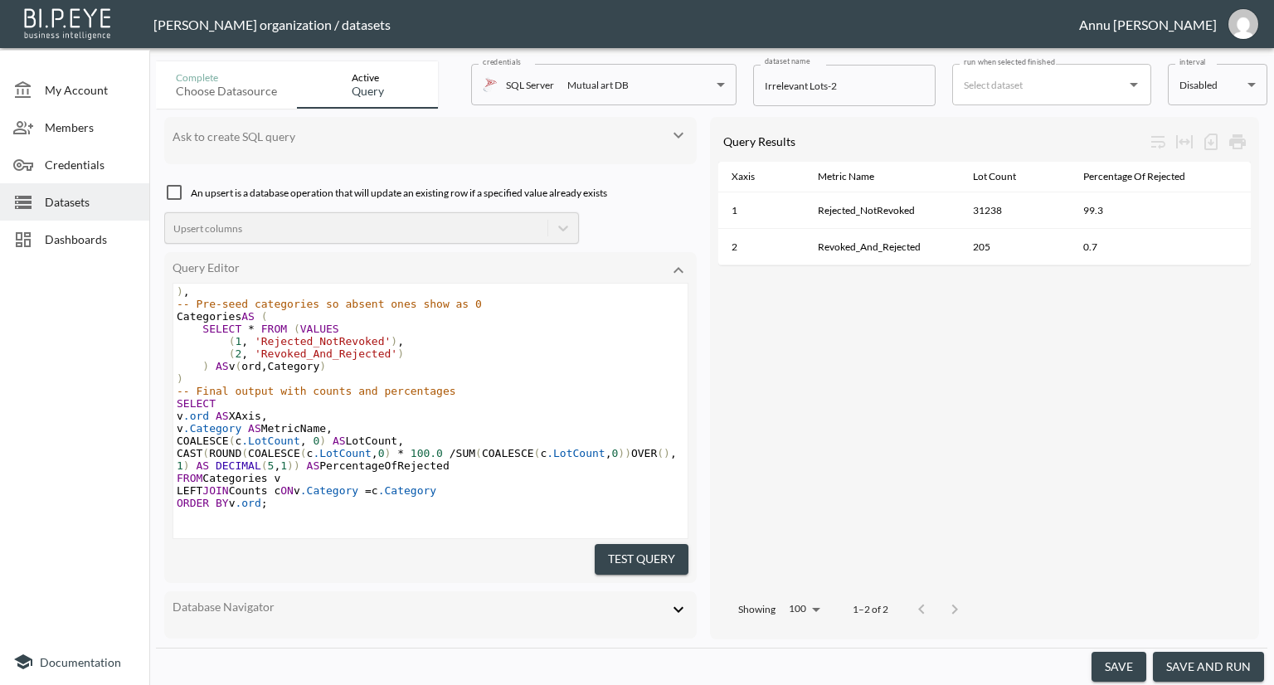
click at [80, 230] on div "Dashboards" at bounding box center [74, 239] width 149 height 37
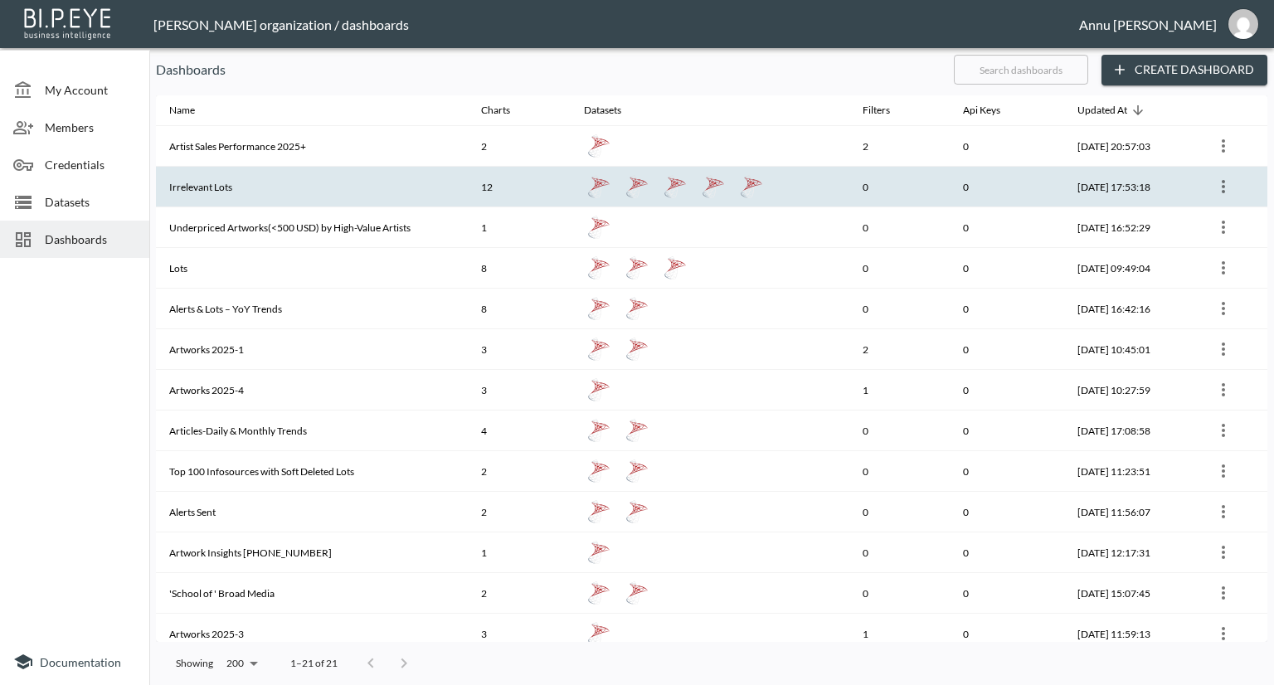
click at [222, 187] on th "Irrelevant Lots" at bounding box center [312, 187] width 312 height 41
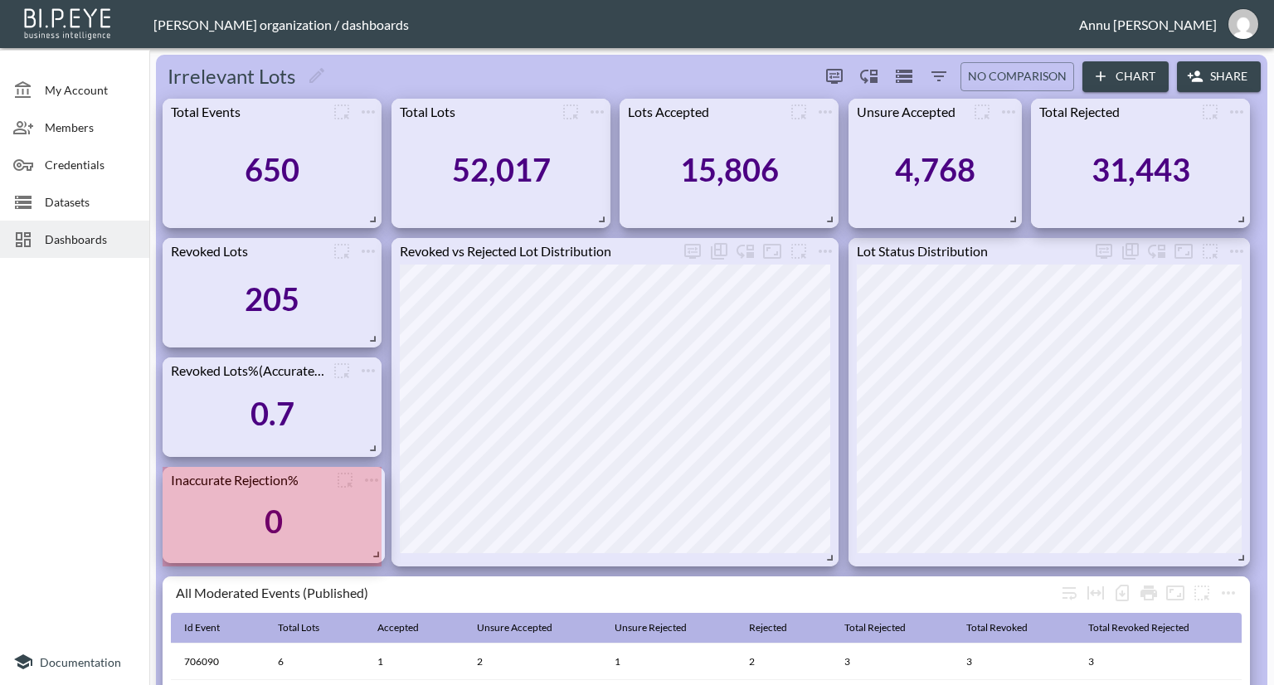
drag, startPoint x: 375, startPoint y: 568, endPoint x: 378, endPoint y: 555, distance: 13.7
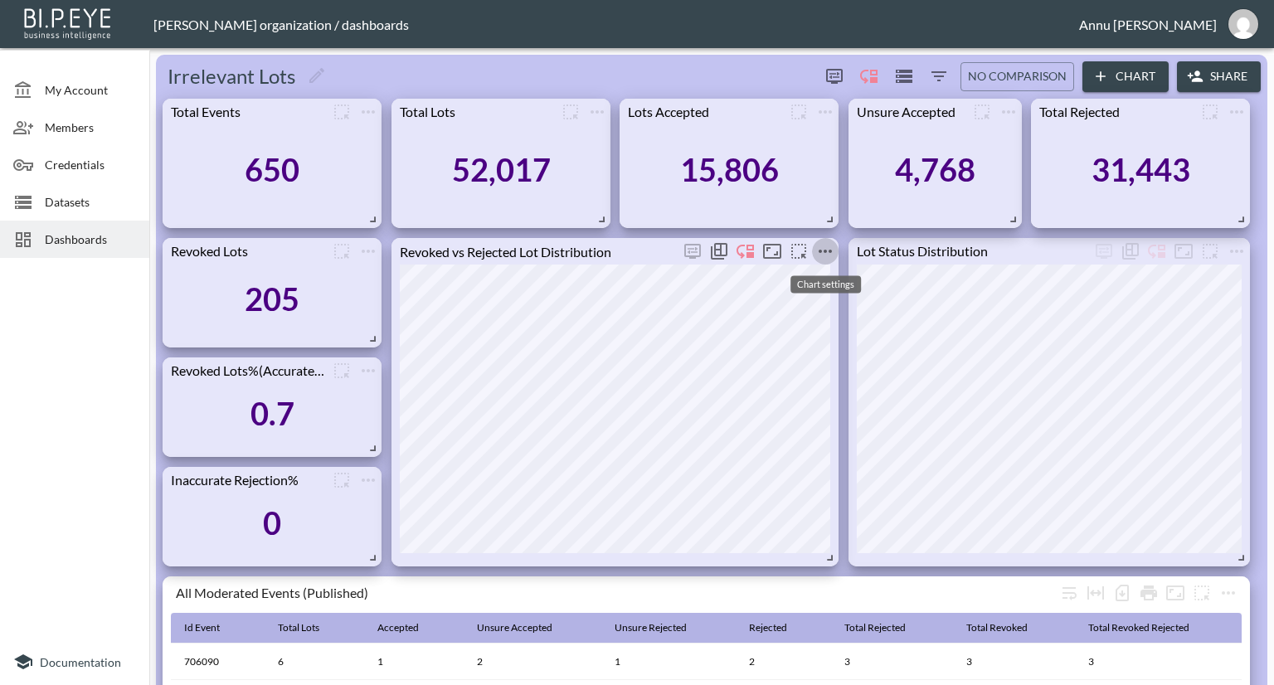
click at [826, 246] on icon "more" at bounding box center [826, 251] width 20 height 20
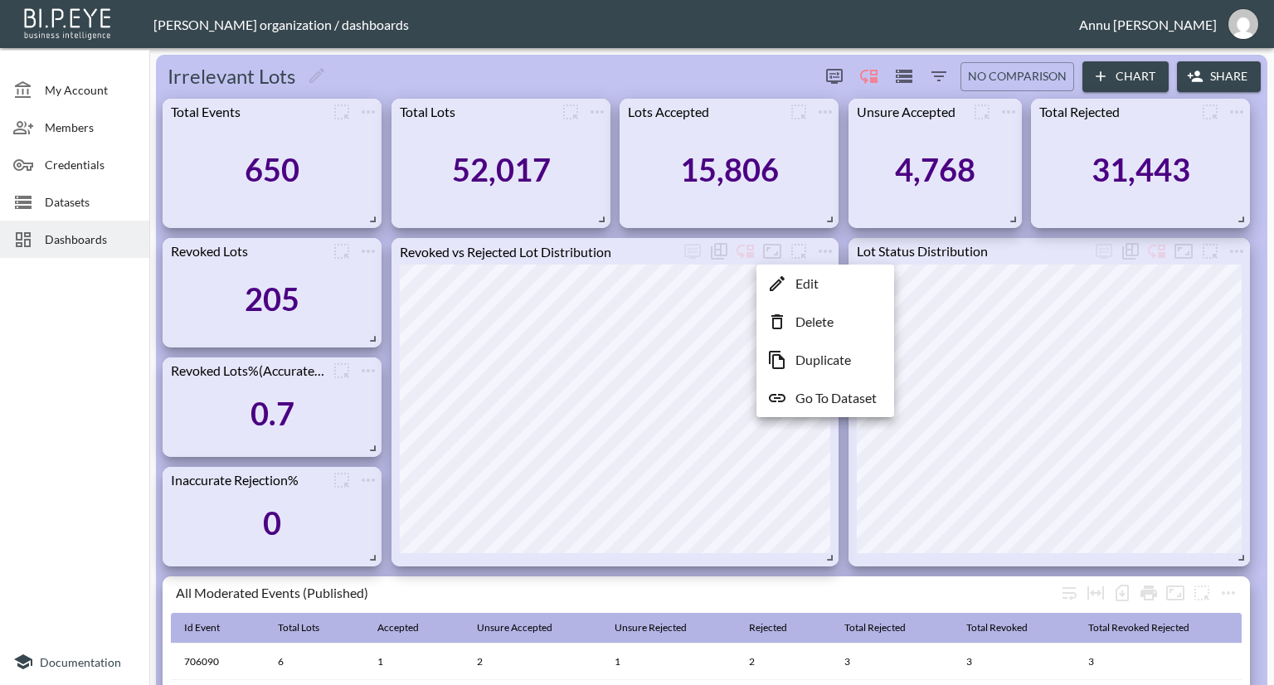
drag, startPoint x: 805, startPoint y: 395, endPoint x: 768, endPoint y: 357, distance: 52.8
click at [804, 395] on p "Go To Dataset" at bounding box center [836, 398] width 81 height 20
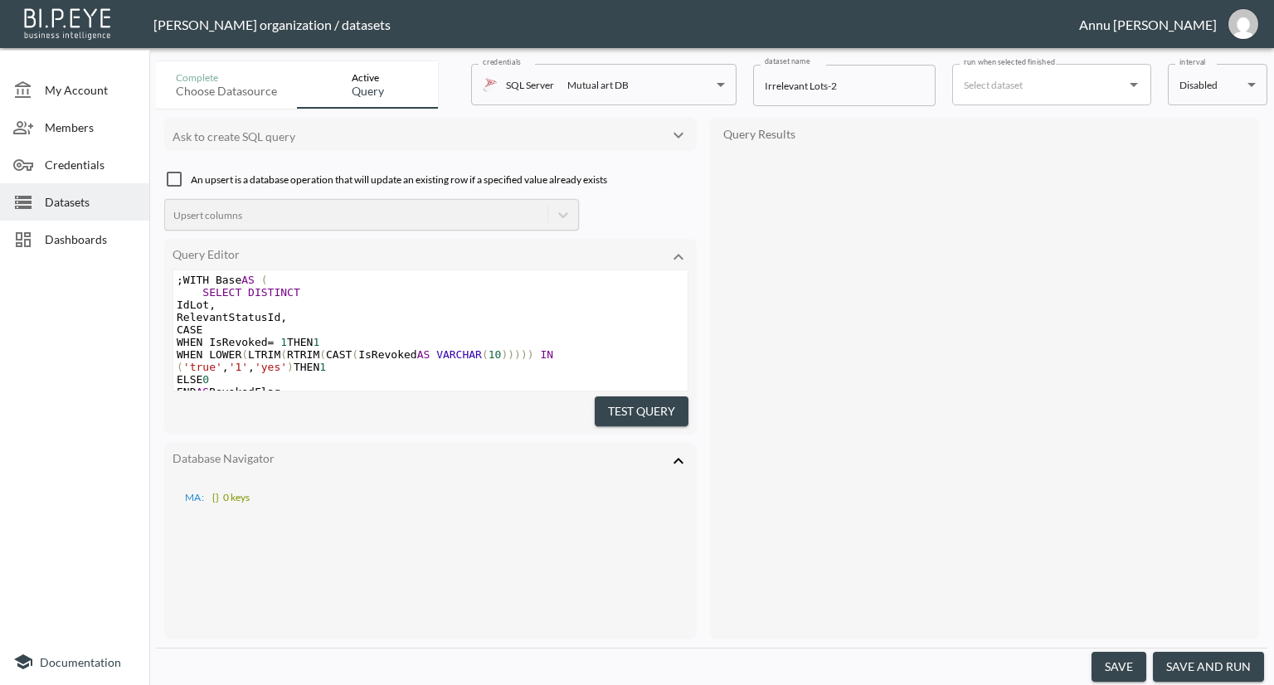
click at [677, 454] on icon at bounding box center [679, 461] width 20 height 20
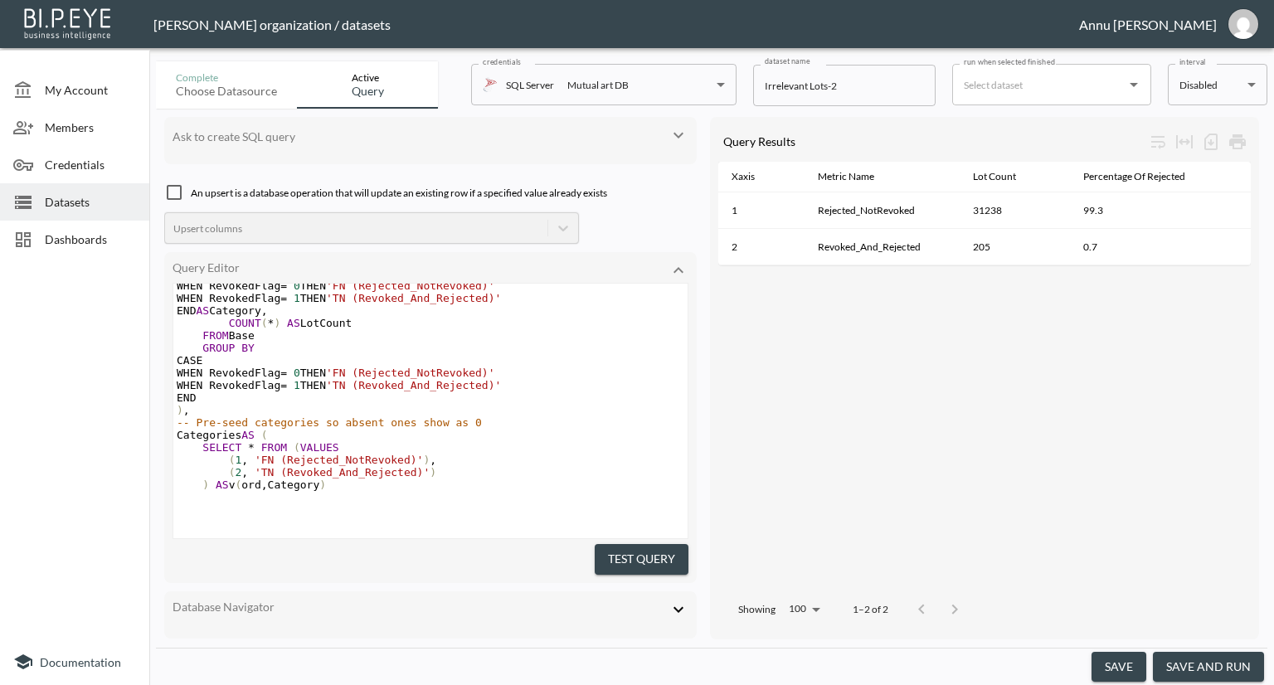
scroll to position [349, 0]
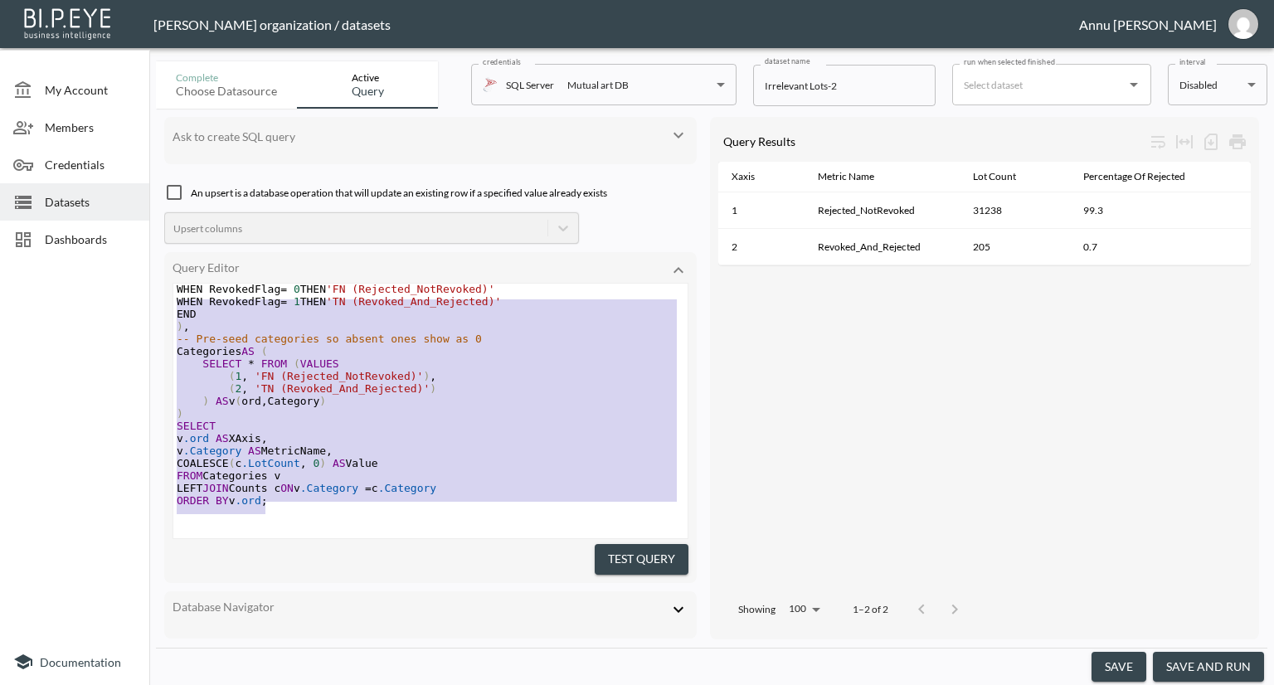
type textarea ";WITH Base AS ( SELECT DISTINCT IdLot, RelevantStatusId, CASE WHEN IsRevoked = …"
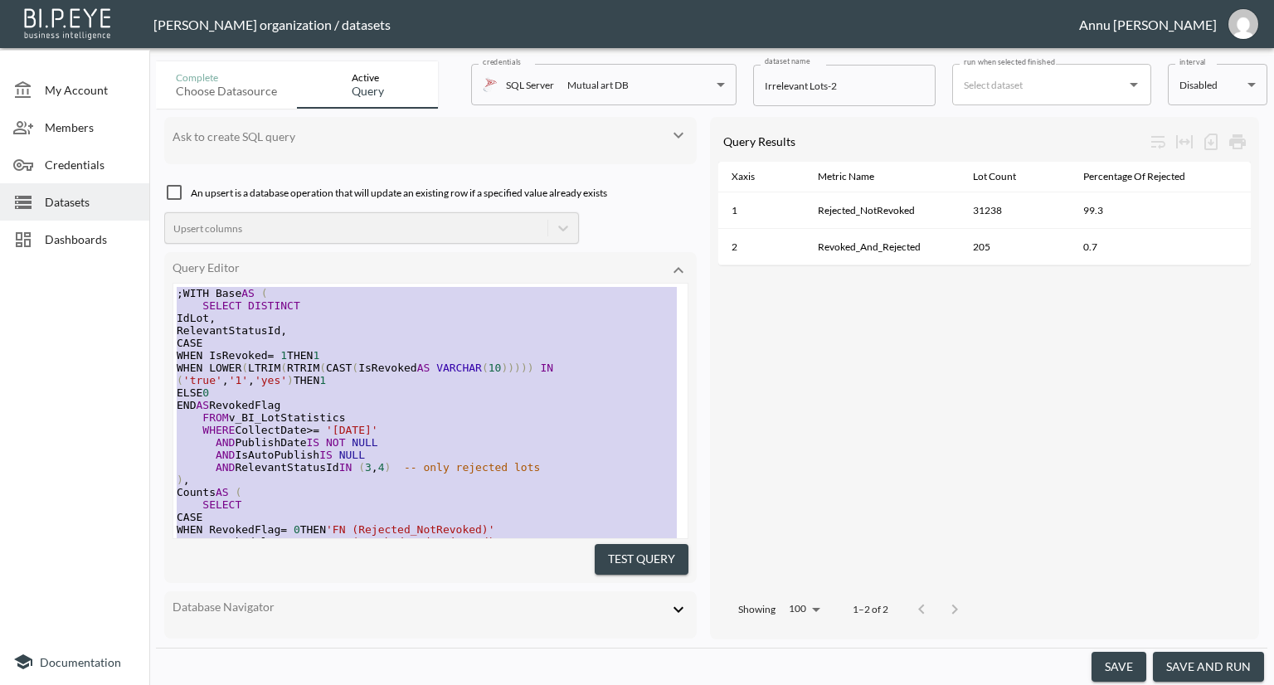
drag, startPoint x: 299, startPoint y: 490, endPoint x: 102, endPoint y: 124, distance: 415.4
click at [102, 124] on div "My Account Members Credentials Datasets Dashboards Documentation Complete Choos…" at bounding box center [637, 342] width 1274 height 685
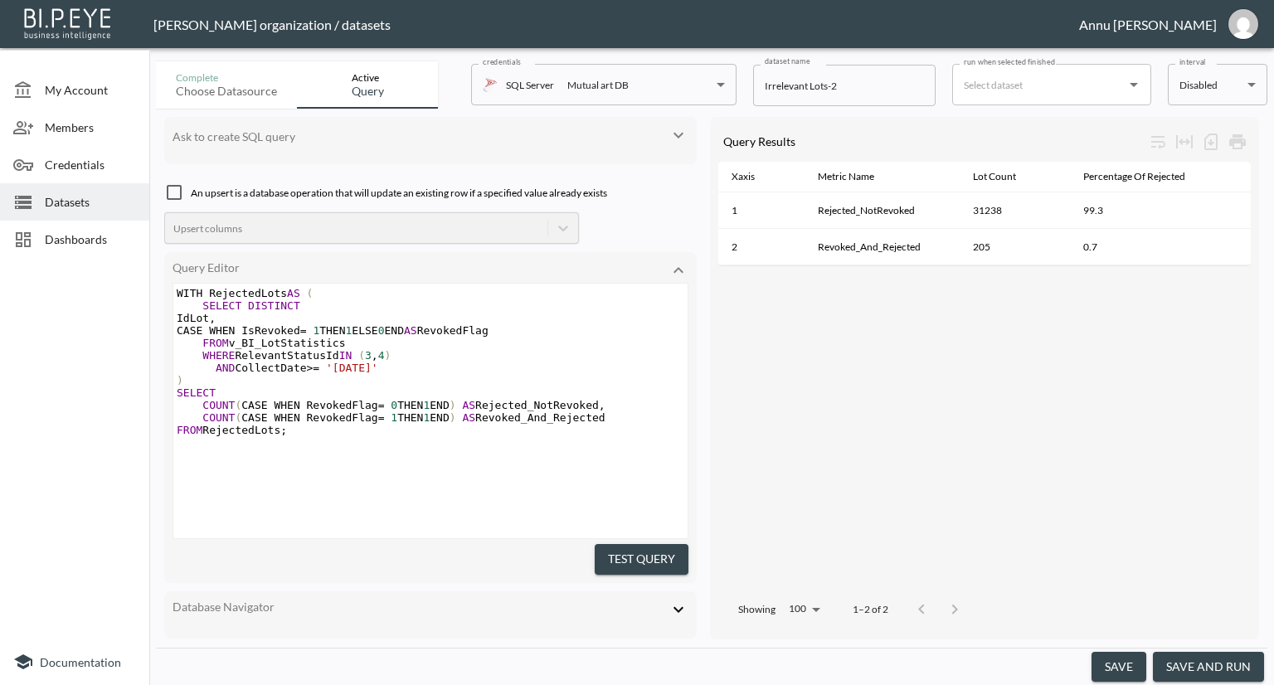
drag, startPoint x: 610, startPoint y: 548, endPoint x: 620, endPoint y: 540, distance: 13.0
click at [611, 548] on button "Test Query" at bounding box center [642, 559] width 94 height 31
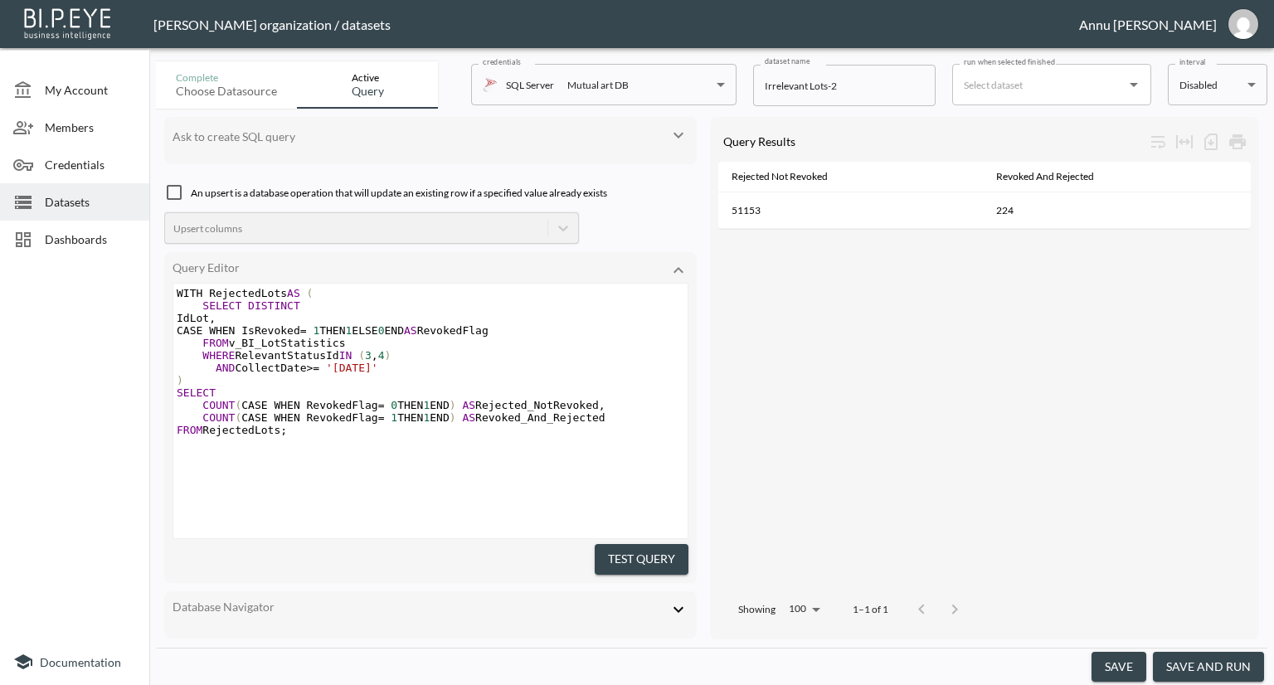
click at [67, 231] on span "Dashboards" at bounding box center [90, 239] width 91 height 17
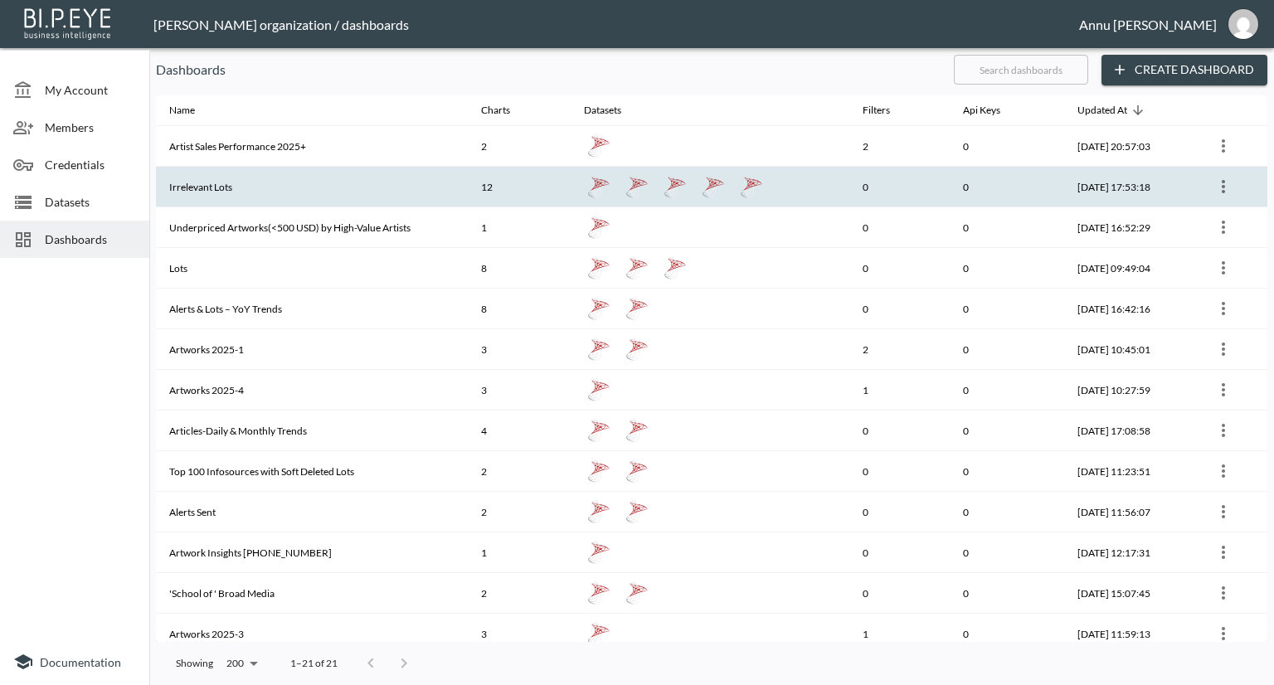
click at [295, 189] on th "Irrelevant Lots" at bounding box center [312, 187] width 312 height 41
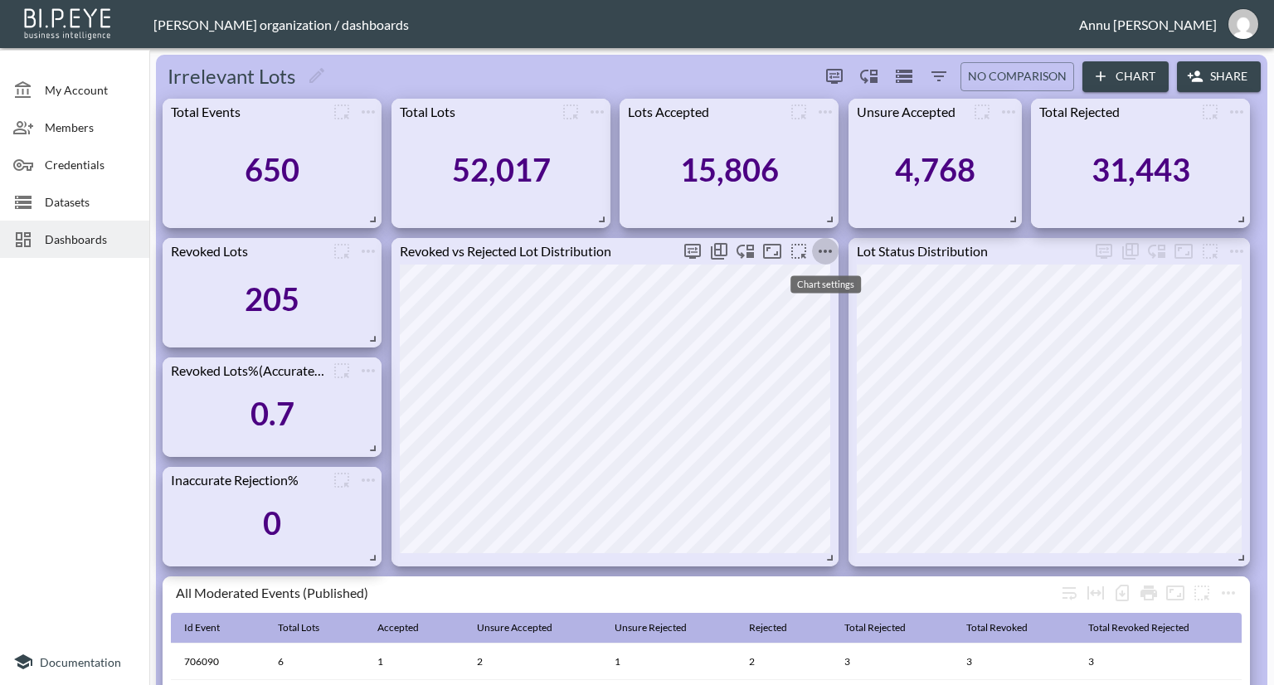
click at [830, 251] on icon "more" at bounding box center [825, 251] width 13 height 3
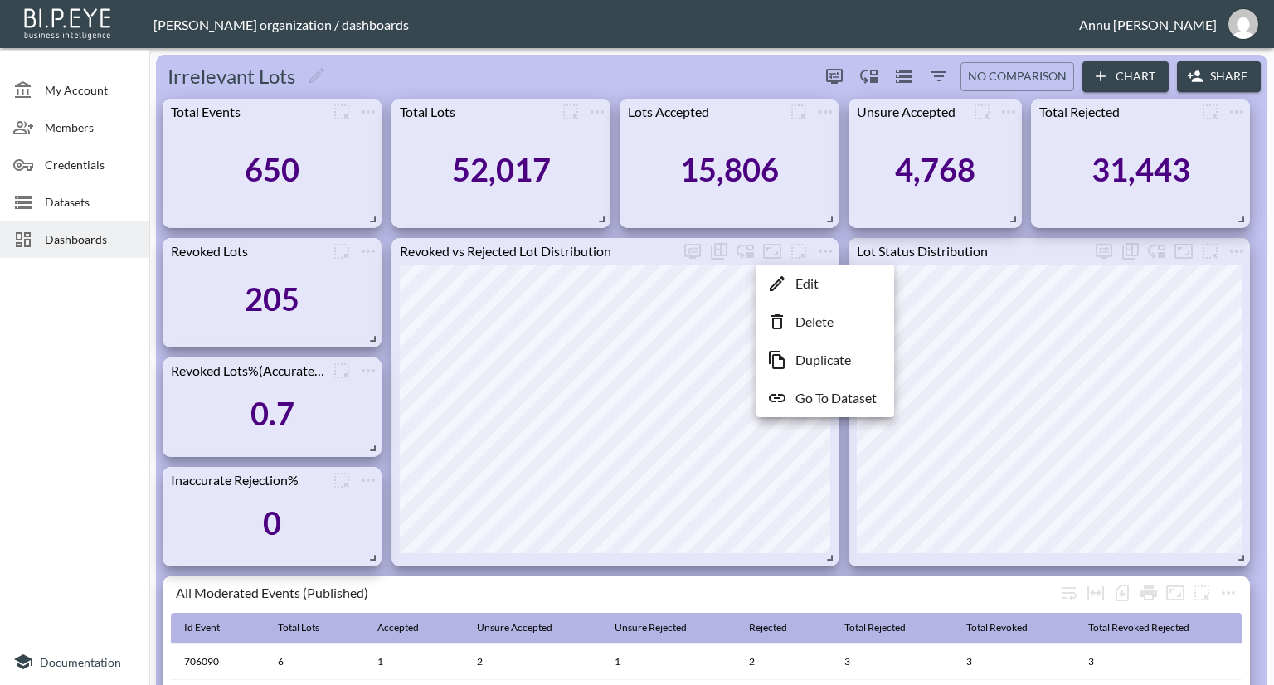
click at [821, 280] on li "Edit" at bounding box center [825, 284] width 129 height 30
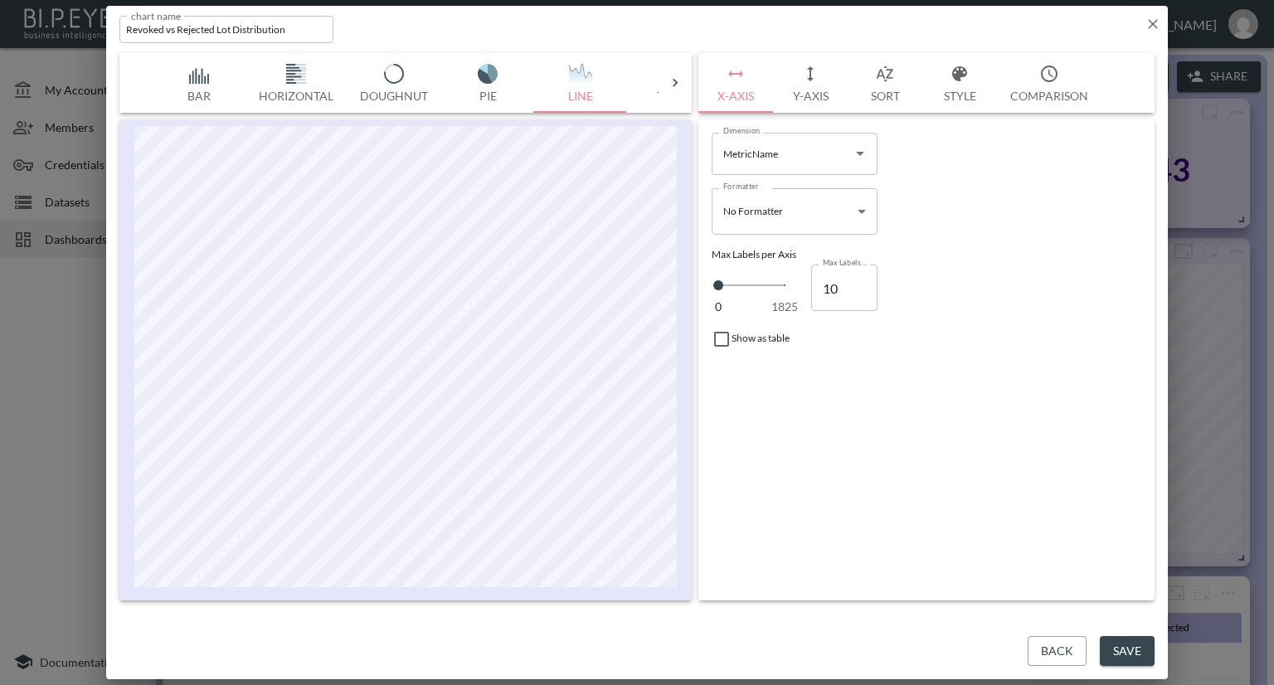
click at [1152, 31] on icon "button" at bounding box center [1153, 24] width 17 height 17
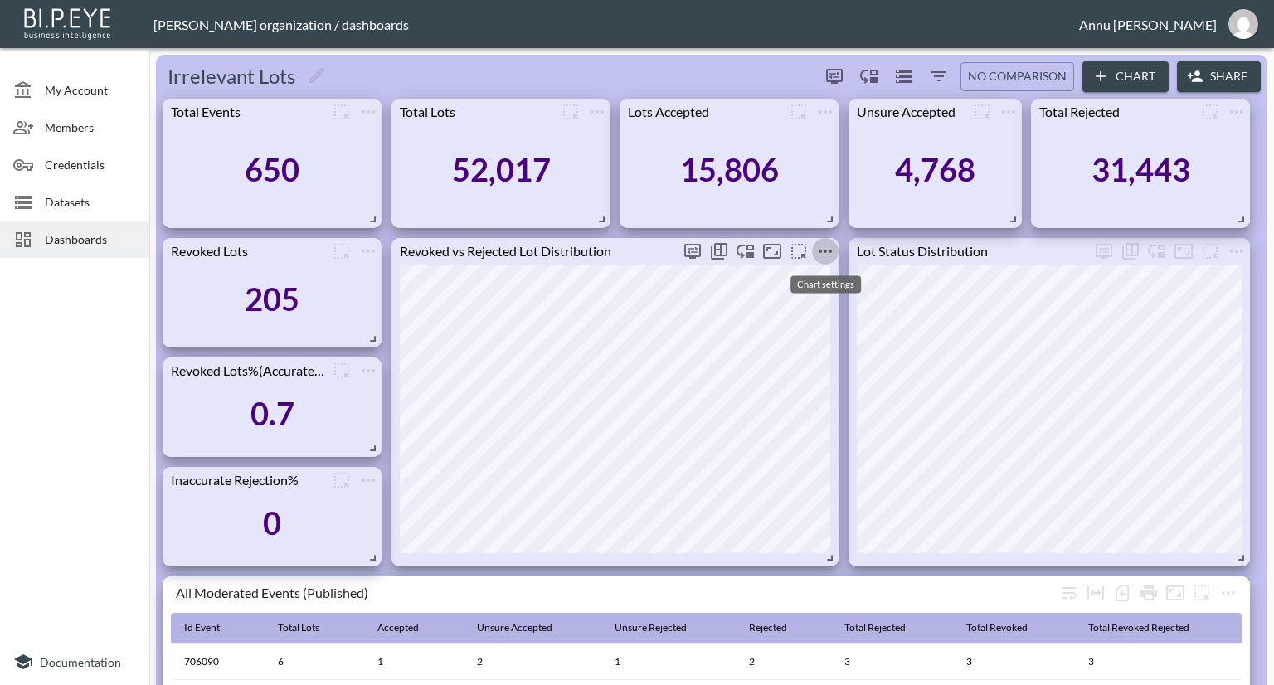
click at [820, 243] on icon "more" at bounding box center [826, 251] width 20 height 20
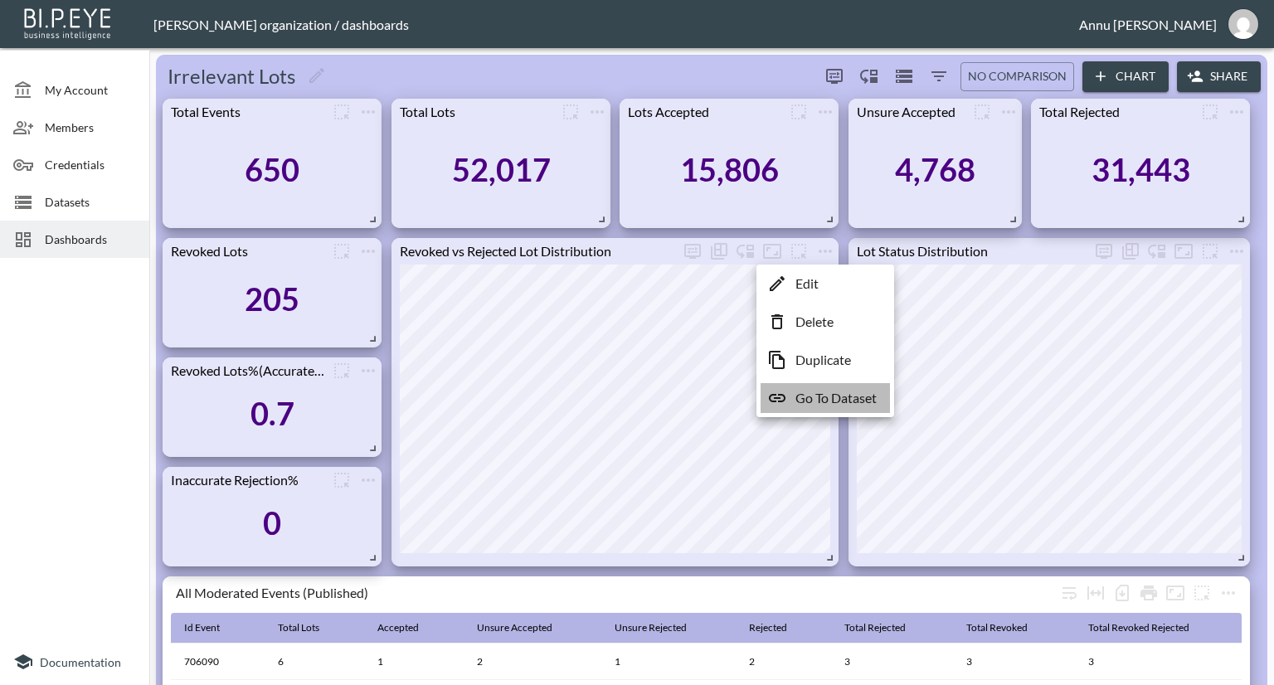
click at [825, 394] on p "Go To Dataset" at bounding box center [836, 398] width 81 height 20
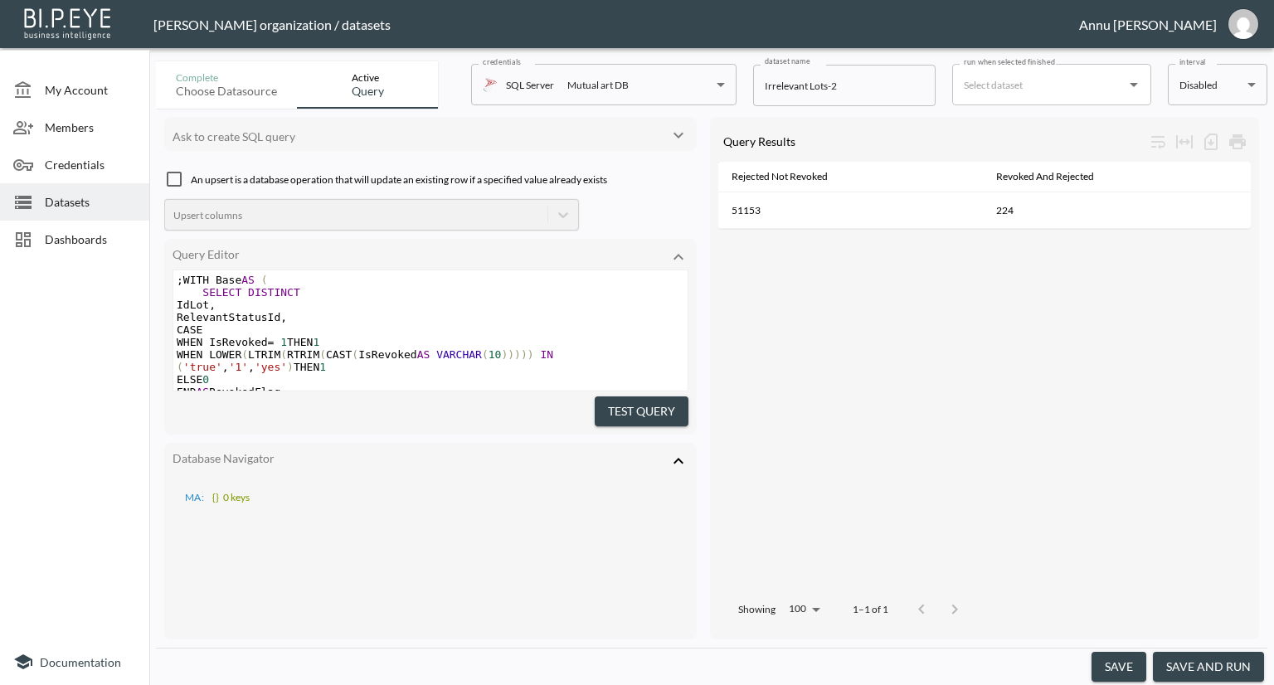
click at [679, 452] on icon at bounding box center [679, 461] width 20 height 20
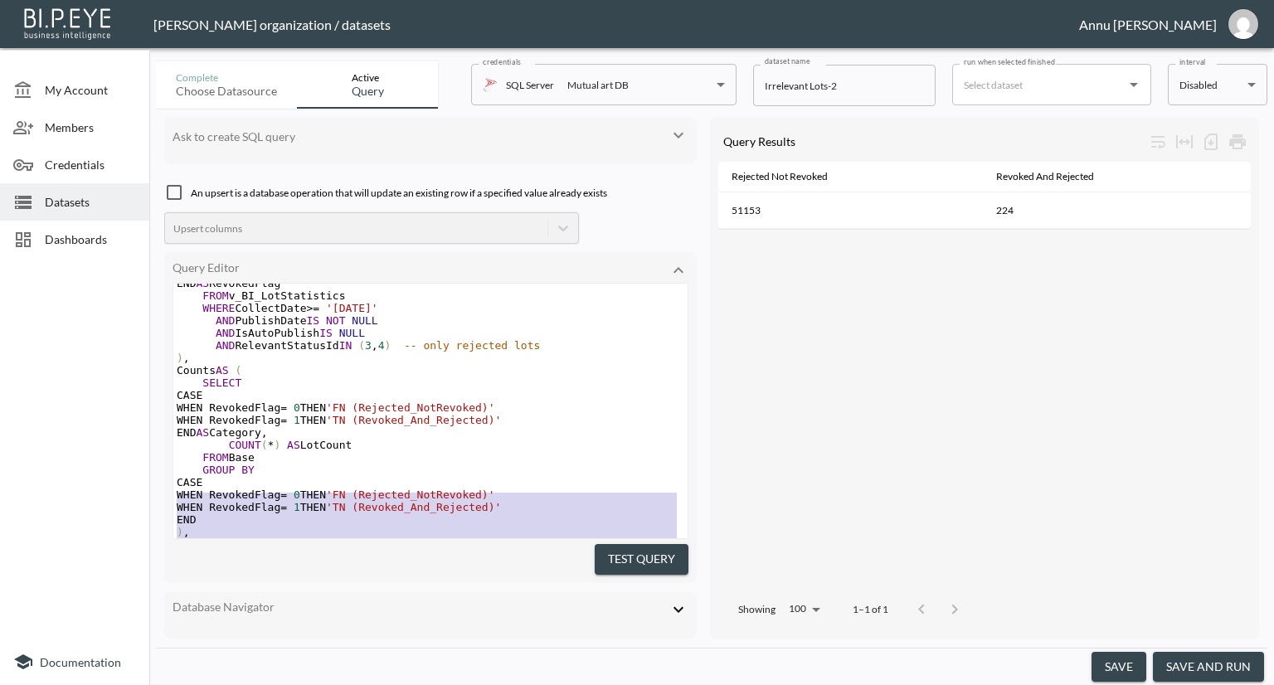
type textarea ";WITH Base AS ( SELECT DISTINCT IdLot, RelevantStatusId, CASE WHEN IsRevoked = …"
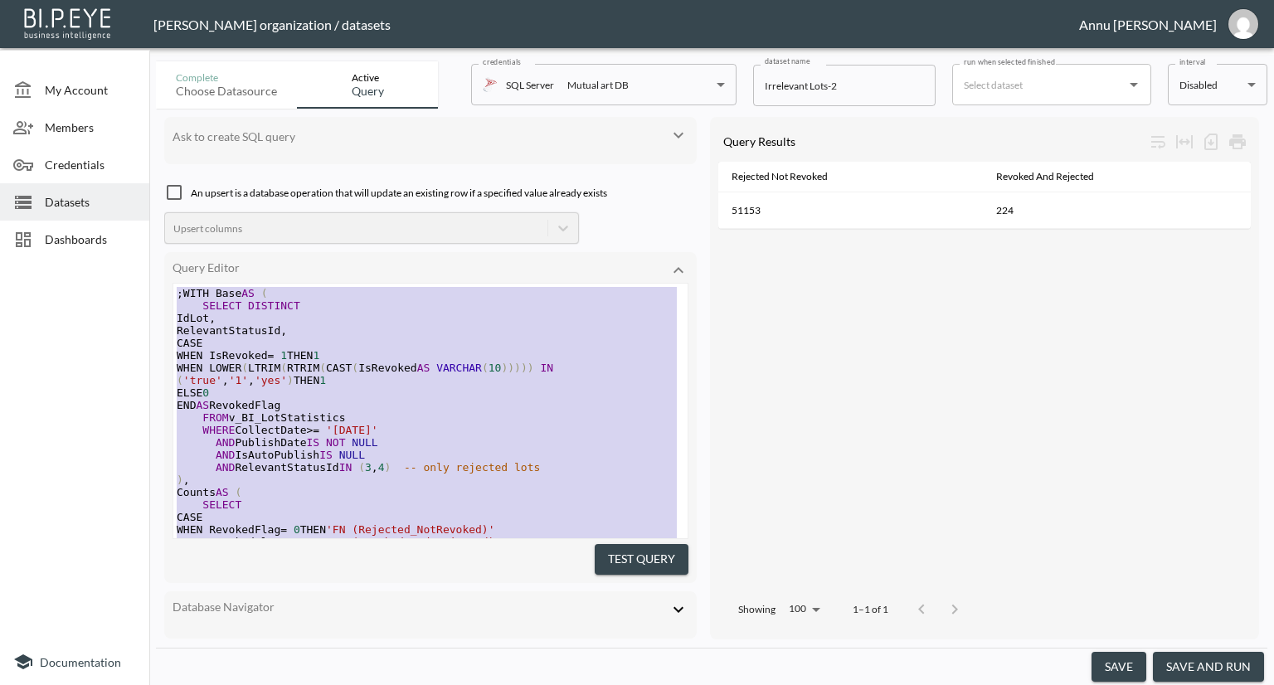
drag, startPoint x: 291, startPoint y: 492, endPoint x: 109, endPoint y: 200, distance: 344.4
click at [109, 200] on div "My Account Members Credentials Datasets Dashboards Documentation Complete Choos…" at bounding box center [637, 342] width 1274 height 685
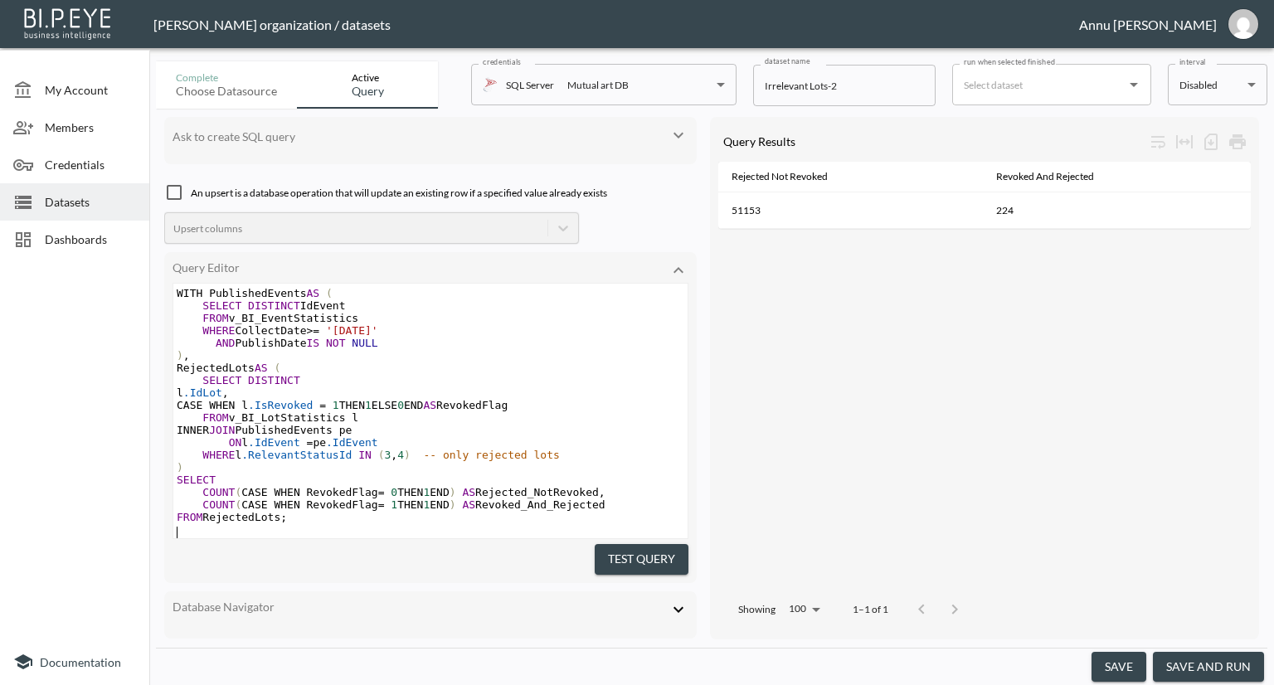
scroll to position [19, 0]
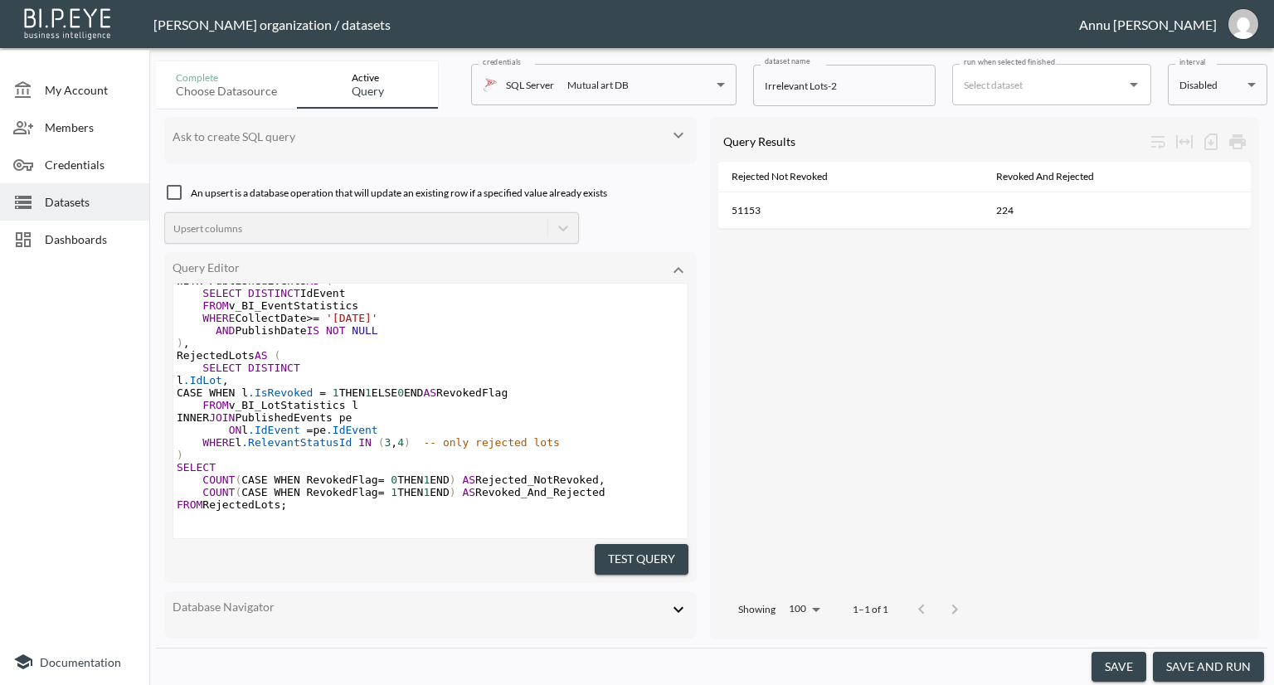
click at [620, 549] on button "Test Query" at bounding box center [642, 559] width 94 height 31
click at [53, 240] on span "Dashboards" at bounding box center [90, 239] width 91 height 17
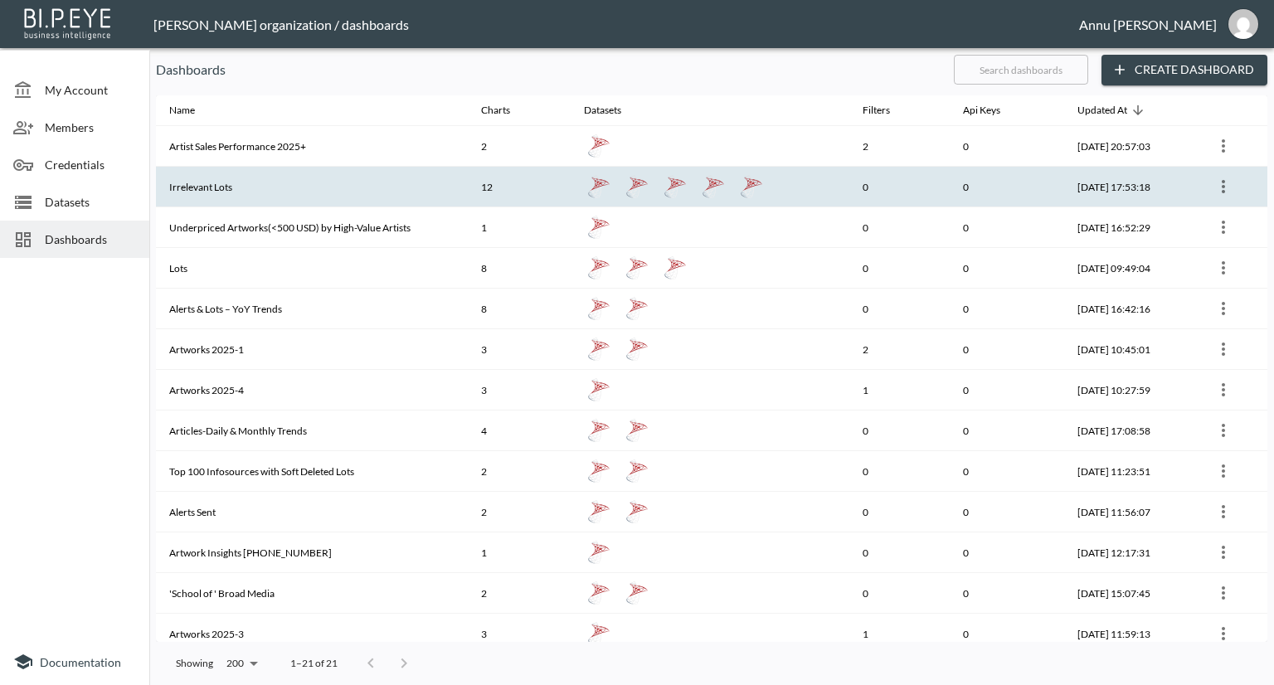
click at [224, 180] on th "Irrelevant Lots" at bounding box center [312, 187] width 312 height 41
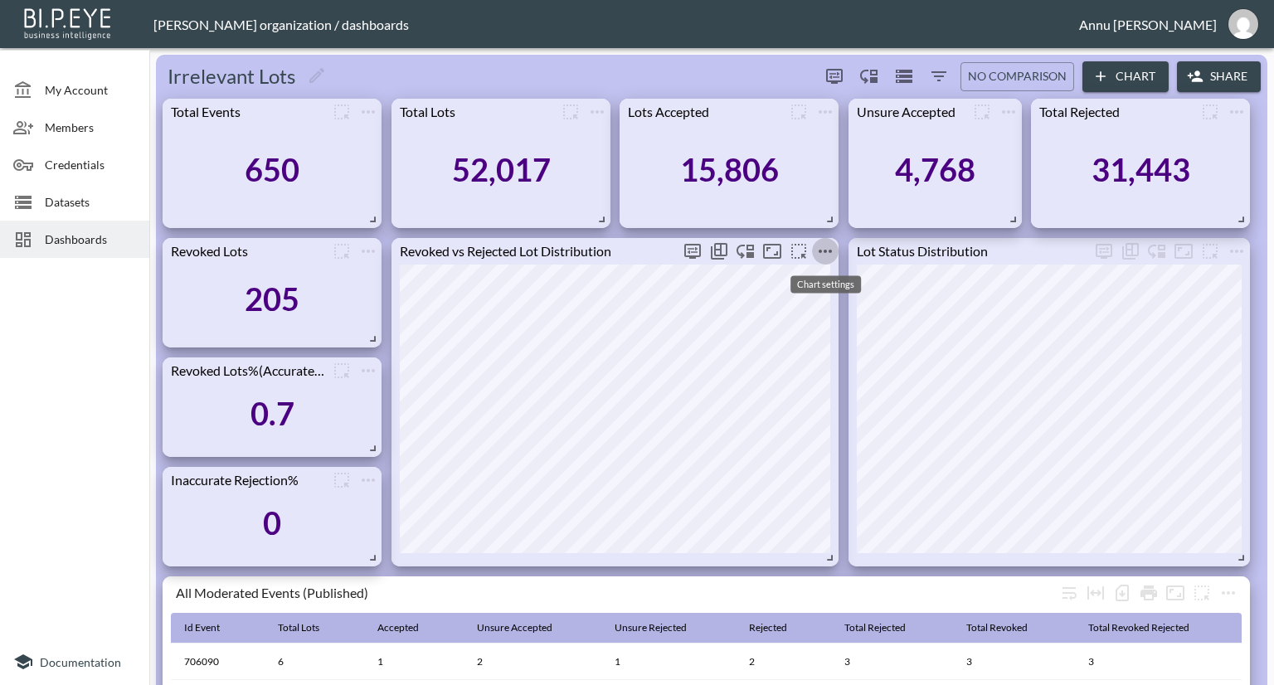
click at [826, 253] on icon "more" at bounding box center [826, 251] width 20 height 20
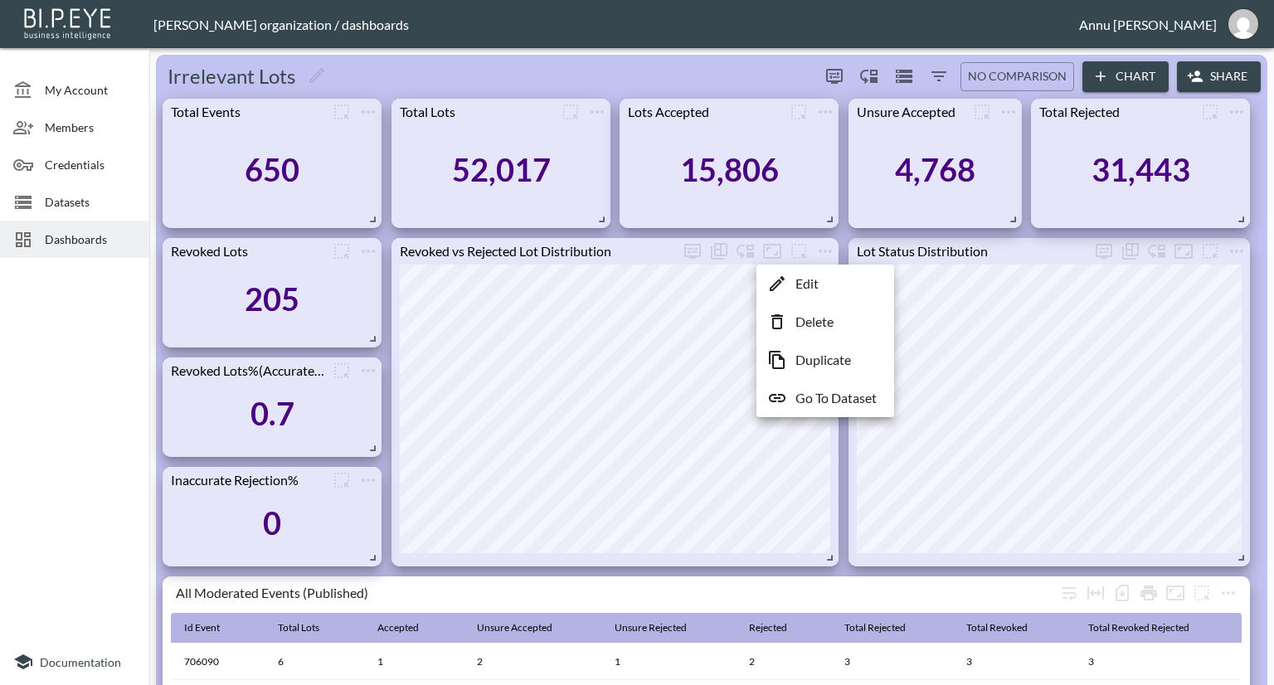
click at [806, 280] on p "Edit" at bounding box center [807, 284] width 23 height 20
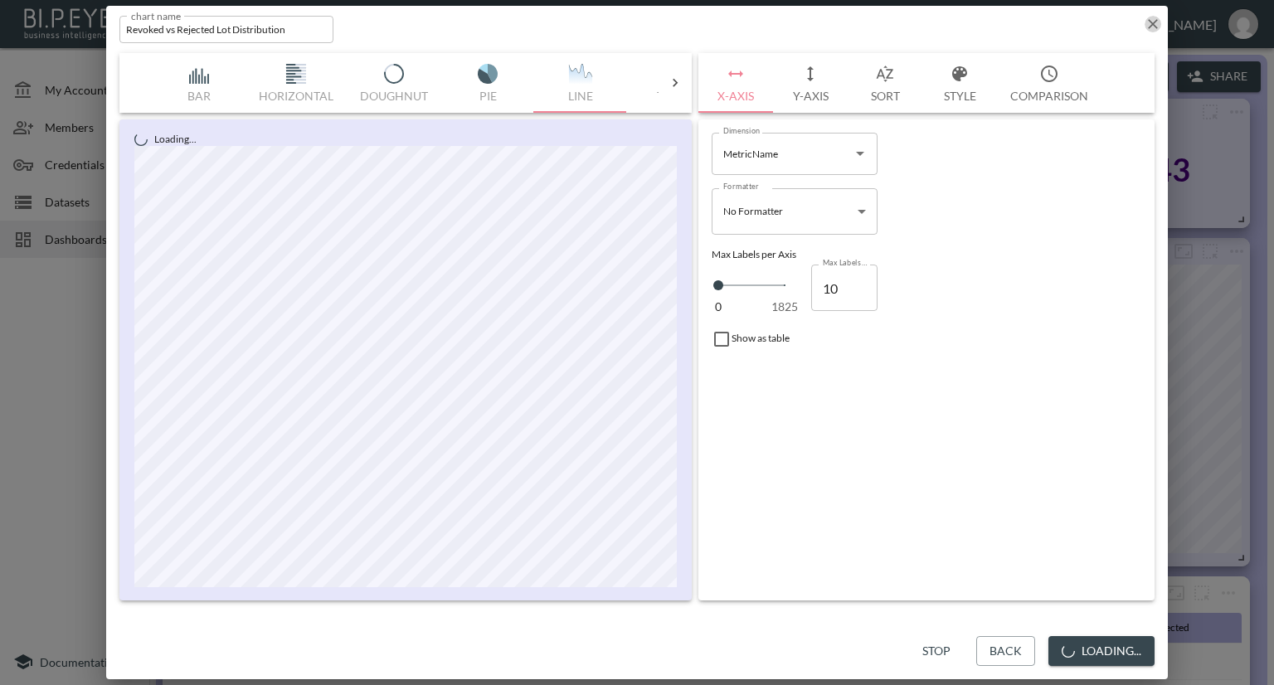
click at [1149, 22] on icon "button" at bounding box center [1153, 24] width 17 height 17
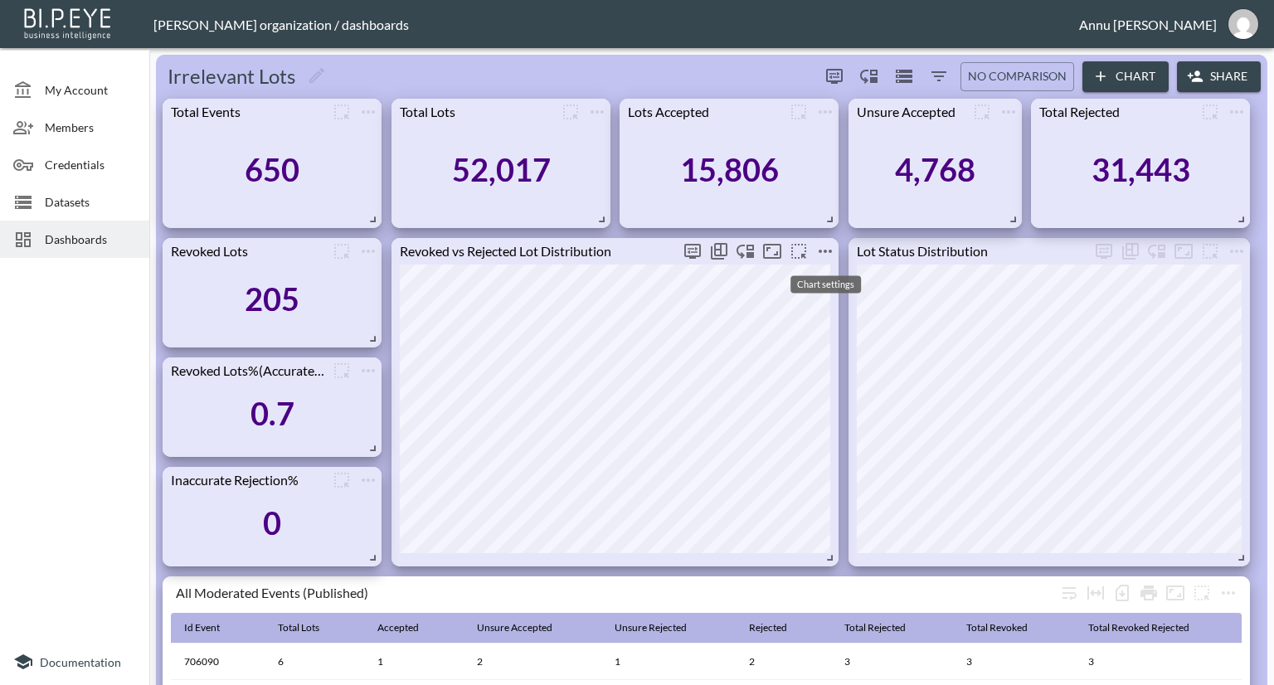
click at [825, 246] on icon "more" at bounding box center [826, 251] width 20 height 20
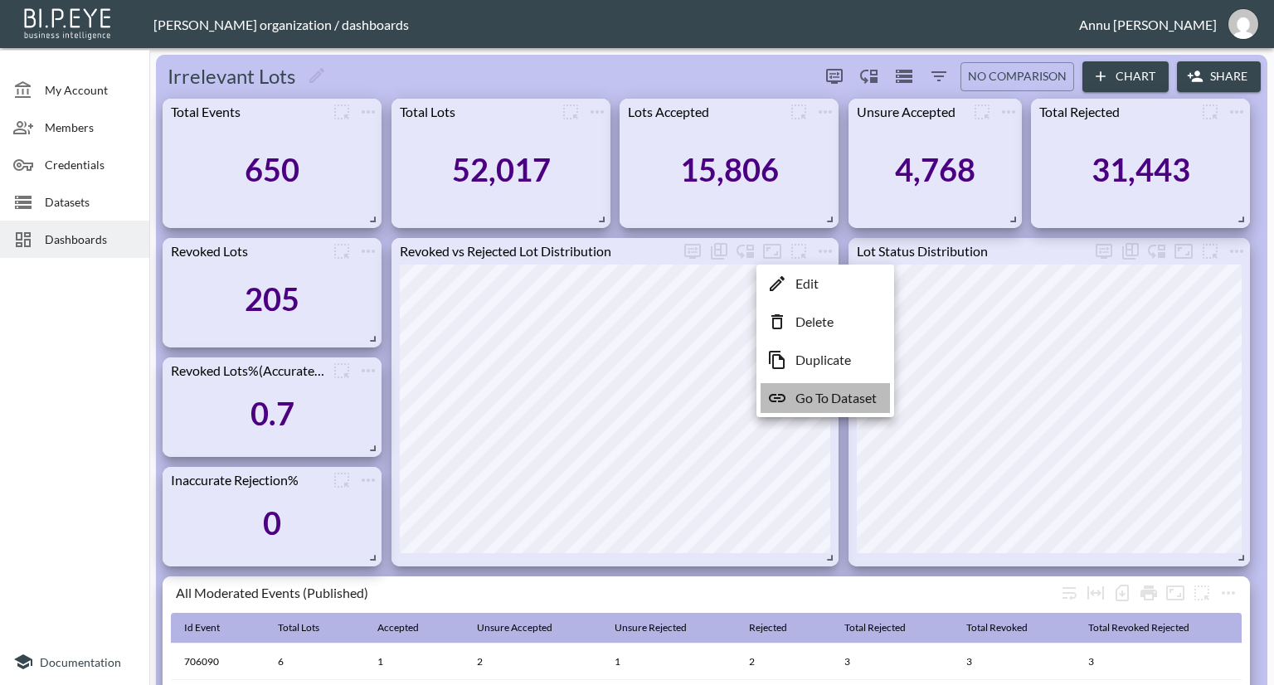
click at [822, 392] on p "Go To Dataset" at bounding box center [836, 398] width 81 height 20
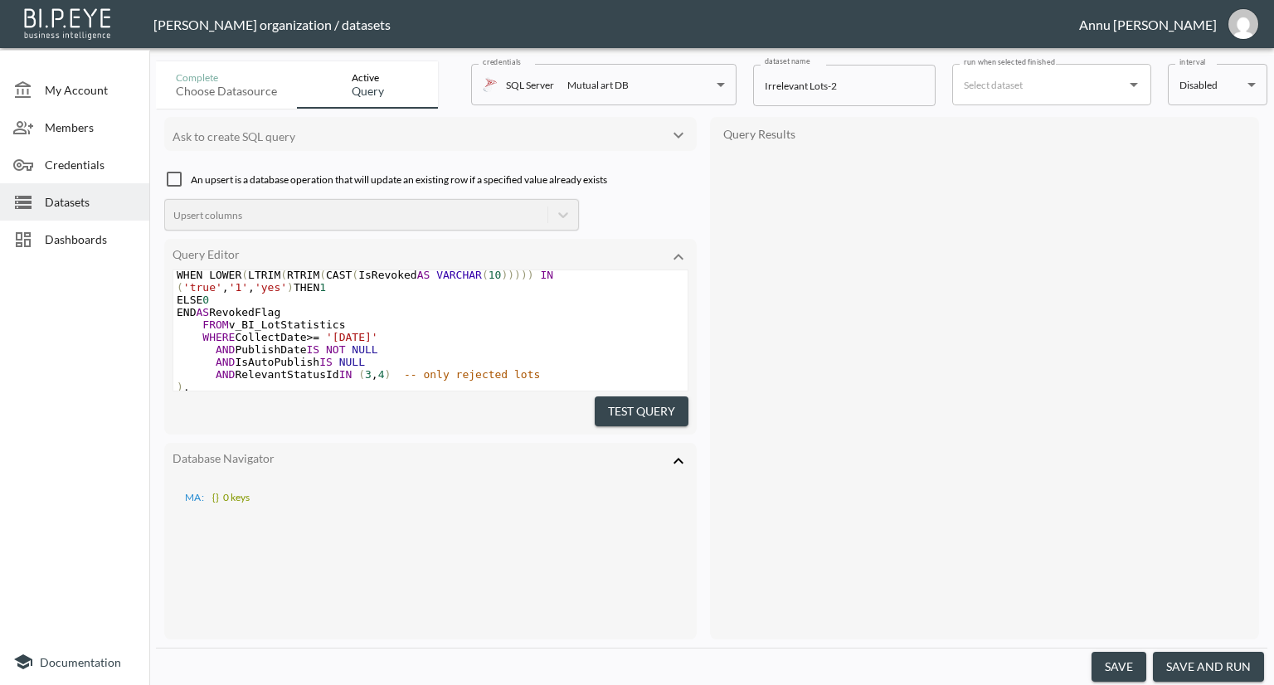
scroll to position [249, 0]
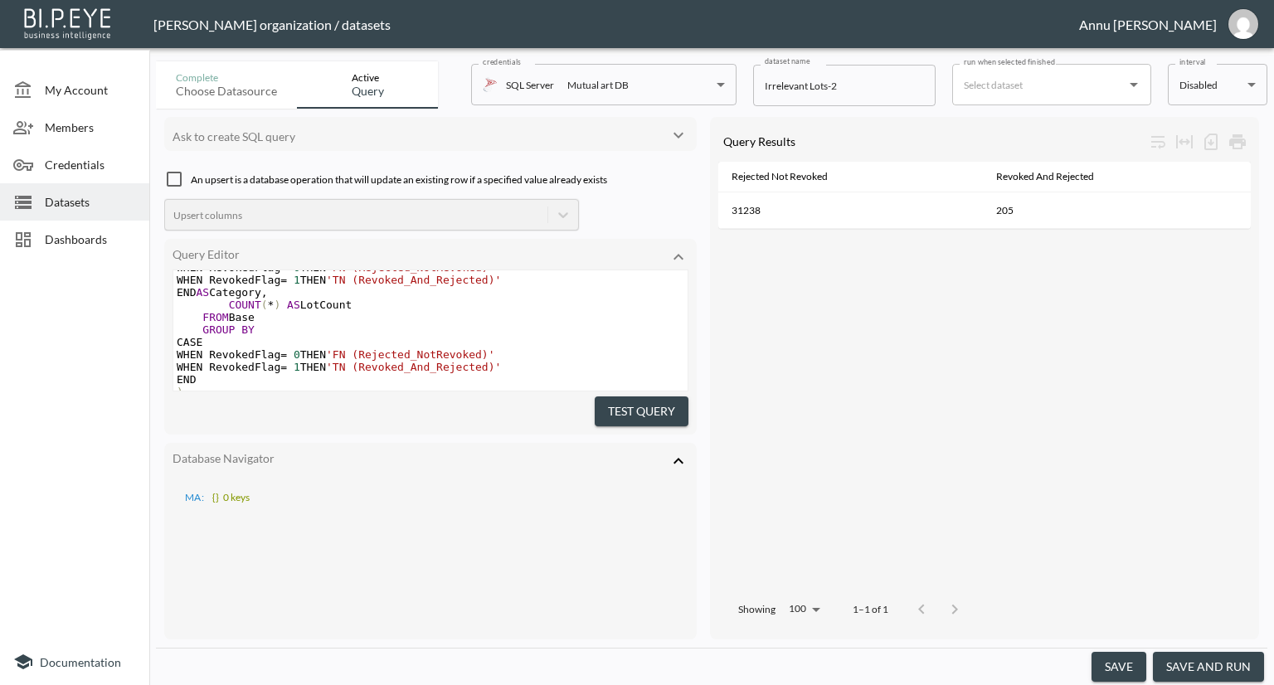
click at [676, 451] on icon at bounding box center [679, 461] width 20 height 20
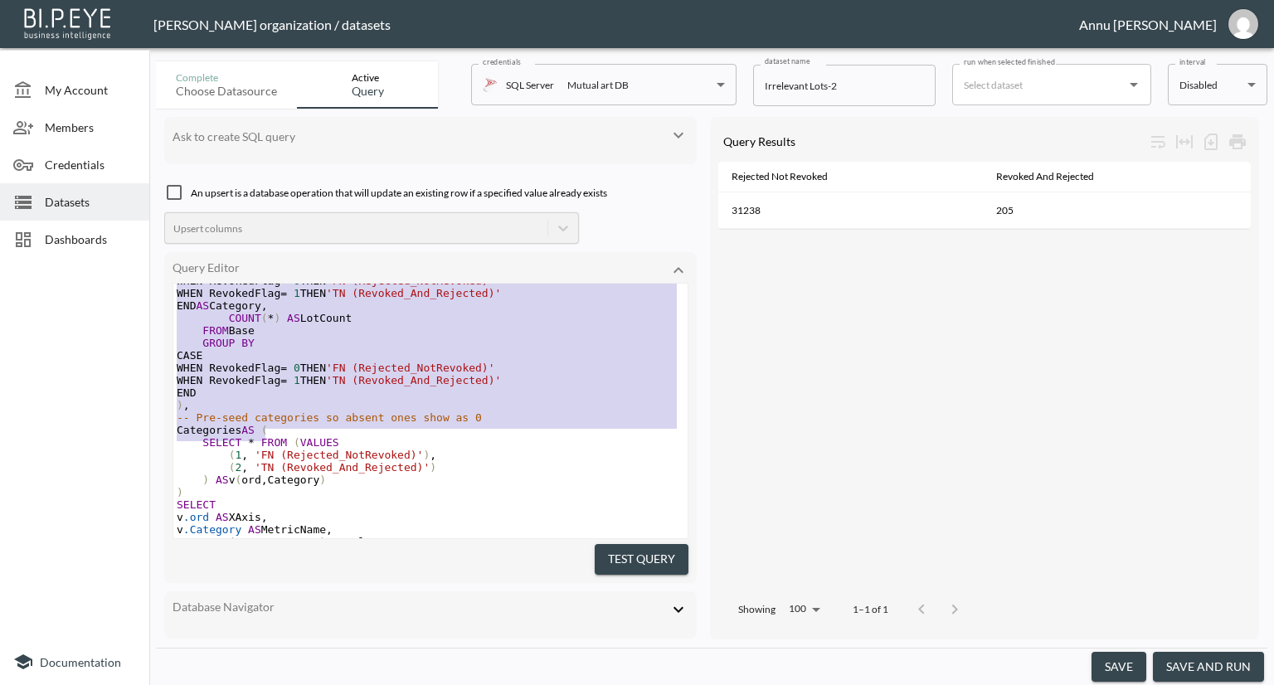
scroll to position [66, 0]
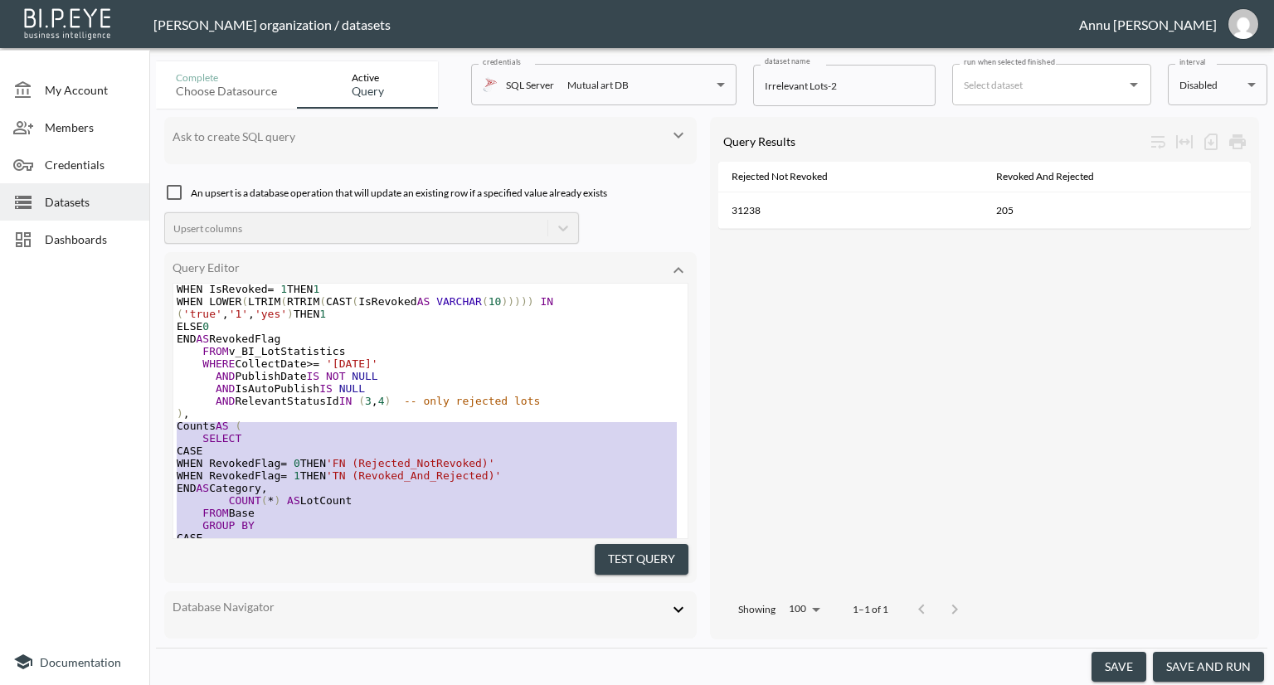
type textarea ";WITH Base AS ( SELECT DISTINCT IdLot, RelevantStatusId, CASE WHEN IsRevoked = …"
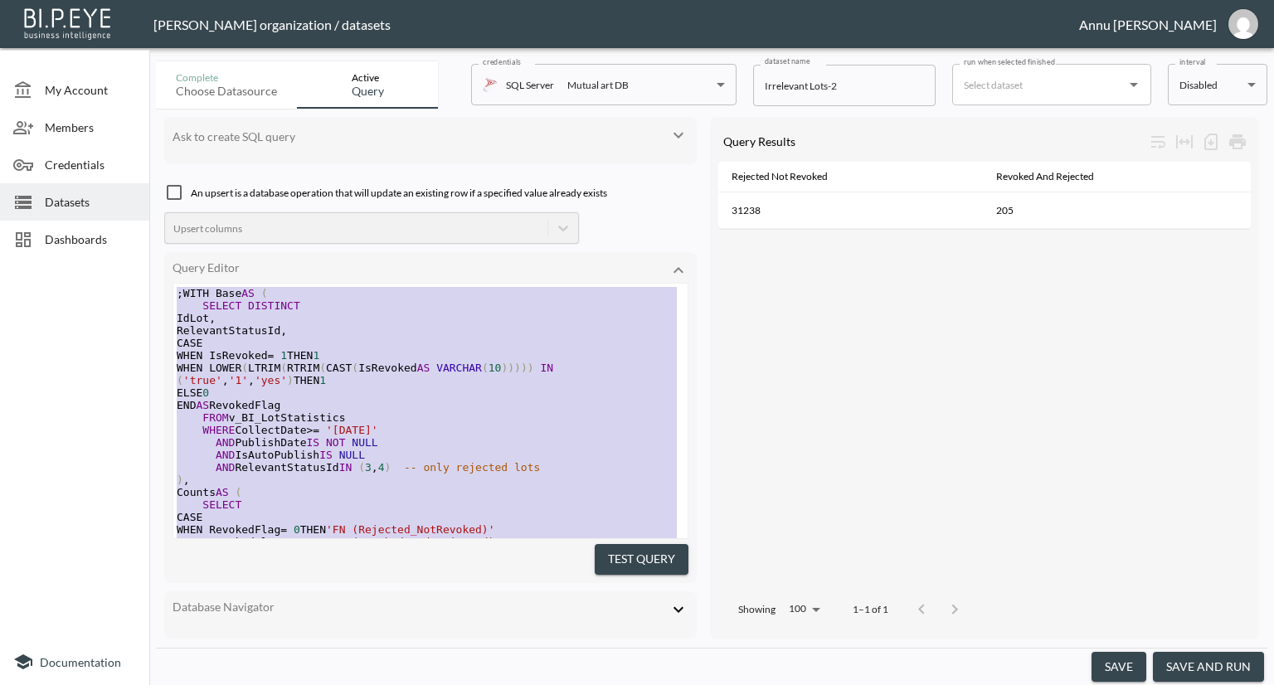
drag, startPoint x: 465, startPoint y: 441, endPoint x: 56, endPoint y: 152, distance: 501.3
click at [56, 152] on div "My Account Members Credentials Datasets Dashboards Documentation Complete Choos…" at bounding box center [637, 342] width 1274 height 685
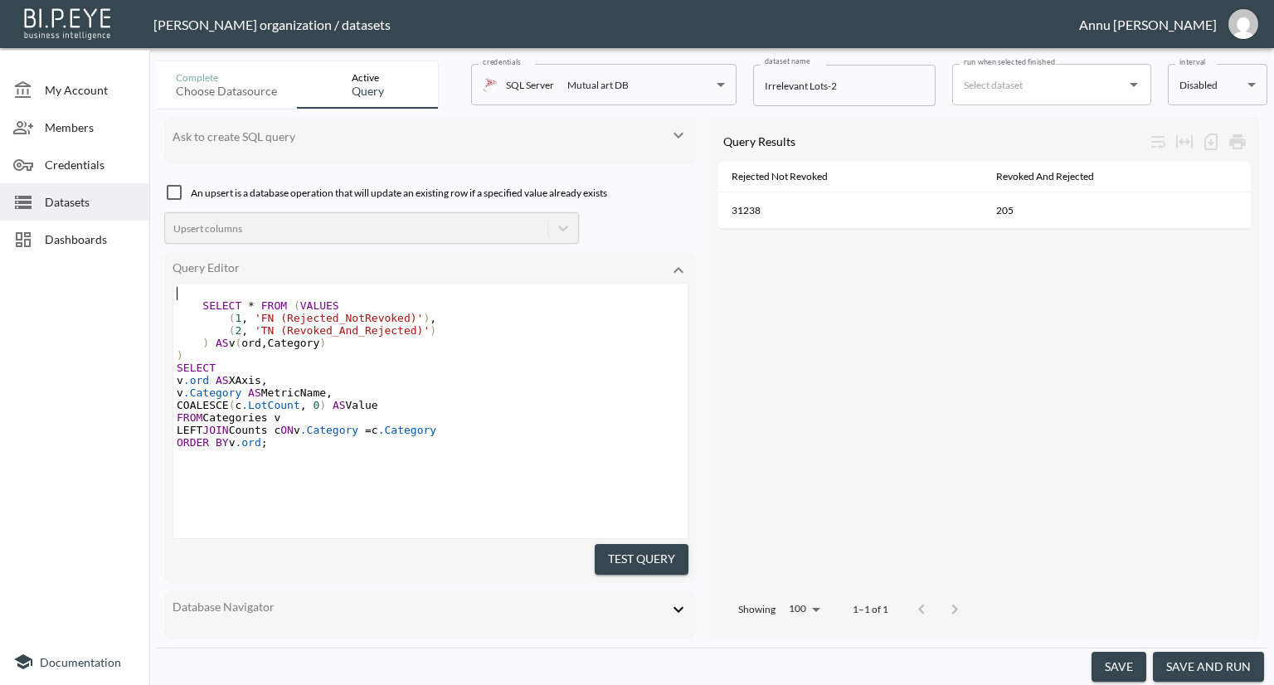
type textarea "SELECT * FROM (VALUES (1, 'FN (Rejected_NotRevoked)'), (2, 'TN (Revoked_And_Rej…"
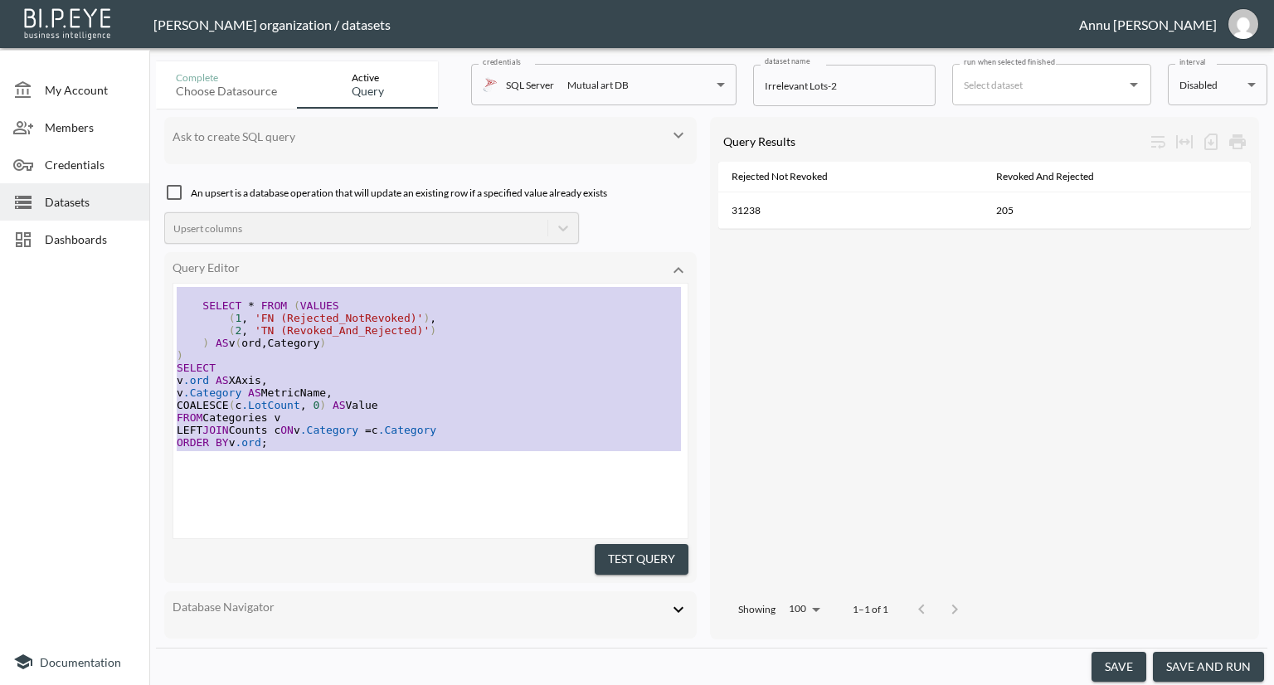
drag, startPoint x: 267, startPoint y: 422, endPoint x: 163, endPoint y: 190, distance: 254.4
click at [164, 223] on div "Ask to create SQL query An upsert is a database operation that will update an e…" at bounding box center [430, 378] width 533 height 523
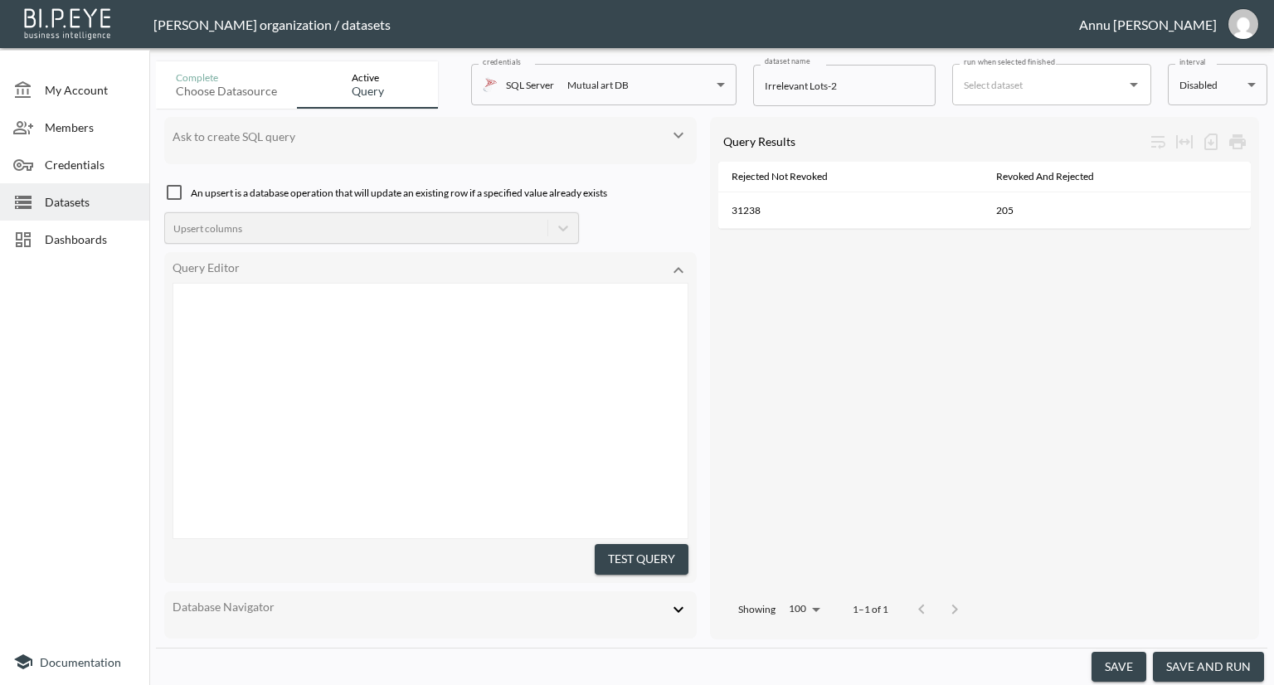
scroll to position [19, 0]
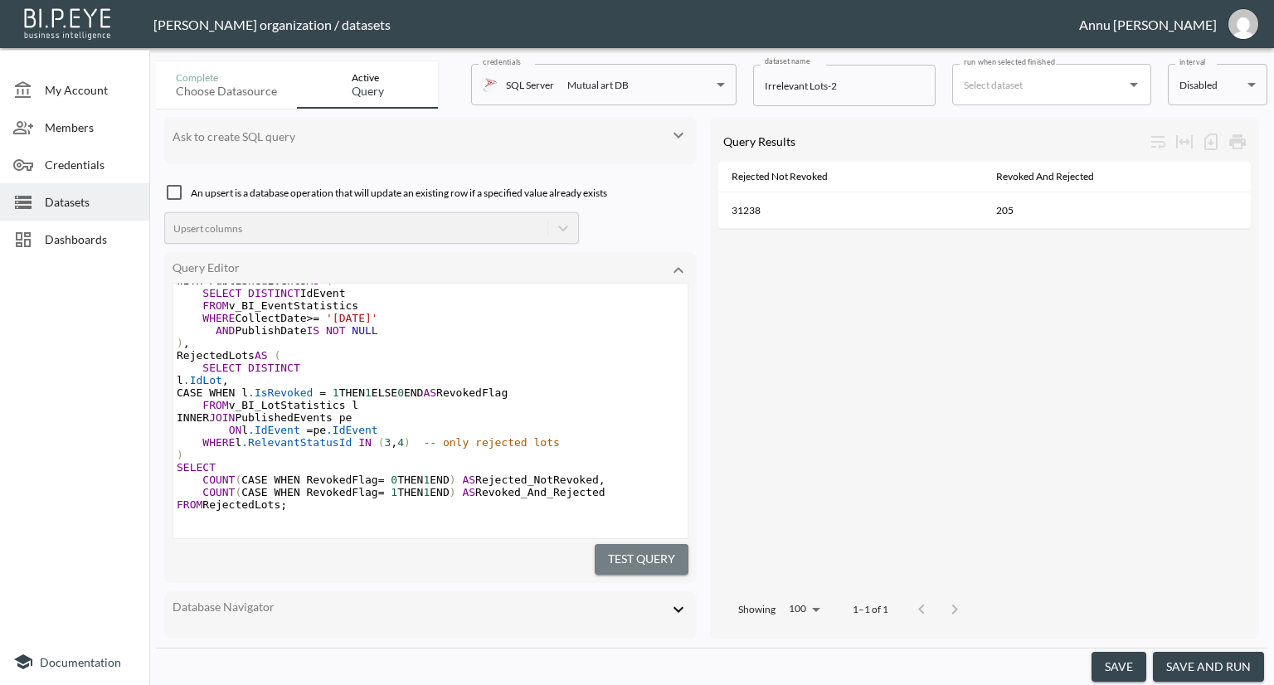
click at [651, 552] on button "Test Query" at bounding box center [642, 559] width 94 height 31
click at [1205, 660] on button "save and run" at bounding box center [1208, 667] width 111 height 31
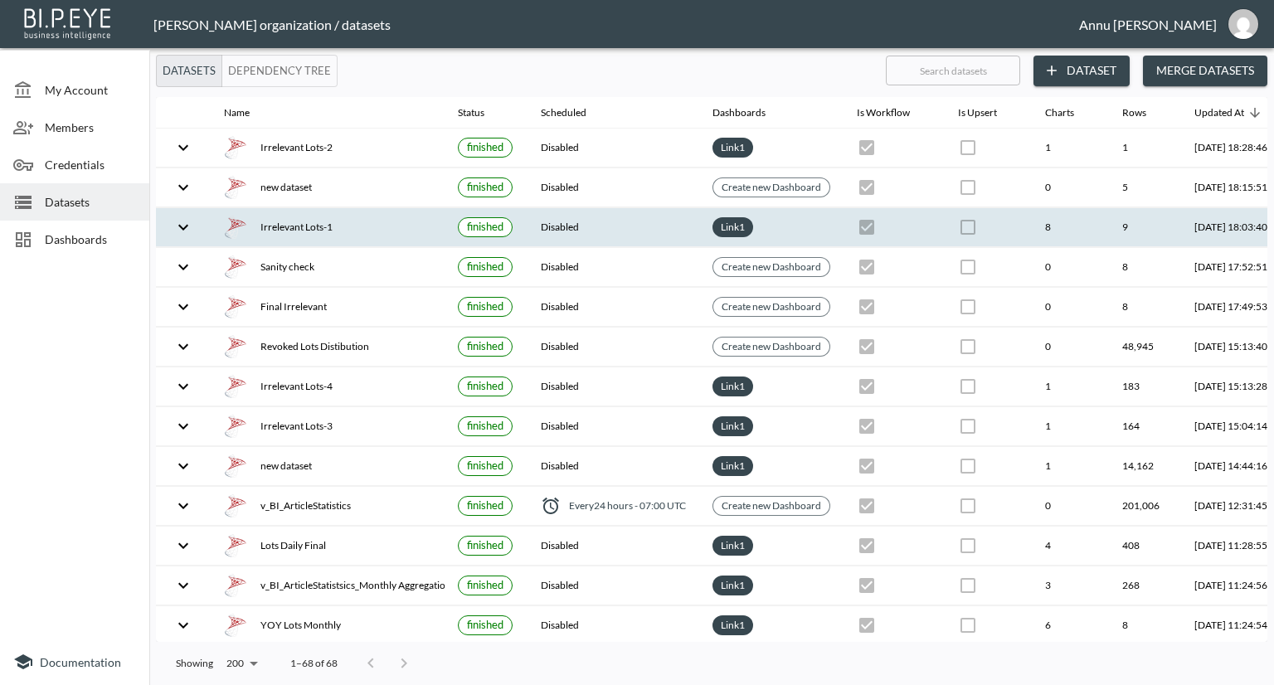
click at [421, 217] on div "Irrelevant Lots-1" at bounding box center [327, 227] width 207 height 23
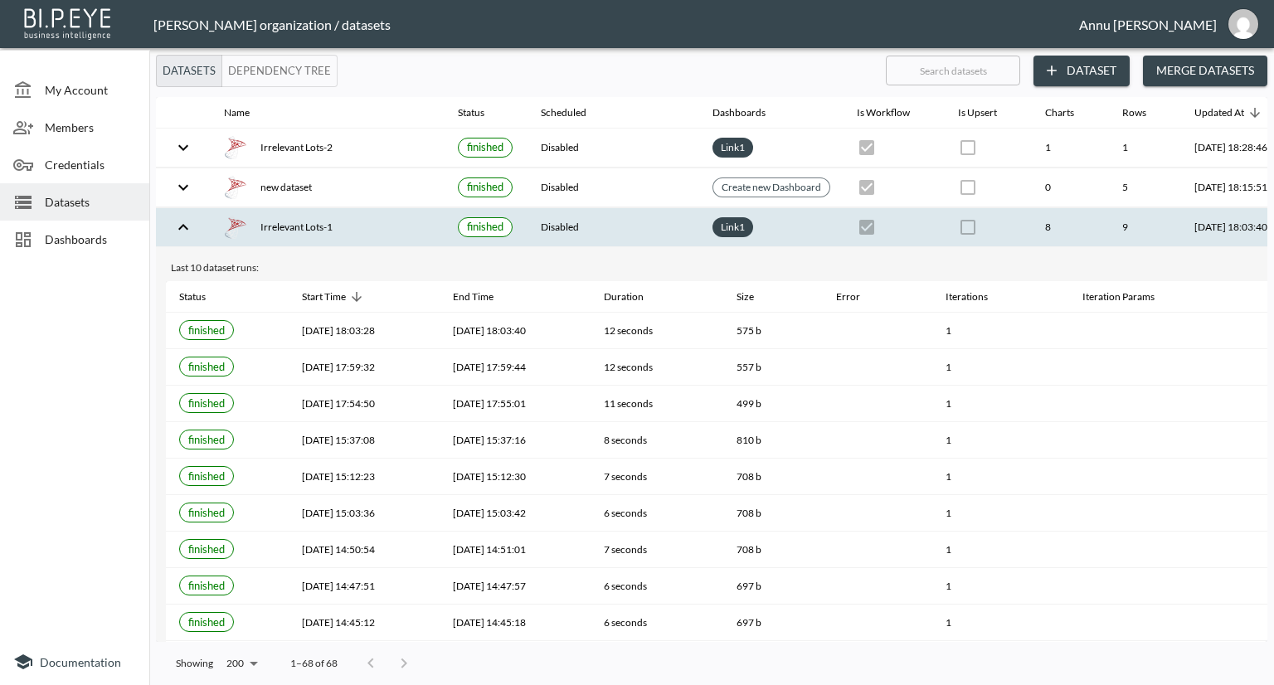
click at [359, 223] on div "Irrelevant Lots-1" at bounding box center [327, 227] width 207 height 23
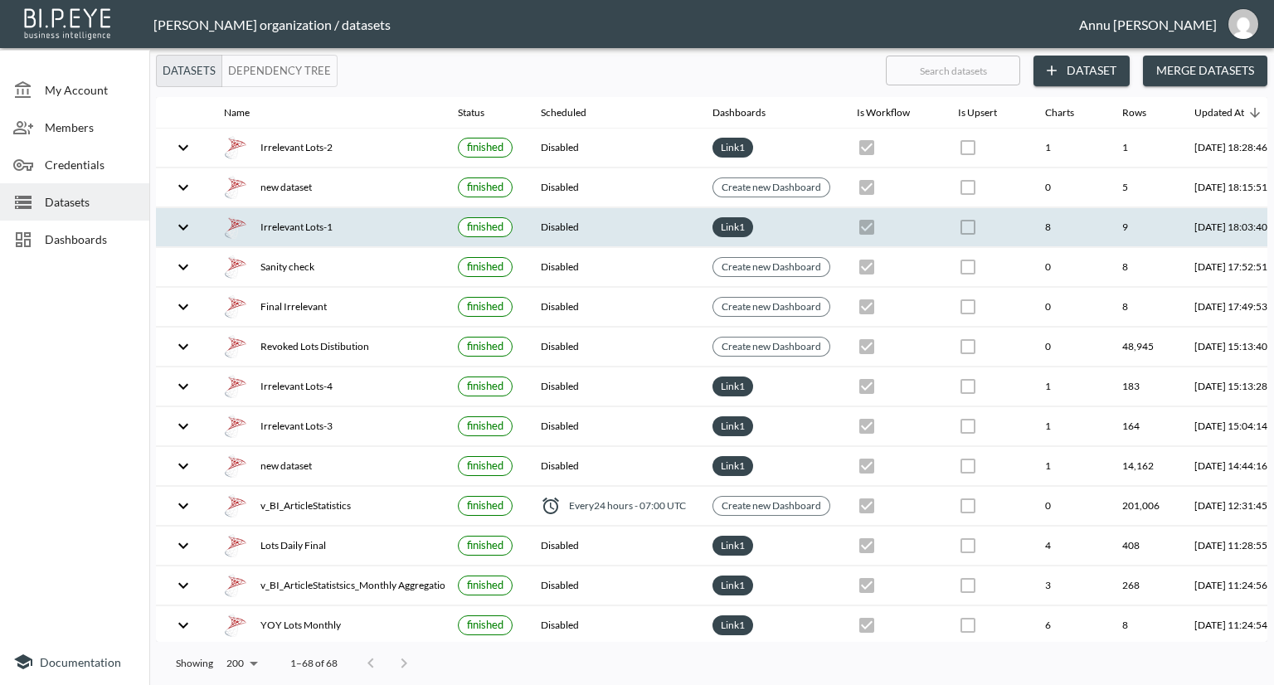
click at [357, 224] on div "Irrelevant Lots-1" at bounding box center [327, 227] width 207 height 23
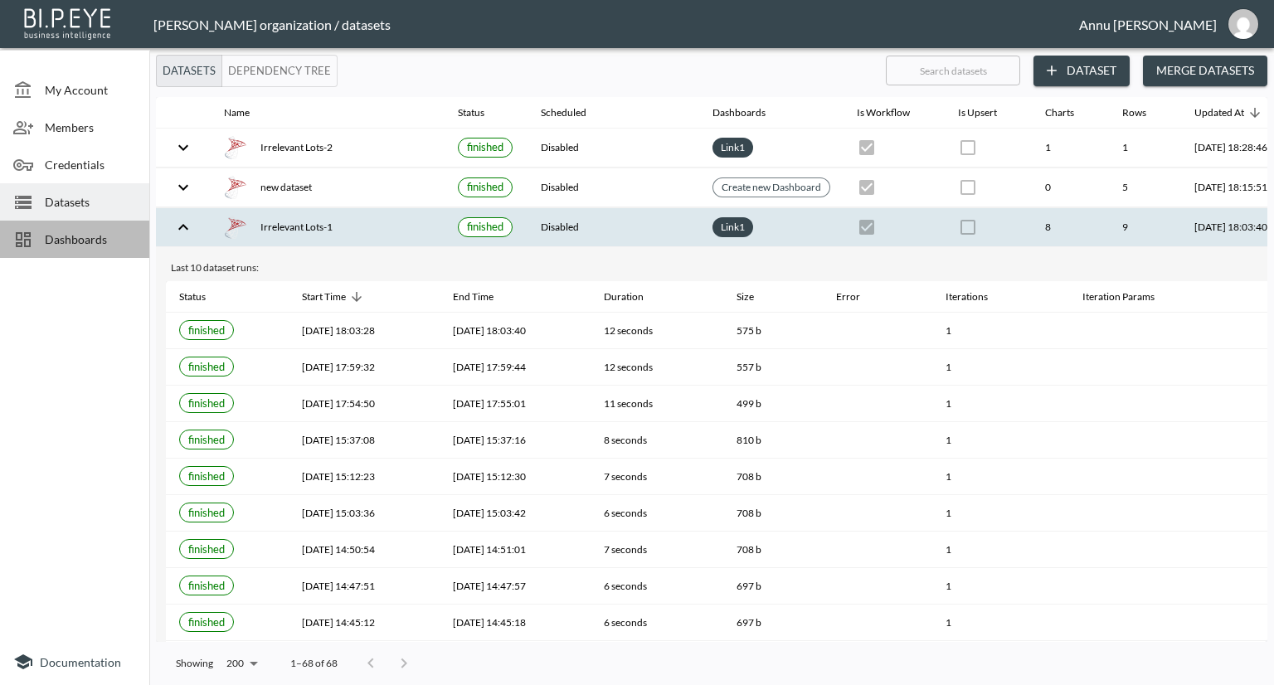
click at [96, 236] on span "Dashboards" at bounding box center [90, 239] width 91 height 17
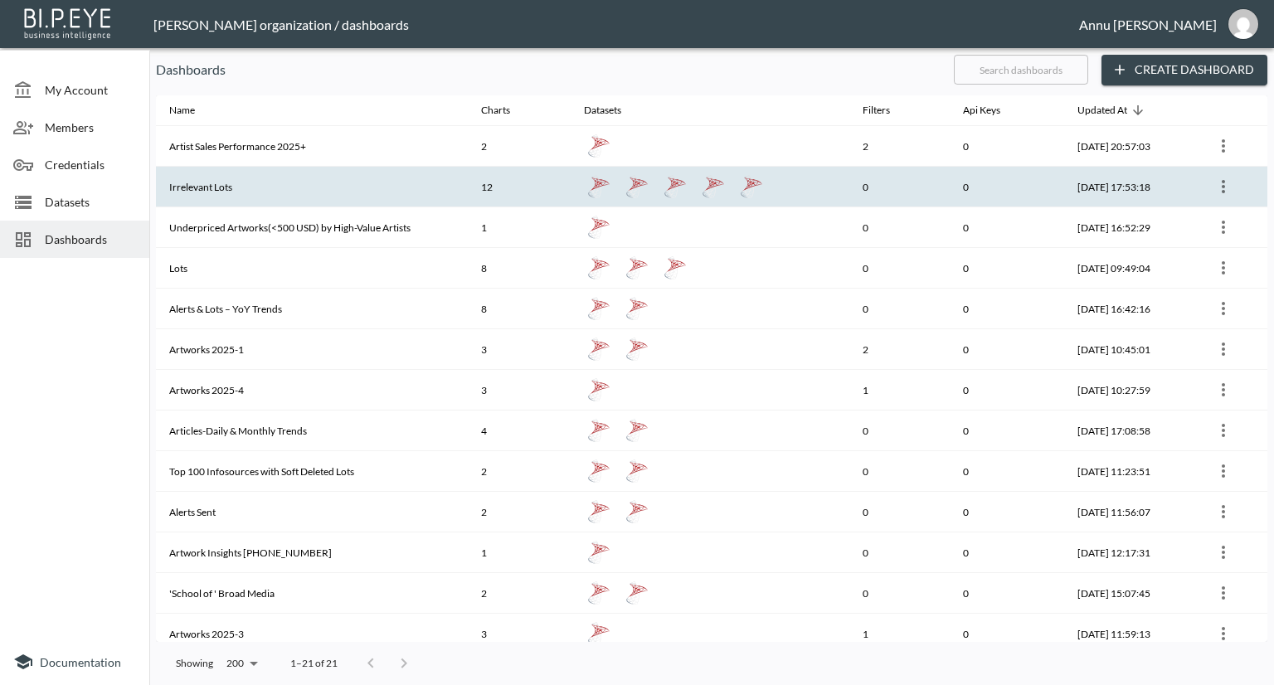
click at [236, 190] on th "Irrelevant Lots" at bounding box center [312, 187] width 312 height 41
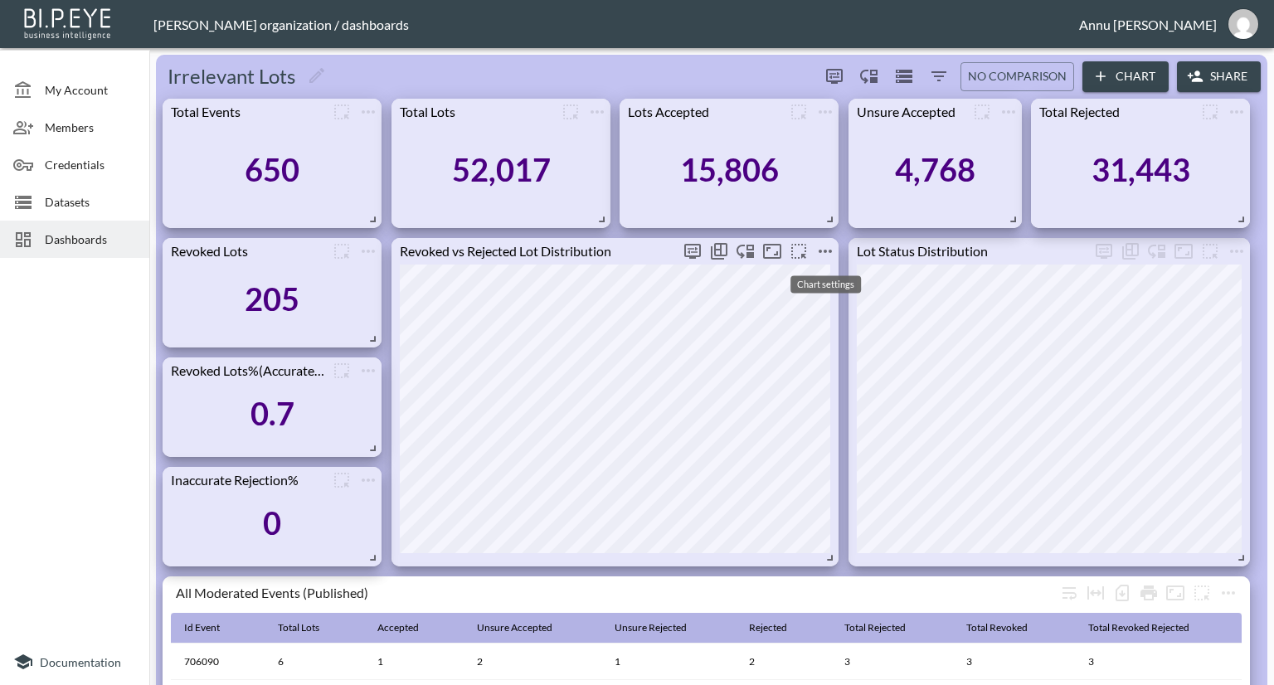
click at [833, 246] on icon "more" at bounding box center [826, 251] width 20 height 20
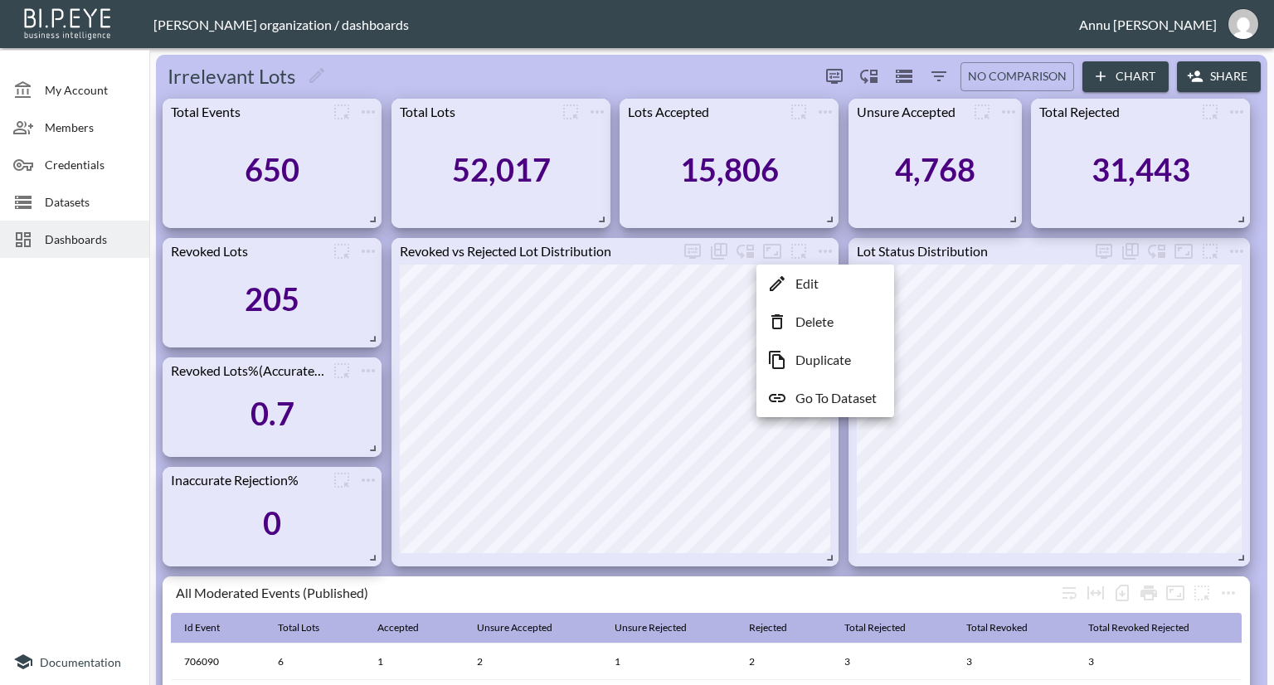
click at [811, 394] on p "Go To Dataset" at bounding box center [836, 398] width 81 height 20
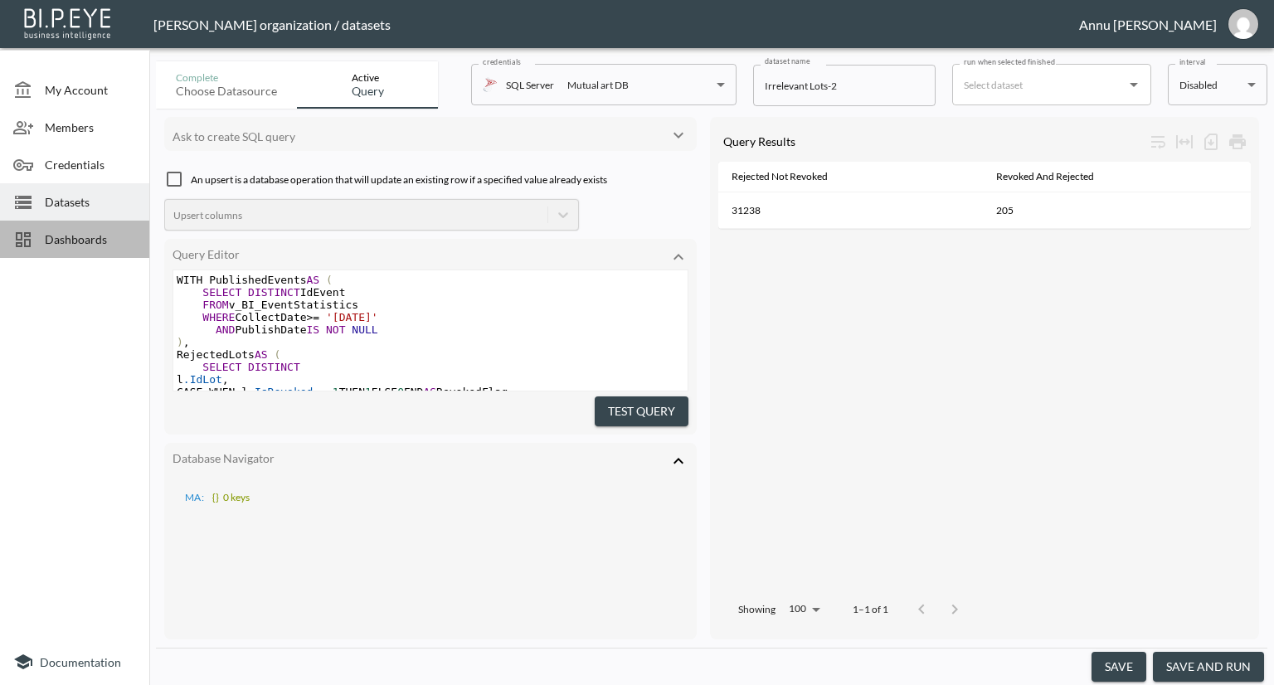
click at [90, 240] on span "Dashboards" at bounding box center [90, 239] width 91 height 17
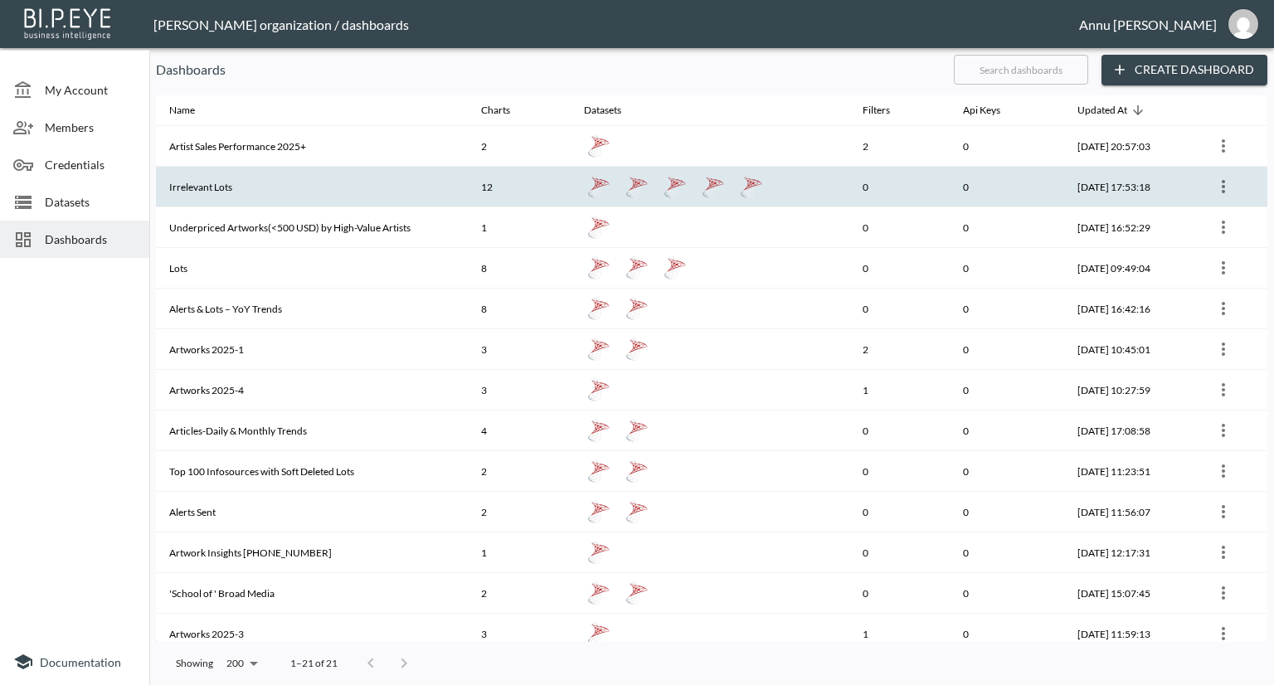
click at [292, 192] on th "Irrelevant Lots" at bounding box center [312, 187] width 312 height 41
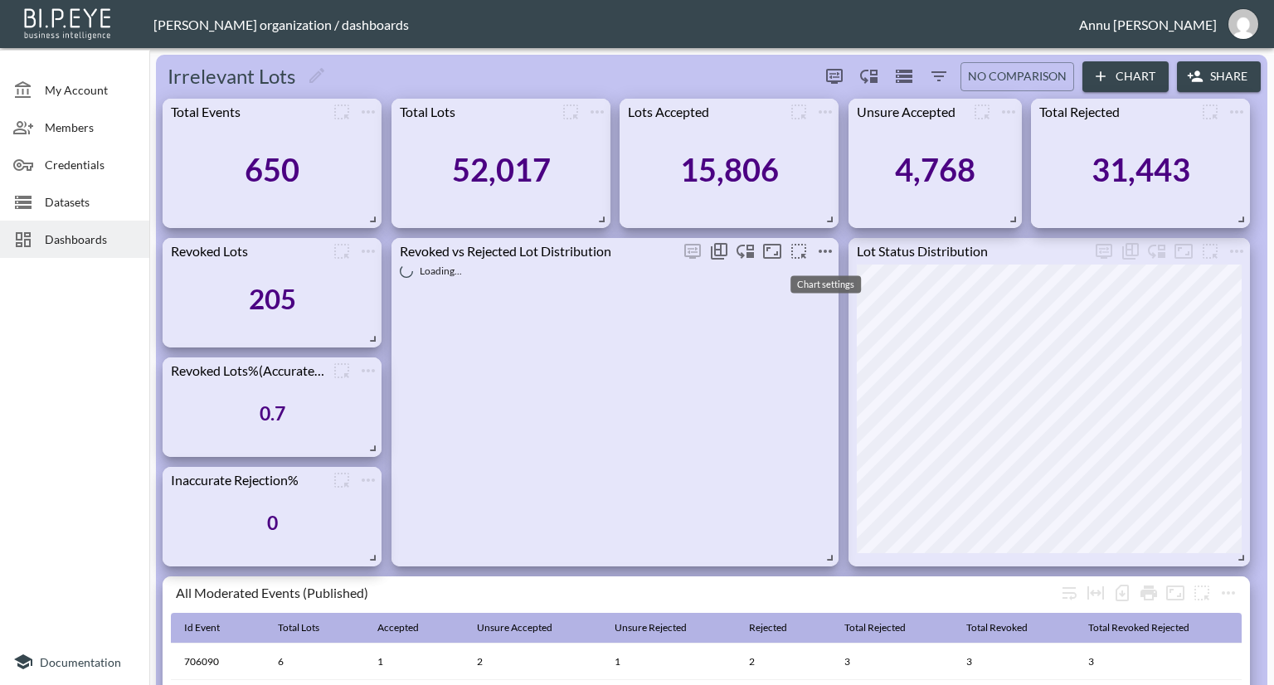
click at [830, 248] on icon "more" at bounding box center [826, 251] width 20 height 20
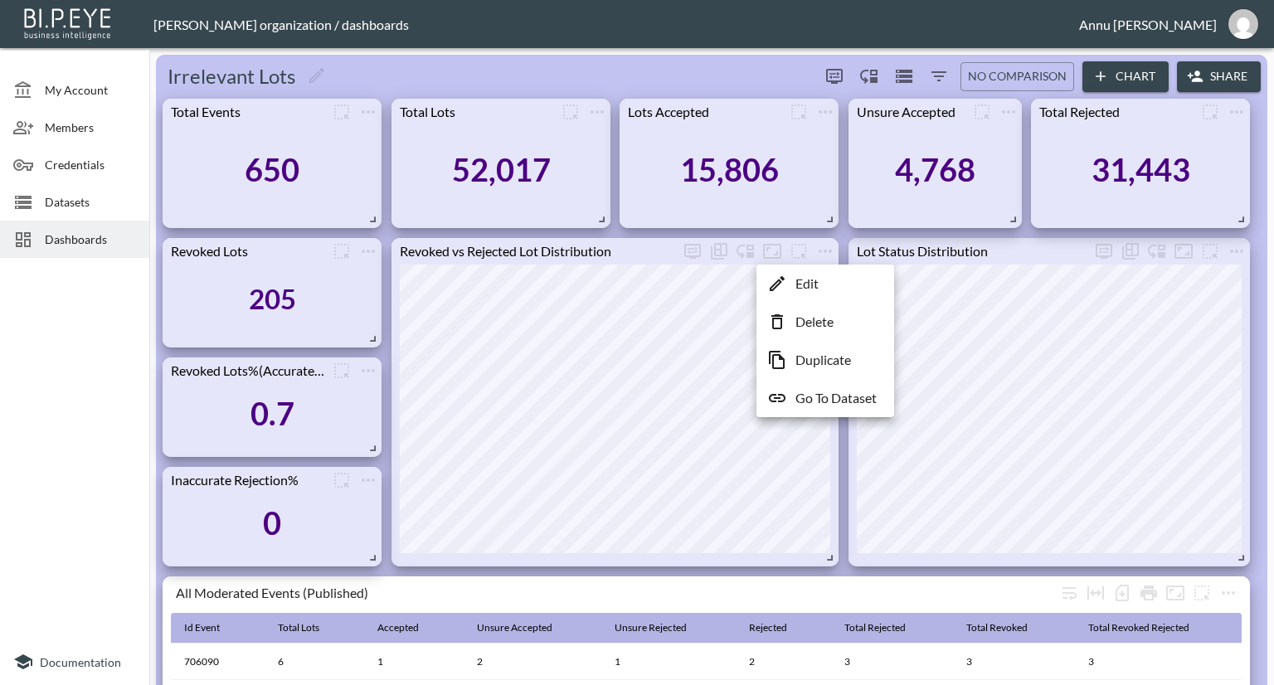
click at [816, 281] on p "Edit" at bounding box center [807, 284] width 23 height 20
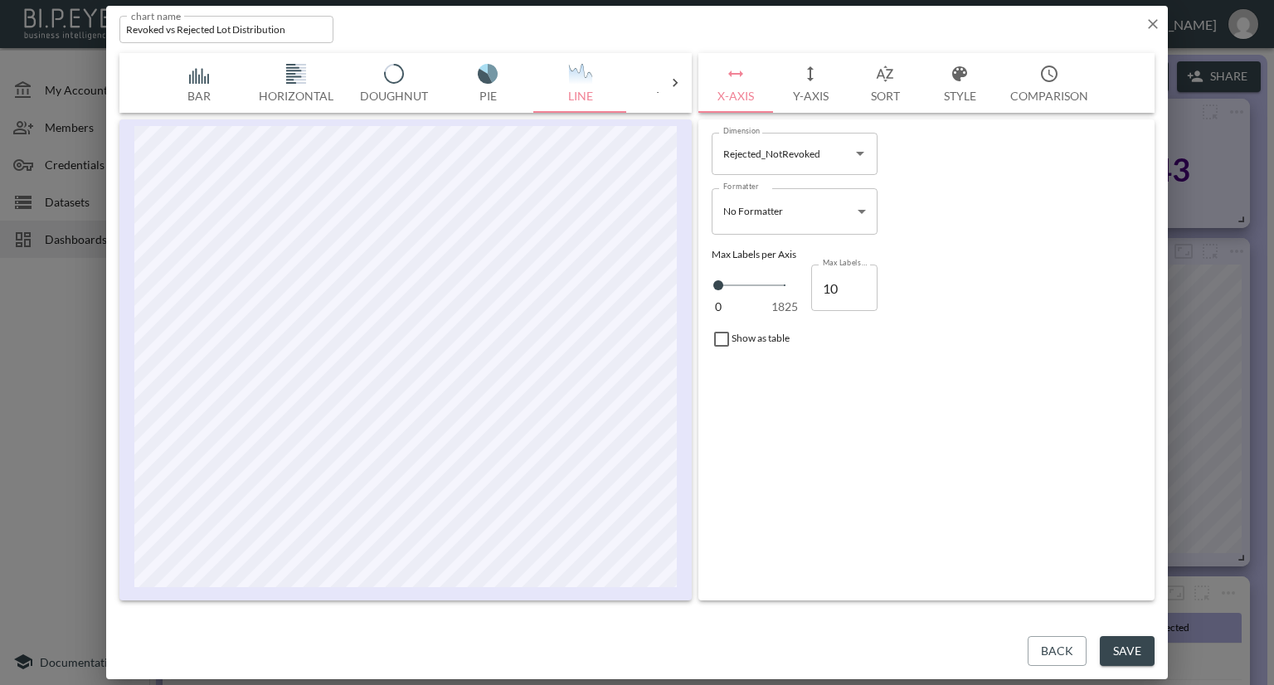
click at [862, 160] on icon "Open" at bounding box center [860, 154] width 20 height 20
click at [941, 217] on div "Formatter No Formatter No Formatter Formatter" at bounding box center [926, 212] width 443 height 60
click at [1151, 16] on div "chart name Revoked vs Rejected Lot Distribution chart name" at bounding box center [637, 26] width 1062 height 41
drag, startPoint x: 1151, startPoint y: 25, endPoint x: 1144, endPoint y: 34, distance: 11.3
click at [1152, 26] on icon "button" at bounding box center [1153, 24] width 10 height 10
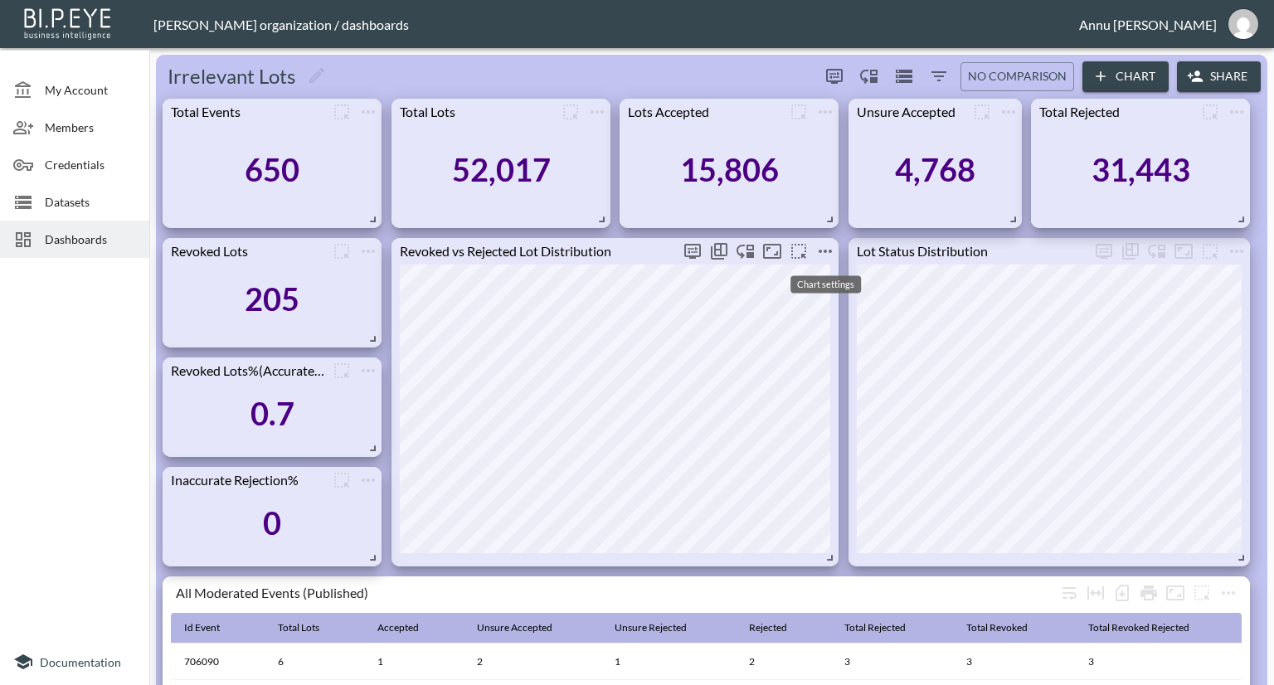
click at [832, 250] on icon "more" at bounding box center [826, 251] width 20 height 20
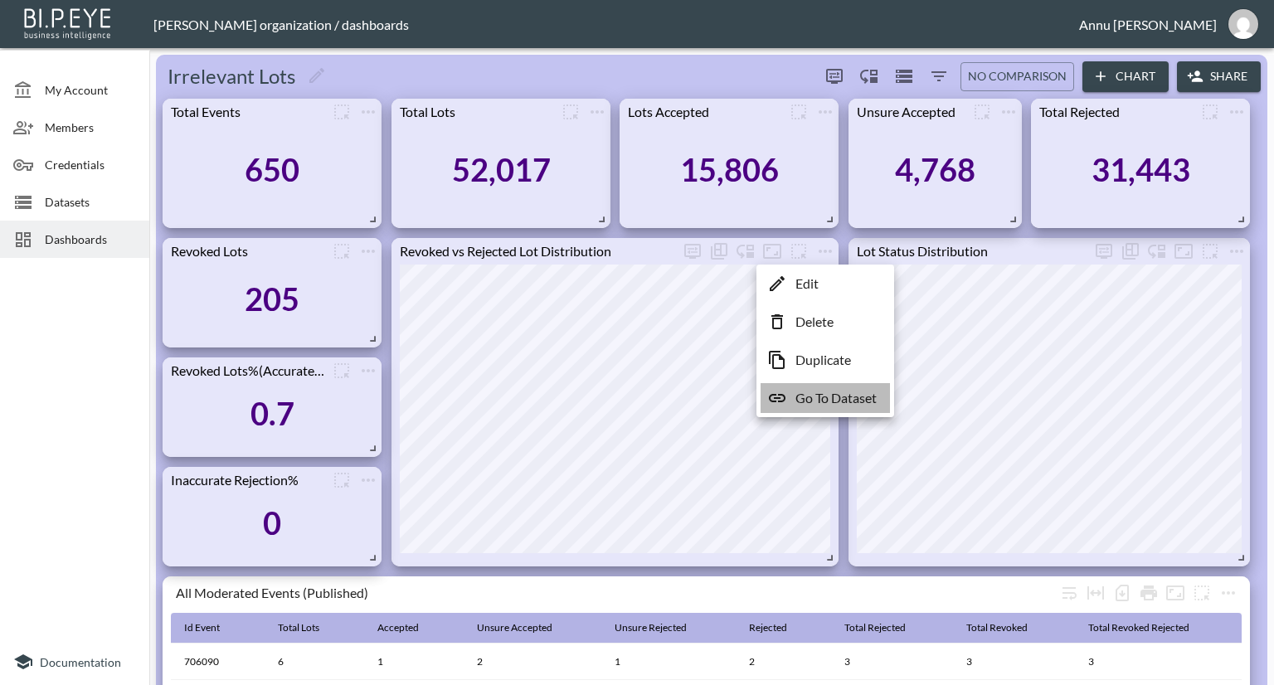
click at [827, 391] on p "Go To Dataset" at bounding box center [836, 398] width 81 height 20
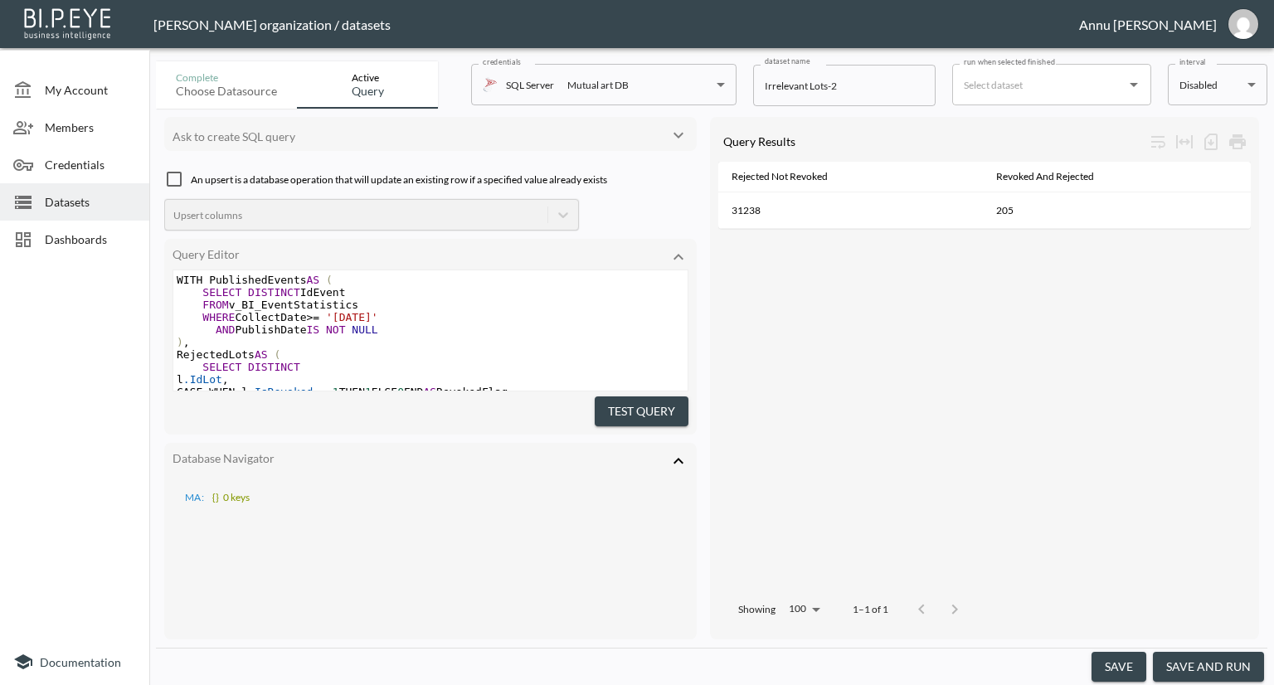
click at [677, 459] on icon at bounding box center [679, 461] width 20 height 20
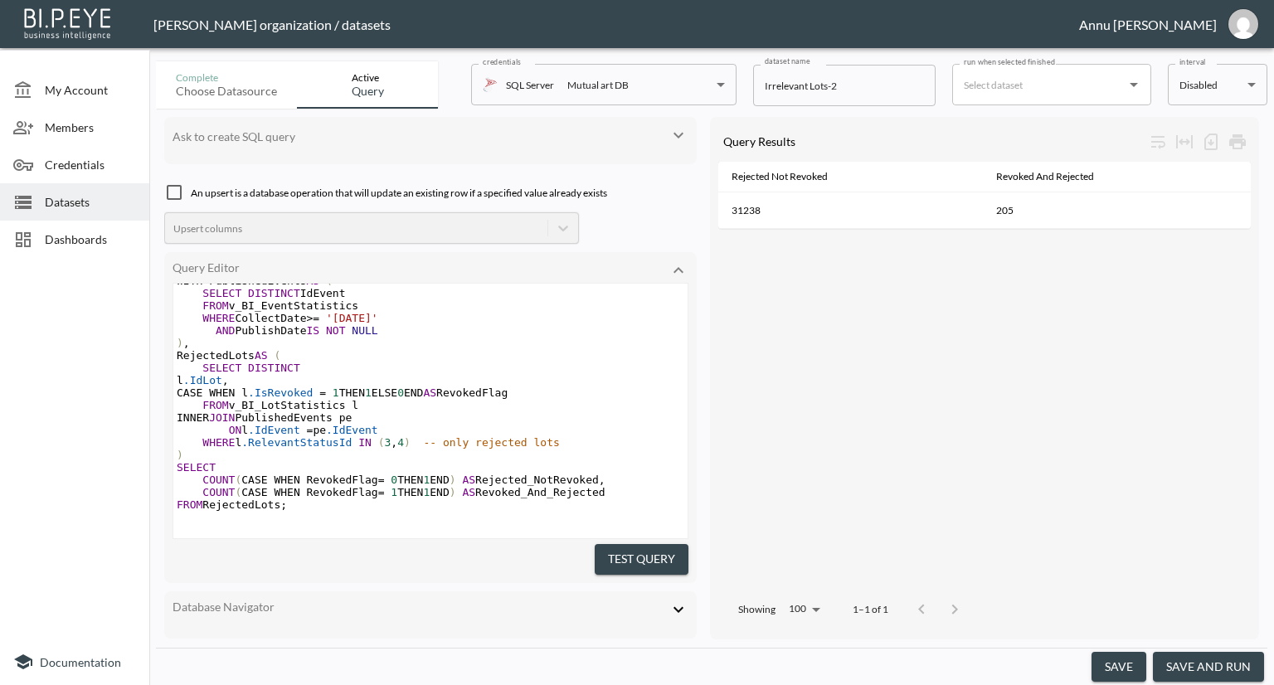
scroll to position [33, 0]
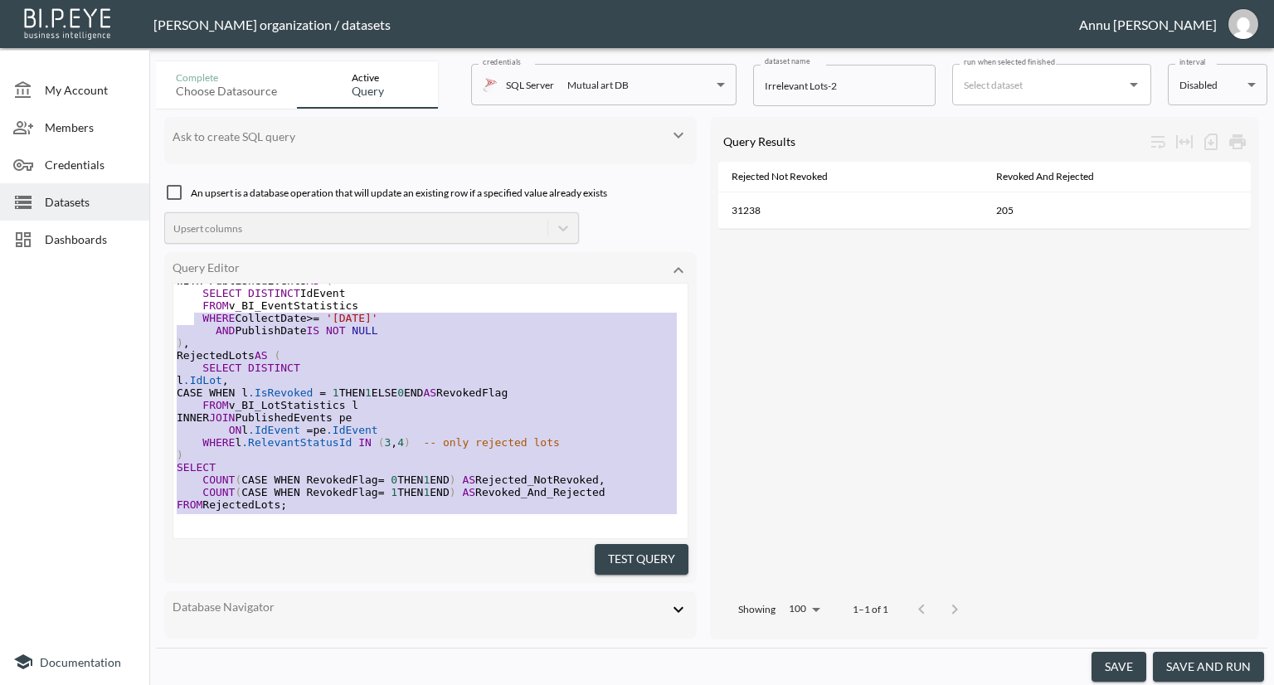
type textarea "WITH PublishedEvents AS ( SELECT DISTINCT IdEvent FROM v_BI_EventStatistics WHE…"
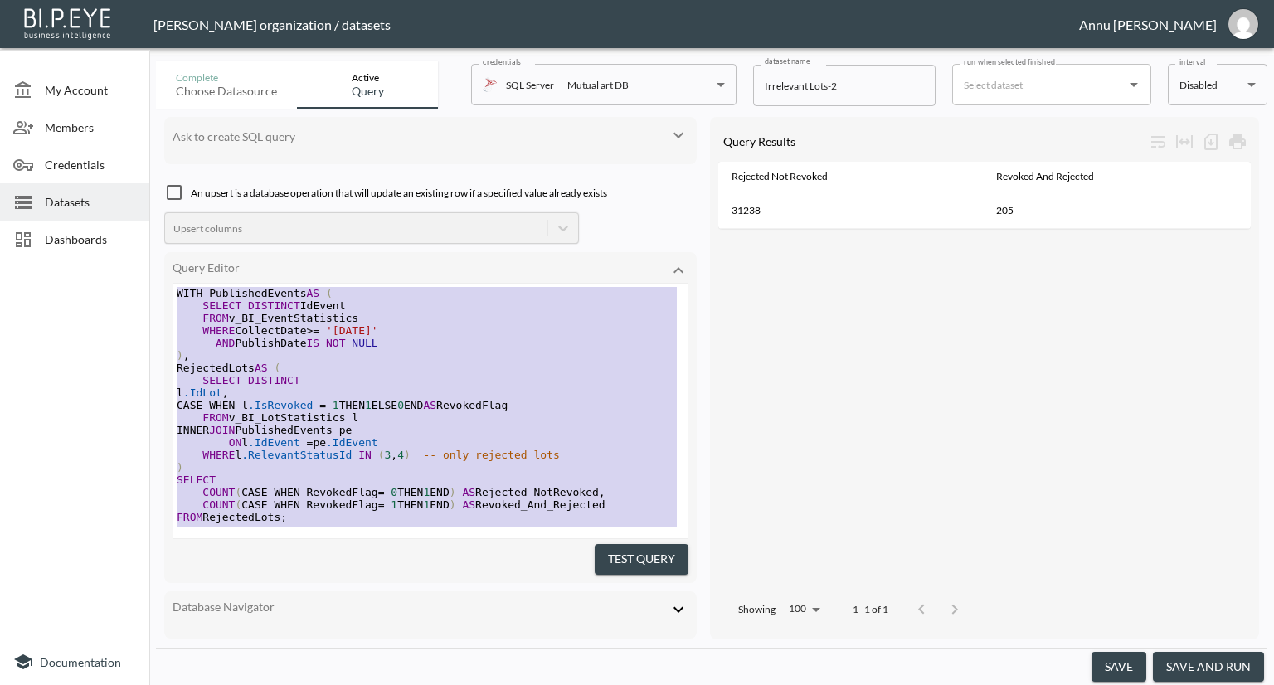
drag, startPoint x: 292, startPoint y: 496, endPoint x: 173, endPoint y: 203, distance: 316.0
click at [173, 205] on div "Ask to create SQL query An upsert is a database operation that will update an e…" at bounding box center [430, 378] width 533 height 523
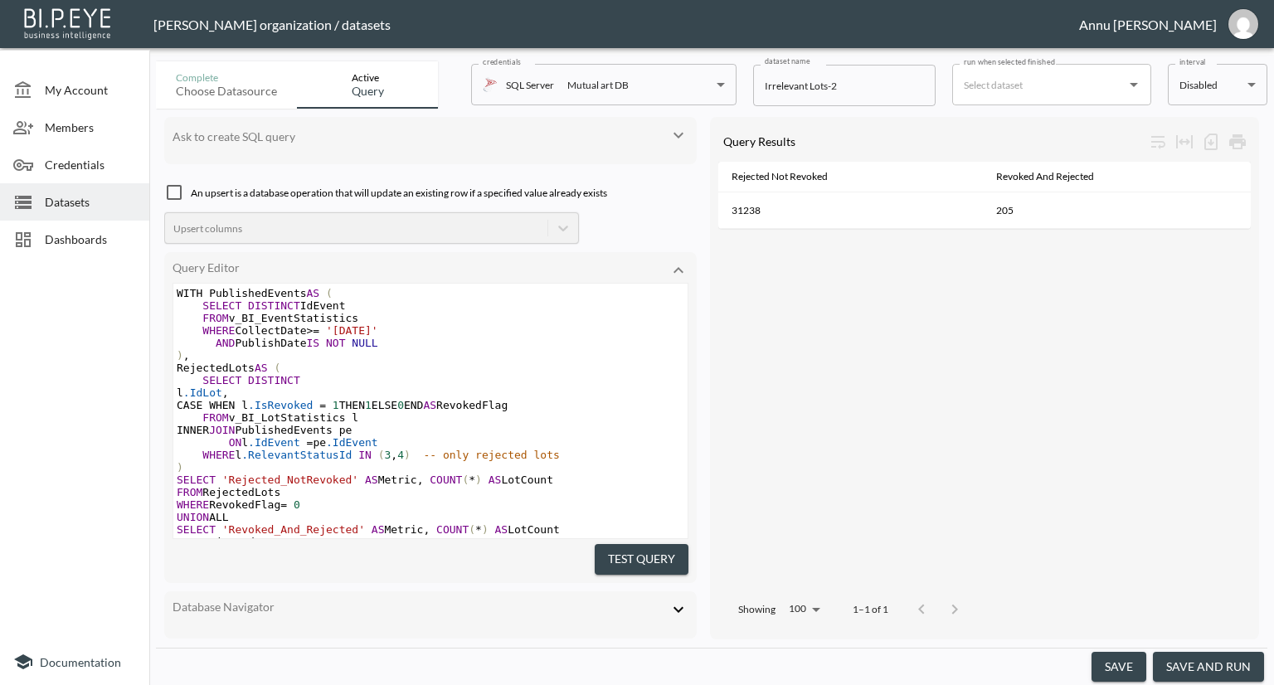
scroll to position [56, 0]
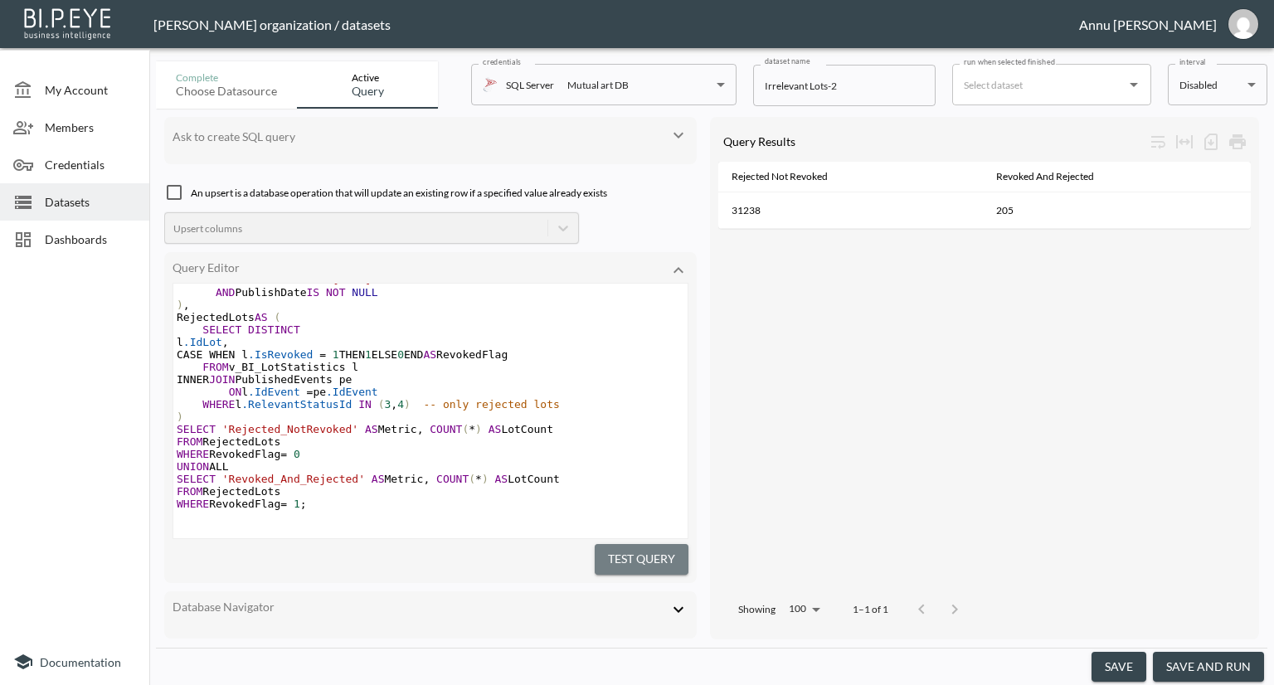
drag, startPoint x: 631, startPoint y: 547, endPoint x: 704, endPoint y: 502, distance: 85.7
click at [631, 545] on button "Test Query" at bounding box center [642, 559] width 94 height 31
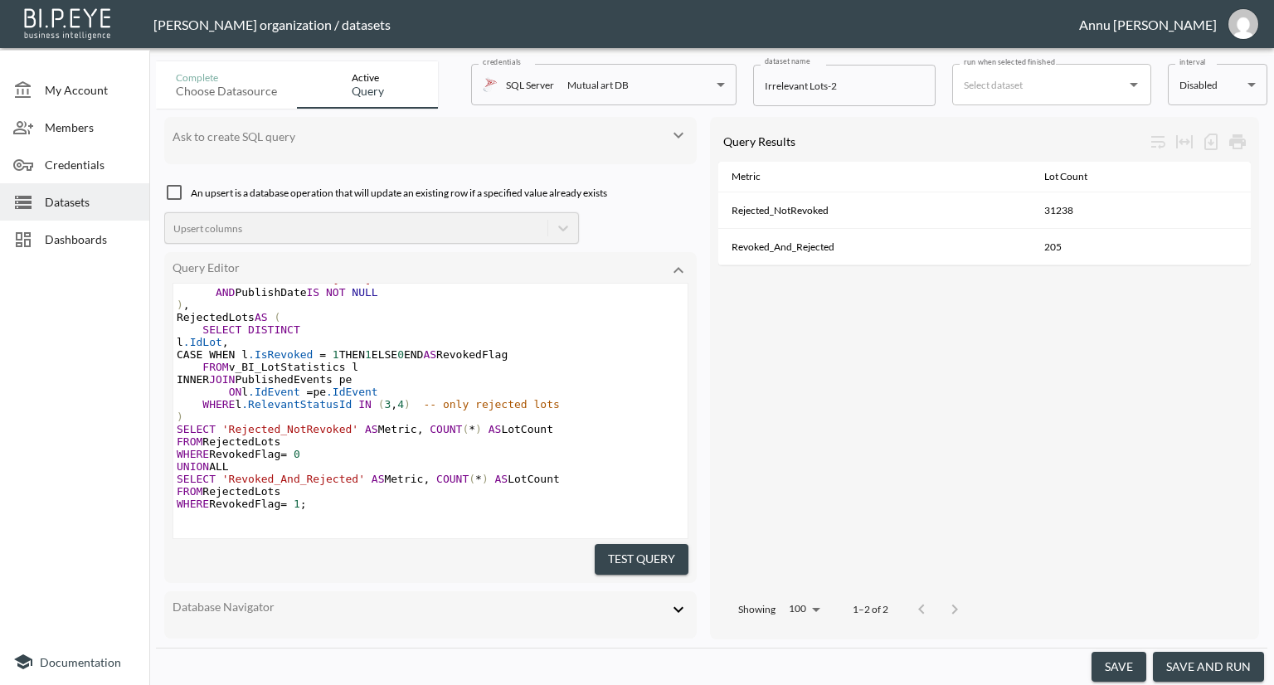
click at [1210, 653] on button "save and run" at bounding box center [1208, 667] width 111 height 31
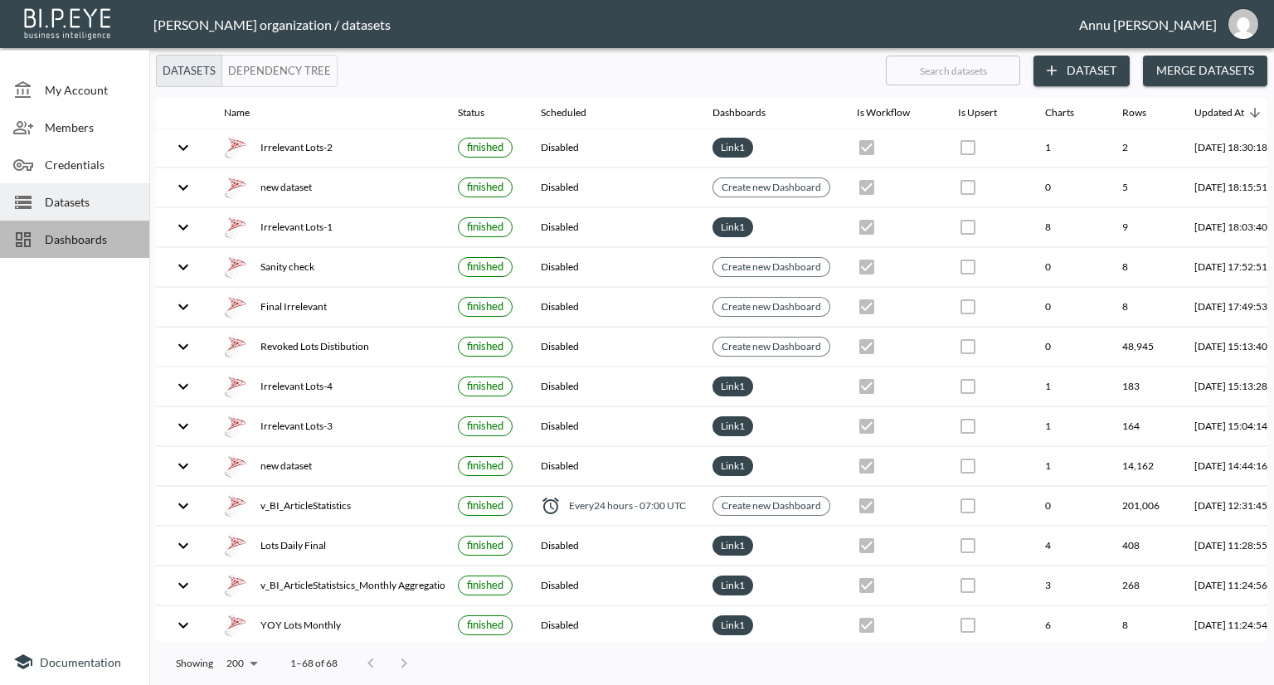
click at [99, 233] on span "Dashboards" at bounding box center [90, 239] width 91 height 17
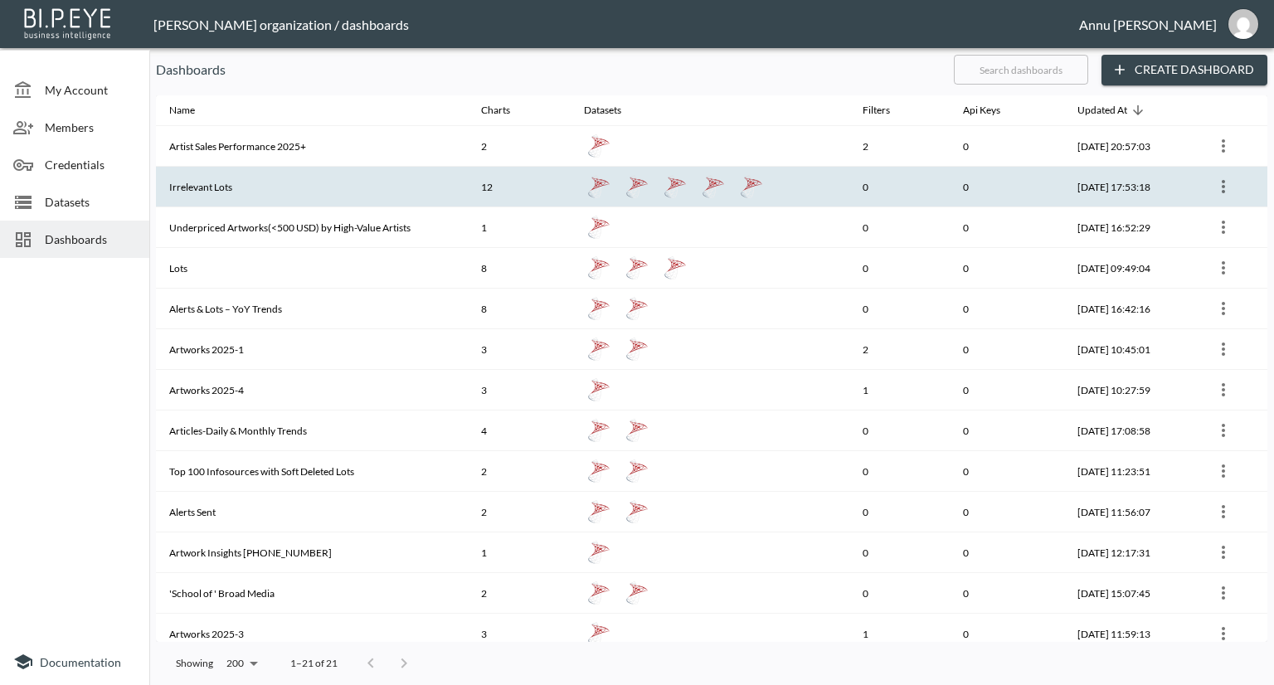
click at [231, 183] on th "Irrelevant Lots" at bounding box center [312, 187] width 312 height 41
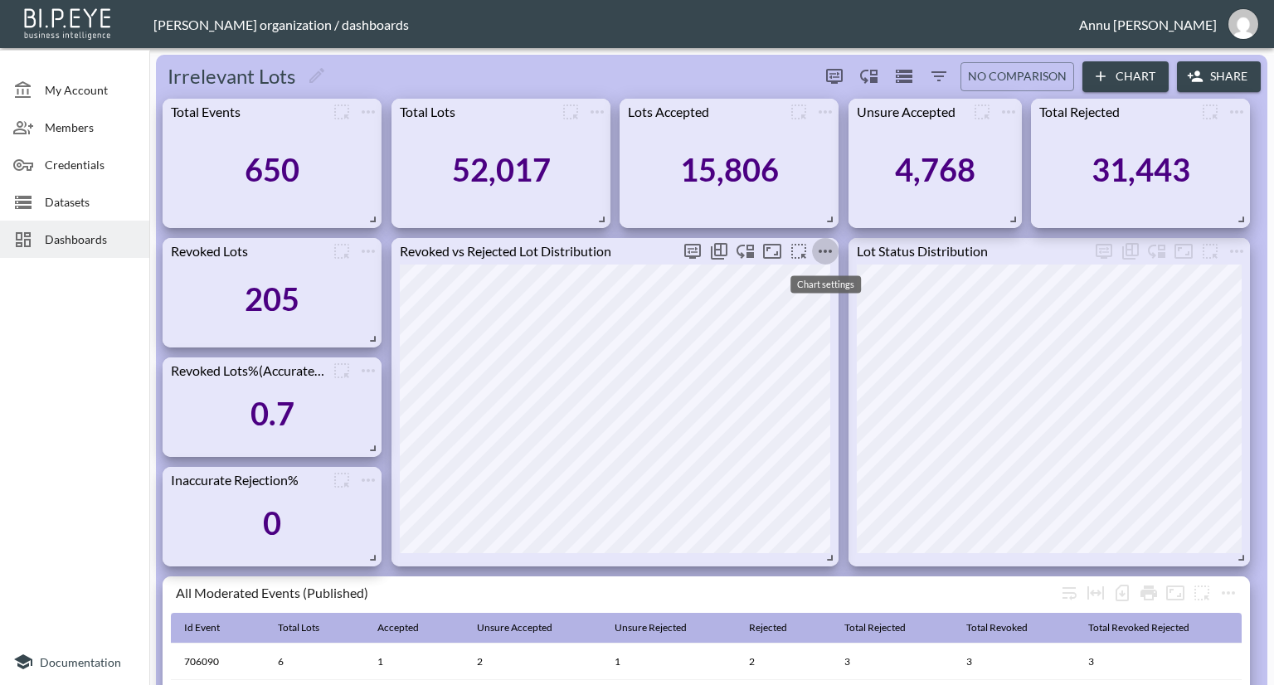
click at [823, 251] on icon "more" at bounding box center [826, 251] width 20 height 20
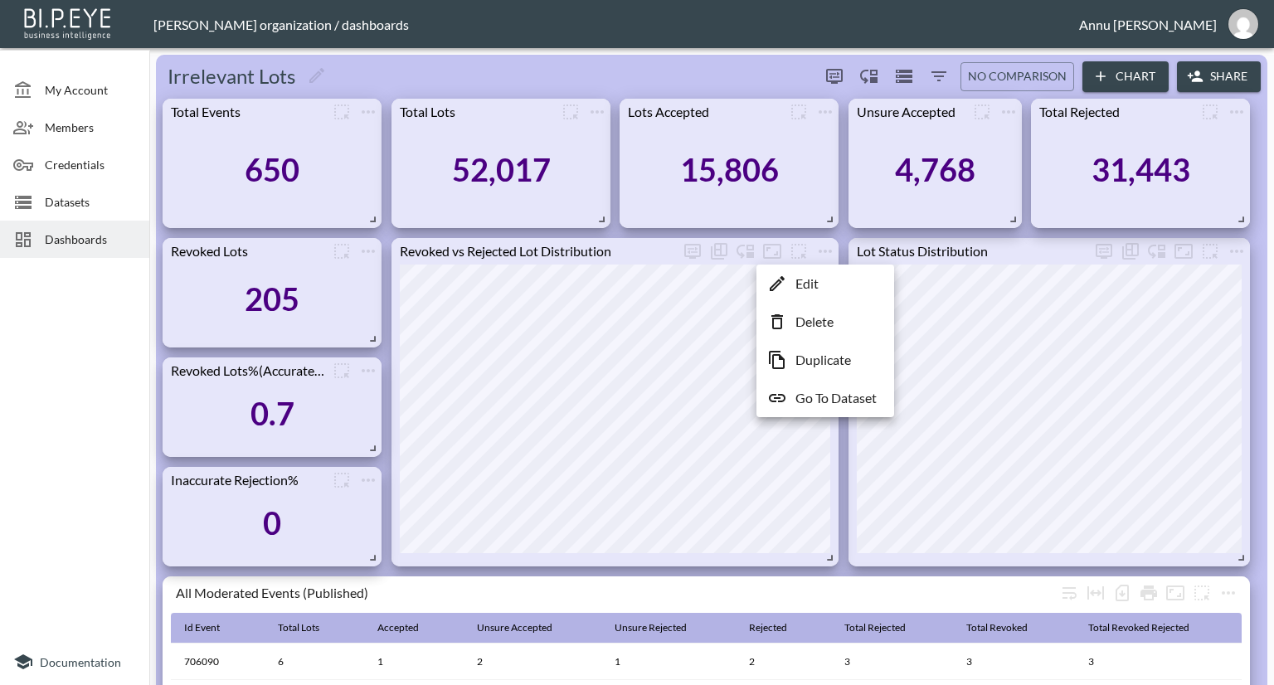
click at [813, 290] on p "Edit" at bounding box center [807, 284] width 23 height 20
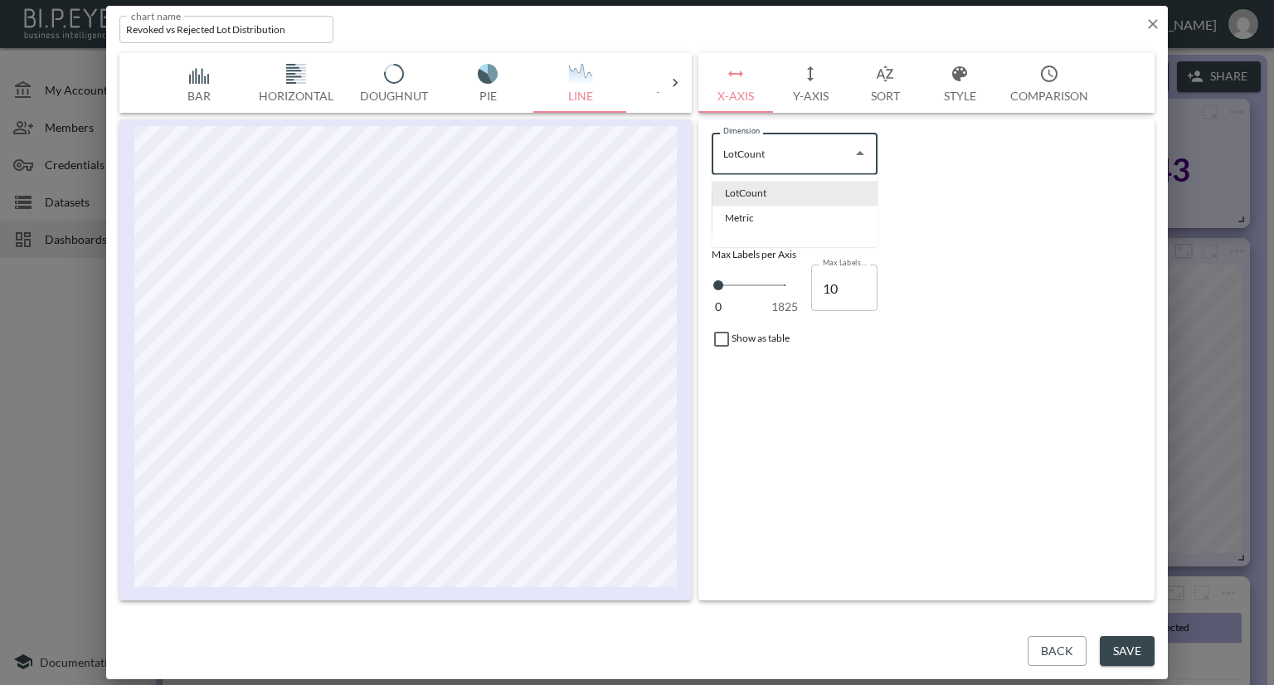
click at [796, 153] on input "LotCount" at bounding box center [782, 153] width 126 height 27
click at [762, 217] on li "Metric" at bounding box center [795, 218] width 166 height 25
type input "Metric"
click at [1110, 643] on button "Save" at bounding box center [1127, 651] width 55 height 31
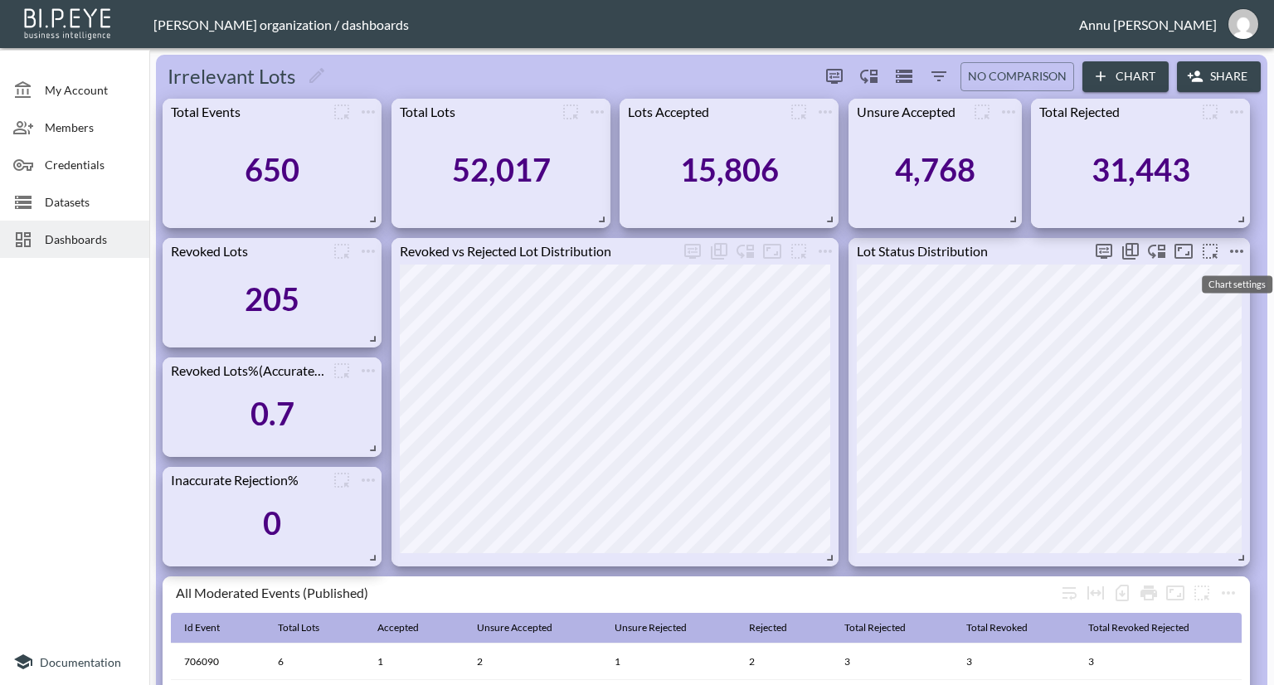
click at [1244, 249] on icon "more" at bounding box center [1237, 251] width 20 height 20
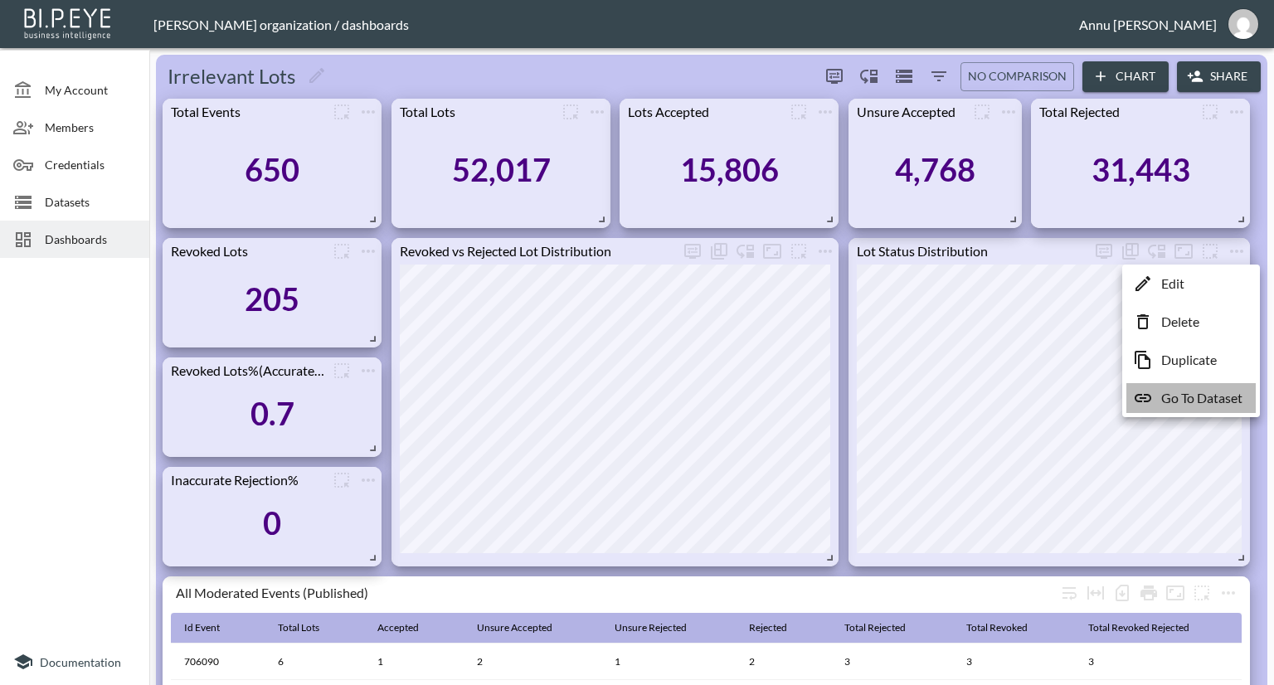
click at [1198, 396] on p "Go To Dataset" at bounding box center [1202, 398] width 81 height 20
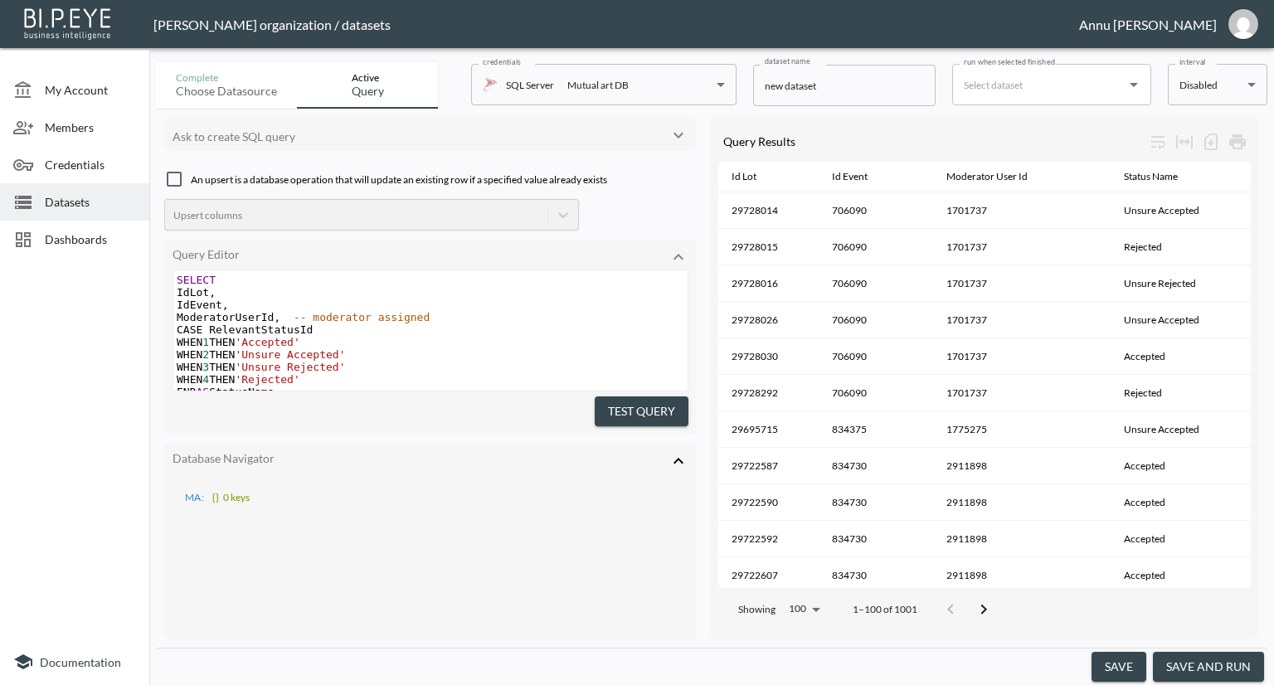
click at [95, 197] on span "Datasets" at bounding box center [90, 201] width 91 height 17
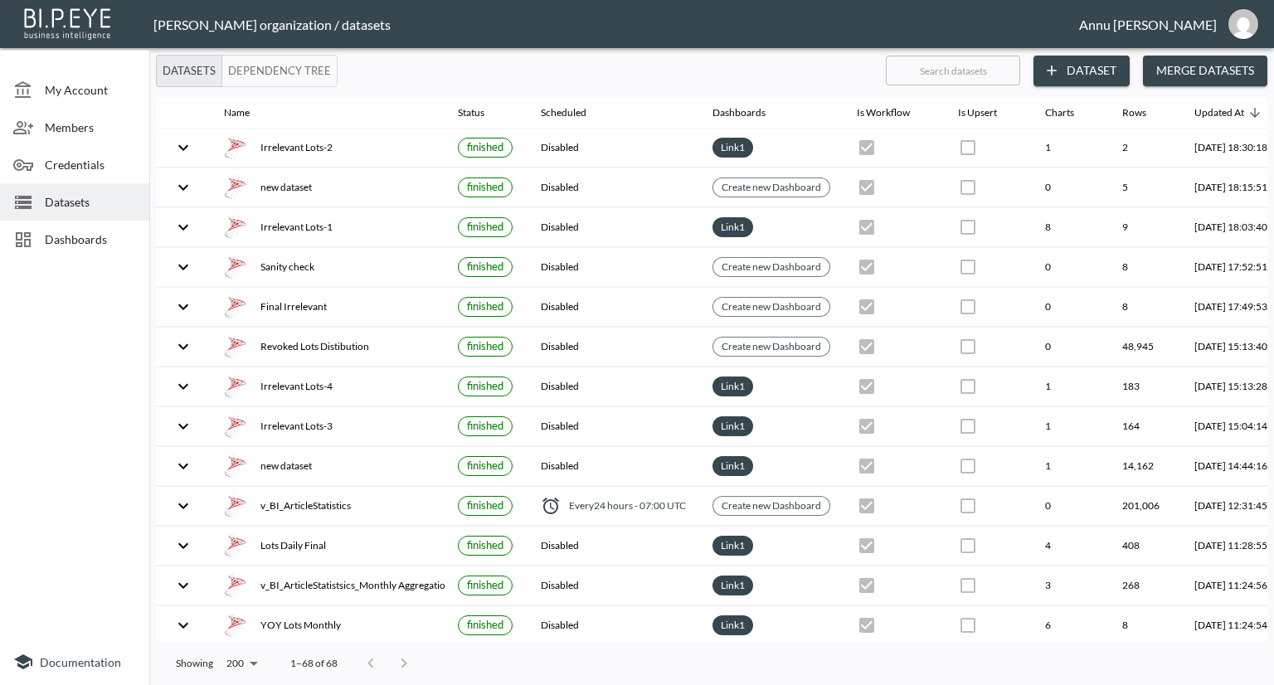
click at [93, 243] on span "Dashboards" at bounding box center [90, 239] width 91 height 17
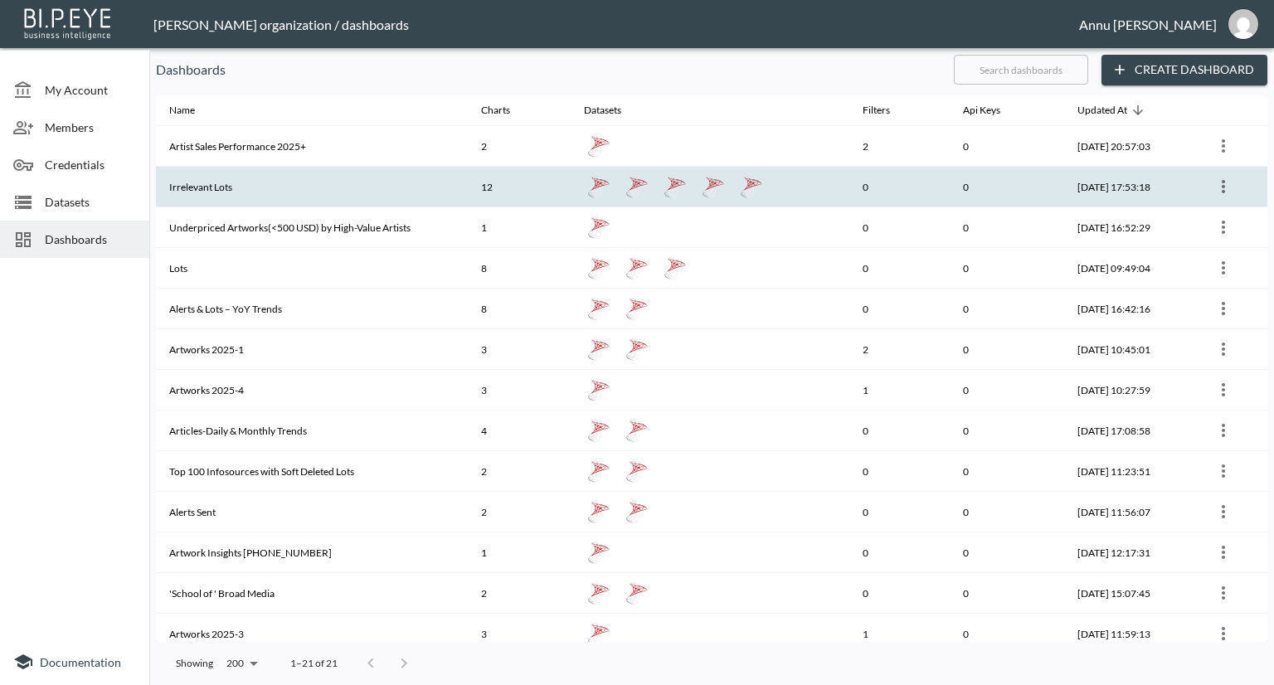
click at [219, 187] on th "Irrelevant Lots" at bounding box center [312, 187] width 312 height 41
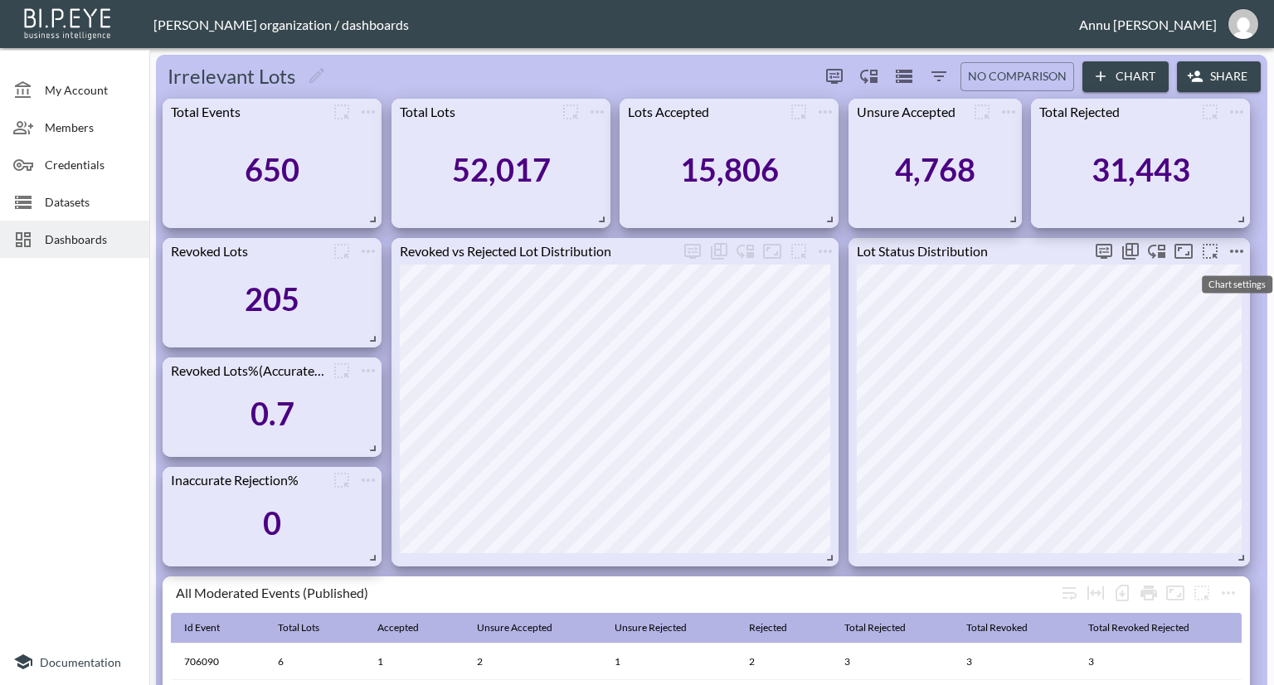
click at [1231, 250] on icon "more" at bounding box center [1236, 251] width 13 height 3
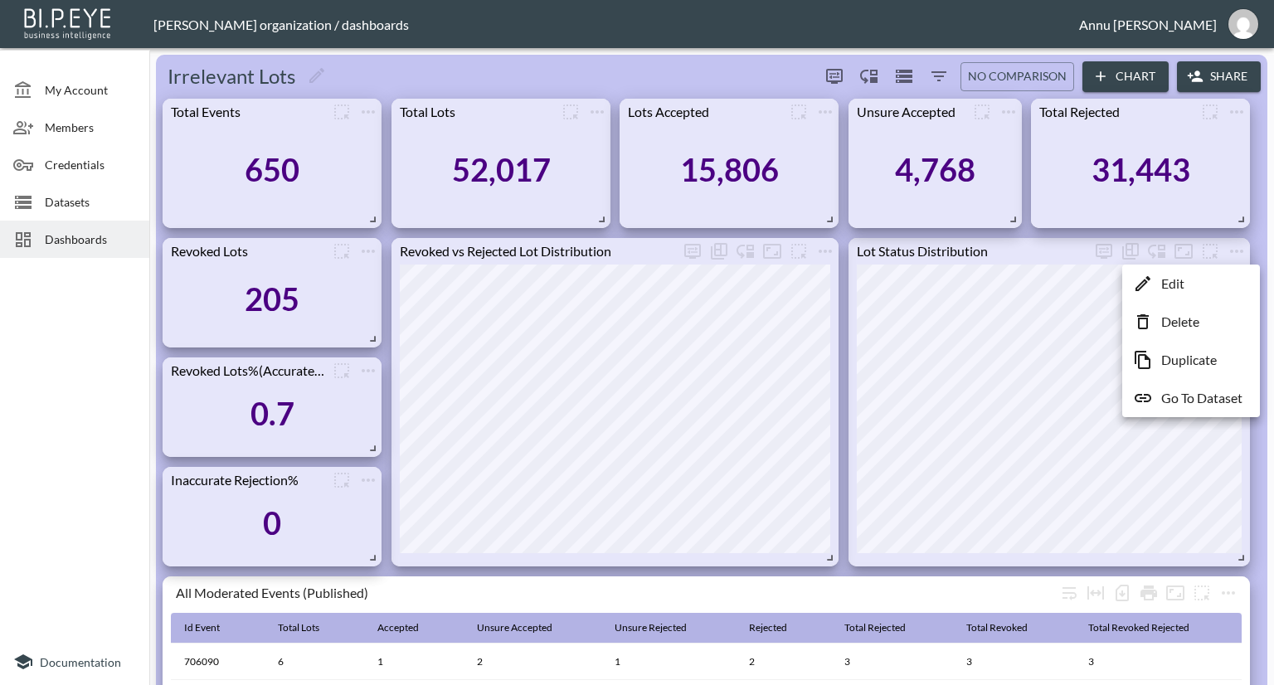
click at [1207, 394] on p "Go To Dataset" at bounding box center [1202, 398] width 81 height 20
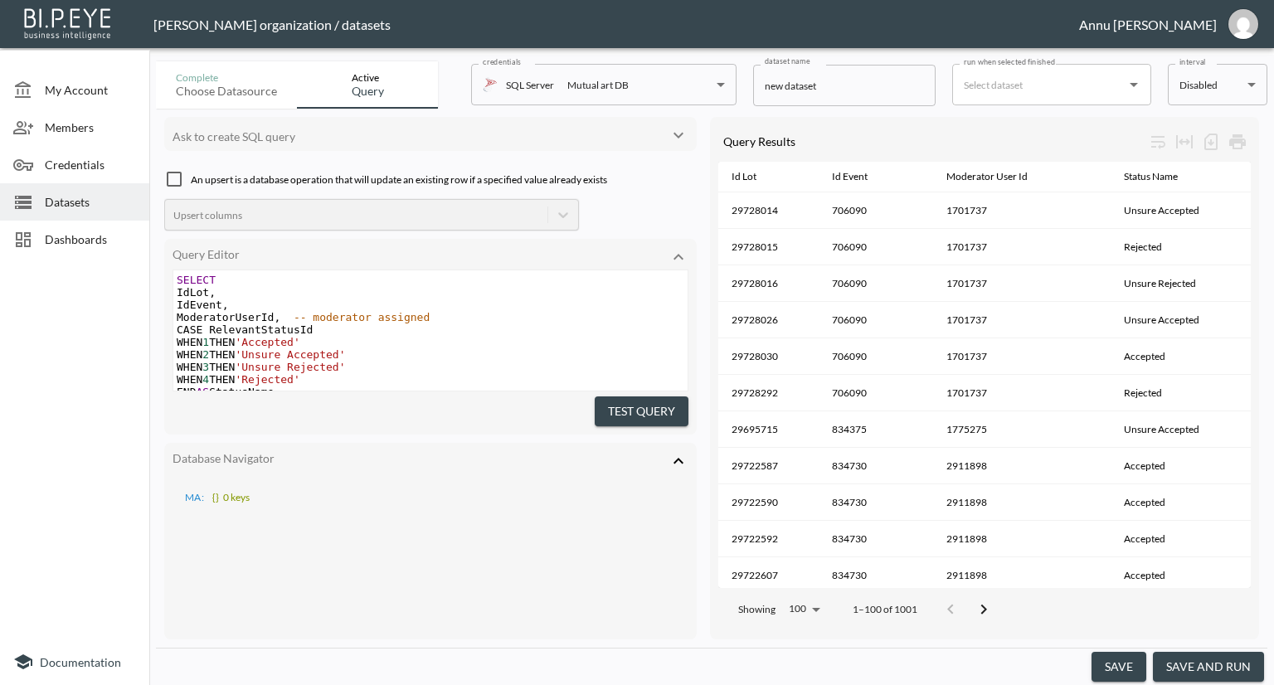
scroll to position [116, 0]
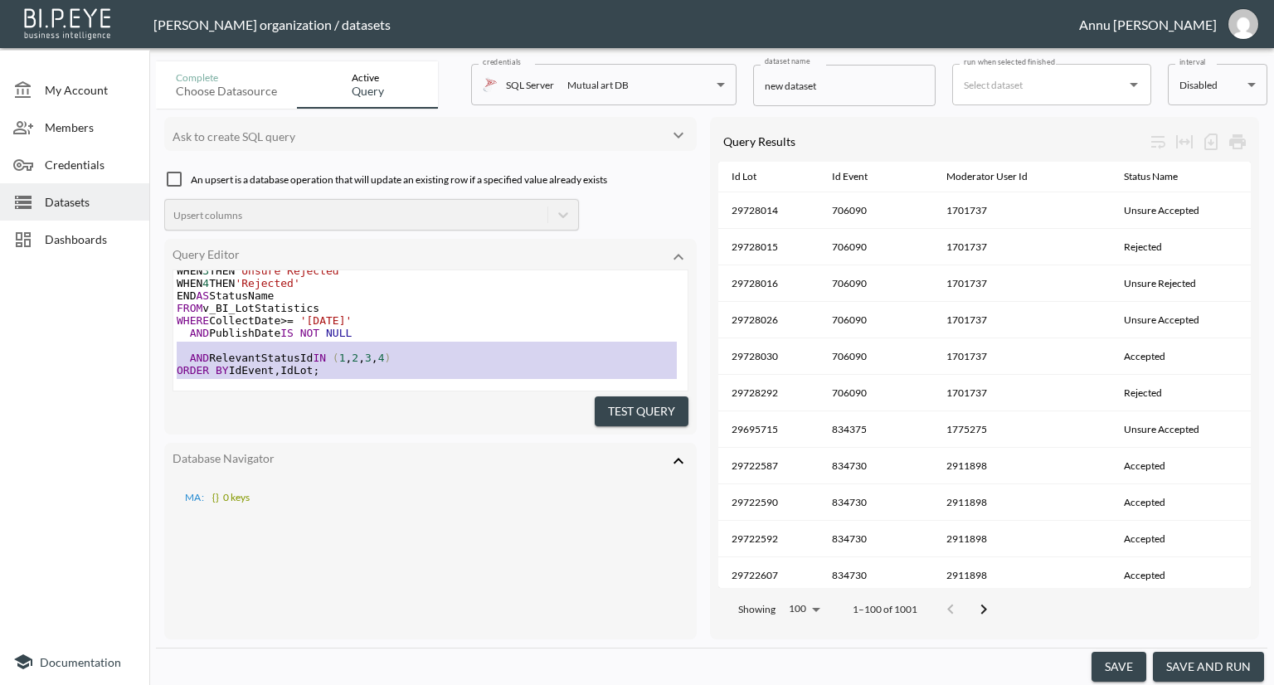
type textarea "SELECT IdLot, IdEvent, ModeratorUserId, -- moderator assigned CASE RelevantStat…"
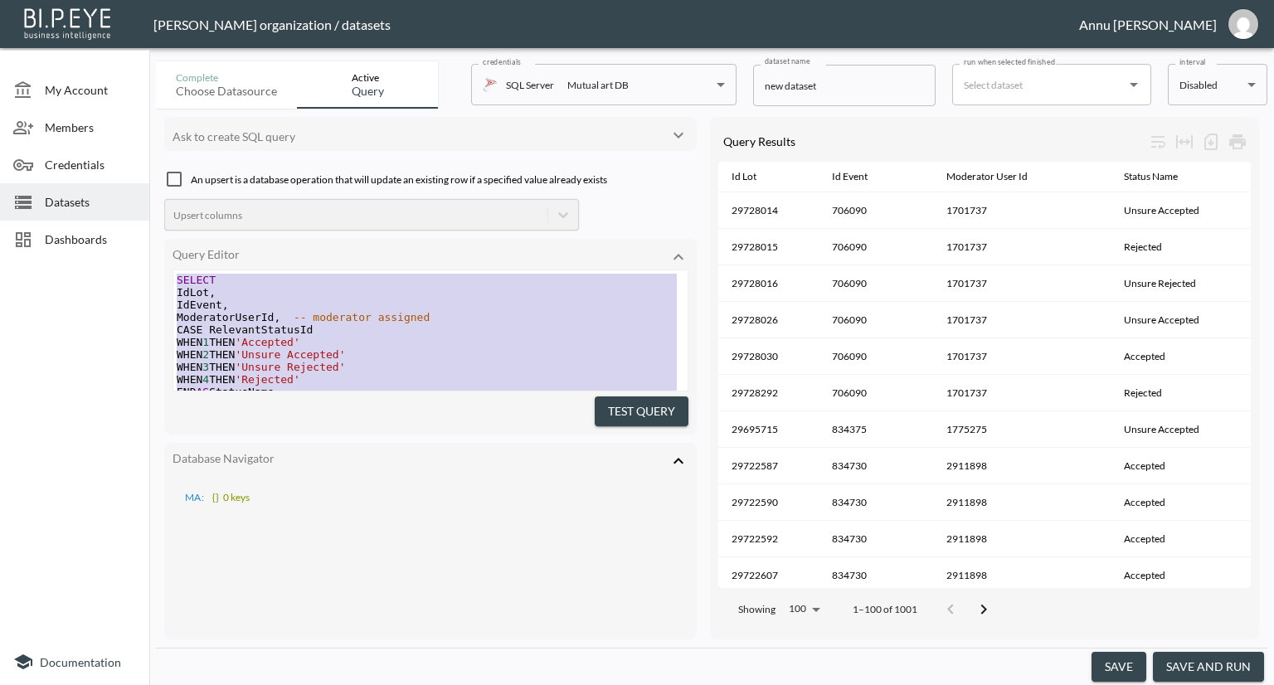
drag, startPoint x: 354, startPoint y: 368, endPoint x: 227, endPoint y: 181, distance: 225.7
click at [179, 187] on div "Ask to create SQL query An upsert is a database operation that will update an e…" at bounding box center [430, 378] width 533 height 523
click at [465, 331] on pre "CASE RelevantStatusId" at bounding box center [430, 330] width 514 height 12
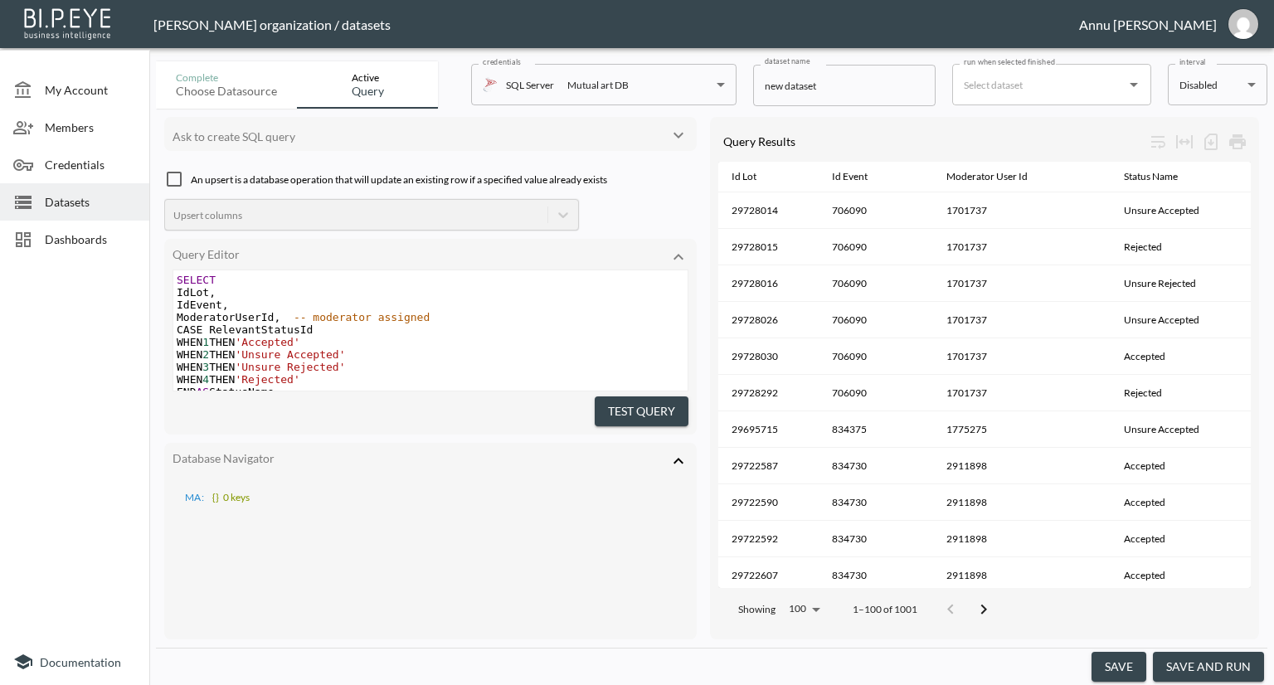
click at [677, 453] on icon at bounding box center [679, 461] width 20 height 20
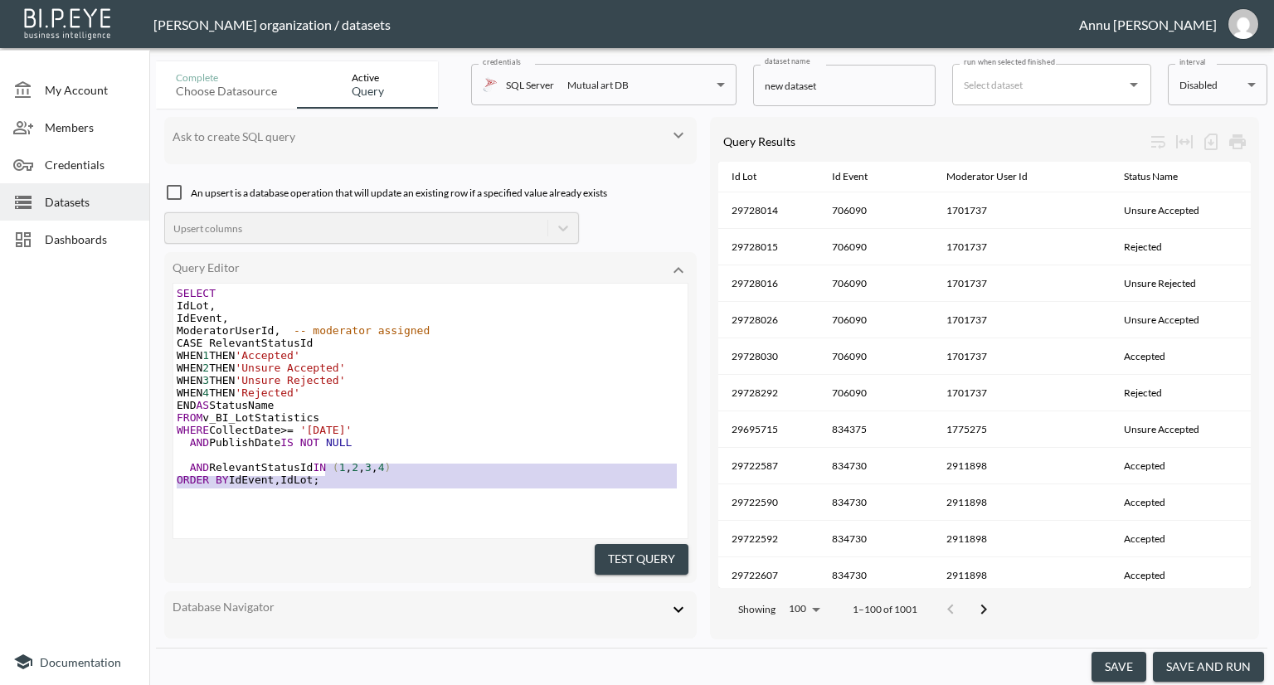
type textarea "SELECT IdLot, IdEvent, ModeratorUserId, -- moderator assigned CASE RelevantStat…"
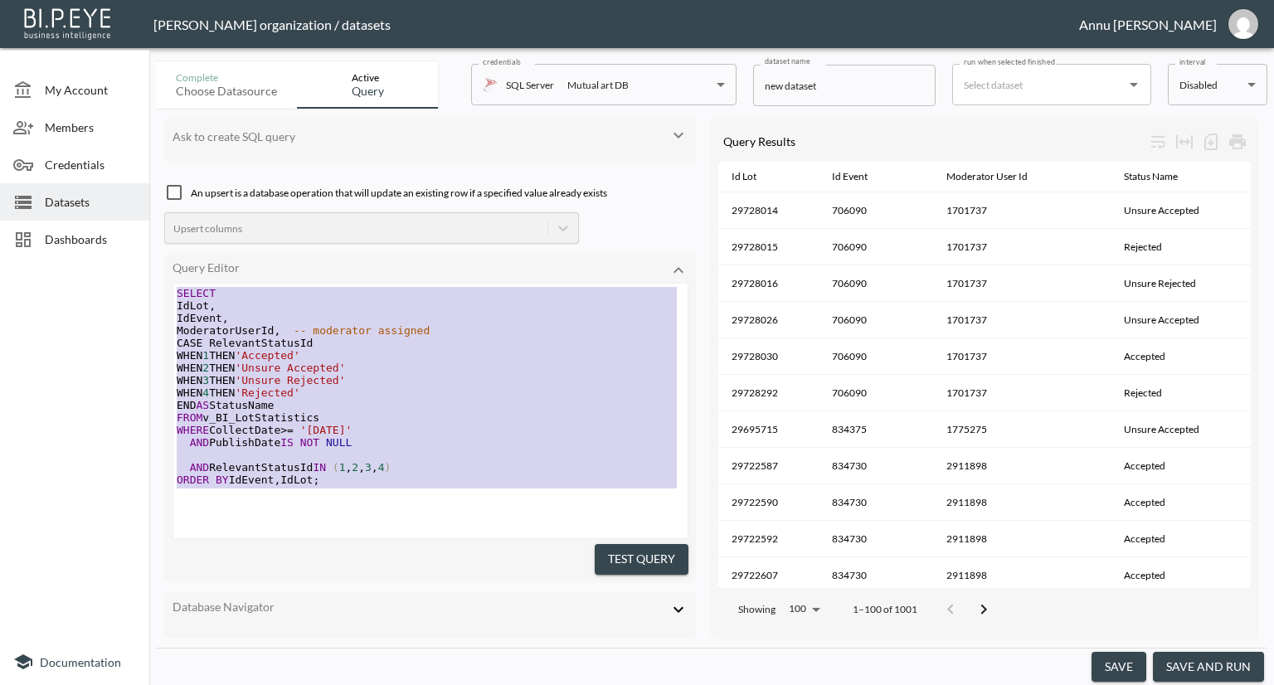
drag, startPoint x: 337, startPoint y: 491, endPoint x: 167, endPoint y: 172, distance: 361.9
click at [167, 172] on div "Ask to create SQL query An upsert is a database operation that will update an e…" at bounding box center [430, 378] width 533 height 523
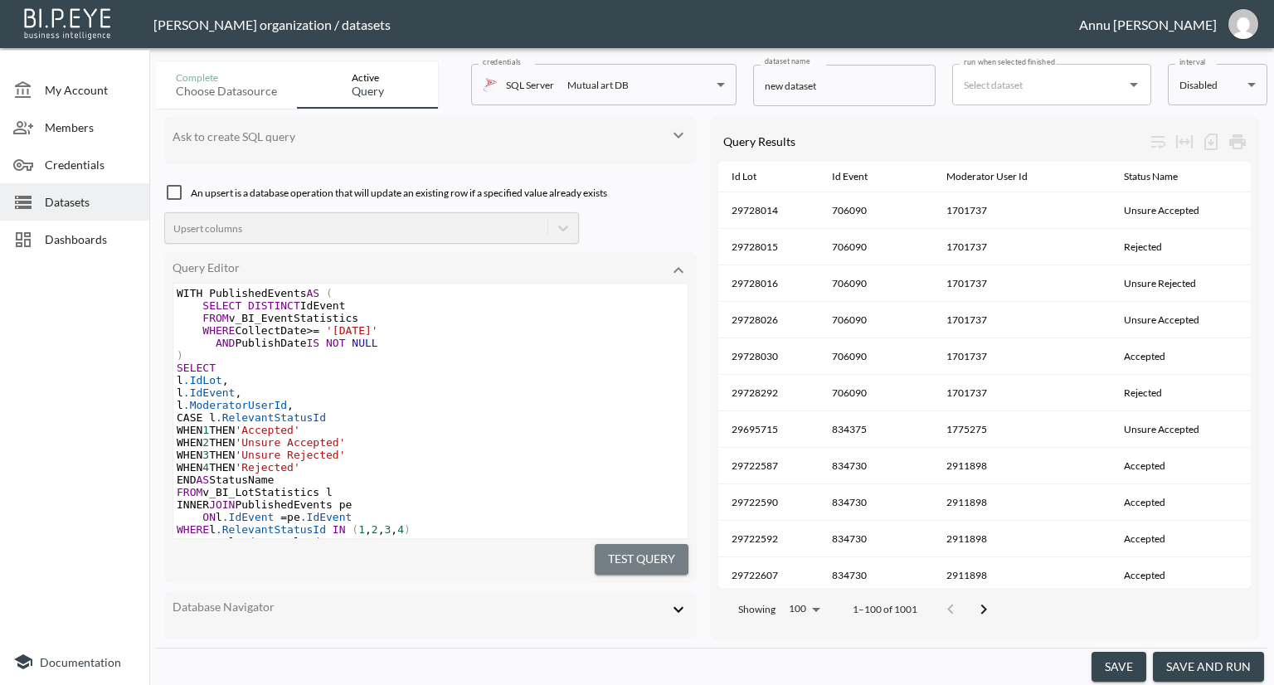
drag, startPoint x: 644, startPoint y: 556, endPoint x: 688, endPoint y: 538, distance: 47.6
click at [644, 556] on button "Test Query" at bounding box center [642, 559] width 94 height 31
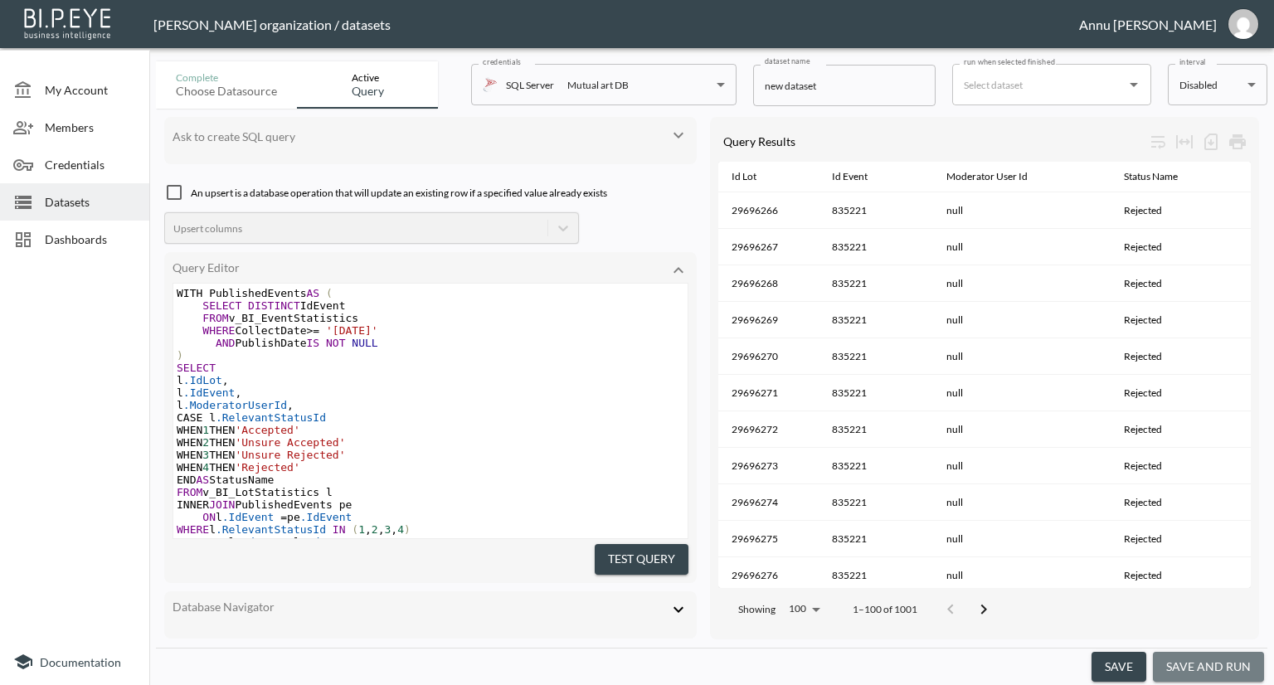
click at [1235, 668] on button "save and run" at bounding box center [1208, 667] width 111 height 31
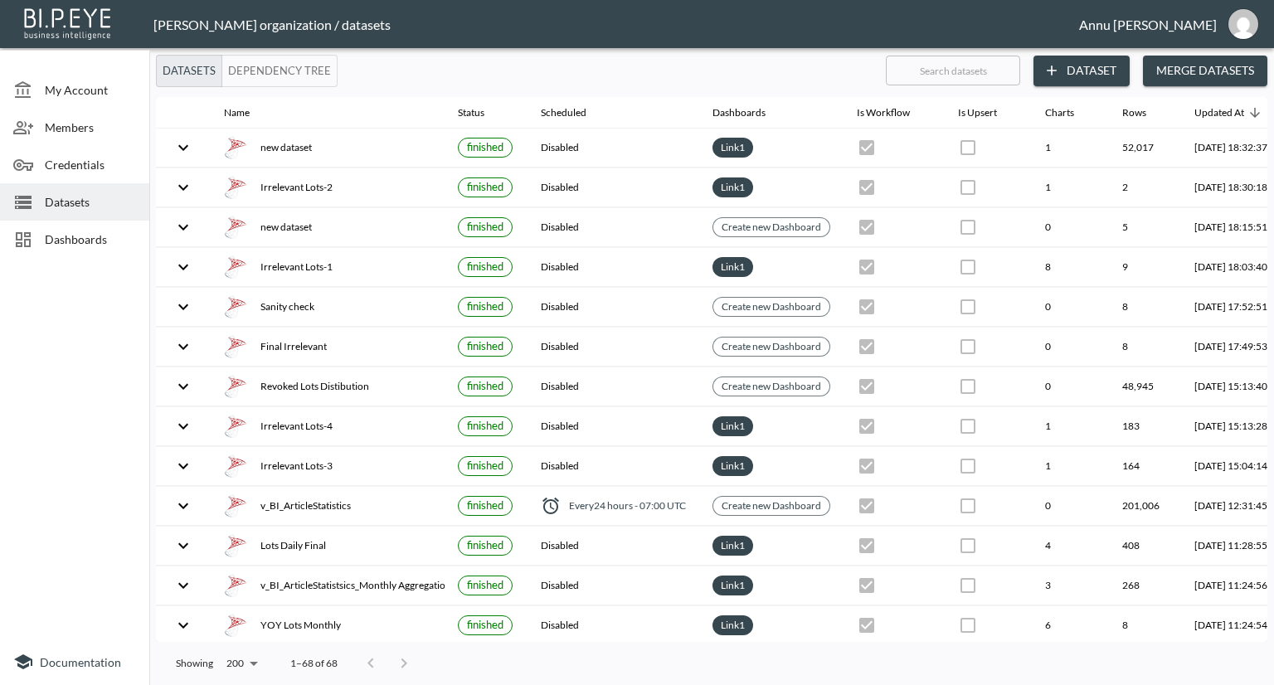
click at [85, 233] on span "Dashboards" at bounding box center [90, 239] width 91 height 17
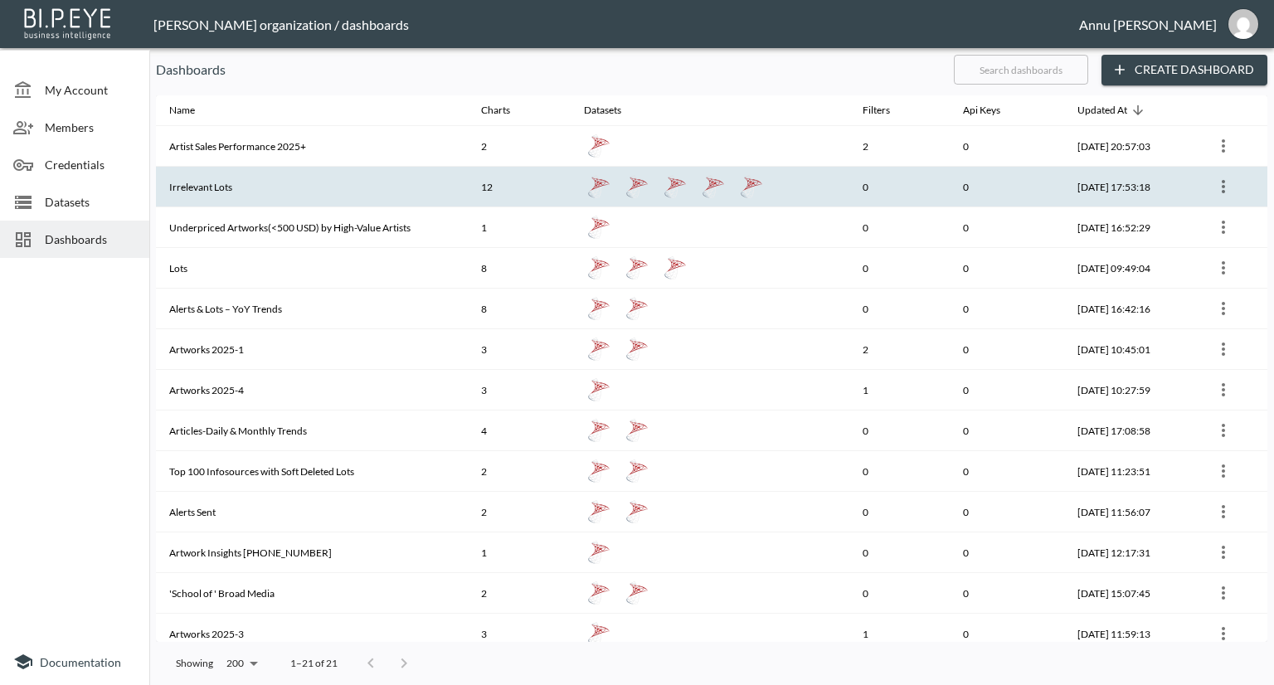
click at [217, 195] on th "Irrelevant Lots" at bounding box center [312, 187] width 312 height 41
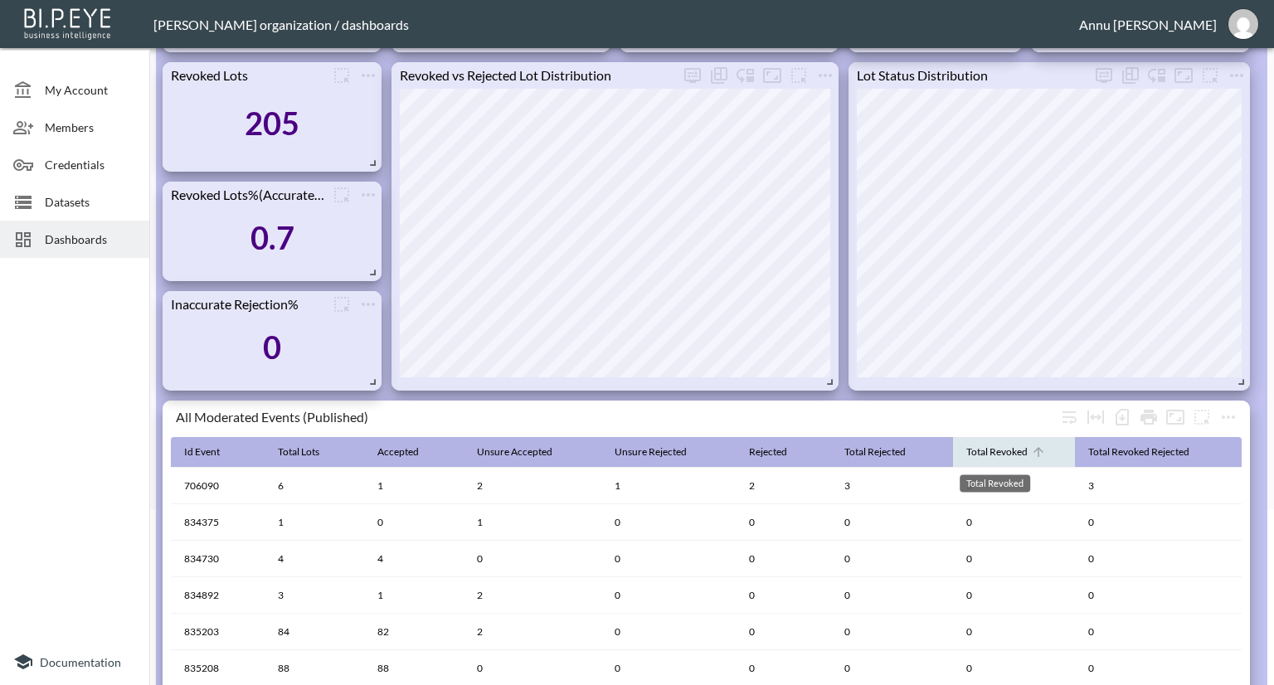
scroll to position [83, 0]
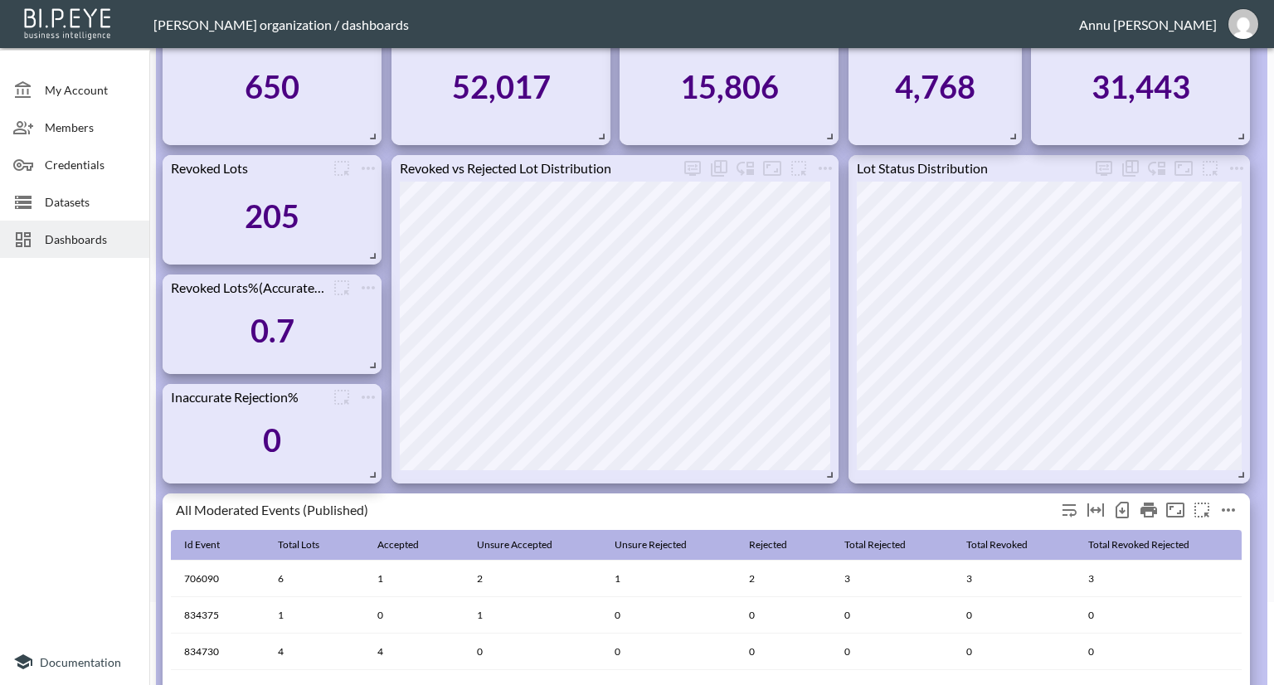
click at [1233, 509] on icon "more" at bounding box center [1228, 510] width 13 height 3
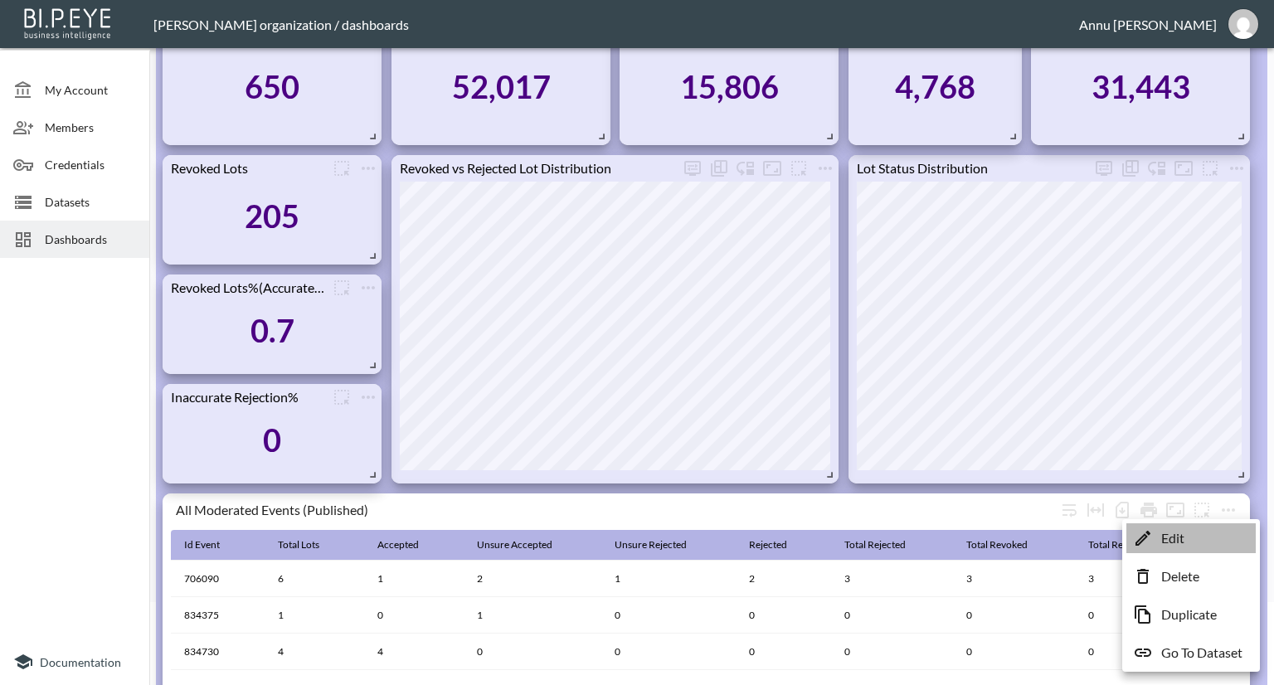
click at [1211, 535] on li "Edit" at bounding box center [1191, 539] width 129 height 30
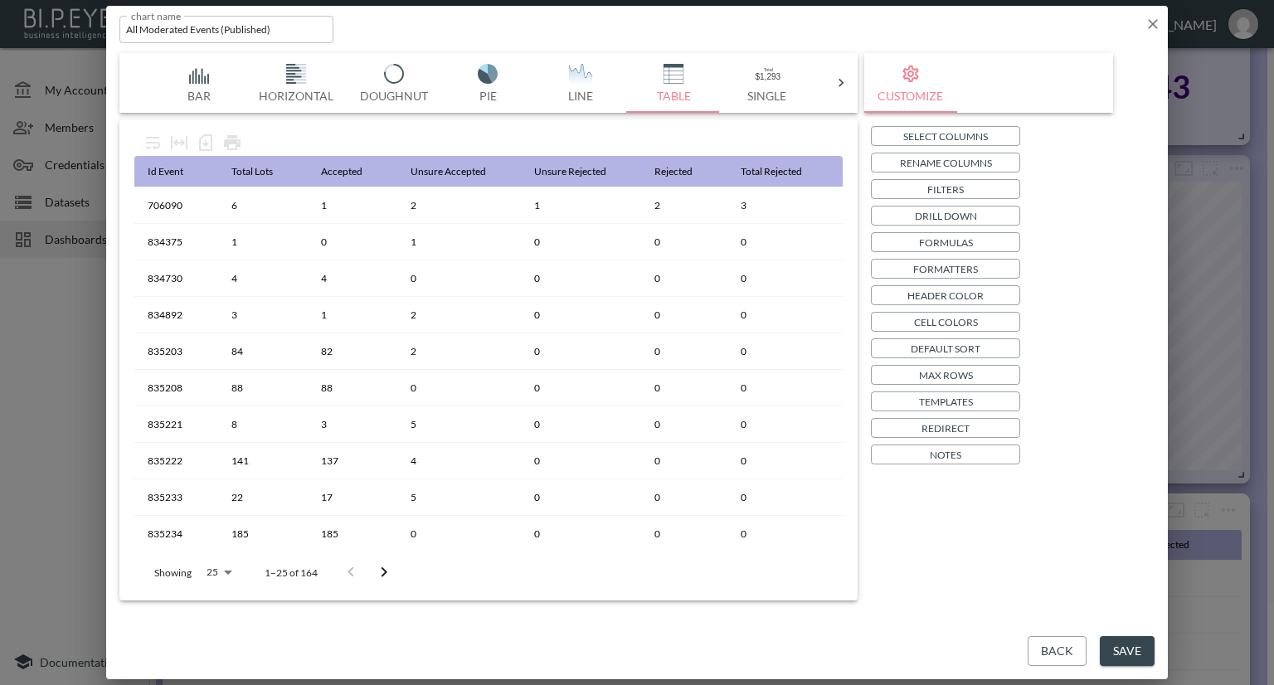
click at [1153, 21] on icon "button" at bounding box center [1153, 24] width 17 height 17
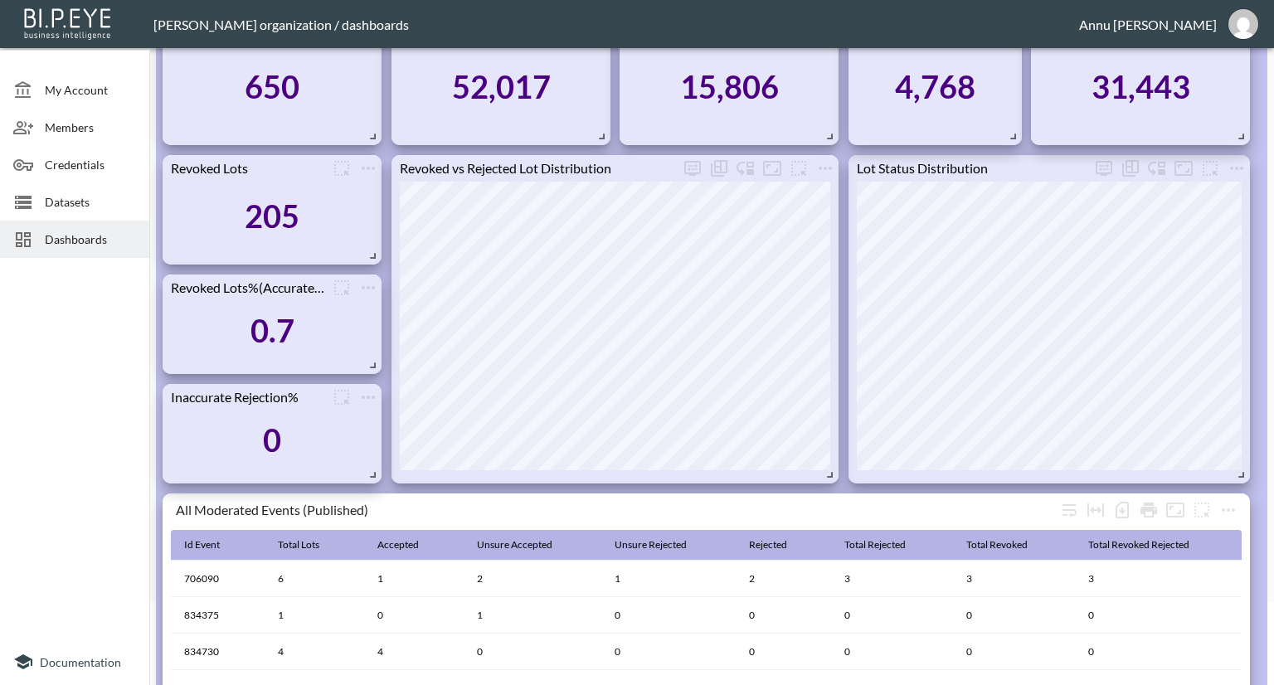
scroll to position [332, 0]
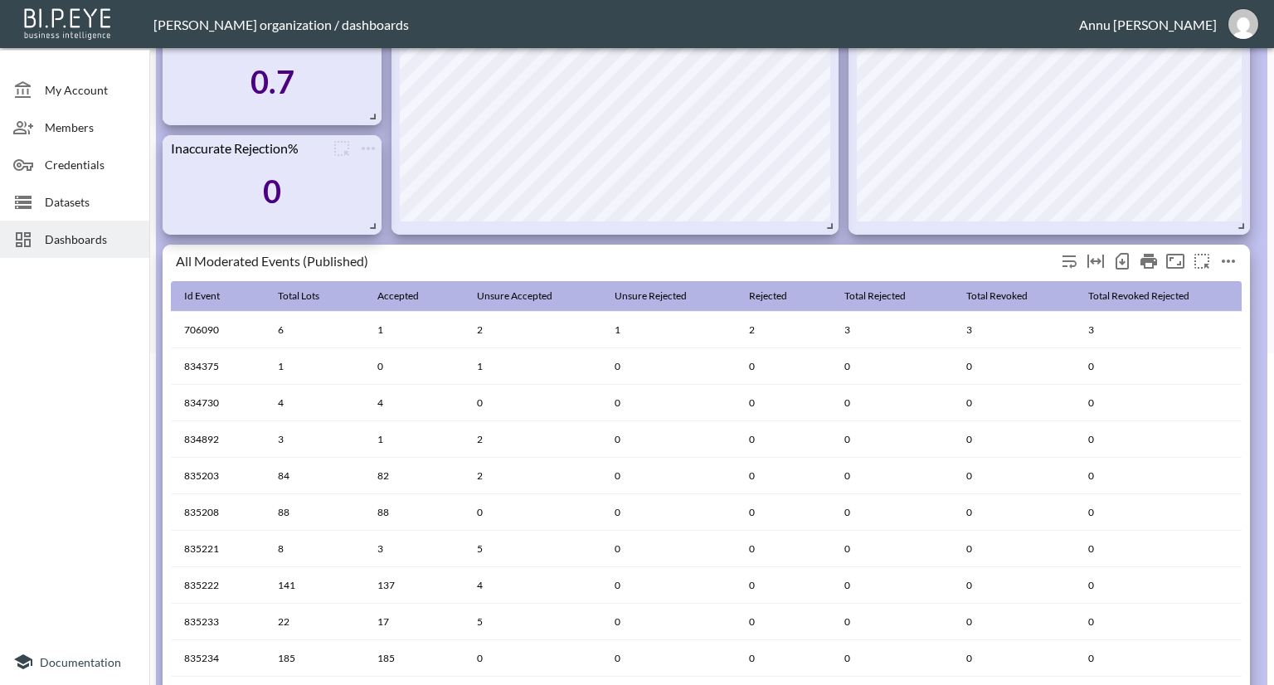
click at [1227, 258] on icon "more" at bounding box center [1229, 261] width 20 height 20
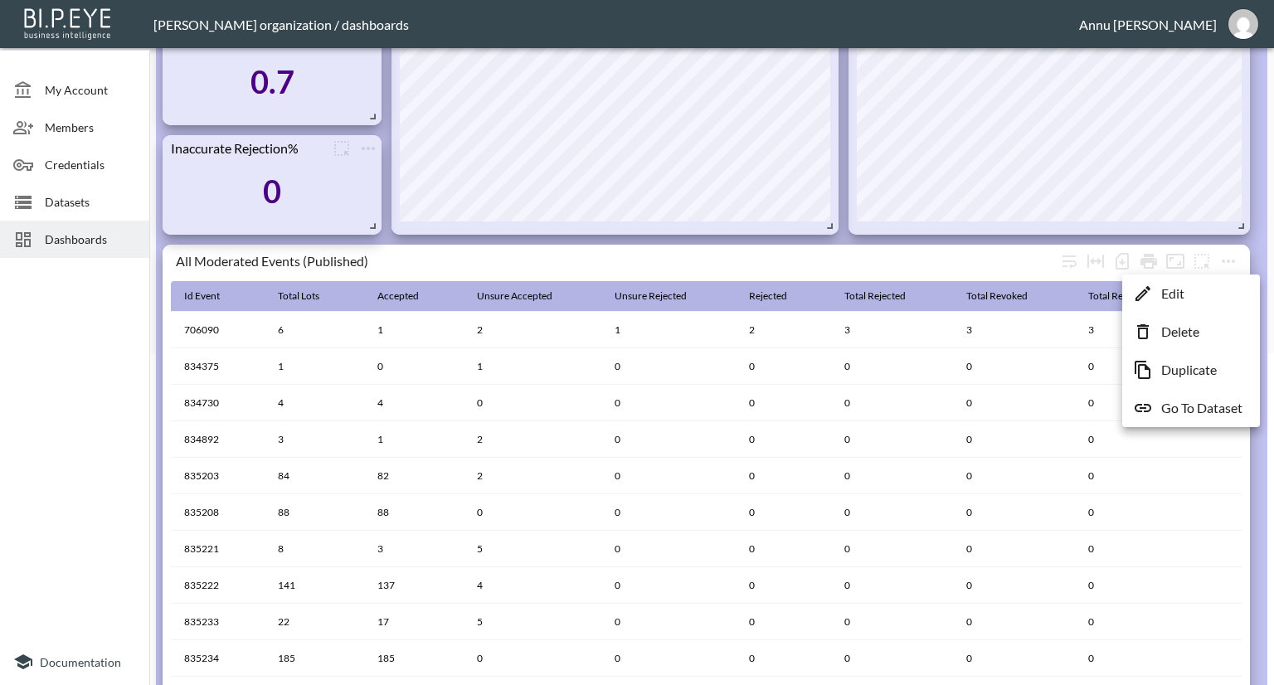
click at [1197, 294] on li "Edit" at bounding box center [1191, 294] width 129 height 30
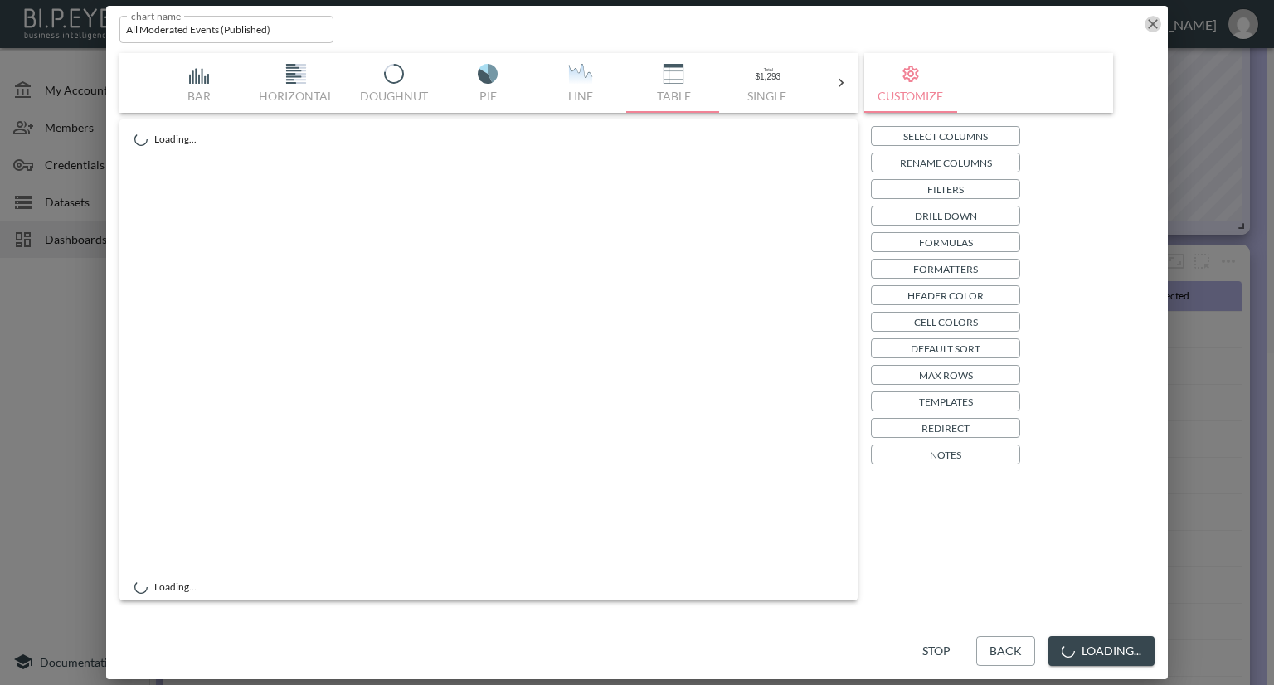
click at [1149, 31] on icon "button" at bounding box center [1153, 24] width 17 height 17
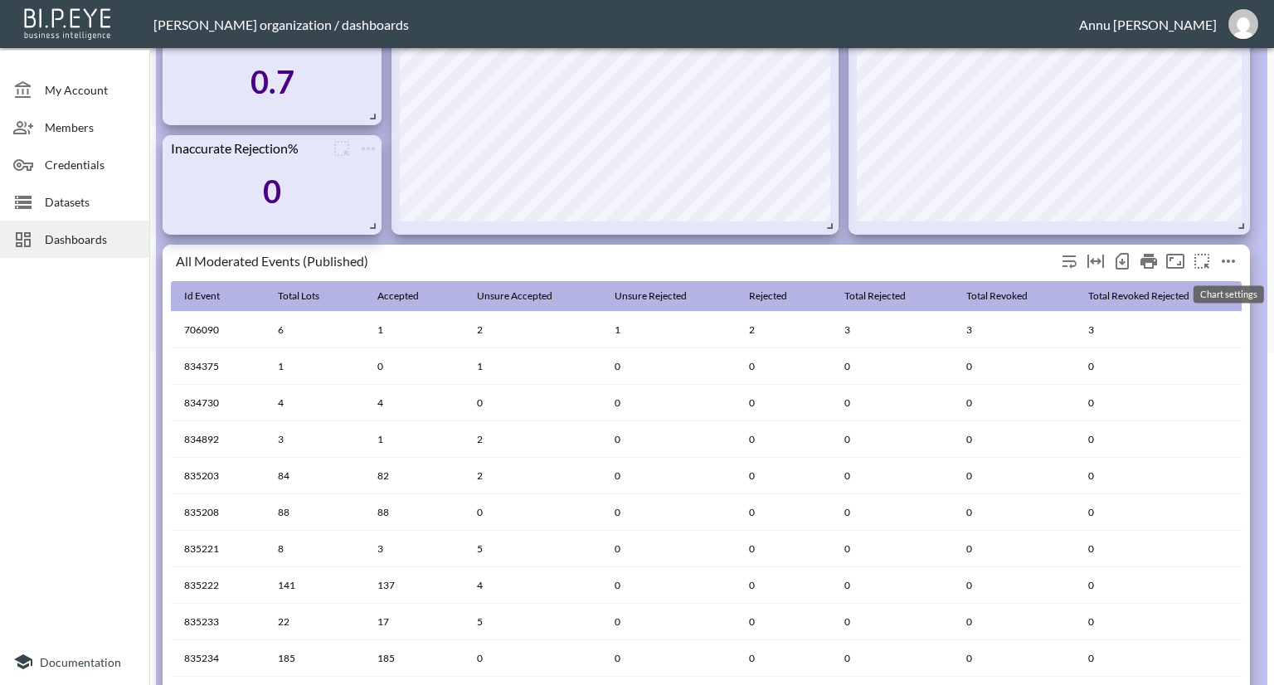
click at [1225, 264] on icon "more" at bounding box center [1229, 261] width 20 height 20
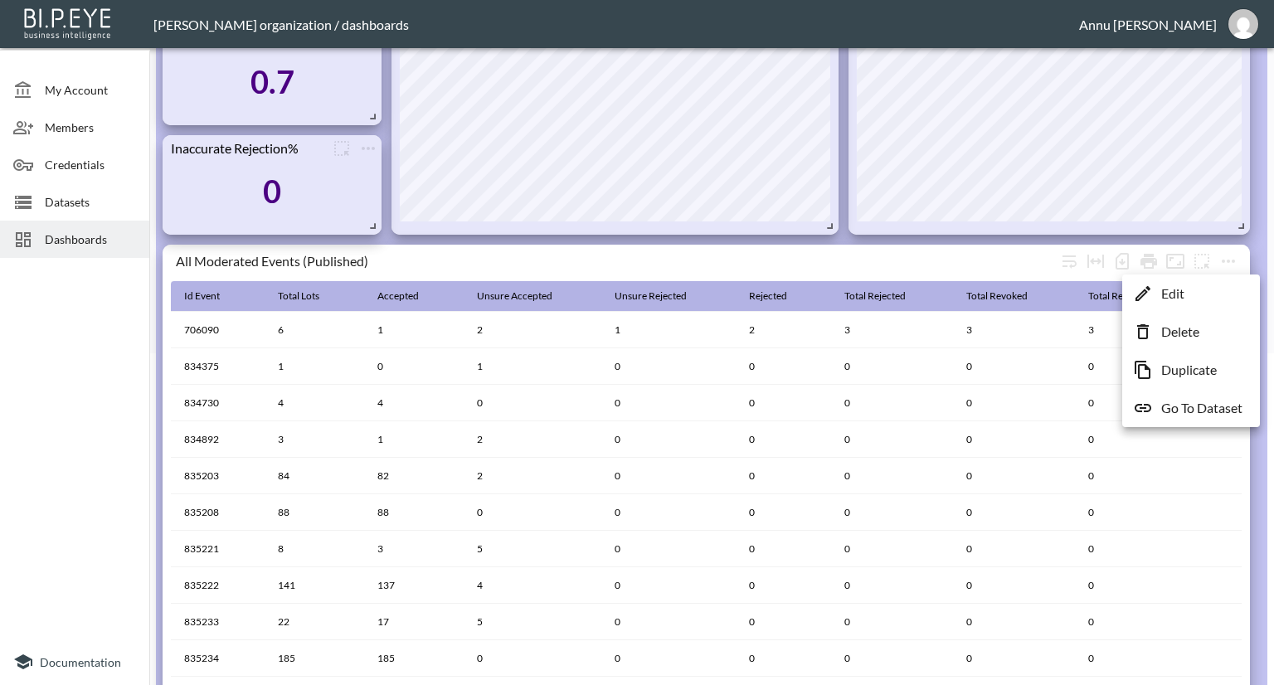
click at [1209, 407] on p "Go To Dataset" at bounding box center [1202, 408] width 81 height 20
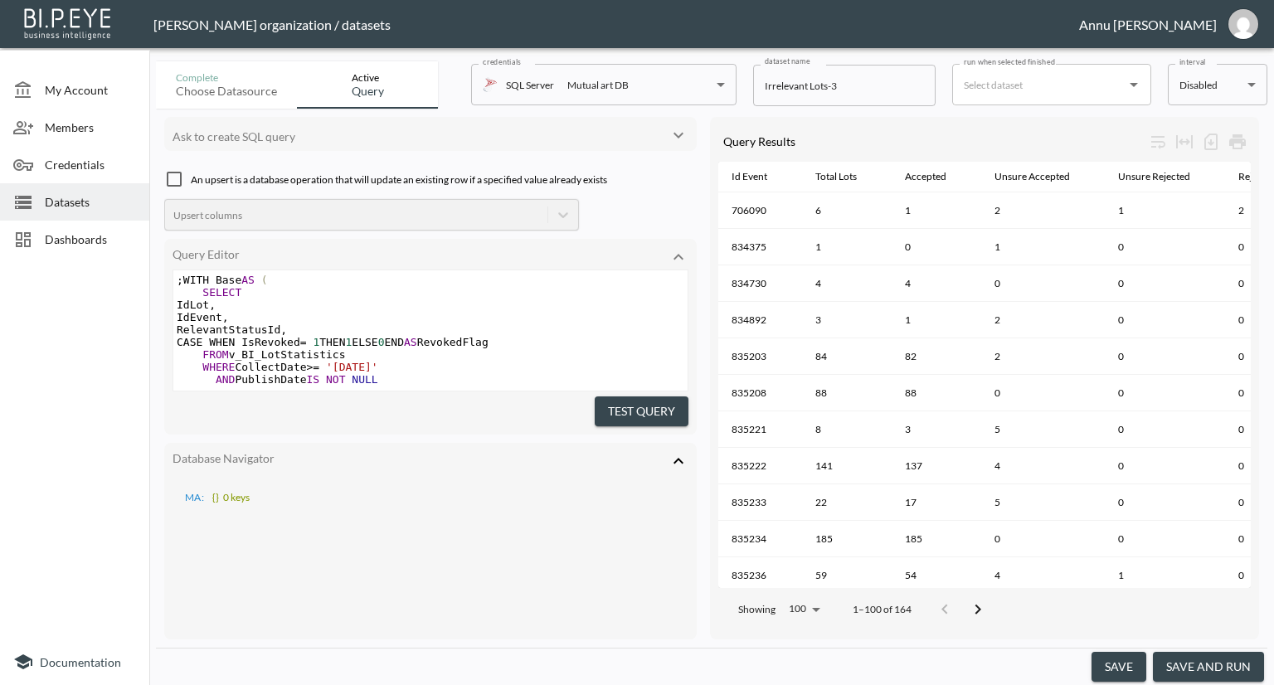
click at [670, 451] on icon at bounding box center [679, 461] width 20 height 20
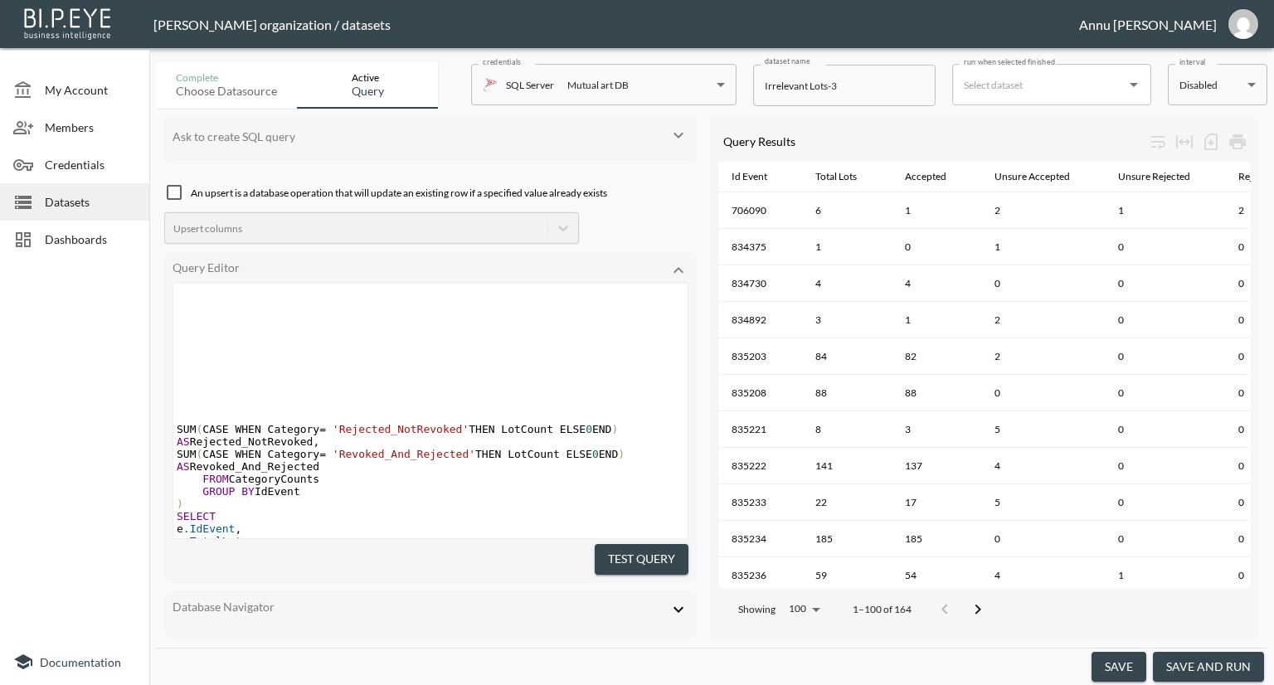
scroll to position [192, 0]
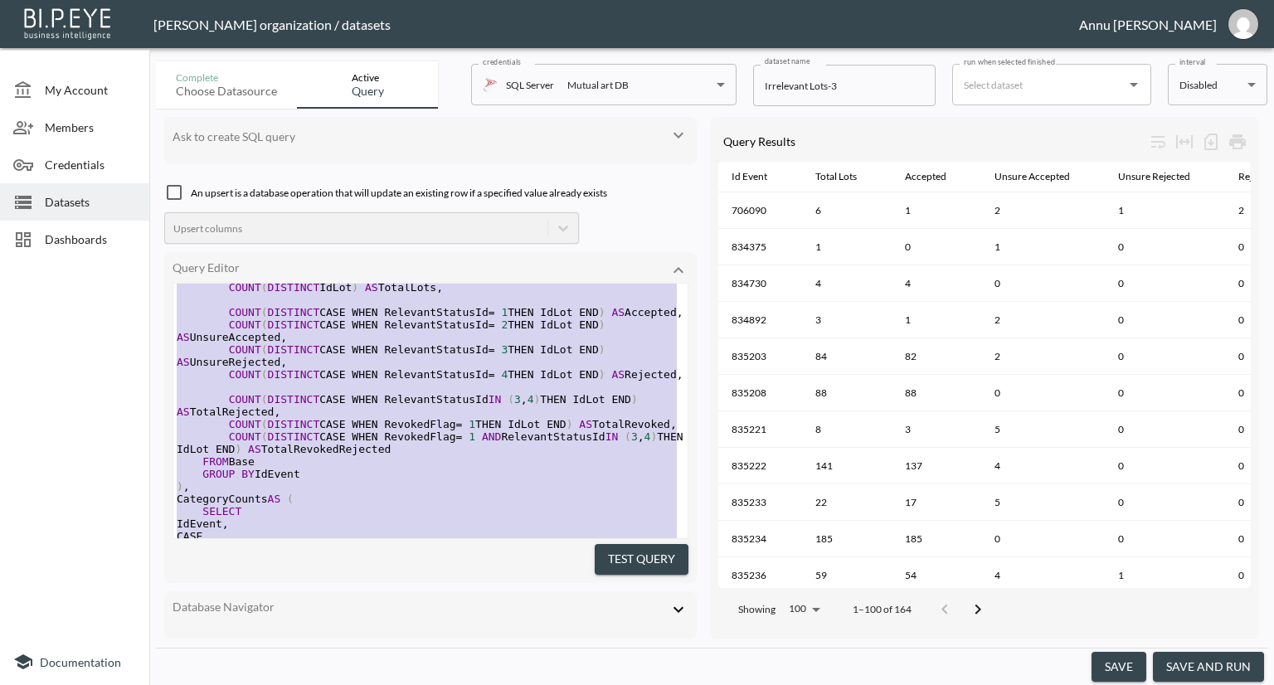
type textarea ";WITH Base AS ( SELECT IdLot, IdEvent, RelevantStatusId, CASE WHEN IsRevoked = …"
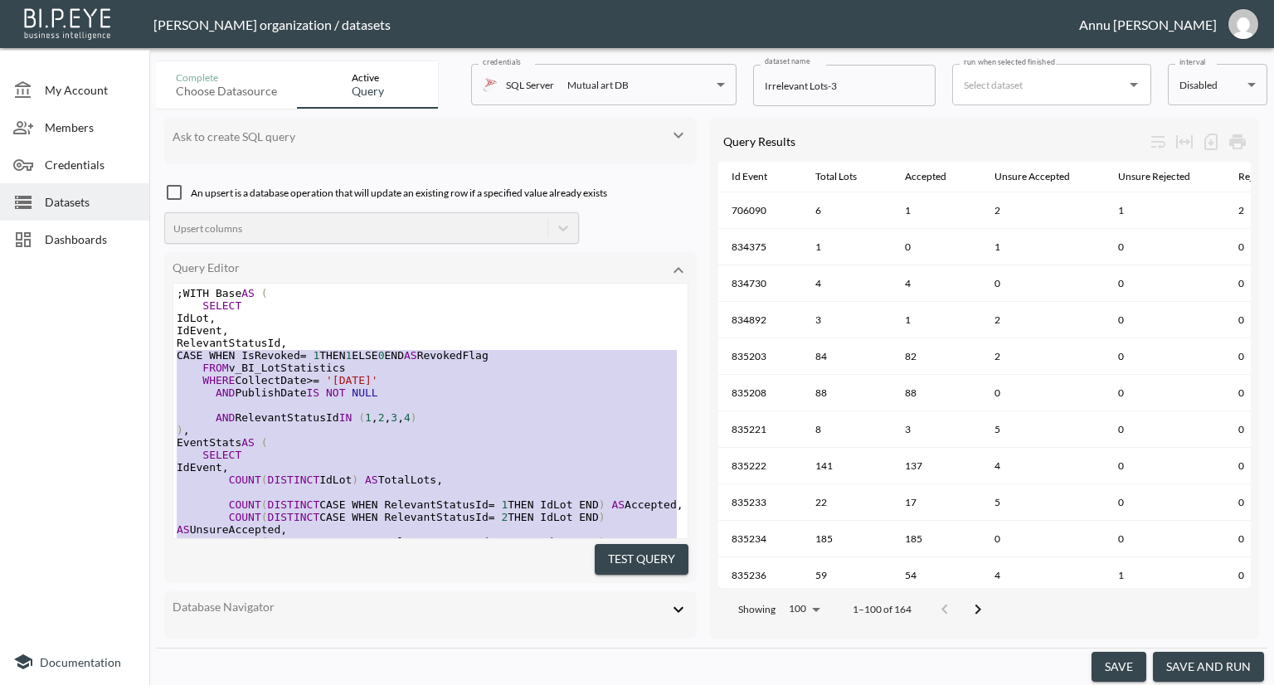
drag, startPoint x: 304, startPoint y: 510, endPoint x: 155, endPoint y: 119, distance: 419.1
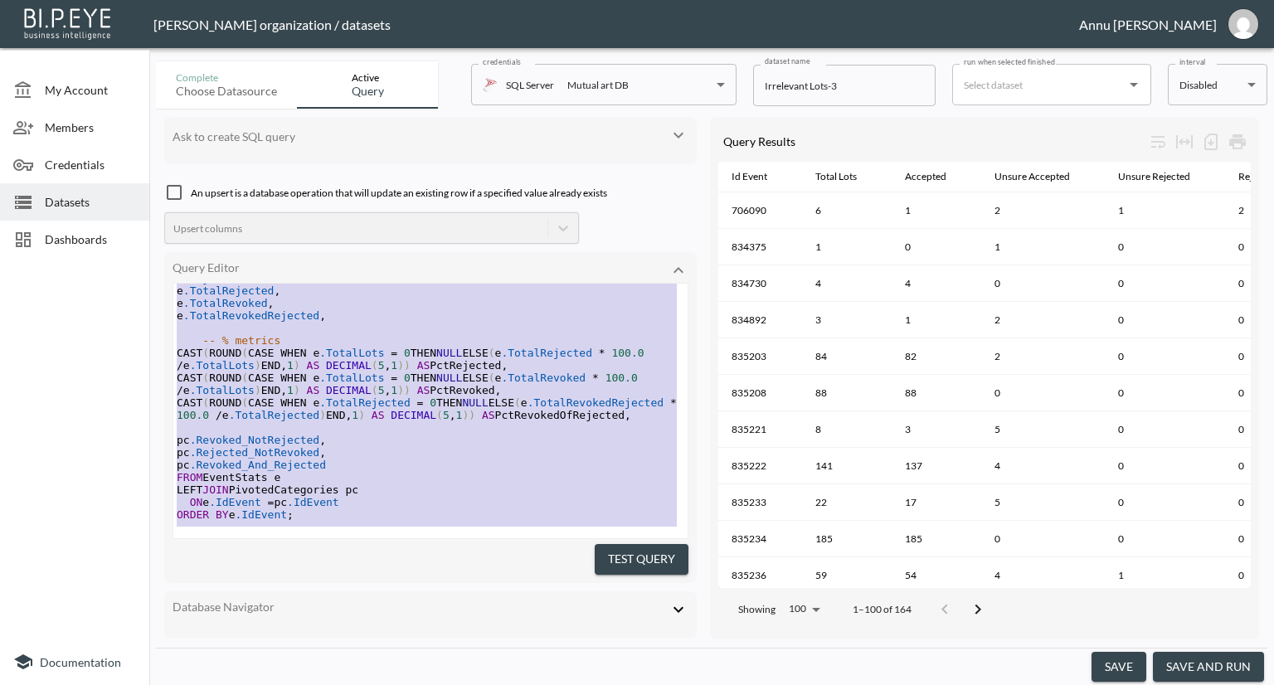
scroll to position [955, 0]
click at [321, 509] on pre "ORDER BY e .IdEvent ;" at bounding box center [430, 515] width 514 height 12
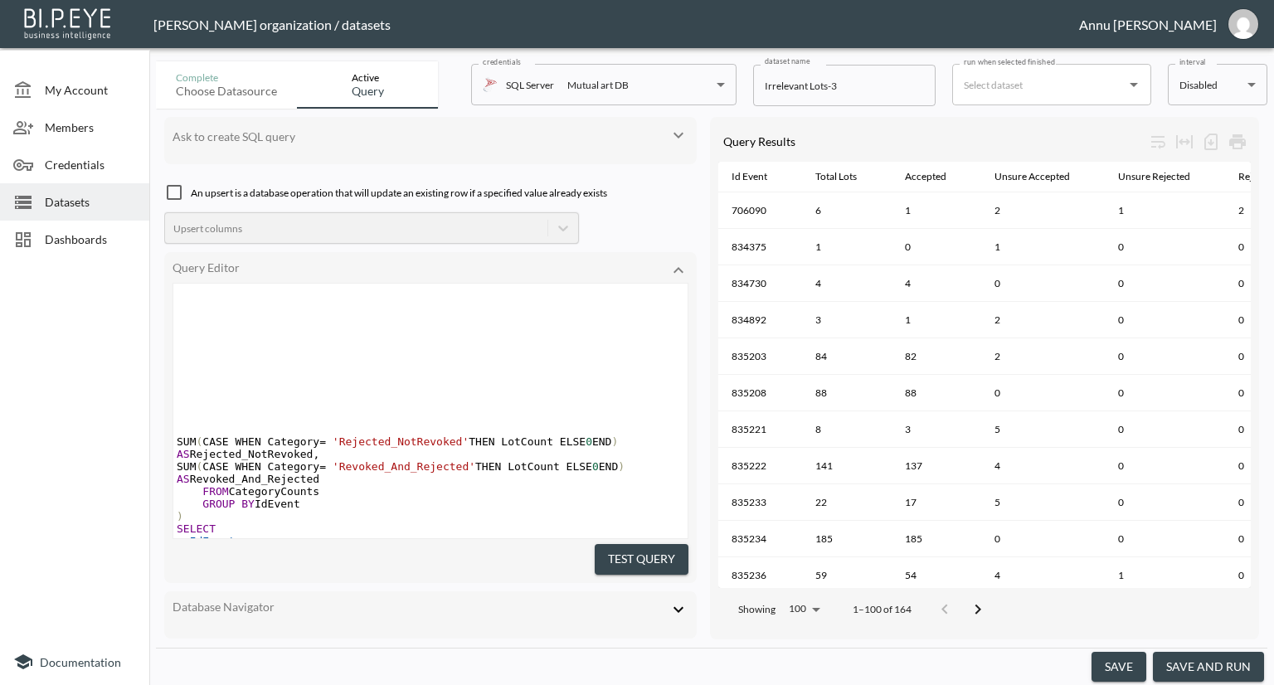
scroll to position [242, 0]
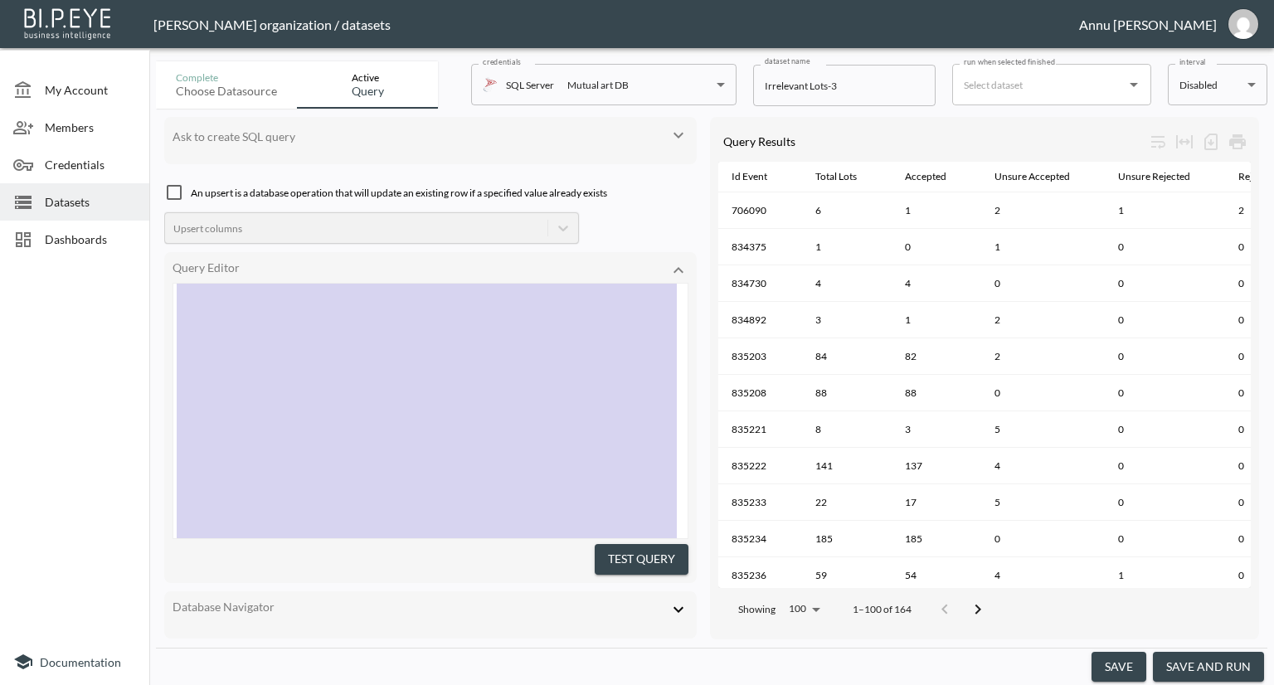
type textarea ";WITH Base AS ( SELECT IdLot, IdEvent, RelevantStatusId, CASE WHEN IsRevoked = …"
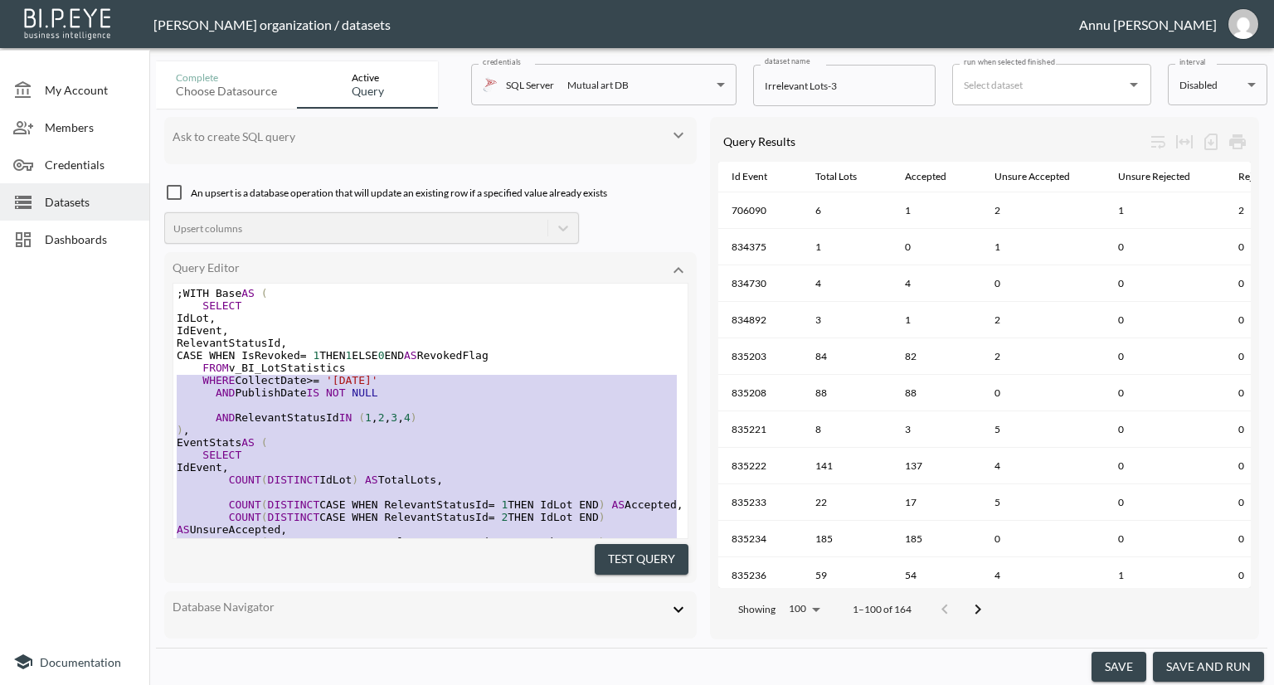
scroll to position [0, 0]
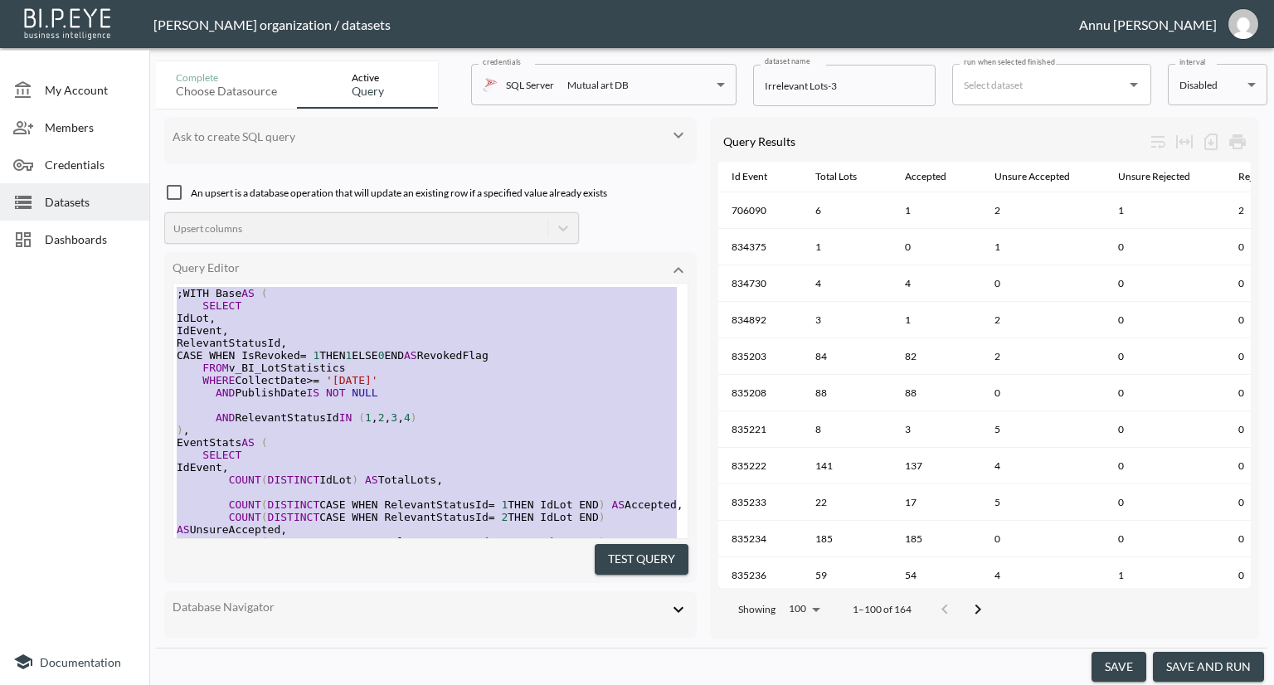
drag, startPoint x: 302, startPoint y: 504, endPoint x: 173, endPoint y: -12, distance: 532.6
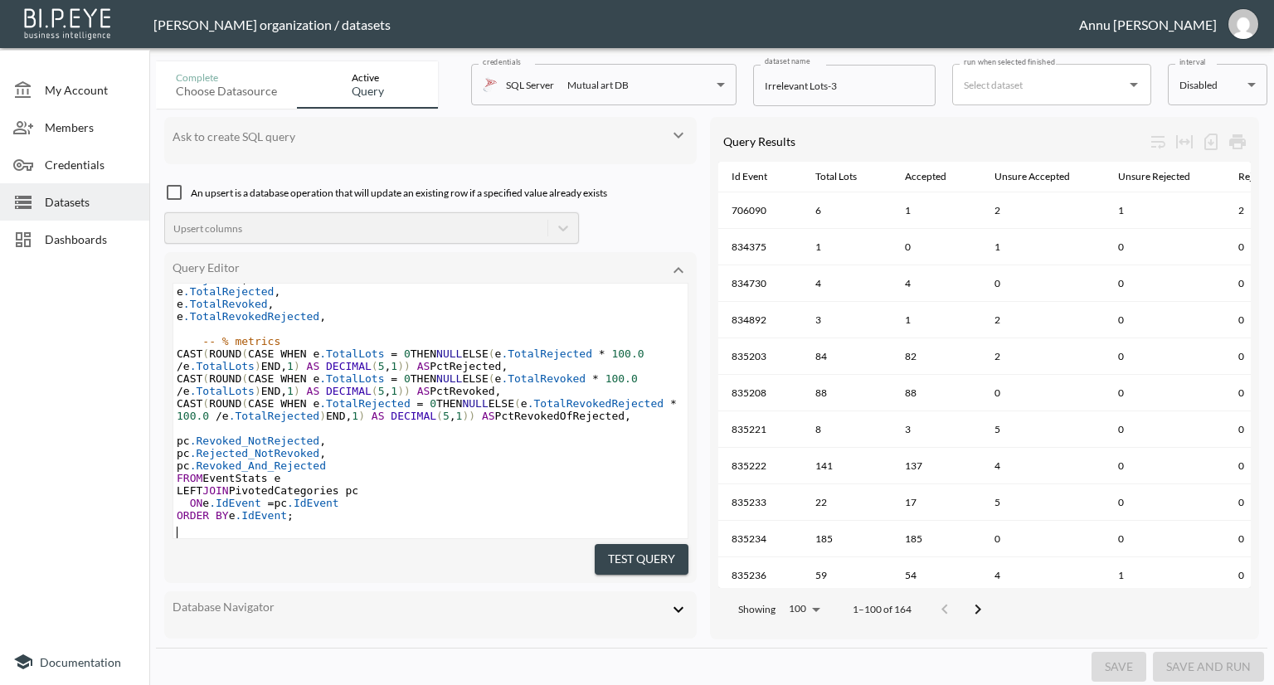
scroll to position [942, 0]
drag, startPoint x: 622, startPoint y: 558, endPoint x: 663, endPoint y: 538, distance: 45.3
click at [624, 558] on button "Test Query" at bounding box center [642, 559] width 94 height 31
click at [97, 241] on span "Dashboards" at bounding box center [90, 239] width 91 height 17
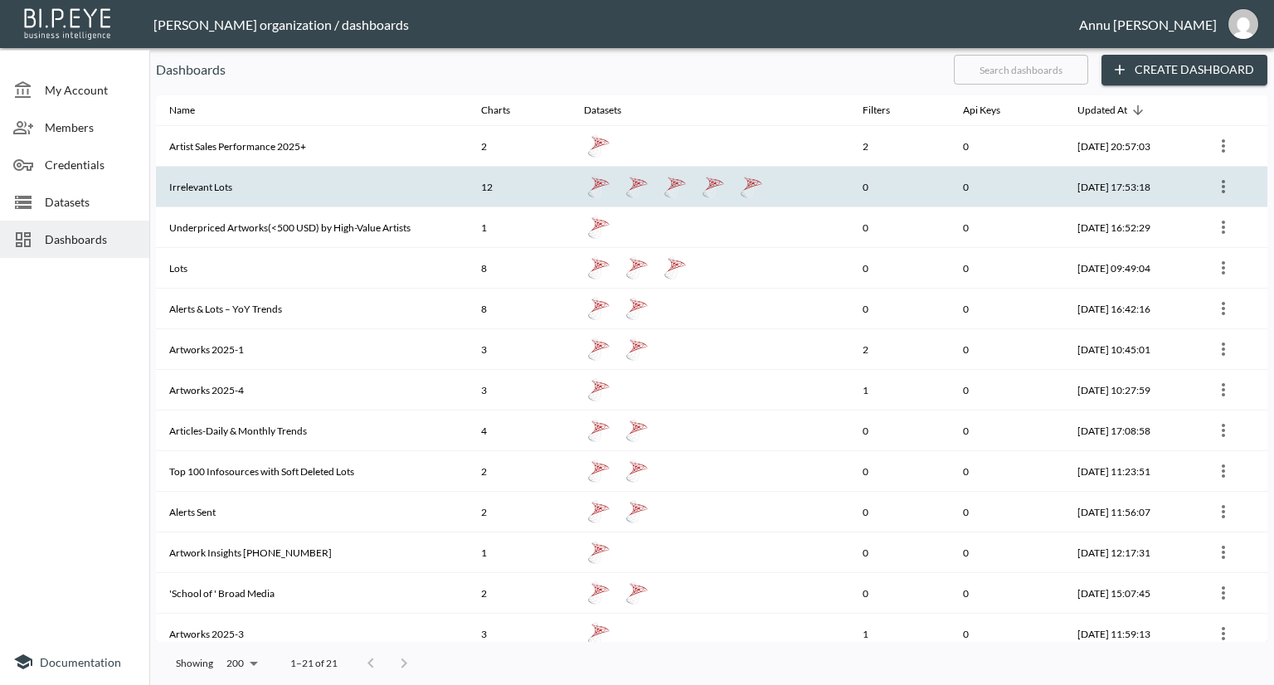
click at [206, 173] on th "Irrelevant Lots" at bounding box center [312, 187] width 312 height 41
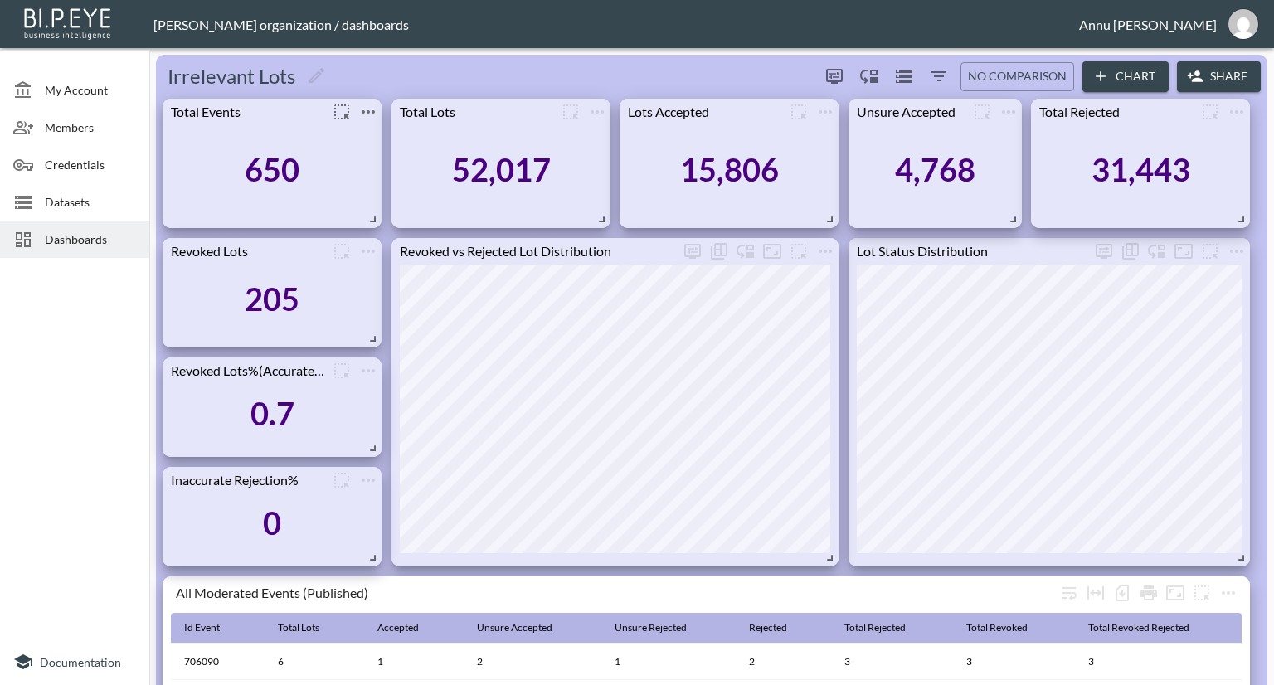
click at [367, 110] on icon "more" at bounding box center [368, 112] width 20 height 20
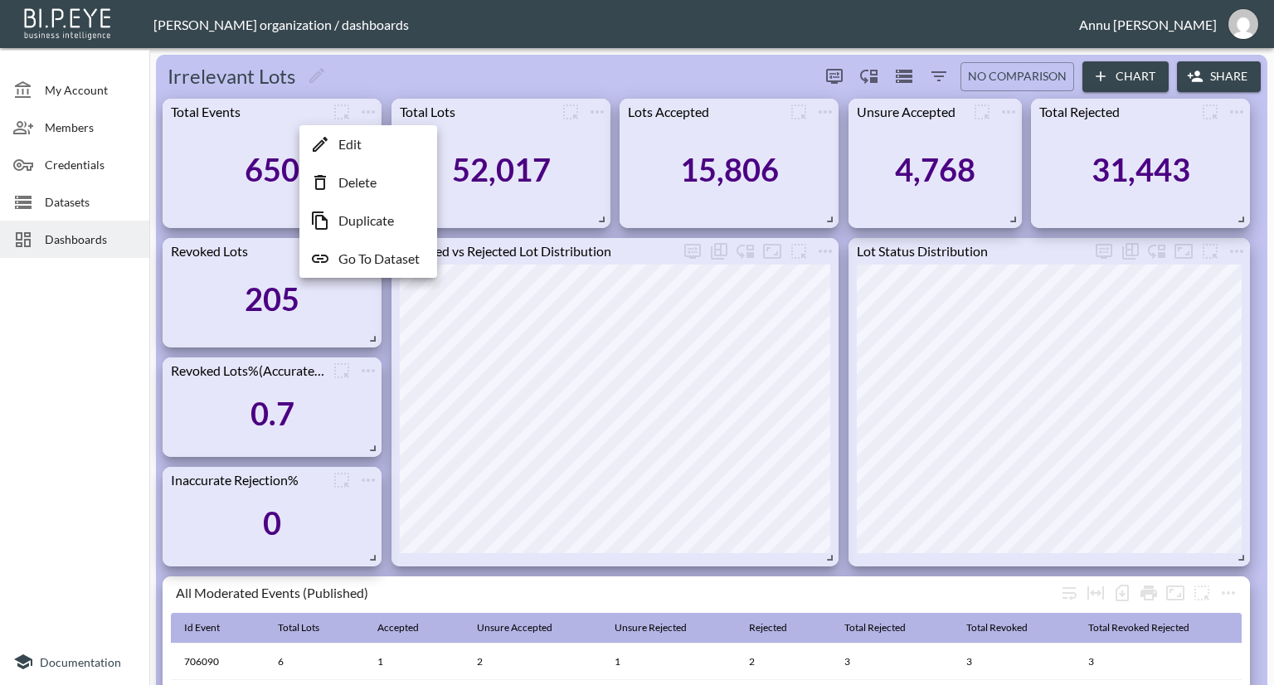
click at [358, 256] on p "Go To Dataset" at bounding box center [378, 259] width 81 height 20
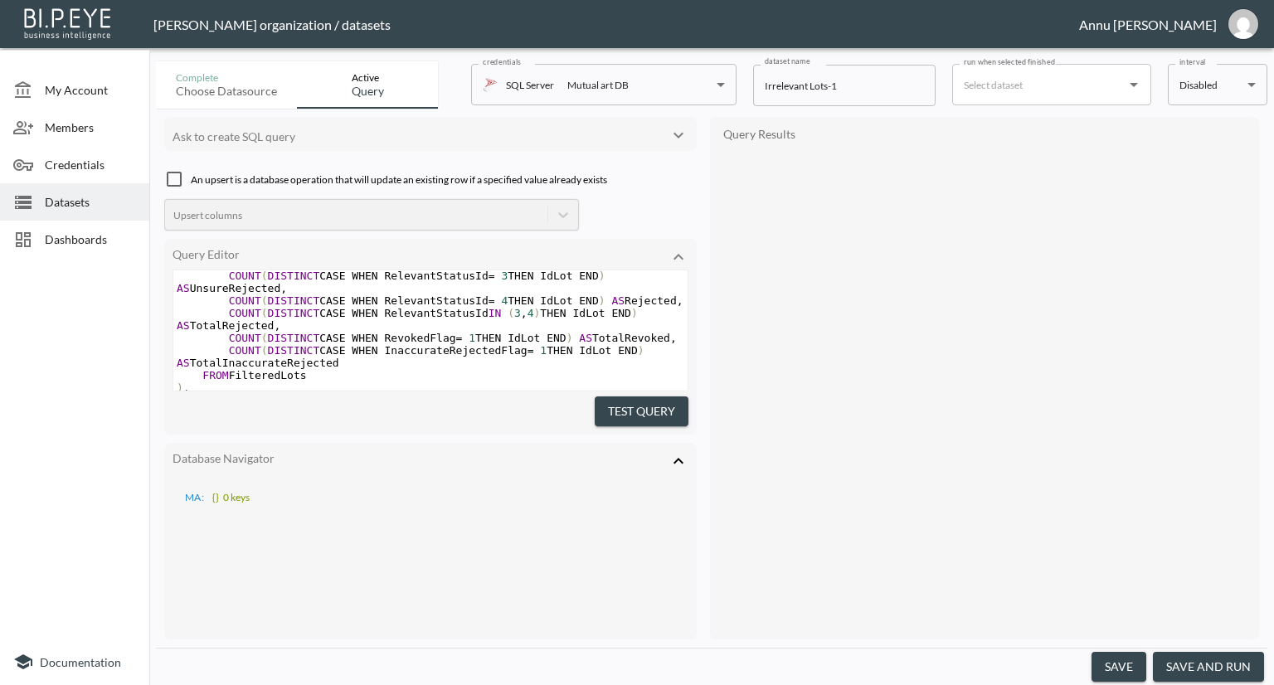
scroll to position [498, 0]
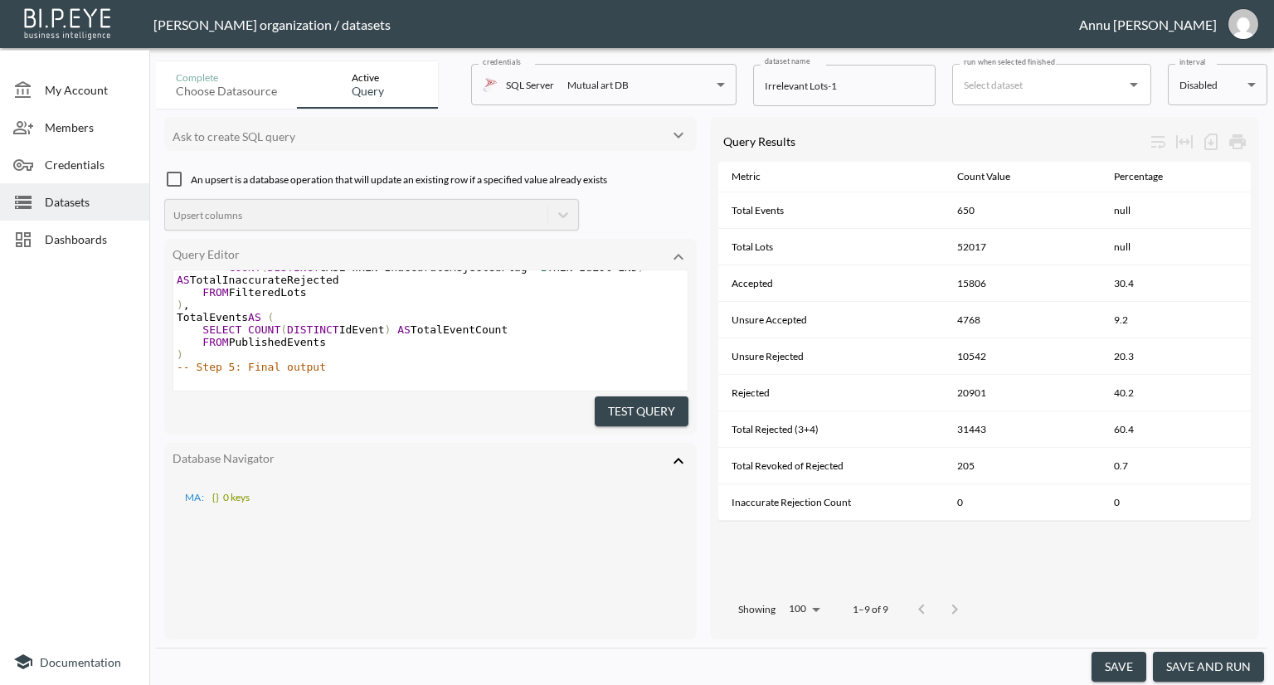
click at [679, 453] on icon at bounding box center [679, 461] width 20 height 20
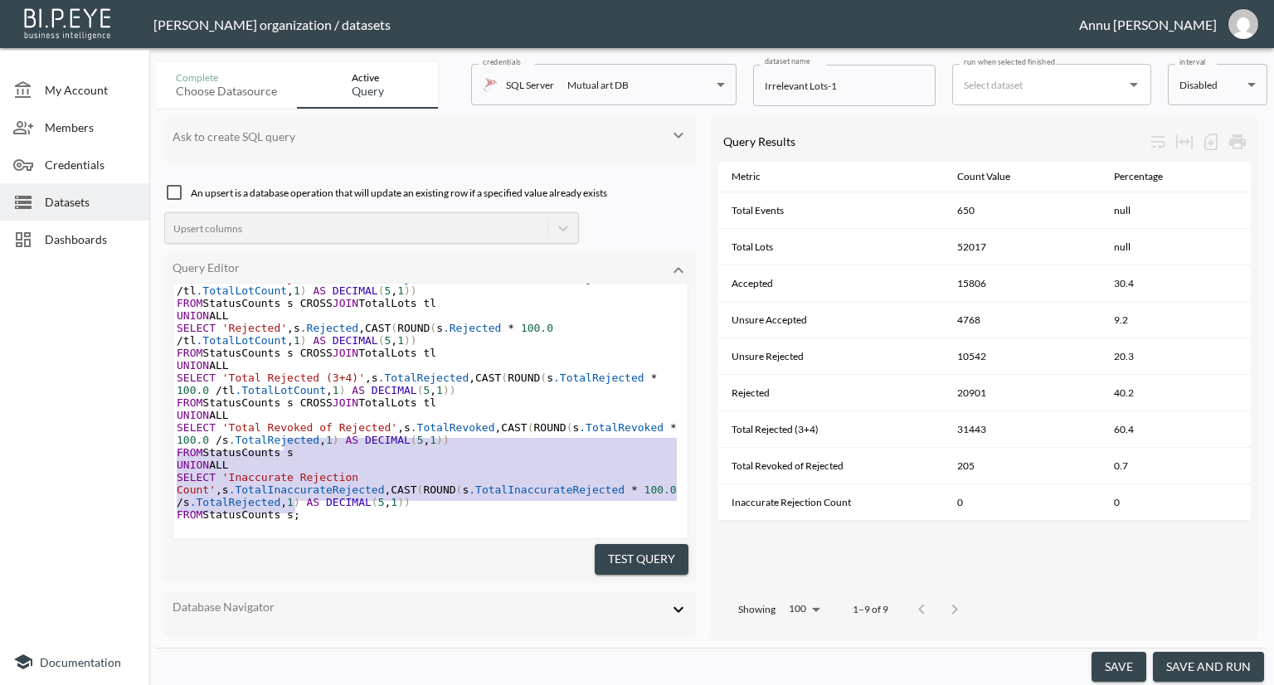
scroll to position [129, 0]
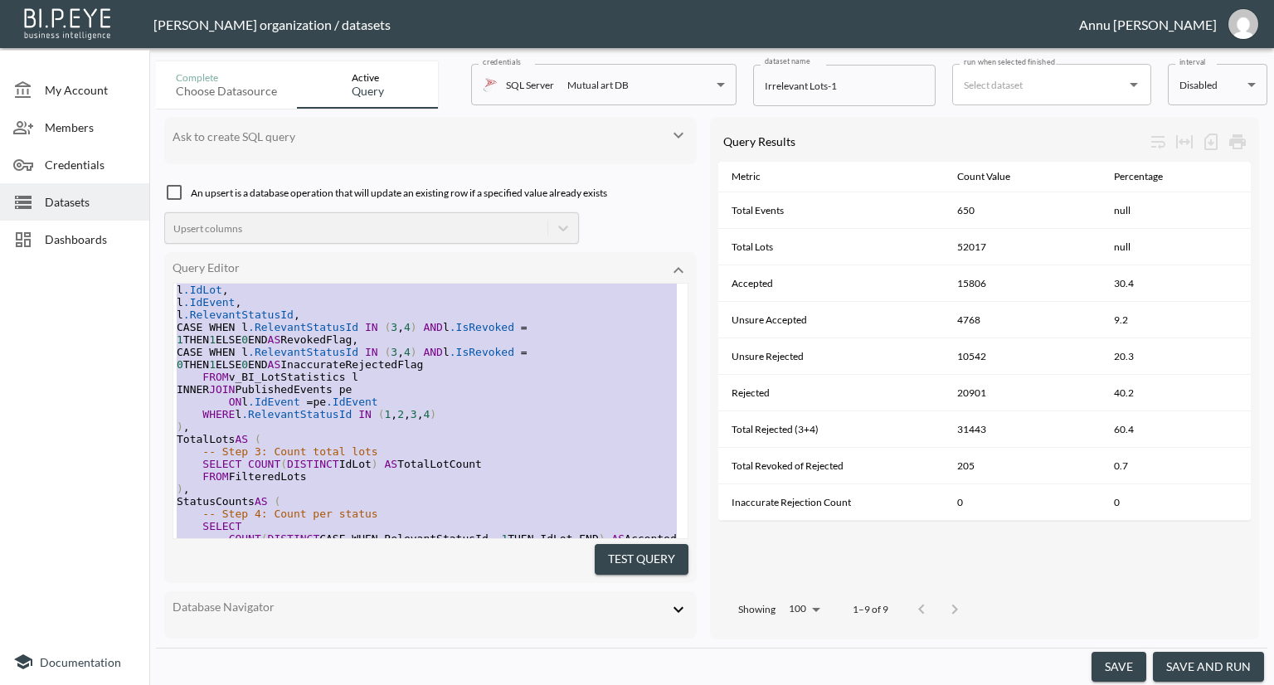
type textarea ";WITH PublishedEvents AS ( -- Step 1: Only published events after 20-Aug SELECT…"
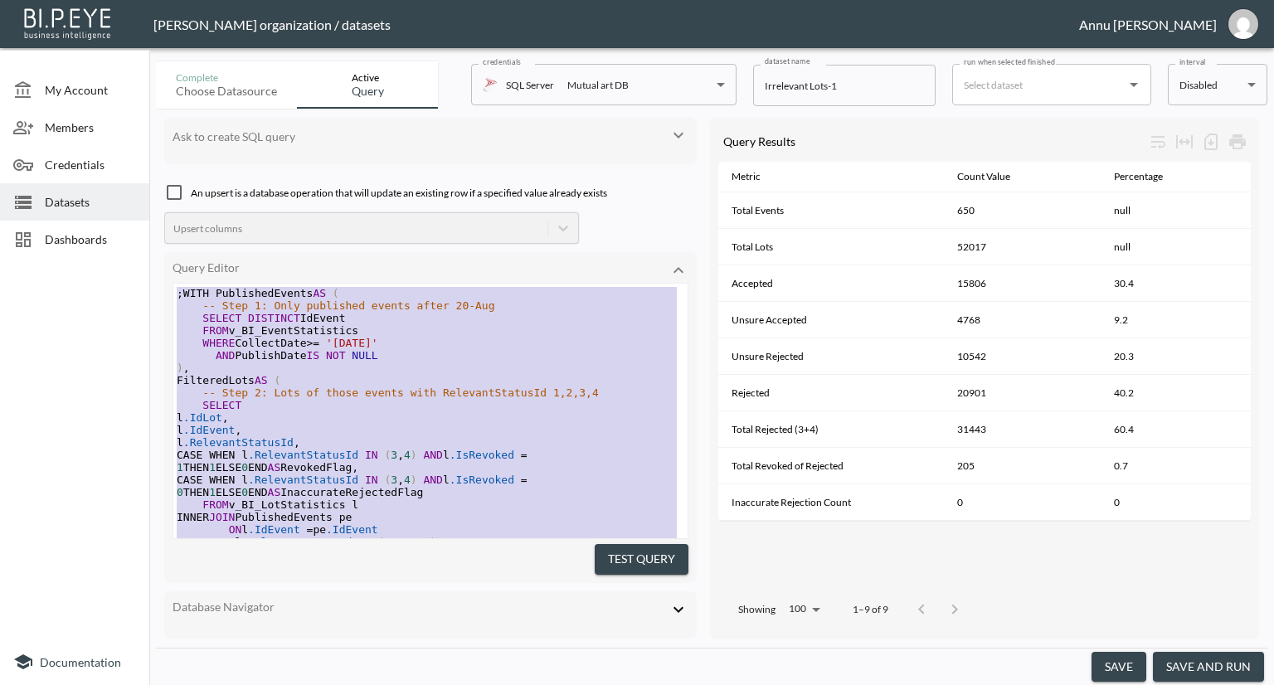
drag, startPoint x: 319, startPoint y: 489, endPoint x: 147, endPoint y: 101, distance: 424.6
click at [91, 320] on div at bounding box center [74, 452] width 149 height 374
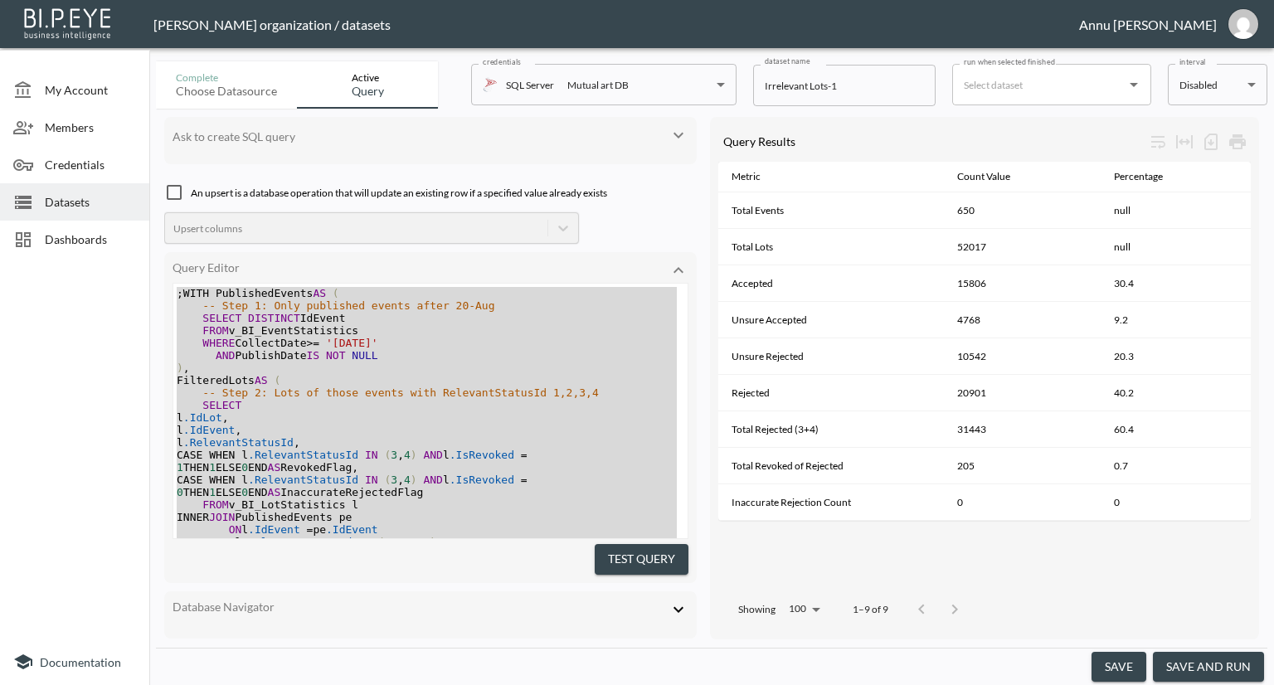
click at [100, 200] on span "Datasets" at bounding box center [90, 201] width 91 height 17
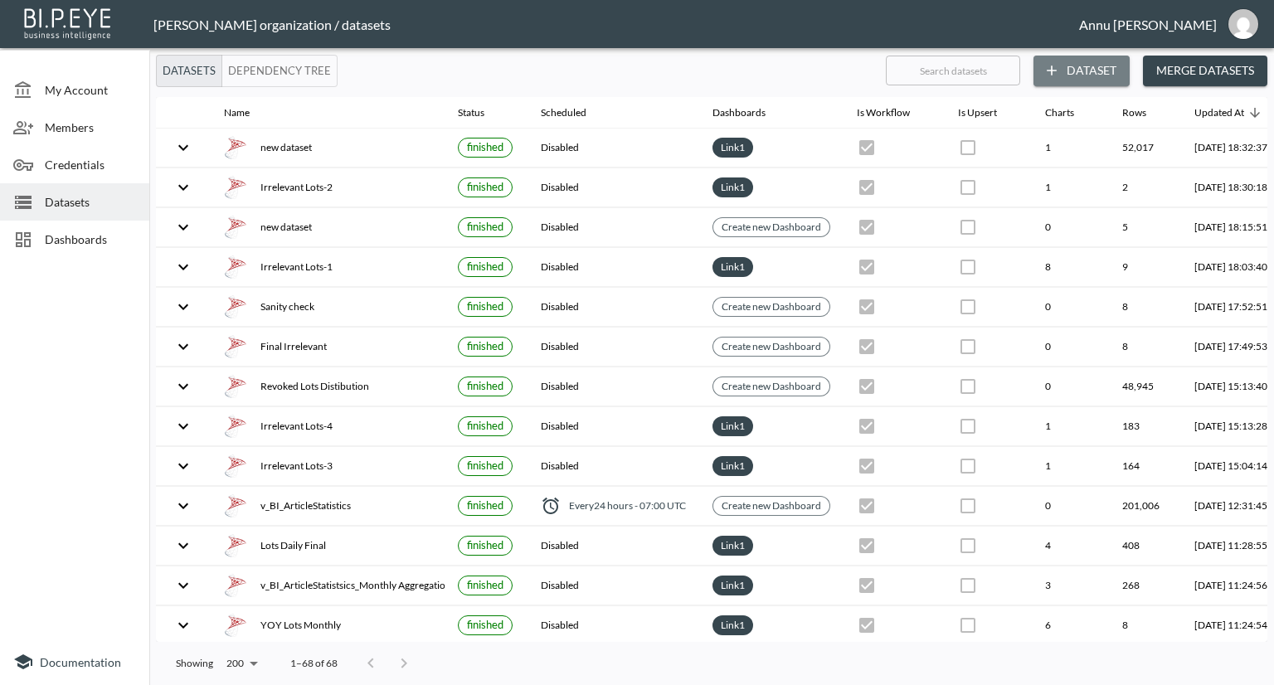
click at [1075, 74] on button "Dataset" at bounding box center [1082, 71] width 96 height 31
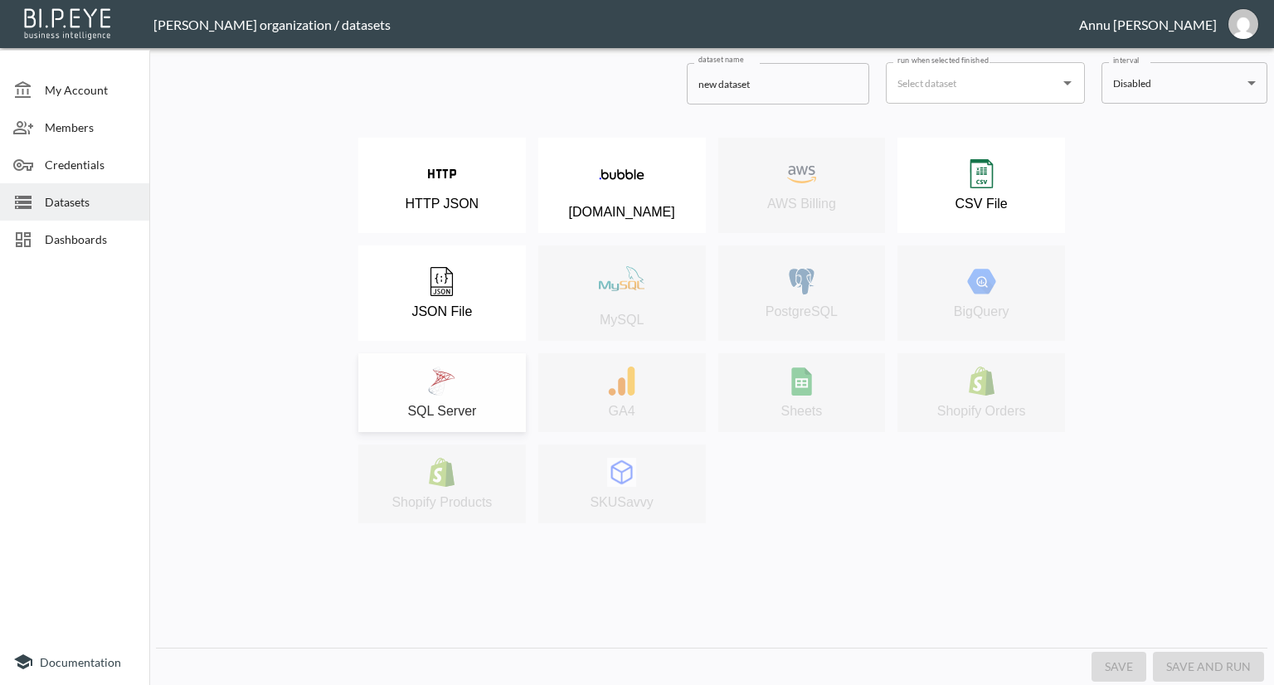
click at [474, 399] on div "SQL Server" at bounding box center [442, 393] width 151 height 52
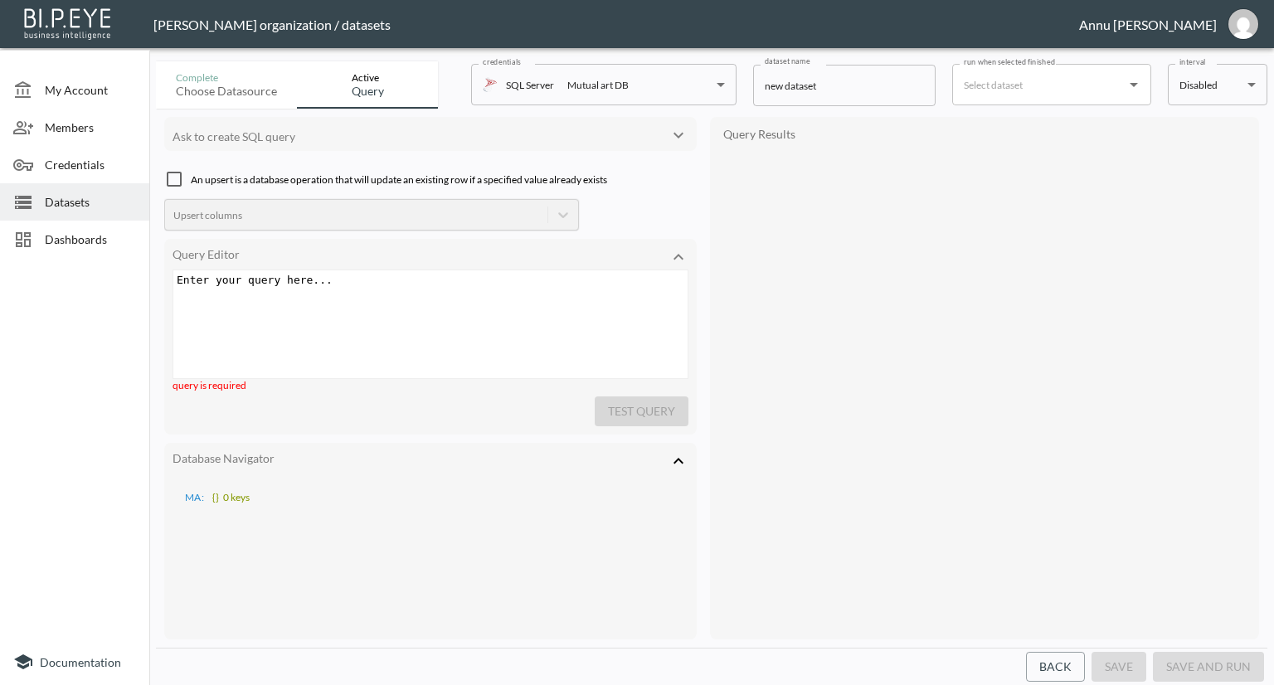
click at [684, 452] on icon at bounding box center [679, 461] width 20 height 20
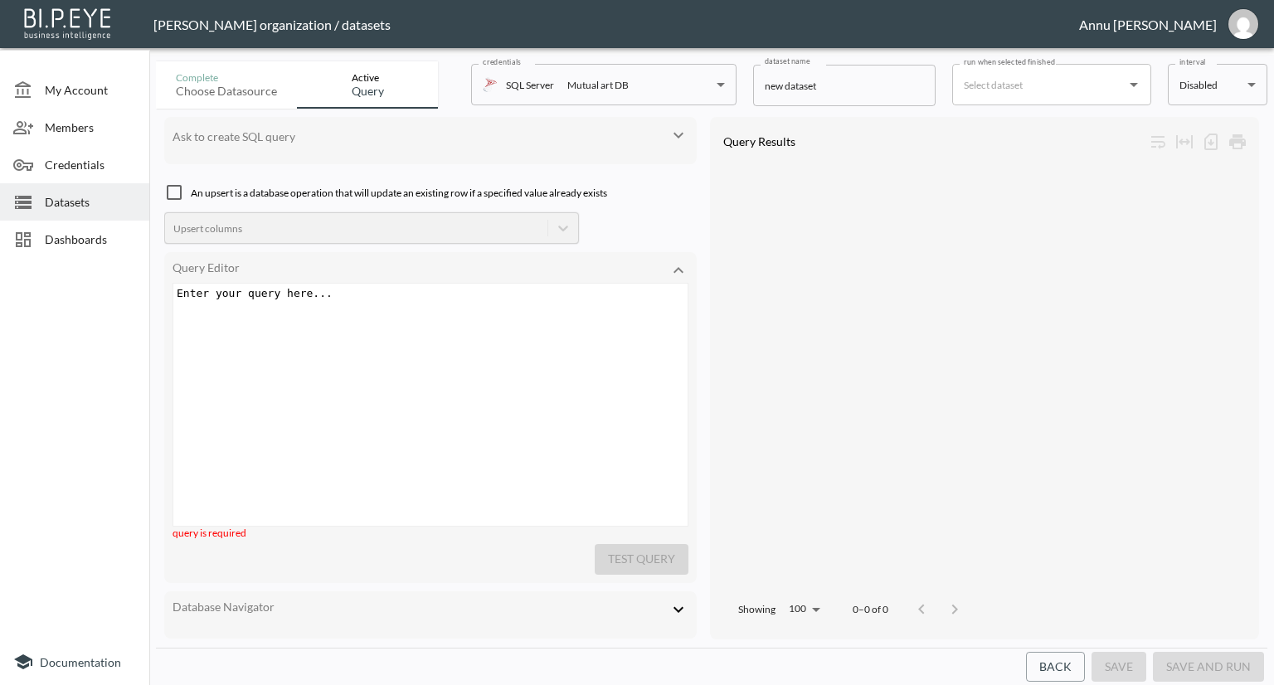
click at [367, 314] on div "Enter your query here... xxxxxxxxxx ​" at bounding box center [451, 426] width 556 height 284
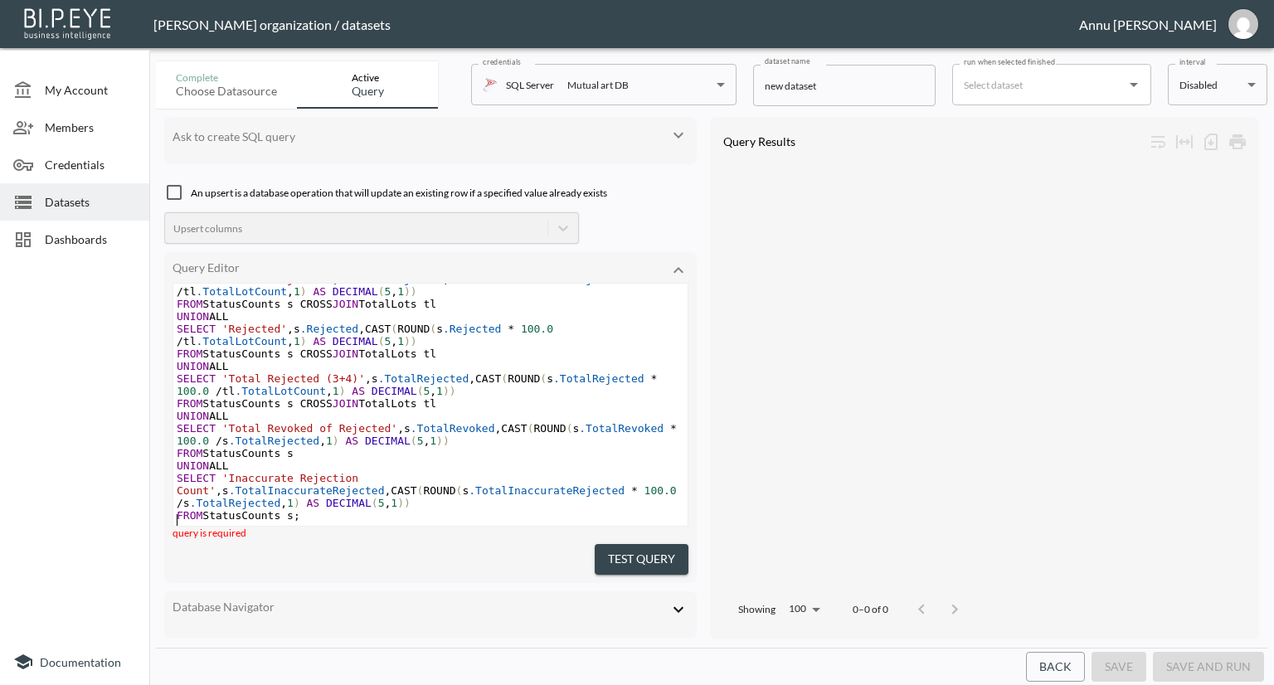
scroll to position [791, 0]
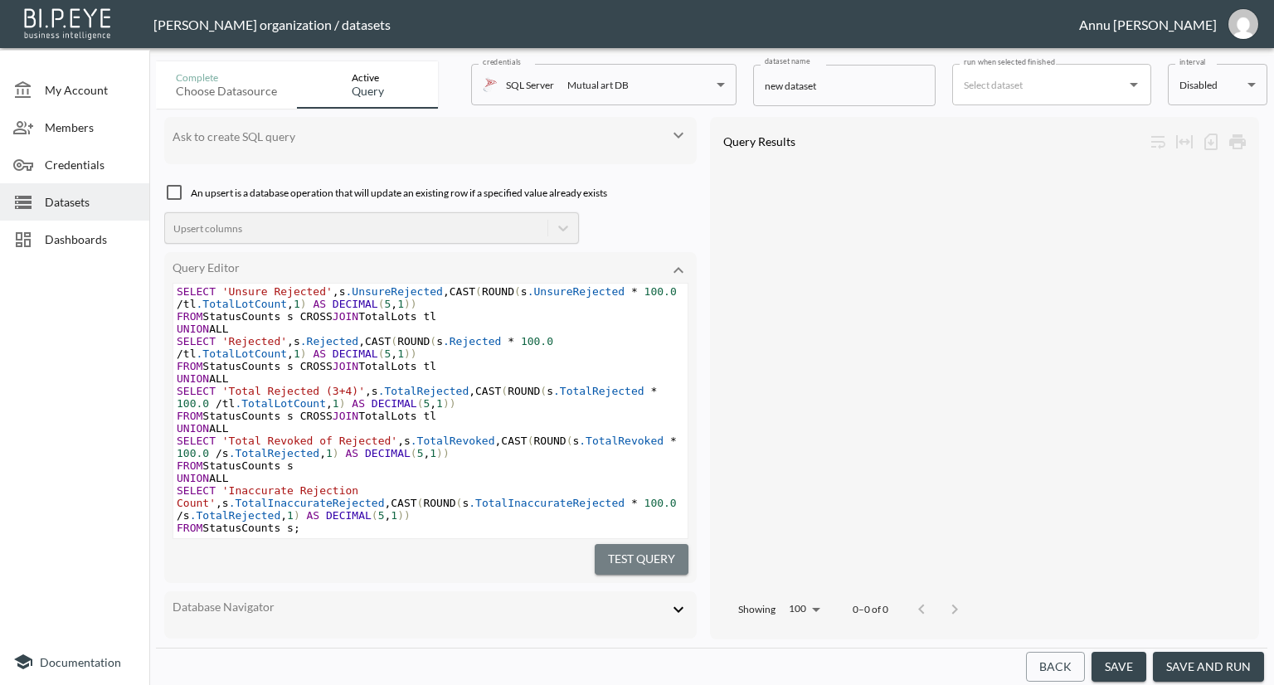
click at [612, 545] on button "Test Query" at bounding box center [642, 559] width 94 height 31
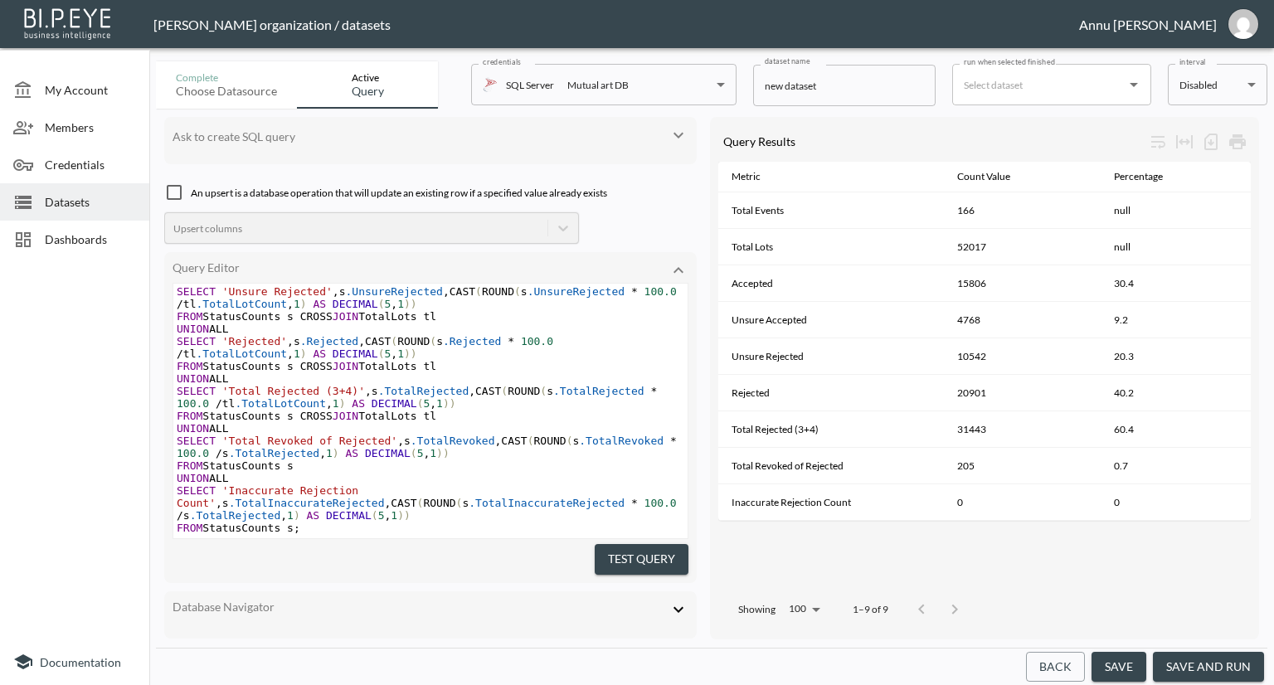
click at [343, 522] on pre "FROM StatusCounts s ;" at bounding box center [430, 528] width 514 height 12
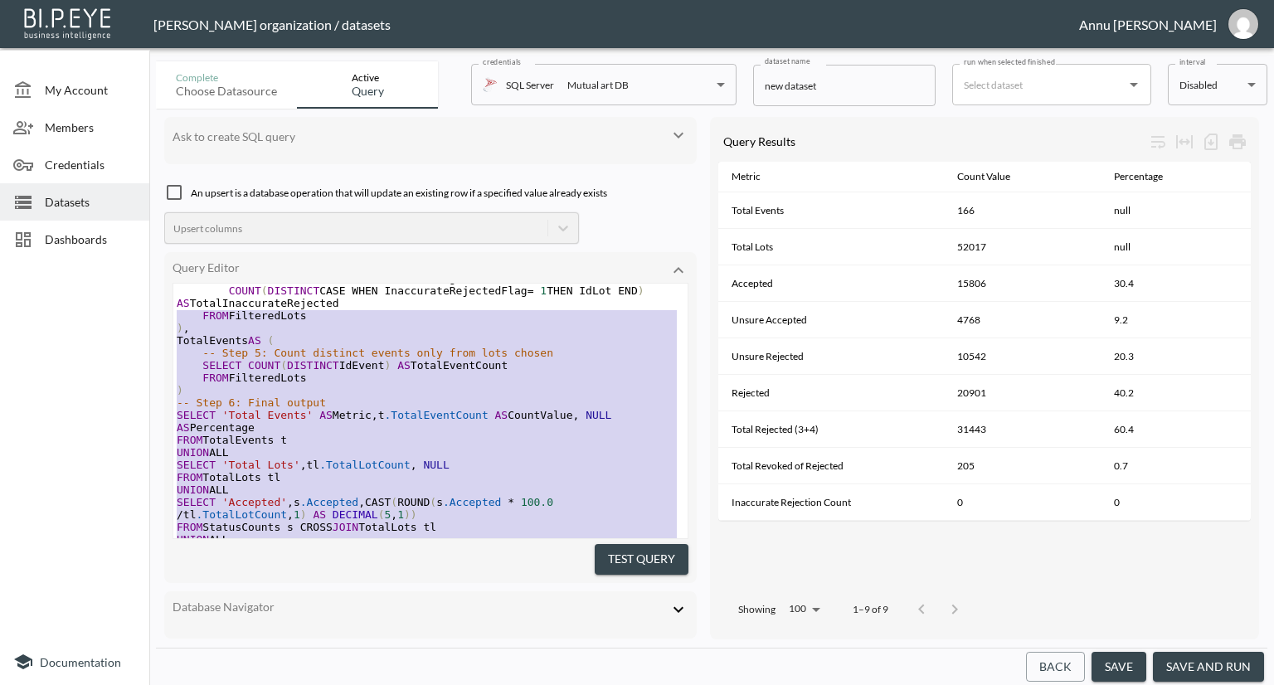
scroll to position [0, 0]
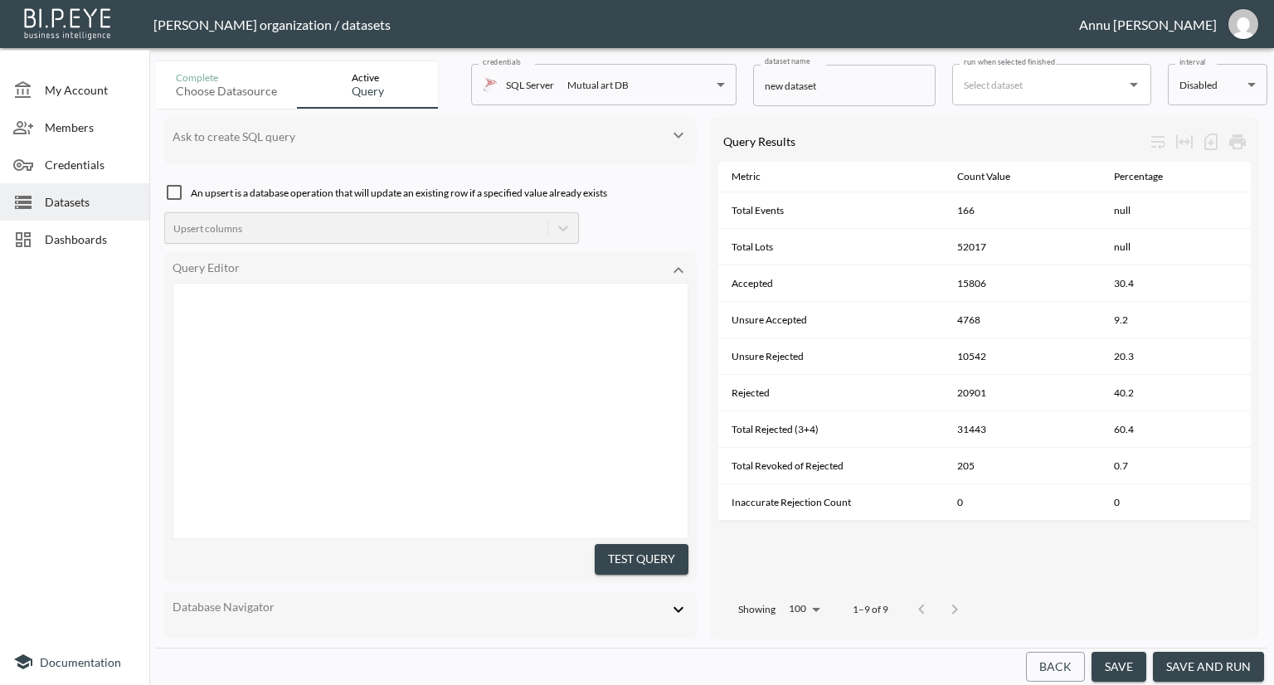
type textarea ";WITH PublishedEvents AS ( -- Step 1: Only published events after 20-Aug SELECT…"
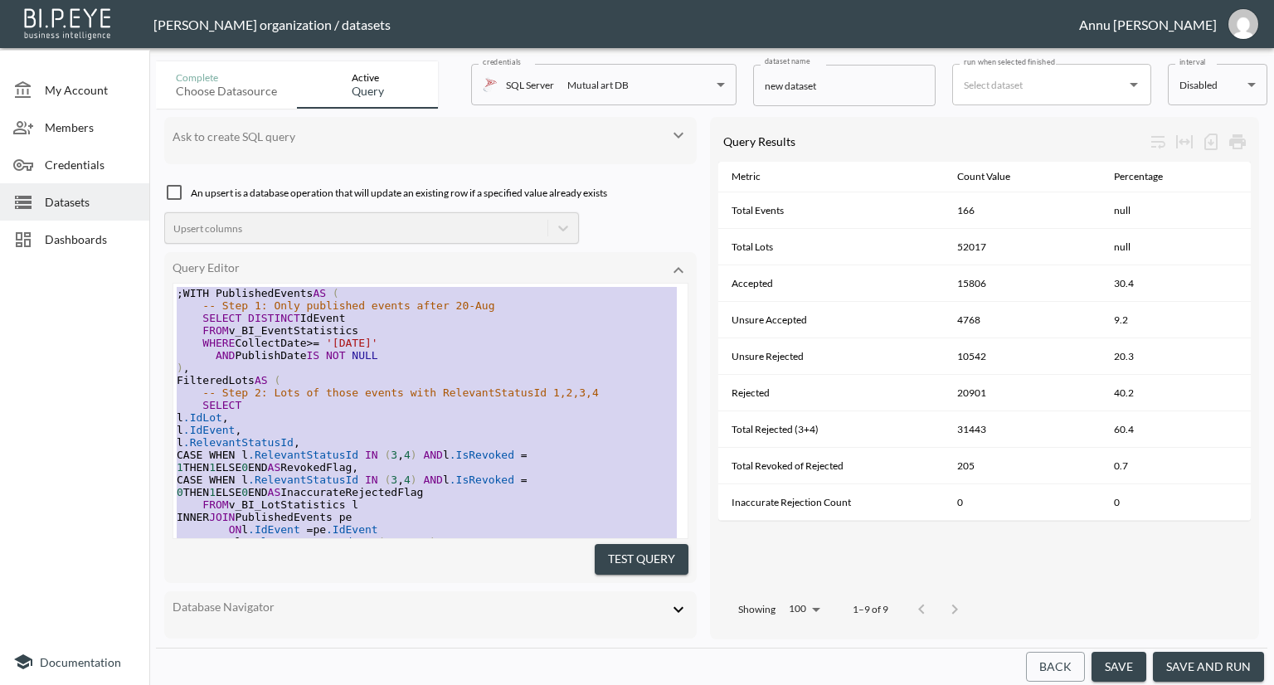
drag, startPoint x: 304, startPoint y: 500, endPoint x: 155, endPoint y: 218, distance: 319.2
click at [55, 233] on span "Dashboards" at bounding box center [90, 239] width 91 height 17
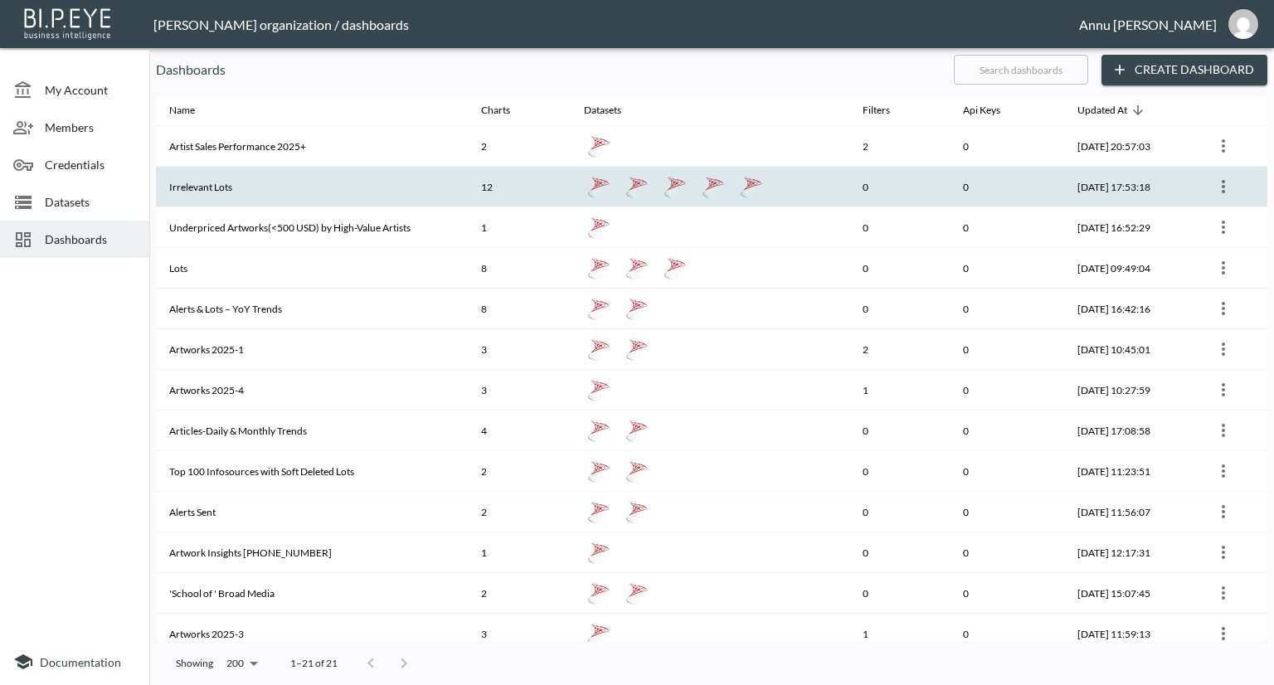
click at [213, 191] on th "Irrelevant Lots" at bounding box center [312, 187] width 312 height 41
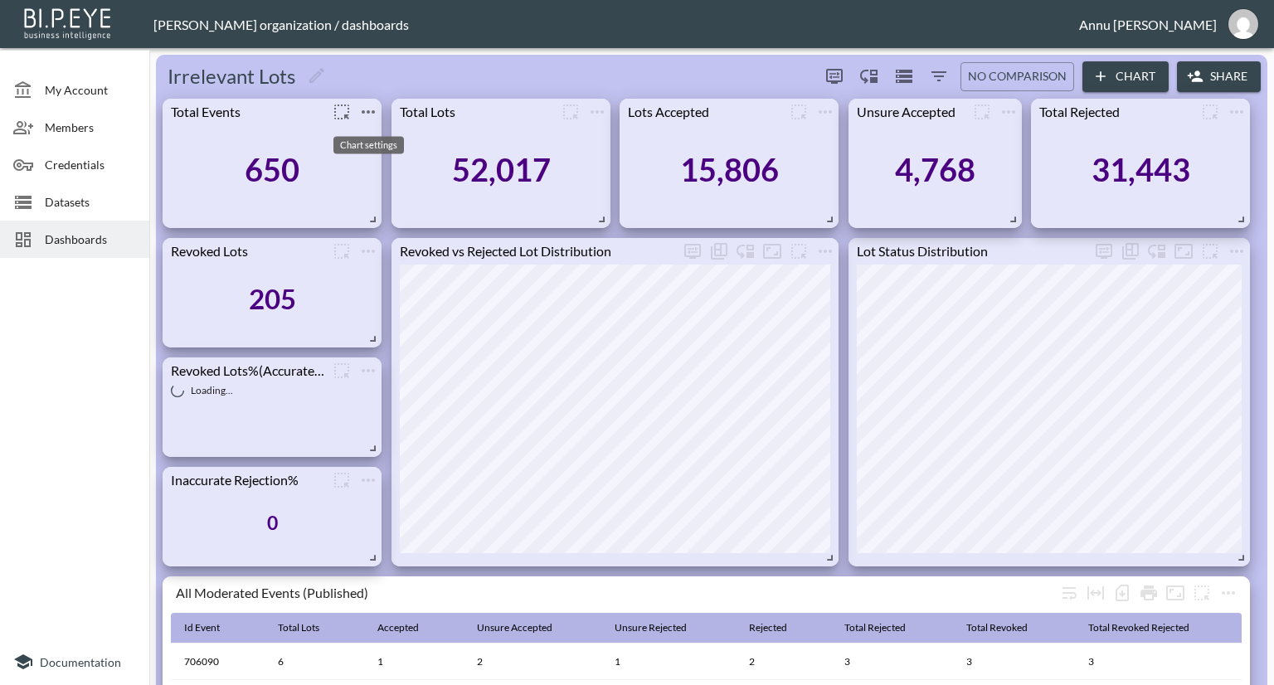
click at [368, 112] on icon "more" at bounding box center [368, 111] width 13 height 3
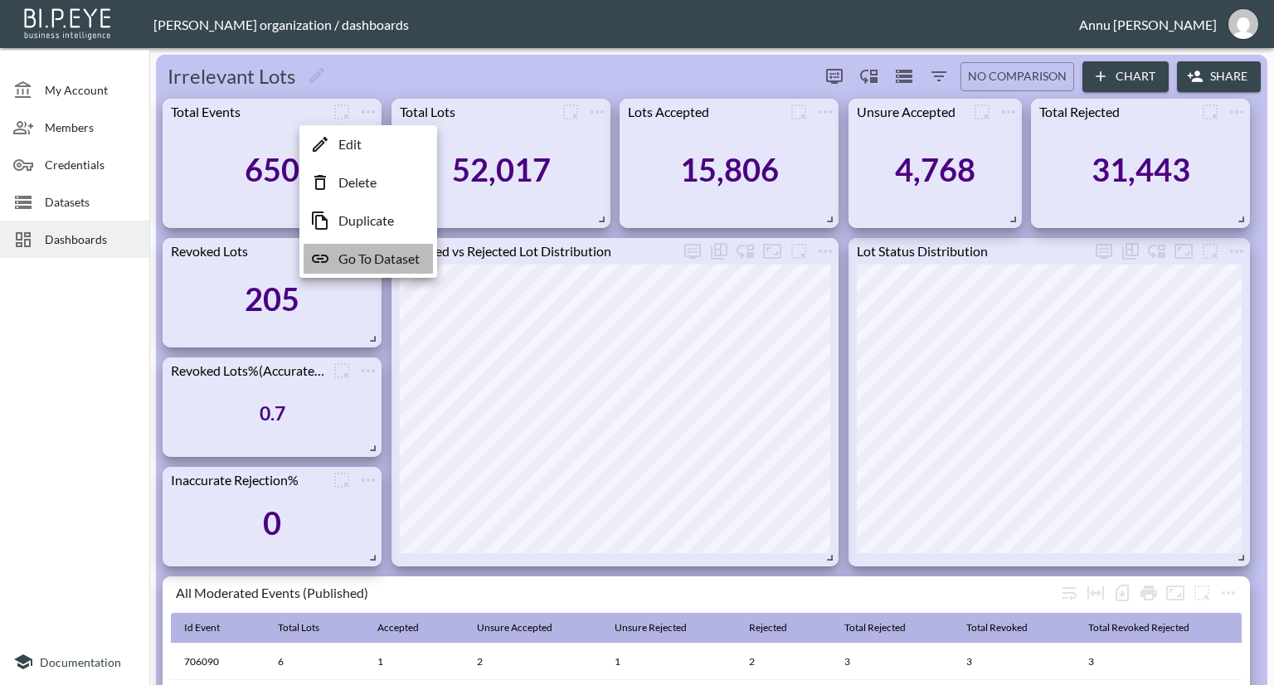
click at [377, 260] on p "Go To Dataset" at bounding box center [378, 259] width 81 height 20
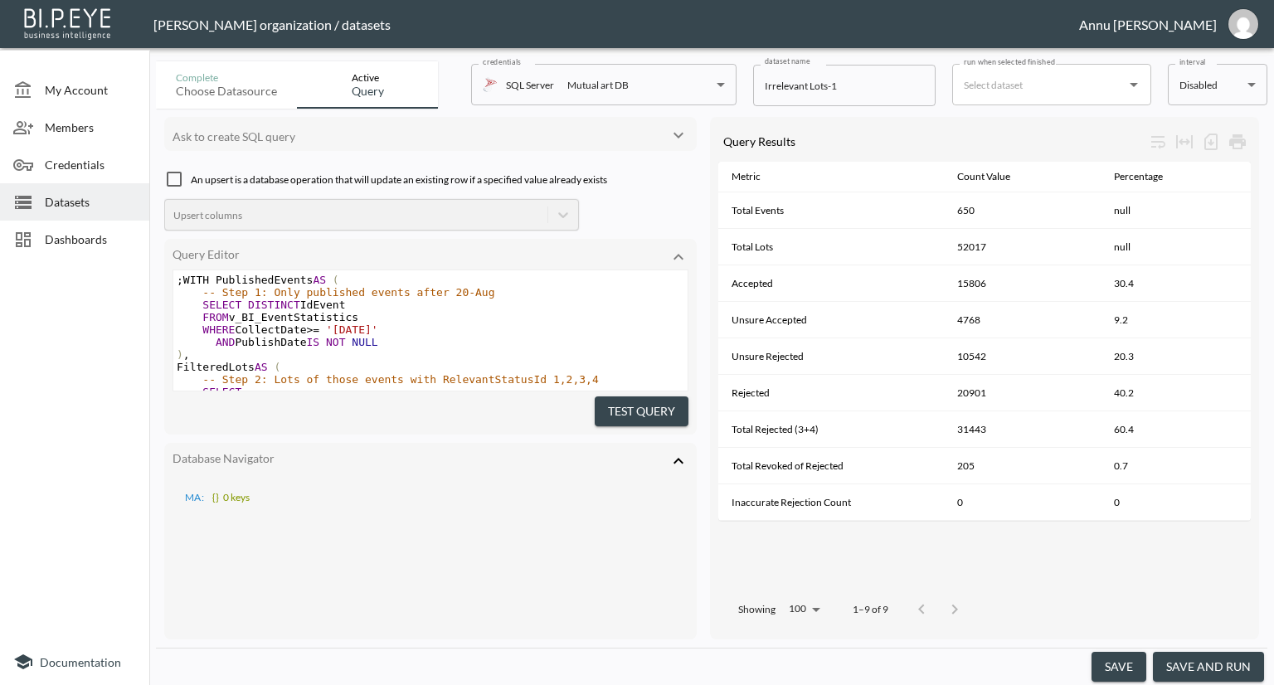
click at [680, 453] on icon at bounding box center [679, 461] width 20 height 20
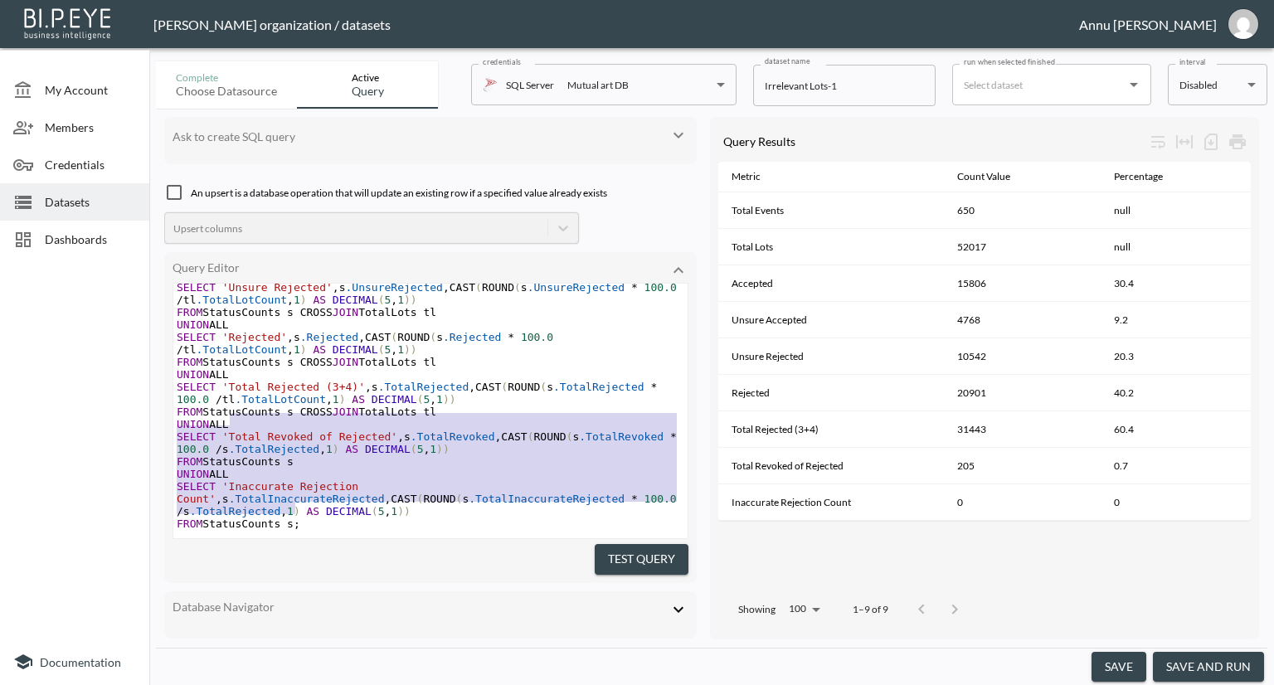
scroll to position [608, 0]
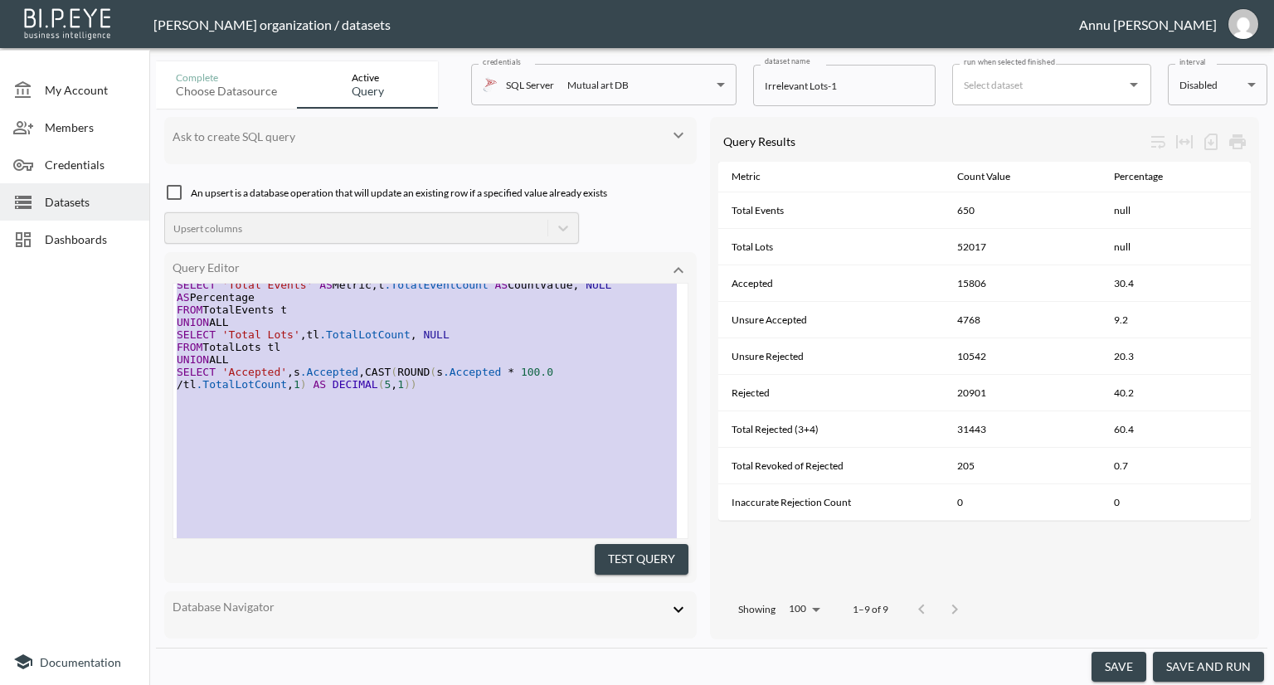
type textarea ";WITH PublishedEvents AS ( -- Step 1: Only published events after 20-Aug SELECT…"
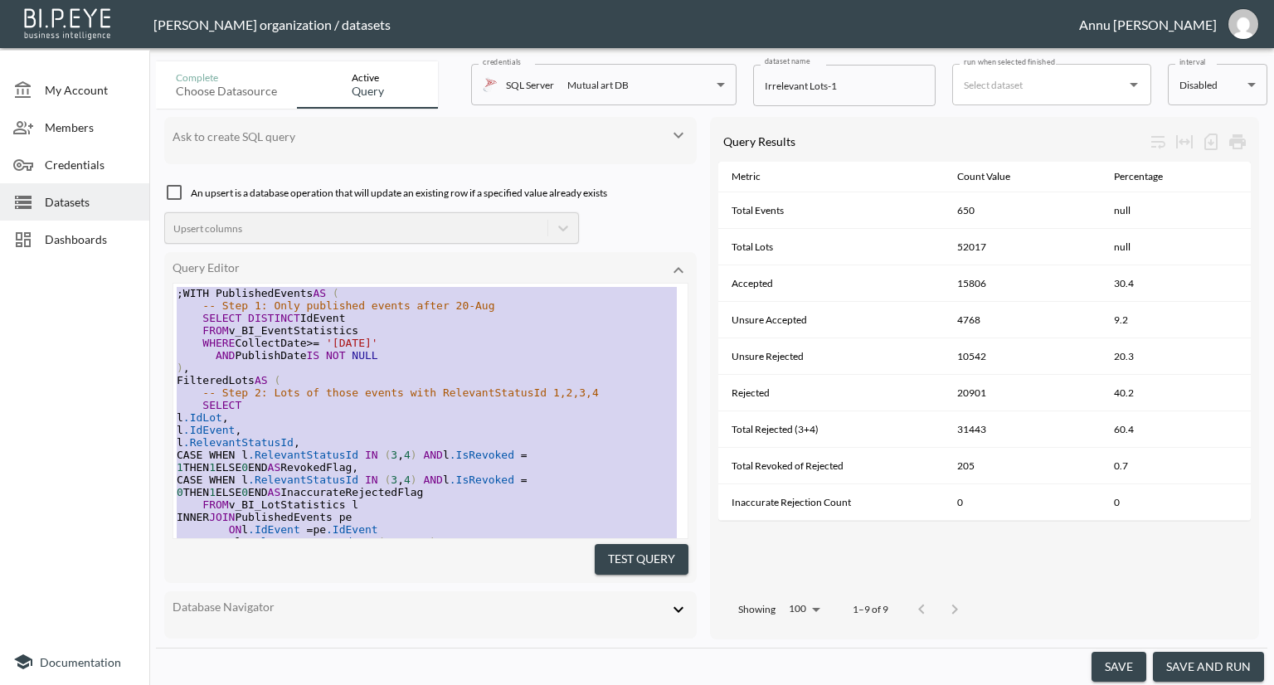
drag, startPoint x: 309, startPoint y: 480, endPoint x: 133, endPoint y: 127, distance: 395.1
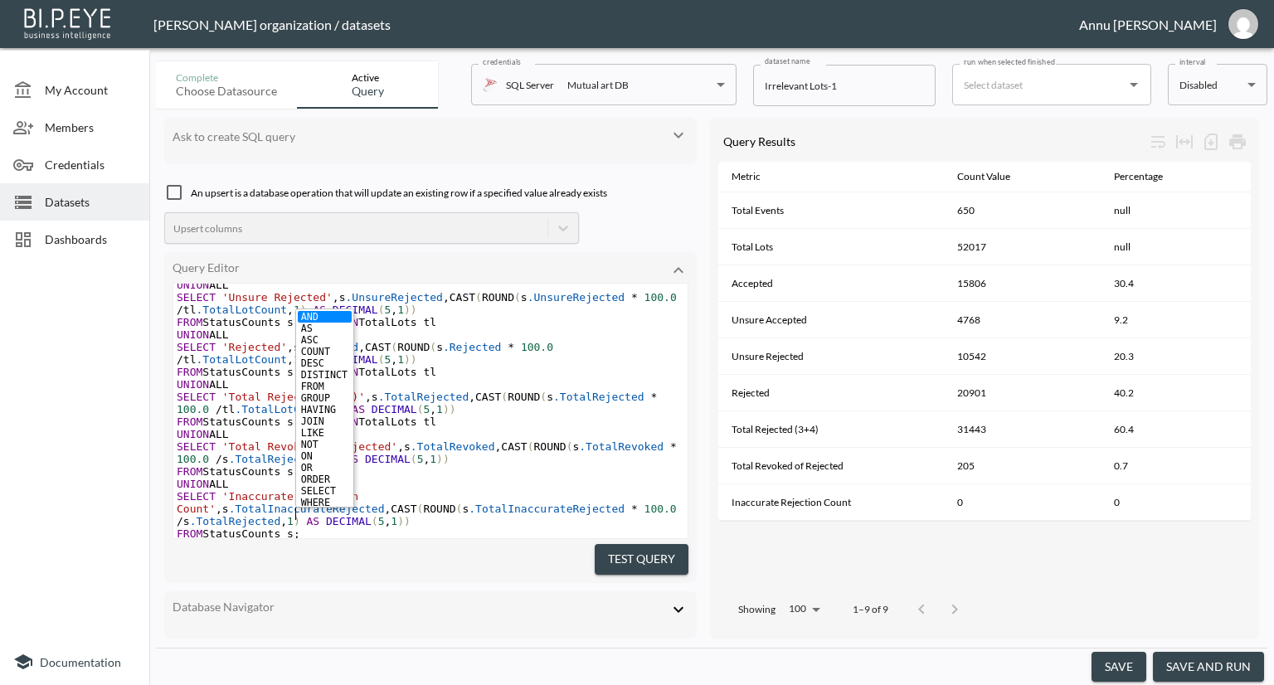
click at [612, 548] on button "Test Query" at bounding box center [642, 559] width 94 height 31
click at [1183, 665] on button "save and run" at bounding box center [1208, 667] width 111 height 31
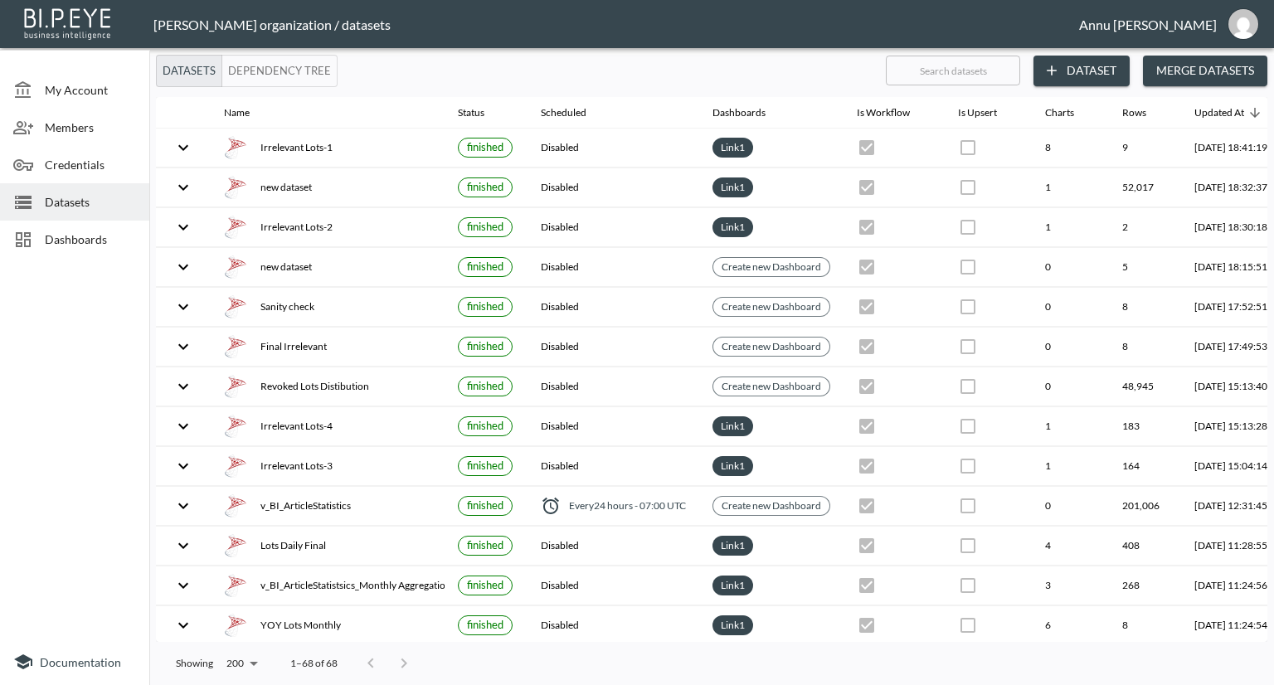
click at [110, 231] on span "Dashboards" at bounding box center [90, 239] width 91 height 17
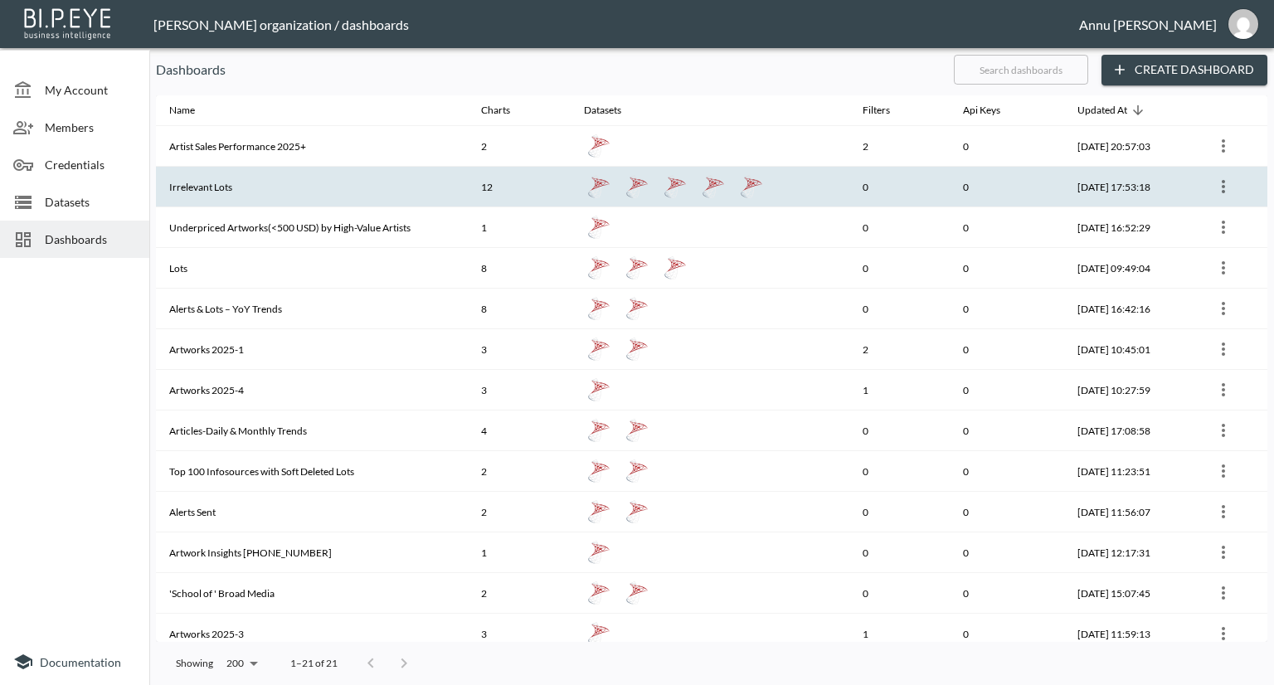
click at [212, 191] on th "Irrelevant Lots" at bounding box center [312, 187] width 312 height 41
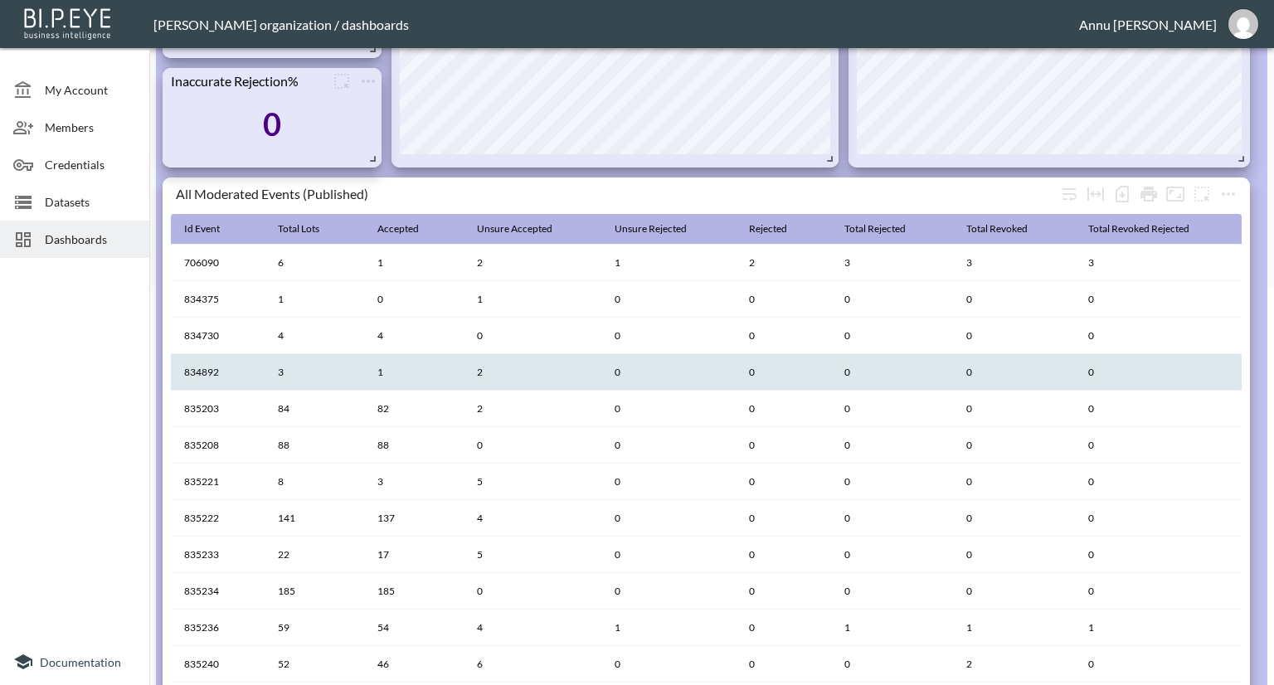
scroll to position [249, 0]
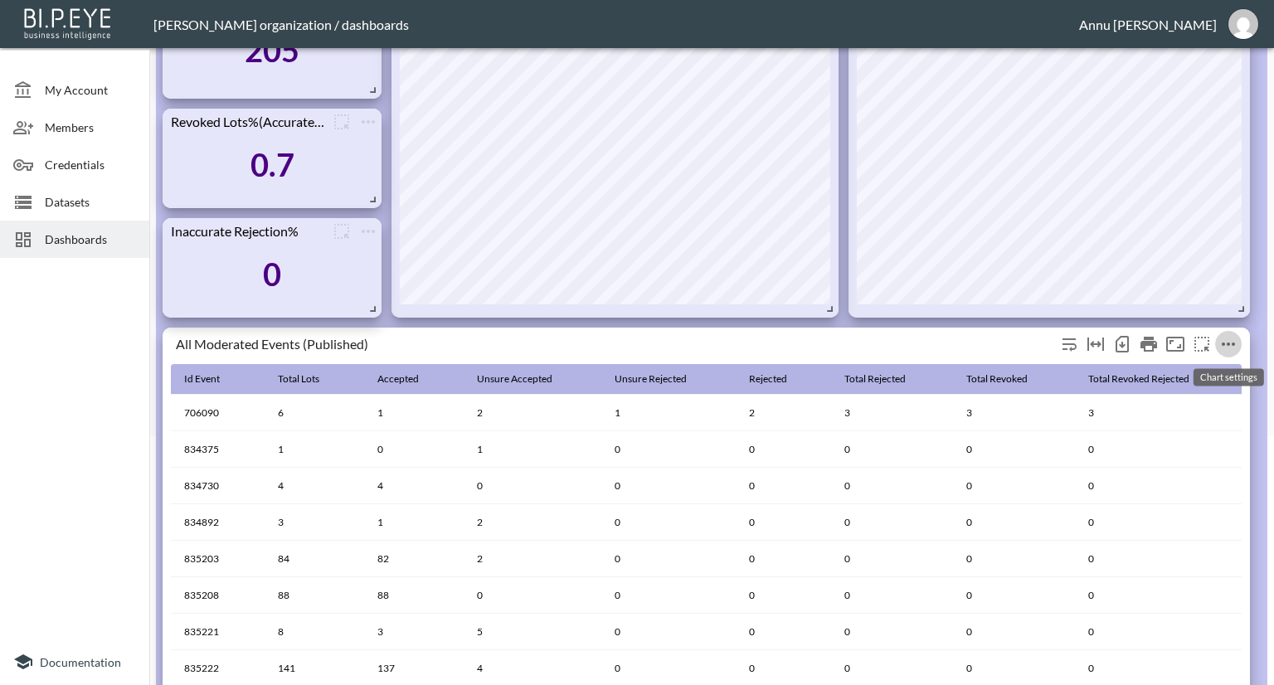
click at [1238, 342] on button "more" at bounding box center [1228, 344] width 27 height 27
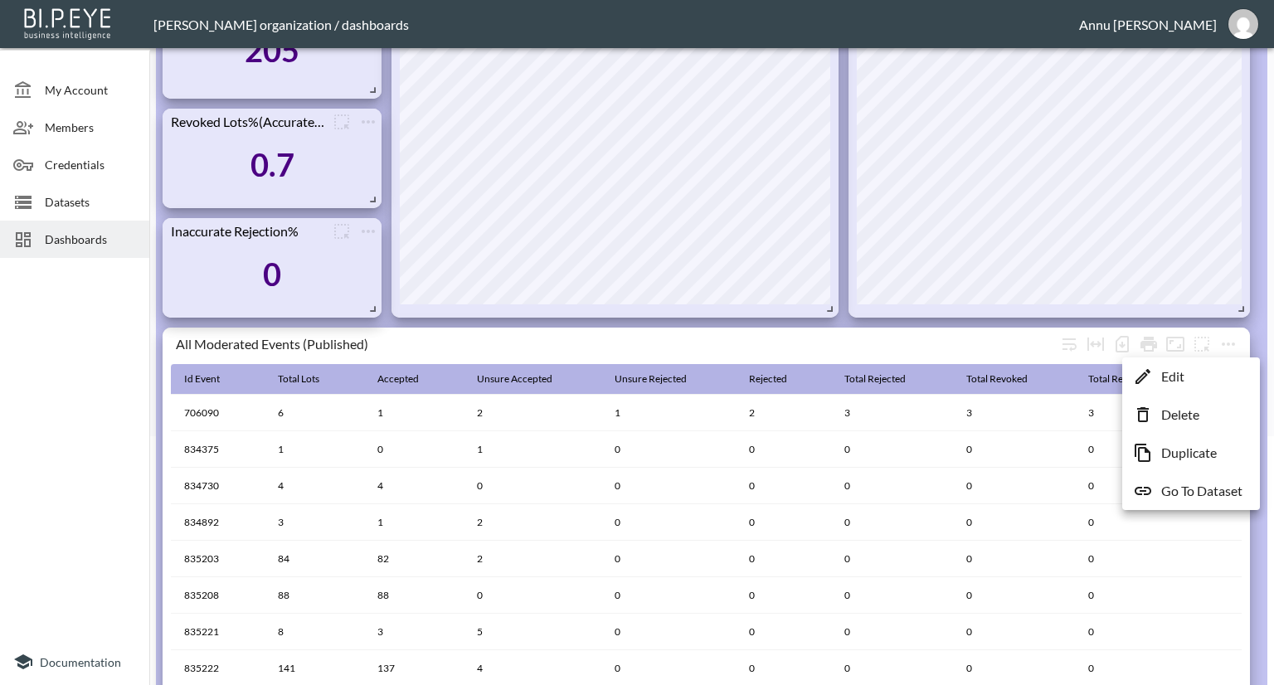
click at [86, 412] on div at bounding box center [637, 342] width 1274 height 685
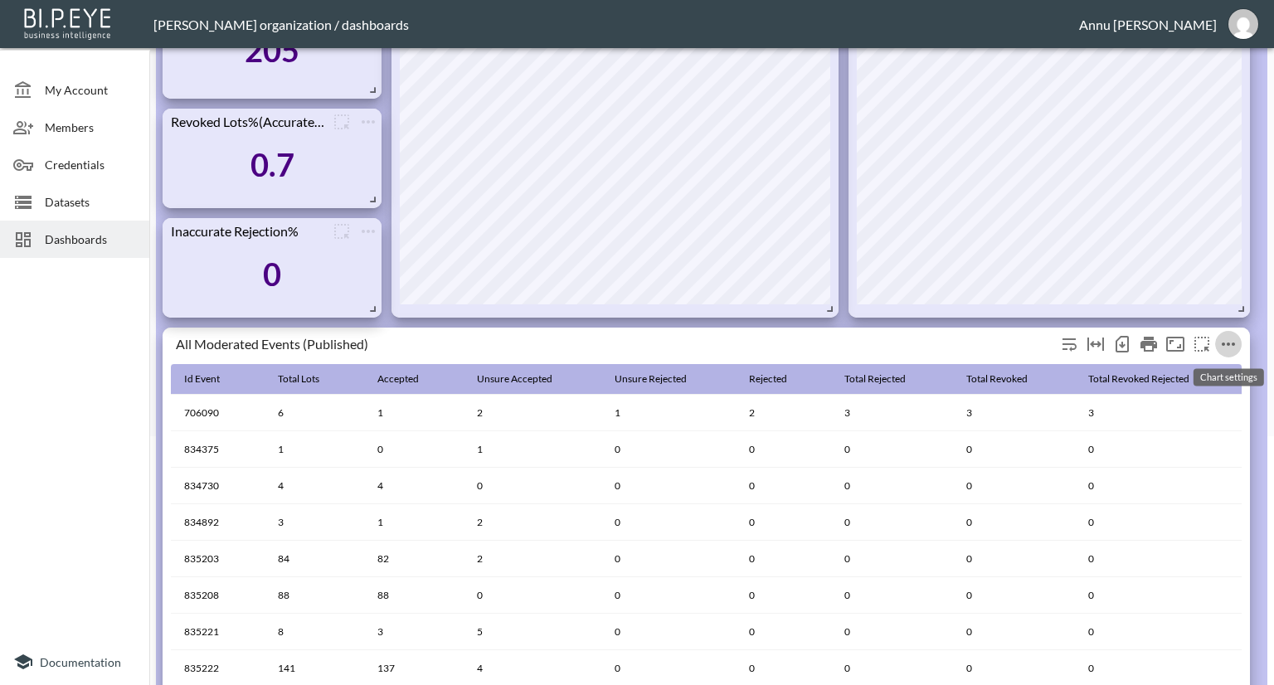
click at [1230, 347] on icon "more" at bounding box center [1229, 344] width 20 height 20
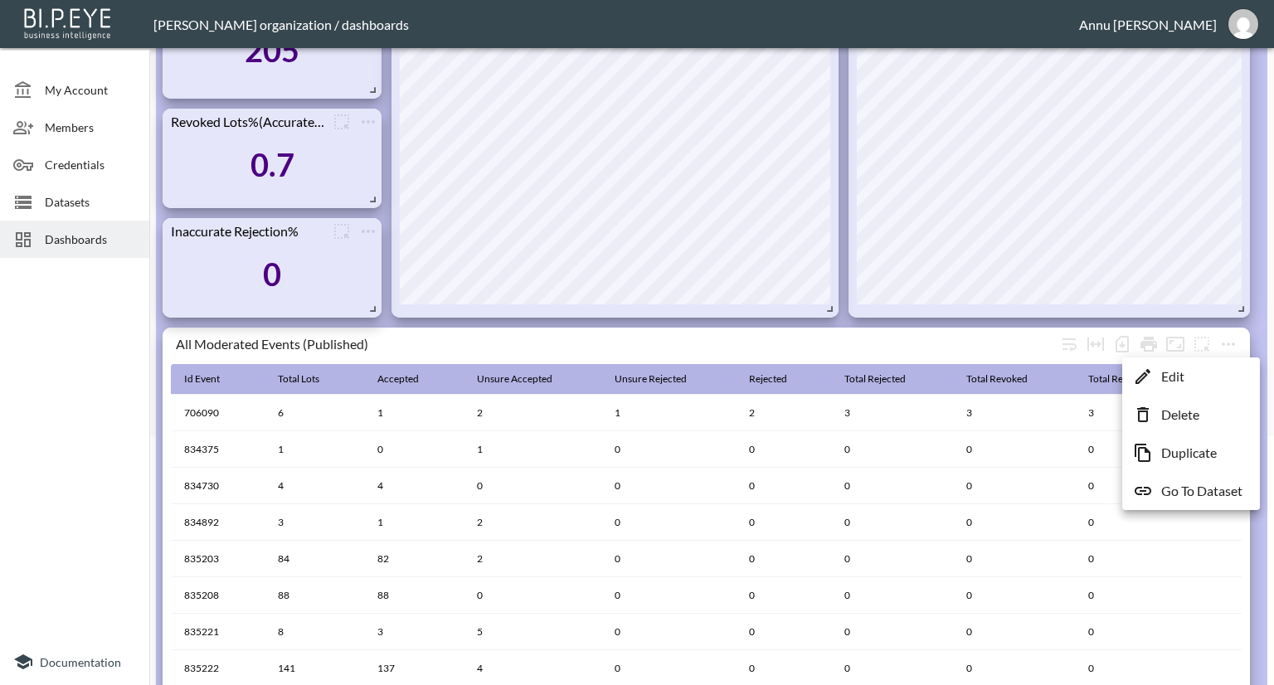
click at [1191, 492] on p "Go To Dataset" at bounding box center [1202, 491] width 81 height 20
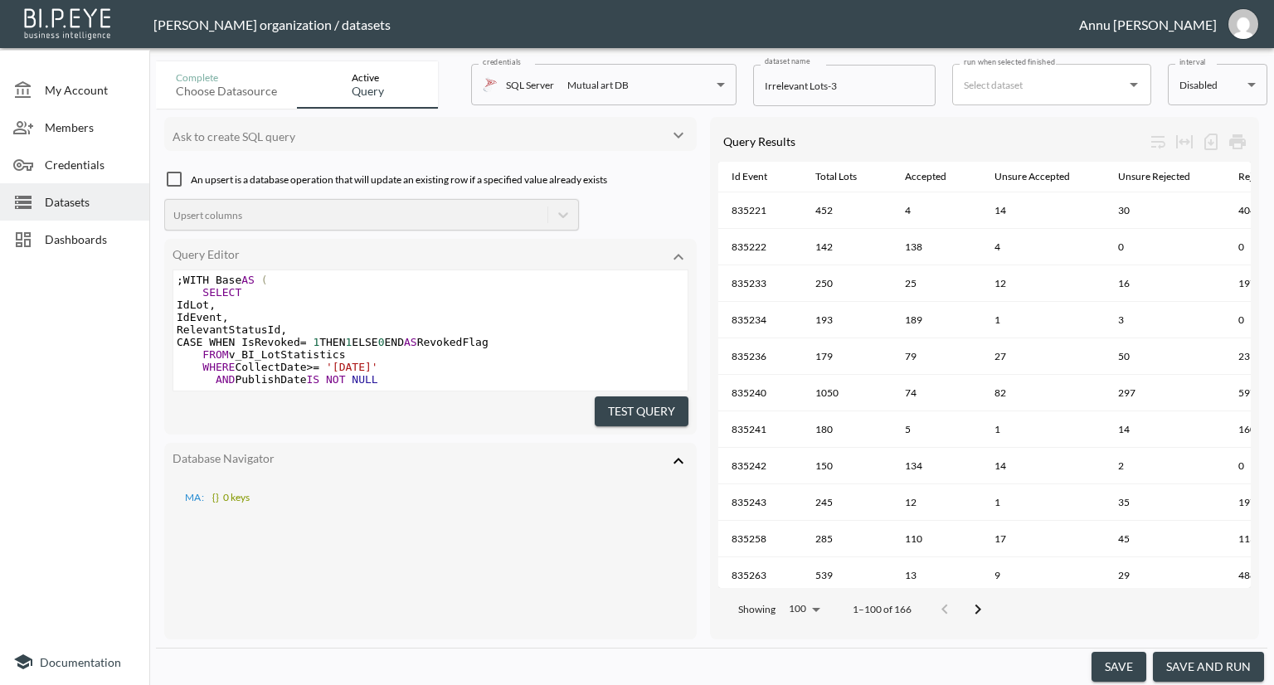
click at [678, 452] on icon at bounding box center [679, 461] width 20 height 20
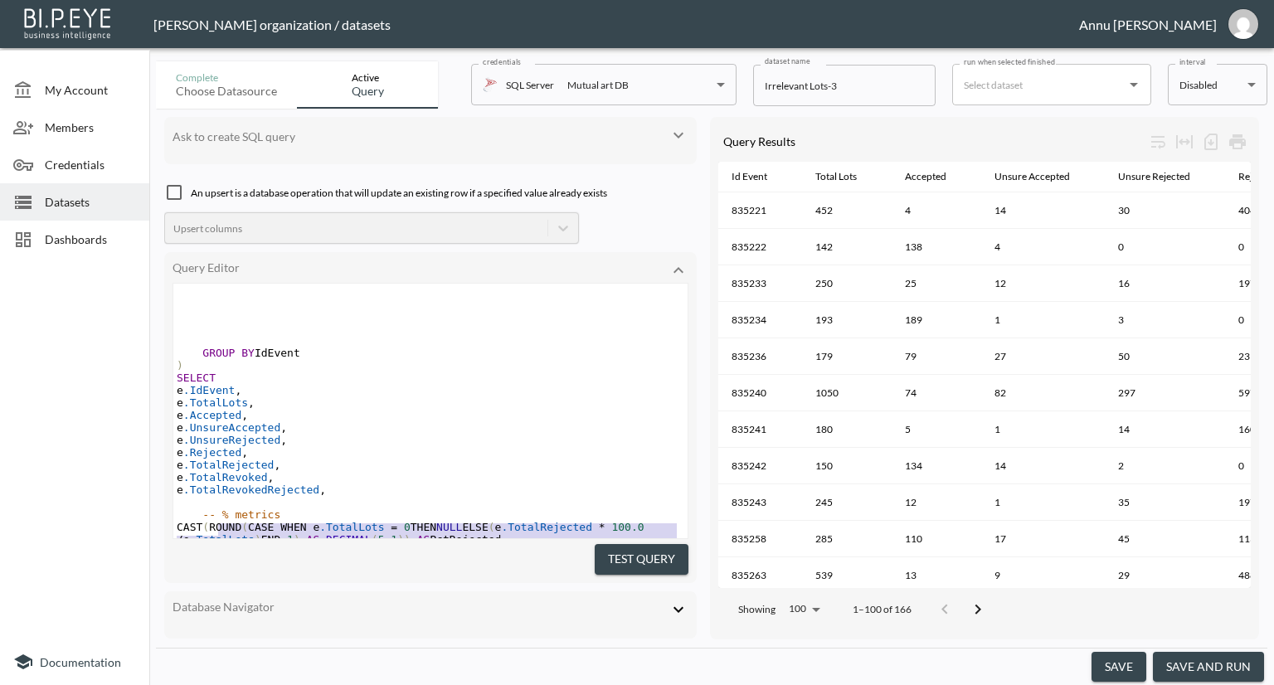
scroll to position [331, 0]
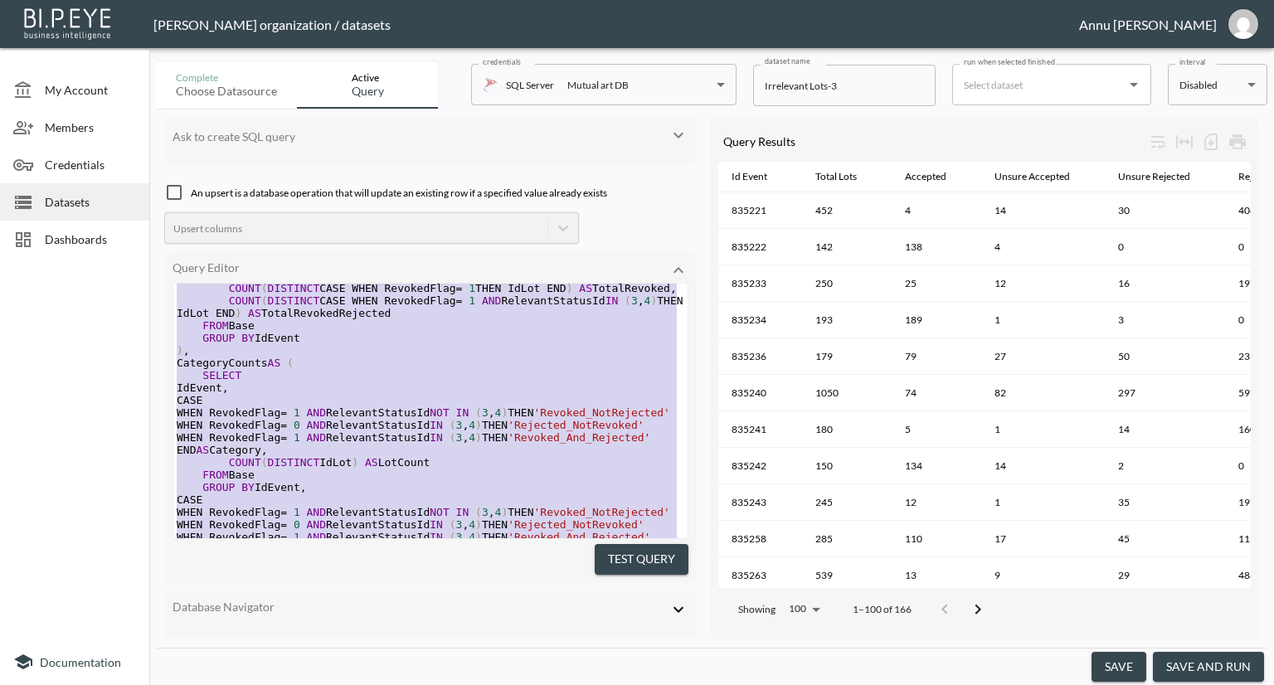
type textarea ";WITH Base AS ( SELECT IdLot, IdEvent, RelevantStatusId, CASE WHEN IsRevoked = …"
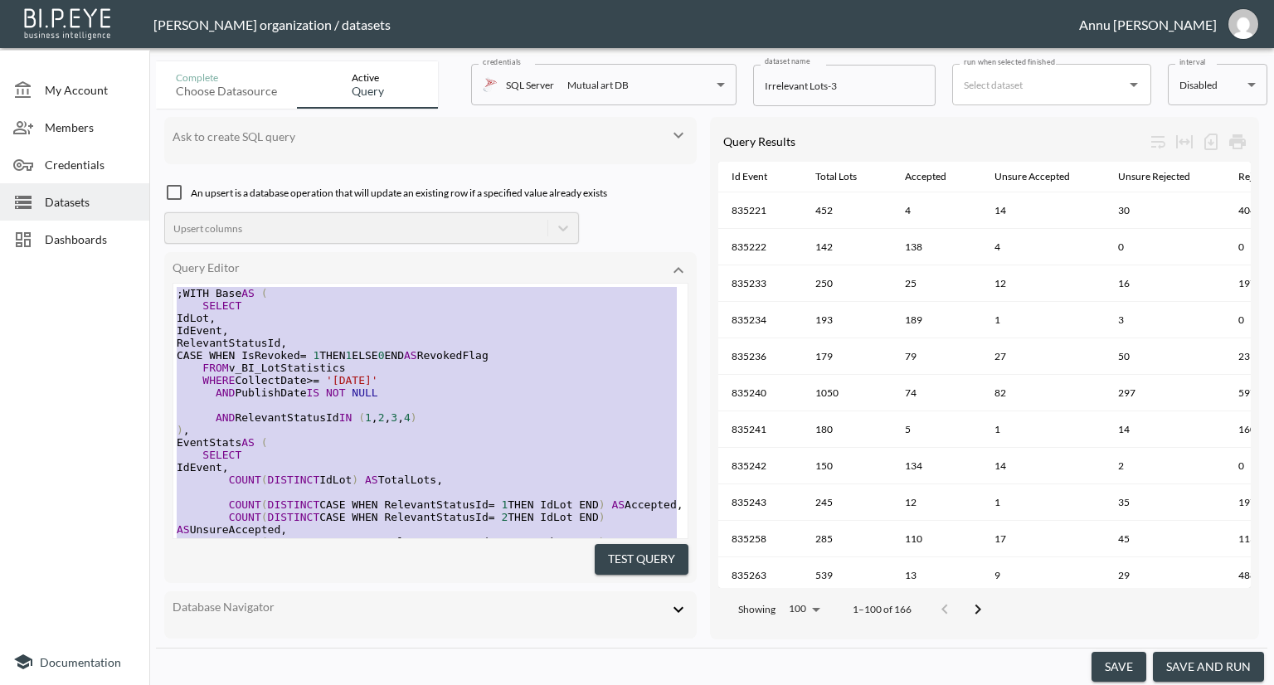
drag, startPoint x: 310, startPoint y: 504, endPoint x: 158, endPoint y: 114, distance: 419.5
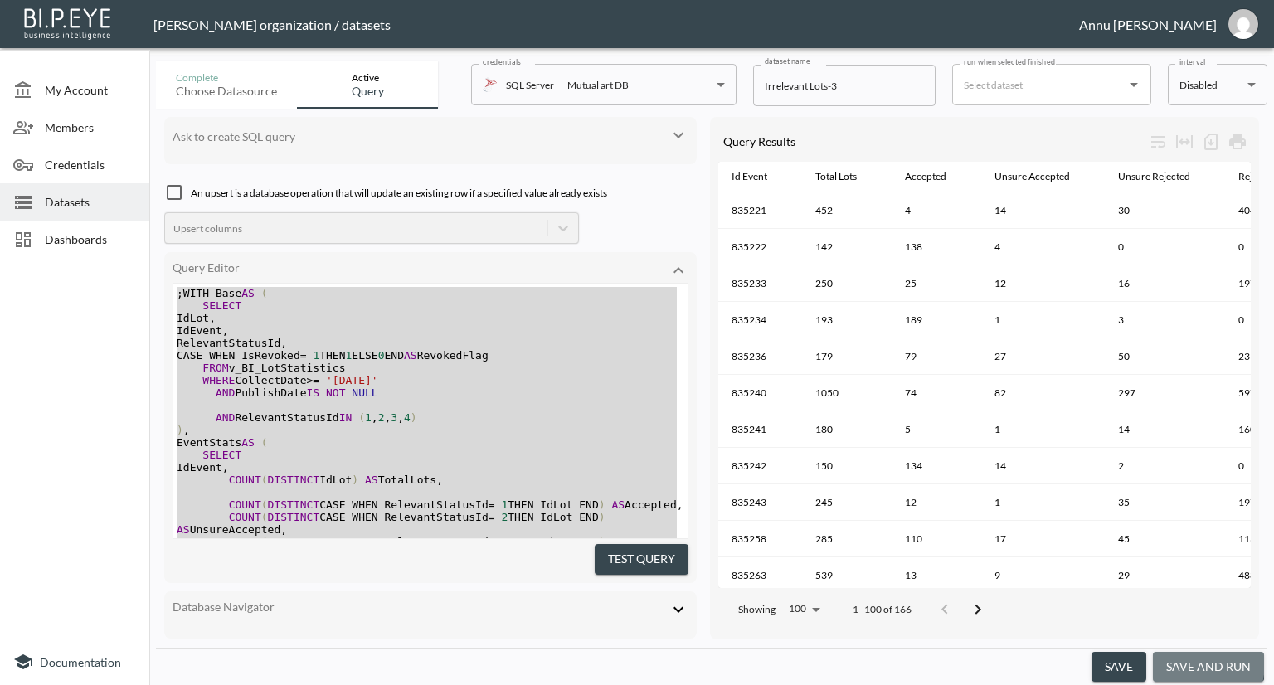
click at [1183, 662] on button "save and run" at bounding box center [1208, 667] width 111 height 31
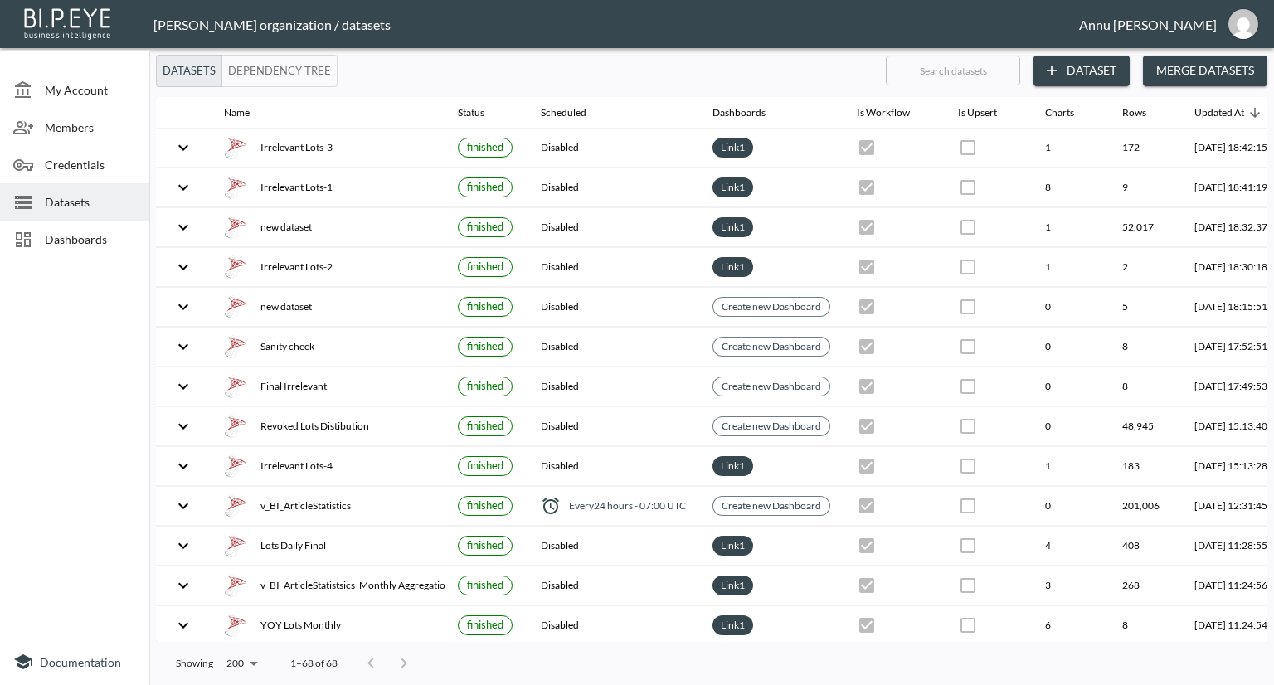
click at [88, 237] on span "Dashboards" at bounding box center [90, 239] width 91 height 17
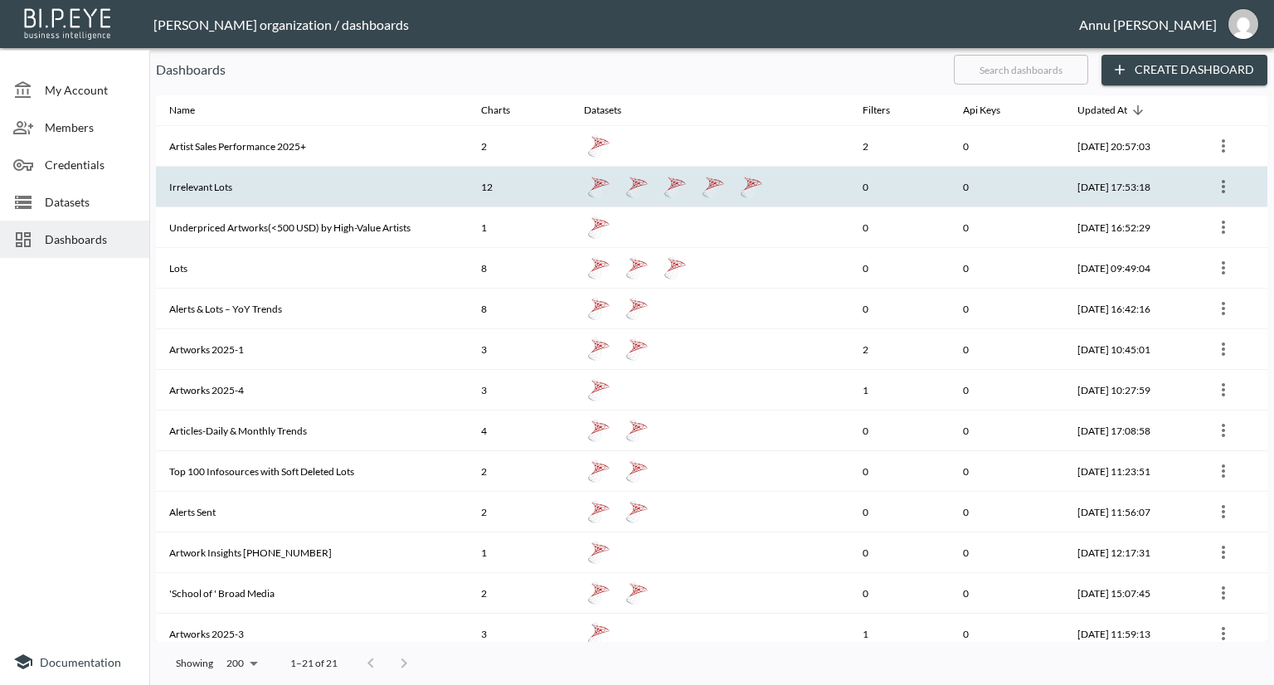
click at [235, 180] on th "Irrelevant Lots" at bounding box center [312, 187] width 312 height 41
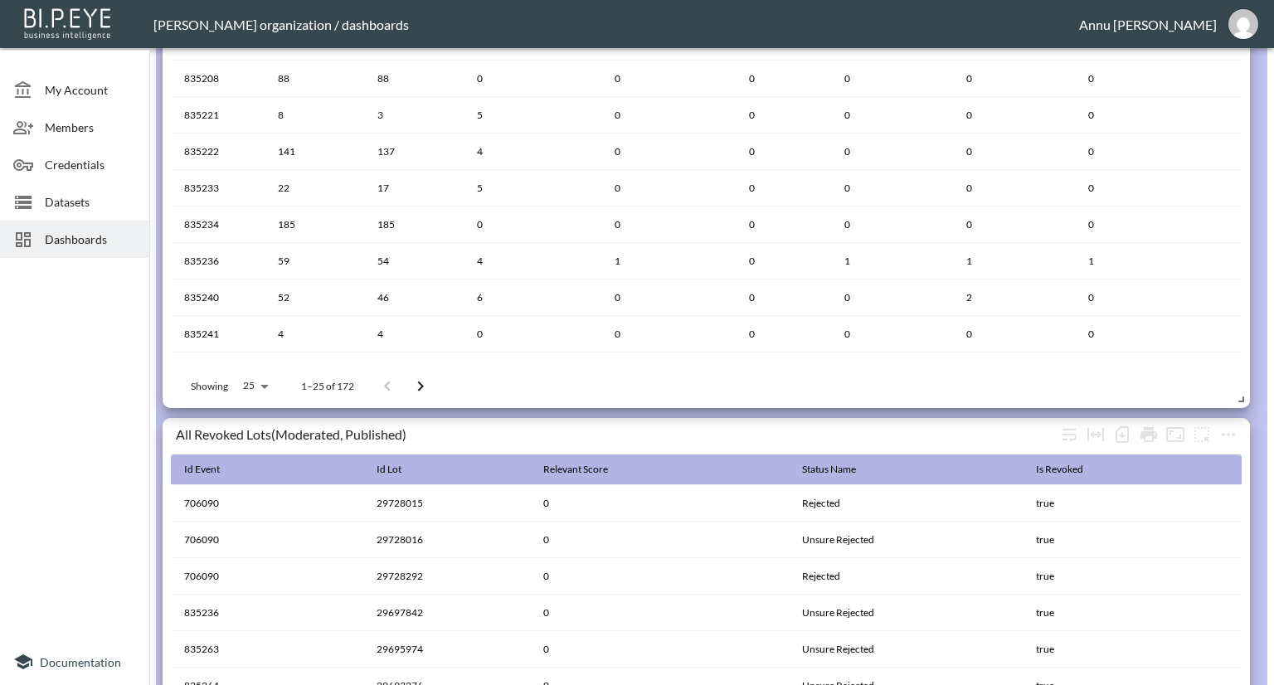
scroll to position [939, 0]
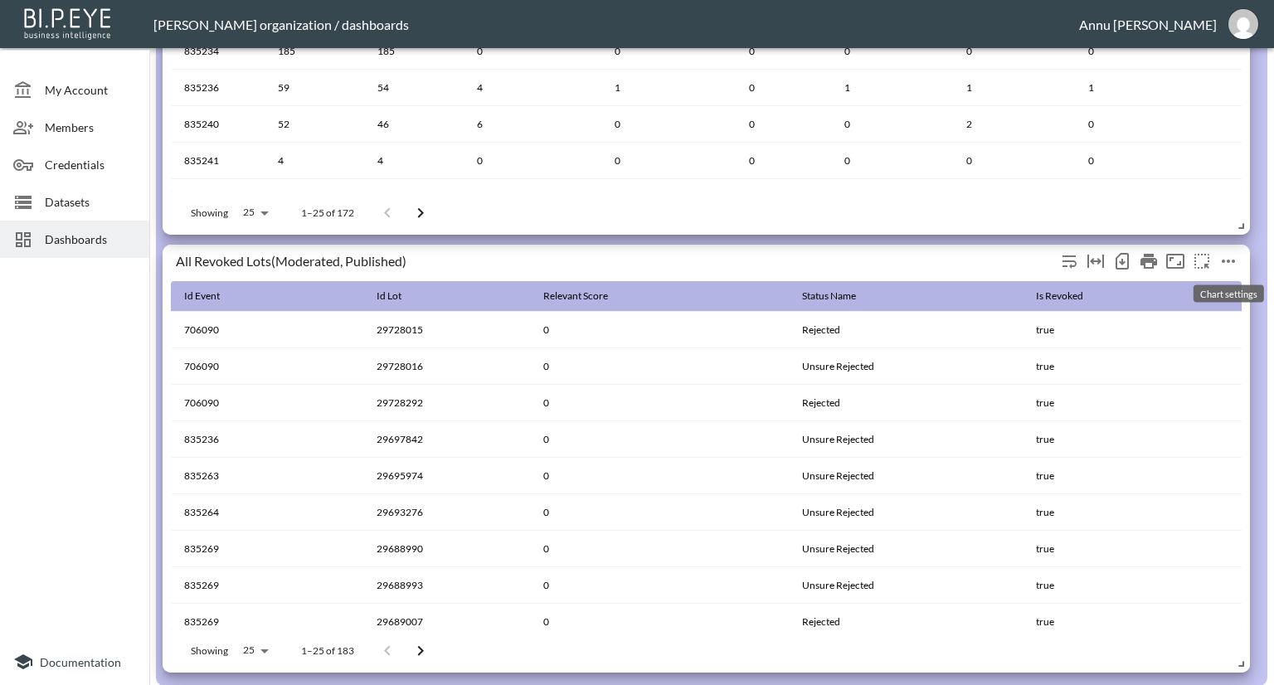
click at [1235, 260] on icon "more" at bounding box center [1229, 261] width 20 height 20
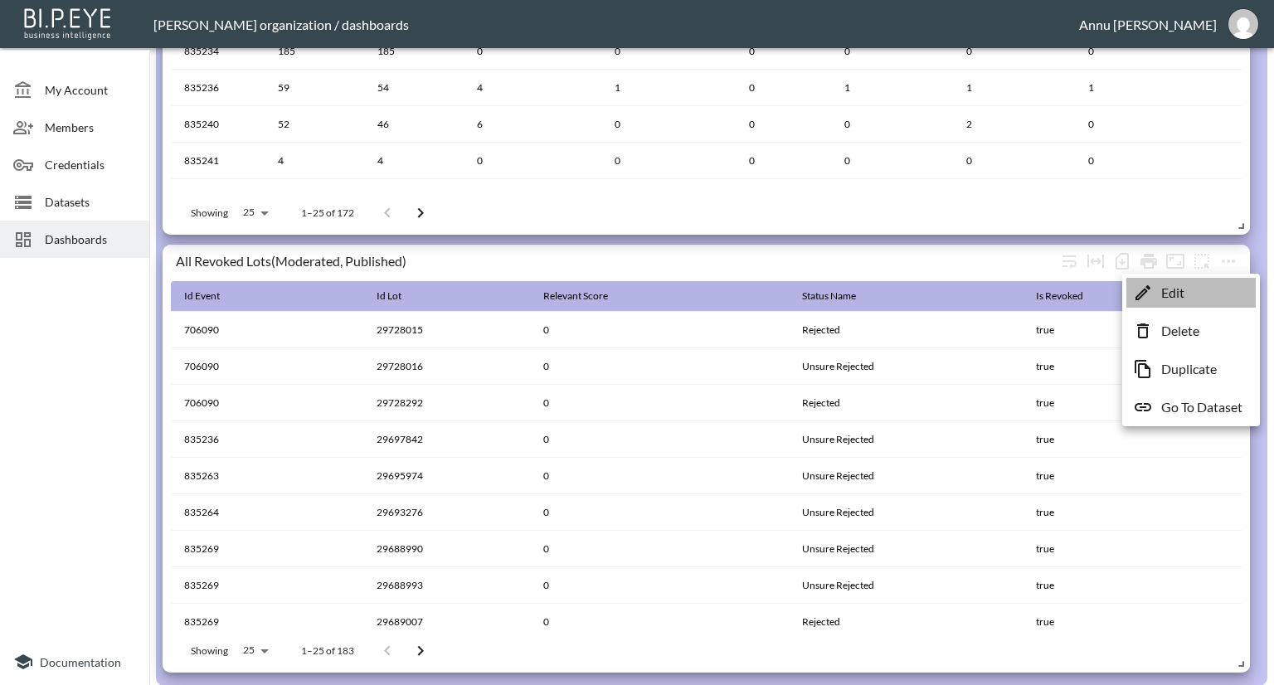
click at [1217, 297] on li "Edit" at bounding box center [1191, 293] width 129 height 30
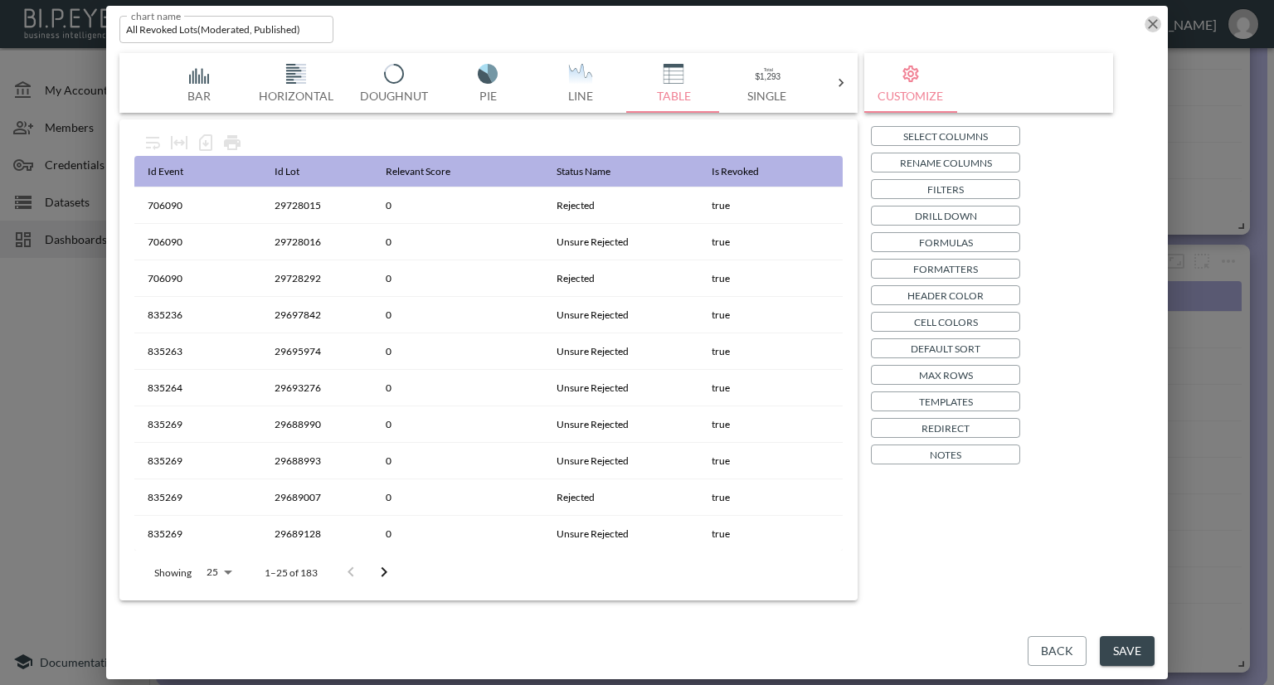
click at [1149, 21] on icon "button" at bounding box center [1153, 24] width 10 height 10
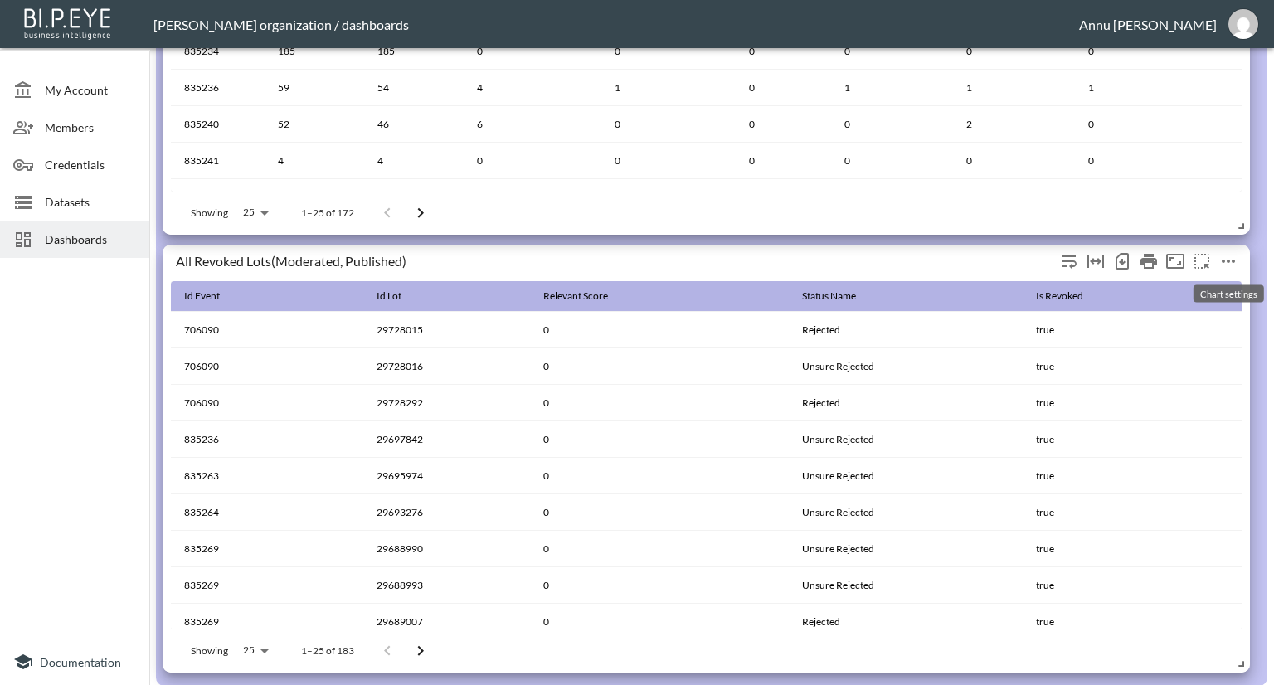
click at [1225, 254] on icon "more" at bounding box center [1229, 261] width 20 height 20
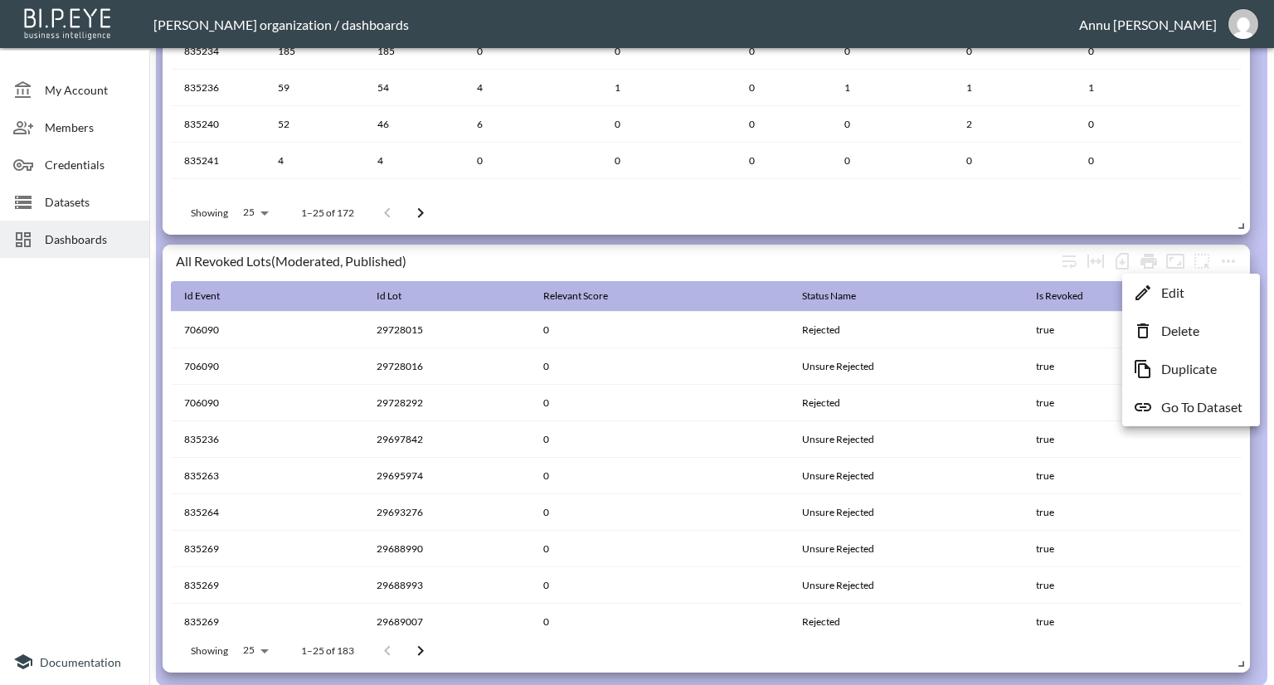
click at [1204, 405] on p "Go To Dataset" at bounding box center [1202, 407] width 81 height 20
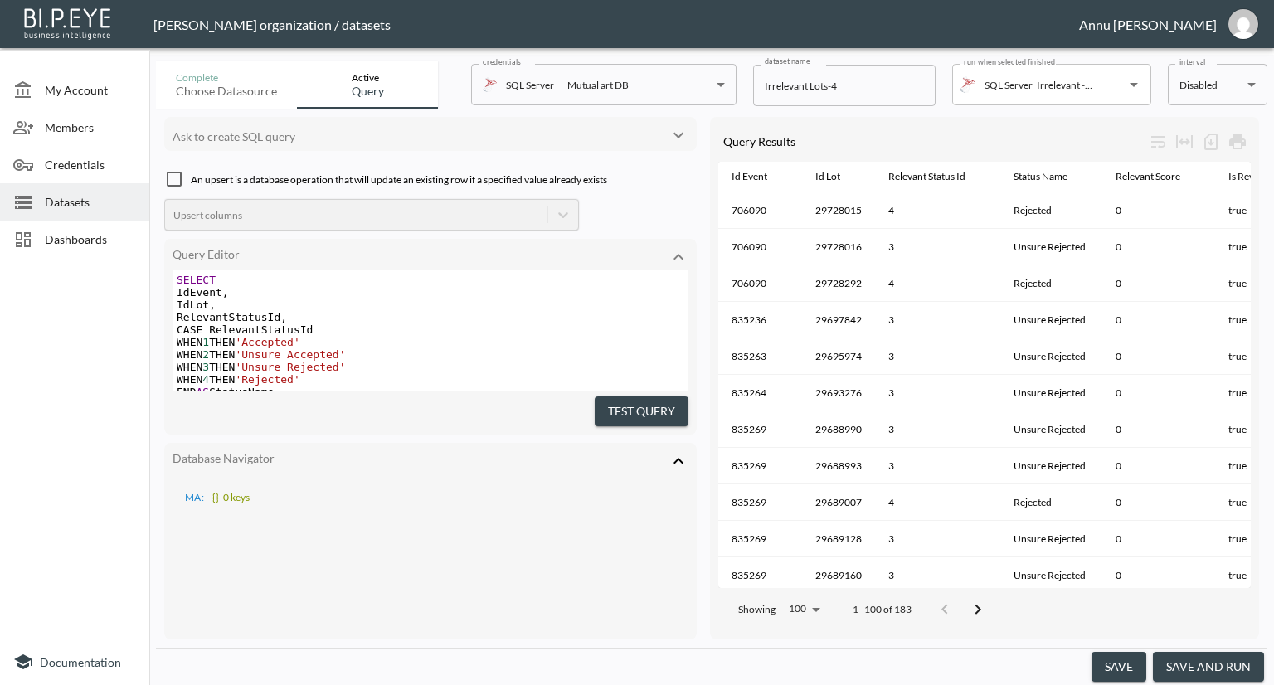
click at [675, 454] on icon at bounding box center [679, 461] width 20 height 20
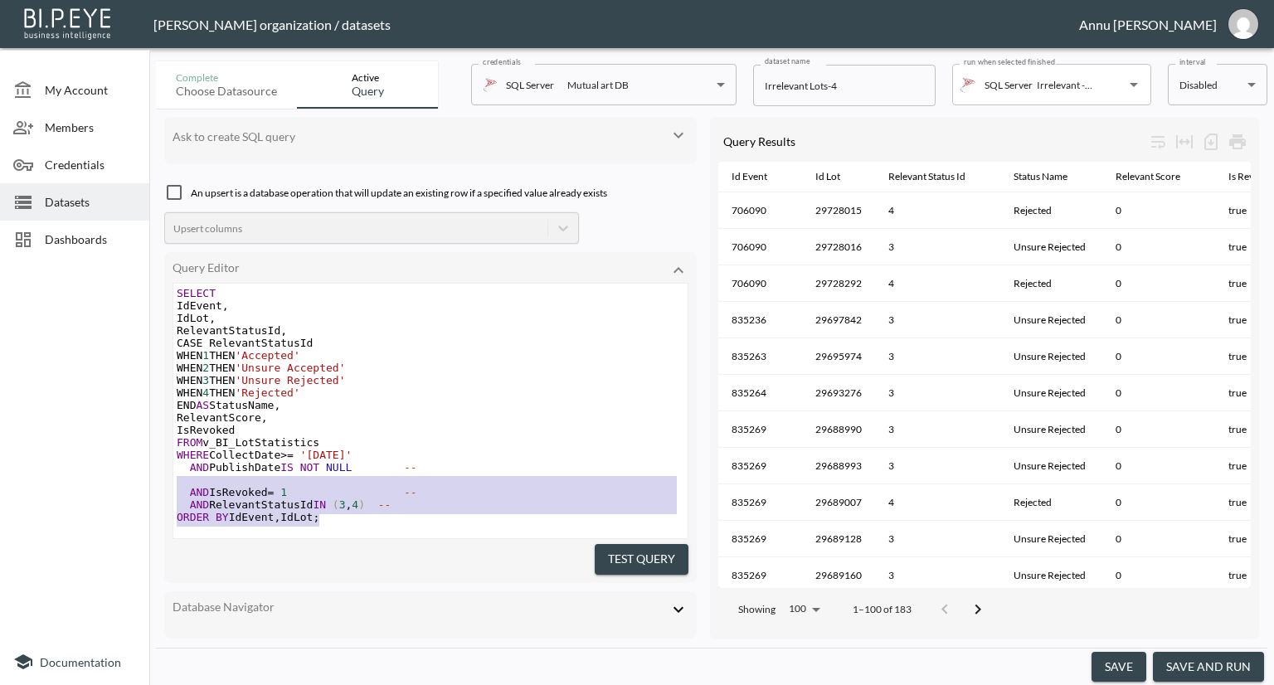
type textarea "SELECT IdEvent, IdLot, RelevantStatusId, CASE RelevantStatusId WHEN 1 THEN 'Acc…"
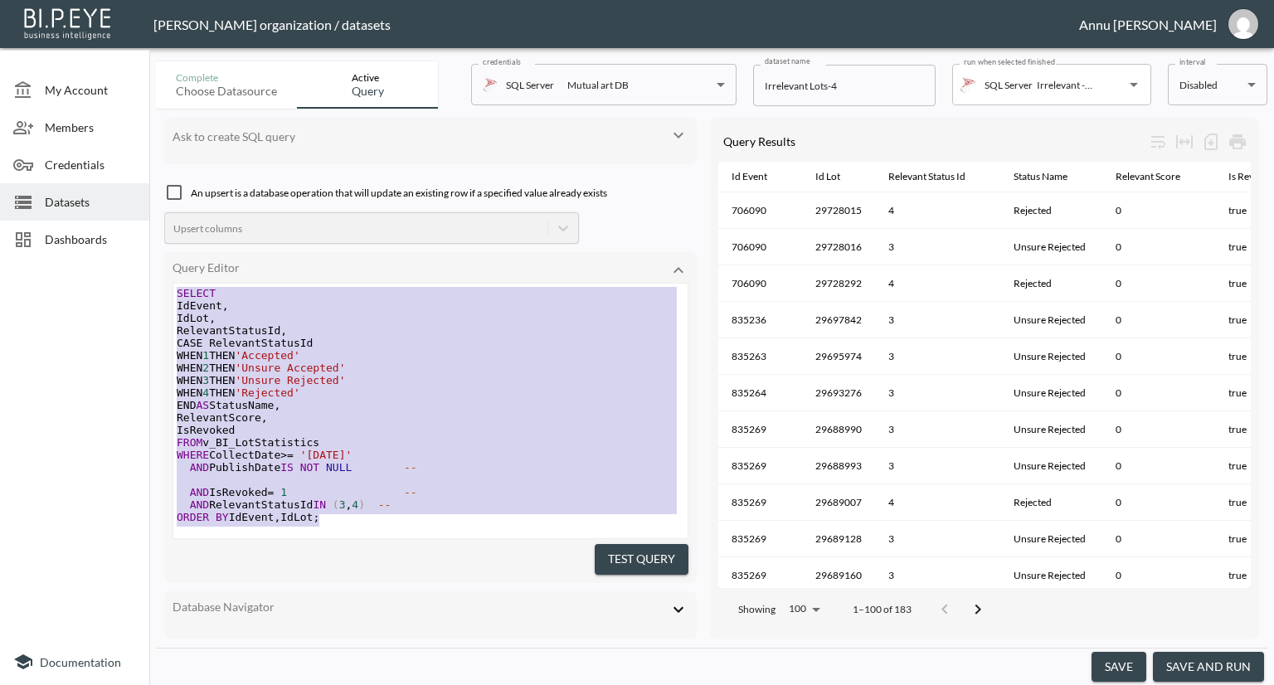
drag, startPoint x: 334, startPoint y: 502, endPoint x: 144, endPoint y: 180, distance: 373.4
click at [144, 180] on div "My Account Members Credentials Datasets Dashboards Documentation Complete Choos…" at bounding box center [637, 342] width 1274 height 685
click at [421, 415] on pre "RelevantScore ," at bounding box center [430, 418] width 514 height 12
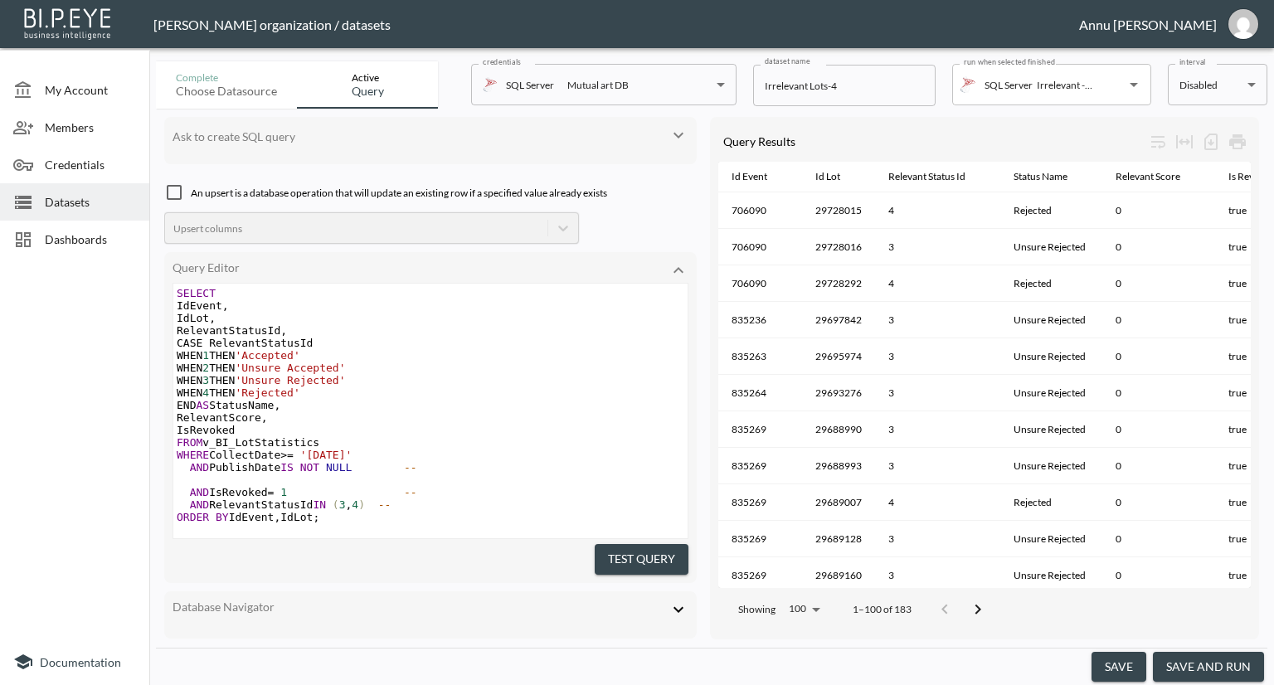
scroll to position [1, 0]
click at [101, 230] on div "Dashboards" at bounding box center [74, 239] width 149 height 37
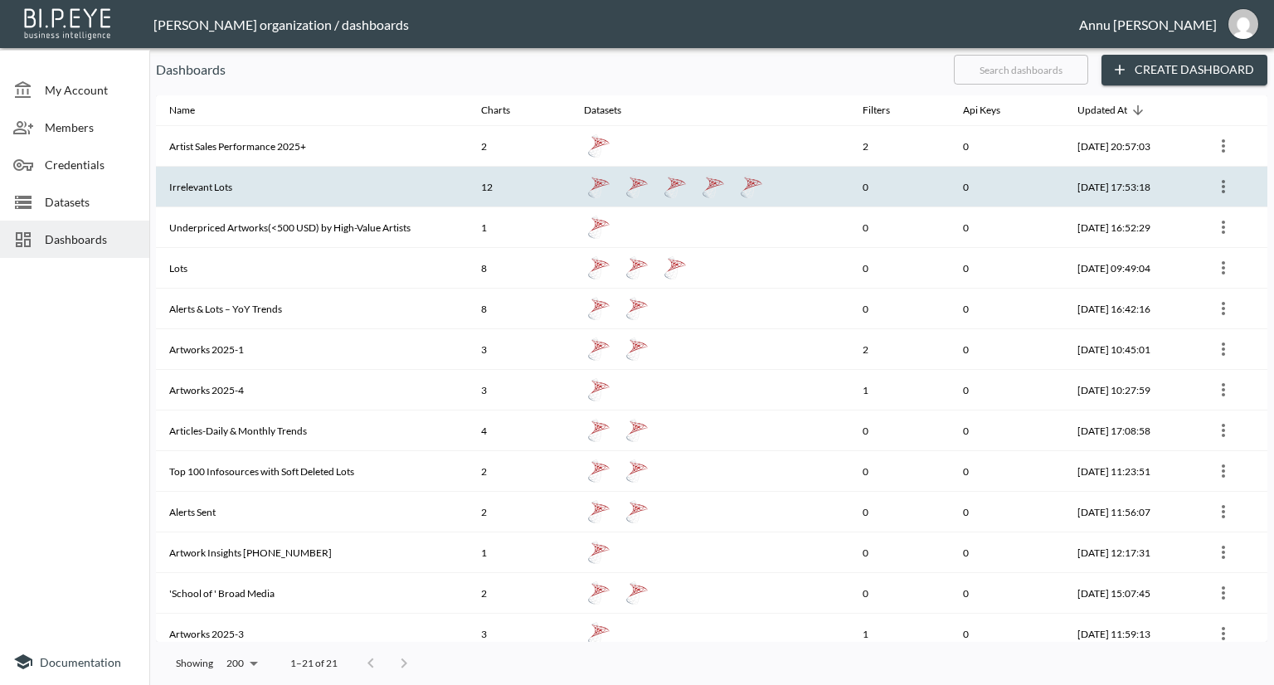
click at [236, 181] on th "Irrelevant Lots" at bounding box center [312, 187] width 312 height 41
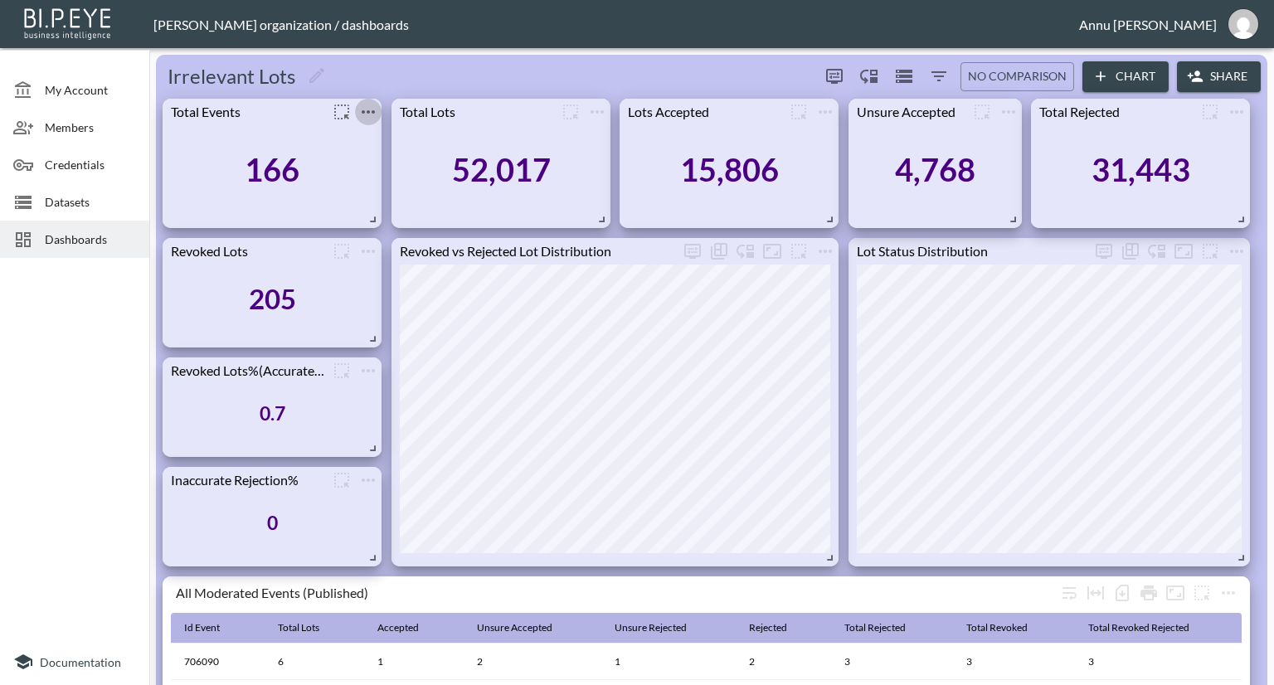
click at [373, 112] on icon "more" at bounding box center [368, 111] width 13 height 3
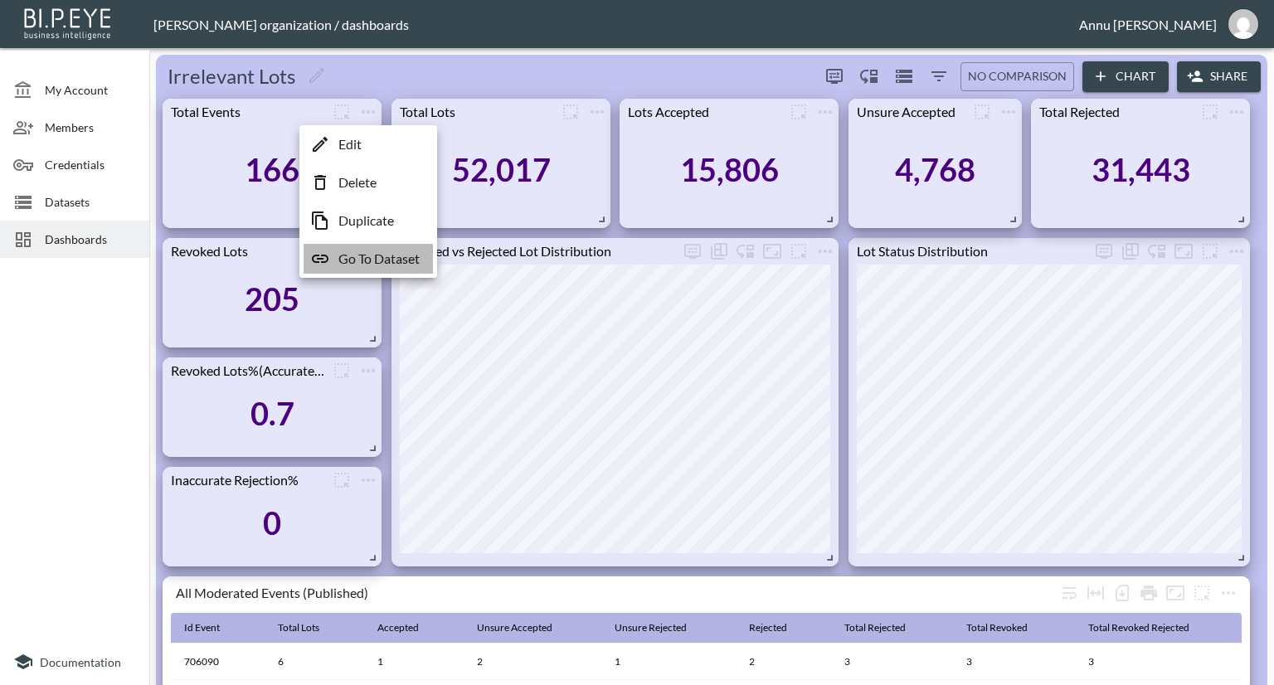
click at [387, 251] on p "Go To Dataset" at bounding box center [378, 259] width 81 height 20
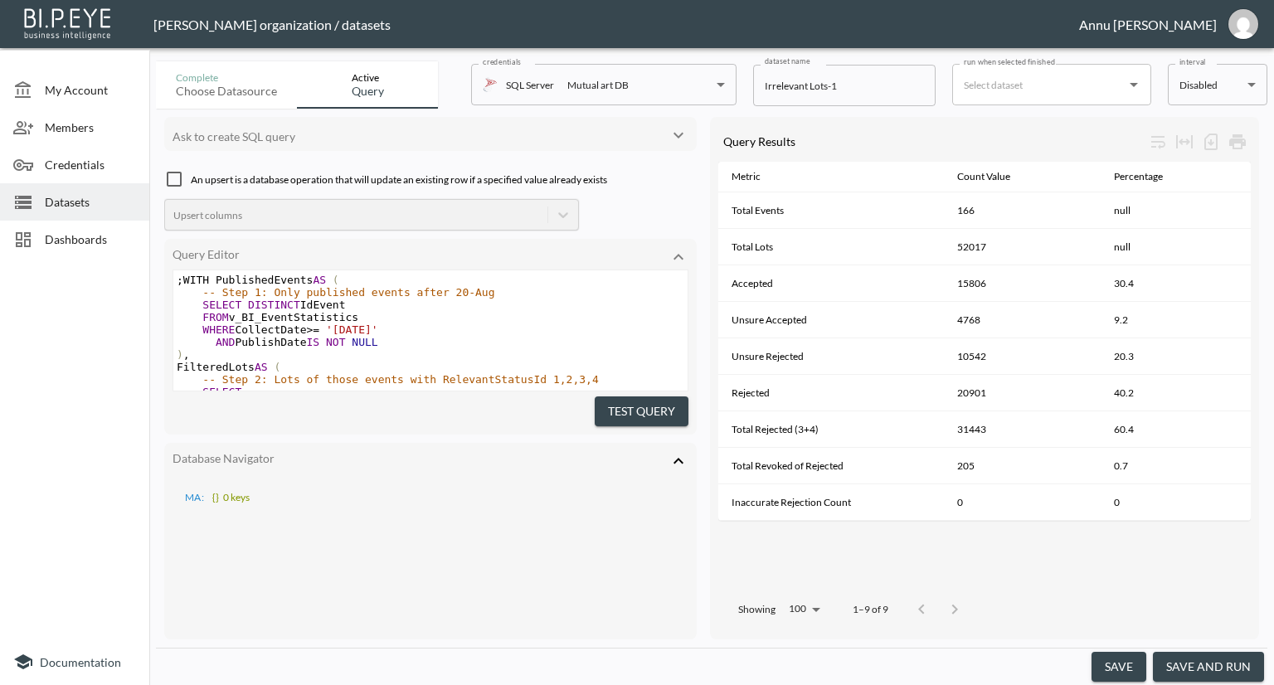
click at [674, 451] on icon at bounding box center [679, 461] width 20 height 20
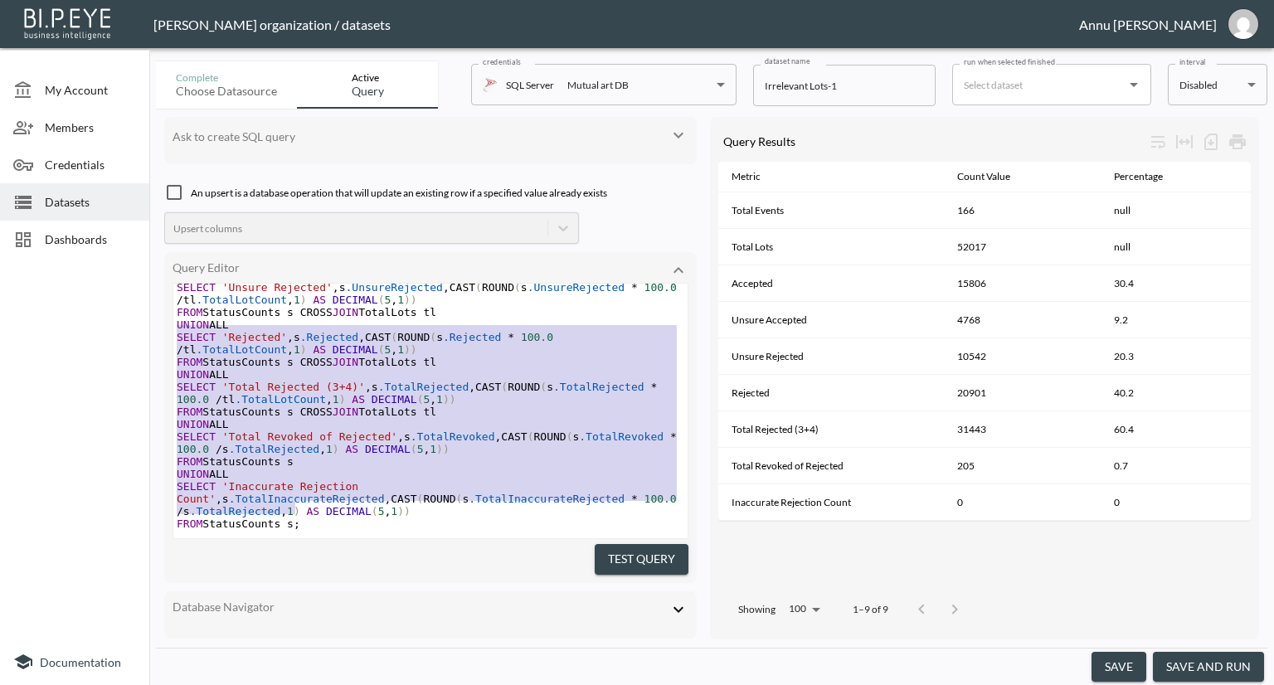
scroll to position [646, 0]
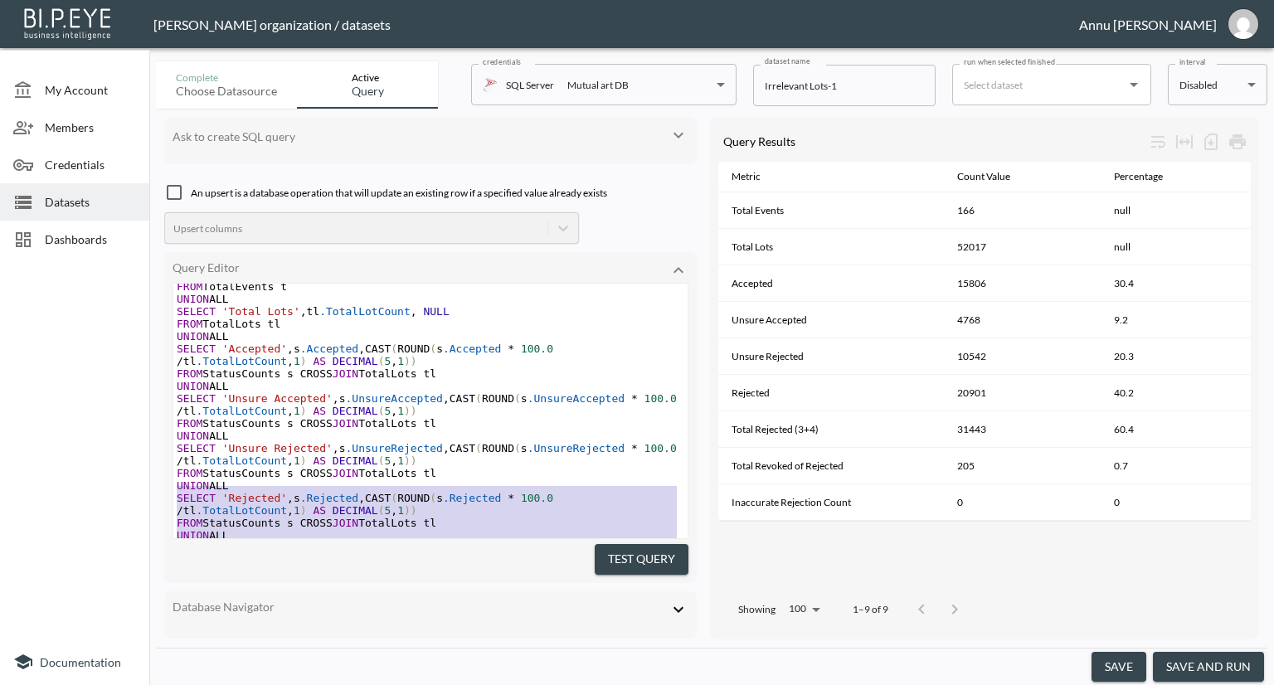
type textarea ";WITH PublishedEvents AS ( -- Step 1: Only published events after 20-Aug SELECT…"
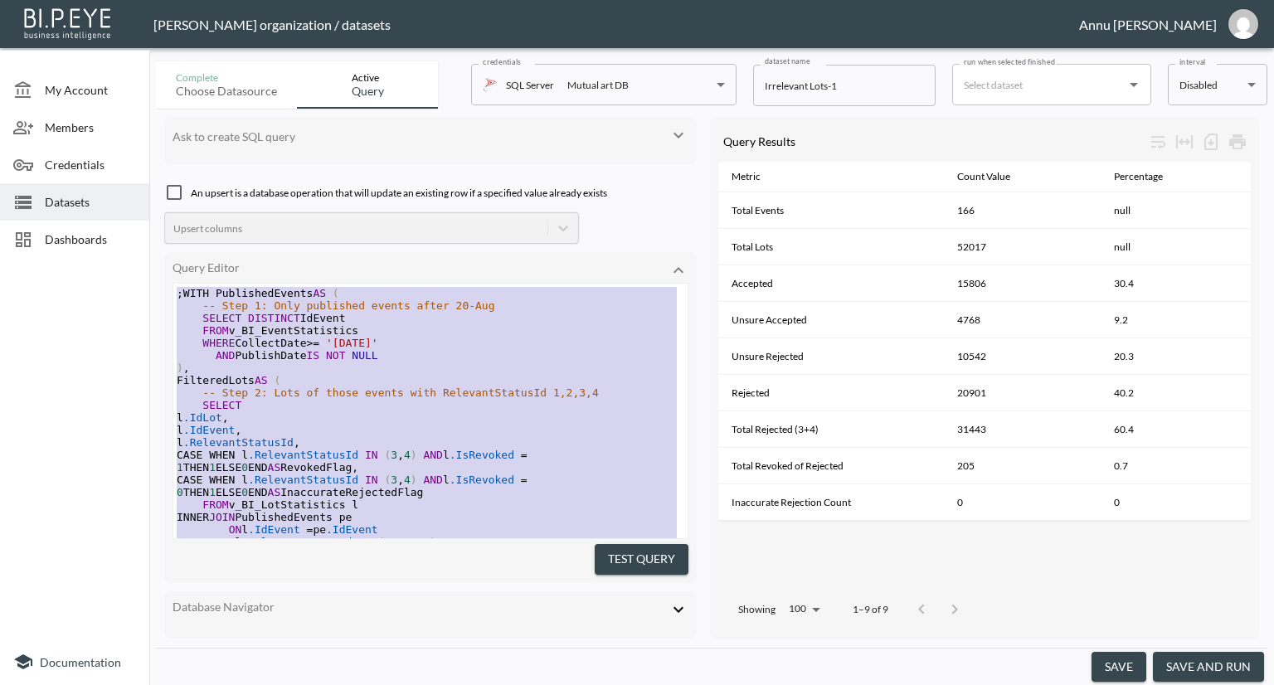
drag, startPoint x: 322, startPoint y: 489, endPoint x: 131, endPoint y: 163, distance: 377.1
click at [90, 238] on span "Dashboards" at bounding box center [90, 239] width 91 height 17
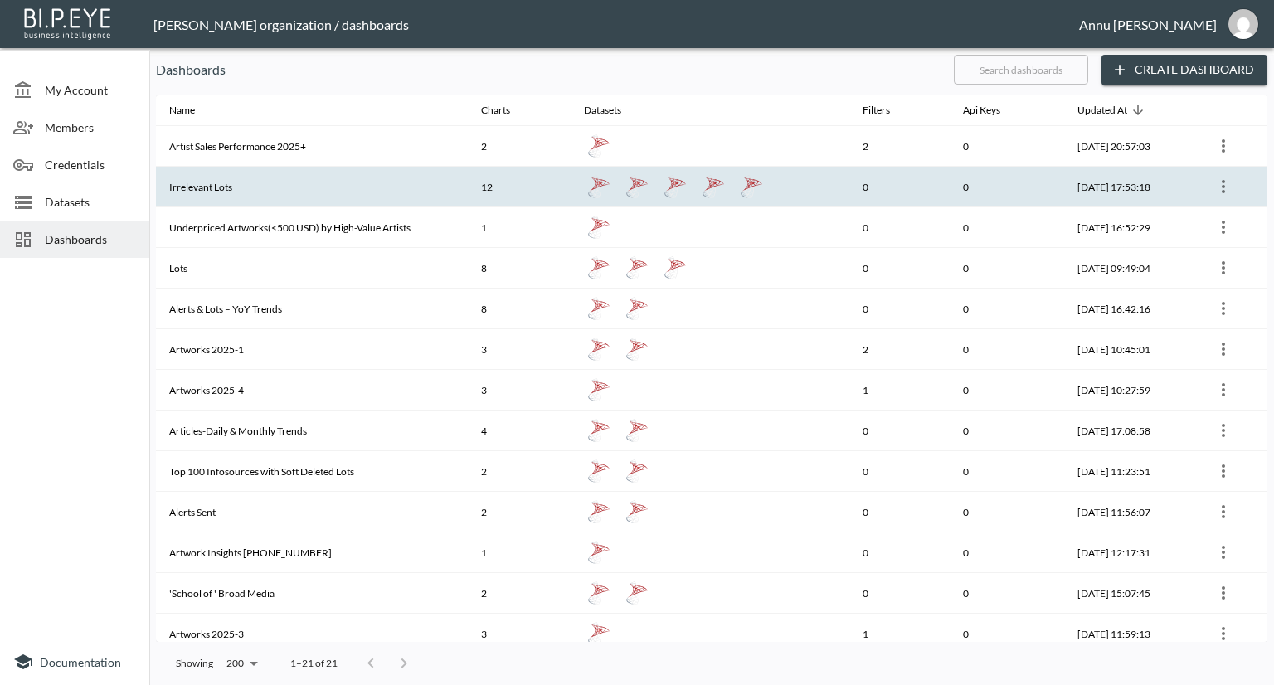
click at [268, 192] on th "Irrelevant Lots" at bounding box center [312, 187] width 312 height 41
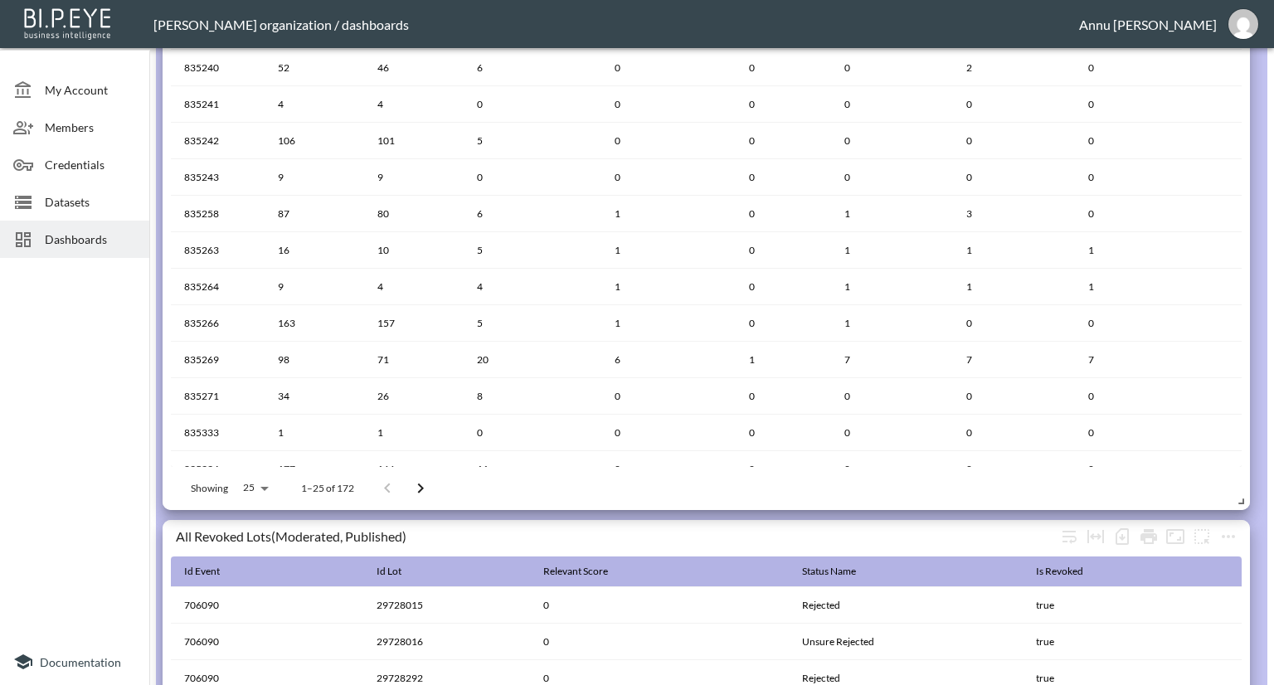
scroll to position [830, 0]
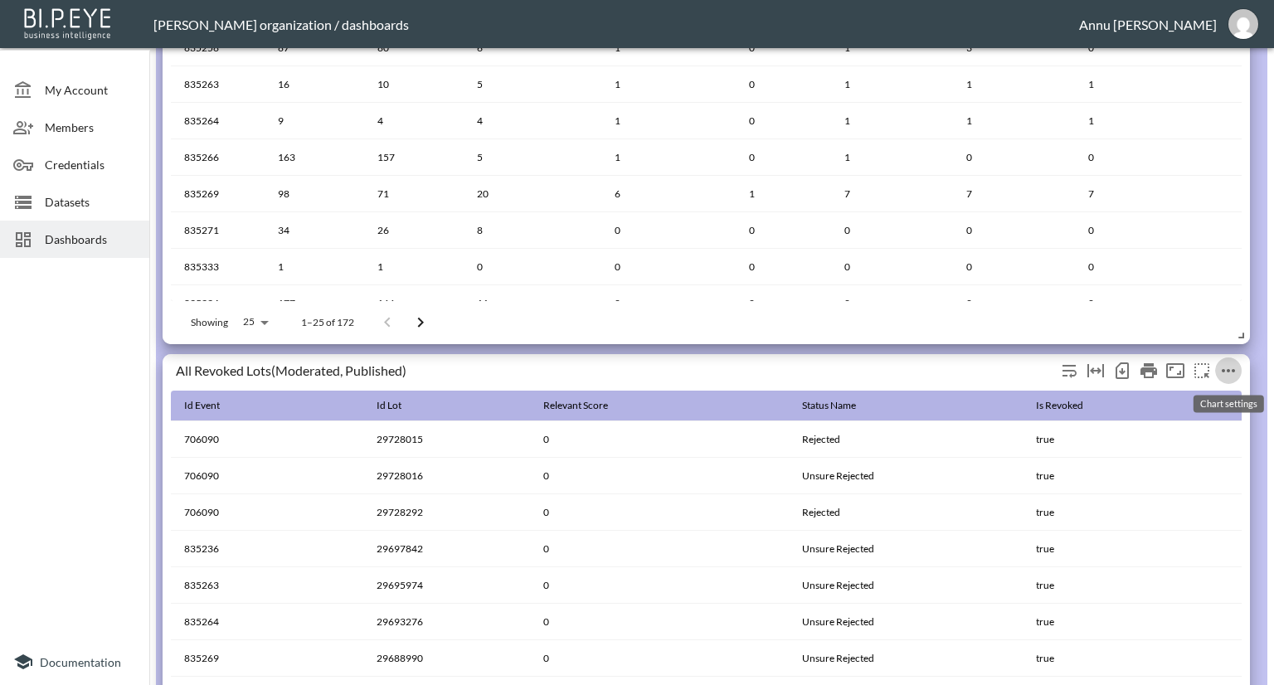
click at [1238, 368] on icon "more" at bounding box center [1229, 371] width 20 height 20
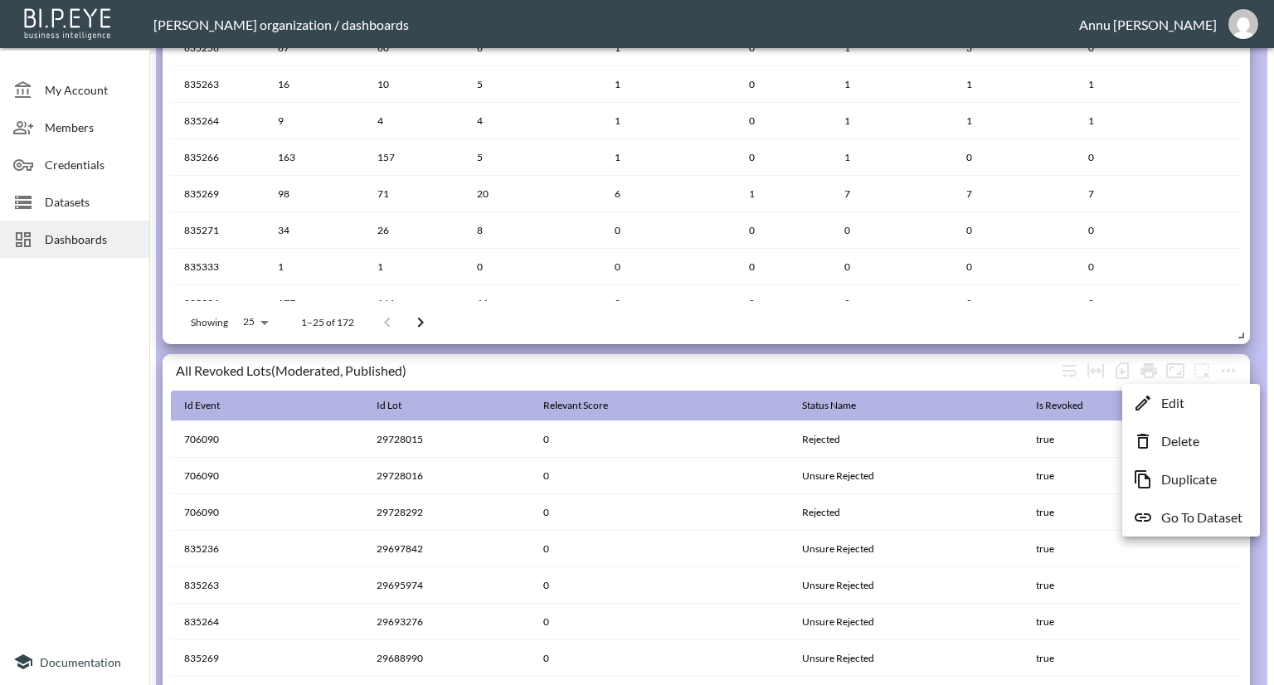
click at [1217, 517] on p "Go To Dataset" at bounding box center [1202, 518] width 81 height 20
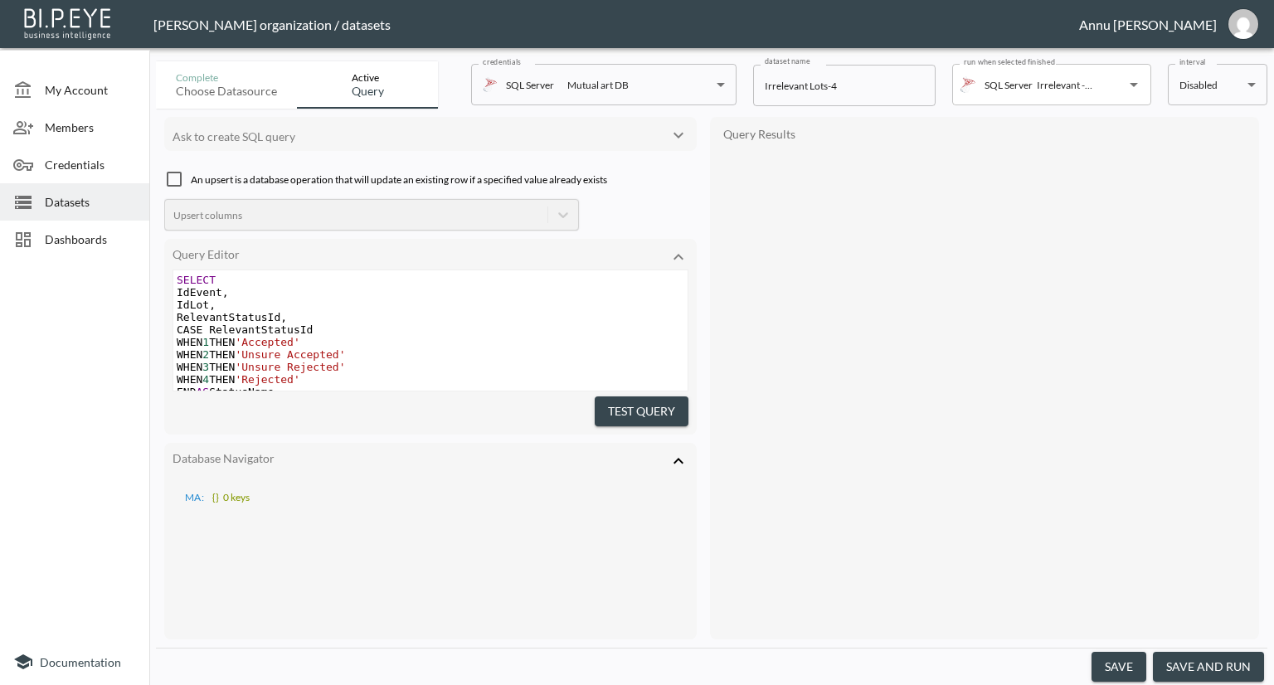
click at [675, 454] on icon at bounding box center [679, 461] width 20 height 20
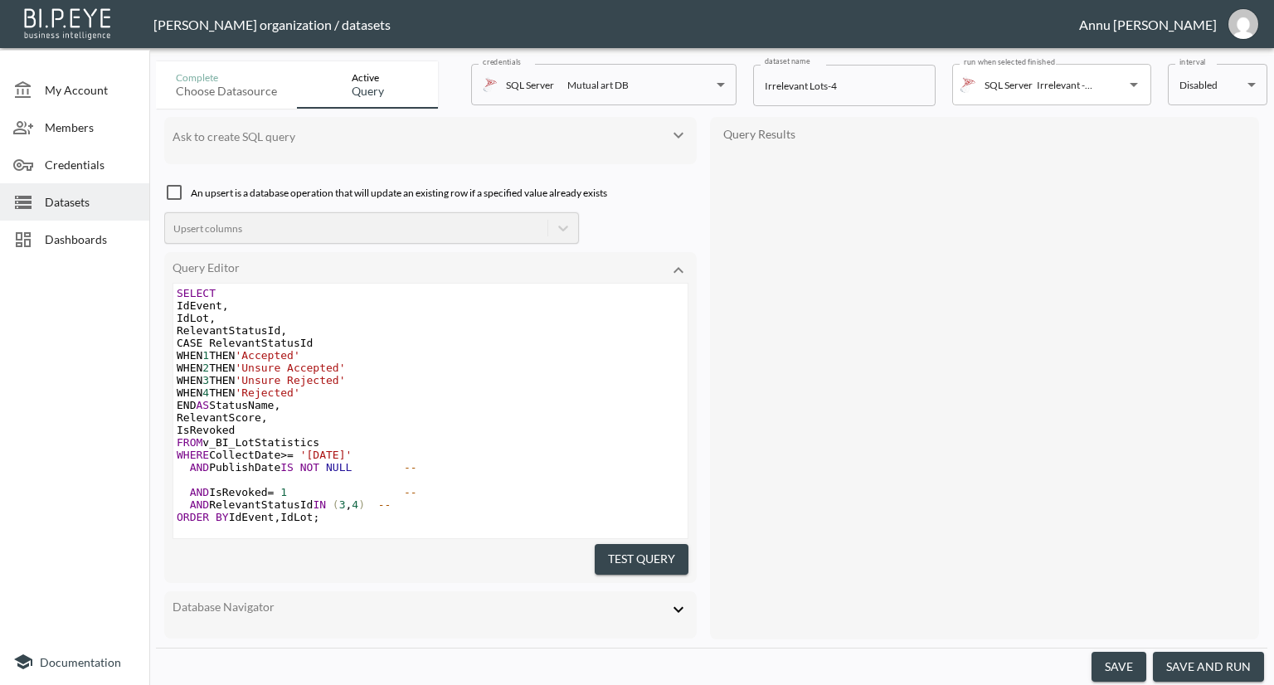
scroll to position [22, 0]
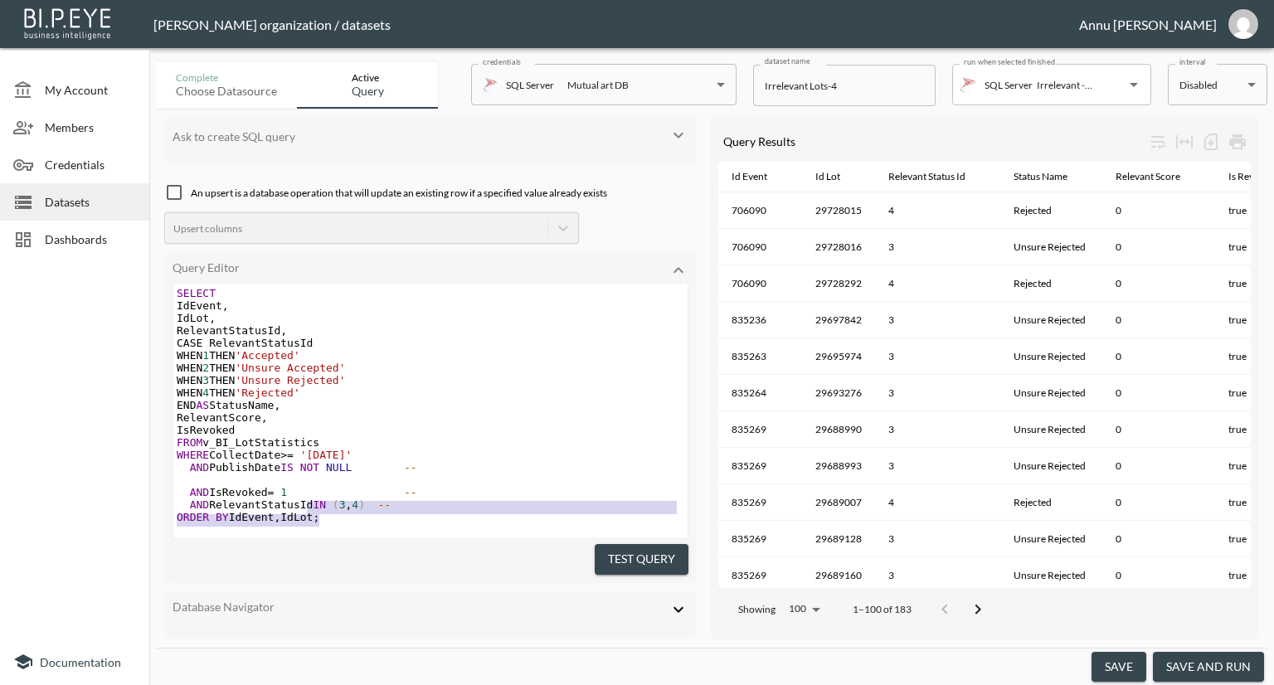
type textarea "SELECT IdEvent, IdLot, RelevantStatusId, CASE RelevantStatusId WHEN 1 THEN 'Acc…"
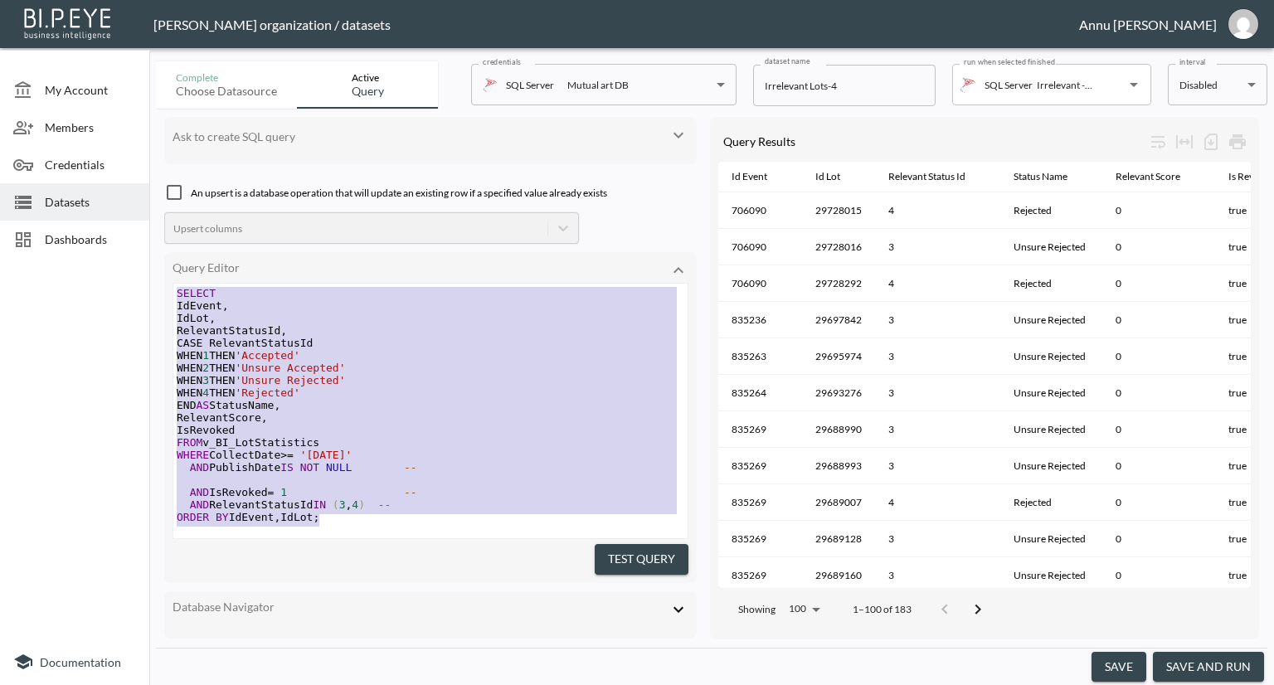
drag, startPoint x: 332, startPoint y: 502, endPoint x: 159, endPoint y: 187, distance: 359.4
click at [159, 188] on div "Ask to create SQL query An upsert is a database operation that will update an e…" at bounding box center [712, 378] width 1112 height 539
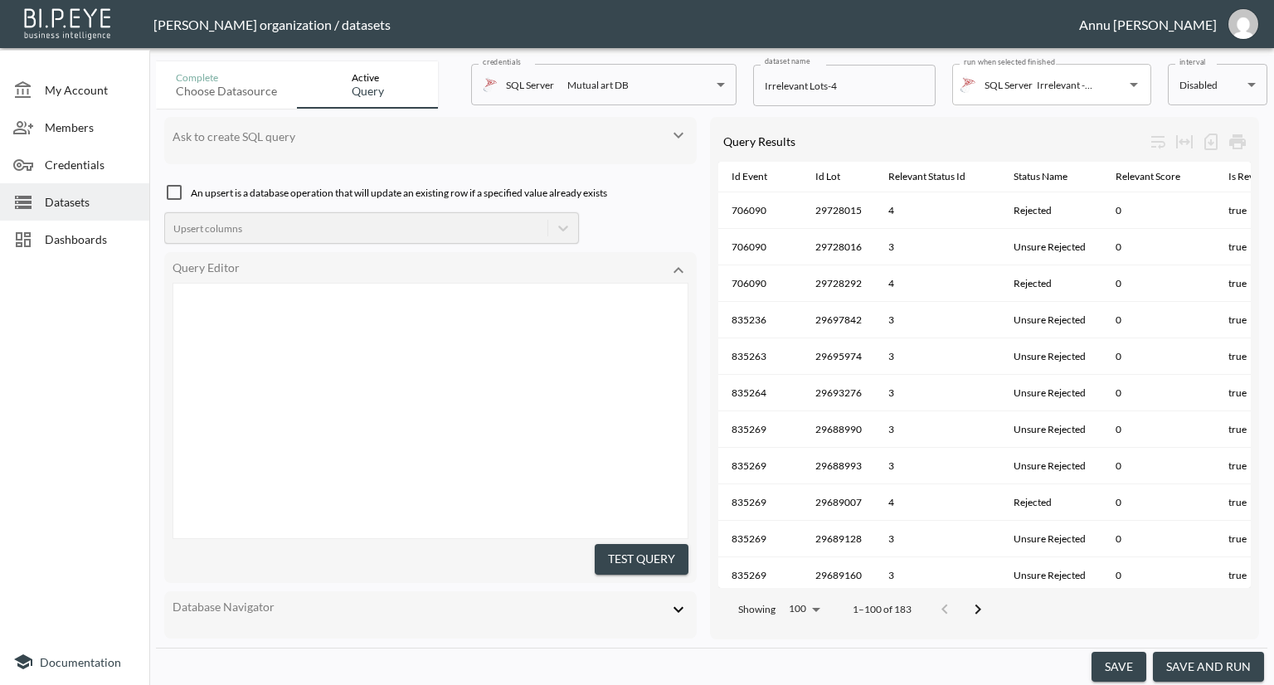
scroll to position [259, 0]
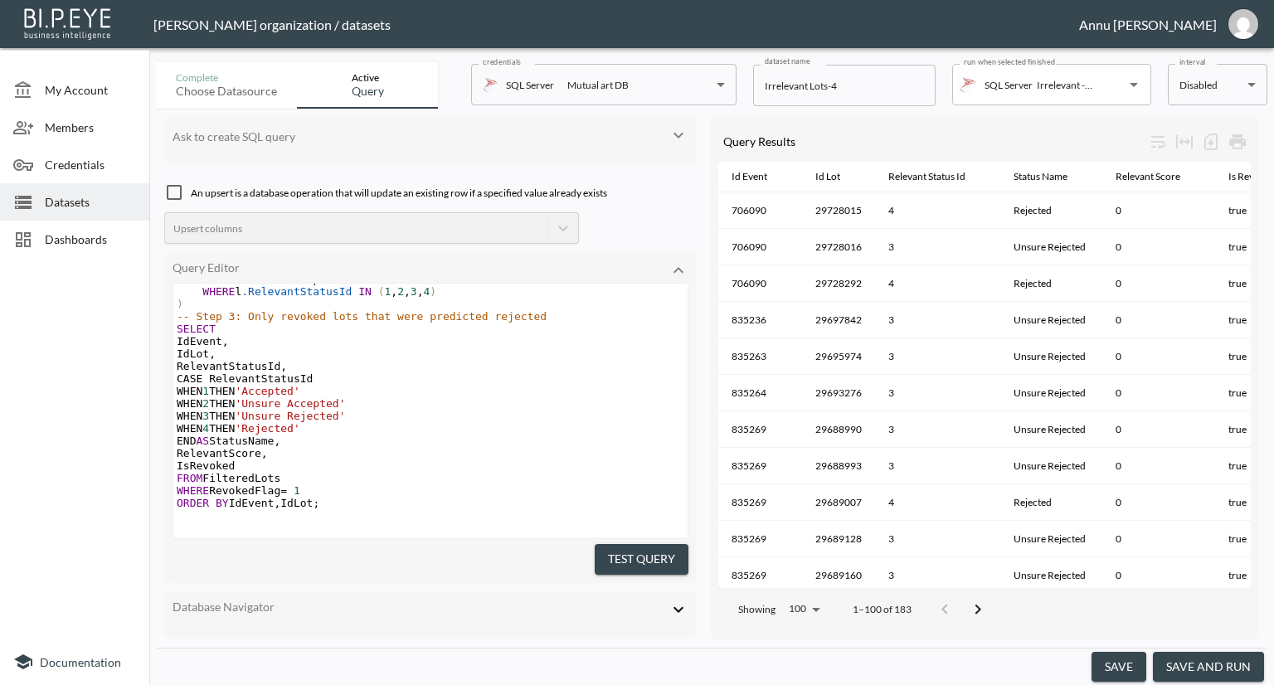
drag, startPoint x: 631, startPoint y: 555, endPoint x: 677, endPoint y: 544, distance: 47.7
click at [631, 555] on button "Test Query" at bounding box center [642, 559] width 94 height 31
click at [1212, 664] on button "save and run" at bounding box center [1208, 667] width 111 height 31
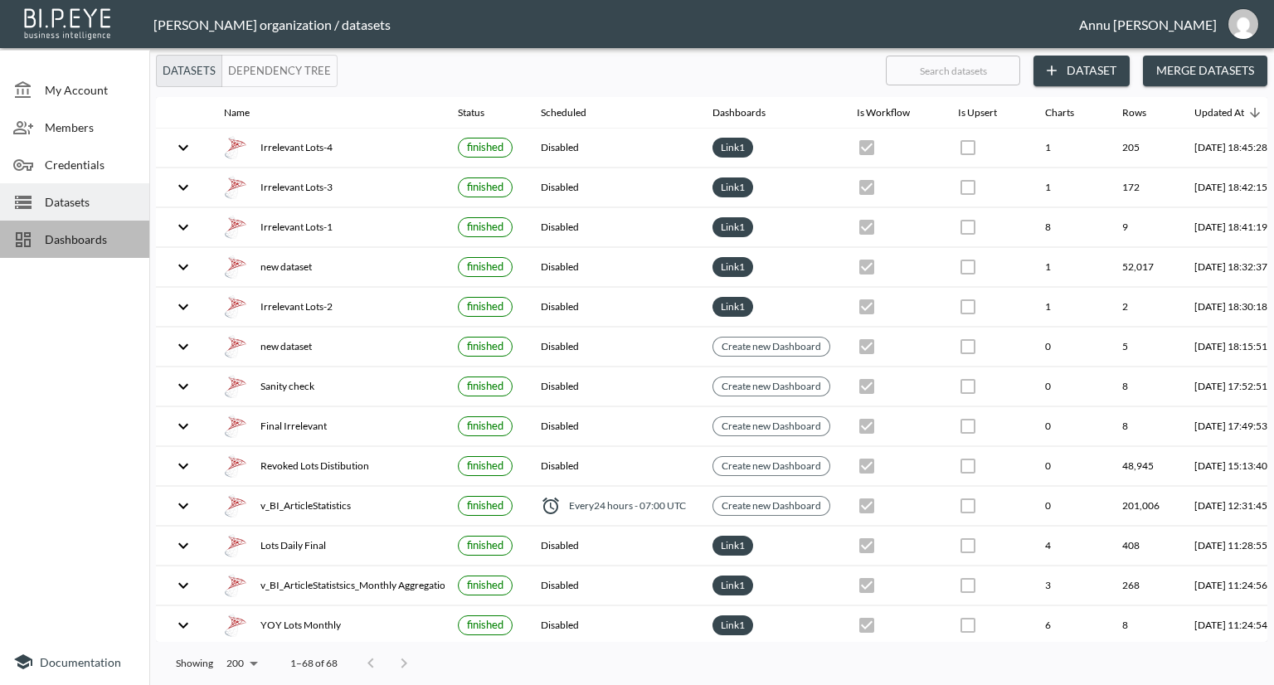
click at [127, 231] on span "Dashboards" at bounding box center [90, 239] width 91 height 17
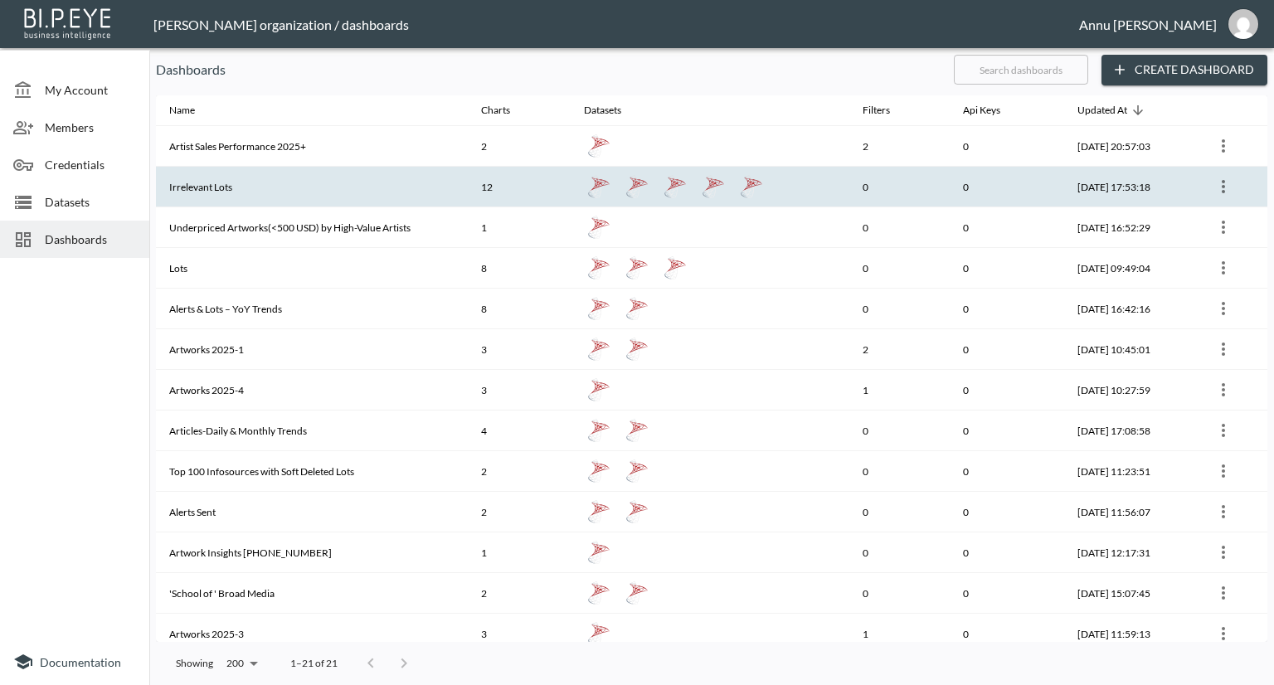
click at [232, 190] on th "Irrelevant Lots" at bounding box center [312, 187] width 312 height 41
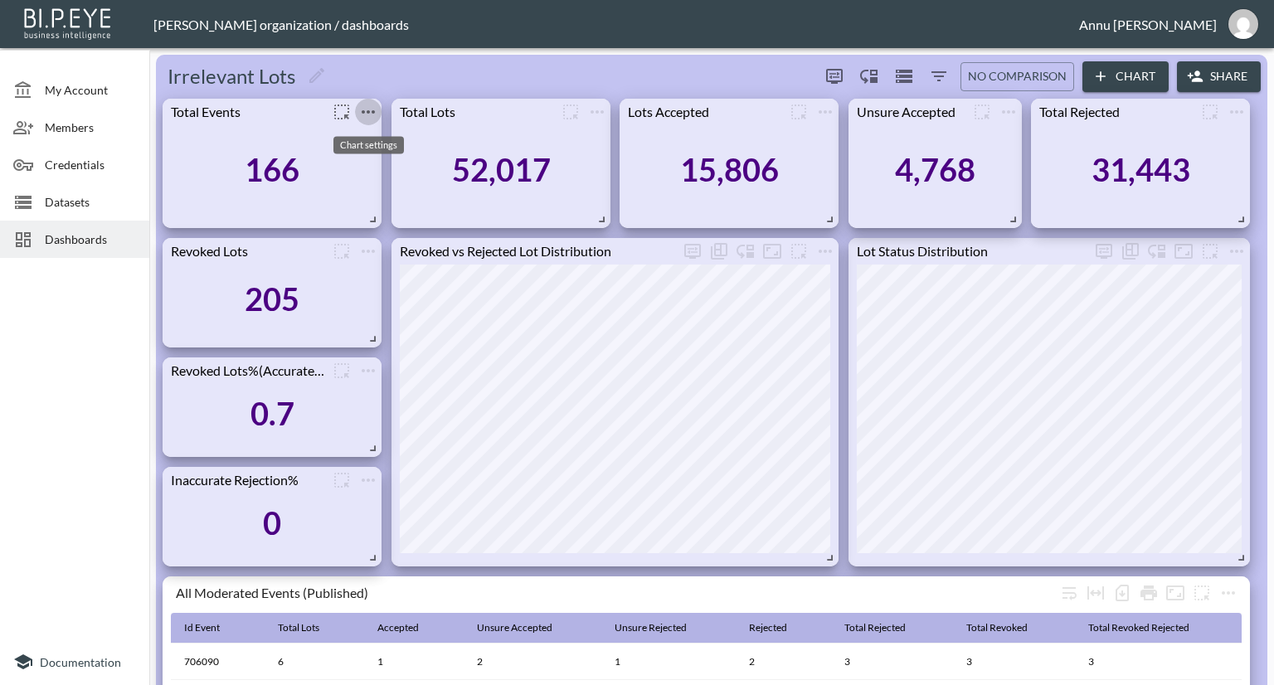
click at [363, 110] on icon "more" at bounding box center [368, 111] width 13 height 3
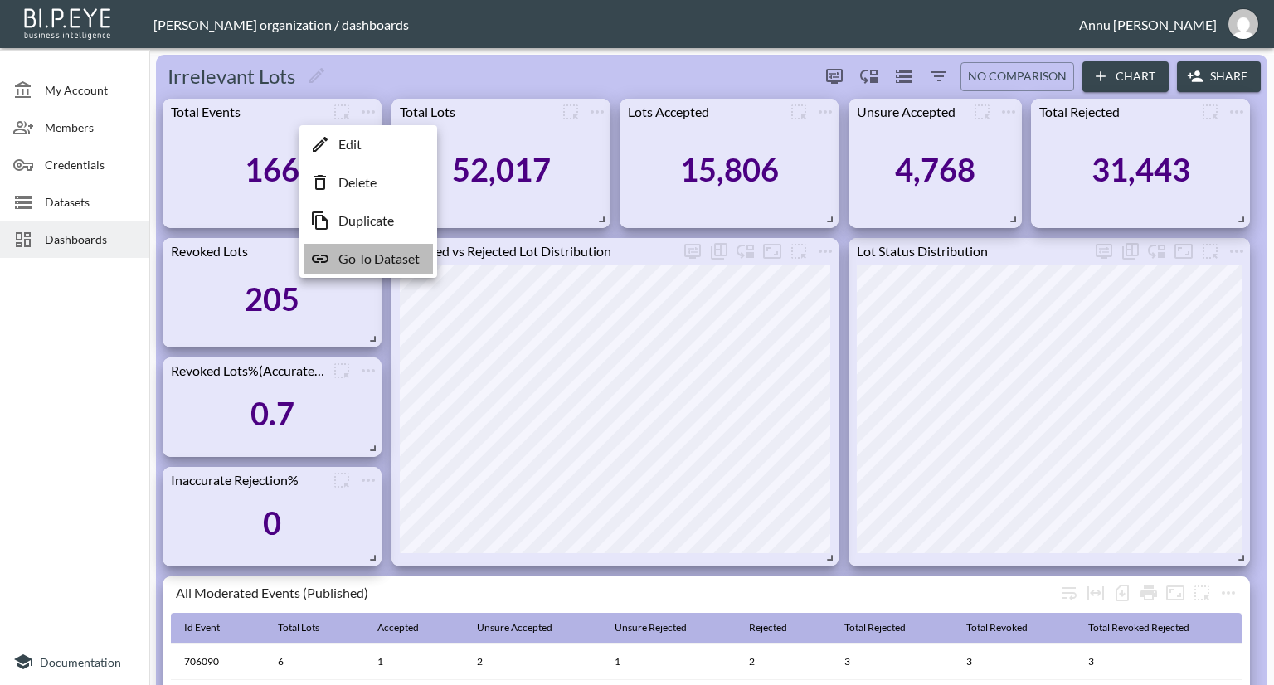
click at [368, 256] on p "Go To Dataset" at bounding box center [378, 259] width 81 height 20
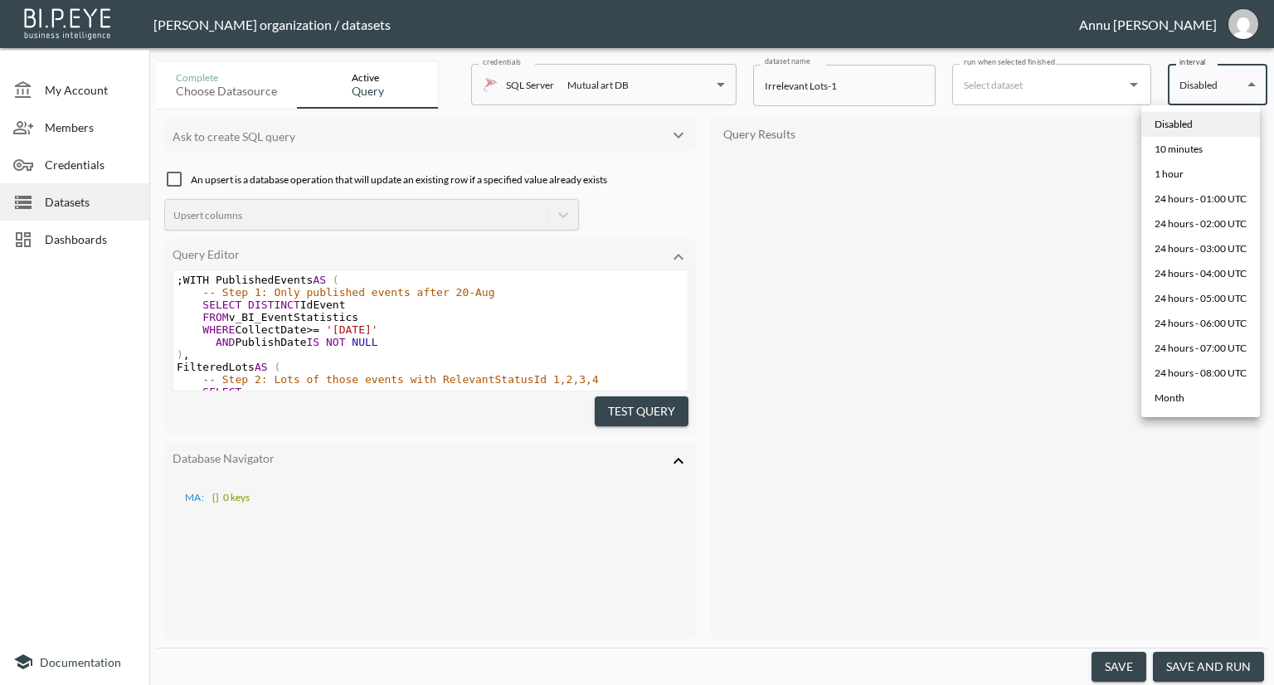
click at [1227, 95] on body "BI.P.EYE, Interactive Analytics Dashboards - app Nadia Senft organization / dat…" at bounding box center [637, 342] width 1274 height 685
click at [1201, 144] on div "10 minutes" at bounding box center [1179, 149] width 48 height 15
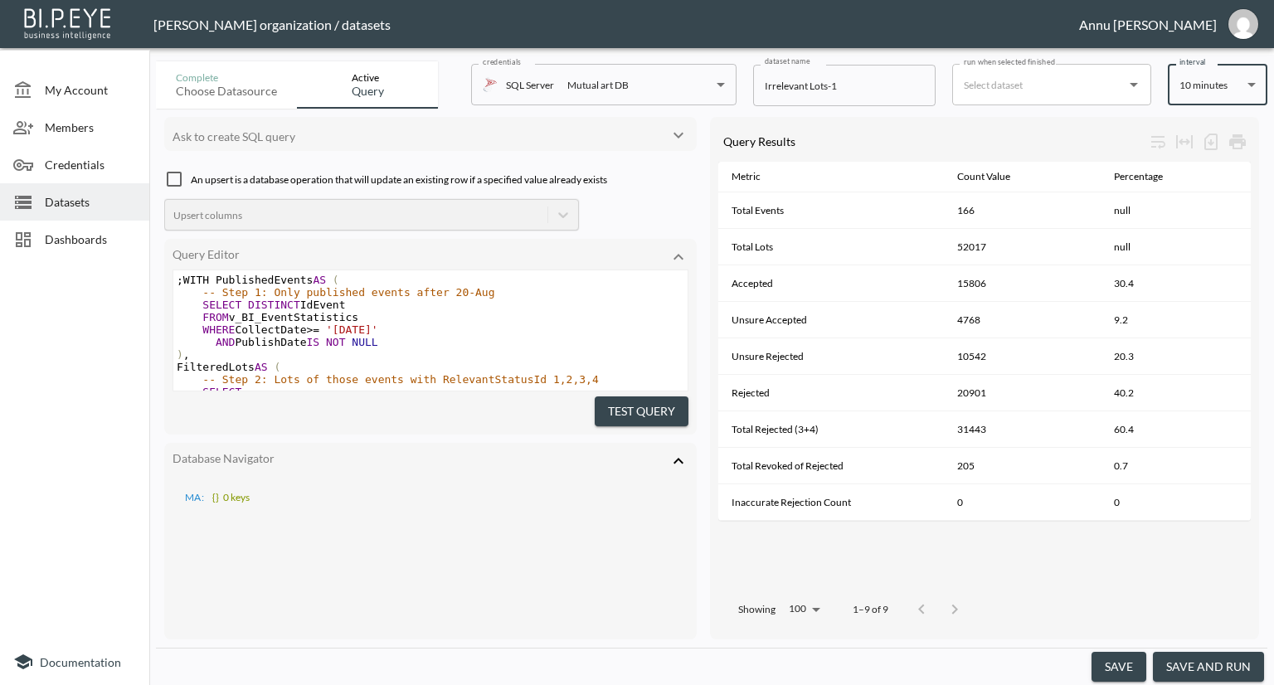
click at [1200, 80] on body "BI.P.EYE, Interactive Analytics Dashboards - app Nadia Senft organization / dat…" at bounding box center [637, 342] width 1274 height 685
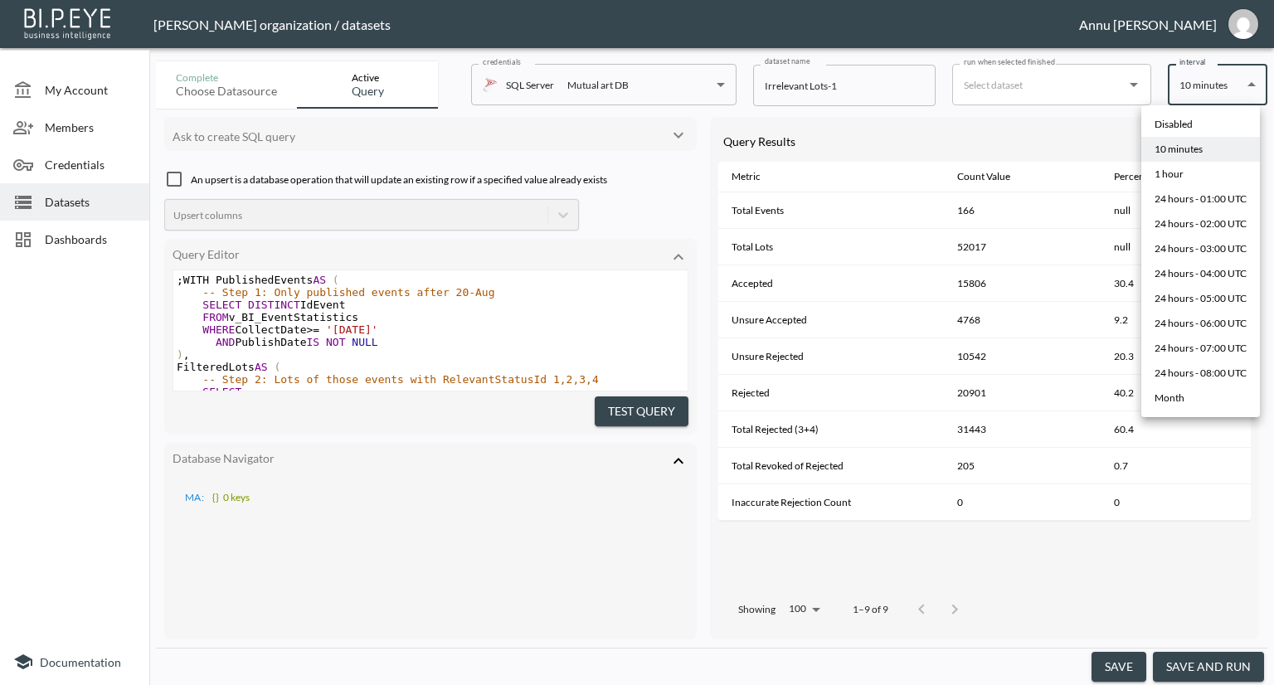
click at [1187, 119] on div "Disabled" at bounding box center [1174, 124] width 38 height 15
type input "Disabled"
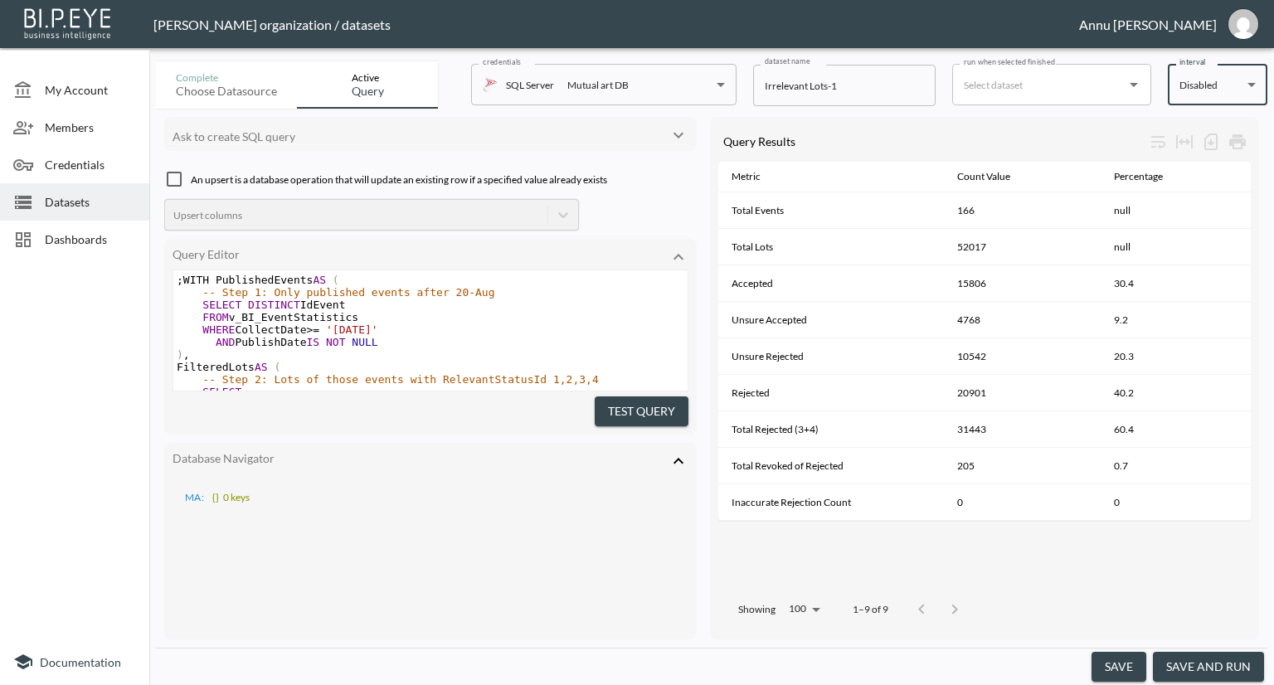
drag, startPoint x: 82, startPoint y: 236, endPoint x: 136, endPoint y: 212, distance: 59.1
click at [83, 236] on span "Dashboards" at bounding box center [90, 239] width 91 height 17
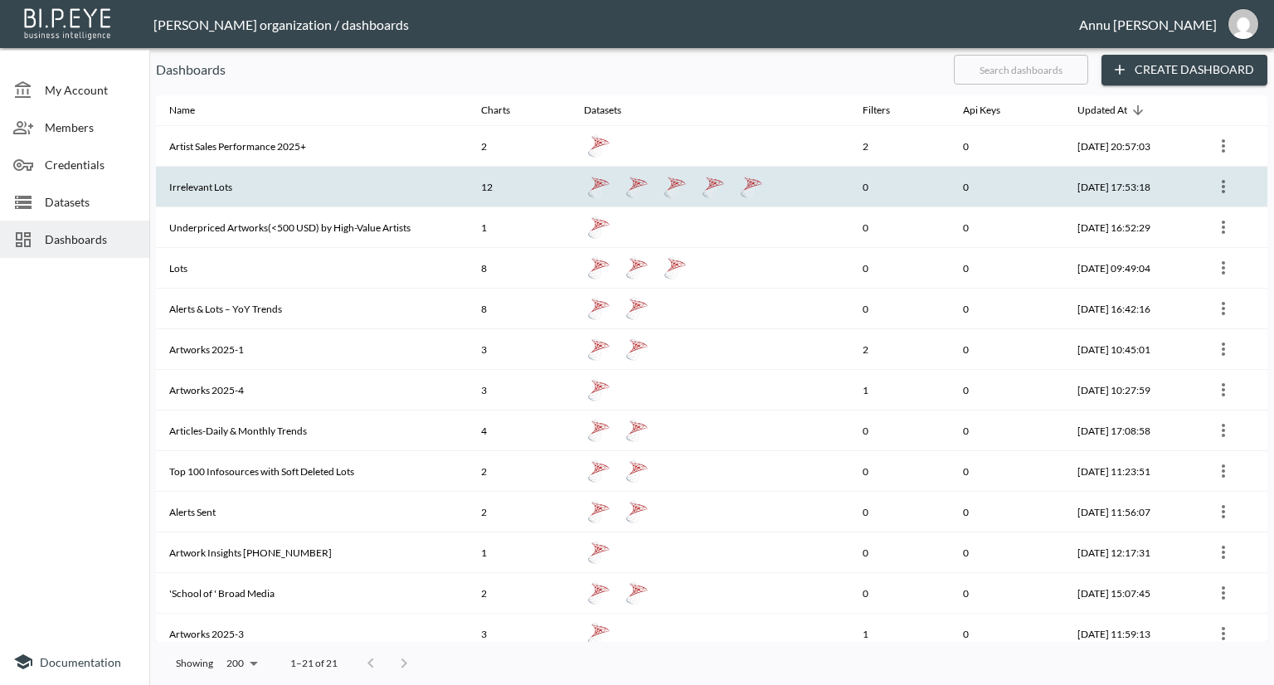
click at [202, 187] on th "Irrelevant Lots" at bounding box center [312, 187] width 312 height 41
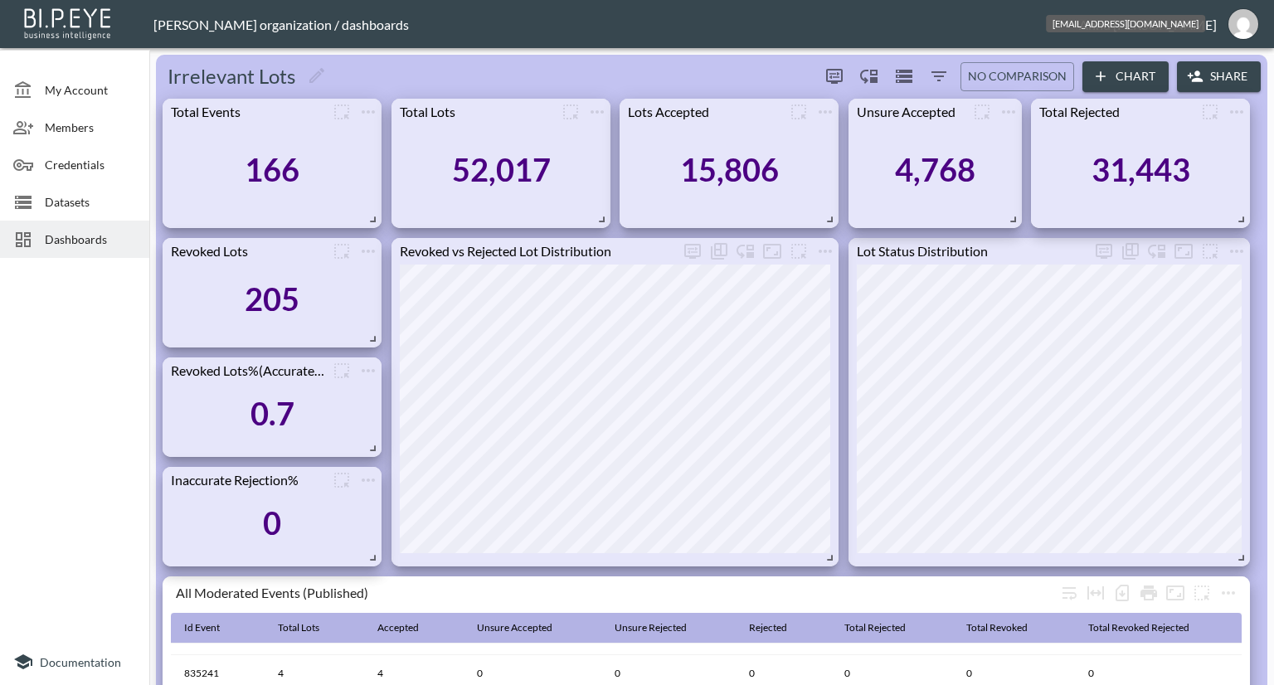
click at [1238, 14] on img "annu@mutualart.com" at bounding box center [1244, 24] width 30 height 30
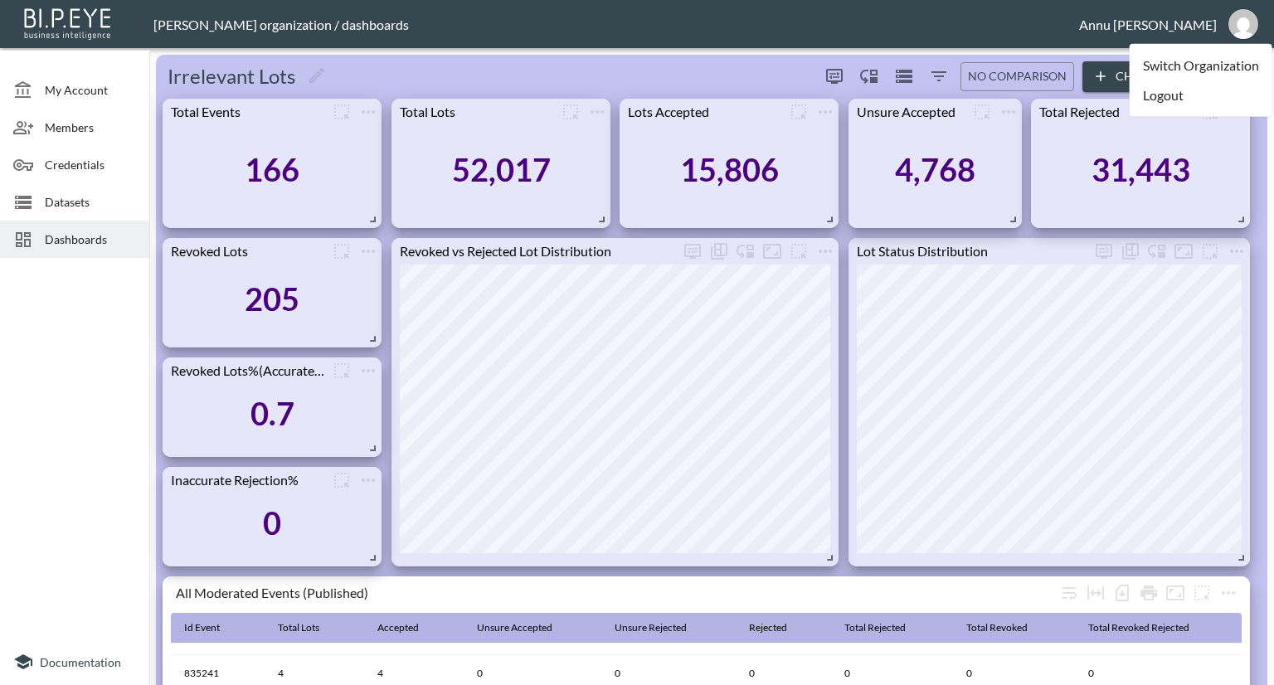
click at [1178, 97] on li "Logout" at bounding box center [1201, 95] width 143 height 30
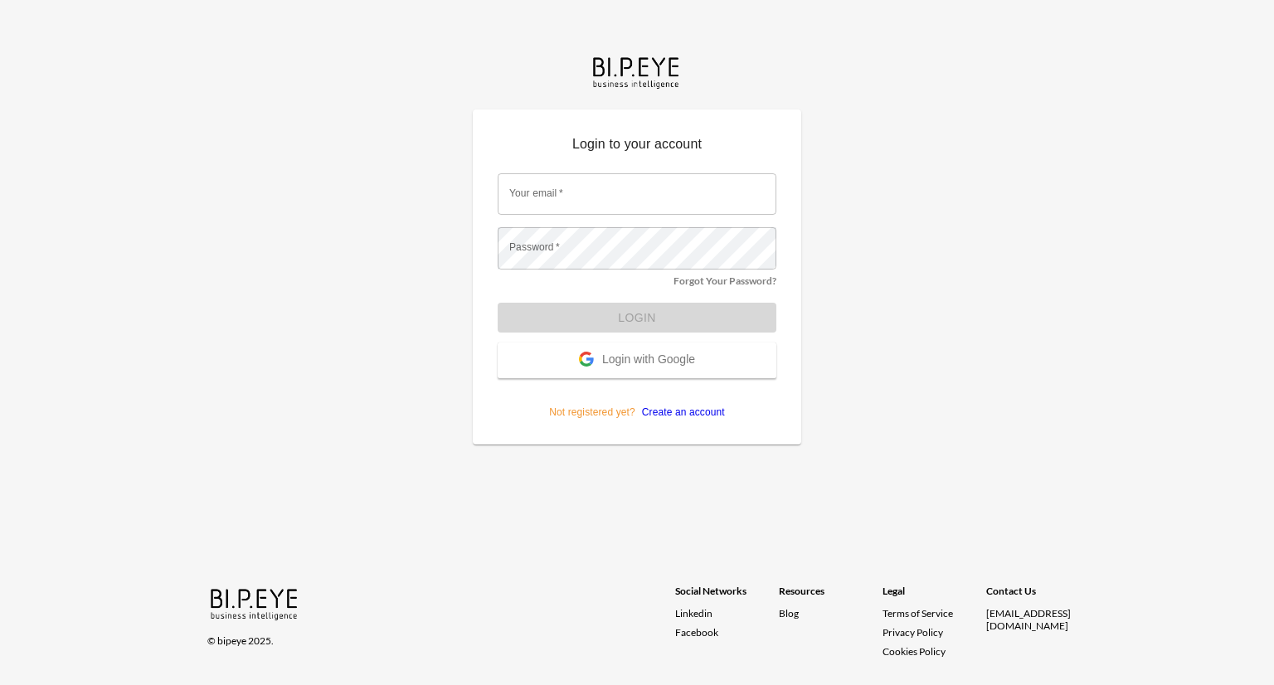
click at [664, 358] on span "Login with Google" at bounding box center [648, 361] width 93 height 17
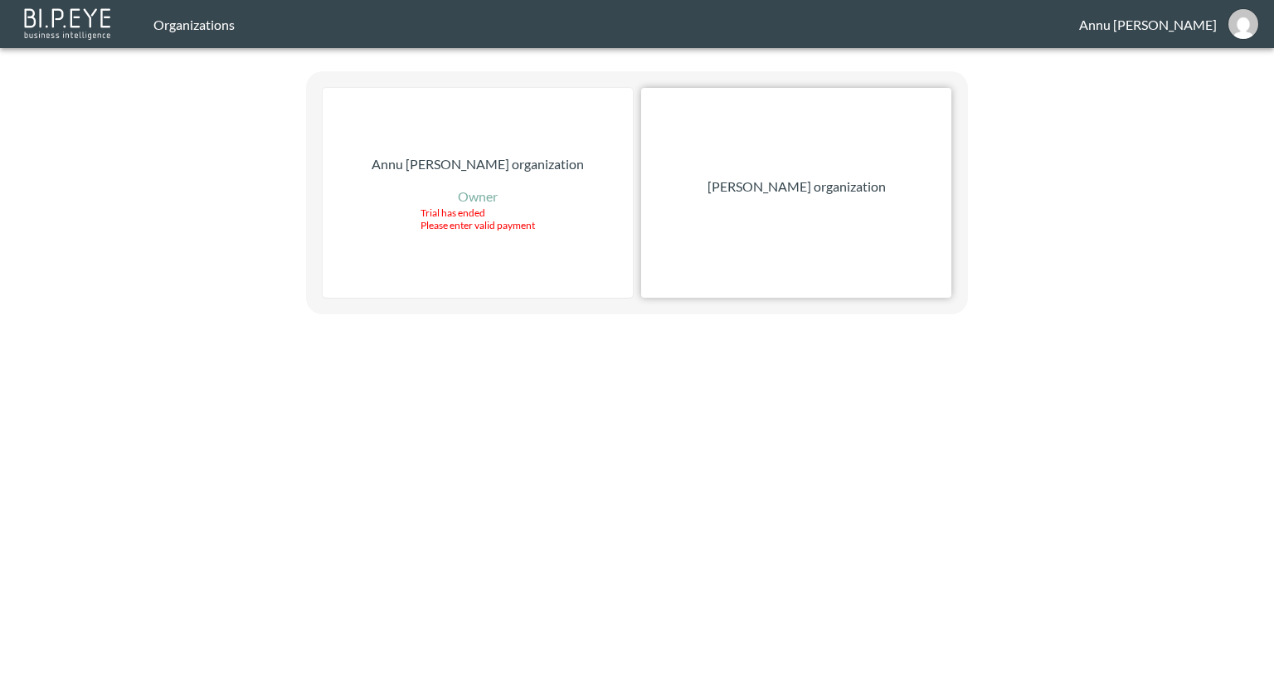
click at [775, 190] on p "[PERSON_NAME] organization" at bounding box center [797, 187] width 178 height 20
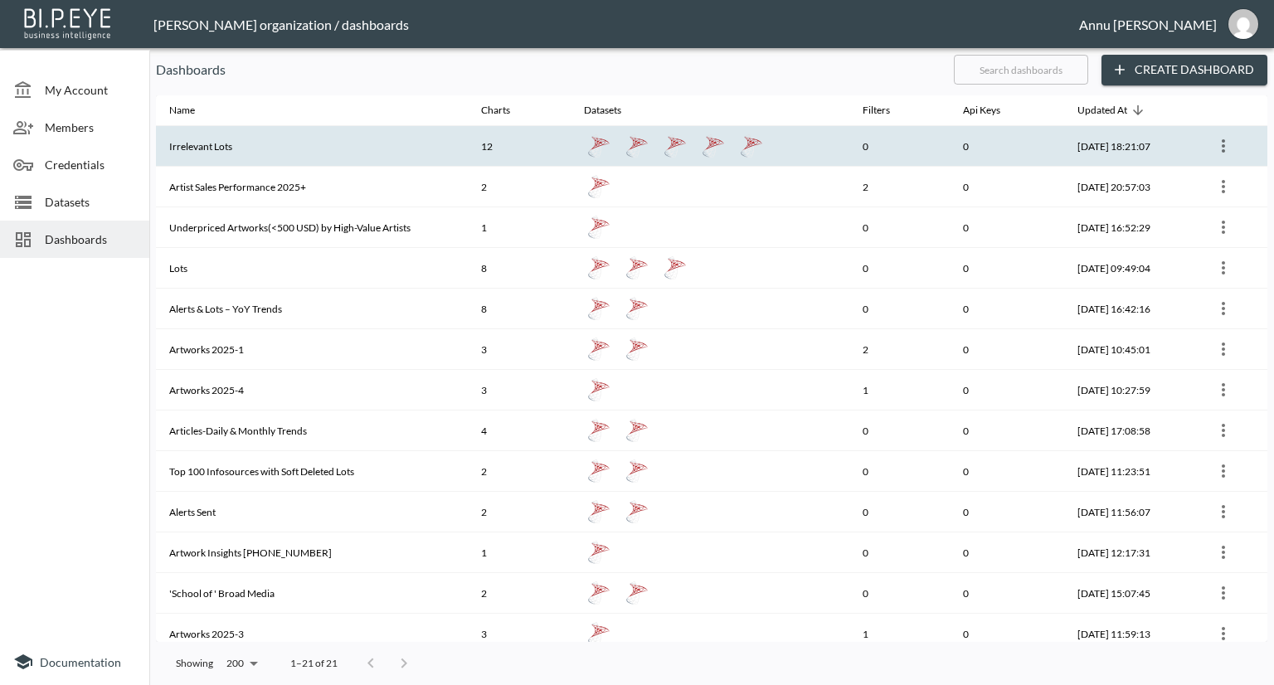
click at [288, 151] on th "Irrelevant Lots" at bounding box center [312, 146] width 312 height 41
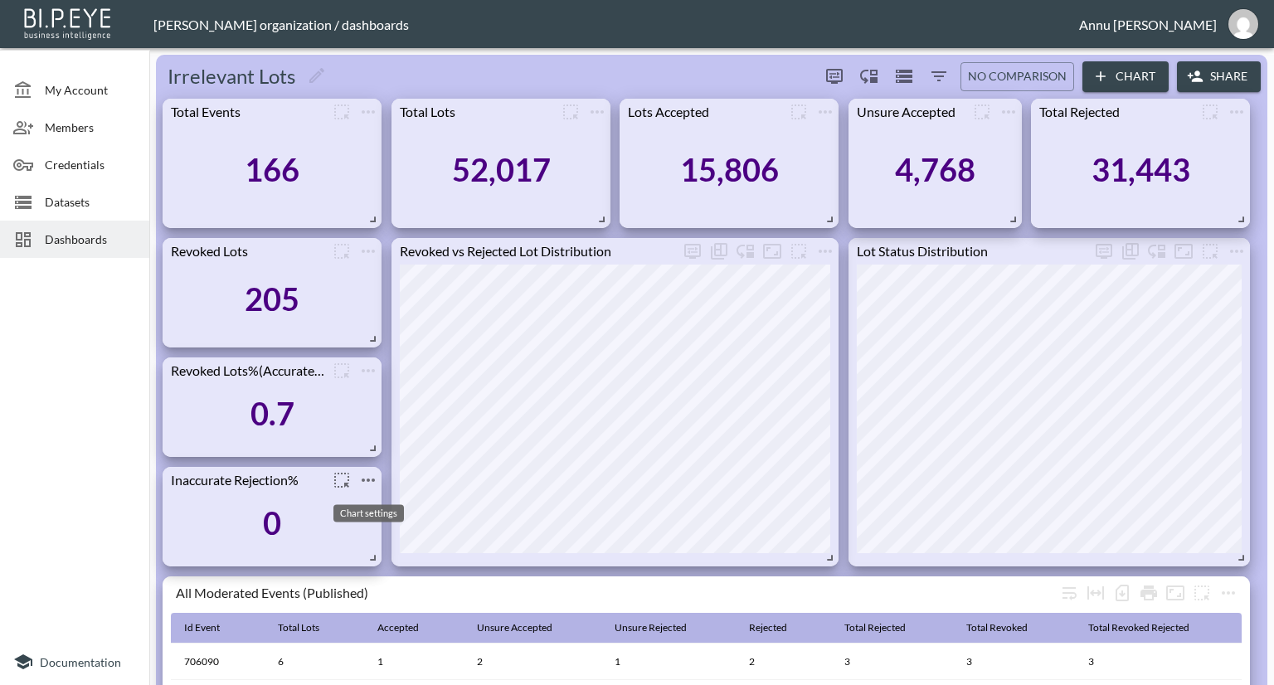
click at [375, 475] on icon "more" at bounding box center [368, 480] width 20 height 20
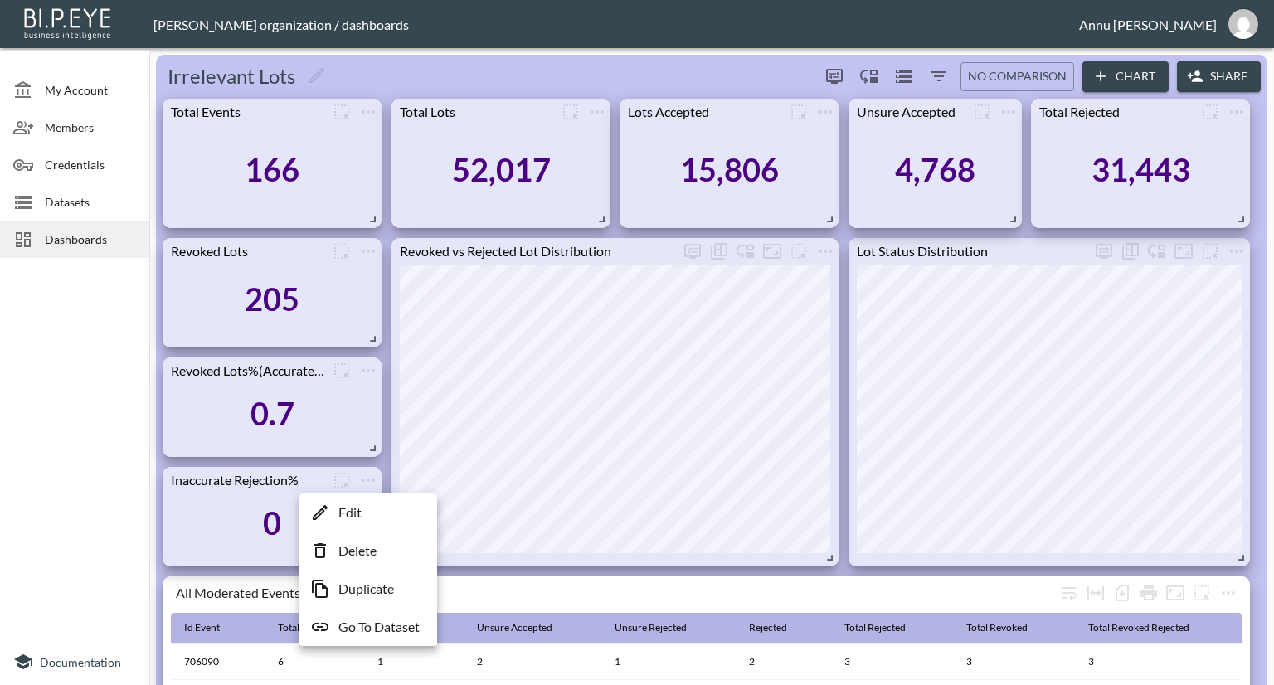
click at [379, 550] on li "Delete" at bounding box center [368, 551] width 129 height 30
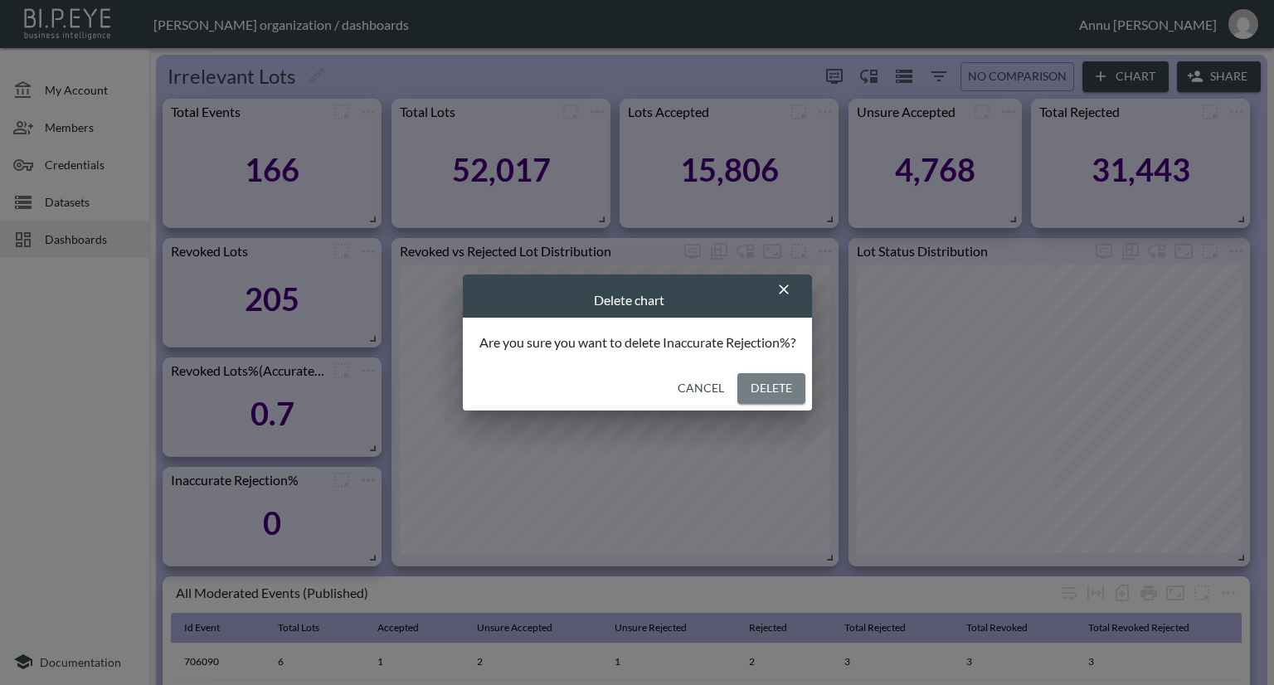
click at [758, 389] on button "Delete" at bounding box center [772, 388] width 68 height 31
click at [767, 390] on button "Delete" at bounding box center [772, 388] width 68 height 31
click at [756, 387] on button "Delete" at bounding box center [772, 388] width 68 height 31
click at [787, 287] on icon "button" at bounding box center [784, 290] width 10 height 10
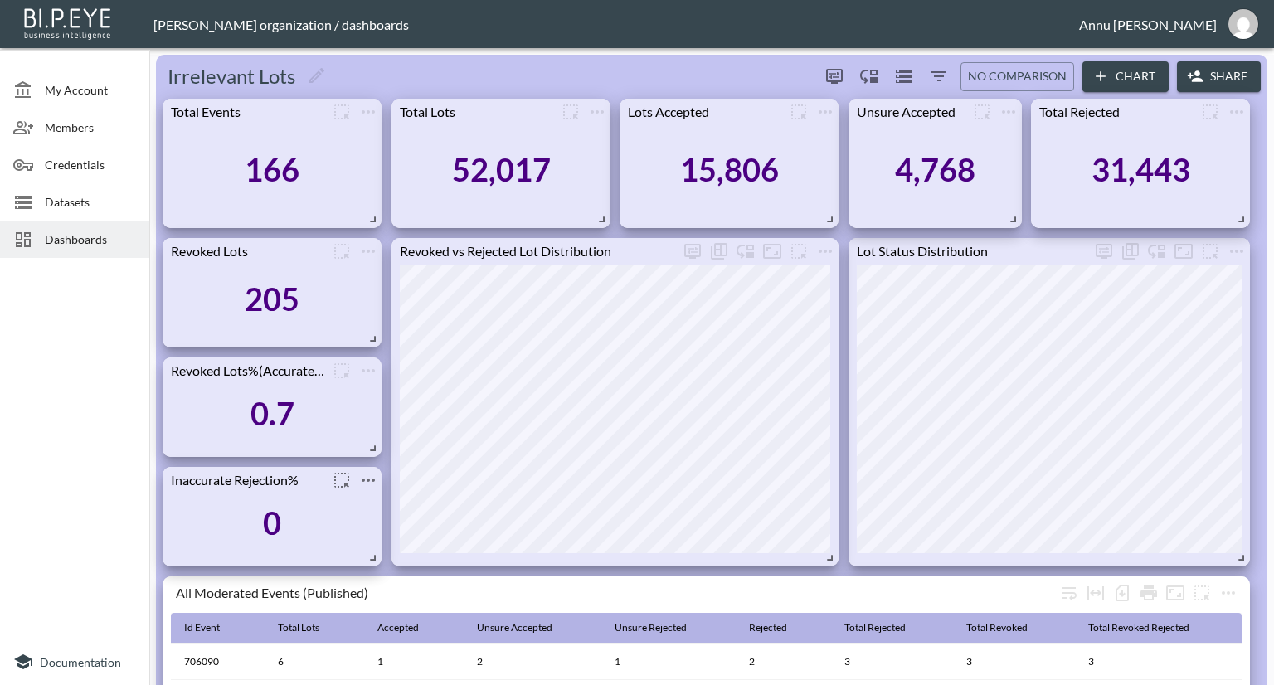
click at [368, 482] on icon "more" at bounding box center [368, 480] width 20 height 20
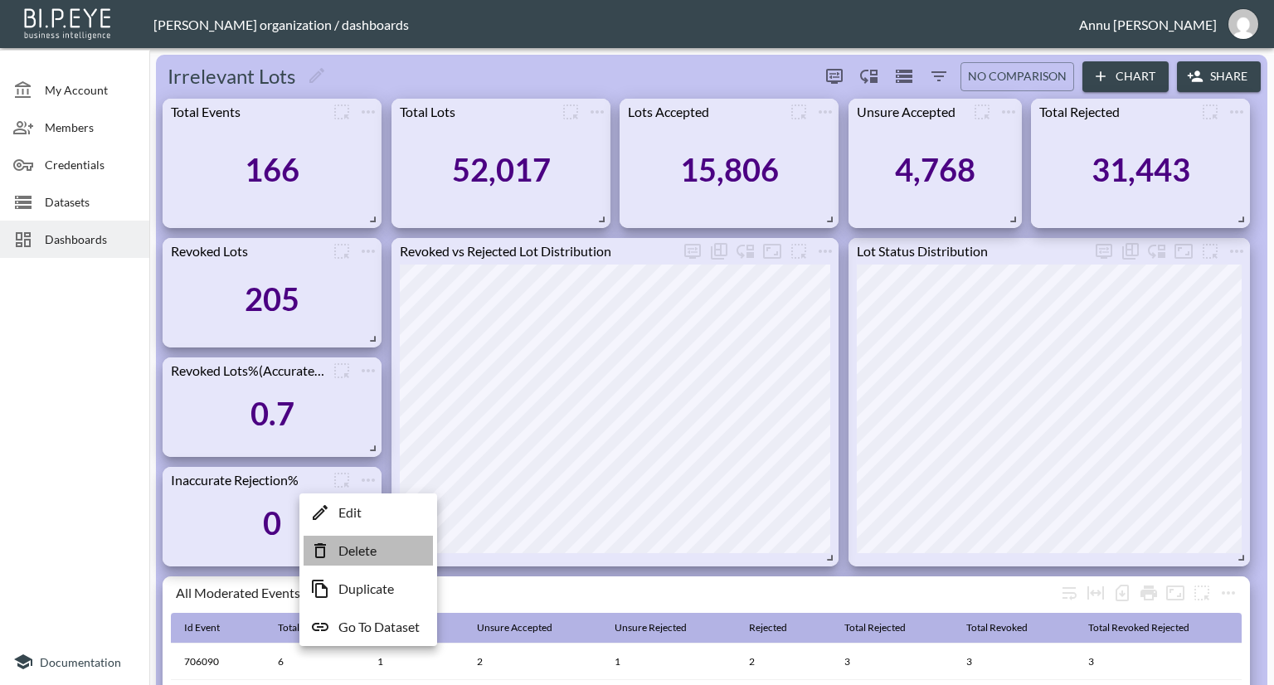
click at [368, 547] on p "Delete" at bounding box center [357, 551] width 38 height 20
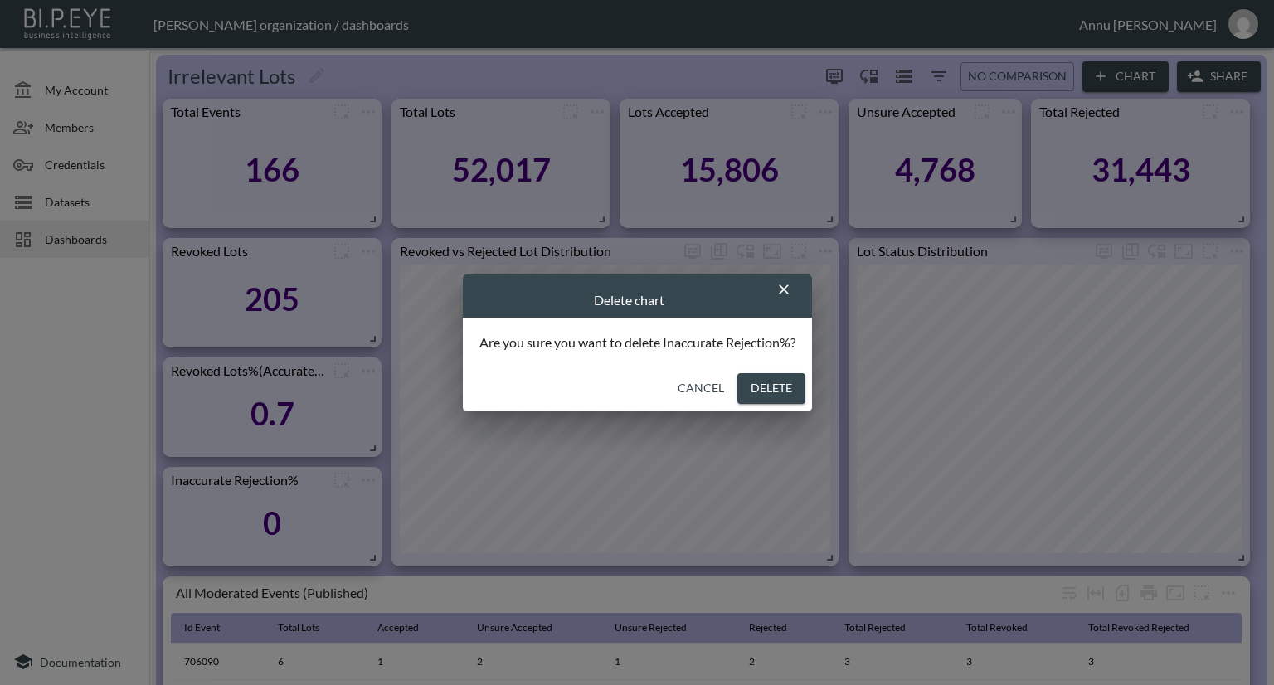
click at [753, 394] on button "Delete" at bounding box center [772, 388] width 68 height 31
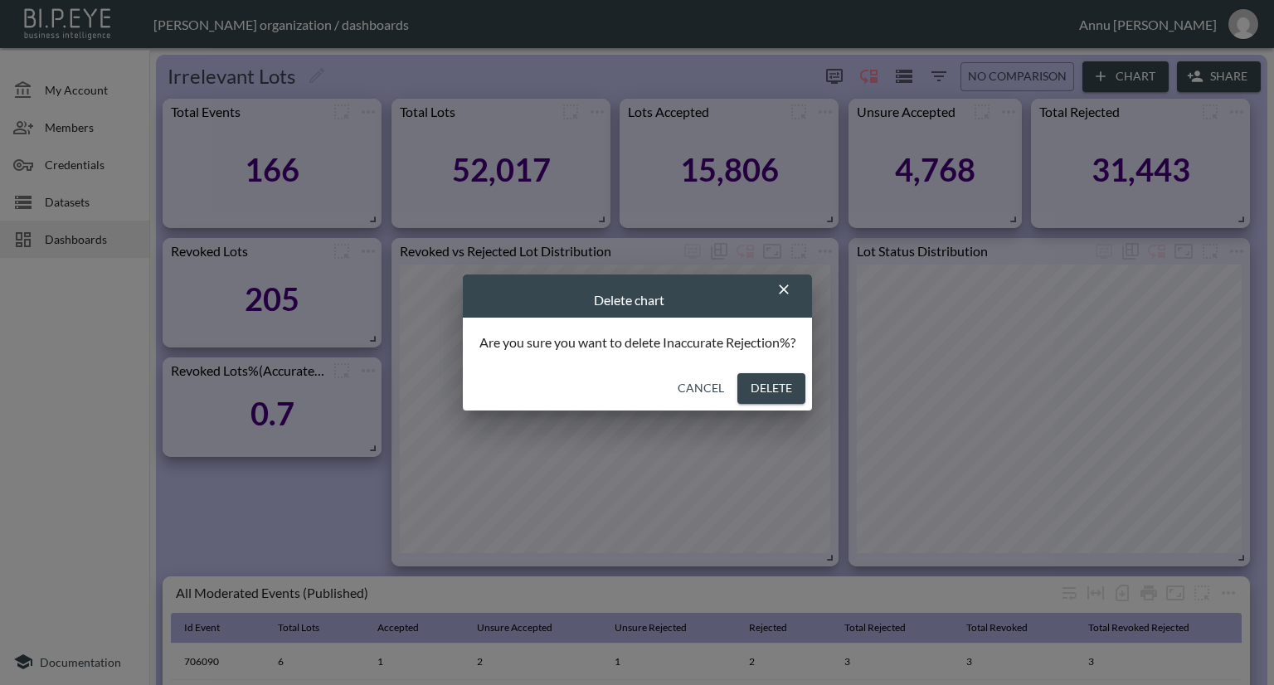
click at [762, 387] on button "Delete" at bounding box center [772, 388] width 68 height 31
click at [783, 292] on icon "button" at bounding box center [784, 290] width 10 height 10
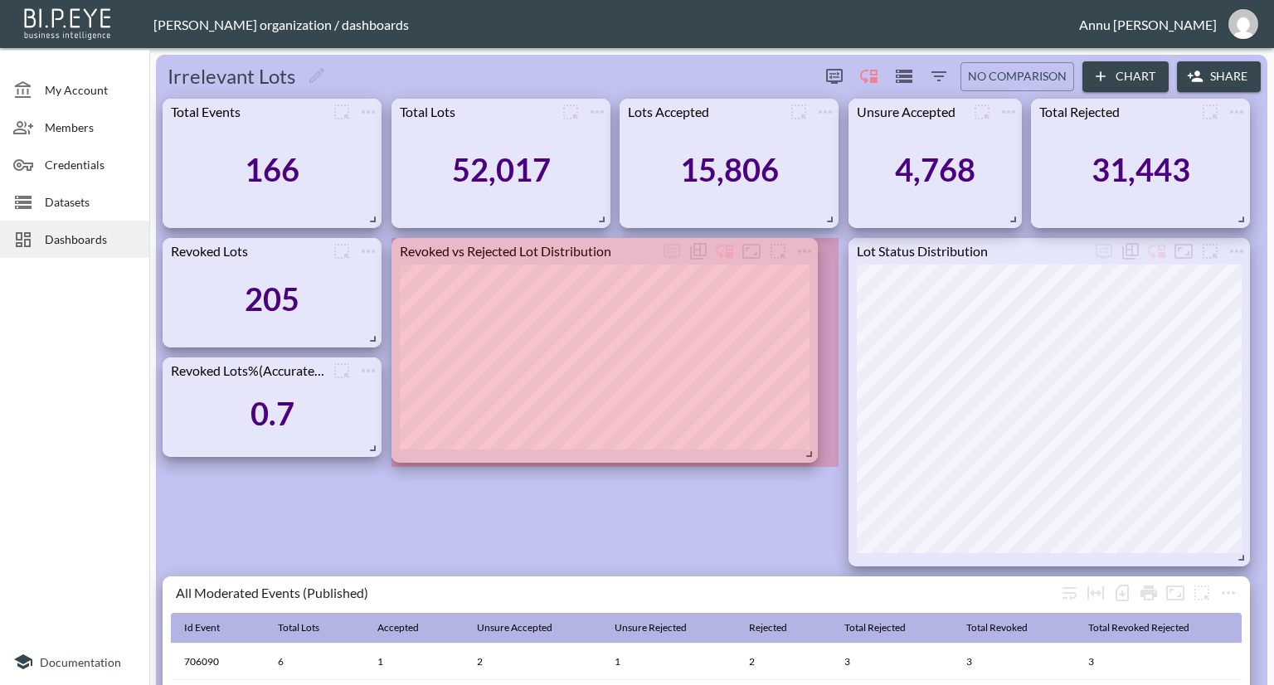
drag, startPoint x: 832, startPoint y: 556, endPoint x: 814, endPoint y: 450, distance: 107.8
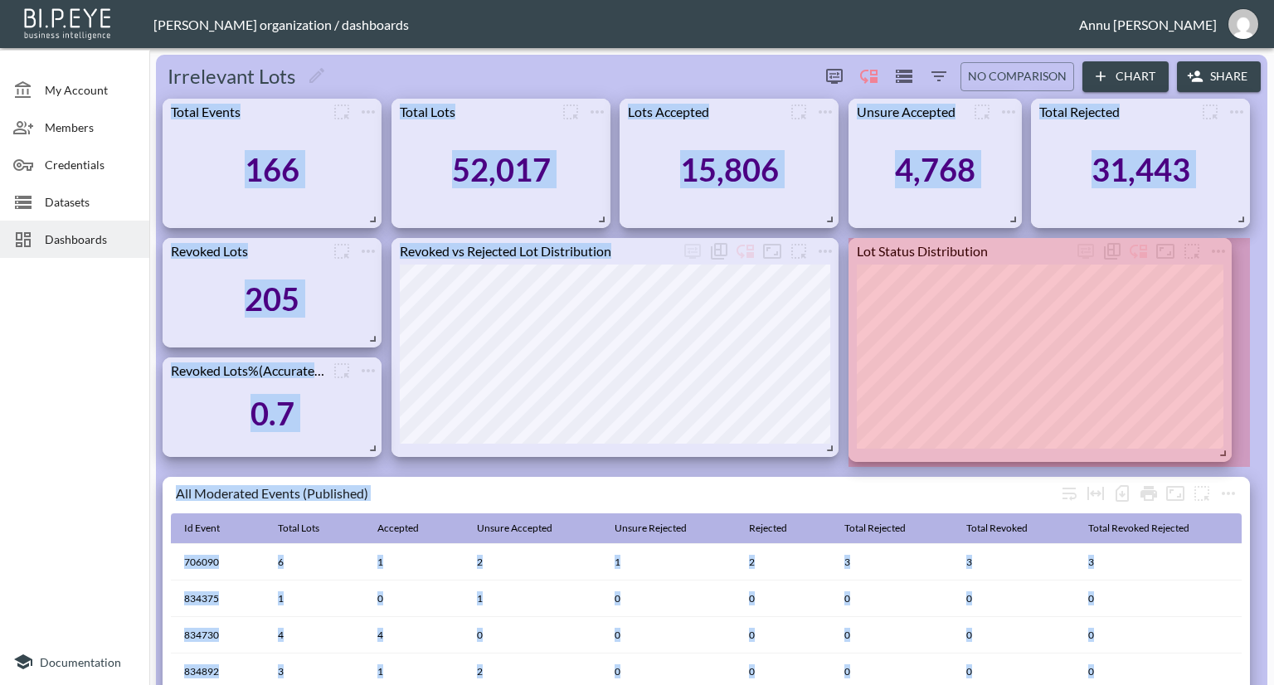
drag, startPoint x: 1241, startPoint y: 555, endPoint x: 1223, endPoint y: 450, distance: 106.1
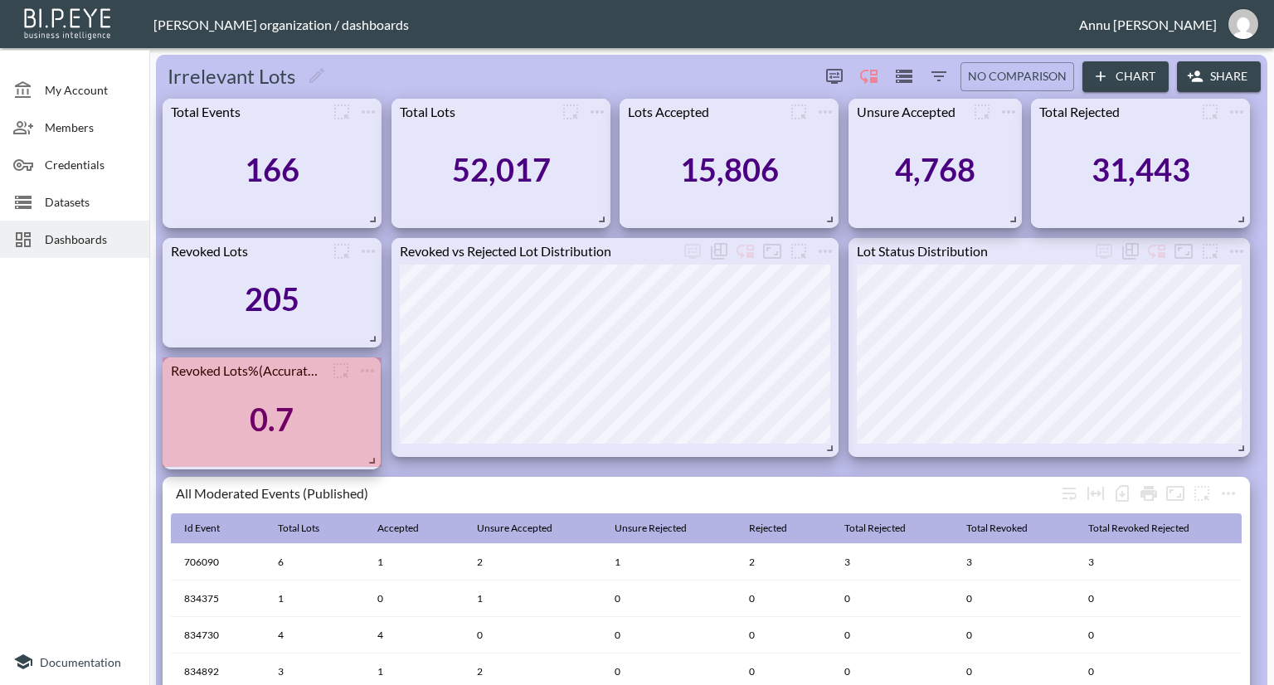
drag, startPoint x: 372, startPoint y: 446, endPoint x: 371, endPoint y: 459, distance: 12.5
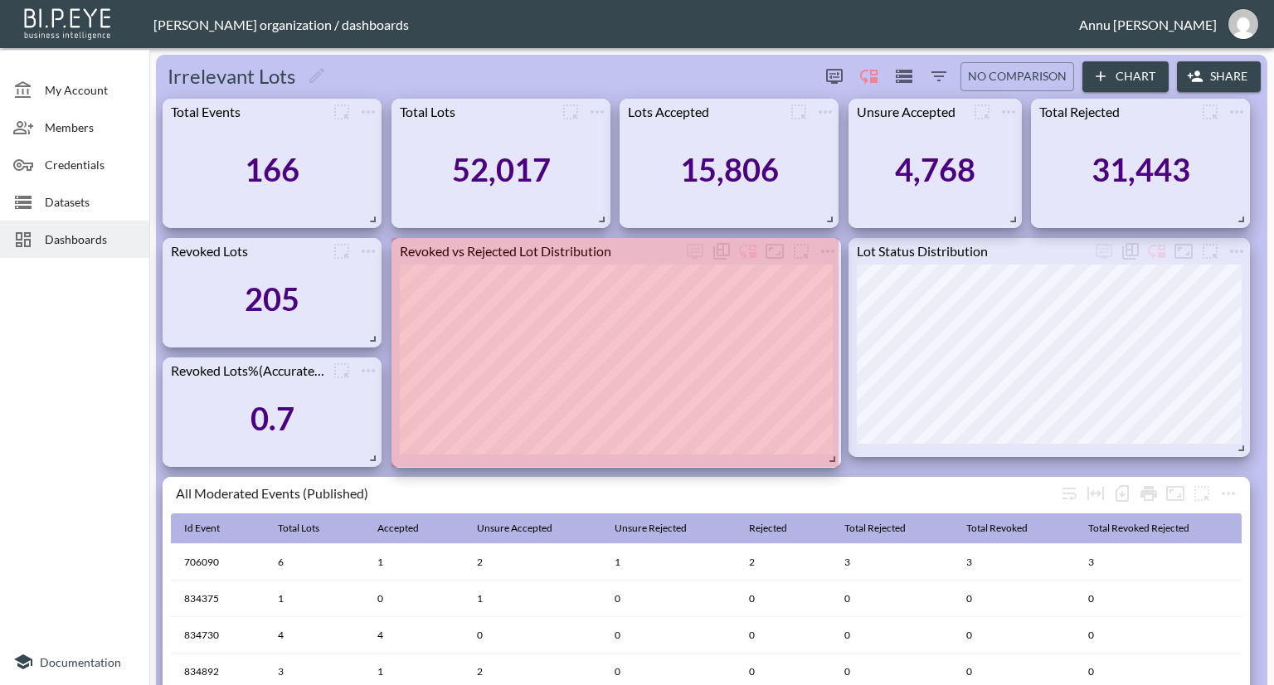
drag, startPoint x: 830, startPoint y: 447, endPoint x: 832, endPoint y: 458, distance: 11.1
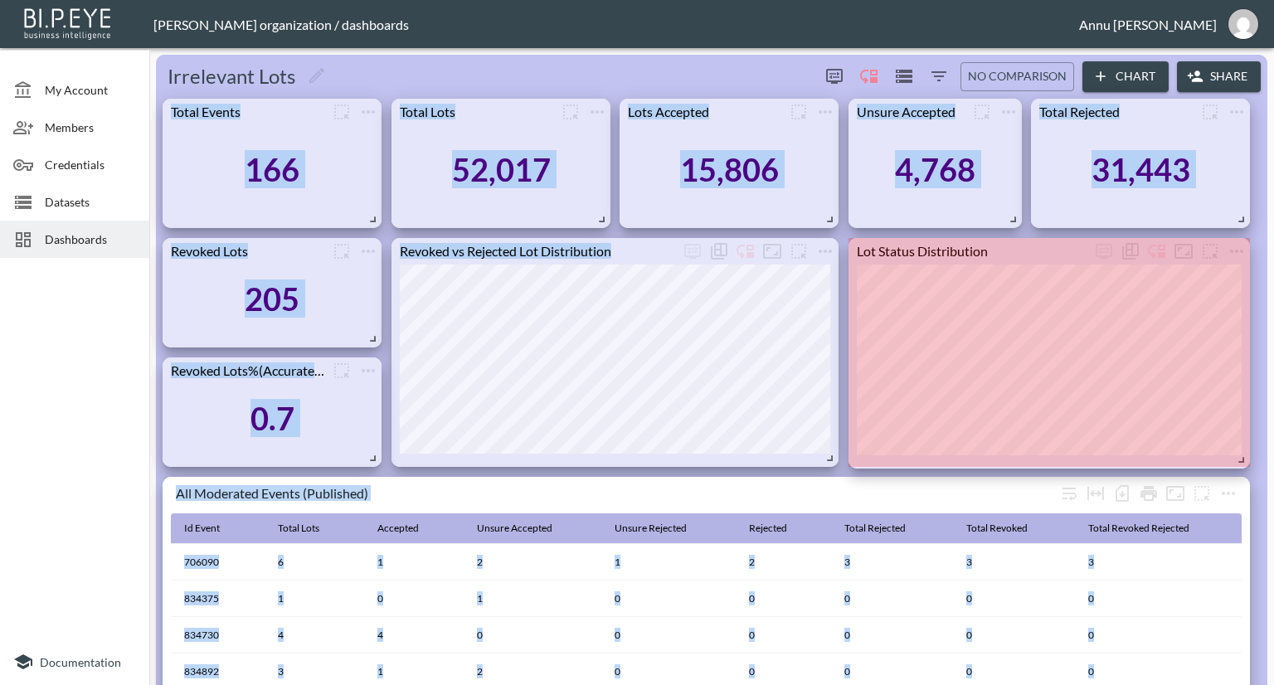
drag, startPoint x: 1242, startPoint y: 449, endPoint x: 1242, endPoint y: 460, distance: 11.6
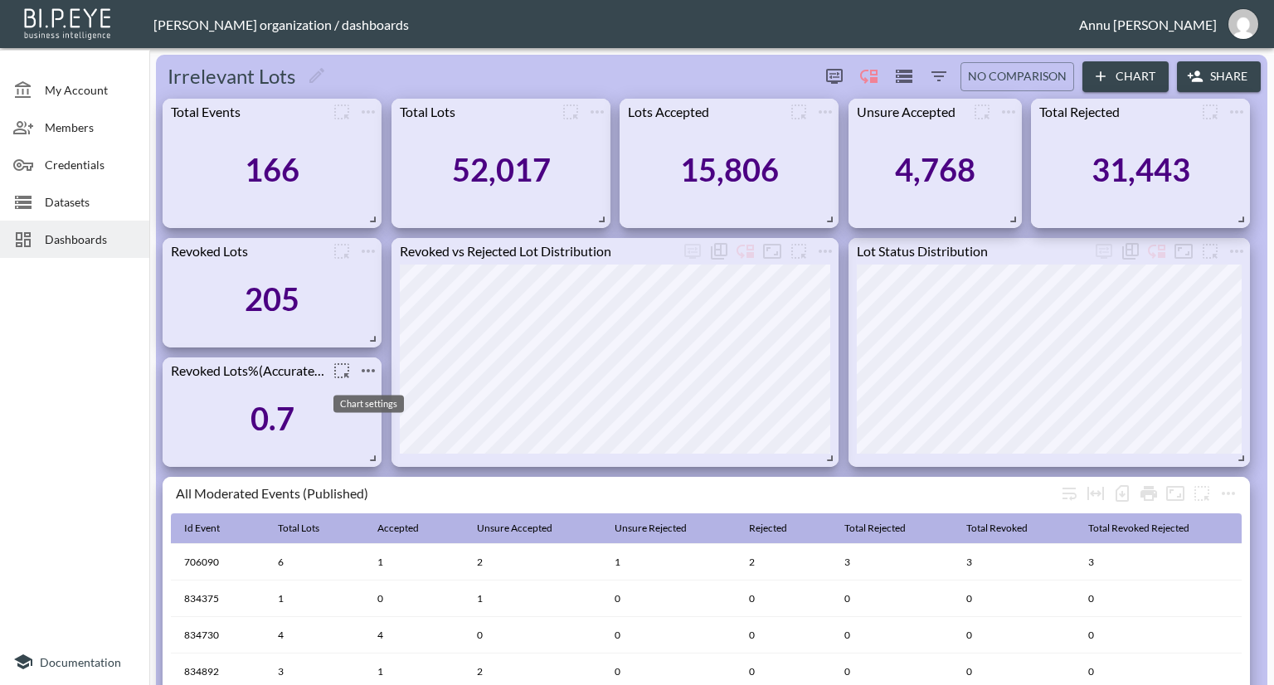
click at [368, 363] on icon "more" at bounding box center [368, 371] width 20 height 20
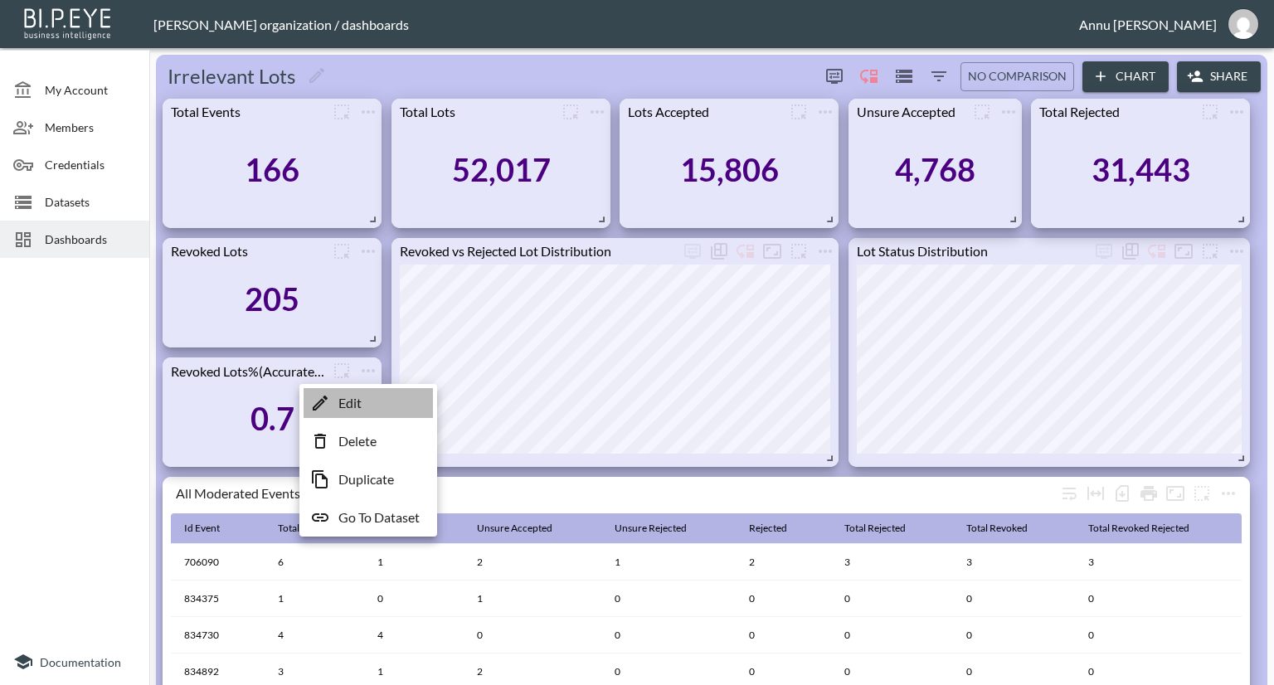
click at [358, 396] on p "Edit" at bounding box center [349, 403] width 23 height 20
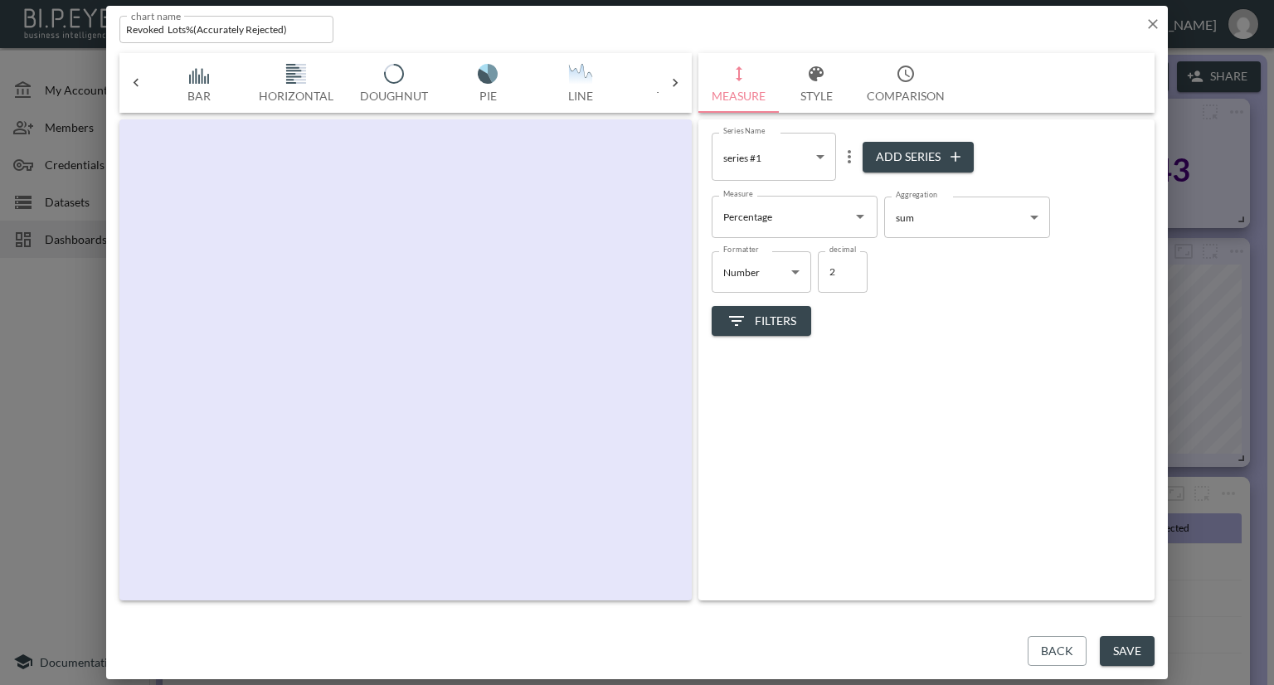
scroll to position [0, 86]
click at [389, 290] on div at bounding box center [405, 359] width 572 height 481
click at [1151, 27] on icon "button" at bounding box center [1153, 24] width 10 height 10
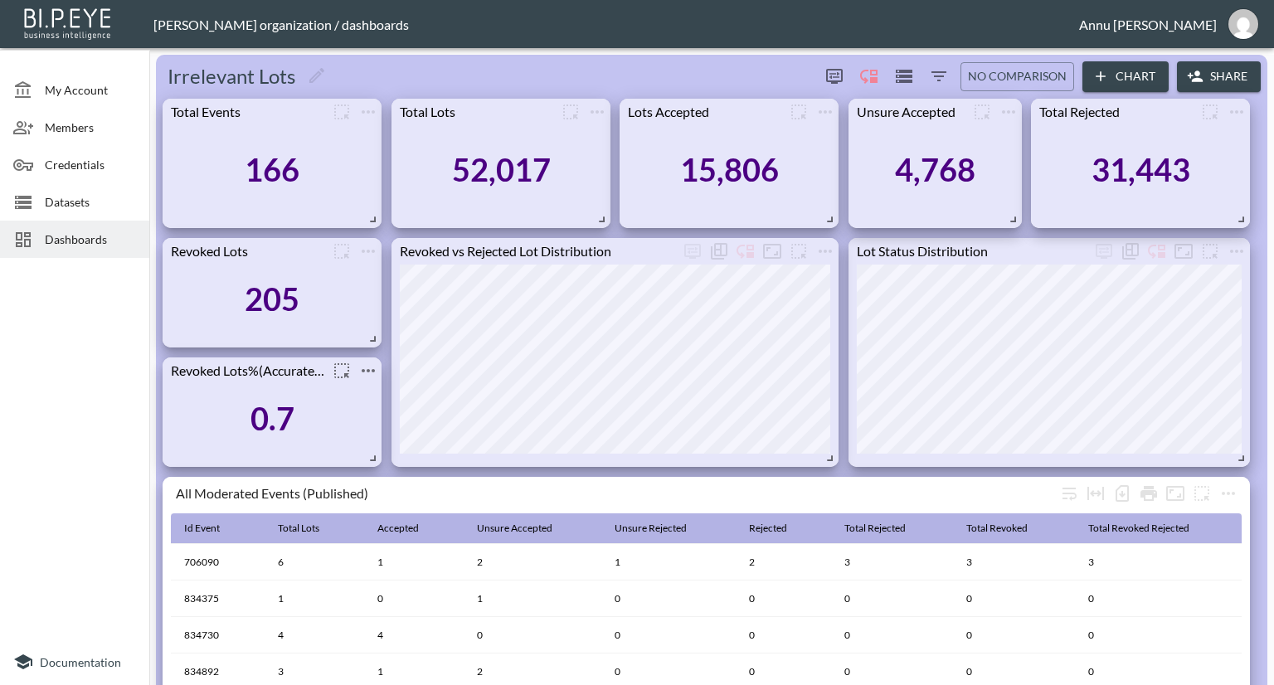
click at [368, 369] on icon "more" at bounding box center [368, 370] width 13 height 3
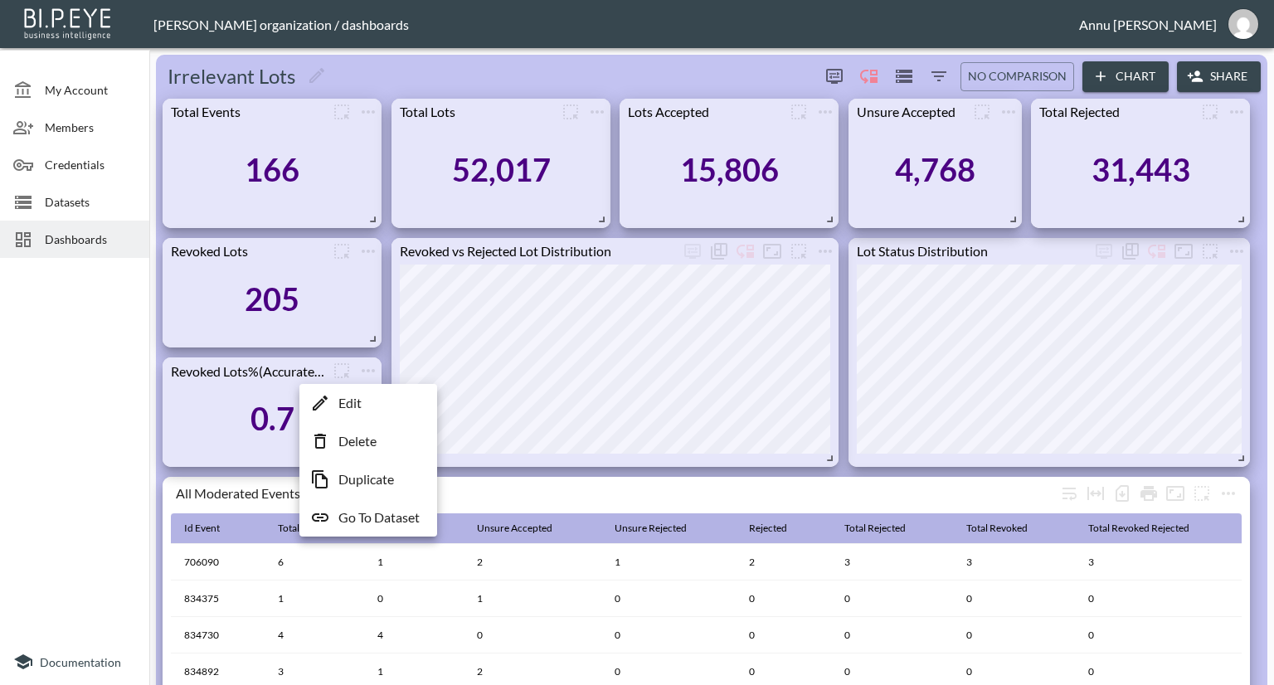
click at [365, 399] on li "Edit" at bounding box center [368, 403] width 129 height 30
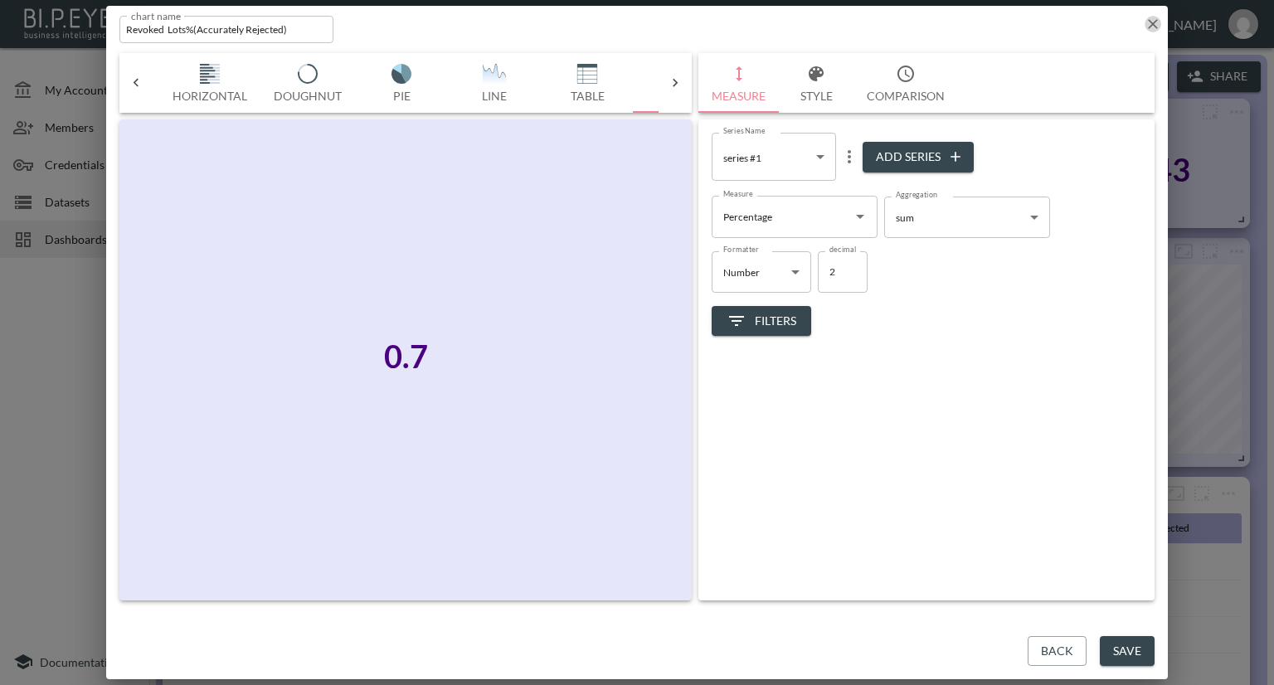
click at [1148, 24] on icon "button" at bounding box center [1153, 24] width 17 height 17
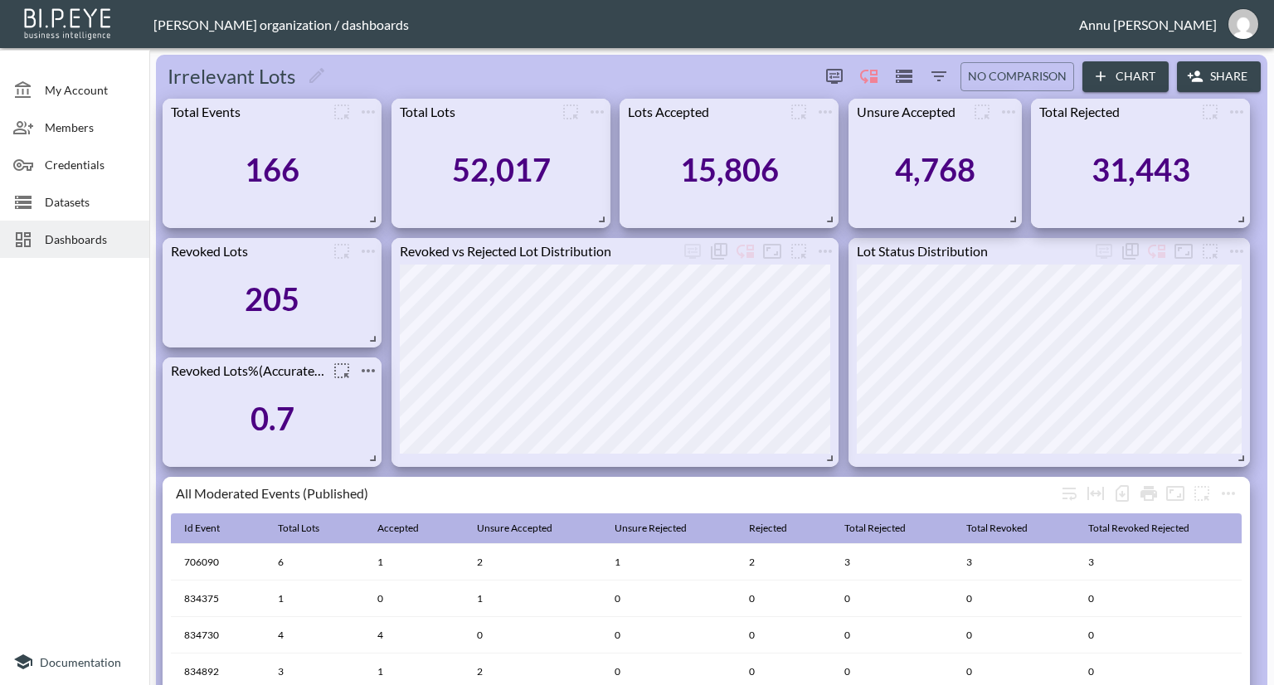
click at [361, 375] on icon "more" at bounding box center [368, 371] width 20 height 20
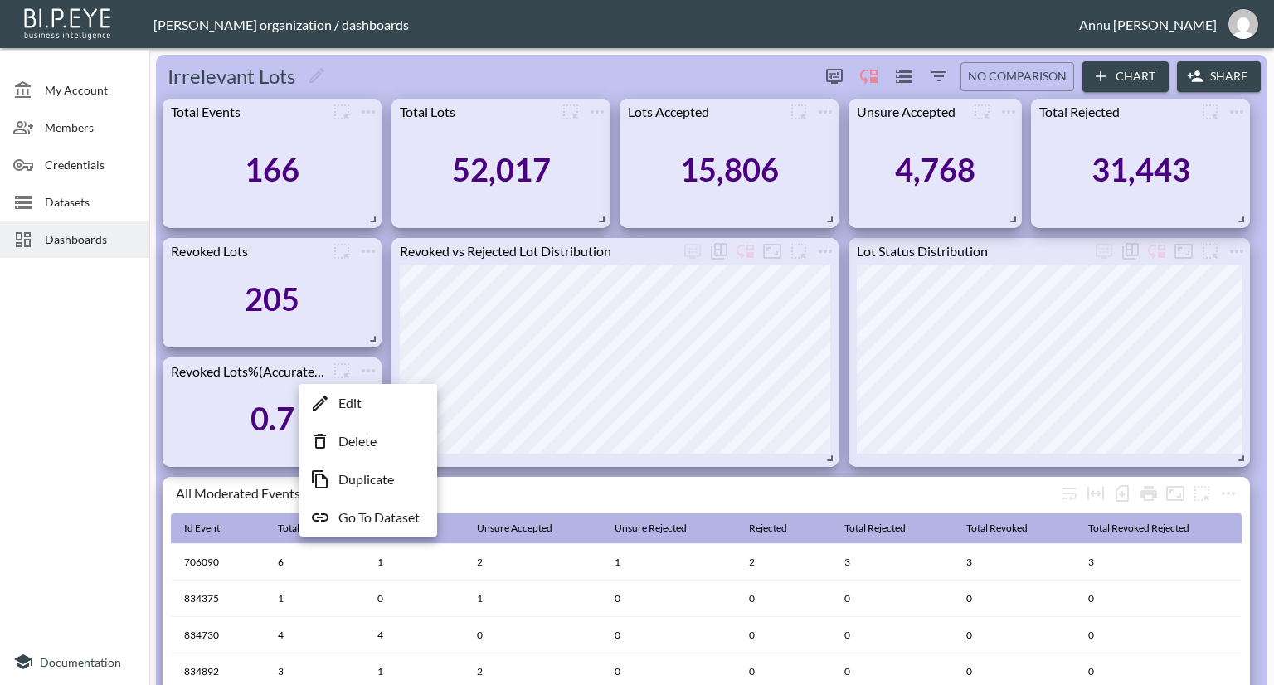
click at [361, 392] on li "Edit" at bounding box center [368, 403] width 129 height 30
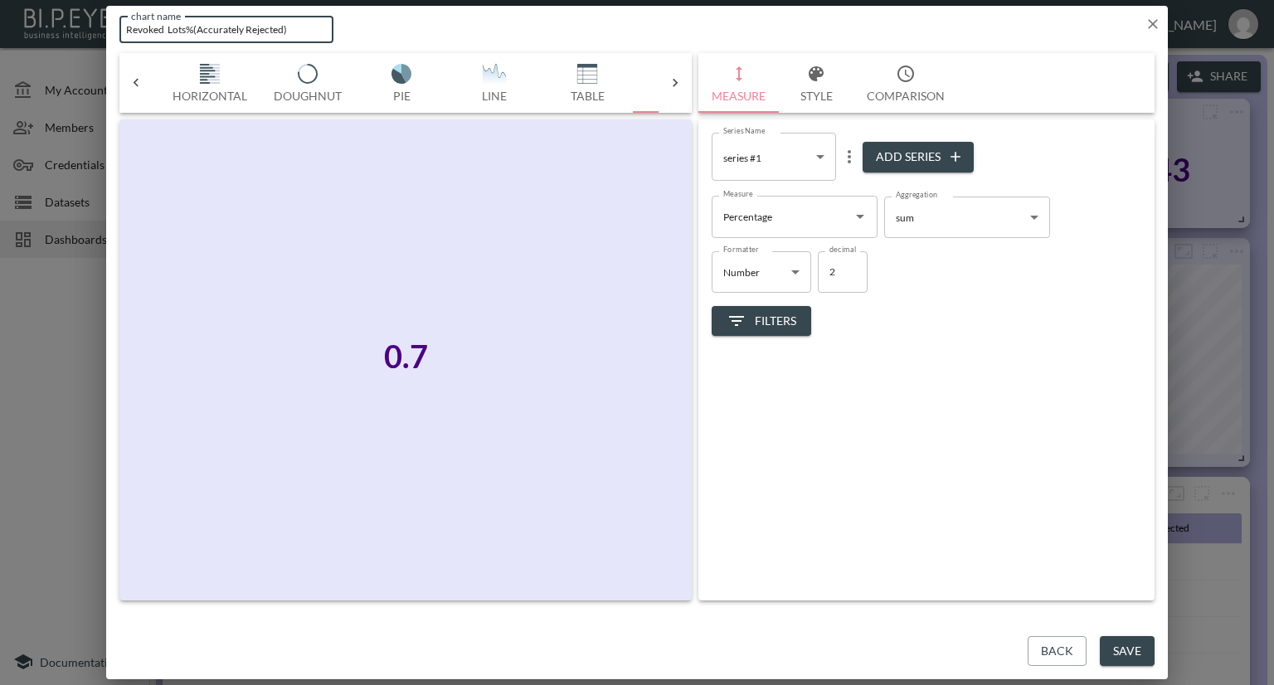
drag, startPoint x: 302, startPoint y: 26, endPoint x: 91, endPoint y: 28, distance: 210.7
click at [91, 28] on div "chart name Revoked Lots%(Accurately Rejected) chart name Bar Horizontal Doughnu…" at bounding box center [637, 342] width 1274 height 685
type input "Inaccurate Rejection%"
click at [1103, 650] on button "Save" at bounding box center [1127, 651] width 55 height 31
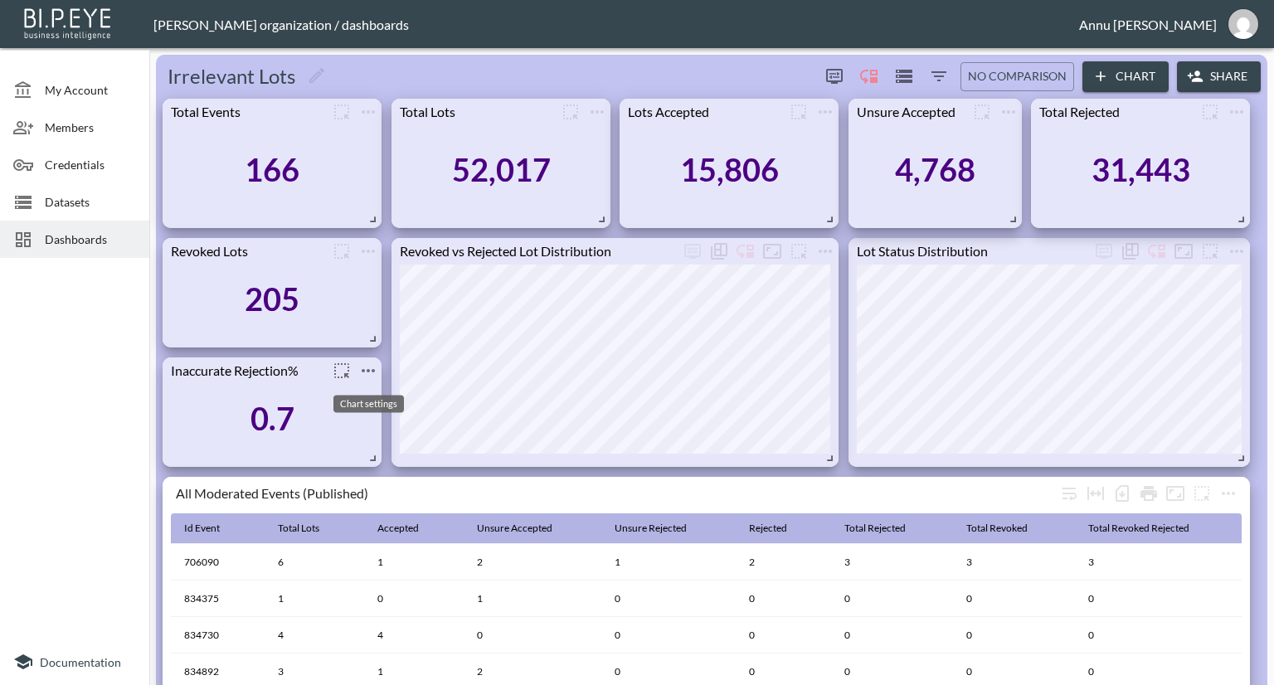
click at [365, 375] on icon "more" at bounding box center [368, 371] width 20 height 20
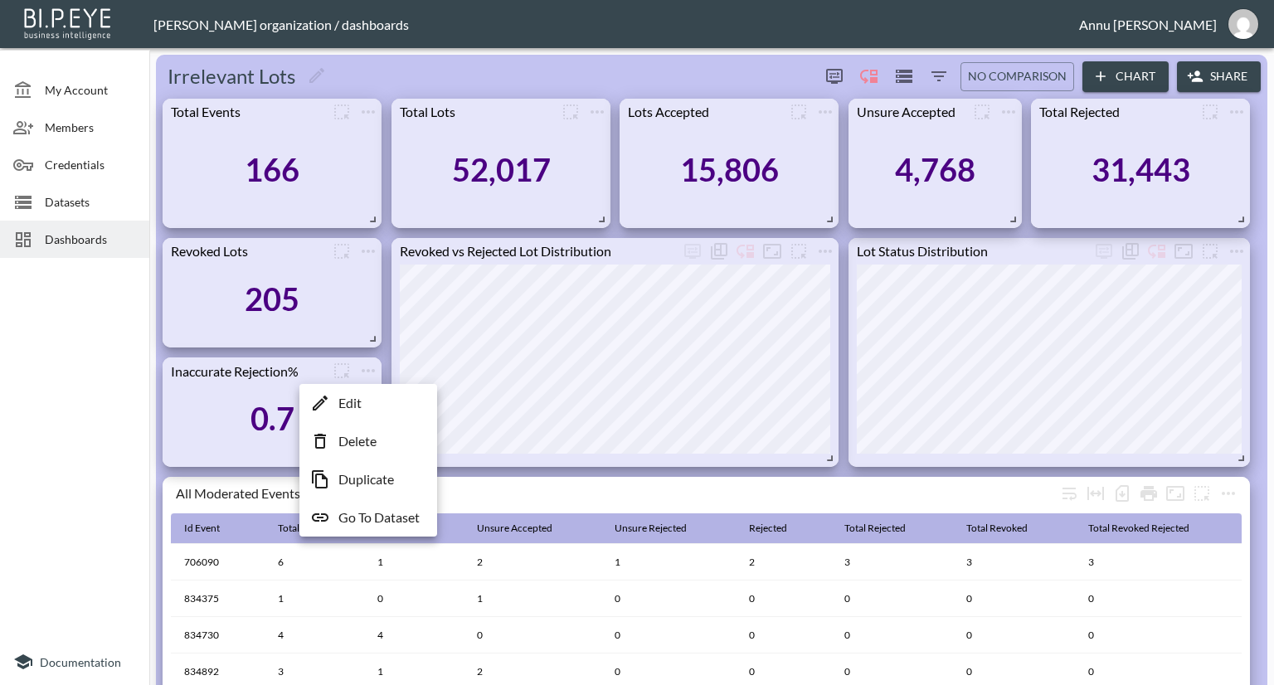
click at [363, 410] on li "Edit" at bounding box center [368, 403] width 129 height 30
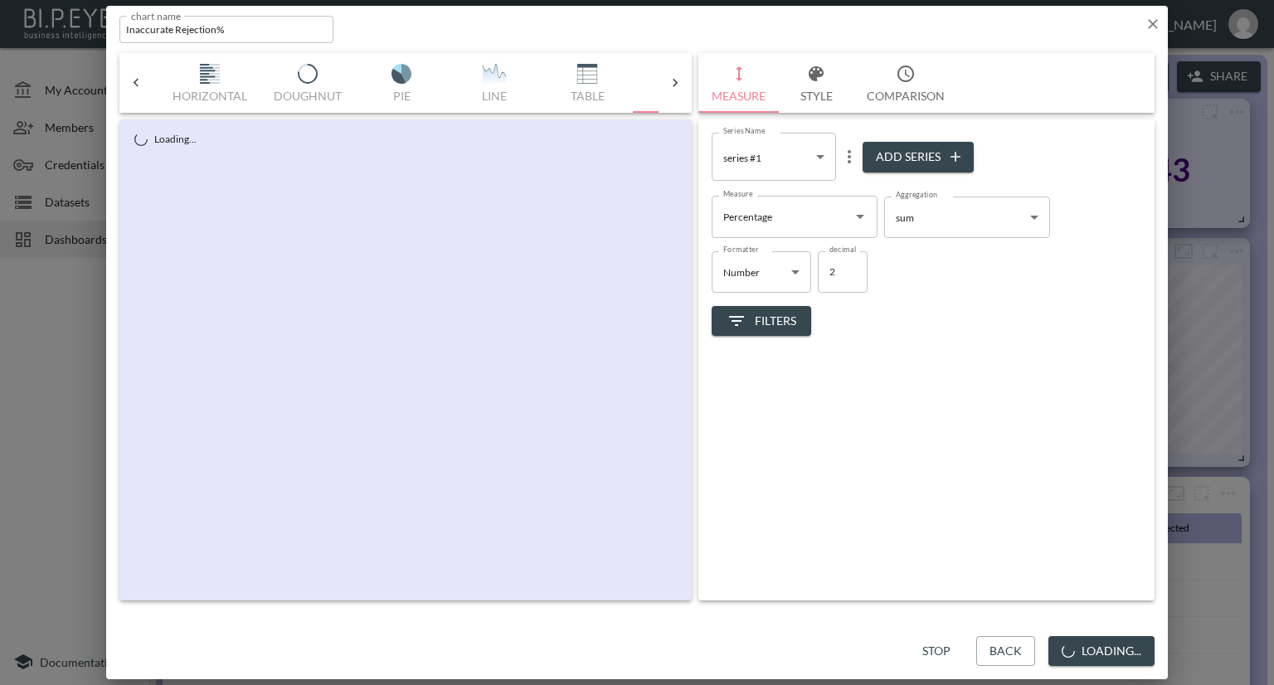
click at [790, 265] on body "BI.P.EYE, Interactive Analytics Dashboards - app Nadia Senft organization / das…" at bounding box center [637, 342] width 1274 height 685
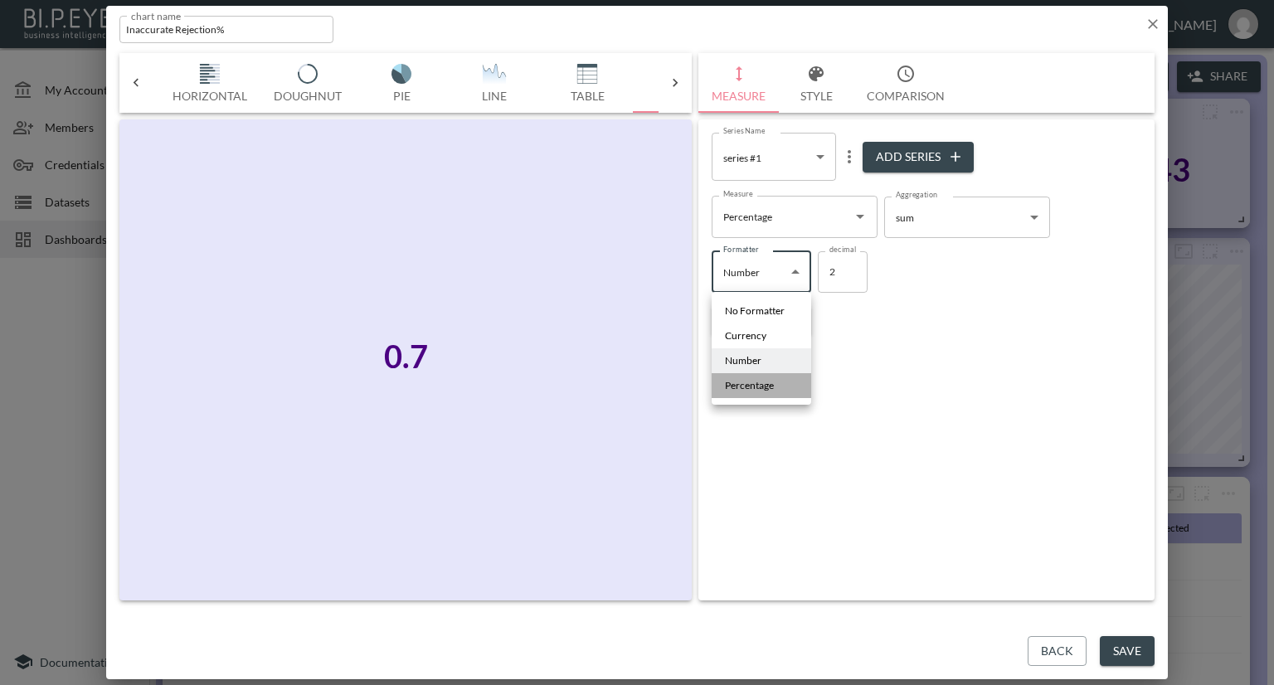
click at [750, 386] on span "Percentage" at bounding box center [749, 385] width 49 height 15
type input "Percentage"
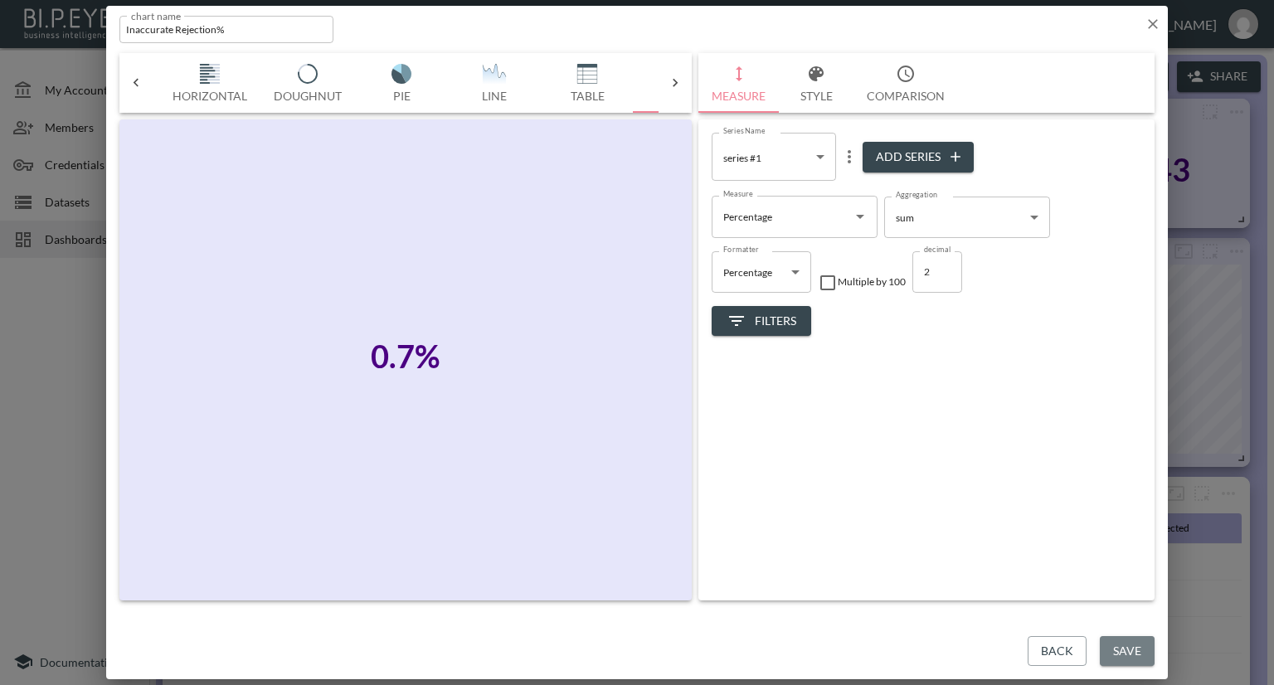
click at [1143, 649] on button "Save" at bounding box center [1127, 651] width 55 height 31
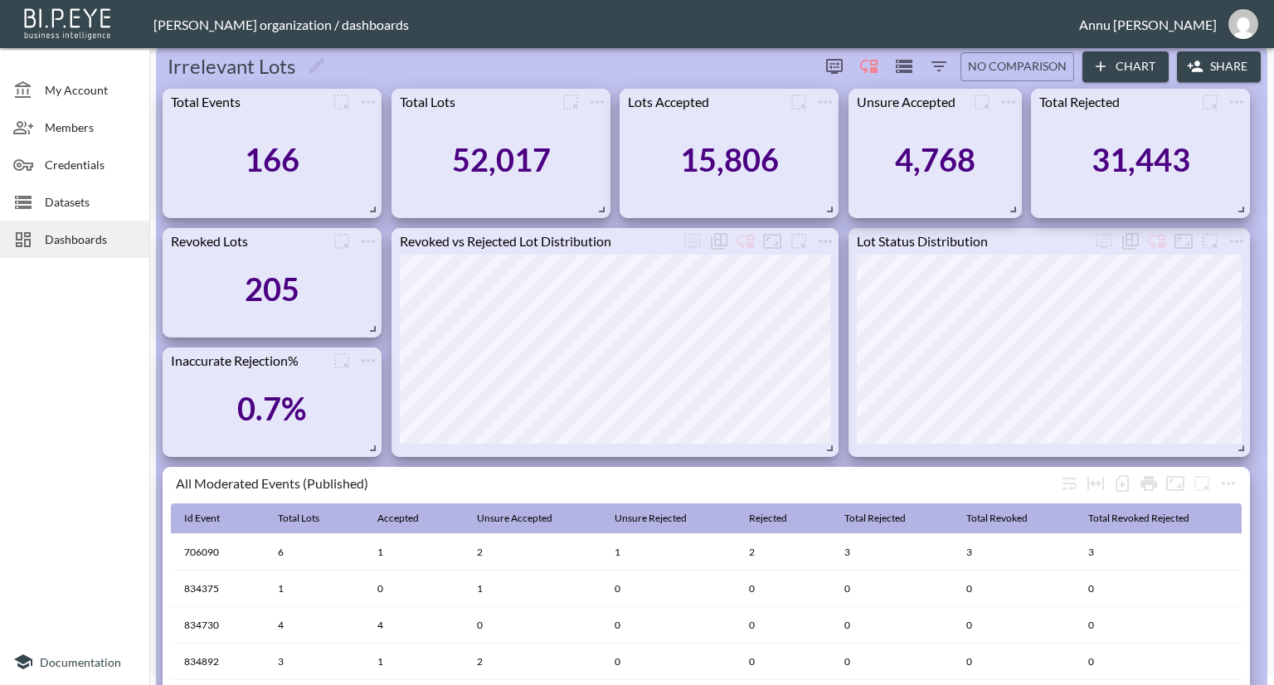
scroll to position [0, 0]
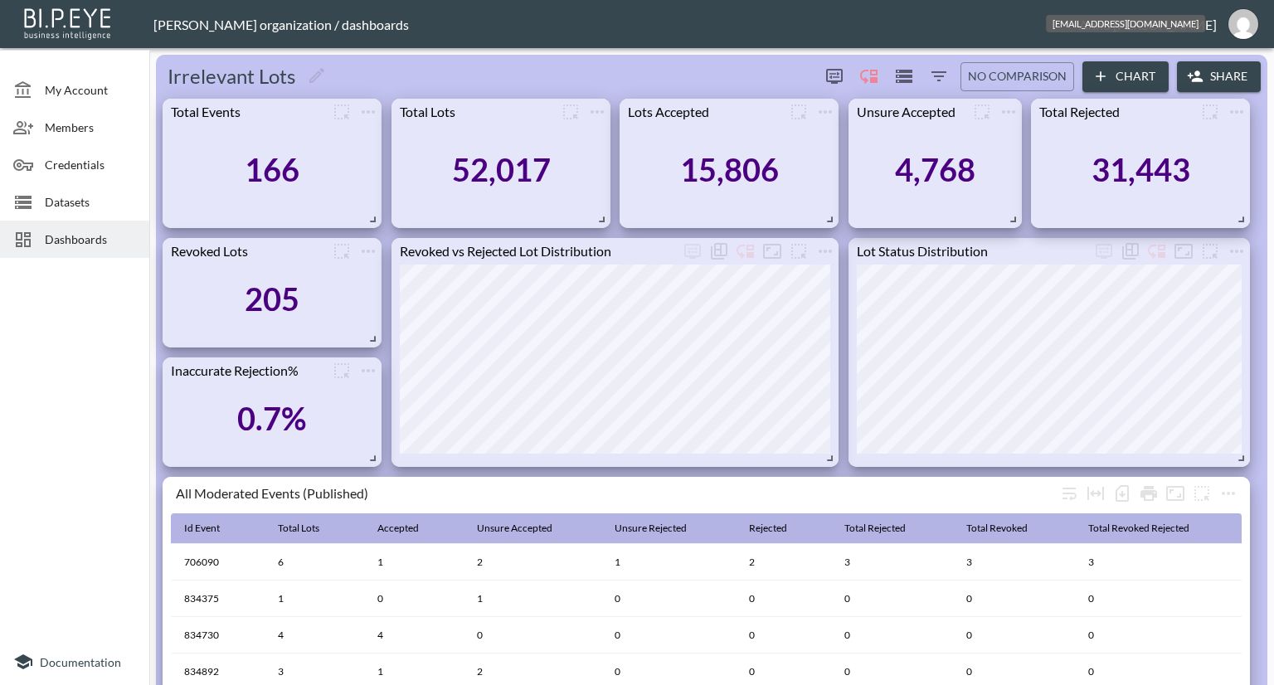
click at [1242, 24] on img "annu@mutualart.com" at bounding box center [1244, 24] width 30 height 30
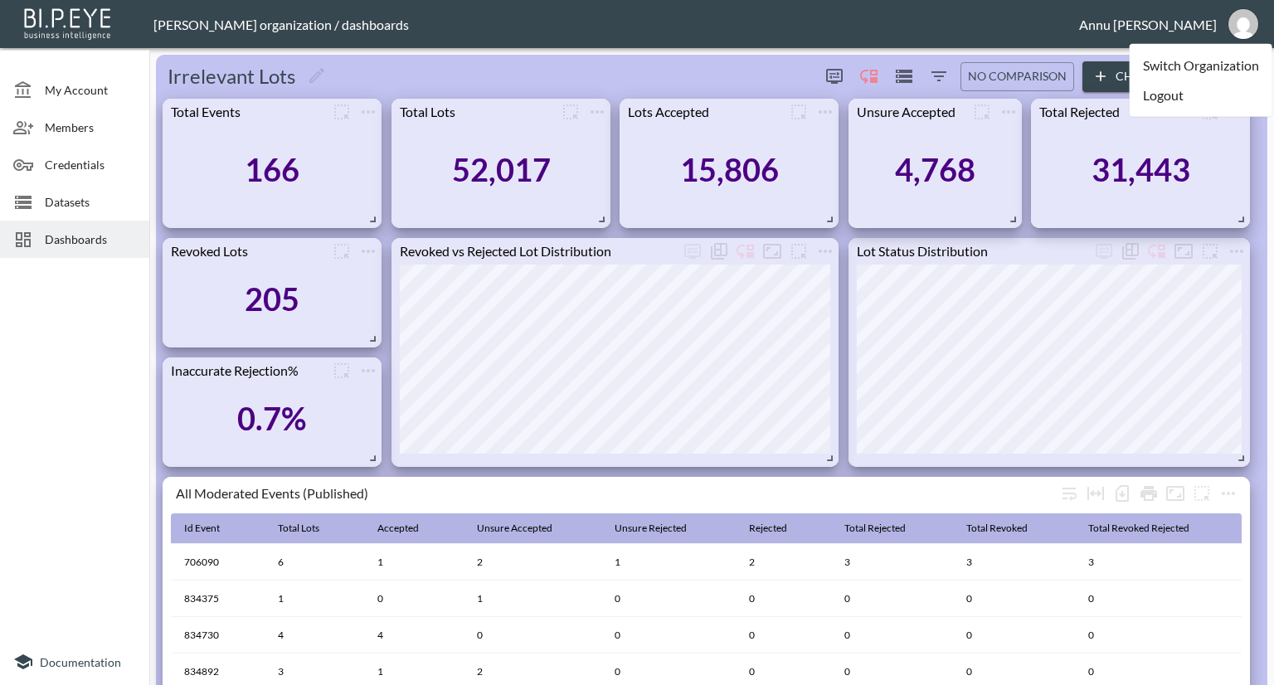
click at [1162, 97] on li "Logout" at bounding box center [1201, 95] width 143 height 30
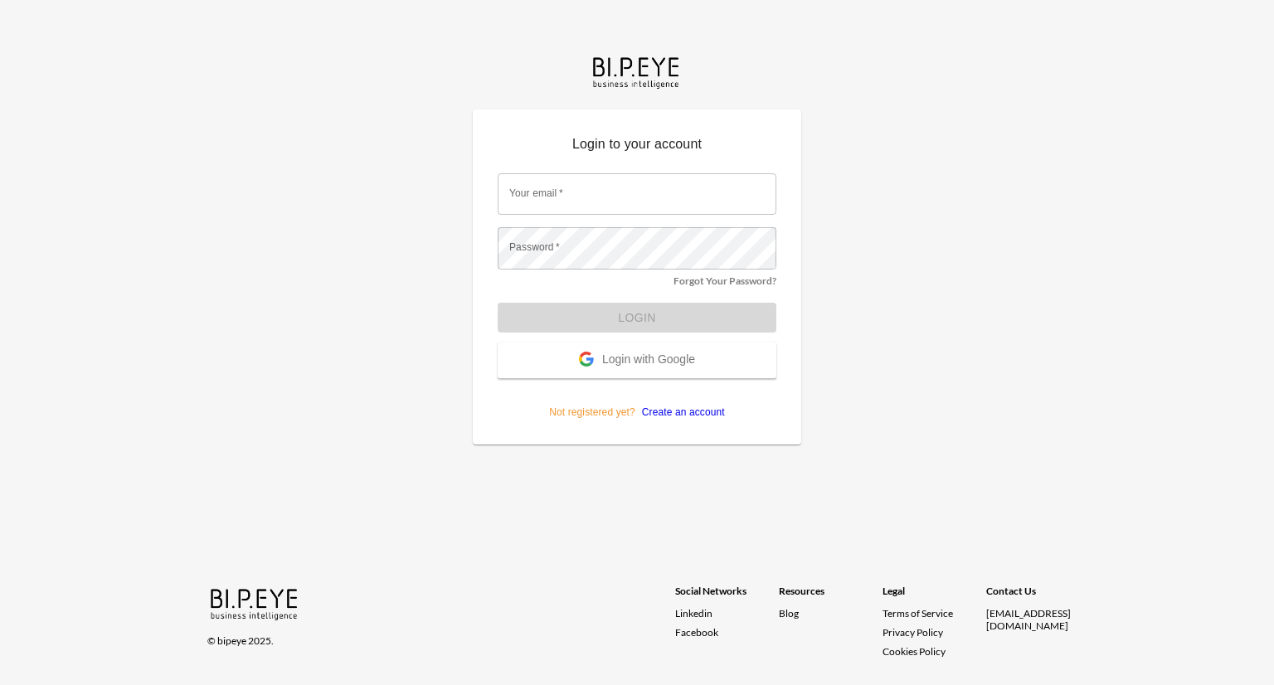
click at [655, 355] on span "Login with Google" at bounding box center [648, 361] width 93 height 17
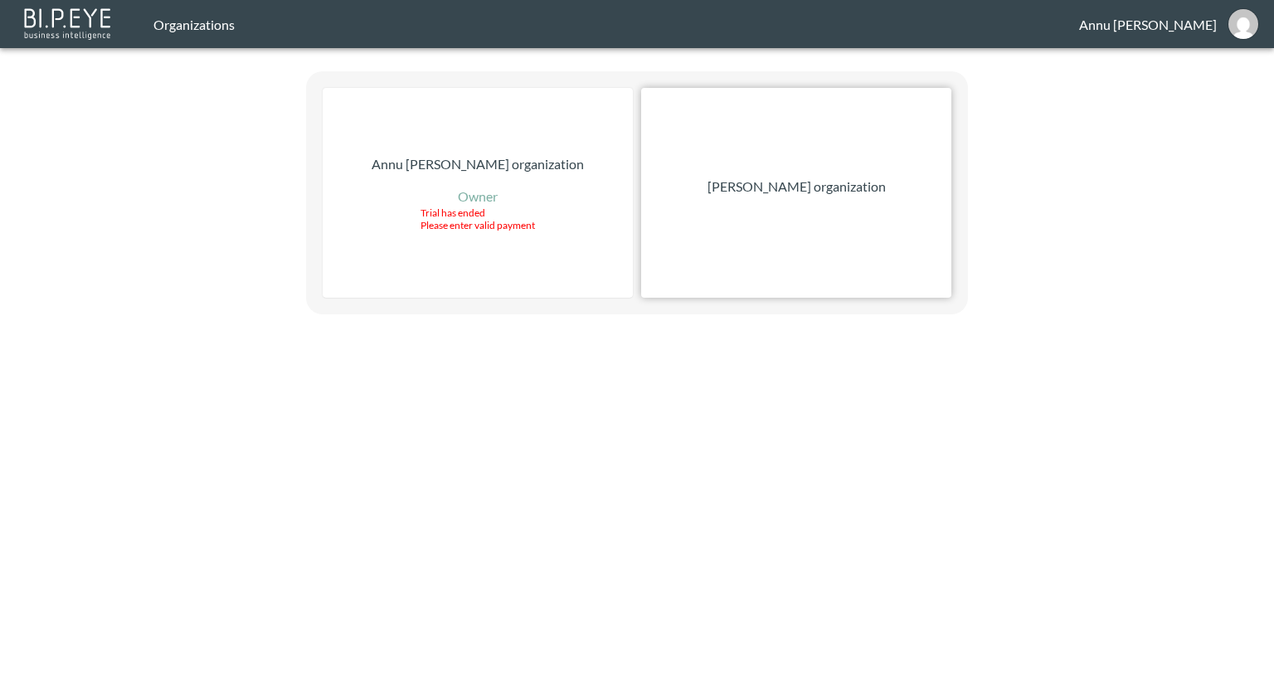
click at [733, 200] on div "[PERSON_NAME] organization" at bounding box center [796, 193] width 310 height 210
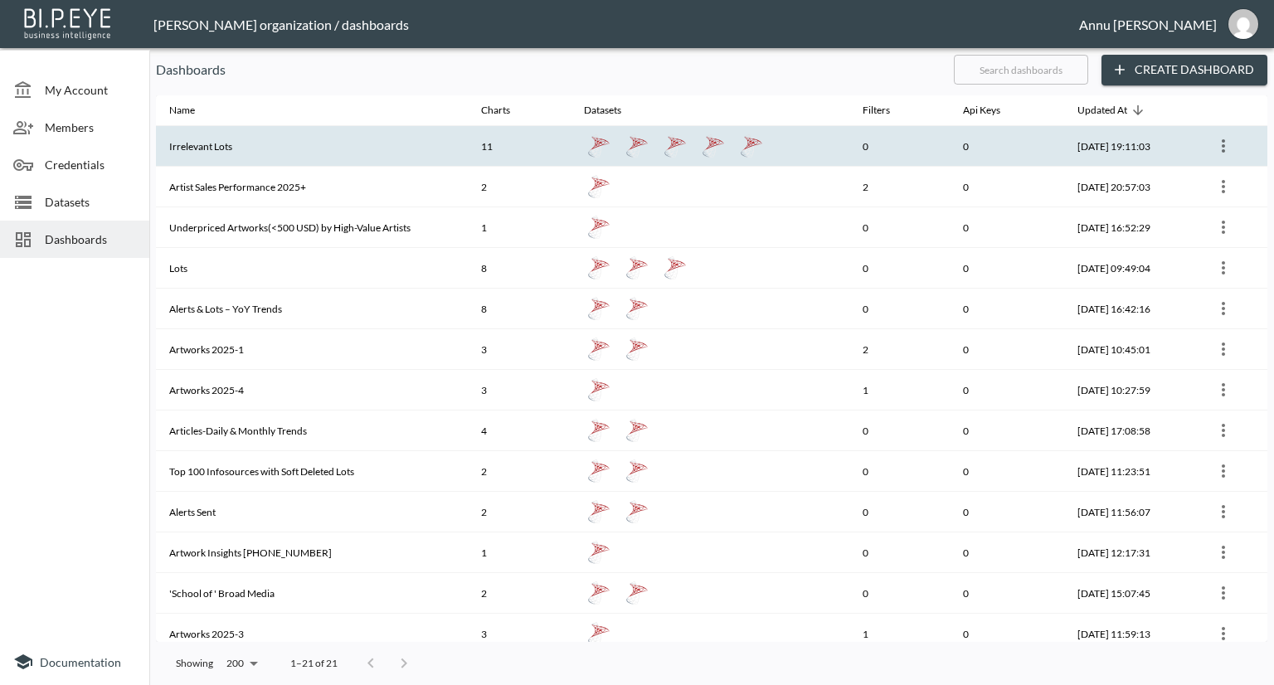
click at [232, 145] on th "Irrelevant Lots" at bounding box center [312, 146] width 312 height 41
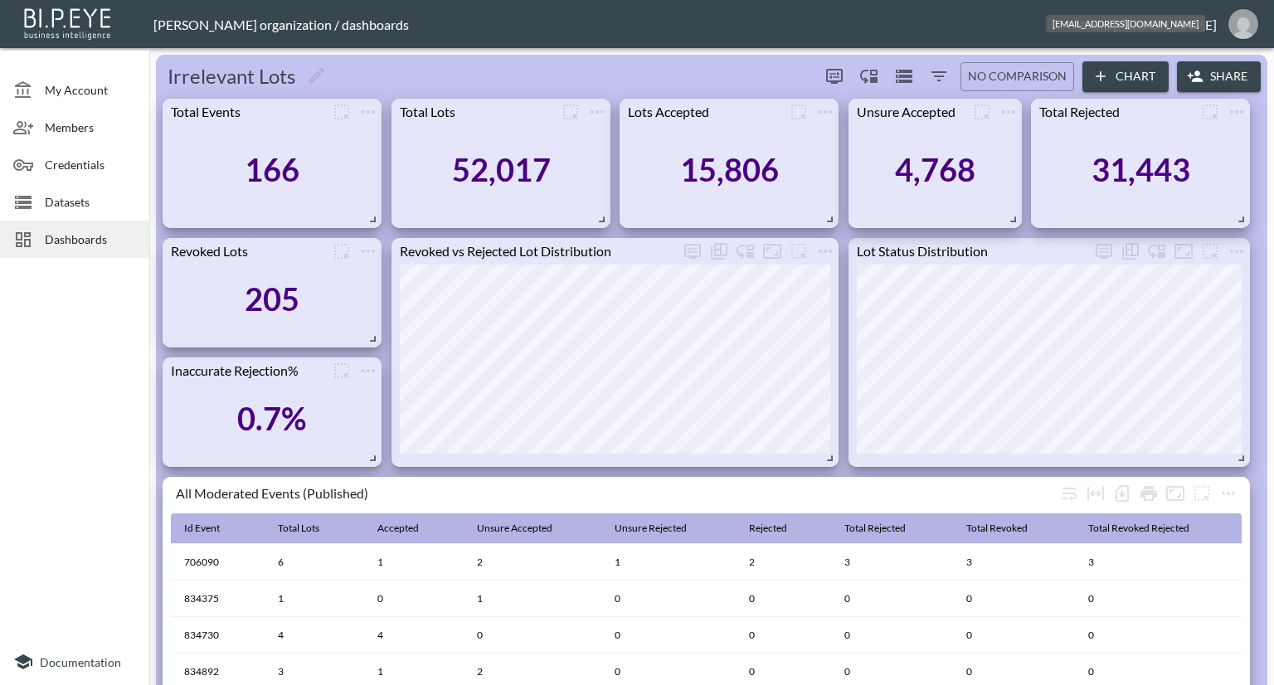
click at [1236, 27] on img "annu@mutualart.com" at bounding box center [1244, 24] width 30 height 30
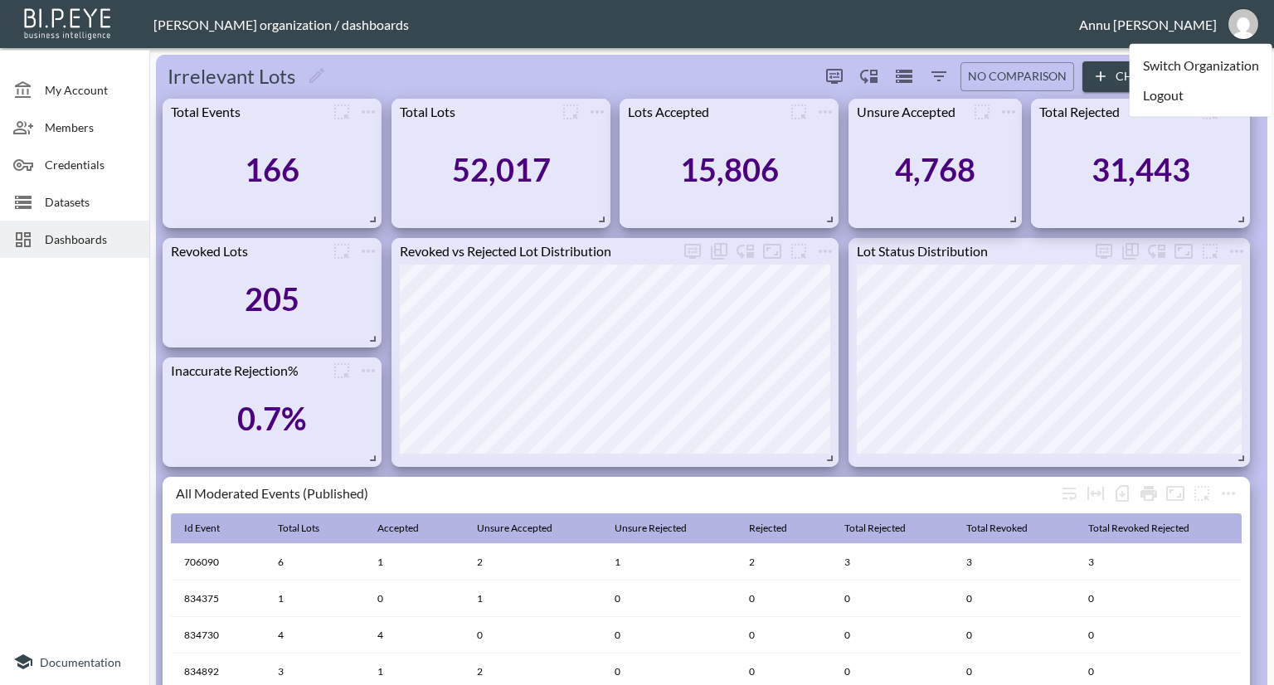
drag, startPoint x: 1179, startPoint y: 99, endPoint x: 1167, endPoint y: 101, distance: 11.9
click at [1179, 99] on li "Logout" at bounding box center [1201, 95] width 143 height 30
